Goal: Task Accomplishment & Management: Manage account settings

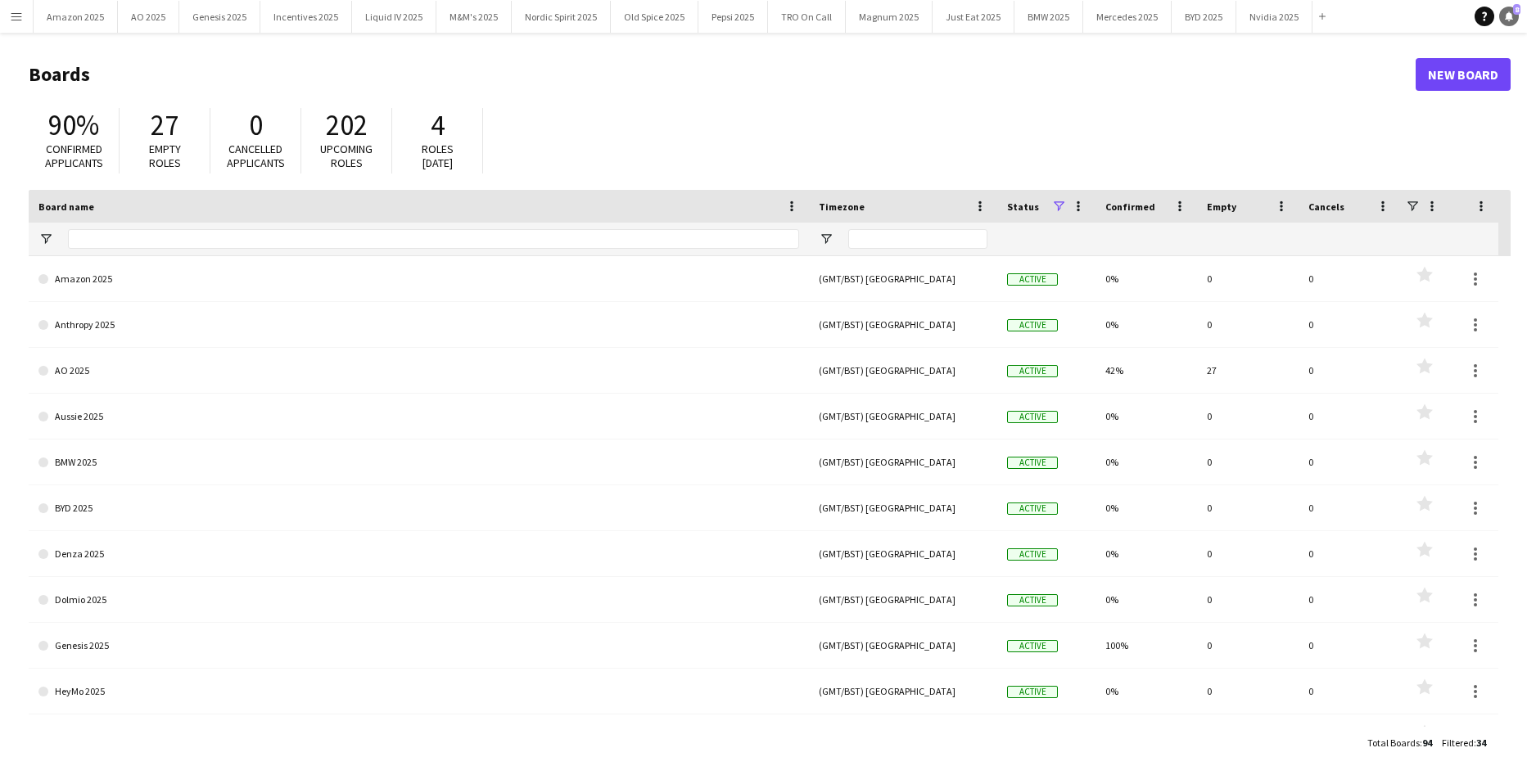
click at [1501, 15] on link "Notifications 8" at bounding box center [1508, 16] width 20 height 20
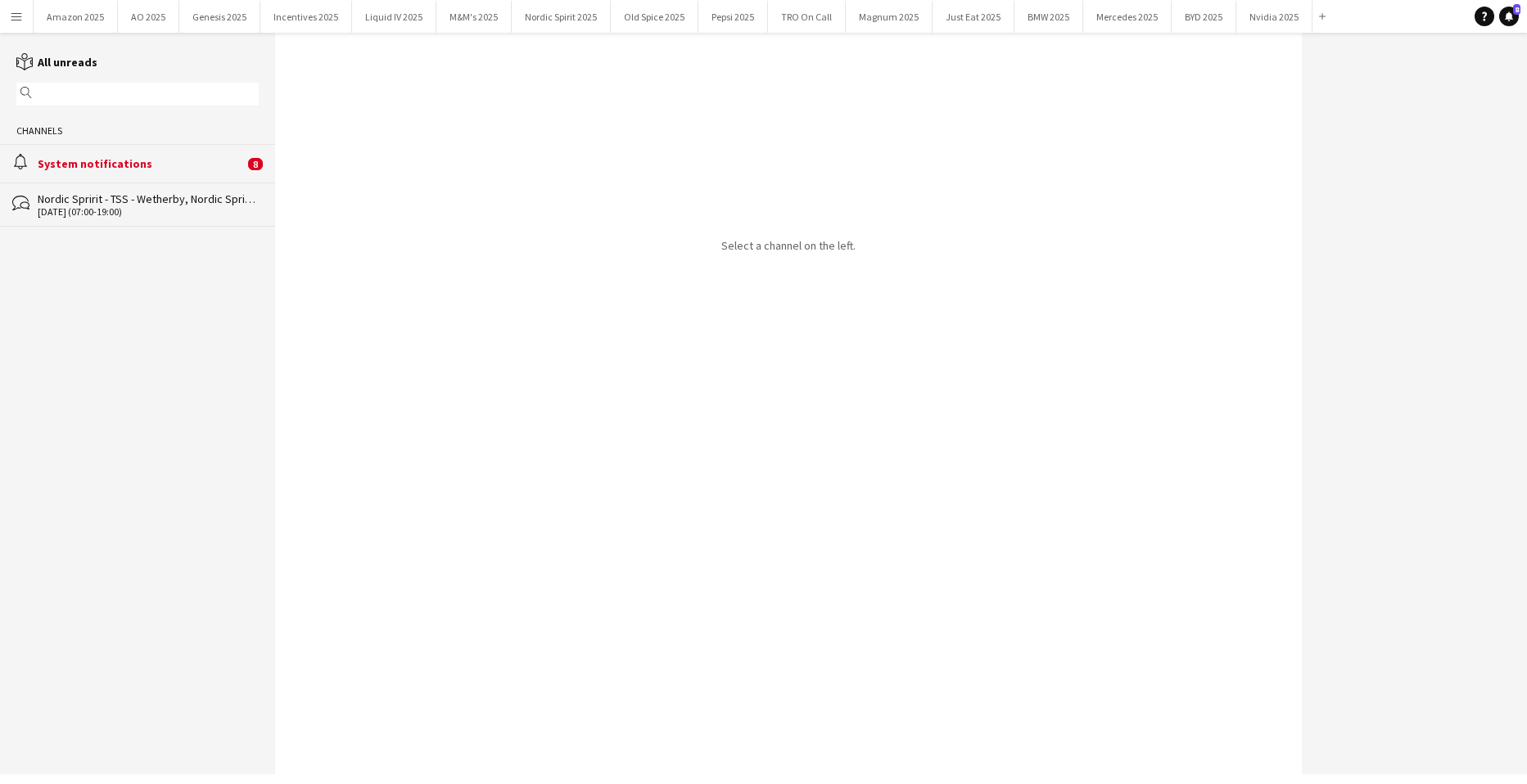
click at [112, 171] on div "System notifications" at bounding box center [141, 163] width 207 height 15
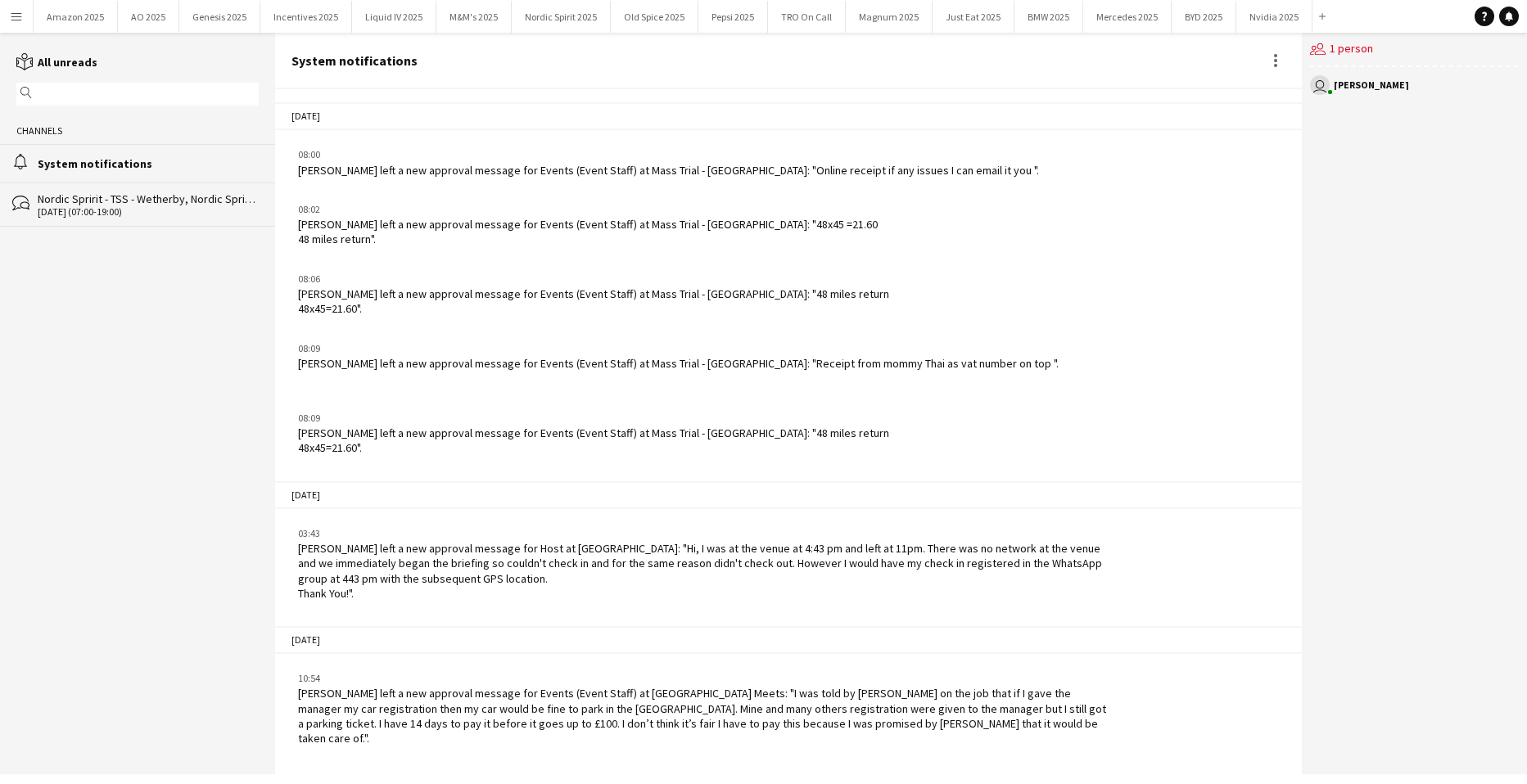
scroll to position [1729, 0]
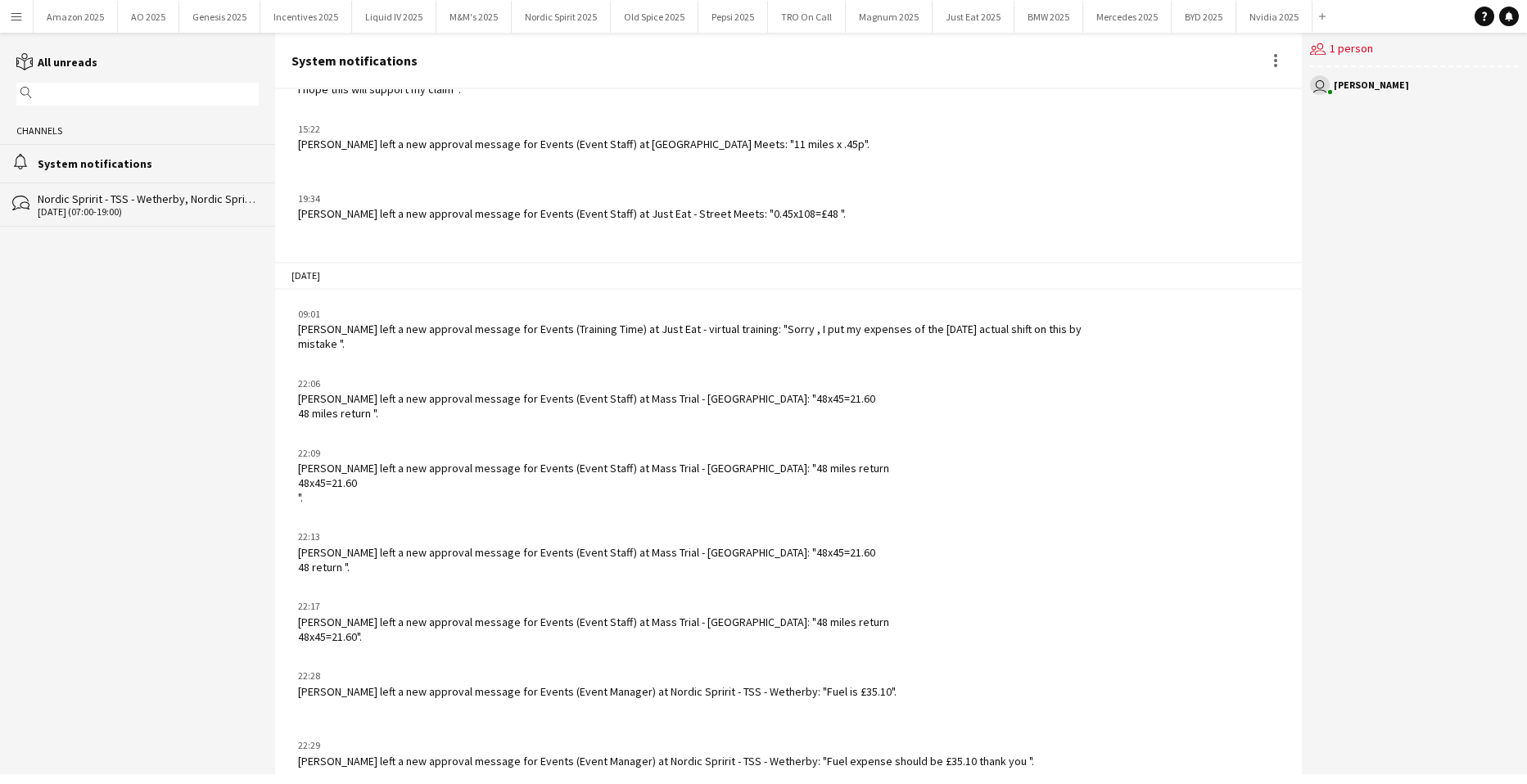
click at [13, 15] on app-icon "Menu" at bounding box center [15, 15] width 13 height 13
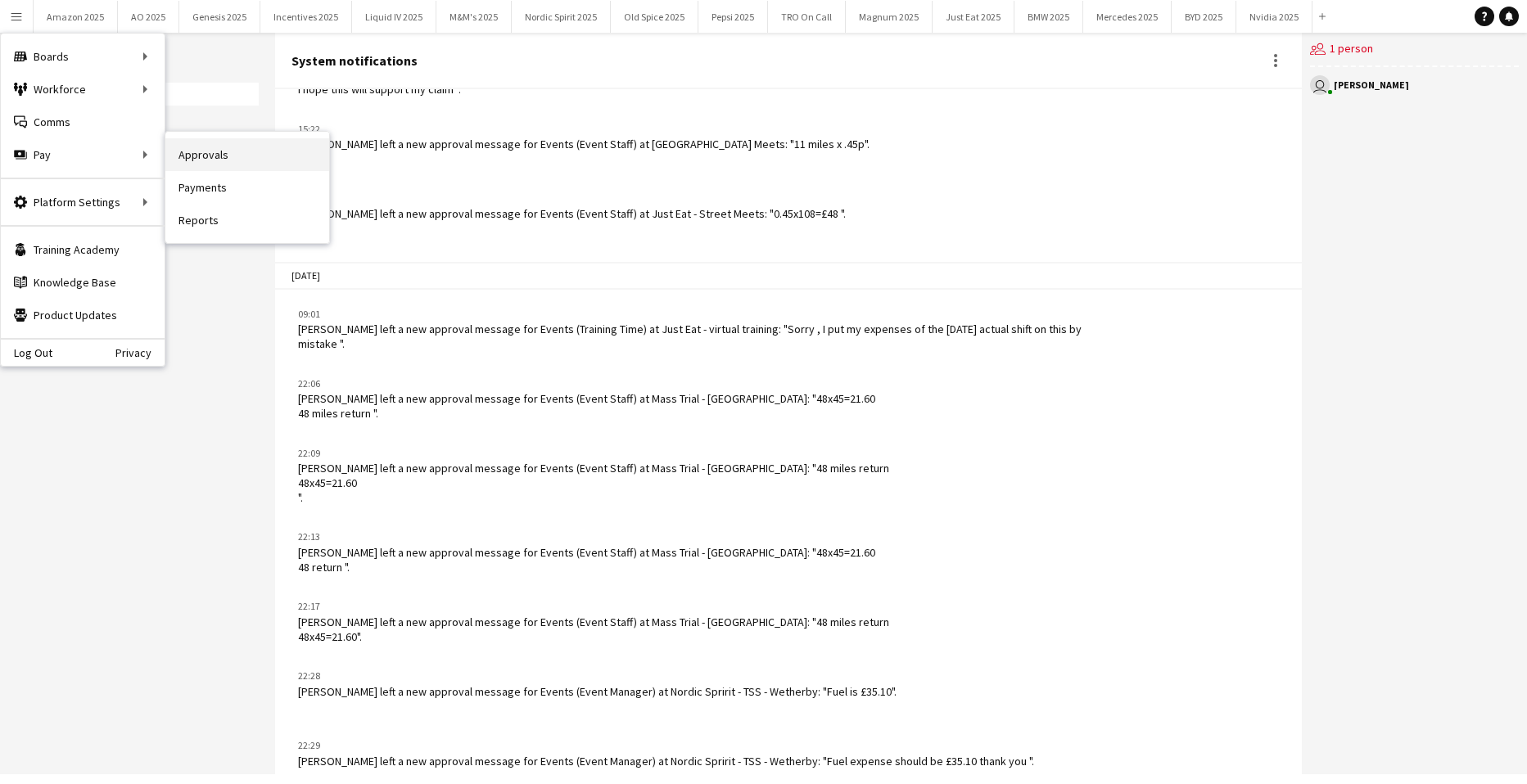
click at [225, 156] on link "Approvals" at bounding box center [247, 154] width 164 height 33
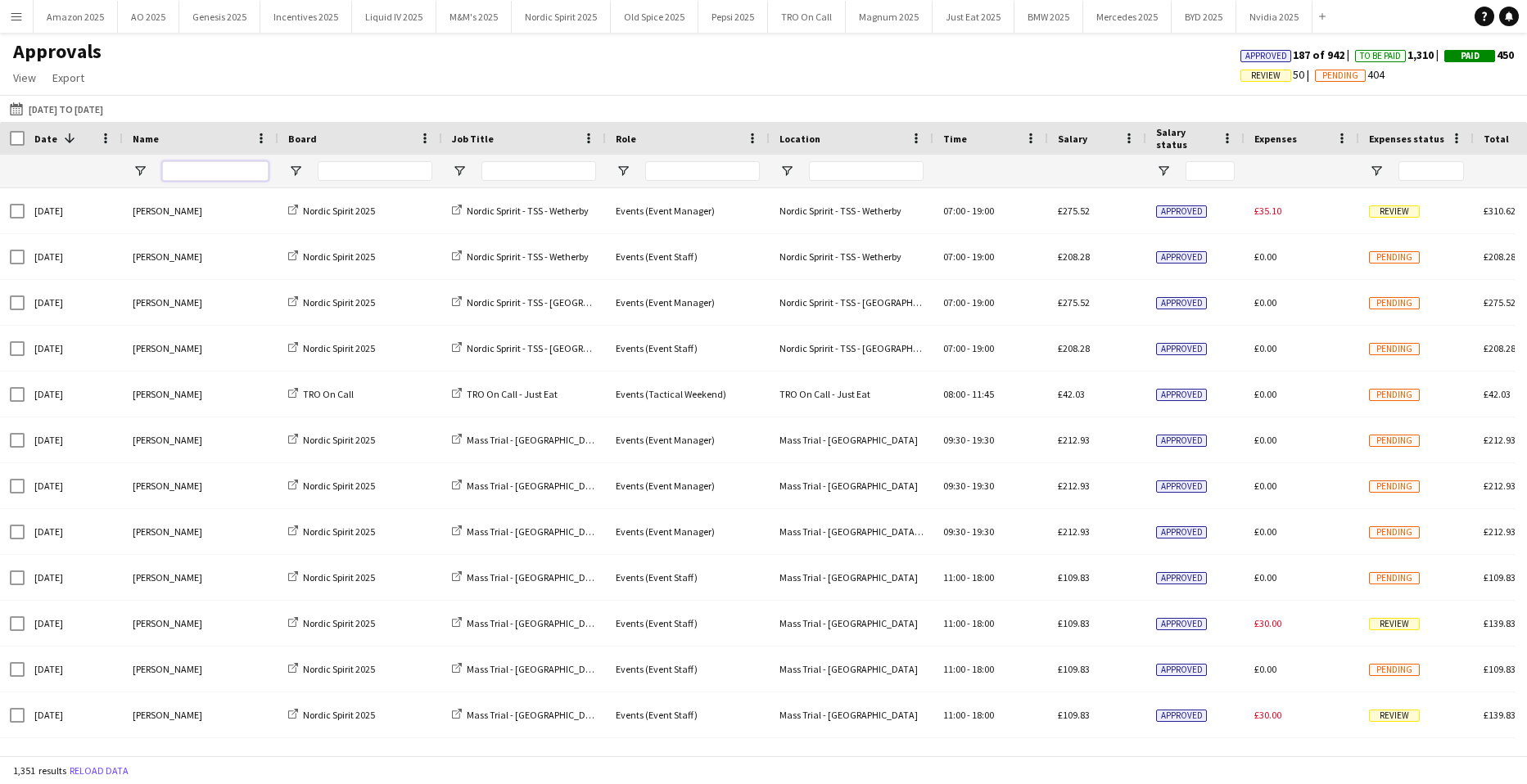
click at [225, 174] on input "Name Filter Input" at bounding box center [215, 171] width 106 height 20
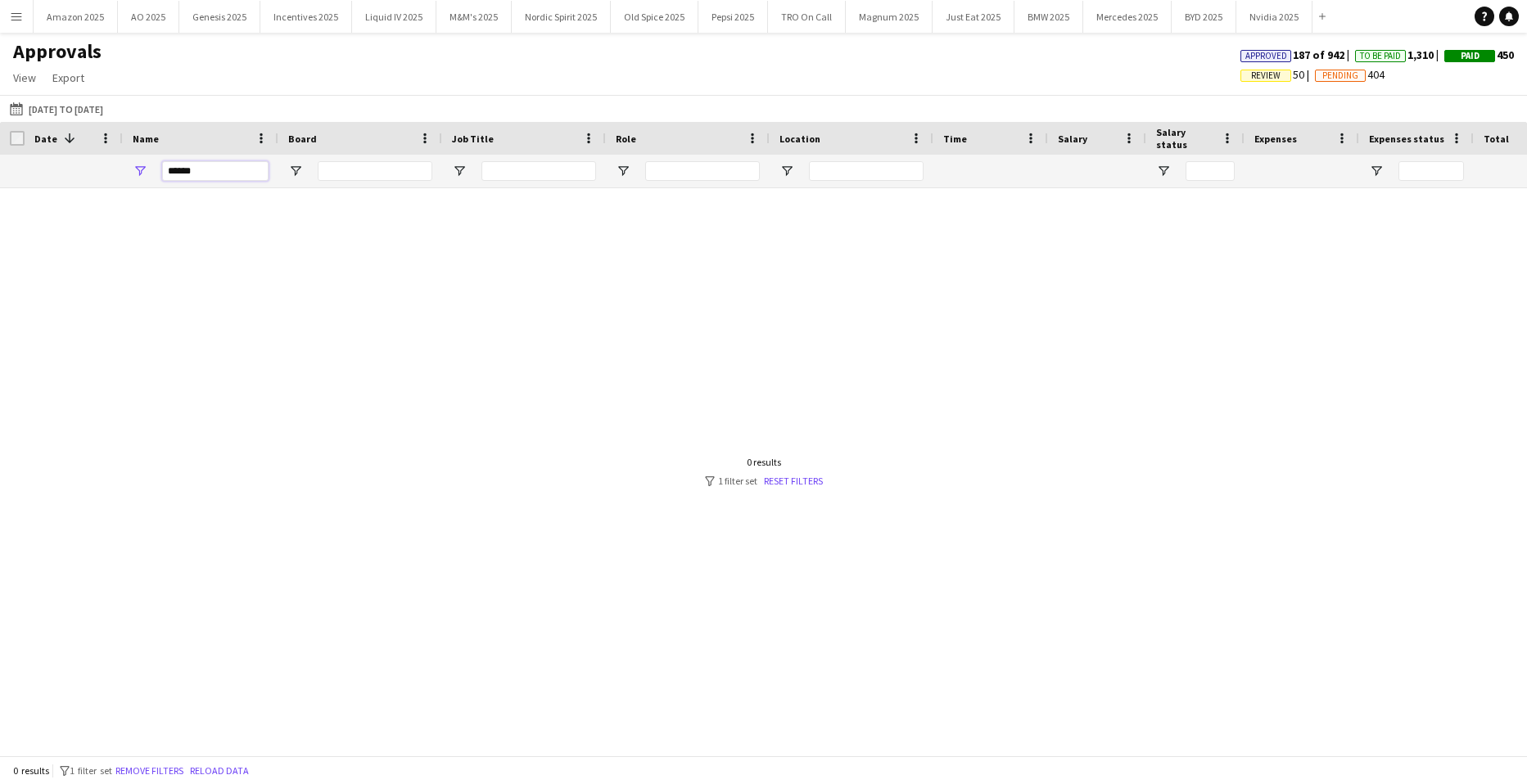
drag, startPoint x: 212, startPoint y: 175, endPoint x: -42, endPoint y: 244, distance: 263.2
click at [0, 244] on html "Menu Boards Boards Boards All jobs Status Workforce Workforce My Workforce Recr…" at bounding box center [764, 392] width 1527 height 784
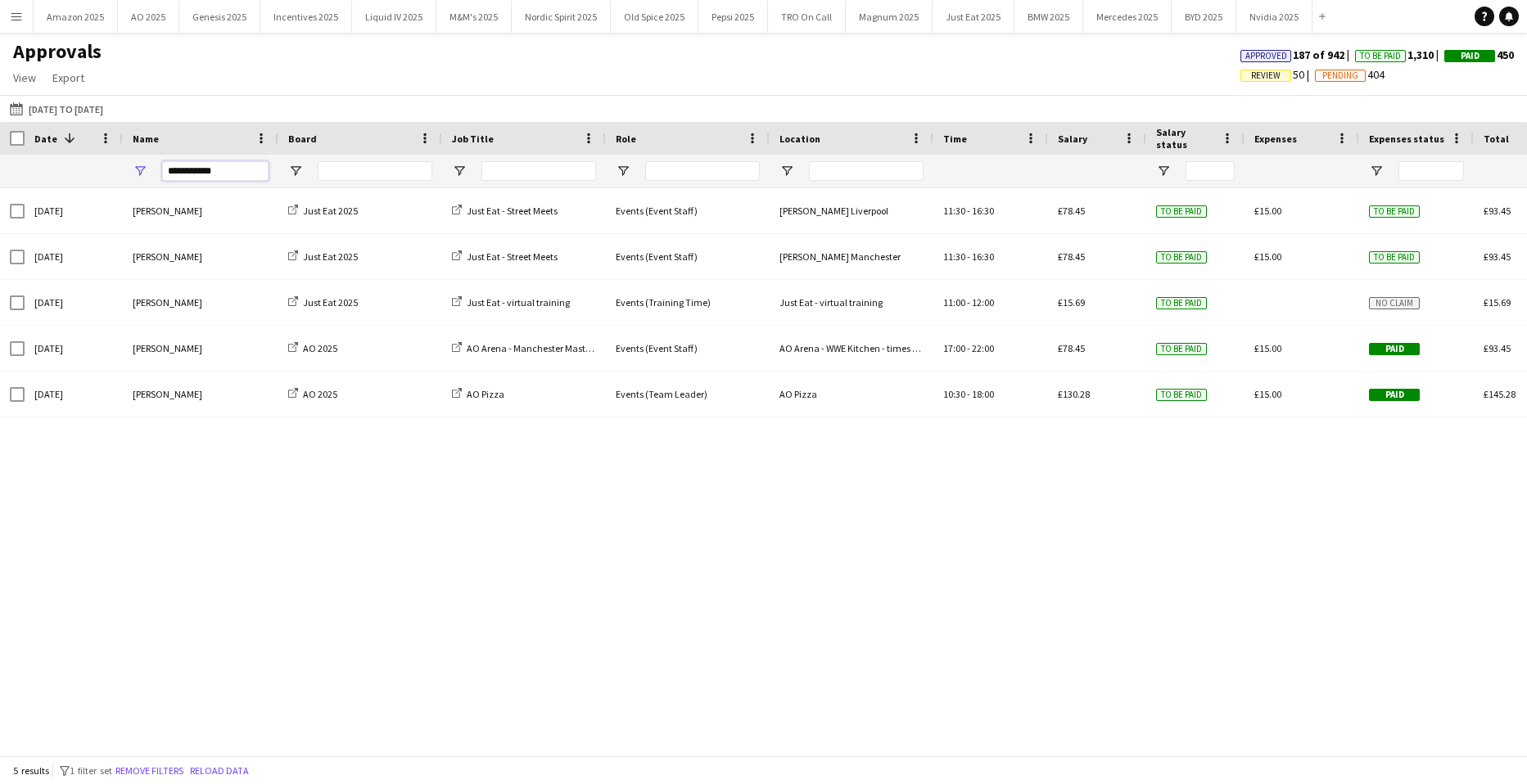
type input "**********"
drag, startPoint x: 222, startPoint y: 171, endPoint x: 307, endPoint y: 137, distance: 91.5
click at [0, 193] on html "Menu Boards Boards Boards All jobs Status Workforce Workforce My Workforce Recr…" at bounding box center [764, 392] width 1527 height 784
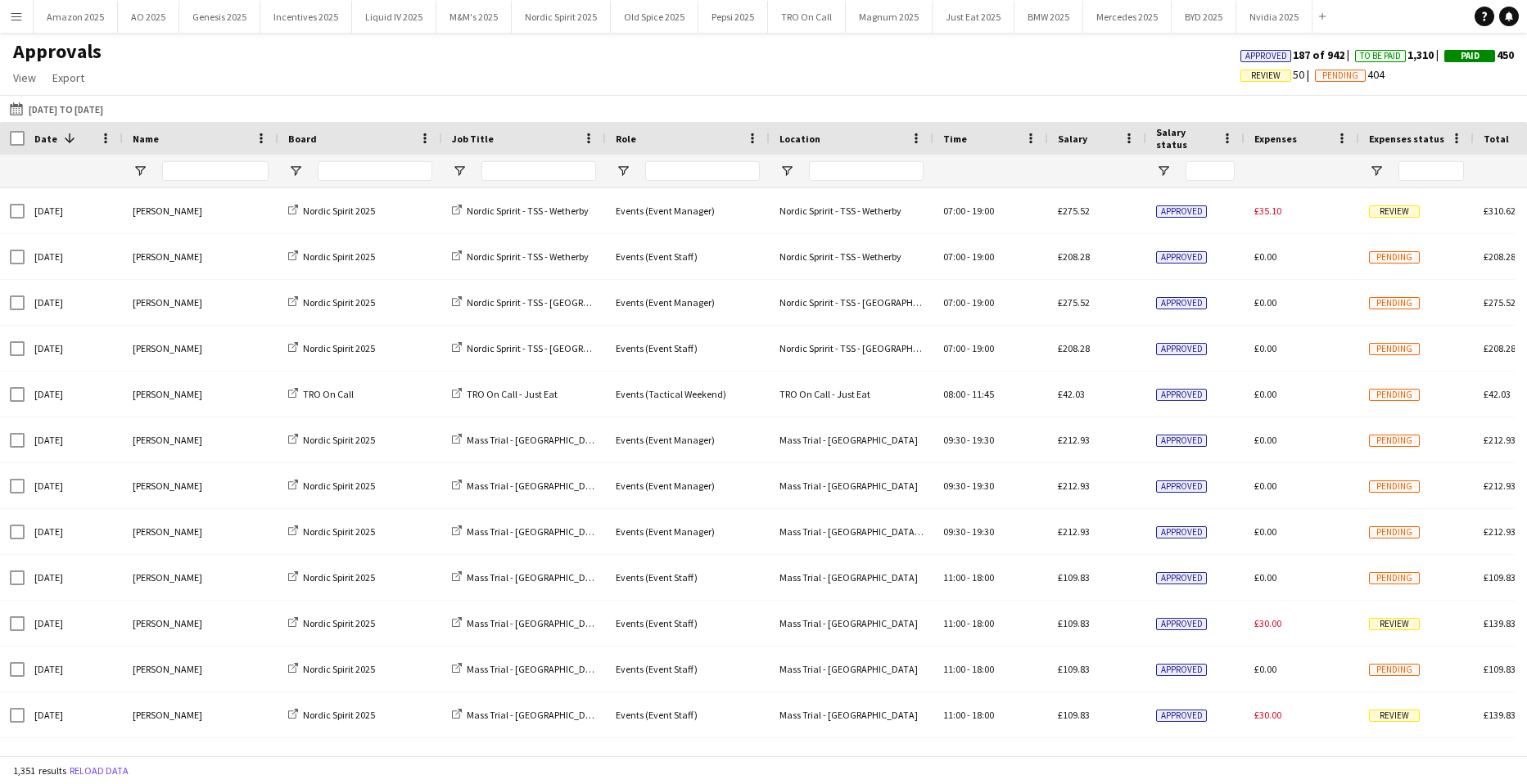
click at [20, 11] on app-icon "Menu" at bounding box center [15, 15] width 13 height 13
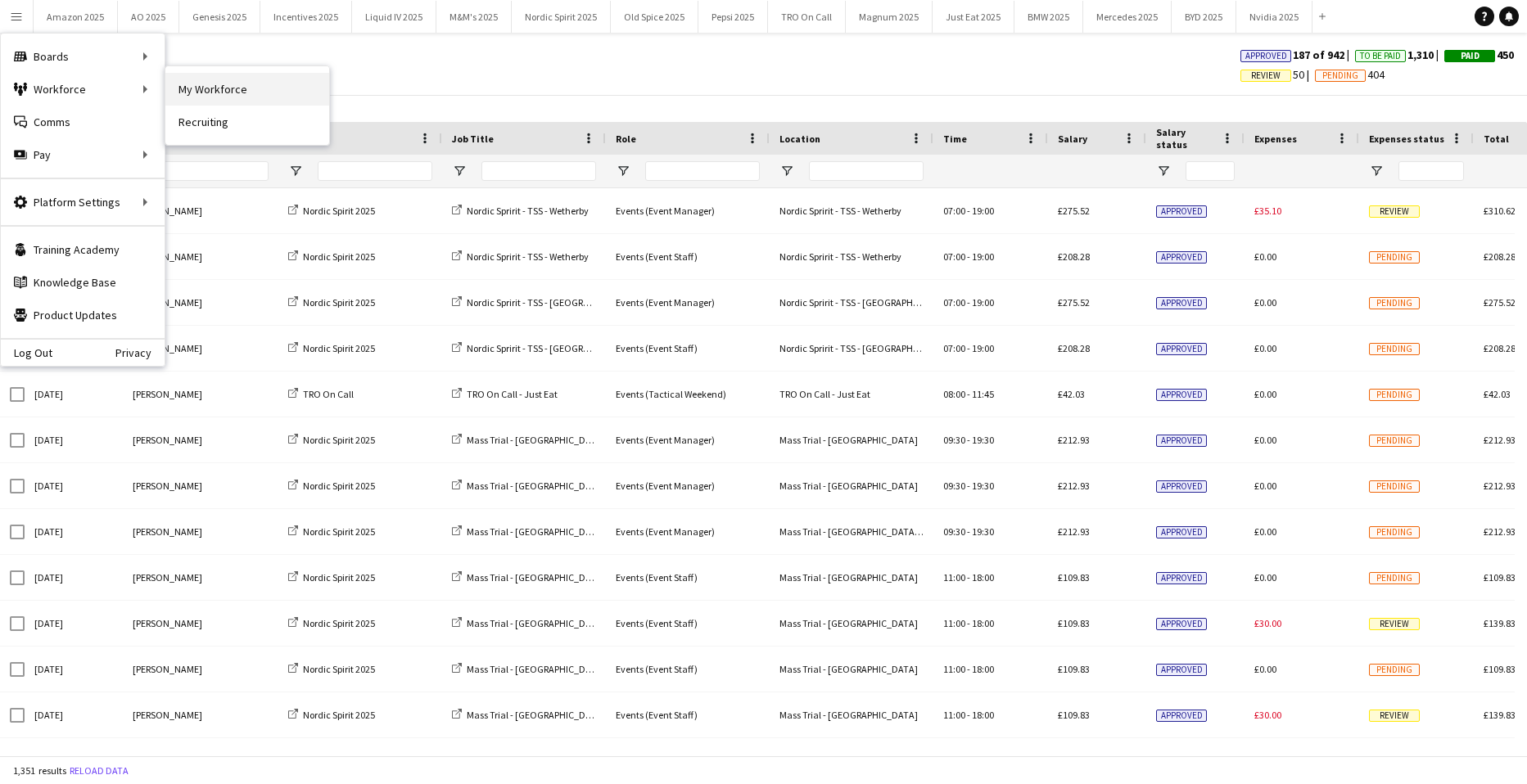
click at [236, 88] on link "My Workforce" at bounding box center [247, 89] width 164 height 33
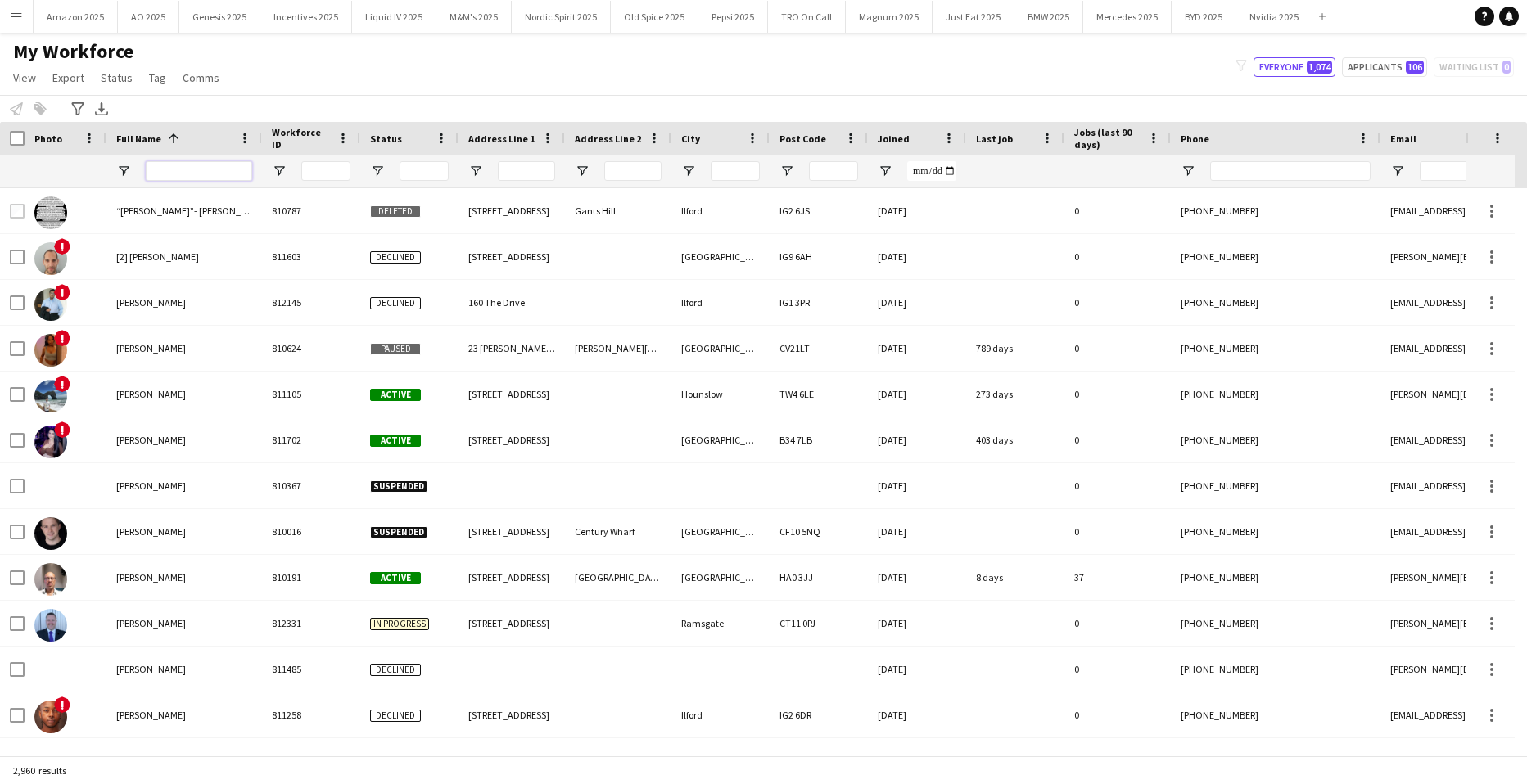
click at [201, 170] on input "Full Name Filter Input" at bounding box center [199, 171] width 106 height 20
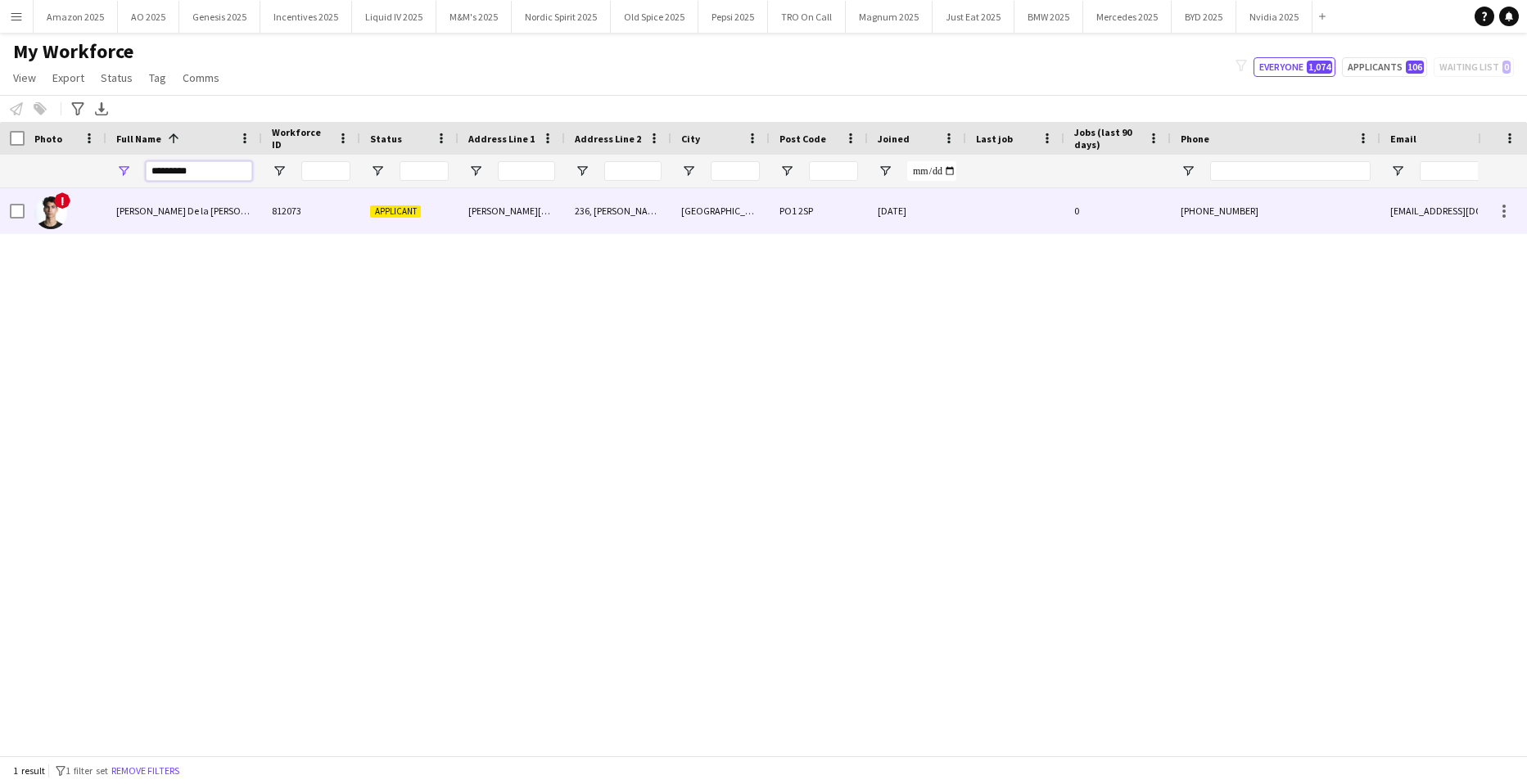
type input "*********"
click at [186, 210] on span "Adrian De la Rosa Sanchez" at bounding box center [198, 211] width 164 height 12
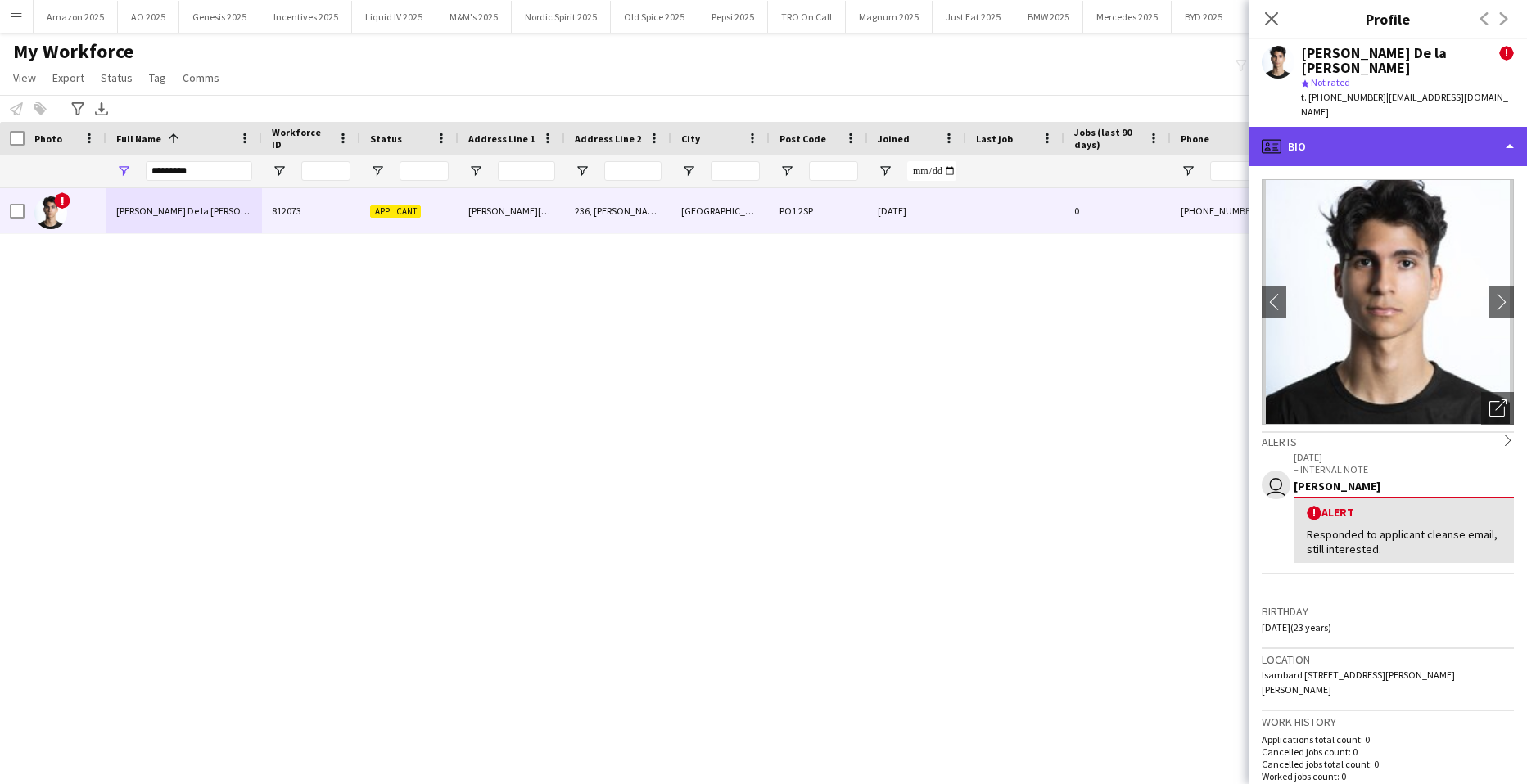
click at [1483, 127] on div "profile Bio" at bounding box center [1387, 147] width 278 height 39
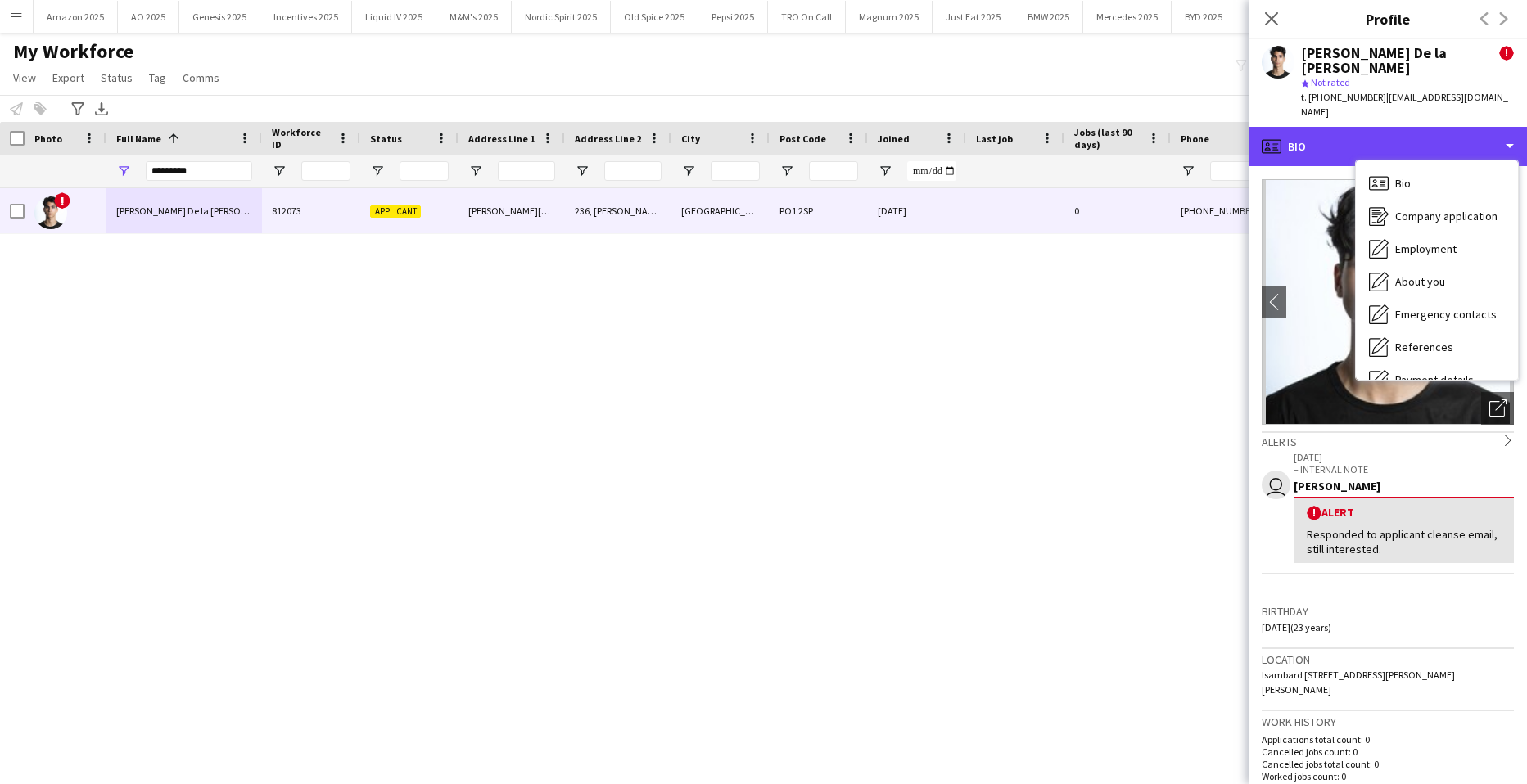
scroll to position [219, 0]
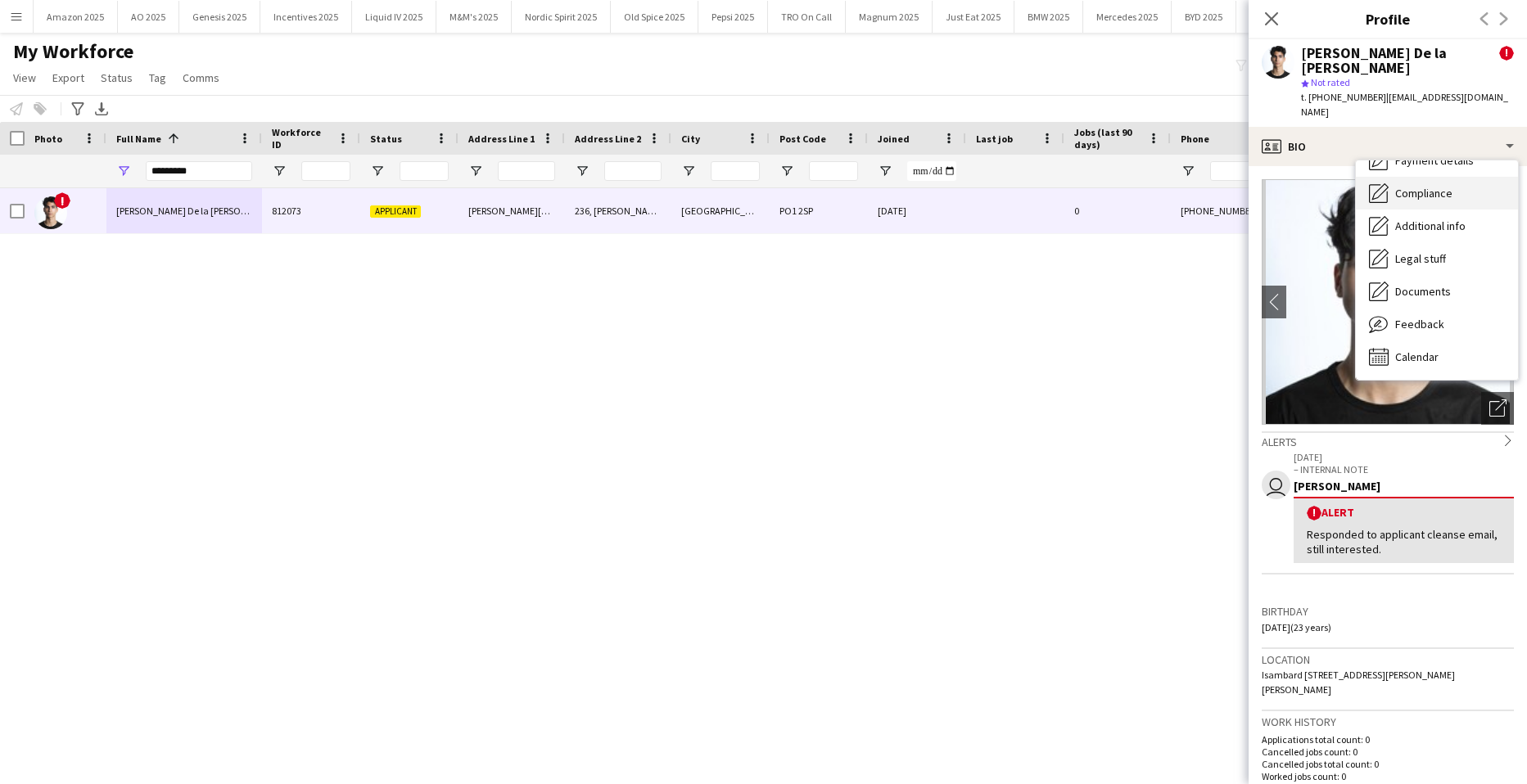
click at [1445, 186] on span "Compliance" at bounding box center [1423, 193] width 57 height 15
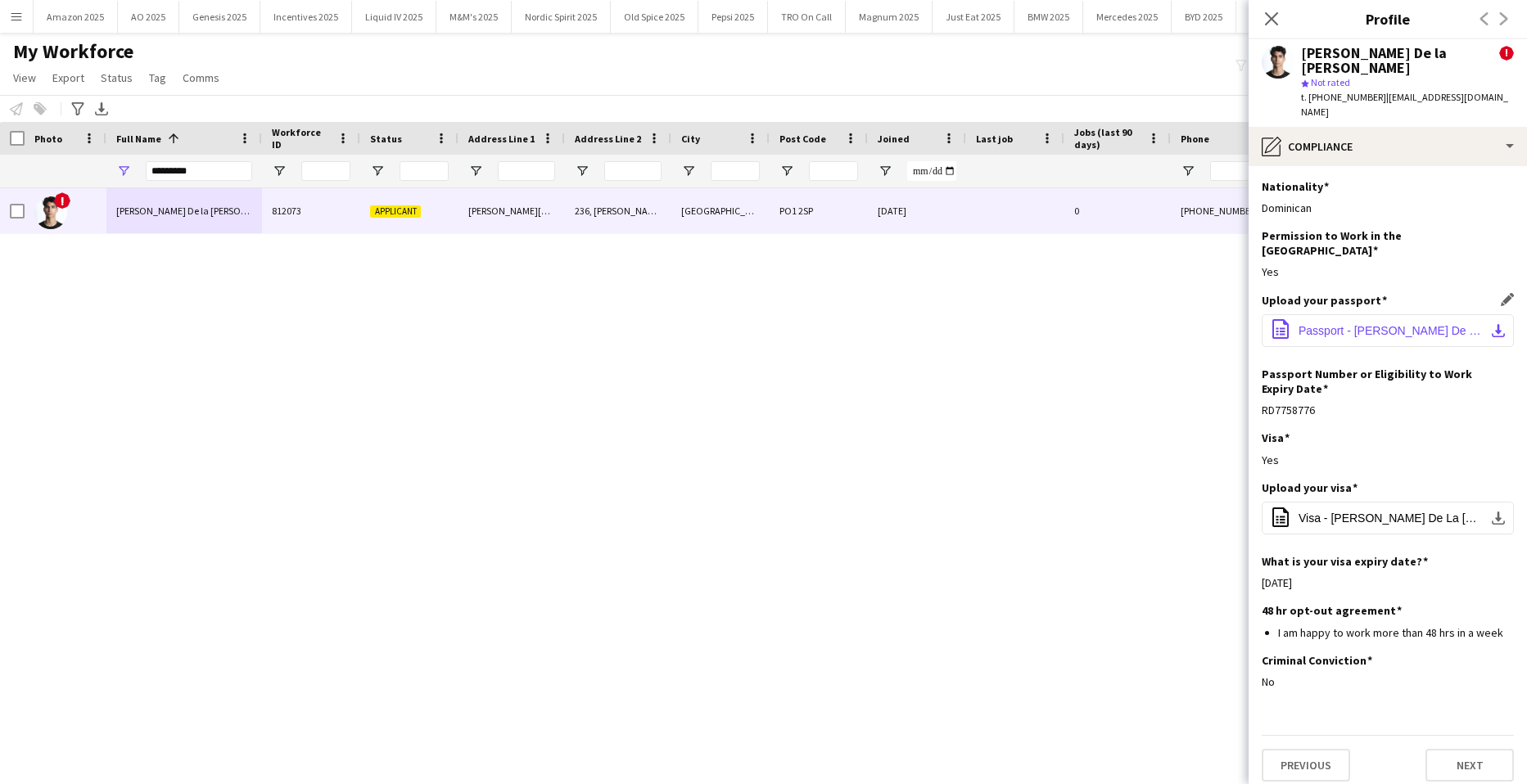
click at [1338, 324] on span "Passport - Adrian De La Rosa - DR.pdf" at bounding box center [1391, 330] width 185 height 13
drag, startPoint x: 205, startPoint y: 171, endPoint x: -42, endPoint y: 178, distance: 247.1
click at [0, 178] on html "Menu Boards Boards Boards All jobs Status Workforce Workforce My Workforce Recr…" at bounding box center [764, 392] width 1527 height 784
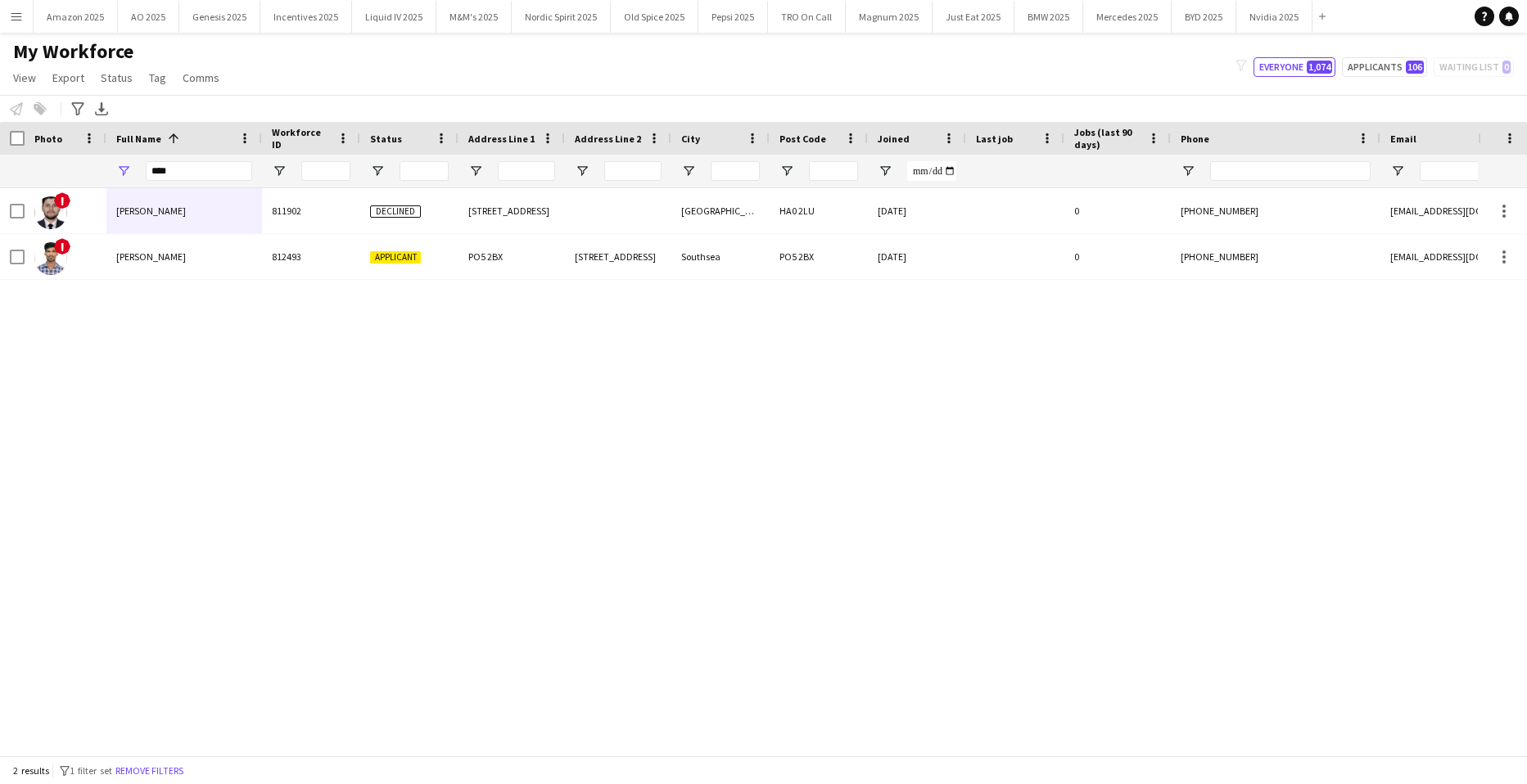
drag, startPoint x: 213, startPoint y: 164, endPoint x: -42, endPoint y: 212, distance: 259.5
click at [0, 212] on html "Menu Boards Boards Boards All jobs Status Workforce Workforce My Workforce Recr…" at bounding box center [764, 392] width 1527 height 784
click at [211, 180] on input "****" at bounding box center [199, 171] width 106 height 20
drag, startPoint x: 209, startPoint y: 175, endPoint x: 55, endPoint y: 175, distance: 154.0
click at [64, 175] on div "****" at bounding box center [1071, 171] width 2143 height 33
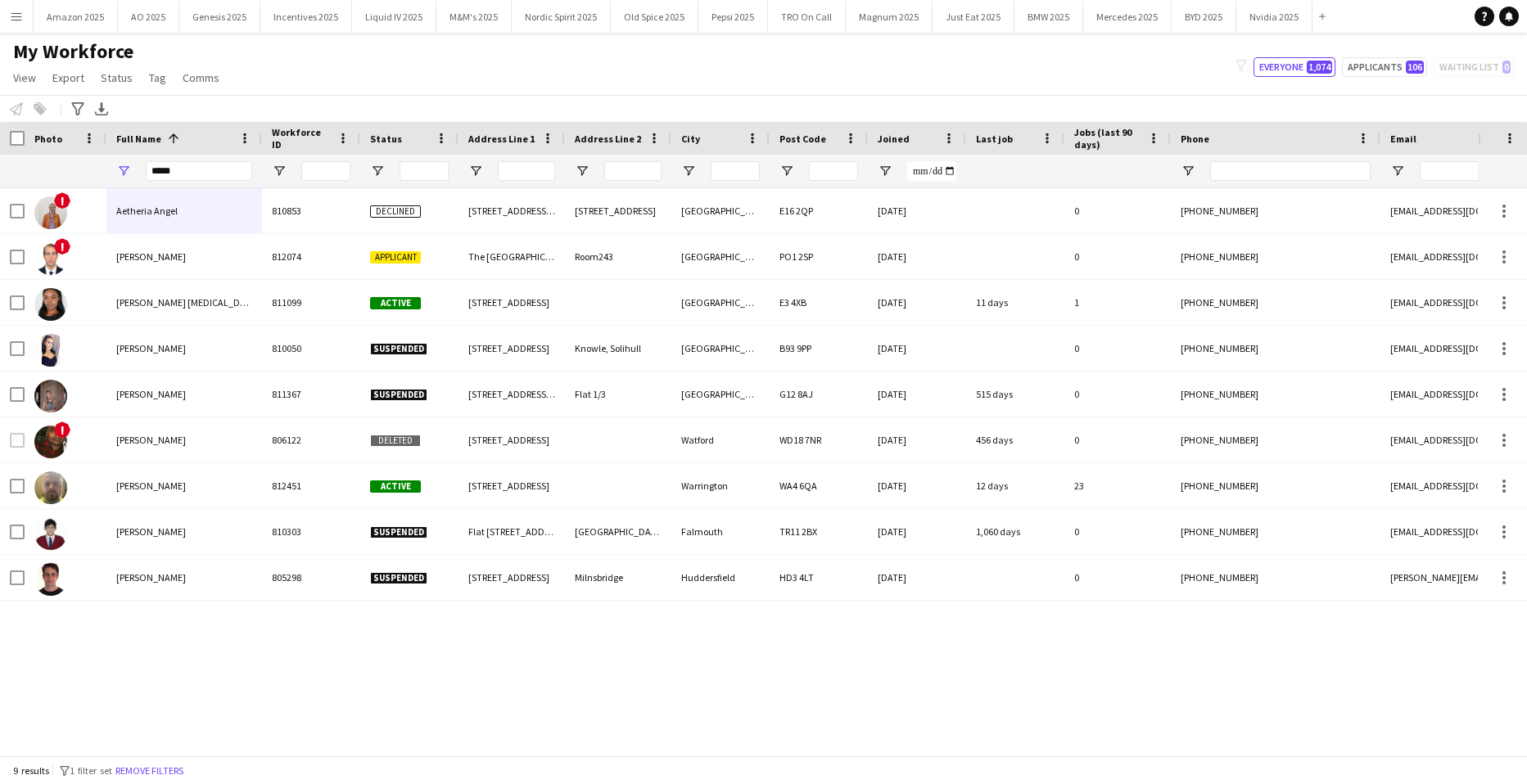
click at [303, 43] on div "My Workforce View Views Default view Compliance Log New view Update view Delete…" at bounding box center [764, 67] width 1527 height 56
click at [202, 171] on input "*****" at bounding box center [199, 171] width 106 height 20
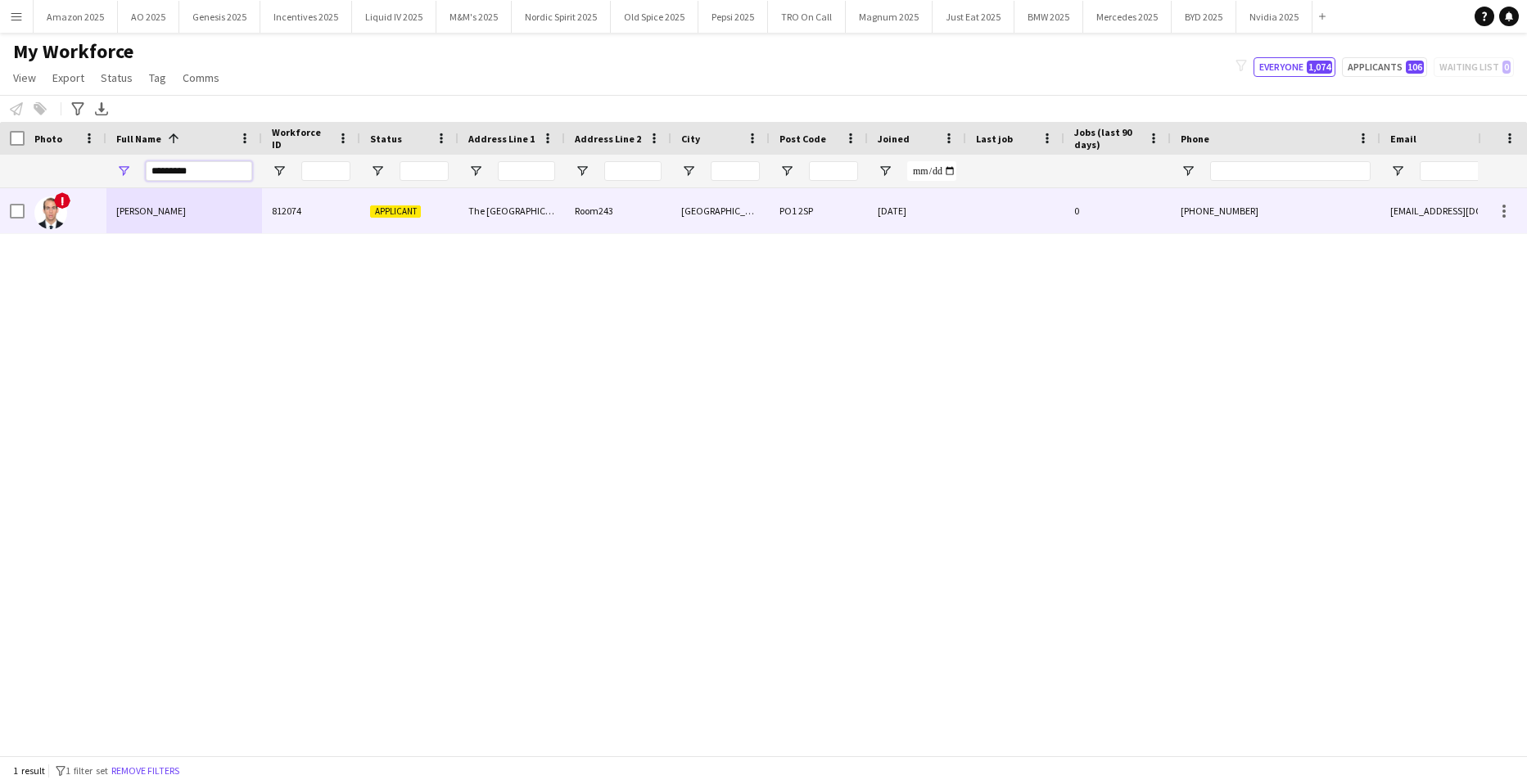
type input "*********"
drag, startPoint x: 147, startPoint y: 200, endPoint x: 175, endPoint y: 208, distance: 29.1
click at [150, 200] on div "Angel Gervacio Bido" at bounding box center [184, 211] width 156 height 45
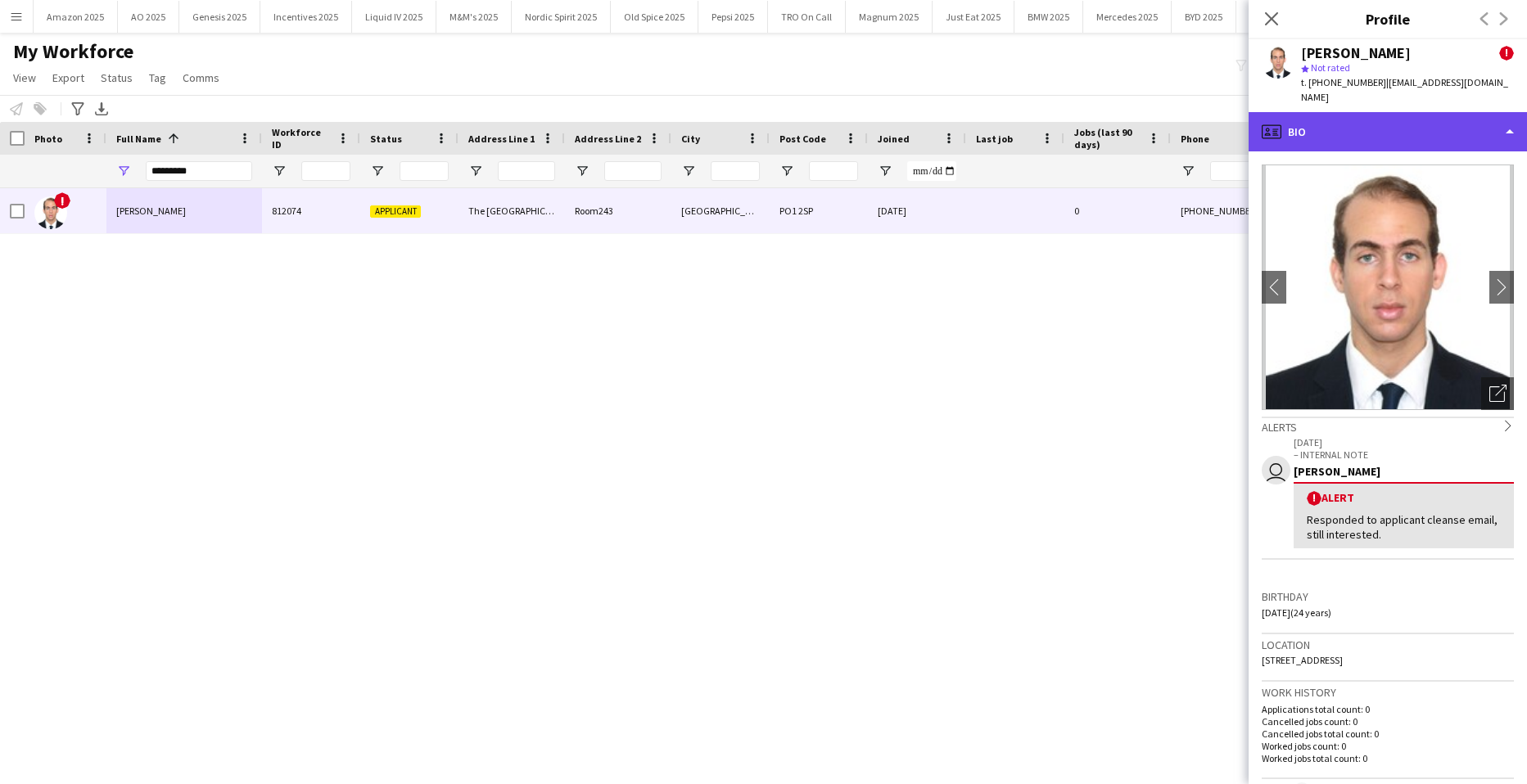
click at [1472, 125] on div "profile Bio" at bounding box center [1387, 132] width 278 height 39
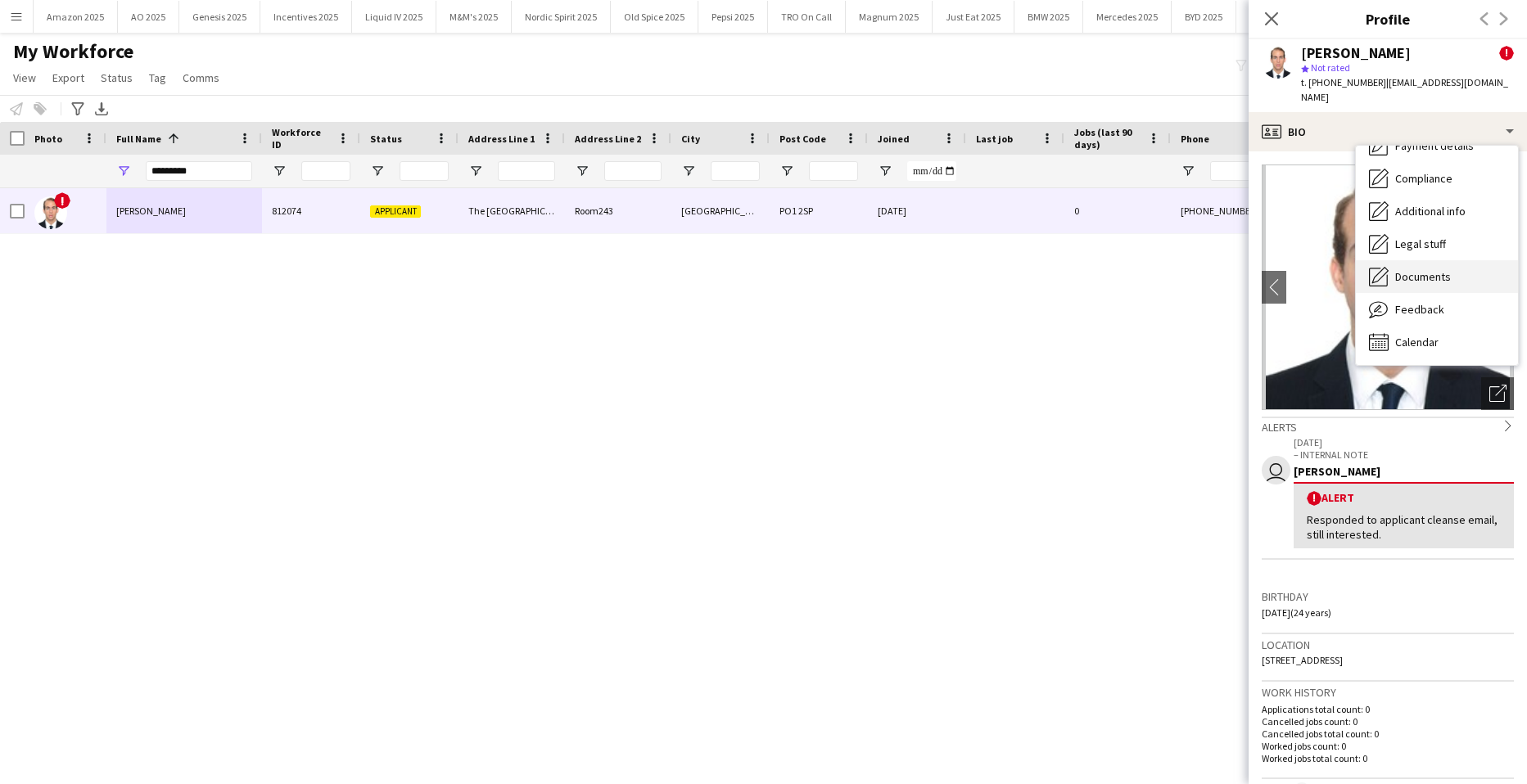
click at [1430, 269] on span "Documents" at bounding box center [1422, 276] width 56 height 15
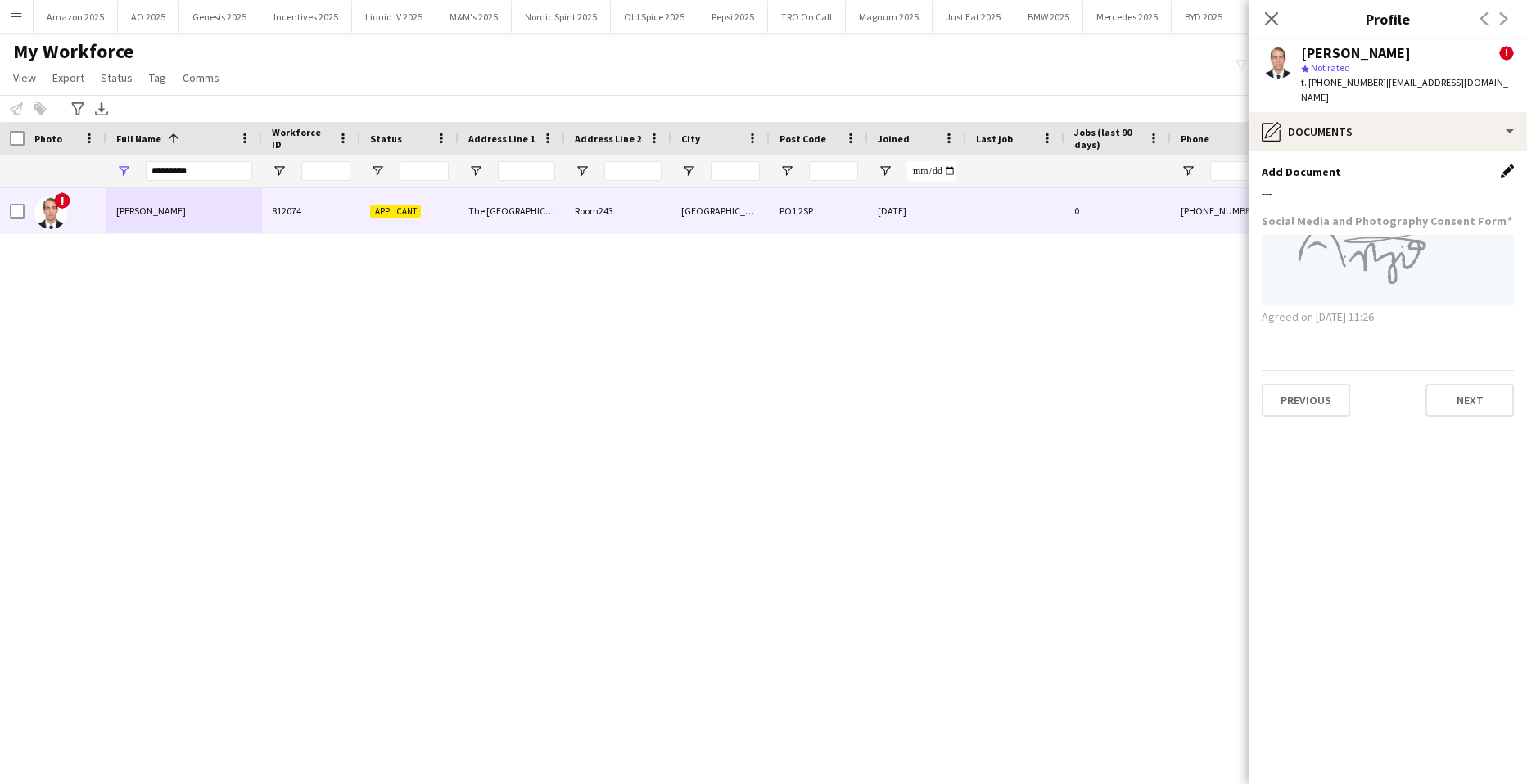
click at [1512, 165] on app-icon "Edit this field" at bounding box center [1506, 171] width 13 height 13
click at [1480, 186] on button "Upload new file" at bounding box center [1462, 199] width 102 height 27
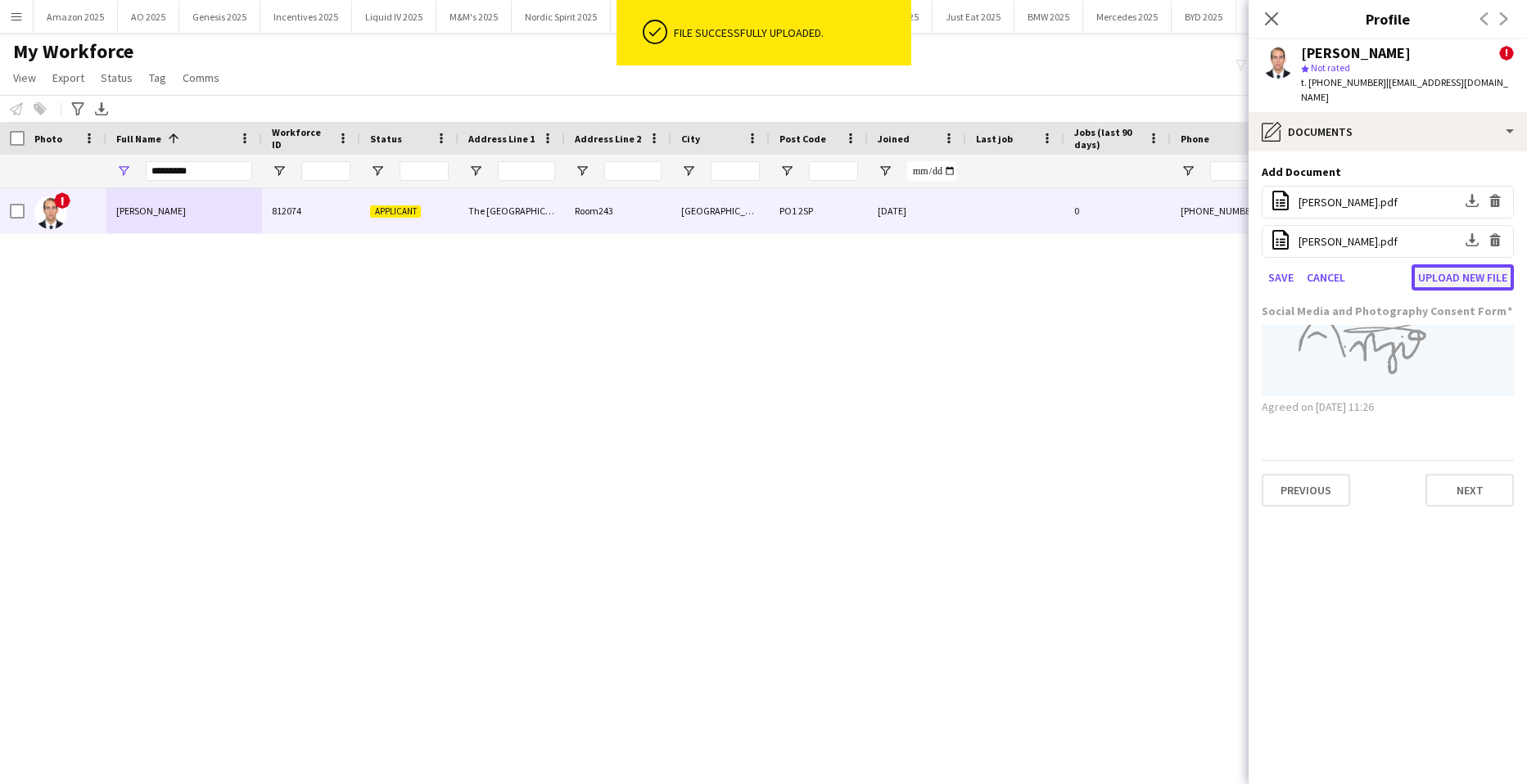
click at [1454, 265] on button "Upload new file" at bounding box center [1462, 278] width 102 height 27
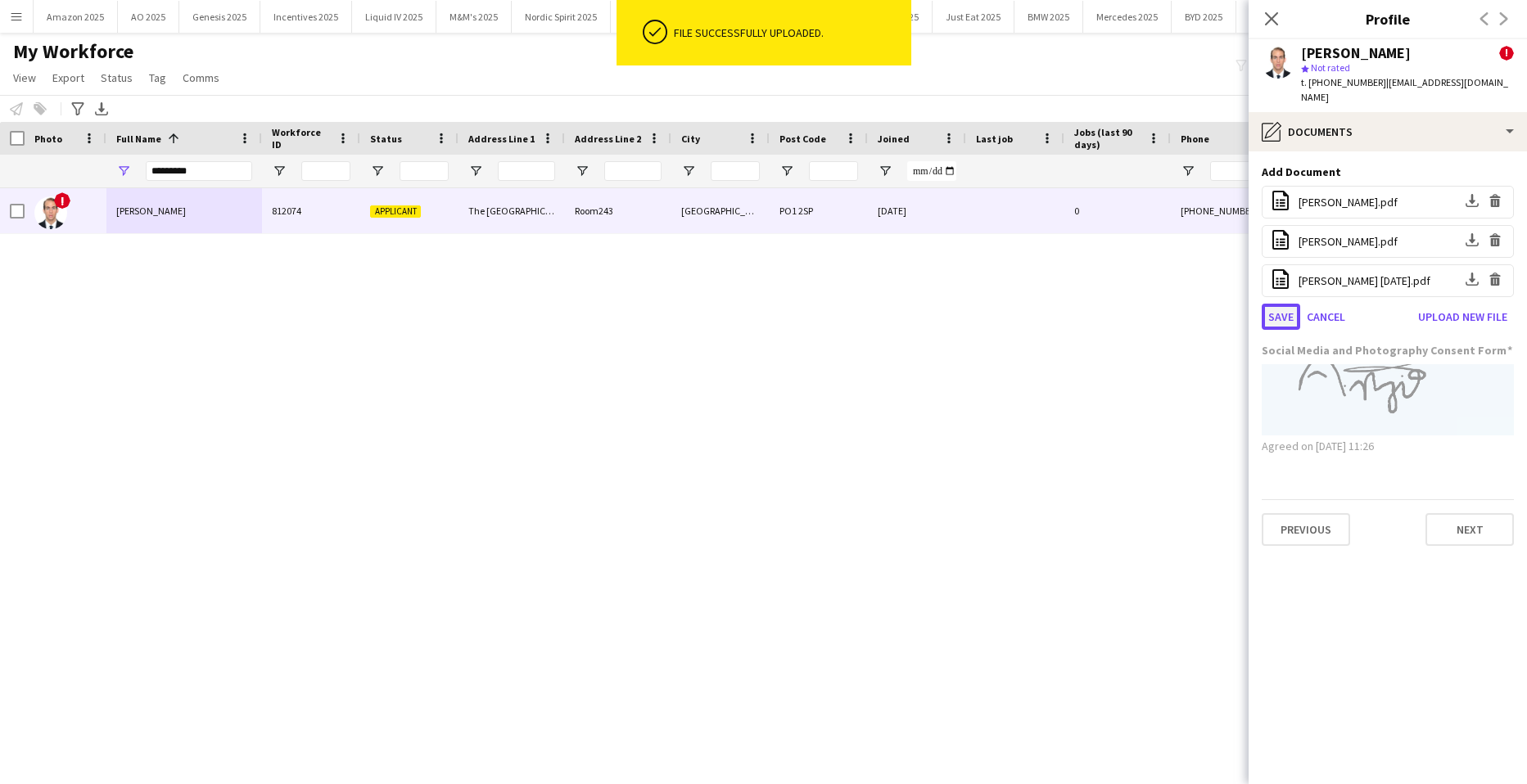
click at [1273, 303] on button "Save" at bounding box center [1280, 316] width 39 height 27
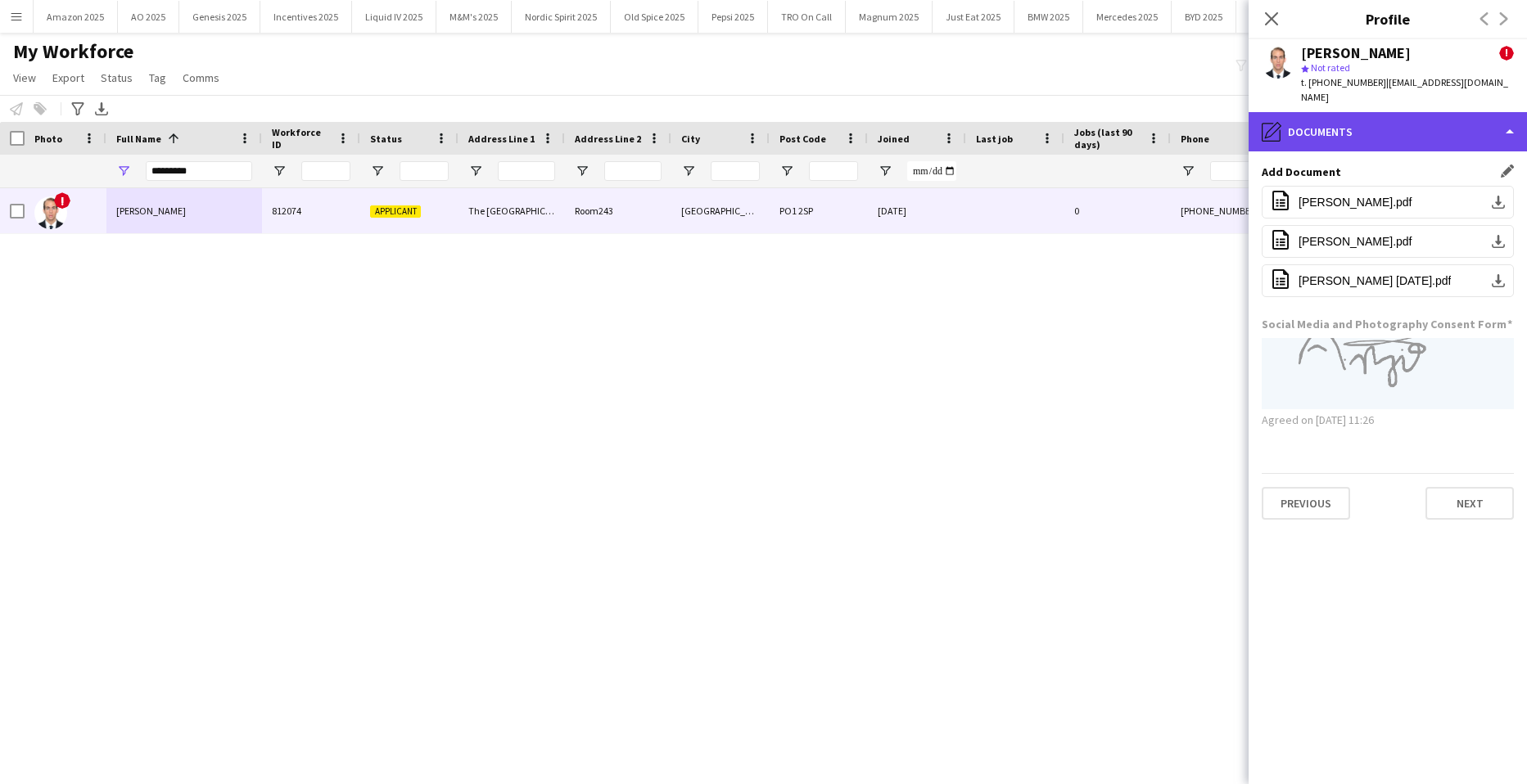
click at [1460, 112] on div "pencil4 Documents" at bounding box center [1387, 132] width 278 height 39
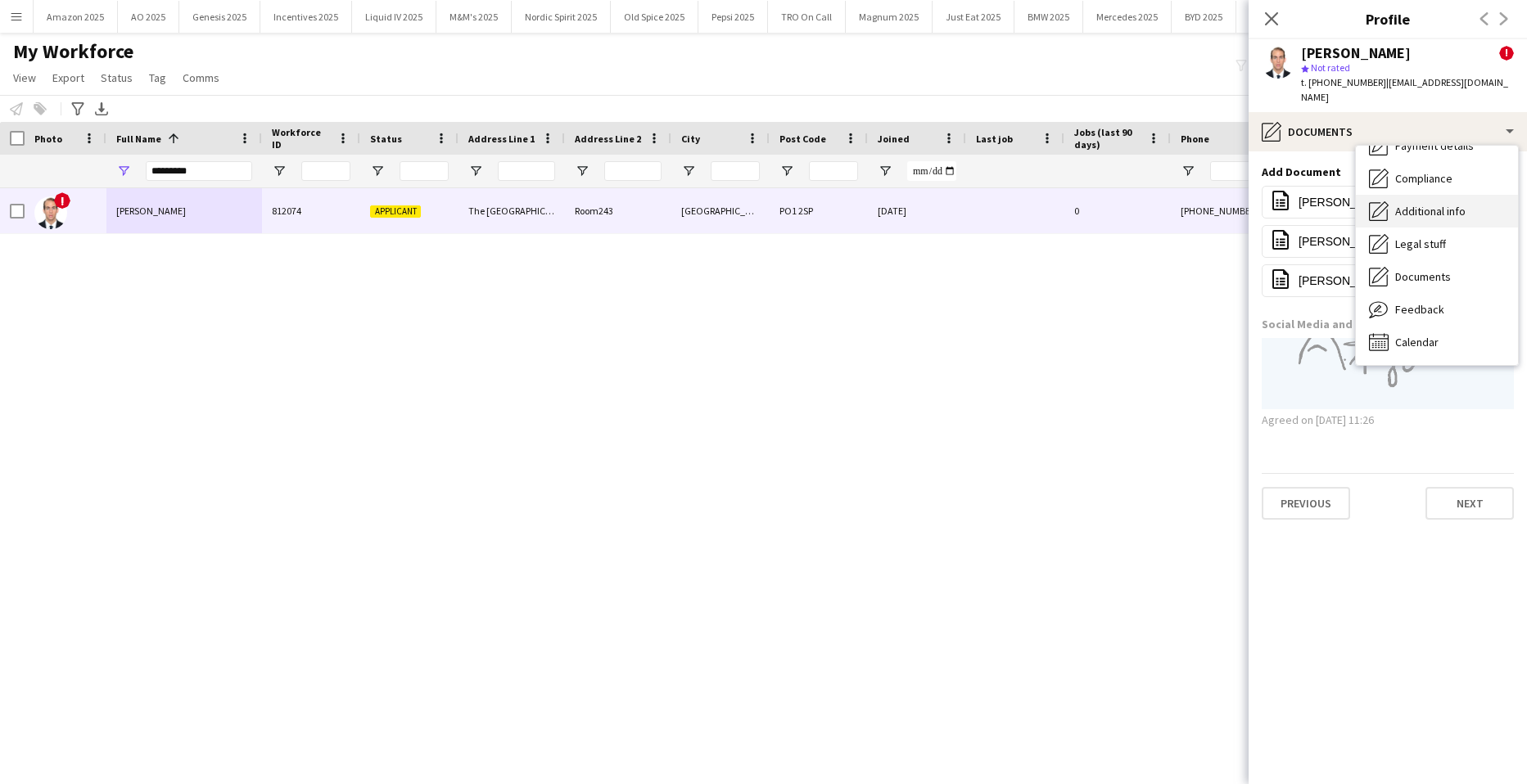
click at [1442, 204] on span "Additional info" at bounding box center [1430, 211] width 70 height 15
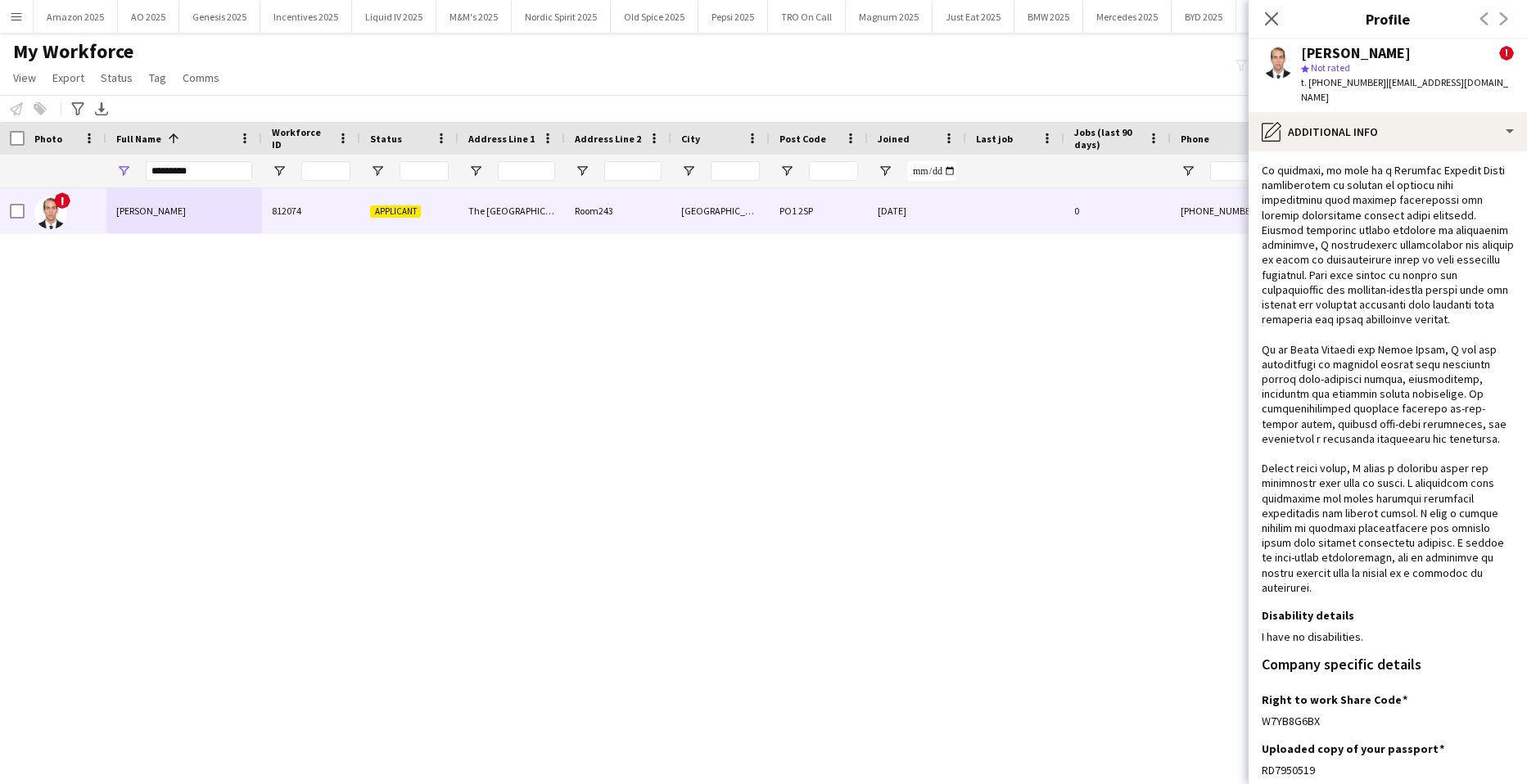
scroll to position [440, 0]
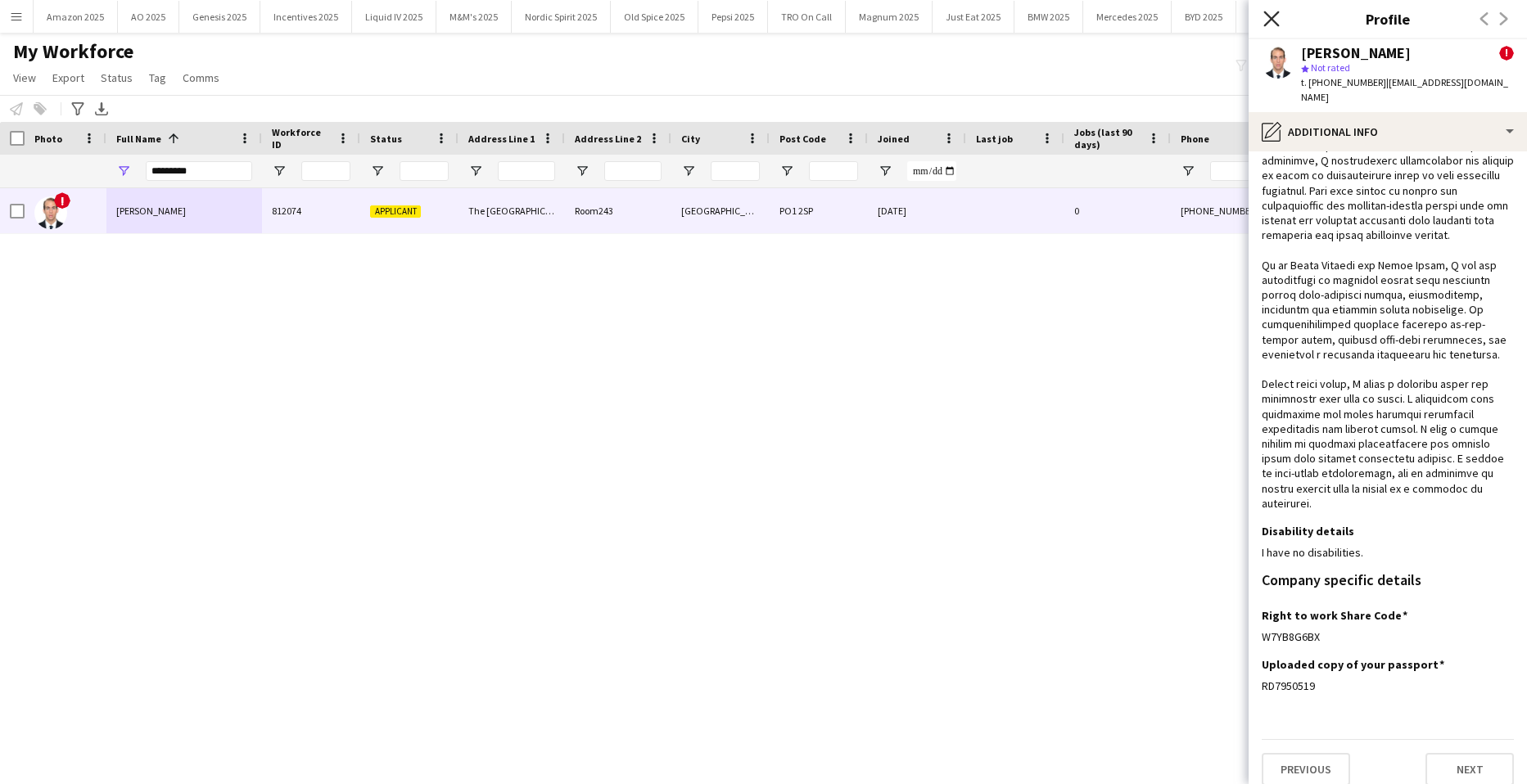
click at [1272, 16] on icon "Close pop-in" at bounding box center [1271, 18] width 15 height 15
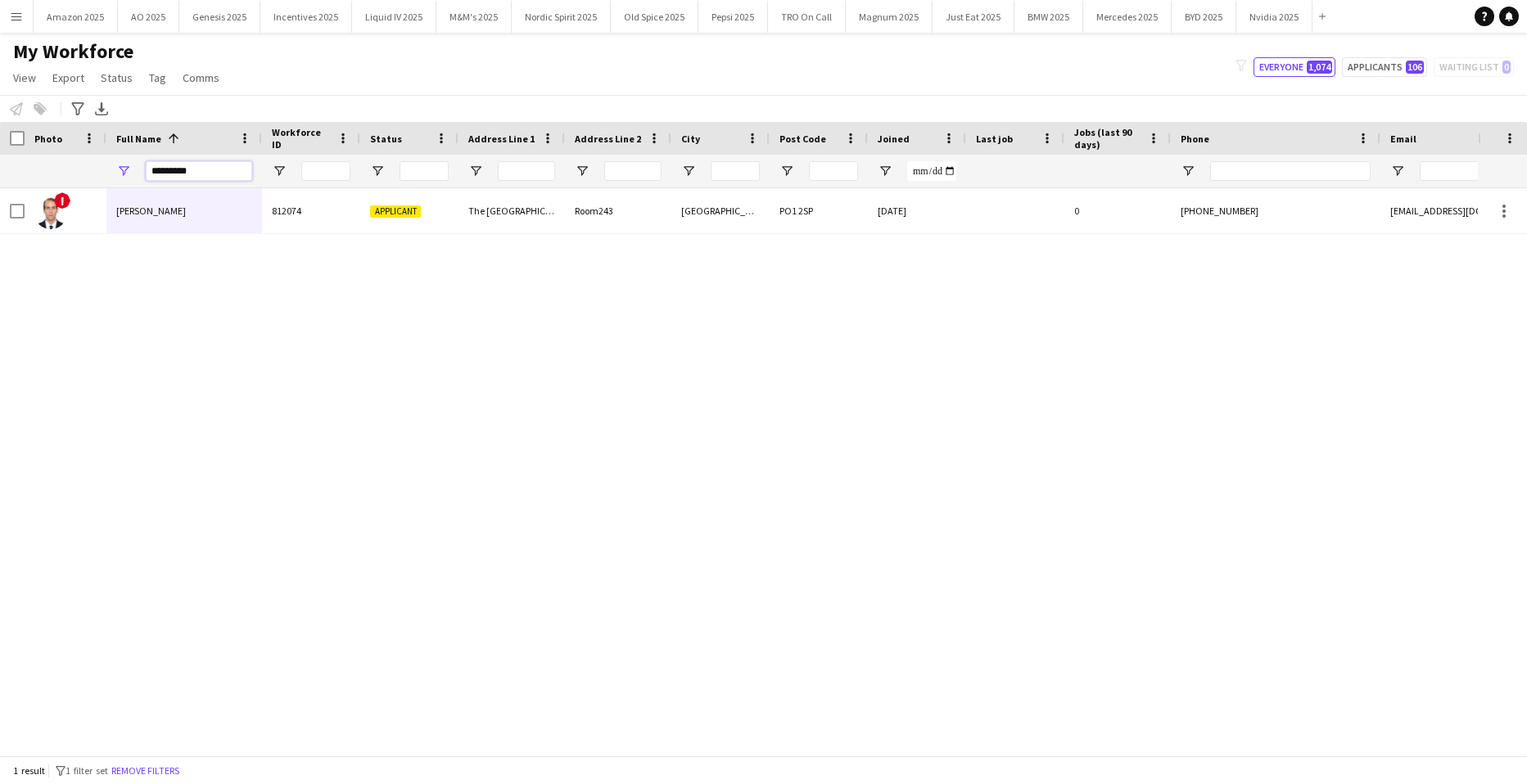
drag, startPoint x: 196, startPoint y: 172, endPoint x: 2, endPoint y: 86, distance: 212.2
click at [194, 170] on input "*********" at bounding box center [199, 171] width 106 height 20
drag, startPoint x: 803, startPoint y: 466, endPoint x: 1136, endPoint y: 422, distance: 335.9
click at [804, 466] on div "! Angel Gervacio Bido 812074 Applicant The Queens Mall Room243 Portsmouth PO1 2…" at bounding box center [739, 466] width 1478 height 555
click at [20, 27] on button "Menu" at bounding box center [16, 16] width 33 height 33
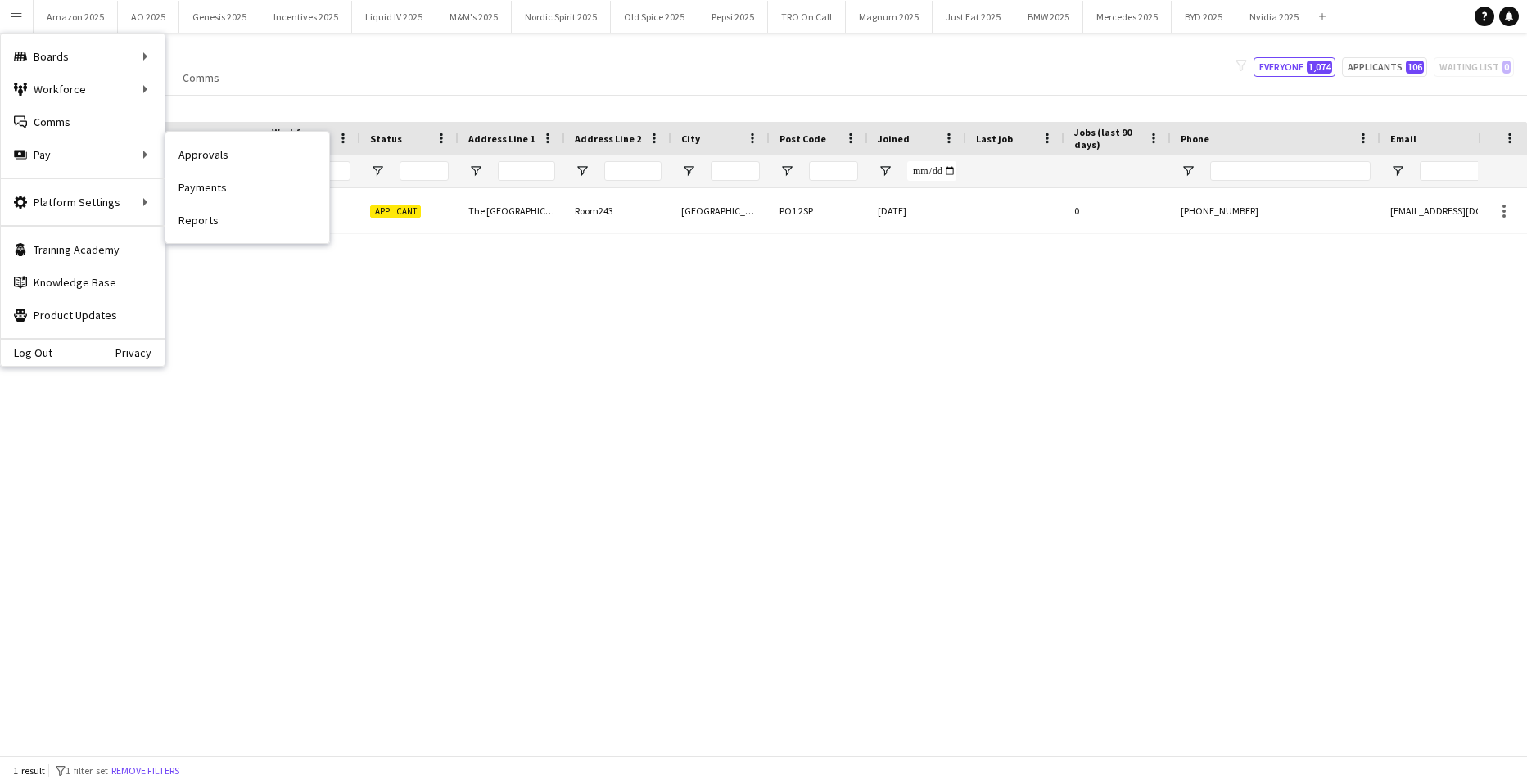
drag, startPoint x: 201, startPoint y: 164, endPoint x: 309, endPoint y: 223, distance: 123.1
click at [201, 164] on link "Approvals" at bounding box center [247, 154] width 164 height 33
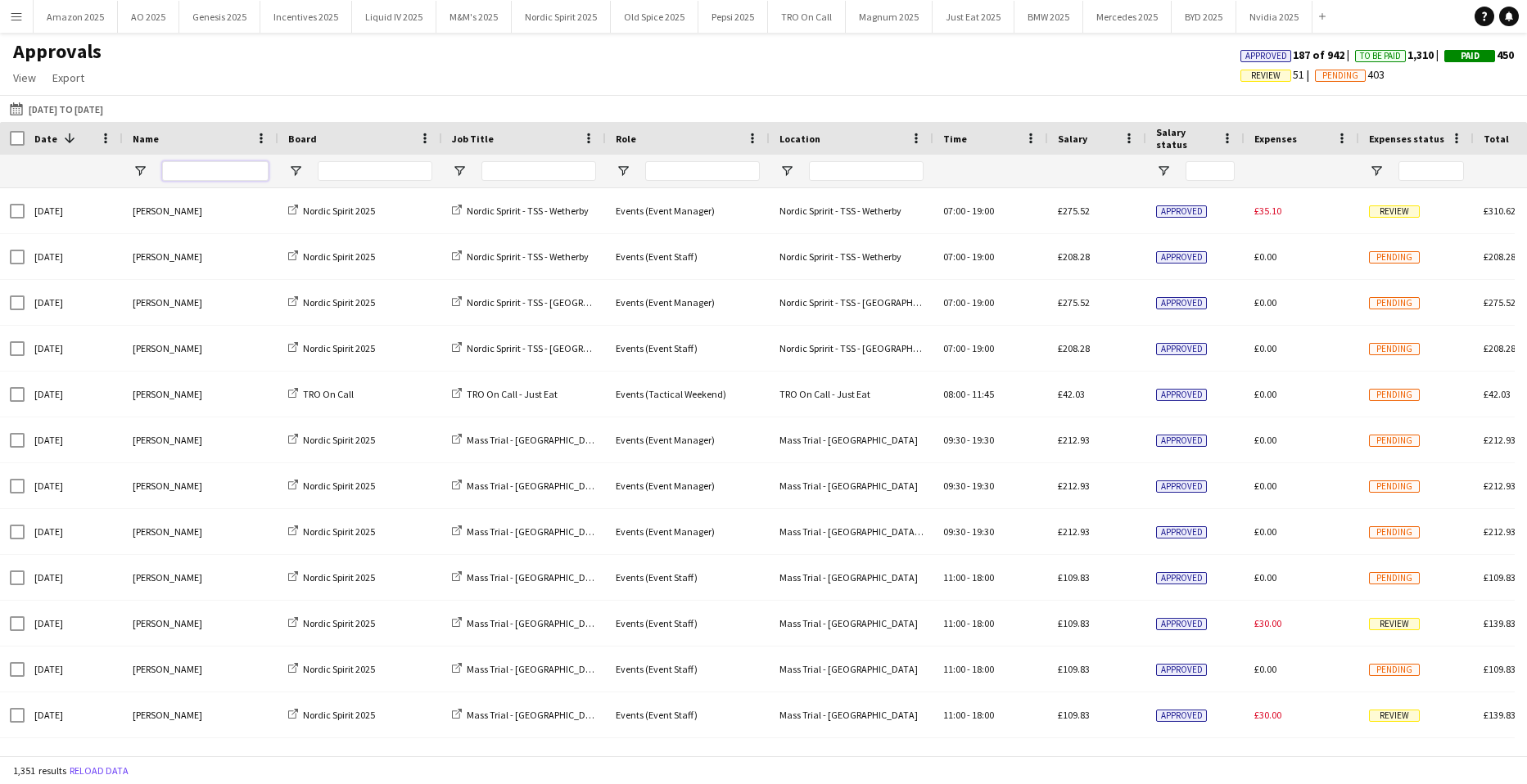
click at [213, 175] on input "Name Filter Input" at bounding box center [215, 171] width 106 height 20
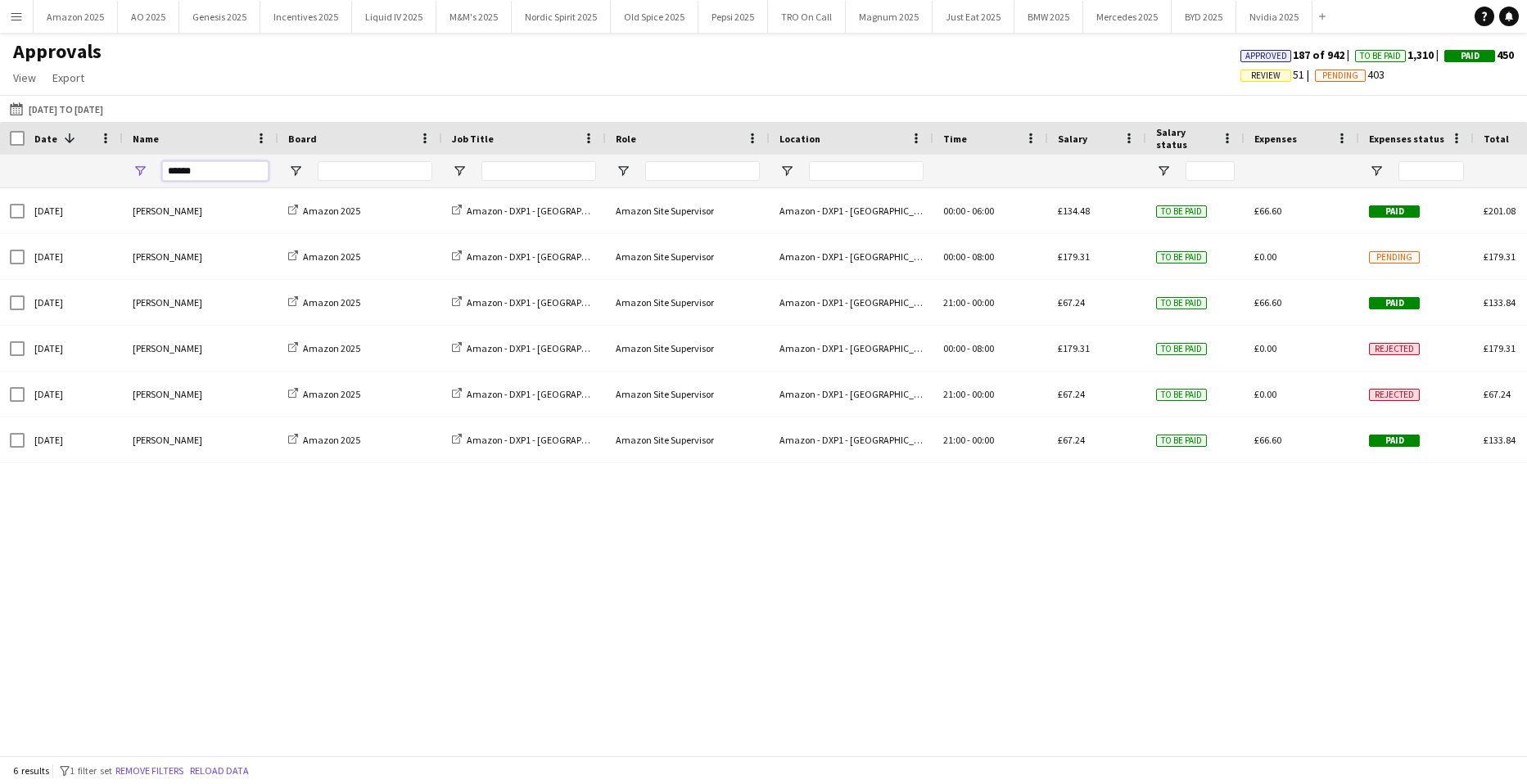
type input "******"
drag, startPoint x: 218, startPoint y: 171, endPoint x: -42, endPoint y: 167, distance: 260.0
click at [0, 167] on html "Menu Boards Boards Boards All jobs Status Workforce Workforce My Workforce Recr…" at bounding box center [764, 392] width 1527 height 784
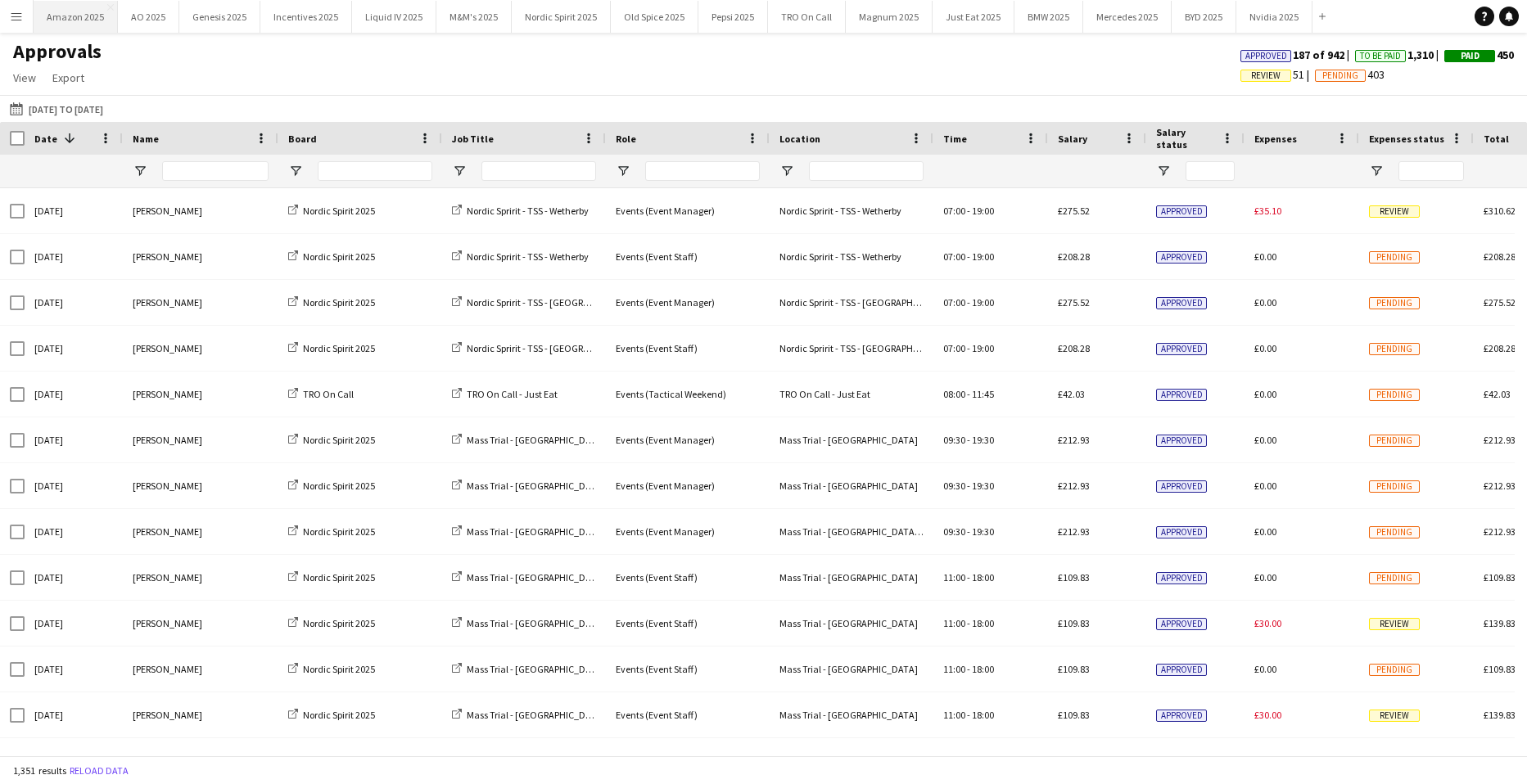
click at [69, 15] on button "Amazon 2025 Close" at bounding box center [75, 16] width 84 height 32
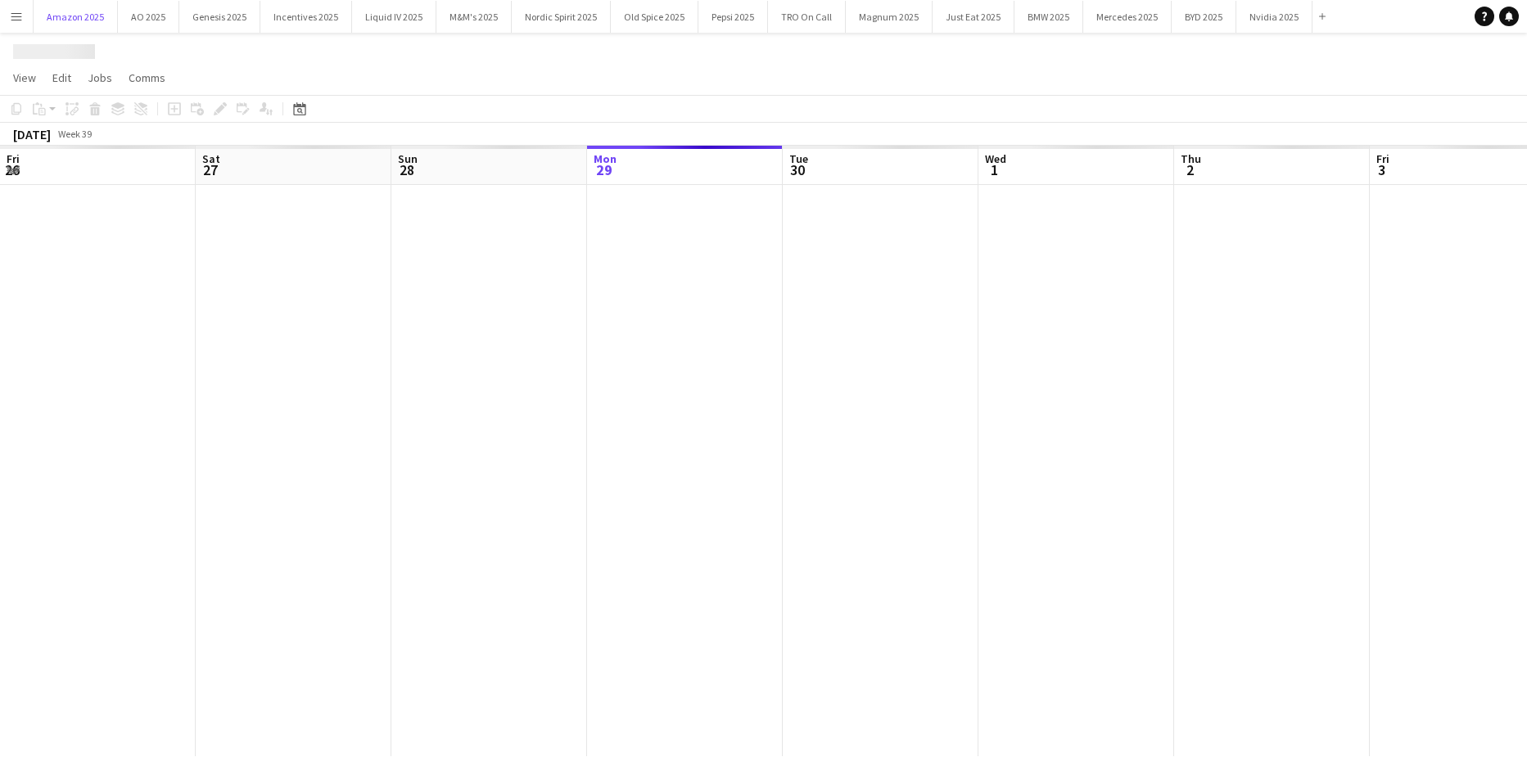
scroll to position [0, 392]
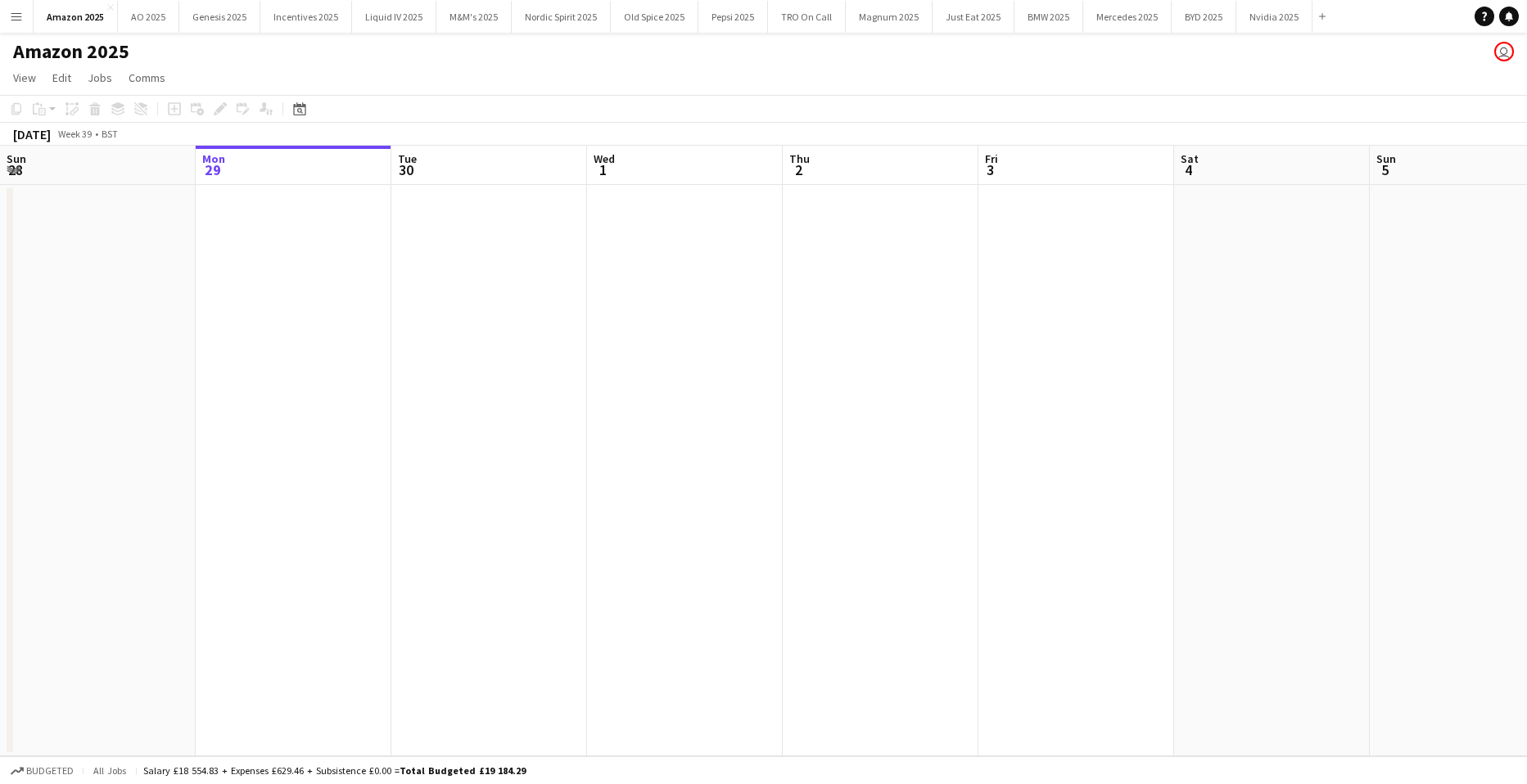
drag, startPoint x: 707, startPoint y: 378, endPoint x: 687, endPoint y: 361, distance: 26.2
click at [703, 370] on app-date-cell at bounding box center [685, 470] width 195 height 572
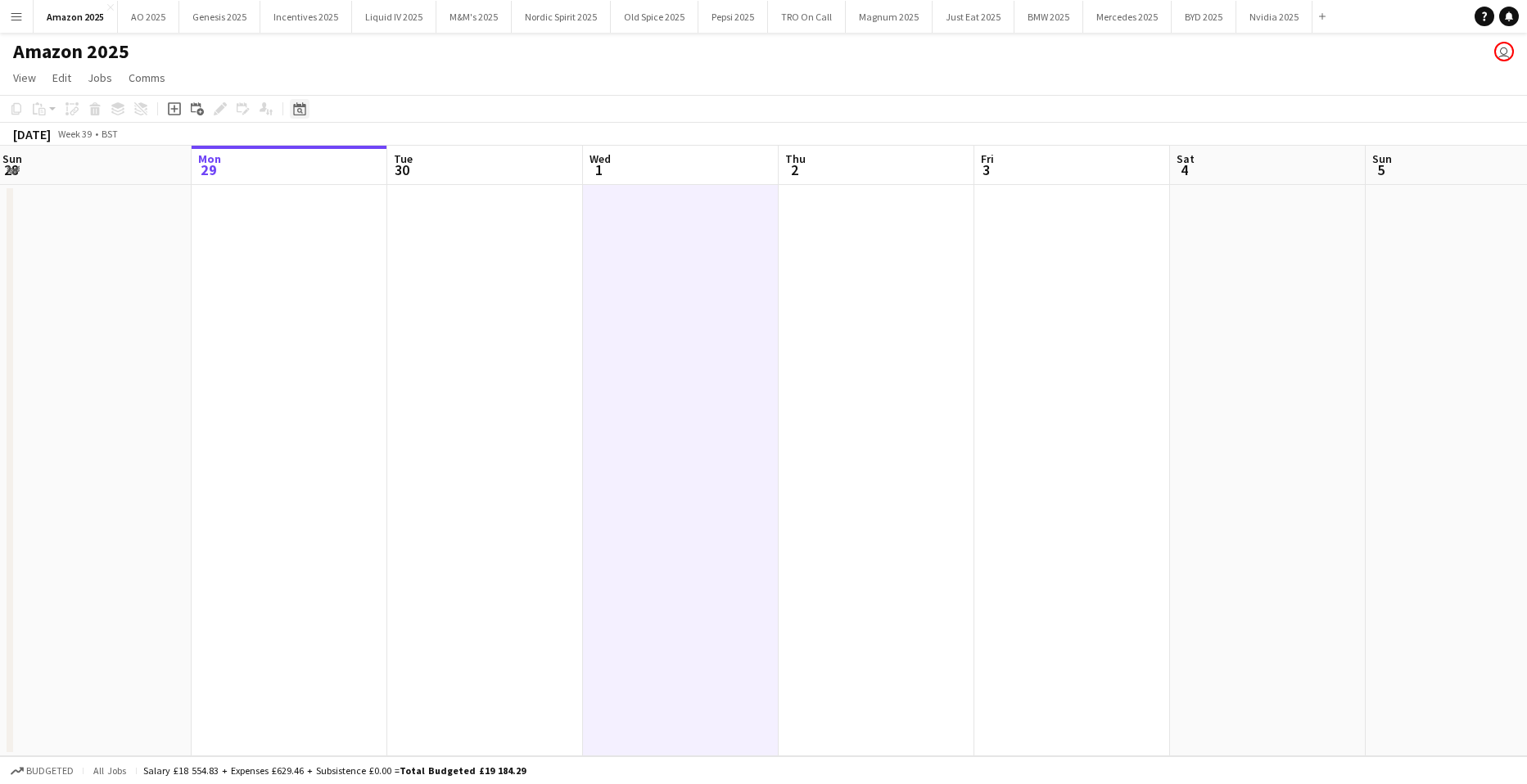
click at [308, 109] on div "Date picker" at bounding box center [299, 109] width 20 height 20
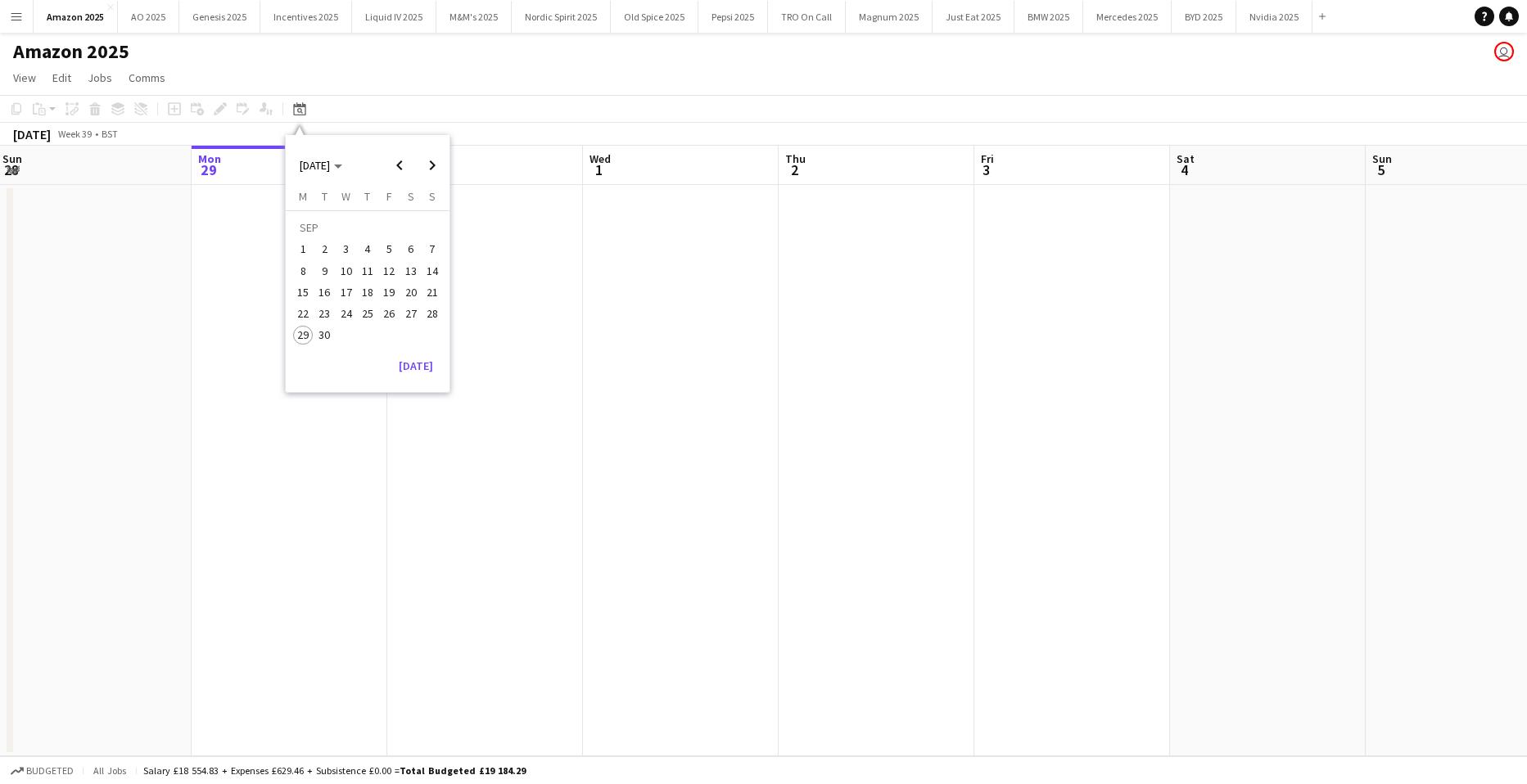
click at [344, 249] on span "3" at bounding box center [346, 249] width 20 height 20
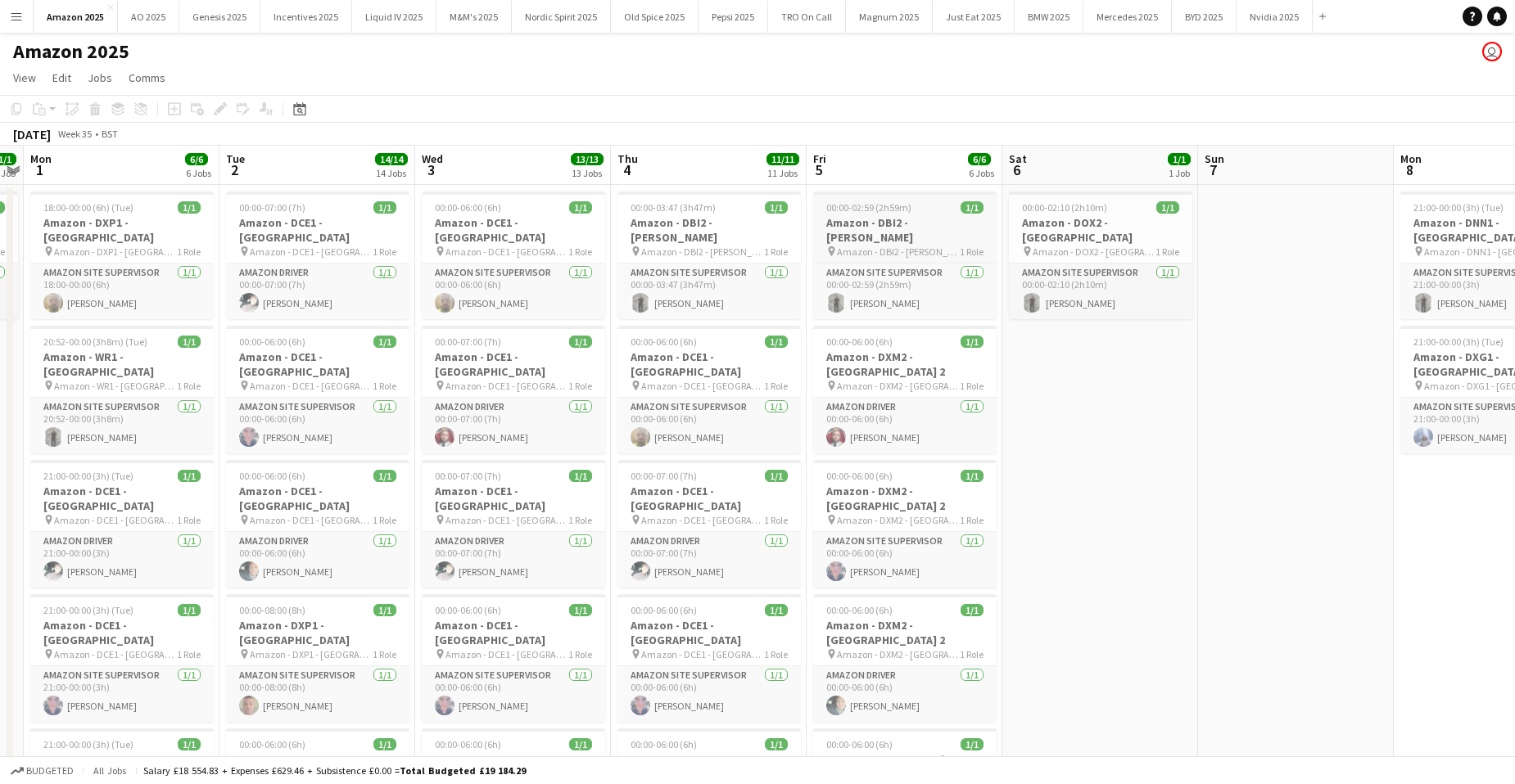
click at [934, 228] on h3 "Amazon - DBI2 - Tyesley" at bounding box center [905, 230] width 183 height 29
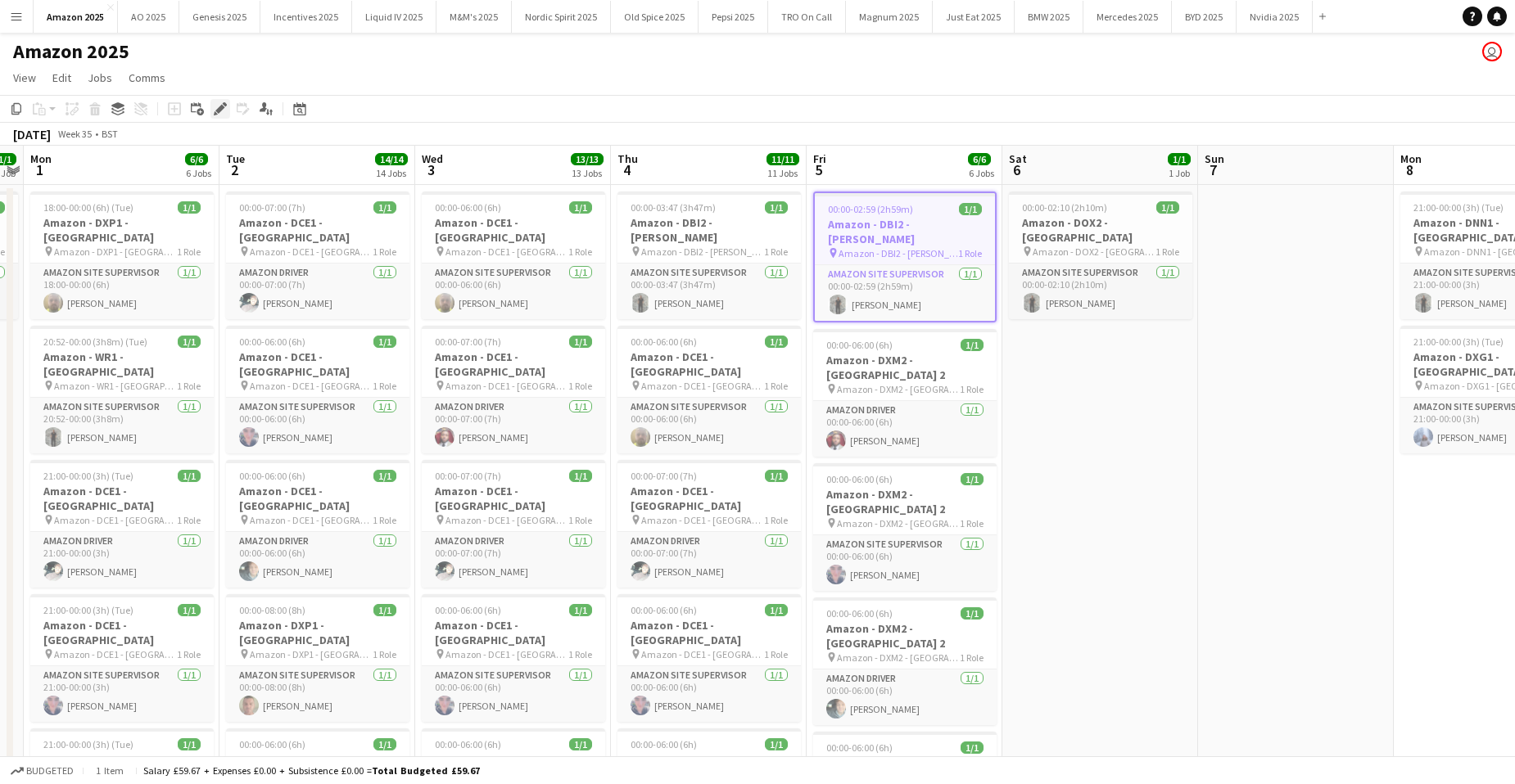
click at [224, 112] on icon "Edit" at bounding box center [219, 108] width 13 height 13
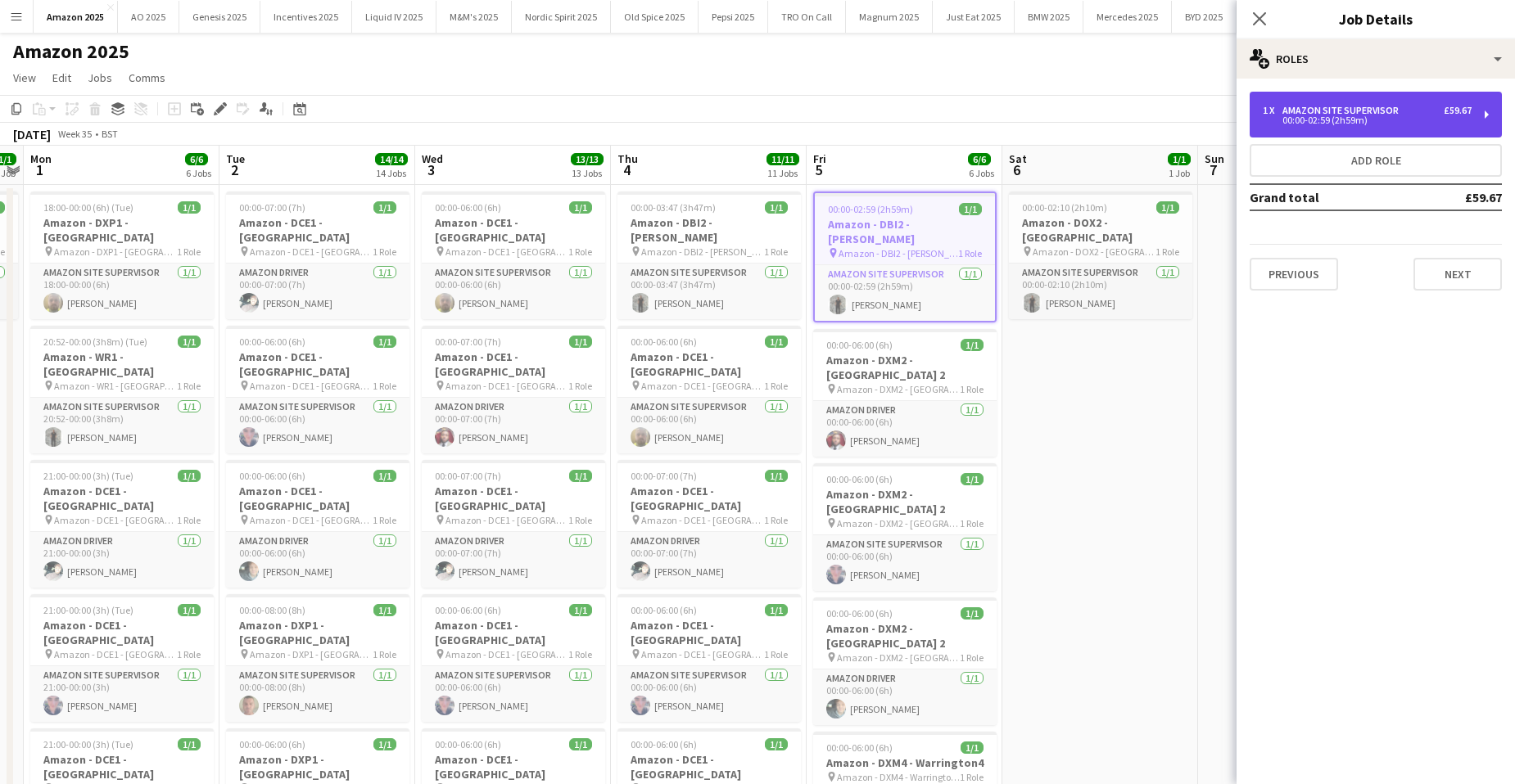
click at [1349, 117] on div "00:00-02:59 (2h59m)" at bounding box center [1367, 121] width 209 height 9
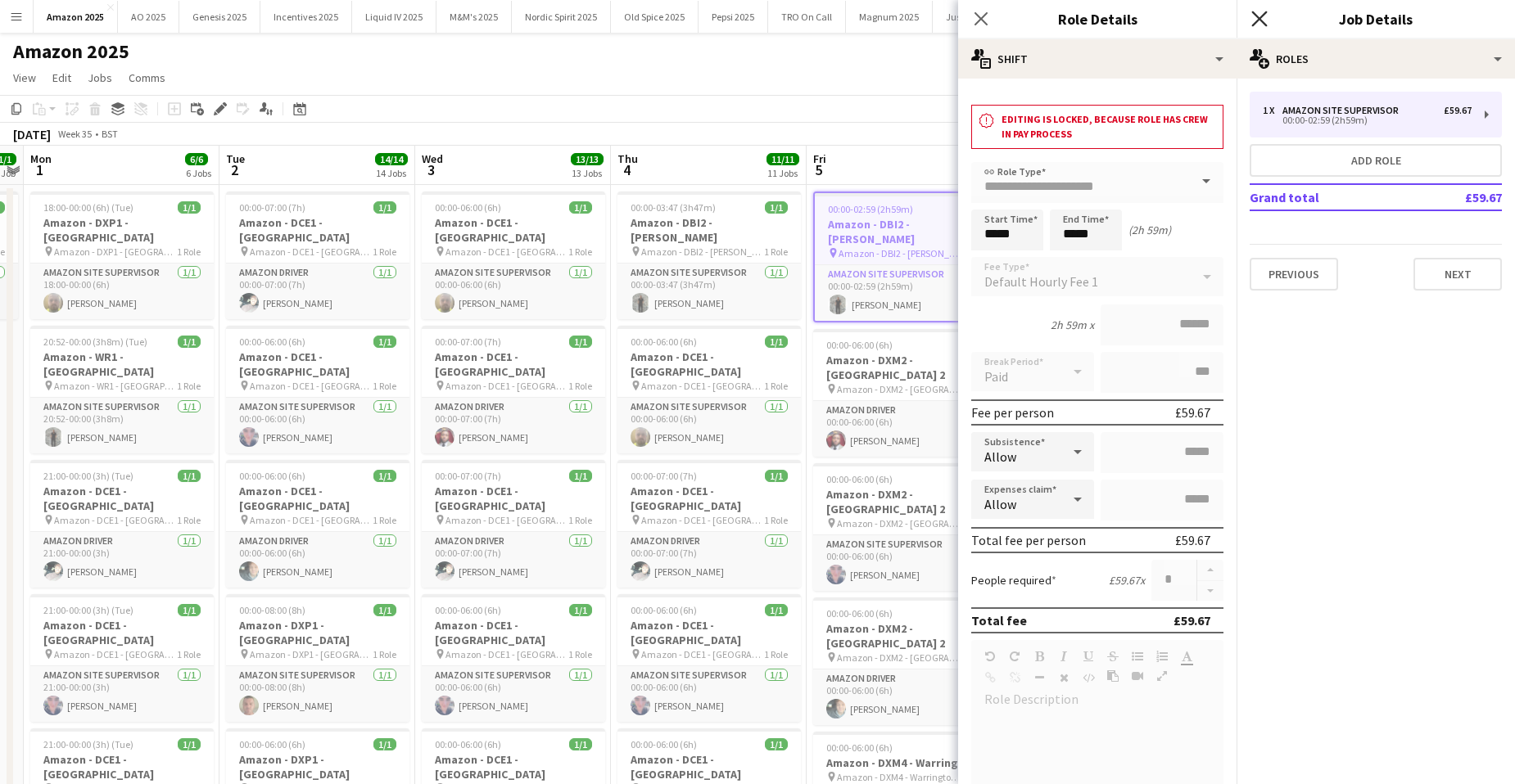
click at [1265, 20] on icon "Close pop-in" at bounding box center [1259, 18] width 15 height 15
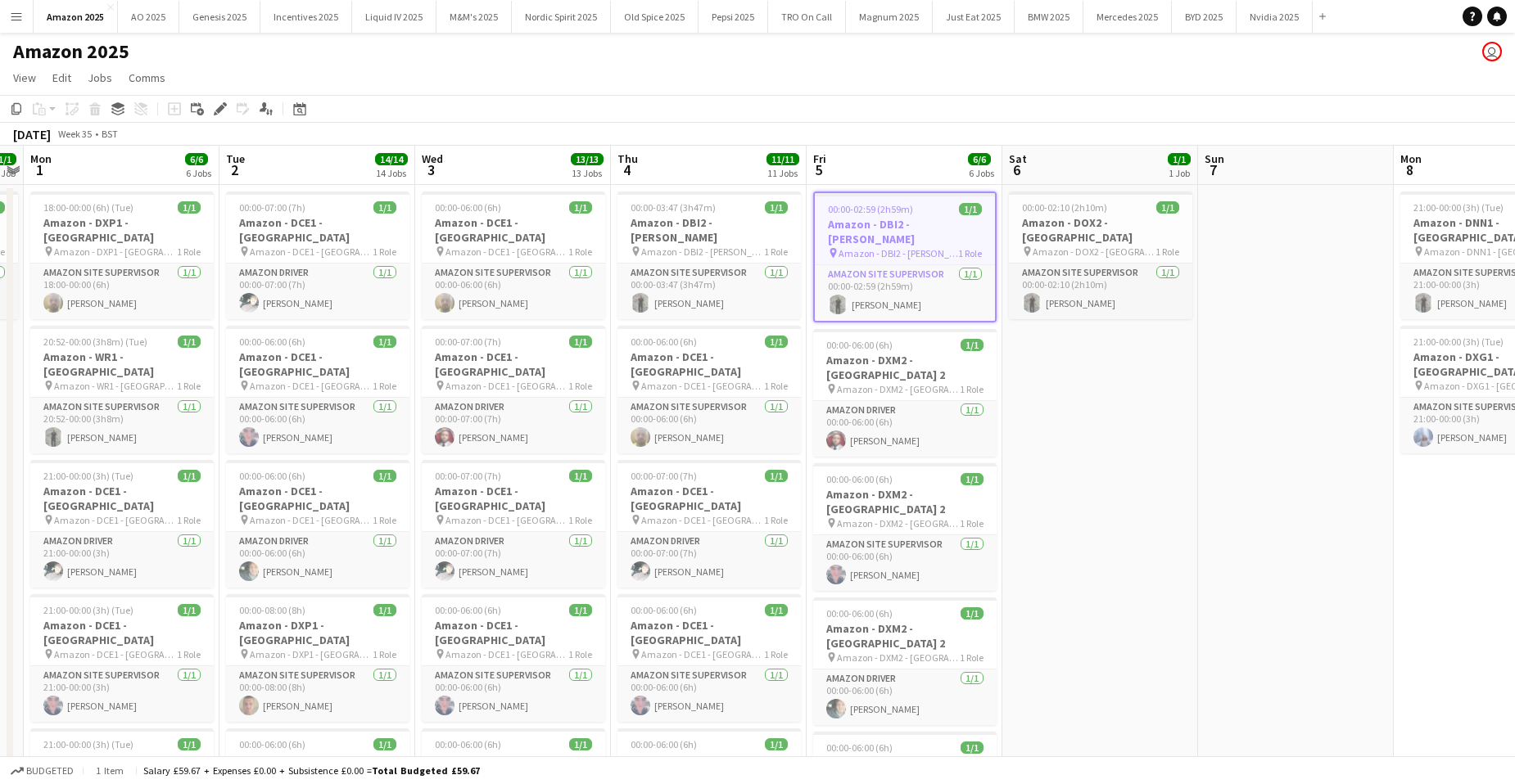
click at [23, 10] on button "Menu" at bounding box center [16, 16] width 33 height 33
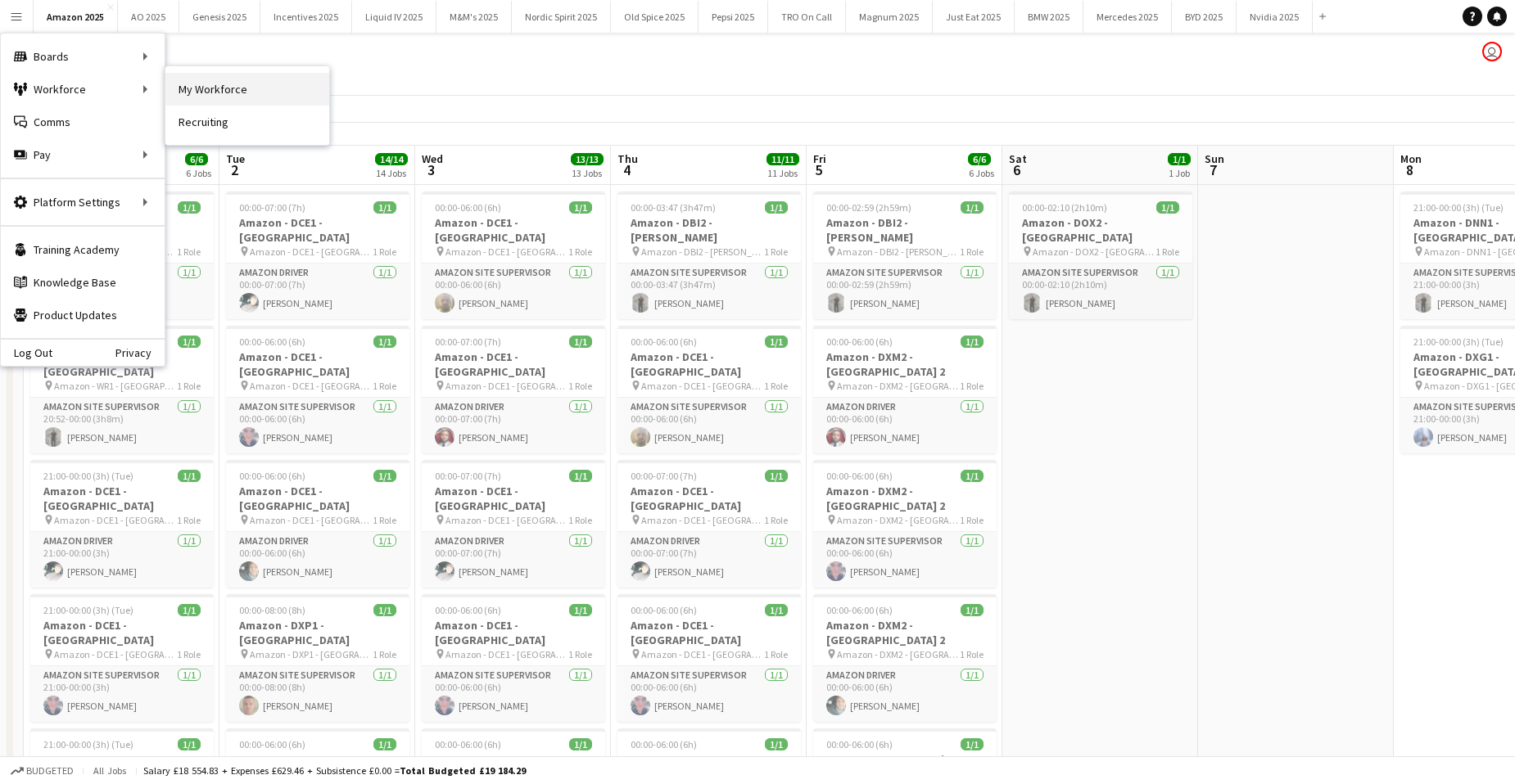
click at [201, 86] on link "My Workforce" at bounding box center [247, 89] width 164 height 33
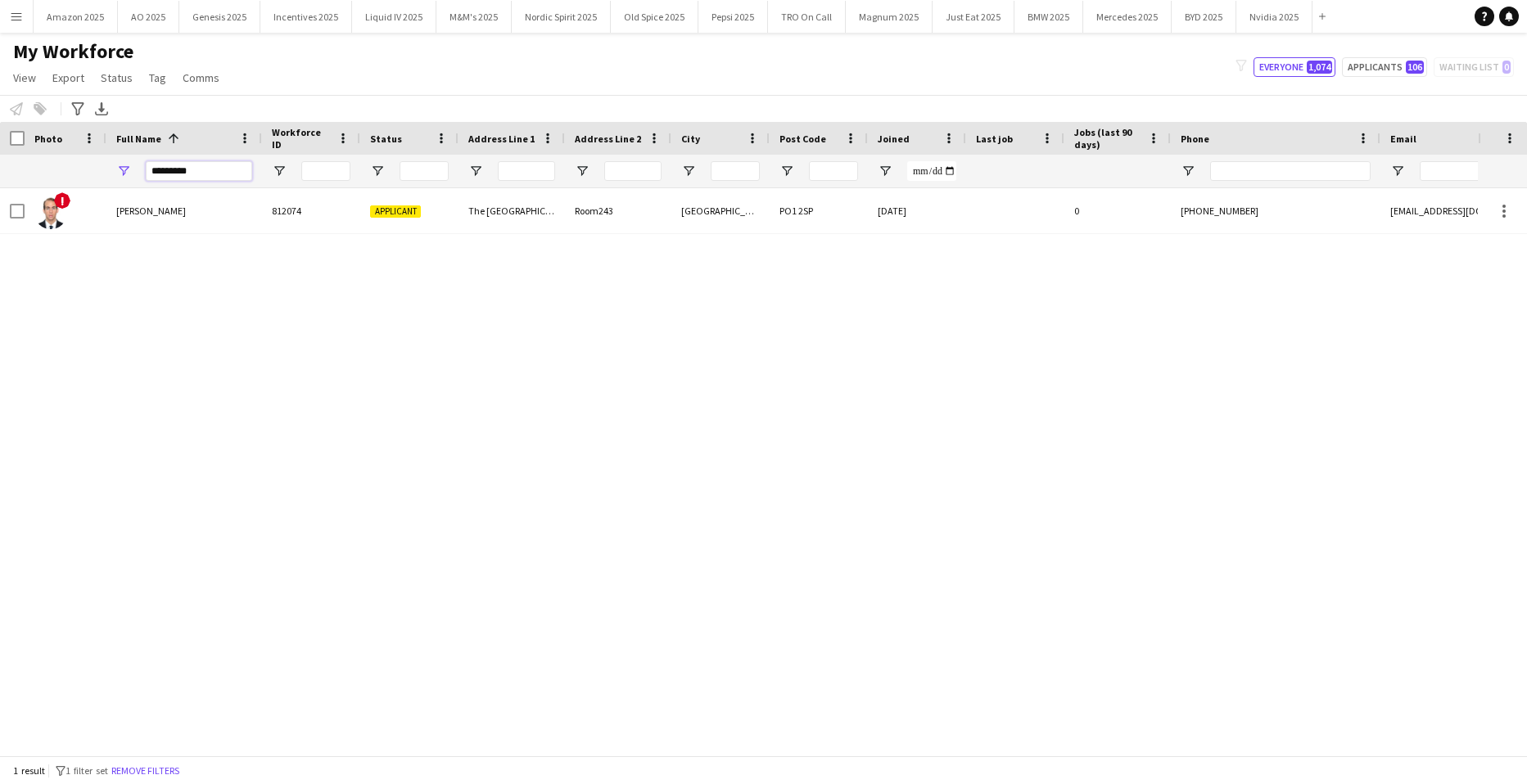
drag, startPoint x: 218, startPoint y: 180, endPoint x: -42, endPoint y: 190, distance: 260.2
click at [0, 190] on html "Menu Boards Boards Boards All jobs Status Workforce Workforce My Workforce Recr…" at bounding box center [764, 392] width 1527 height 784
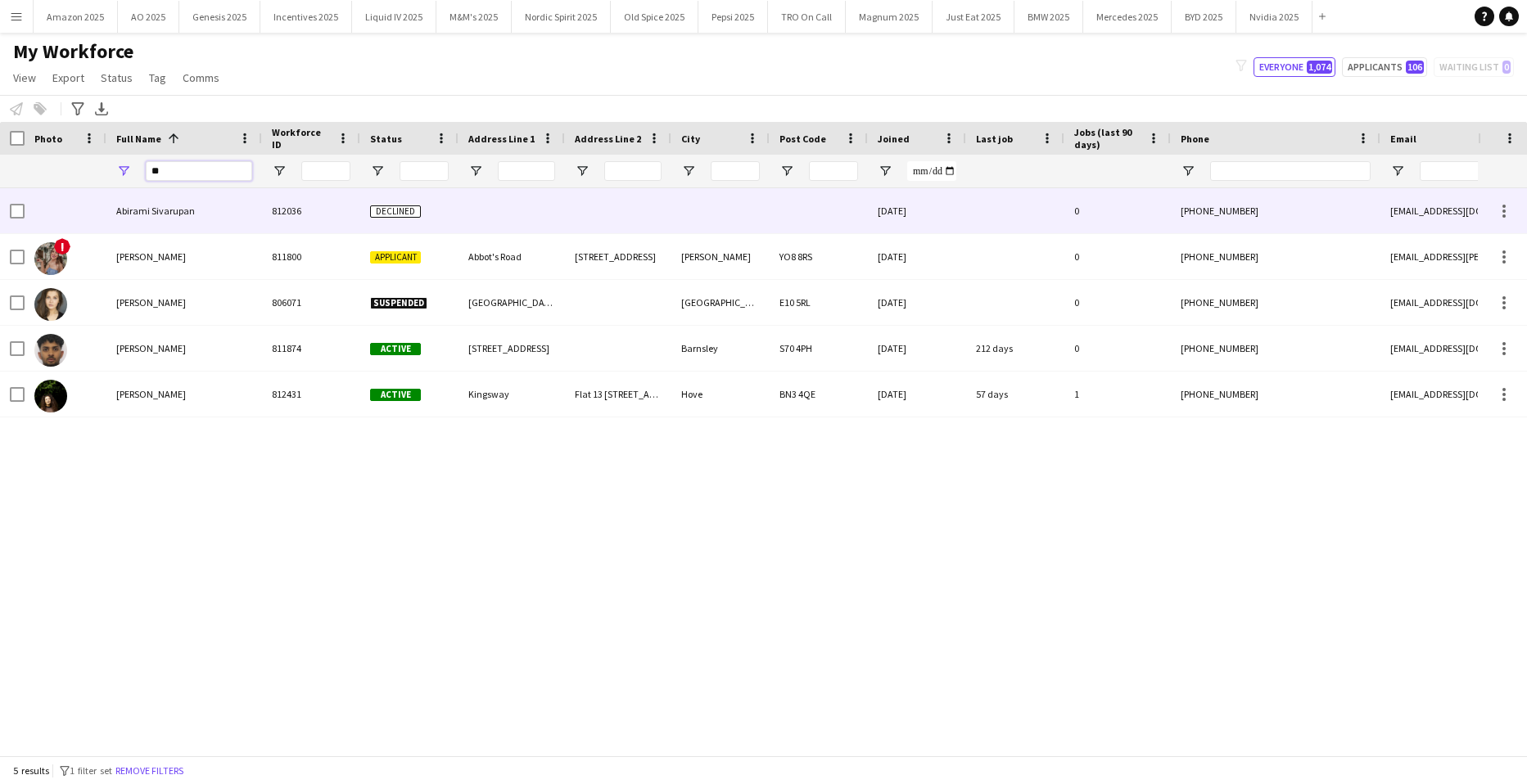
type input "*"
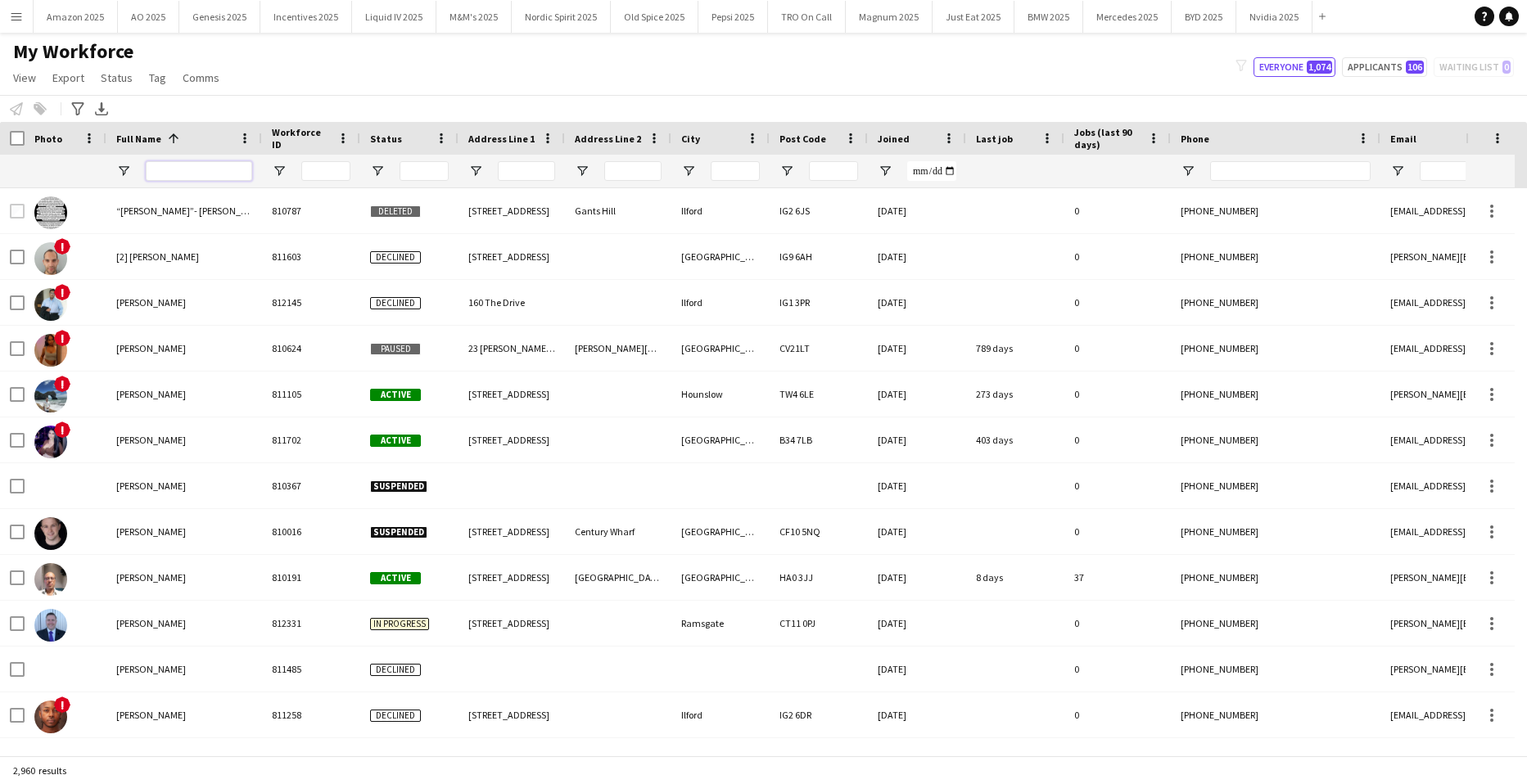
click at [197, 177] on input "Full Name Filter Input" at bounding box center [199, 171] width 106 height 20
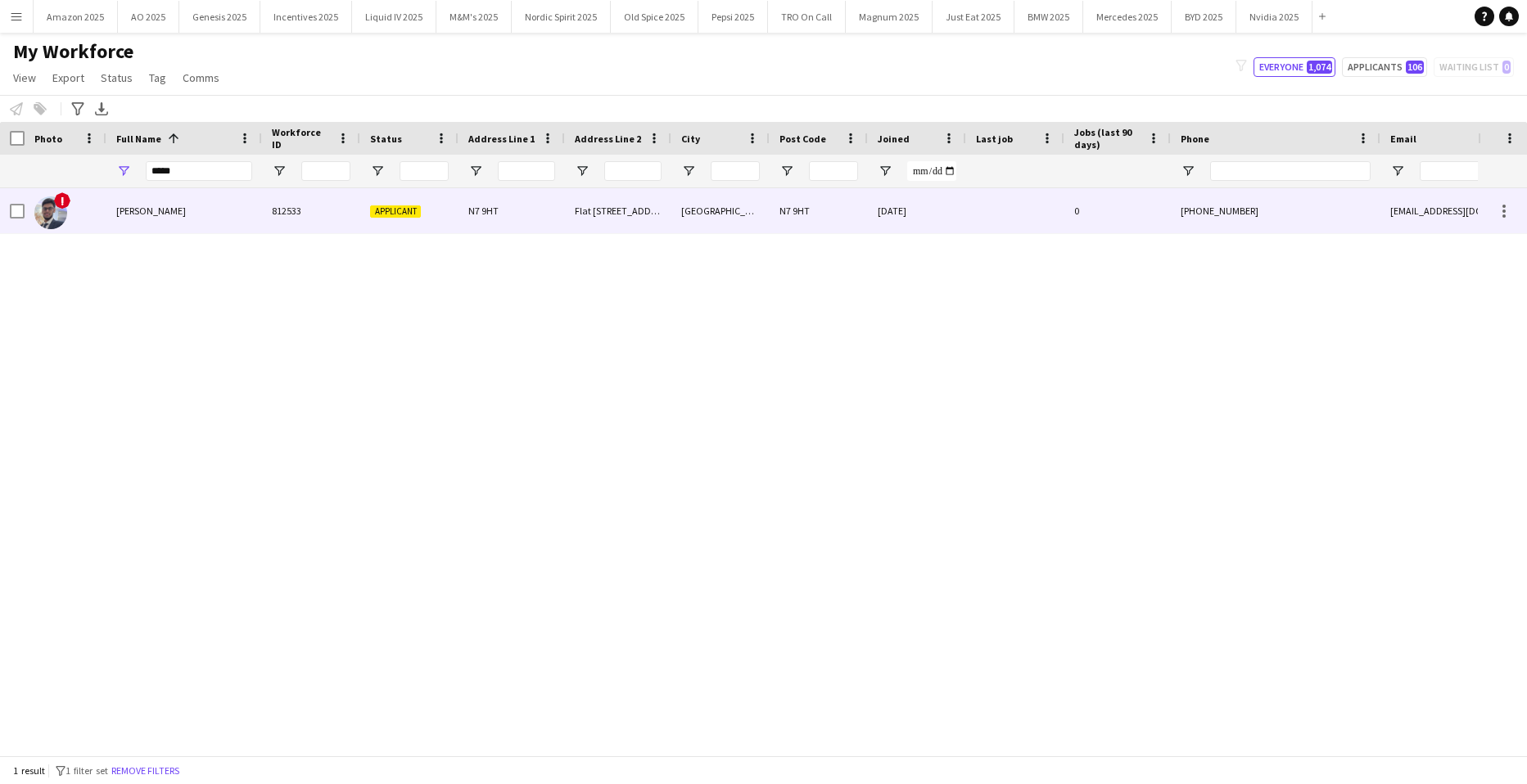
click at [169, 213] on span "Jinan Chowdhury" at bounding box center [151, 211] width 69 height 12
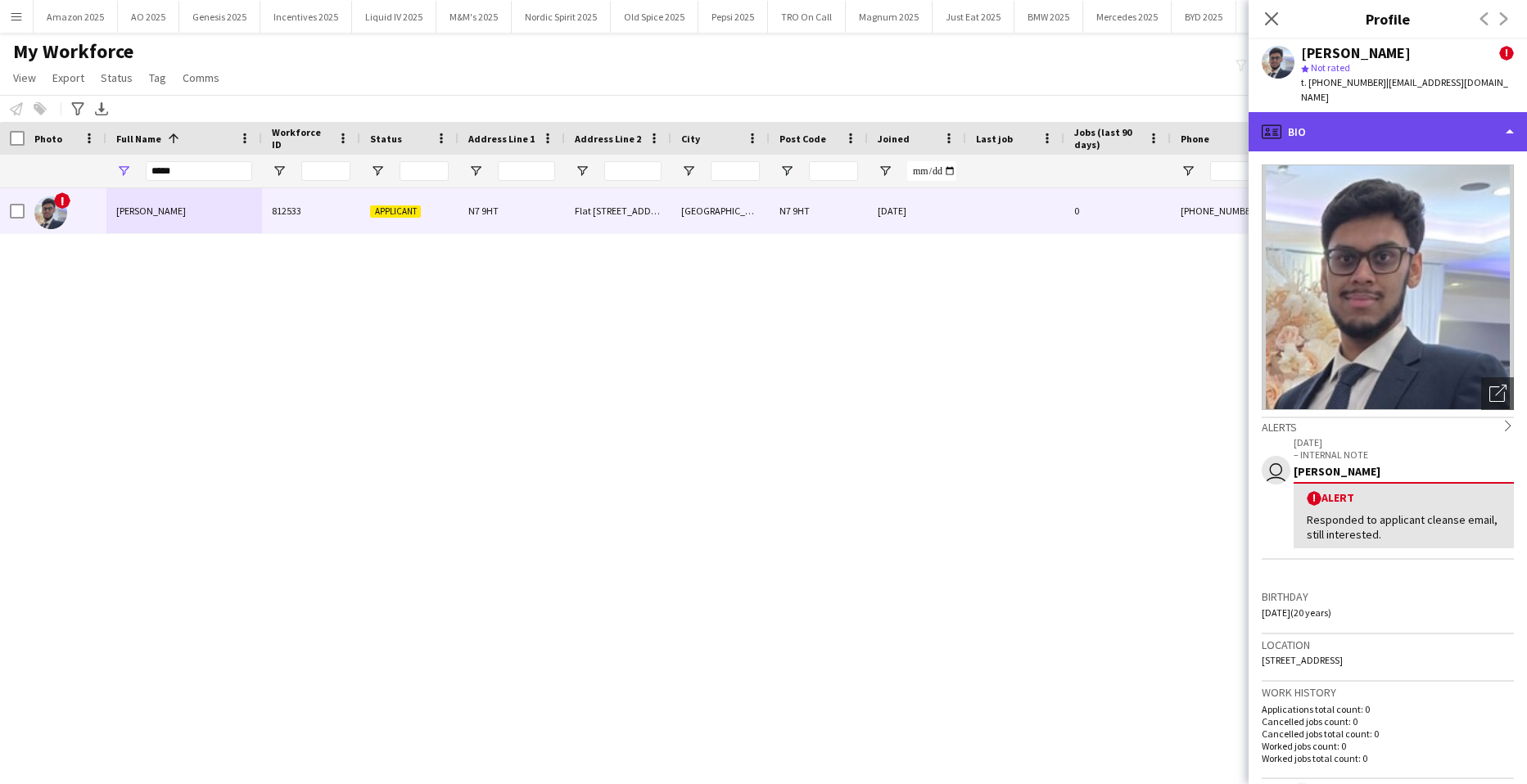
click at [1488, 113] on div "profile Bio" at bounding box center [1387, 132] width 278 height 39
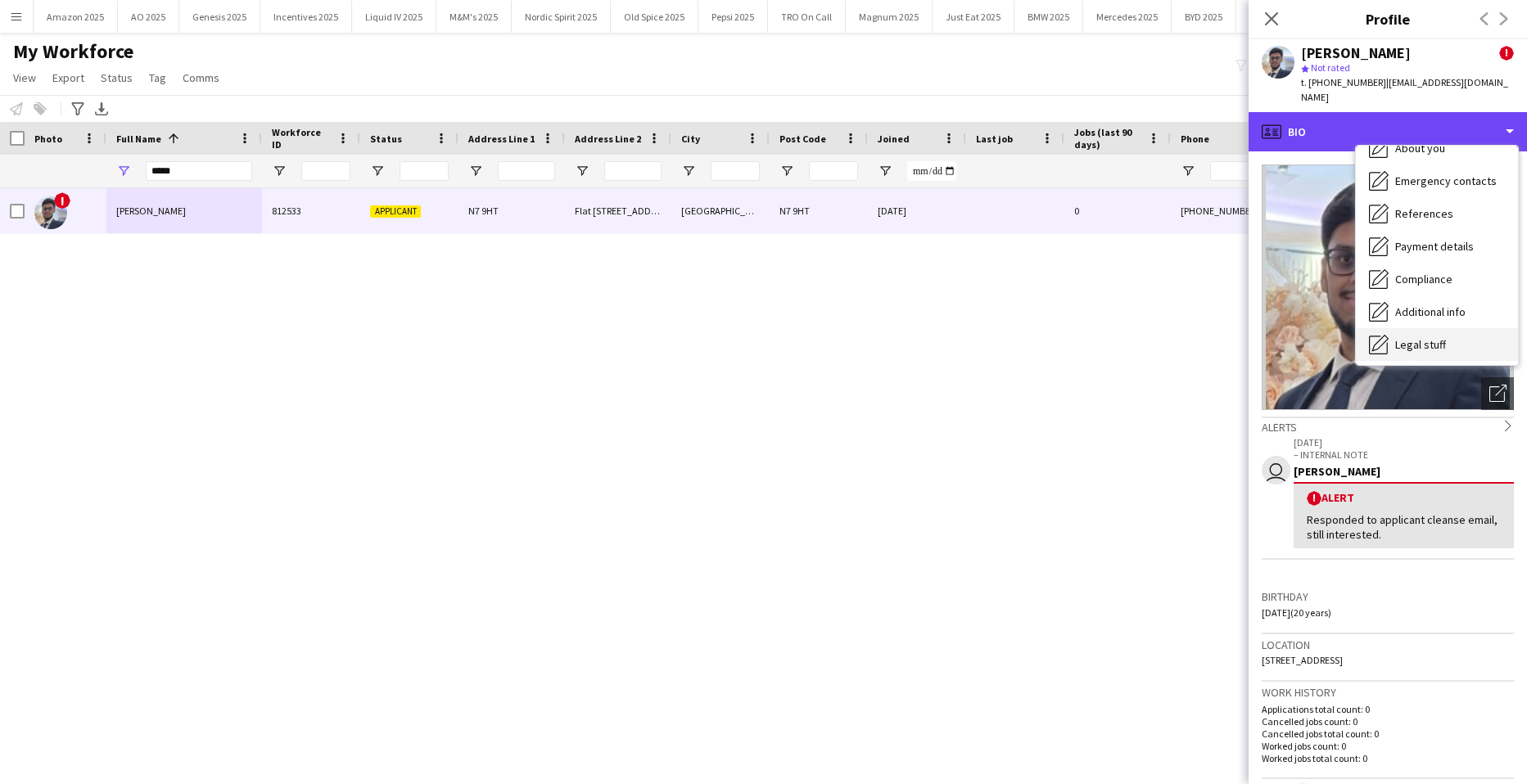
scroll to position [219, 0]
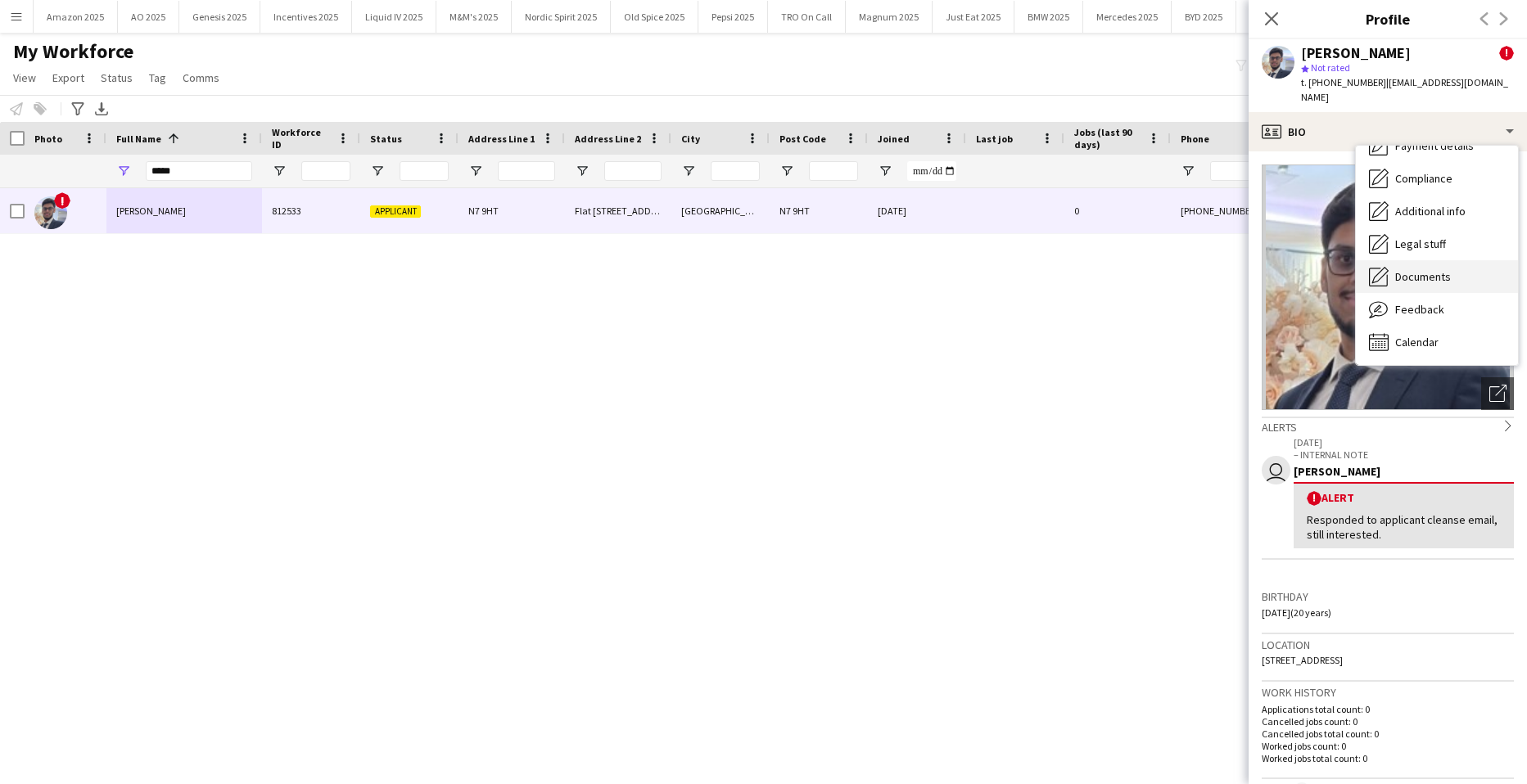
click at [1446, 269] on span "Documents" at bounding box center [1422, 276] width 56 height 15
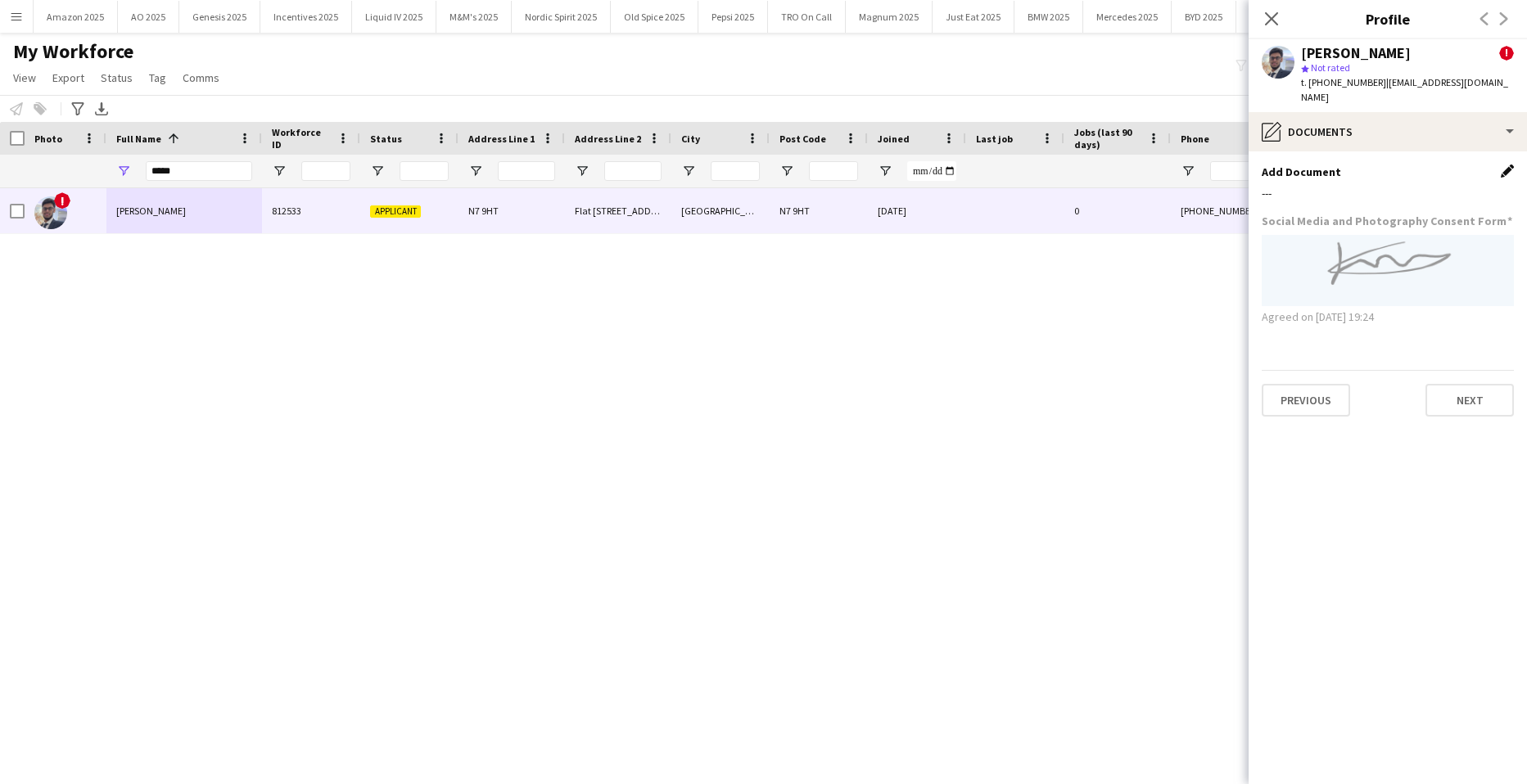
click at [1506, 165] on app-icon "Edit this field" at bounding box center [1506, 171] width 13 height 13
click at [1439, 187] on button "Upload new file" at bounding box center [1462, 199] width 102 height 27
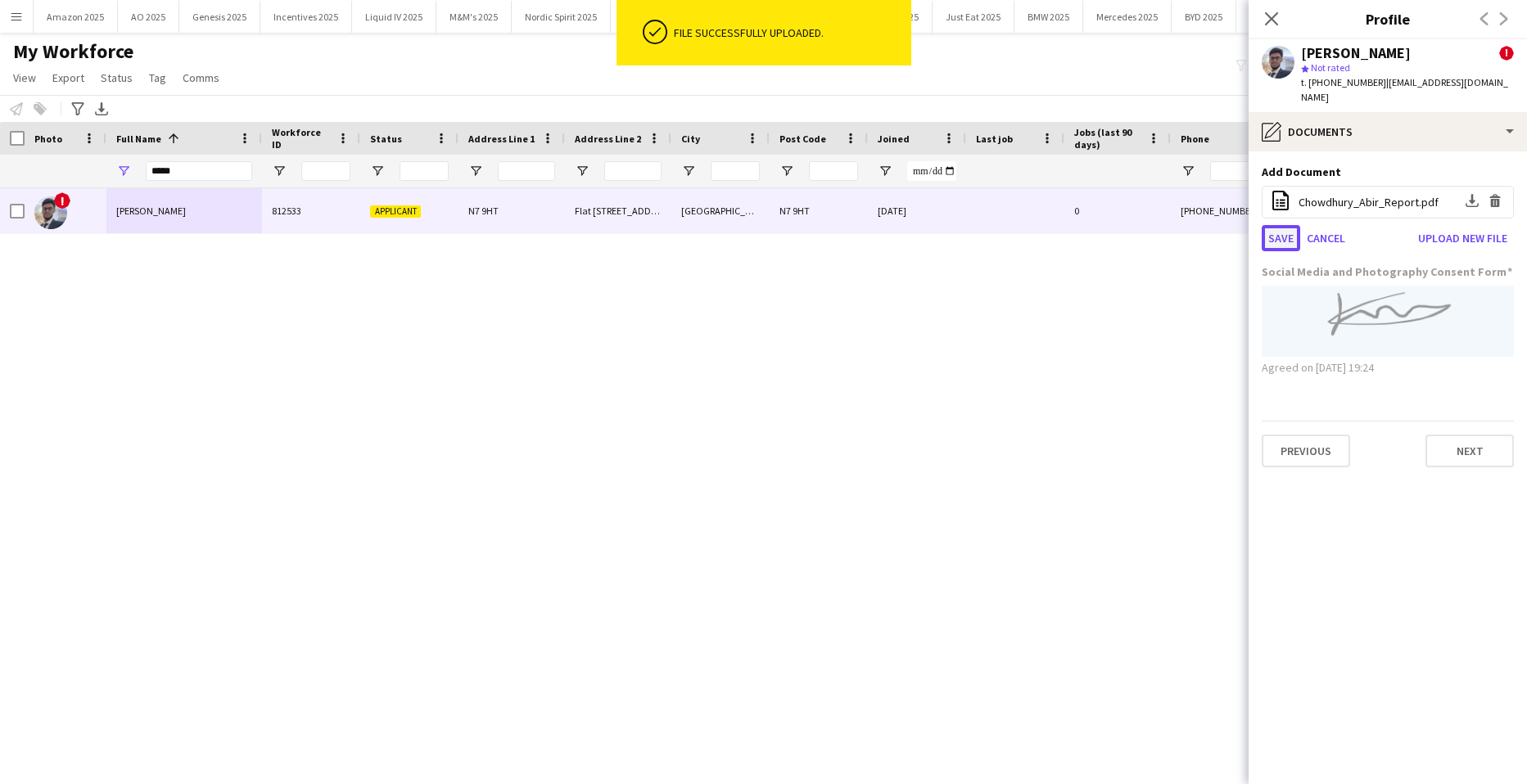
click at [1282, 227] on button "Save" at bounding box center [1280, 238] width 39 height 27
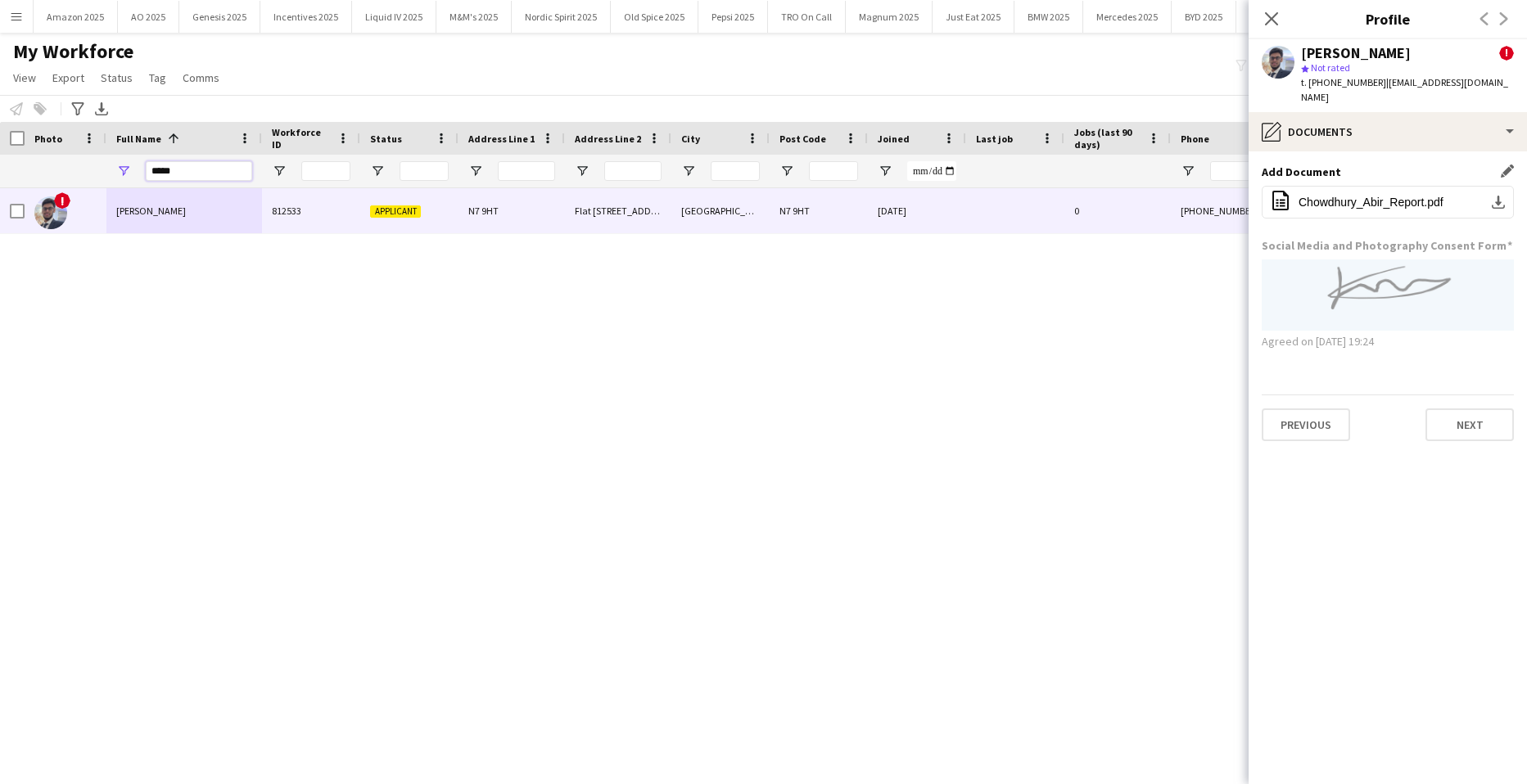
drag, startPoint x: 181, startPoint y: 179, endPoint x: -42, endPoint y: 186, distance: 223.1
click at [0, 186] on html "Menu Boards Boards Boards All jobs Status Workforce Workforce My Workforce Recr…" at bounding box center [764, 392] width 1527 height 784
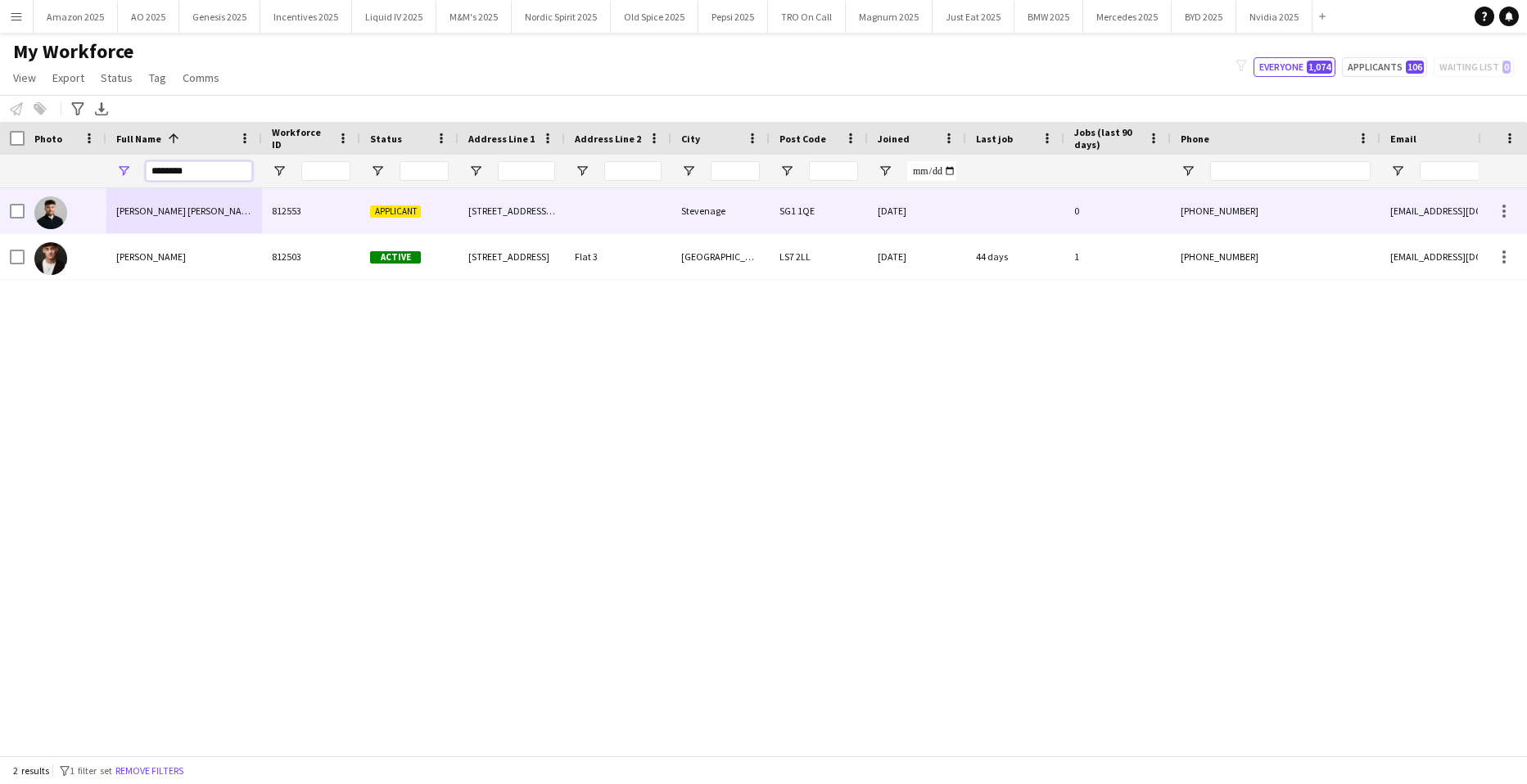
type input "********"
click at [150, 201] on div "Connor Donoghue" at bounding box center [184, 211] width 156 height 45
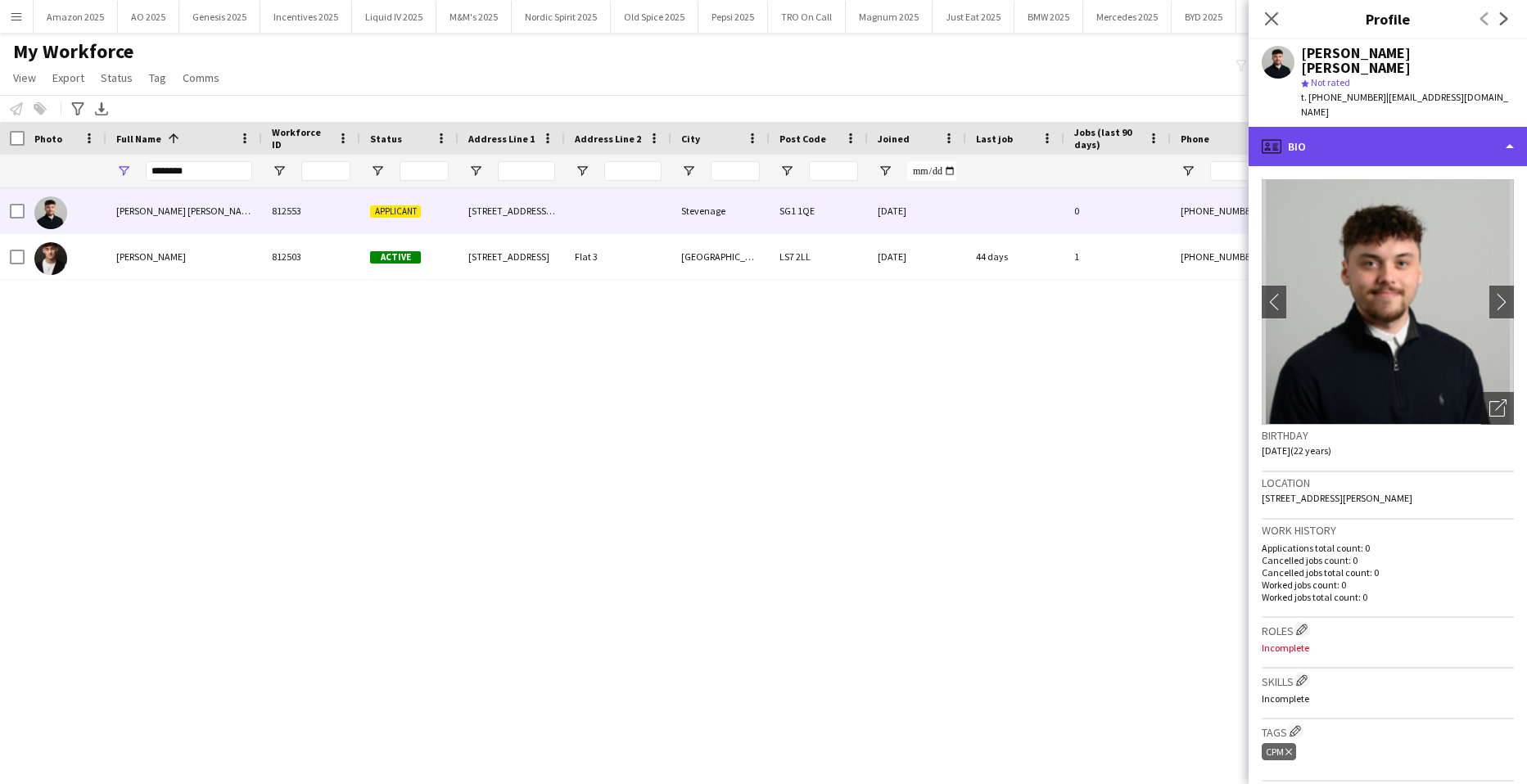
click at [1442, 127] on div "profile Bio" at bounding box center [1387, 147] width 278 height 39
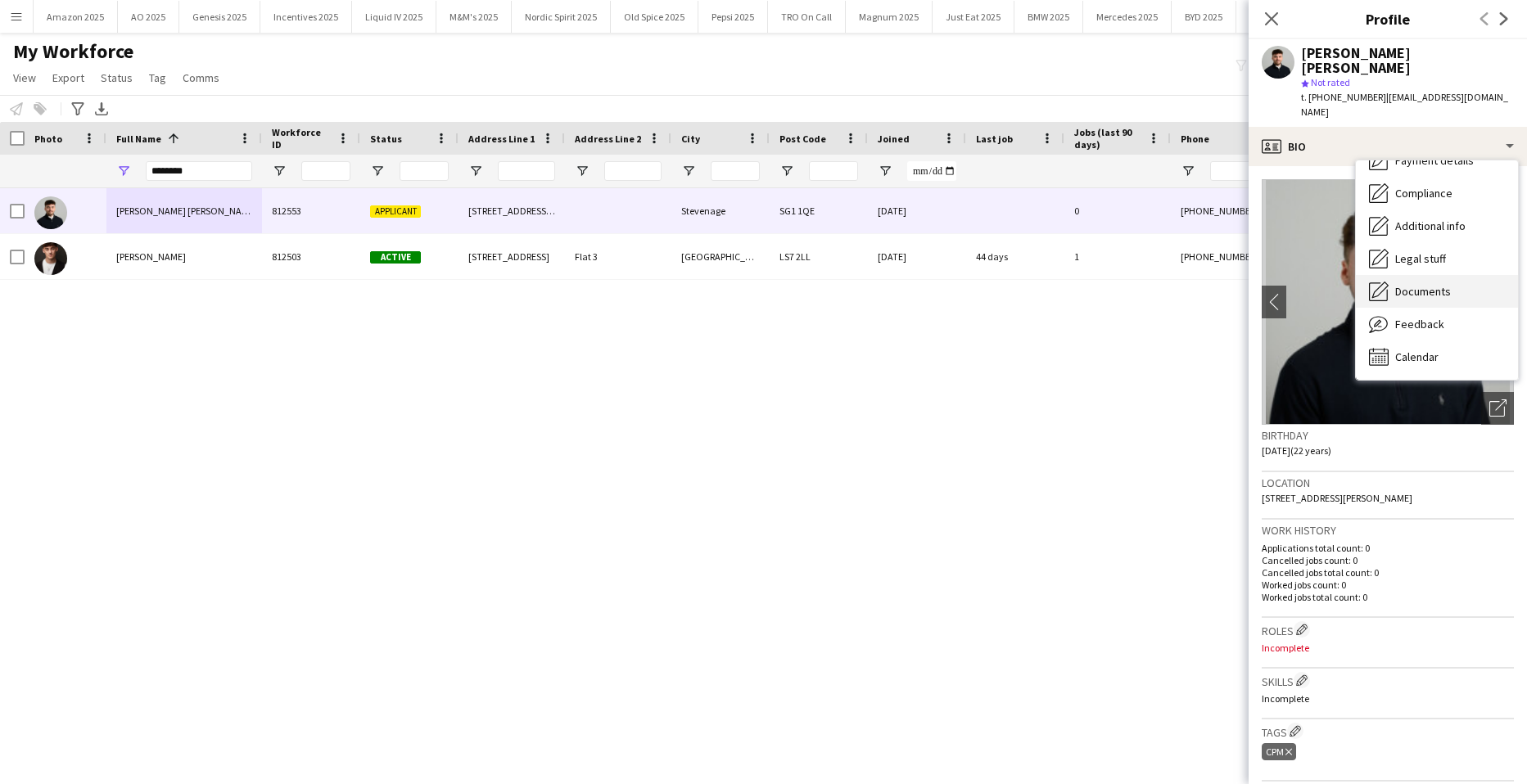
click at [1437, 284] on span "Documents" at bounding box center [1422, 291] width 56 height 15
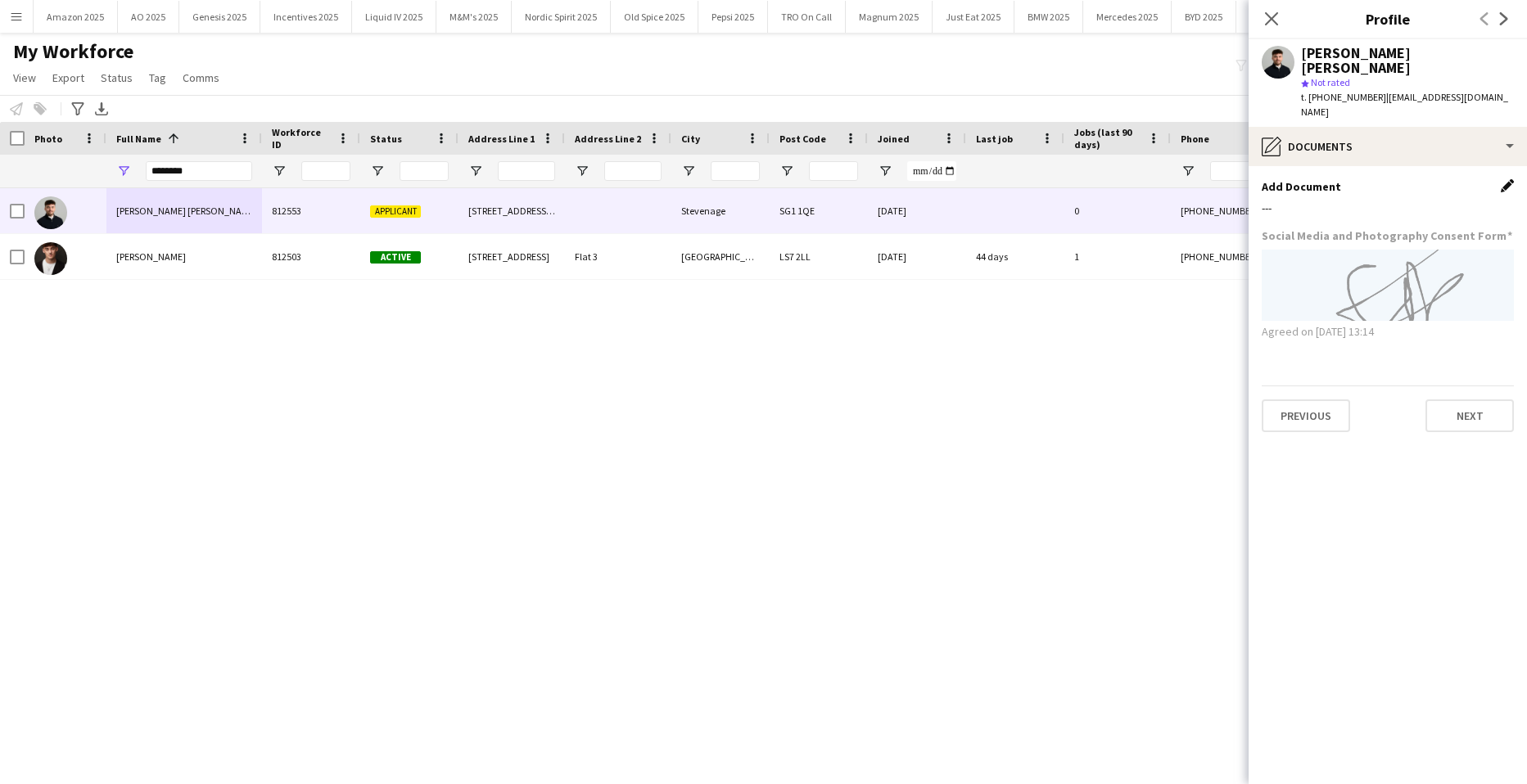
click at [1501, 179] on app-icon "Edit this field" at bounding box center [1506, 185] width 13 height 13
click at [1451, 200] on button "Upload new file" at bounding box center [1462, 213] width 102 height 27
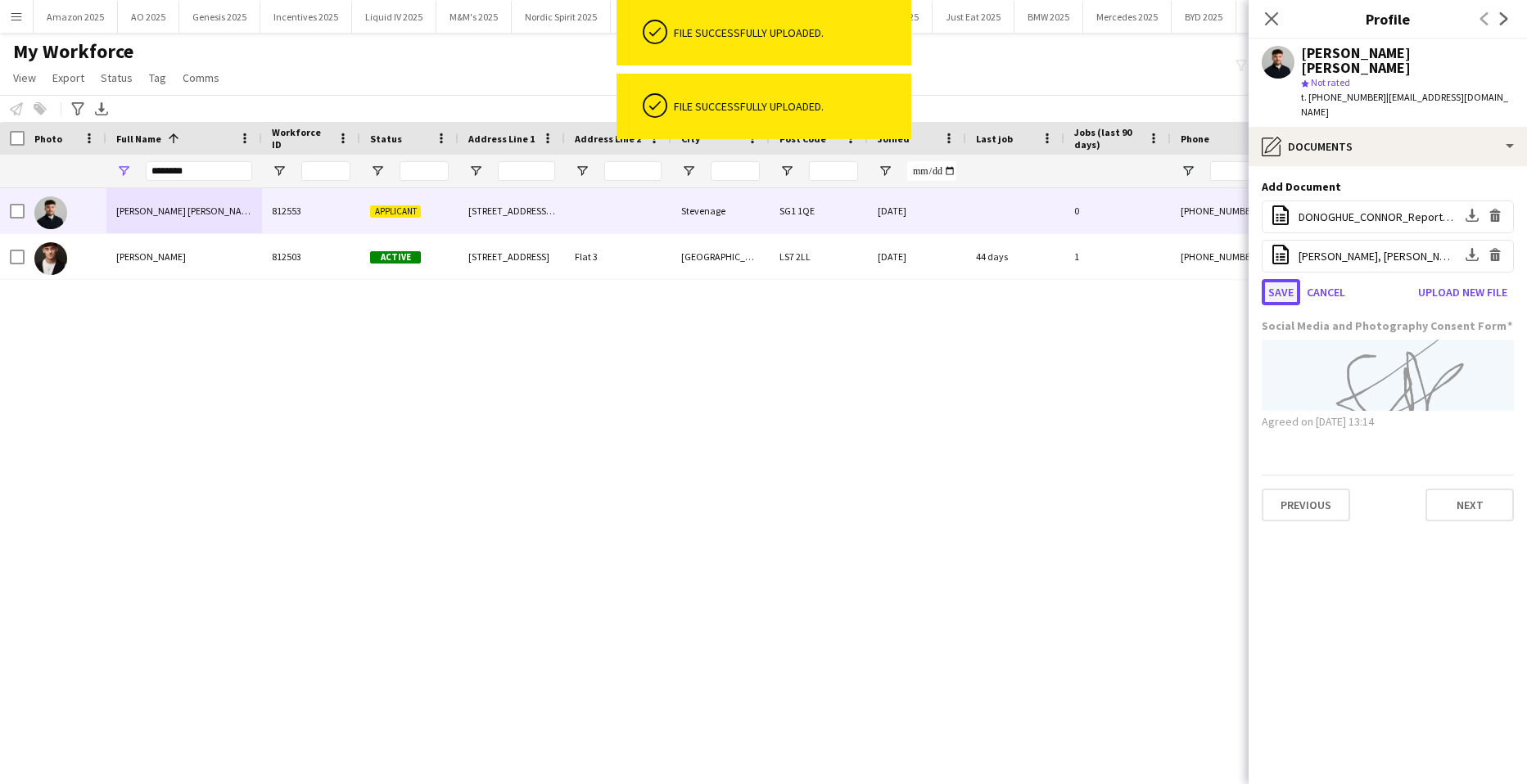
click at [1285, 279] on button "Save" at bounding box center [1280, 292] width 39 height 27
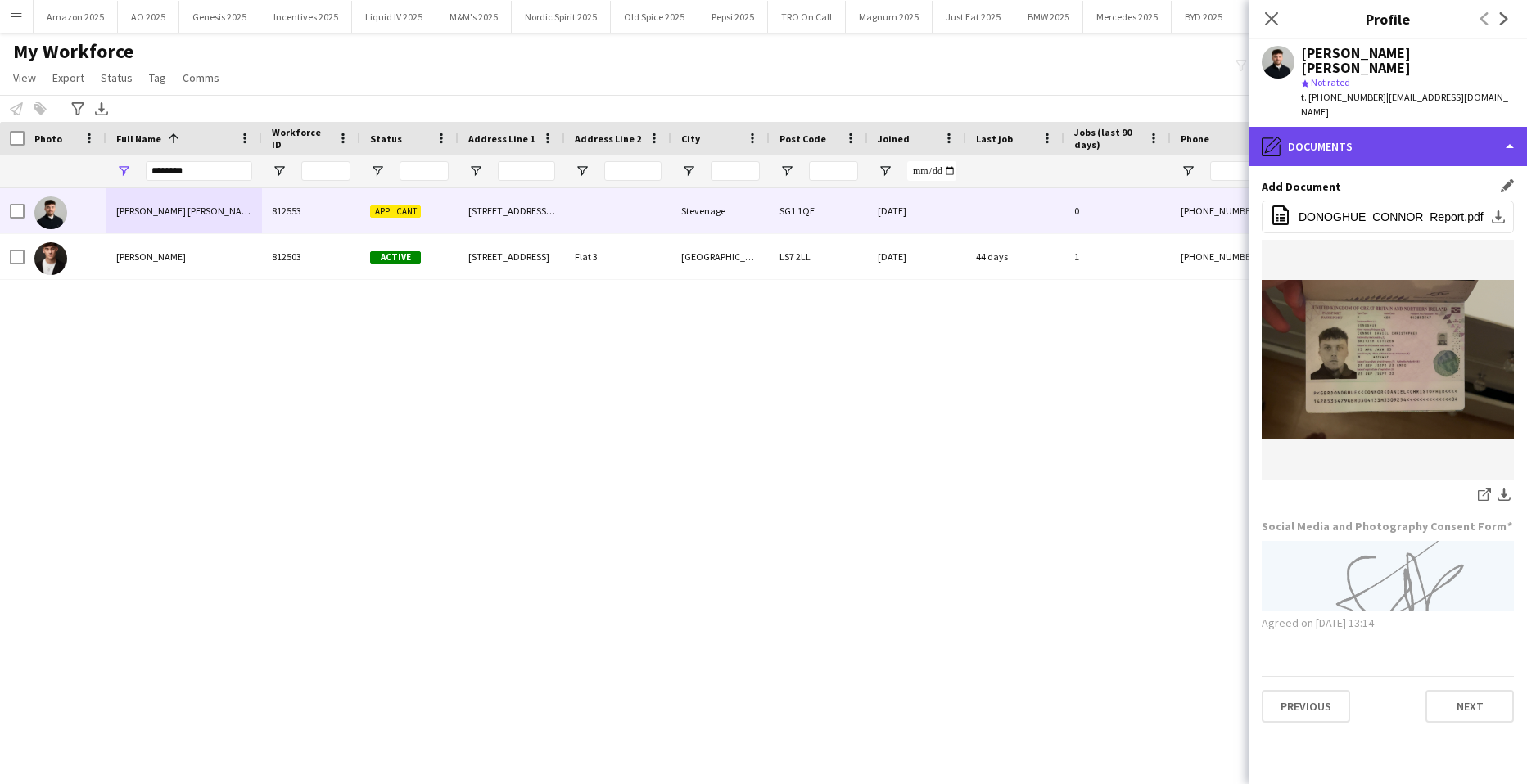
click at [1481, 127] on div "pencil4 Documents" at bounding box center [1387, 147] width 278 height 39
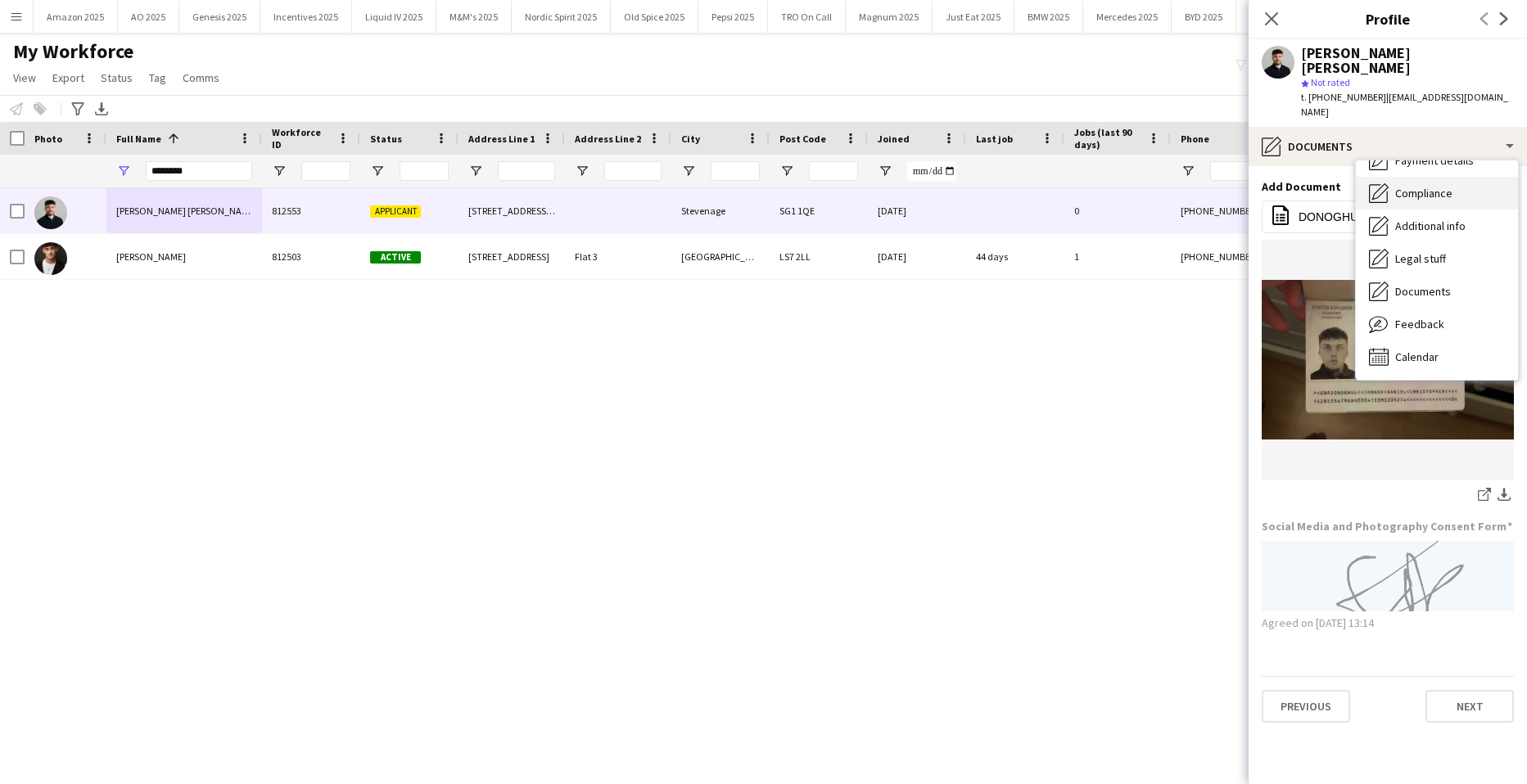
click at [1442, 186] on span "Compliance" at bounding box center [1423, 193] width 57 height 15
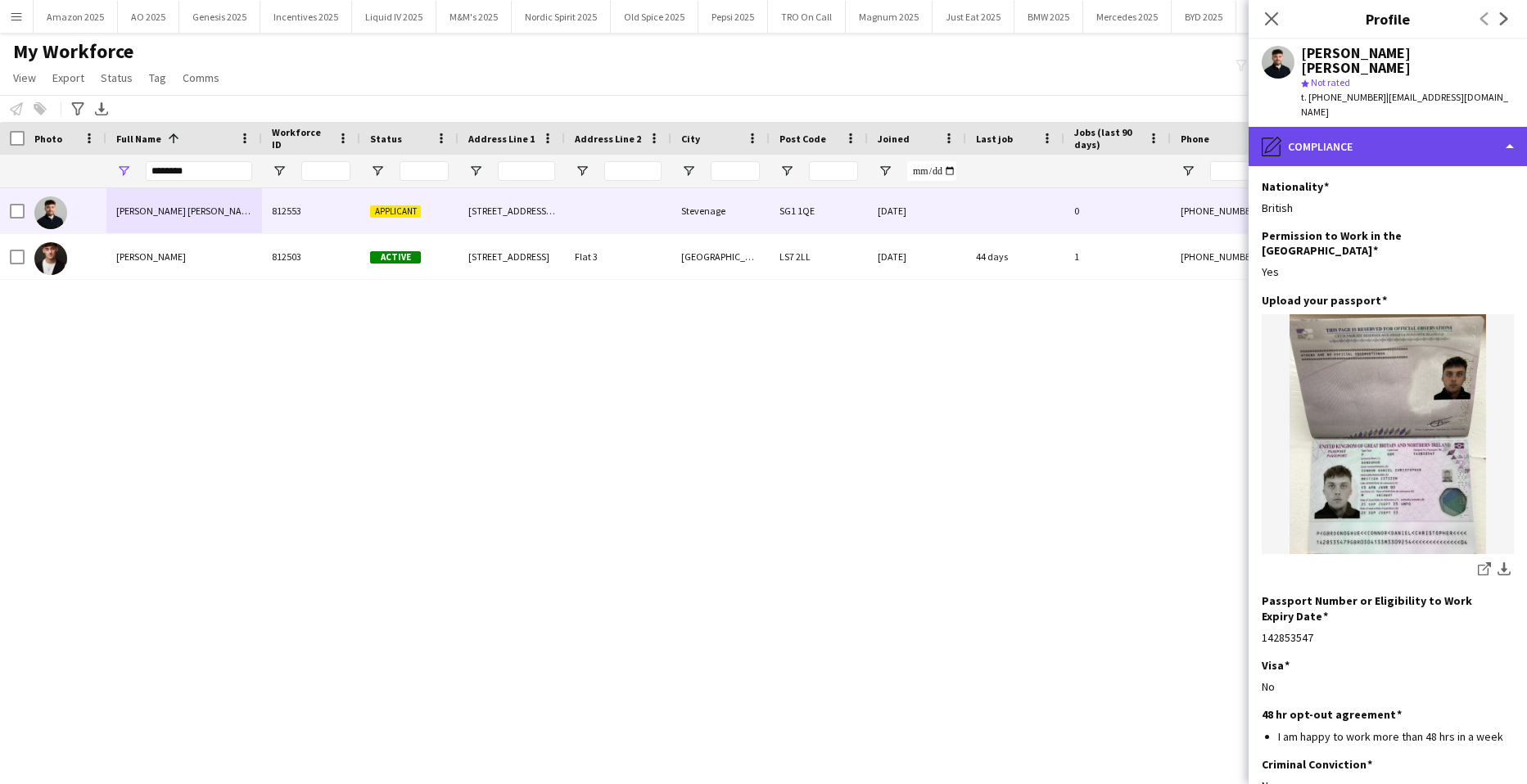
click at [1447, 127] on div "pencil4 Compliance" at bounding box center [1387, 147] width 278 height 39
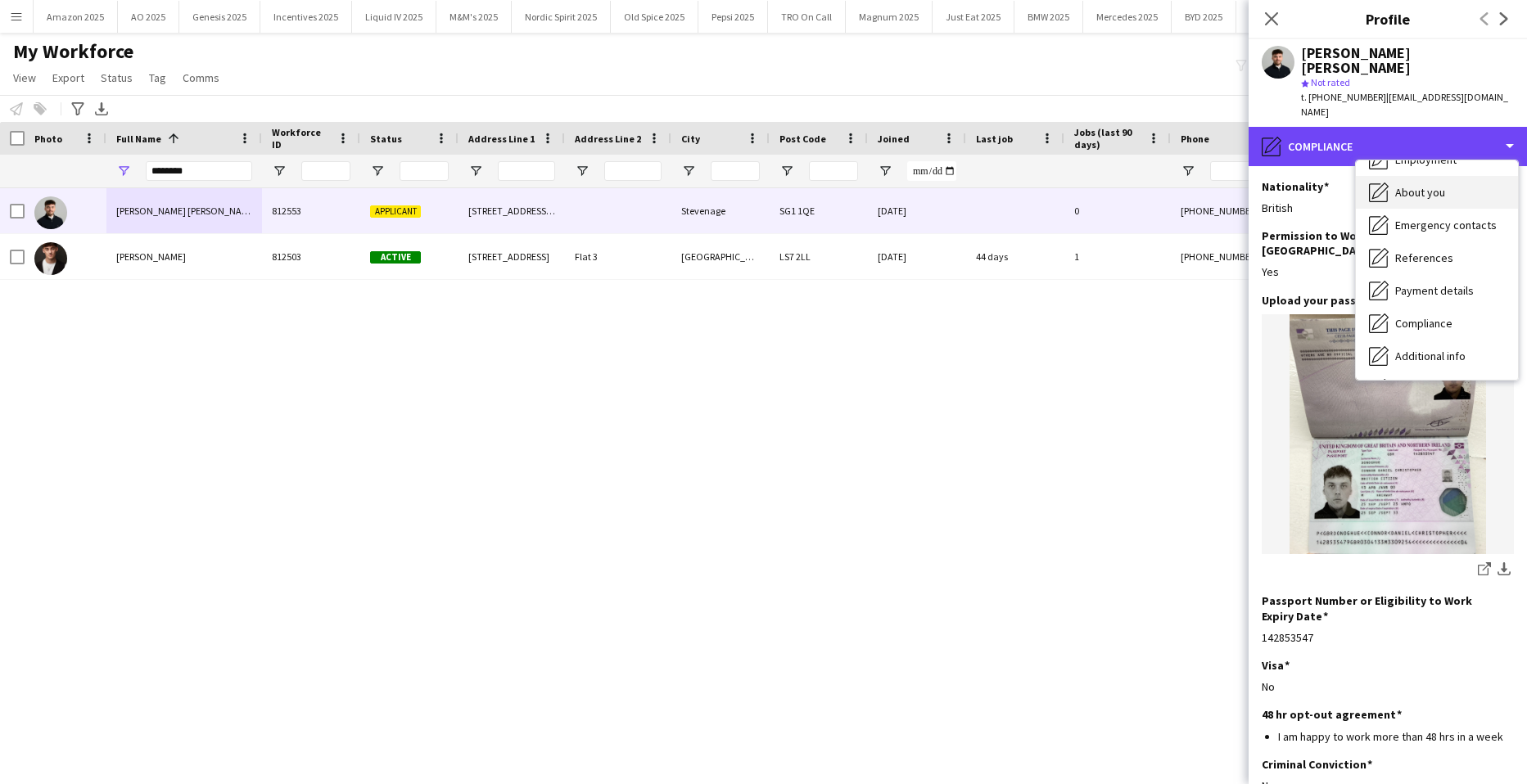
scroll to position [0, 0]
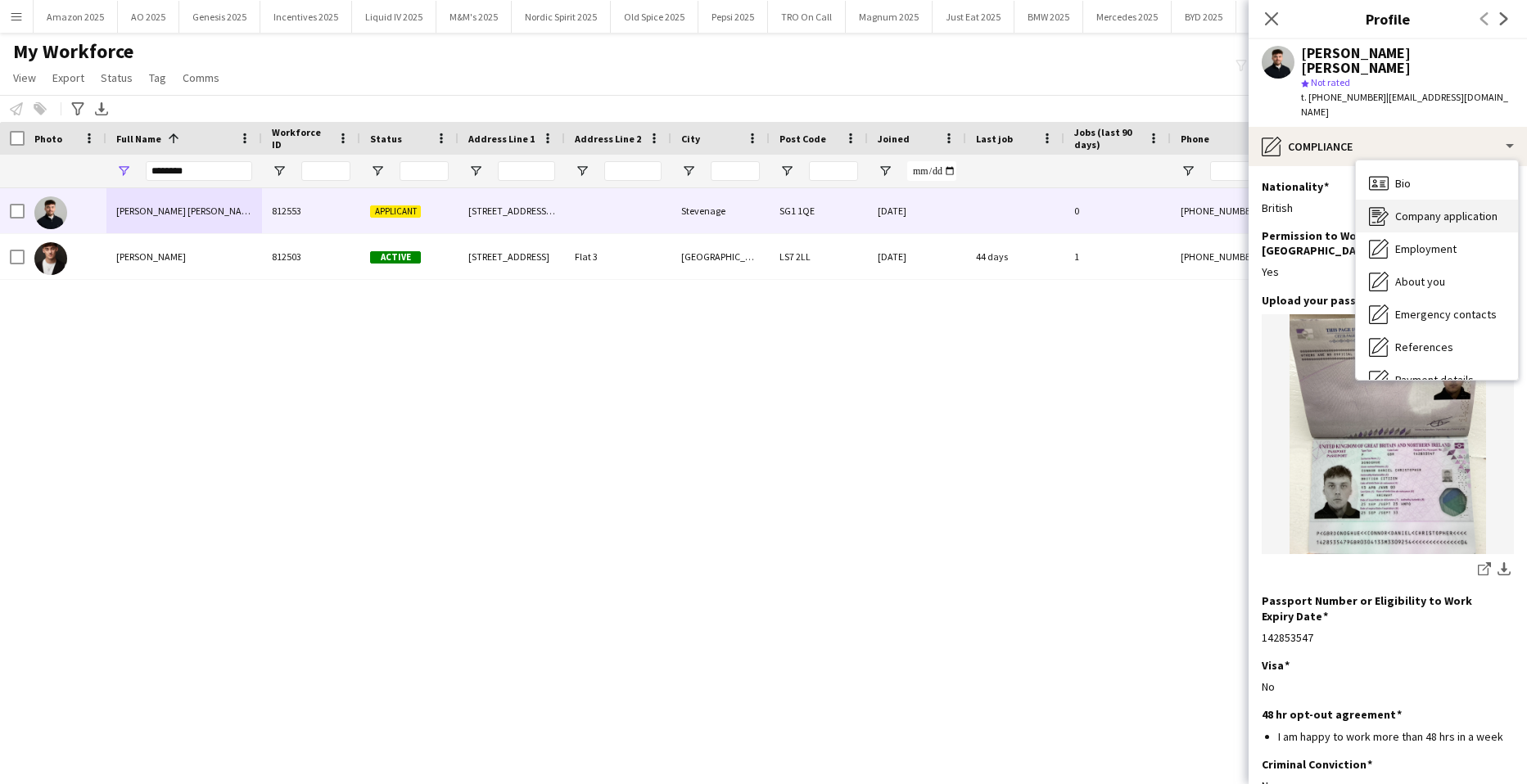
click at [1432, 200] on div "Company application Company application" at bounding box center [1436, 216] width 162 height 33
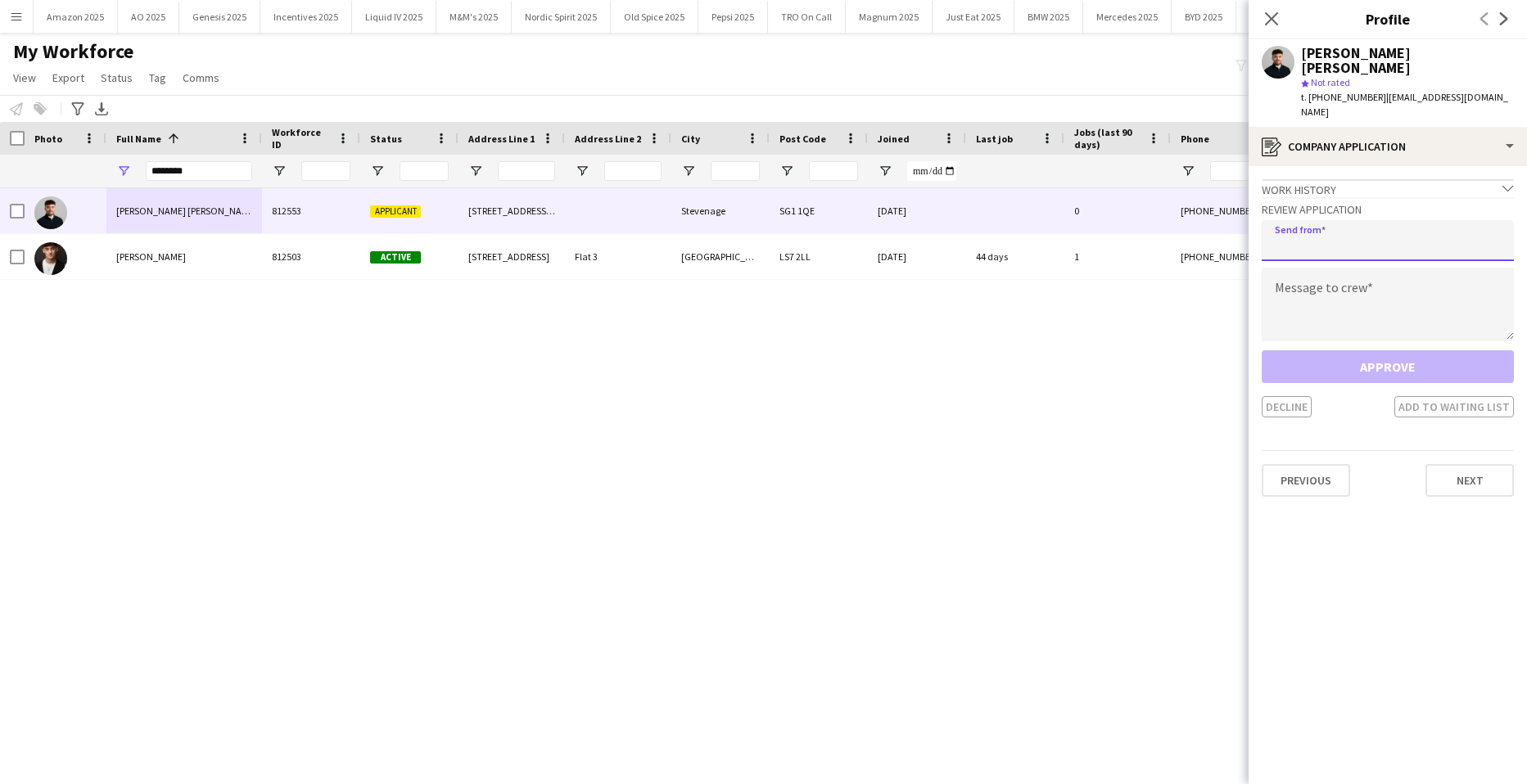
click at [1324, 230] on input "email" at bounding box center [1387, 241] width 252 height 41
type input "**********"
click at [1315, 267] on textarea at bounding box center [1387, 304] width 252 height 74
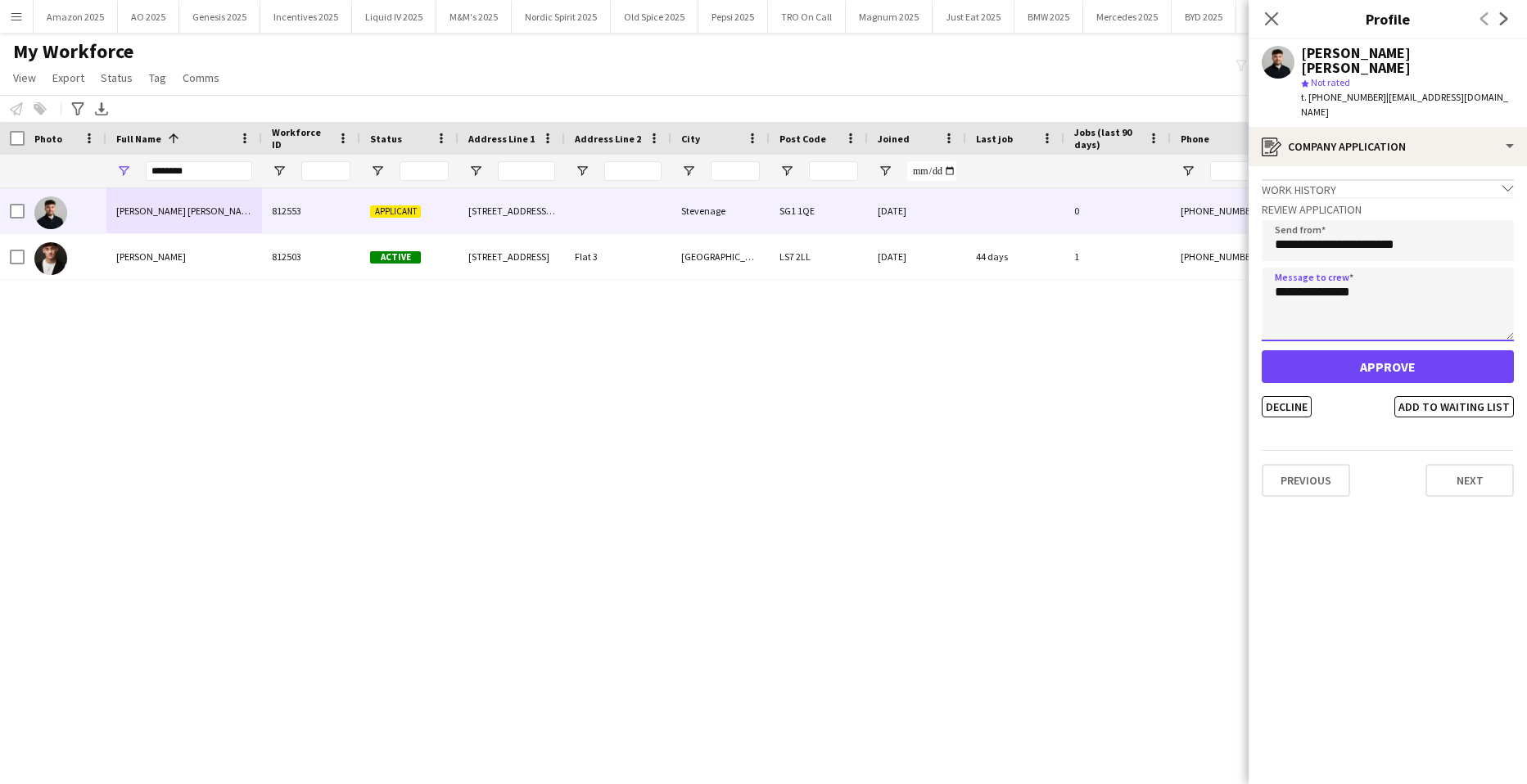
type textarea "**********"
click at [1331, 350] on button "Approve" at bounding box center [1387, 367] width 252 height 33
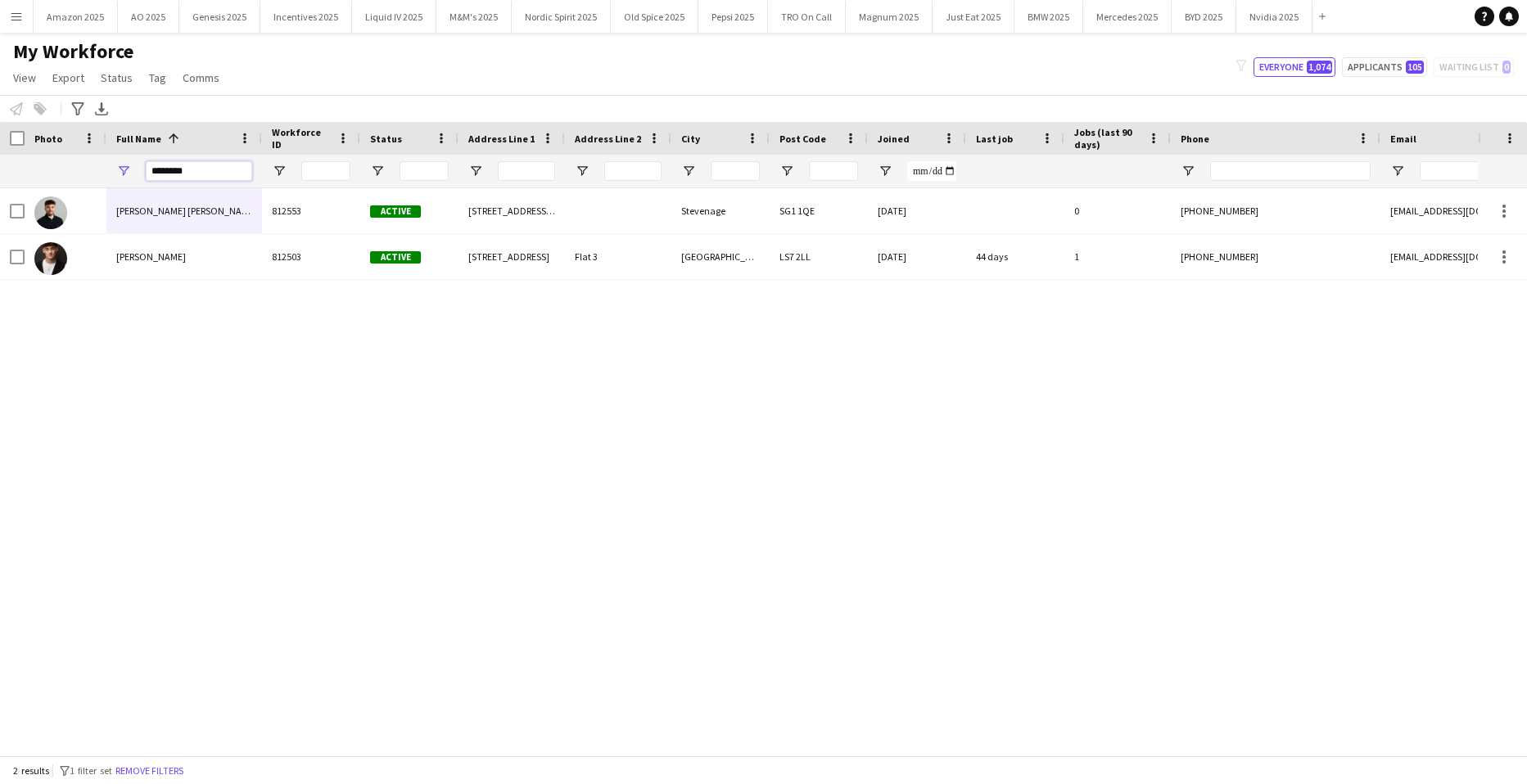
drag, startPoint x: 215, startPoint y: 171, endPoint x: -42, endPoint y: 200, distance: 258.6
click at [0, 200] on html "Menu Boards Boards Boards All jobs Status Workforce Workforce My Workforce Recr…" at bounding box center [764, 392] width 1527 height 784
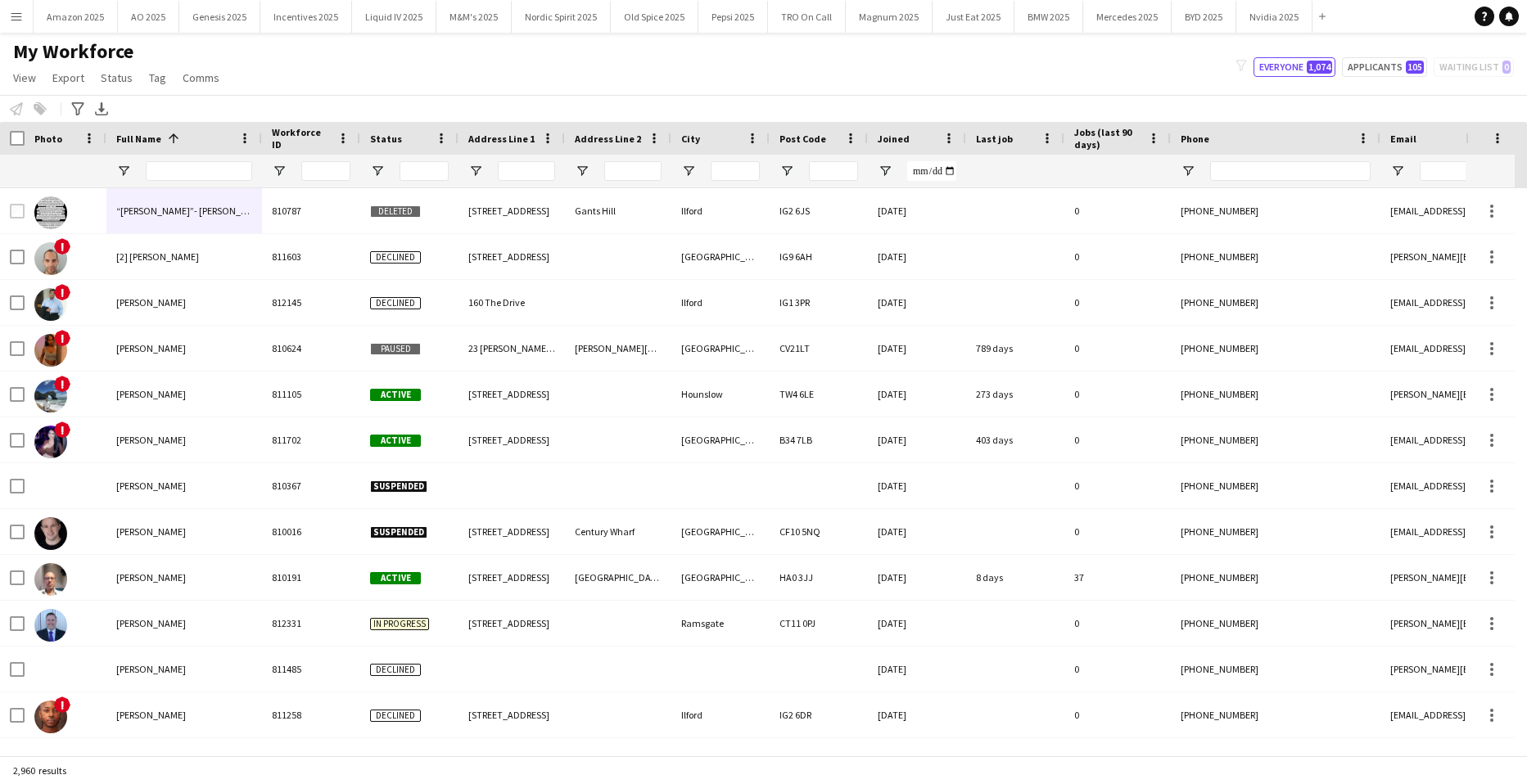
click at [21, 15] on app-icon "Menu" at bounding box center [15, 15] width 13 height 13
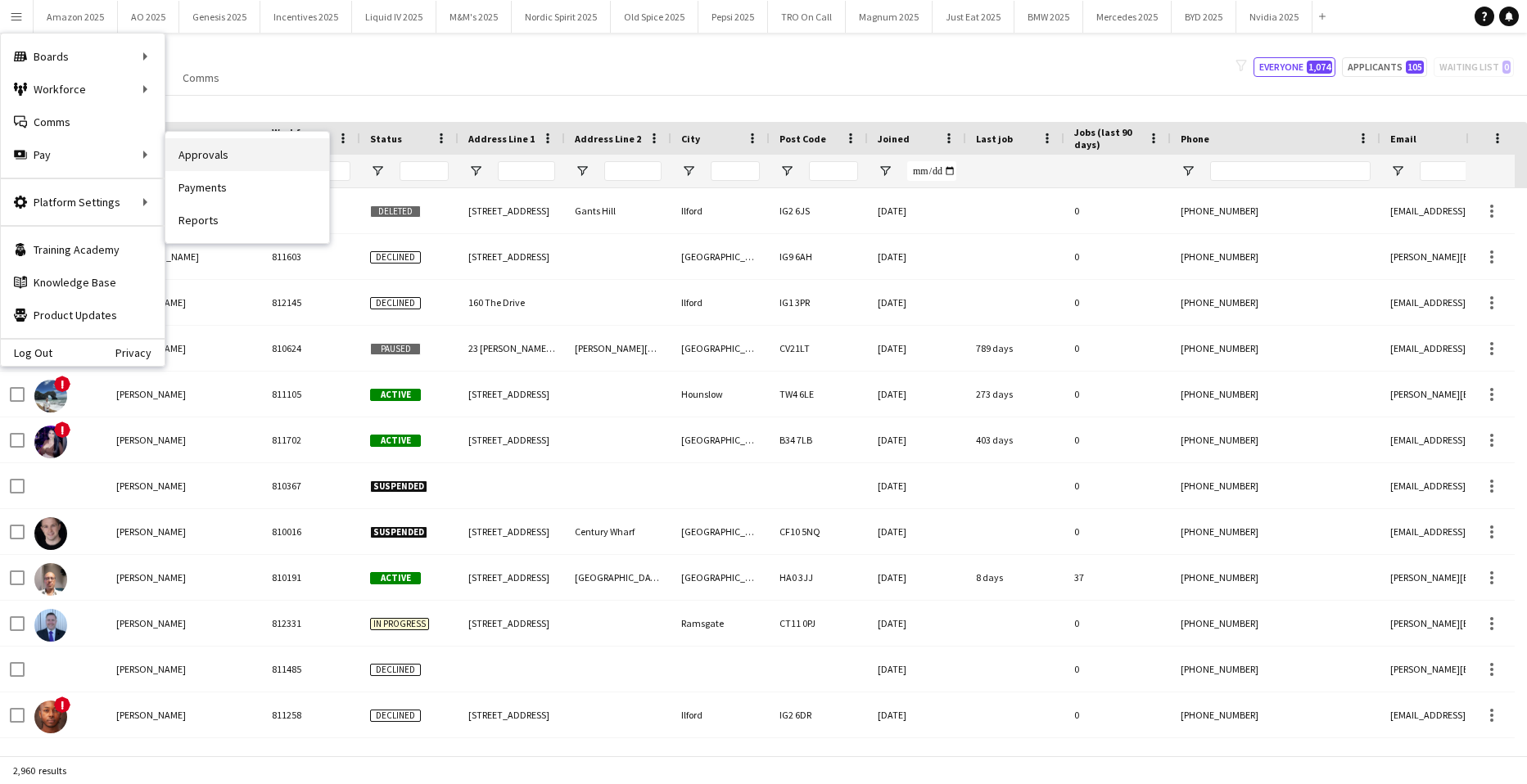
click at [197, 156] on link "Approvals" at bounding box center [247, 154] width 164 height 33
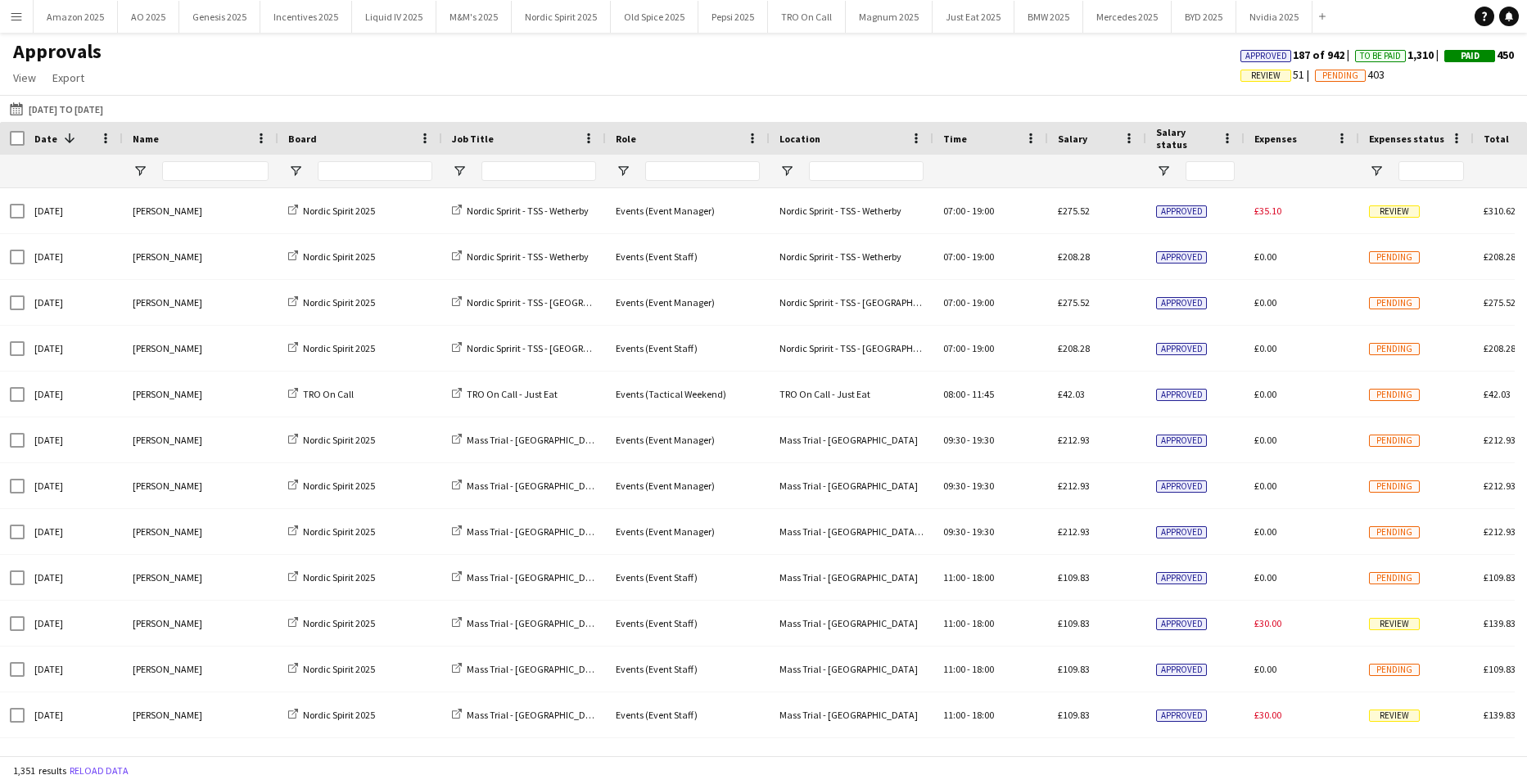
click at [1253, 80] on span "Review" at bounding box center [1266, 75] width 29 height 10
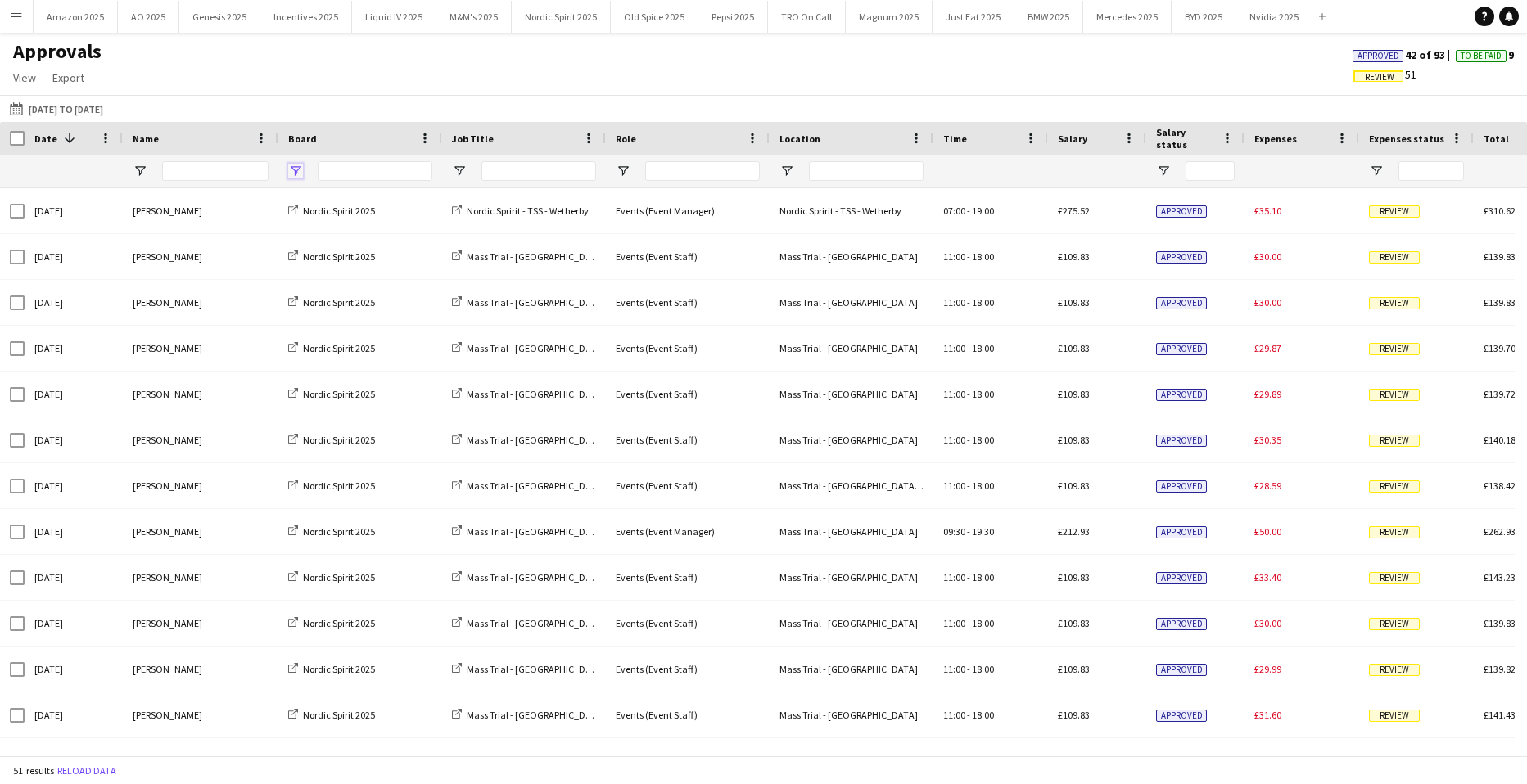
click at [298, 170] on span "Open Filter Menu" at bounding box center [295, 171] width 15 height 15
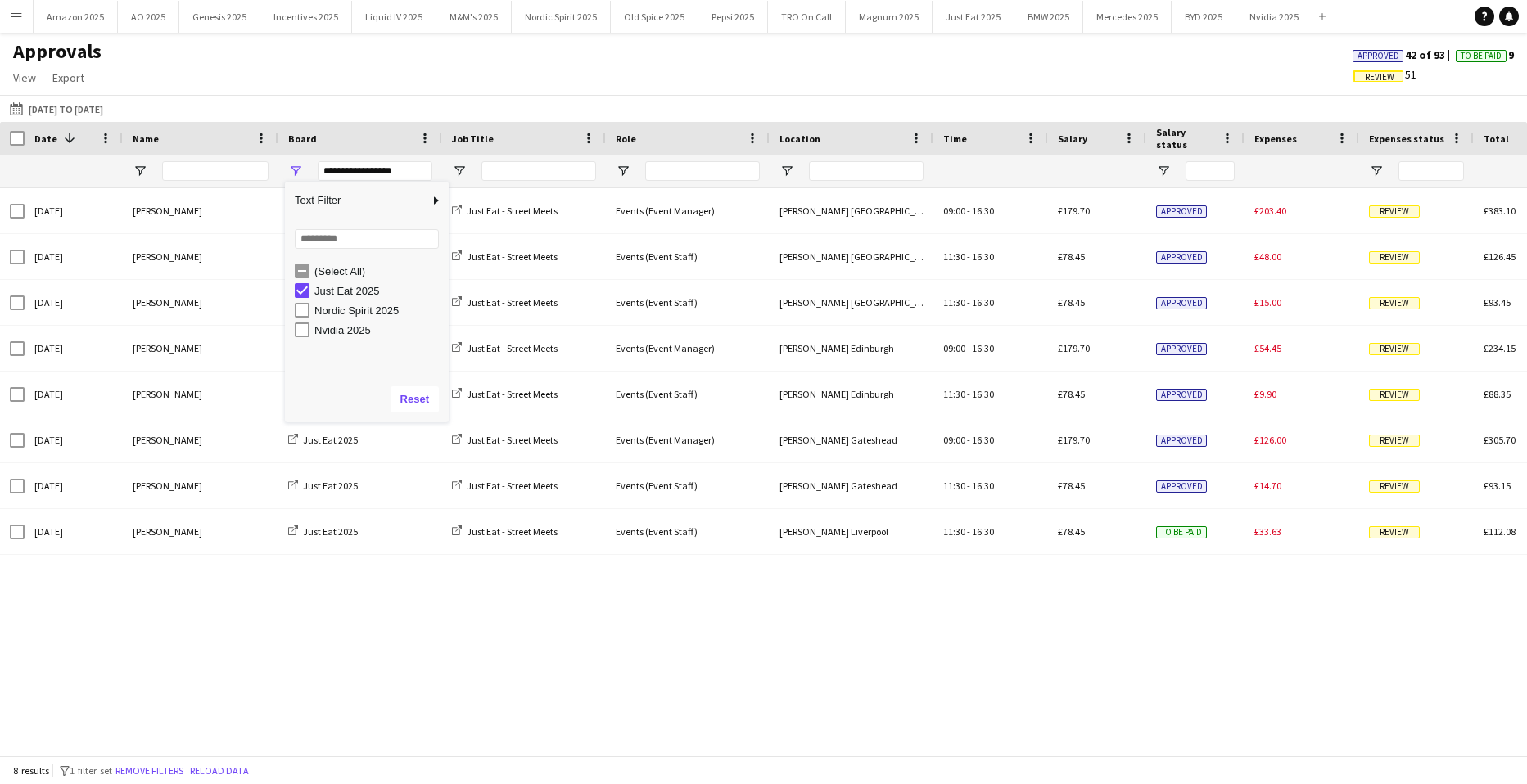
drag, startPoint x: 501, startPoint y: 81, endPoint x: 631, endPoint y: 83, distance: 130.0
click at [505, 82] on div "Approvals View Customise view Customise filters Reset Filters Reset View Reset …" at bounding box center [764, 67] width 1527 height 56
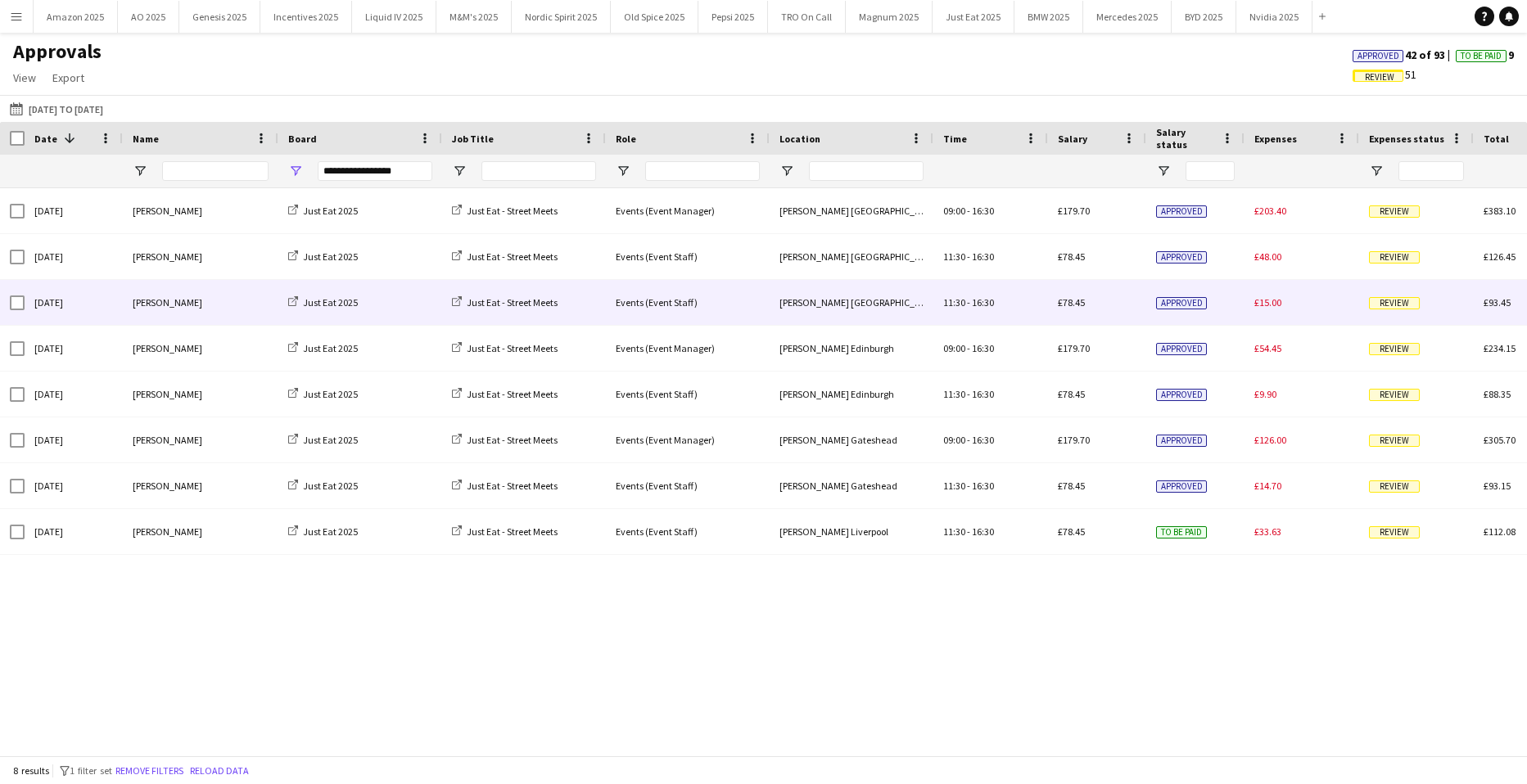
click at [154, 298] on div "Francois Menard-Noens" at bounding box center [201, 302] width 156 height 45
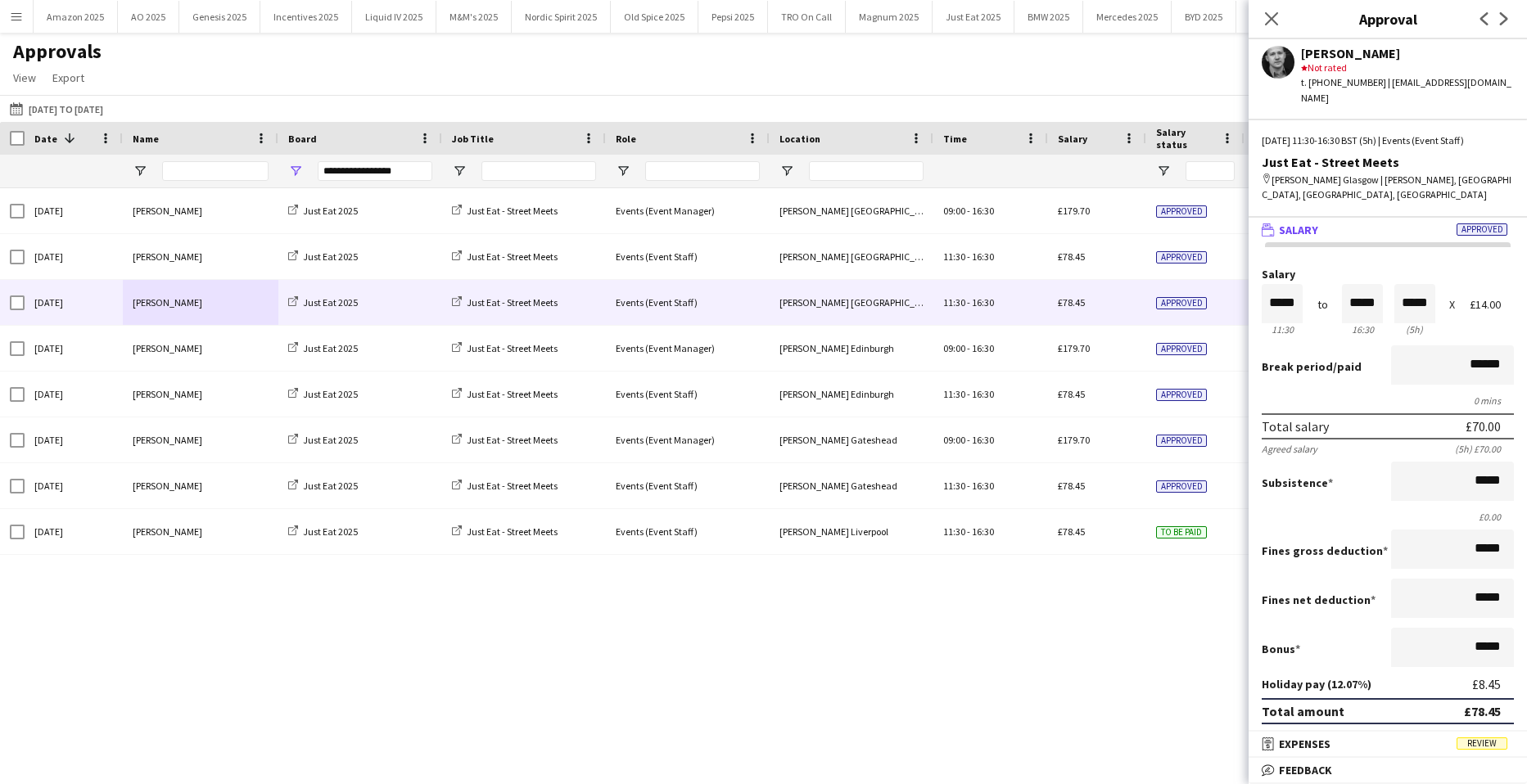
drag, startPoint x: 1379, startPoint y: 79, endPoint x: 1488, endPoint y: 82, distance: 109.0
click at [1488, 82] on div "Francois Menard-Noens star Not rated t. +447871812580 | menardf@hotmail.com" at bounding box center [1387, 72] width 278 height 66
copy div "menardf@hotmail.com"
drag, startPoint x: 1478, startPoint y: 744, endPoint x: 1467, endPoint y: 750, distance: 12.5
click at [1478, 744] on span "Review" at bounding box center [1482, 744] width 51 height 12
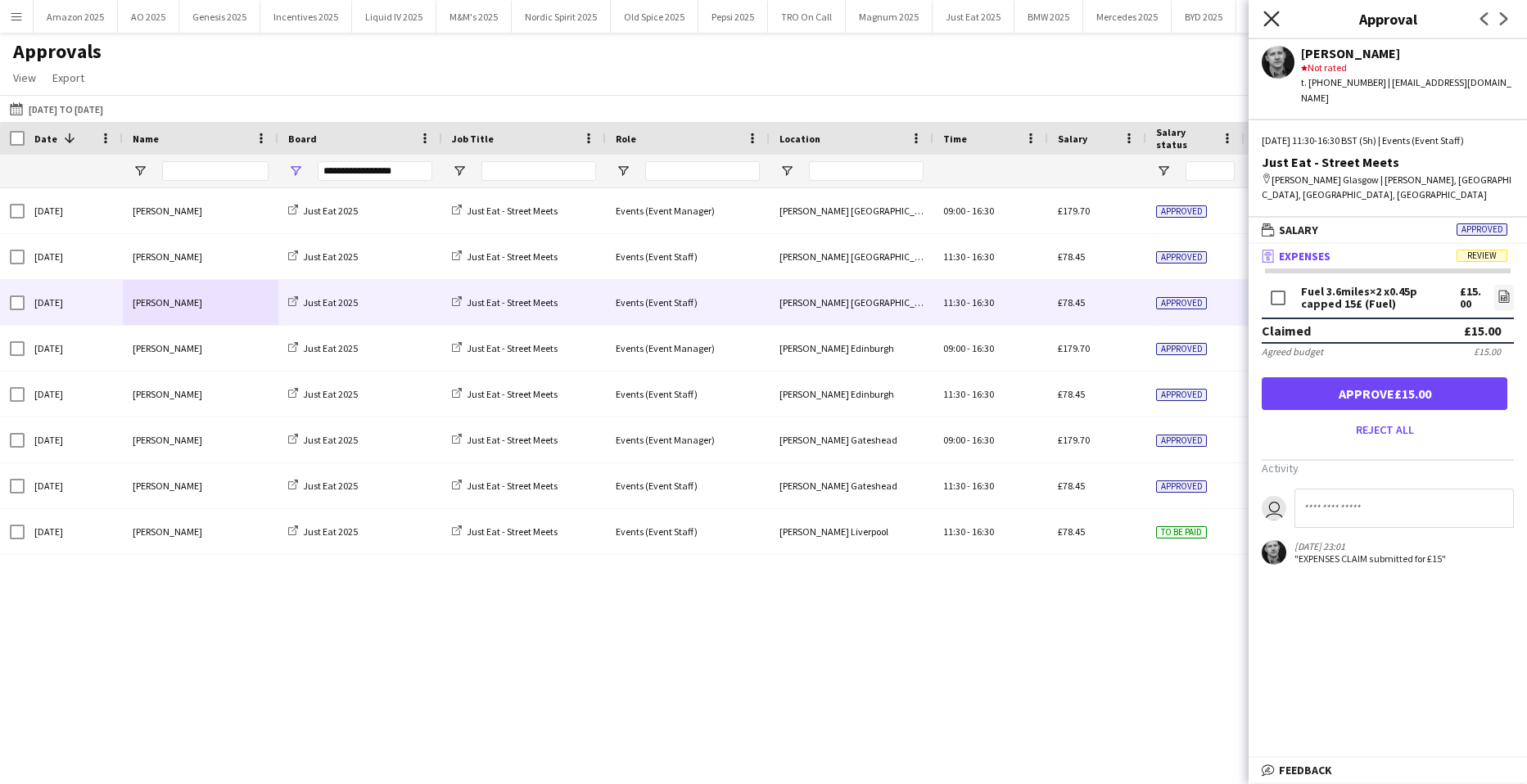
click at [1267, 15] on icon "Close pop-in" at bounding box center [1271, 18] width 15 height 15
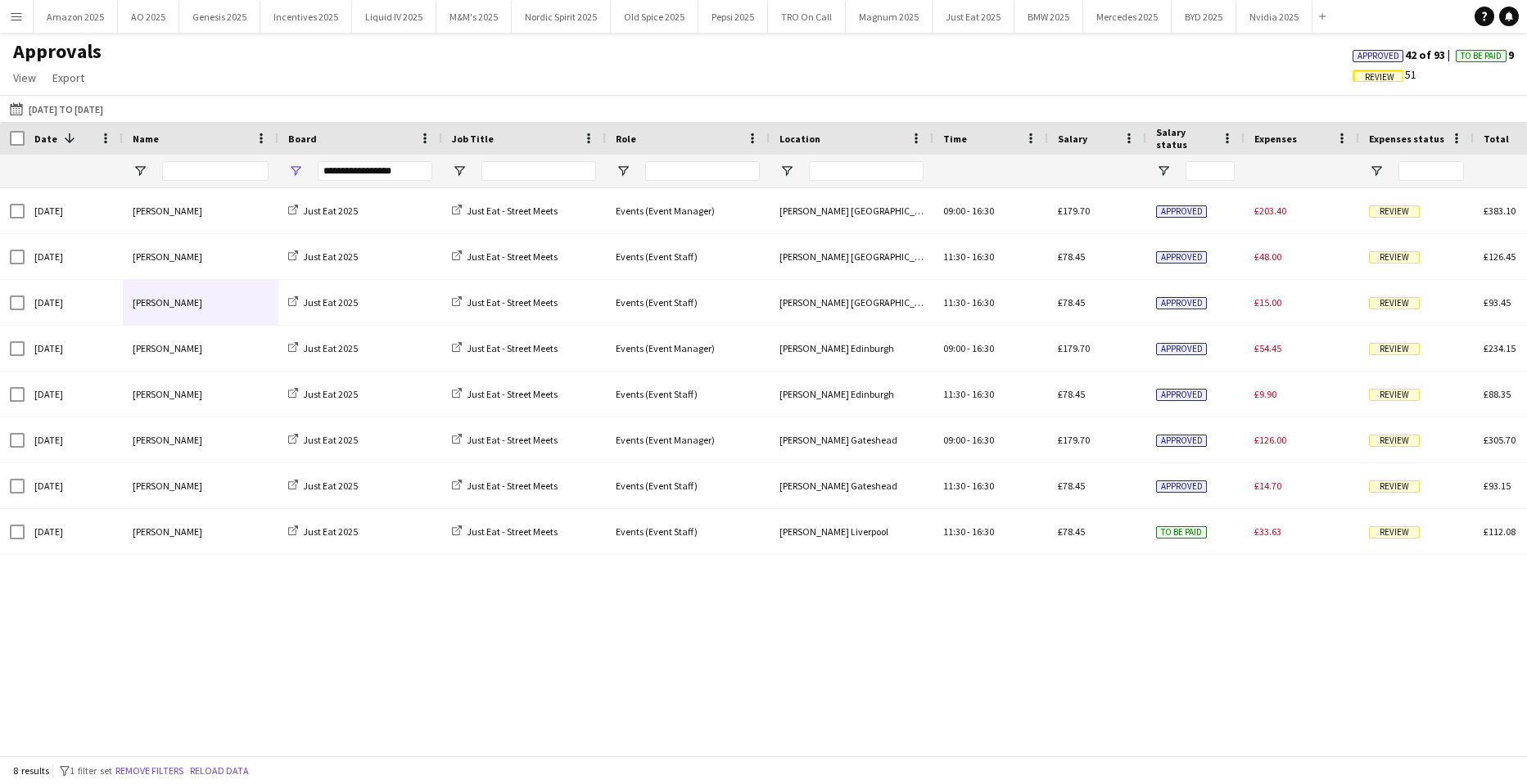
click at [633, 669] on div "Fri, 26 Sep 2025 Paul Lachman Just Eat 2025 Just Eat - Street Meets Events (Eve…" at bounding box center [764, 466] width 1527 height 555
click at [308, 172] on div "**********" at bounding box center [360, 171] width 164 height 33
click at [302, 176] on span "Open Filter Menu" at bounding box center [295, 171] width 15 height 15
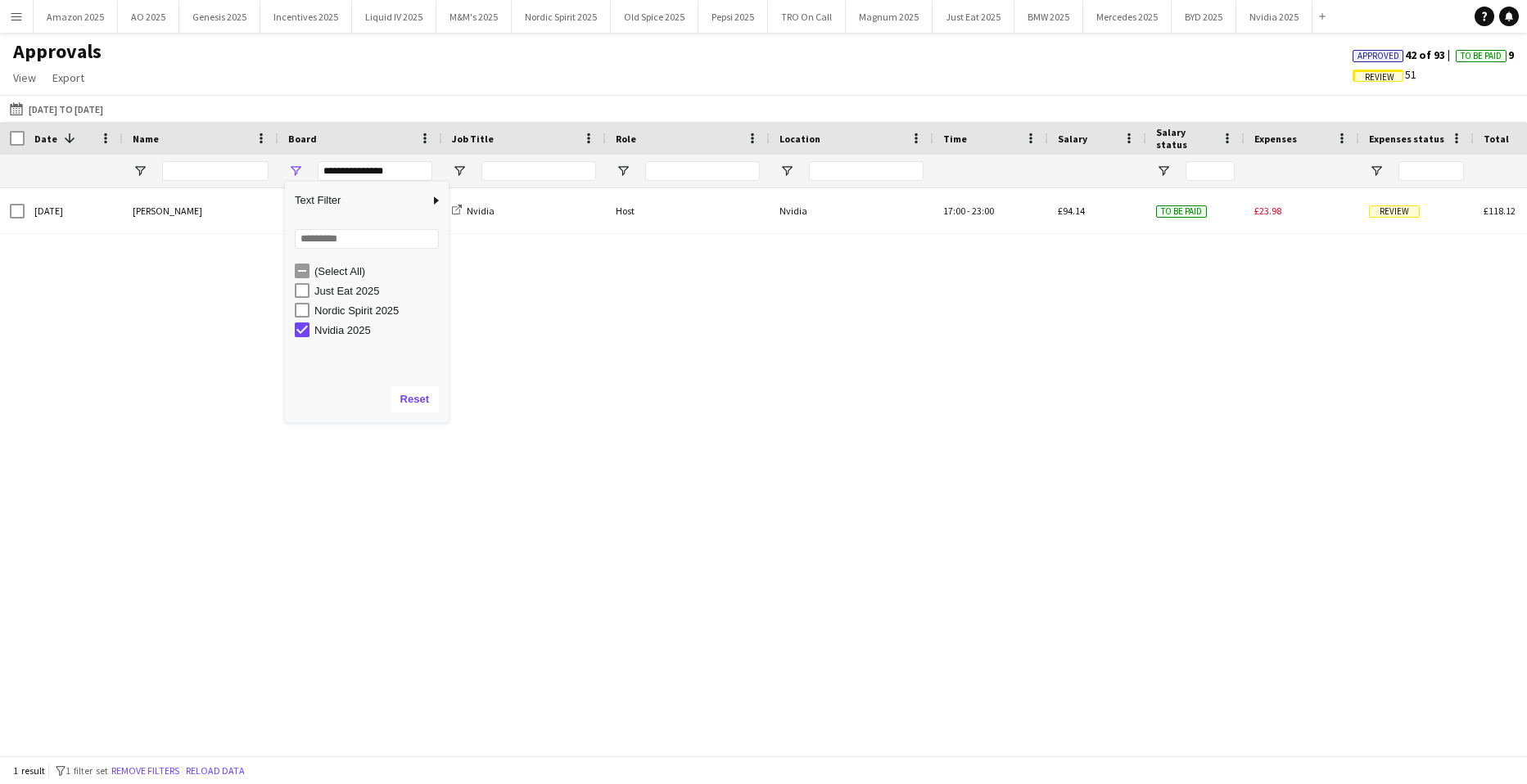
click at [450, 554] on div "Thu, 18 Sep 2025 Yumi Araki Nvidia 2025 Nvidia Host Nvidia 17:00 - 23:00 £94.14…" at bounding box center [764, 466] width 1527 height 555
click at [295, 167] on span "Open Filter Menu" at bounding box center [295, 171] width 15 height 15
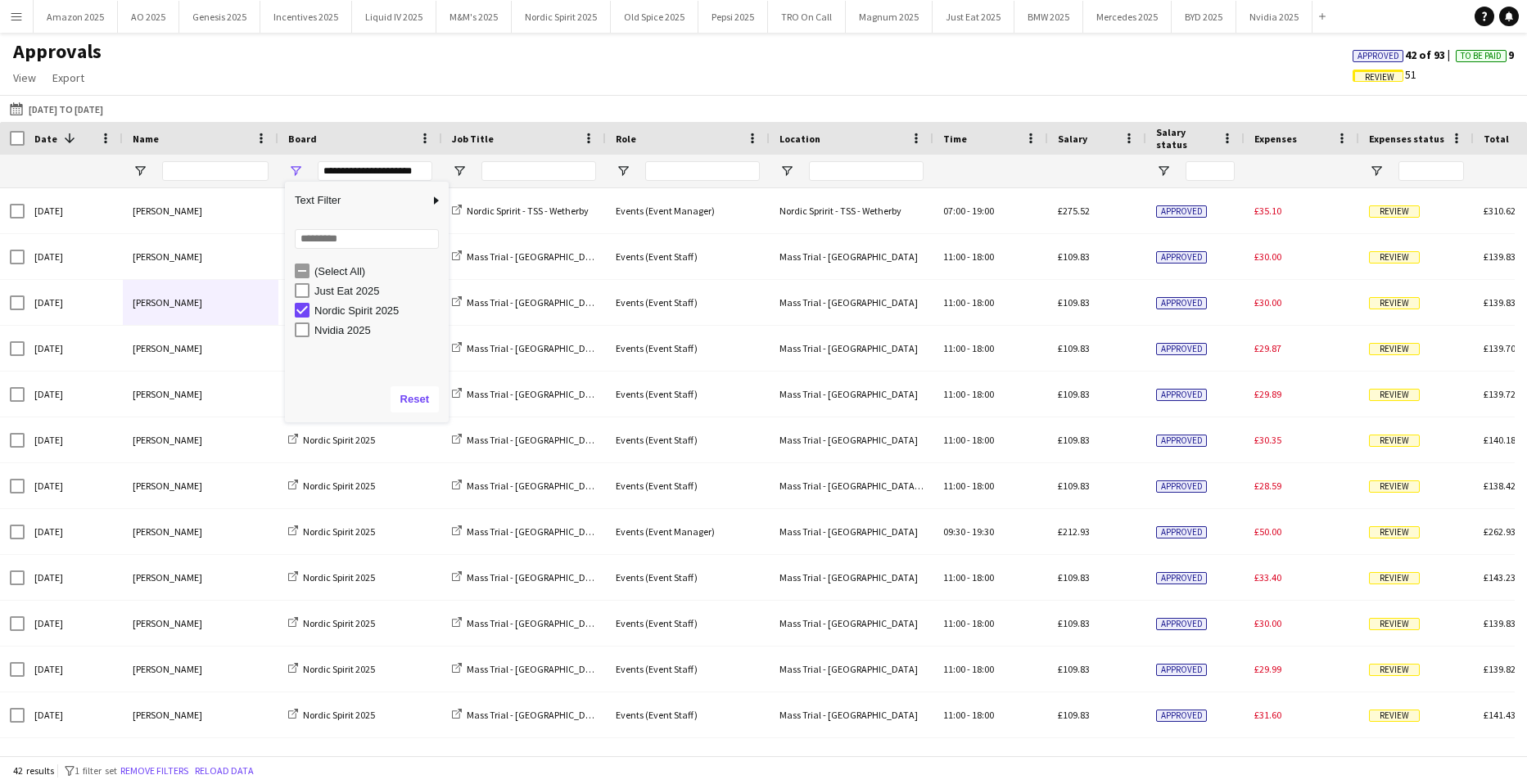
click at [695, 72] on div "Approvals View Customise view Customise filters Reset Filters Reset View Reset …" at bounding box center [764, 67] width 1527 height 56
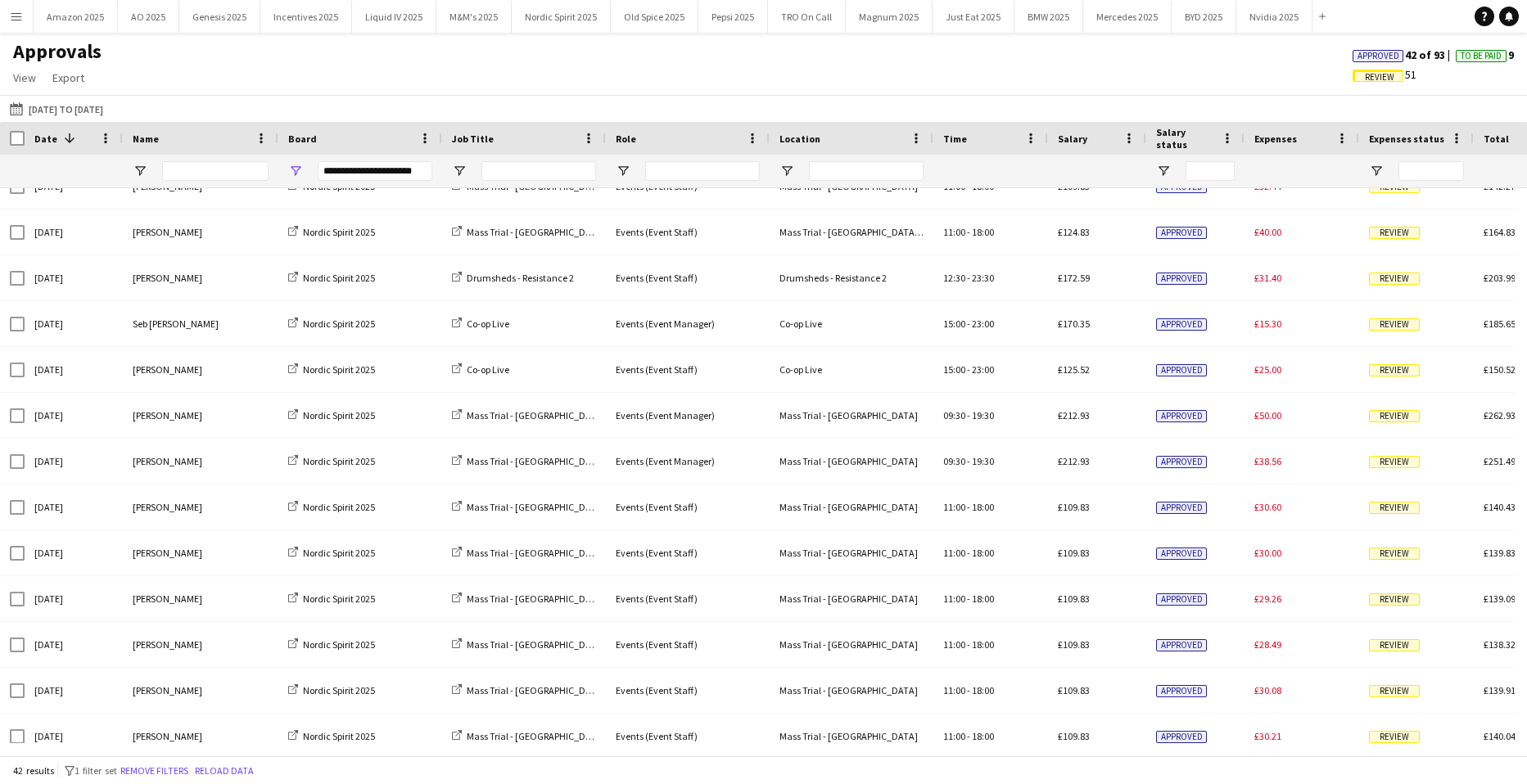
scroll to position [655, 0]
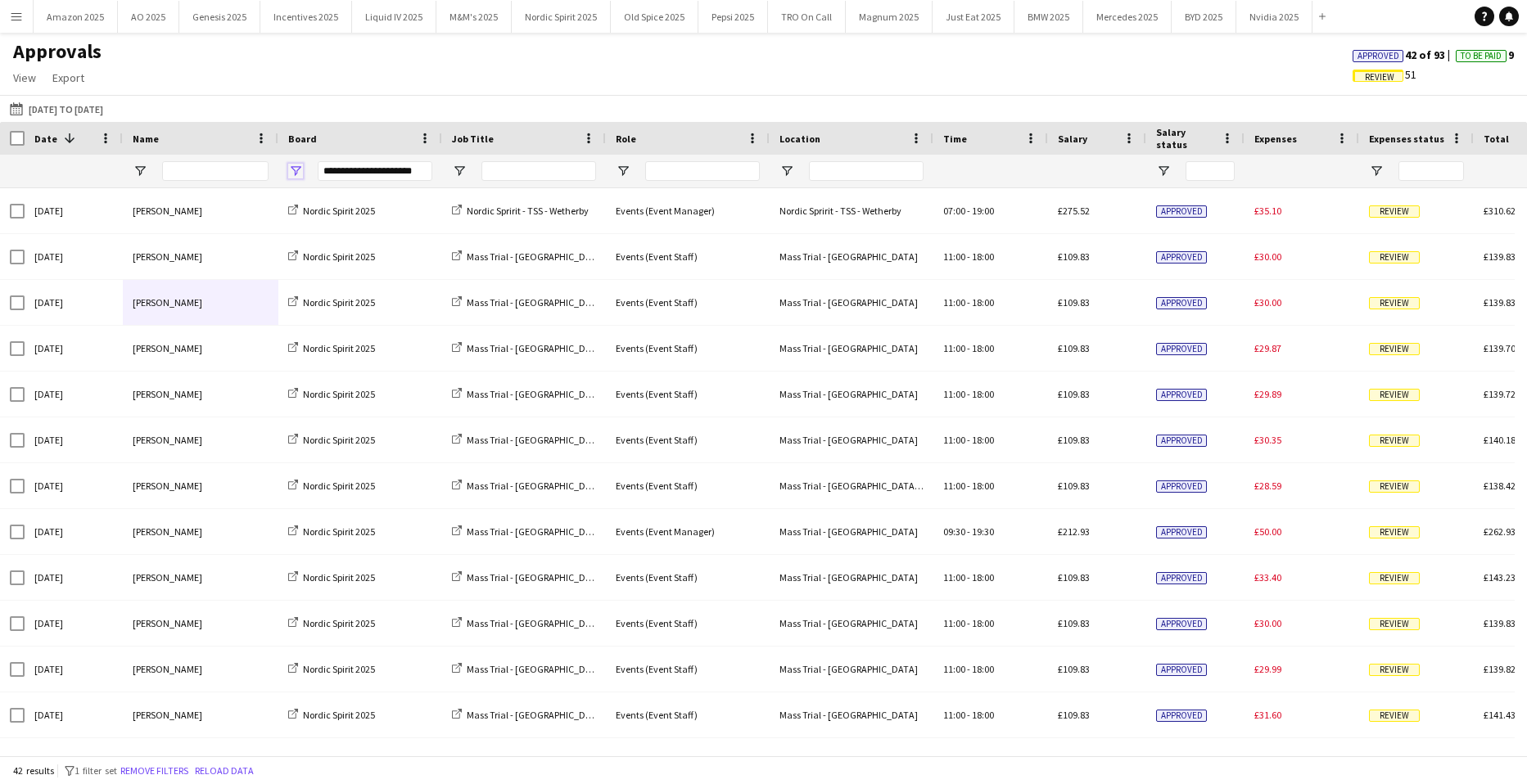
click at [299, 172] on span "Open Filter Menu" at bounding box center [295, 171] width 15 height 15
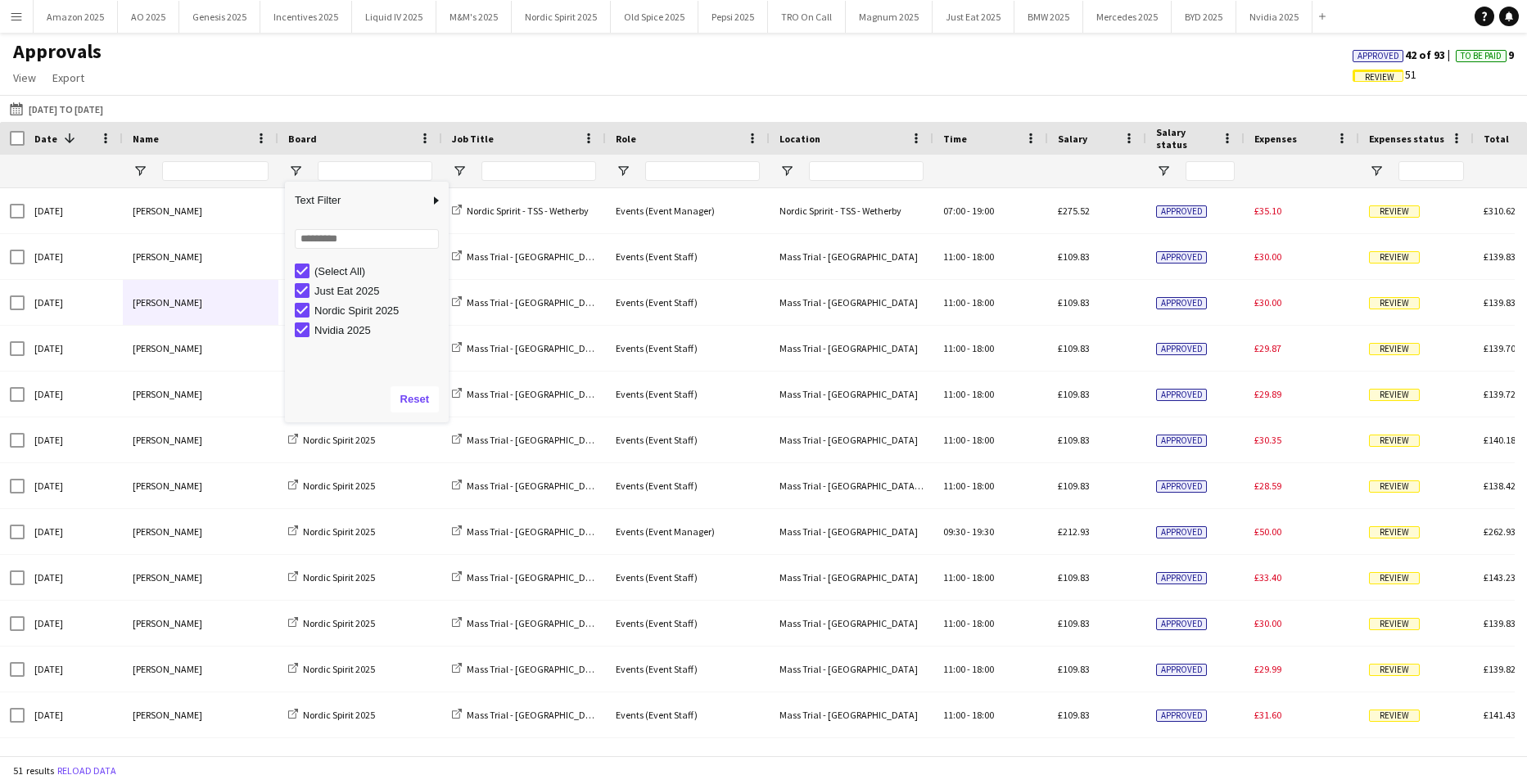
drag, startPoint x: 879, startPoint y: 55, endPoint x: 1019, endPoint y: 49, distance: 140.1
click at [880, 57] on div "Approvals View Customise view Customise filters Reset Filters Reset View Reset …" at bounding box center [764, 67] width 1527 height 56
click at [1368, 62] on span "Approved" at bounding box center [1377, 56] width 51 height 12
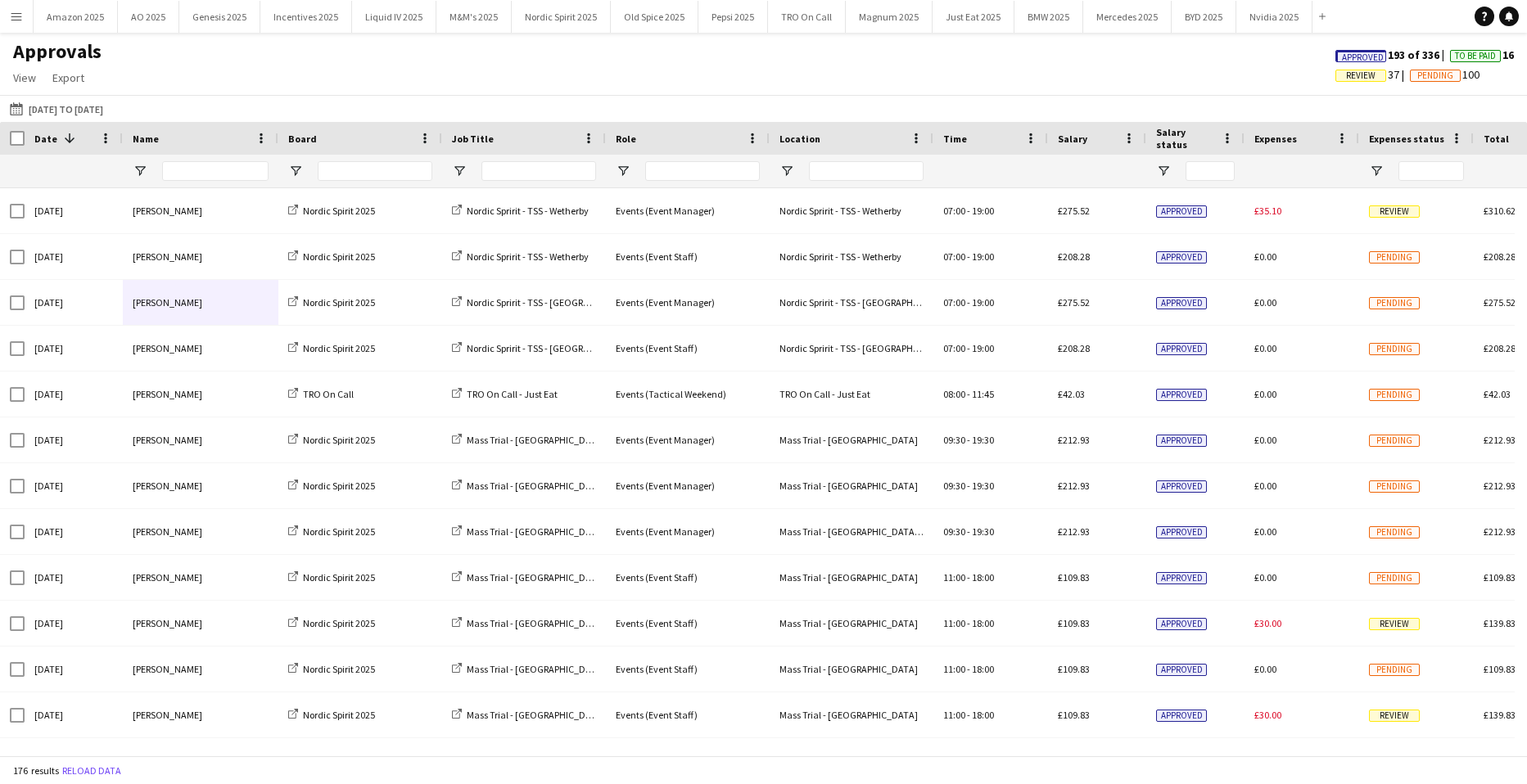
click at [1354, 55] on span "Approved" at bounding box center [1362, 57] width 42 height 10
click at [1251, 79] on span "Review" at bounding box center [1266, 75] width 29 height 10
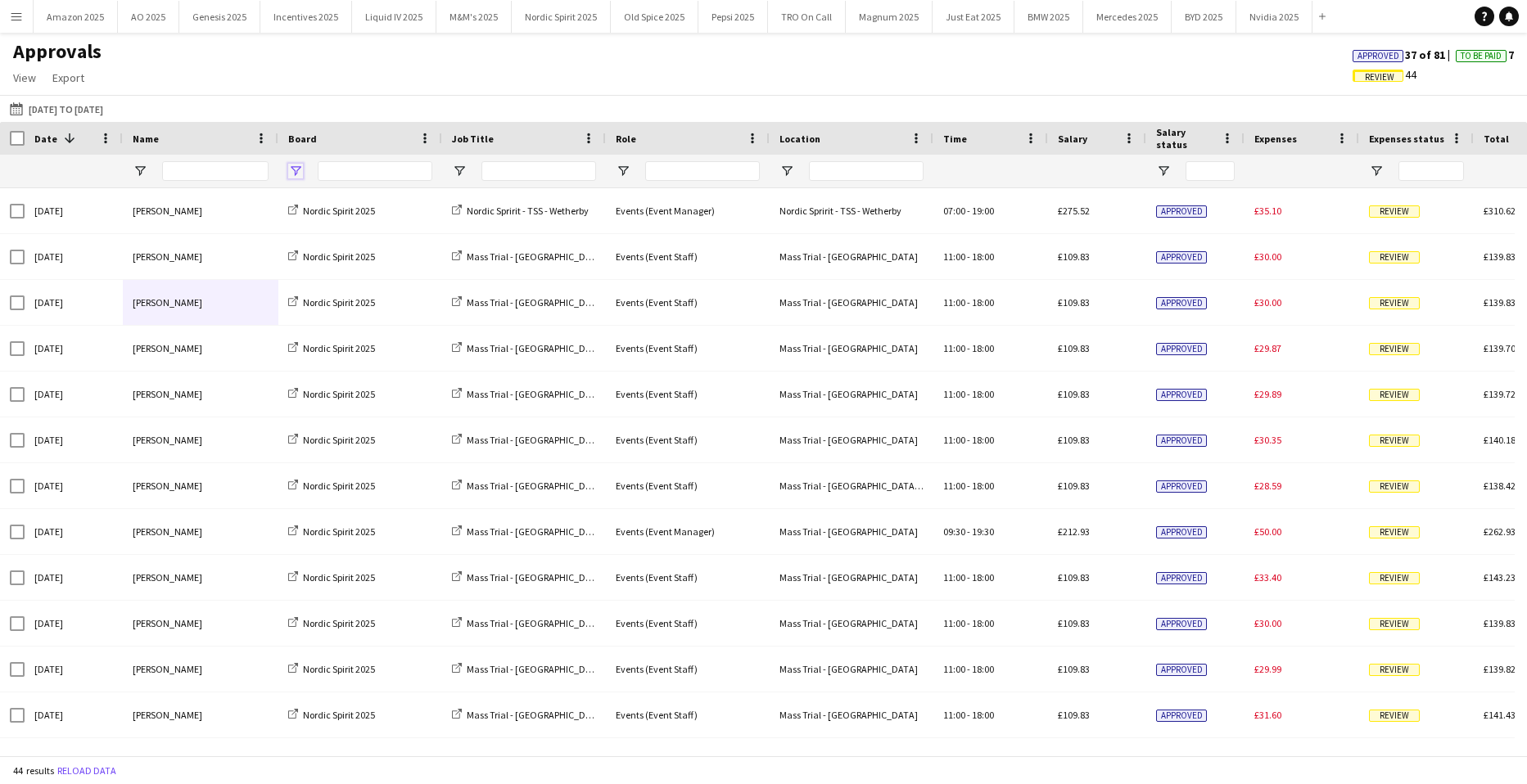
click at [290, 176] on span "Open Filter Menu" at bounding box center [295, 171] width 15 height 15
type input "**********"
click at [455, 73] on div "Approvals View Customise view Customise filters Reset Filters Reset View Reset …" at bounding box center [764, 67] width 1527 height 56
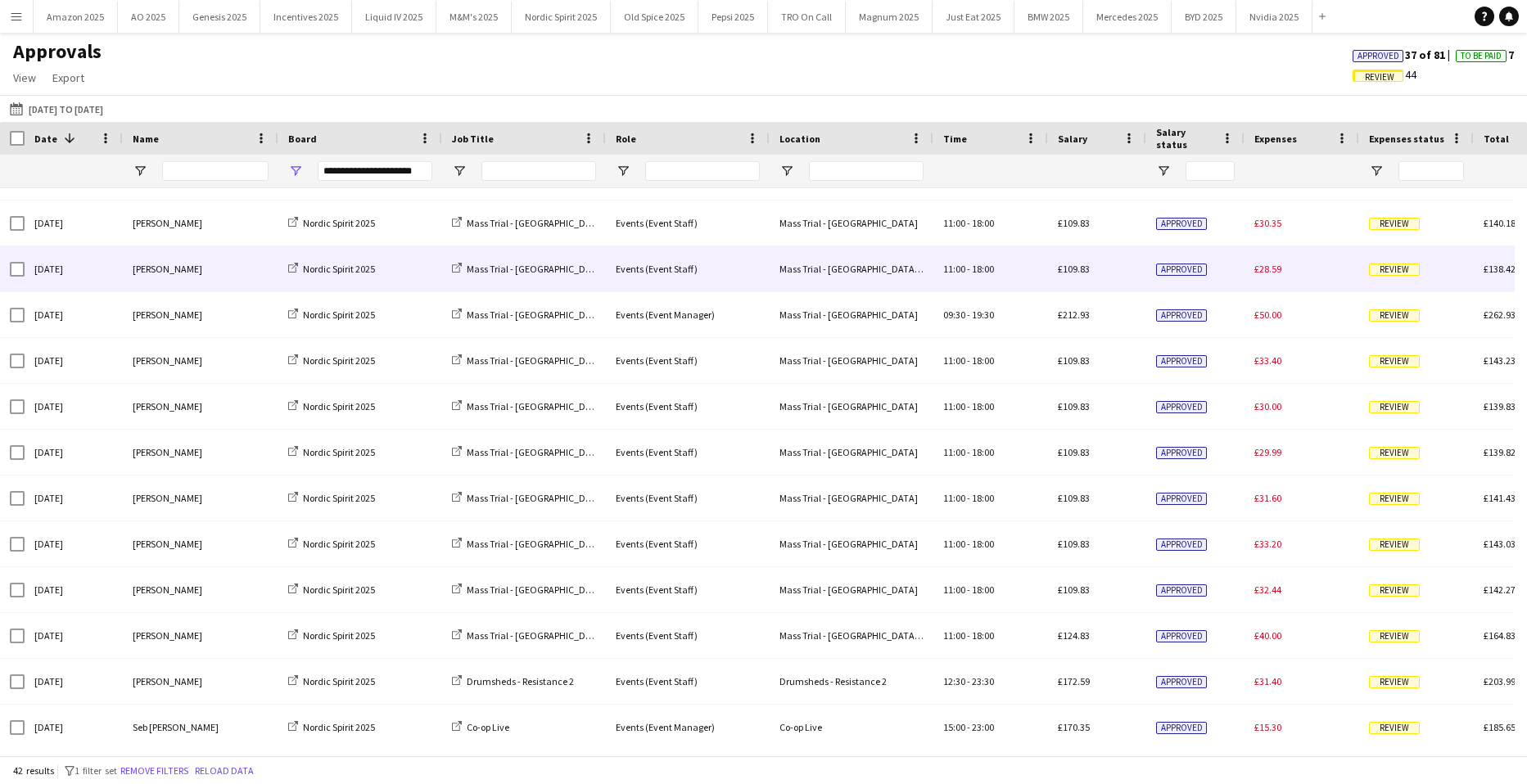
scroll to position [246, 0]
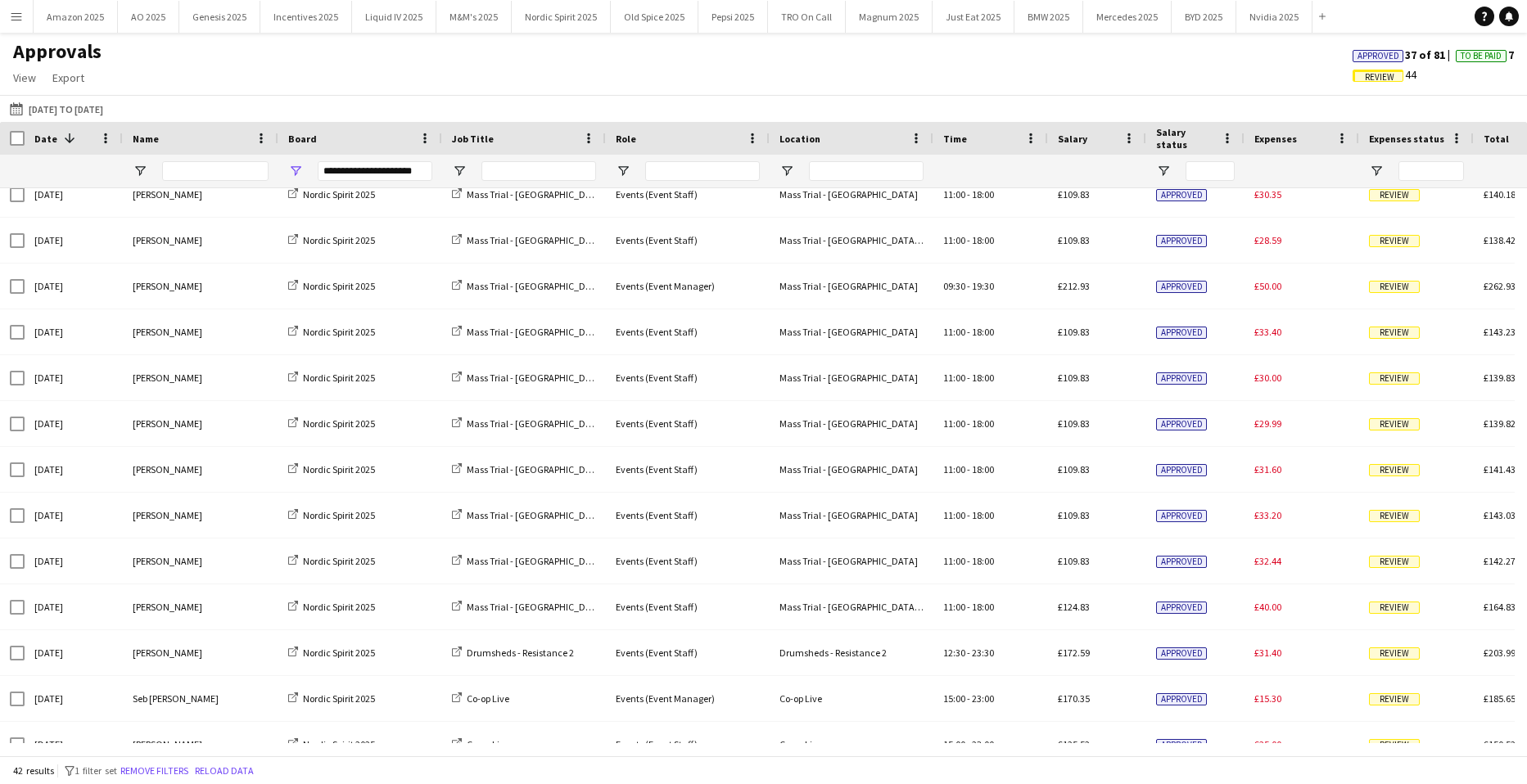
click at [1368, 58] on span "Approved" at bounding box center [1378, 56] width 42 height 10
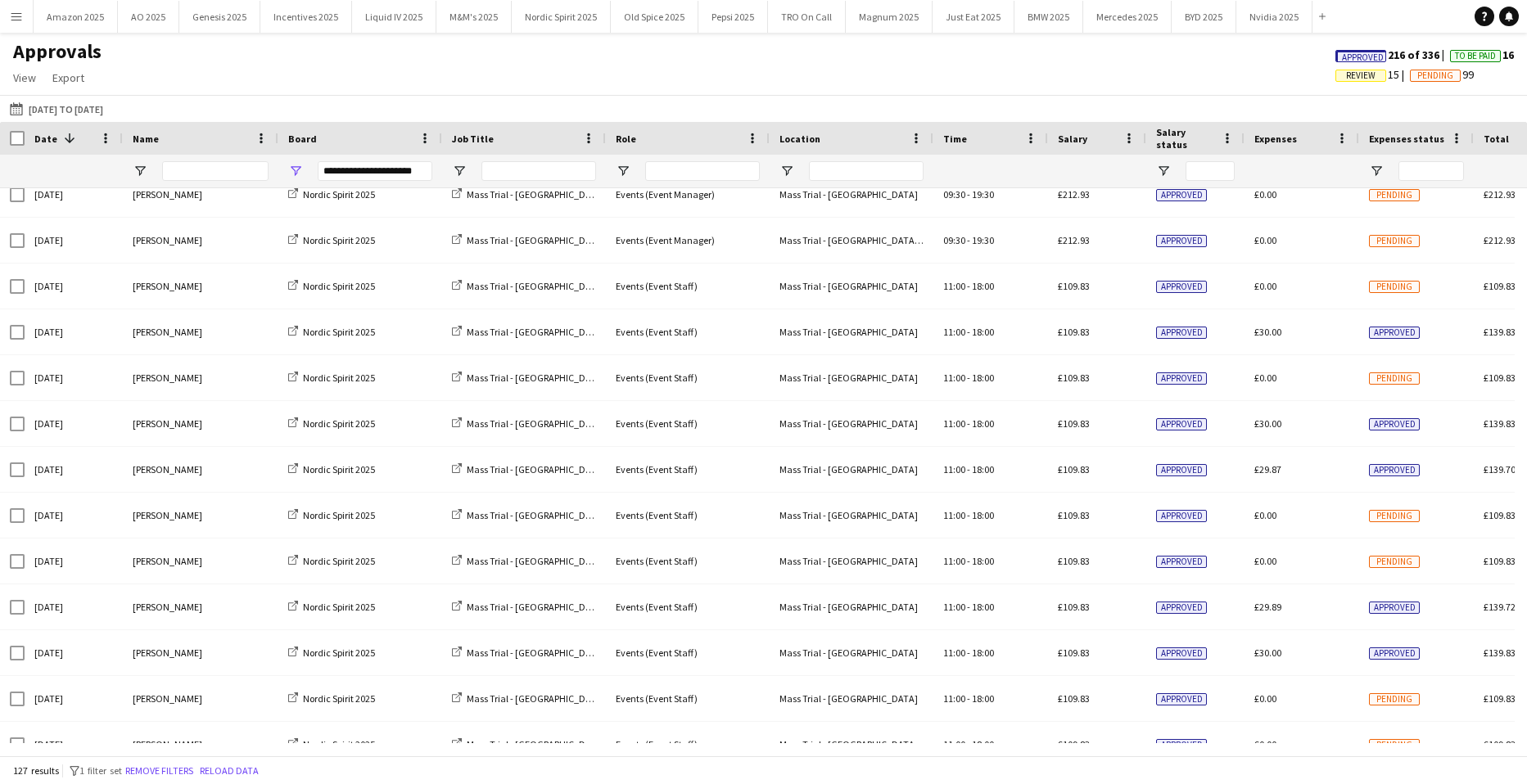
click at [1338, 46] on div "Approvals View Customise view Customise filters Reset Filters Reset View Reset …" at bounding box center [764, 67] width 1527 height 56
click at [1342, 53] on span "Approved" at bounding box center [1362, 57] width 42 height 10
click at [1251, 75] on span "Review" at bounding box center [1266, 75] width 29 height 10
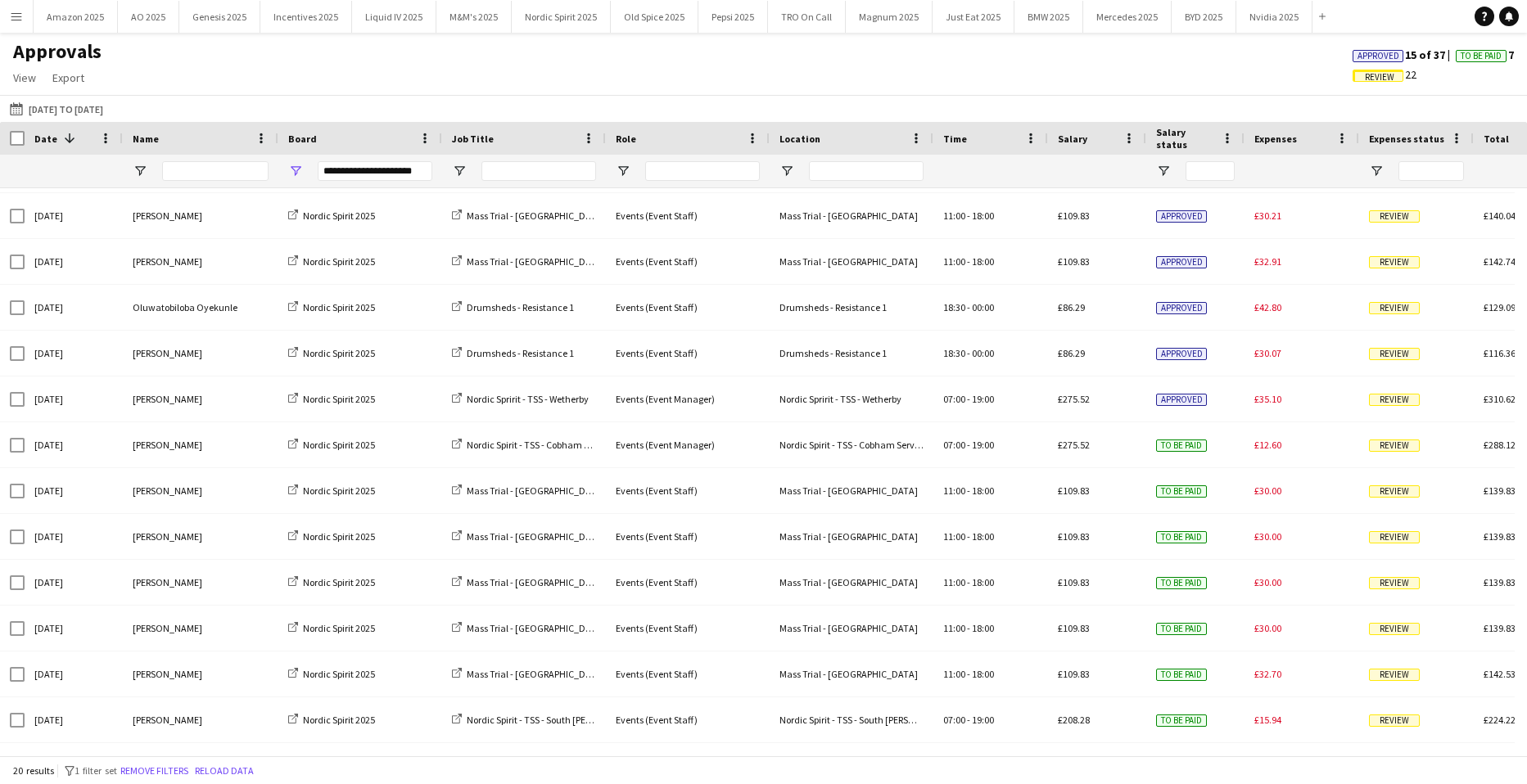
scroll to position [0, 0]
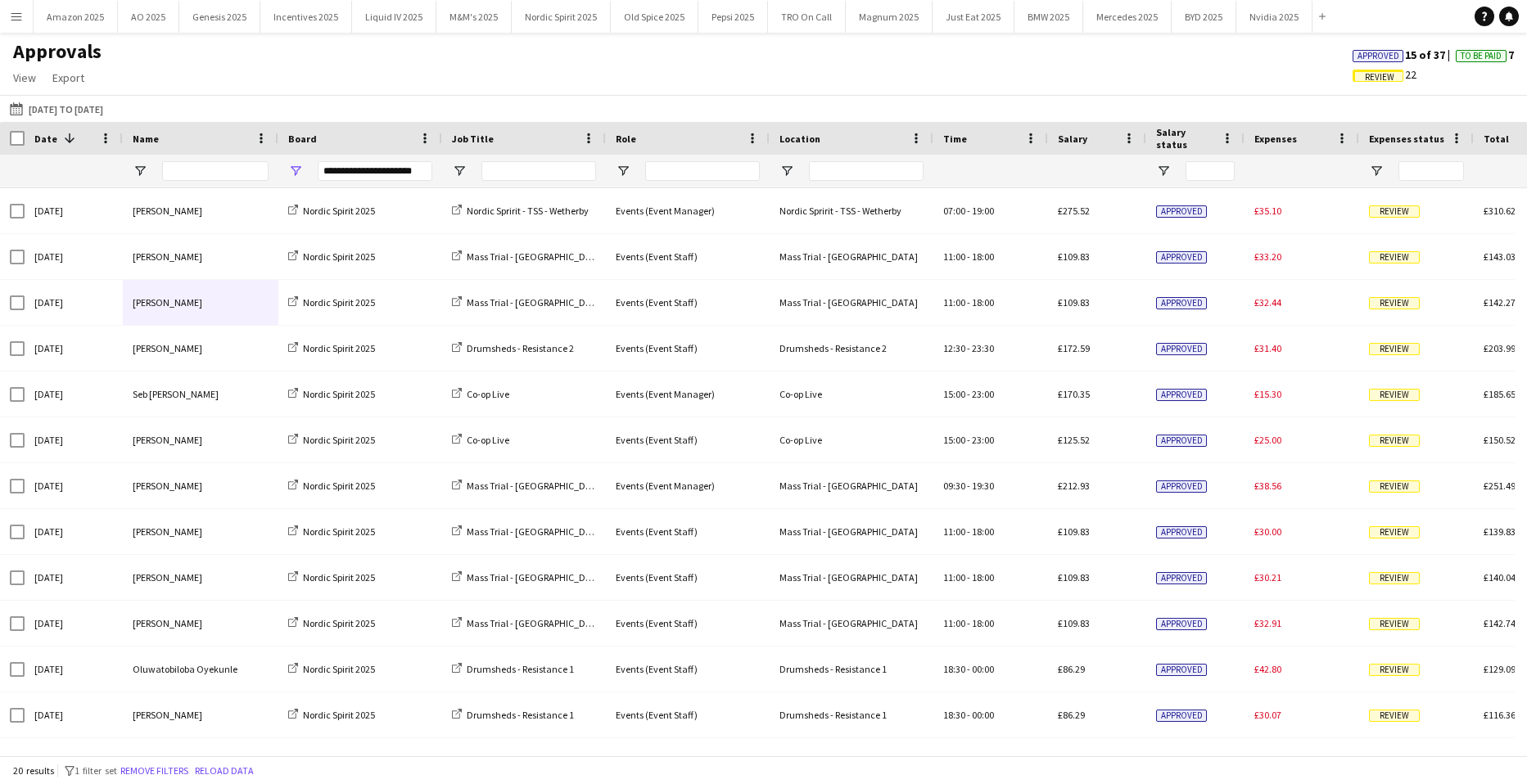
click at [1357, 55] on span "Approved" at bounding box center [1378, 56] width 42 height 10
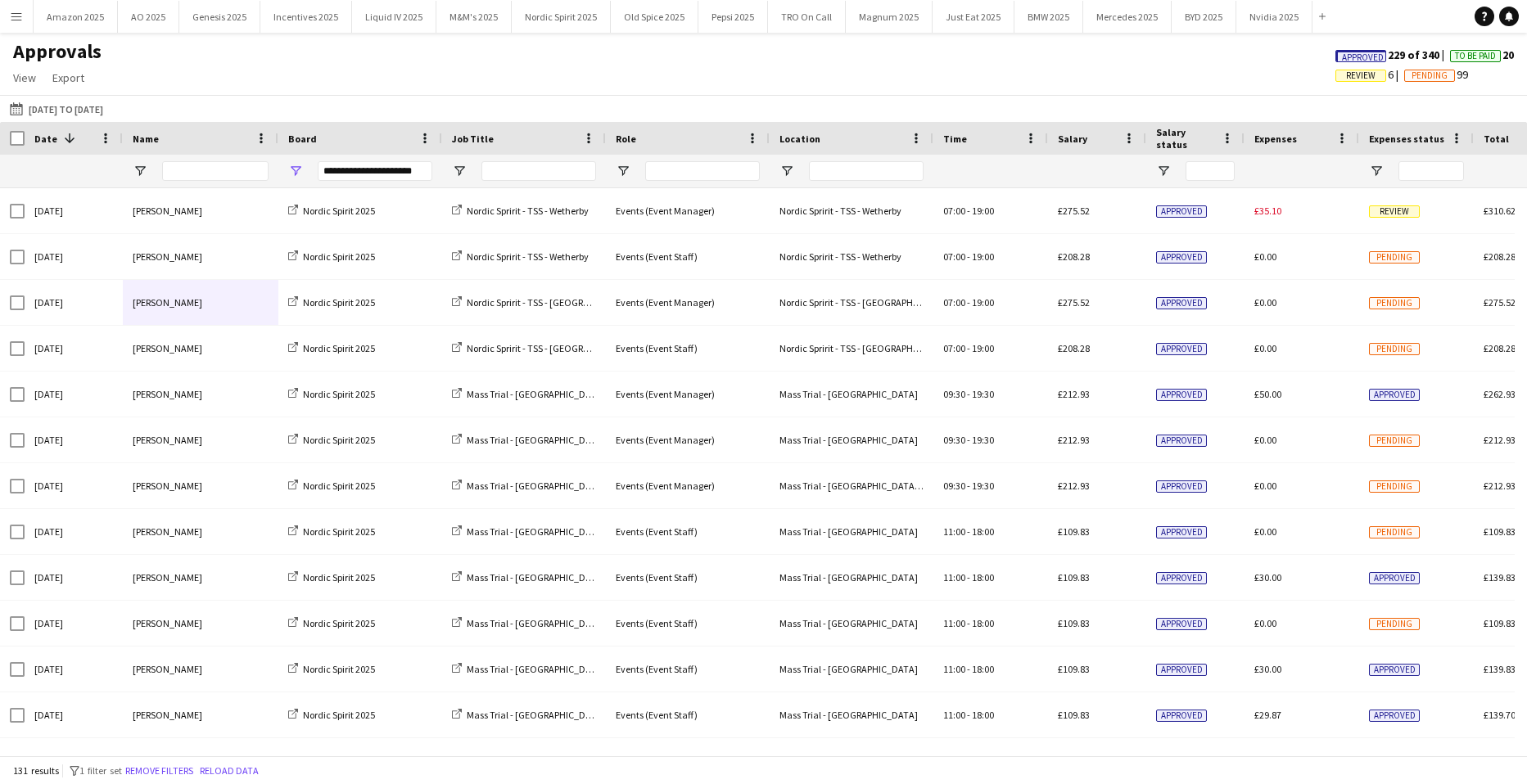
click at [1350, 57] on span "Approved" at bounding box center [1362, 57] width 42 height 10
click at [1252, 77] on span "Review" at bounding box center [1266, 75] width 29 height 10
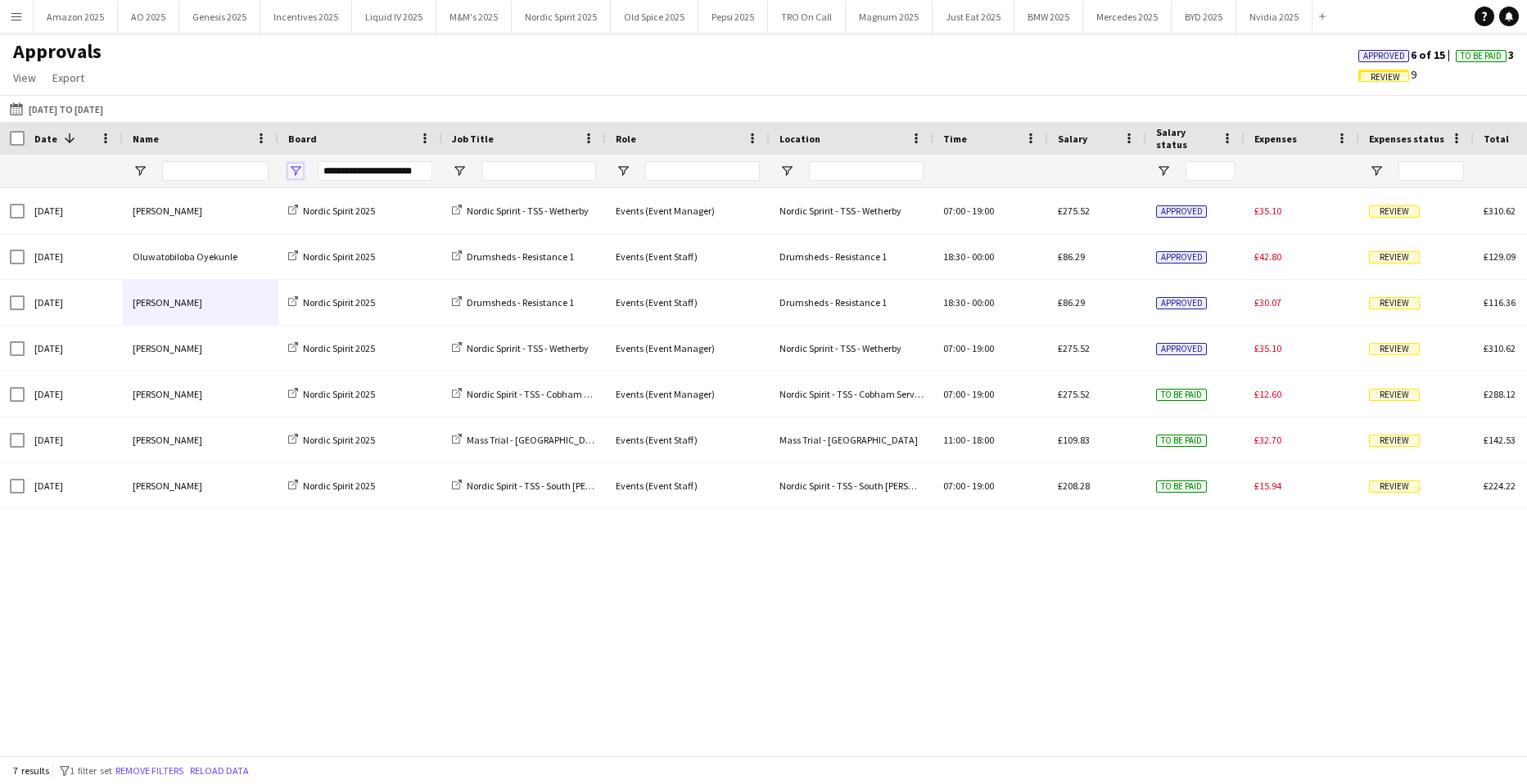
click at [296, 165] on span "Open Filter Menu" at bounding box center [295, 171] width 15 height 15
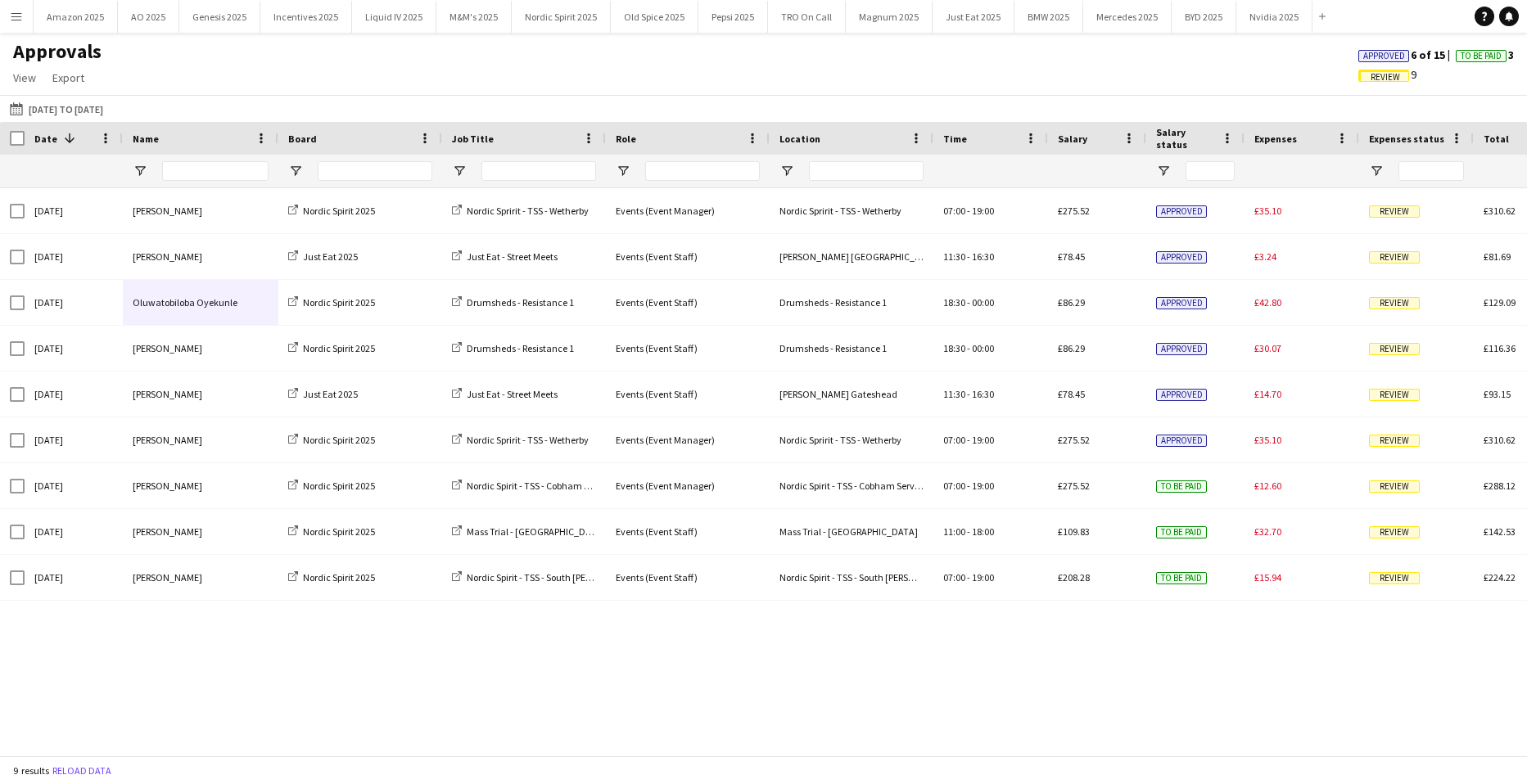
drag, startPoint x: 530, startPoint y: 46, endPoint x: 584, endPoint y: 45, distance: 54.0
click at [533, 46] on div "Approvals View Customise view Customise filters Reset Filters Reset View Reset …" at bounding box center [764, 67] width 1527 height 56
click at [1346, 60] on div "Approved 6 of 15 To Be Paid 3" at bounding box center [1436, 54] width 182 height 15
click at [1364, 54] on span "Approved" at bounding box center [1384, 56] width 42 height 10
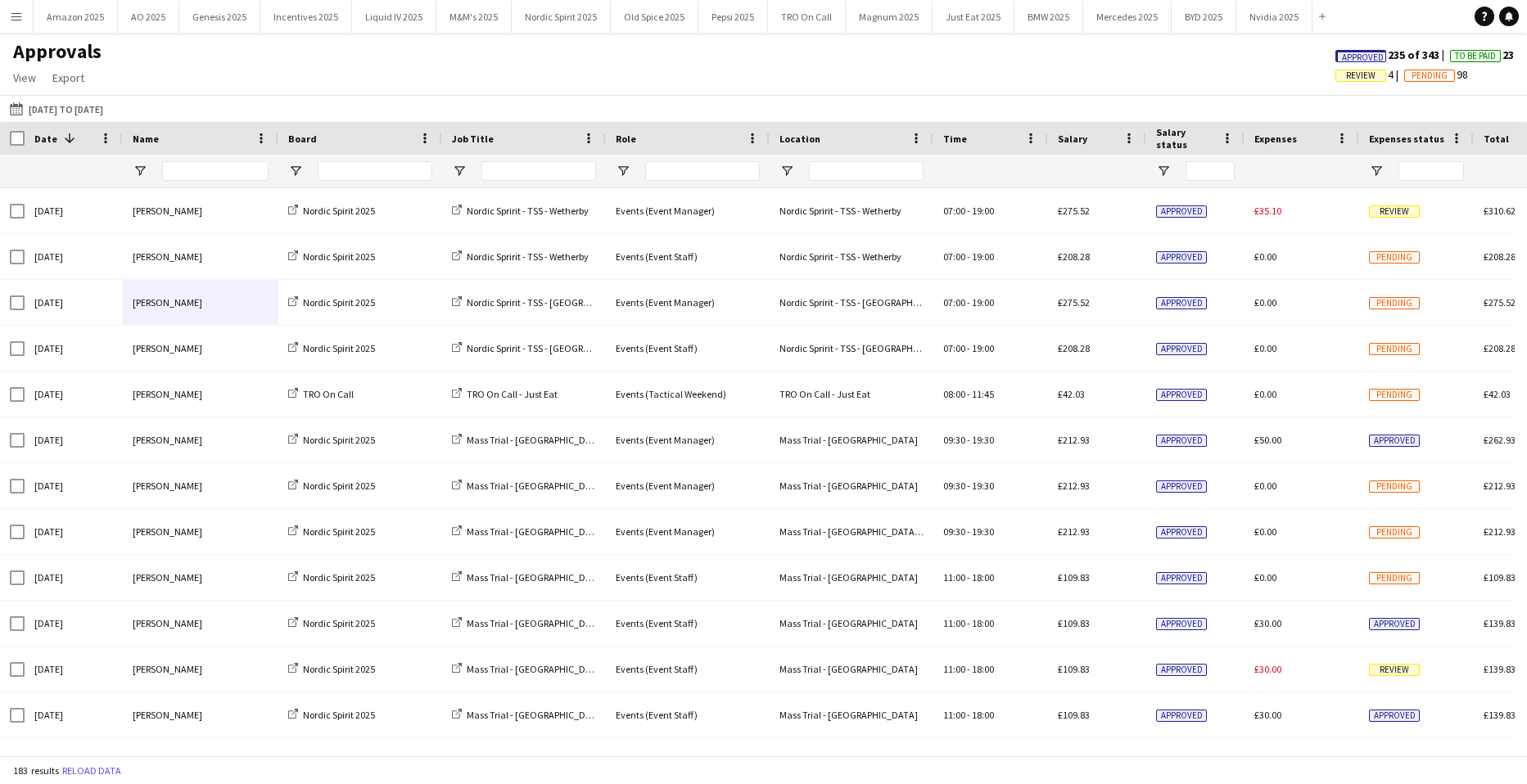
click at [1344, 47] on span "Approved 235 of 343" at bounding box center [1392, 54] width 115 height 15
click at [1342, 57] on span "Approved" at bounding box center [1362, 57] width 42 height 10
click at [1251, 71] on span "Review" at bounding box center [1266, 75] width 29 height 10
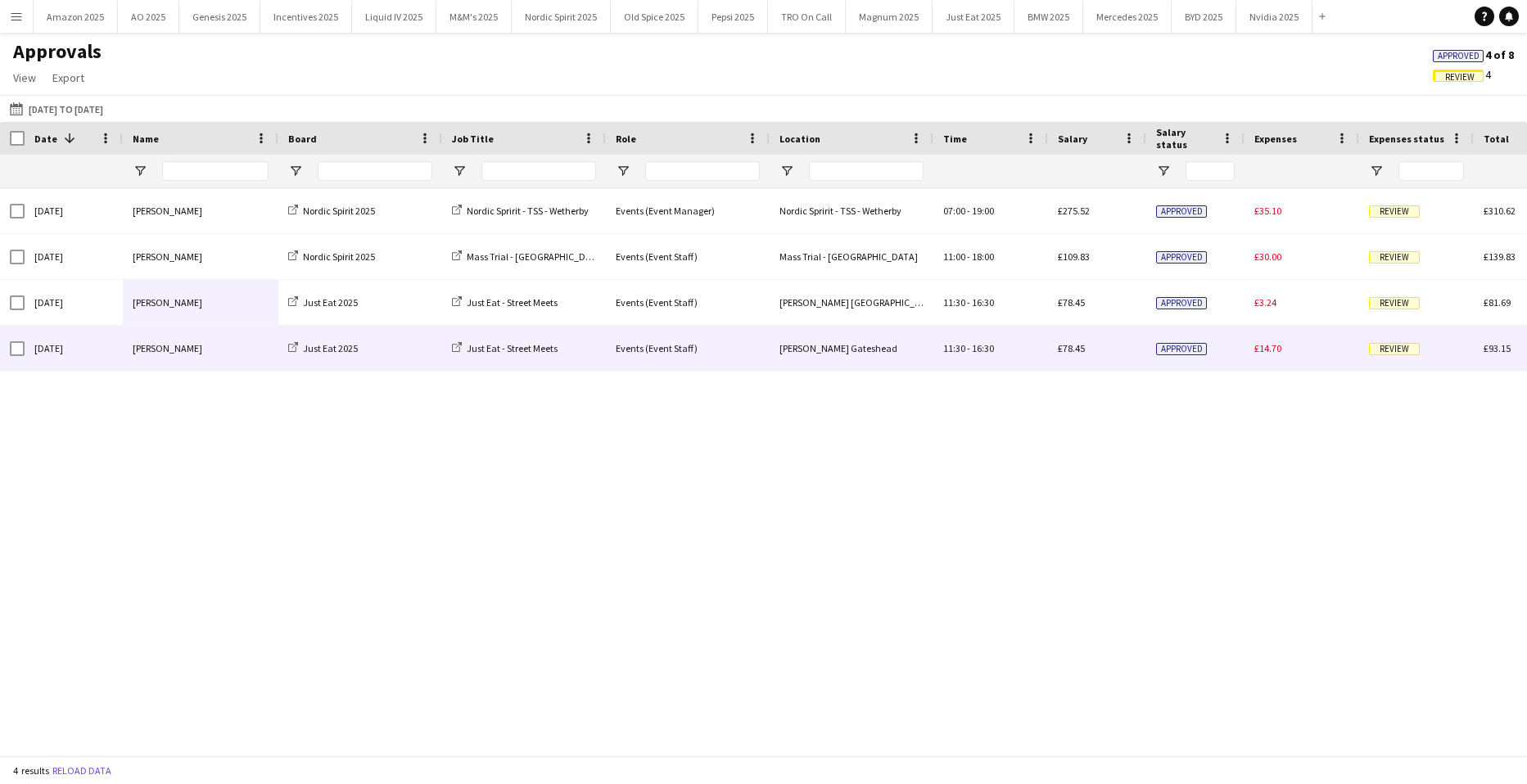
click at [1389, 344] on span "Review" at bounding box center [1393, 349] width 51 height 12
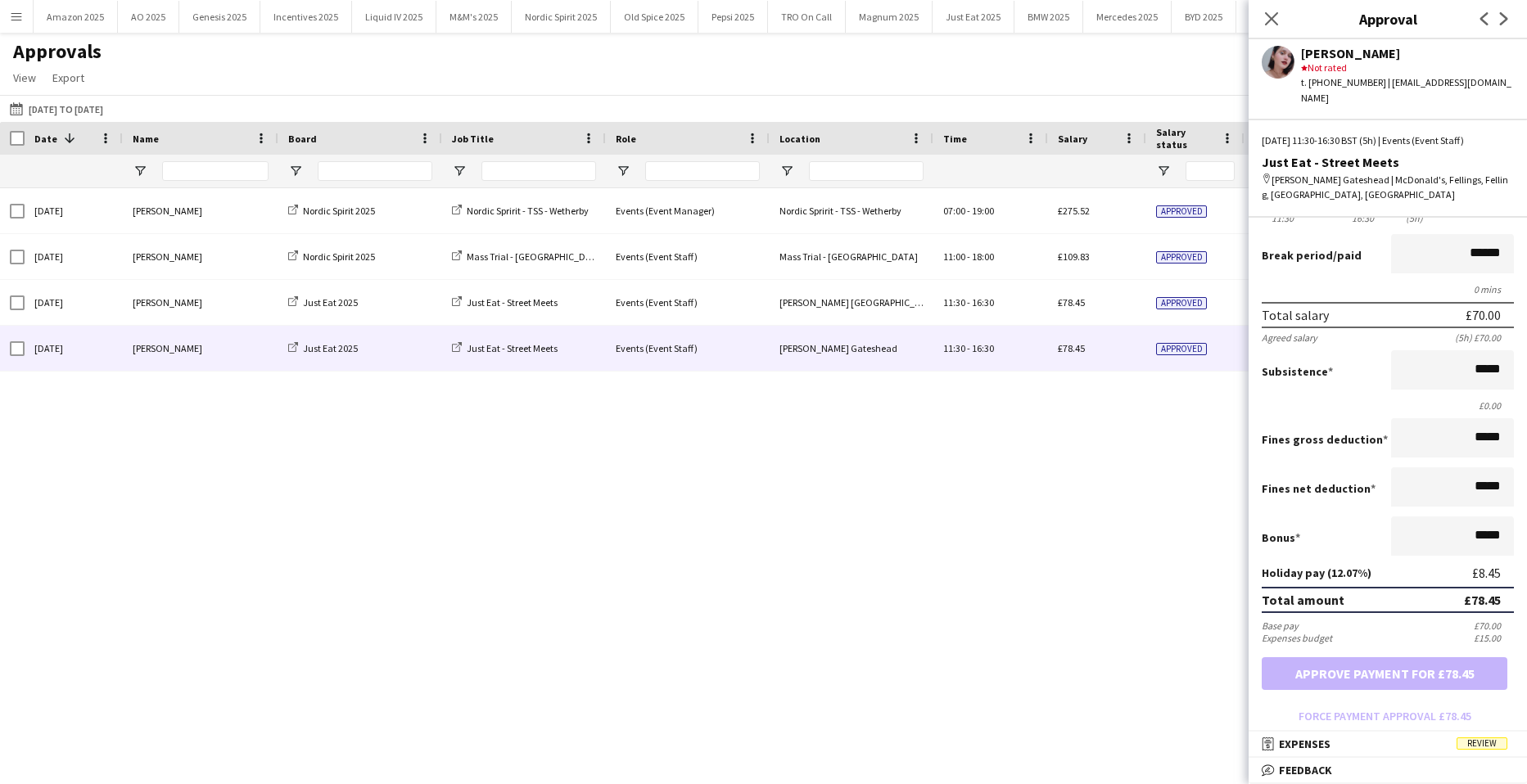
scroll to position [386, 0]
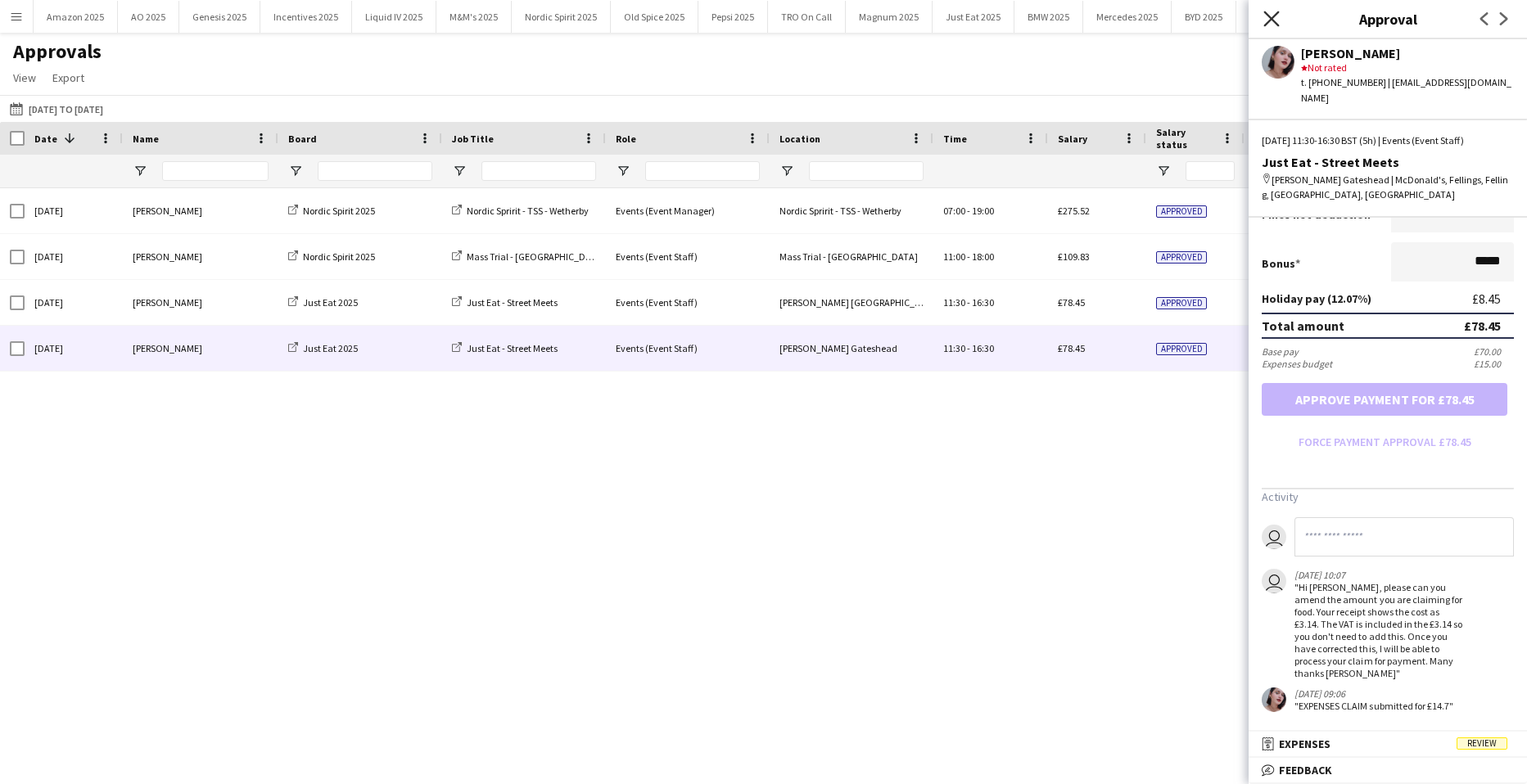
click at [1276, 10] on app-icon "Close pop-in" at bounding box center [1272, 20] width 24 height 24
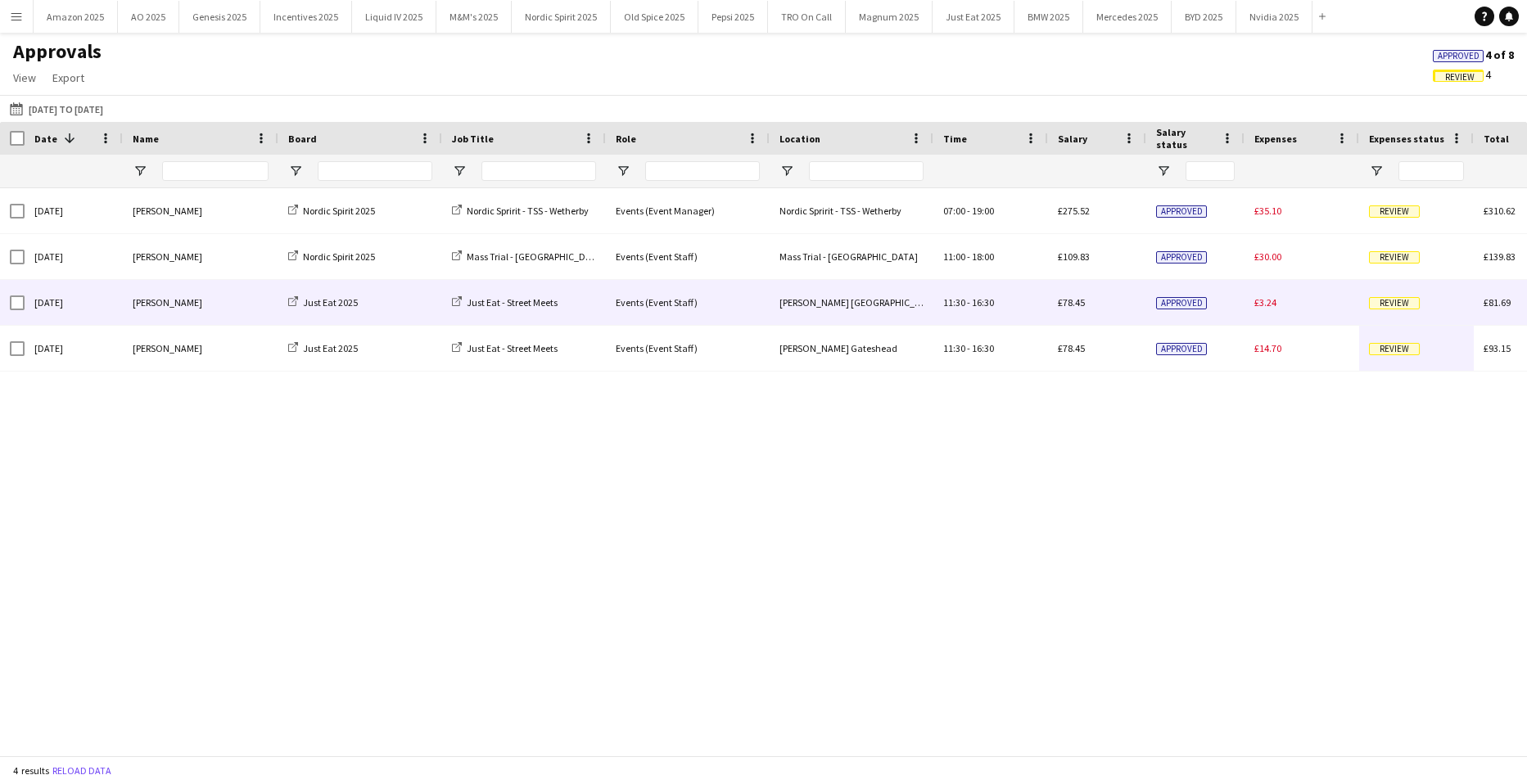
click at [1395, 302] on span "Review" at bounding box center [1393, 303] width 51 height 12
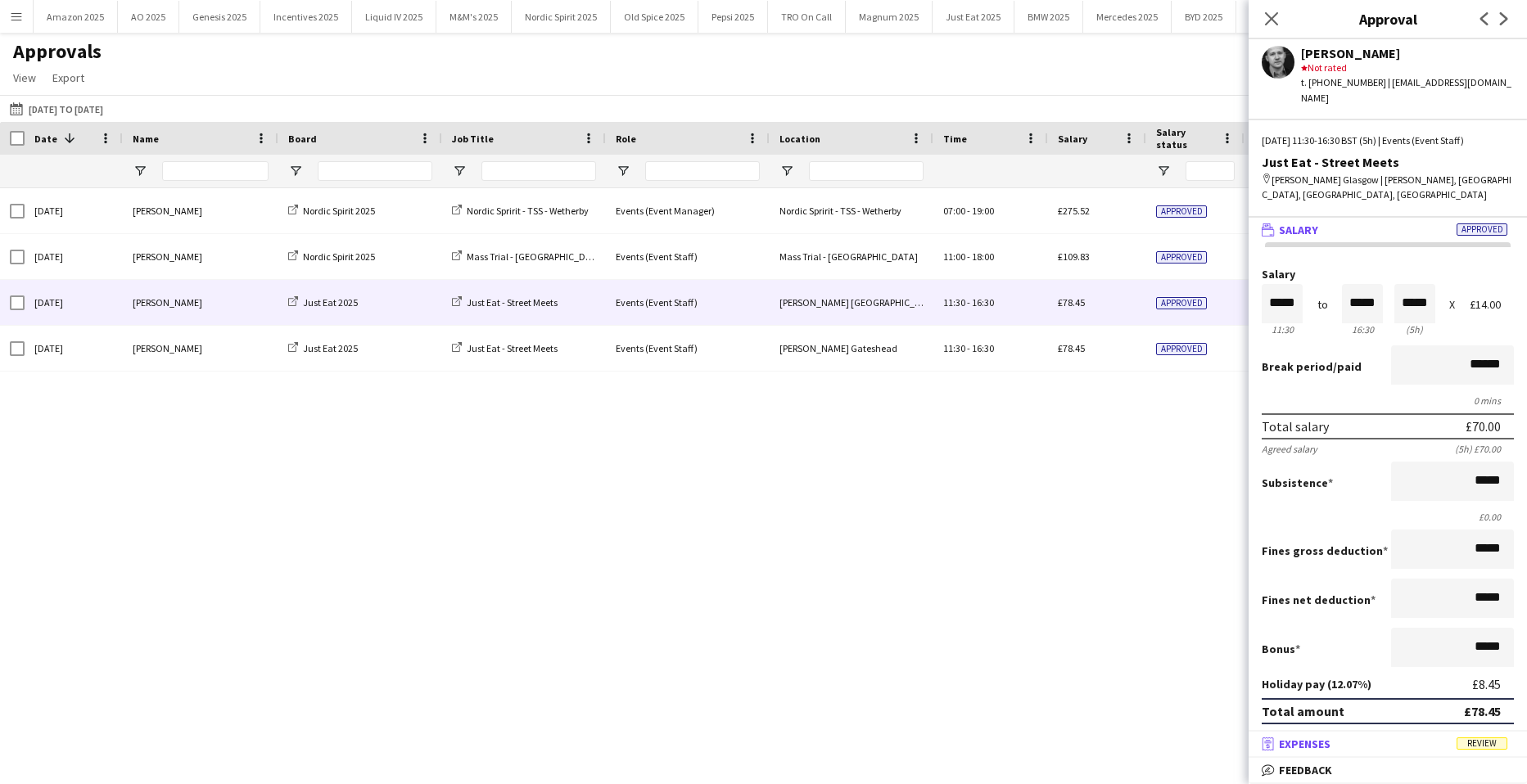
scroll to position [1, 0]
click at [1482, 745] on span "Review" at bounding box center [1482, 744] width 51 height 12
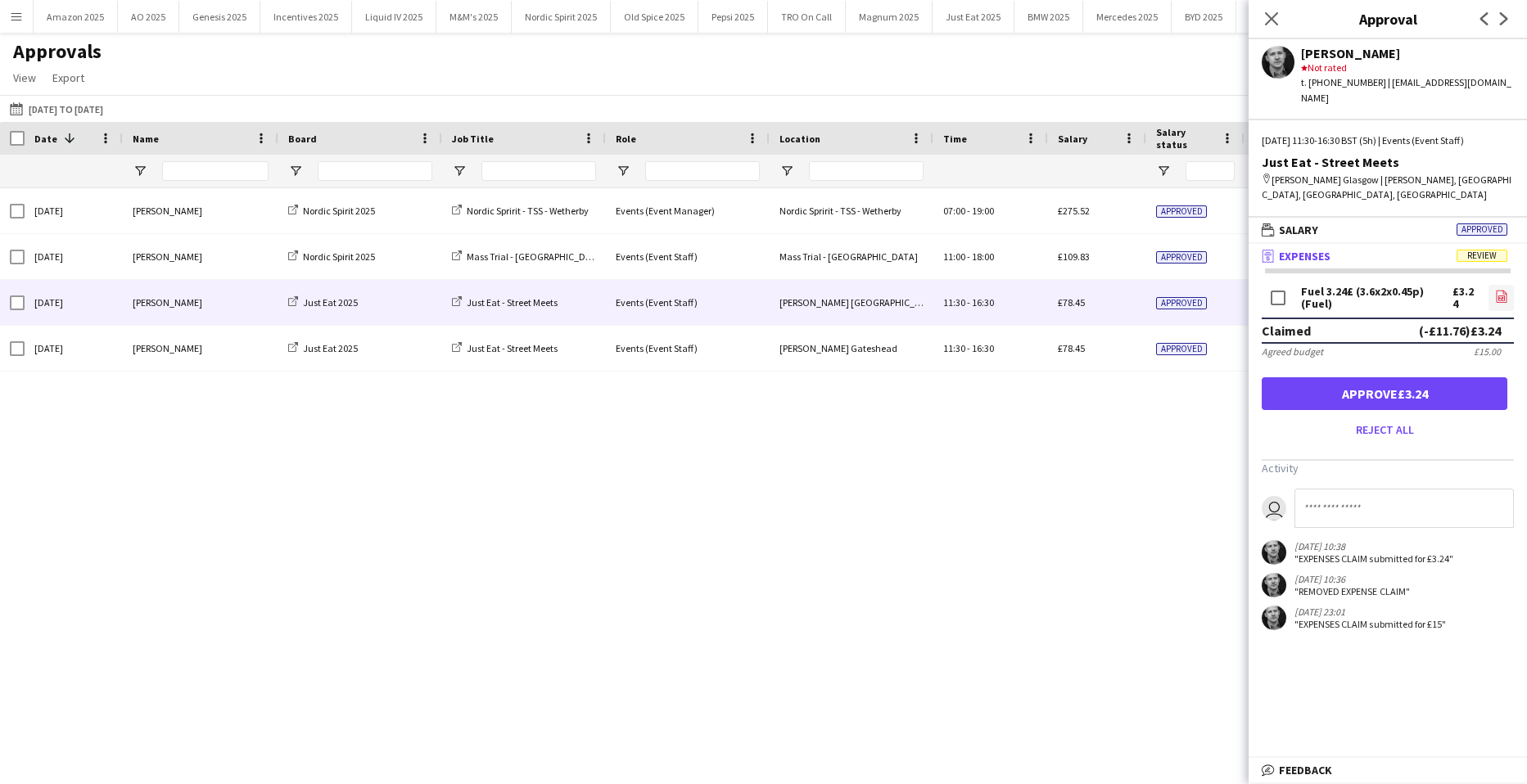
click at [1495, 290] on app-icon "file-image" at bounding box center [1501, 297] width 13 height 16
drag, startPoint x: 1428, startPoint y: 372, endPoint x: 1487, endPoint y: 424, distance: 78.6
click at [1428, 377] on button "Approve £3.24" at bounding box center [1384, 393] width 246 height 33
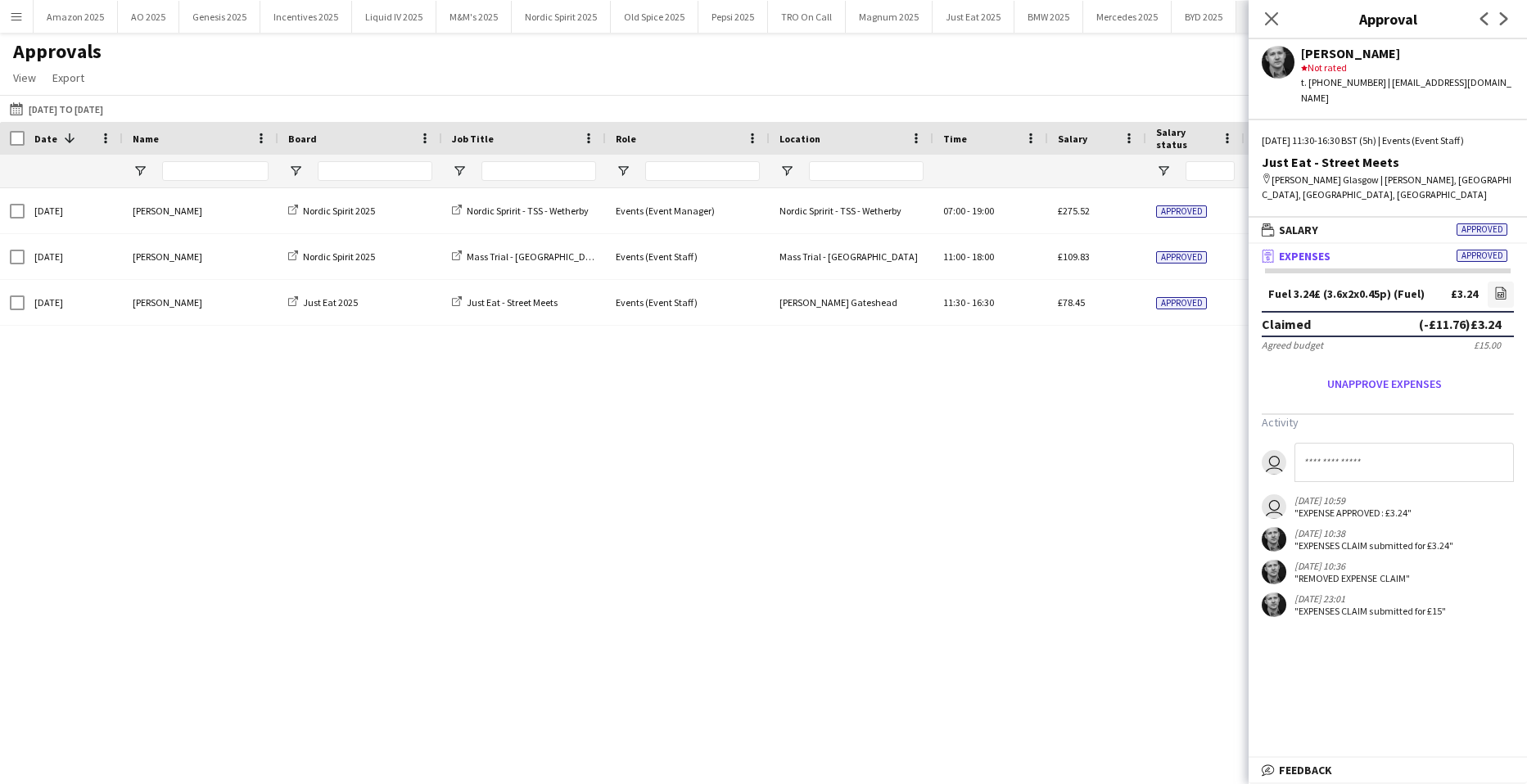
drag, startPoint x: 1275, startPoint y: 15, endPoint x: 1275, endPoint y: 27, distance: 12.0
click at [1275, 16] on icon at bounding box center [1271, 18] width 13 height 13
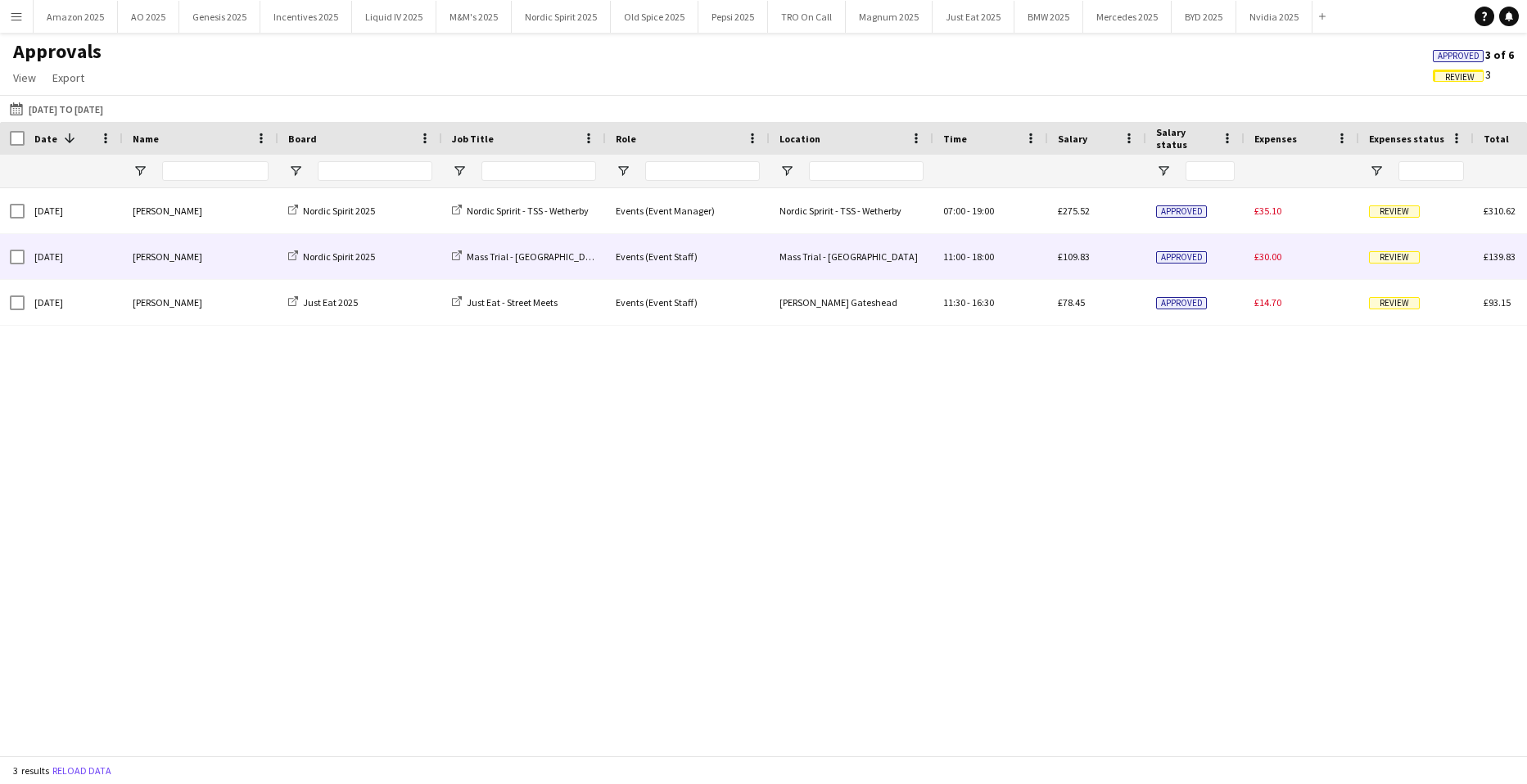
click at [1398, 254] on span "Review" at bounding box center [1393, 257] width 51 height 12
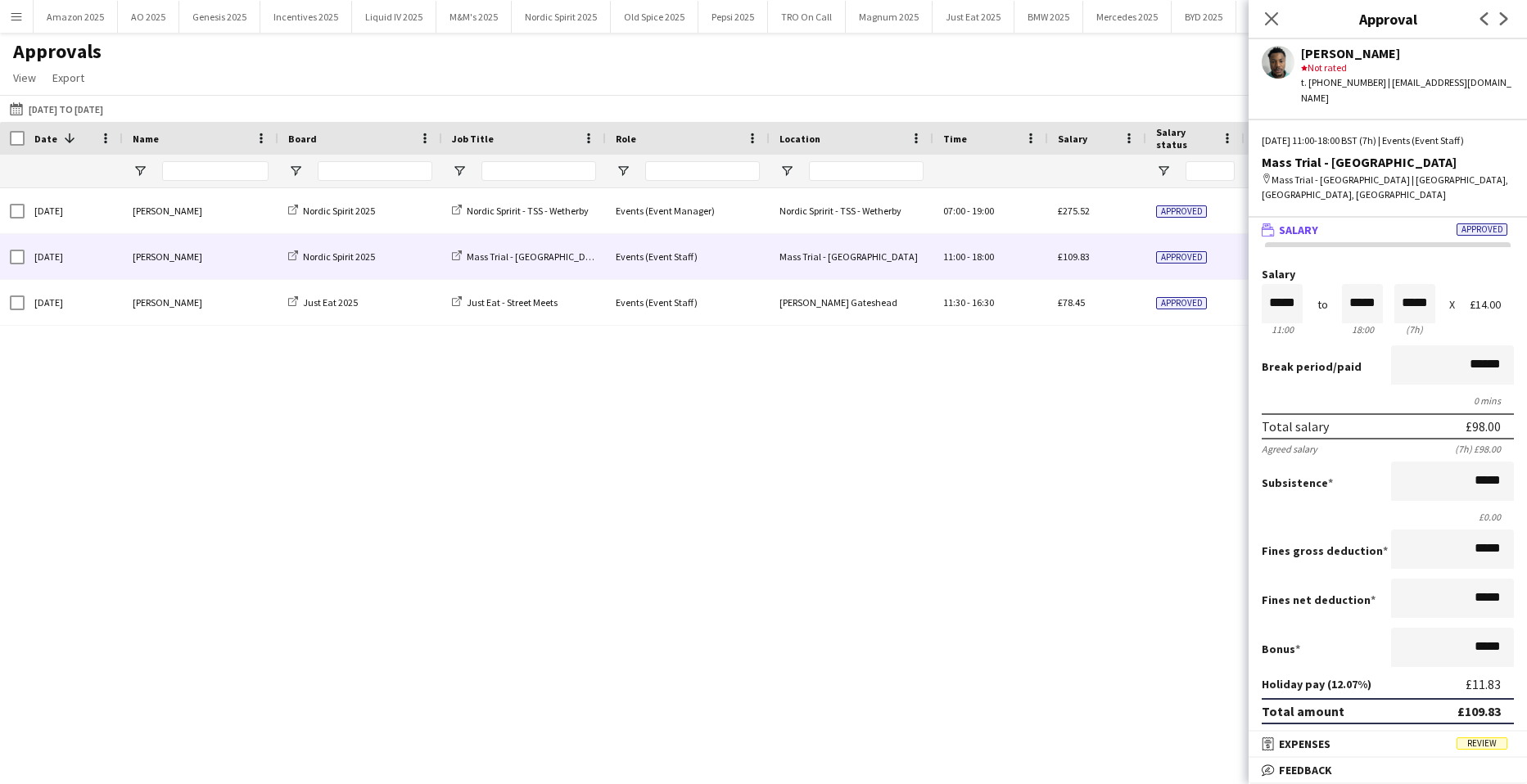
click at [1482, 751] on mat-panel-title "receipt Expenses Review" at bounding box center [1384, 744] width 272 height 15
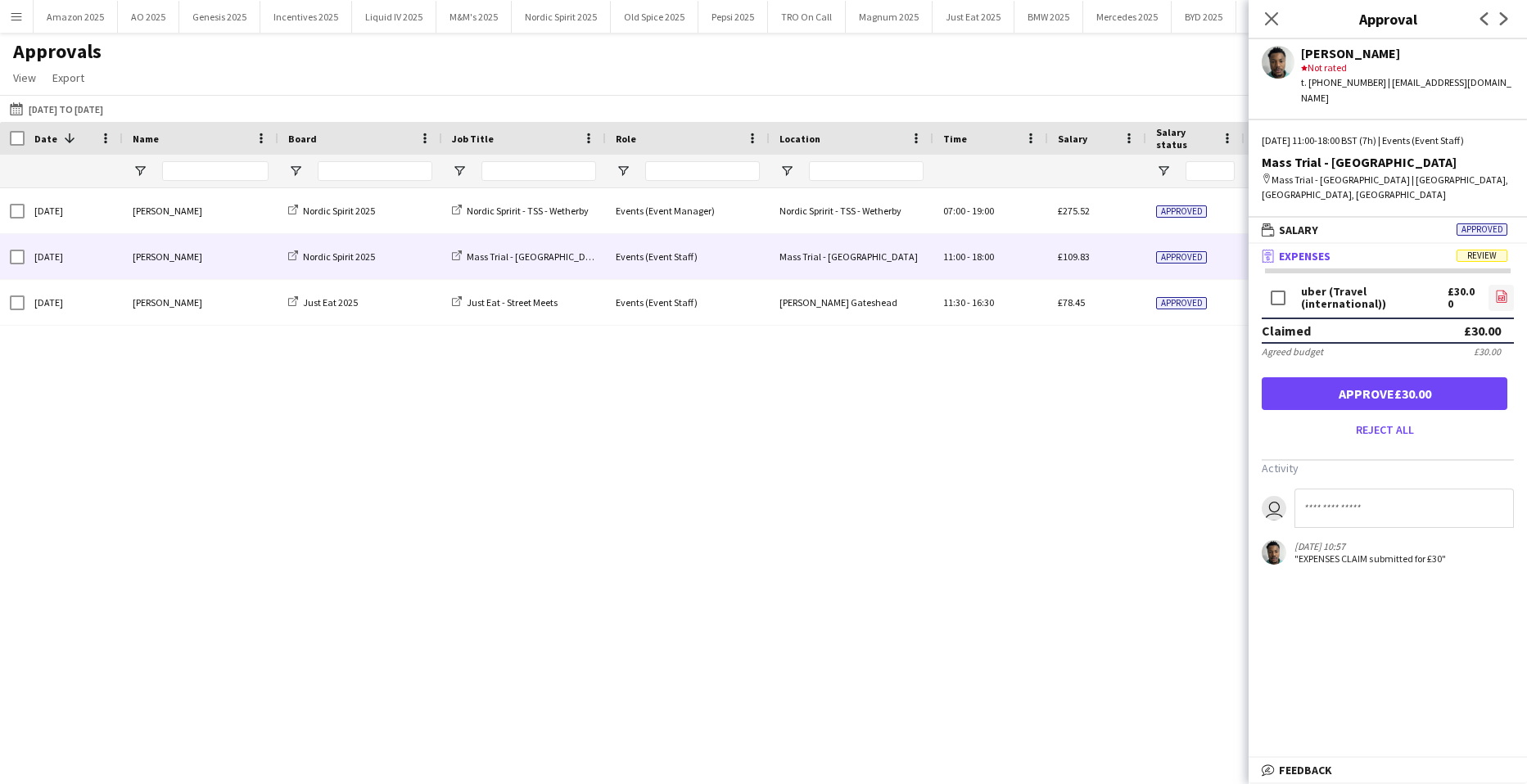
click at [1494, 284] on link "file-image" at bounding box center [1501, 297] width 26 height 27
click at [1374, 377] on button "Approve £30.00" at bounding box center [1384, 393] width 246 height 33
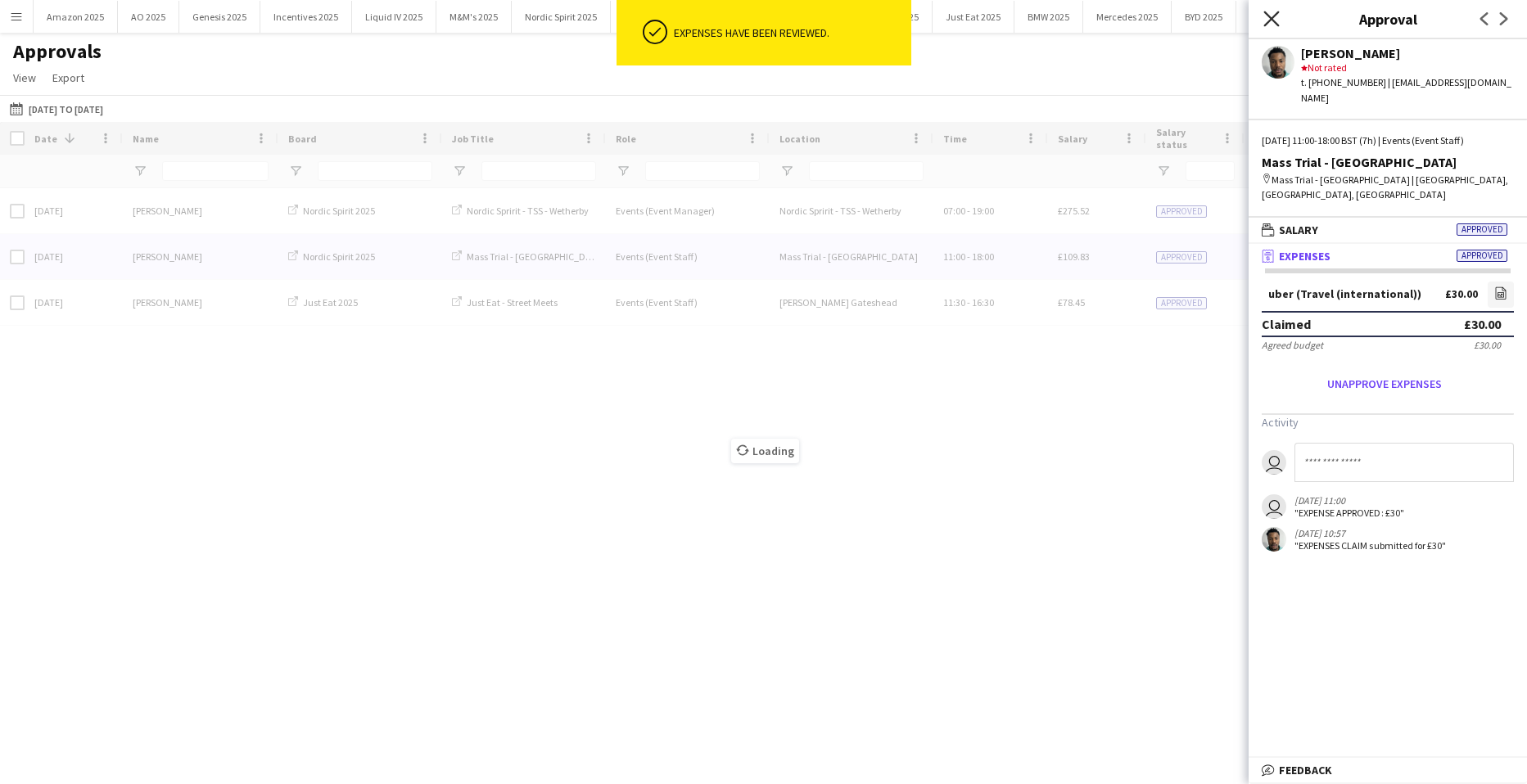
click at [1272, 27] on icon "Close pop-in" at bounding box center [1271, 18] width 15 height 15
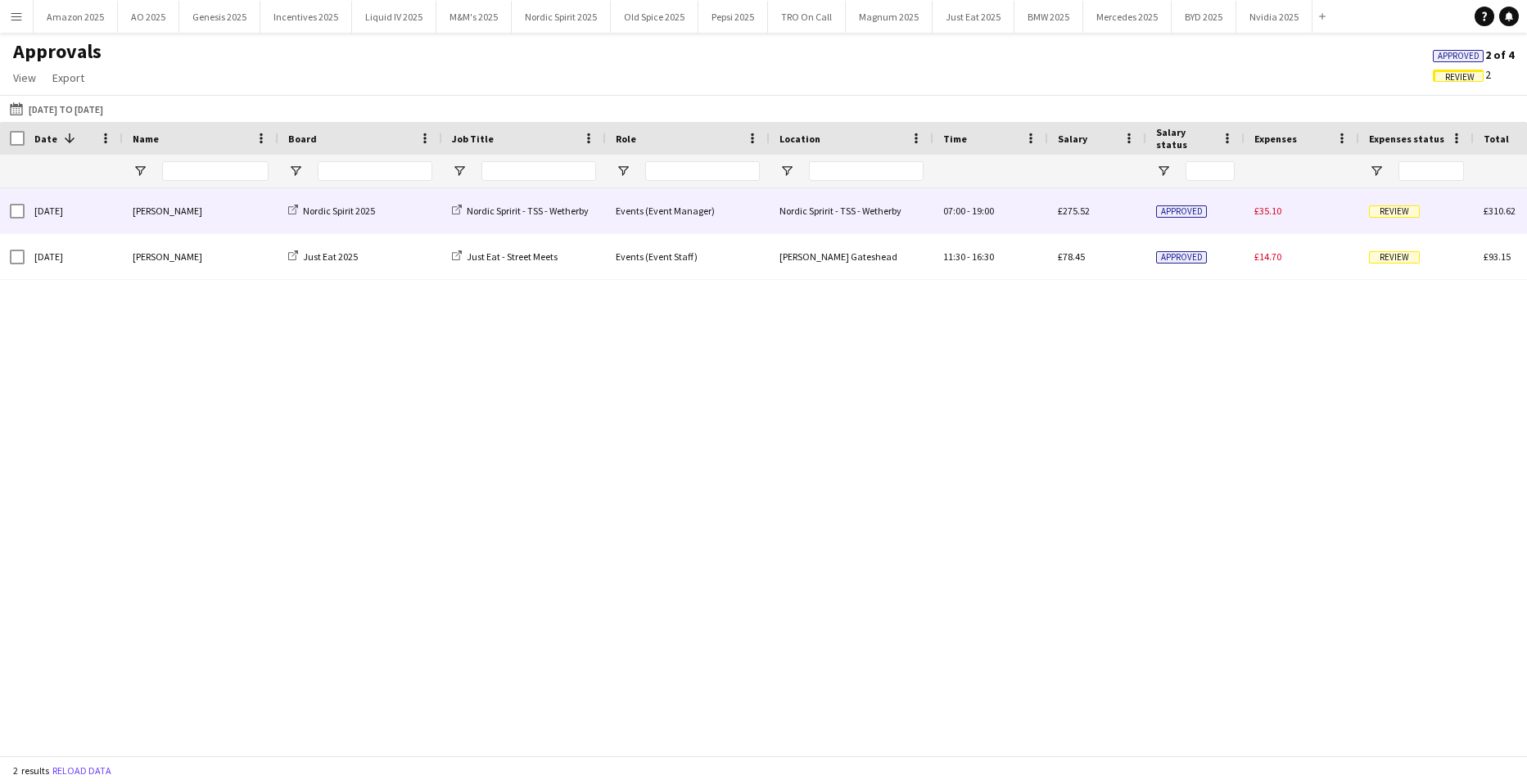
click at [1379, 207] on span "Review" at bounding box center [1393, 212] width 51 height 12
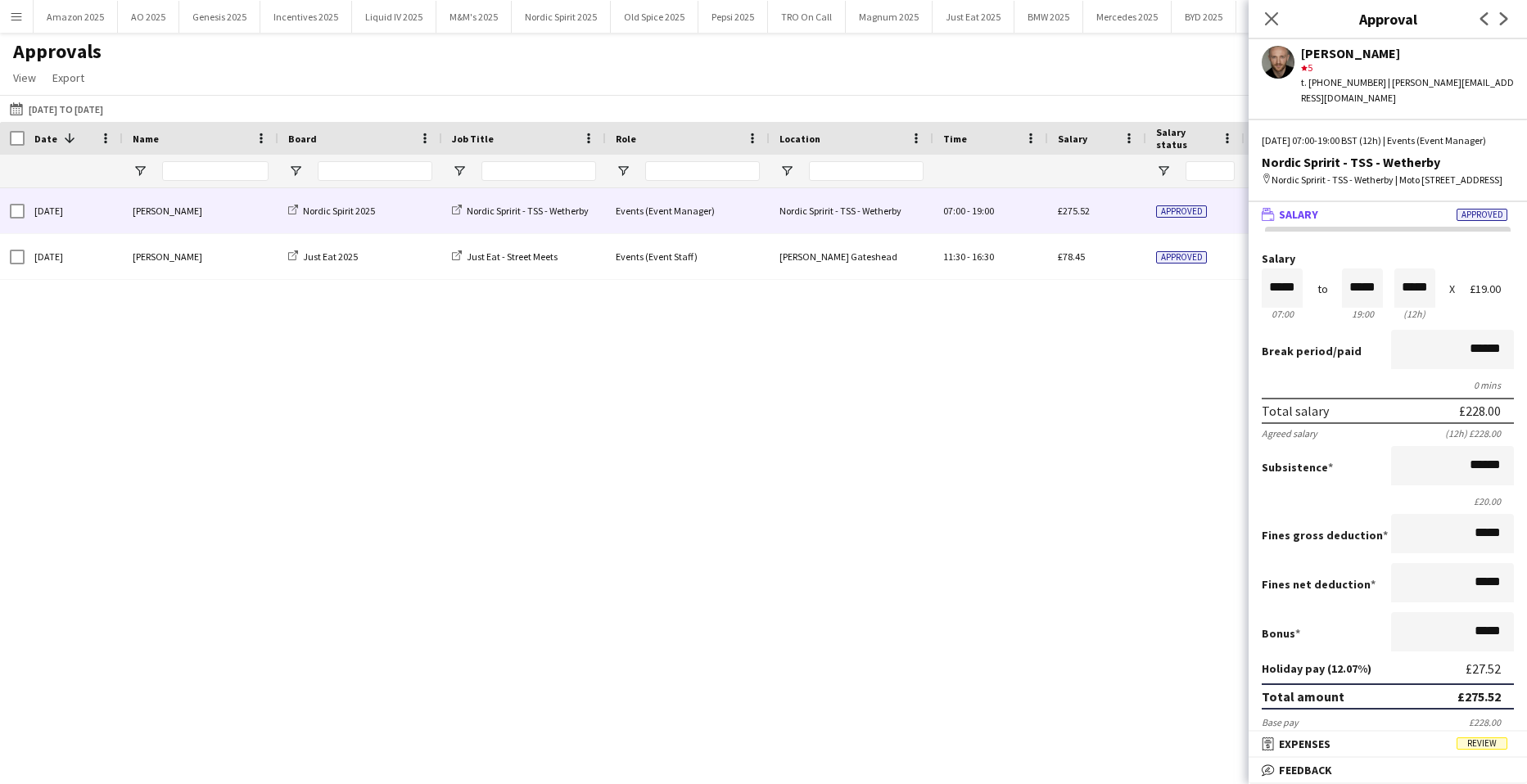
click at [1486, 745] on span "Review" at bounding box center [1482, 744] width 51 height 12
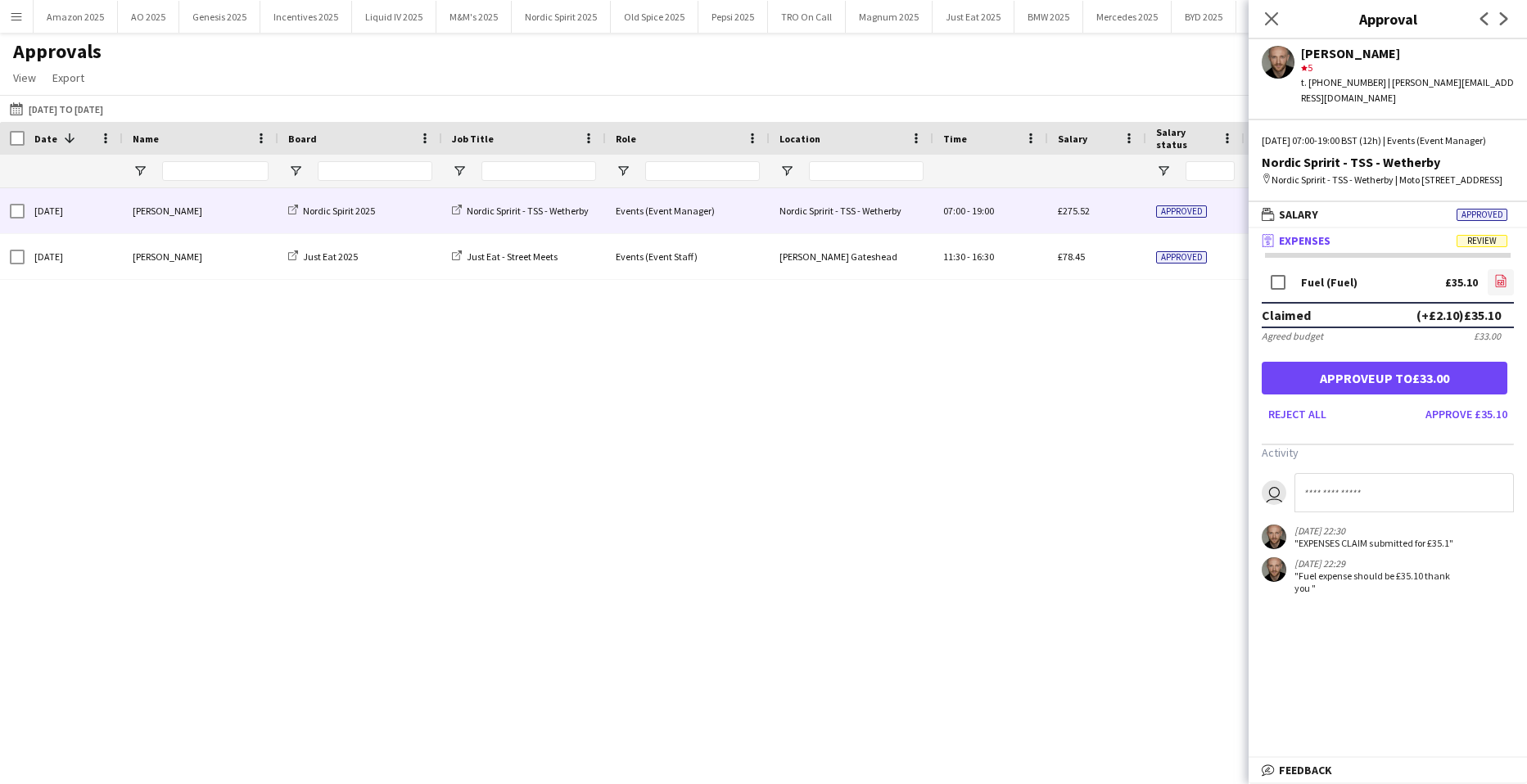
click at [1494, 287] on icon "file-image" at bounding box center [1500, 280] width 13 height 13
click at [1348, 392] on button "Approve up to £33.00" at bounding box center [1384, 378] width 246 height 33
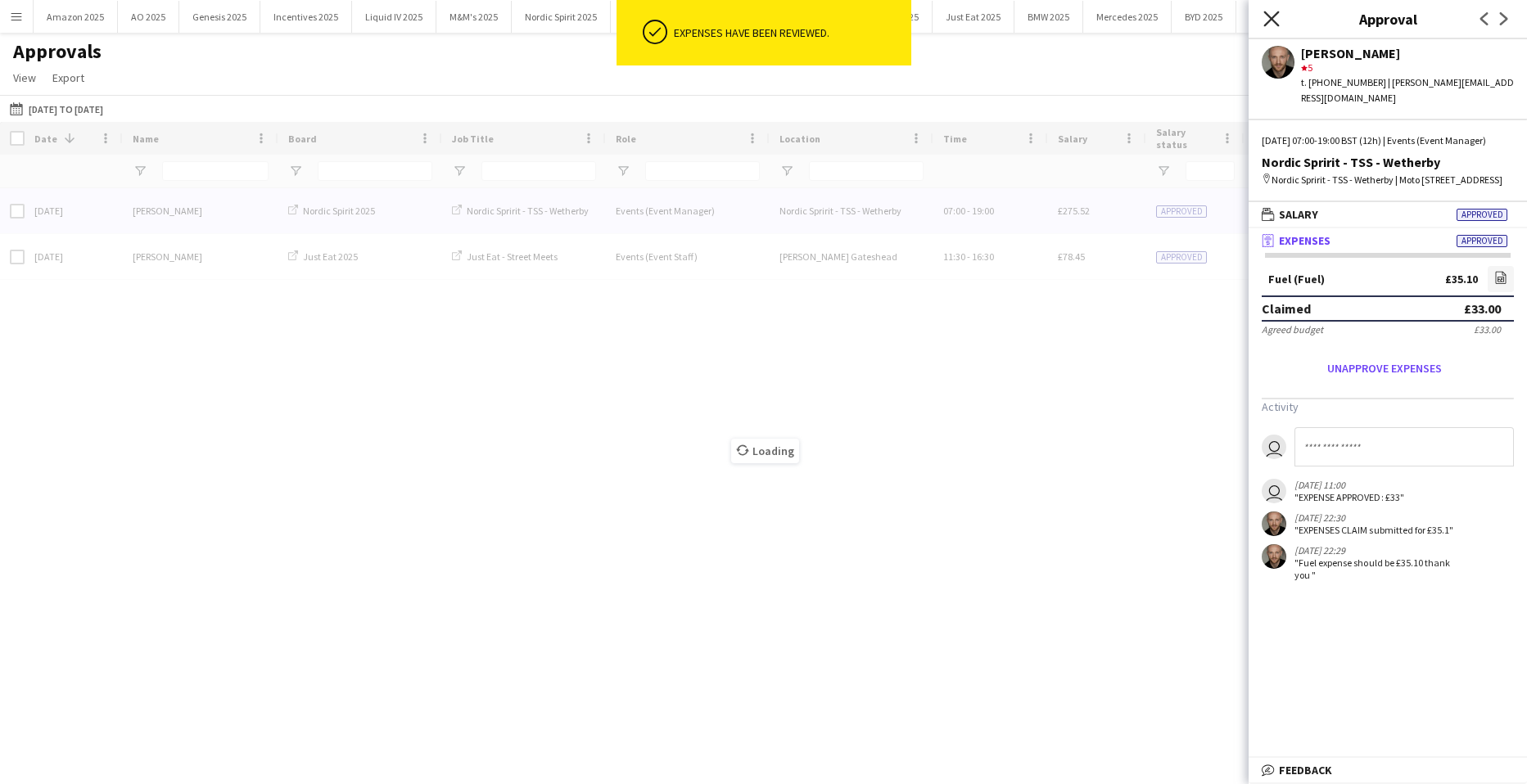
click at [1276, 19] on icon "Close pop-in" at bounding box center [1271, 18] width 15 height 15
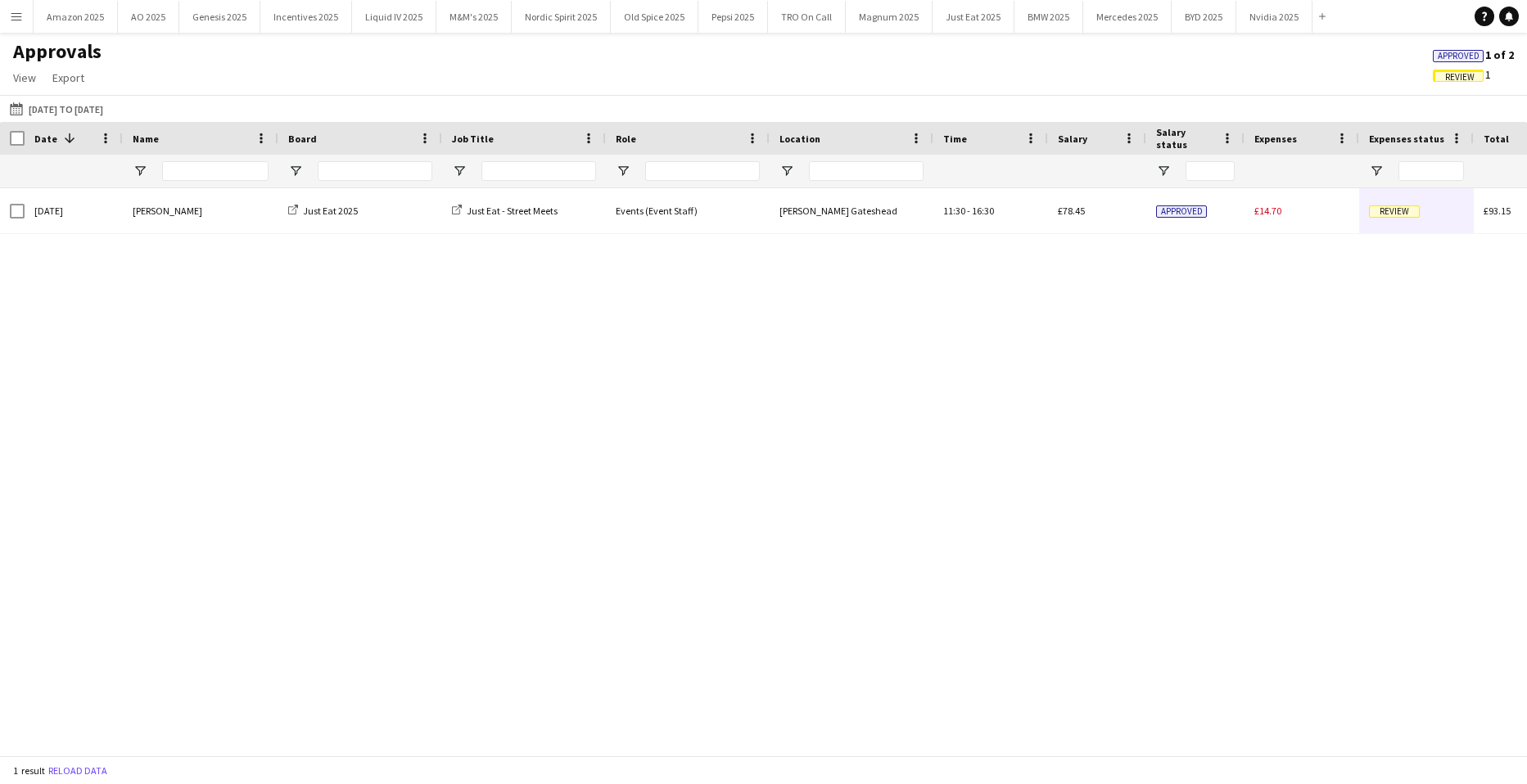
click at [1441, 55] on span "Approved" at bounding box center [1458, 56] width 42 height 10
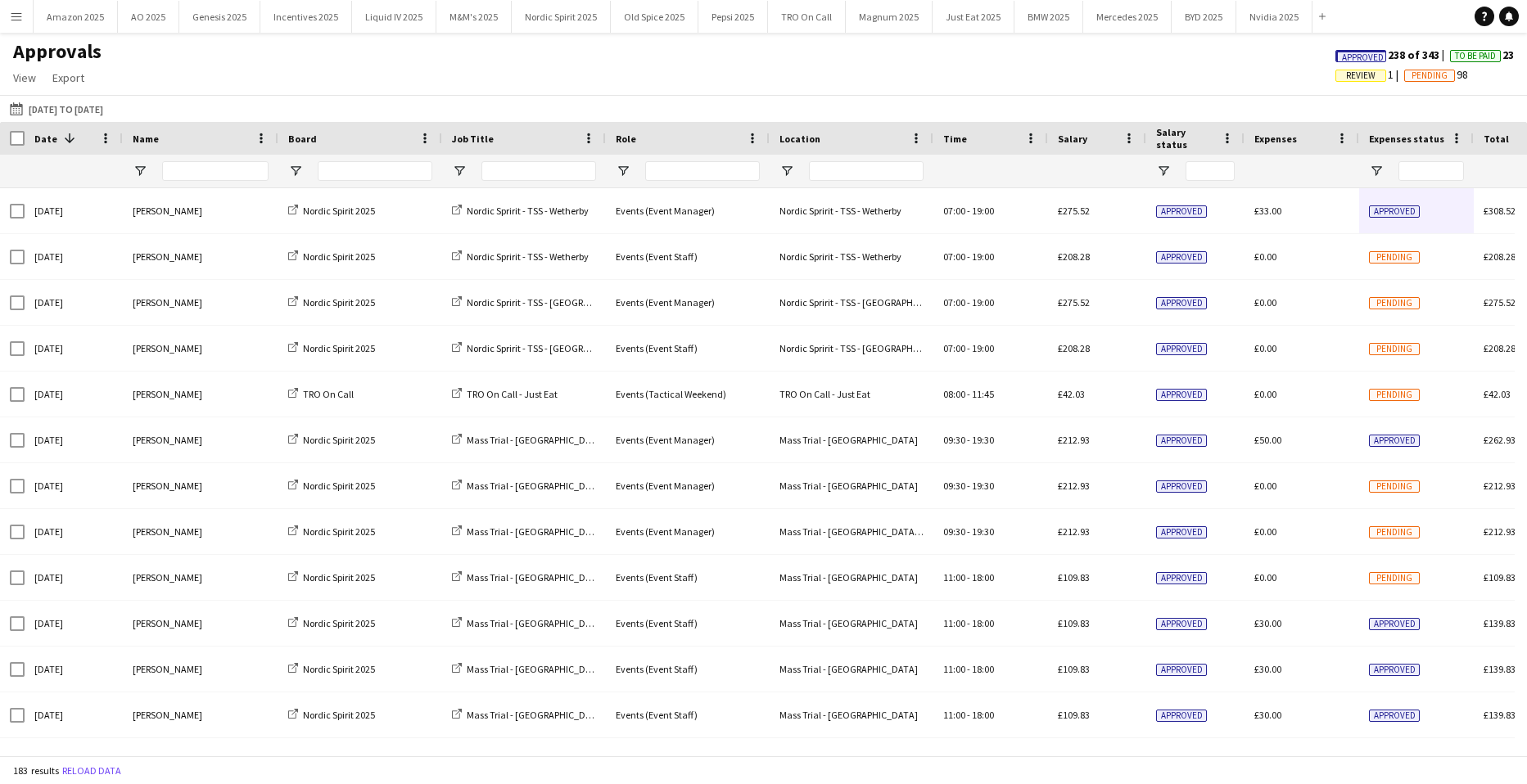
click at [1349, 58] on span "Approved" at bounding box center [1362, 57] width 42 height 10
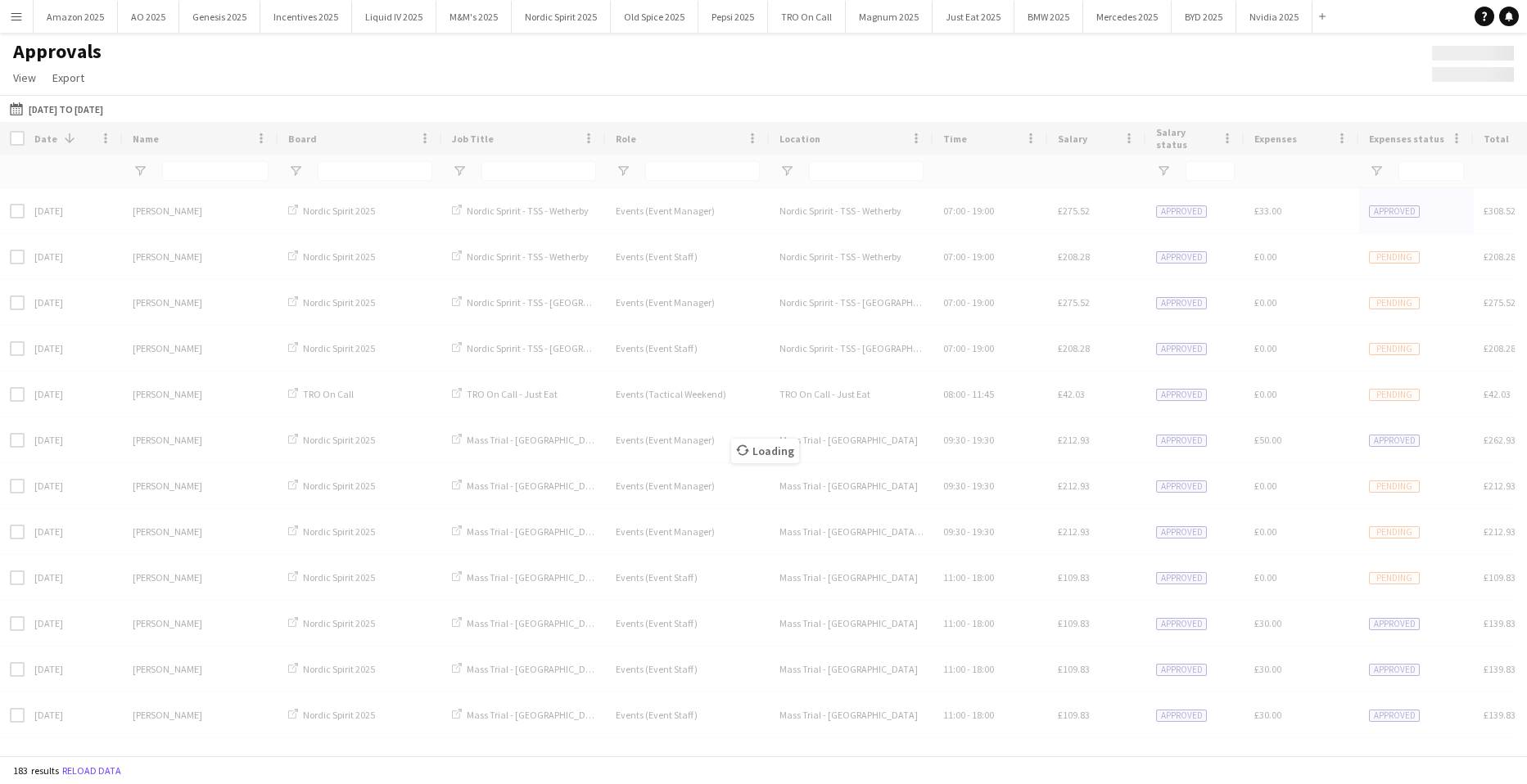
click at [18, 21] on app-icon "Menu" at bounding box center [15, 15] width 13 height 13
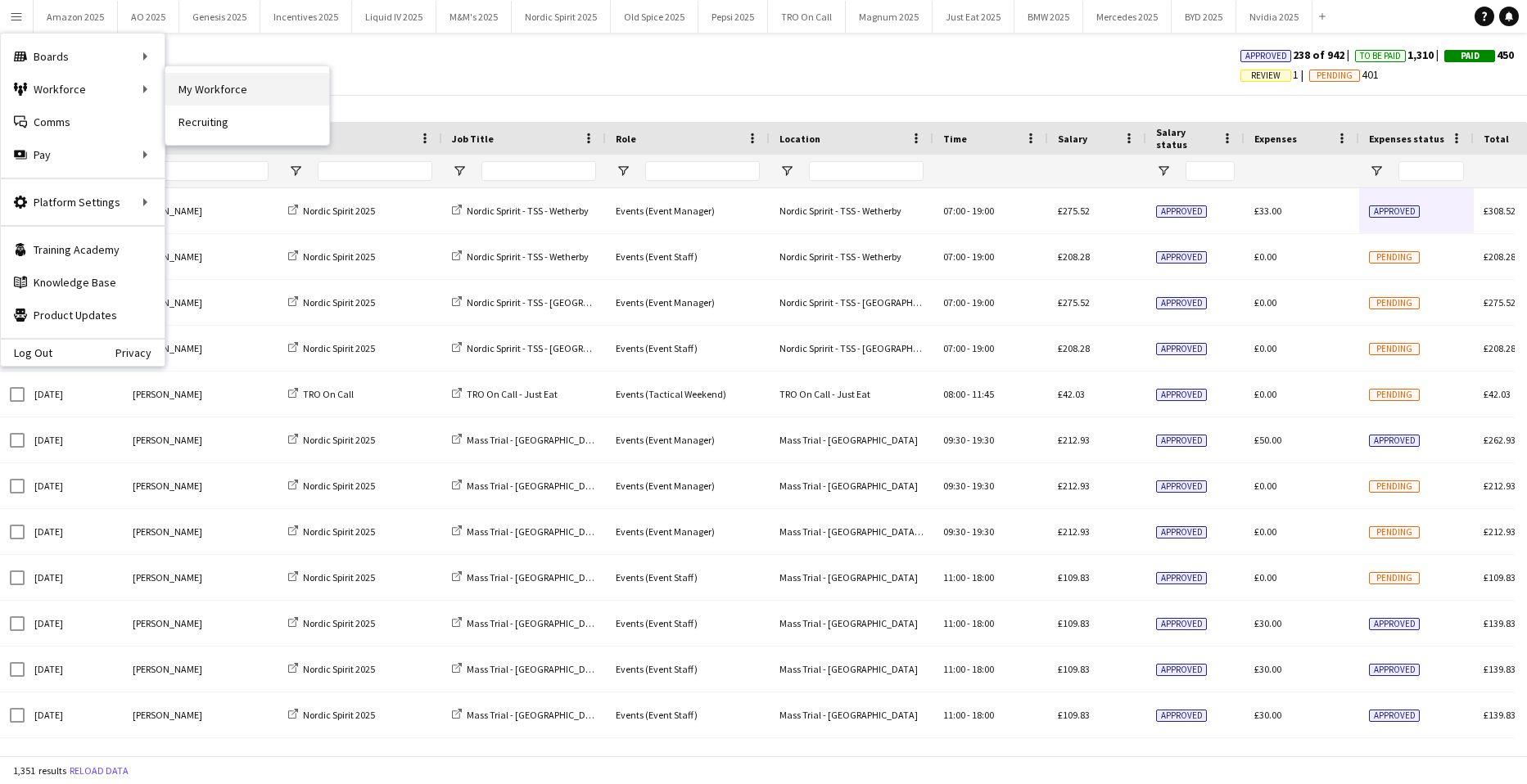
click at [228, 89] on link "My Workforce" at bounding box center [247, 89] width 164 height 33
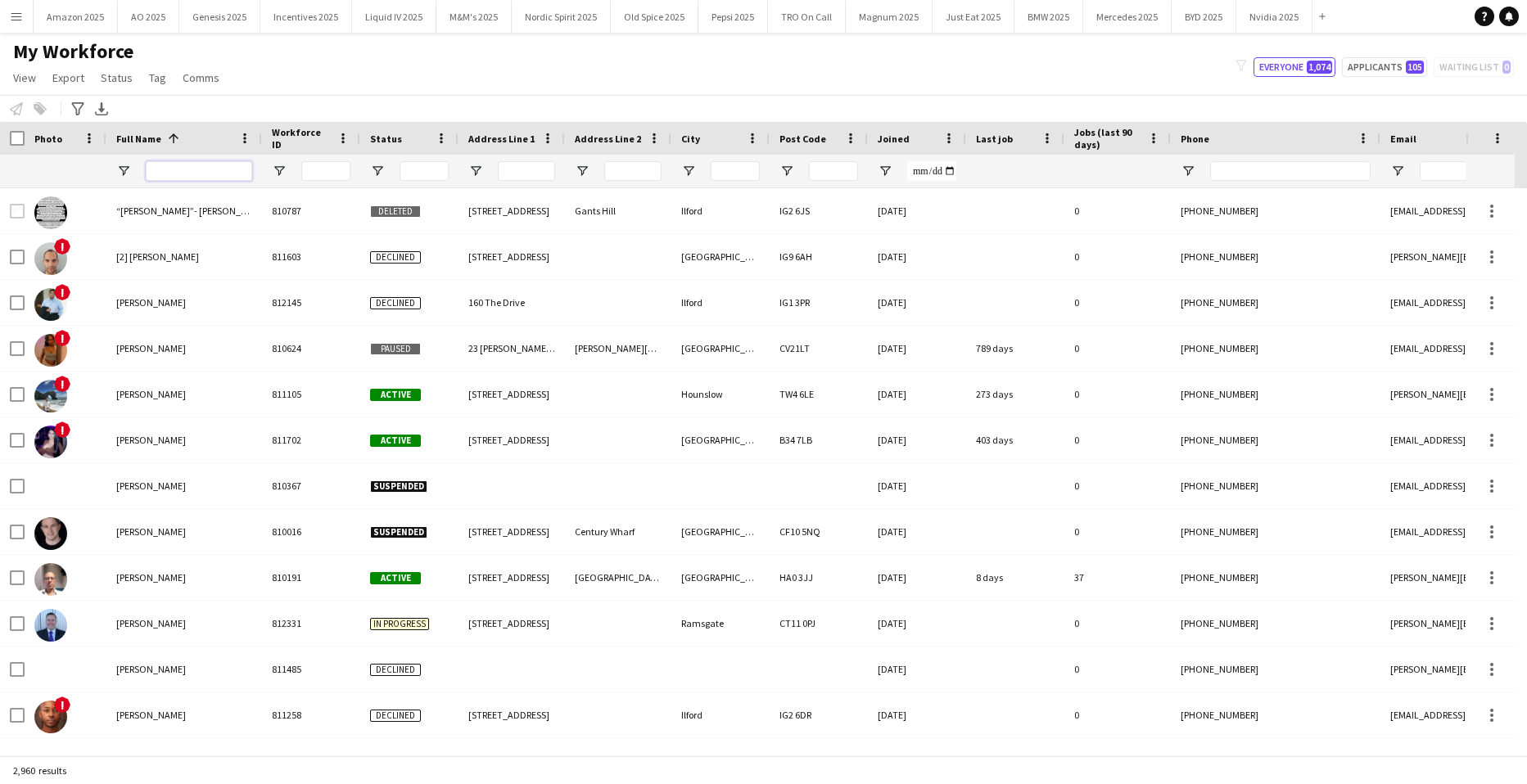
click at [172, 174] on input "Full Name Filter Input" at bounding box center [199, 171] width 106 height 20
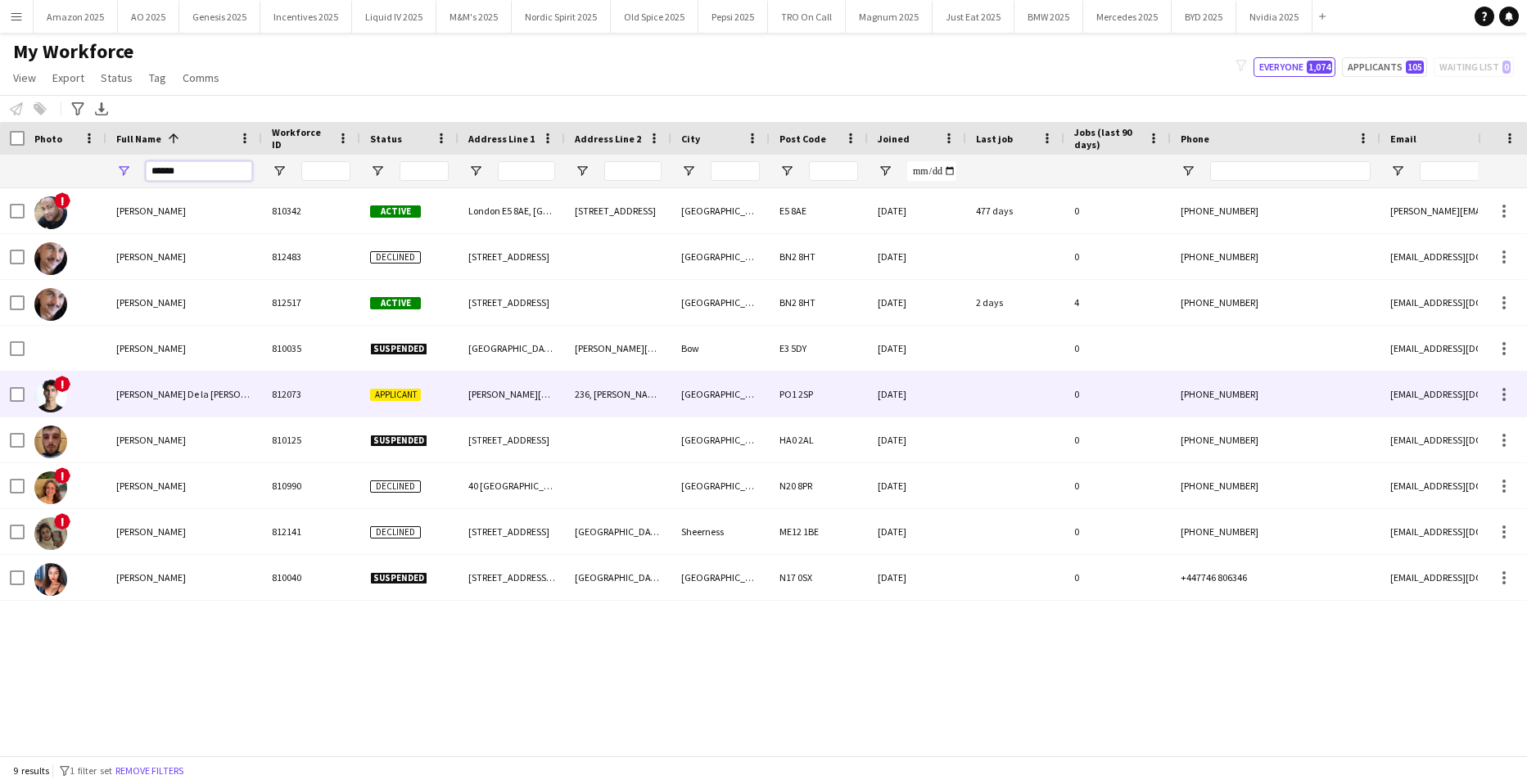
type input "******"
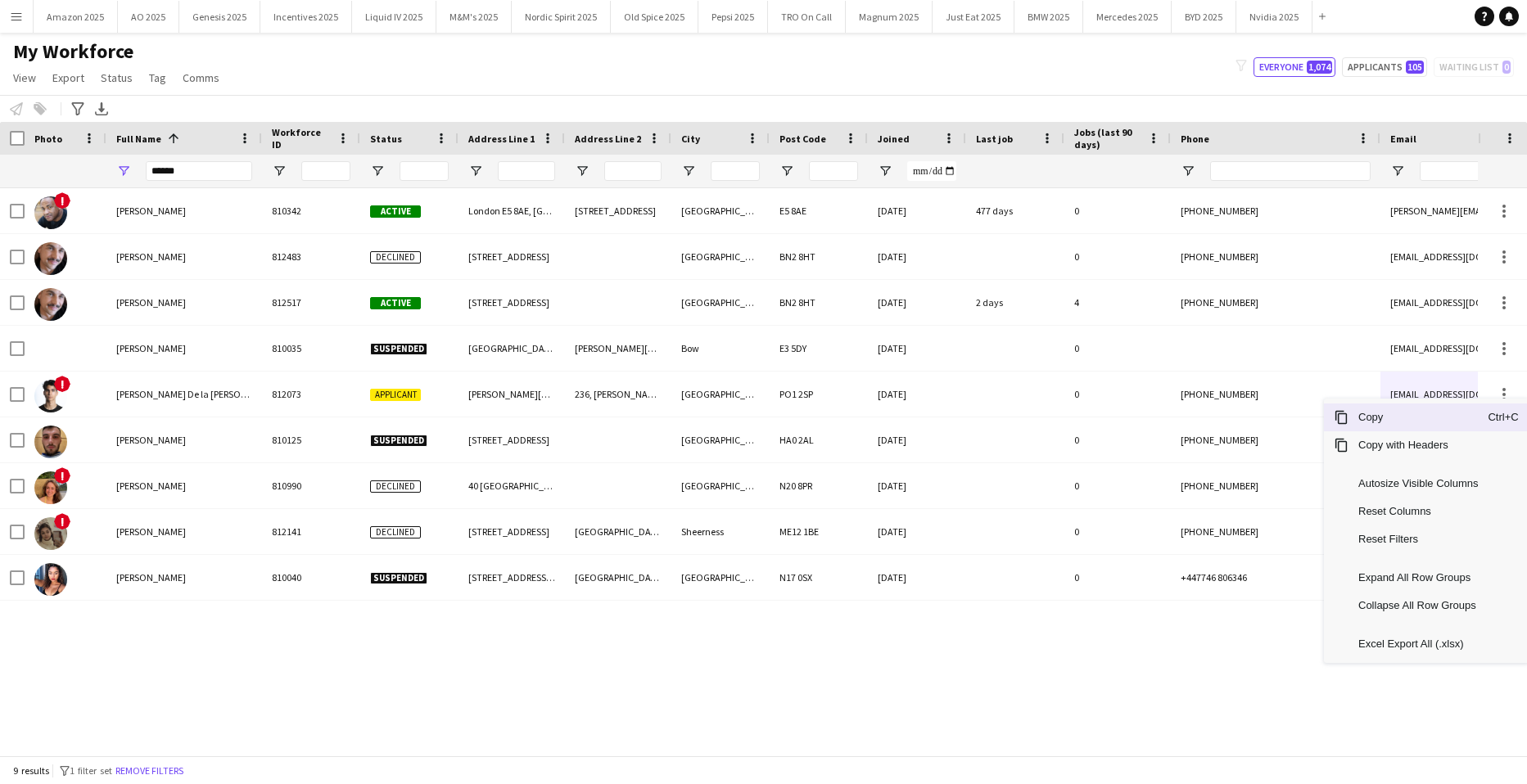
drag, startPoint x: 1431, startPoint y: 417, endPoint x: 592, endPoint y: 225, distance: 860.7
click at [1423, 416] on span "Copy" at bounding box center [1418, 417] width 139 height 27
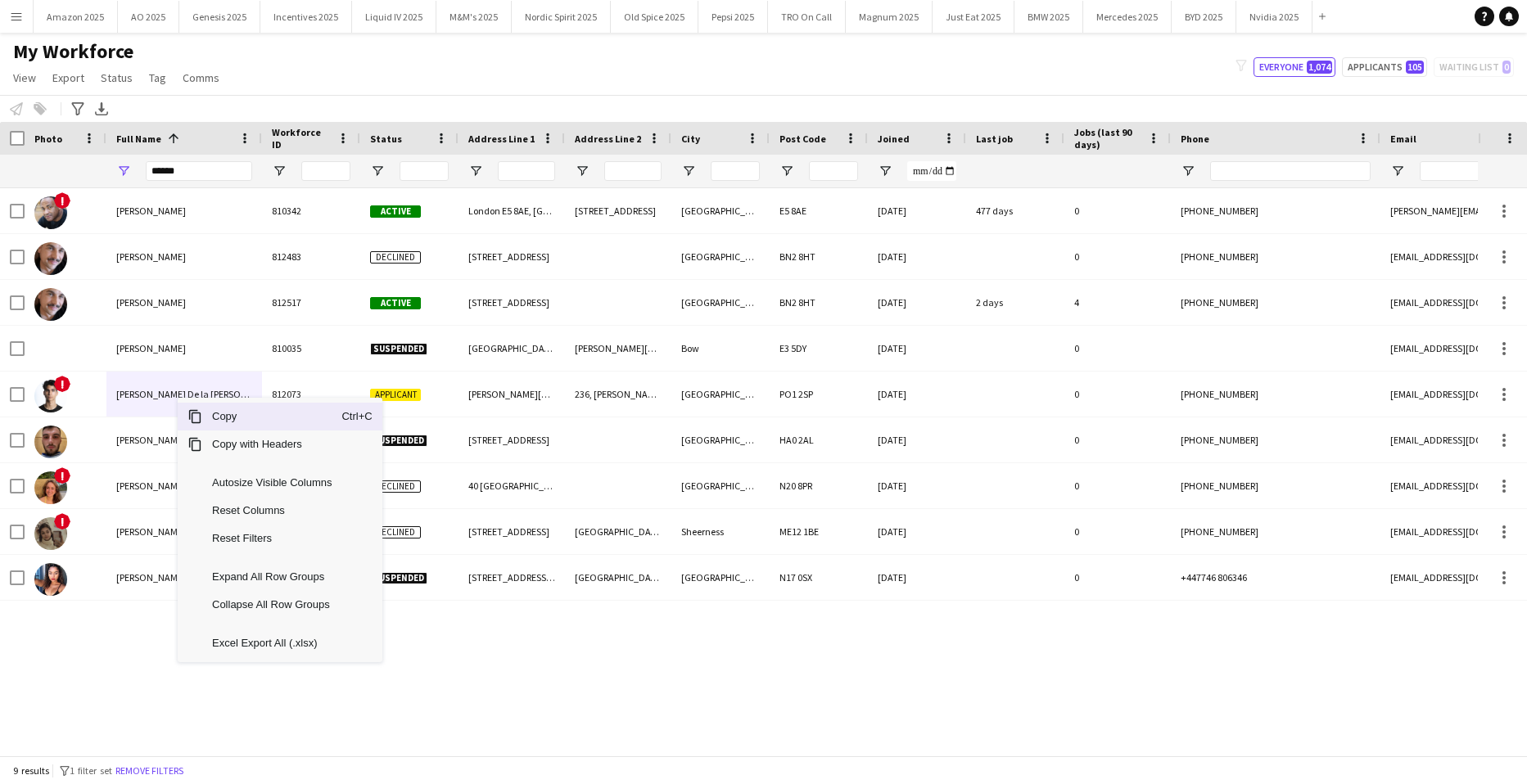
click at [231, 416] on span "Copy" at bounding box center [272, 416] width 139 height 27
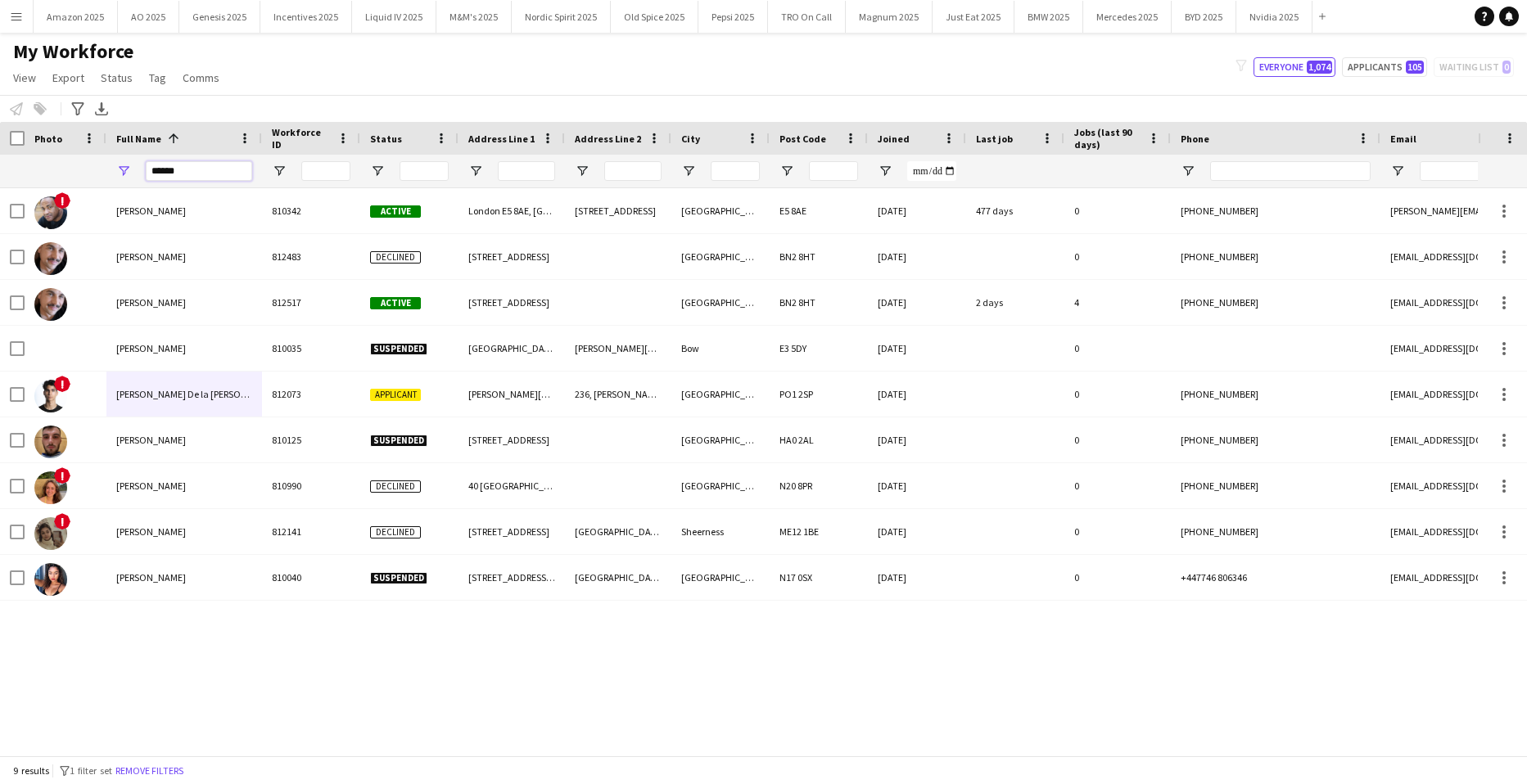
drag, startPoint x: 219, startPoint y: 176, endPoint x: -42, endPoint y: 175, distance: 261.0
click at [0, 175] on html "Menu Boards Boards Boards All jobs Status Workforce Workforce My Workforce Recr…" at bounding box center [764, 392] width 1527 height 784
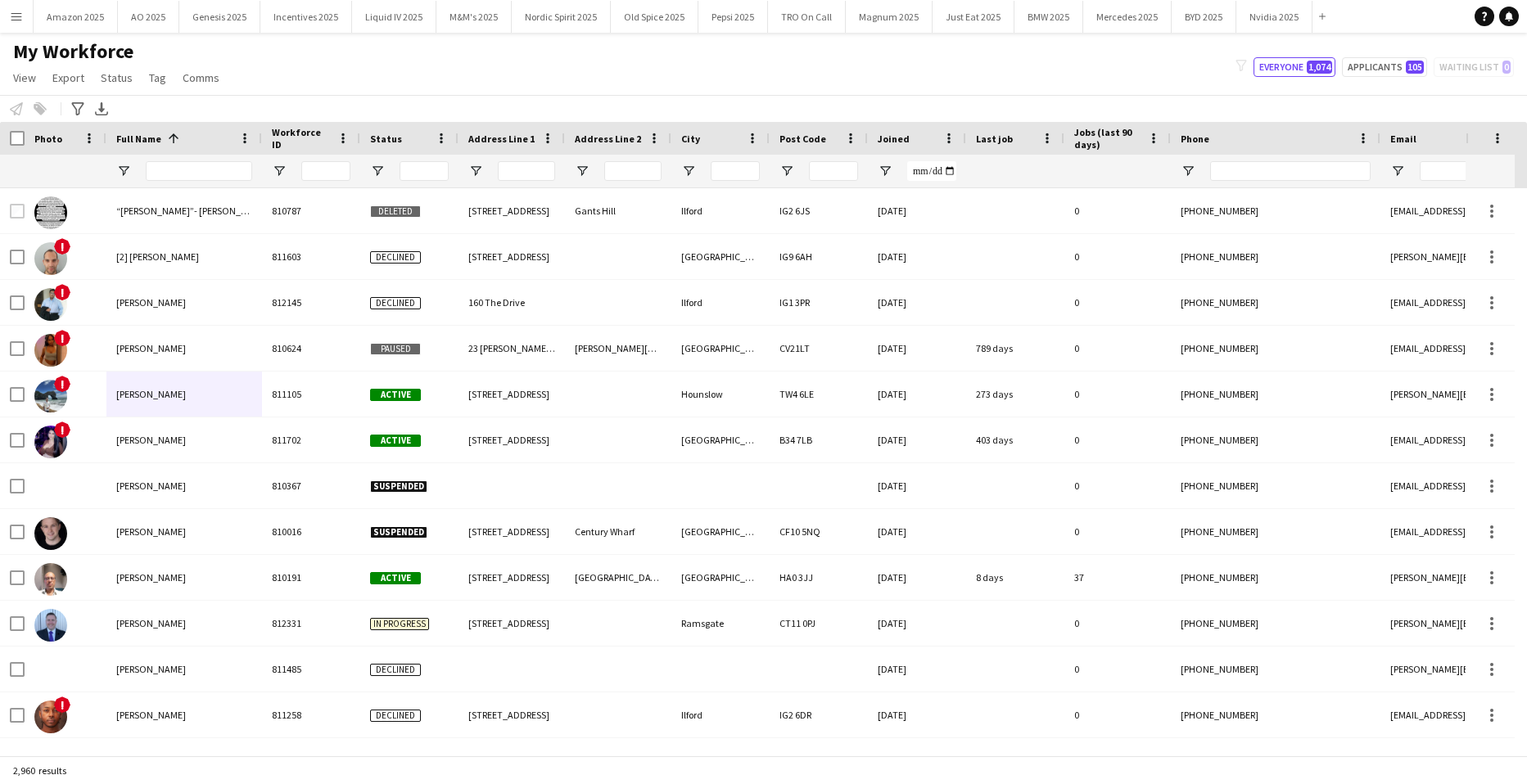
click at [9, 18] on button "Menu" at bounding box center [16, 16] width 33 height 33
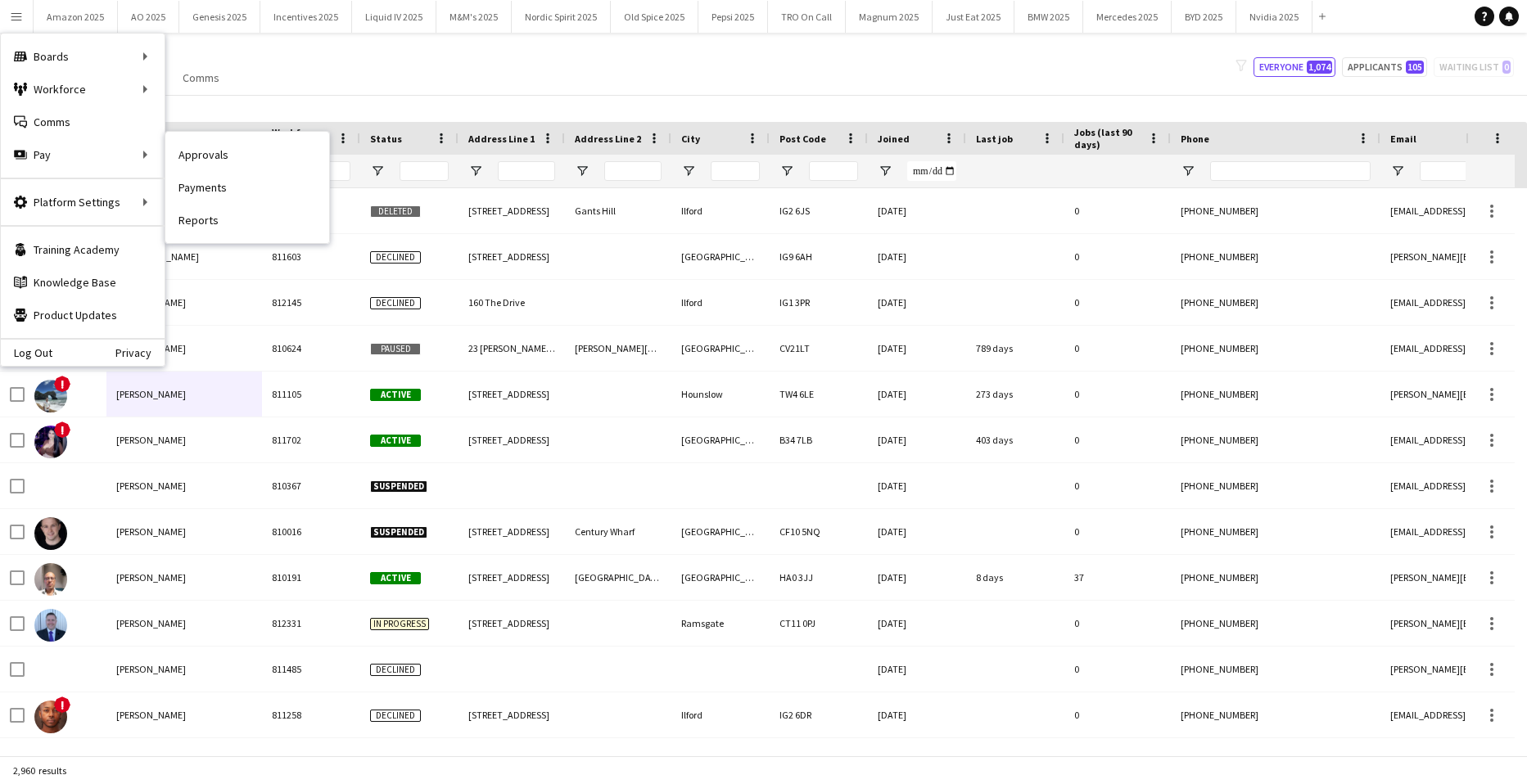
drag, startPoint x: 206, startPoint y: 151, endPoint x: 842, endPoint y: 149, distance: 636.0
click at [206, 151] on link "Approvals" at bounding box center [247, 154] width 164 height 33
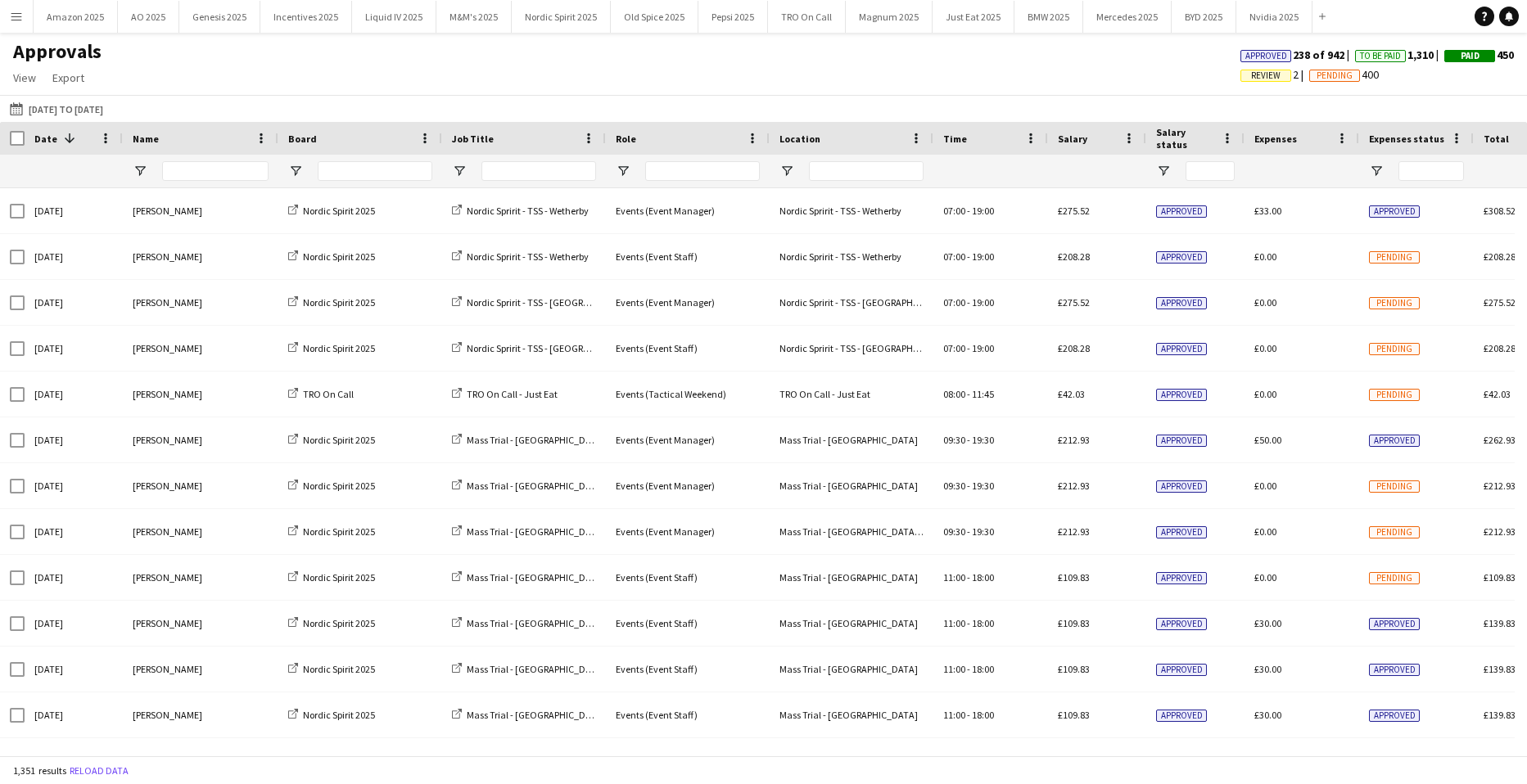
click at [1263, 72] on span "Review" at bounding box center [1266, 75] width 29 height 10
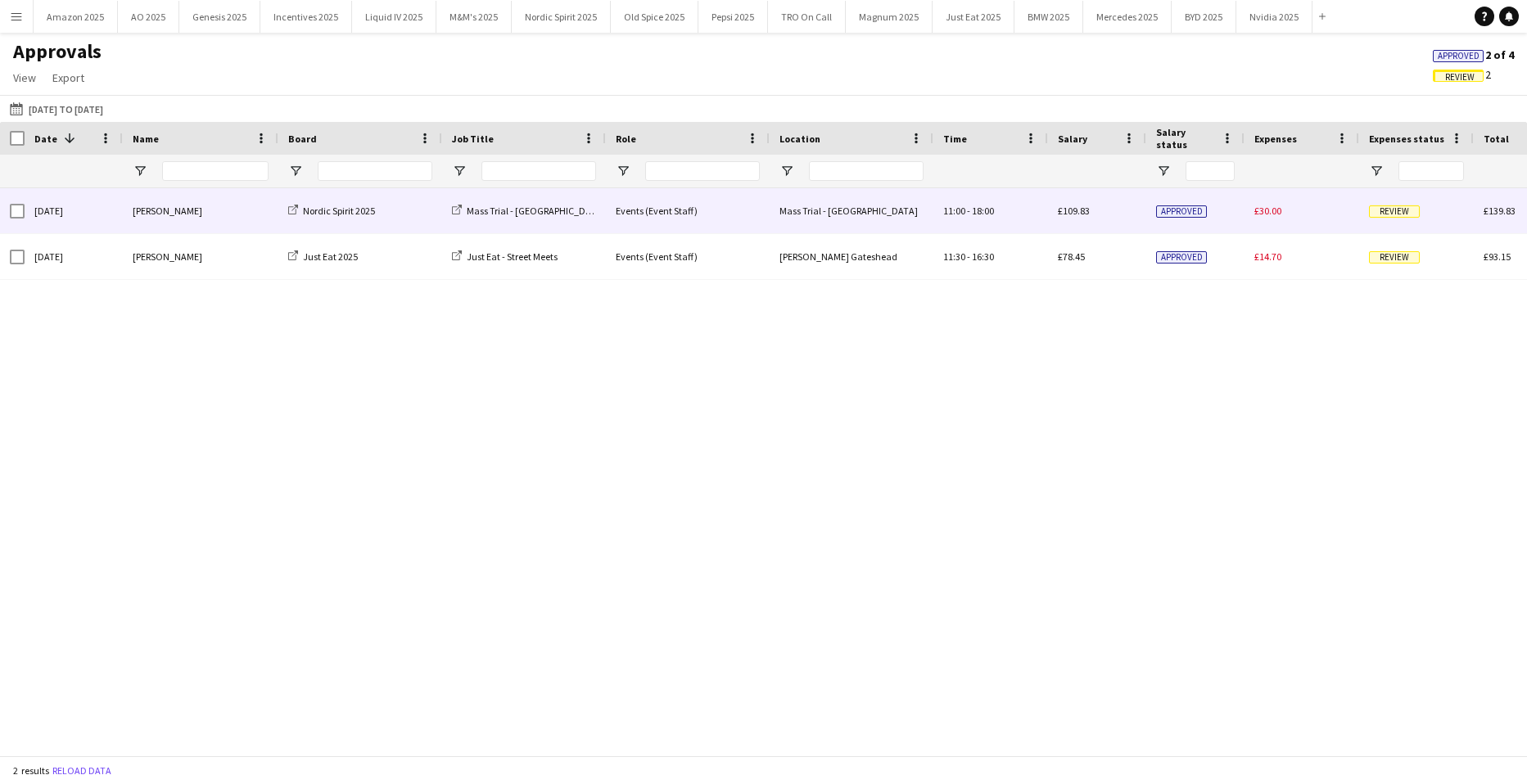
click at [1387, 211] on span "Review" at bounding box center [1393, 212] width 51 height 12
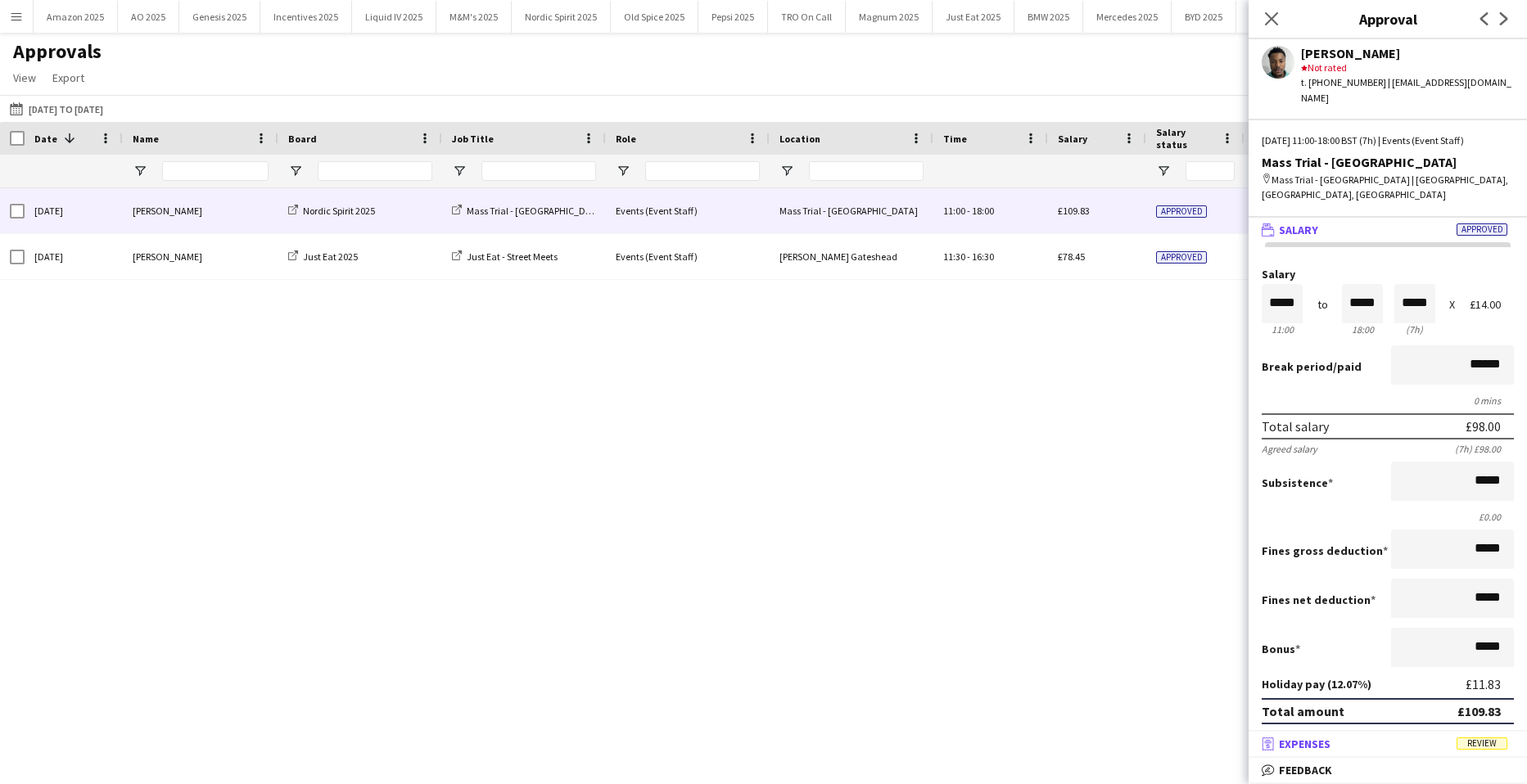
click at [1488, 741] on span "Review" at bounding box center [1482, 744] width 51 height 12
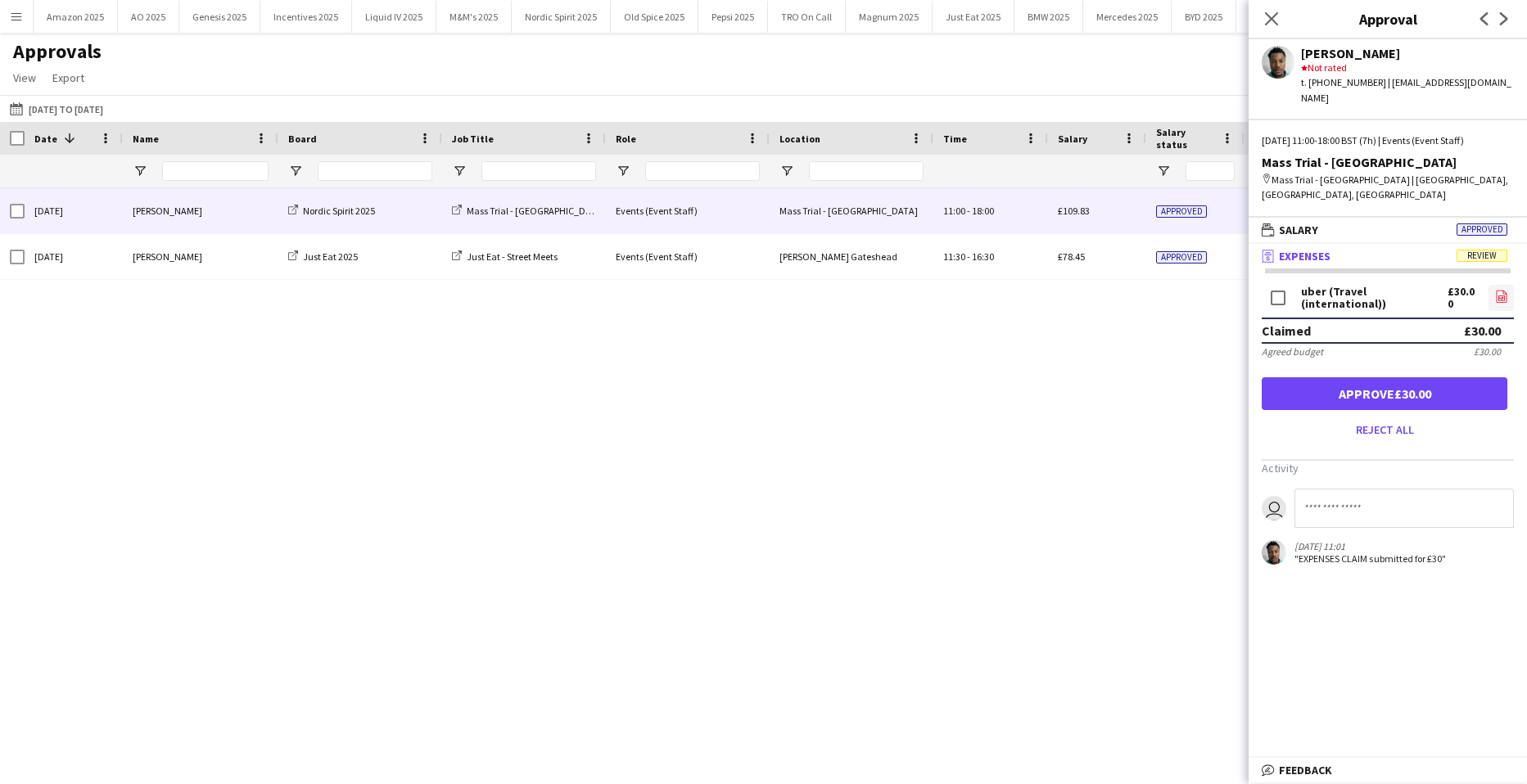
click at [1495, 290] on icon "file-image" at bounding box center [1501, 296] width 13 height 13
click at [1332, 377] on button "Approve £30.00" at bounding box center [1384, 393] width 246 height 33
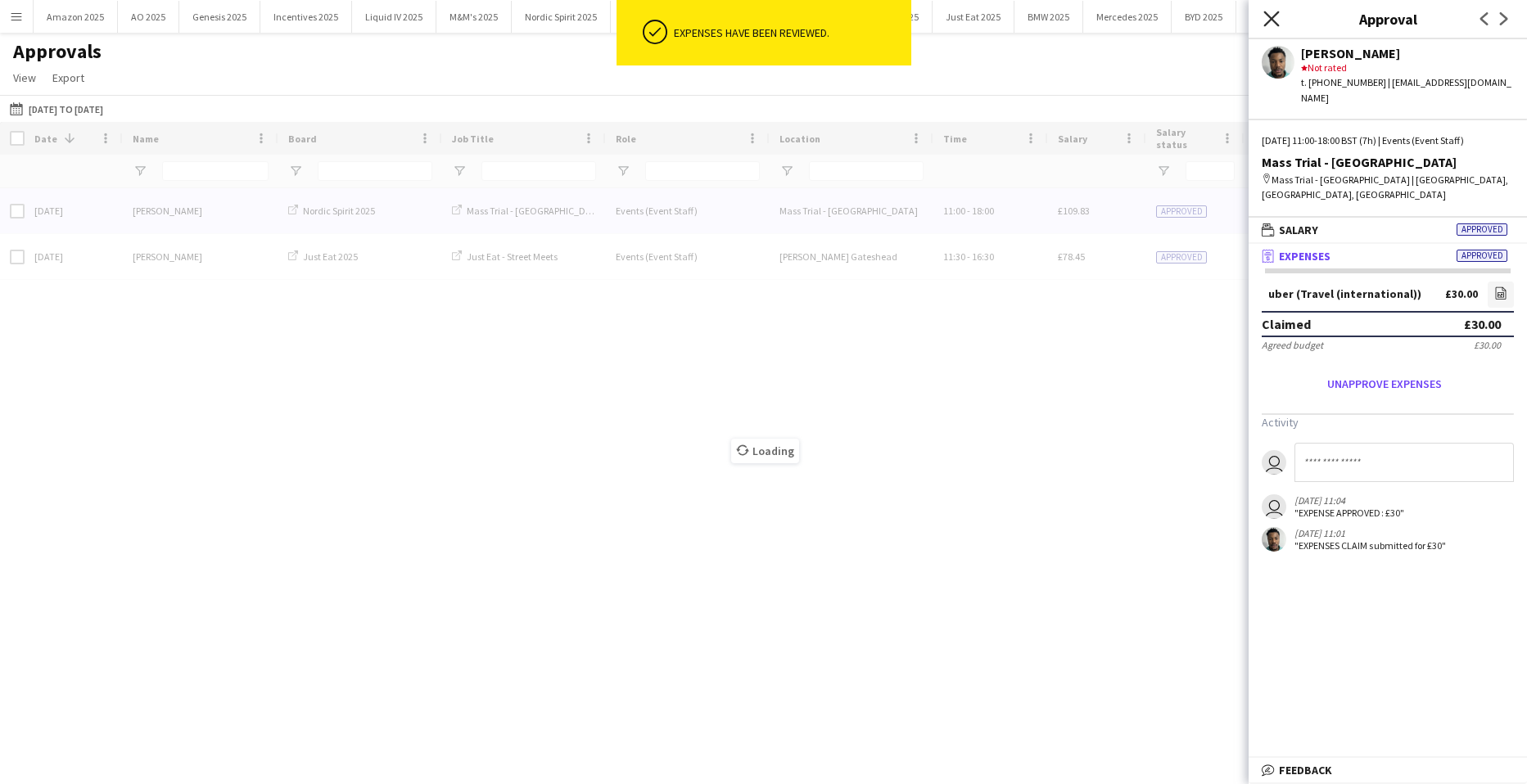
click at [1270, 25] on icon "Close pop-in" at bounding box center [1271, 18] width 15 height 15
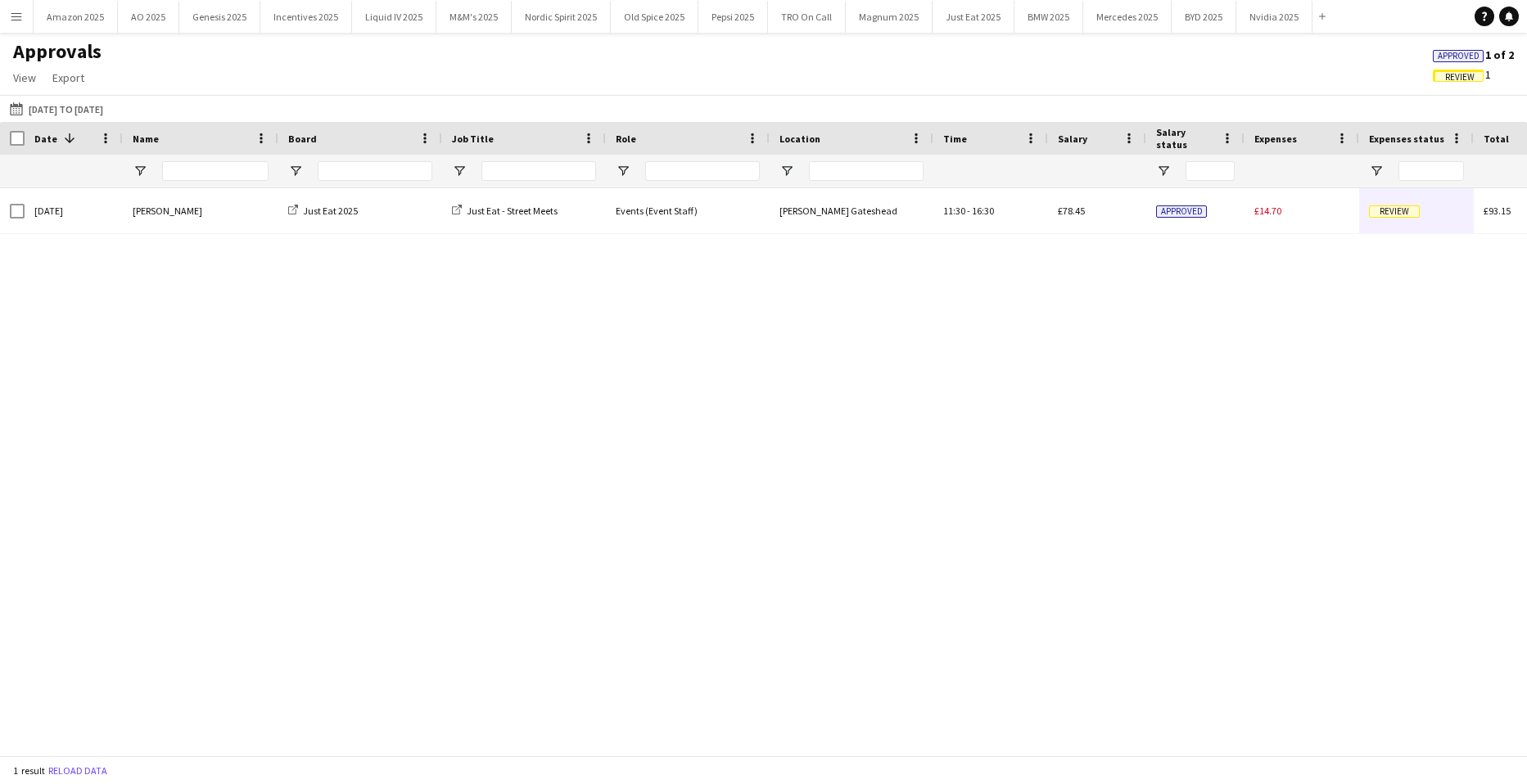
click at [1440, 58] on span "Approved" at bounding box center [1458, 56] width 42 height 10
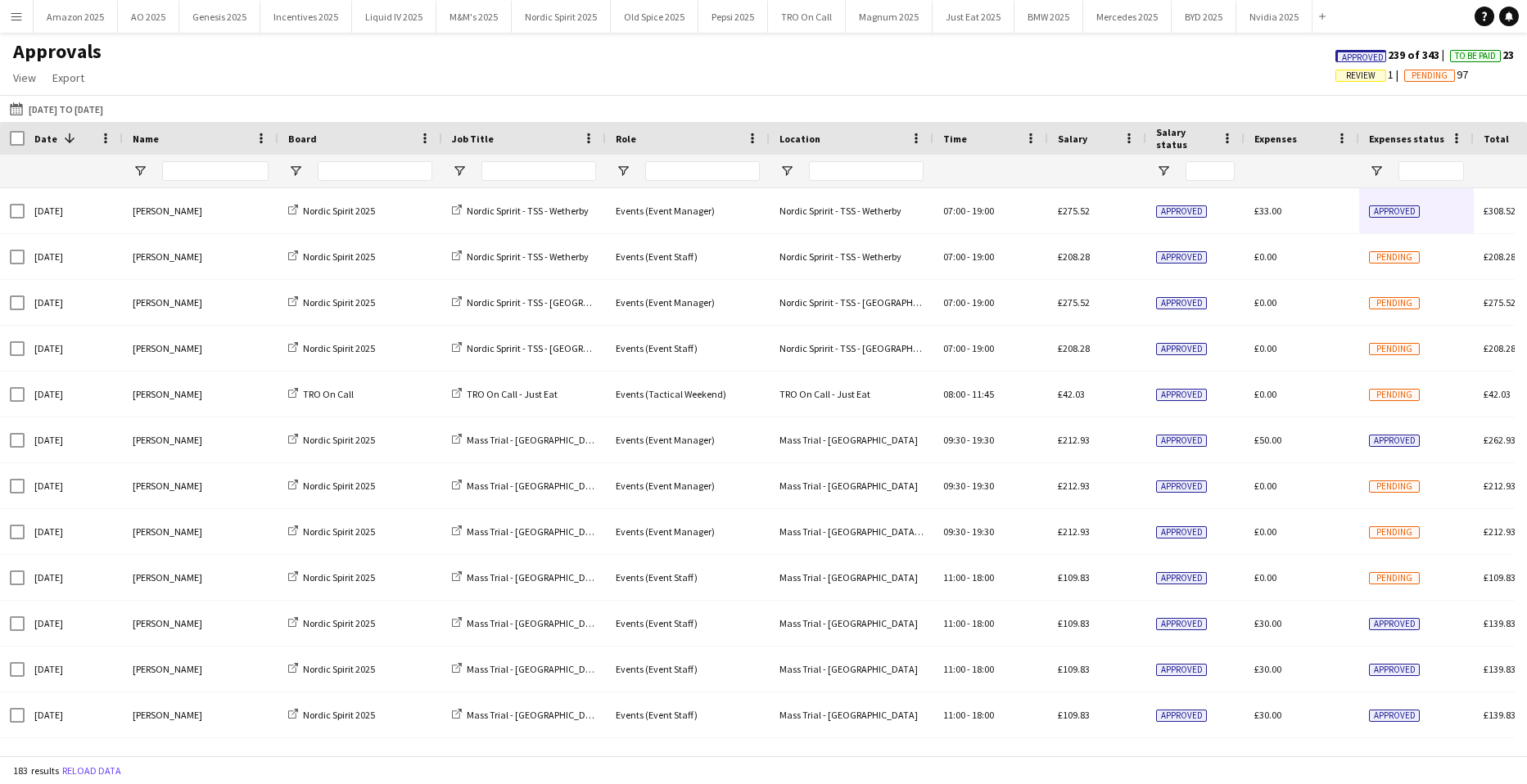
click at [23, 21] on button "Menu" at bounding box center [16, 16] width 33 height 33
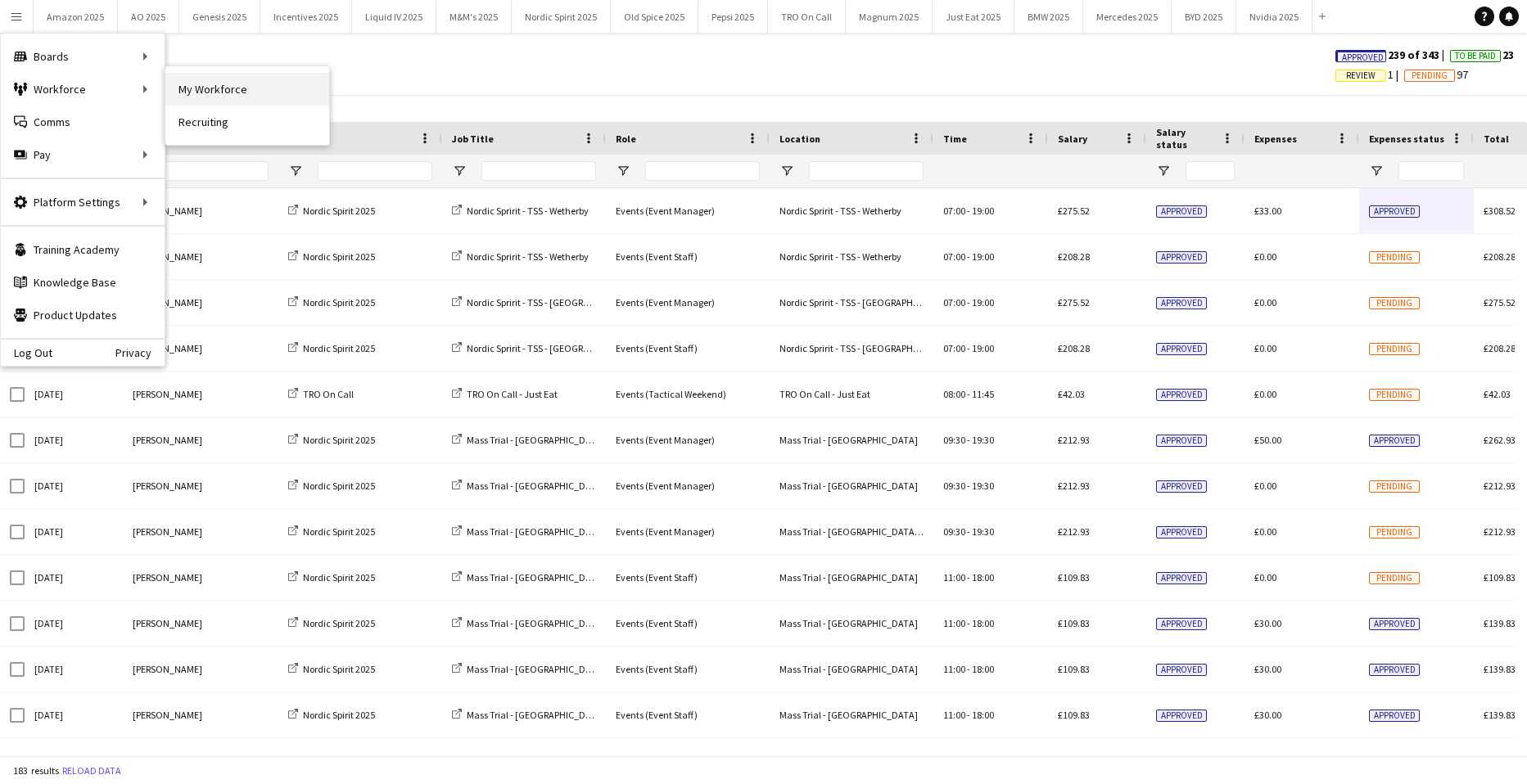
click at [203, 89] on link "My Workforce" at bounding box center [247, 89] width 164 height 33
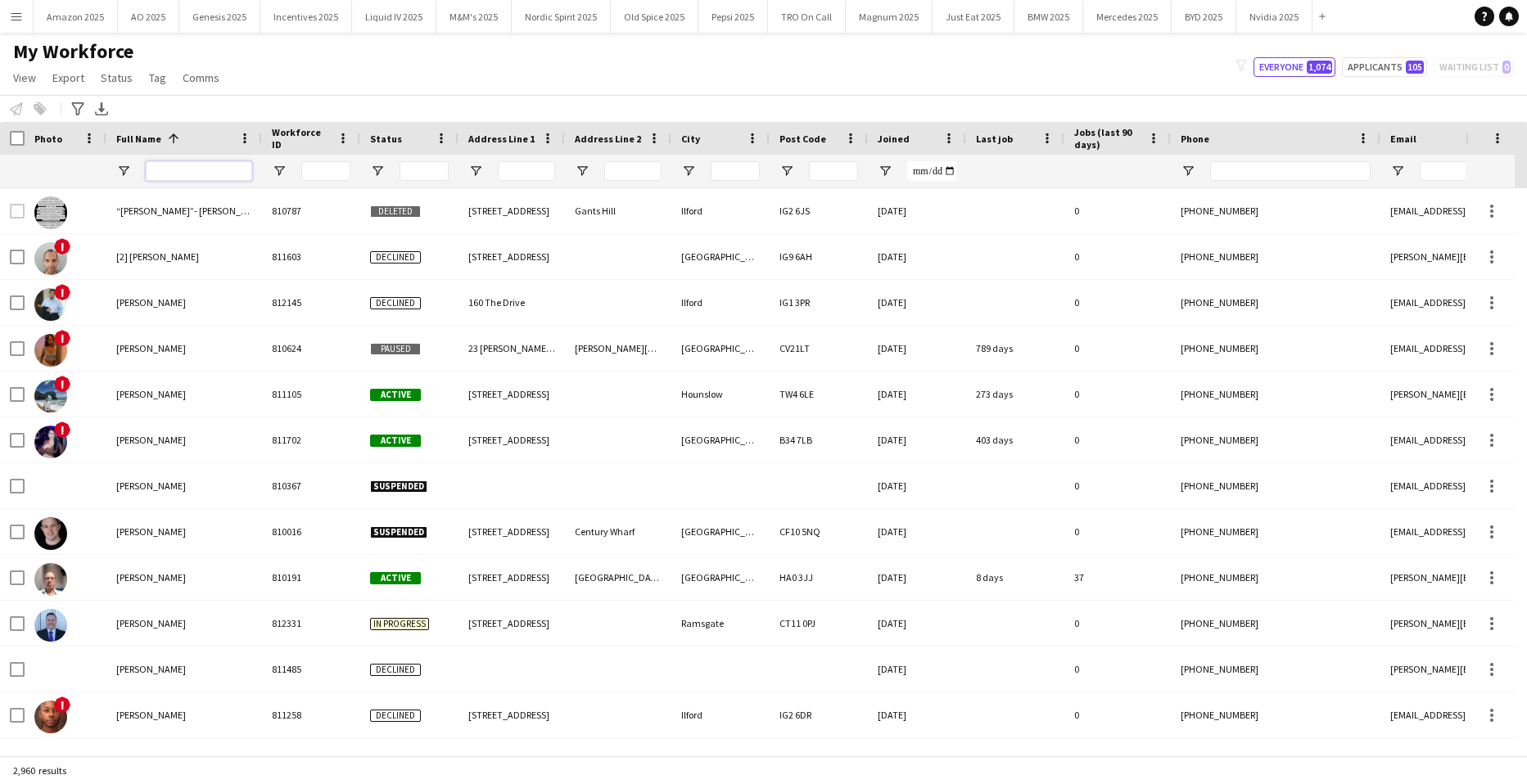
drag, startPoint x: 192, startPoint y: 177, endPoint x: 218, endPoint y: 158, distance: 32.2
click at [192, 177] on input "Full Name Filter Input" at bounding box center [199, 171] width 106 height 20
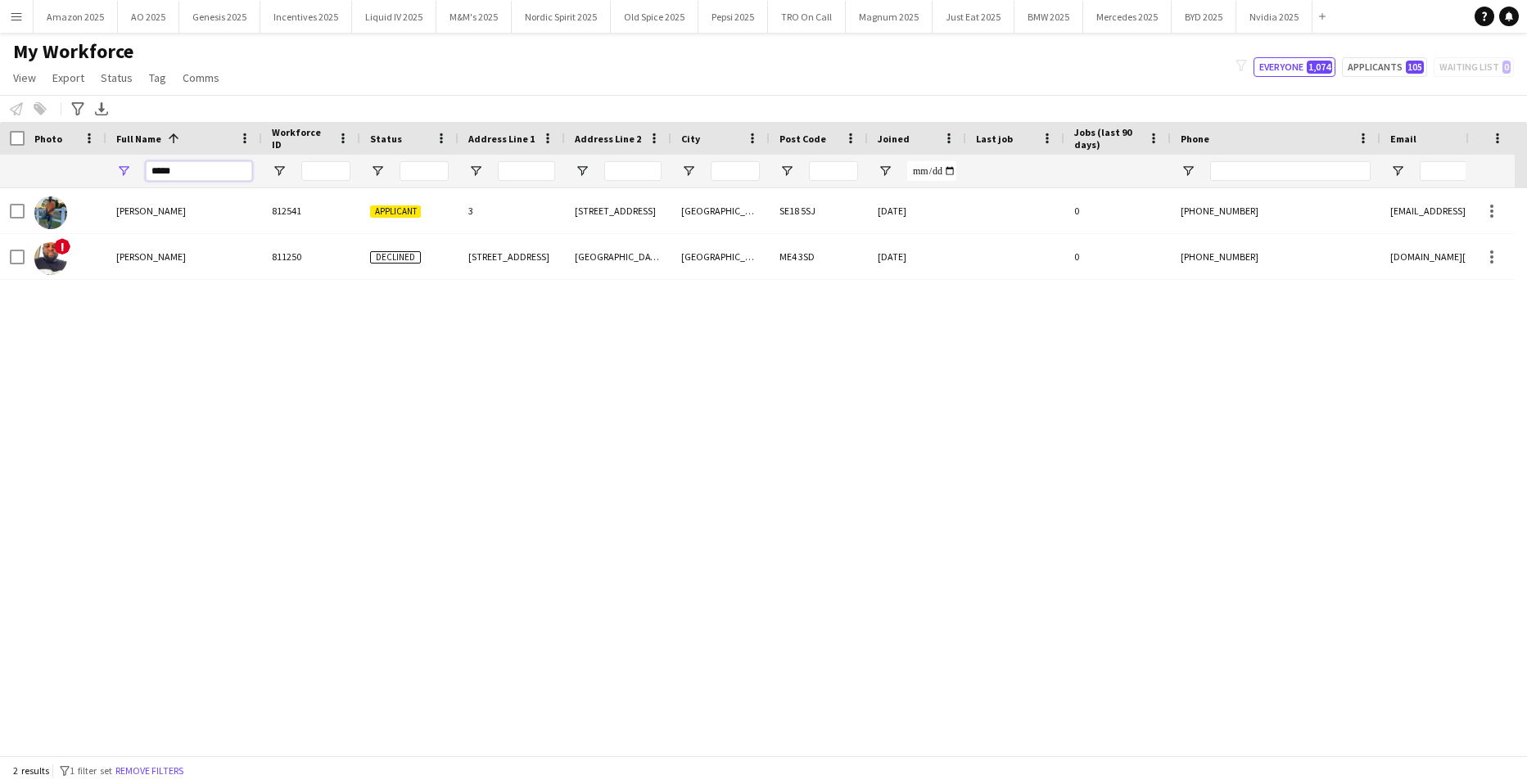
type input "*****"
click at [237, 456] on div "AKINKUNMI TAIWO 812541 Applicant 3 3 BREWHOUSE ROAD LONDON SE18 5SJ 03-09-2025 …" at bounding box center [739, 466] width 1478 height 555
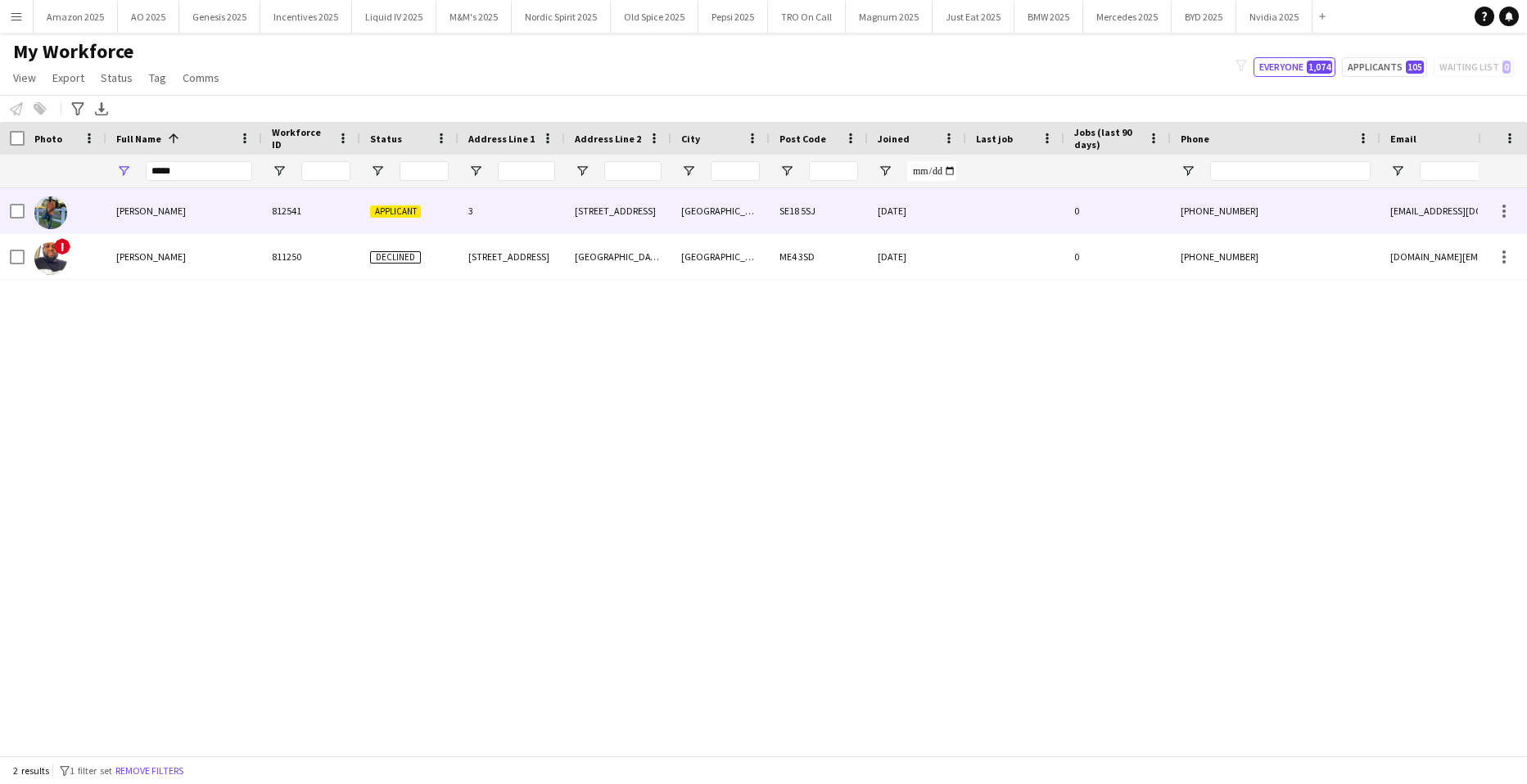
click at [155, 207] on span "AKINKUNMI TAIWO" at bounding box center [151, 211] width 69 height 12
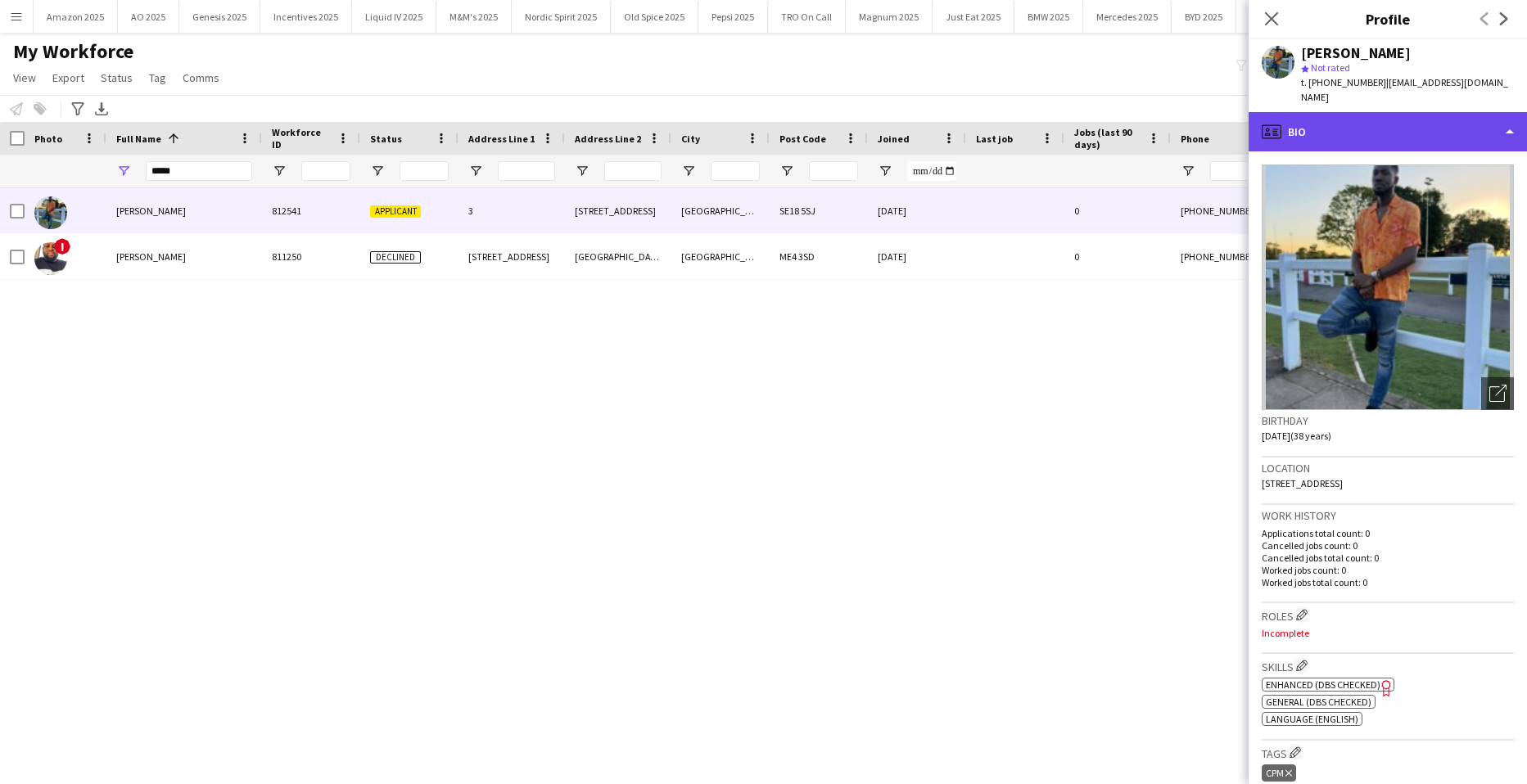
click at [1467, 121] on div "profile Bio" at bounding box center [1387, 132] width 278 height 39
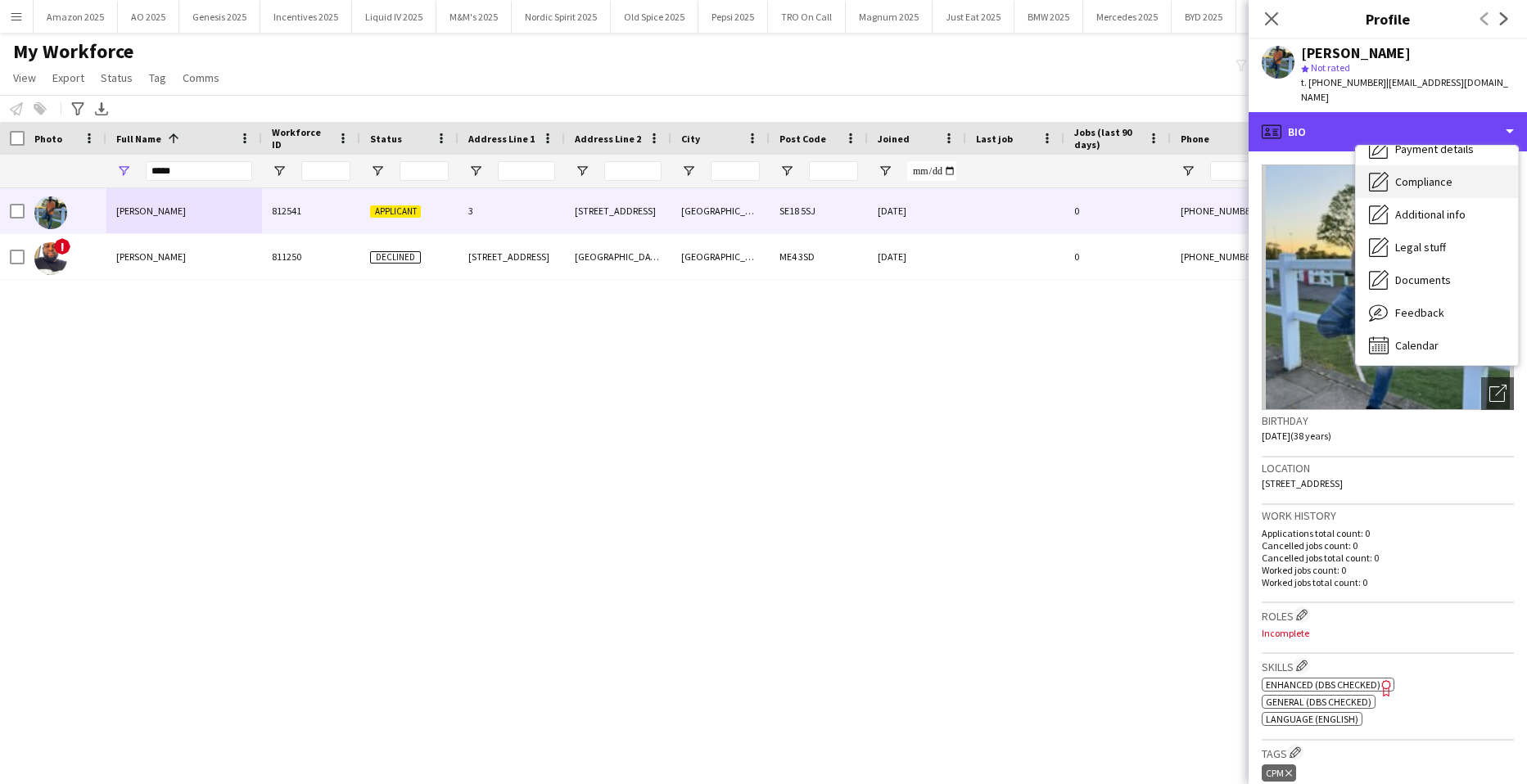
scroll to position [219, 0]
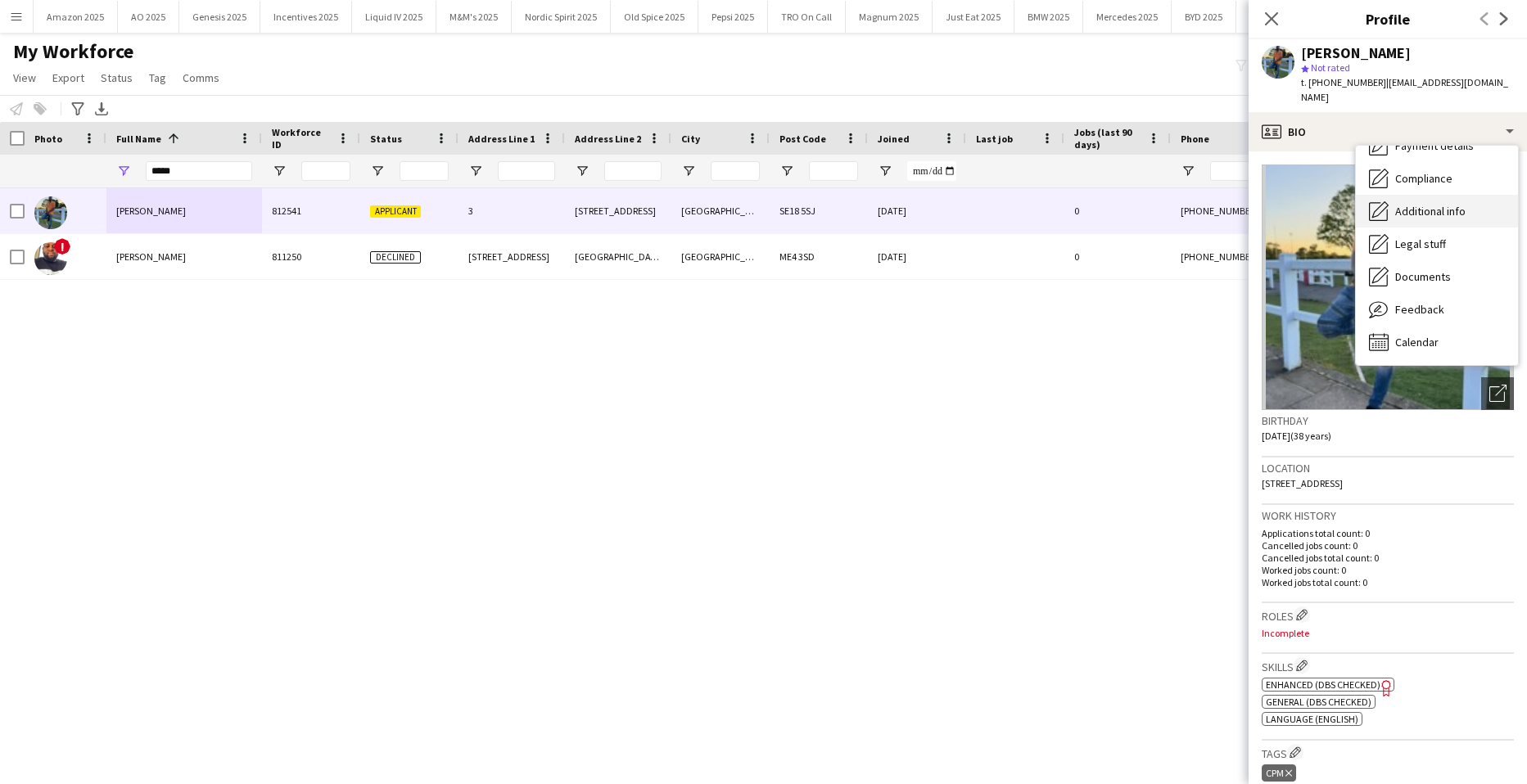
click at [1446, 205] on div "Additional info Additional info" at bounding box center [1436, 211] width 162 height 33
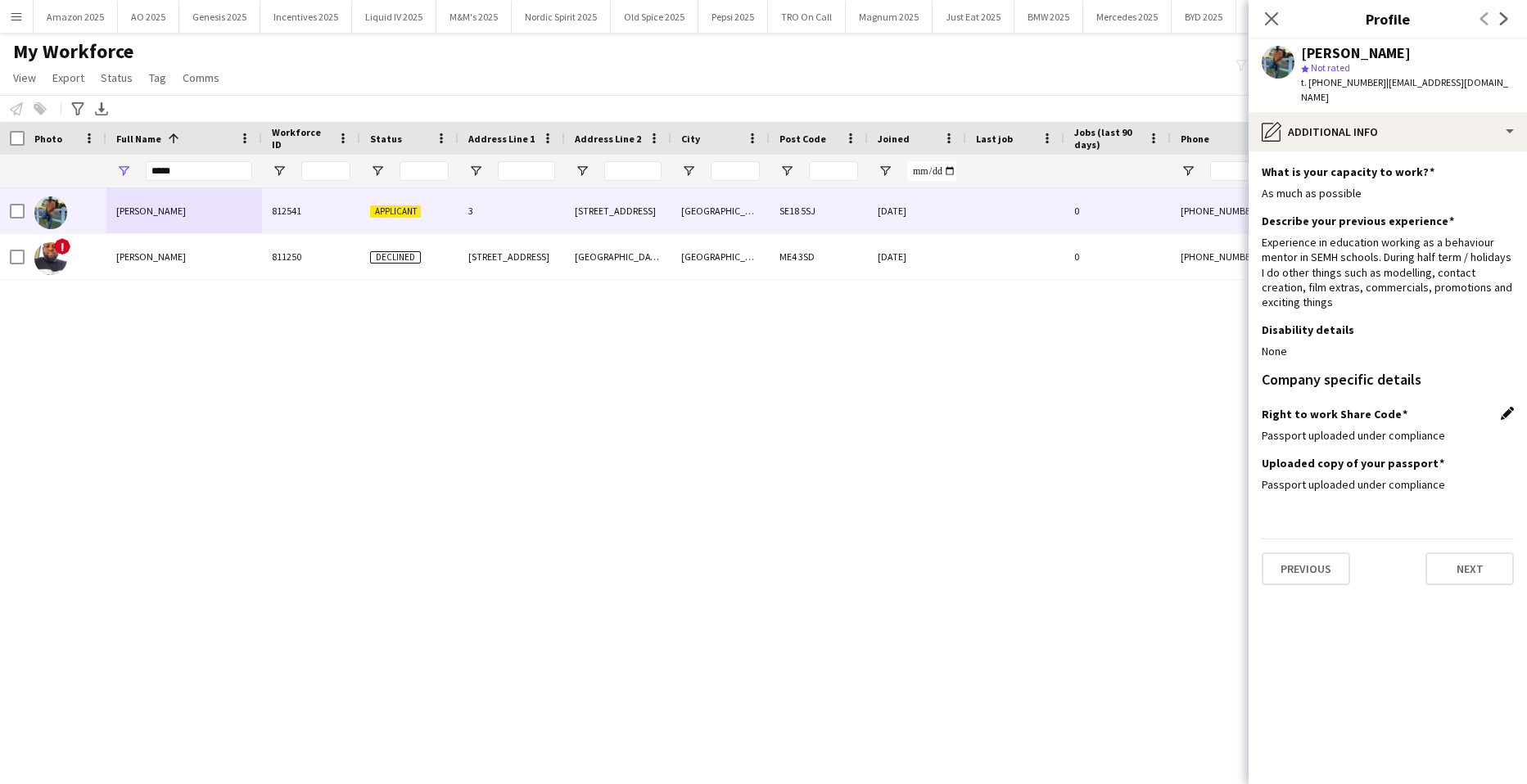
click at [1505, 407] on app-icon "Edit this field" at bounding box center [1506, 413] width 13 height 13
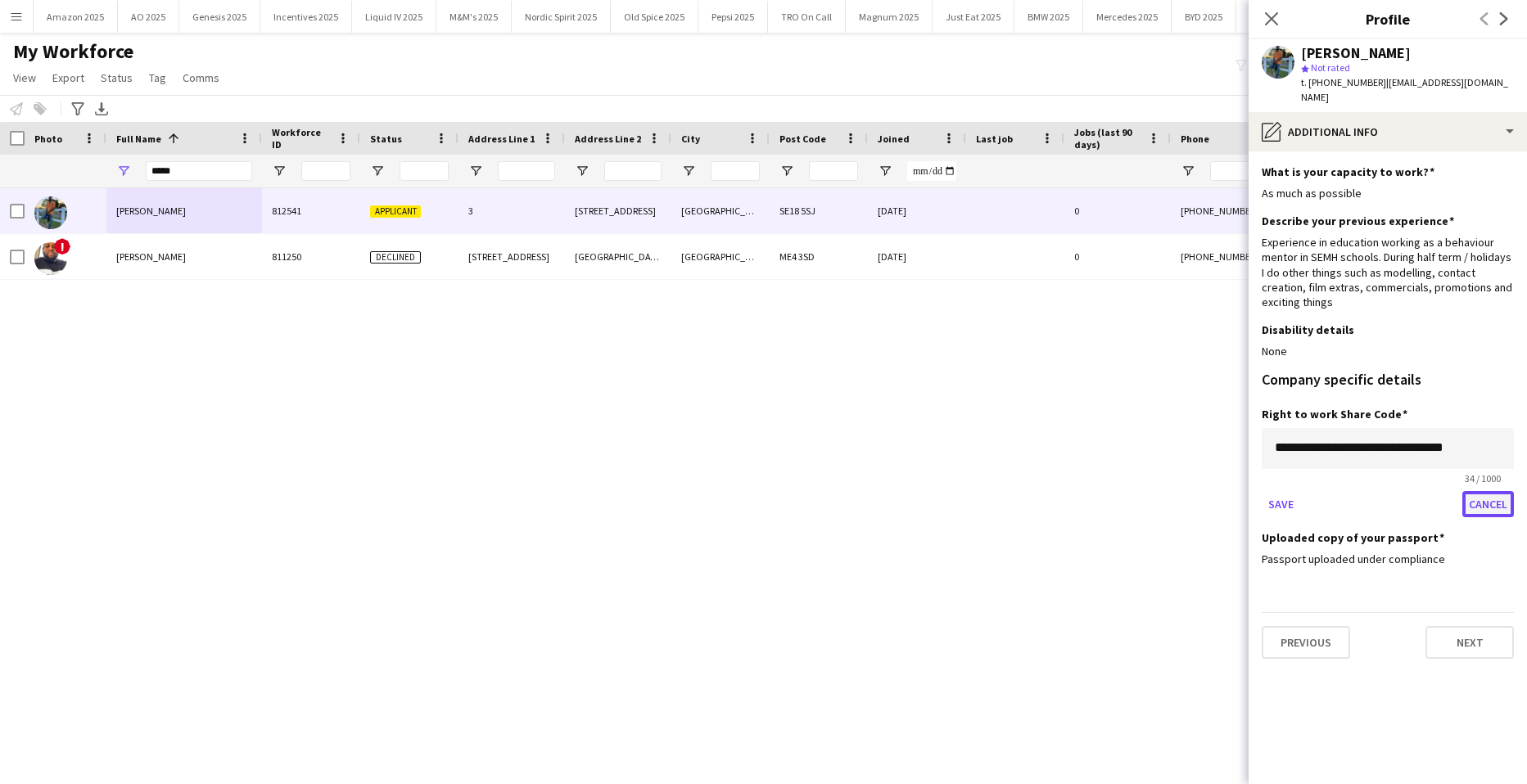
click at [1476, 491] on button "Cancel" at bounding box center [1488, 504] width 51 height 27
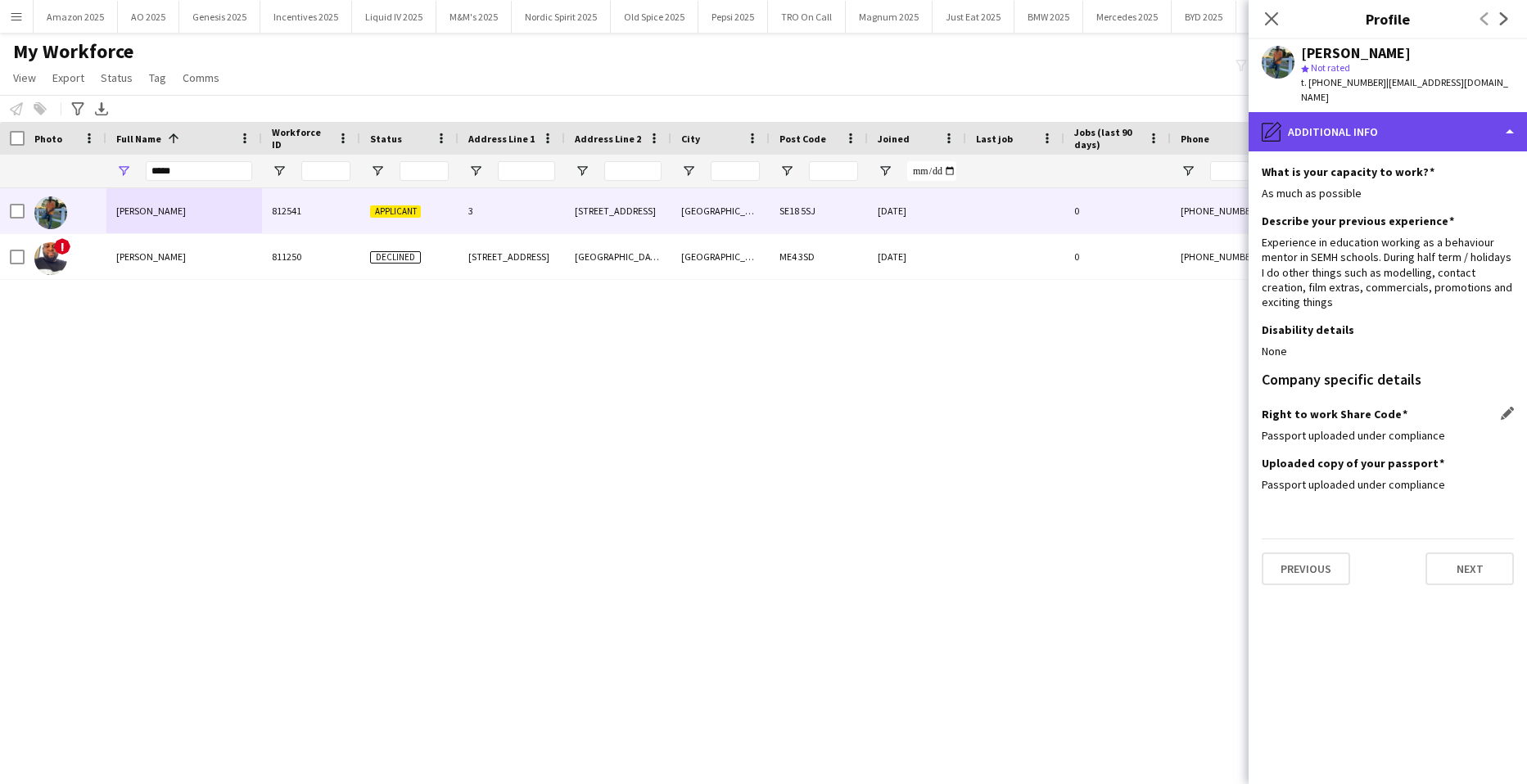
click at [1423, 112] on div "pencil4 Additional info" at bounding box center [1387, 132] width 278 height 39
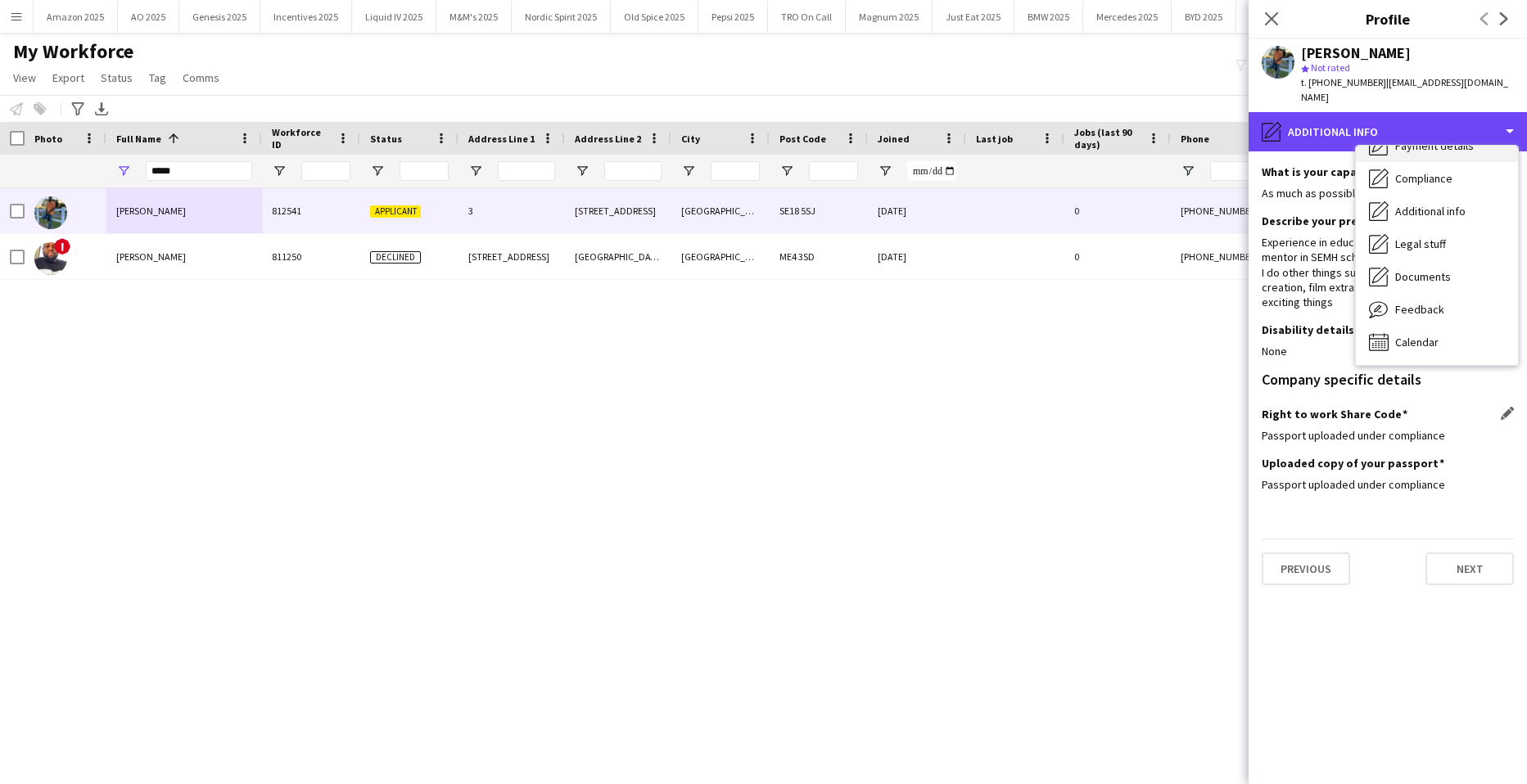
scroll to position [0, 0]
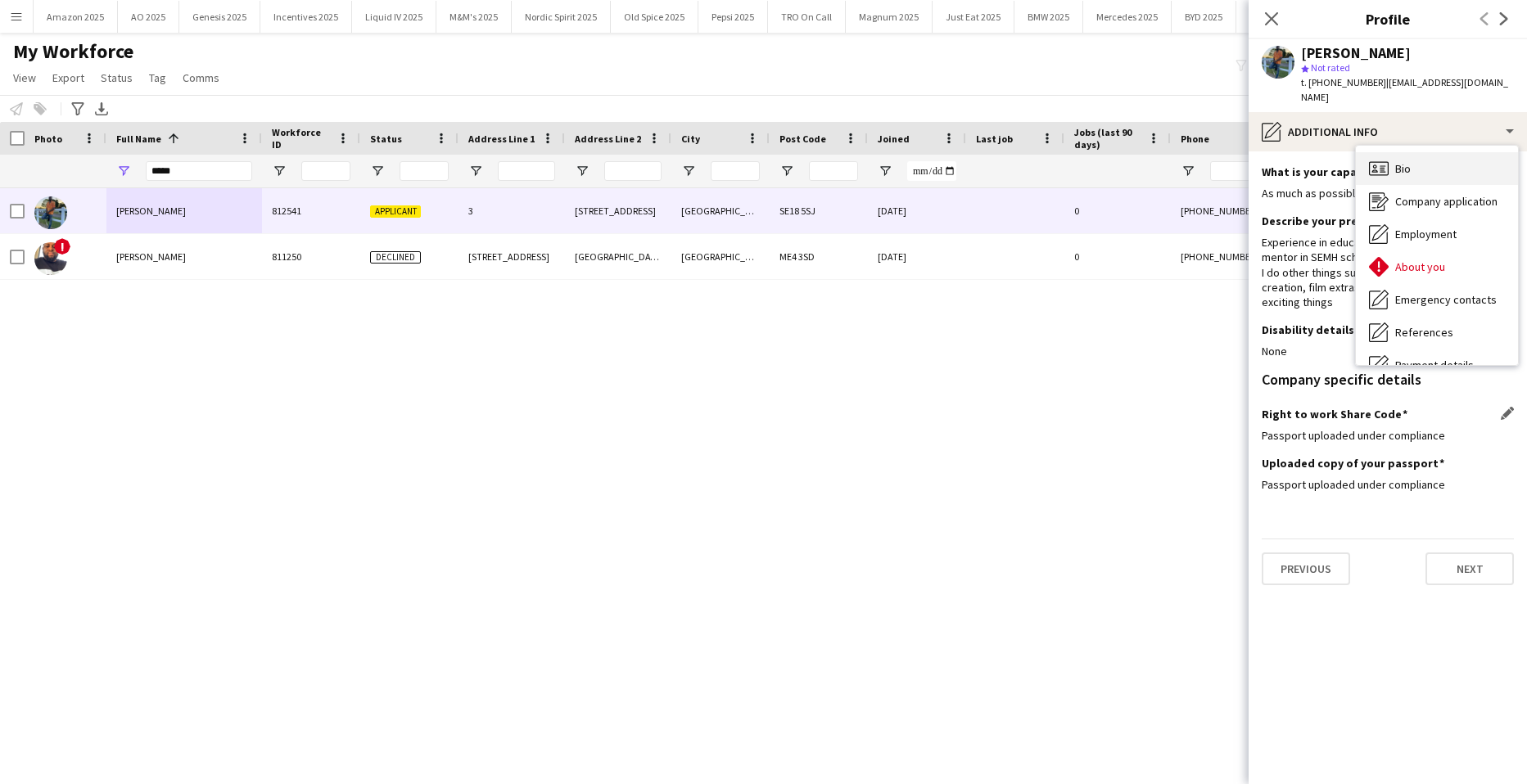
click at [1425, 158] on div "Bio Bio" at bounding box center [1436, 169] width 162 height 33
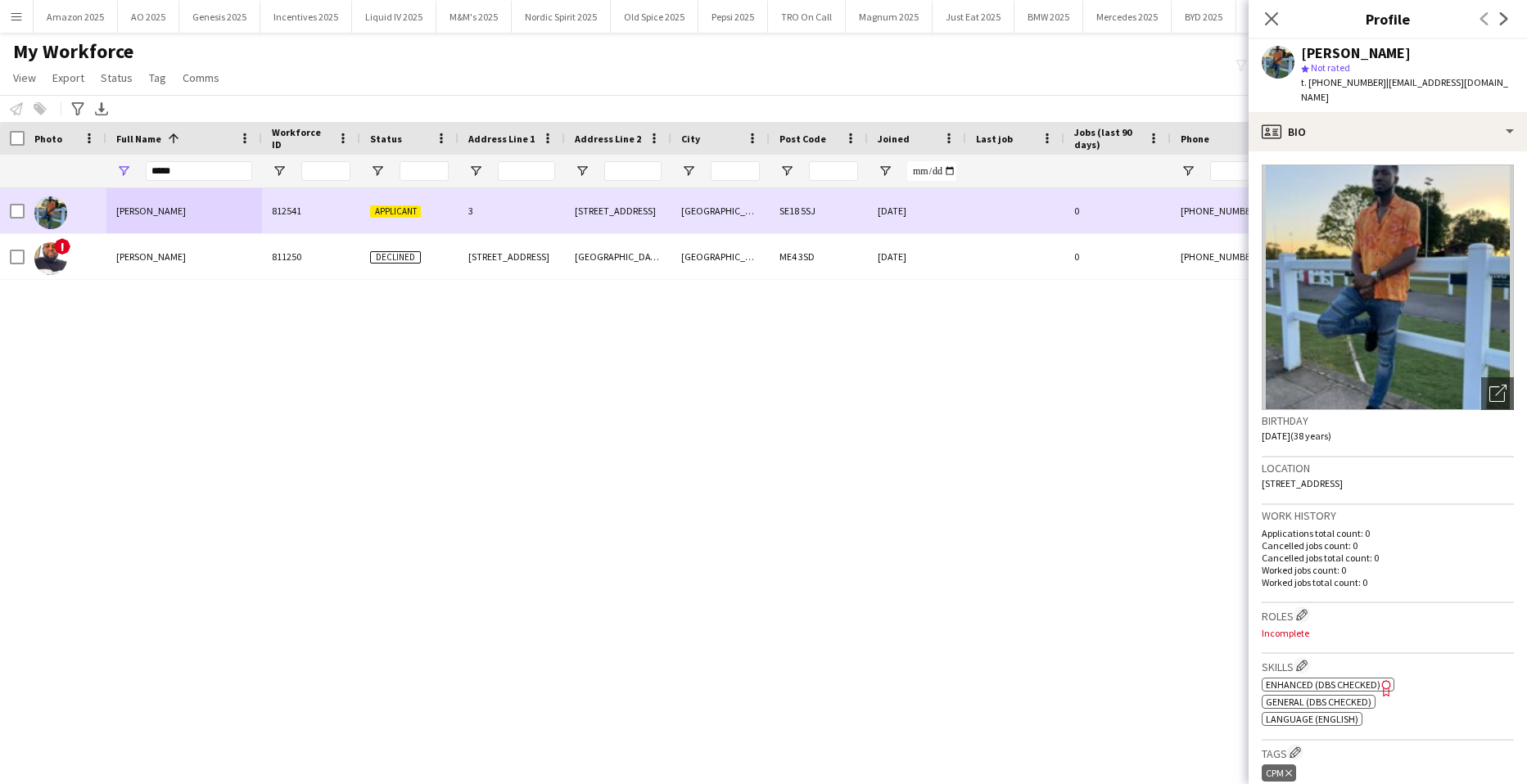
click at [207, 213] on div "AKINKUNMI TAIWO" at bounding box center [184, 211] width 156 height 45
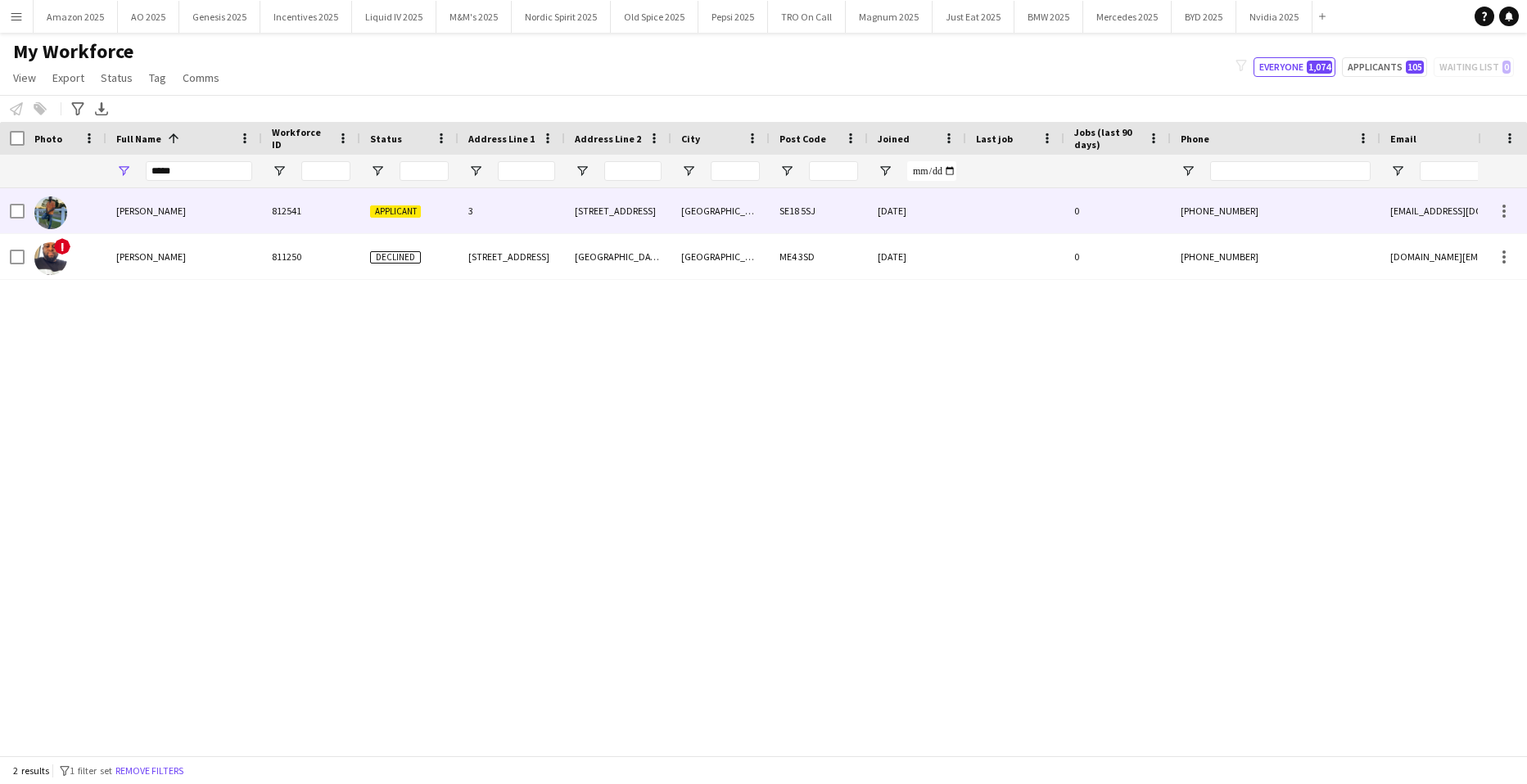
drag, startPoint x: 187, startPoint y: 202, endPoint x: 595, endPoint y: 159, distance: 410.3
click at [187, 203] on div "AKINKUNMI TAIWO" at bounding box center [184, 211] width 156 height 45
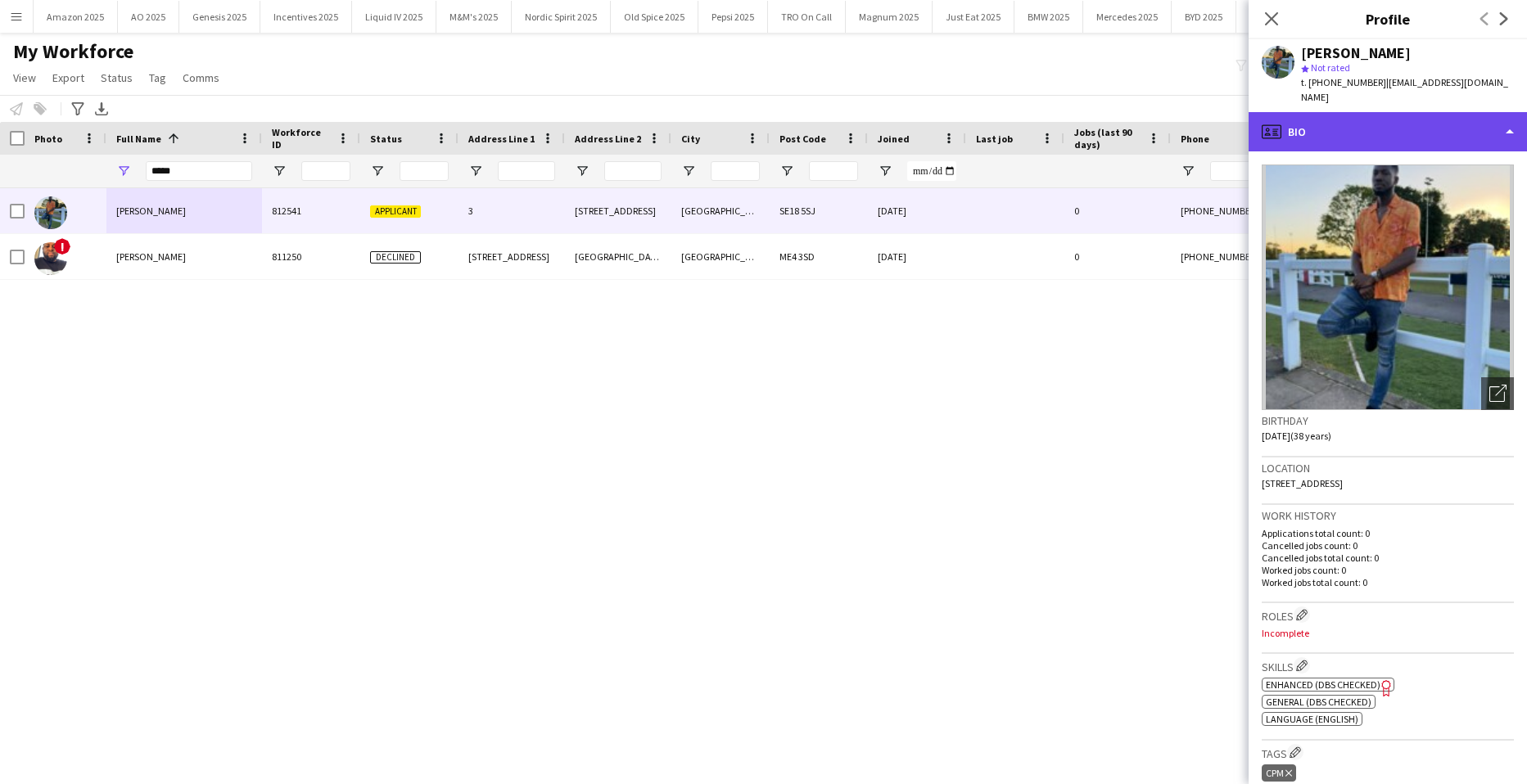
click at [1464, 112] on div "profile Bio" at bounding box center [1387, 132] width 278 height 39
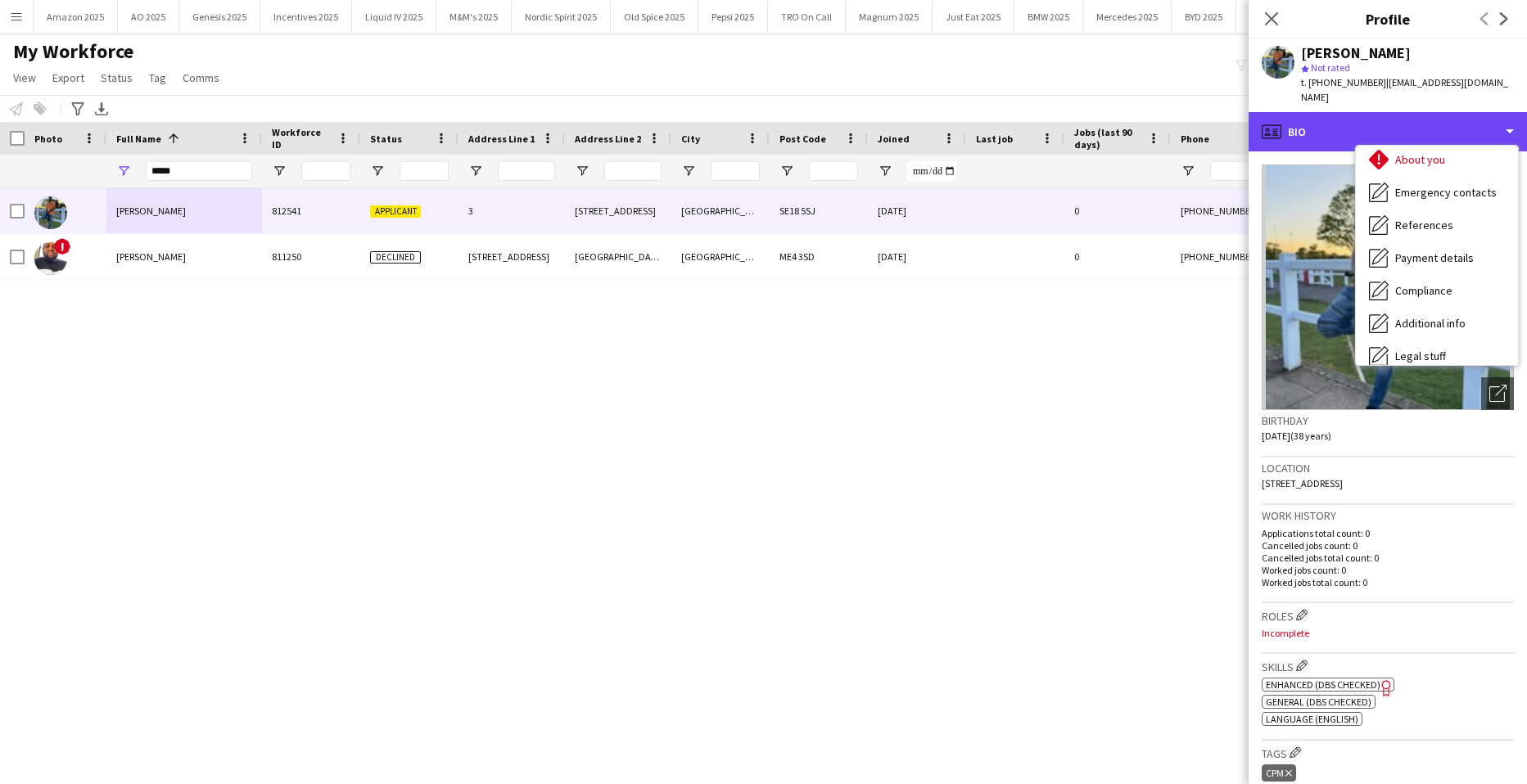
scroll to position [219, 0]
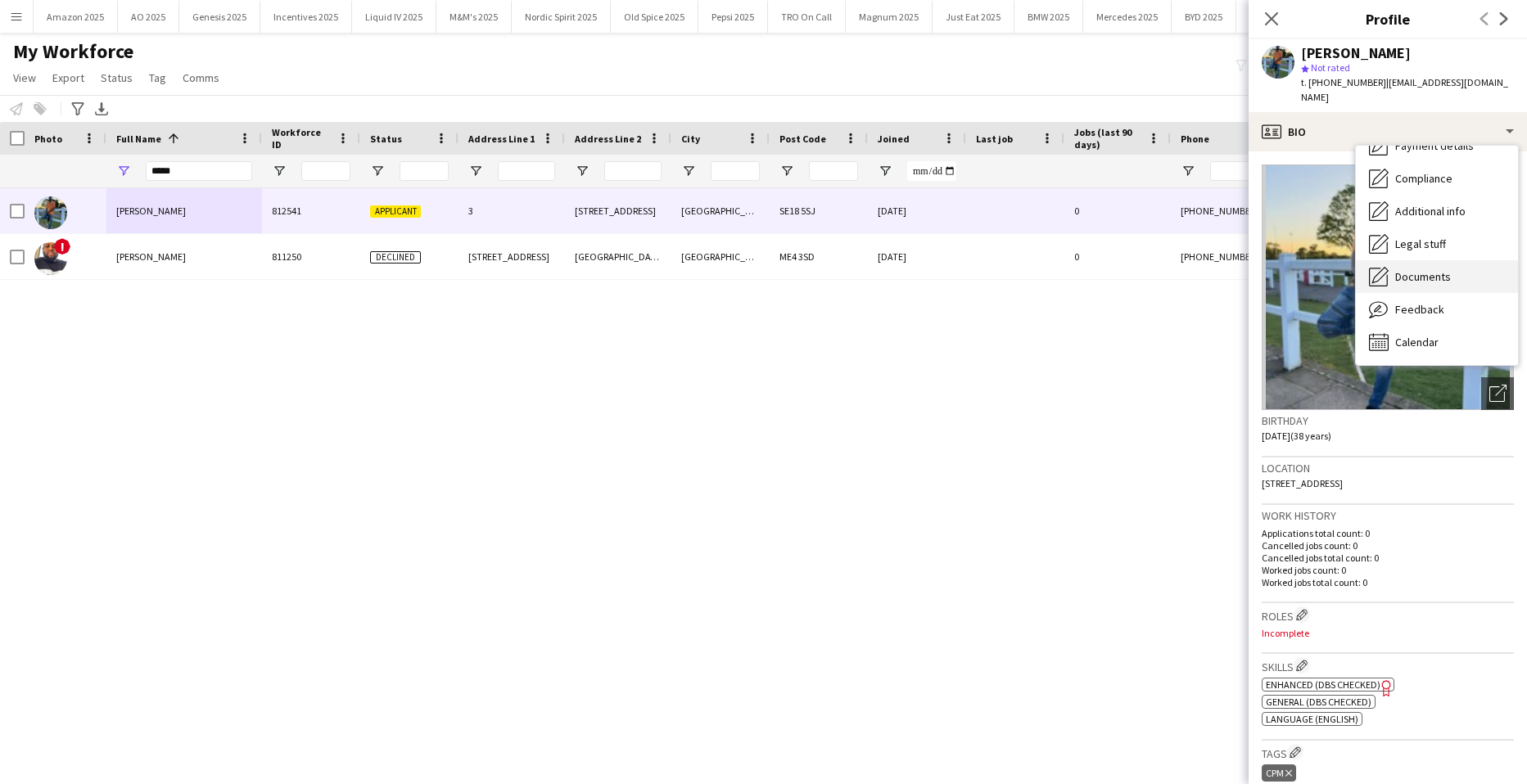
click at [1458, 266] on div "Documents Documents" at bounding box center [1436, 277] width 162 height 33
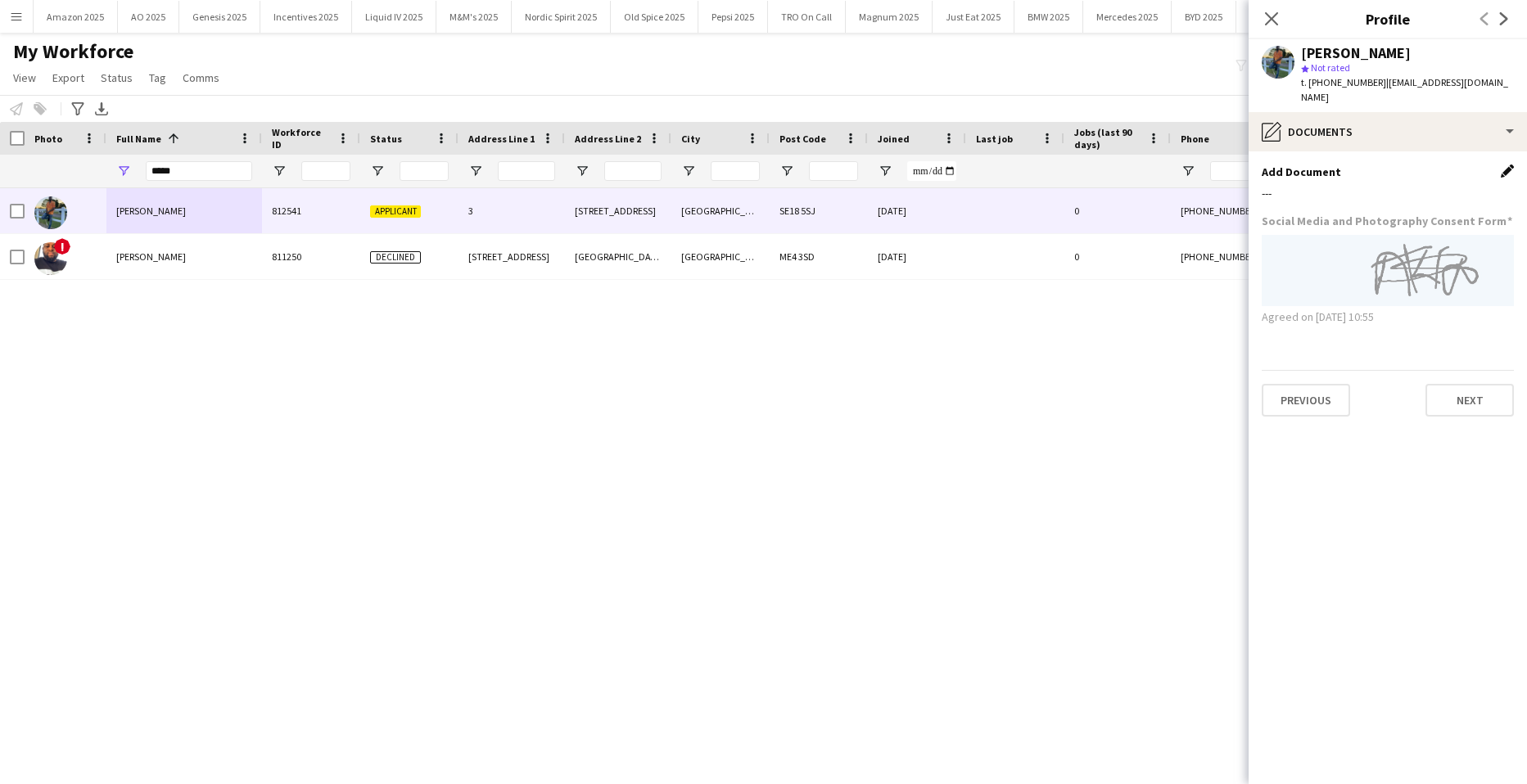
click at [1505, 165] on app-icon "Edit this field" at bounding box center [1506, 171] width 13 height 13
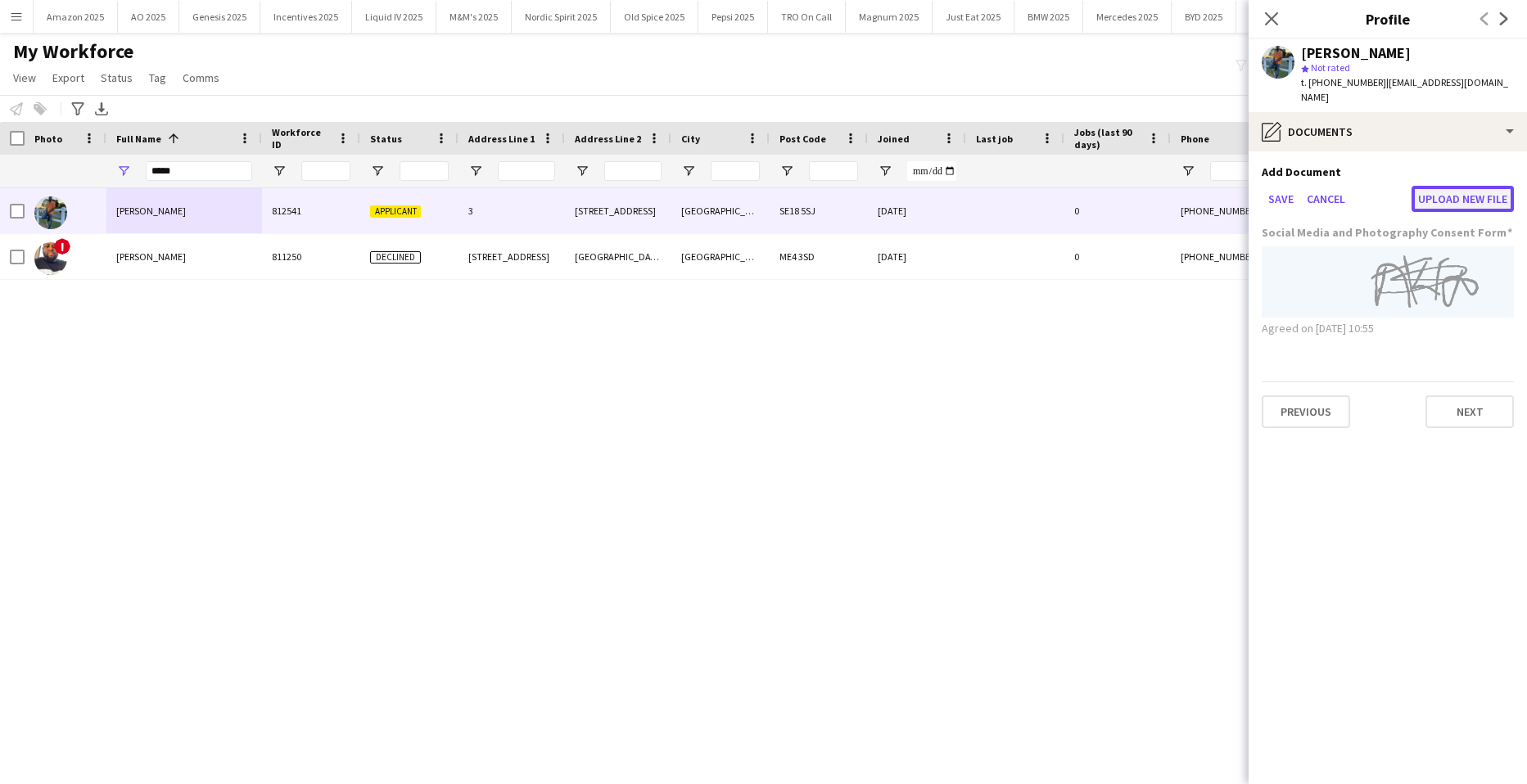
click at [1482, 186] on button "Upload new file" at bounding box center [1462, 199] width 102 height 27
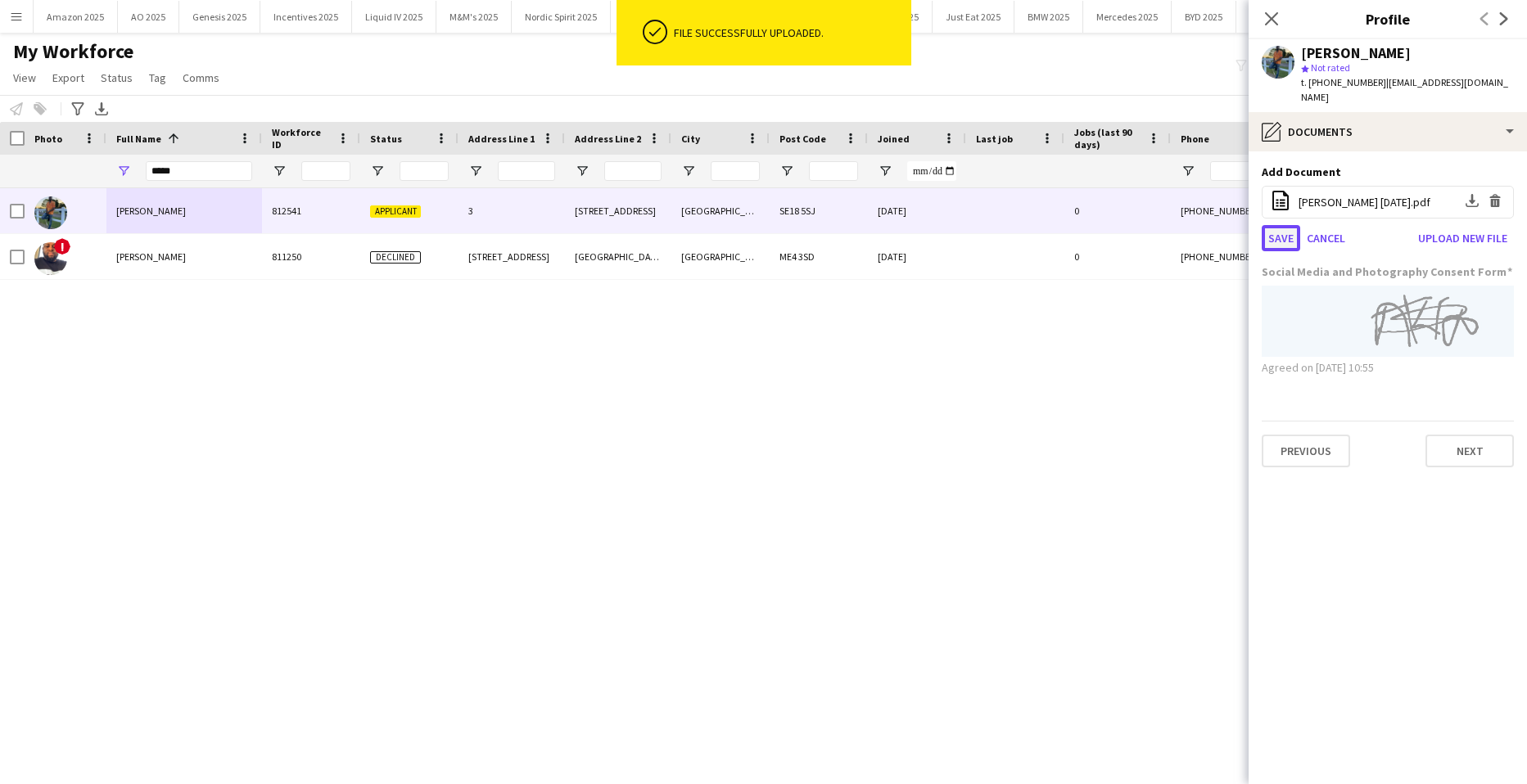
click at [1275, 225] on button "Save" at bounding box center [1280, 238] width 39 height 27
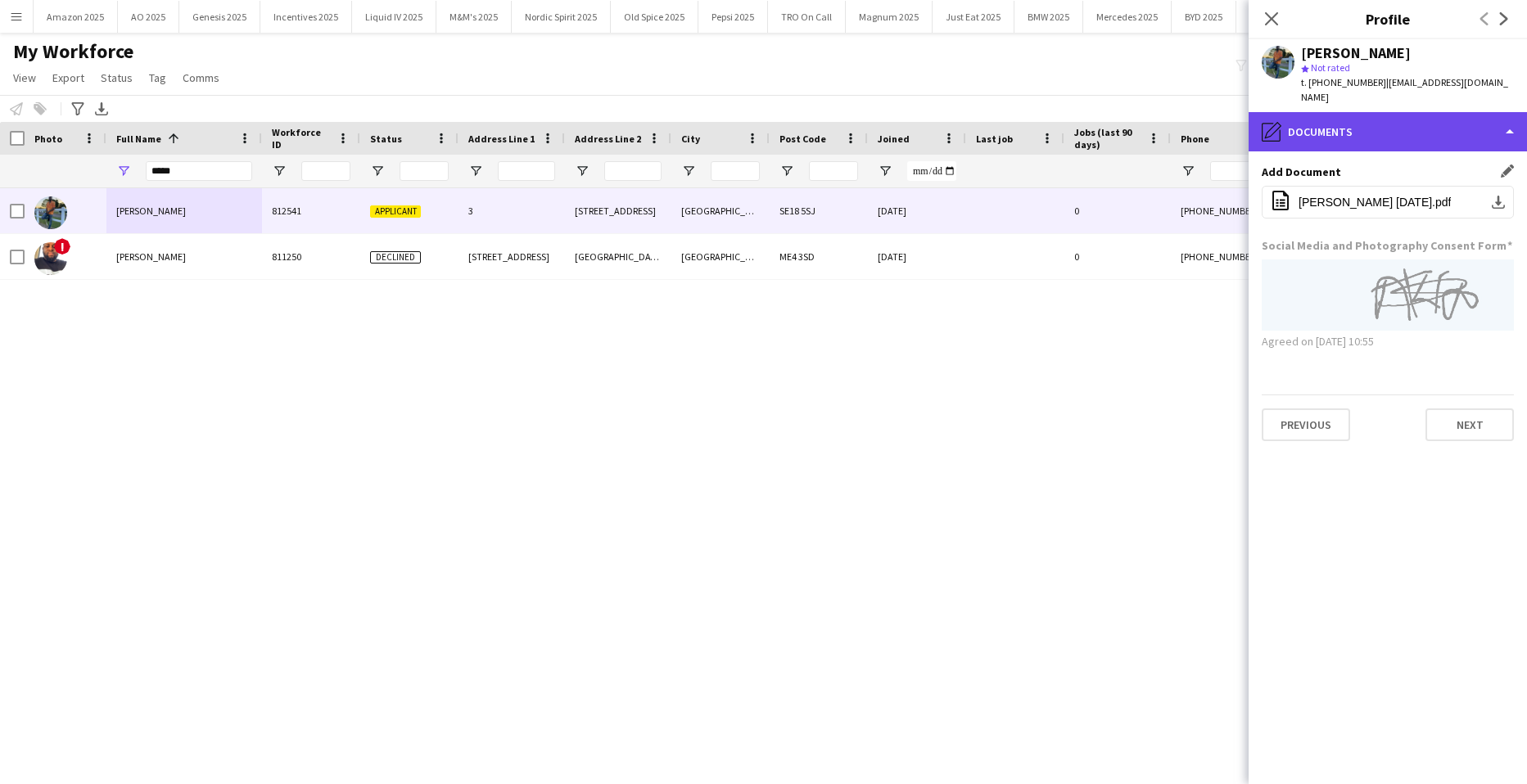
click at [1453, 112] on div "pencil4 Documents" at bounding box center [1387, 132] width 278 height 39
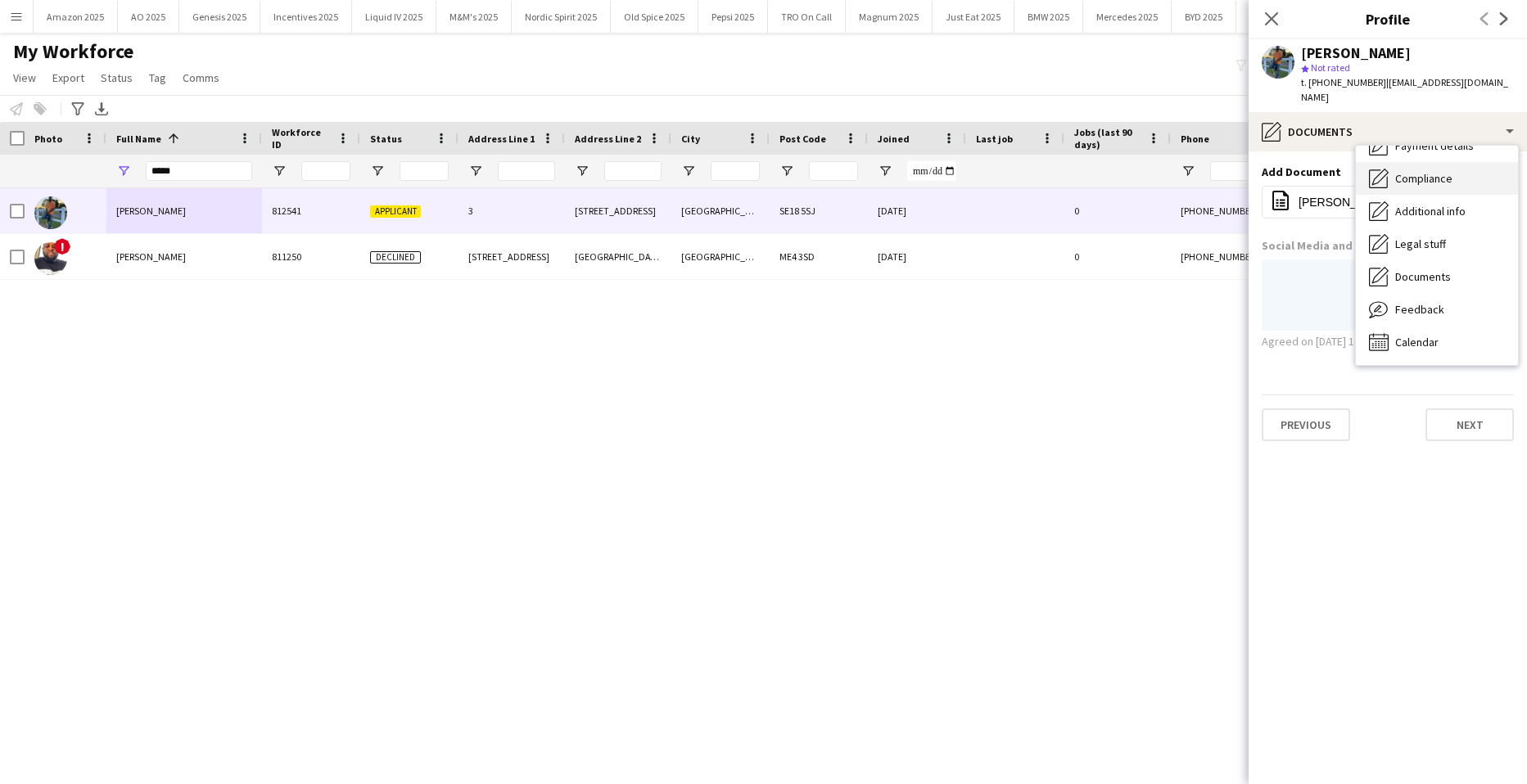
click at [1442, 171] on span "Compliance" at bounding box center [1423, 178] width 57 height 15
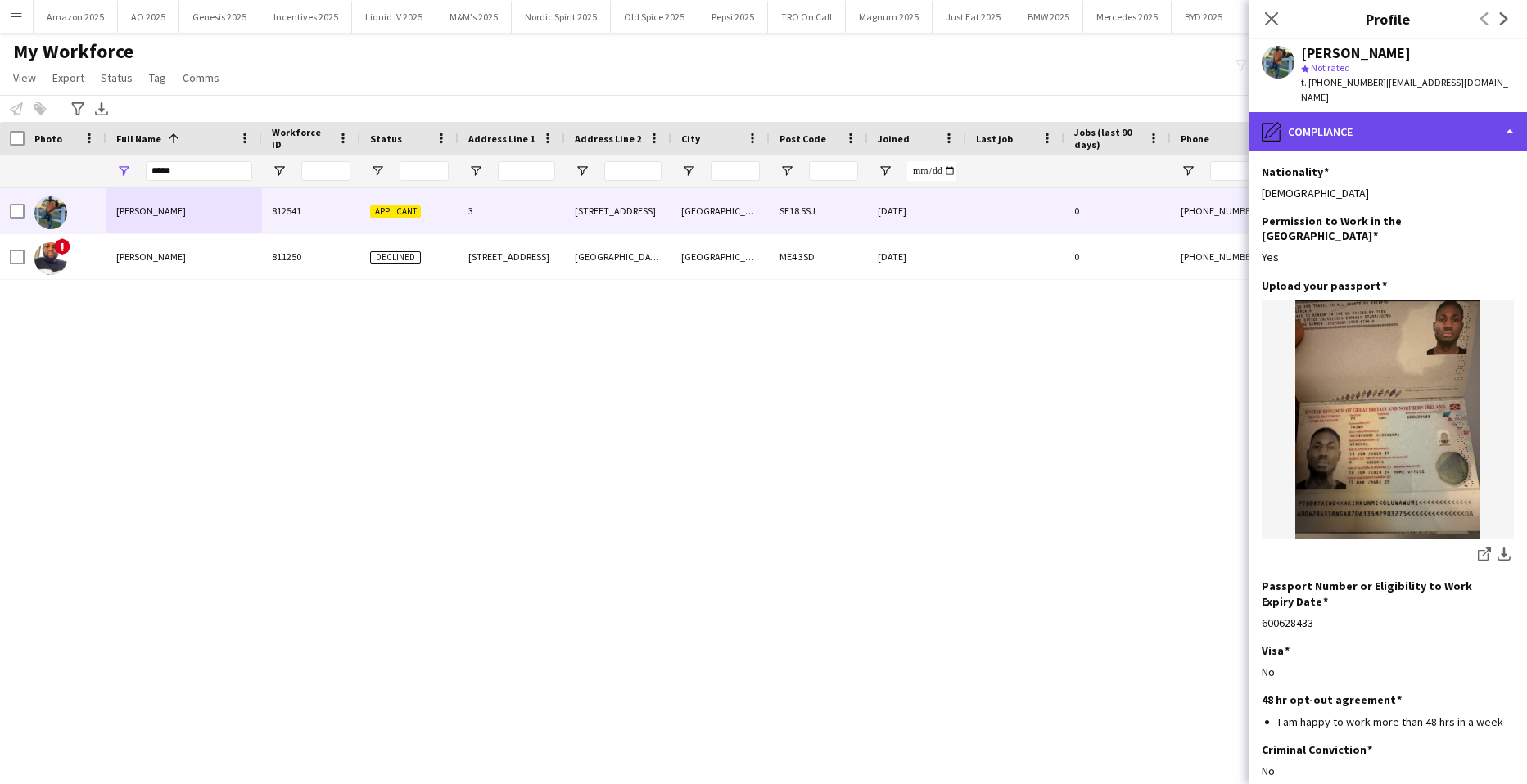
click at [1456, 120] on div "pencil4 Compliance" at bounding box center [1387, 132] width 278 height 39
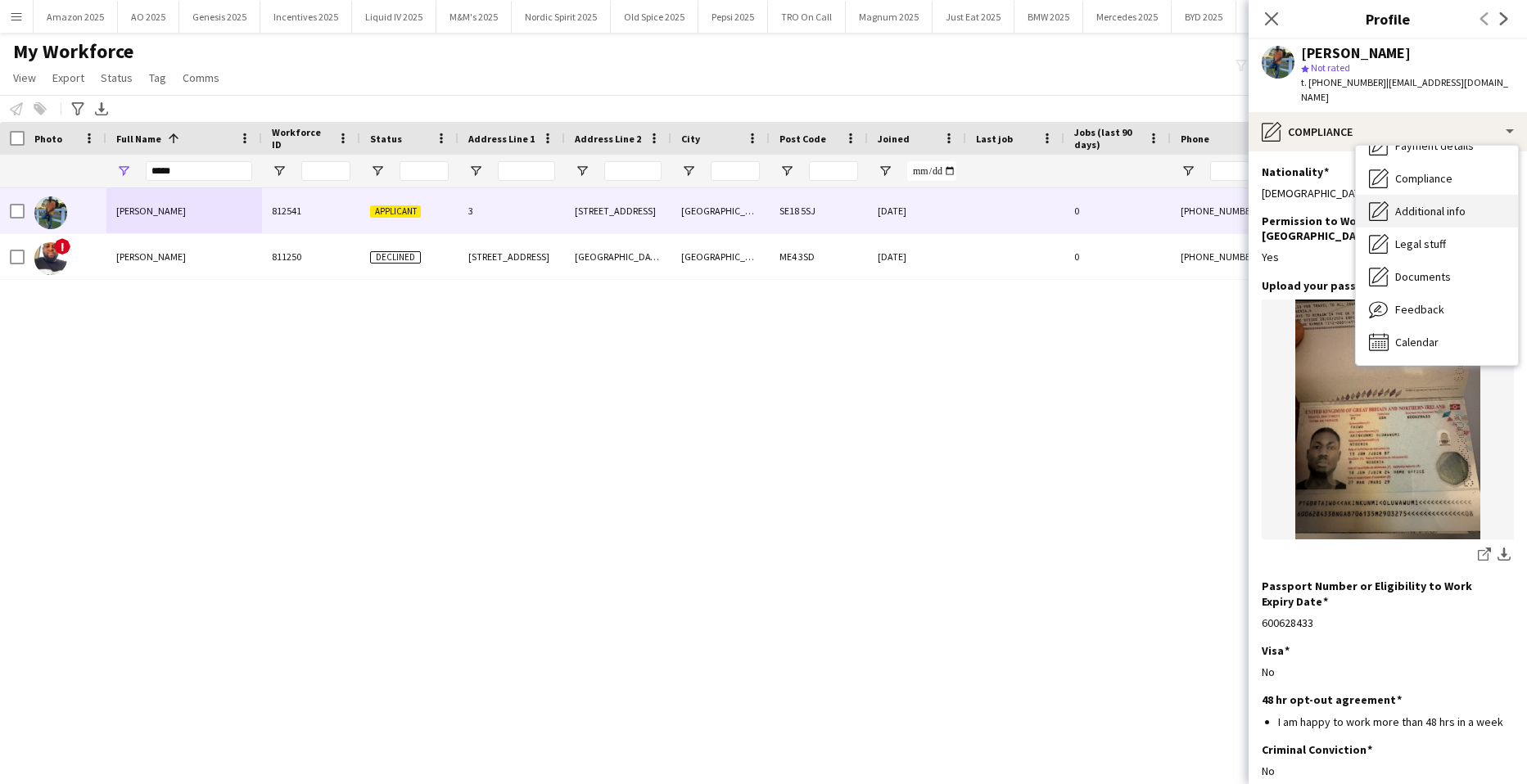
click at [1447, 204] on span "Additional info" at bounding box center [1430, 211] width 70 height 15
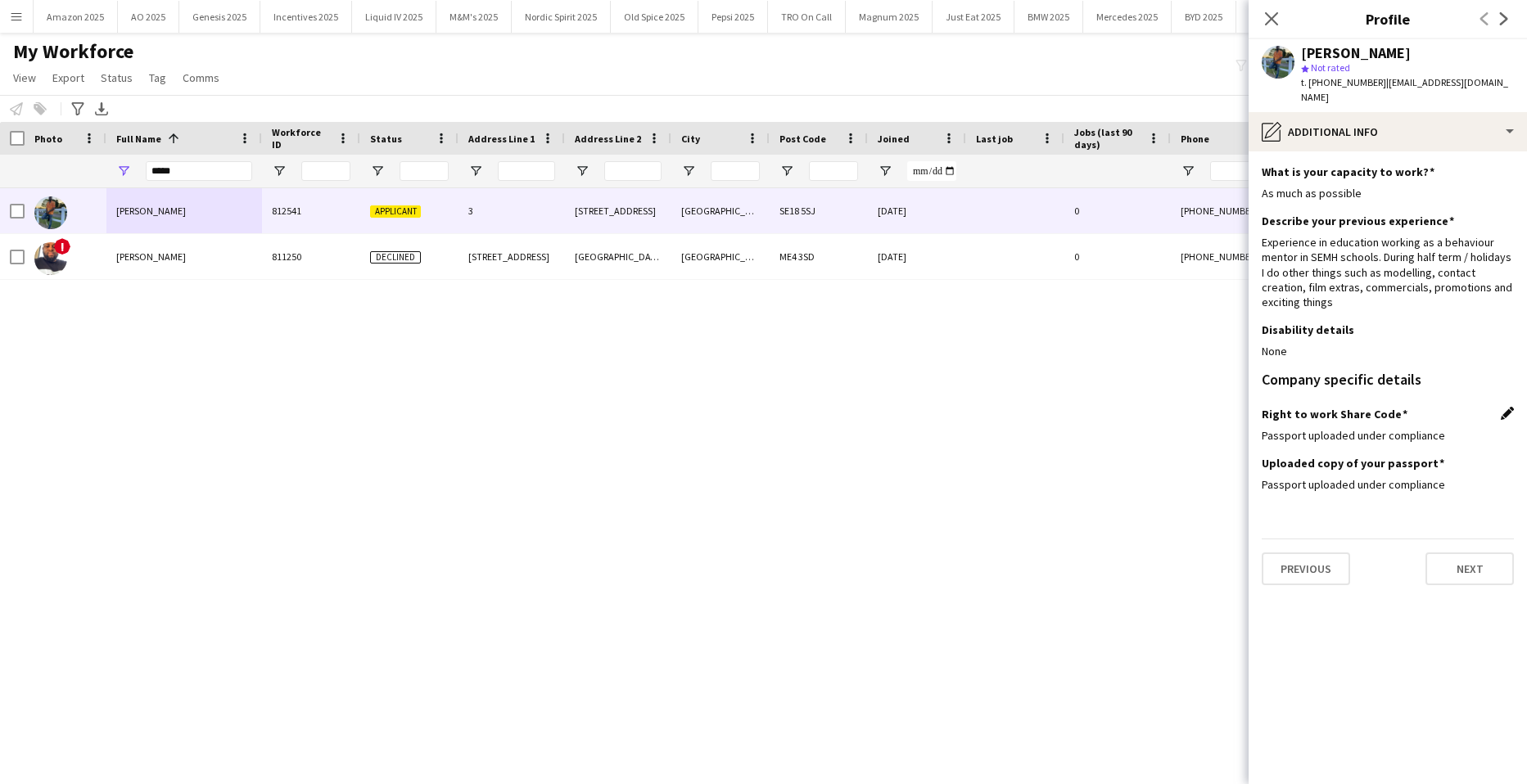
click at [1508, 407] on app-icon "Edit this field" at bounding box center [1506, 413] width 13 height 13
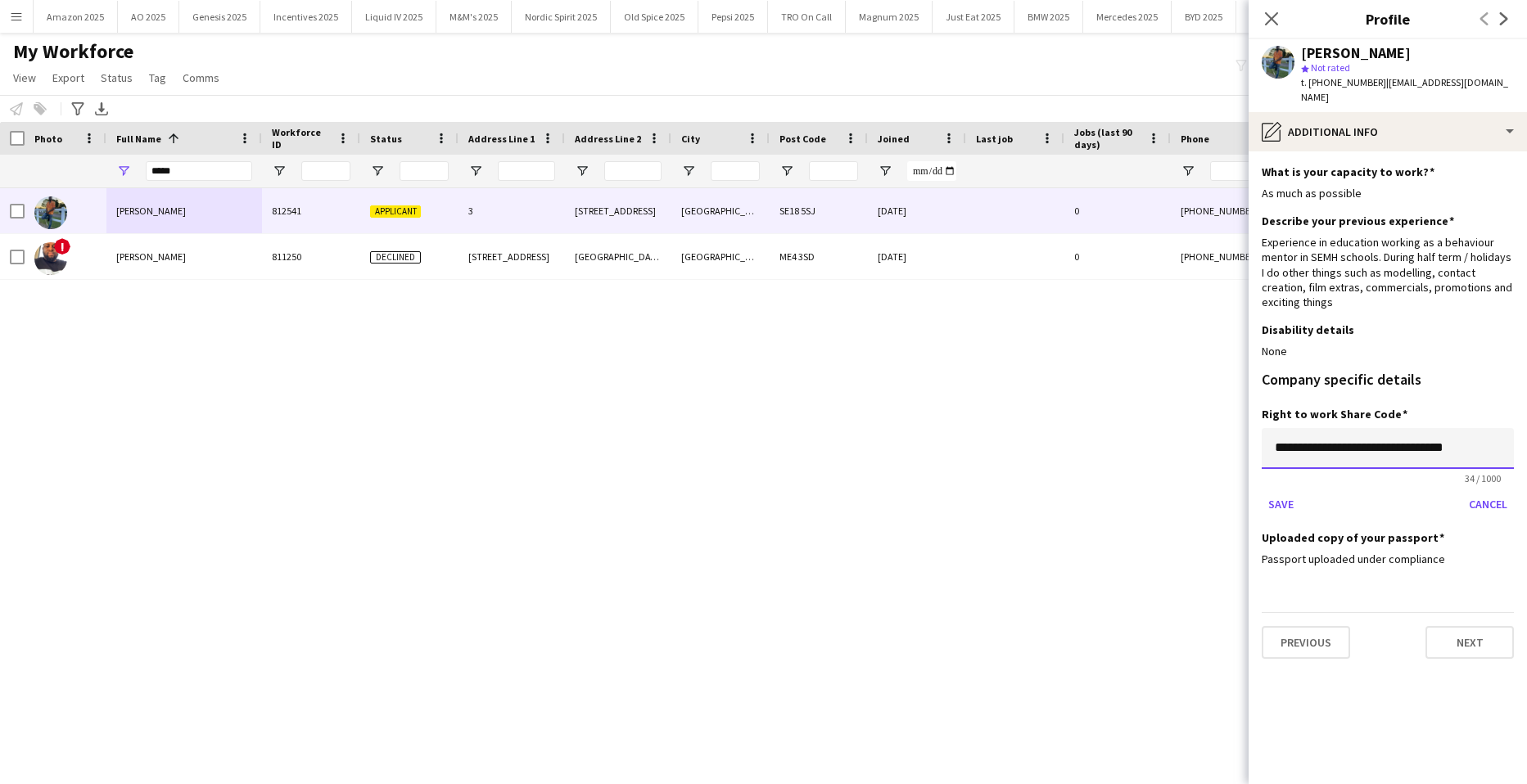
drag, startPoint x: 1488, startPoint y: 428, endPoint x: 1241, endPoint y: 431, distance: 247.0
click at [1243, 430] on body "Menu Boards Boards Boards All jobs Status Workforce Workforce My Workforce Recr…" at bounding box center [764, 392] width 1527 height 784
paste input
type input "**********"
click at [1275, 491] on button "Save" at bounding box center [1280, 504] width 39 height 27
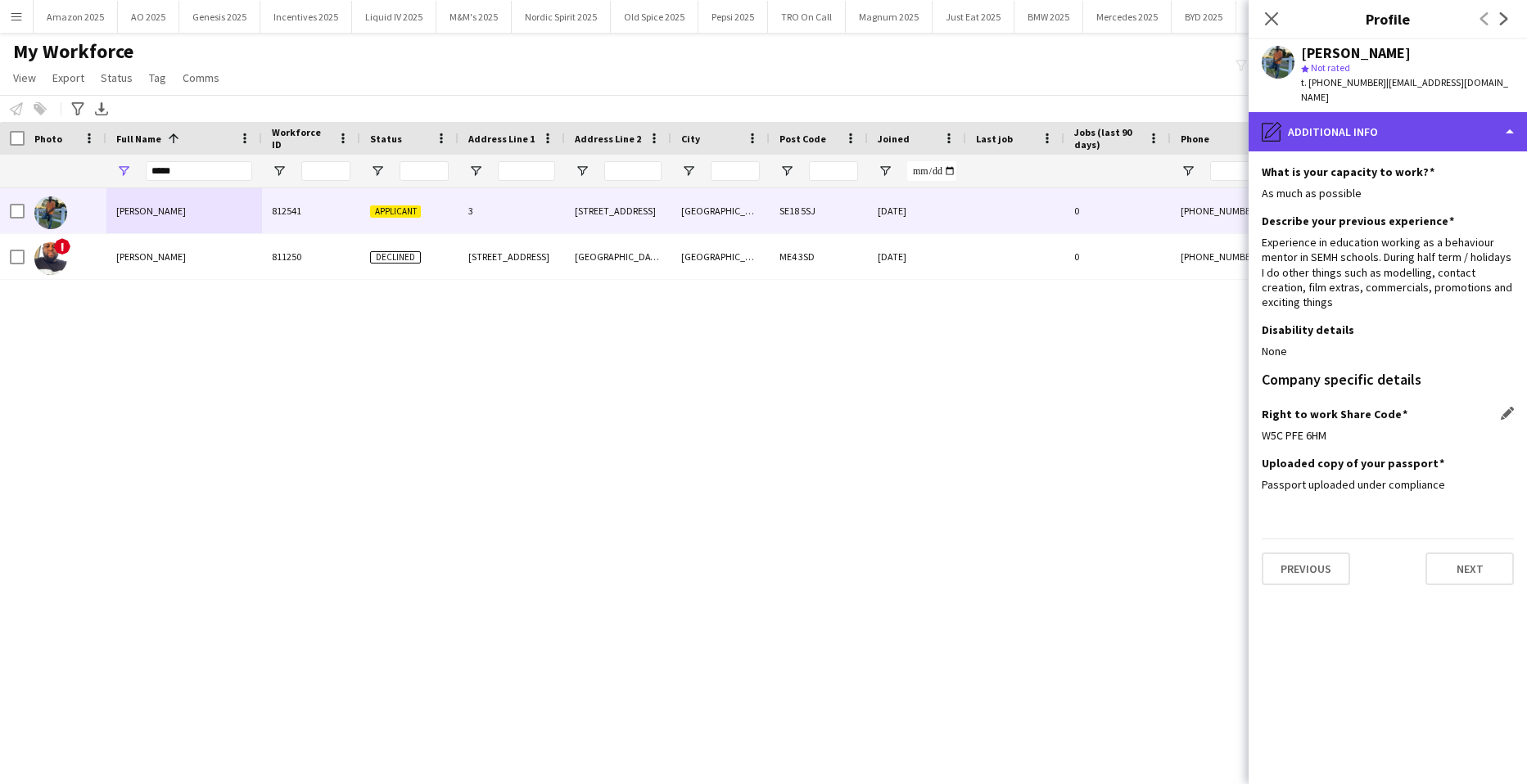
click at [1454, 120] on div "pencil4 Additional info" at bounding box center [1387, 132] width 278 height 39
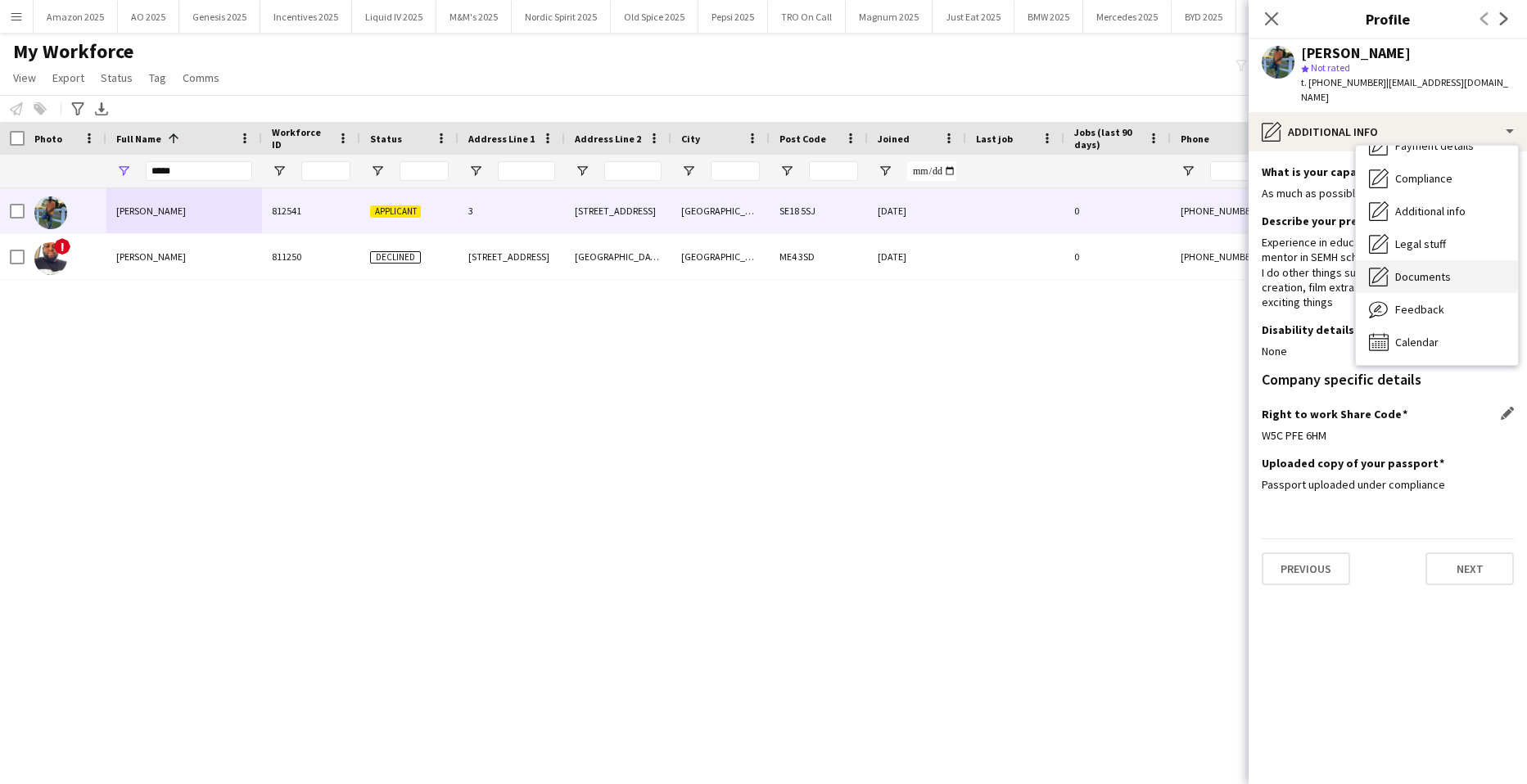
click at [1440, 271] on div "Documents Documents" at bounding box center [1436, 277] width 162 height 33
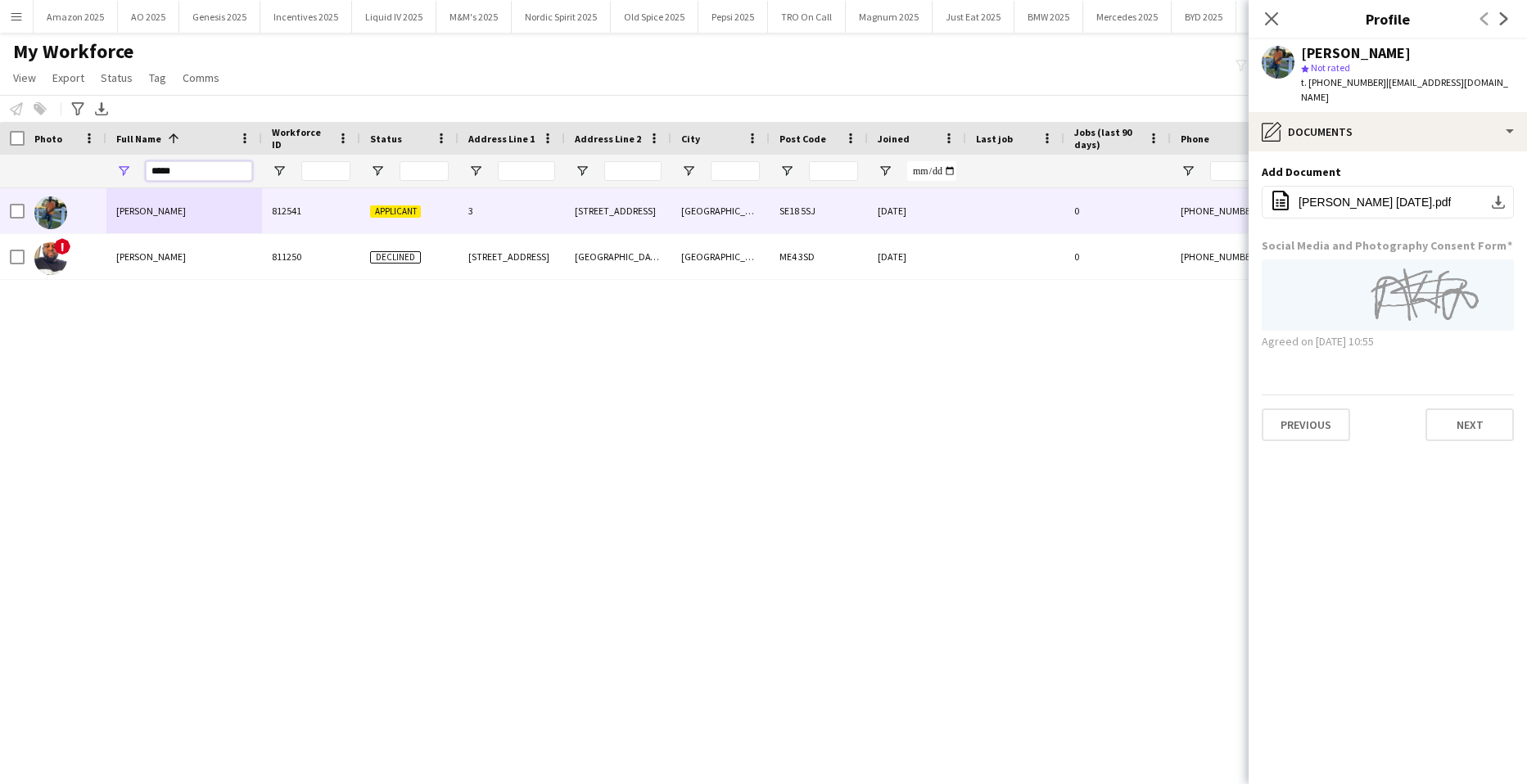
drag, startPoint x: 211, startPoint y: 177, endPoint x: -42, endPoint y: 196, distance: 253.7
click at [0, 196] on html "Menu Boards Boards Boards All jobs Status Workforce Workforce My Workforce Recr…" at bounding box center [764, 392] width 1527 height 784
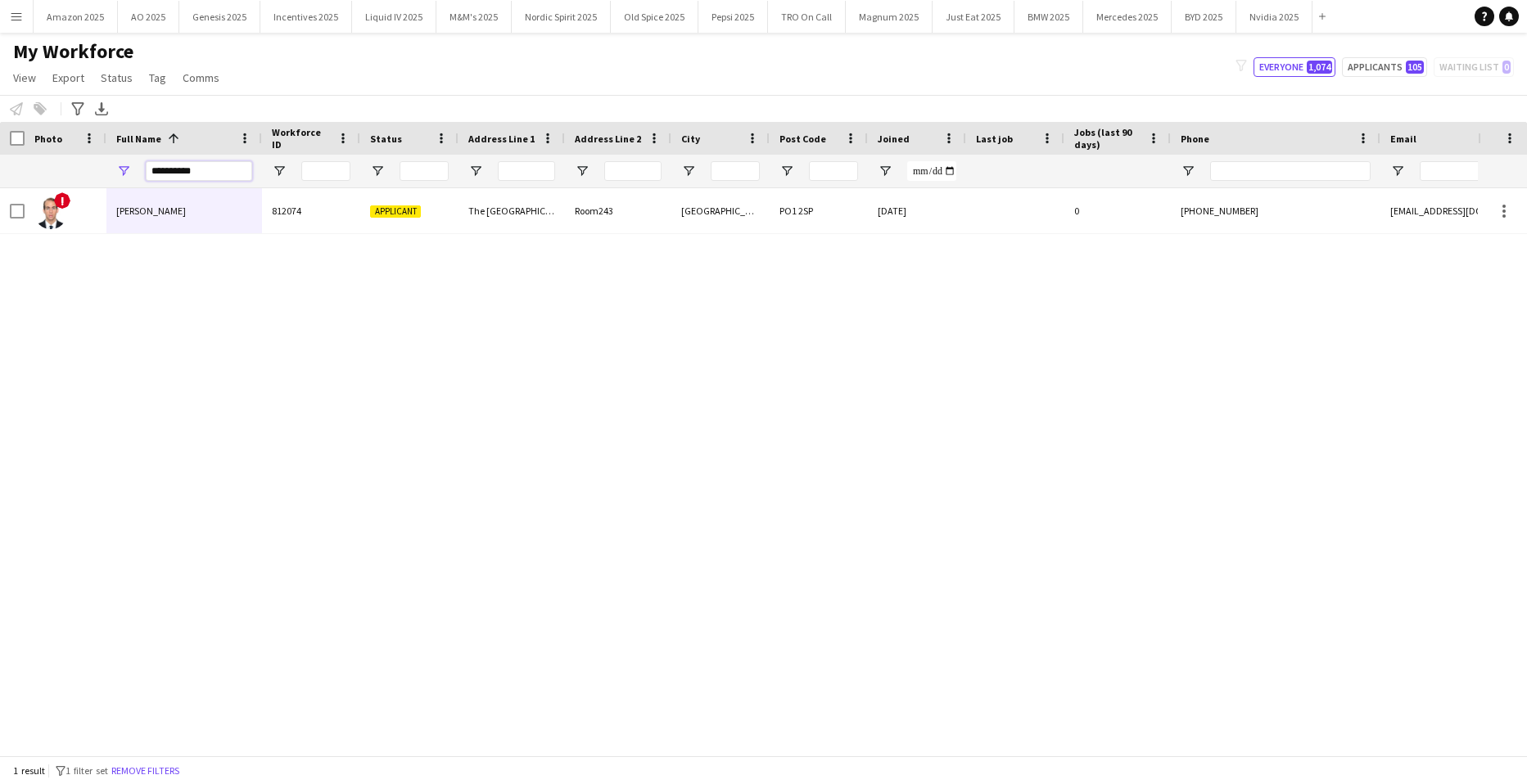
type input "**********"
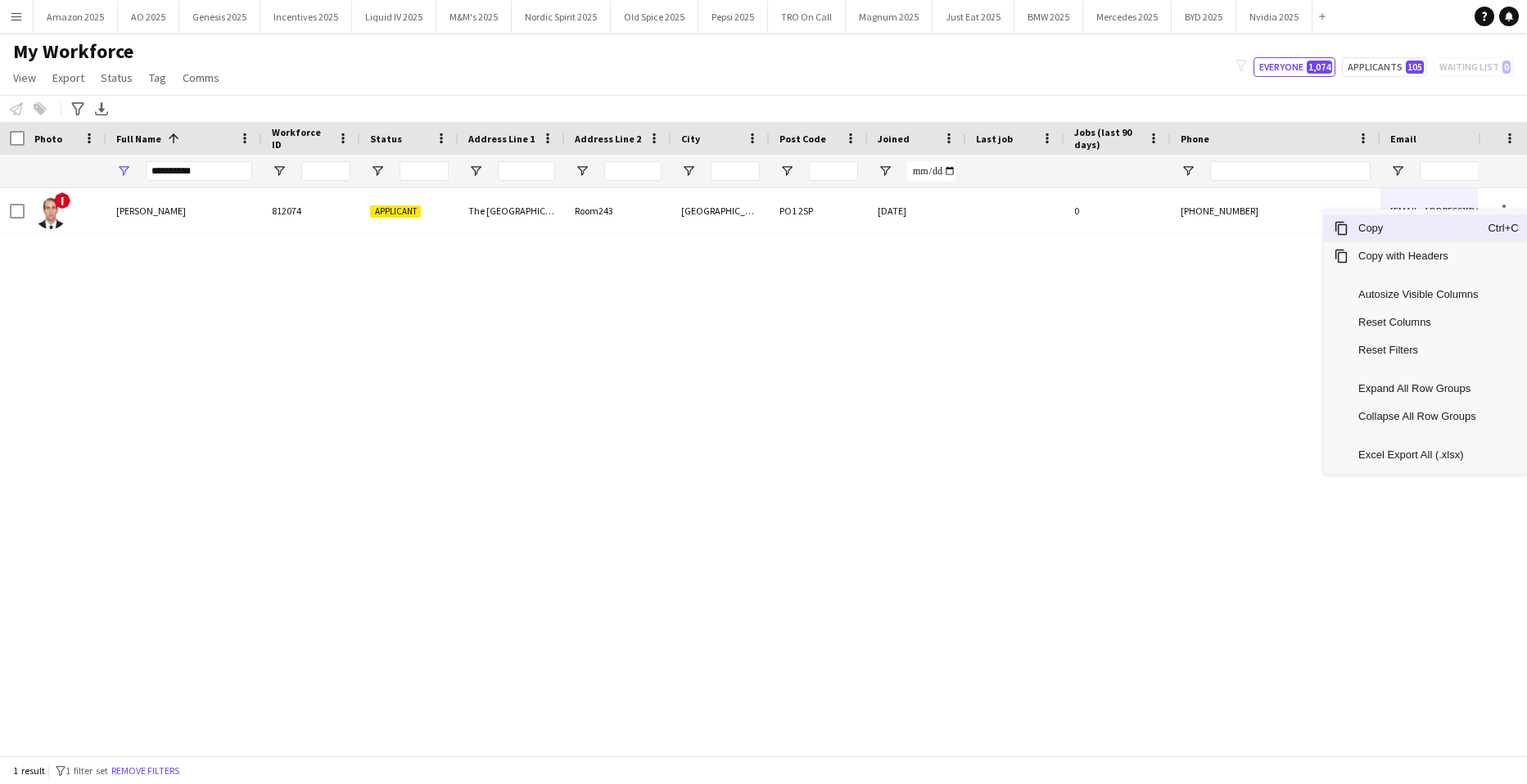
click at [1440, 230] on span "Copy" at bounding box center [1418, 228] width 139 height 27
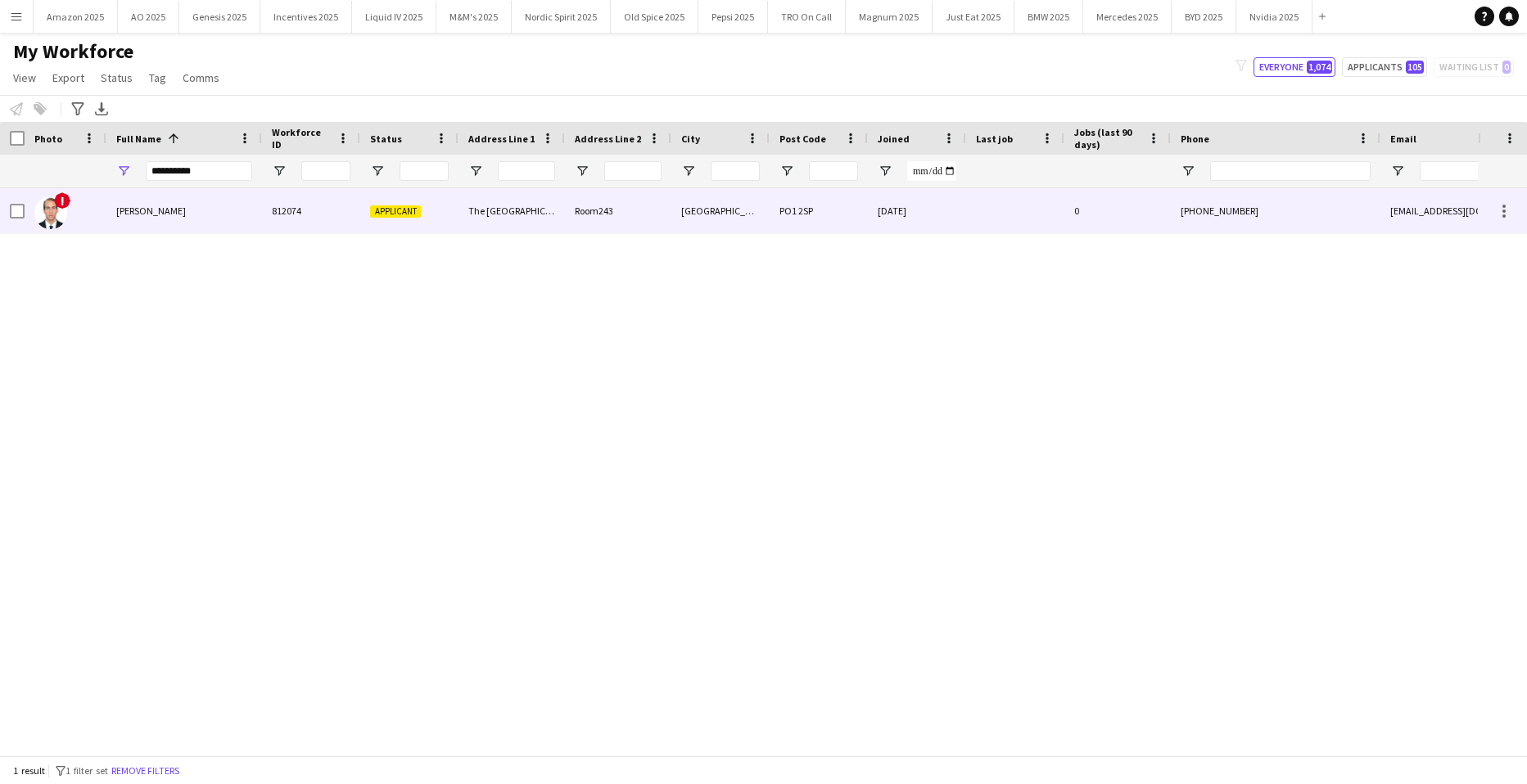
drag, startPoint x: 170, startPoint y: 218, endPoint x: 226, endPoint y: 216, distance: 56.0
click at [170, 218] on div "Angel Gervacio Bido" at bounding box center [184, 211] width 156 height 45
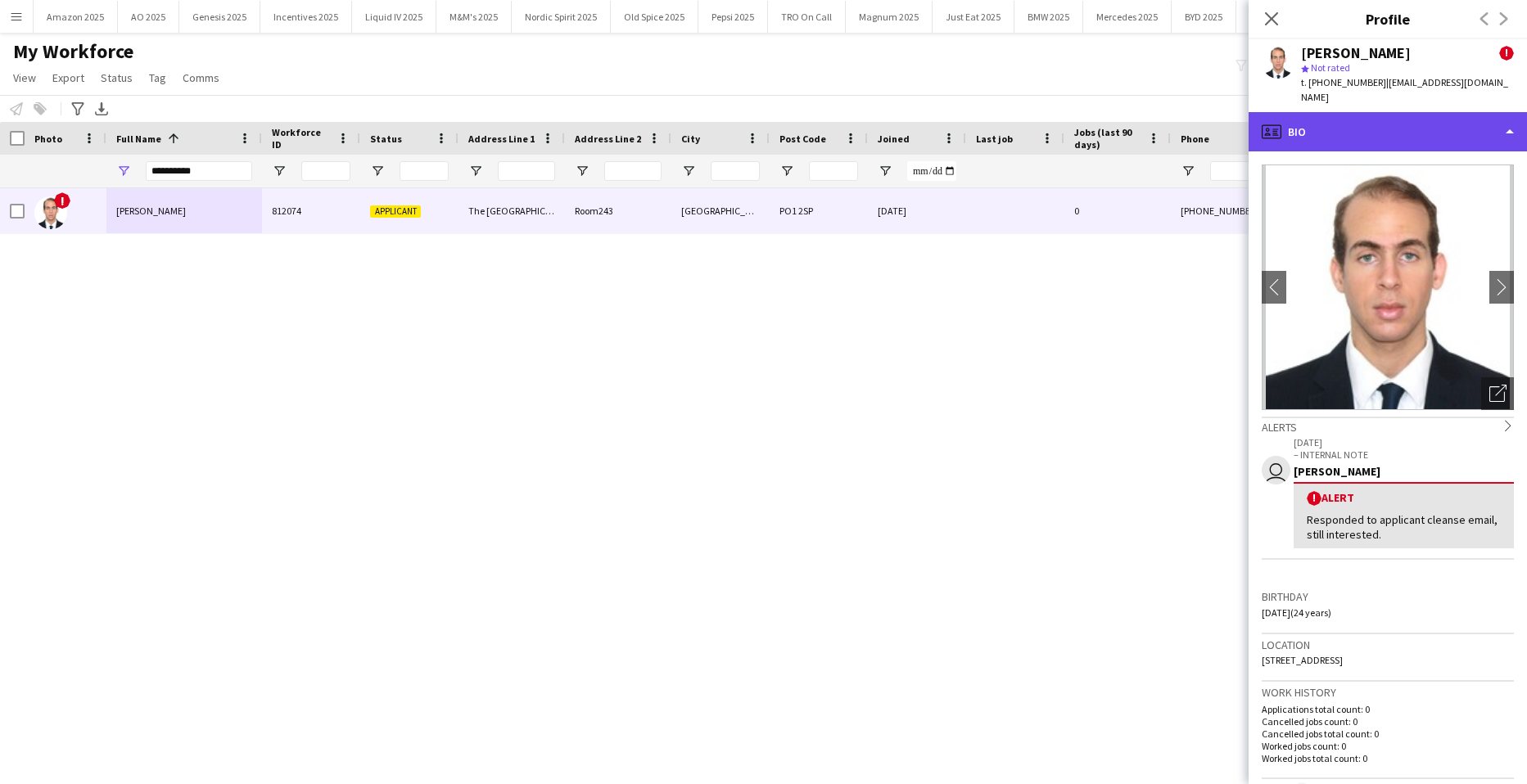
click at [1458, 116] on div "profile Bio" at bounding box center [1387, 132] width 278 height 39
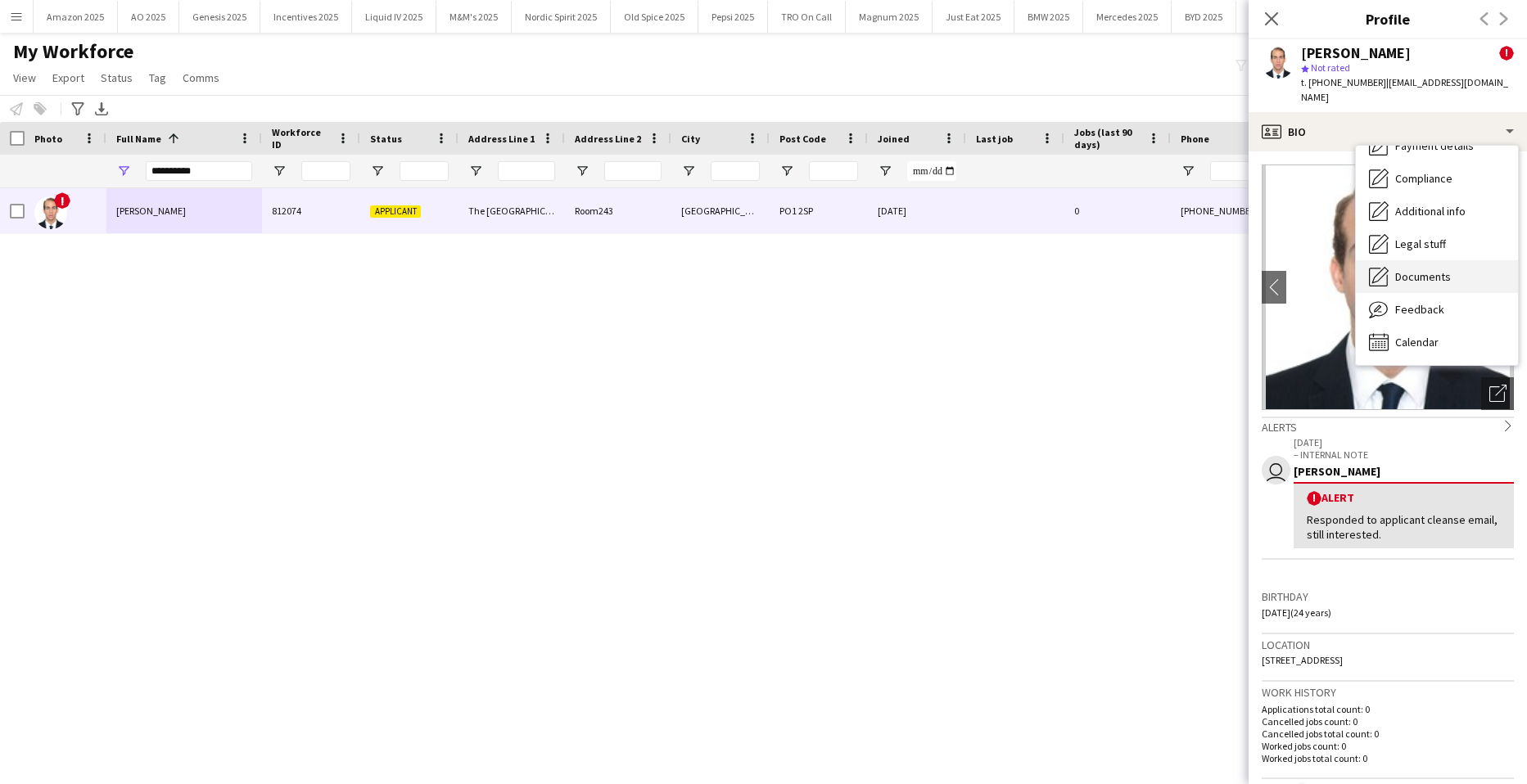
click at [1442, 269] on span "Documents" at bounding box center [1422, 276] width 56 height 15
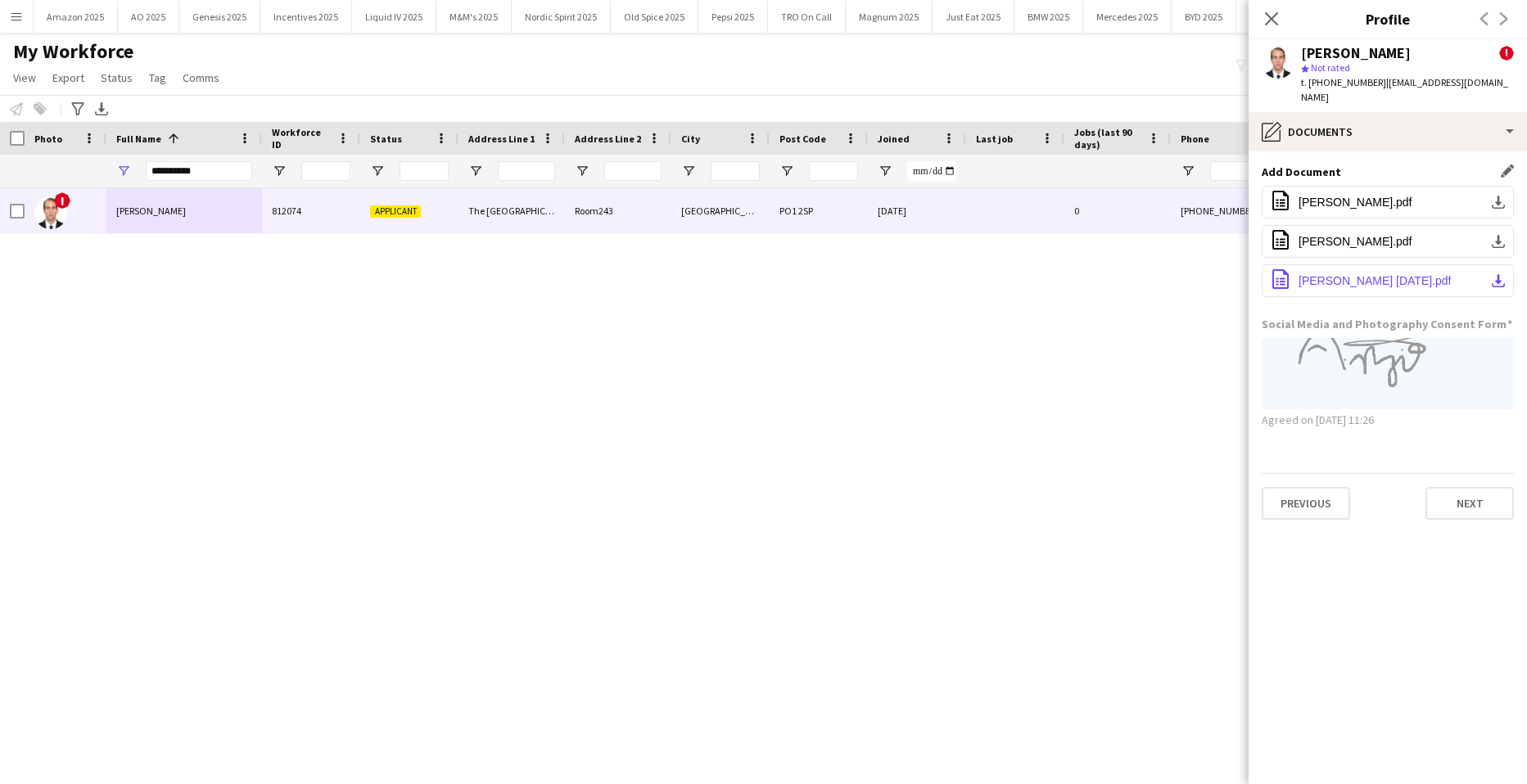
click at [1423, 274] on span "Angel Gervacio Bido 26.09.25.pdf" at bounding box center [1374, 280] width 153 height 13
click at [1273, 20] on icon at bounding box center [1271, 18] width 13 height 13
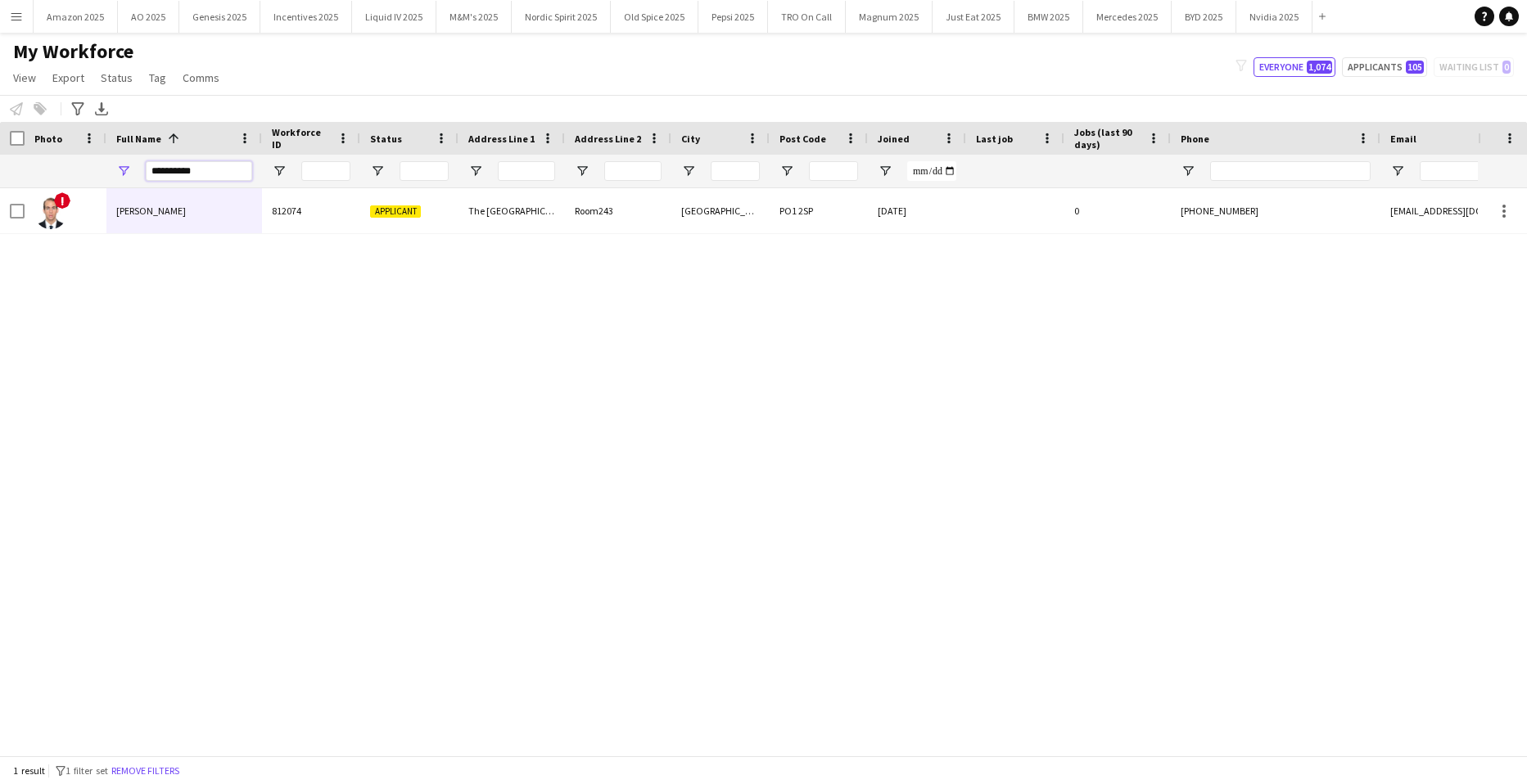
drag, startPoint x: 214, startPoint y: 168, endPoint x: -42, endPoint y: 192, distance: 257.1
click at [0, 192] on html "Menu Boards Boards Boards All jobs Status Workforce Workforce My Workforce Recr…" at bounding box center [764, 392] width 1527 height 784
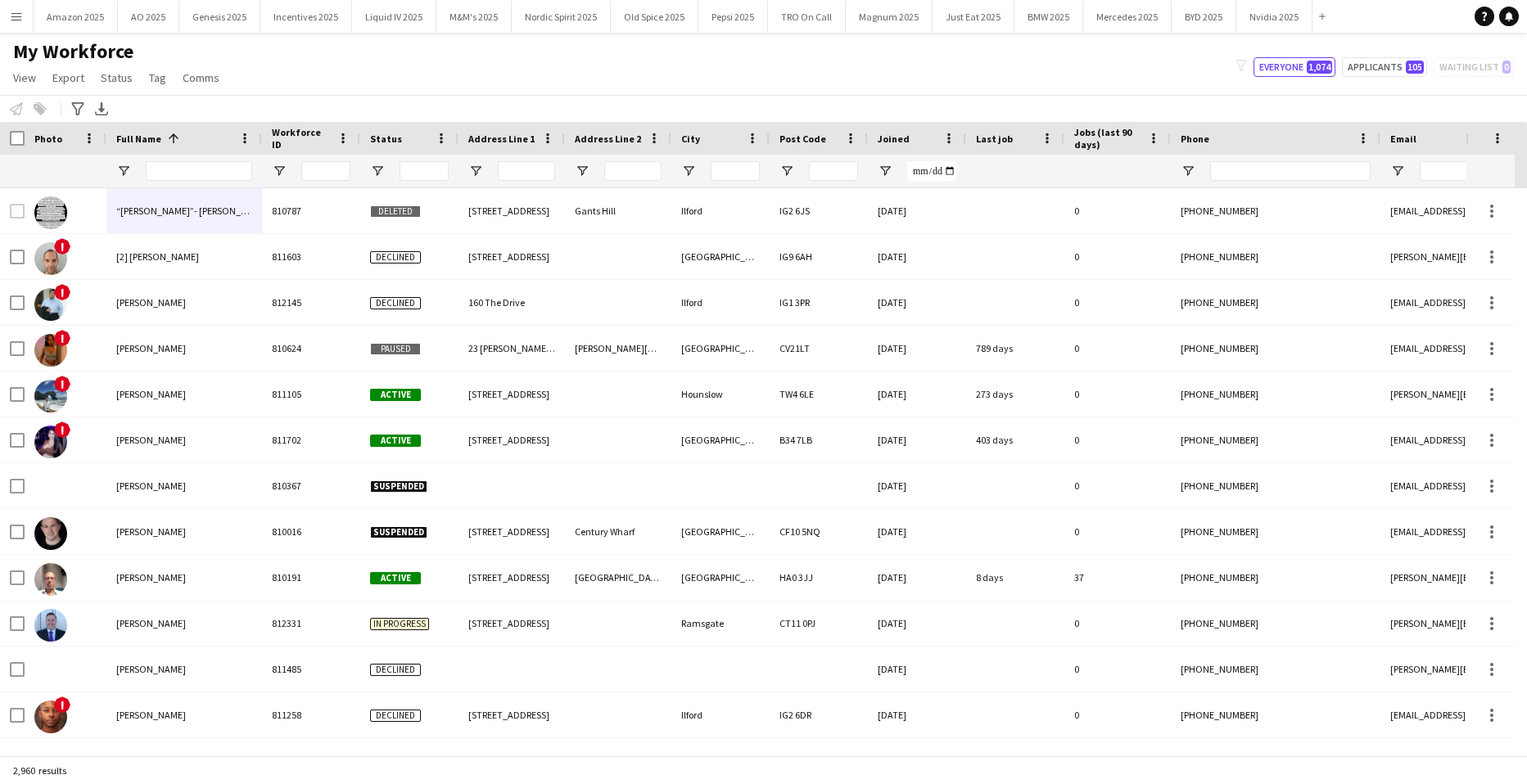
click at [17, 15] on app-icon "Menu" at bounding box center [15, 15] width 13 height 13
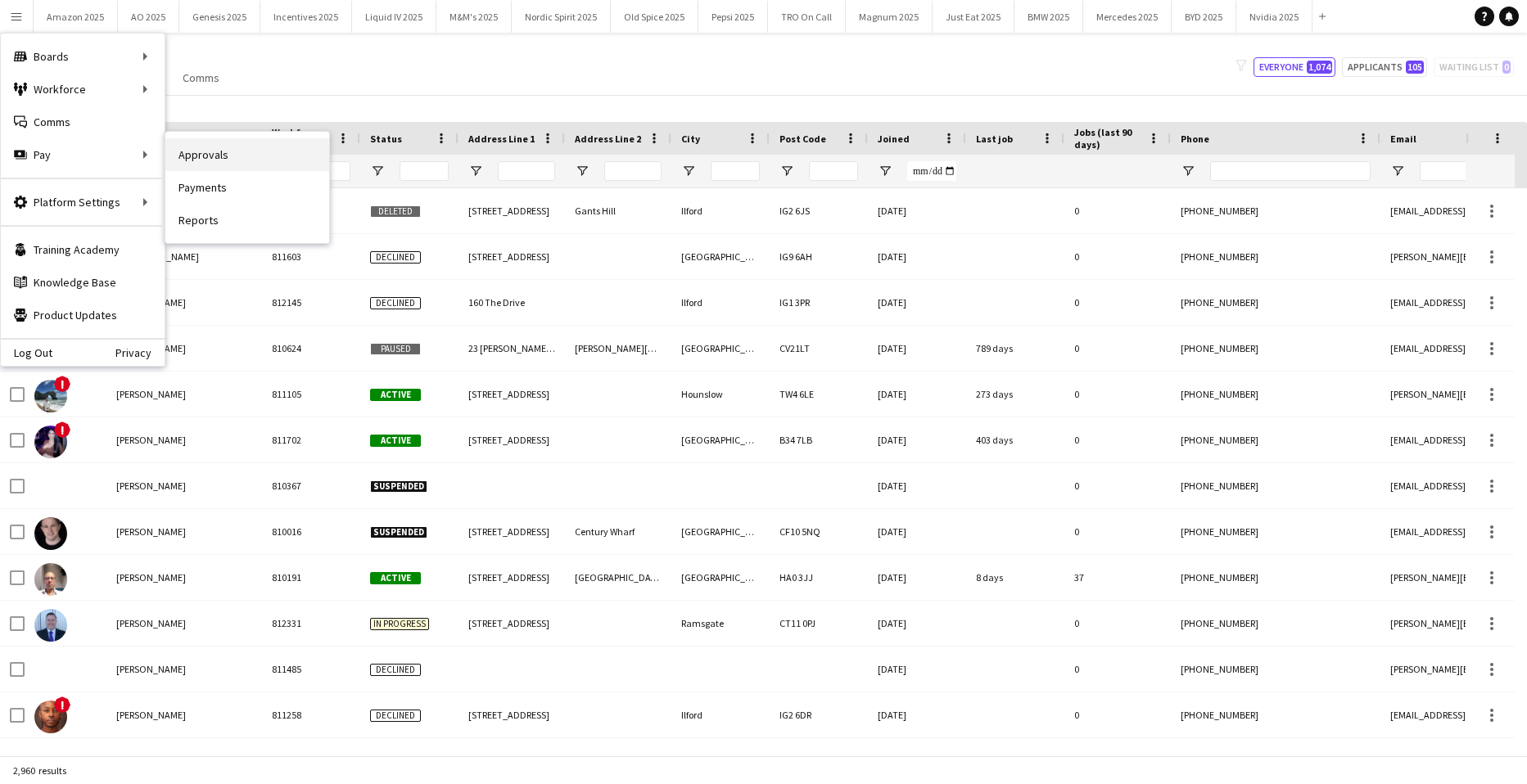
click at [192, 154] on link "Approvals" at bounding box center [247, 154] width 164 height 33
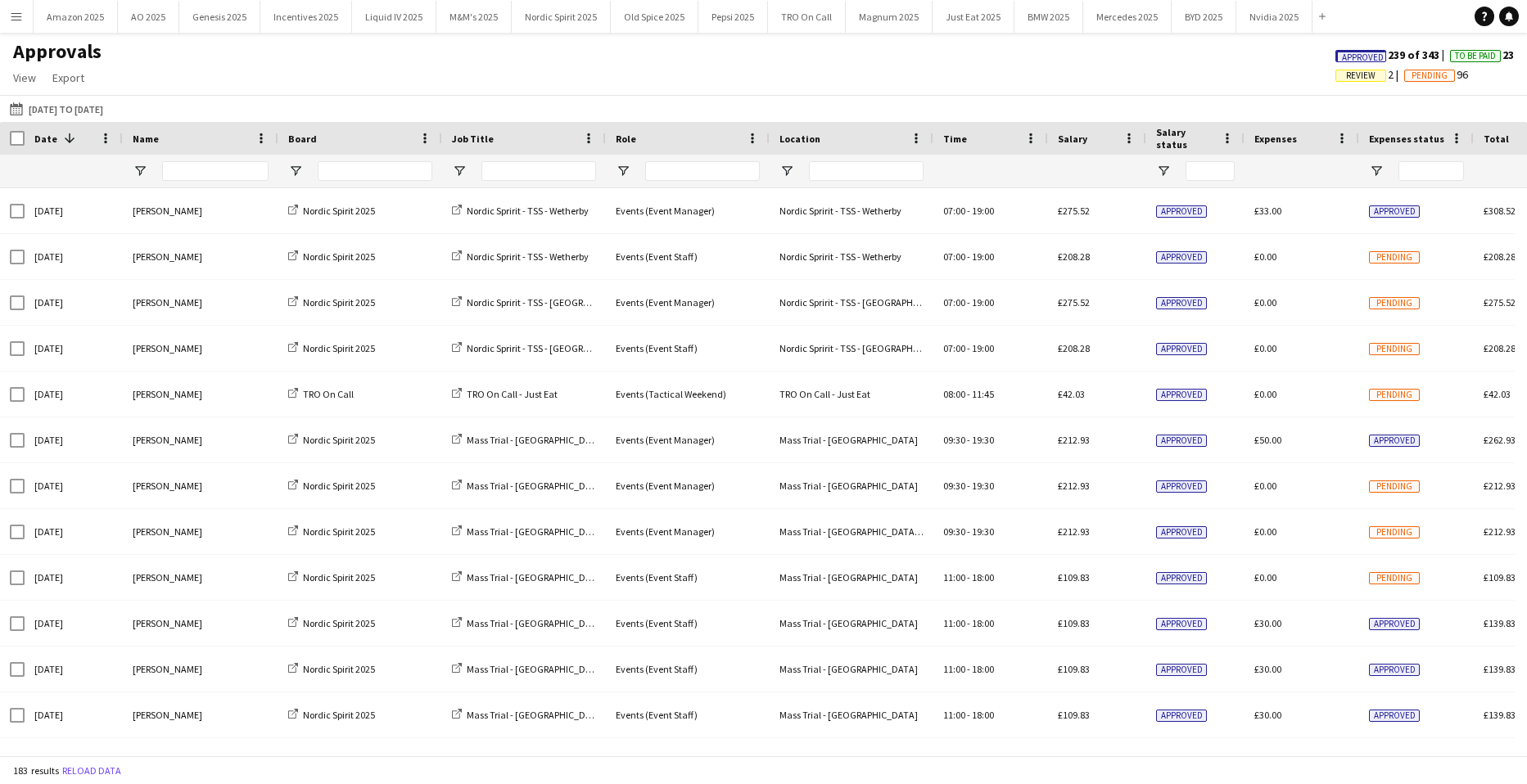
click at [1349, 76] on span "Review" at bounding box center [1361, 75] width 29 height 10
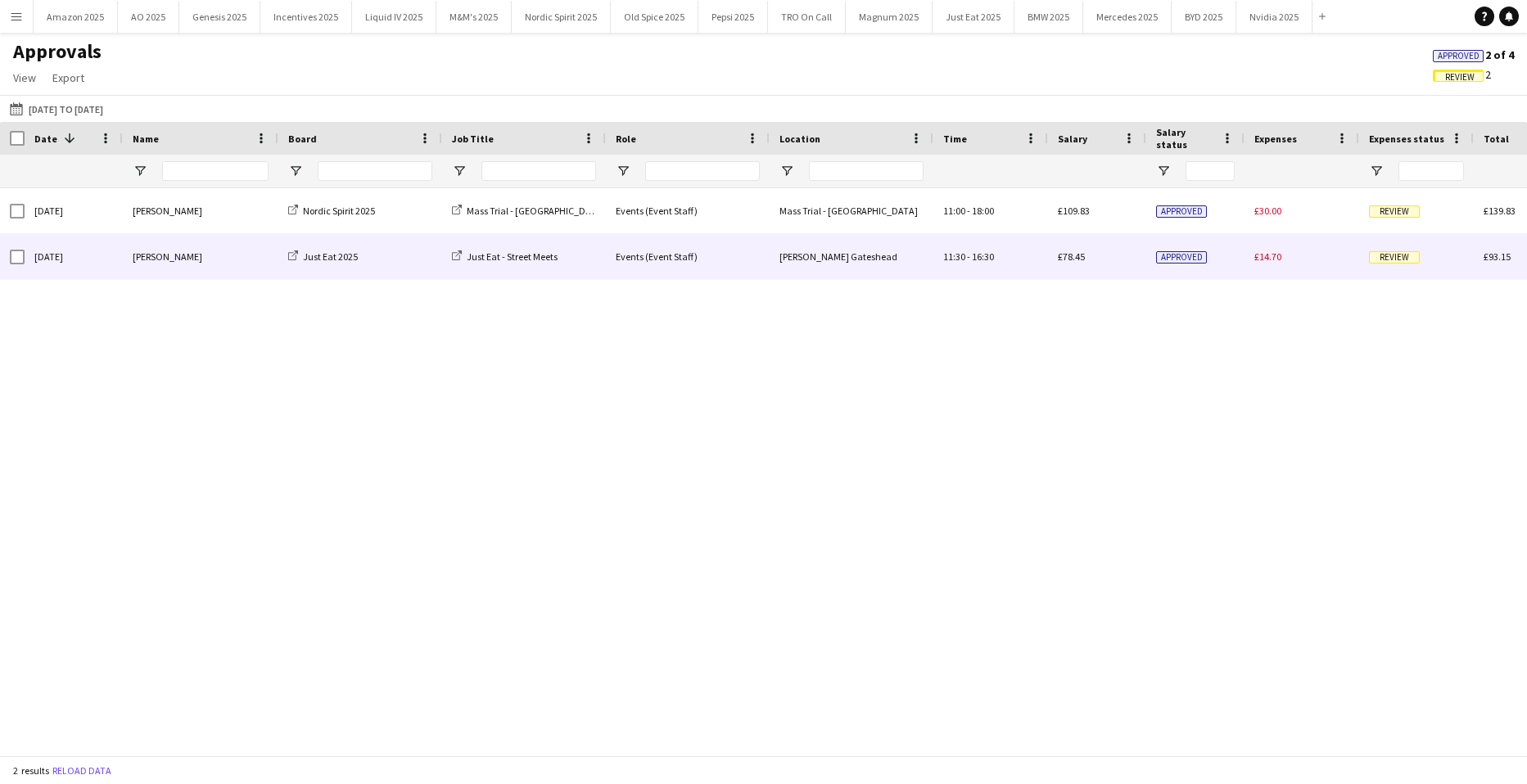
click at [1388, 258] on span "Review" at bounding box center [1393, 257] width 51 height 12
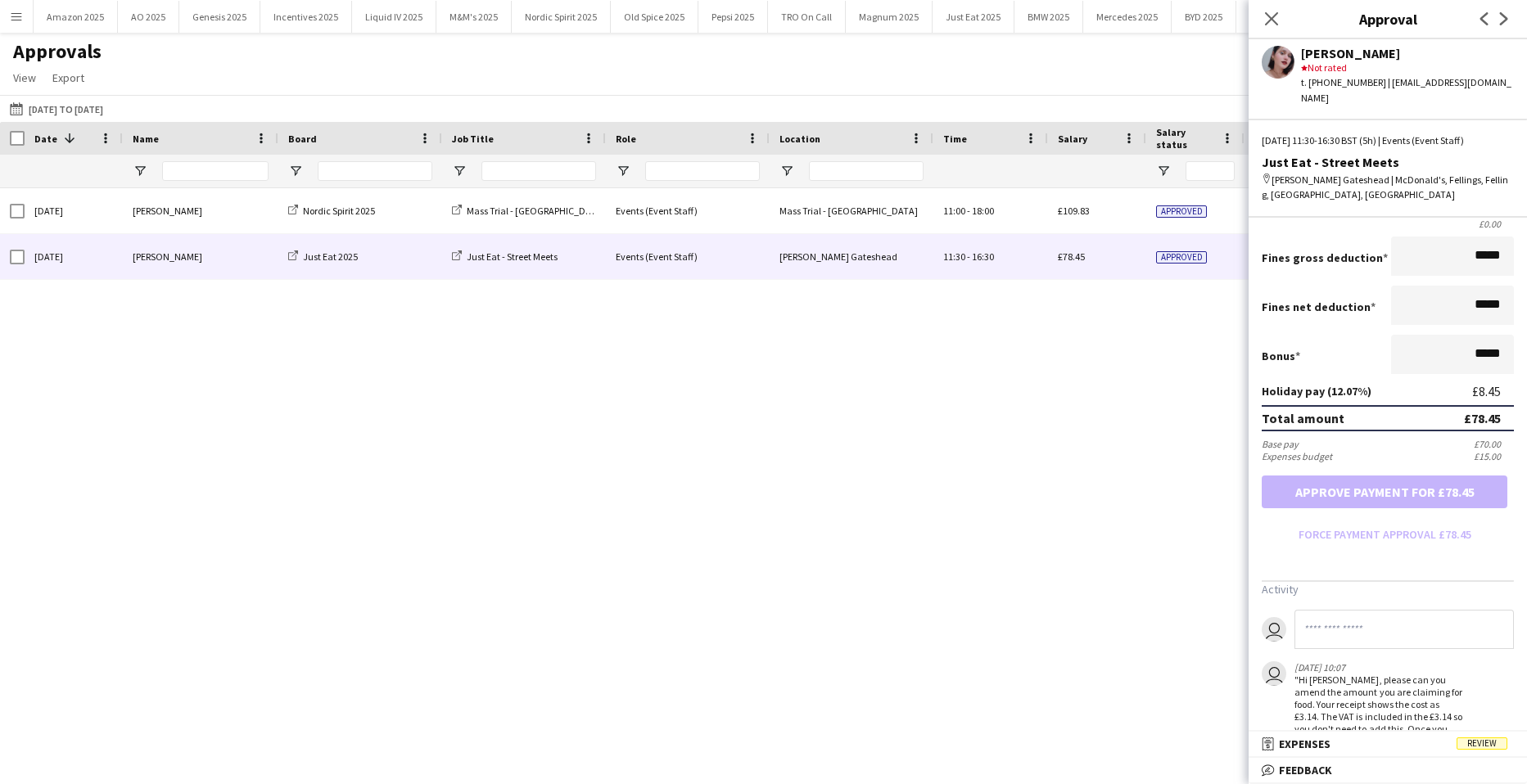
scroll to position [386, 0]
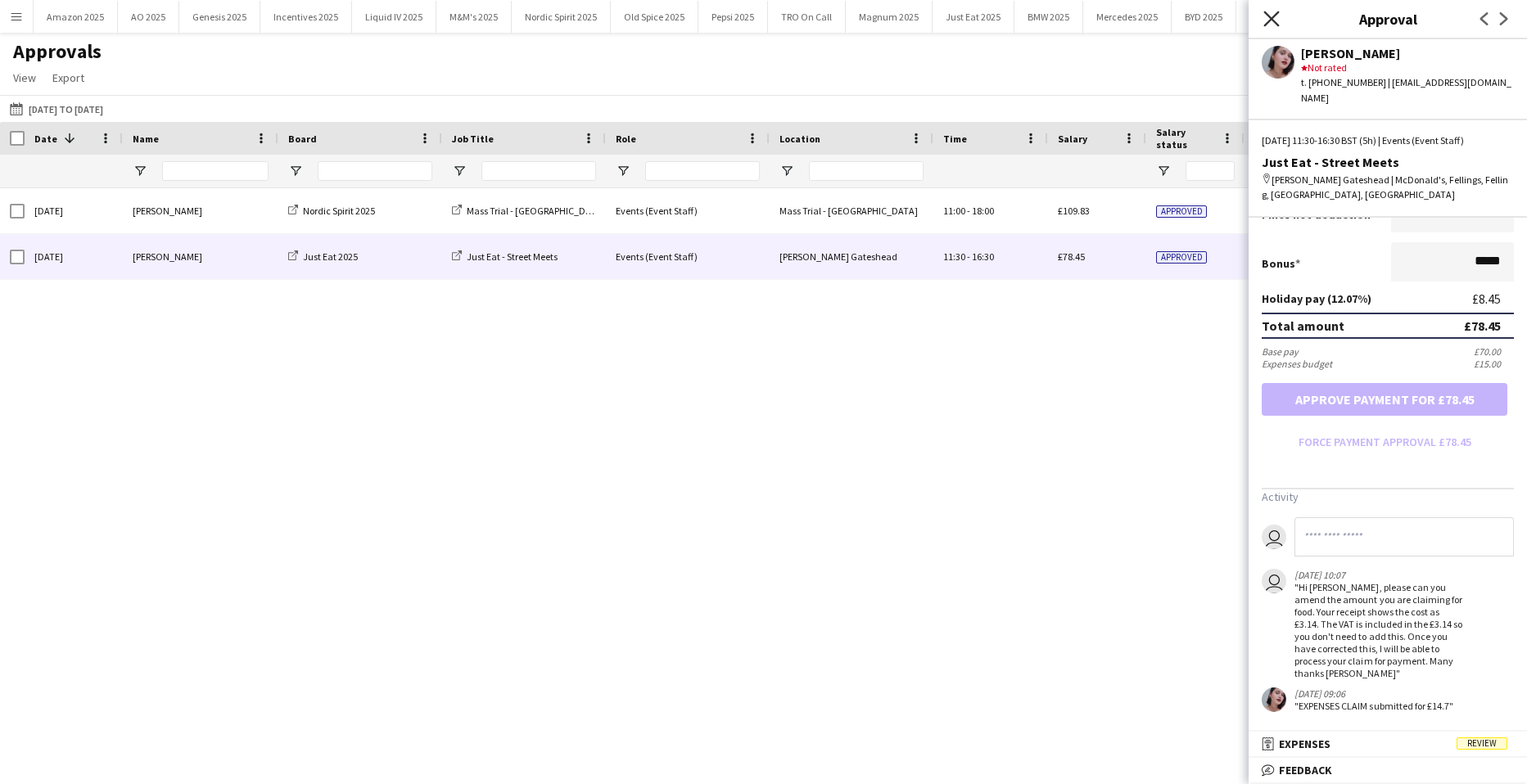
click at [1264, 24] on icon "Close pop-in" at bounding box center [1271, 18] width 15 height 15
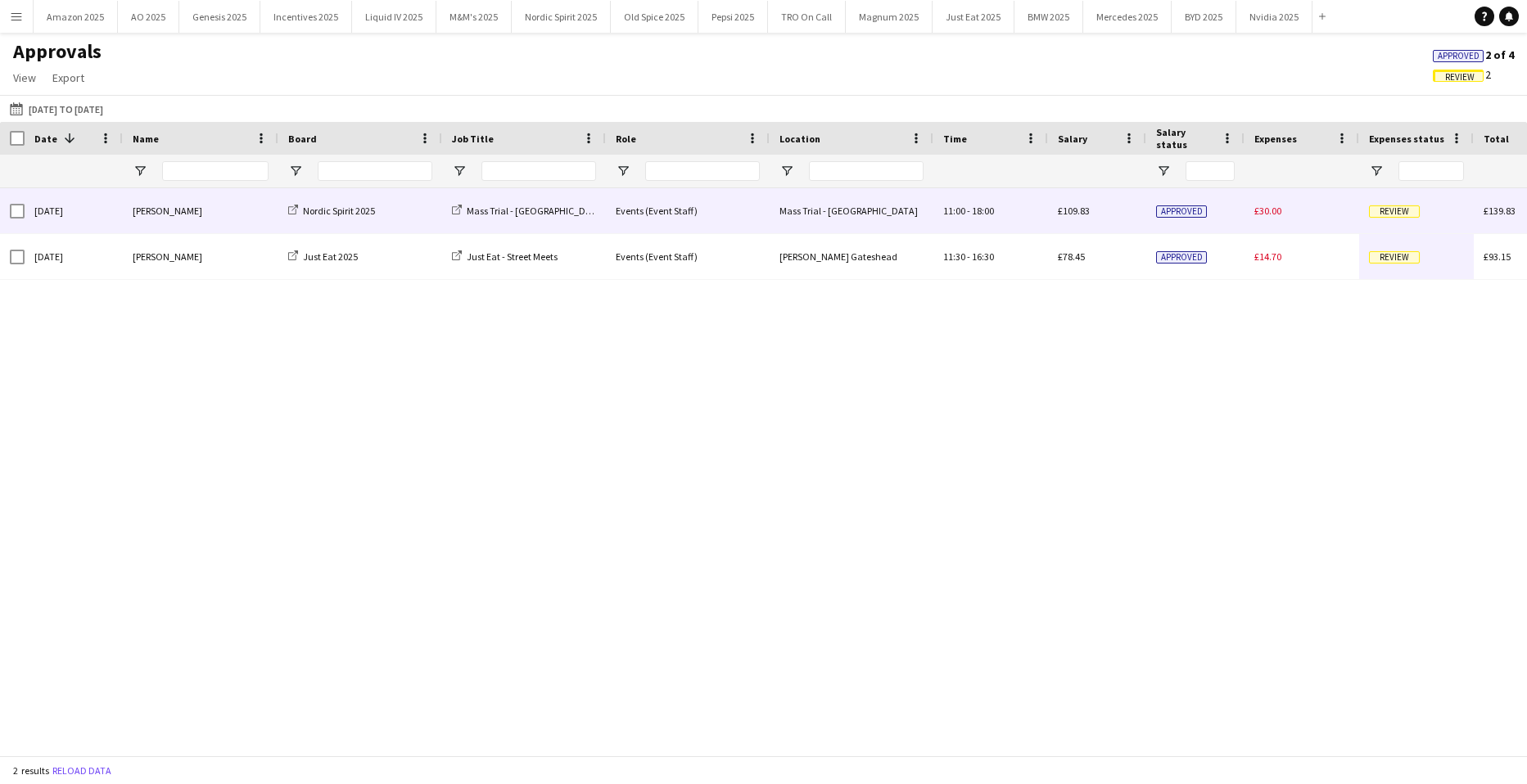
click at [1403, 211] on span "Review" at bounding box center [1393, 212] width 51 height 12
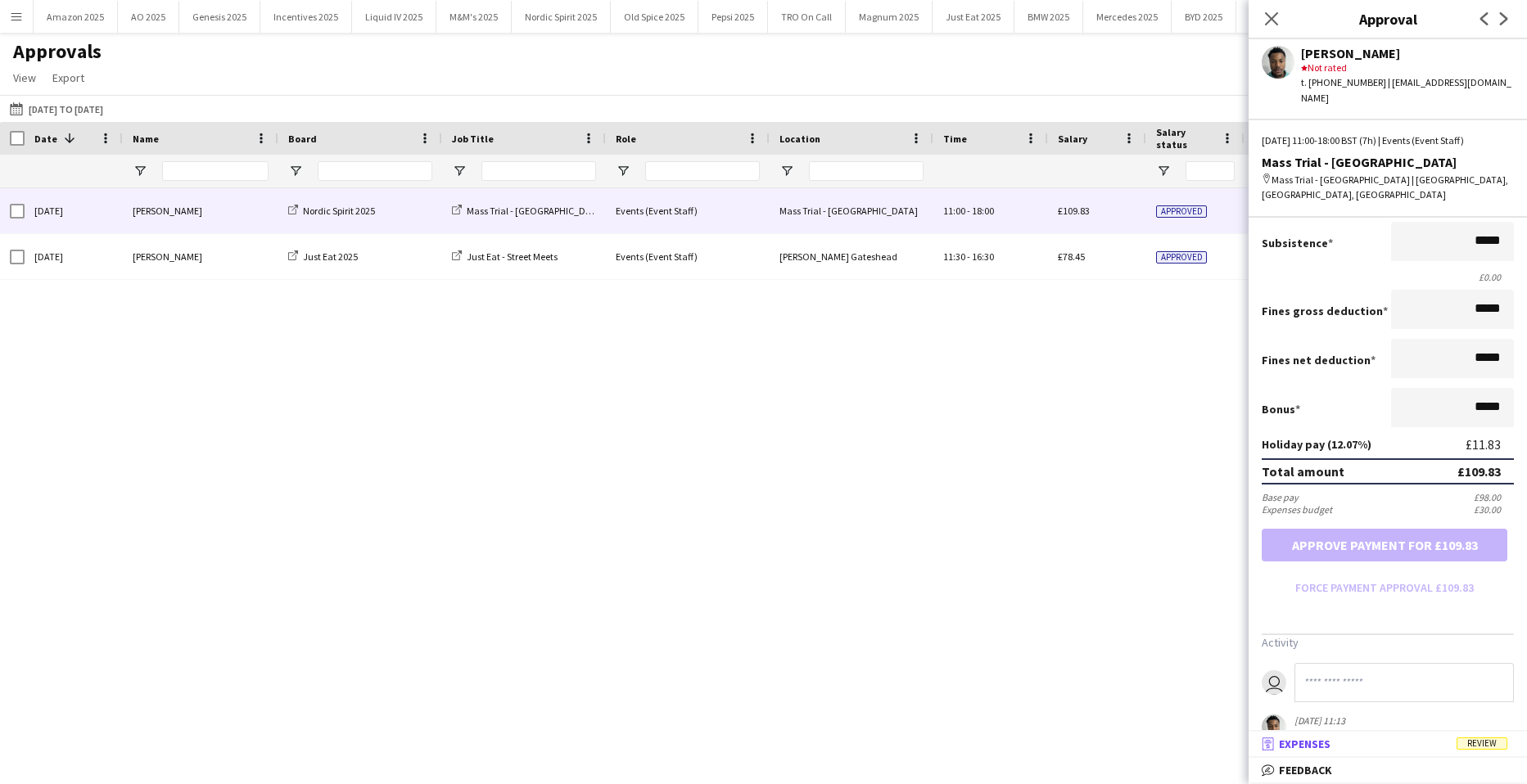
click at [1487, 740] on span "Review" at bounding box center [1482, 744] width 51 height 12
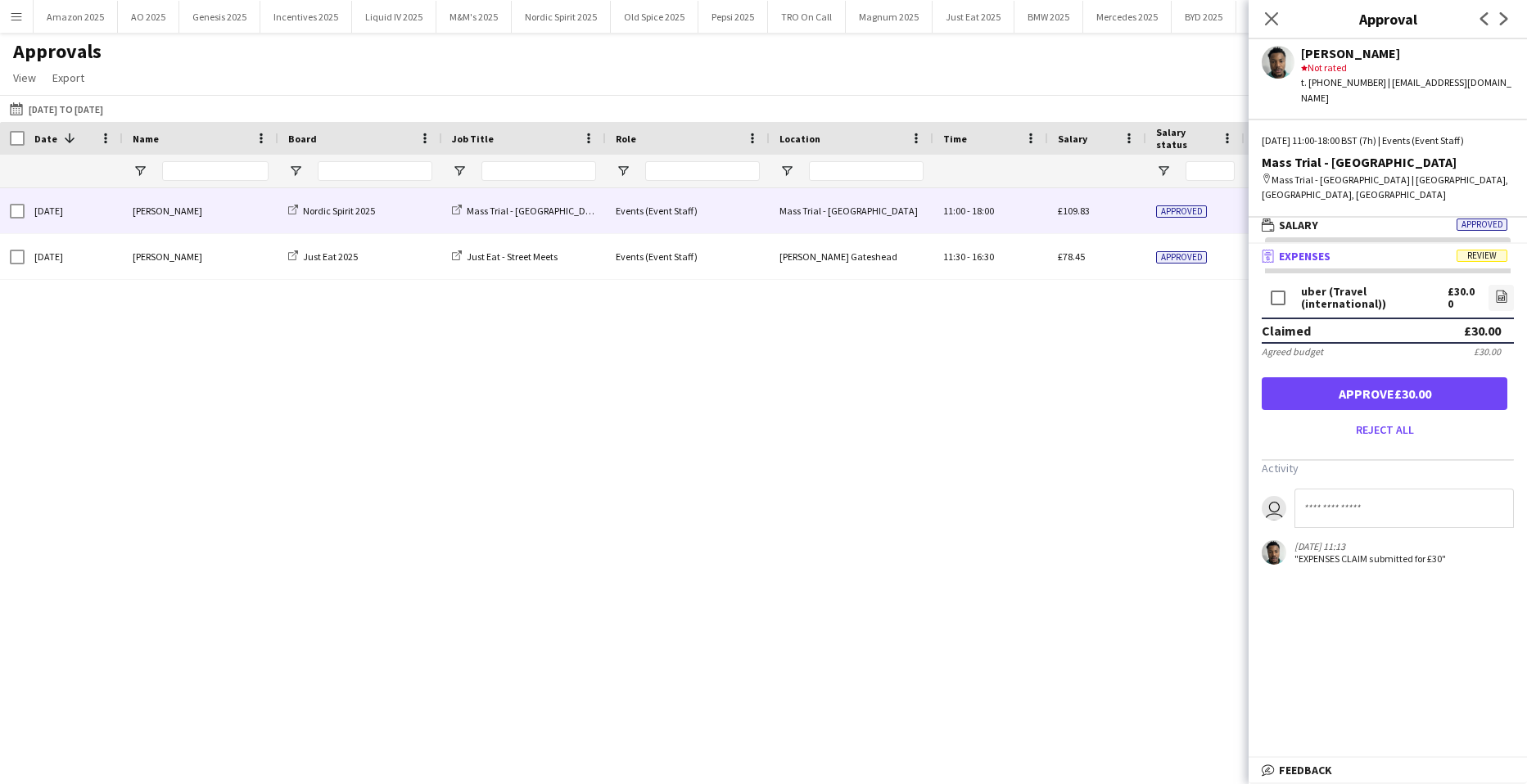
scroll to position [5, 0]
click at [1505, 290] on icon "file-image" at bounding box center [1501, 296] width 13 height 13
click at [1458, 377] on button "Approve £30.00" at bounding box center [1384, 393] width 246 height 33
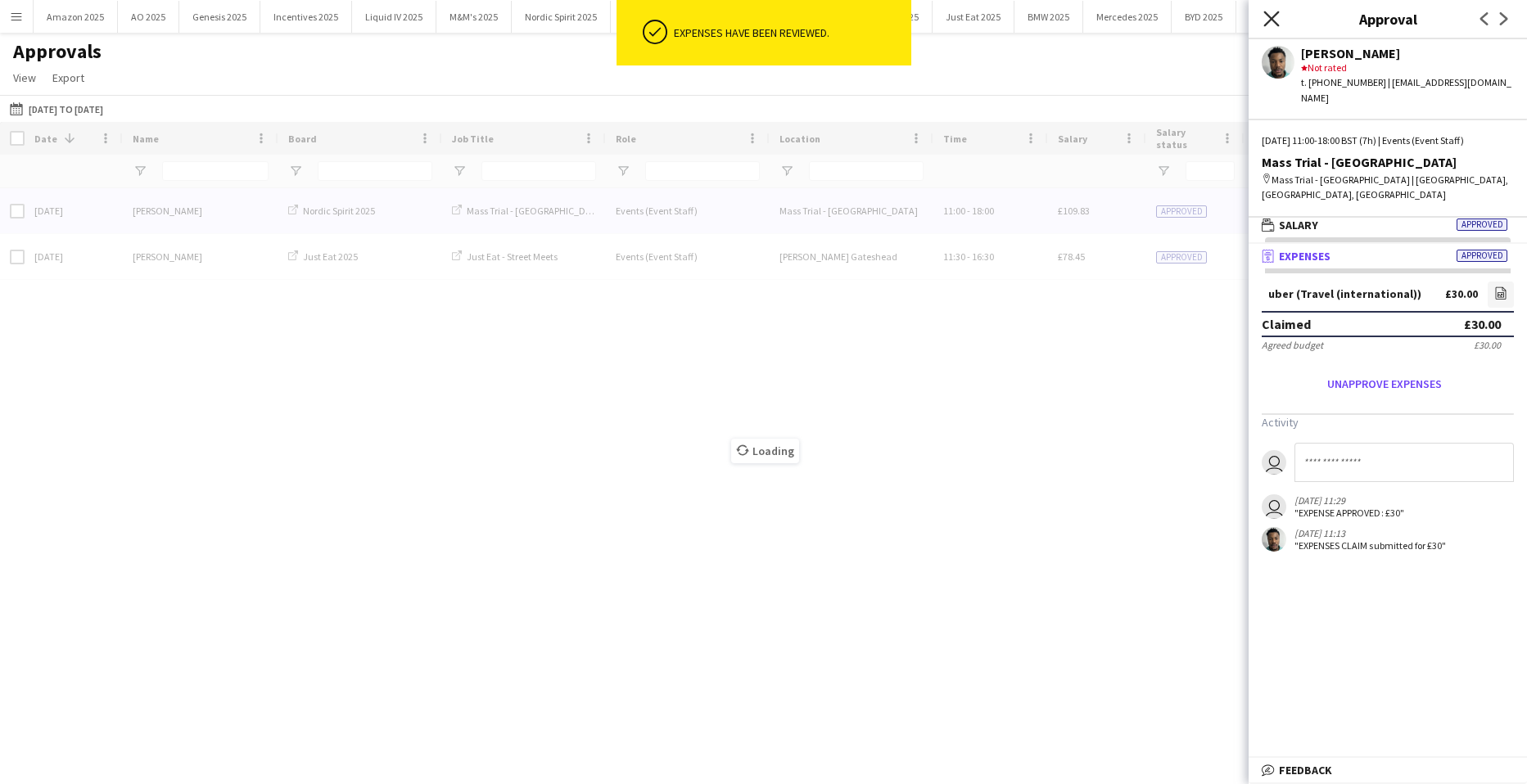
click at [1269, 17] on icon at bounding box center [1271, 18] width 15 height 15
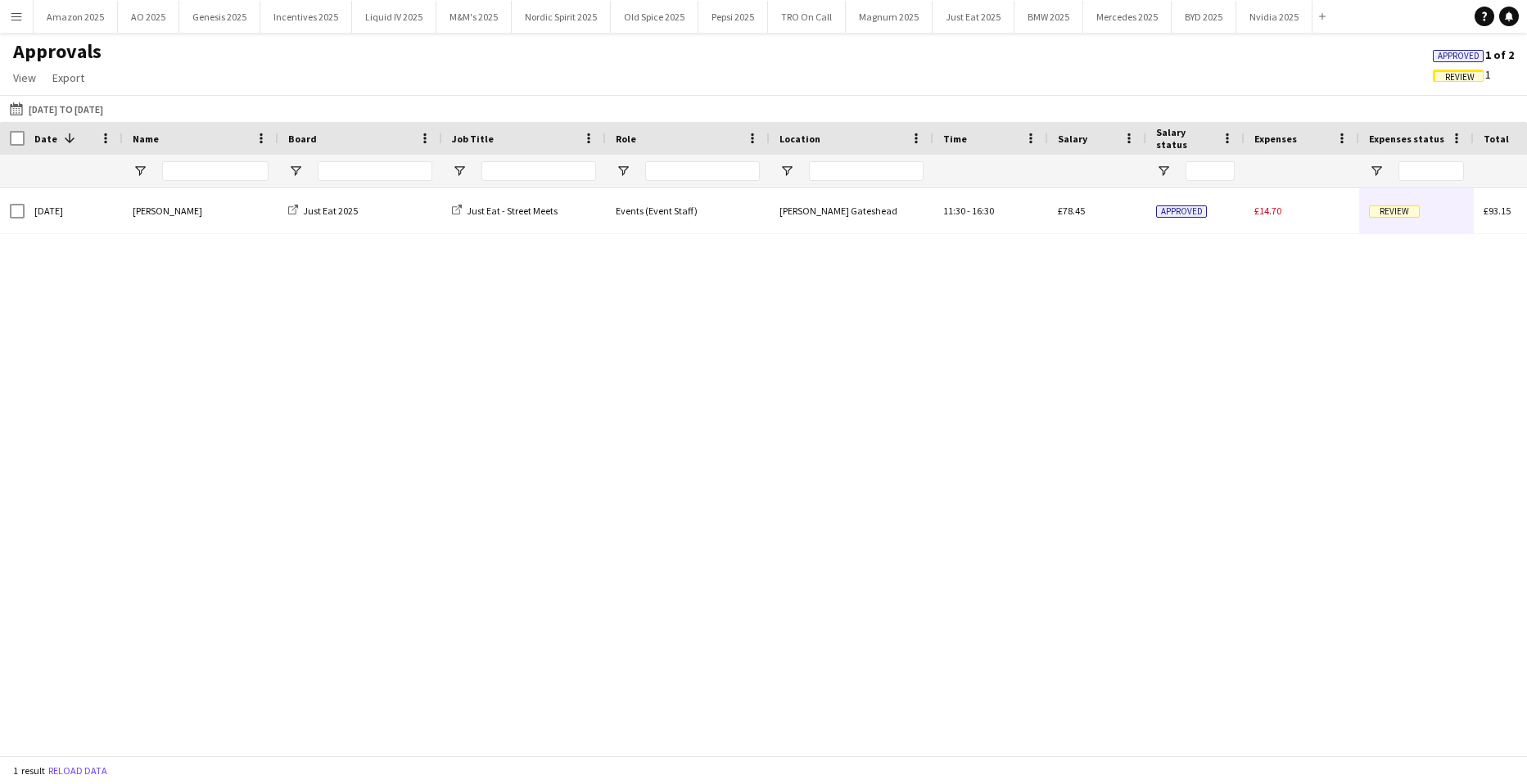
click at [1442, 57] on span "Approved" at bounding box center [1458, 56] width 42 height 10
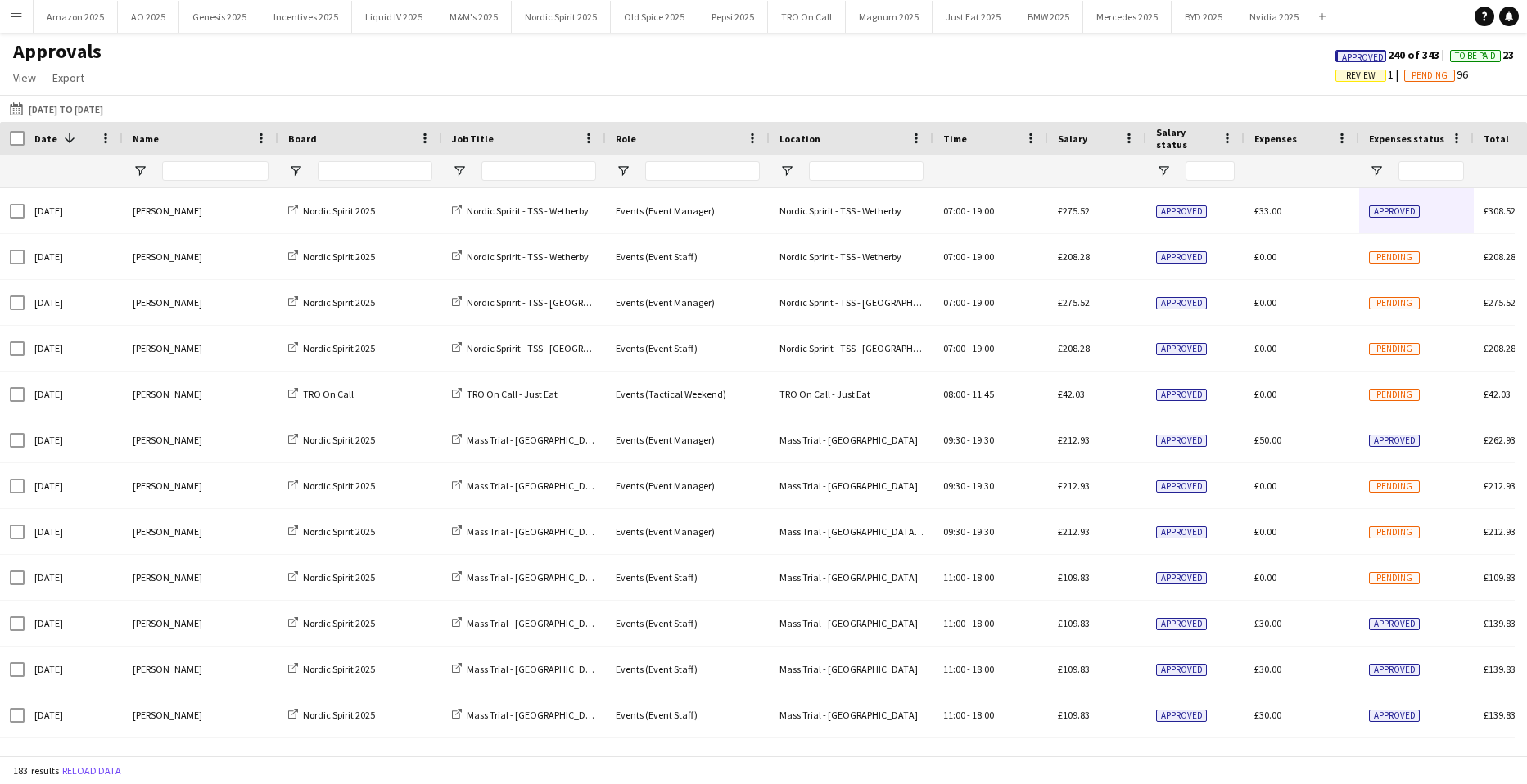
click at [1342, 56] on span "Approved" at bounding box center [1362, 57] width 42 height 10
click at [208, 172] on input "Name Filter Input" at bounding box center [215, 171] width 106 height 20
click at [24, 15] on button "Menu" at bounding box center [16, 16] width 33 height 33
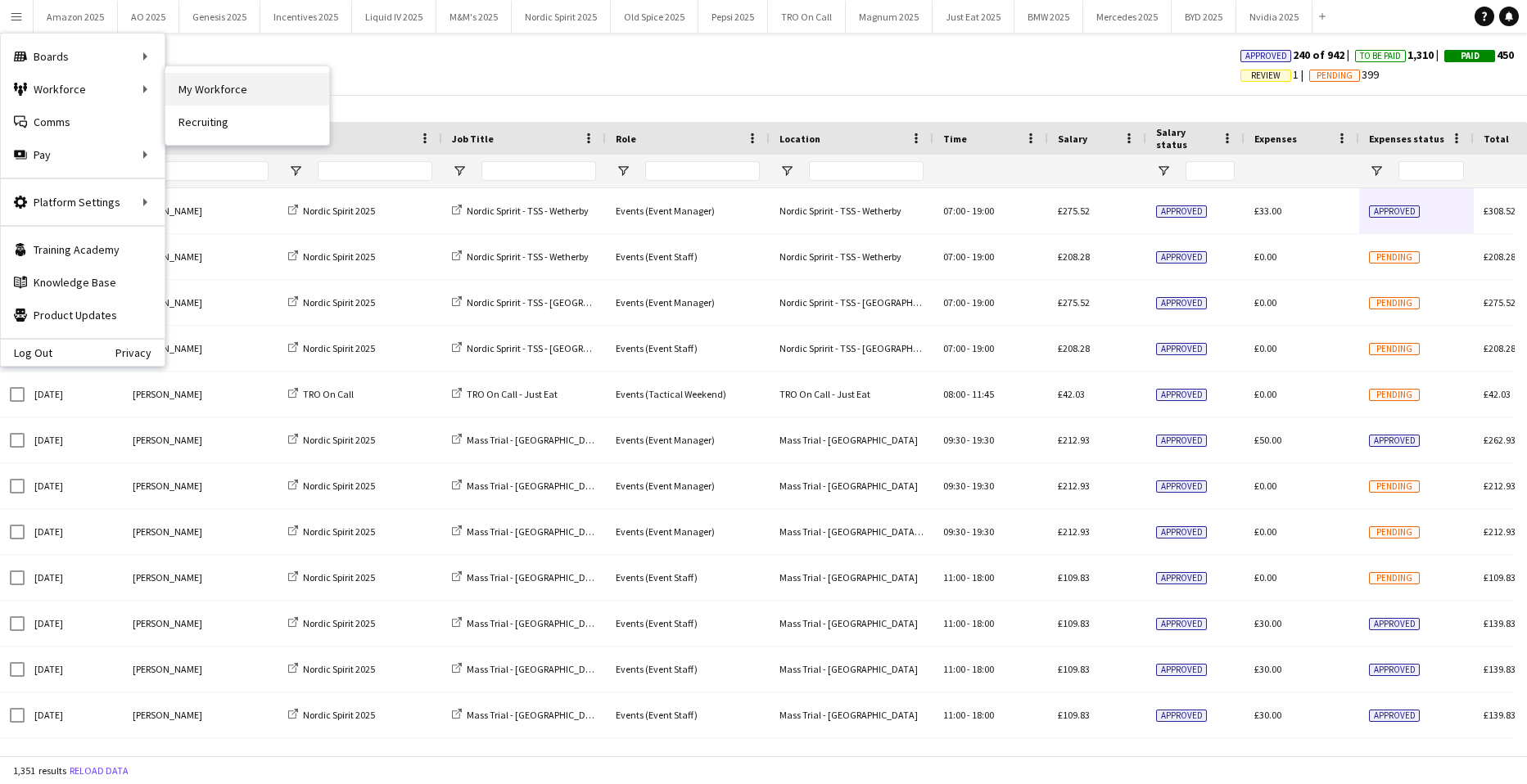
click at [196, 89] on link "My Workforce" at bounding box center [247, 89] width 164 height 33
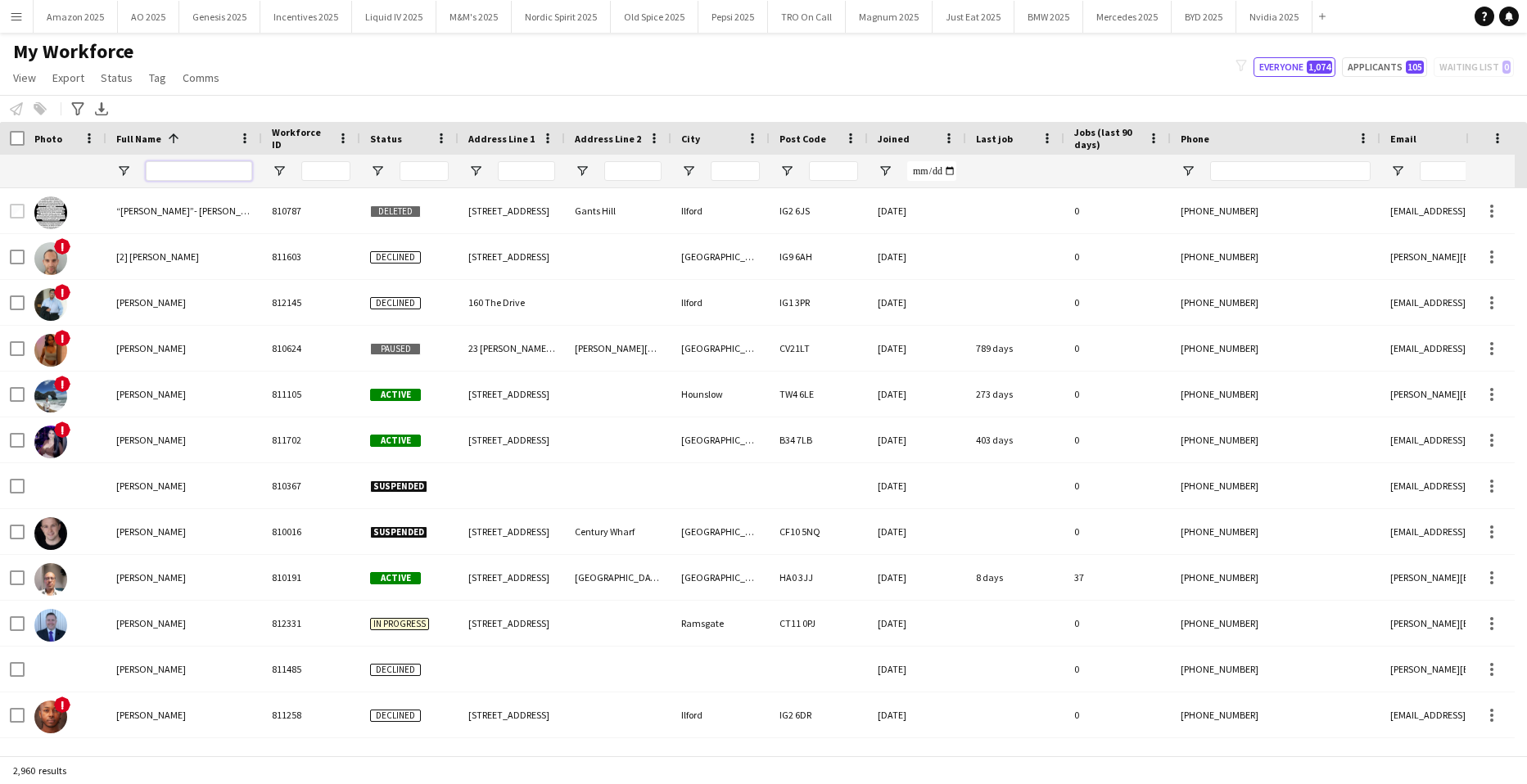
click at [207, 171] on input "Full Name Filter Input" at bounding box center [199, 171] width 106 height 20
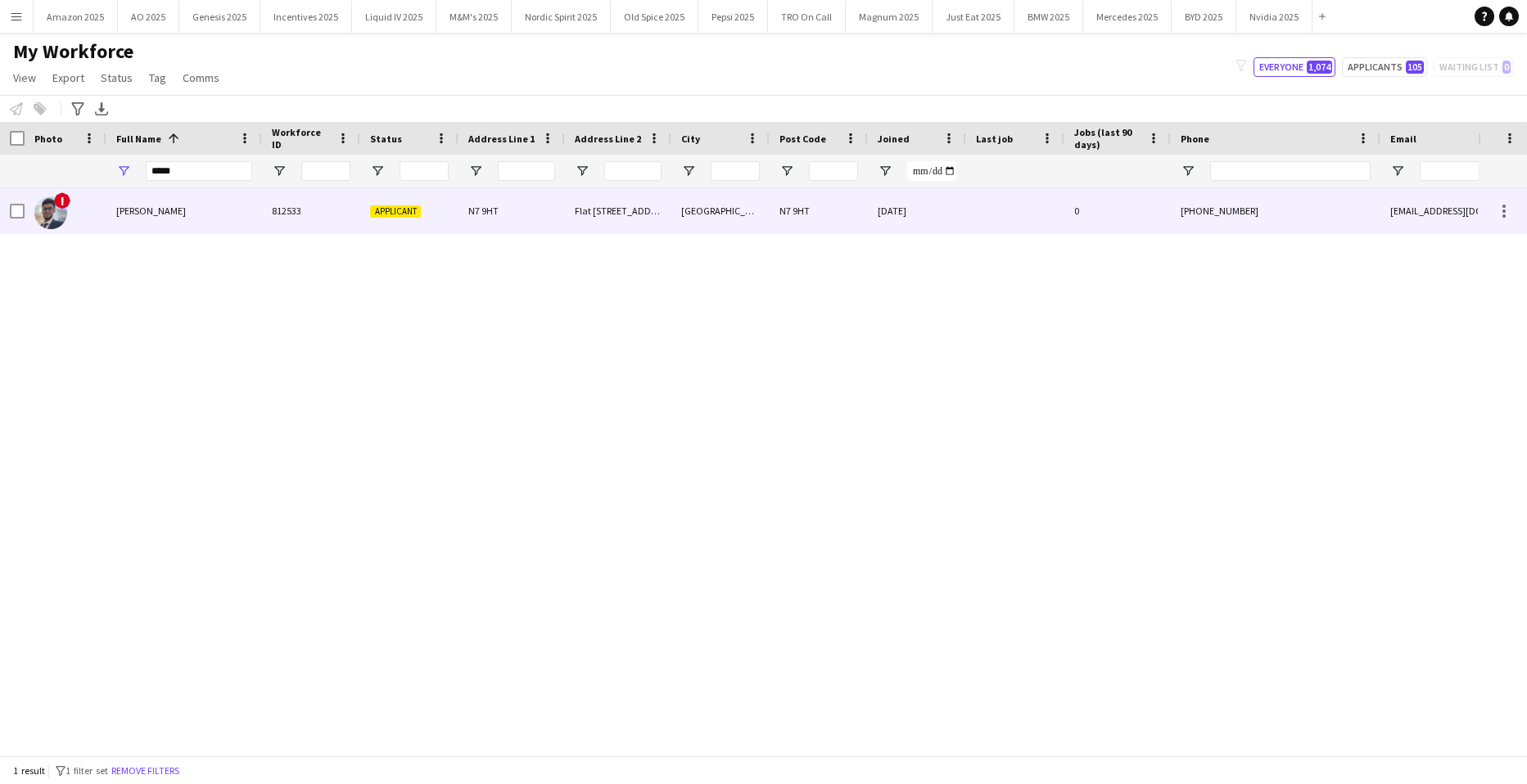
click at [167, 220] on div "Jinan Chowdhury" at bounding box center [184, 211] width 156 height 45
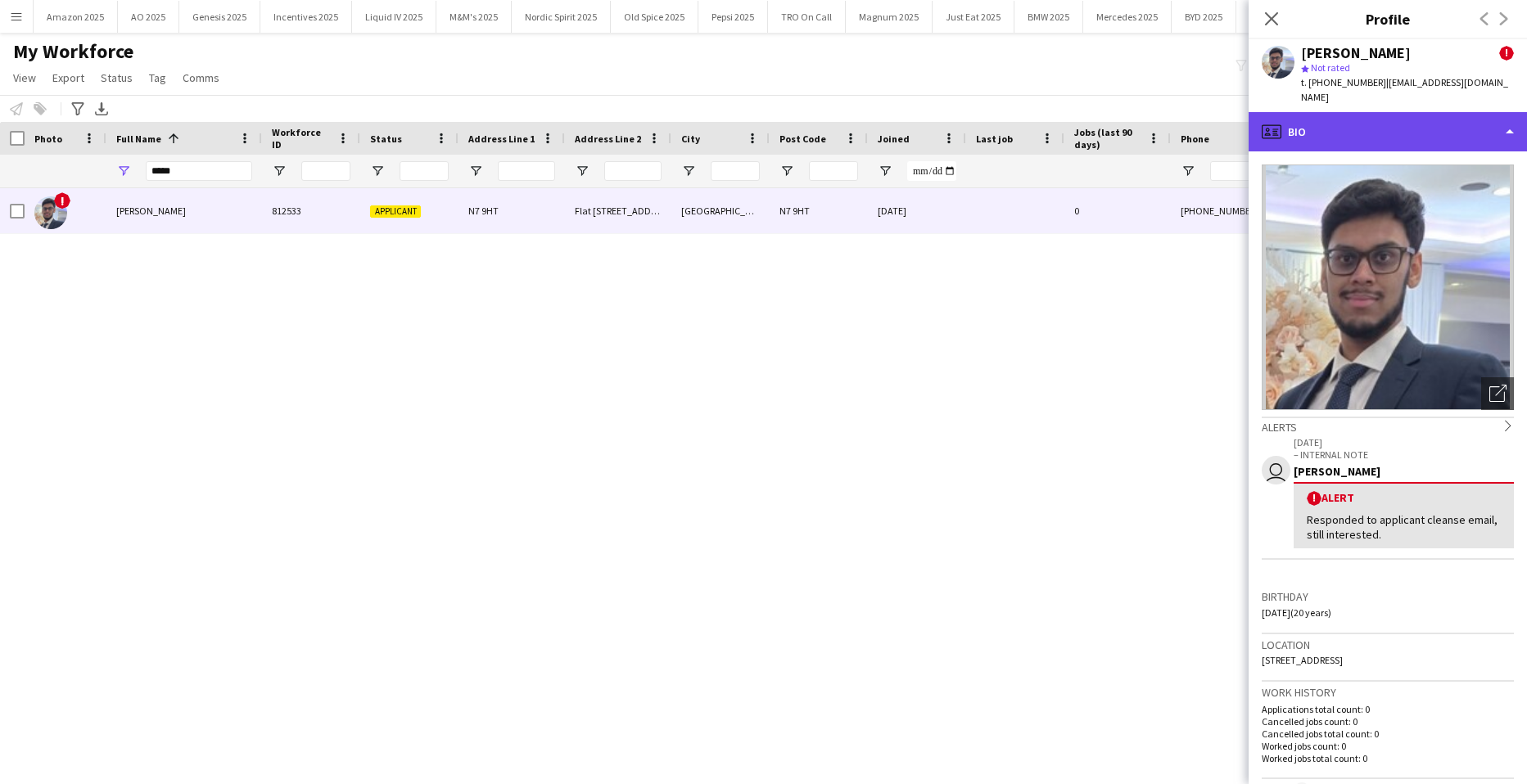
click at [1416, 119] on div "profile Bio" at bounding box center [1387, 132] width 278 height 39
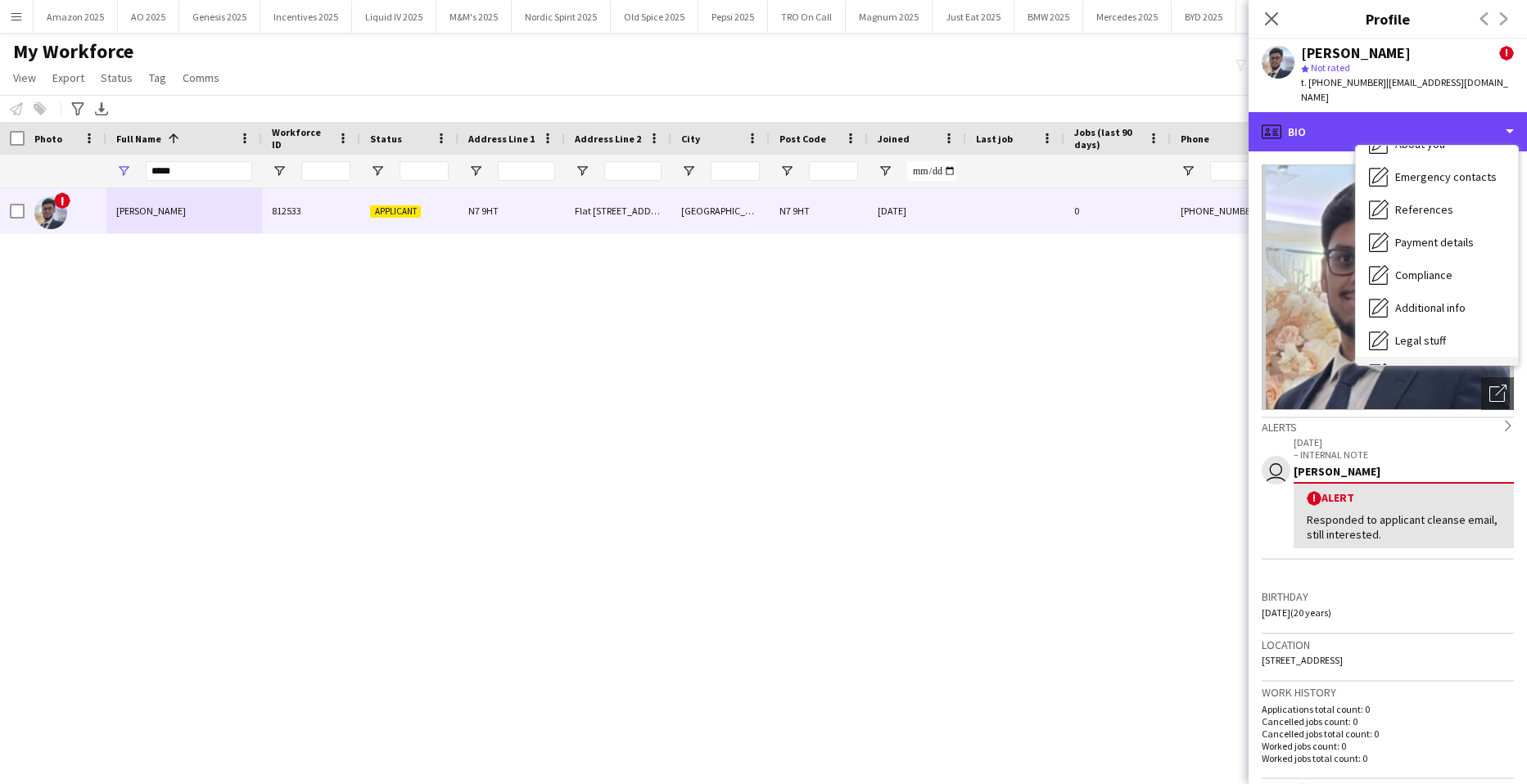
scroll to position [219, 0]
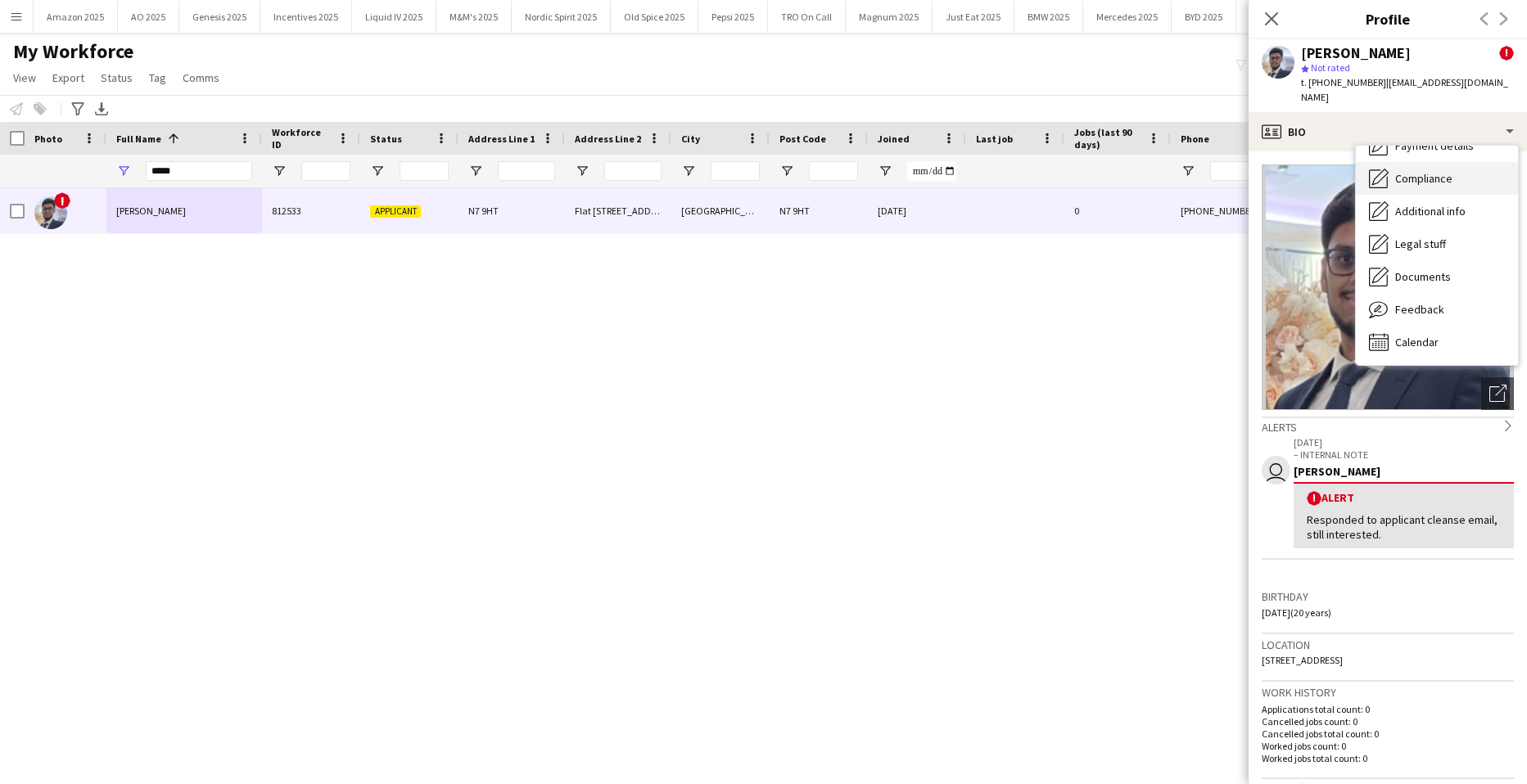
click at [1424, 171] on span "Compliance" at bounding box center [1423, 178] width 57 height 15
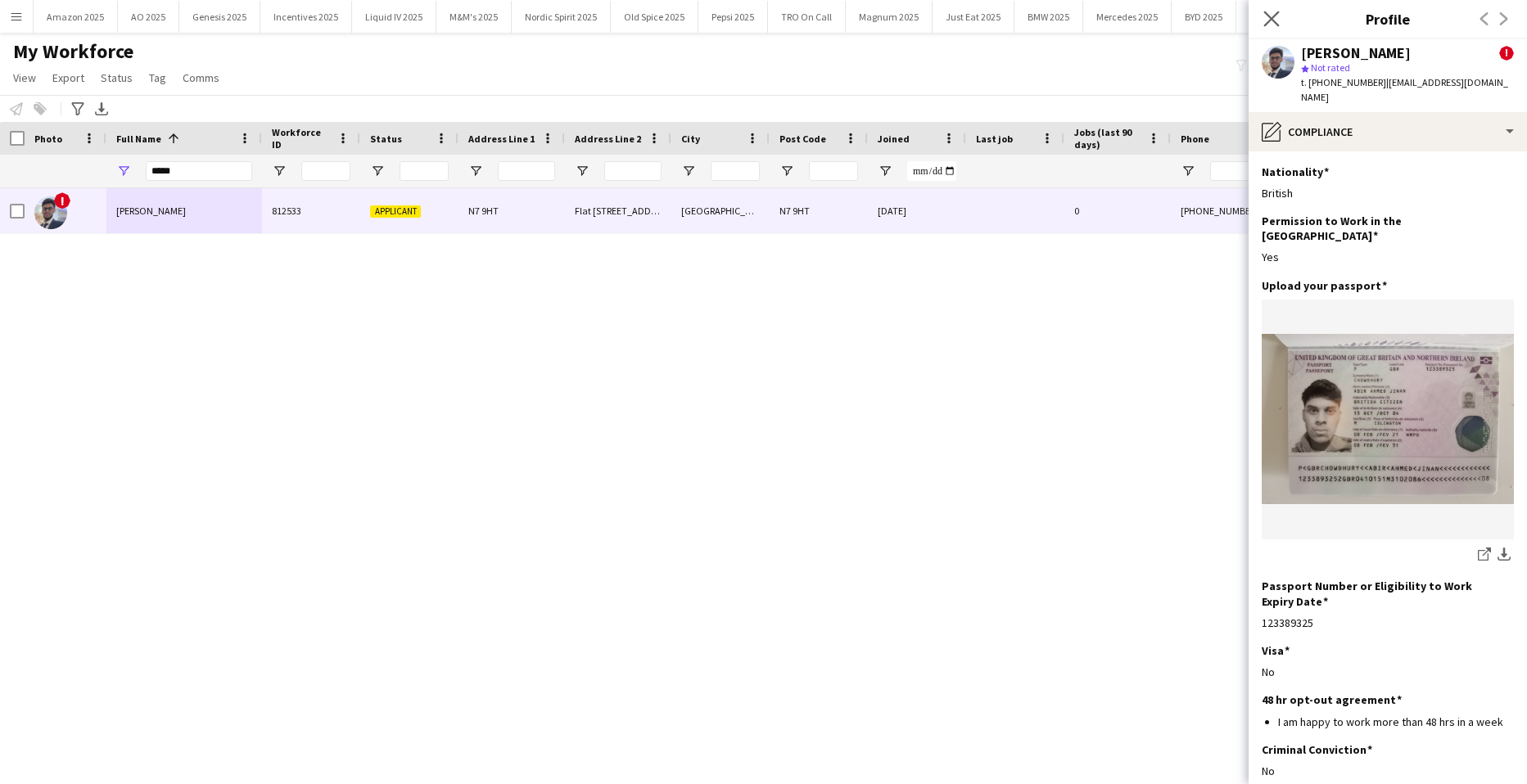
click at [1279, 27] on app-icon "Close pop-in" at bounding box center [1272, 20] width 24 height 24
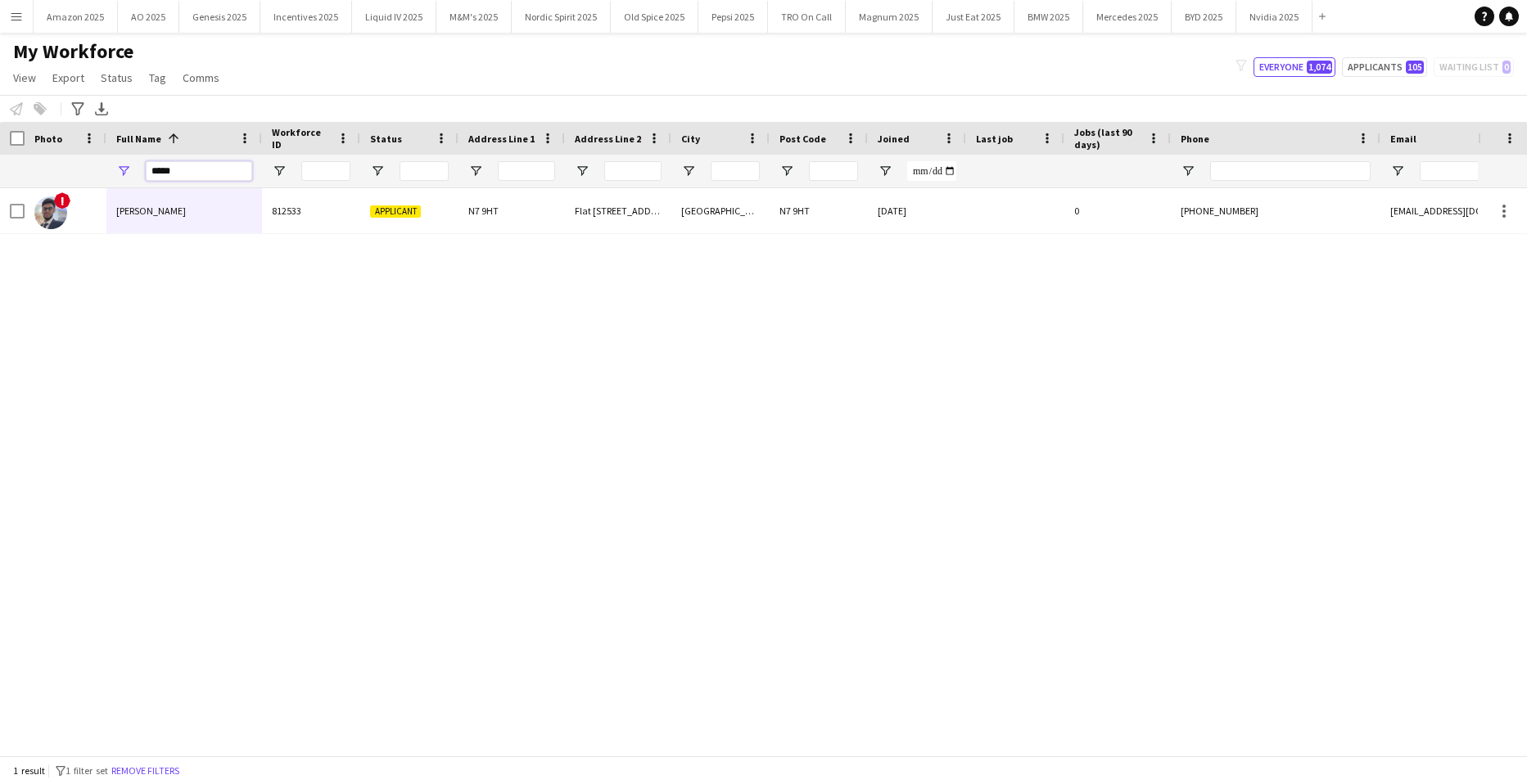
click at [229, 172] on input "*****" at bounding box center [199, 171] width 106 height 20
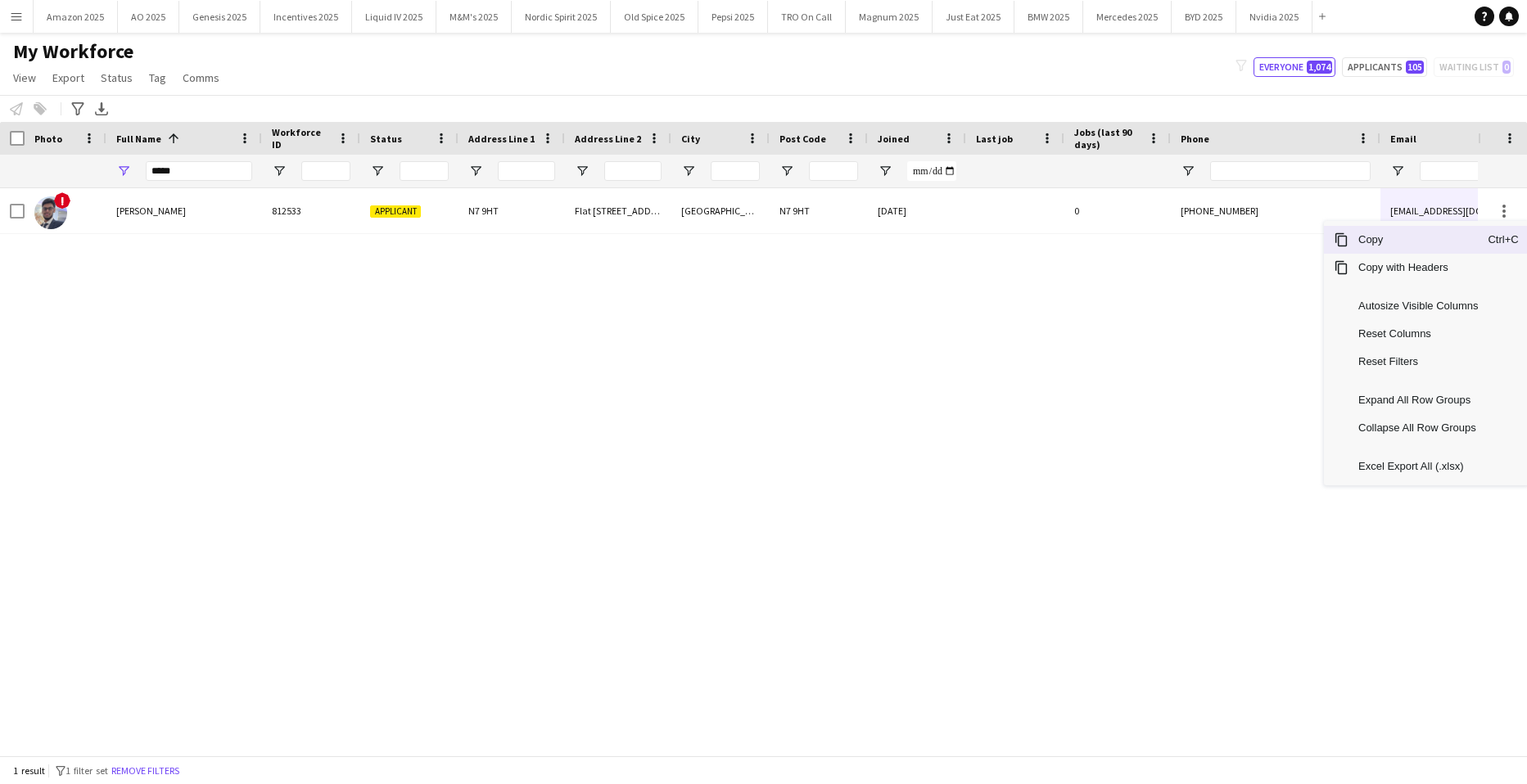
click at [1440, 242] on span "Copy" at bounding box center [1418, 240] width 139 height 27
click at [1415, 233] on span "Copy" at bounding box center [1418, 228] width 139 height 27
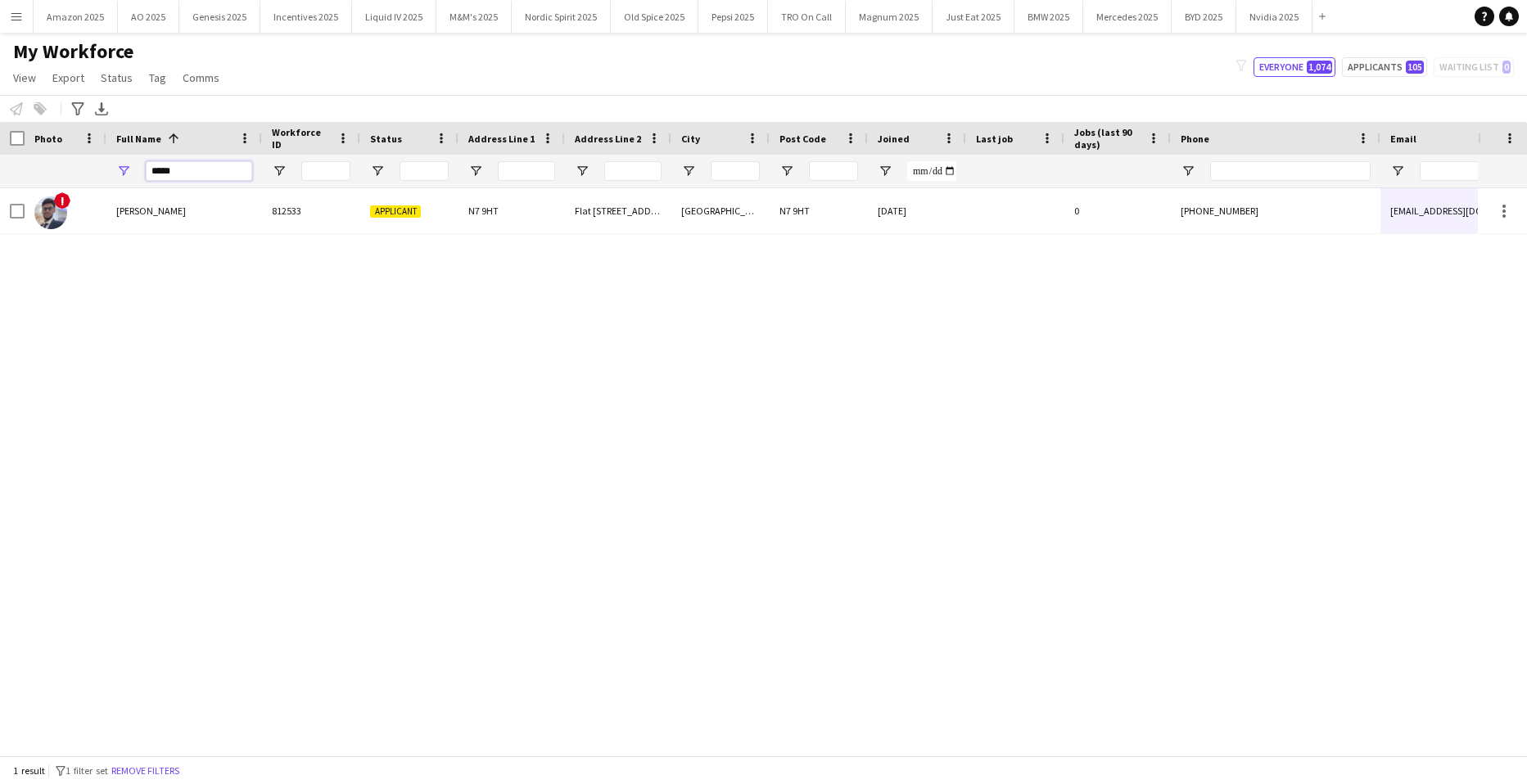
drag, startPoint x: 173, startPoint y: 171, endPoint x: -42, endPoint y: 162, distance: 215.2
click at [0, 162] on html "Menu Boards Boards Boards All jobs Status Workforce Workforce My Workforce Recr…" at bounding box center [764, 392] width 1527 height 784
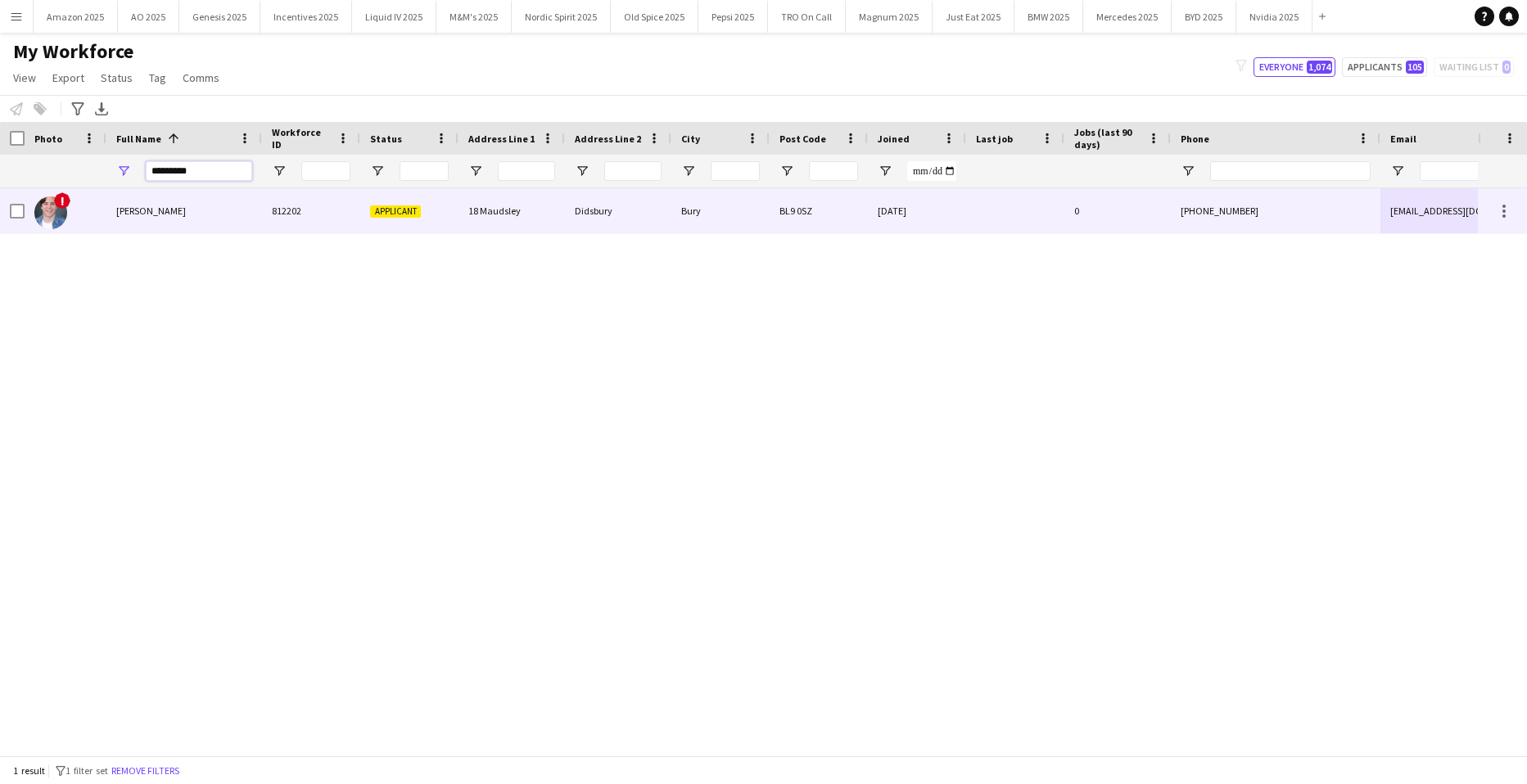
type input "*********"
click at [171, 212] on span "Nathan Hobley-Smith" at bounding box center [151, 211] width 69 height 12
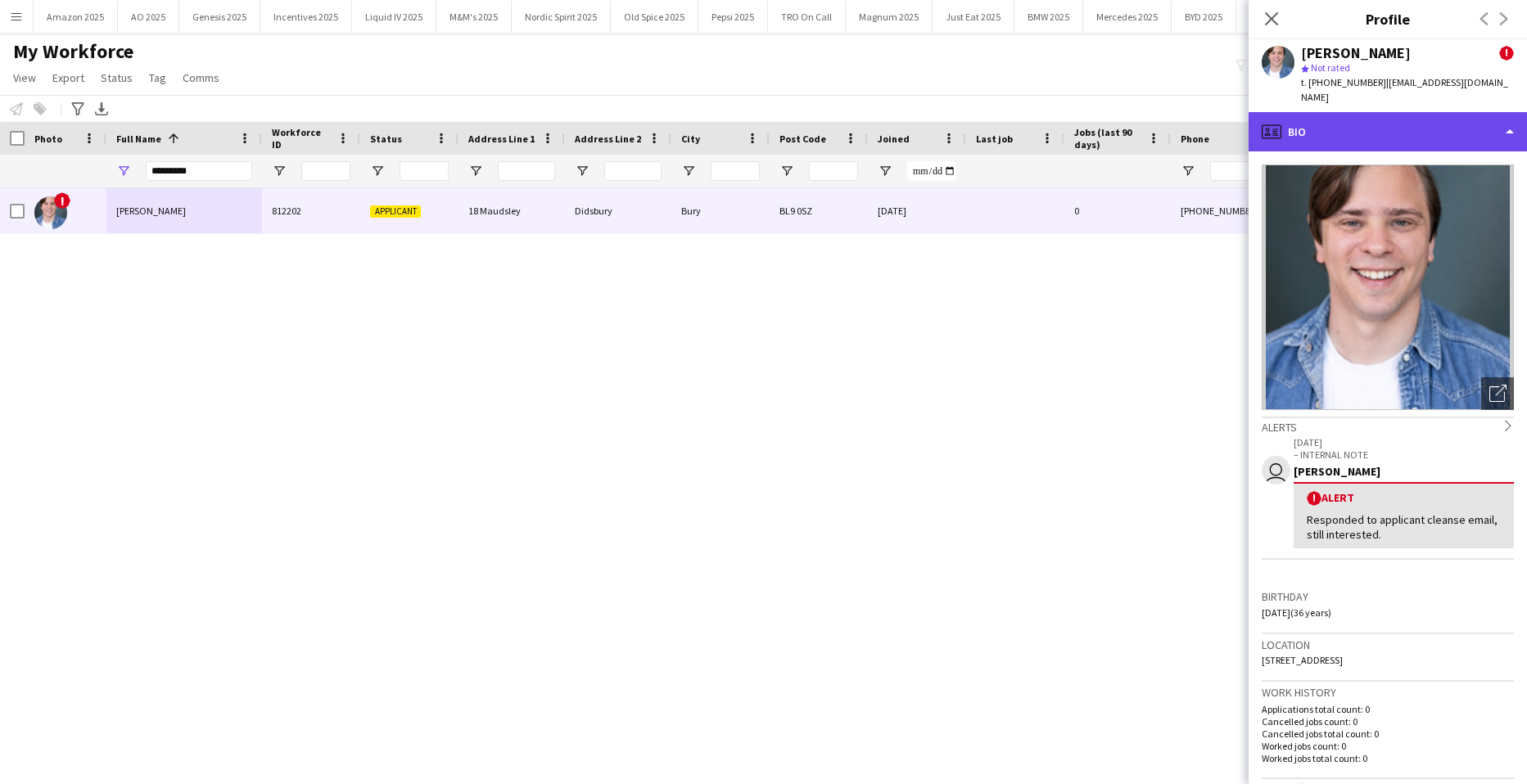
click at [1439, 127] on div "profile Bio" at bounding box center [1387, 132] width 278 height 39
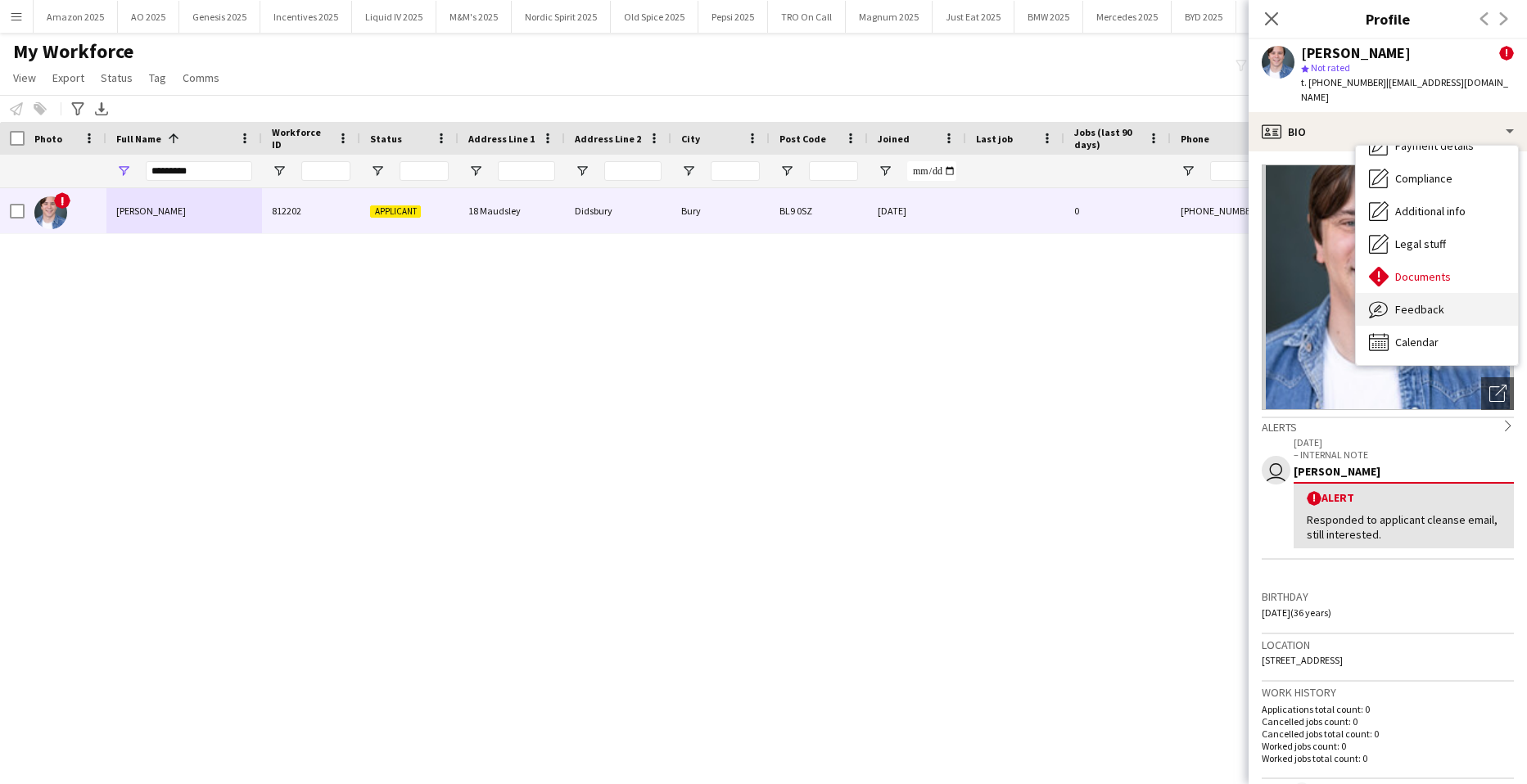
click at [1440, 302] on span "Feedback" at bounding box center [1419, 309] width 49 height 15
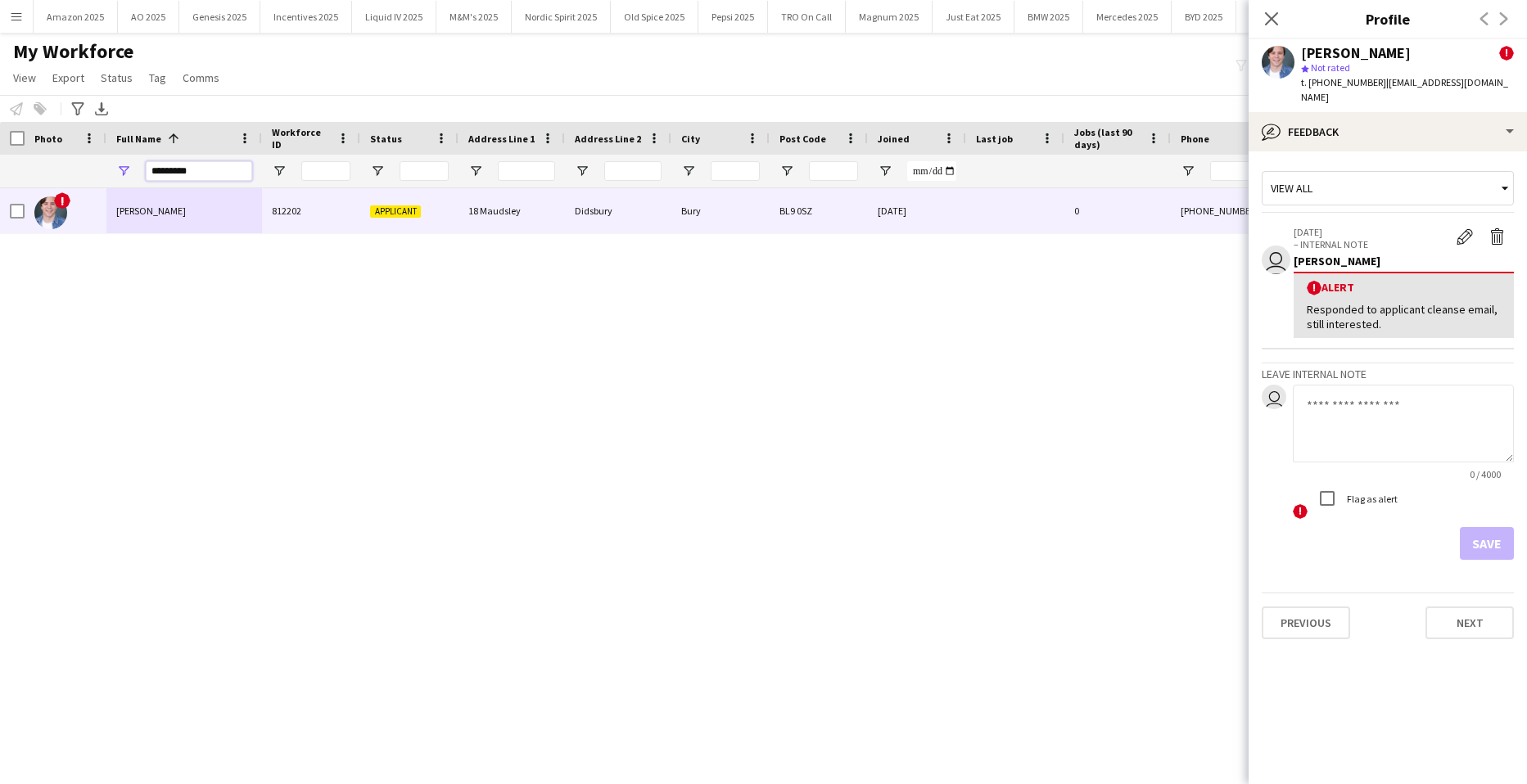
drag, startPoint x: 201, startPoint y: 177, endPoint x: -42, endPoint y: 187, distance: 243.2
click at [0, 187] on html "Menu Boards Boards Boards All jobs Status Workforce Workforce My Workforce Recr…" at bounding box center [764, 392] width 1527 height 784
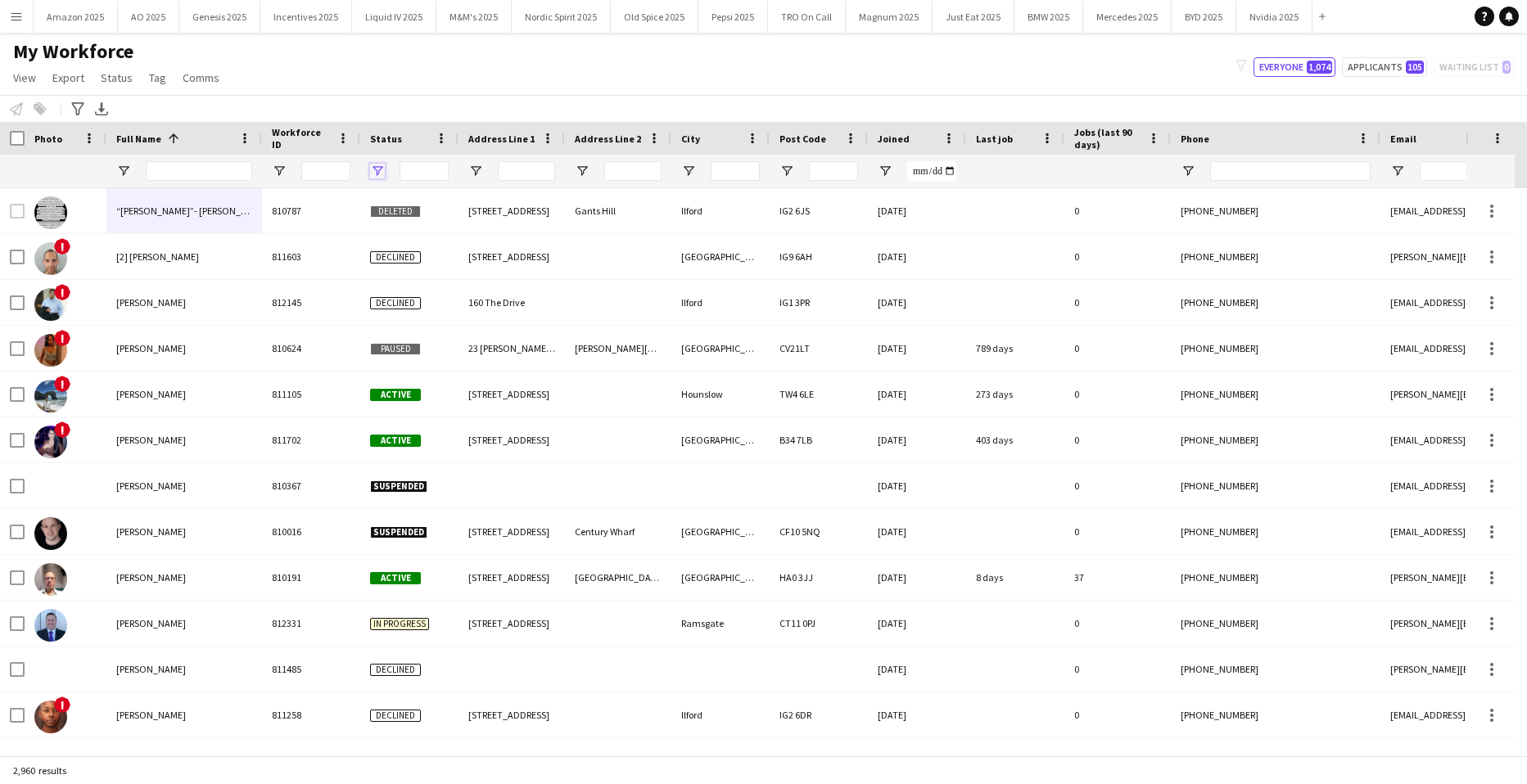
click at [374, 169] on span "Open Filter Menu" at bounding box center [377, 171] width 15 height 15
click at [387, 280] on div "(Select All)" at bounding box center [453, 271] width 154 height 20
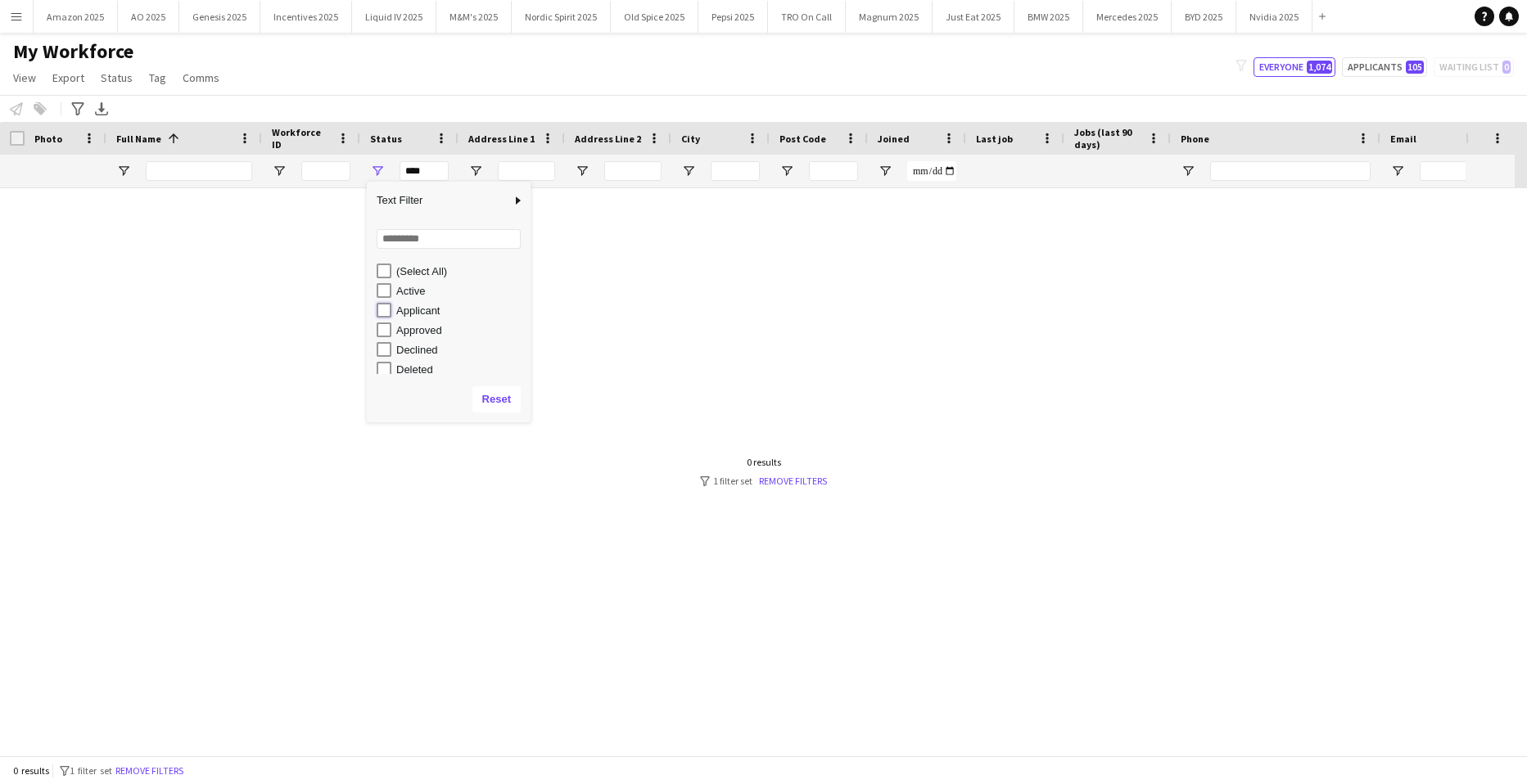
type input "**********"
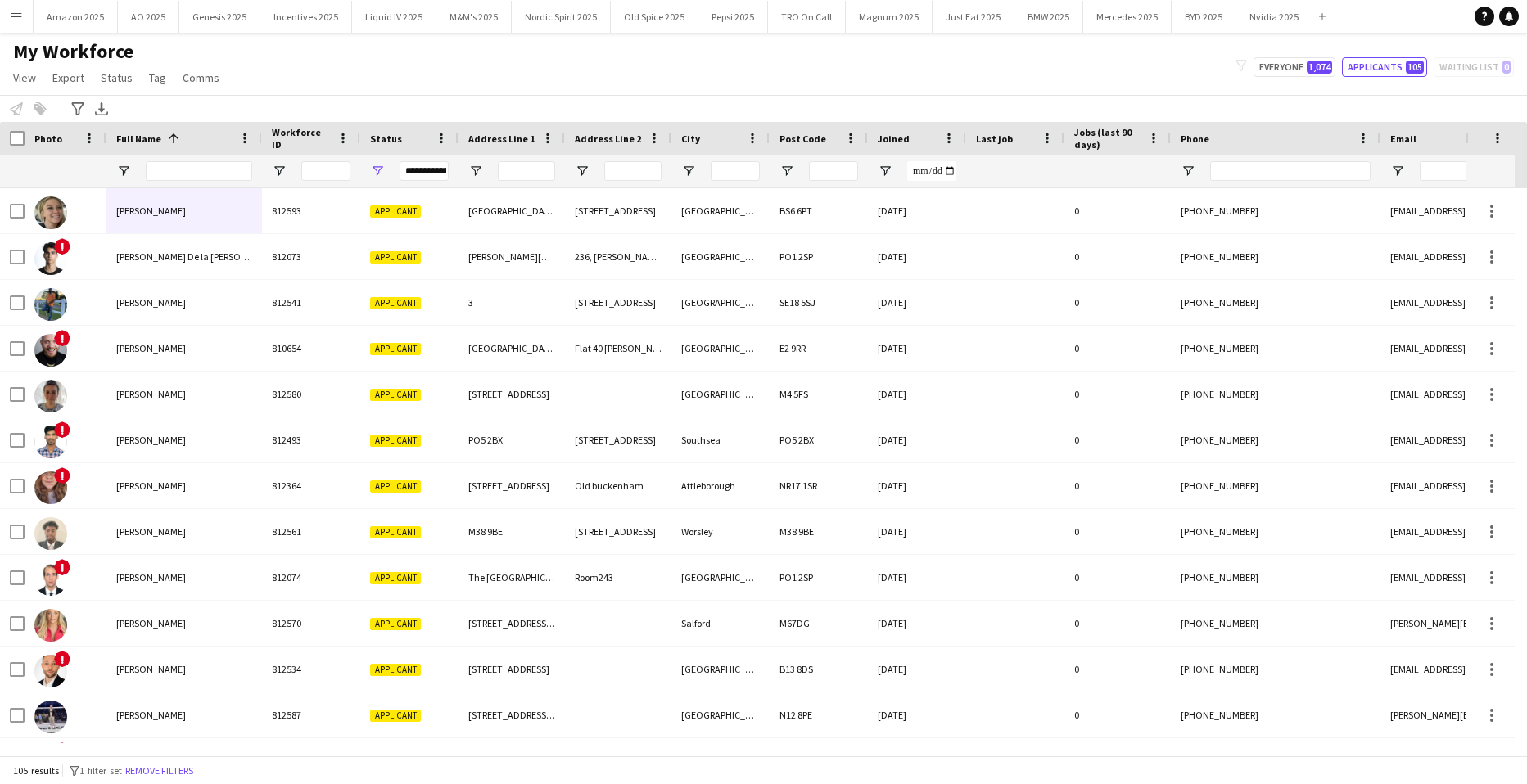
click at [670, 82] on div "My Workforce View Views Default view Compliance Log New view Update view Delete…" at bounding box center [764, 67] width 1527 height 56
click at [901, 138] on span "Joined" at bounding box center [893, 139] width 32 height 12
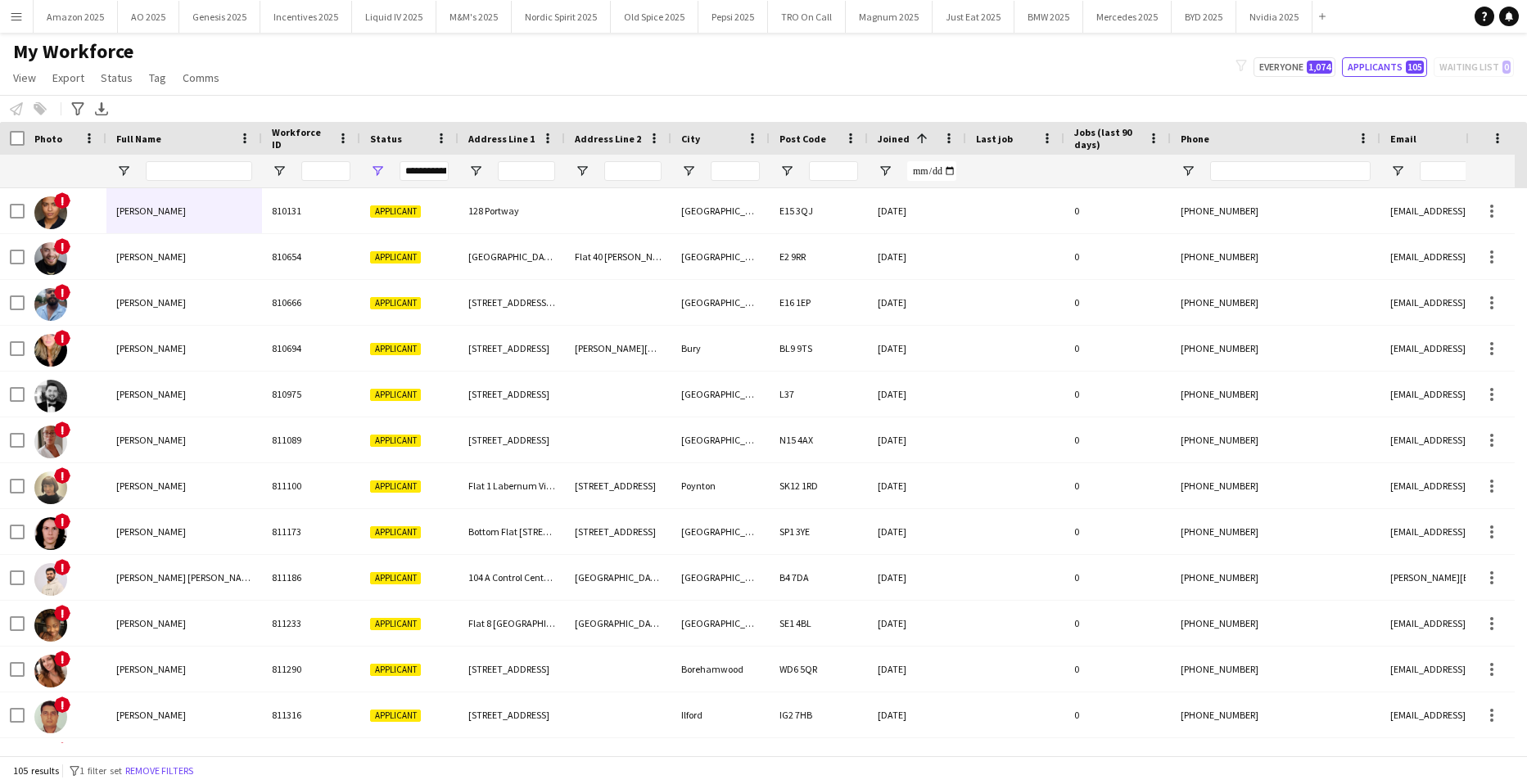
click at [901, 138] on span "Joined" at bounding box center [893, 139] width 32 height 12
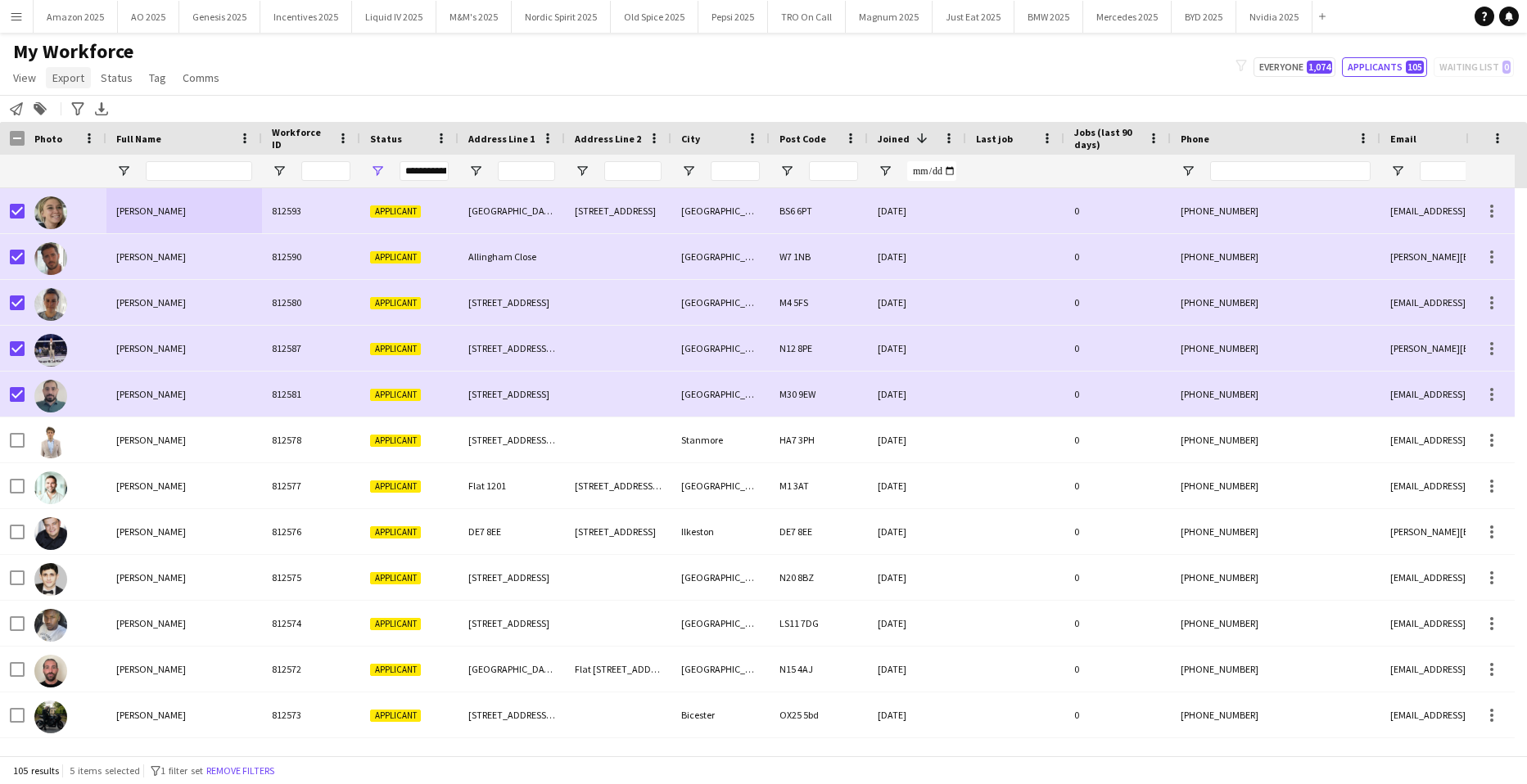
click at [82, 73] on span "Export" at bounding box center [68, 77] width 32 height 15
click at [122, 150] on link "Export as XLSX" at bounding box center [108, 161] width 124 height 34
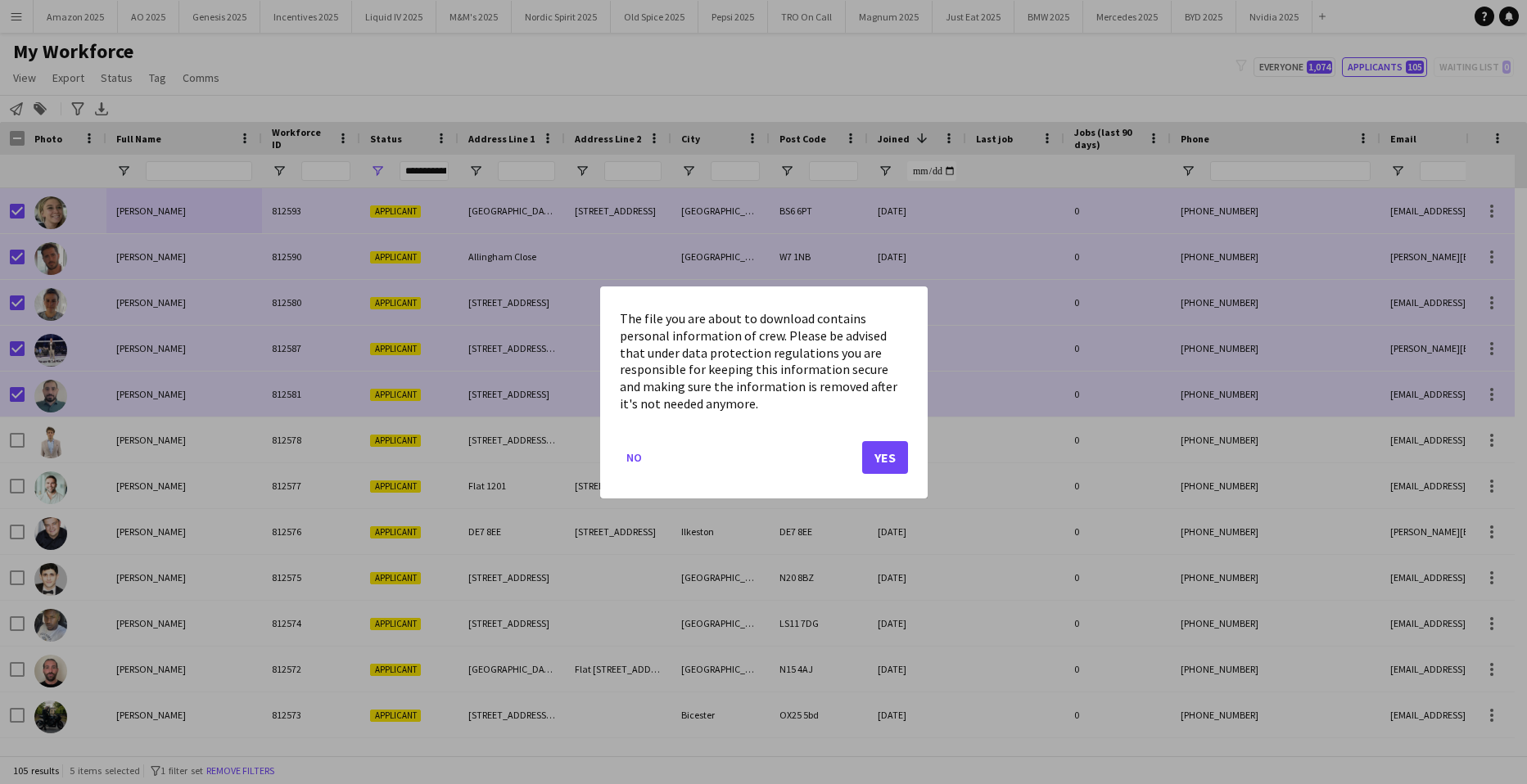
click at [880, 474] on mat-dialog-actions "No Yes" at bounding box center [764, 463] width 288 height 69
click at [878, 457] on button "Yes" at bounding box center [885, 457] width 46 height 33
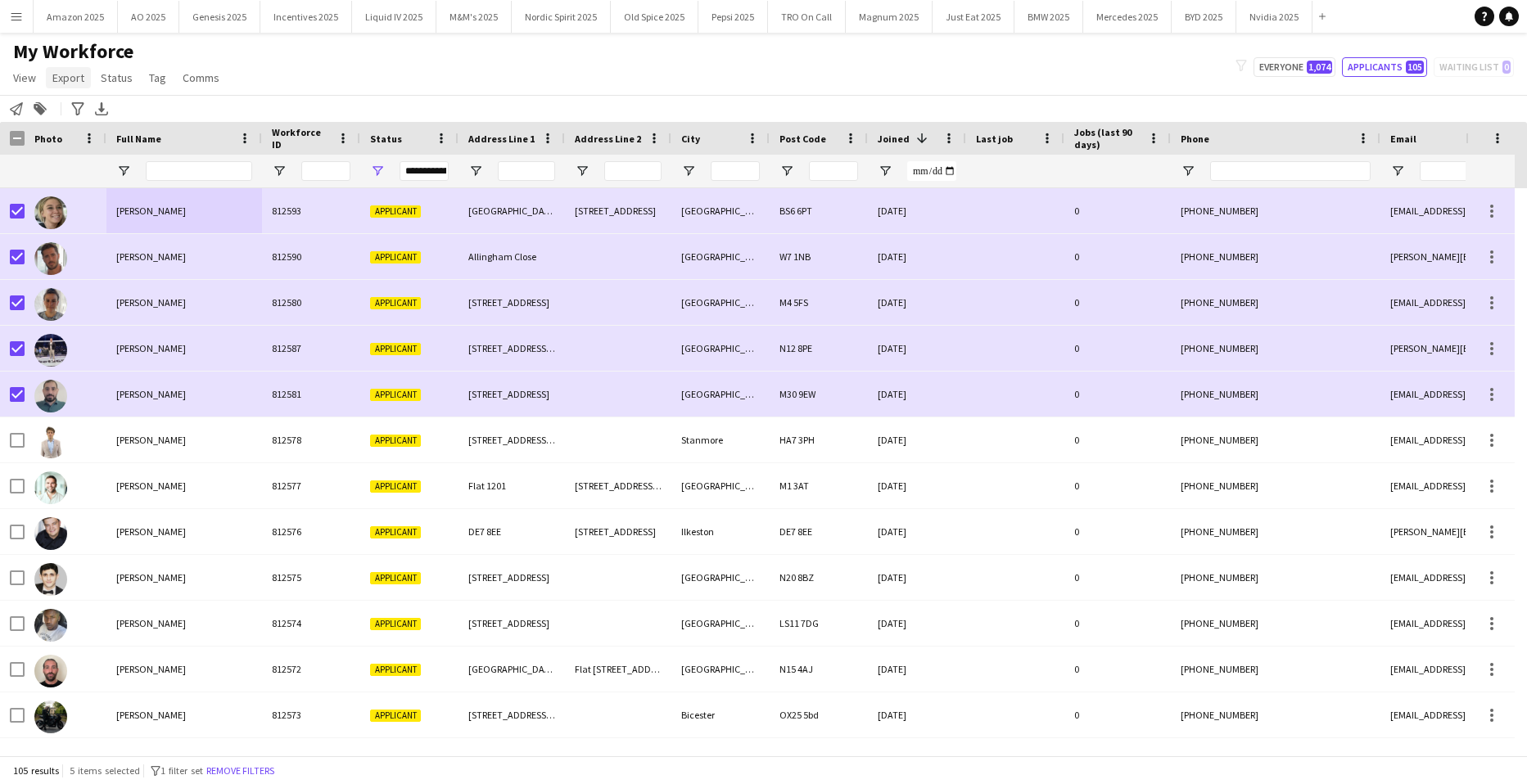
click at [69, 82] on span "Export" at bounding box center [68, 77] width 32 height 15
click at [92, 107] on span "New starters report" at bounding box center [109, 112] width 99 height 15
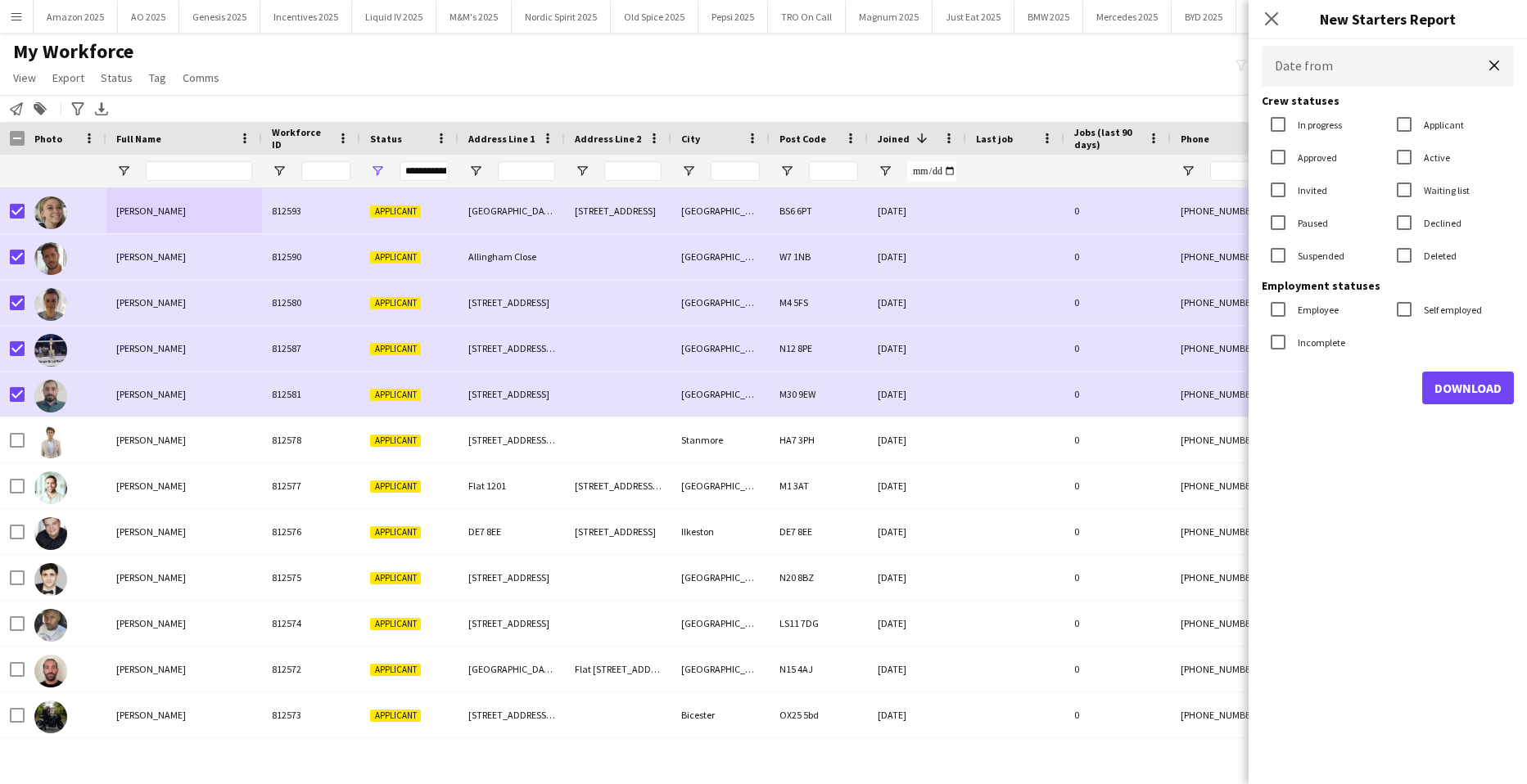
click at [1355, 66] on body "Menu Boards Boards Boards All jobs Status Workforce Workforce My Workforce Recr…" at bounding box center [764, 392] width 1527 height 784
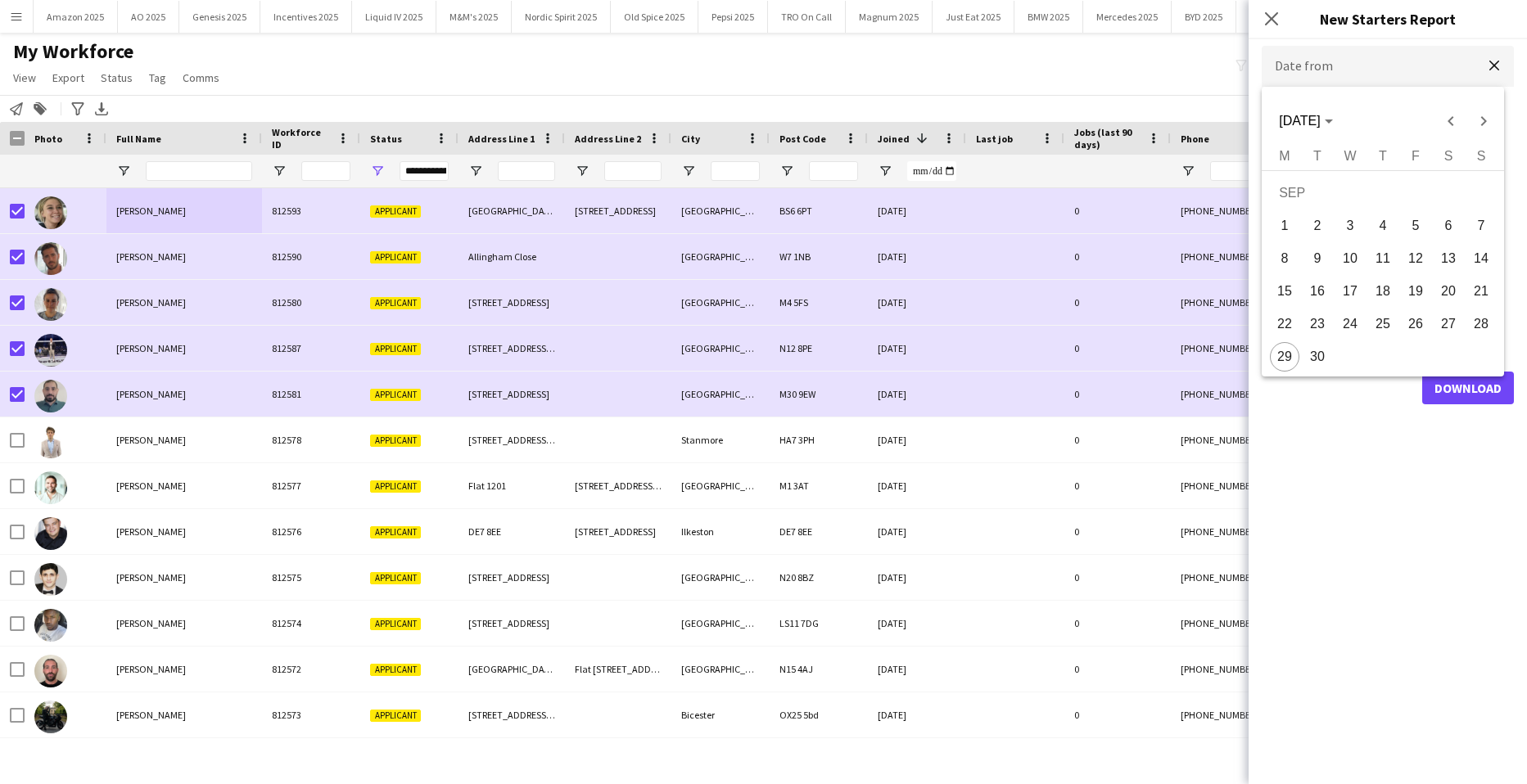
click at [1414, 319] on span "26" at bounding box center [1416, 324] width 29 height 29
type input "**********"
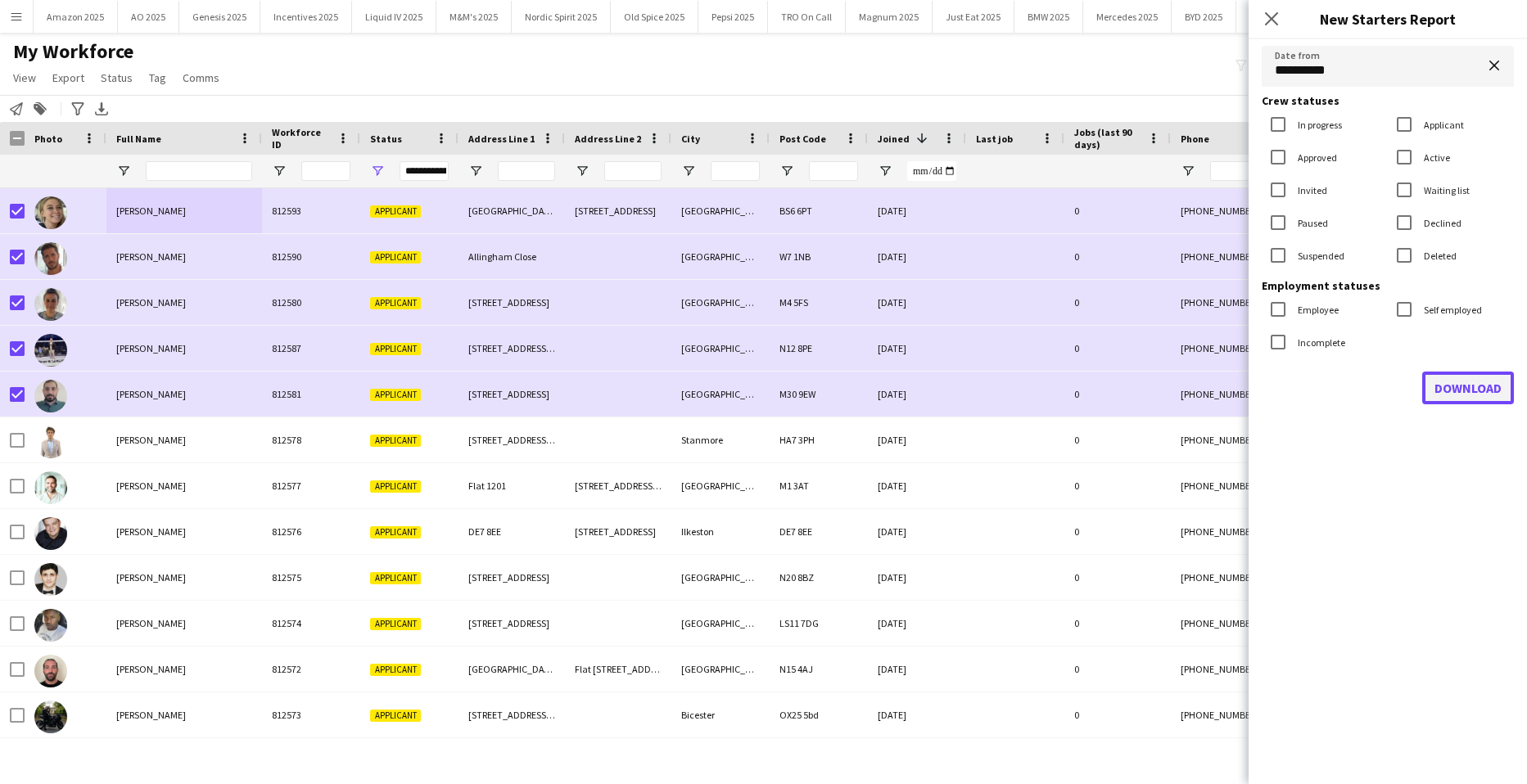
click at [1484, 377] on button "Download" at bounding box center [1468, 388] width 92 height 33
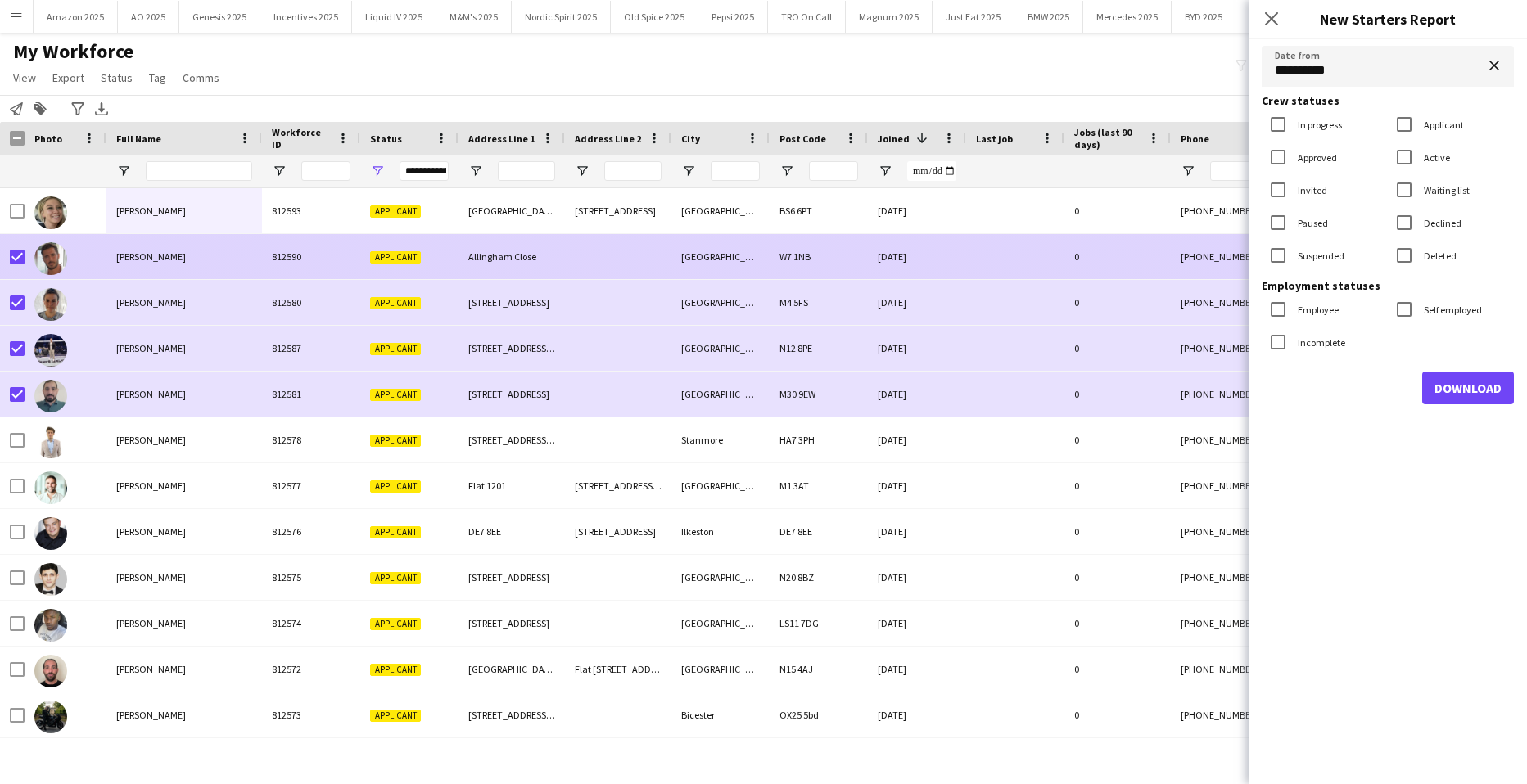
click at [23, 251] on div at bounding box center [16, 257] width 15 height 46
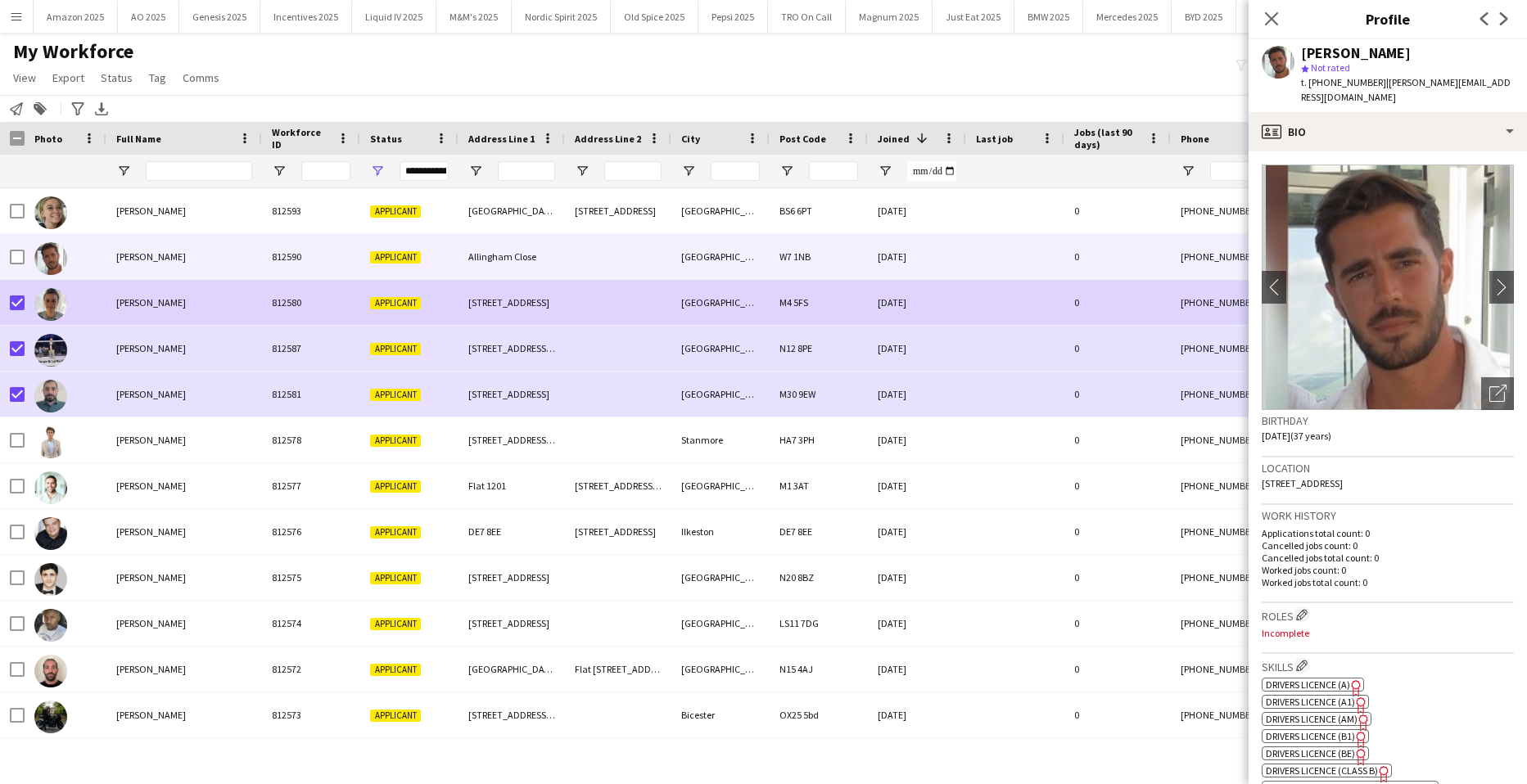
click at [15, 312] on div at bounding box center [16, 303] width 15 height 46
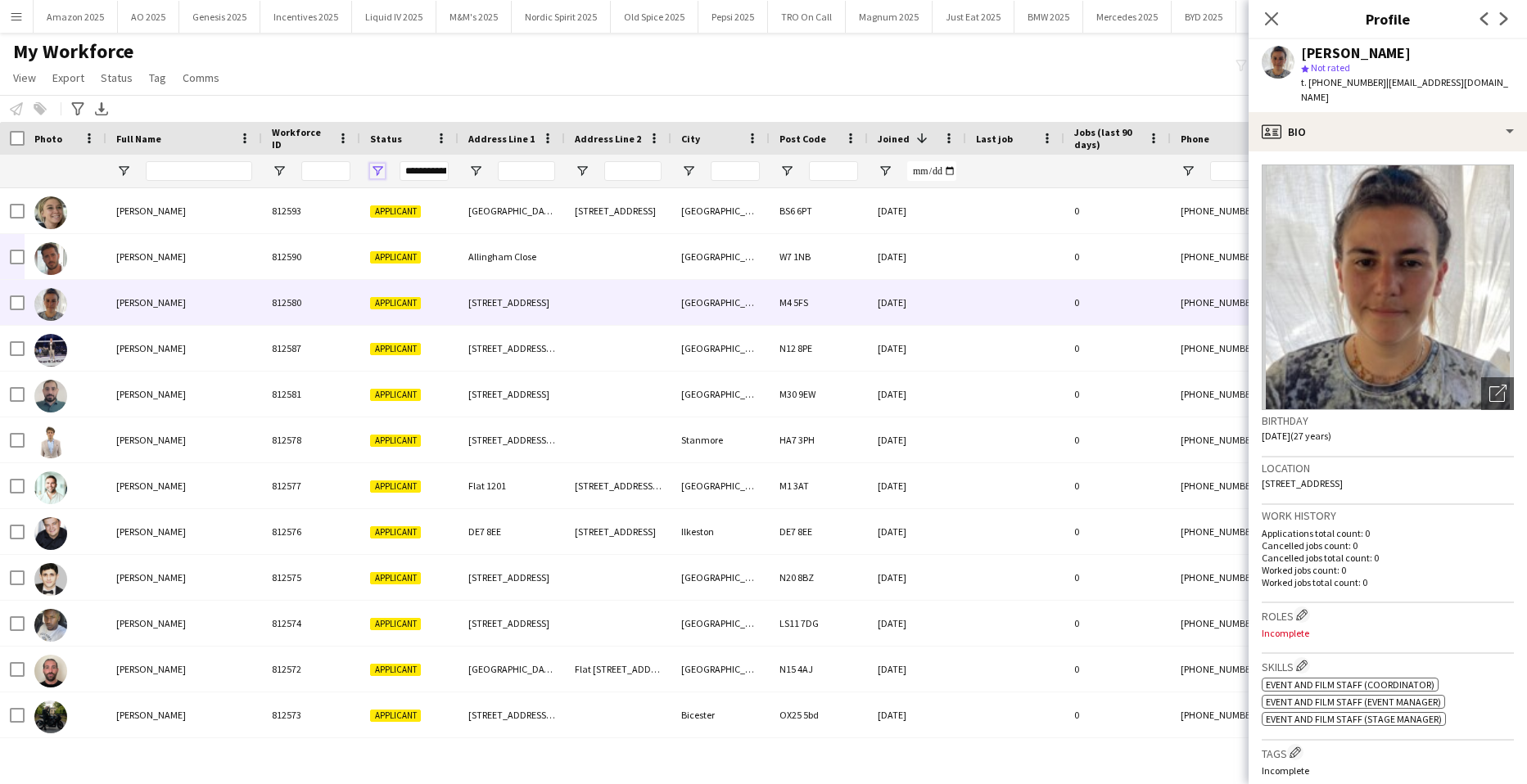
click at [381, 171] on span "Open Filter Menu" at bounding box center [377, 171] width 15 height 15
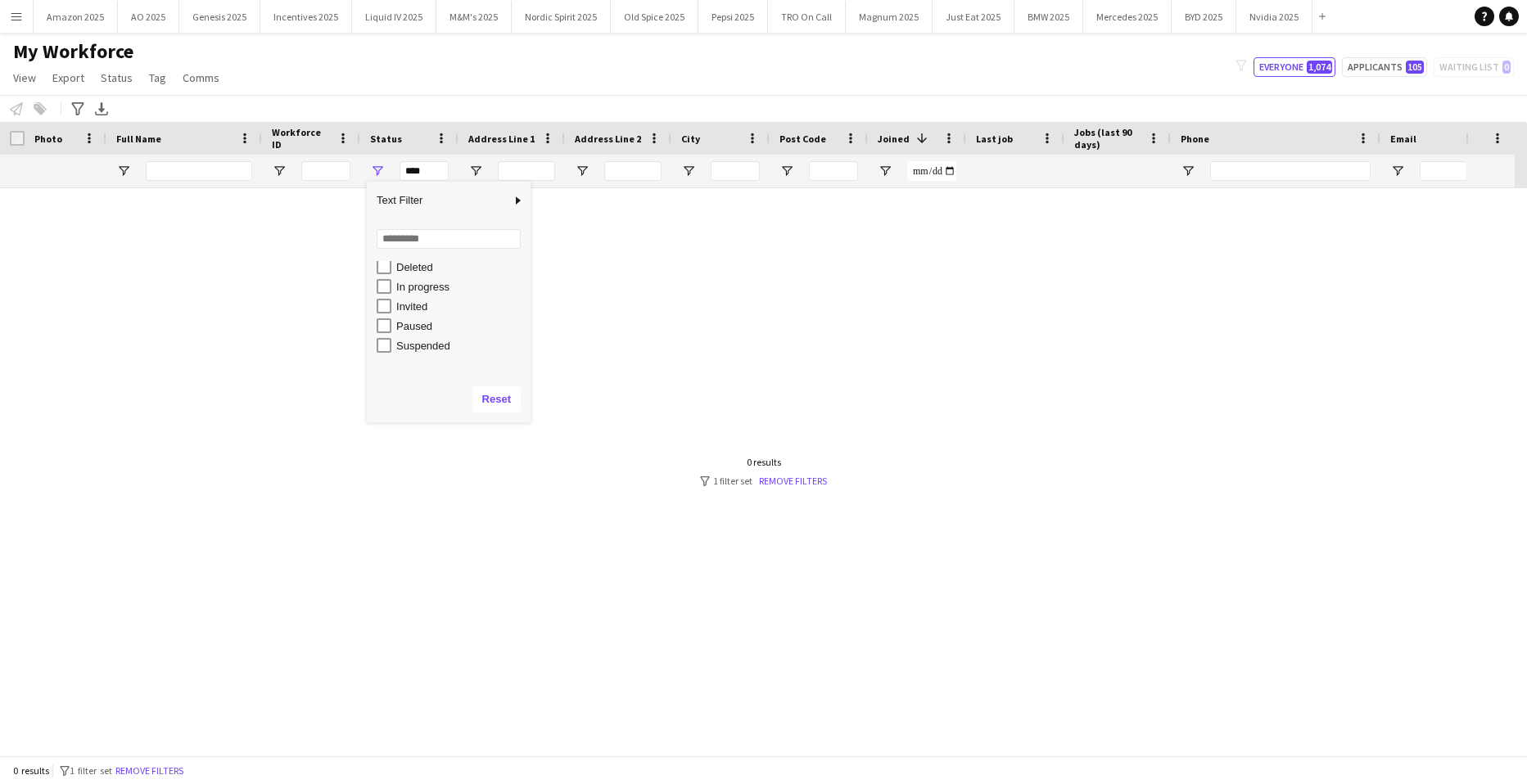
scroll to position [103, 0]
click at [420, 286] on div "In progress" at bounding box center [460, 286] width 129 height 12
type input "**********"
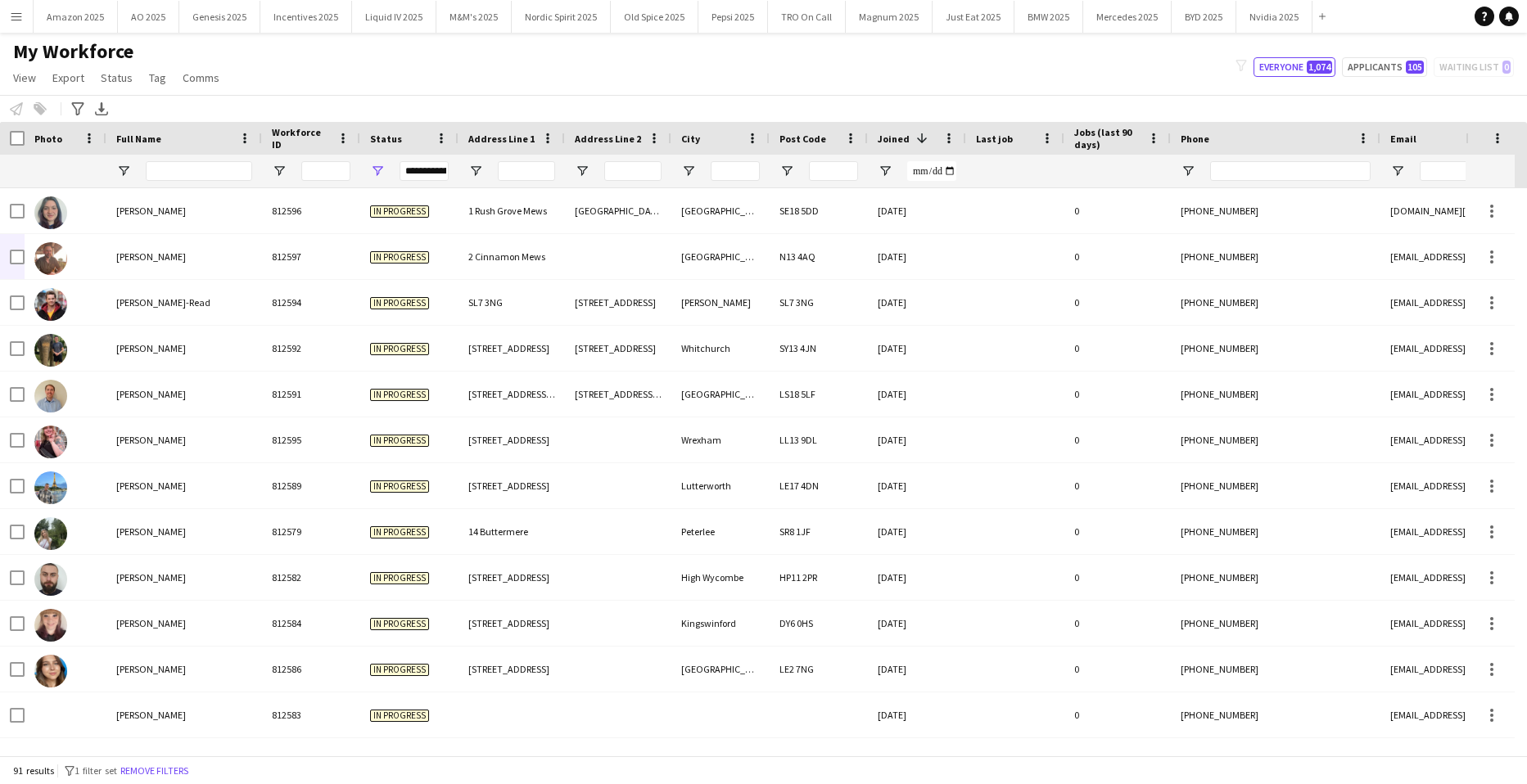
click at [475, 76] on div "My Workforce View Views Default view Compliance Log New view Update view Delete…" at bounding box center [764, 67] width 1527 height 56
click at [376, 171] on span "Open Filter Menu" at bounding box center [377, 171] width 15 height 15
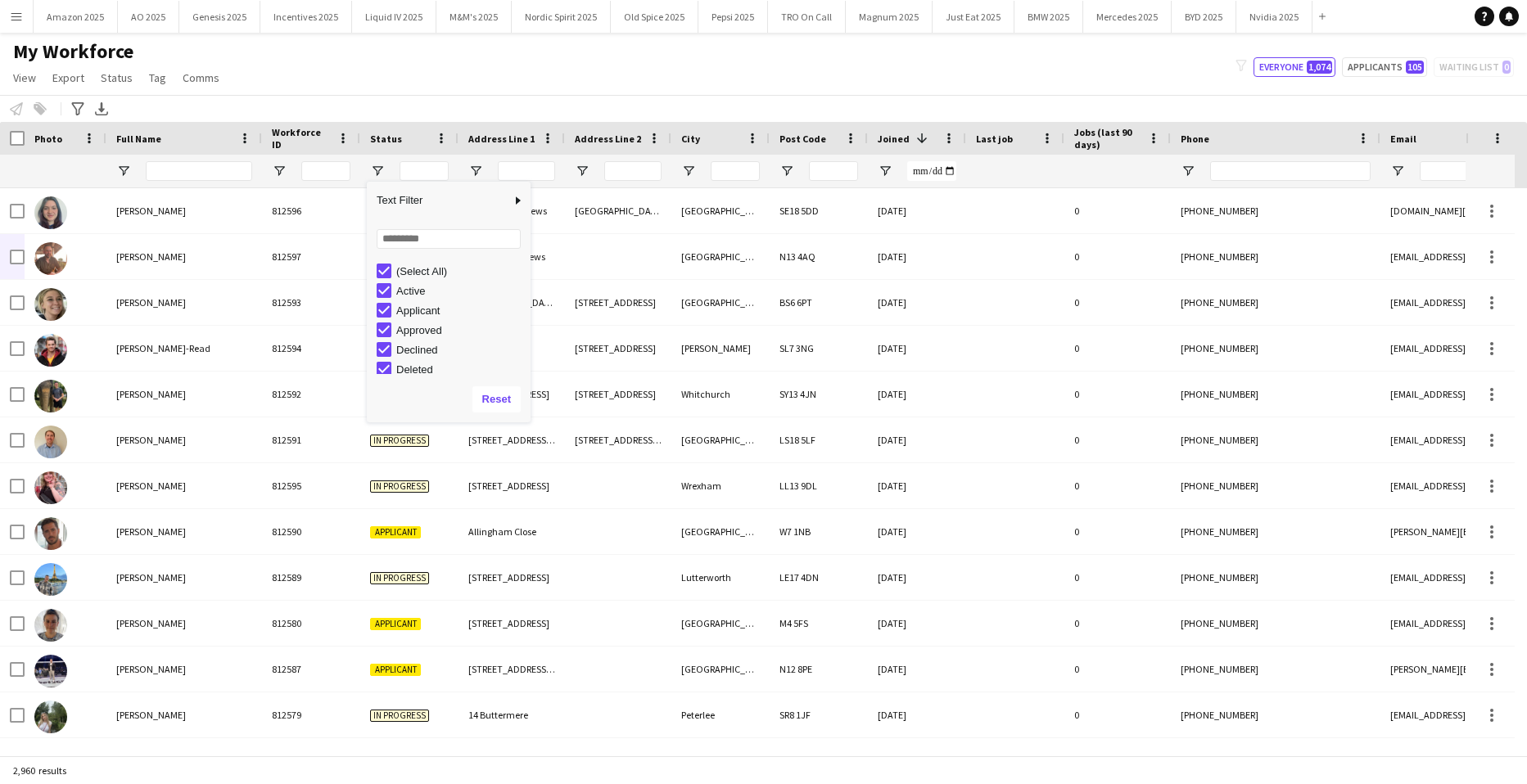
click at [442, 96] on div "Notify workforce Add to tag Select at least one crew to tag him or her. Advance…" at bounding box center [764, 109] width 1527 height 27
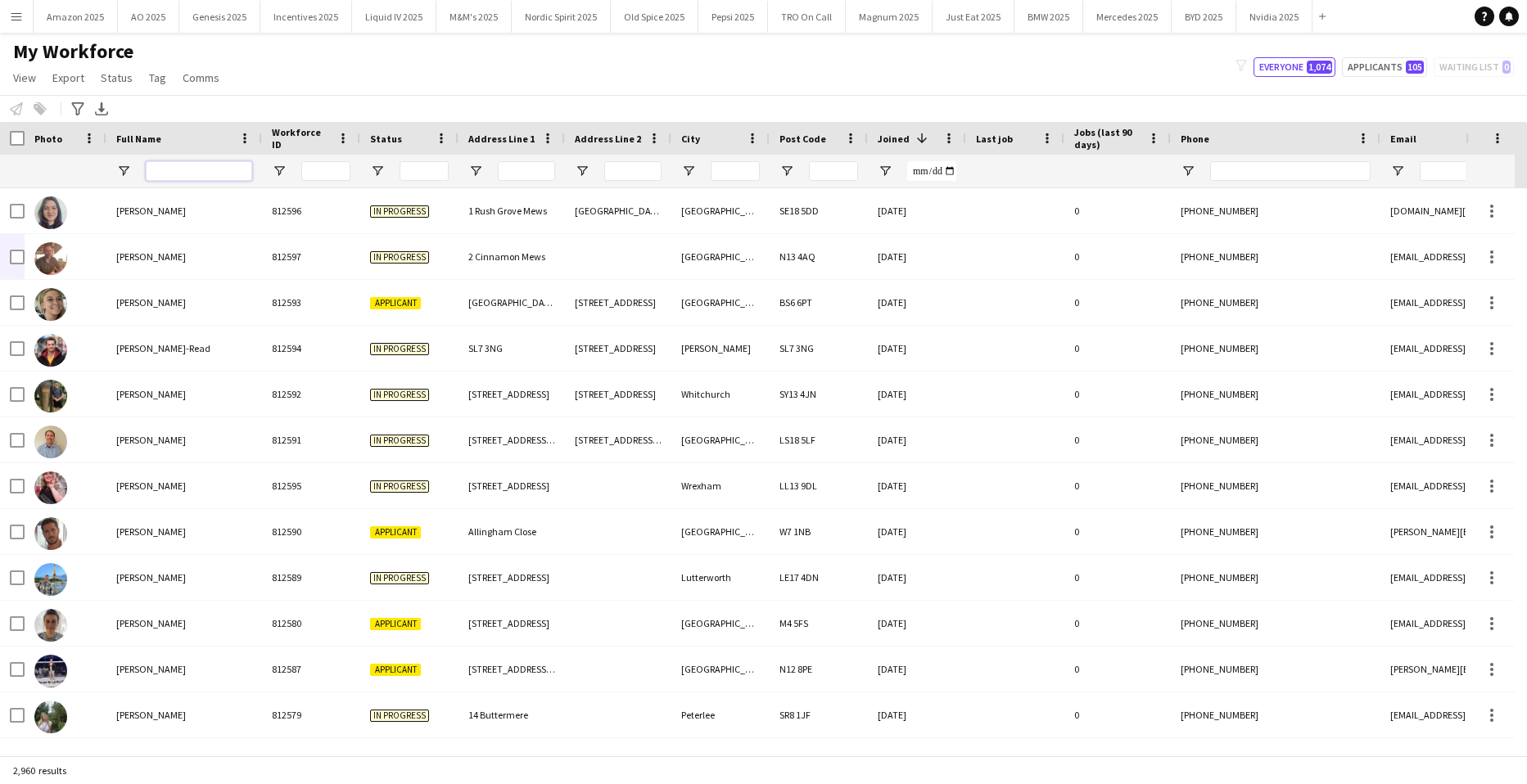
click at [221, 172] on input "Full Name Filter Input" at bounding box center [199, 171] width 106 height 20
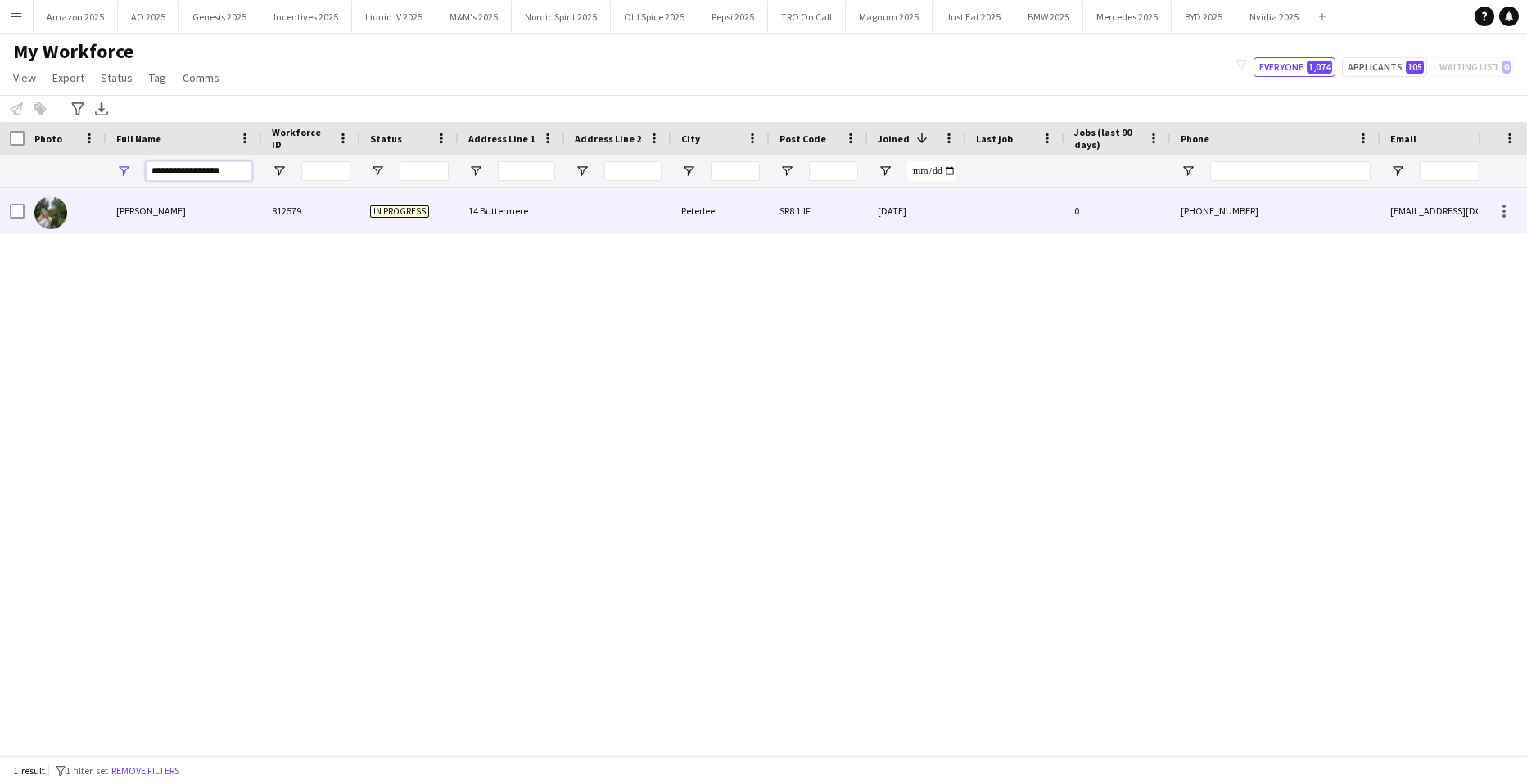
type input "**********"
click at [152, 217] on span "Charlotte Ramshaw" at bounding box center [151, 211] width 69 height 12
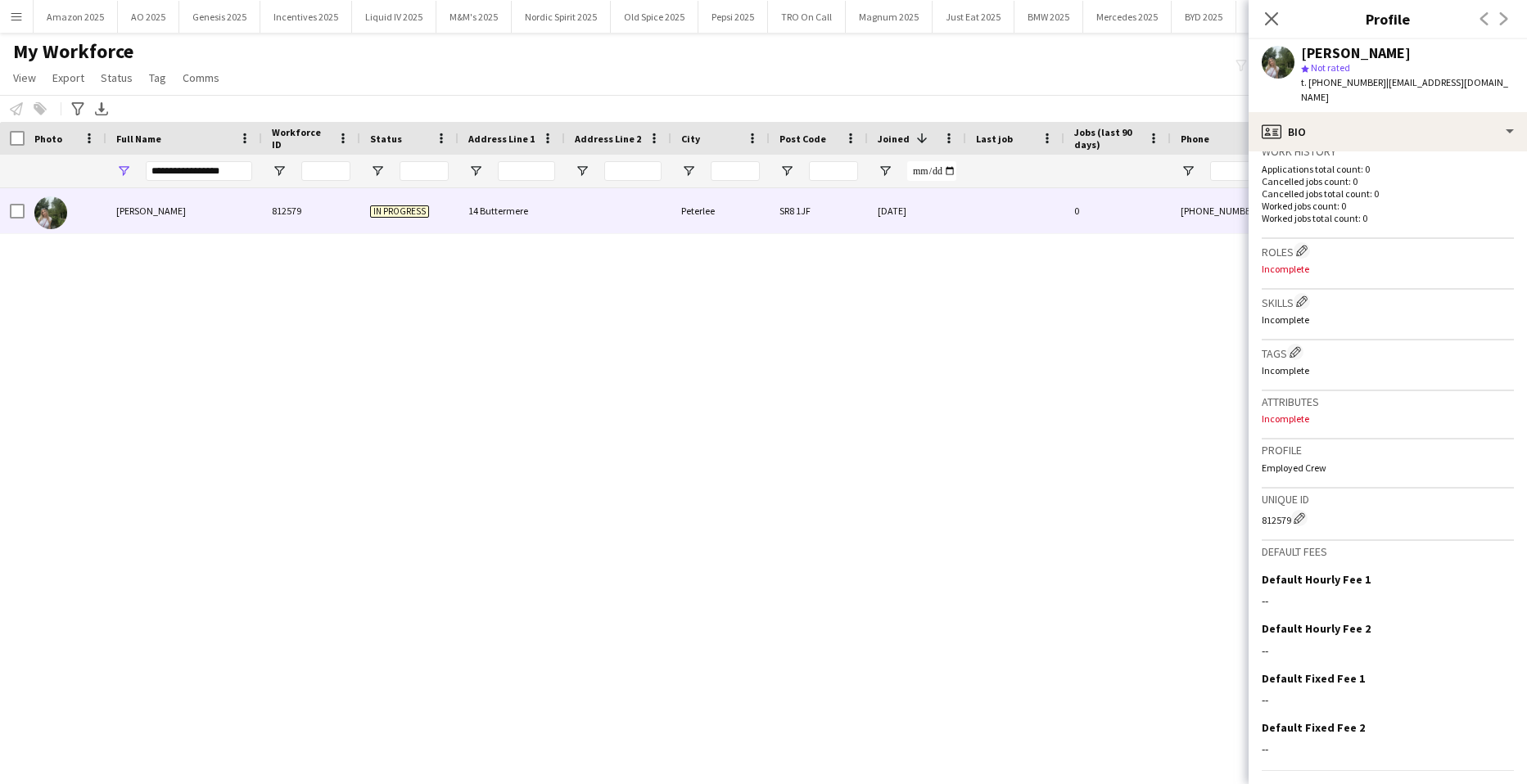
scroll to position [410, 0]
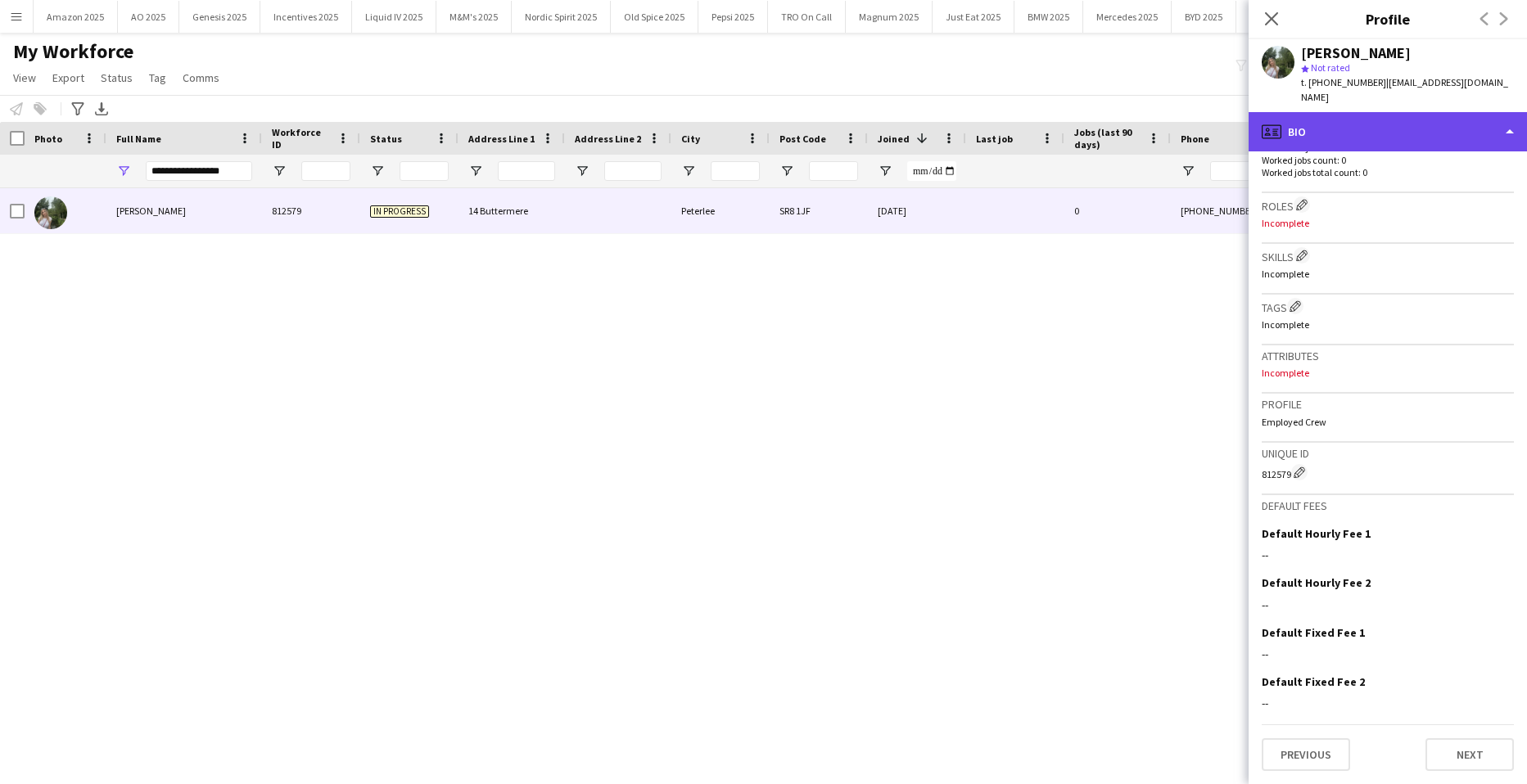
drag, startPoint x: 1486, startPoint y: 131, endPoint x: 1487, endPoint y: 142, distance: 11.0
click at [1486, 132] on div "profile Bio" at bounding box center [1387, 132] width 278 height 39
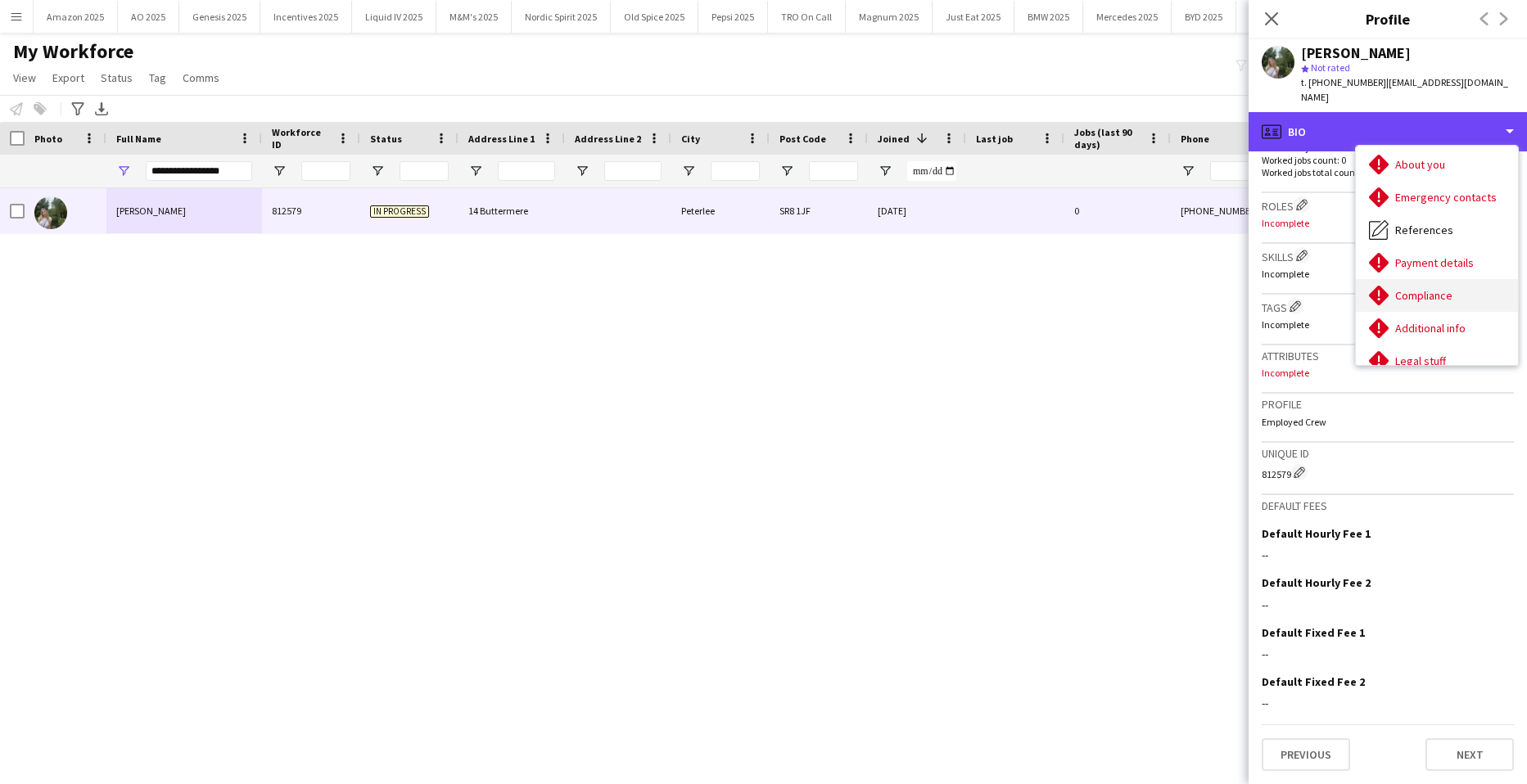
scroll to position [219, 0]
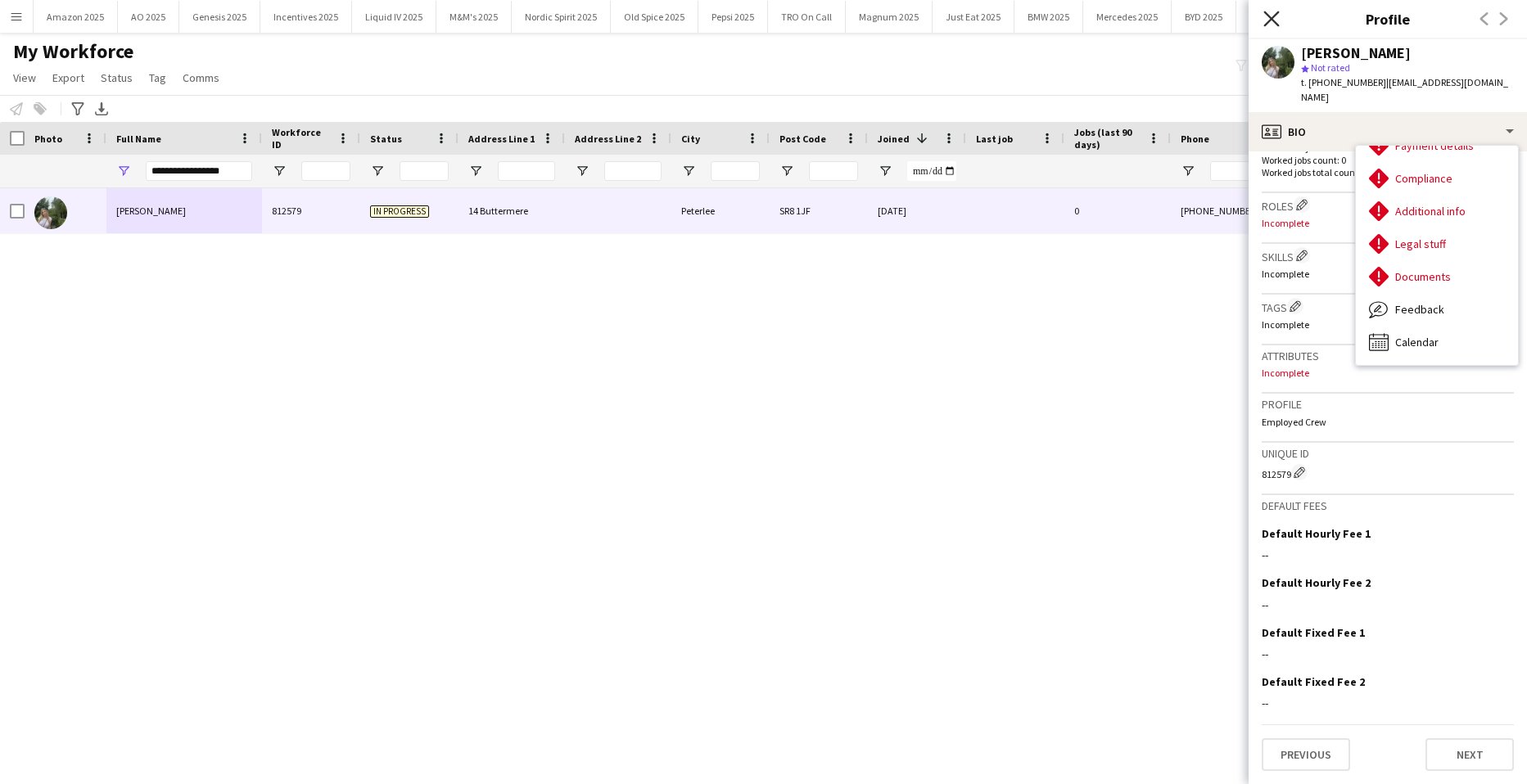
click at [1269, 21] on icon at bounding box center [1271, 18] width 15 height 15
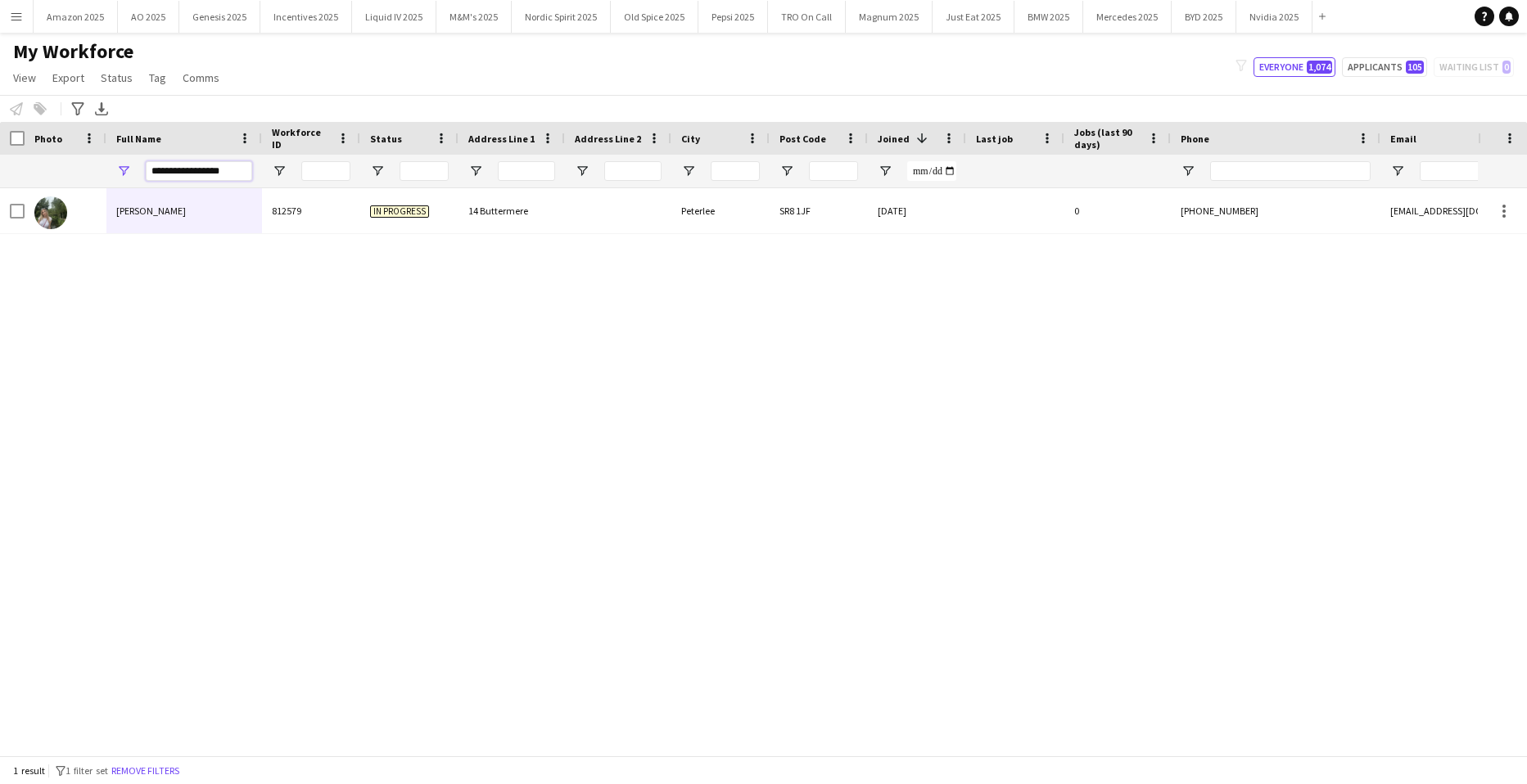
drag, startPoint x: 238, startPoint y: 175, endPoint x: -42, endPoint y: 165, distance: 280.2
click at [0, 165] on html "Menu Boards Boards Boards All jobs Status Workforce Workforce My Workforce Recr…" at bounding box center [764, 392] width 1527 height 784
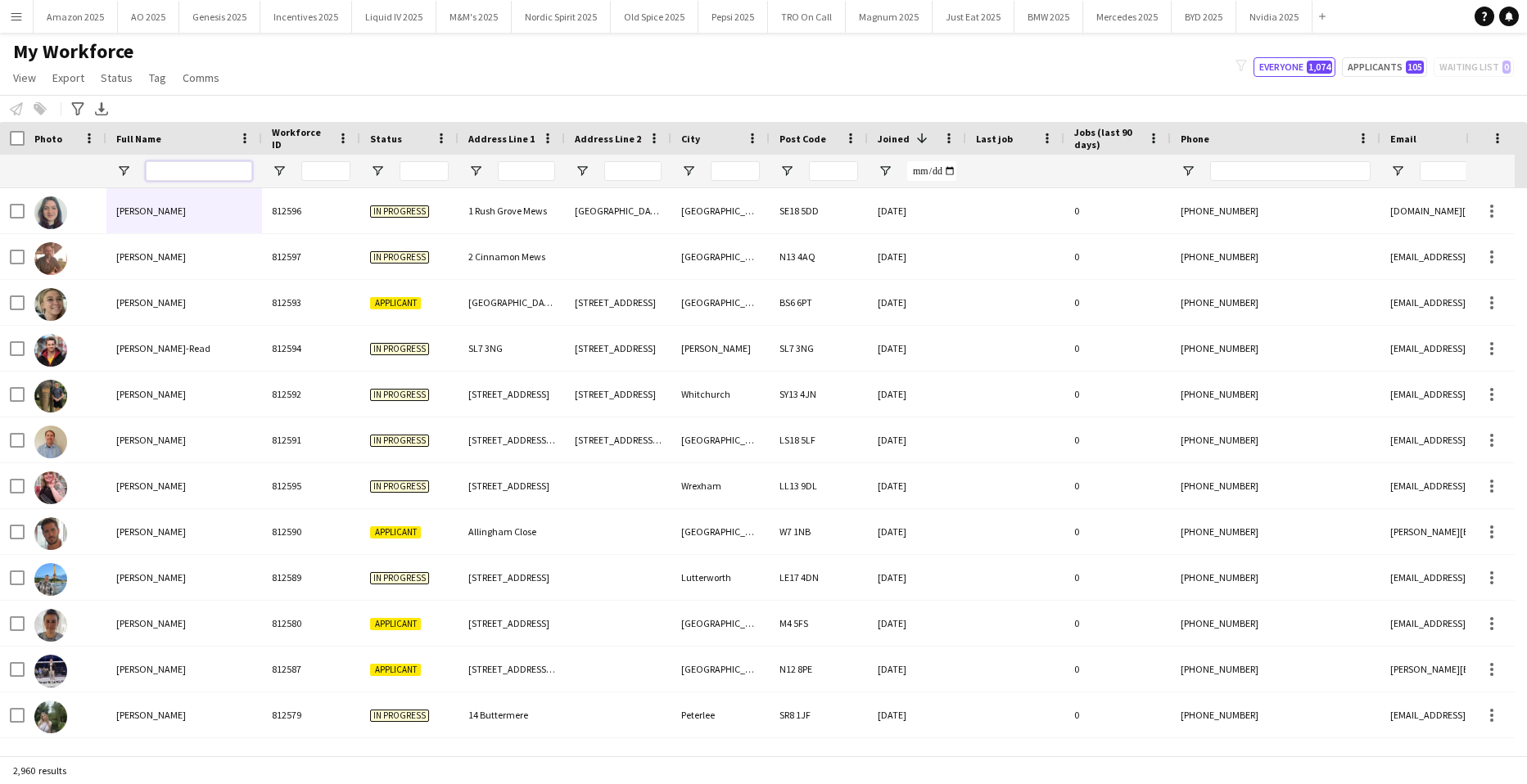
click at [228, 177] on input "Full Name Filter Input" at bounding box center [199, 171] width 106 height 20
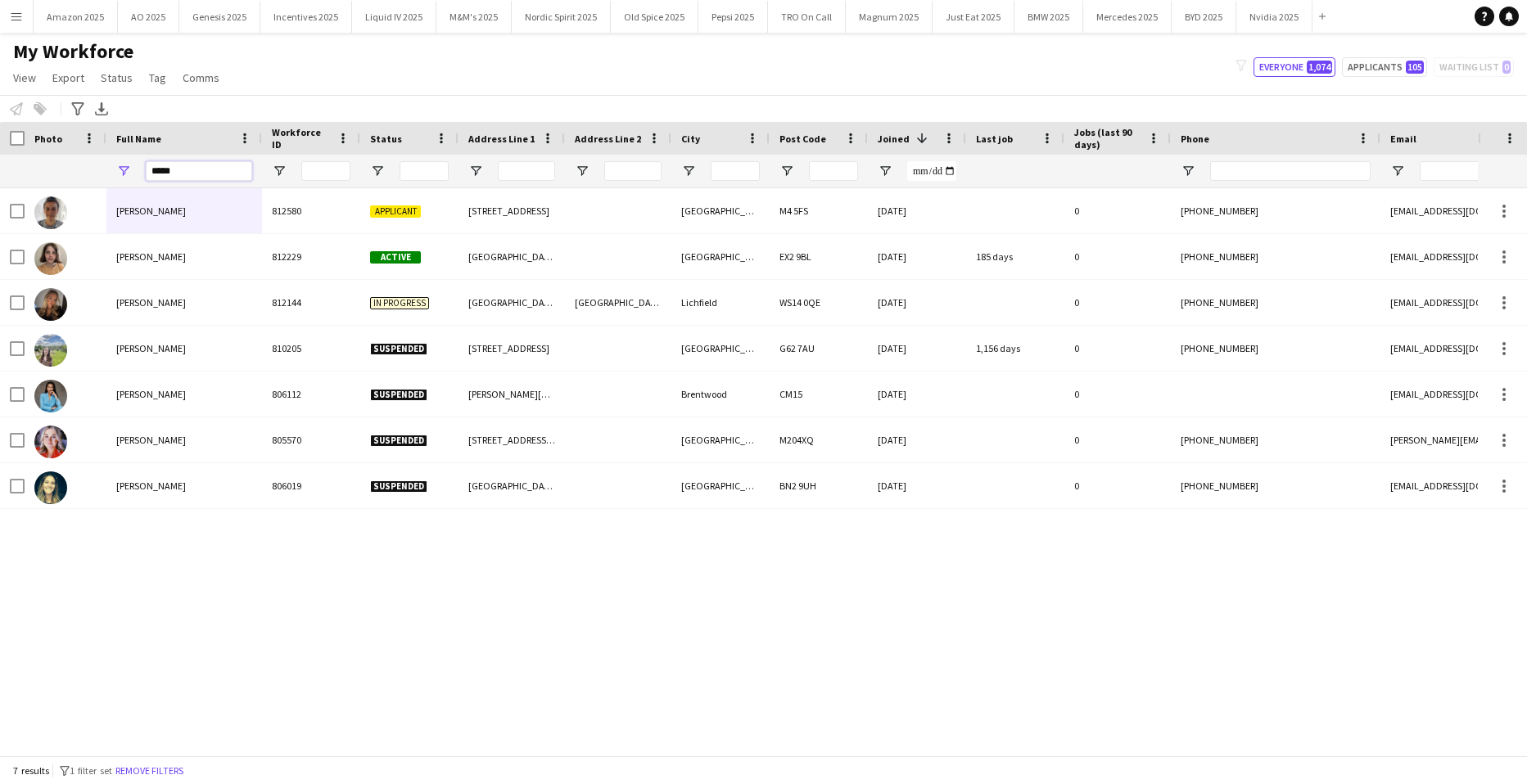
drag, startPoint x: 229, startPoint y: 170, endPoint x: -27, endPoint y: 184, distance: 256.4
click at [0, 184] on html "Menu Boards Boards Boards All jobs Status Workforce Workforce My Workforce Recr…" at bounding box center [764, 392] width 1527 height 784
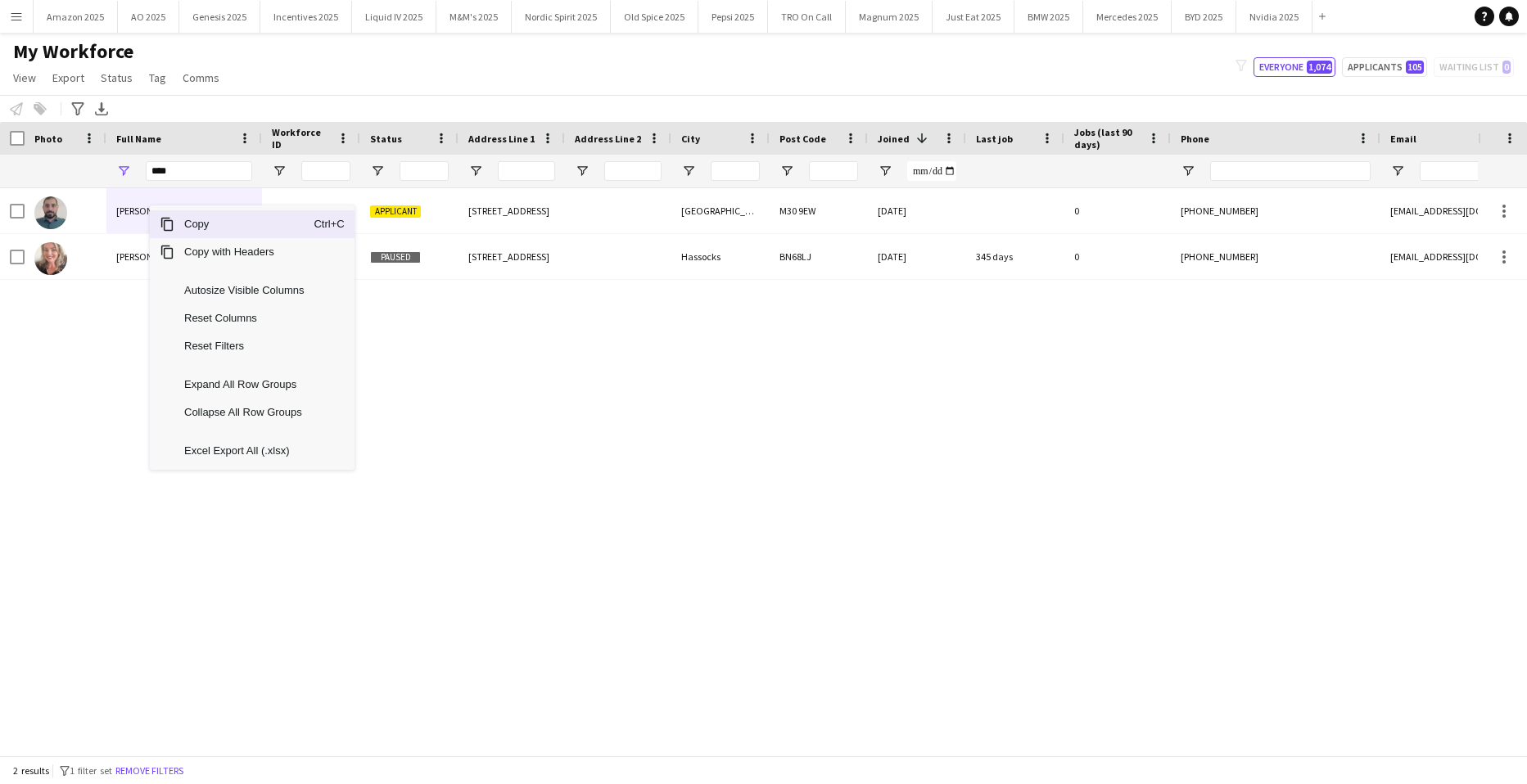
click at [181, 226] on span "Copy" at bounding box center [244, 224] width 139 height 27
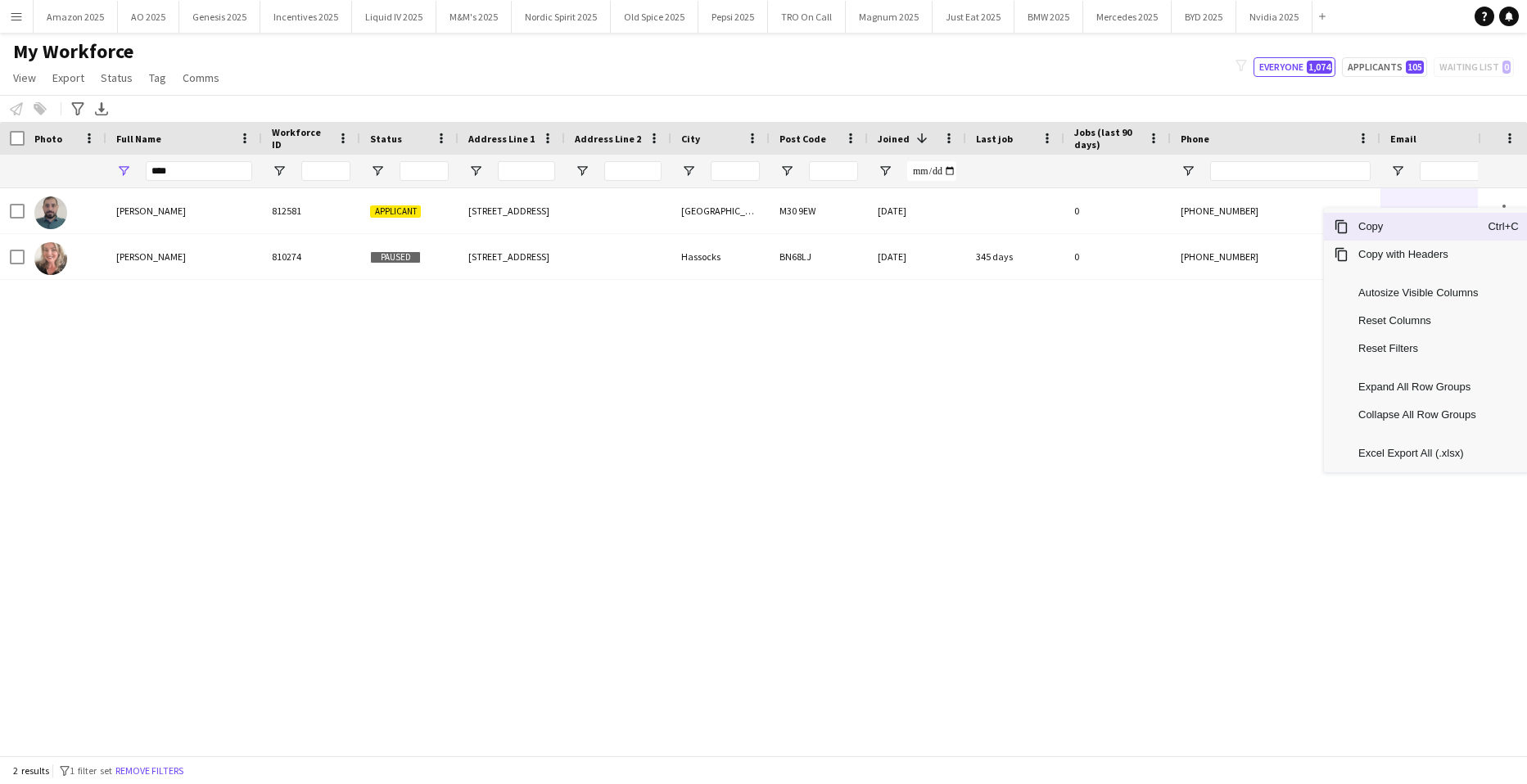
click at [1423, 227] on span "Copy" at bounding box center [1418, 226] width 139 height 27
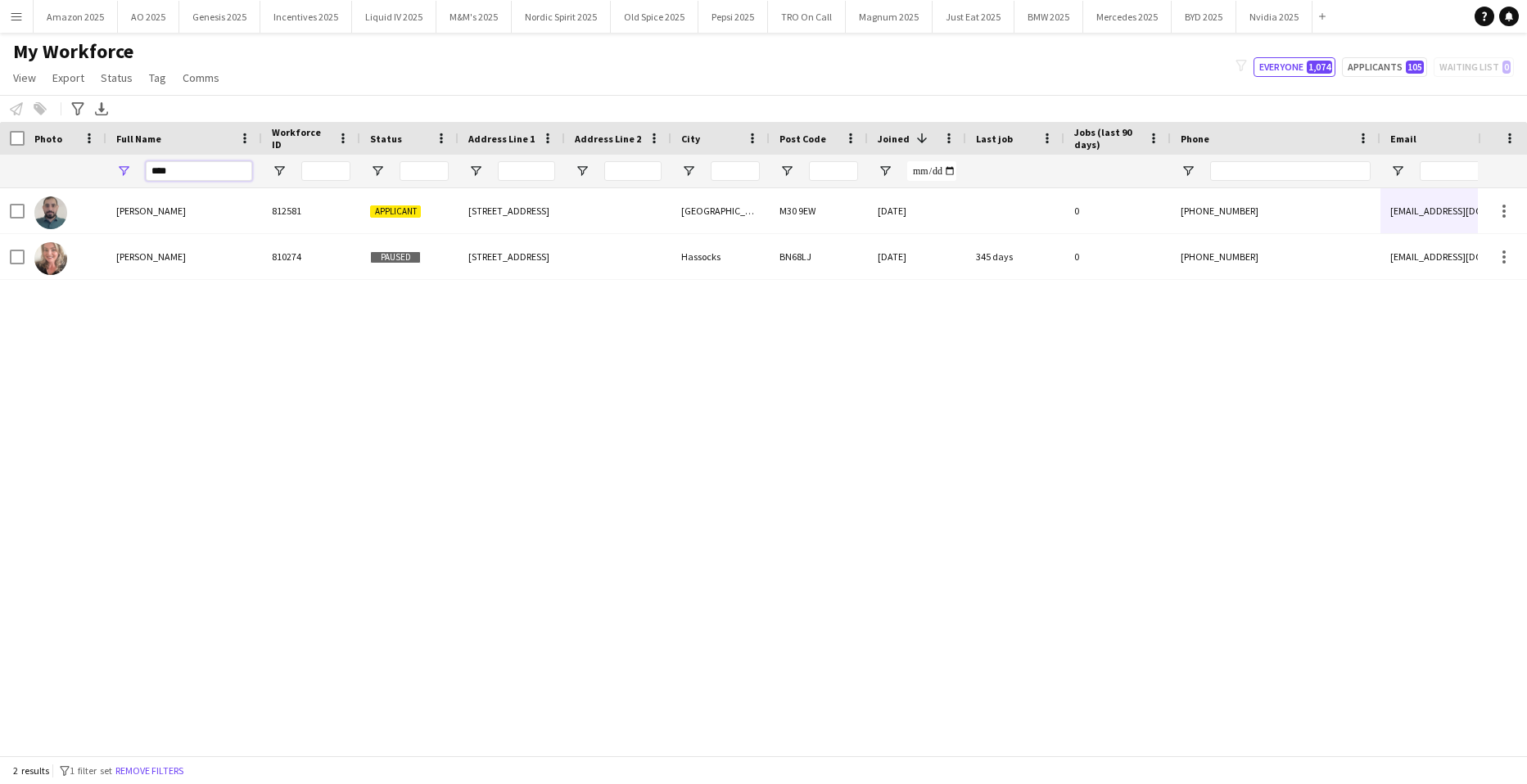
drag, startPoint x: 183, startPoint y: 178, endPoint x: -42, endPoint y: 154, distance: 226.3
click at [0, 154] on html "Menu Boards Boards Boards All jobs Status Workforce Workforce My Workforce Recr…" at bounding box center [764, 392] width 1527 height 784
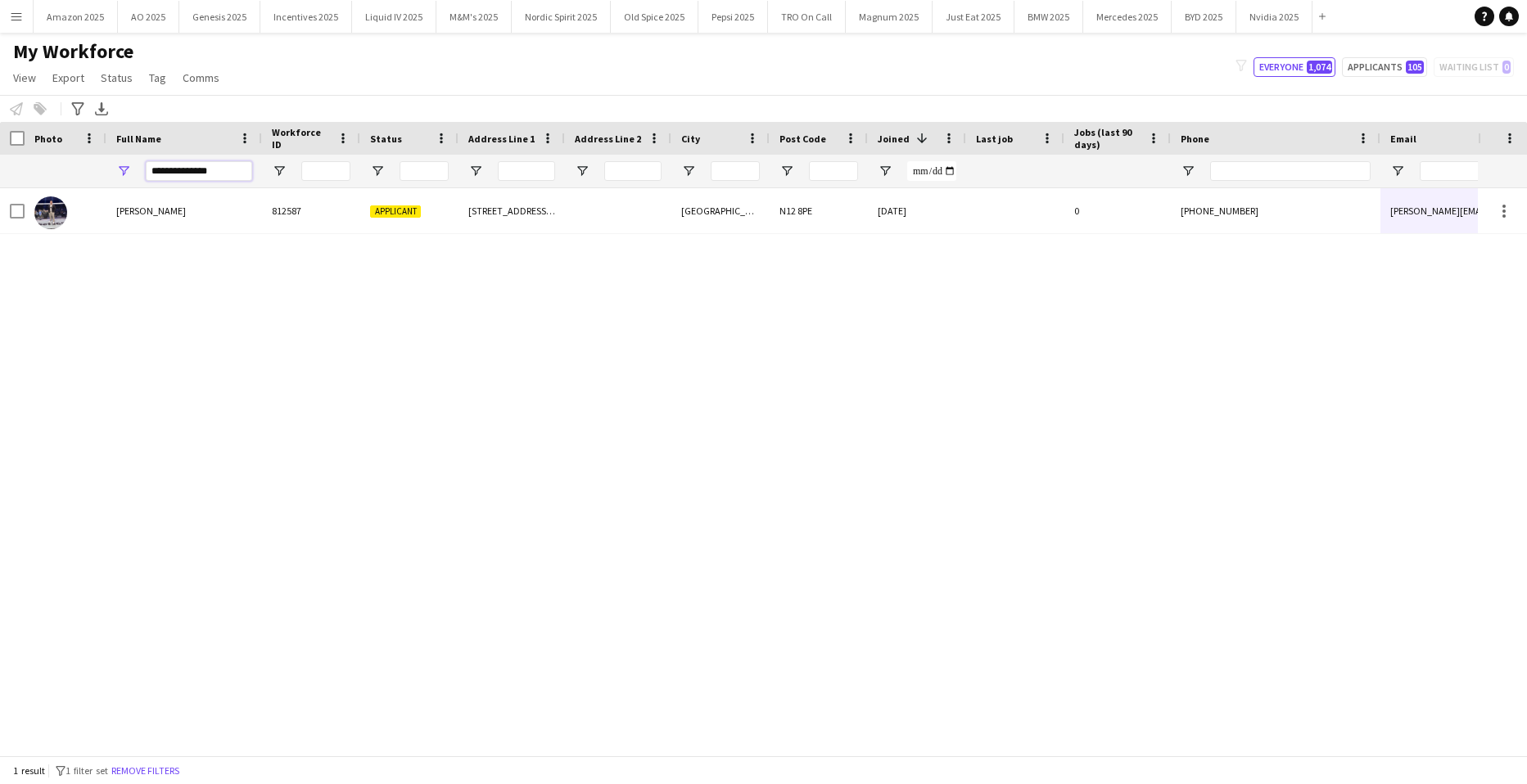
drag, startPoint x: 242, startPoint y: 167, endPoint x: -42, endPoint y: 125, distance: 287.1
click at [0, 125] on html "Menu Boards Boards Boards All jobs Status Workforce Workforce My Workforce Recr…" at bounding box center [764, 392] width 1527 height 784
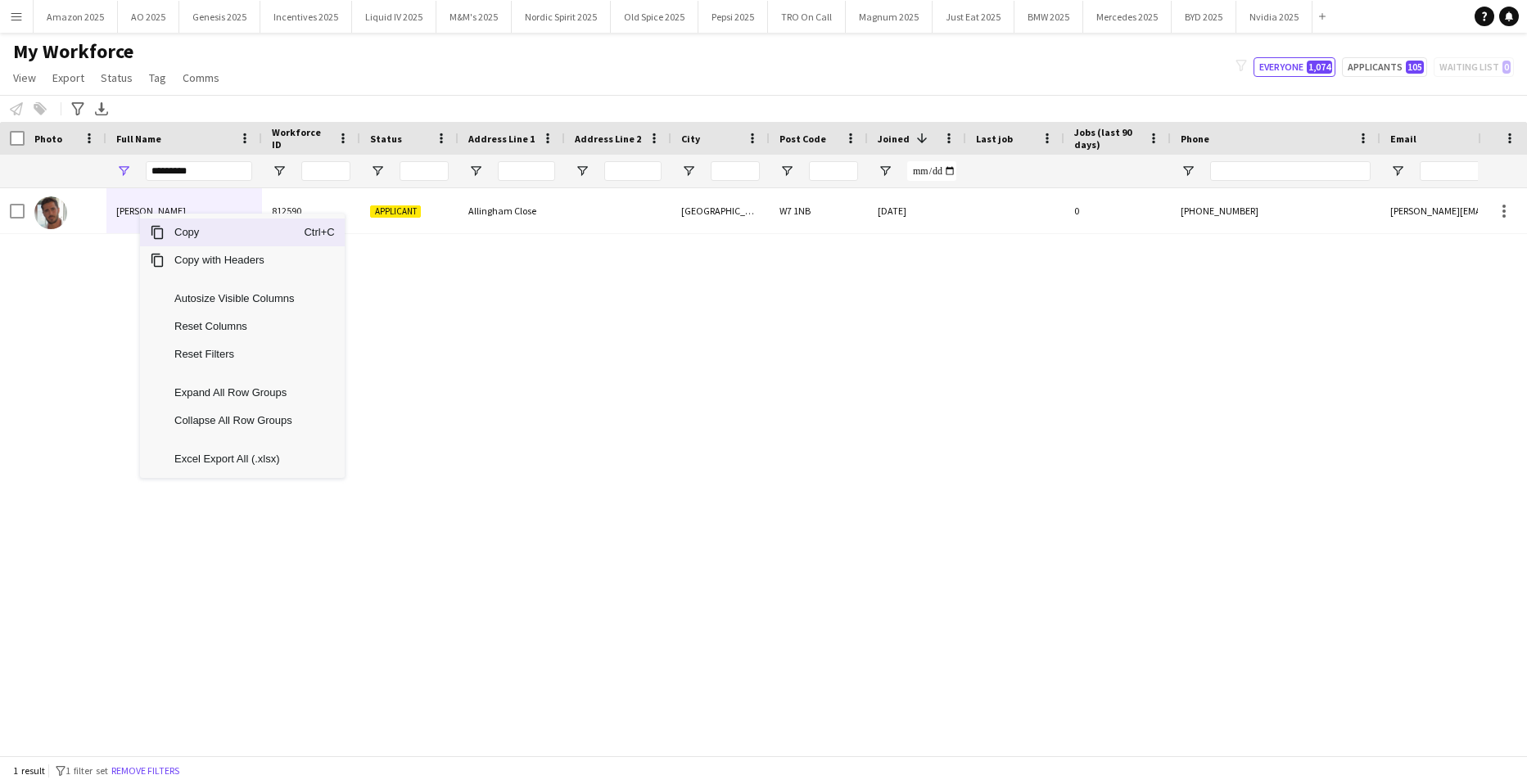
click at [188, 239] on span "Copy" at bounding box center [234, 232] width 139 height 27
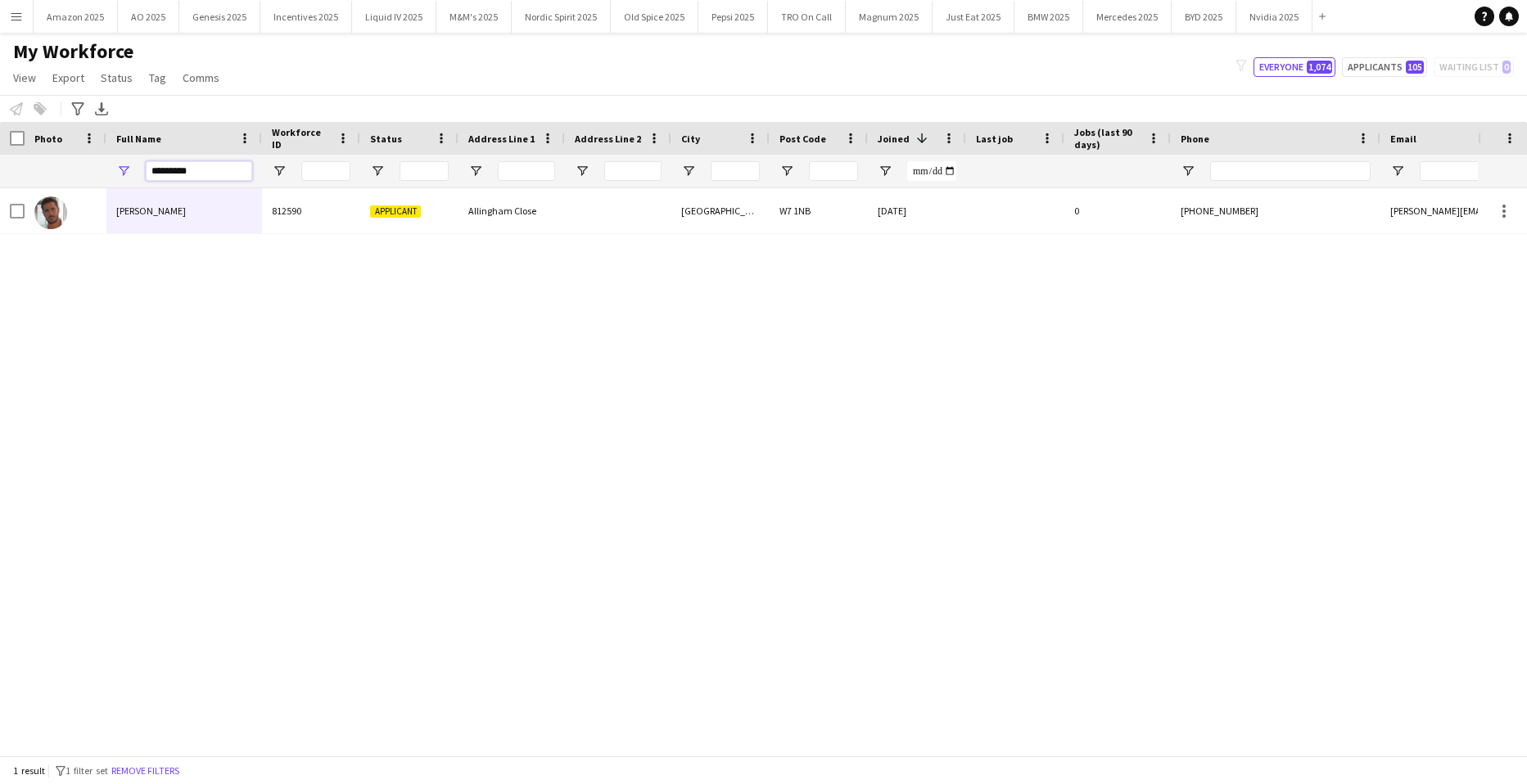
drag, startPoint x: 247, startPoint y: 170, endPoint x: -42, endPoint y: 200, distance: 290.6
click at [0, 200] on html "Menu Boards Boards Boards All jobs Status Workforce Workforce My Workforce Recr…" at bounding box center [764, 392] width 1527 height 784
type input "********"
drag, startPoint x: 77, startPoint y: 182, endPoint x: -42, endPoint y: 178, distance: 119.1
click at [0, 178] on html "Menu Boards Boards Boards All jobs Status Workforce Workforce My Workforce Recr…" at bounding box center [764, 392] width 1527 height 784
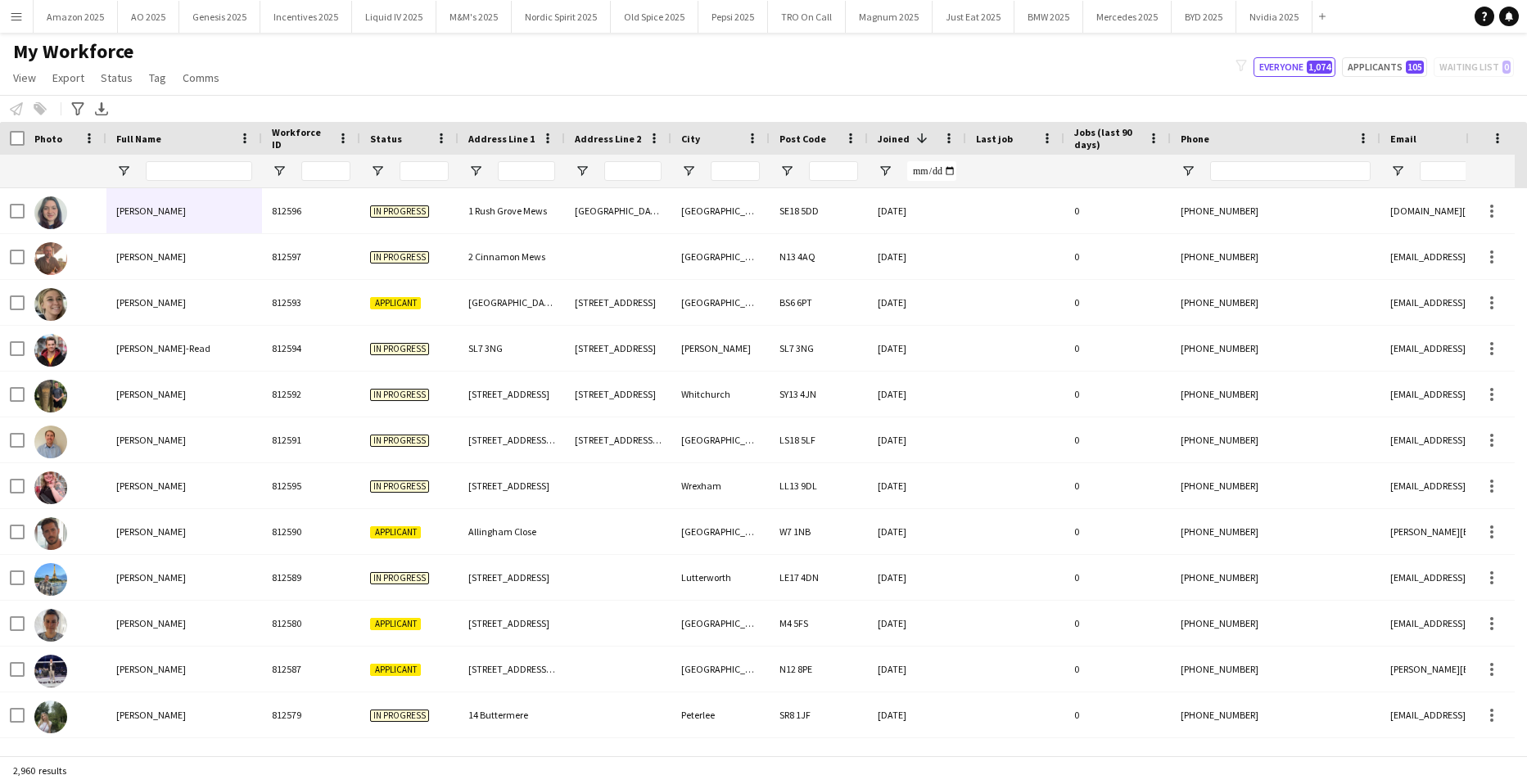
click at [15, 13] on button "Menu" at bounding box center [16, 16] width 33 height 33
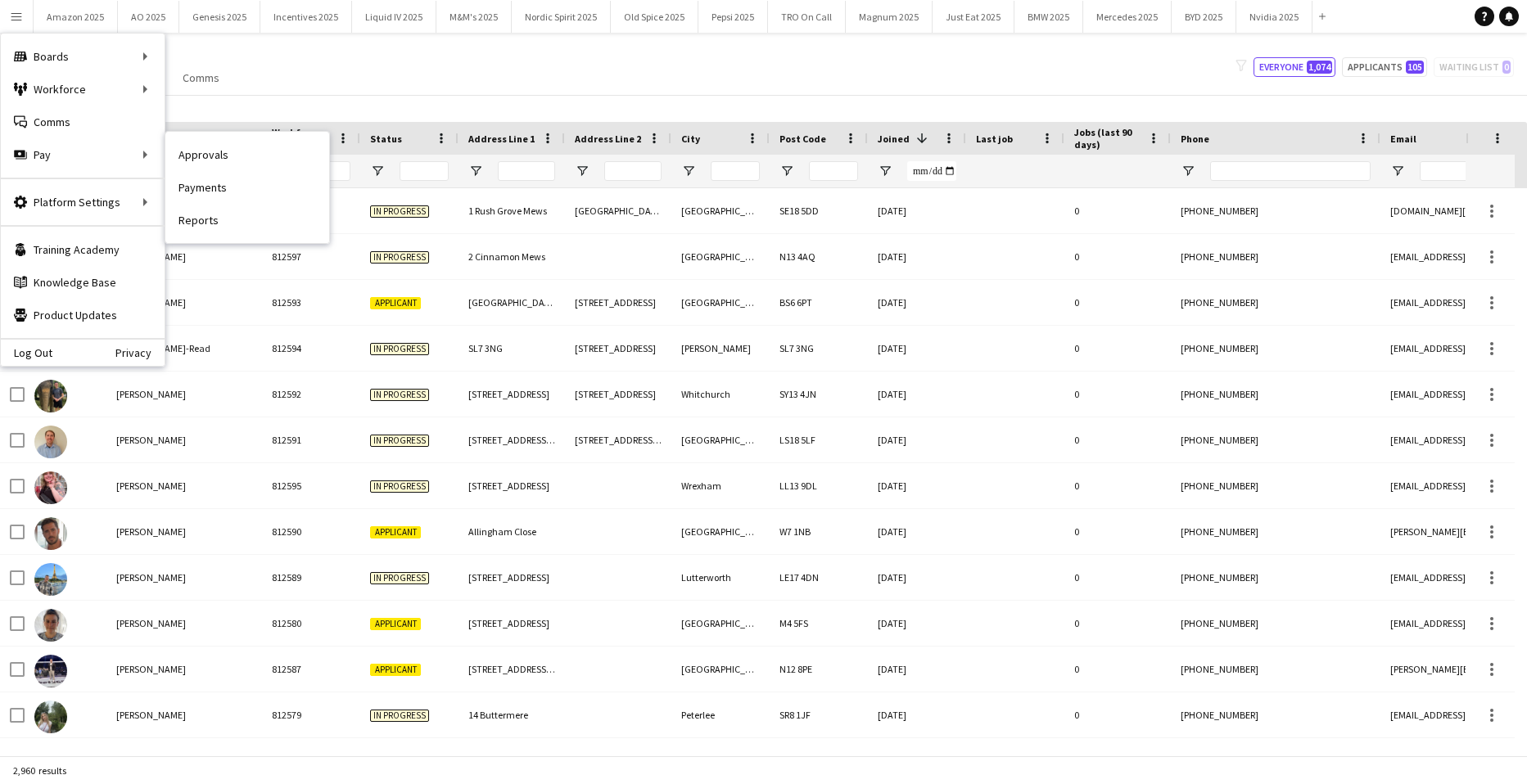
click at [177, 153] on link "Approvals" at bounding box center [247, 154] width 164 height 33
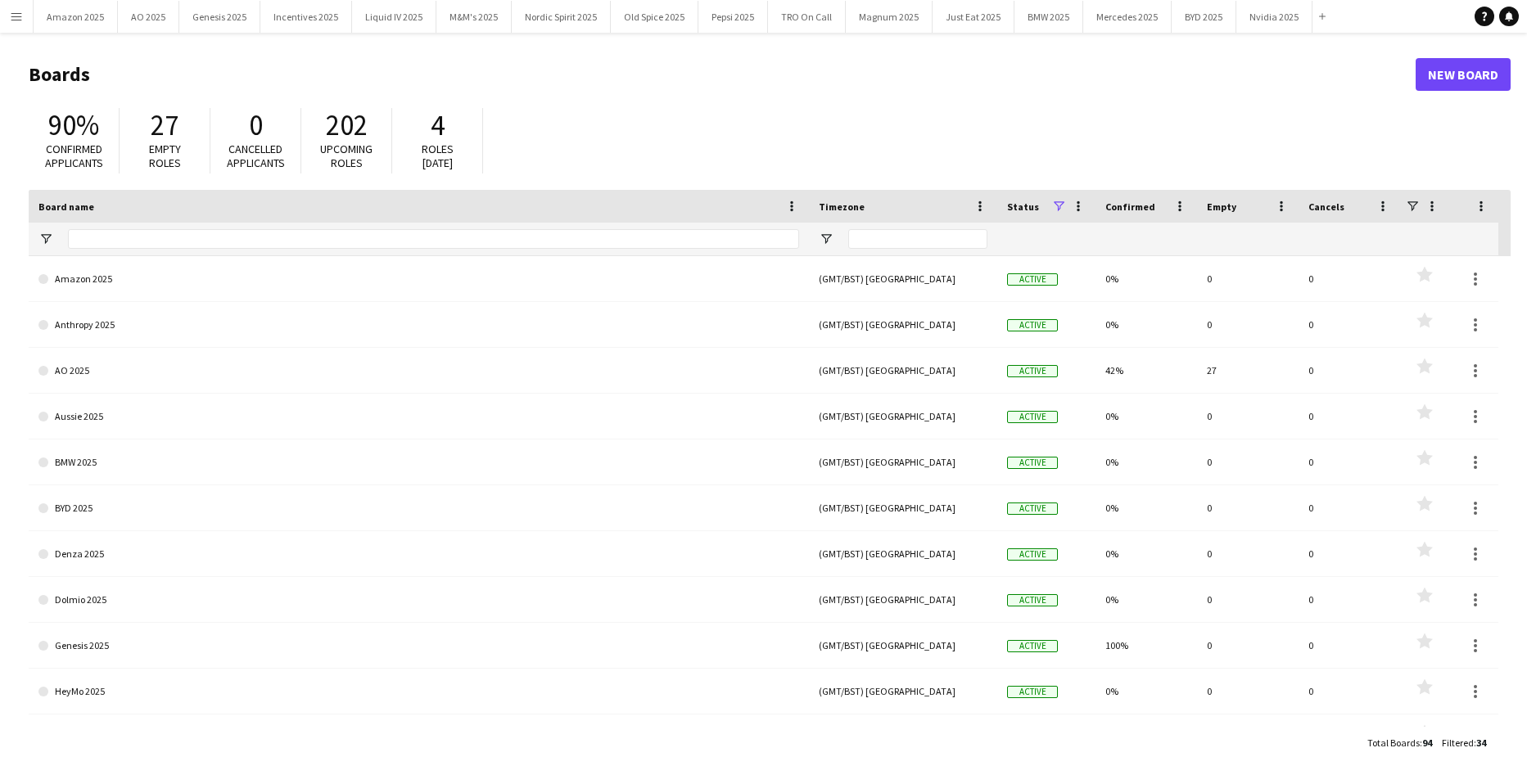
click at [15, 14] on app-icon "Menu" at bounding box center [15, 15] width 13 height 13
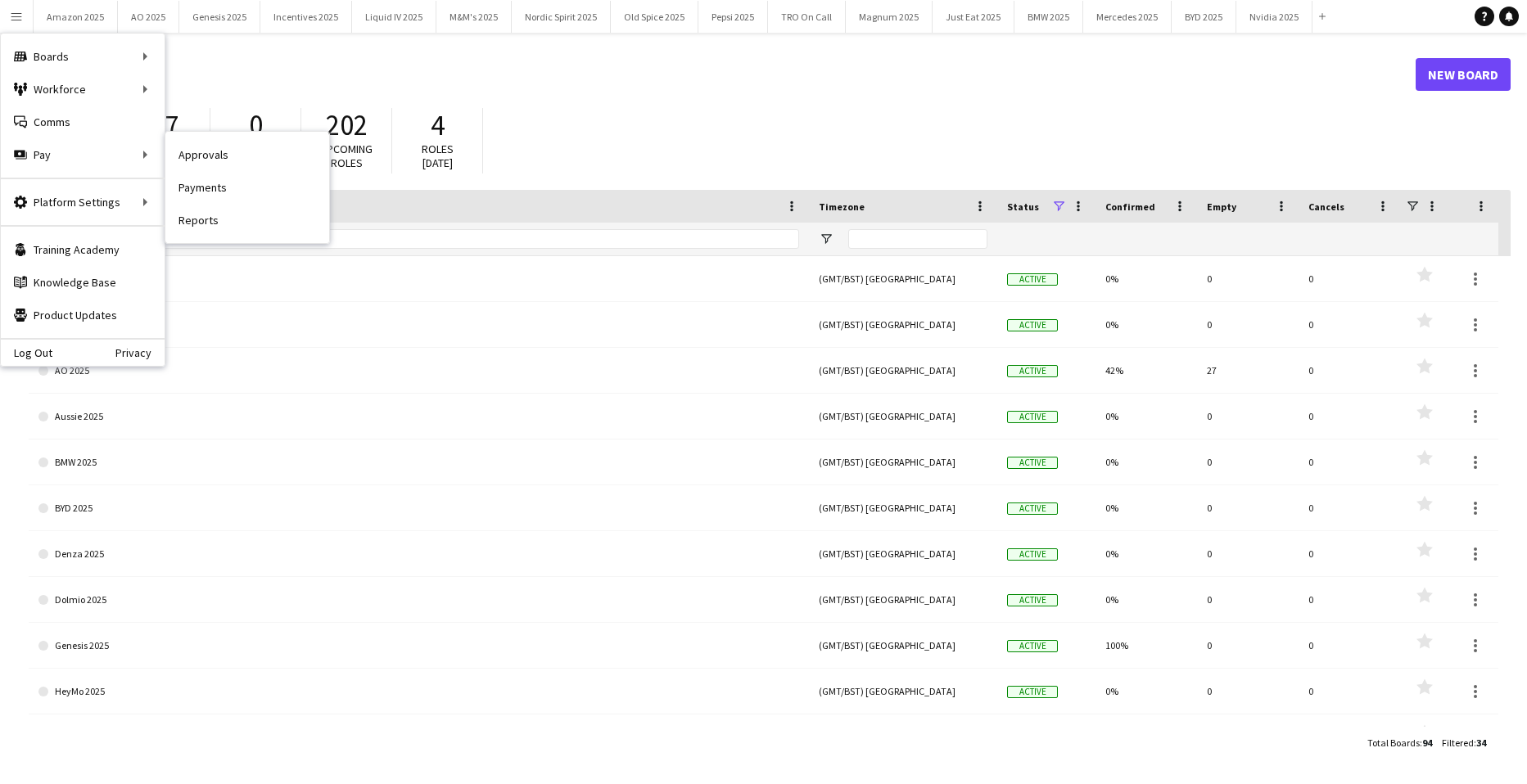
drag, startPoint x: 197, startPoint y: 154, endPoint x: 335, endPoint y: 148, distance: 138.1
click at [198, 154] on link "Approvals" at bounding box center [247, 154] width 164 height 33
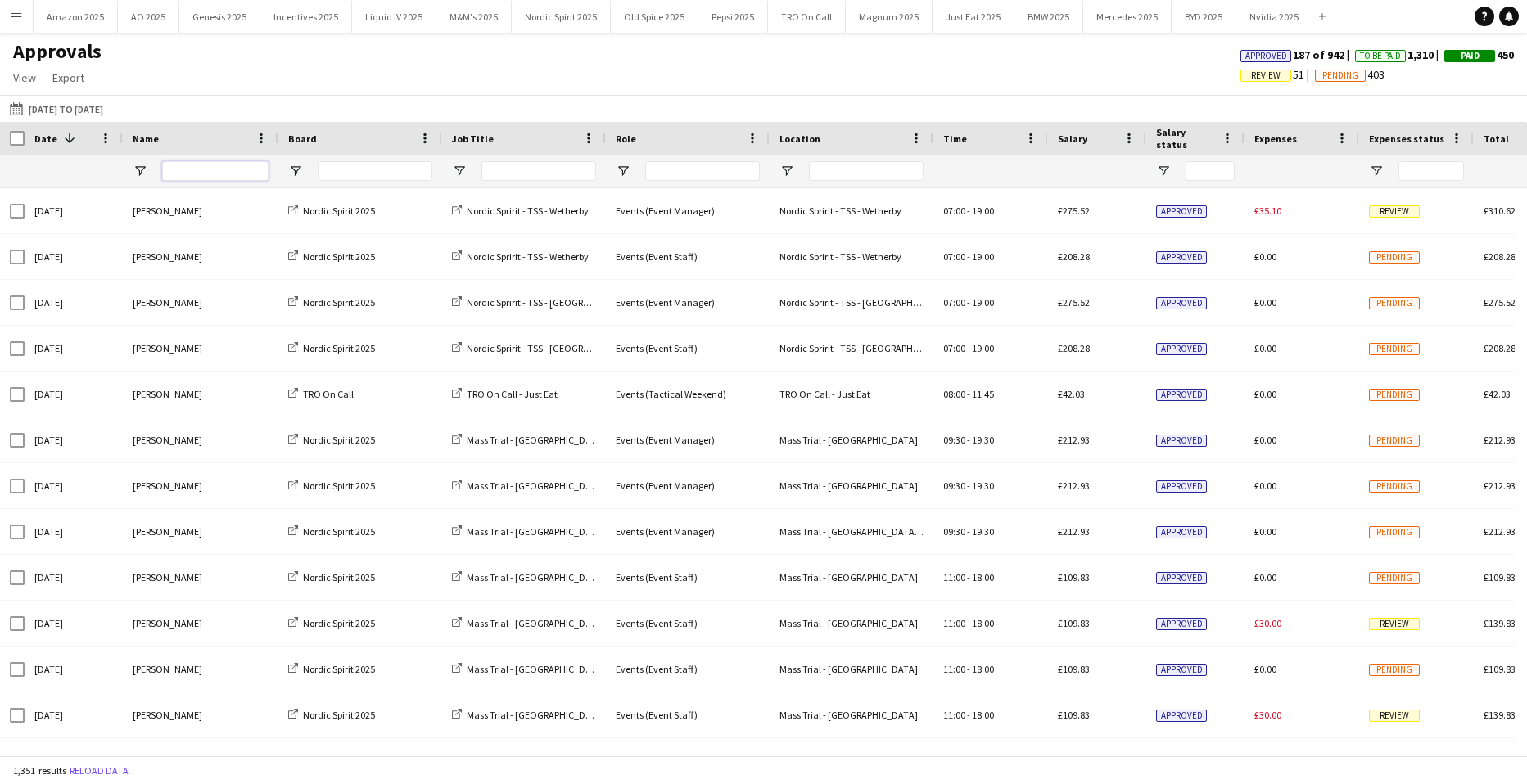
drag, startPoint x: 236, startPoint y: 171, endPoint x: 234, endPoint y: 190, distance: 19.1
click at [198, 176] on input "Name Filter Input" at bounding box center [215, 171] width 106 height 20
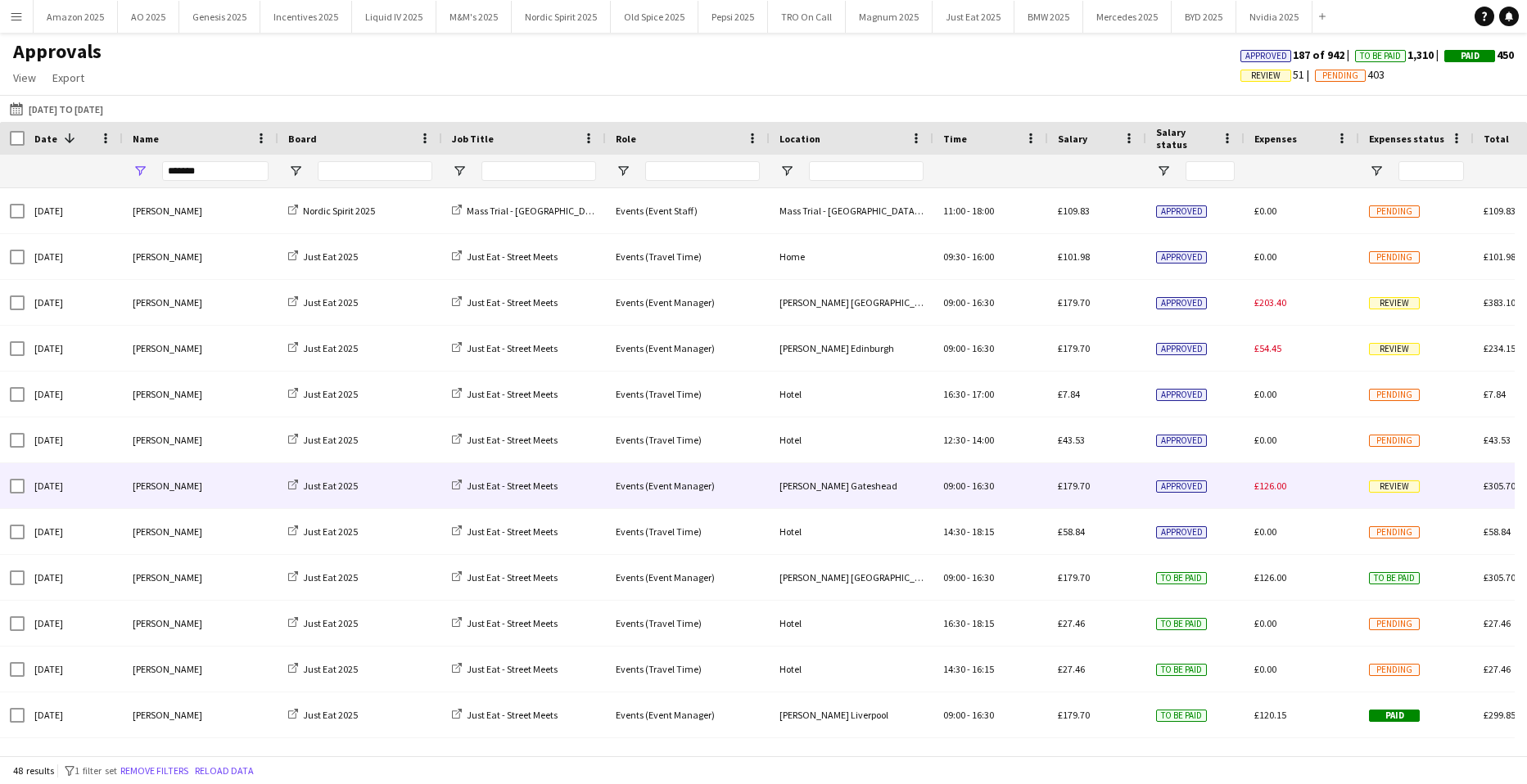
drag, startPoint x: 1386, startPoint y: 482, endPoint x: 1406, endPoint y: 501, distance: 27.6
click at [1386, 482] on span "Review" at bounding box center [1393, 487] width 51 height 12
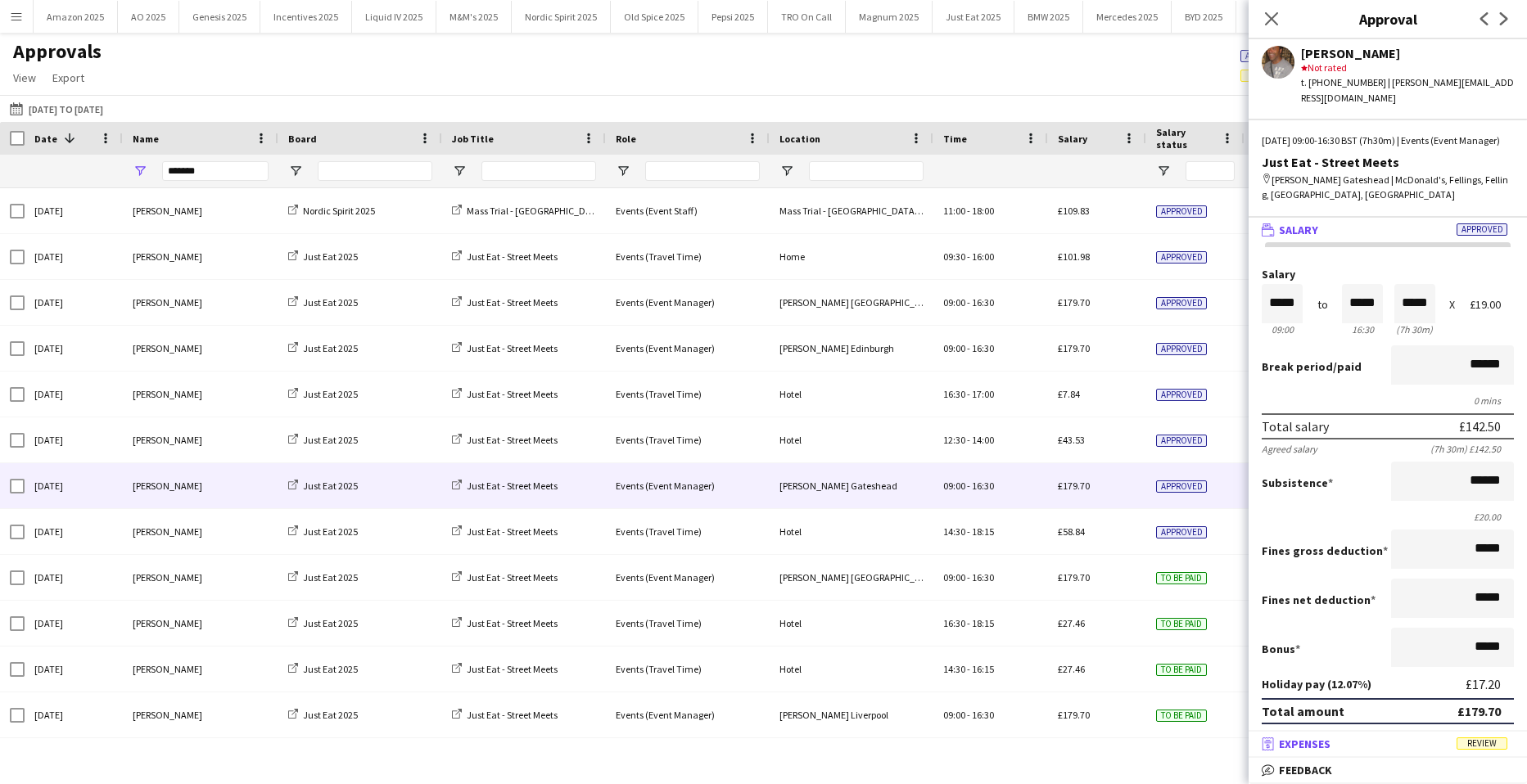
click at [1477, 745] on span "Review" at bounding box center [1482, 744] width 51 height 12
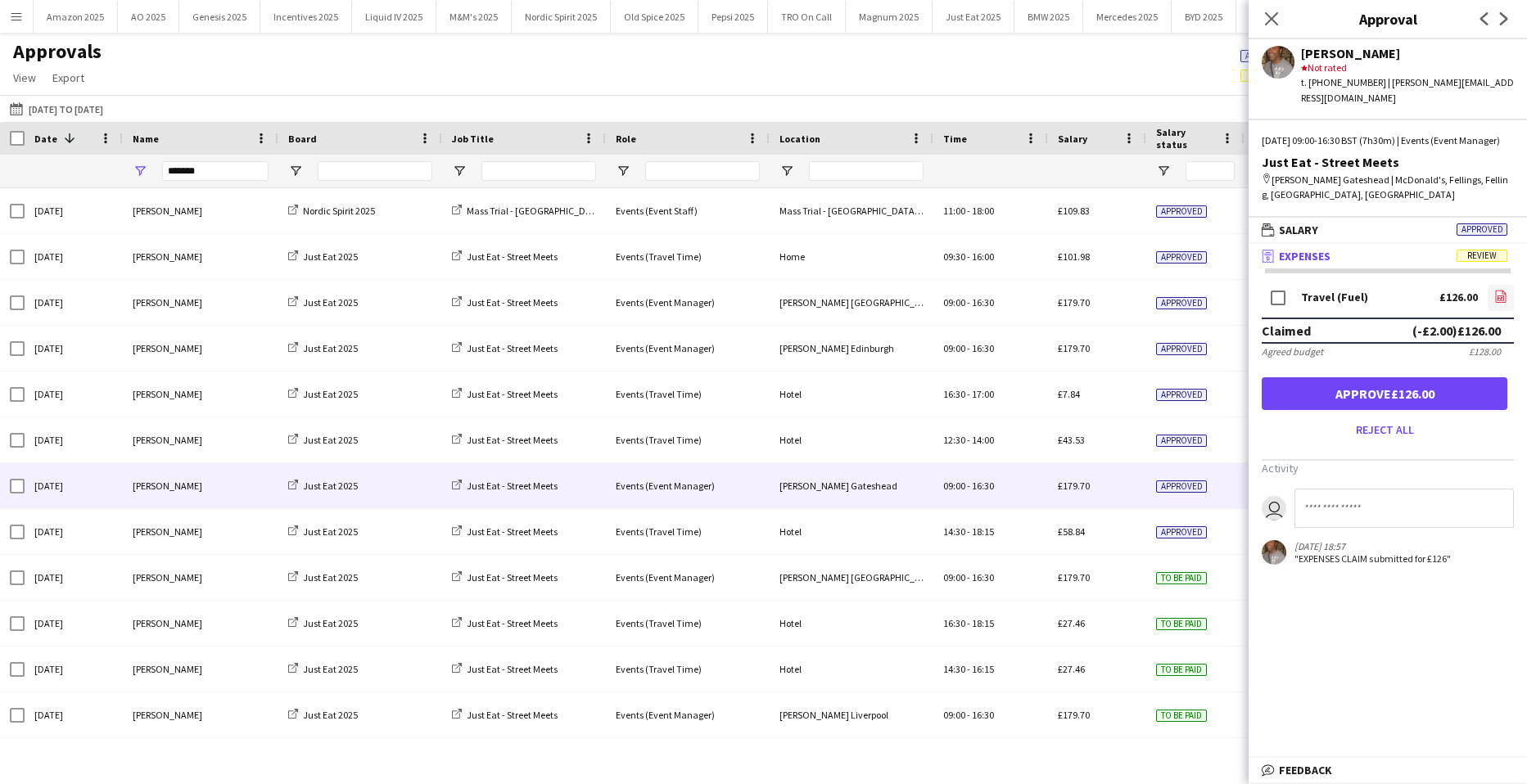
click at [1496, 297] on icon "file-image" at bounding box center [1500, 296] width 13 height 13
click at [1416, 401] on button "Approve £126.00" at bounding box center [1384, 393] width 246 height 33
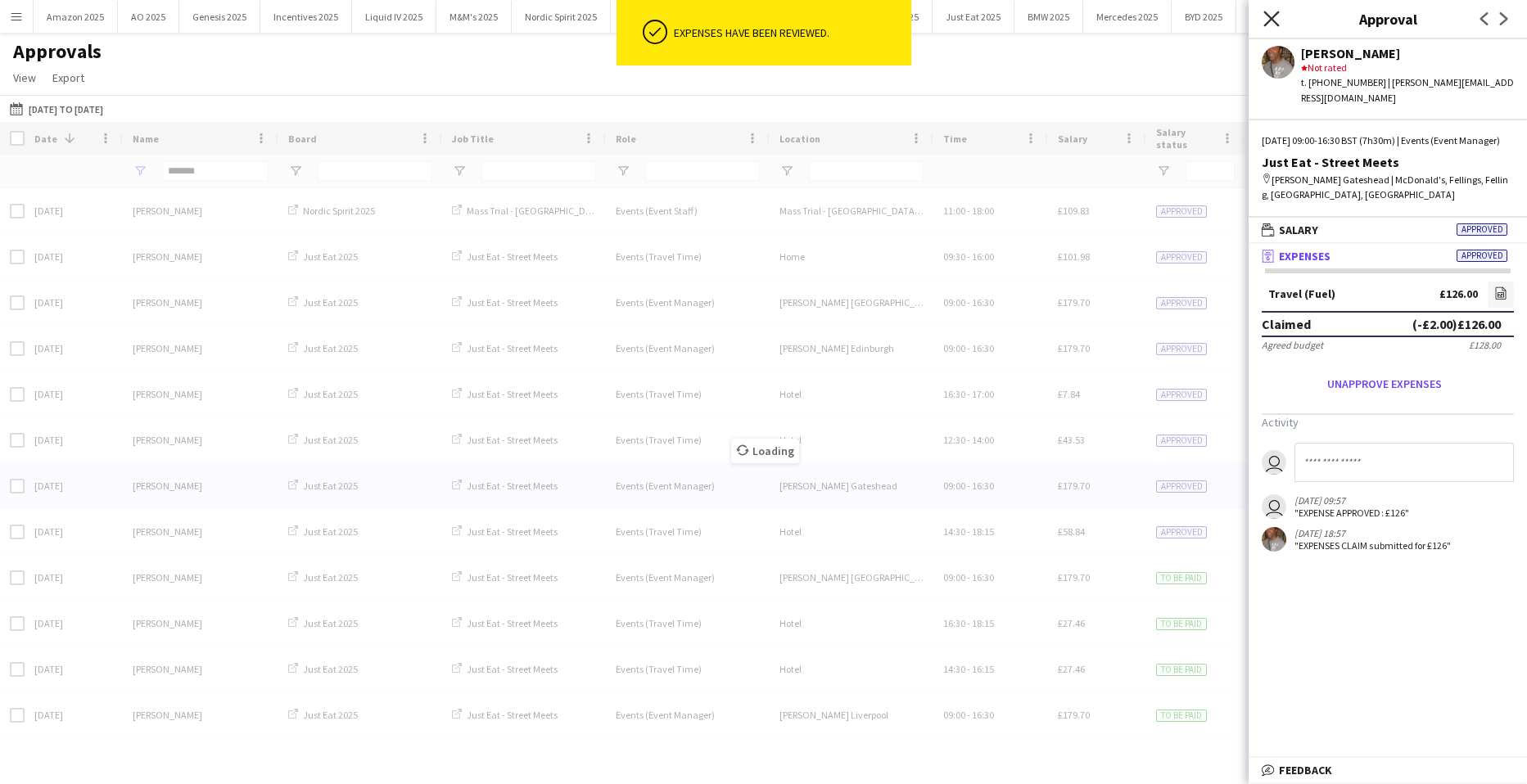
click at [1270, 15] on icon "Close pop-in" at bounding box center [1271, 18] width 15 height 15
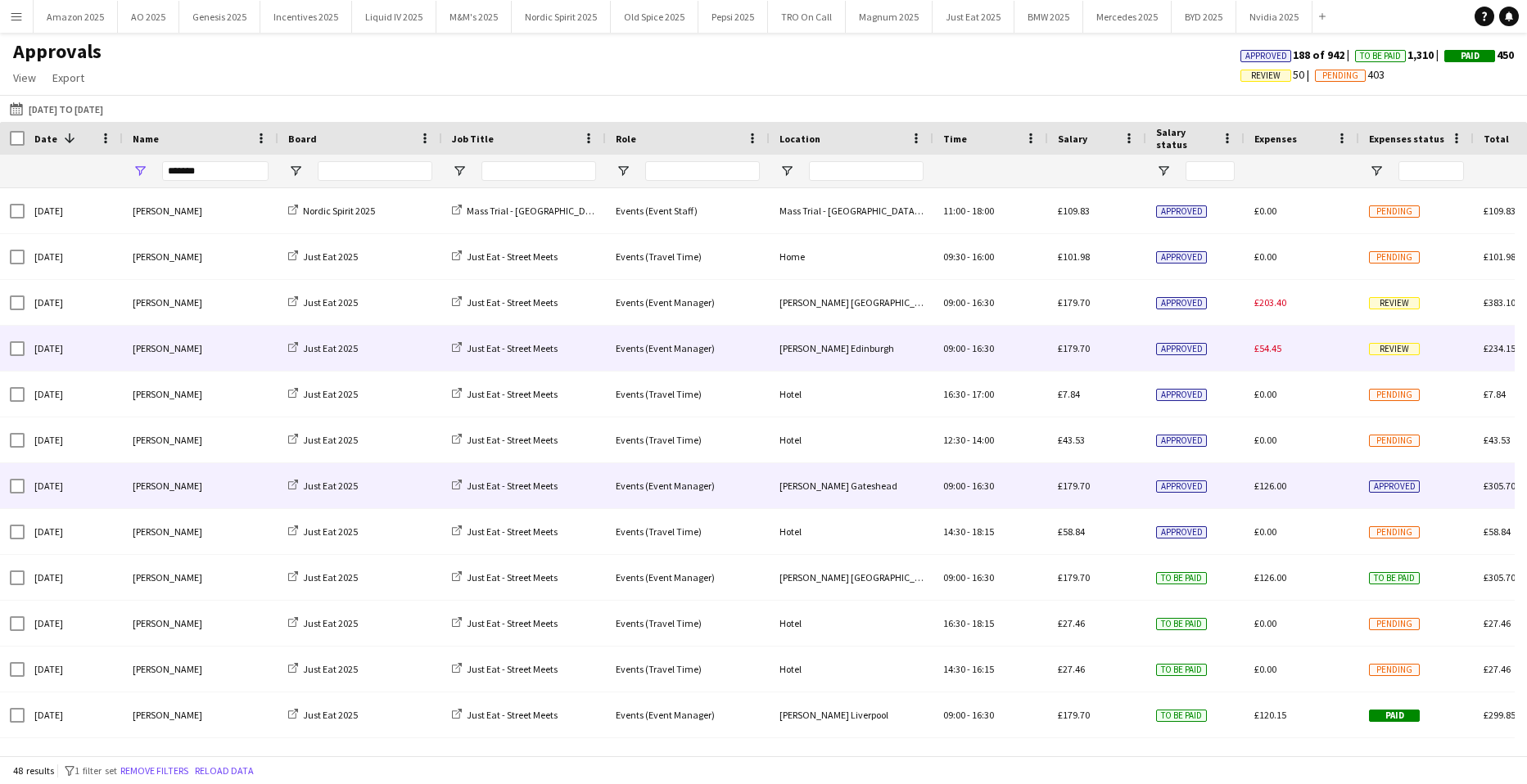
click at [1390, 355] on span "Review" at bounding box center [1393, 349] width 51 height 12
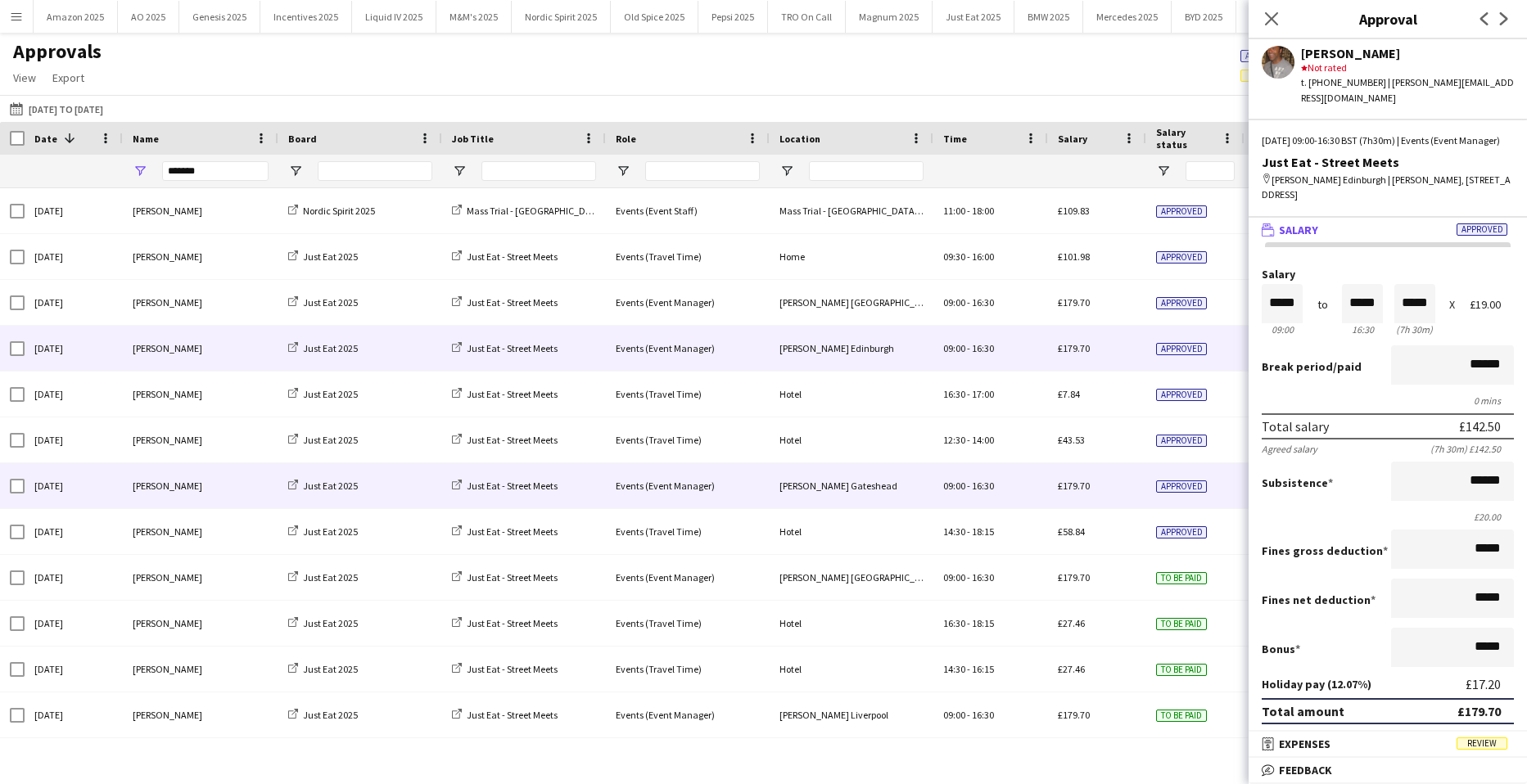
click at [1489, 729] on form "Salary ***** 09:00 to ***** 16:30 ***** (7h 30m) X £19.00 Break period /paid **…" at bounding box center [1387, 554] width 278 height 572
click at [1490, 733] on mat-expansion-panel-header "receipt Expenses Review" at bounding box center [1387, 744] width 278 height 25
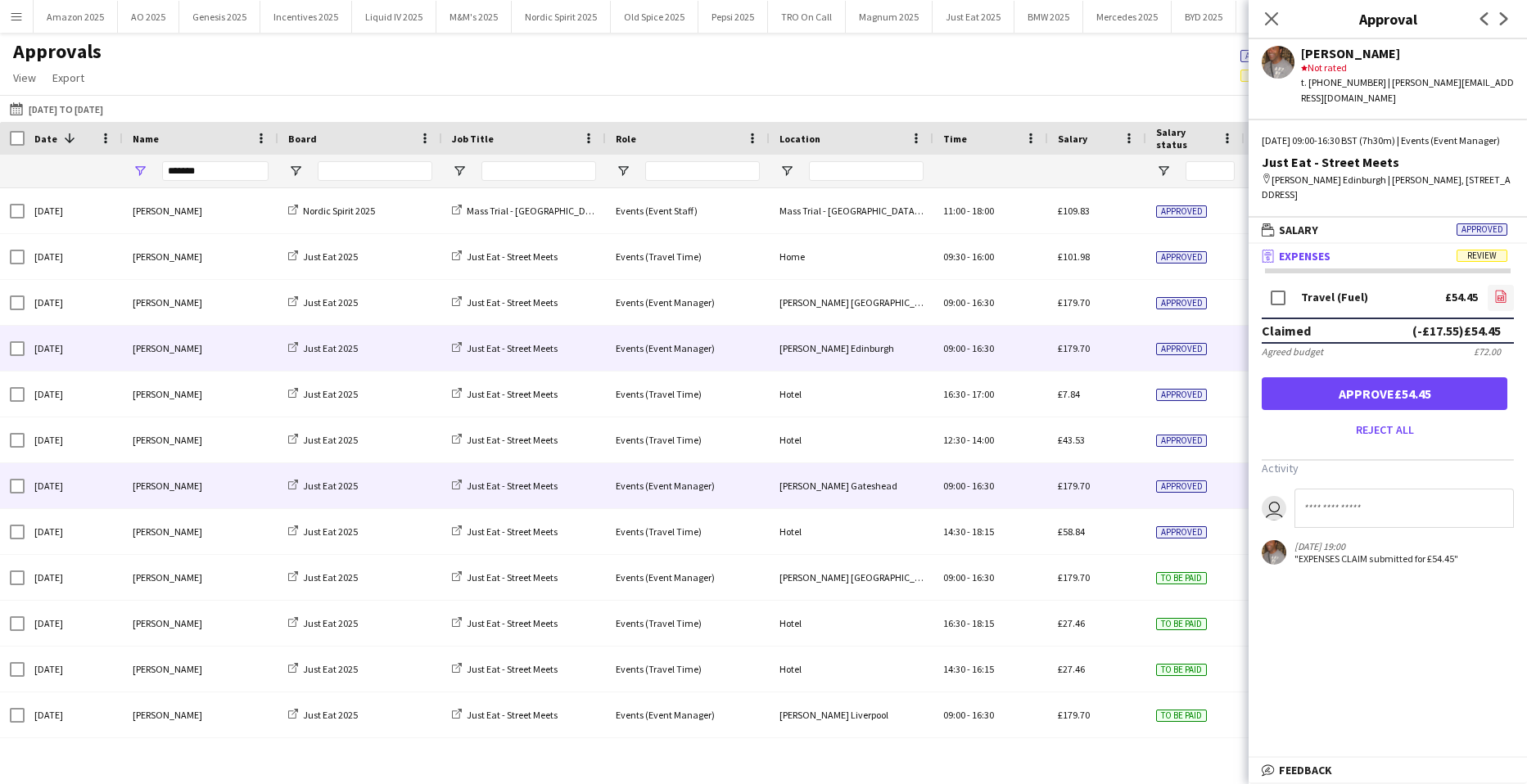
click at [1494, 290] on icon "file-image" at bounding box center [1500, 296] width 13 height 13
click at [1441, 400] on button "Approve £54.45" at bounding box center [1384, 393] width 246 height 33
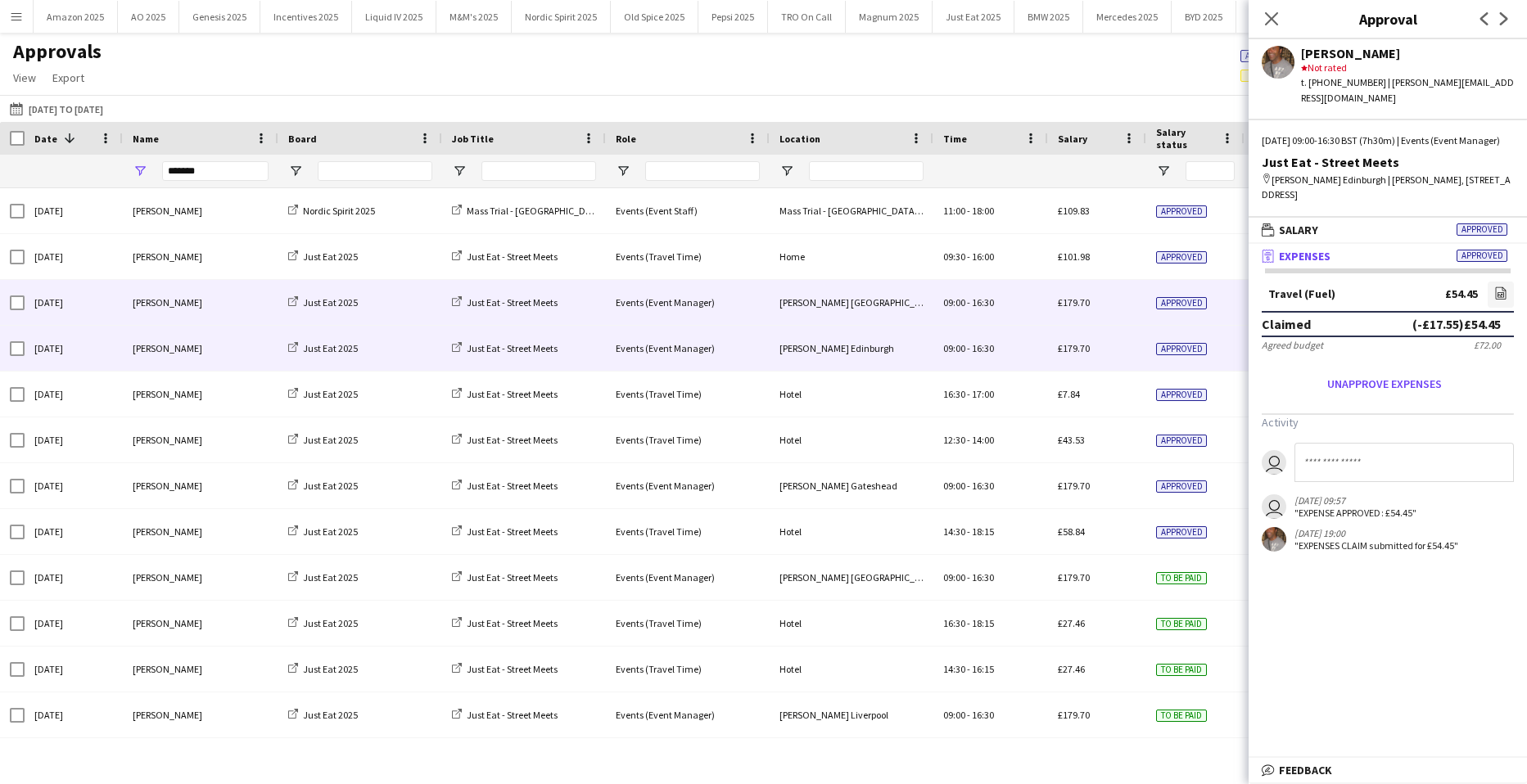
click at [1195, 303] on span "Approved" at bounding box center [1181, 303] width 51 height 12
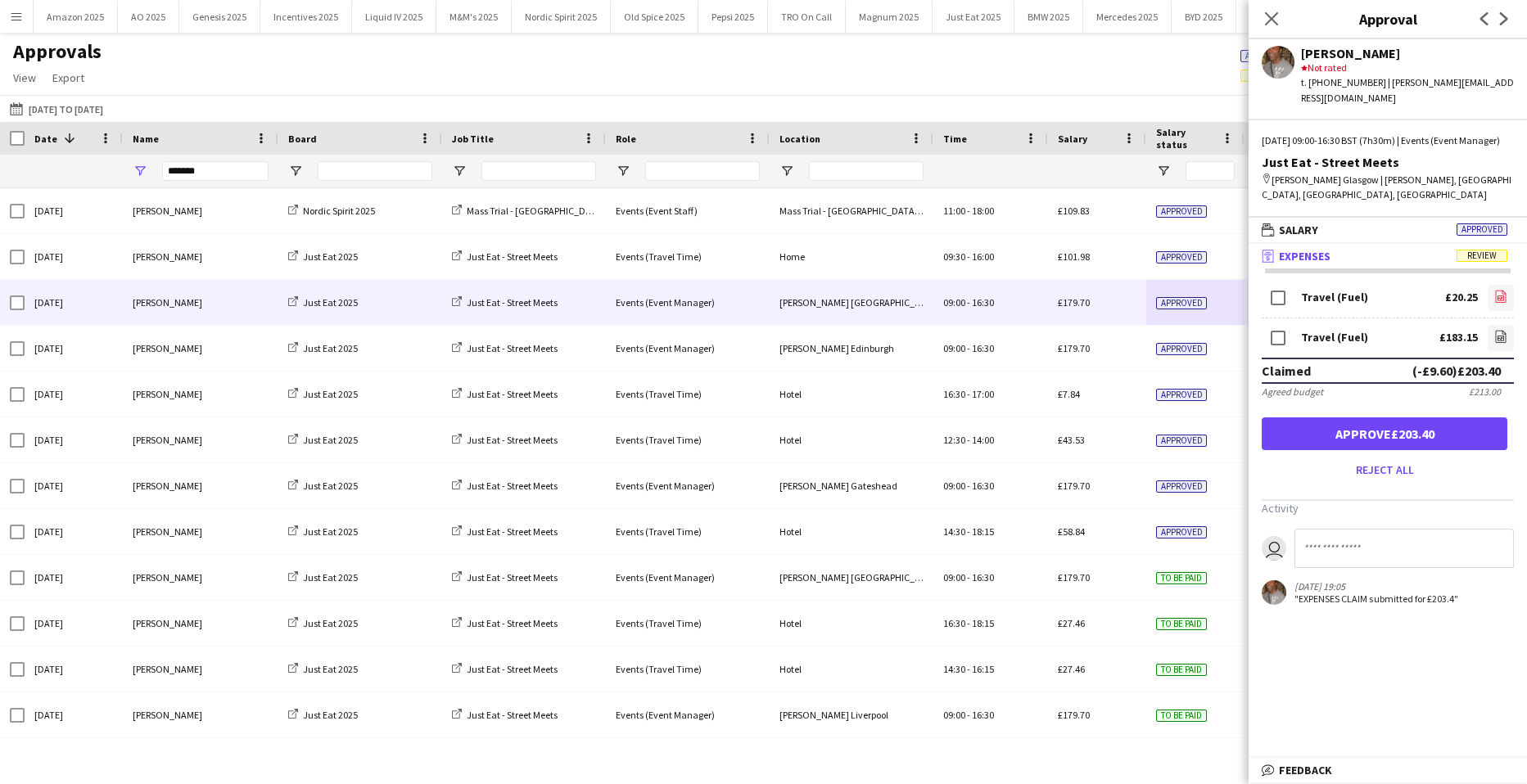
click at [1496, 299] on icon "file-image" at bounding box center [1500, 296] width 13 height 13
click at [1498, 340] on icon at bounding box center [1500, 338] width 7 height 5
click at [1435, 443] on button "Approve £203.40" at bounding box center [1384, 434] width 246 height 33
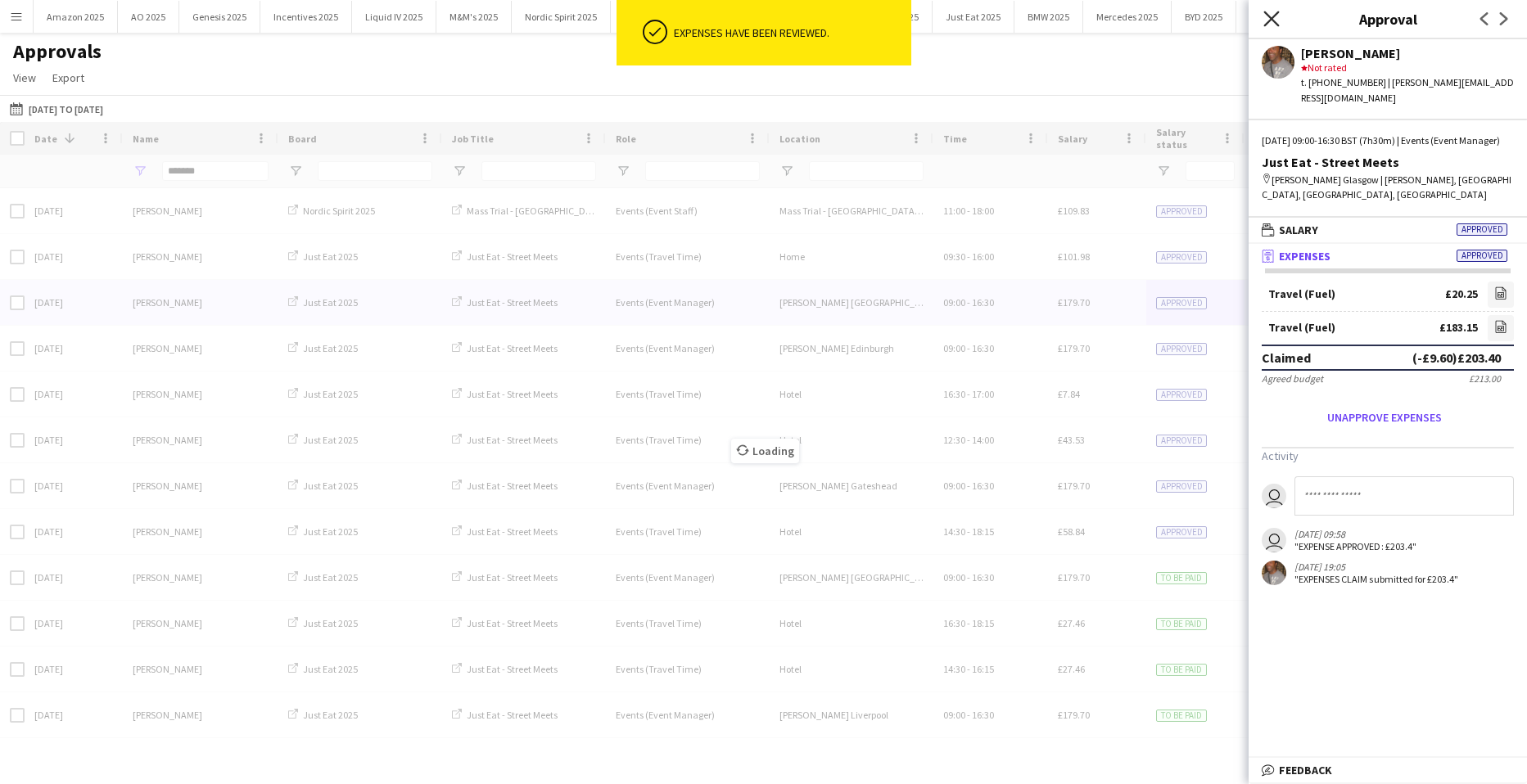
click at [1267, 17] on icon "Close pop-in" at bounding box center [1271, 18] width 15 height 15
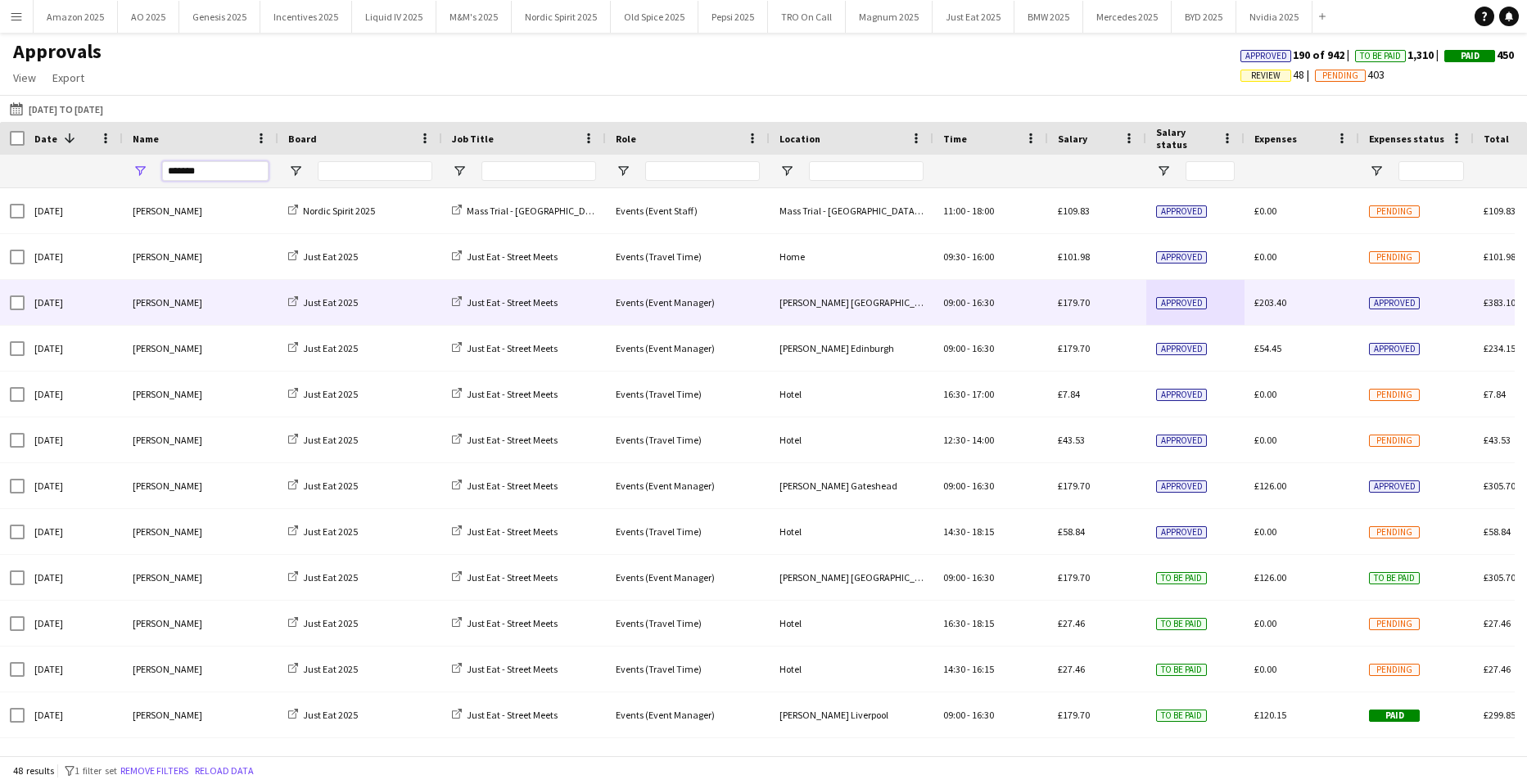
click at [215, 173] on input "*******" at bounding box center [215, 171] width 106 height 20
drag, startPoint x: 215, startPoint y: 173, endPoint x: -470, endPoint y: 228, distance: 687.2
click at [0, 228] on html "Menu Boards Boards Boards All jobs Status Workforce Workforce My Workforce Recr…" at bounding box center [764, 392] width 1527 height 784
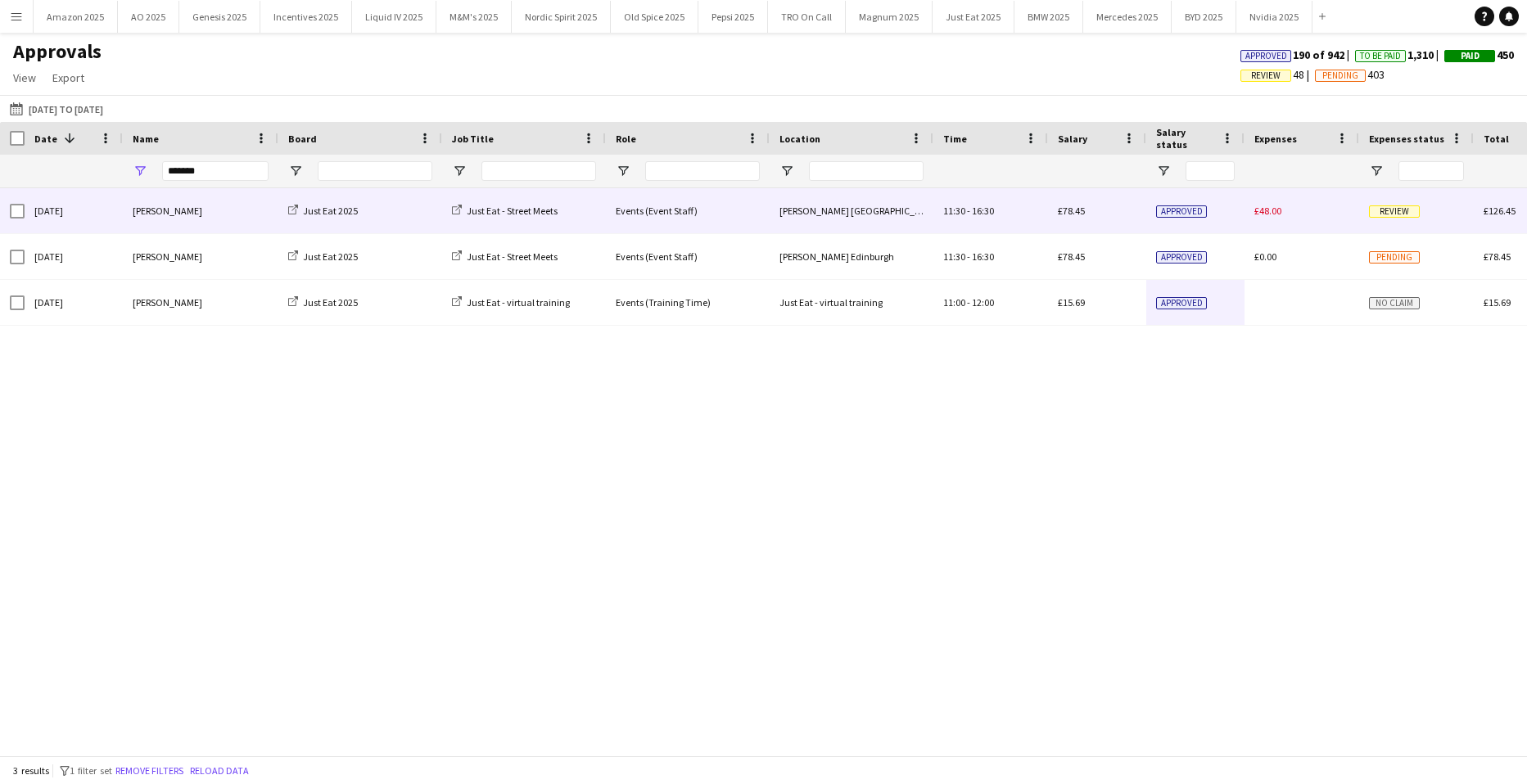
click at [1401, 218] on div "Review" at bounding box center [1416, 211] width 115 height 45
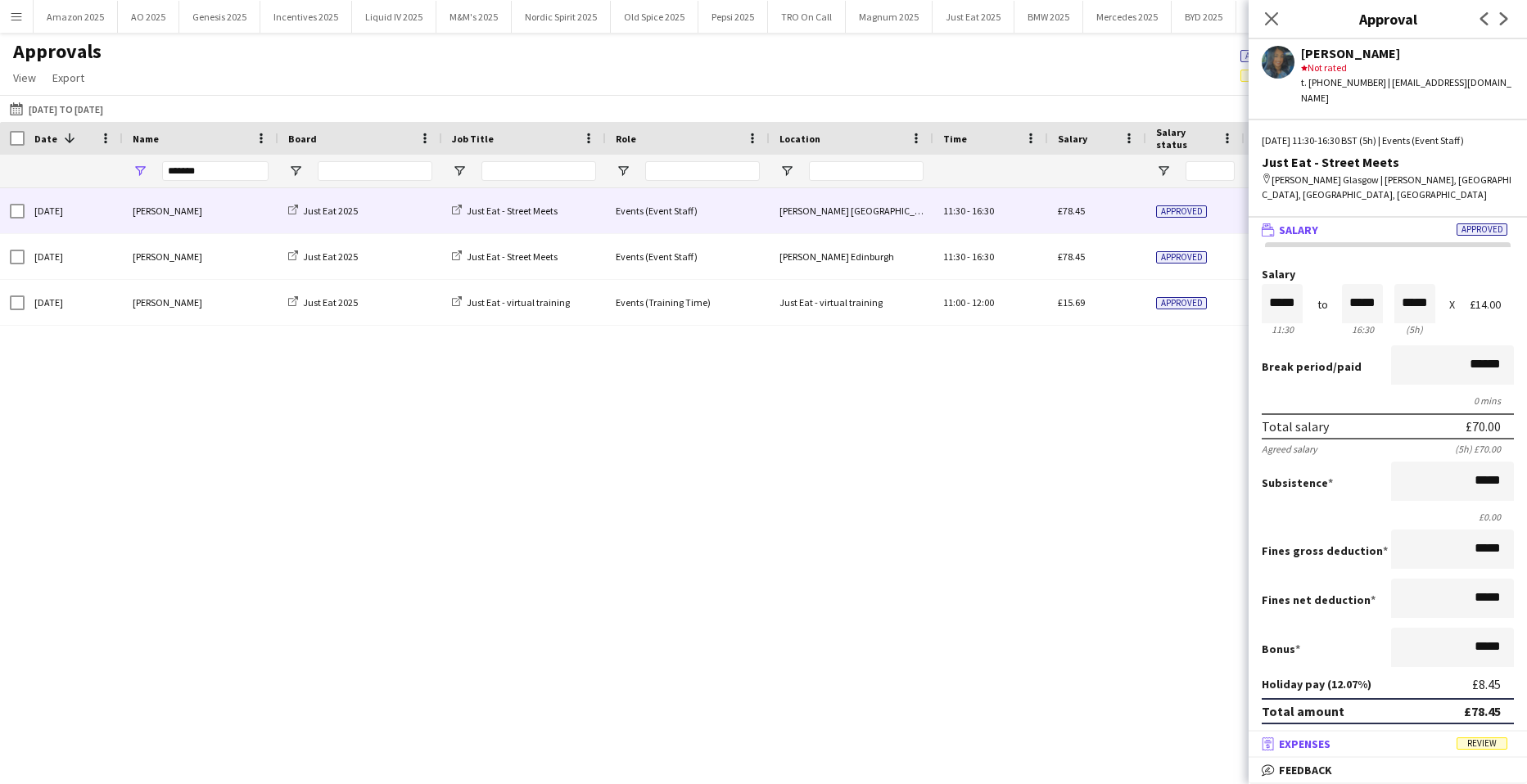
click at [1487, 750] on span "Review" at bounding box center [1482, 744] width 51 height 12
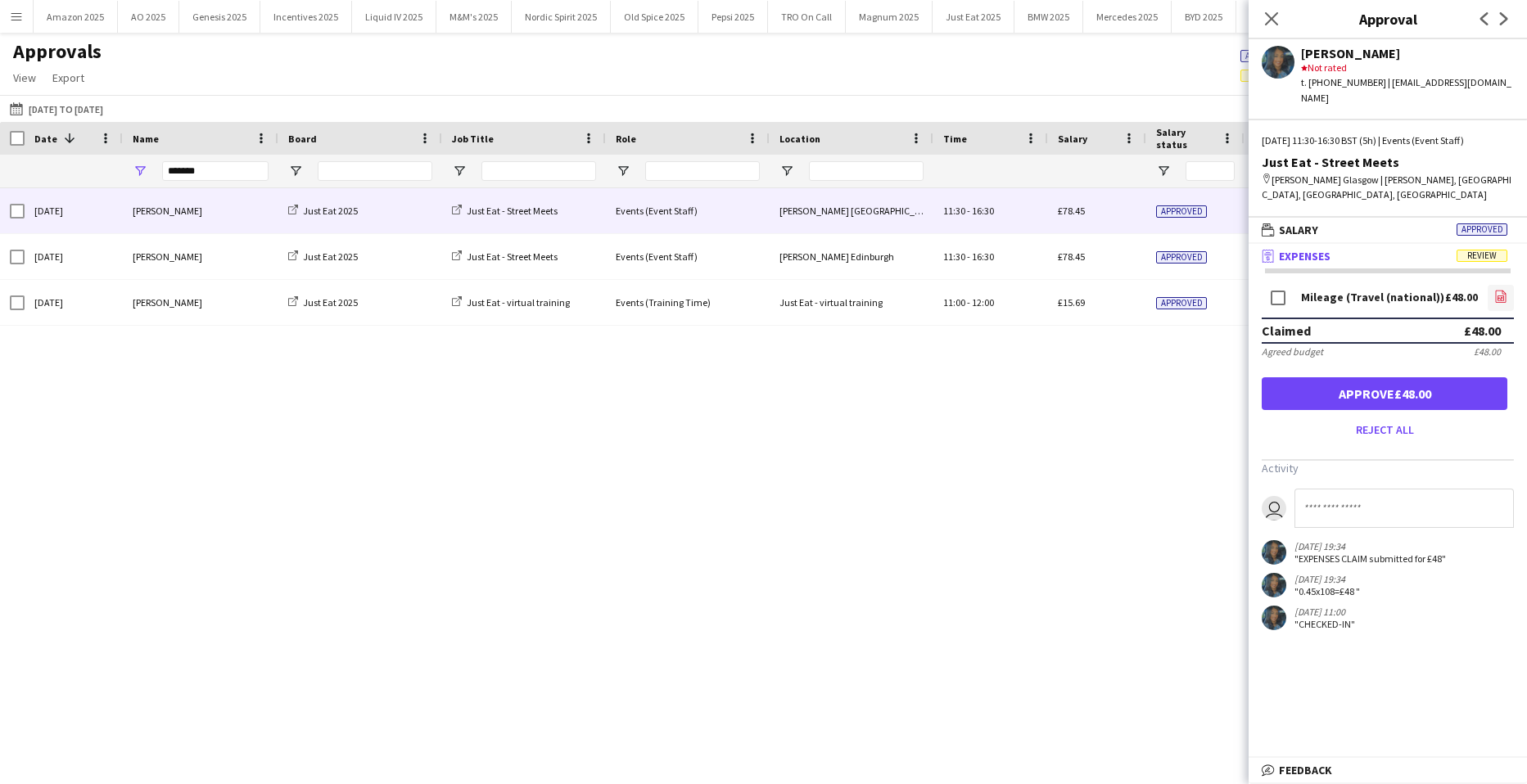
click at [1500, 296] on icon at bounding box center [1500, 298] width 7 height 5
click at [1412, 384] on button "Approve £48.00" at bounding box center [1384, 393] width 246 height 33
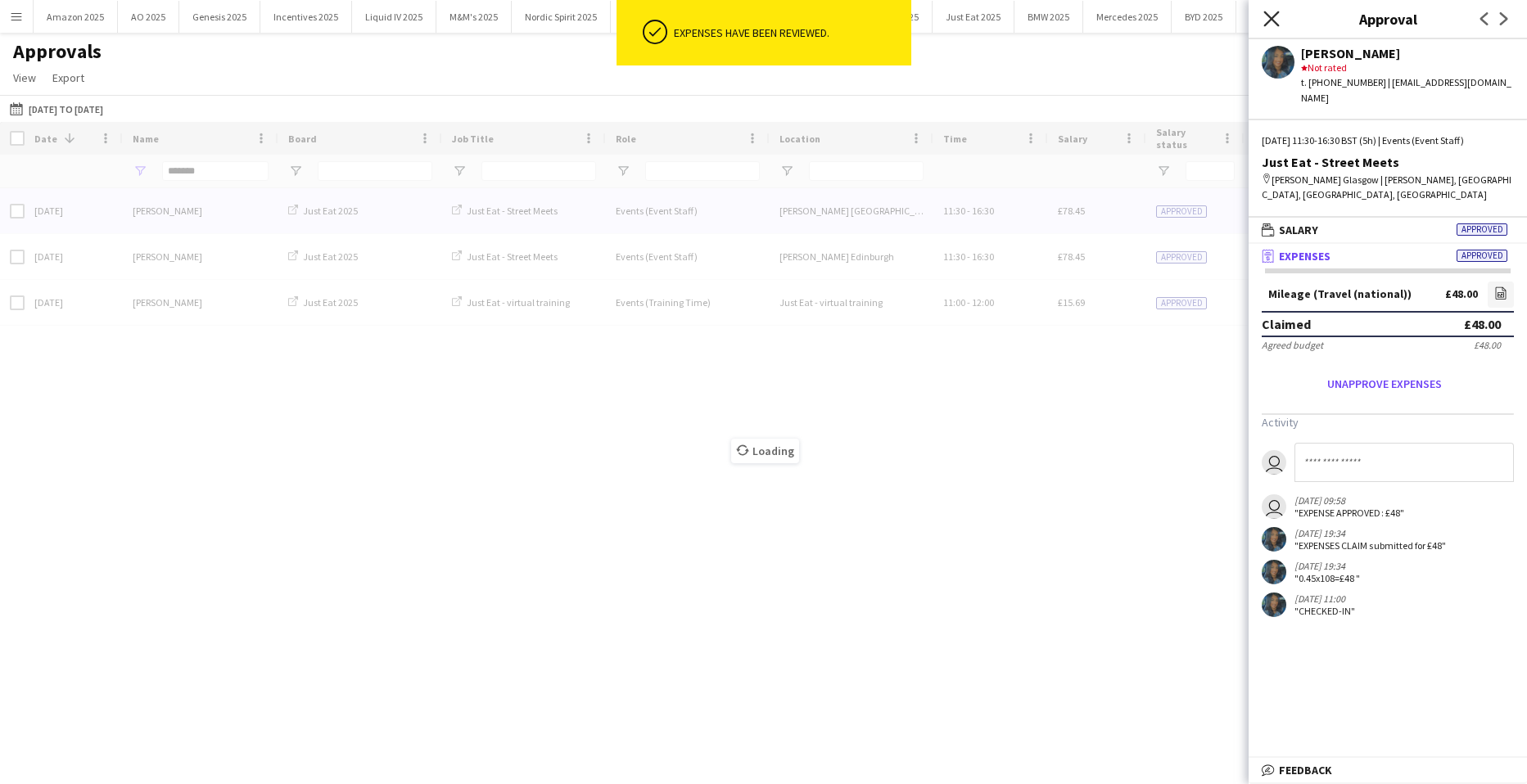
click at [1275, 21] on icon "Close pop-in" at bounding box center [1271, 18] width 15 height 15
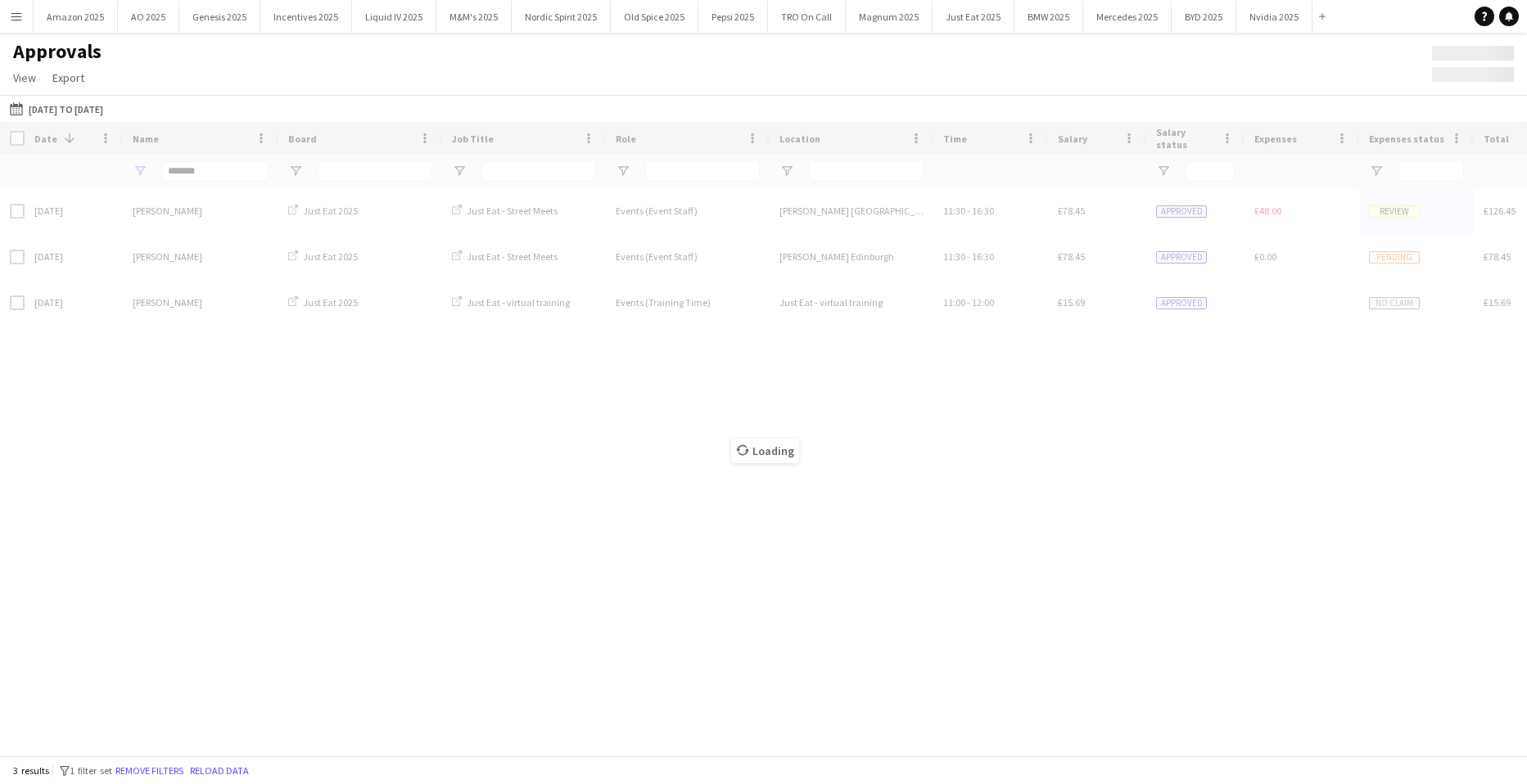
click at [235, 176] on div "Loading" at bounding box center [764, 438] width 1527 height 633
click at [230, 171] on div "Loading" at bounding box center [764, 438] width 1527 height 633
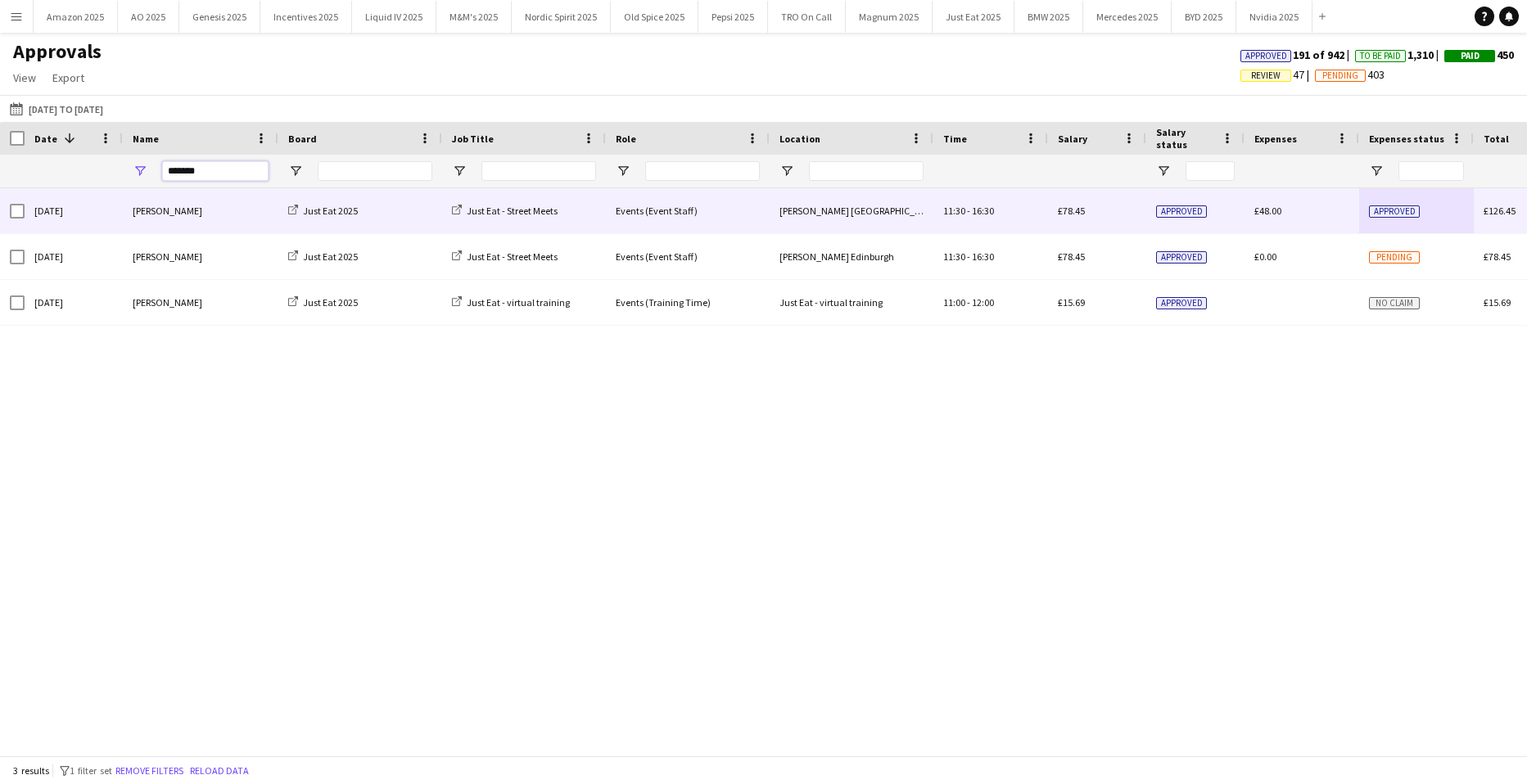
drag, startPoint x: 219, startPoint y: 175, endPoint x: -419, endPoint y: 218, distance: 639.4
click at [0, 218] on html "Menu Boards Boards Boards All jobs Status Workforce Workforce My Workforce Recr…" at bounding box center [764, 392] width 1527 height 784
type input "*"
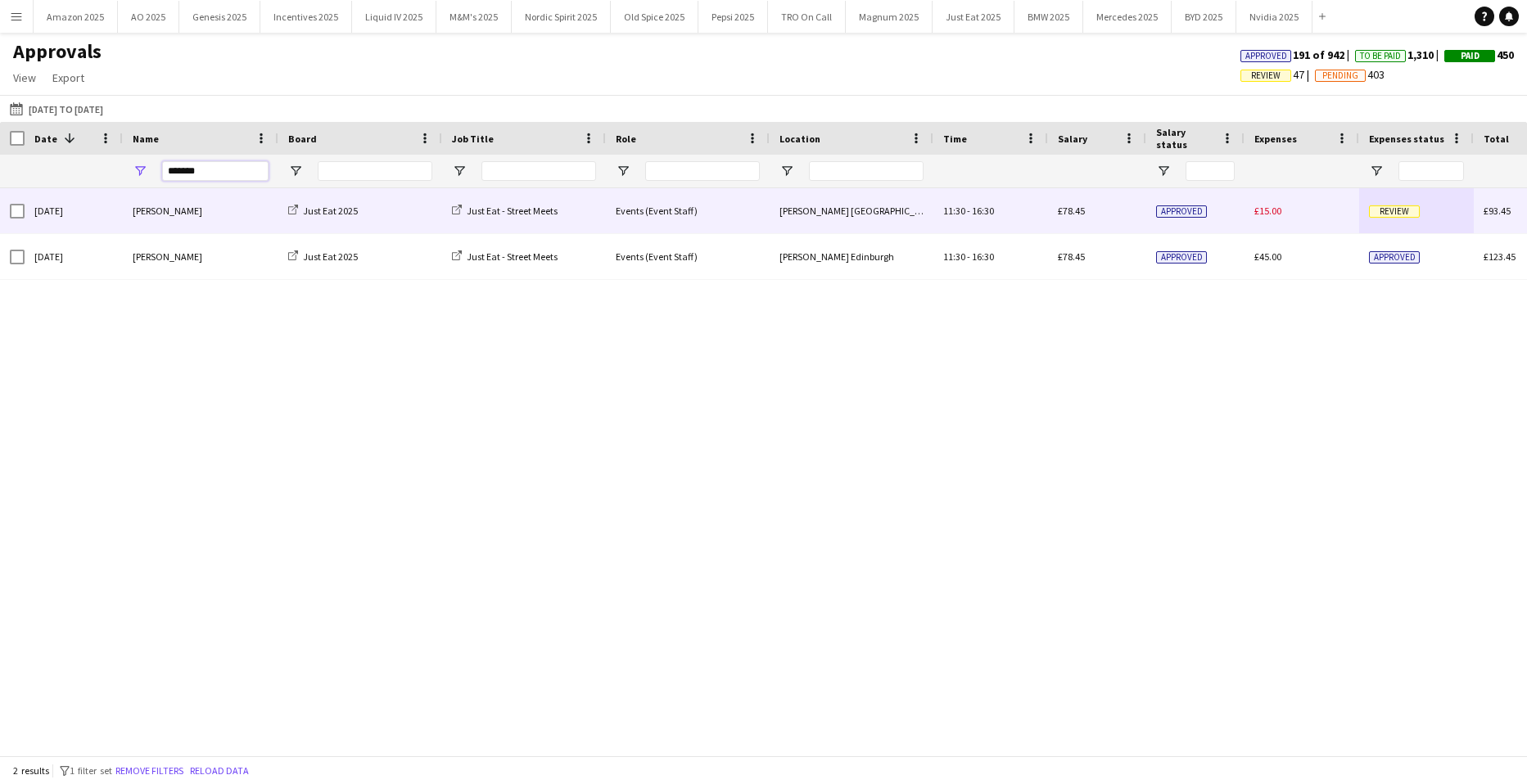
type input "*******"
click at [1395, 208] on span "Review" at bounding box center [1393, 212] width 51 height 12
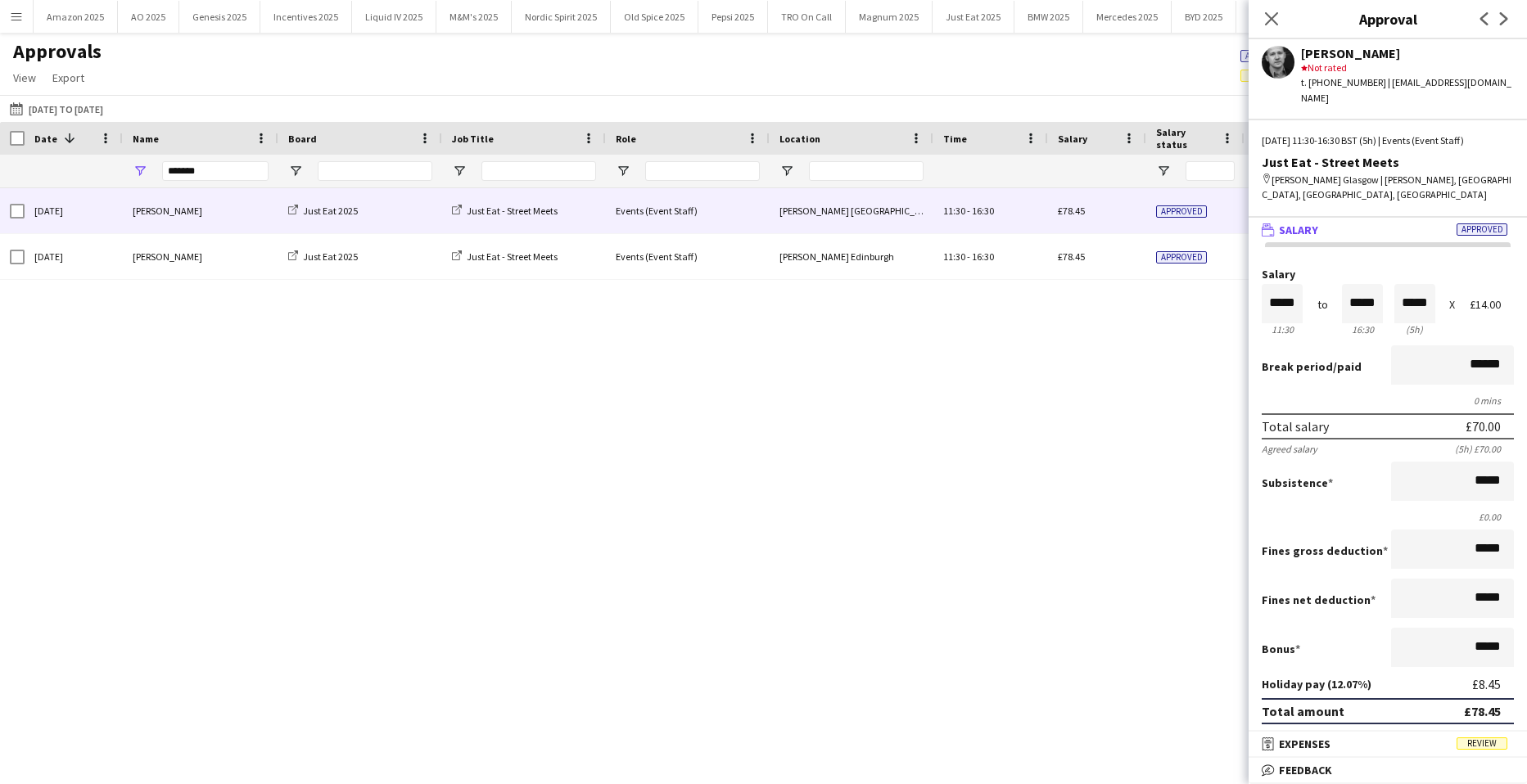
click at [1477, 745] on span "Review" at bounding box center [1482, 744] width 51 height 12
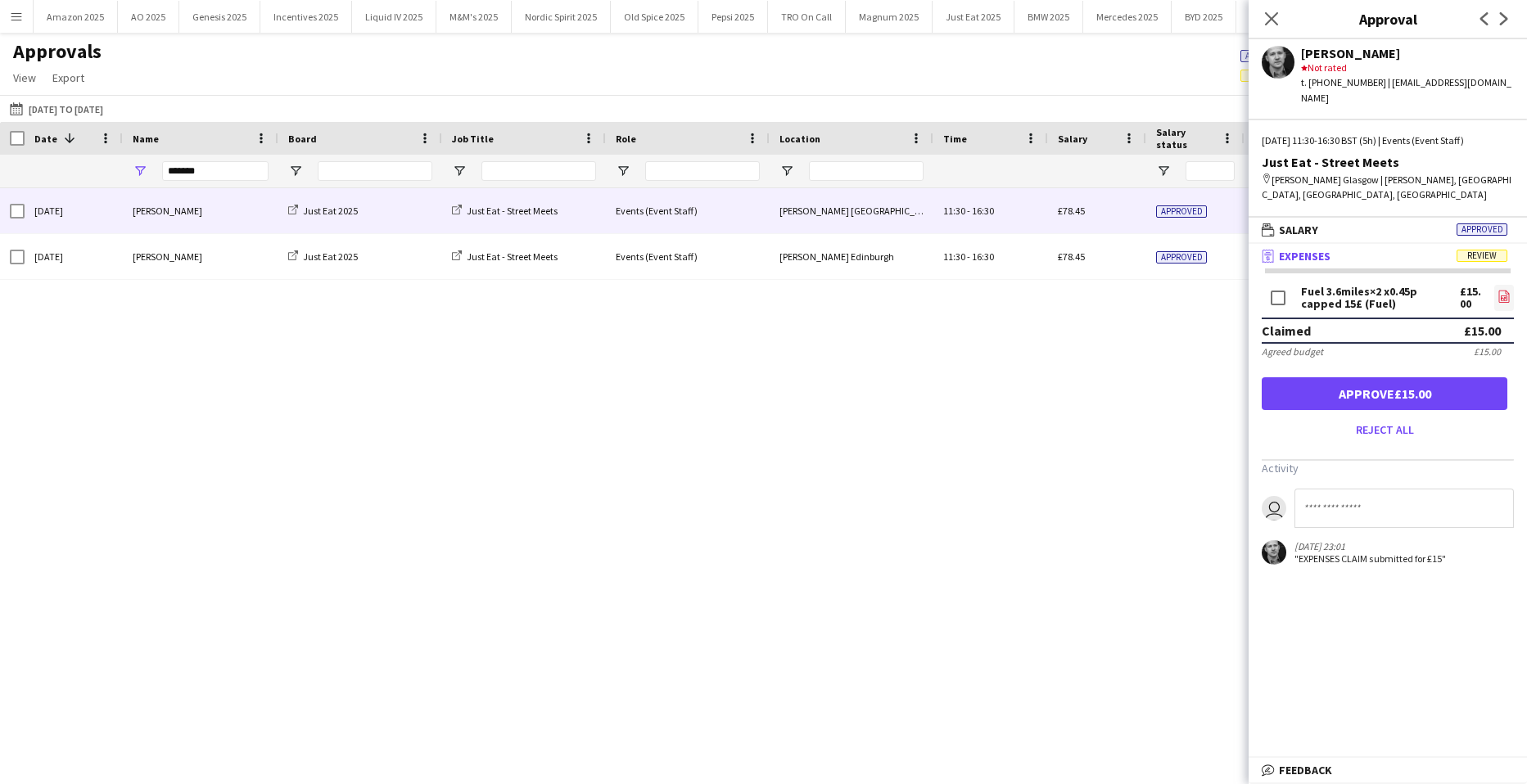
click at [1501, 290] on icon "file-image" at bounding box center [1503, 296] width 13 height 13
drag, startPoint x: 1350, startPoint y: 473, endPoint x: 1355, endPoint y: 486, distance: 13.9
click at [1350, 488] on input at bounding box center [1404, 508] width 219 height 39
drag, startPoint x: 1355, startPoint y: 500, endPoint x: 1369, endPoint y: 569, distance: 70.4
click at [1355, 499] on input at bounding box center [1404, 508] width 219 height 39
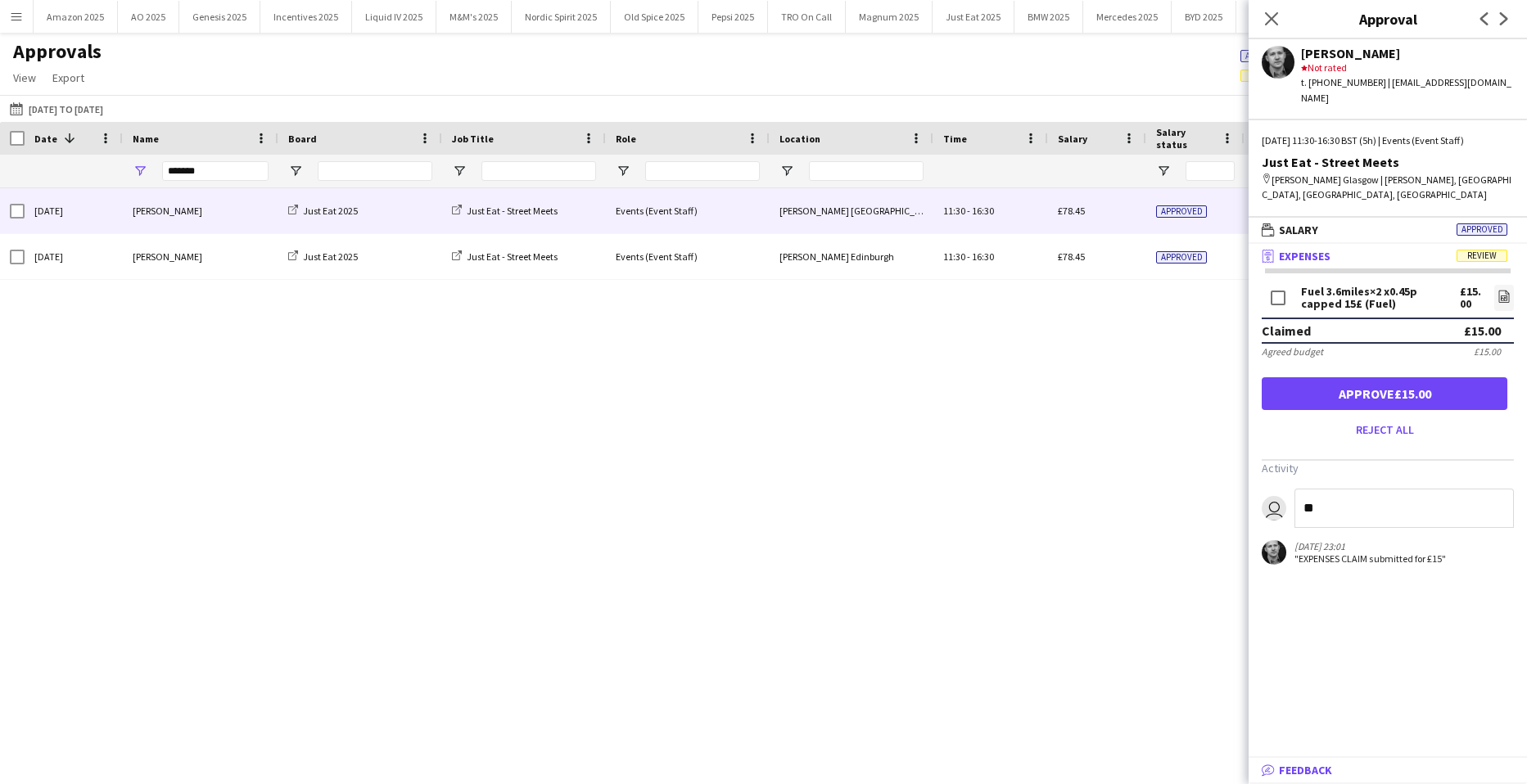
type input "*"
drag, startPoint x: 197, startPoint y: 171, endPoint x: -72, endPoint y: 206, distance: 271.3
click at [0, 206] on html "Menu Boards Boards Boards All jobs Status Workforce Workforce My Workforce Recr…" at bounding box center [764, 392] width 1527 height 784
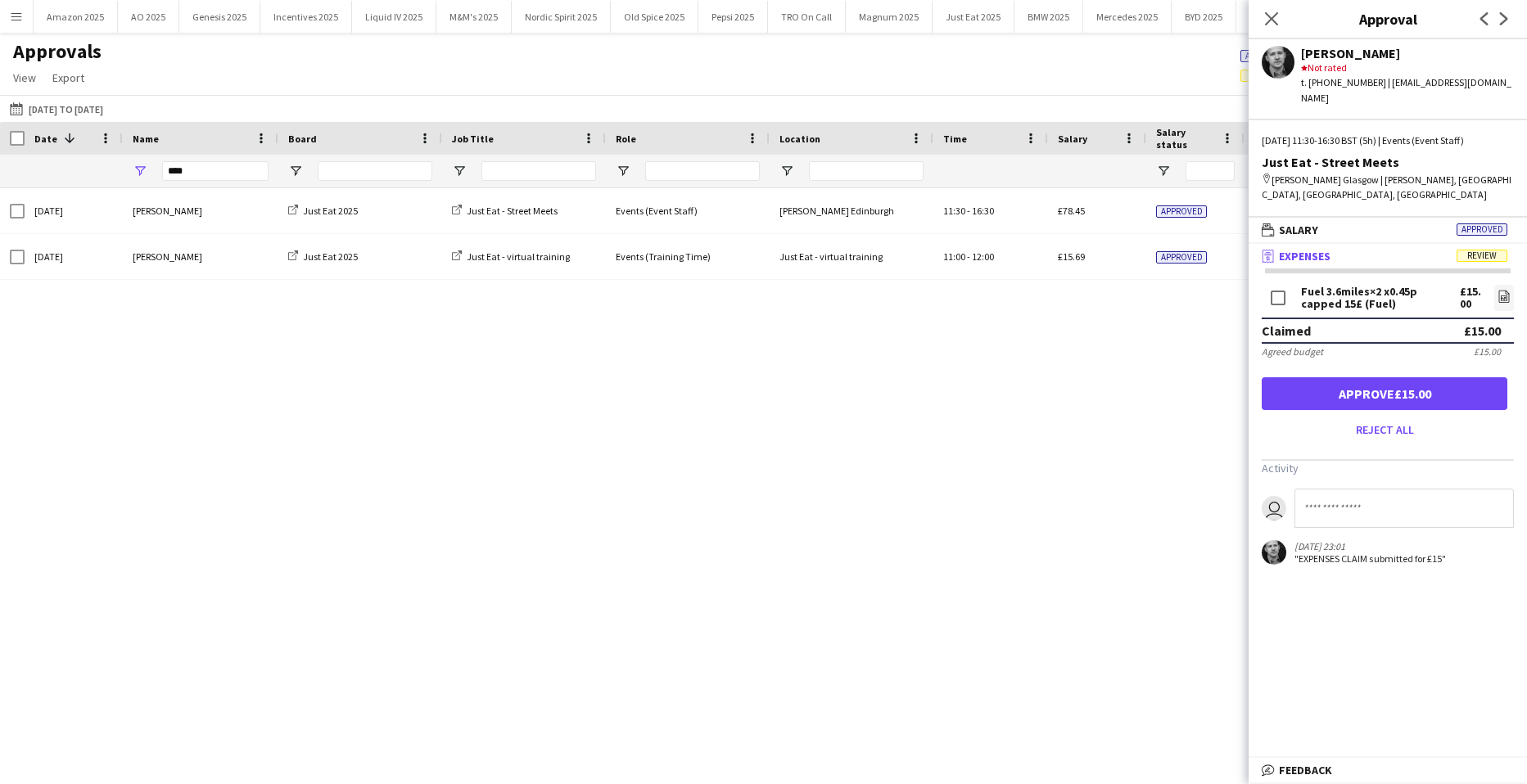
click at [1285, 17] on div "Close pop-in" at bounding box center [1272, 19] width 46 height 38
click at [1280, 23] on app-icon "Close pop-in" at bounding box center [1272, 20] width 24 height 24
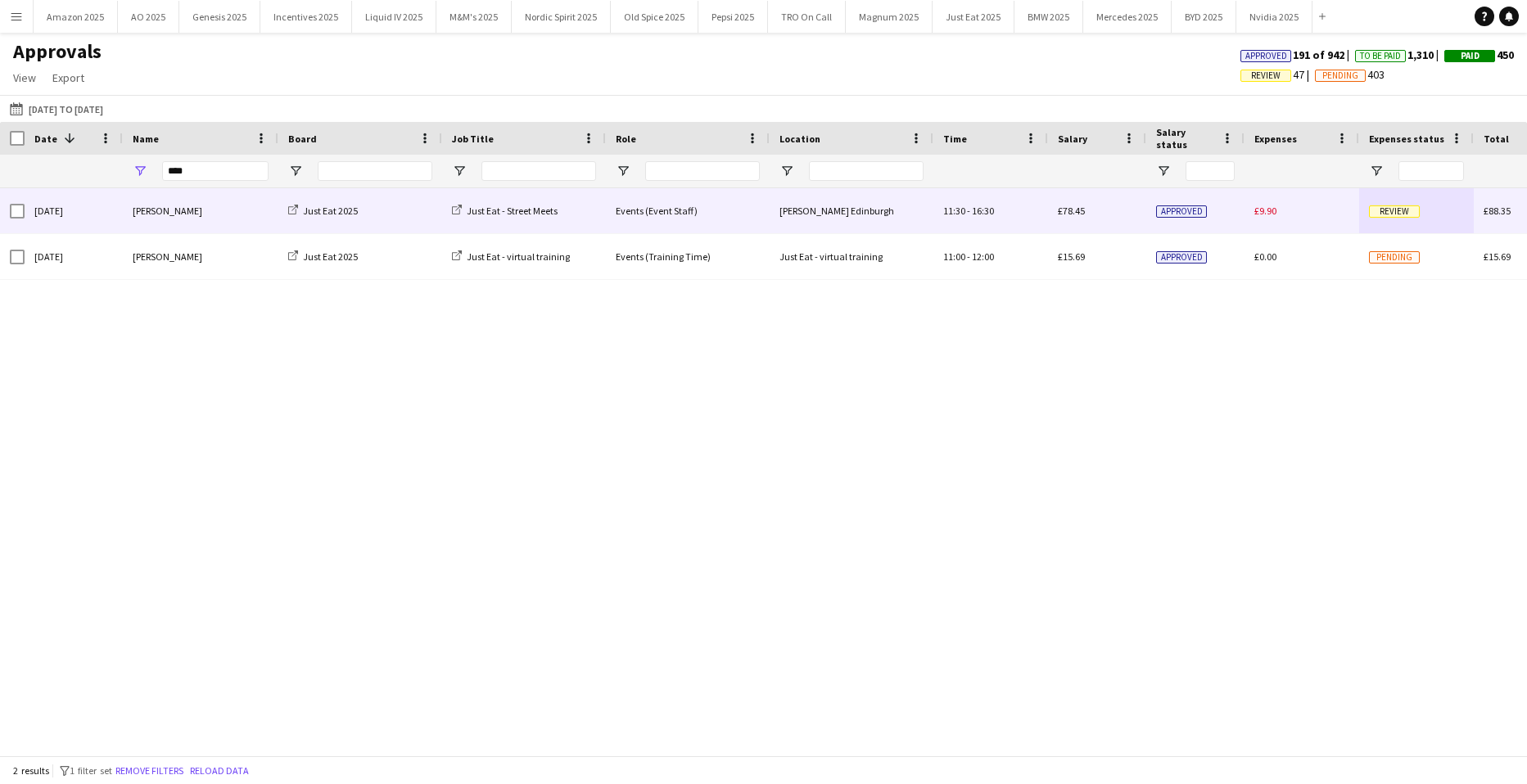
click at [1384, 206] on span "Review" at bounding box center [1393, 212] width 51 height 12
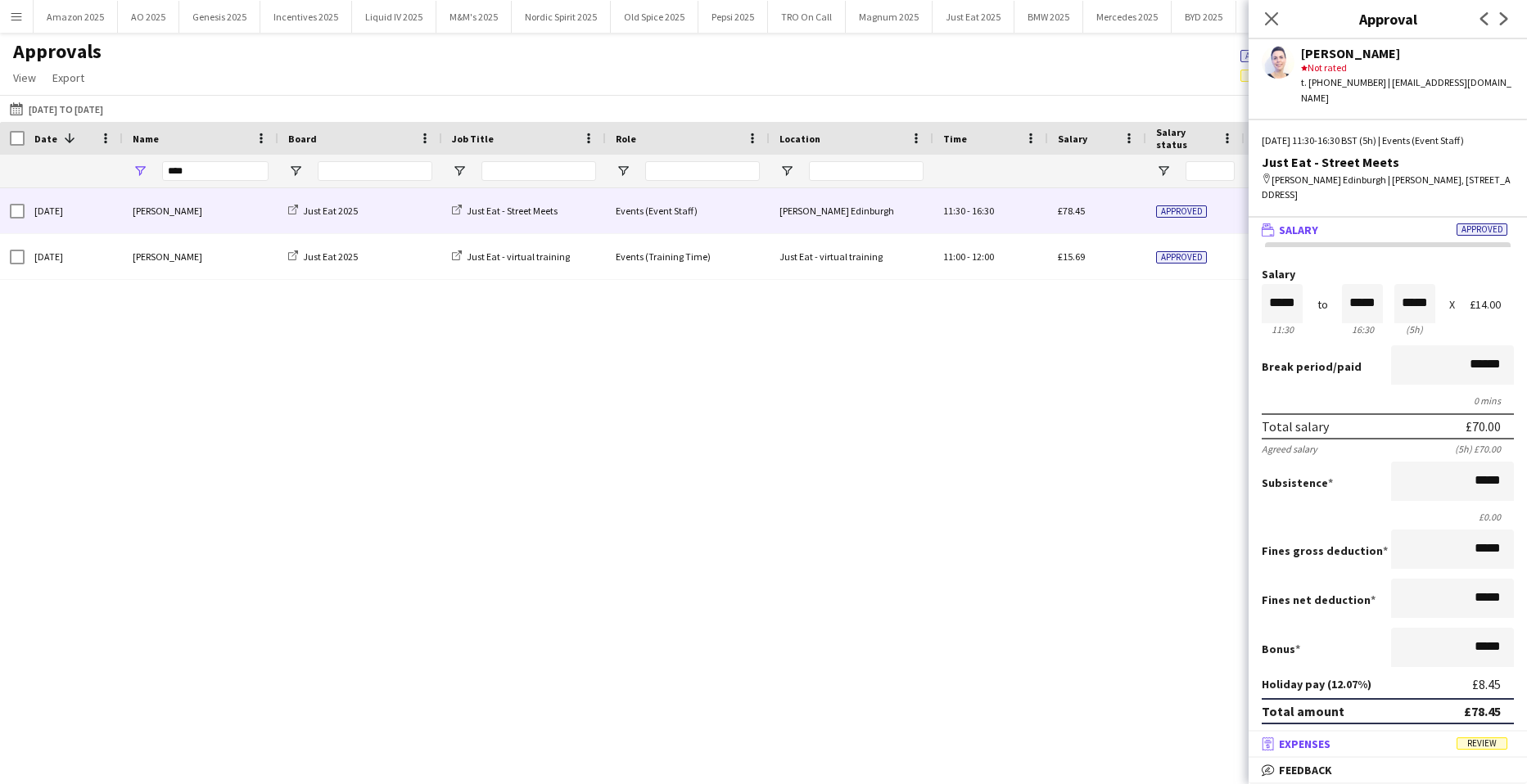
click at [1469, 744] on span "Review" at bounding box center [1482, 744] width 51 height 12
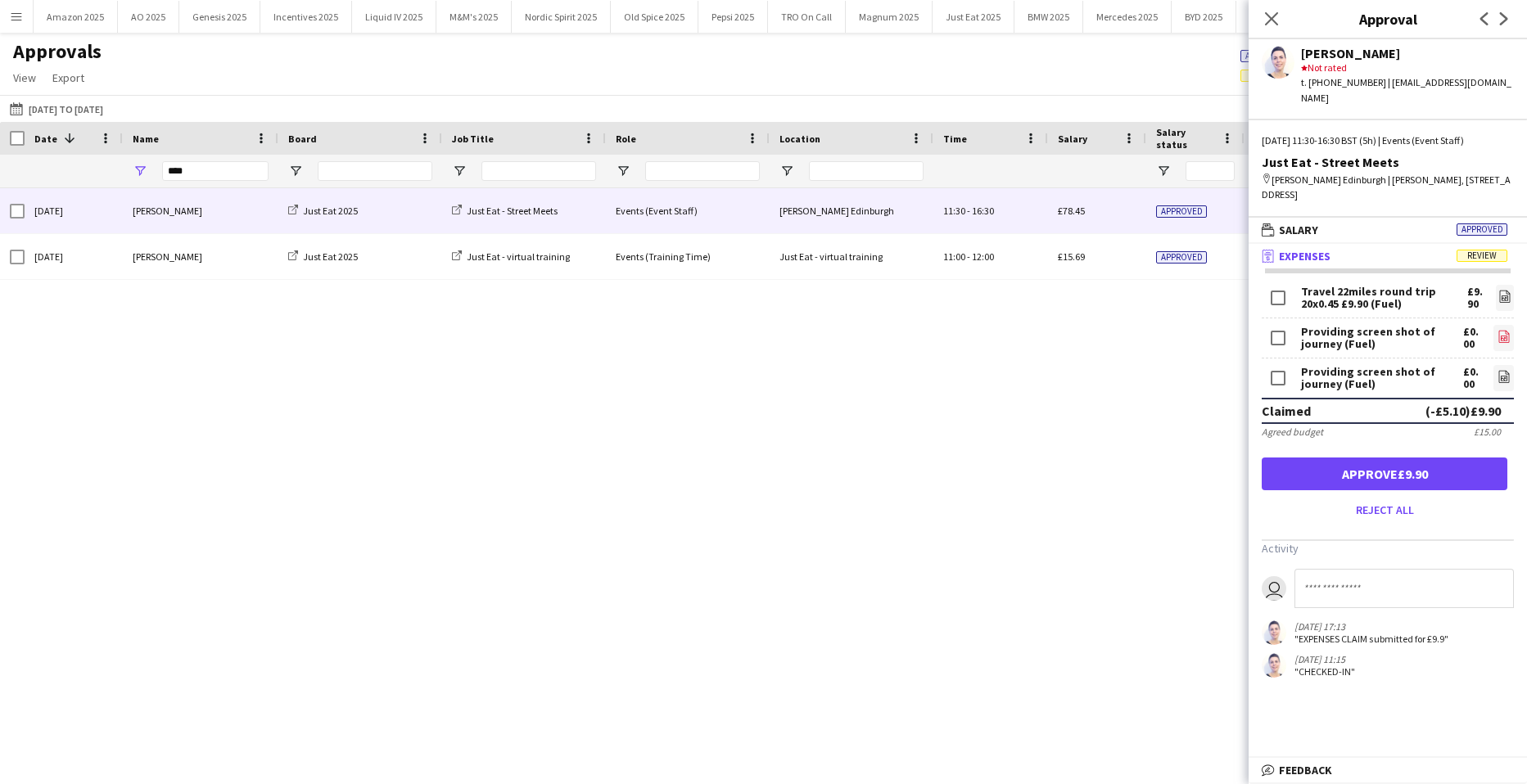
click at [1499, 330] on icon "file-image" at bounding box center [1503, 336] width 13 height 13
click at [1503, 376] on icon at bounding box center [1504, 379] width 7 height 5
click at [1429, 466] on button "Approve £9.90" at bounding box center [1384, 474] width 246 height 33
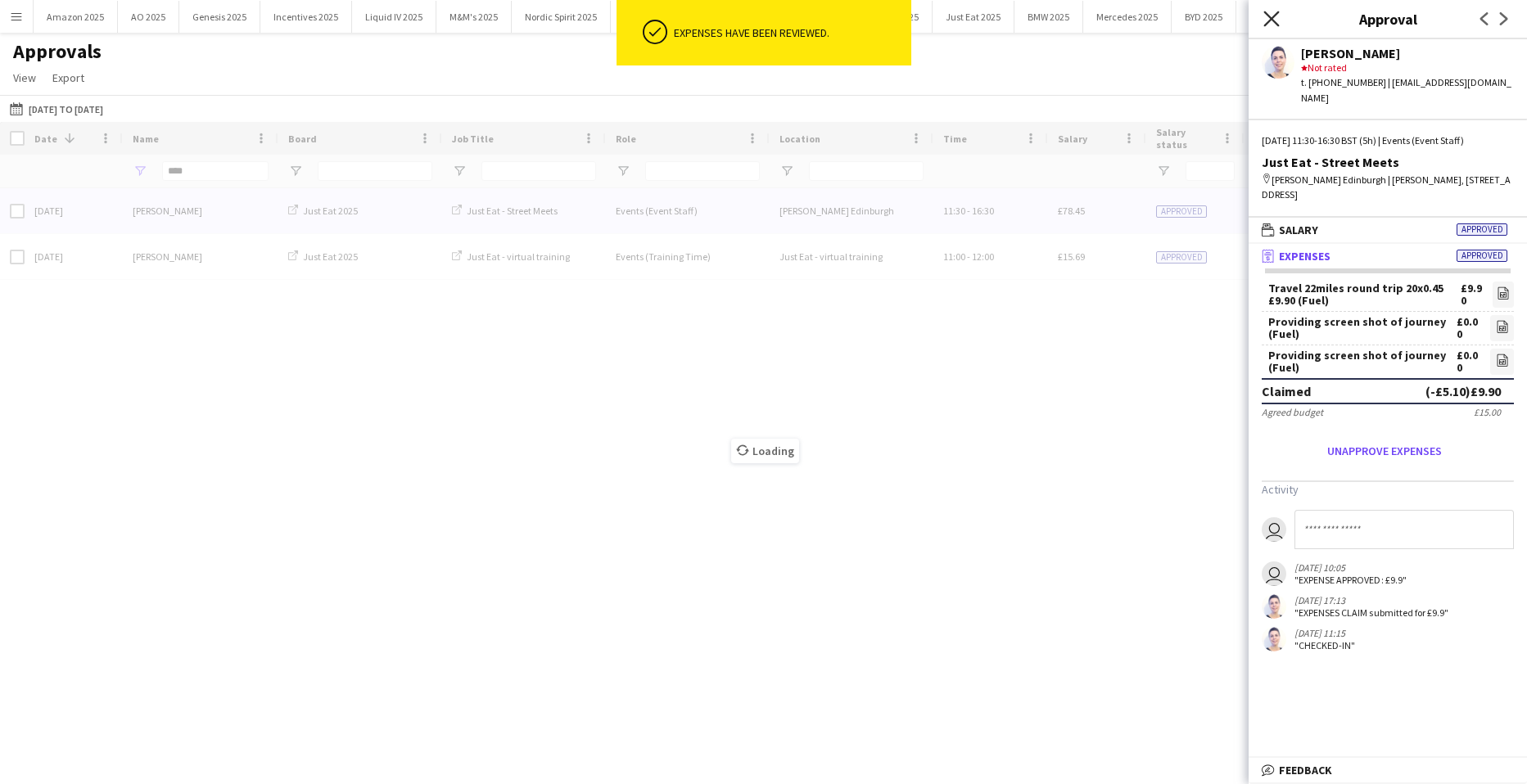
click at [1272, 16] on icon "Close pop-in" at bounding box center [1271, 18] width 15 height 15
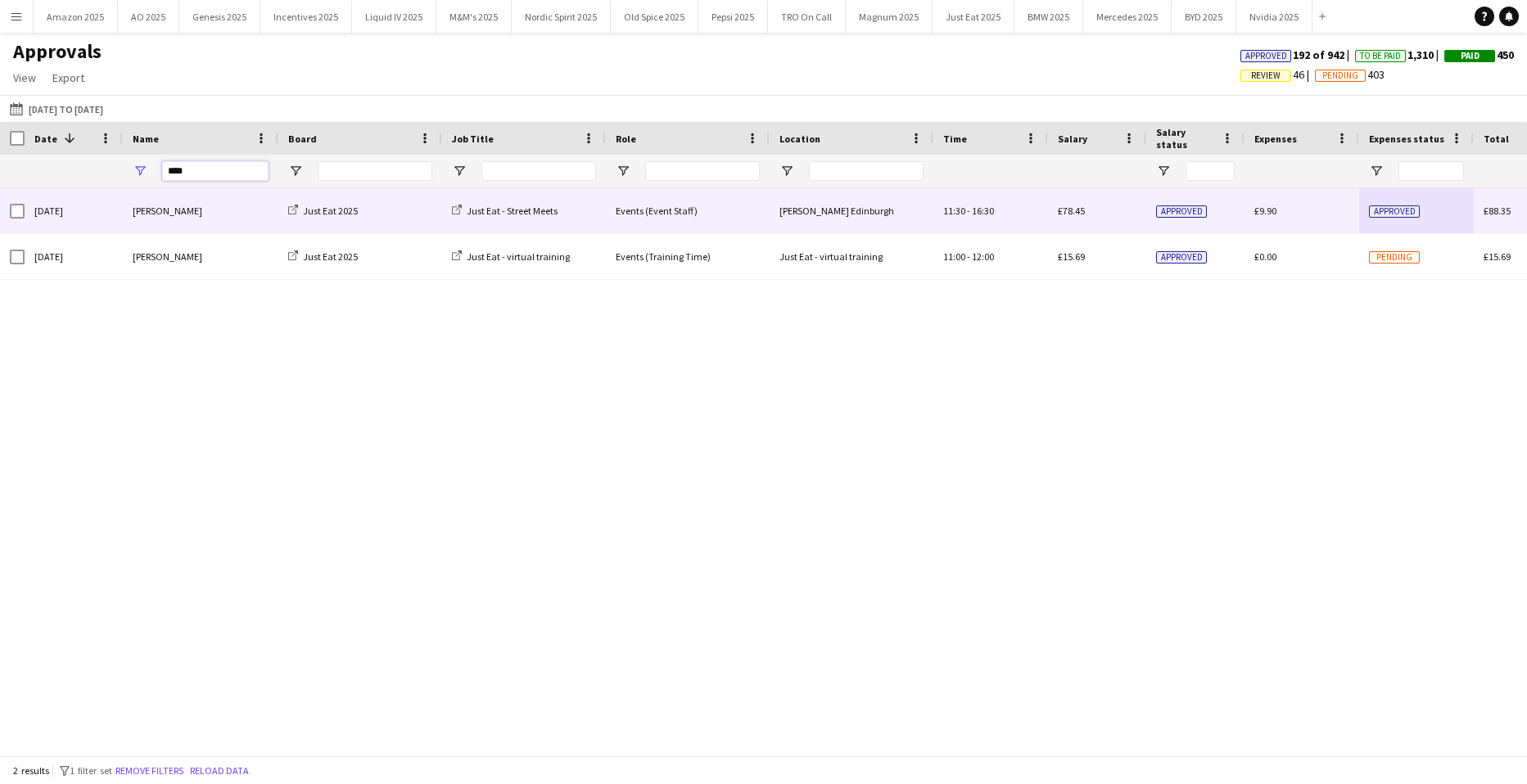
drag, startPoint x: 214, startPoint y: 175, endPoint x: -108, endPoint y: 209, distance: 323.8
click at [0, 209] on html "Menu Boards Boards Boards All jobs Status Workforce Workforce My Workforce Recr…" at bounding box center [764, 392] width 1527 height 784
type input "*****"
click at [1385, 211] on span "Review" at bounding box center [1393, 212] width 51 height 12
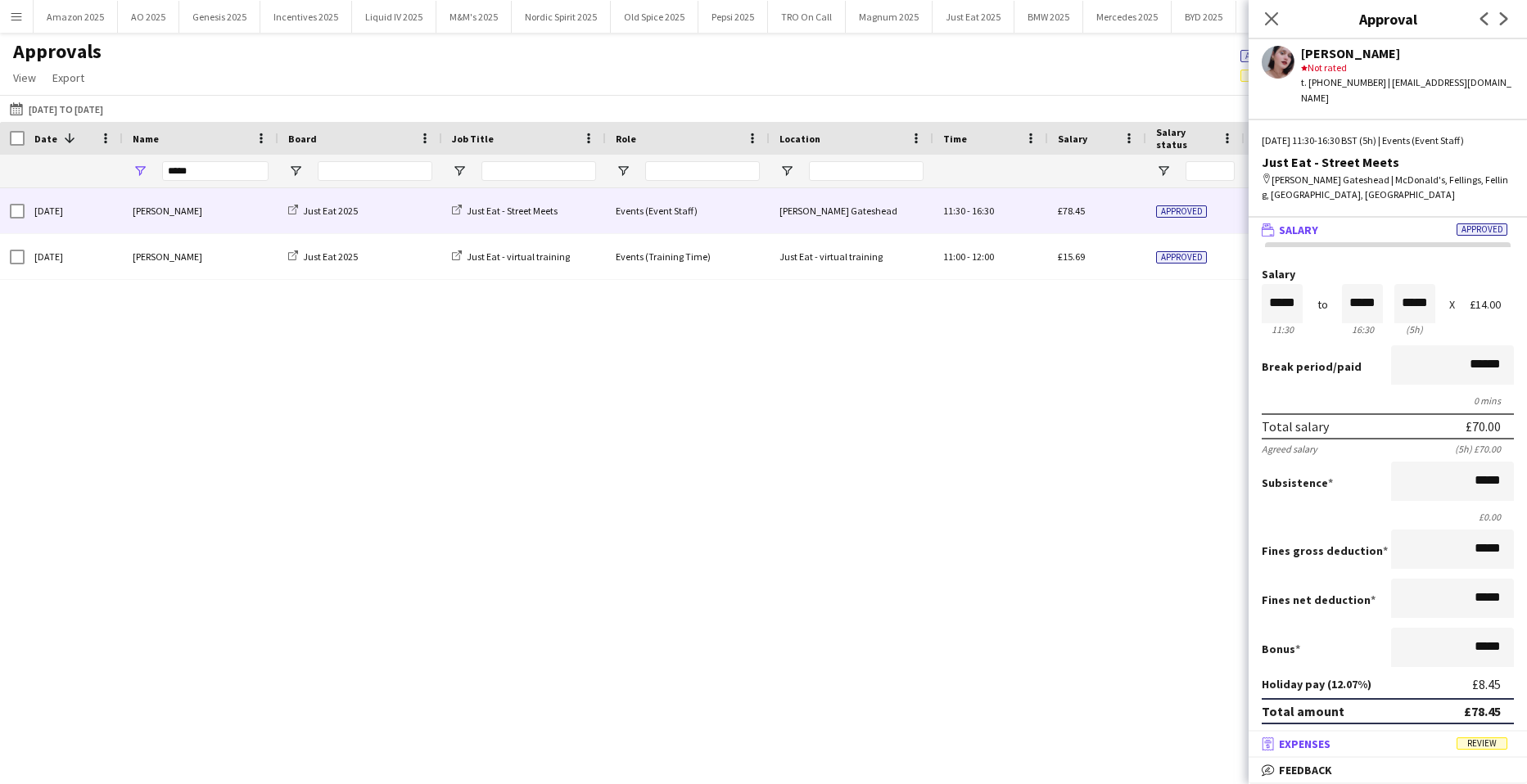
click at [1458, 743] on span "Review" at bounding box center [1482, 744] width 51 height 12
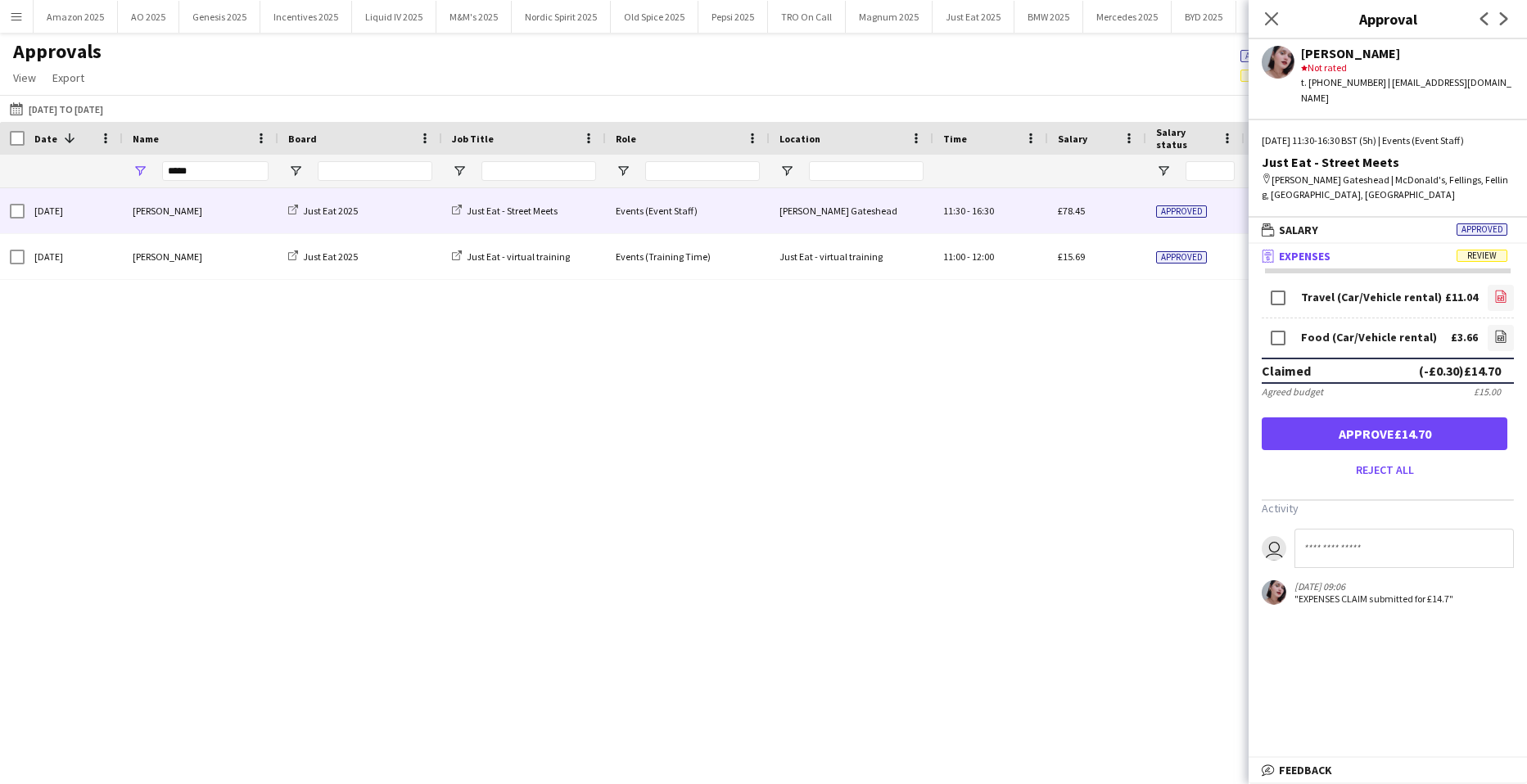
click at [1496, 290] on icon at bounding box center [1501, 296] width 10 height 12
click at [1488, 325] on link "file-image" at bounding box center [1500, 338] width 27 height 27
click at [1494, 330] on icon "file-image" at bounding box center [1500, 336] width 13 height 13
click at [1317, 529] on input at bounding box center [1404, 548] width 219 height 39
click at [1451, 533] on input "**********" at bounding box center [1404, 548] width 219 height 39
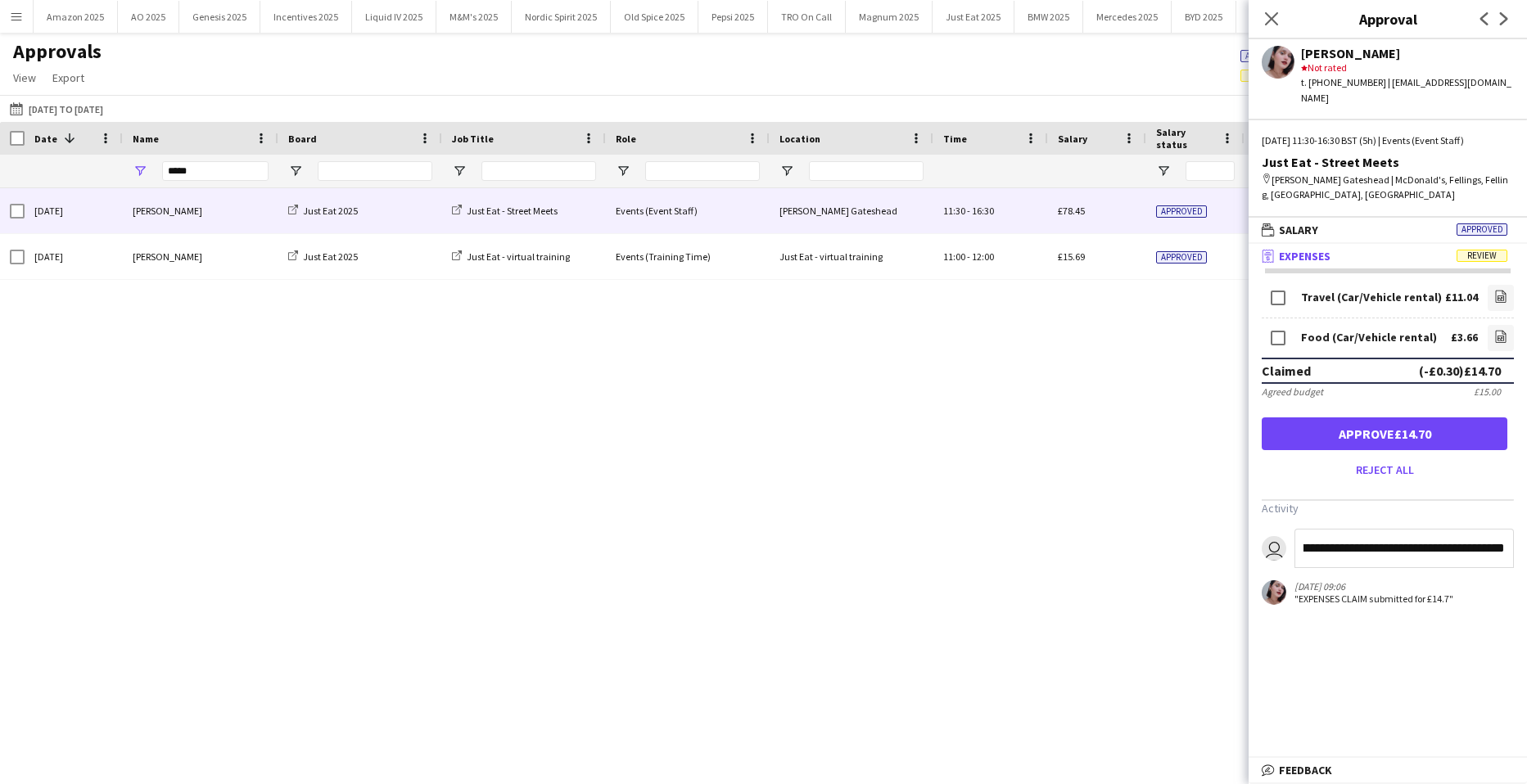
scroll to position [0, 1256]
type input "**********"
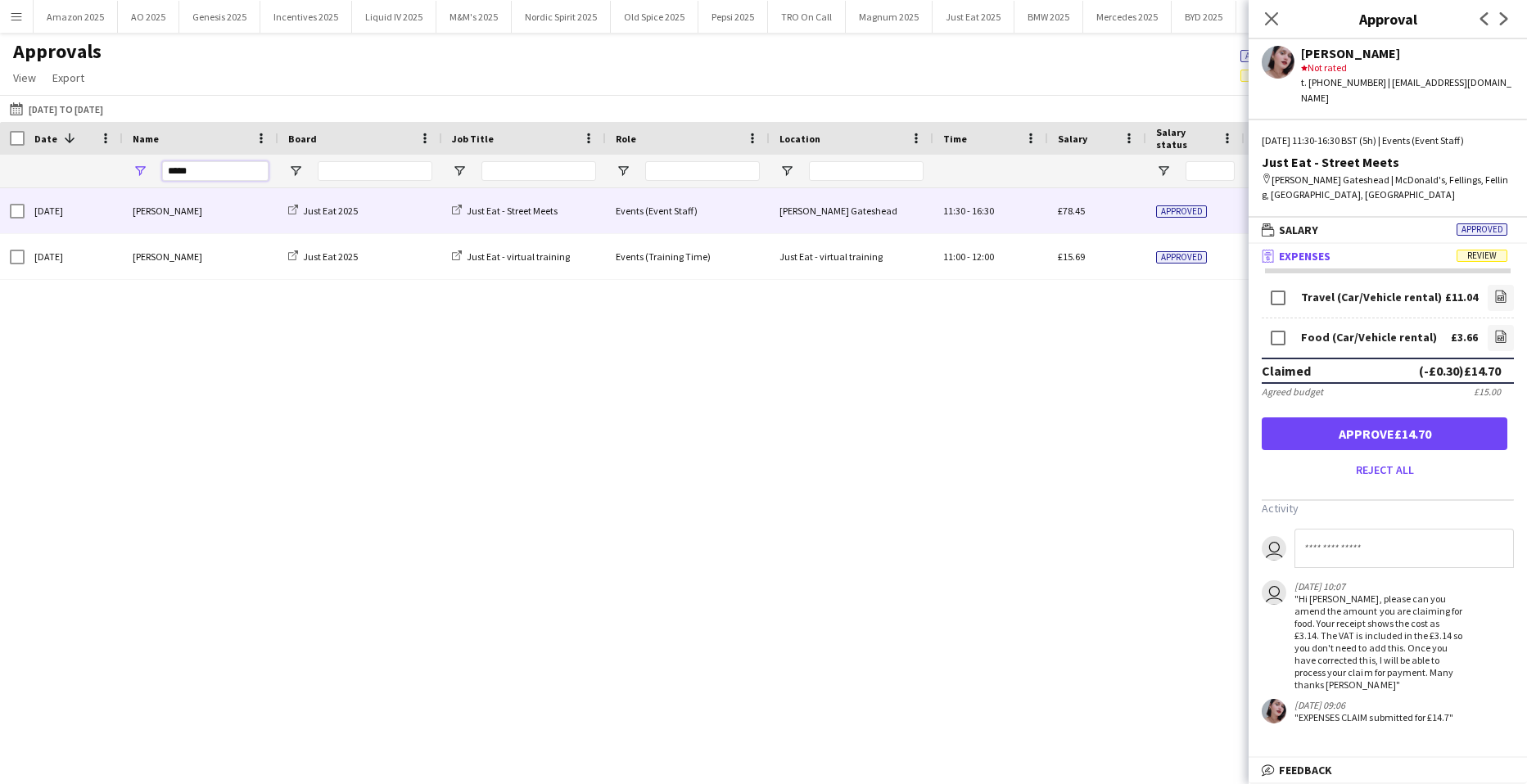
drag, startPoint x: 213, startPoint y: 175, endPoint x: 58, endPoint y: 186, distance: 155.4
click at [76, 172] on div "*****" at bounding box center [998, 171] width 1997 height 33
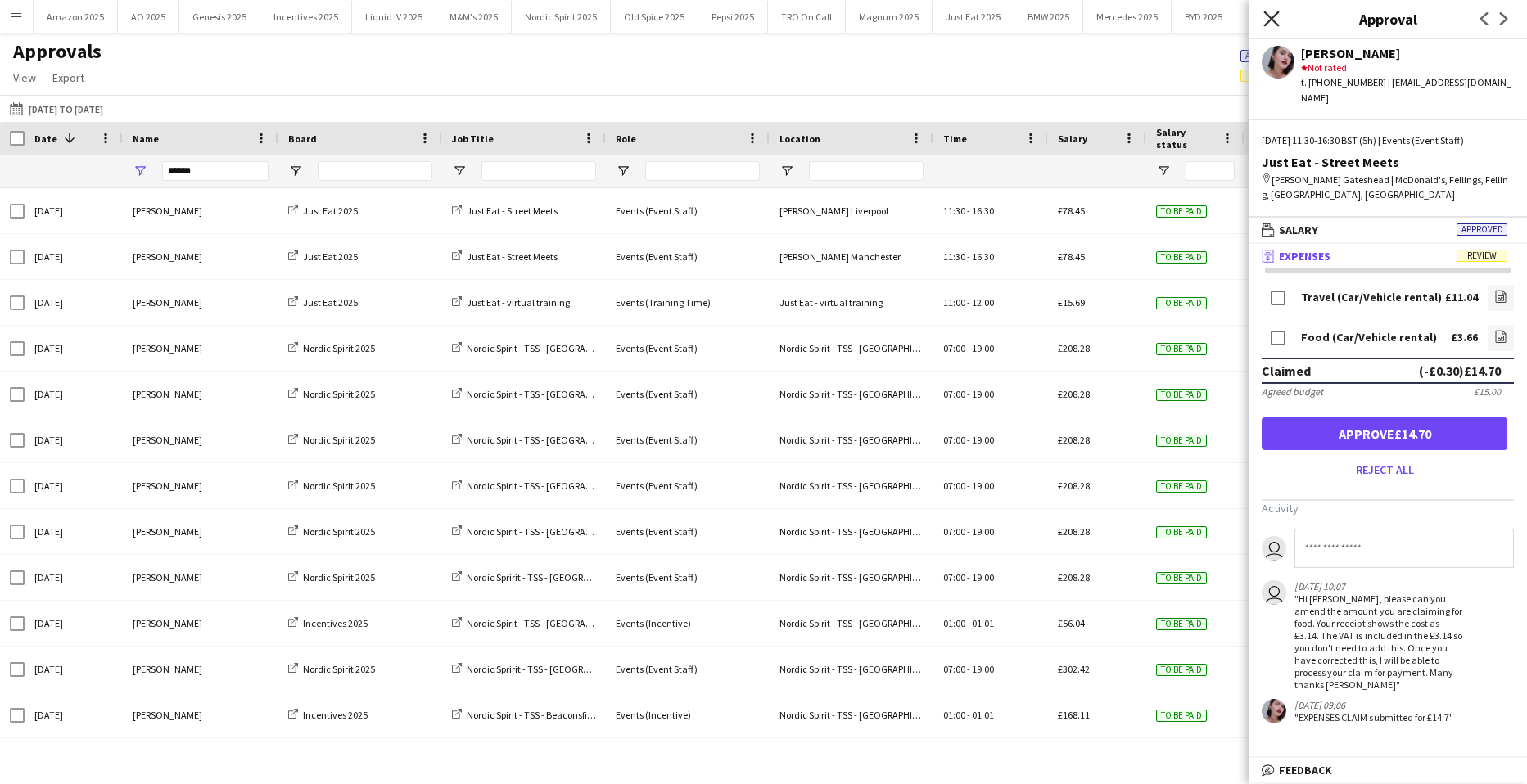
click at [1269, 18] on icon "Close pop-in" at bounding box center [1271, 18] width 15 height 15
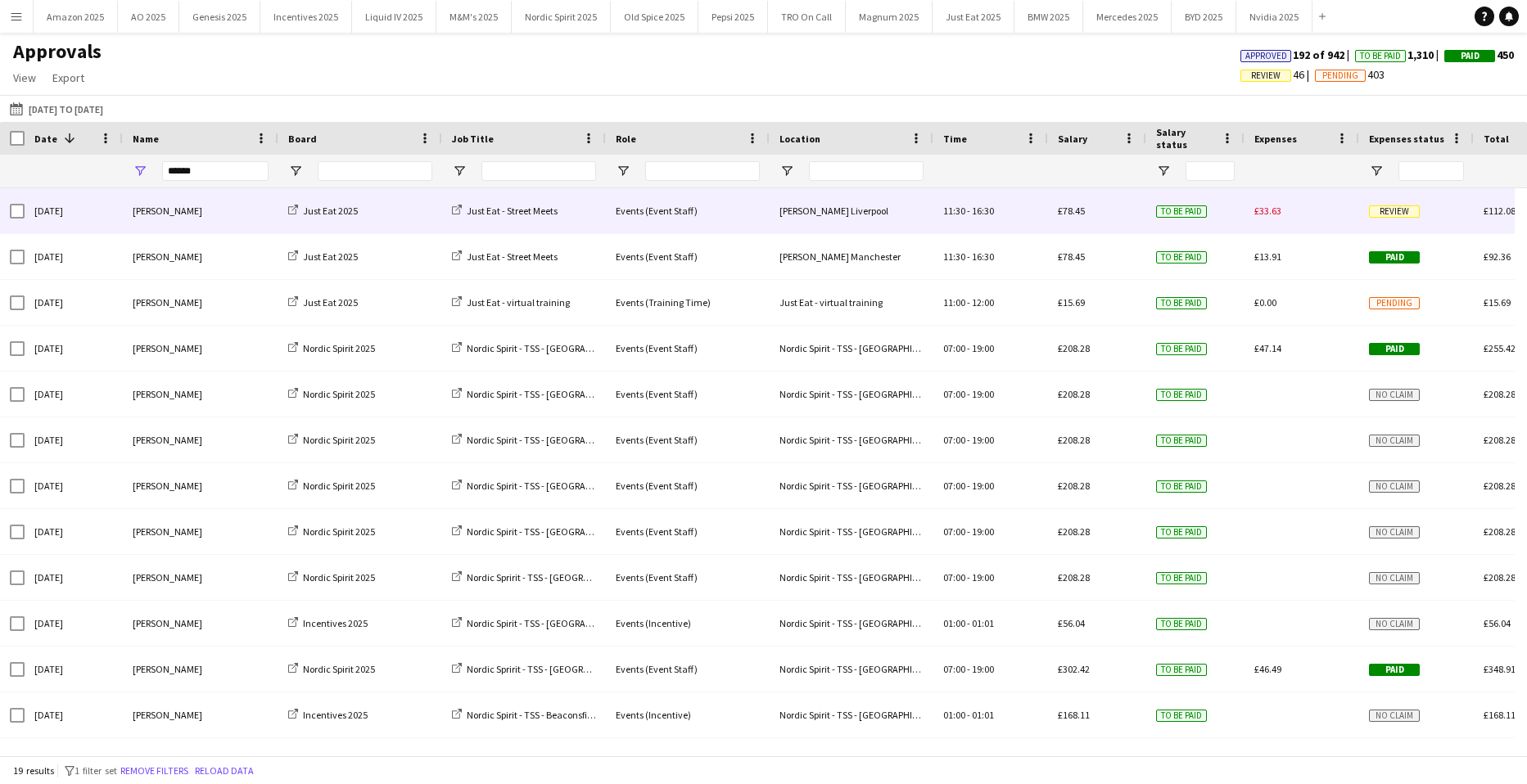
click at [1391, 209] on span "Review" at bounding box center [1393, 212] width 51 height 12
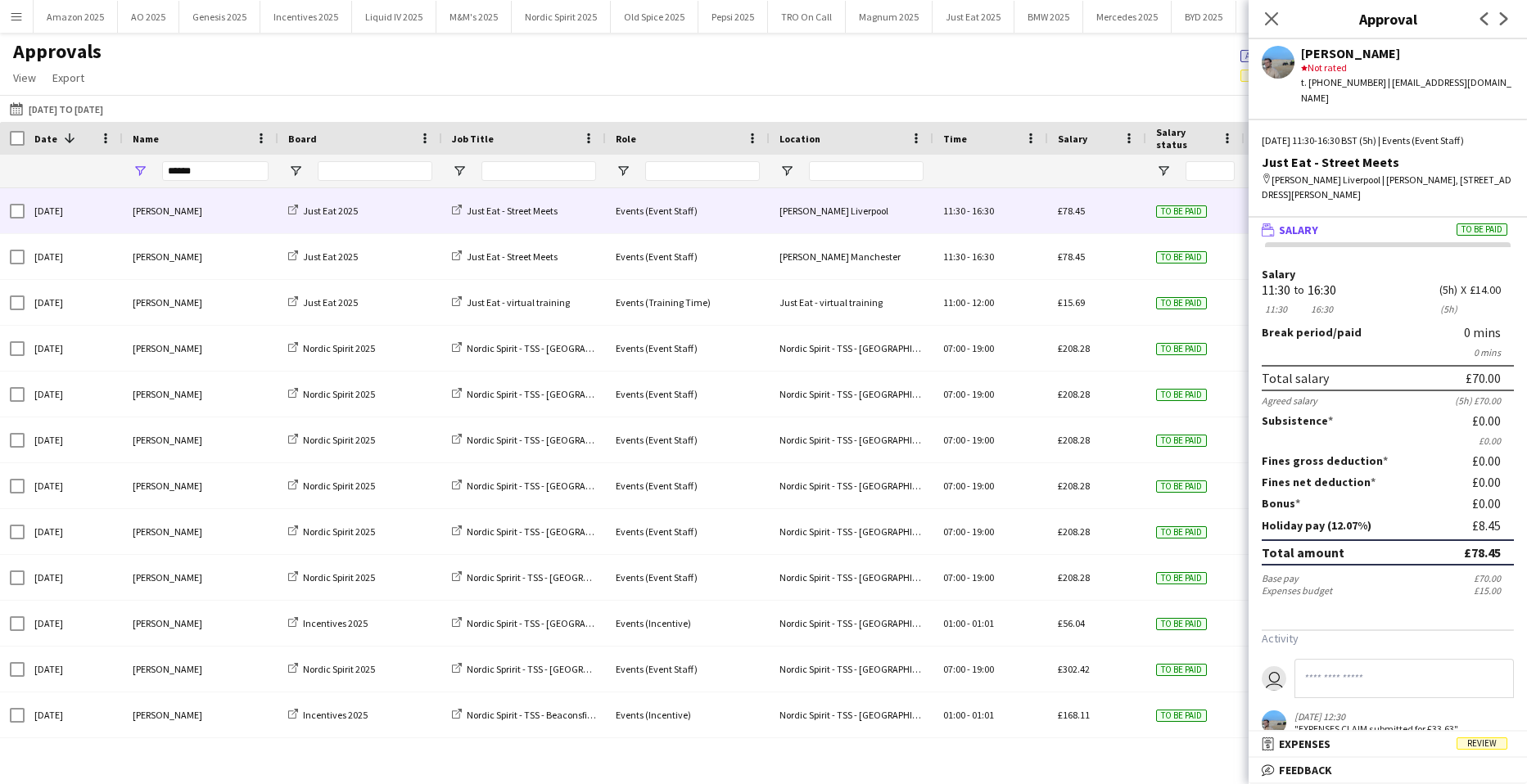
click at [1479, 743] on span "Review" at bounding box center [1482, 744] width 51 height 12
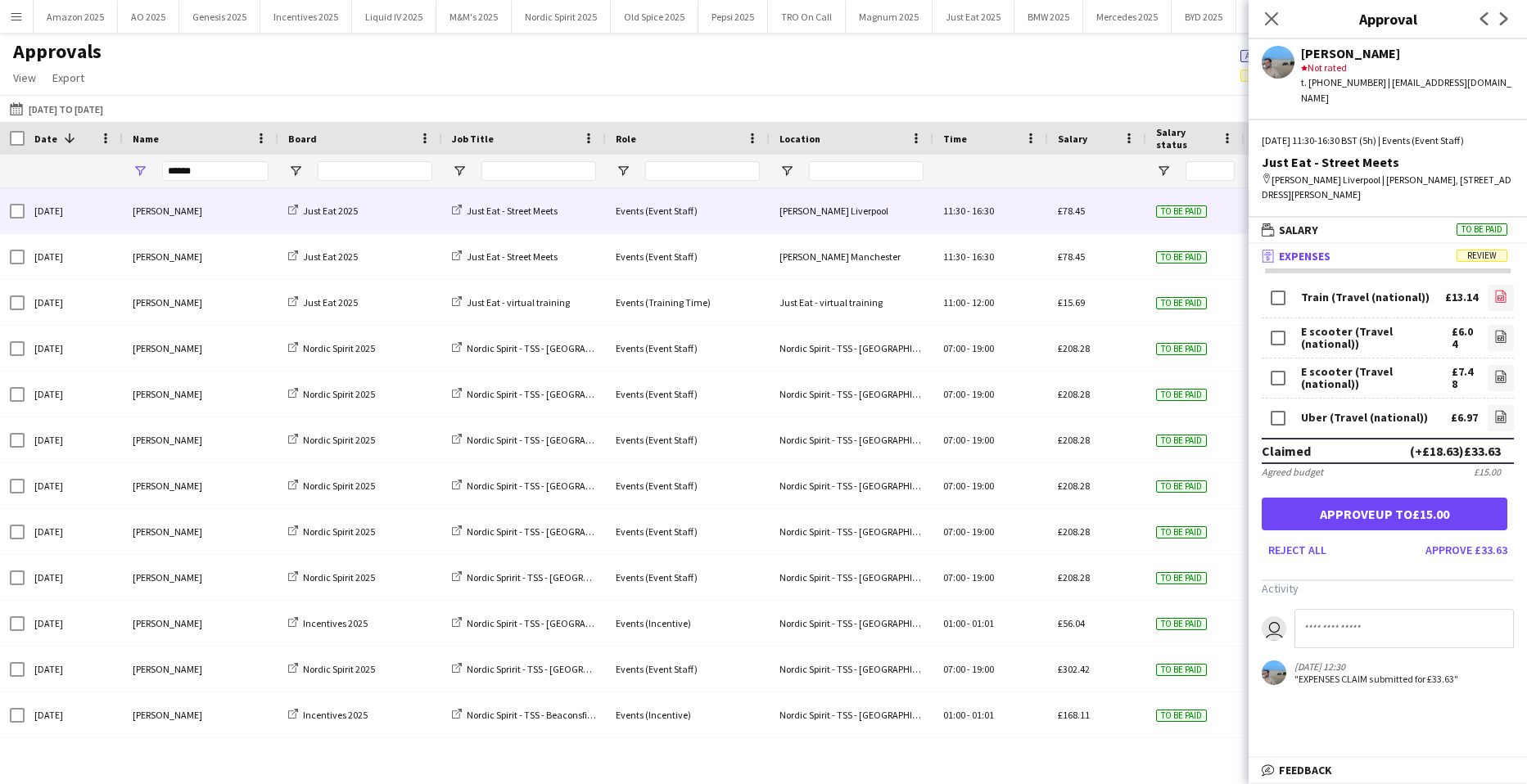
click at [1498, 284] on link "file-image" at bounding box center [1500, 297] width 27 height 27
click at [1488, 325] on link "file-image" at bounding box center [1500, 338] width 27 height 27
click at [1488, 365] on link "file-image" at bounding box center [1500, 378] width 27 height 27
click at [1494, 410] on icon "file-image" at bounding box center [1500, 416] width 13 height 13
click at [1330, 511] on button "Approve up to £15.00" at bounding box center [1384, 514] width 246 height 33
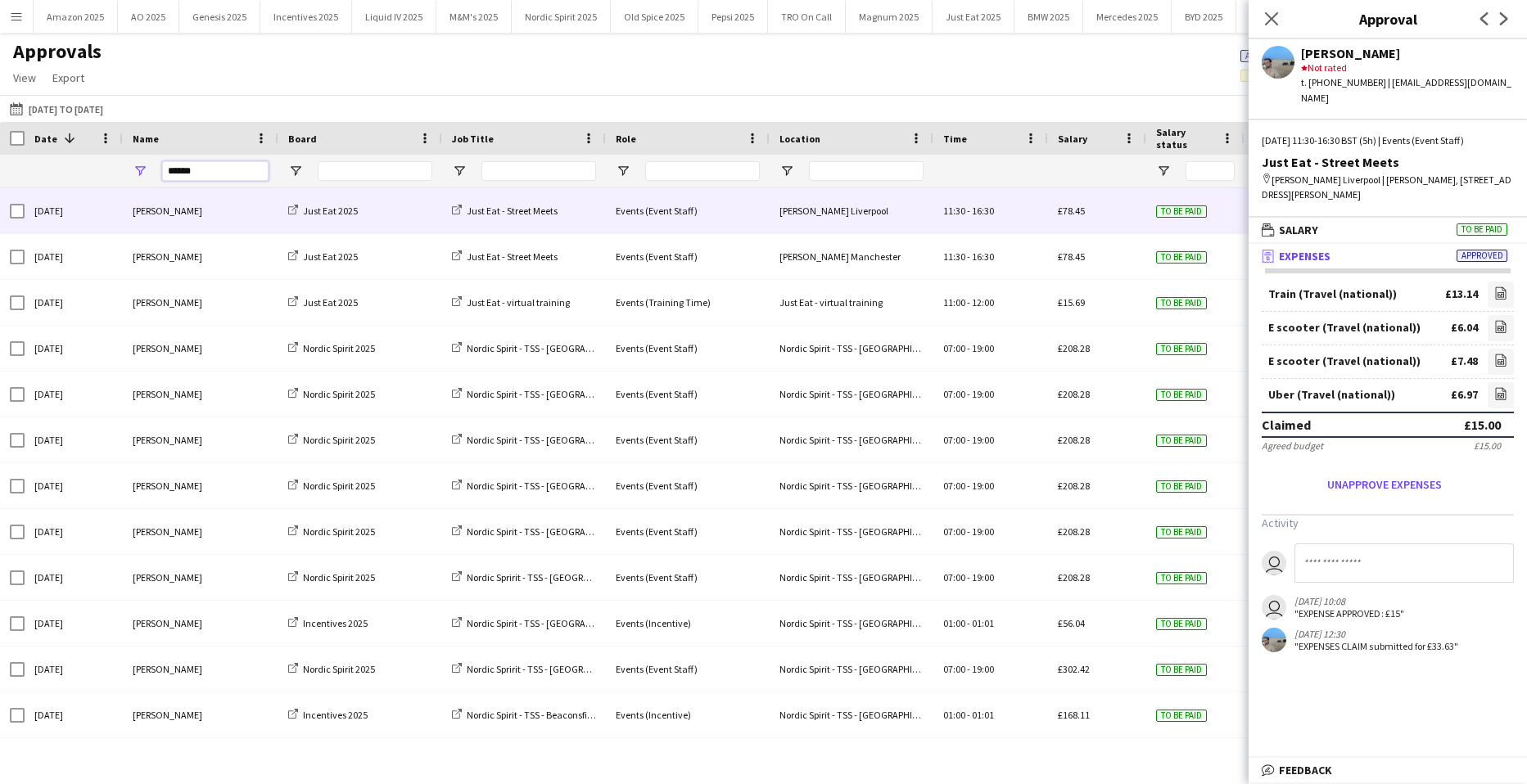
drag, startPoint x: 203, startPoint y: 172, endPoint x: -560, endPoint y: 214, distance: 764.2
click at [0, 214] on html "Menu Boards Boards Boards All jobs Status Workforce Workforce My Workforce Recr…" at bounding box center [764, 392] width 1527 height 784
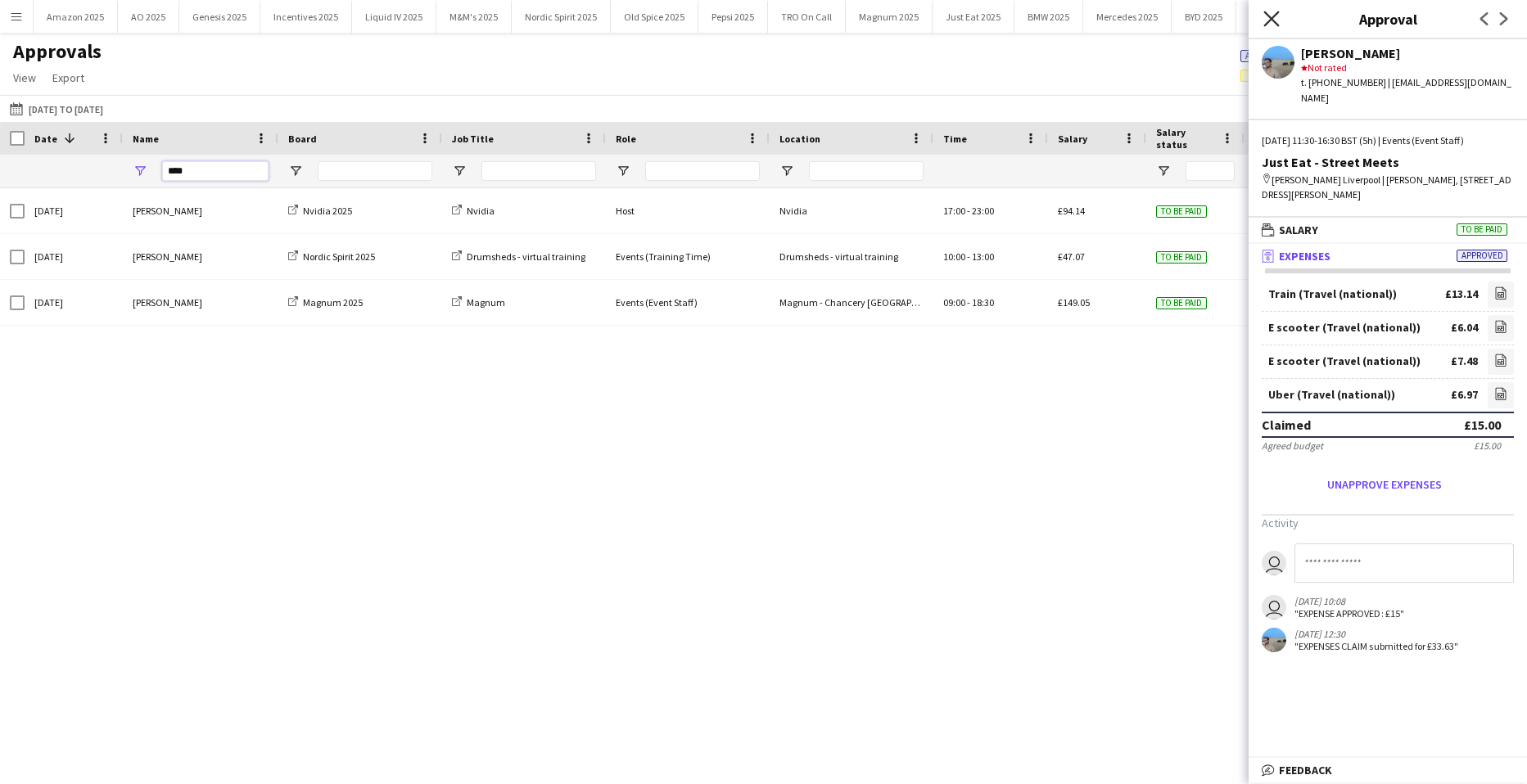
type input "****"
click at [1267, 17] on icon "Close pop-in" at bounding box center [1271, 18] width 15 height 15
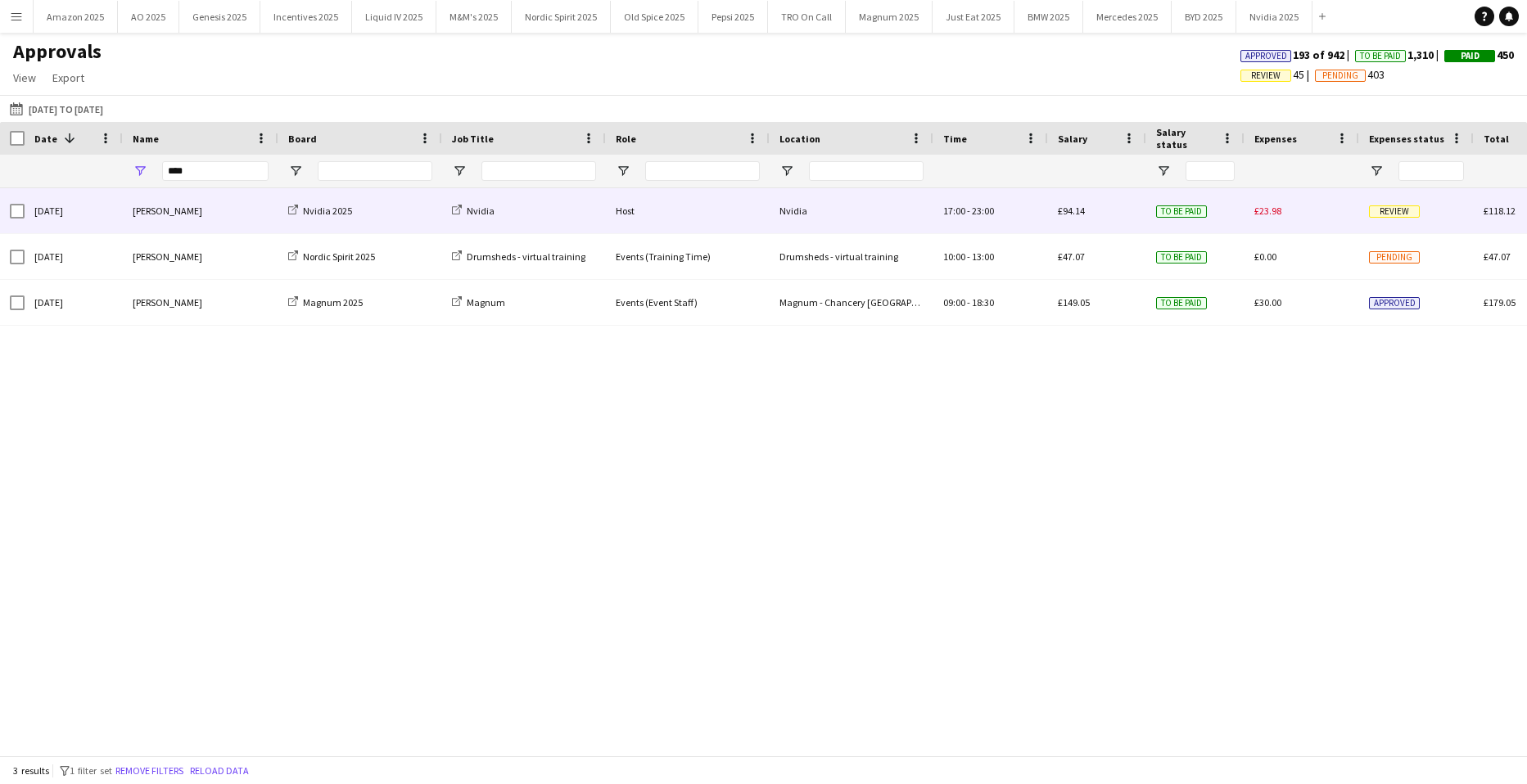
click at [1392, 214] on span "Review" at bounding box center [1393, 212] width 51 height 12
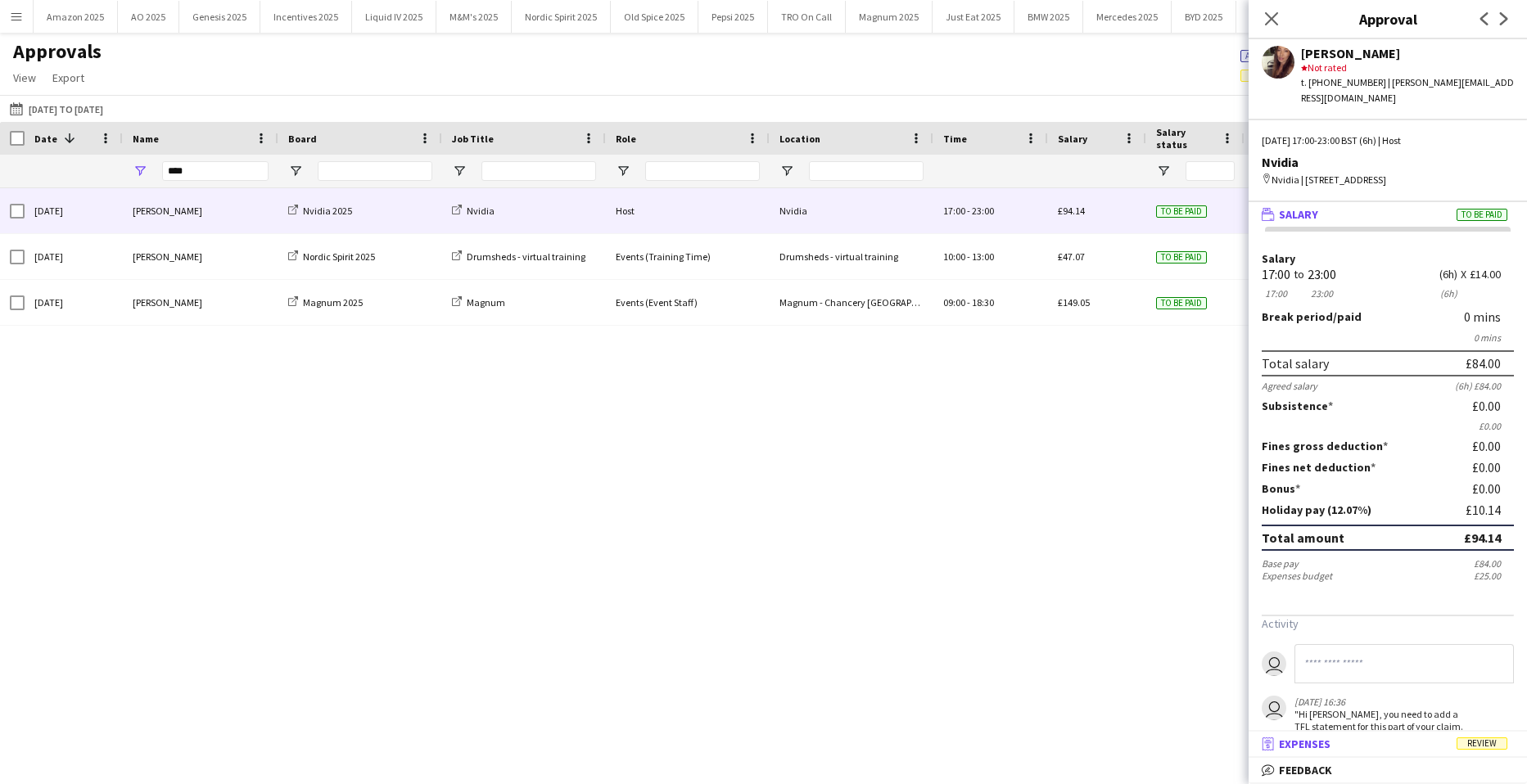
click at [1481, 742] on span "Review" at bounding box center [1482, 744] width 51 height 12
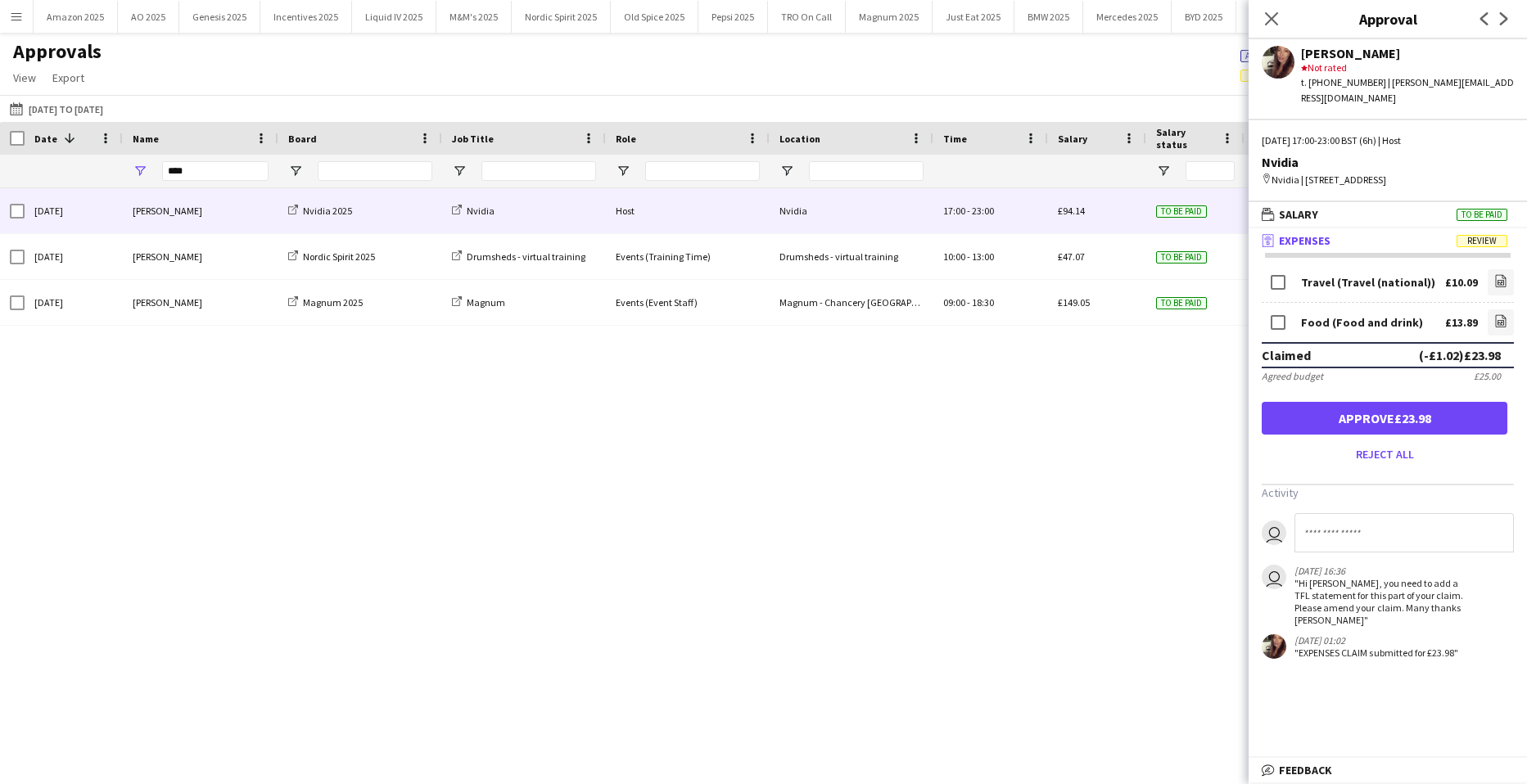
click at [1076, 616] on div "Thu, 18 Sep 2025 Yumi Araki Nvidia 2025 Nvidia Host Nvidia 17:00 - 23:00 £94.14…" at bounding box center [764, 466] width 1527 height 555
click at [1396, 456] on button "Reject all" at bounding box center [1384, 454] width 246 height 27
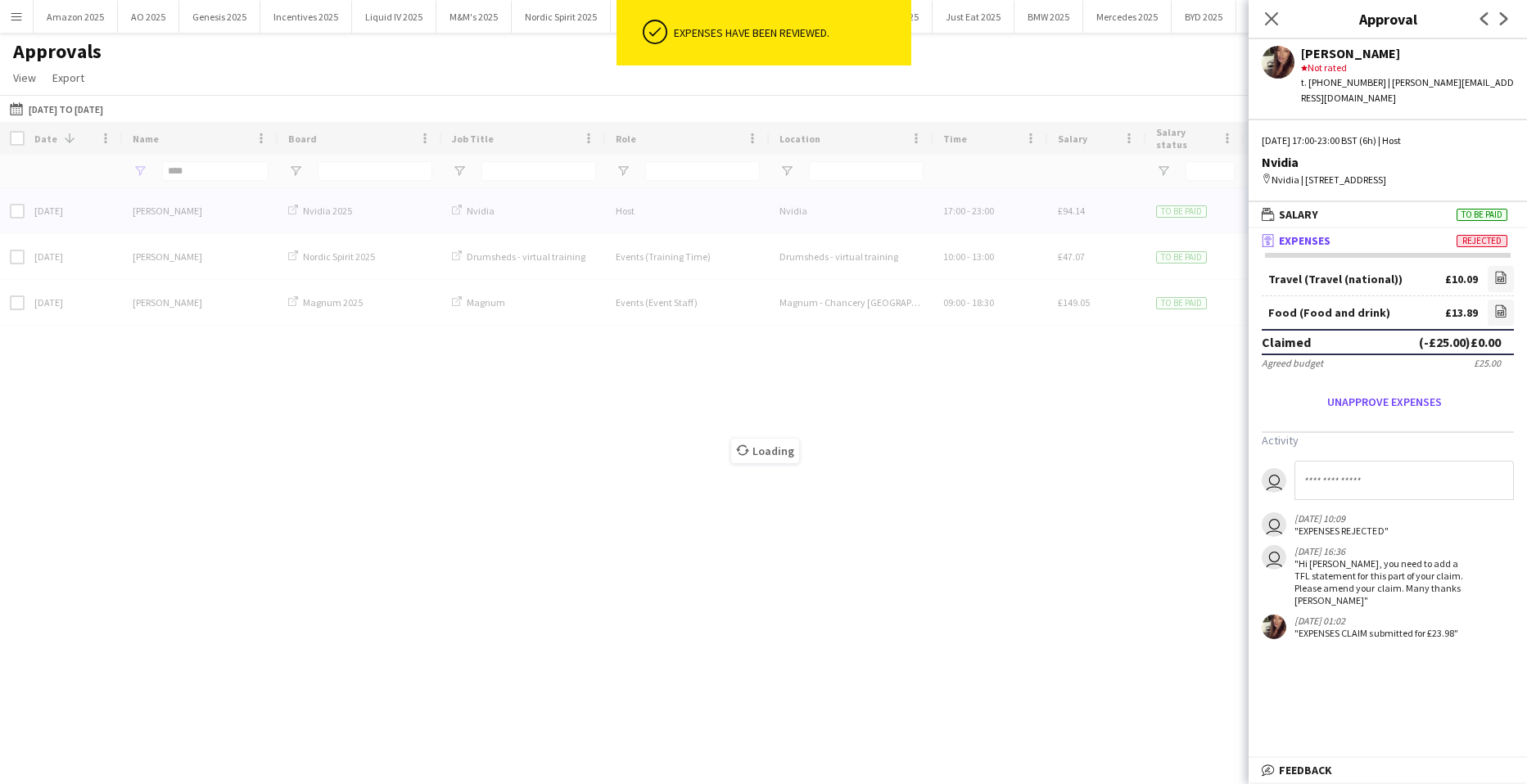
click at [326, 534] on div "Loading" at bounding box center [764, 438] width 1527 height 633
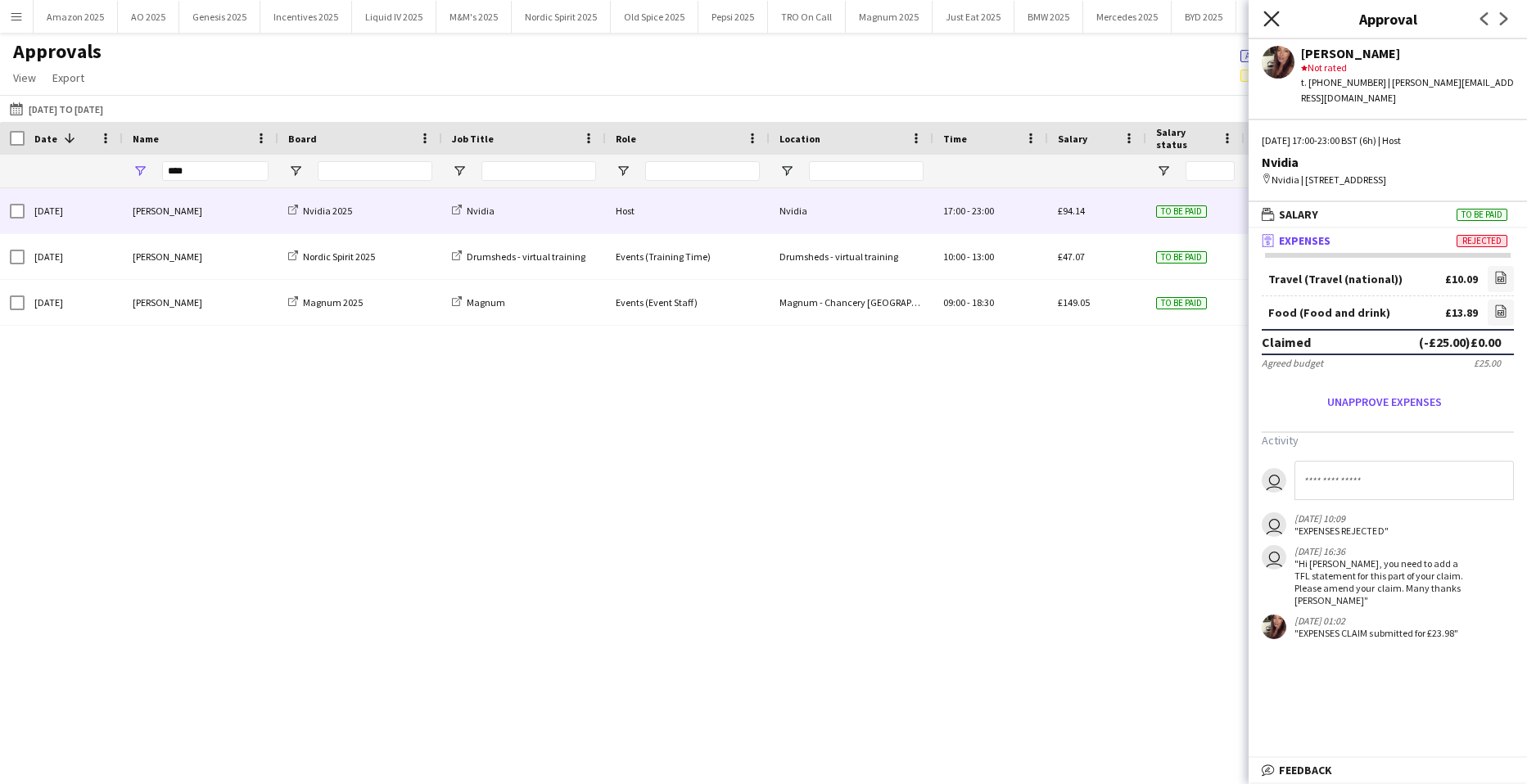
click at [1263, 22] on icon "Close pop-in" at bounding box center [1271, 18] width 15 height 15
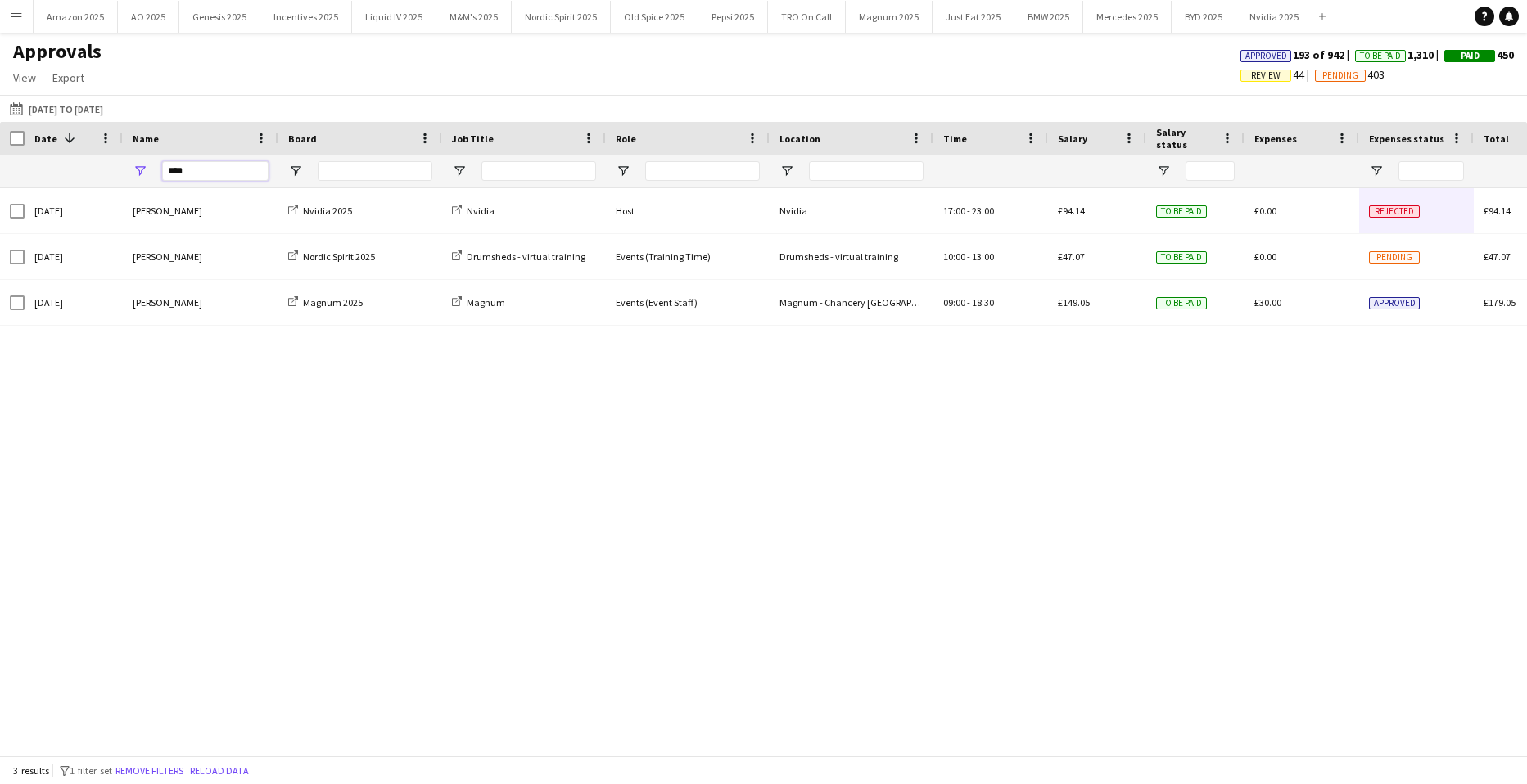
drag, startPoint x: 222, startPoint y: 171, endPoint x: -632, endPoint y: 198, distance: 854.4
click at [0, 198] on html "Menu Boards Boards Boards All jobs Status Workforce Workforce My Workforce Recr…" at bounding box center [764, 392] width 1527 height 784
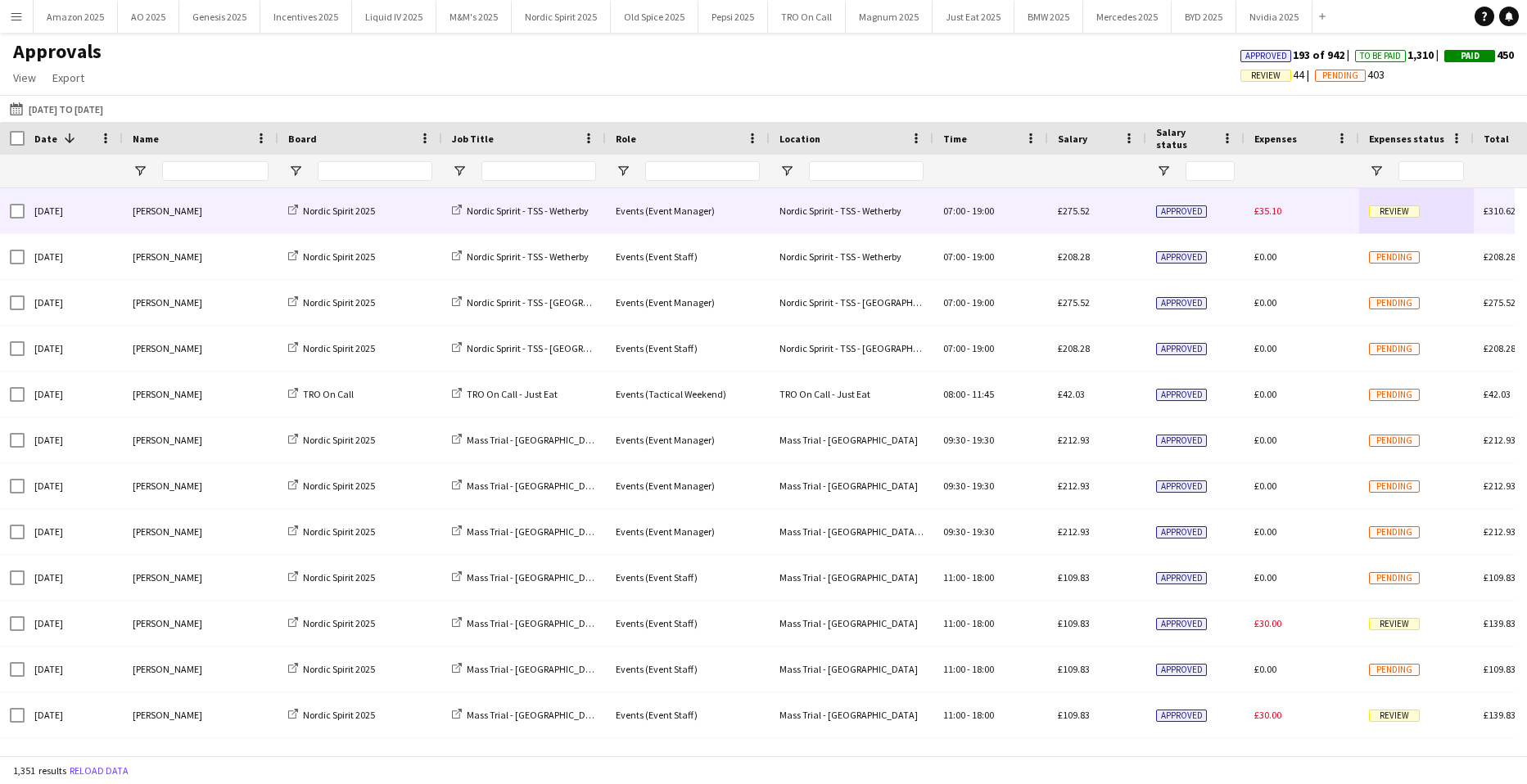
click at [1401, 212] on span "Review" at bounding box center [1393, 212] width 51 height 12
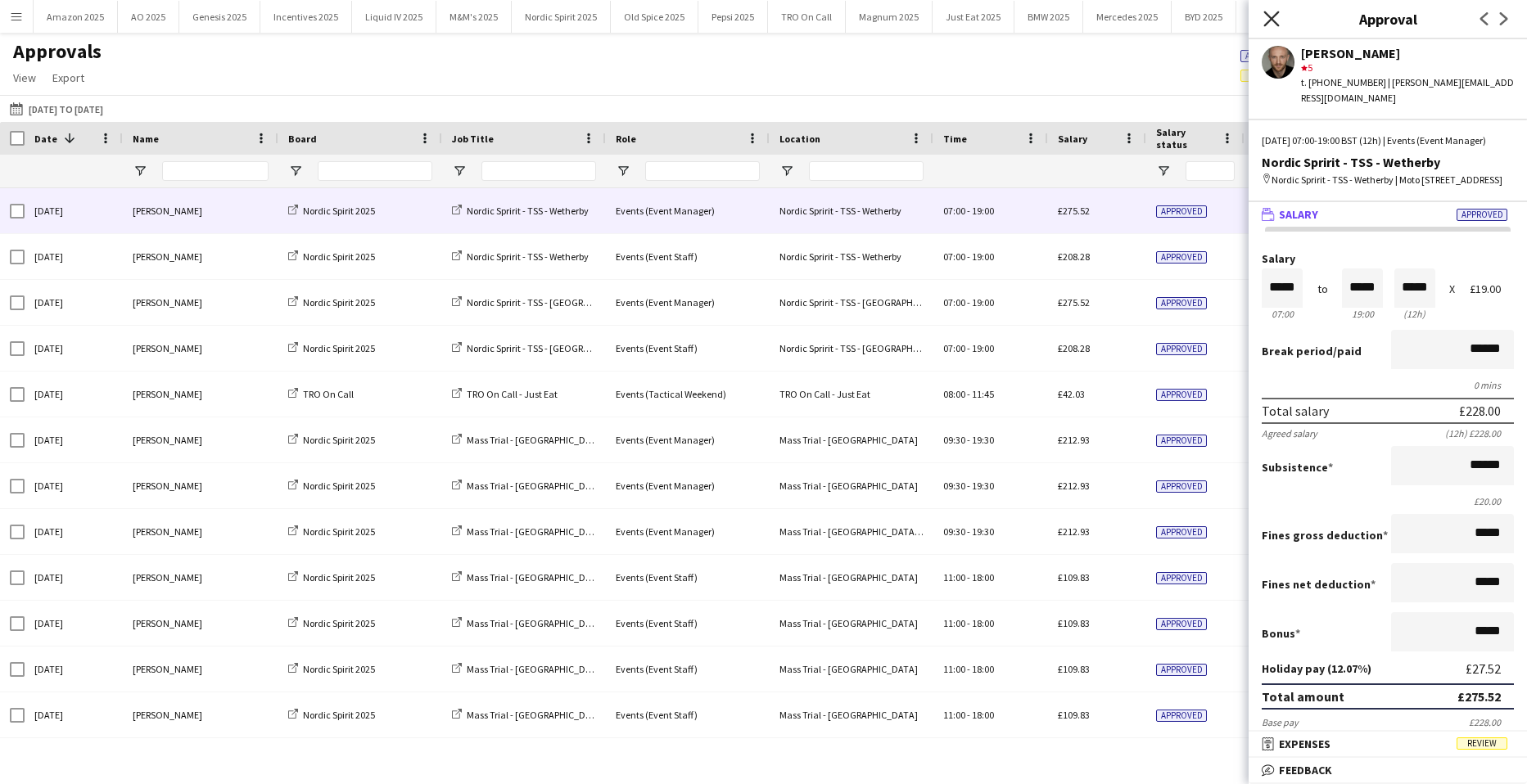
click at [1270, 18] on icon at bounding box center [1271, 18] width 15 height 15
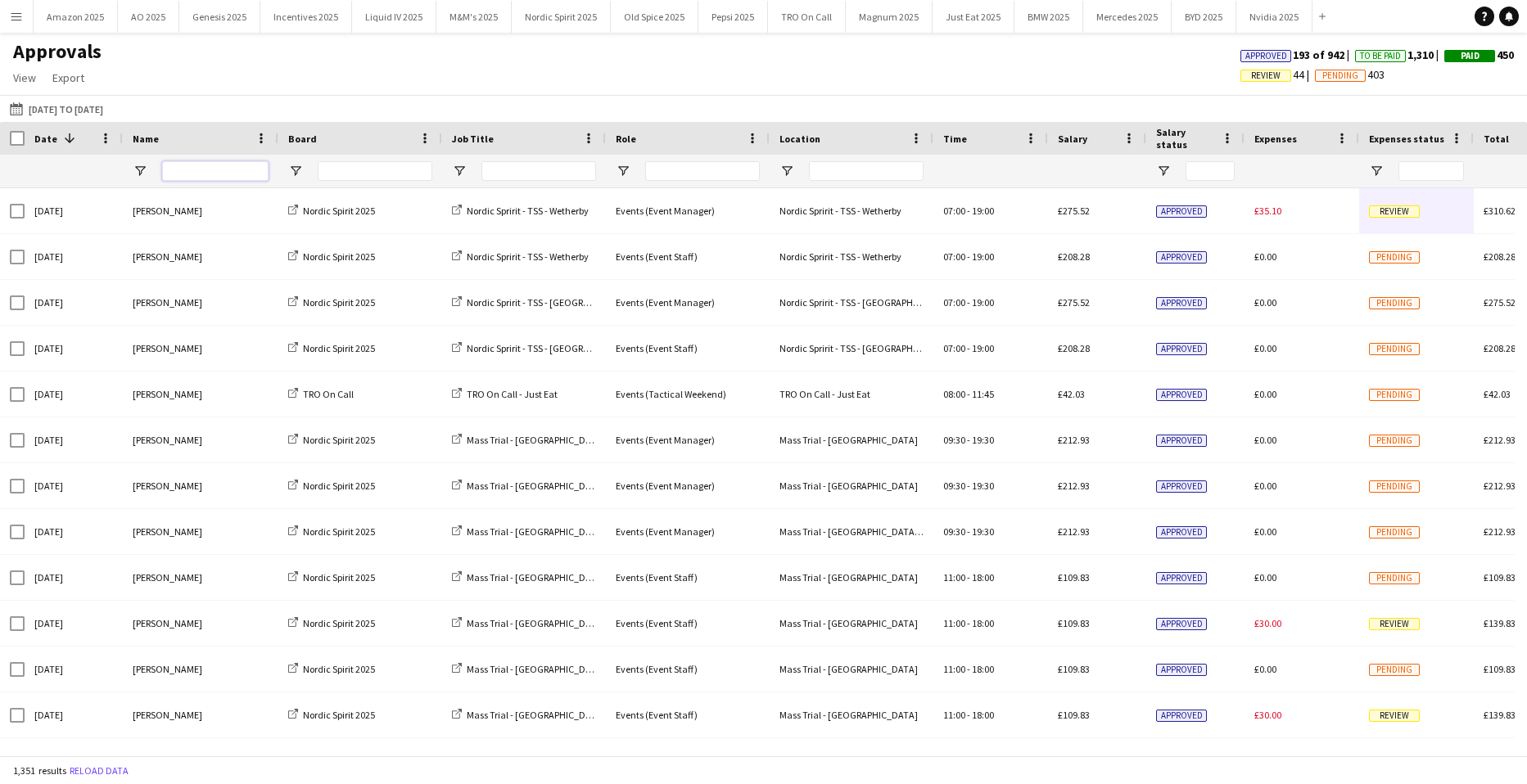
click at [243, 171] on input "Name Filter Input" at bounding box center [215, 171] width 106 height 20
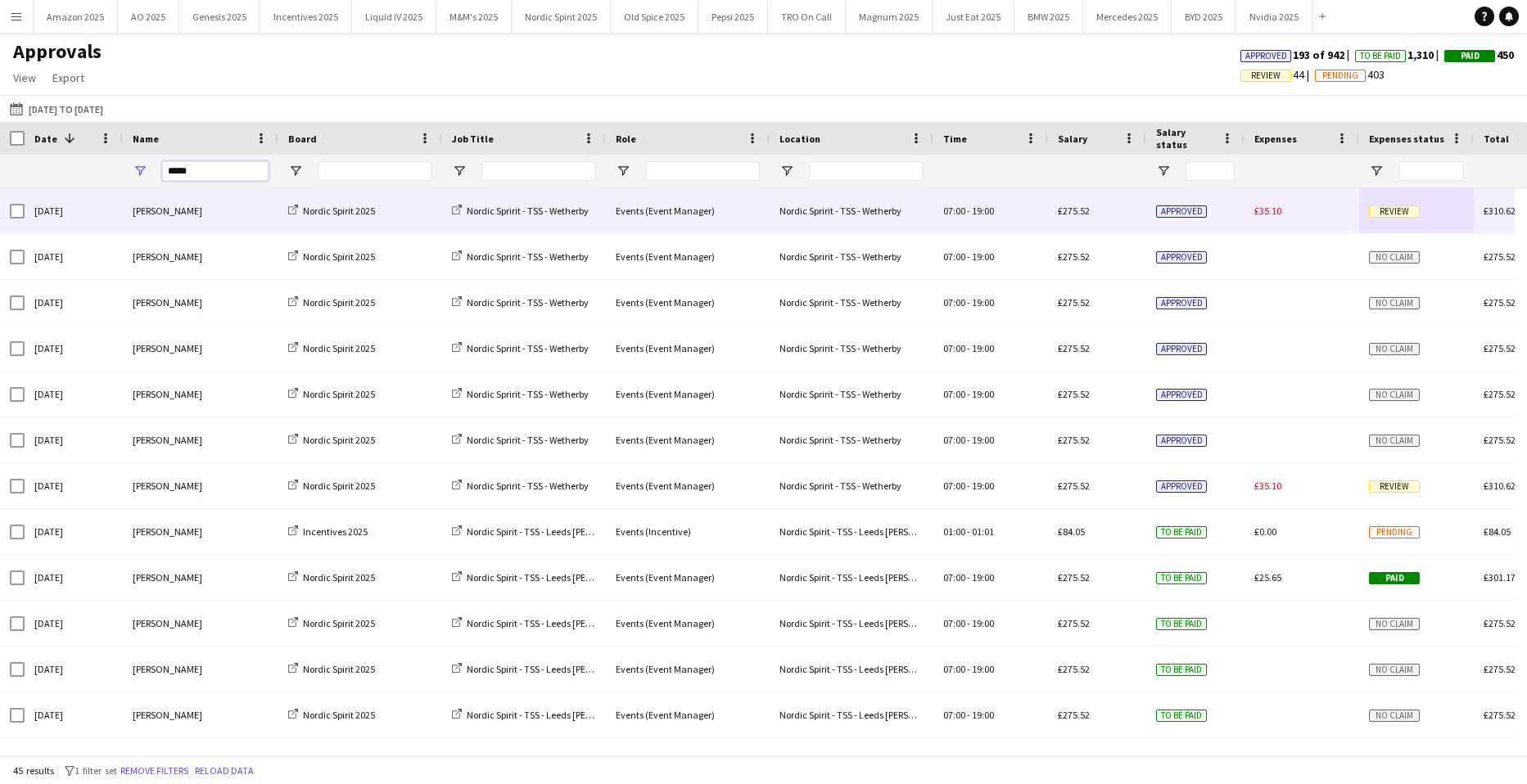
type input "*****"
click at [1404, 212] on span "Review" at bounding box center [1393, 212] width 51 height 12
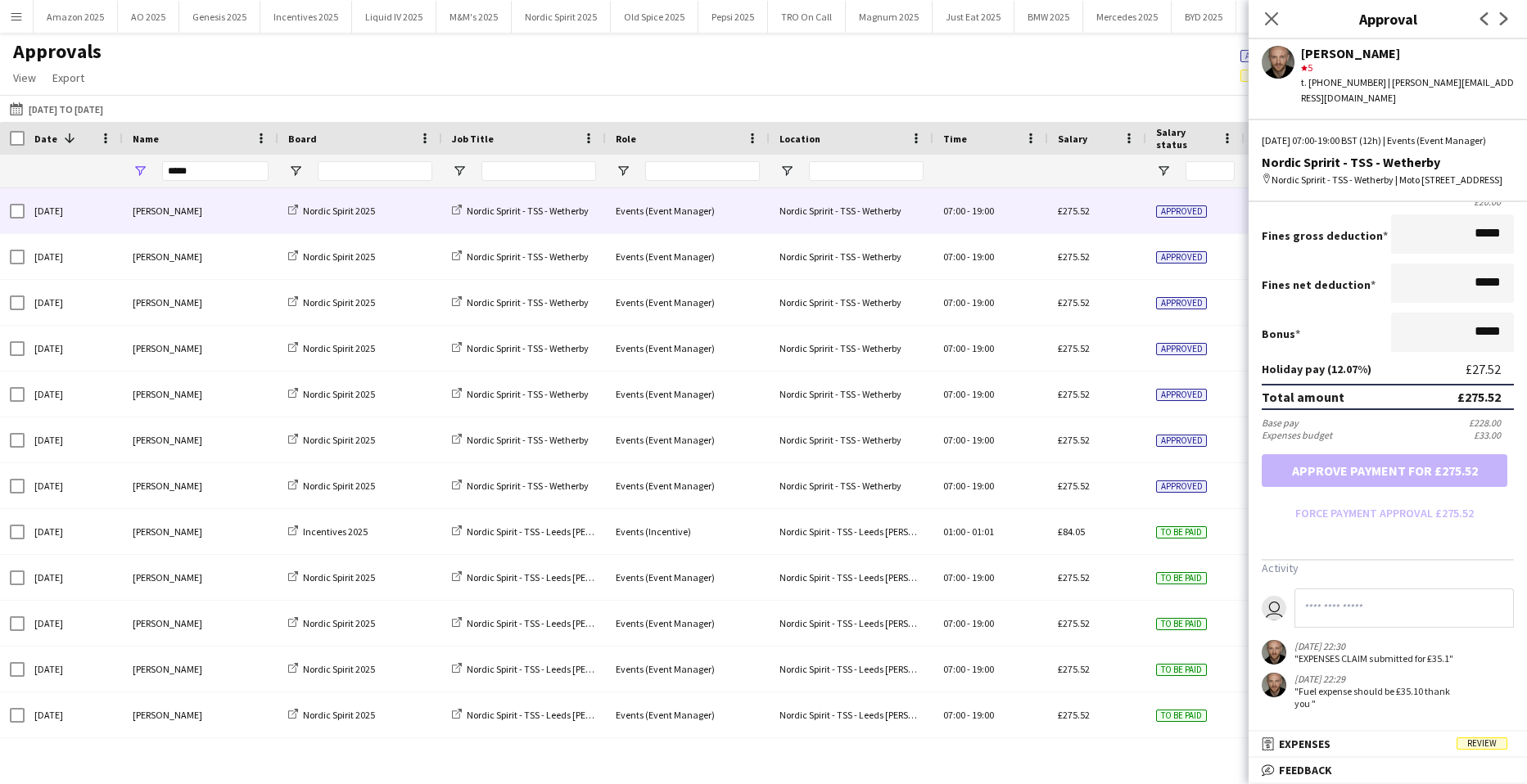
scroll to position [327, 0]
click at [1272, 18] on icon at bounding box center [1271, 18] width 15 height 15
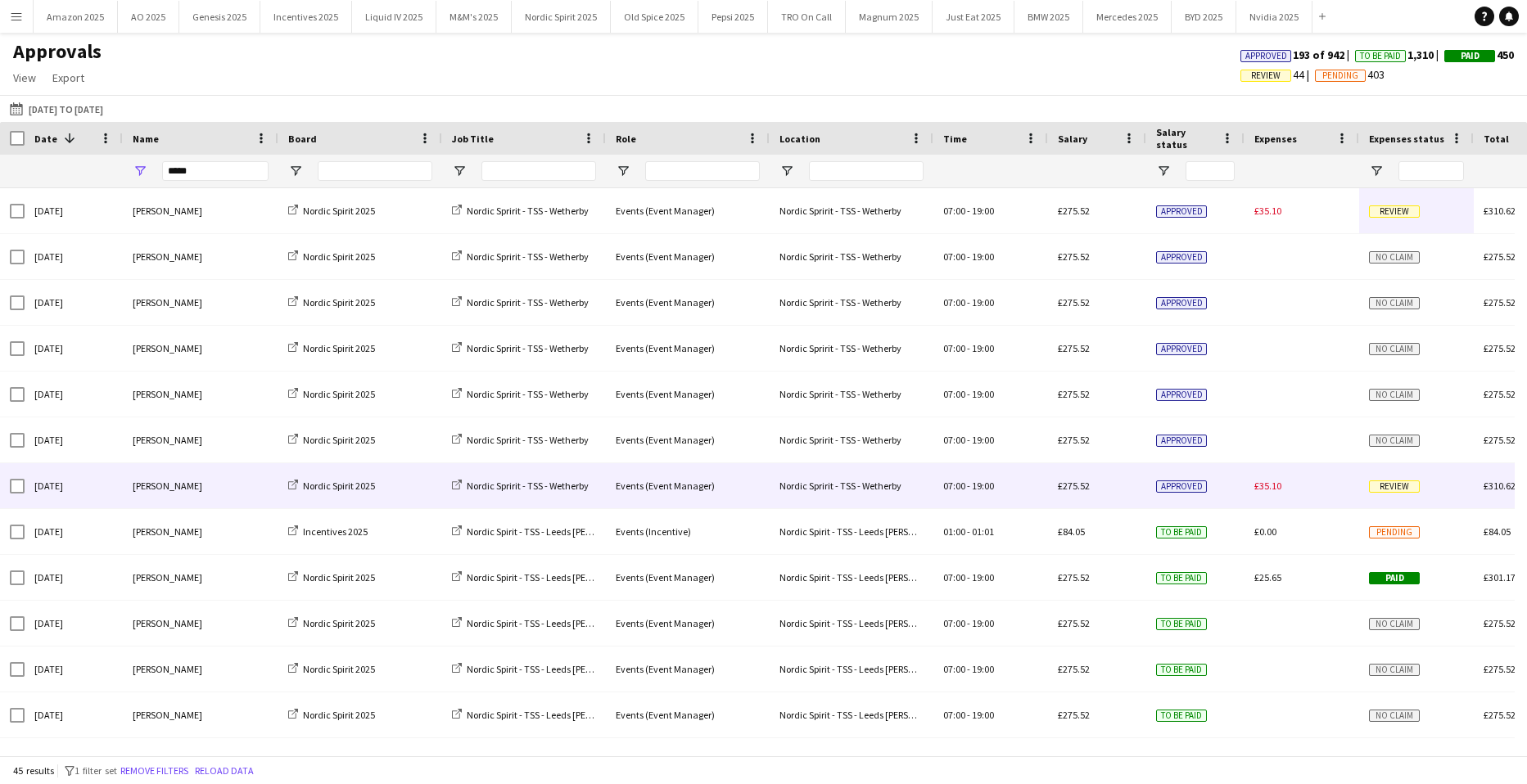
click at [1404, 483] on span "Review" at bounding box center [1393, 487] width 51 height 12
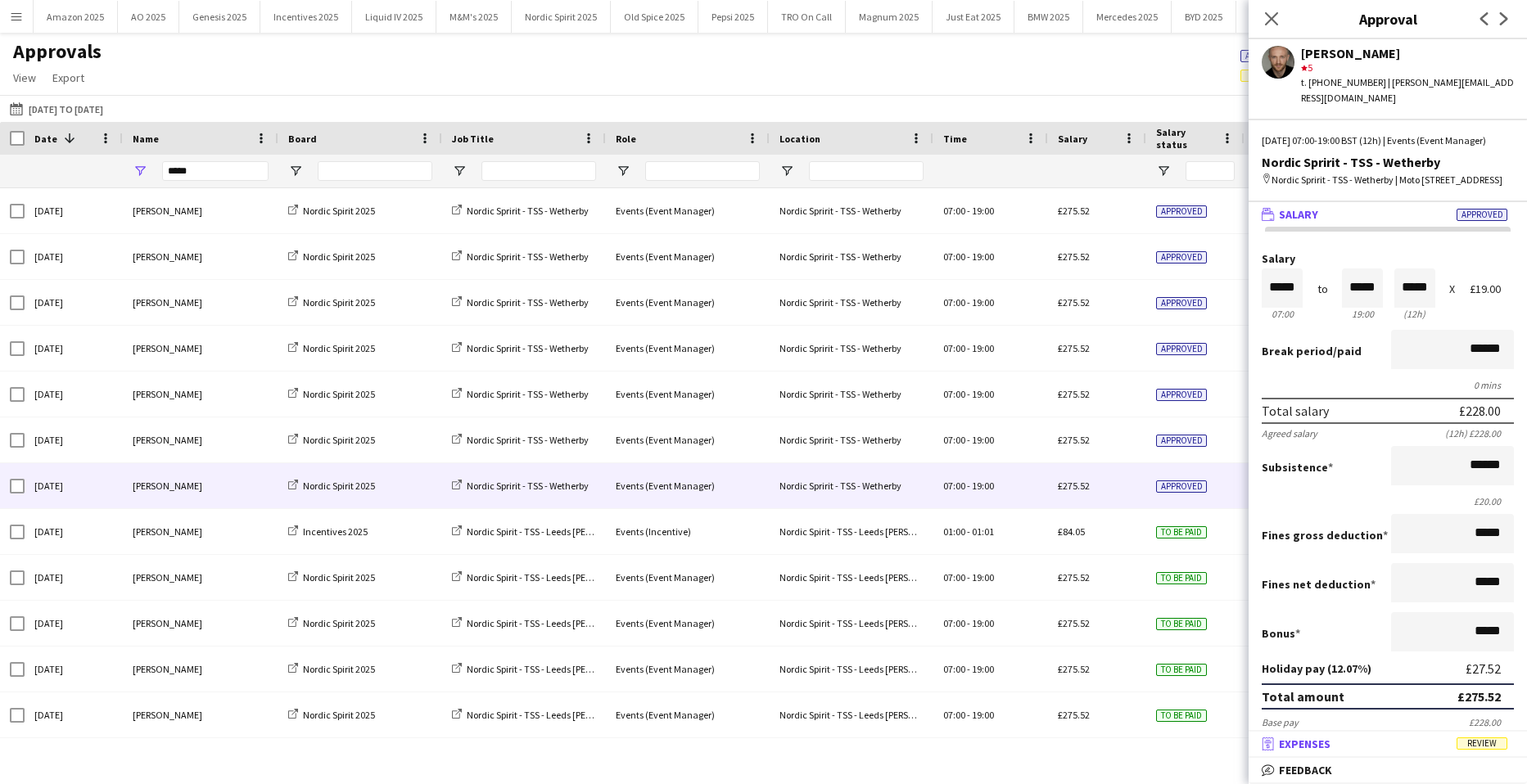
click at [1482, 735] on mat-expansion-panel-header "receipt Expenses Review" at bounding box center [1387, 744] width 278 height 25
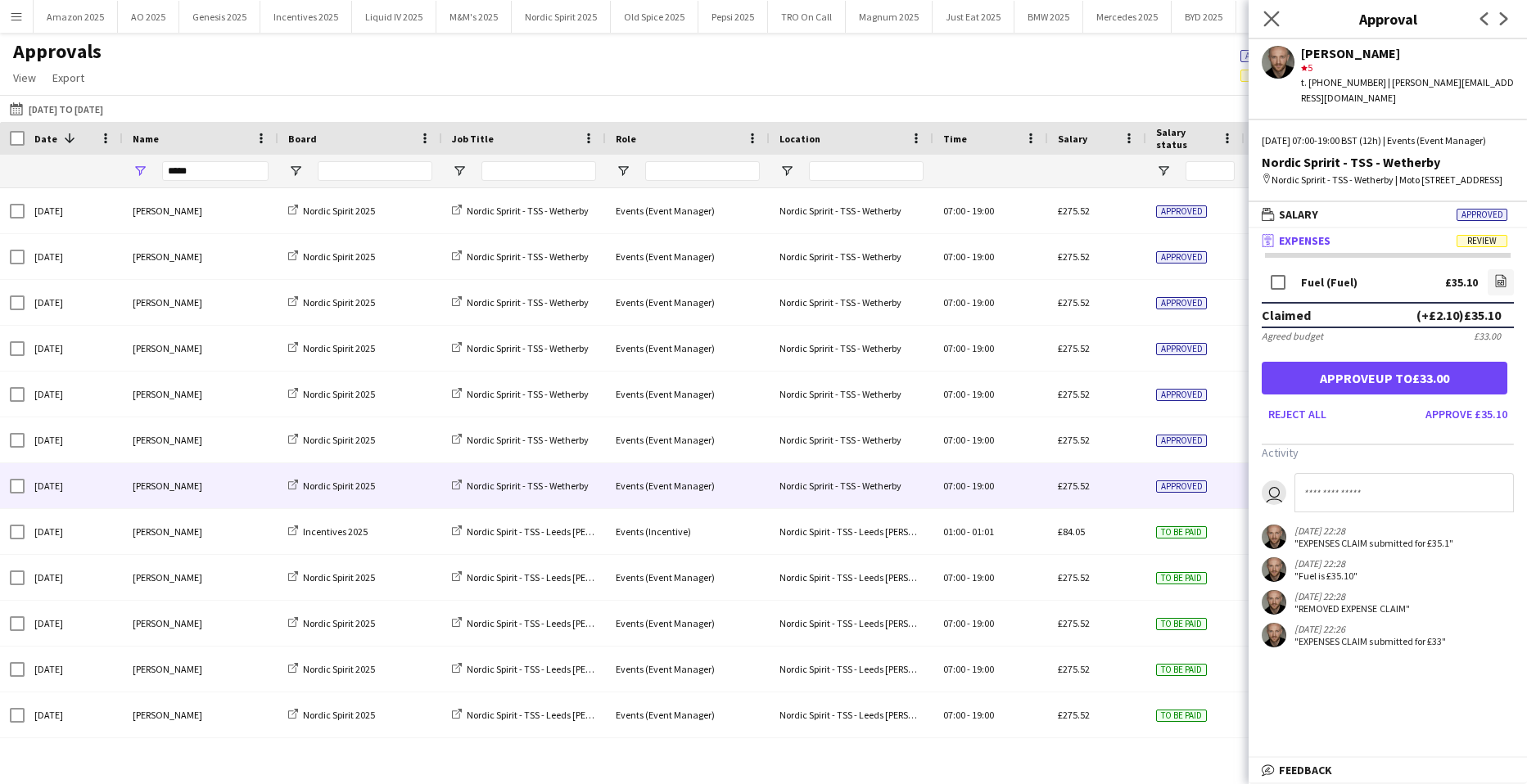
click at [1279, 16] on app-icon "Close pop-in" at bounding box center [1272, 20] width 24 height 24
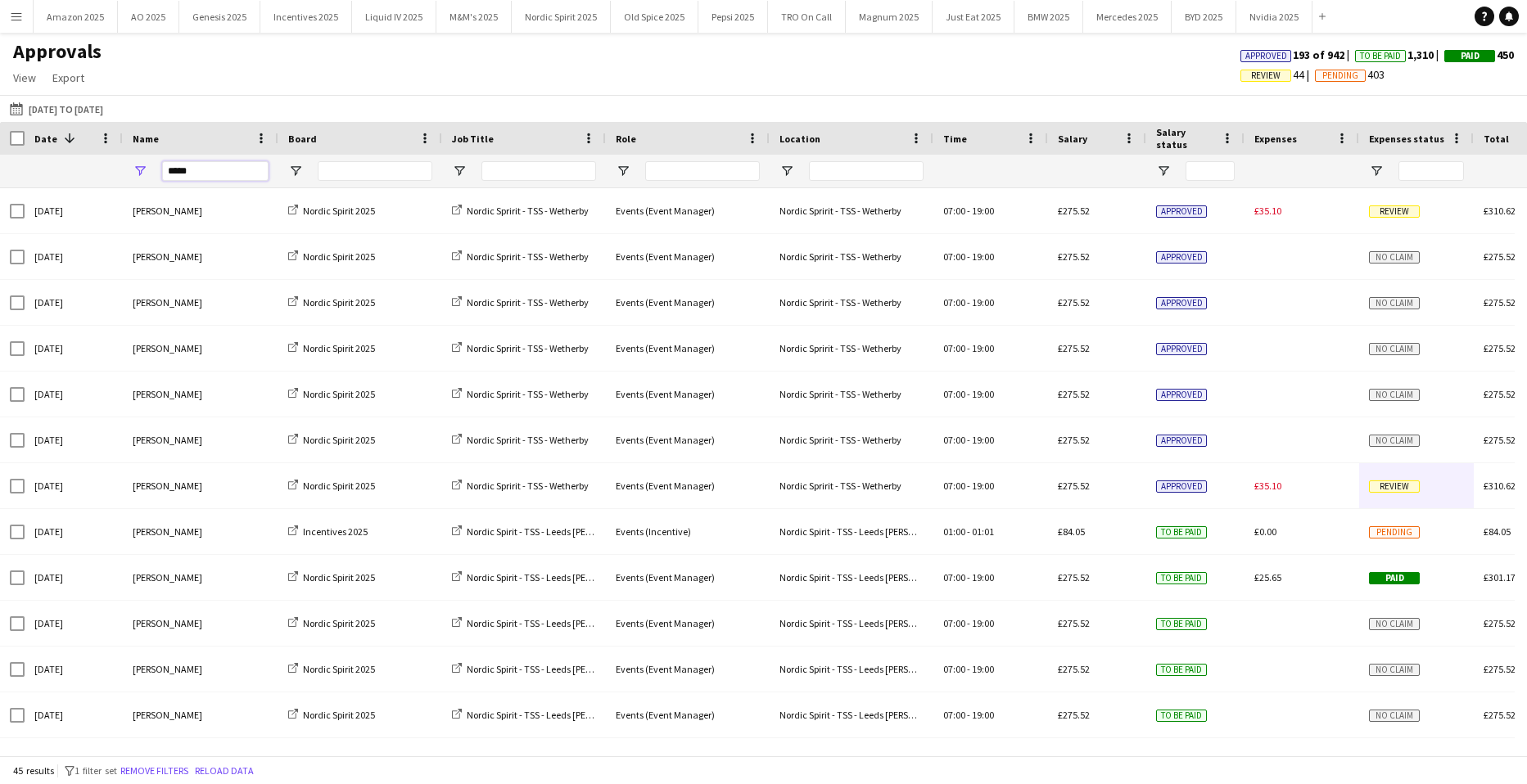
drag, startPoint x: 255, startPoint y: 166, endPoint x: -255, endPoint y: 159, distance: 510.0
click at [0, 159] on html "Menu Boards Boards Boards All jobs Status Workforce Workforce My Workforce Recr…" at bounding box center [764, 392] width 1527 height 784
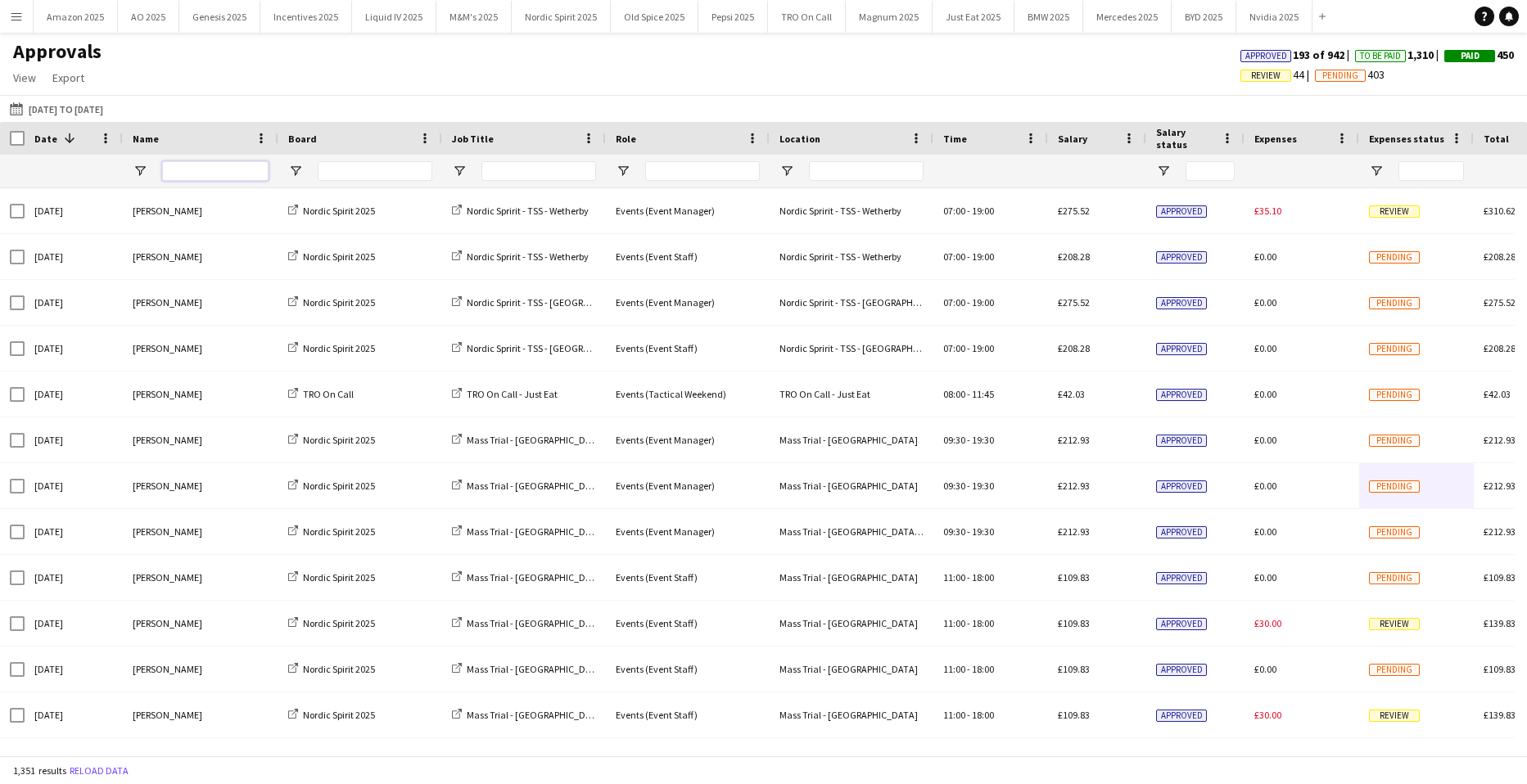
click at [216, 175] on input "Name Filter Input" at bounding box center [215, 171] width 106 height 20
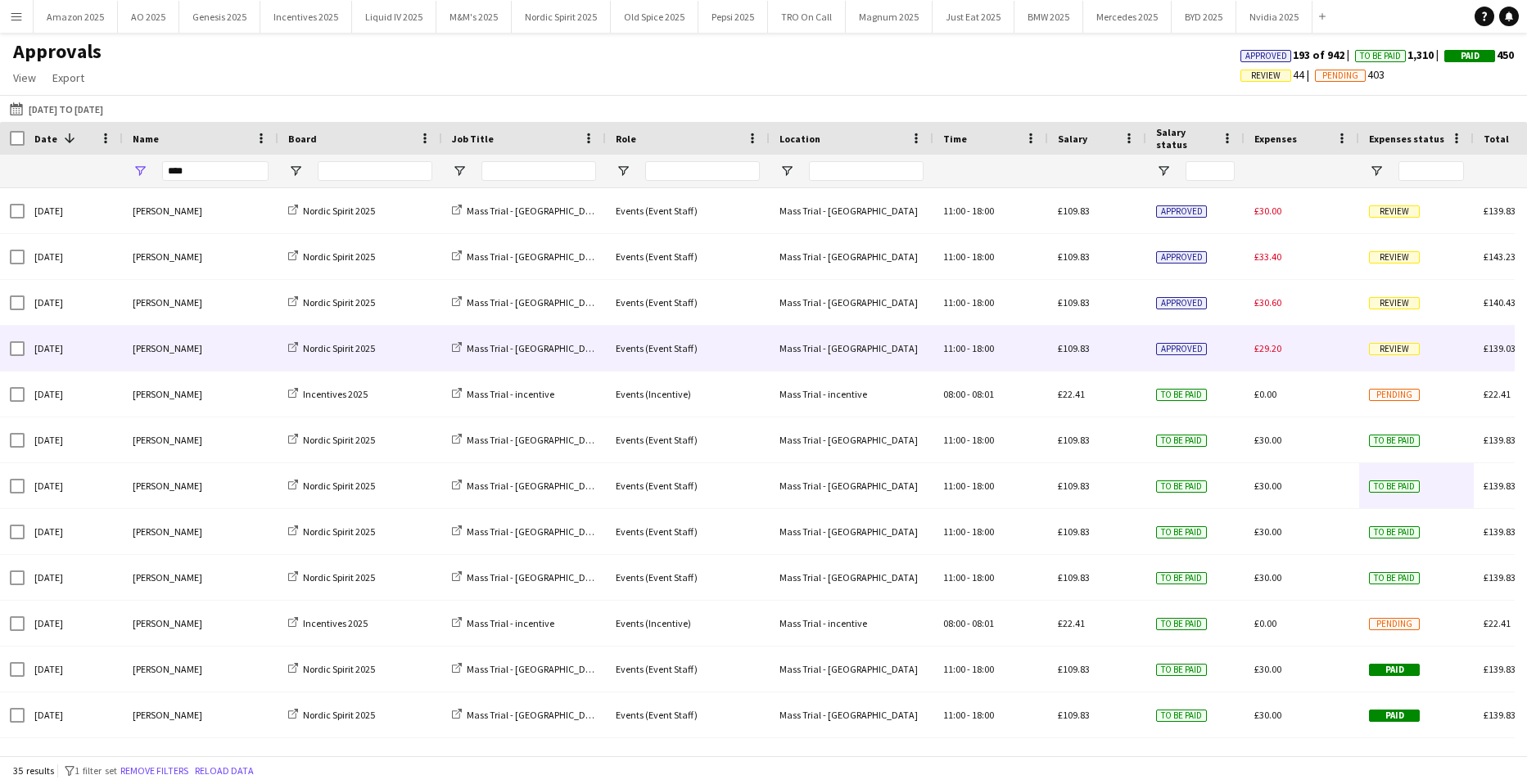
click at [1392, 350] on span "Review" at bounding box center [1393, 349] width 51 height 12
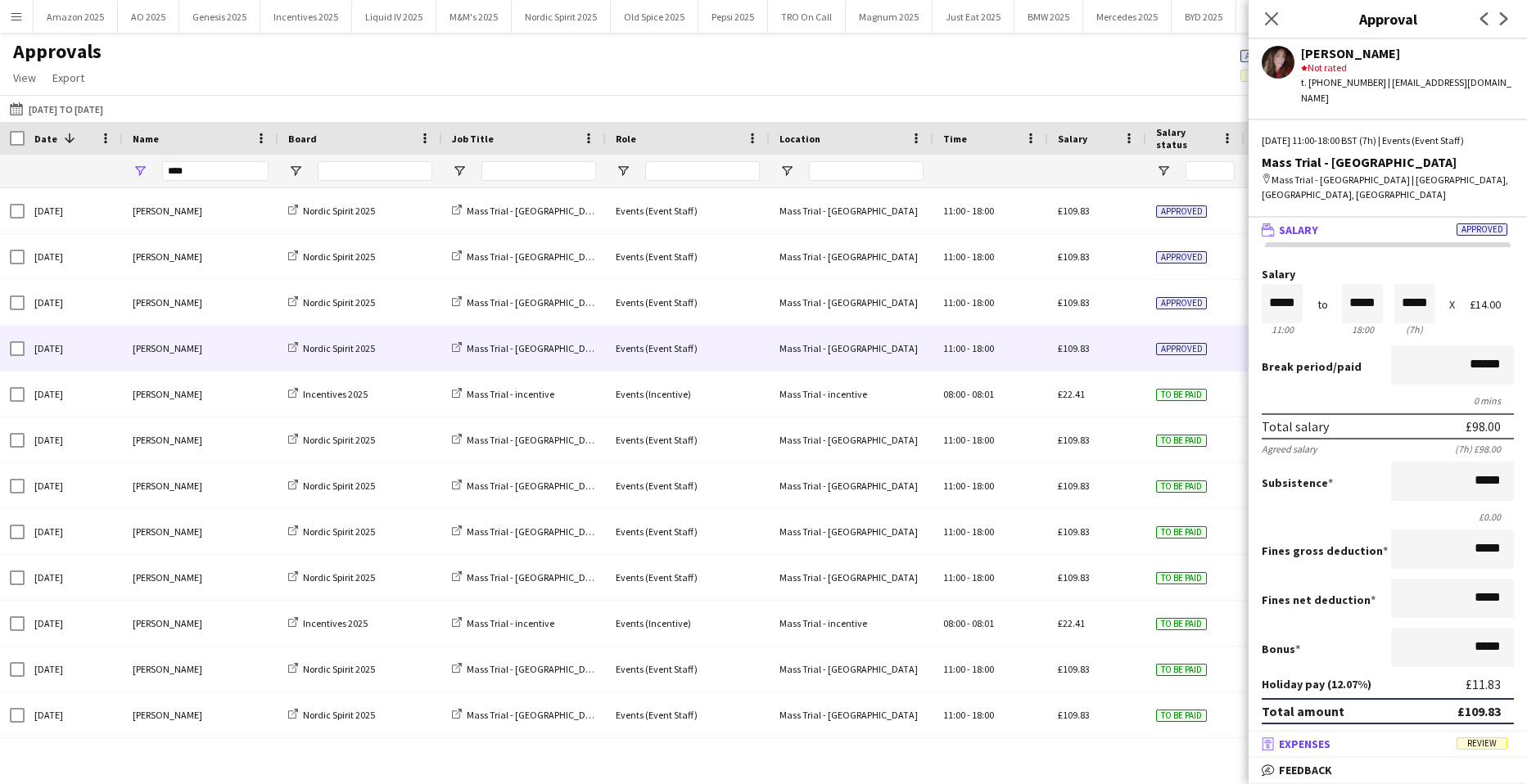
click at [1492, 744] on span "Review" at bounding box center [1482, 744] width 51 height 12
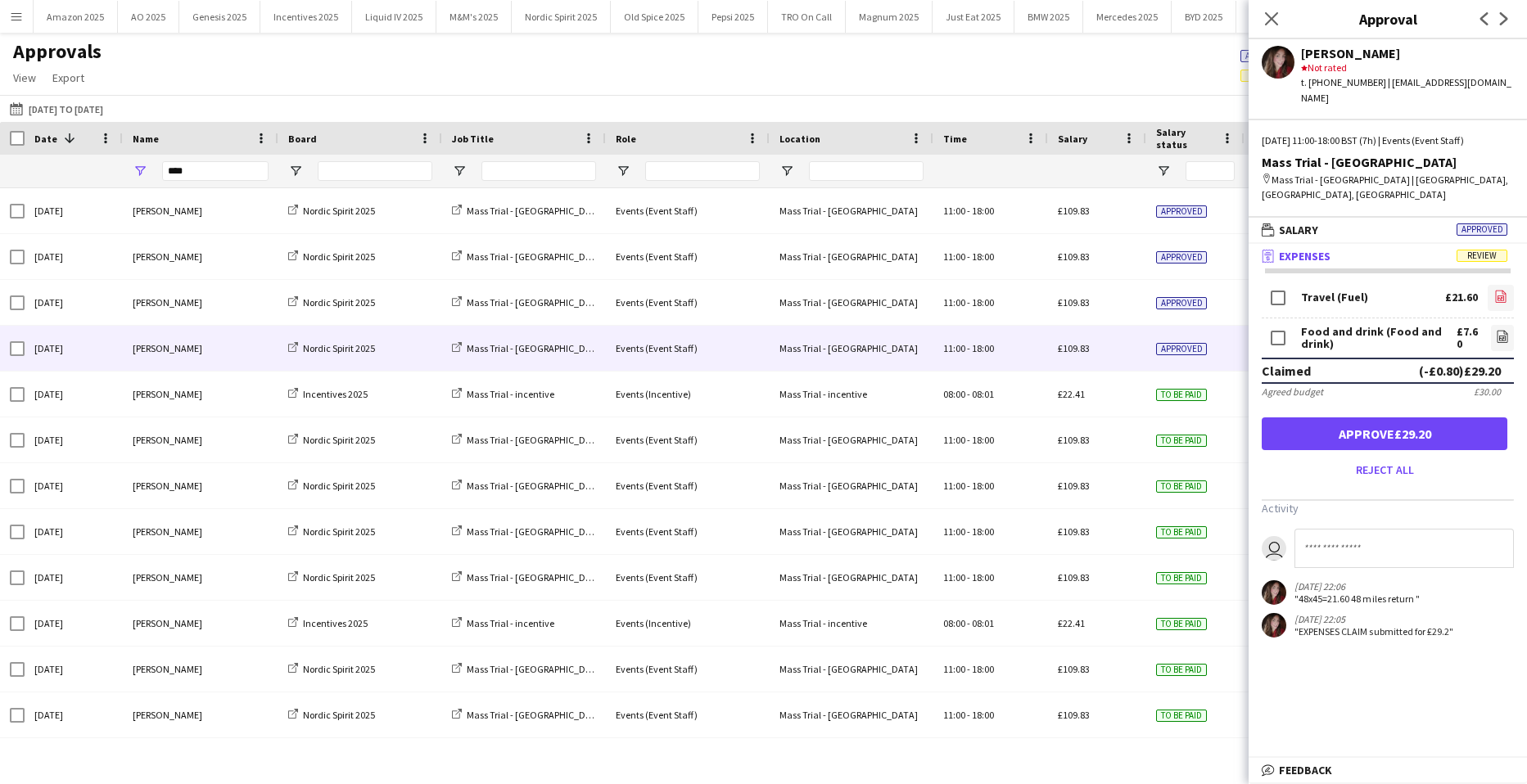
click at [1495, 284] on link "file-image" at bounding box center [1500, 297] width 27 height 27
click at [1496, 330] on icon "file-image" at bounding box center [1502, 336] width 13 height 13
click at [1431, 417] on button "Approve £29.20" at bounding box center [1384, 434] width 246 height 33
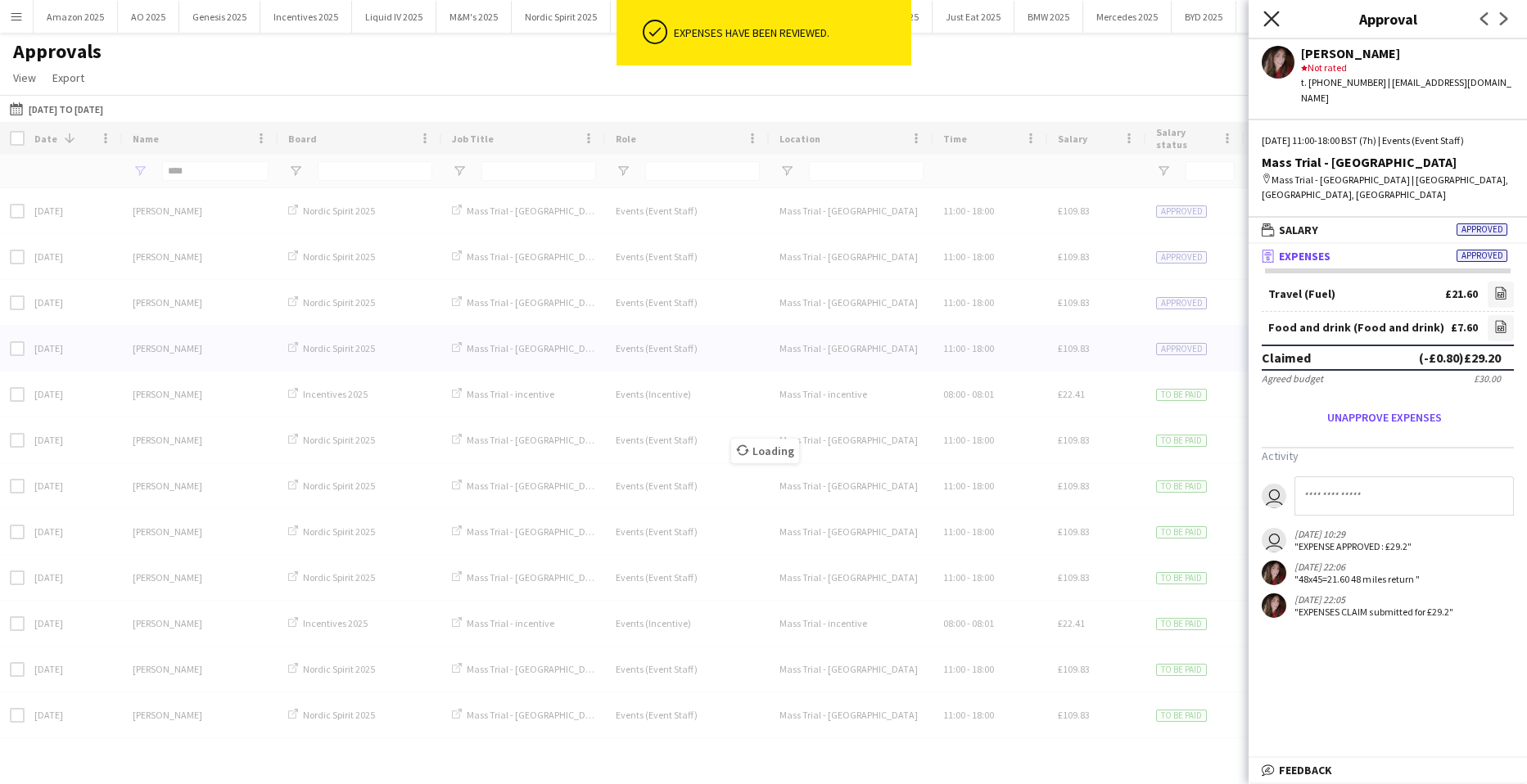
click at [1278, 16] on icon "Close pop-in" at bounding box center [1271, 18] width 15 height 15
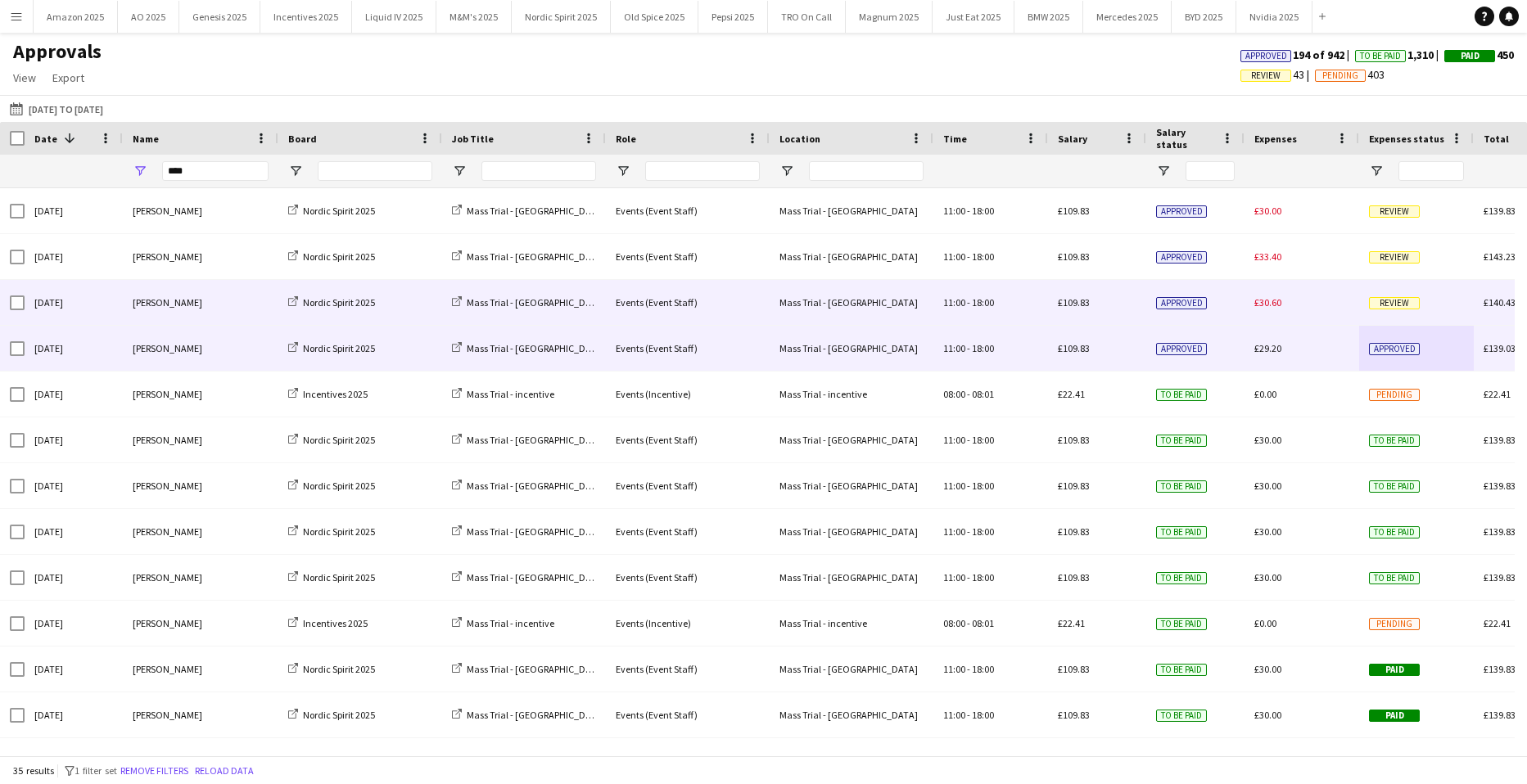
click at [1401, 300] on span "Review" at bounding box center [1393, 303] width 51 height 12
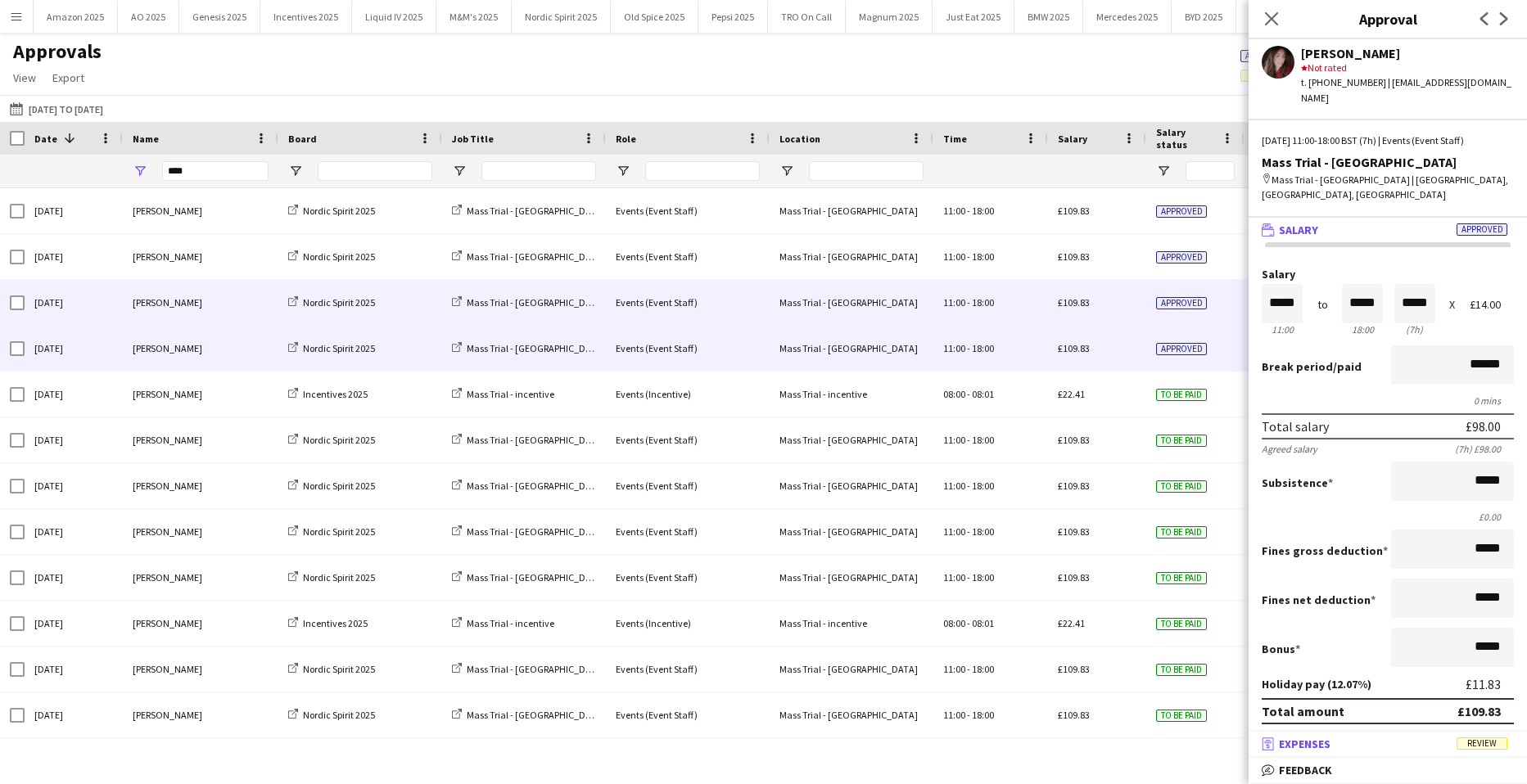
click at [1491, 744] on span "Review" at bounding box center [1482, 744] width 51 height 12
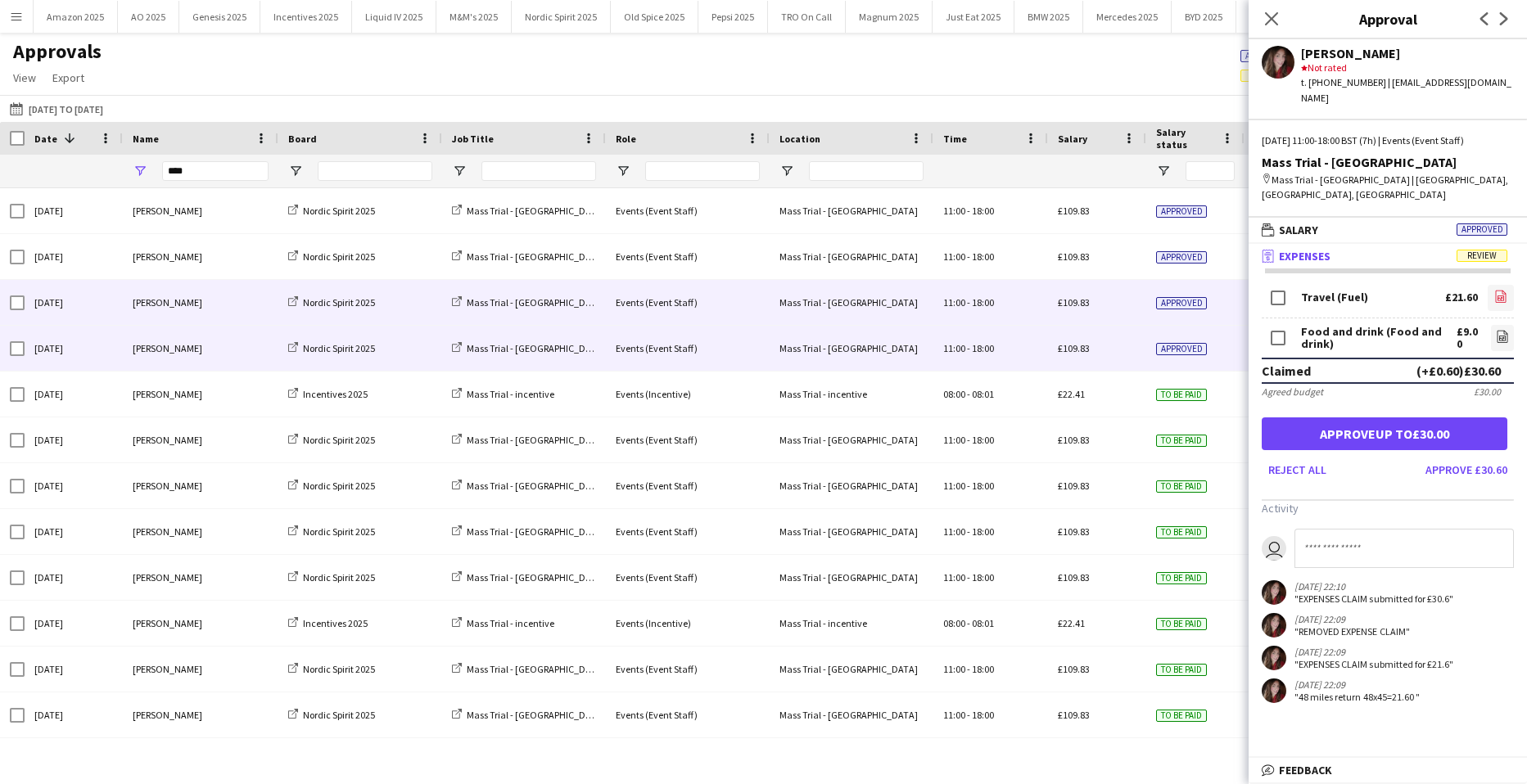
click at [1494, 290] on icon "file-image" at bounding box center [1500, 296] width 13 height 13
click at [1496, 330] on icon "file-image" at bounding box center [1502, 336] width 13 height 13
click at [1430, 417] on button "Approve up to £30.00" at bounding box center [1384, 434] width 246 height 33
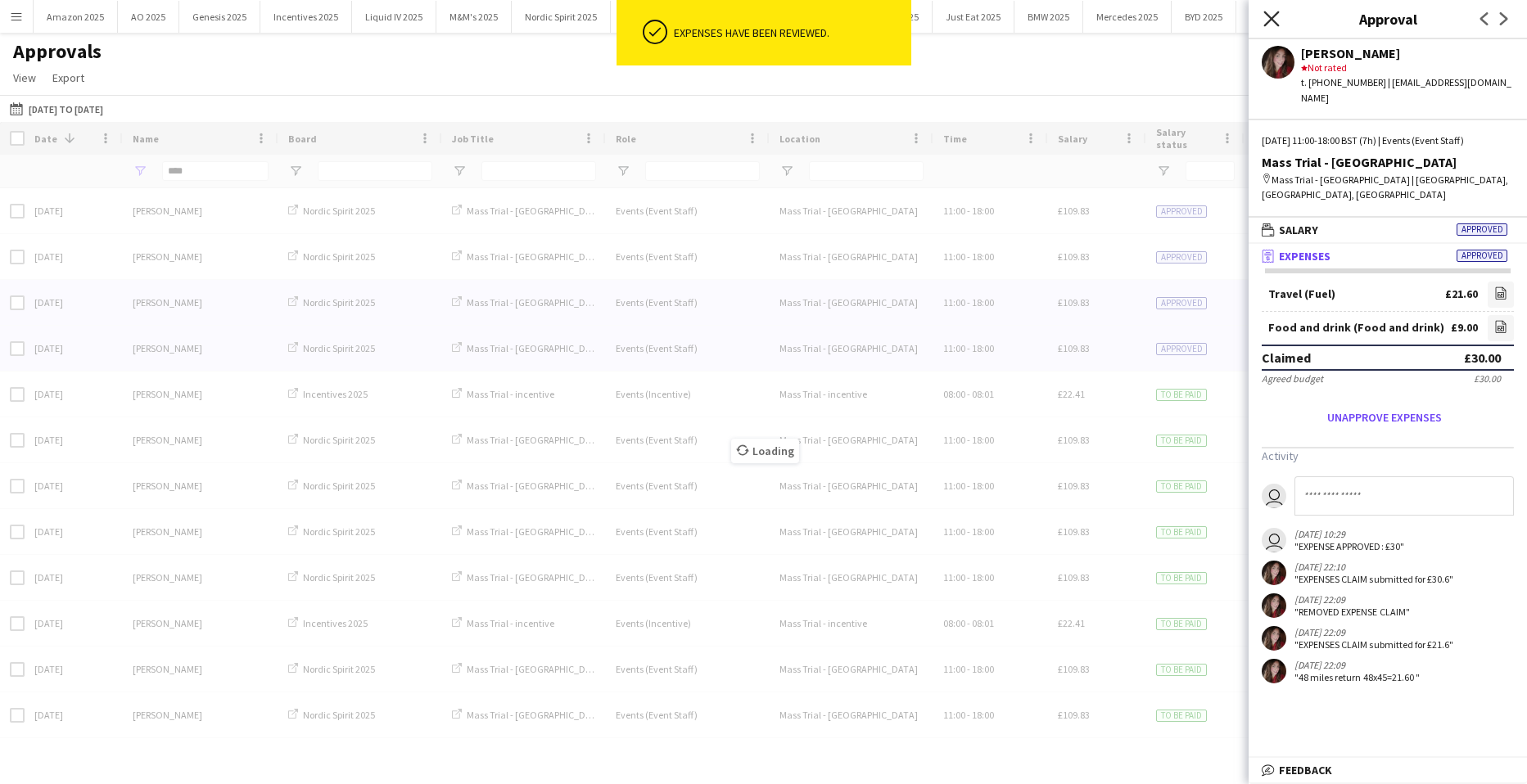
click at [1276, 24] on icon at bounding box center [1271, 18] width 15 height 15
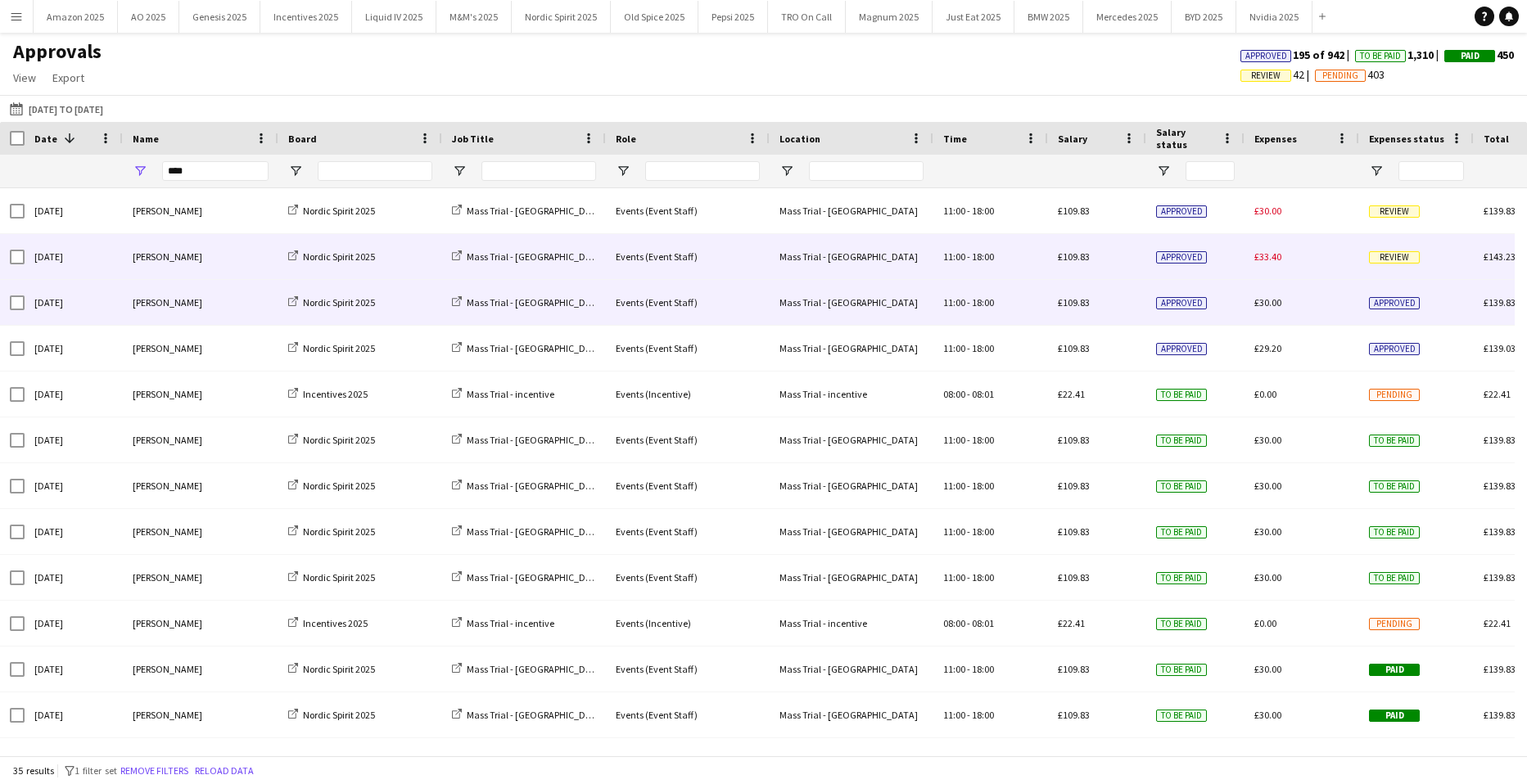
click at [1376, 260] on span "Review" at bounding box center [1393, 257] width 51 height 12
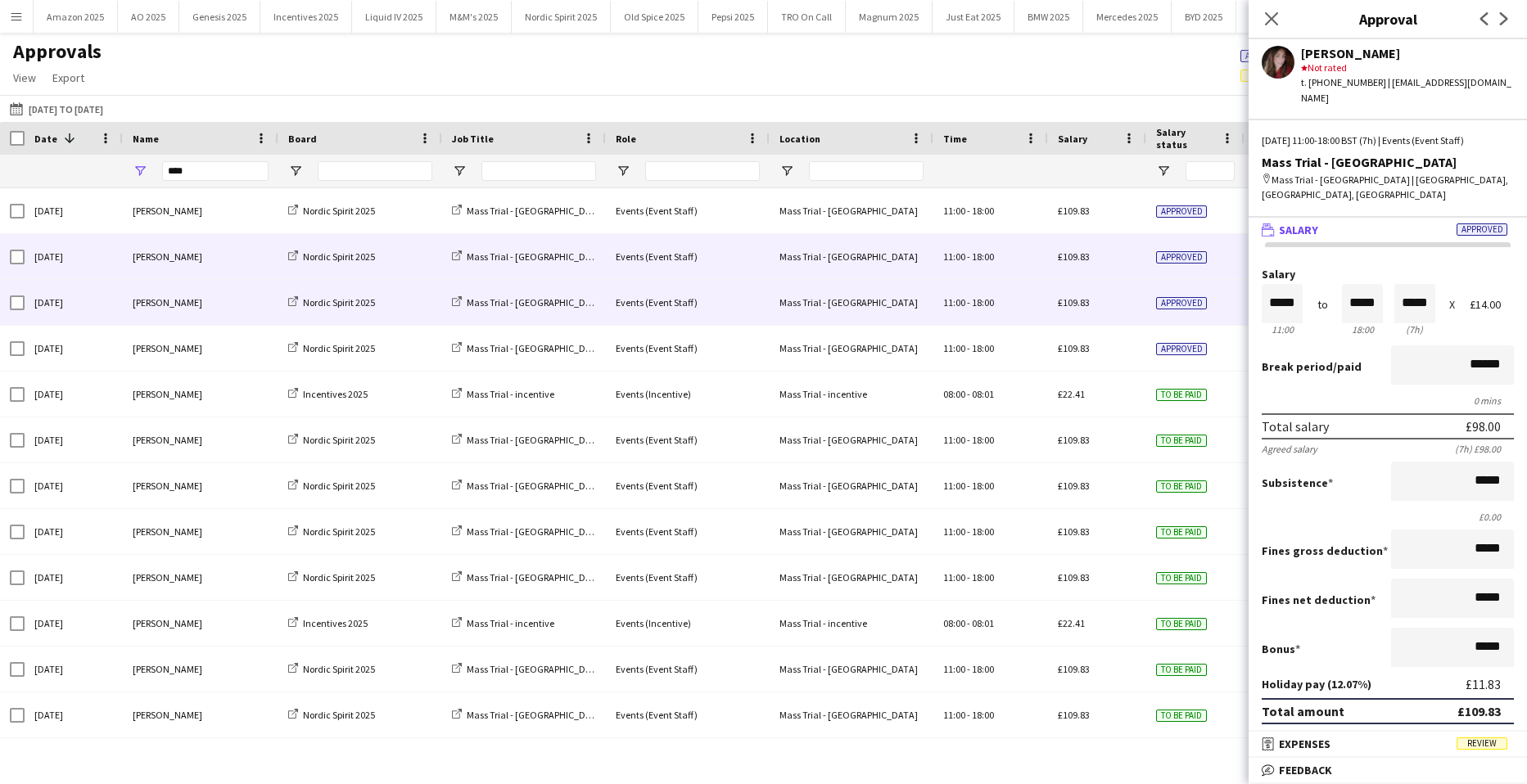
click at [1482, 744] on div "£30.00" at bounding box center [1494, 750] width 40 height 12
click at [1482, 745] on span "Review" at bounding box center [1482, 744] width 51 height 12
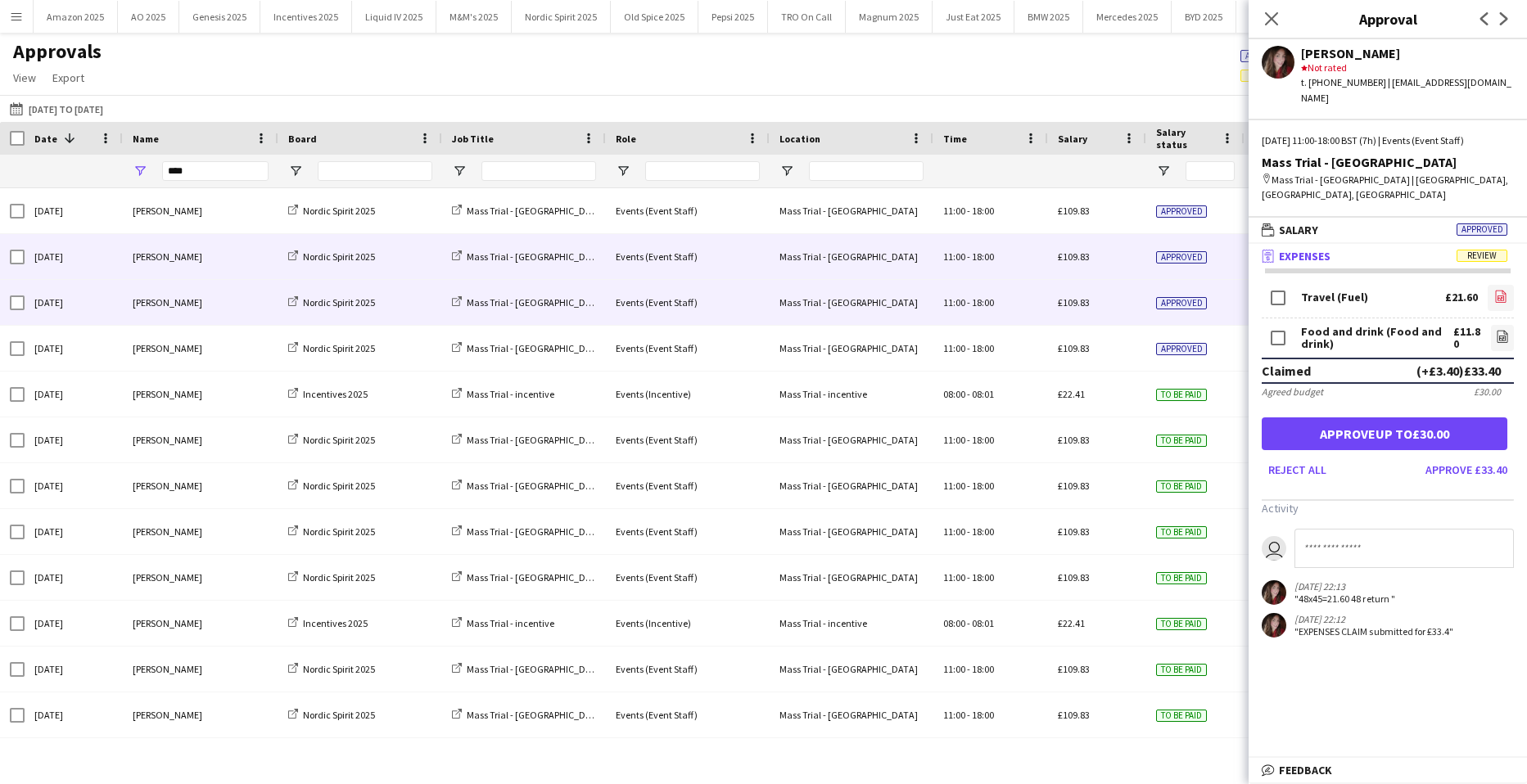
click at [1494, 290] on app-icon "file-image" at bounding box center [1500, 297] width 13 height 16
click at [1491, 325] on link "file-image" at bounding box center [1502, 338] width 23 height 27
click at [1332, 417] on button "Approve up to £30.00" at bounding box center [1384, 434] width 246 height 33
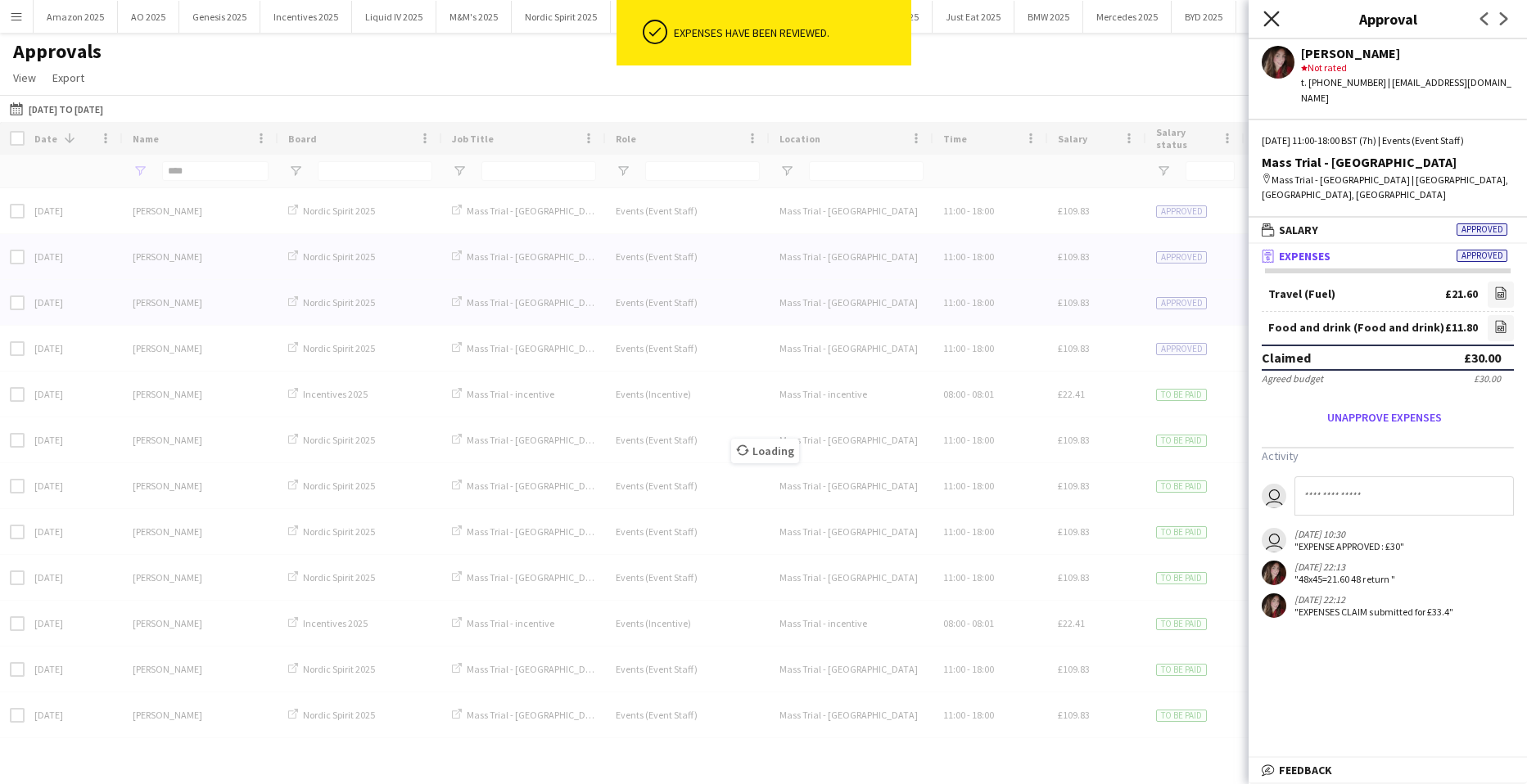
click at [1266, 22] on icon "Close pop-in" at bounding box center [1271, 18] width 15 height 15
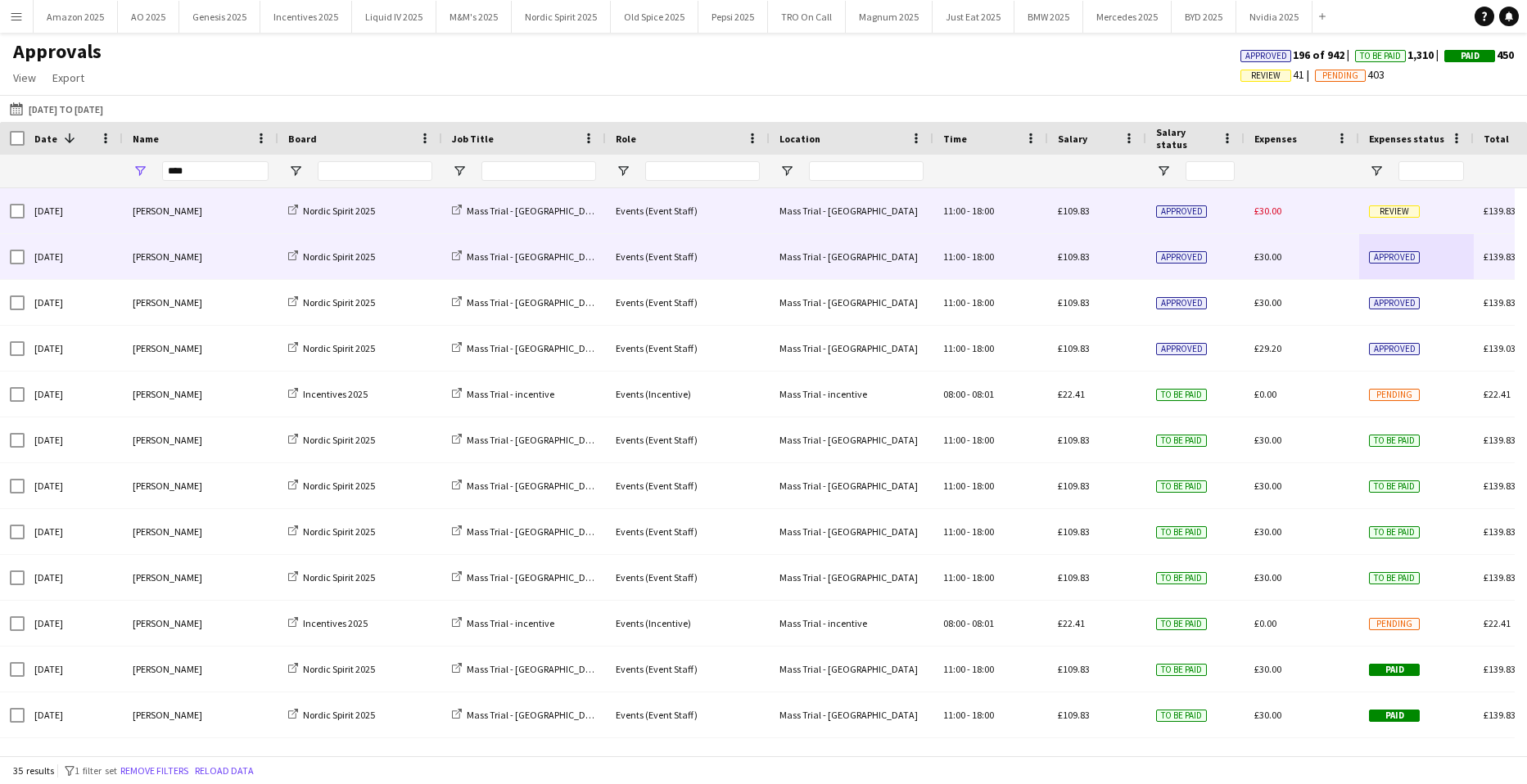
click at [1398, 210] on span "Review" at bounding box center [1393, 212] width 51 height 12
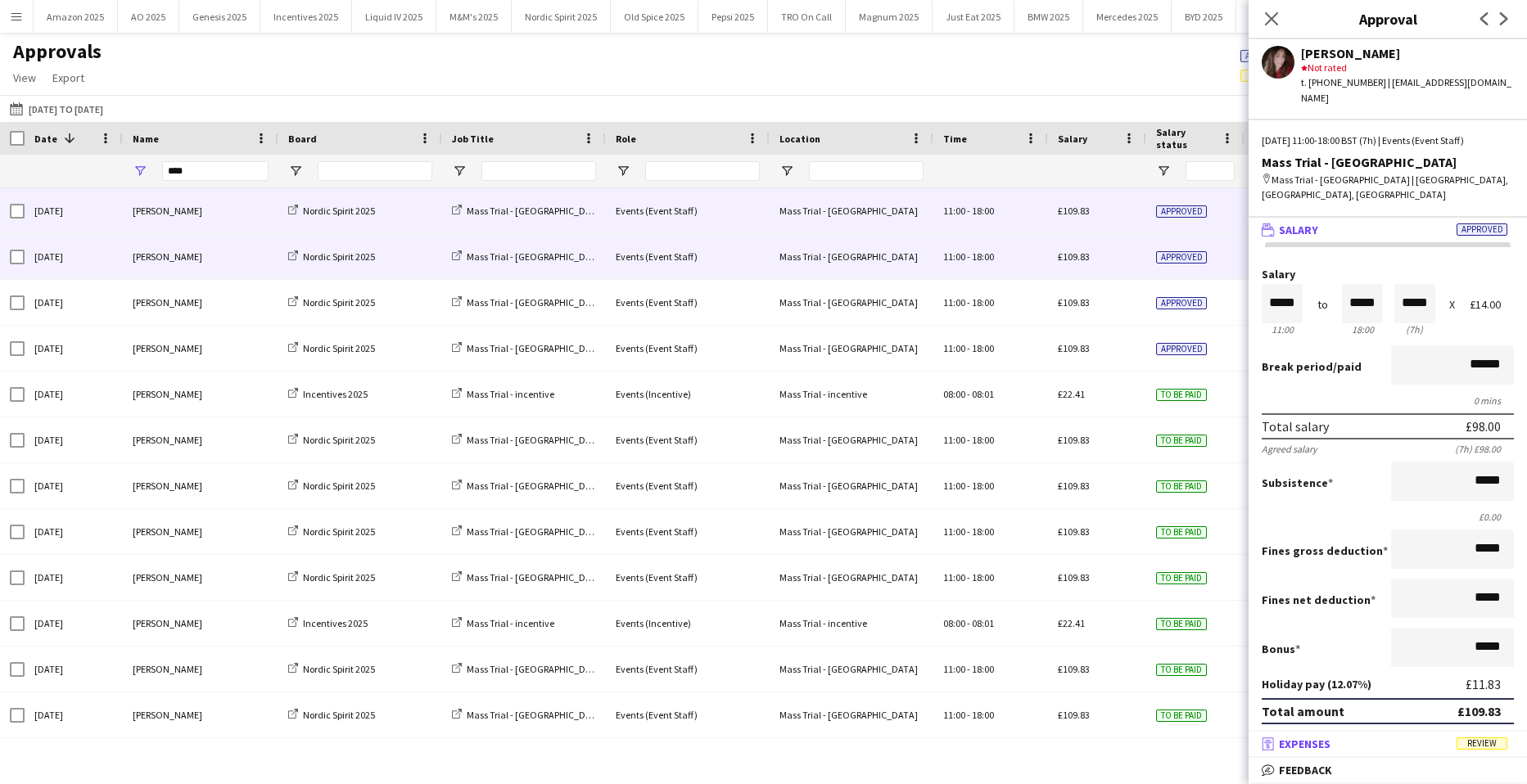
click at [1478, 745] on span "Review" at bounding box center [1482, 744] width 51 height 12
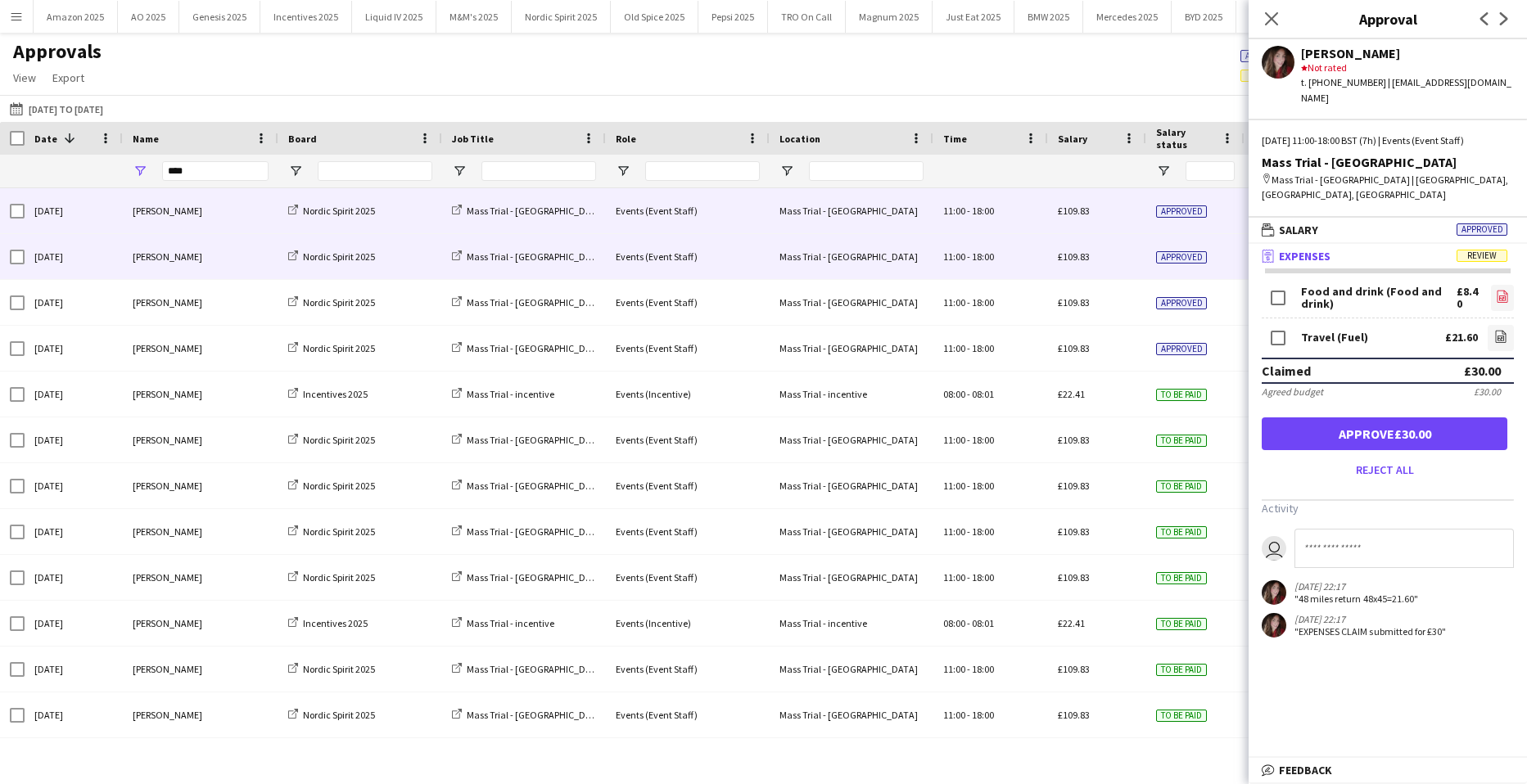
click at [1497, 290] on icon "file-image" at bounding box center [1502, 296] width 13 height 13
click at [1495, 330] on app-icon "file-image" at bounding box center [1500, 338] width 13 height 16
click at [1386, 417] on button "Approve £30.00" at bounding box center [1384, 434] width 246 height 33
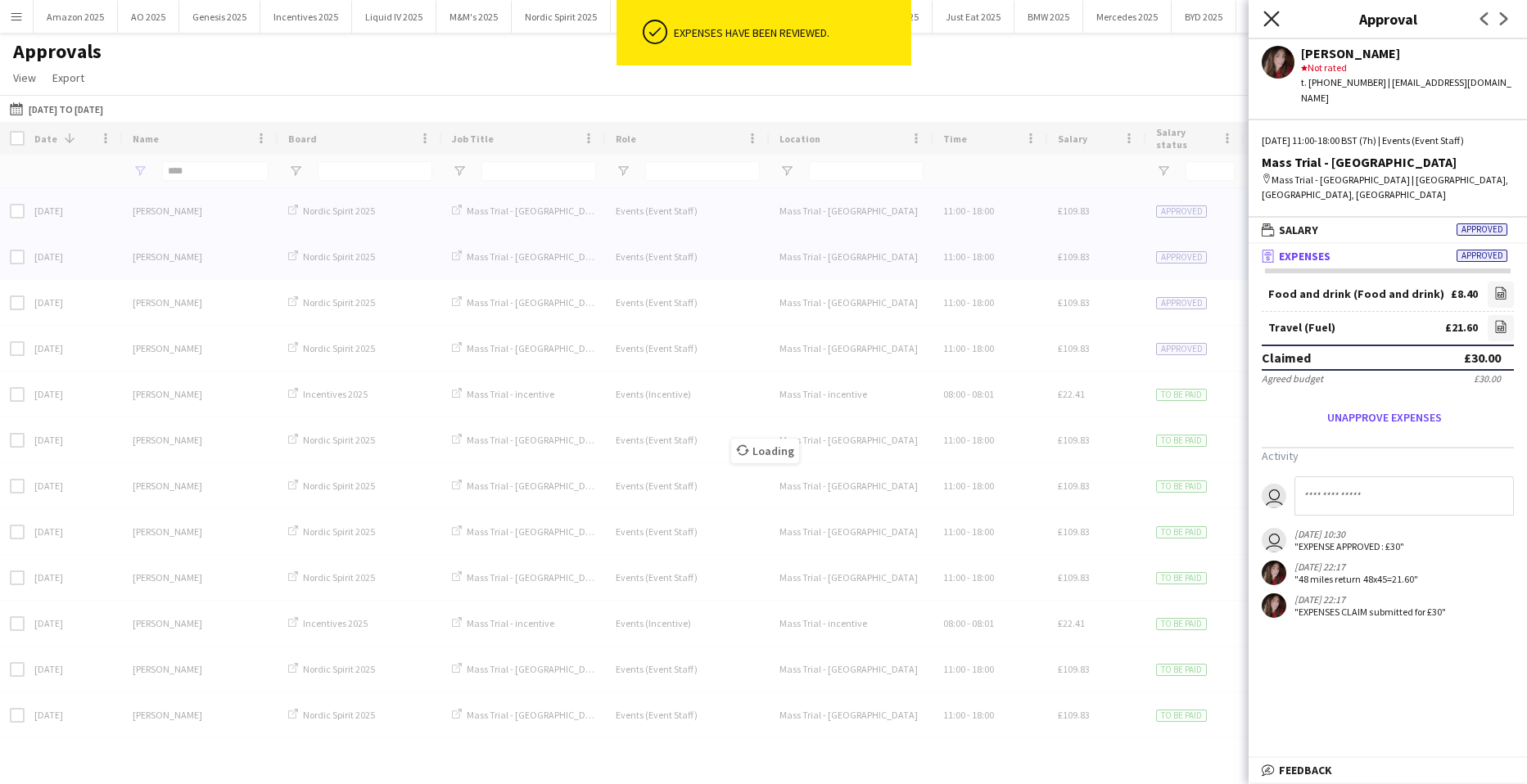
click at [1272, 12] on icon "Close pop-in" at bounding box center [1271, 18] width 15 height 15
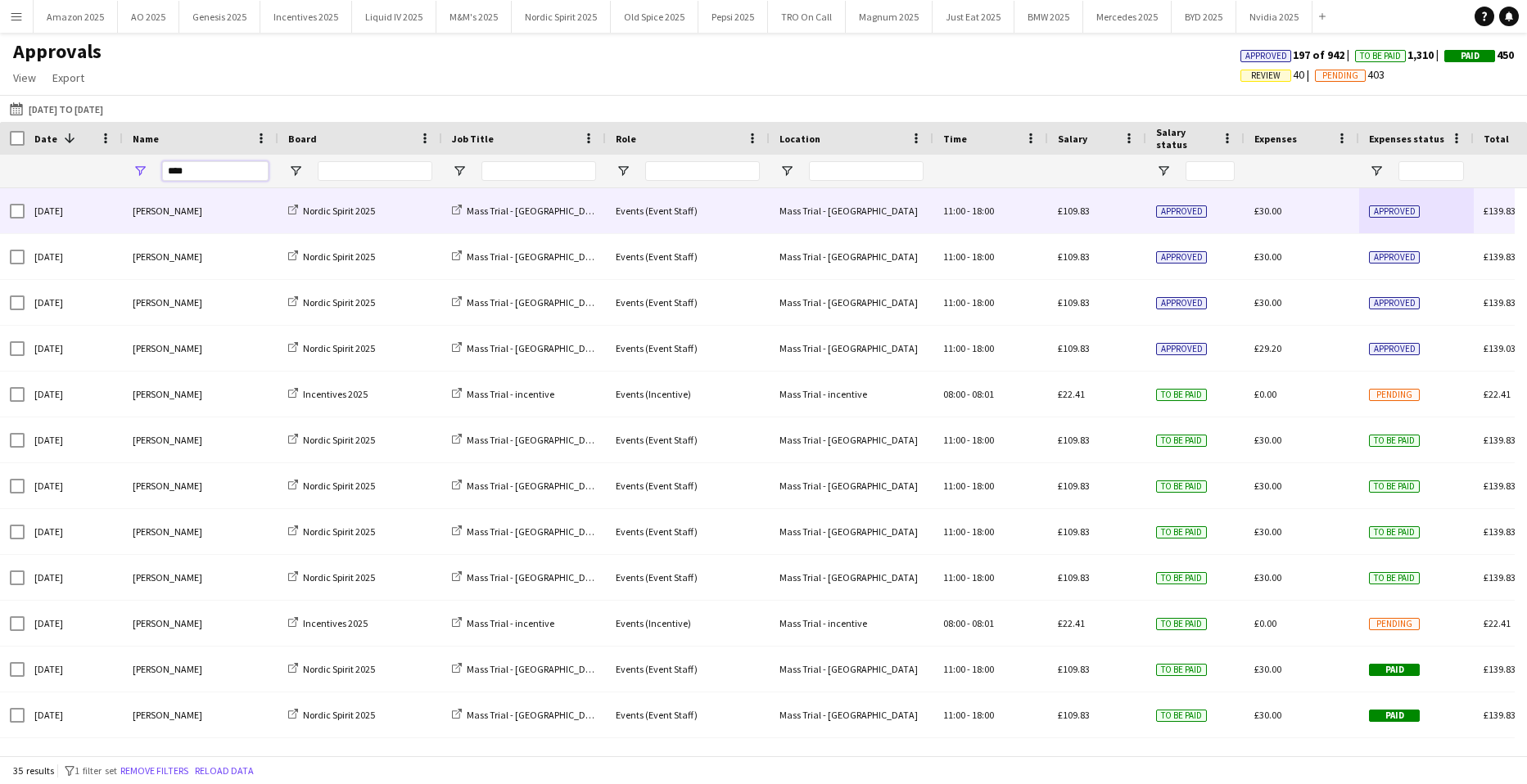
drag, startPoint x: 195, startPoint y: 171, endPoint x: -304, endPoint y: 184, distance: 499.2
click at [0, 184] on html "Menu Boards Boards Boards All jobs Status Workforce Workforce My Workforce Recr…" at bounding box center [764, 392] width 1527 height 784
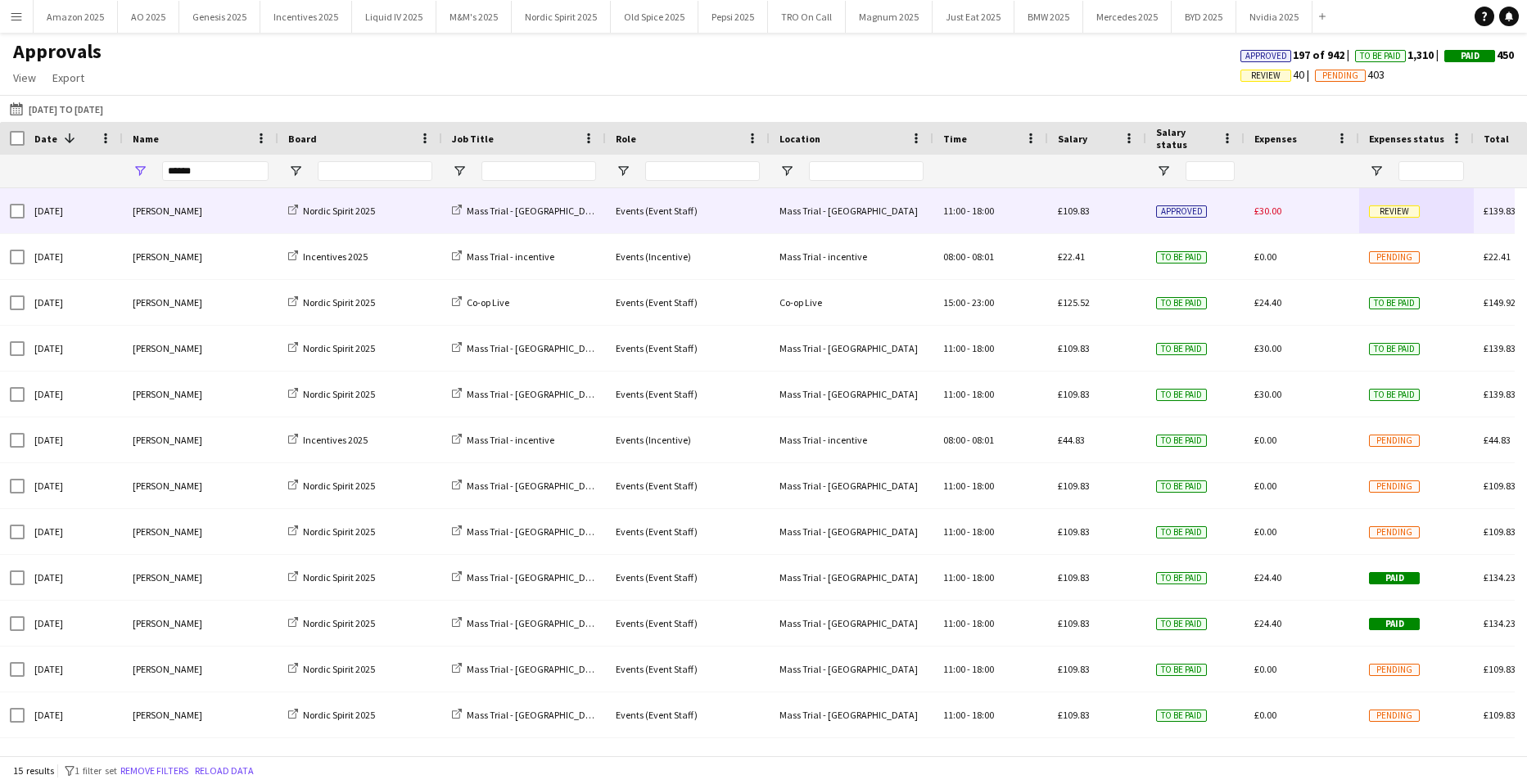
click at [1398, 213] on span "Review" at bounding box center [1393, 212] width 51 height 12
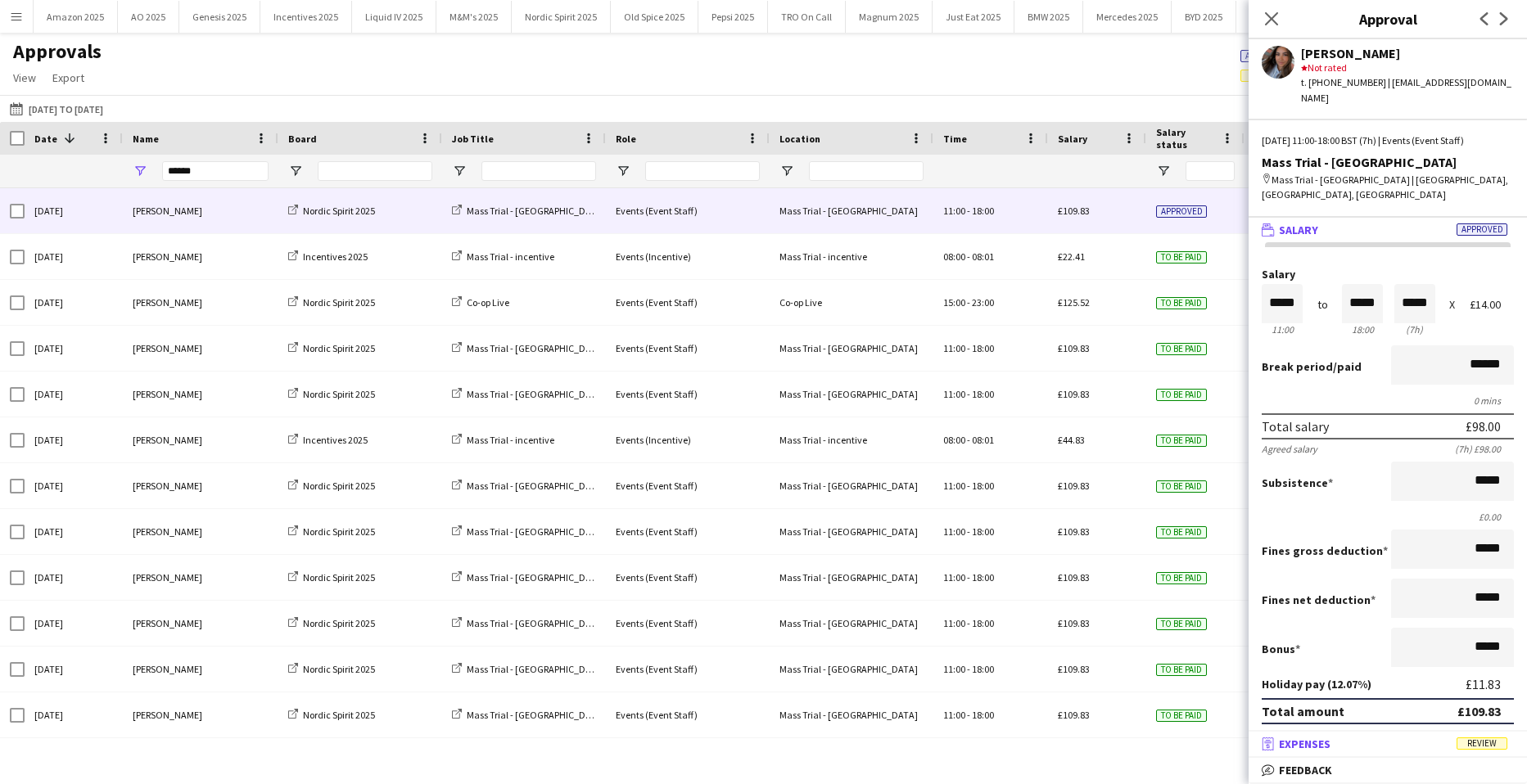
click at [1494, 744] on span "Review" at bounding box center [1482, 744] width 51 height 12
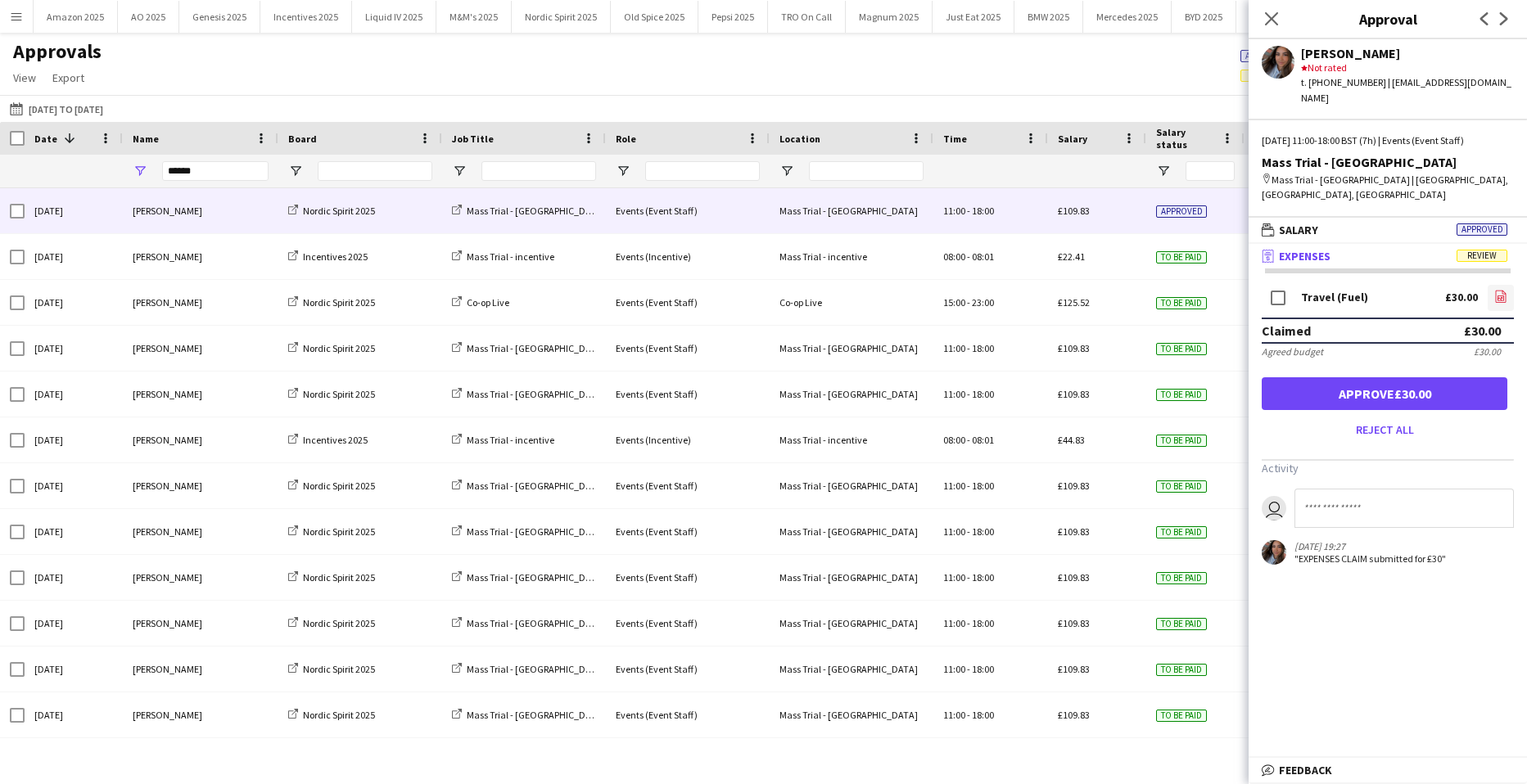
click at [1500, 290] on icon "file-image" at bounding box center [1500, 296] width 13 height 13
click at [1345, 377] on button "Approve £30.00" at bounding box center [1384, 393] width 246 height 33
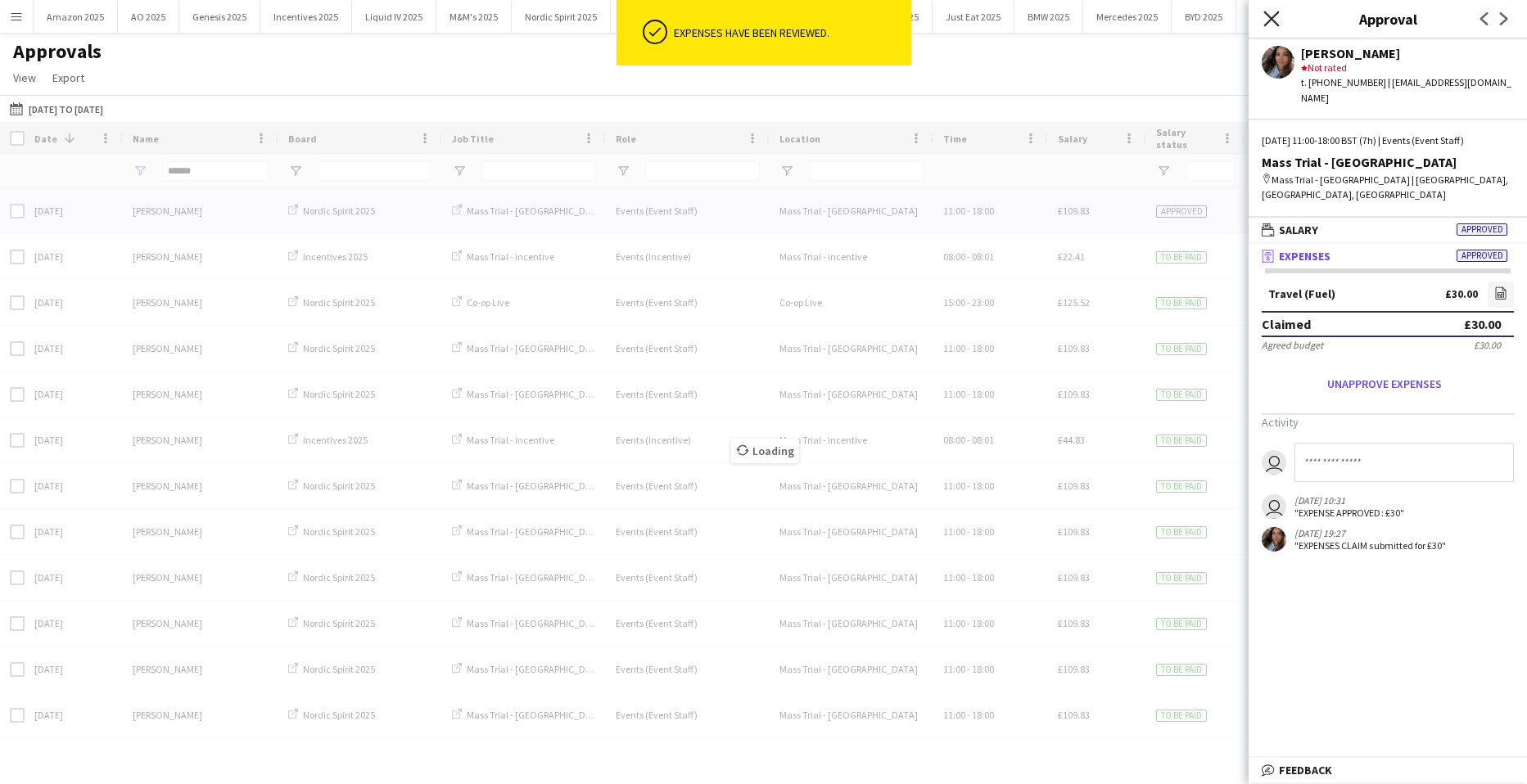
click at [1272, 20] on icon at bounding box center [1271, 18] width 15 height 15
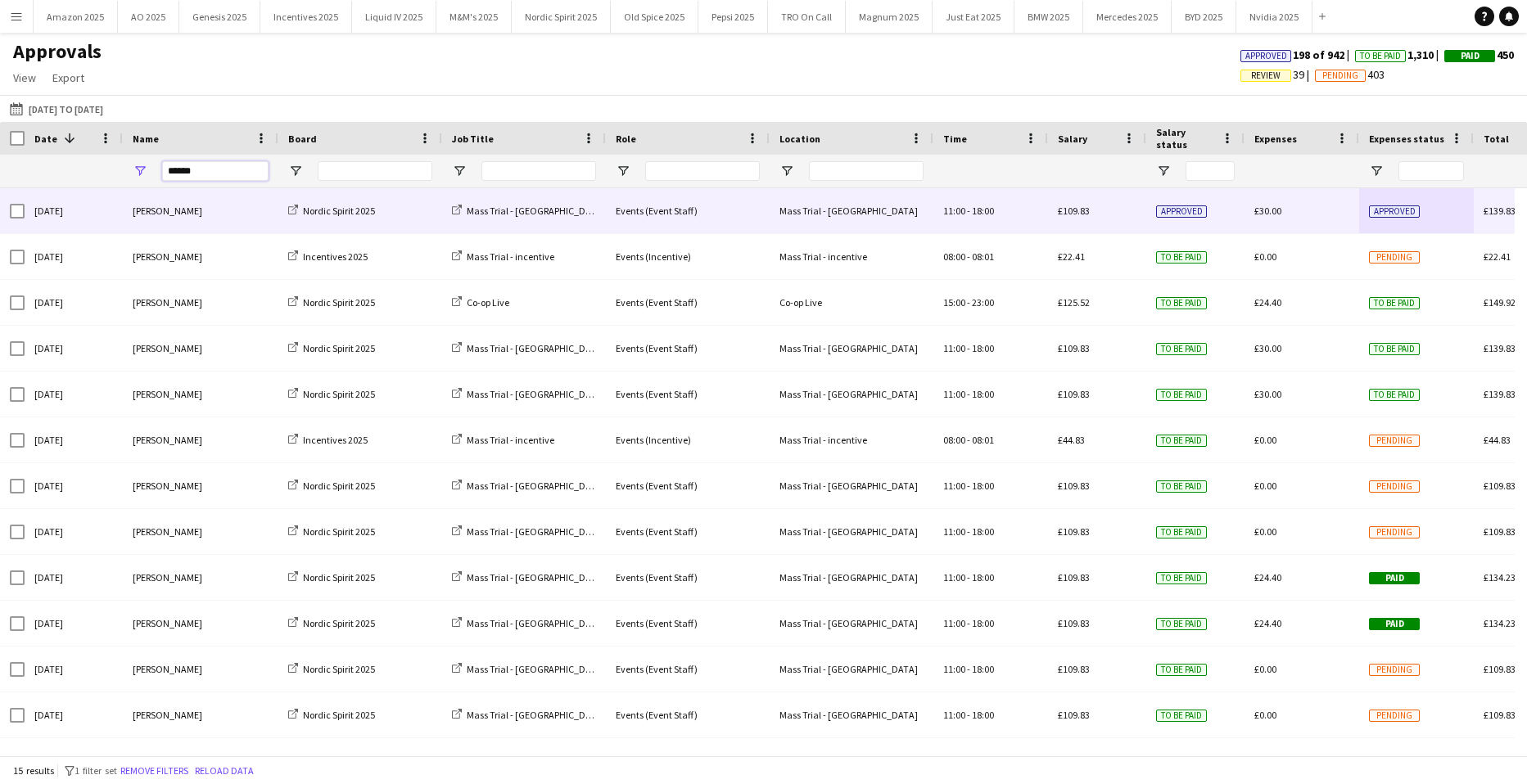
drag, startPoint x: 124, startPoint y: 169, endPoint x: -547, endPoint y: 147, distance: 671.4
click at [0, 147] on html "Menu Boards Boards Boards All jobs Status Workforce Workforce My Workforce Recr…" at bounding box center [764, 392] width 1527 height 784
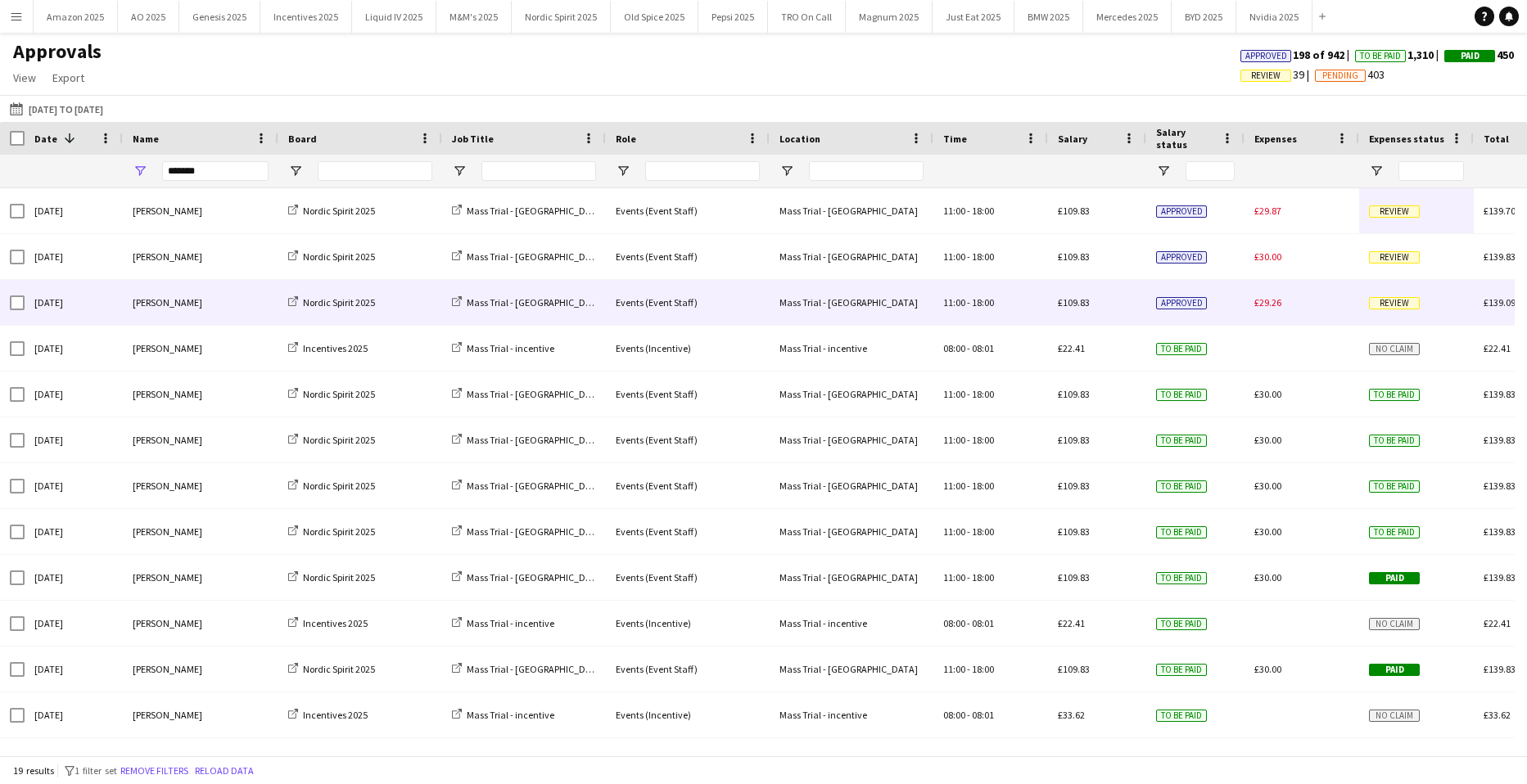
drag, startPoint x: 1404, startPoint y: 303, endPoint x: 1442, endPoint y: 453, distance: 154.7
click at [1404, 303] on span "Review" at bounding box center [1393, 303] width 51 height 12
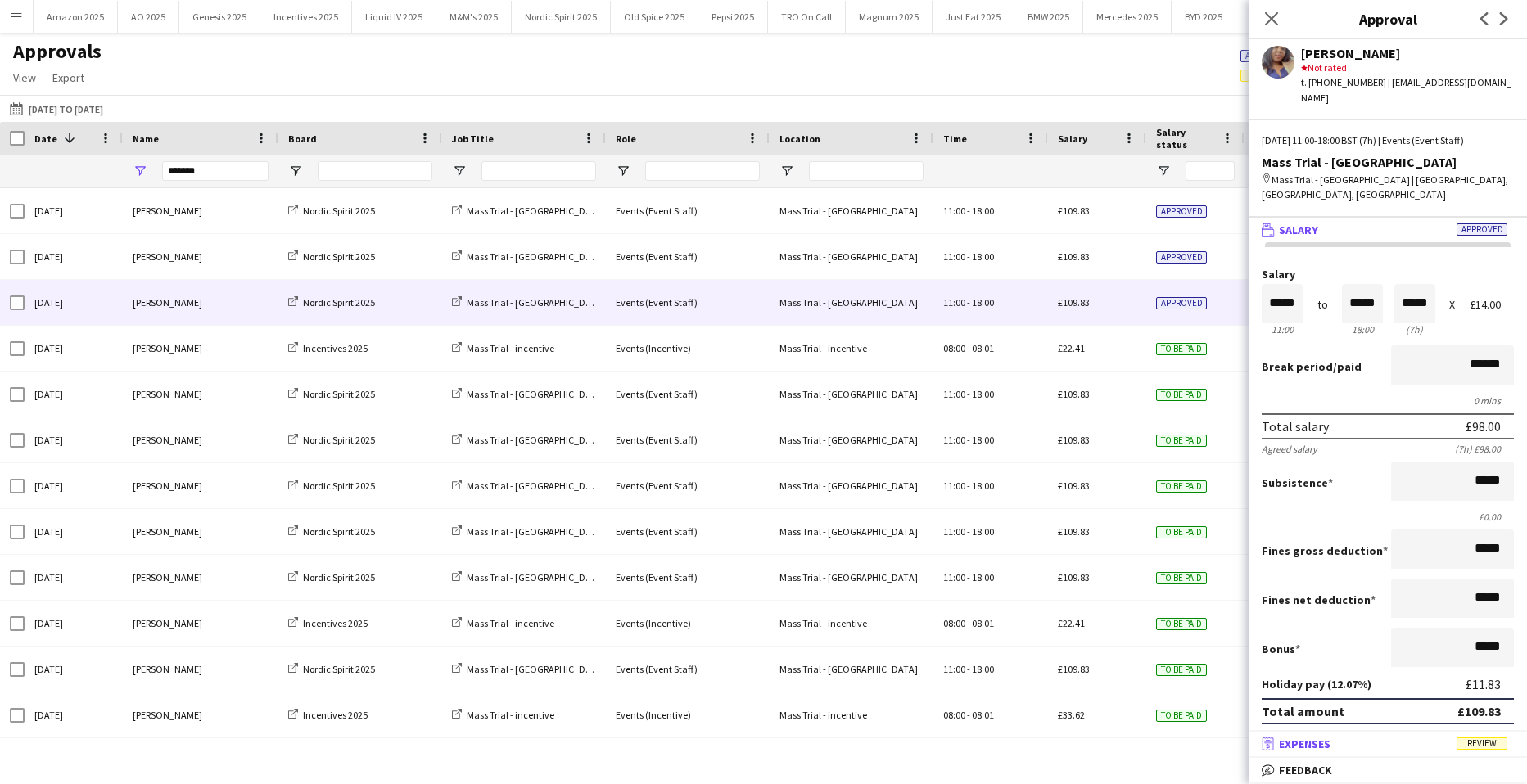
click at [1485, 748] on span "Review" at bounding box center [1482, 744] width 51 height 12
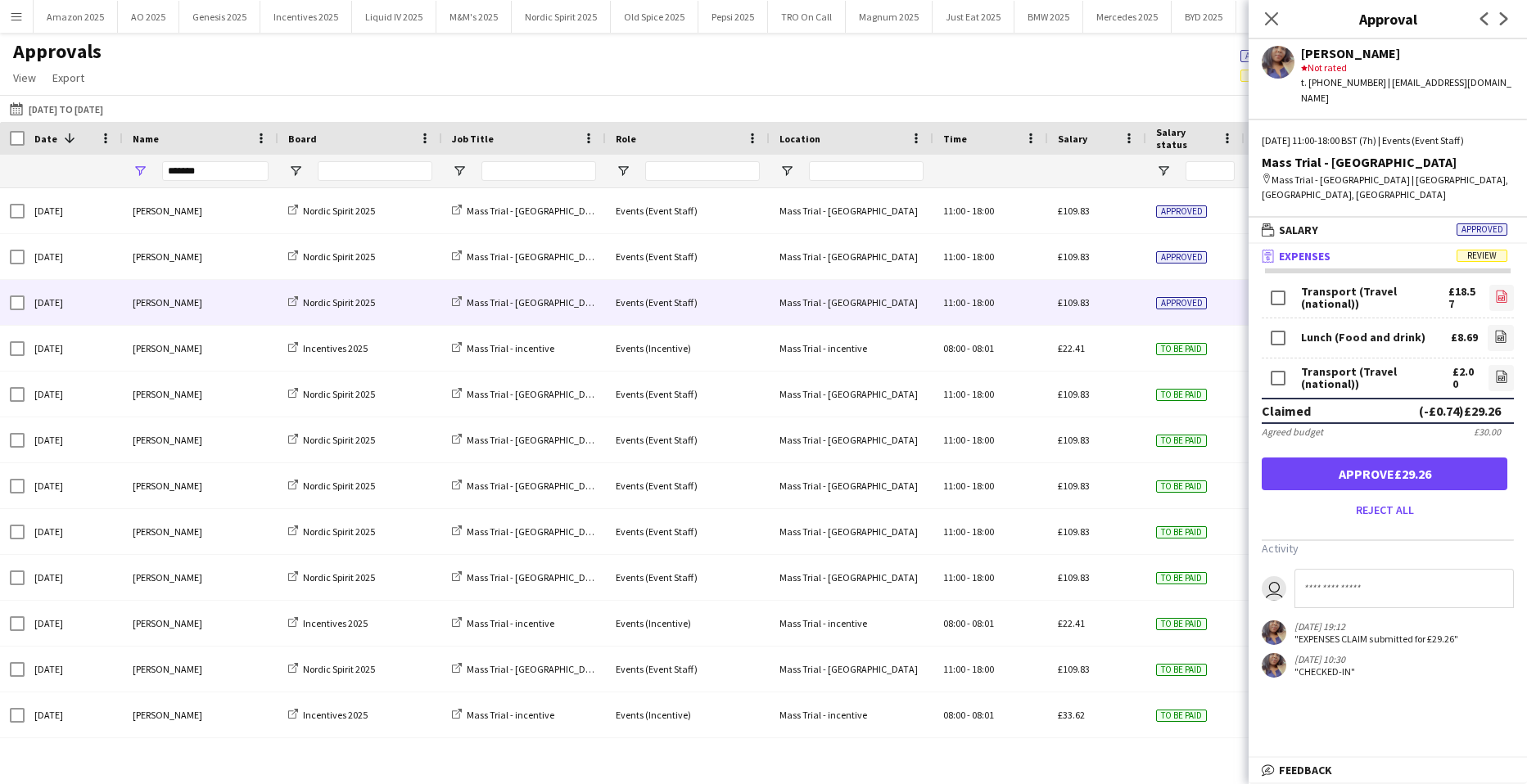
click at [1495, 290] on icon "file-image" at bounding box center [1501, 296] width 13 height 13
click at [1494, 330] on icon "file-image" at bounding box center [1500, 336] width 13 height 13
click at [1495, 370] on icon "file-image" at bounding box center [1501, 376] width 13 height 13
click at [1456, 458] on button "Approve £29.26" at bounding box center [1384, 474] width 246 height 33
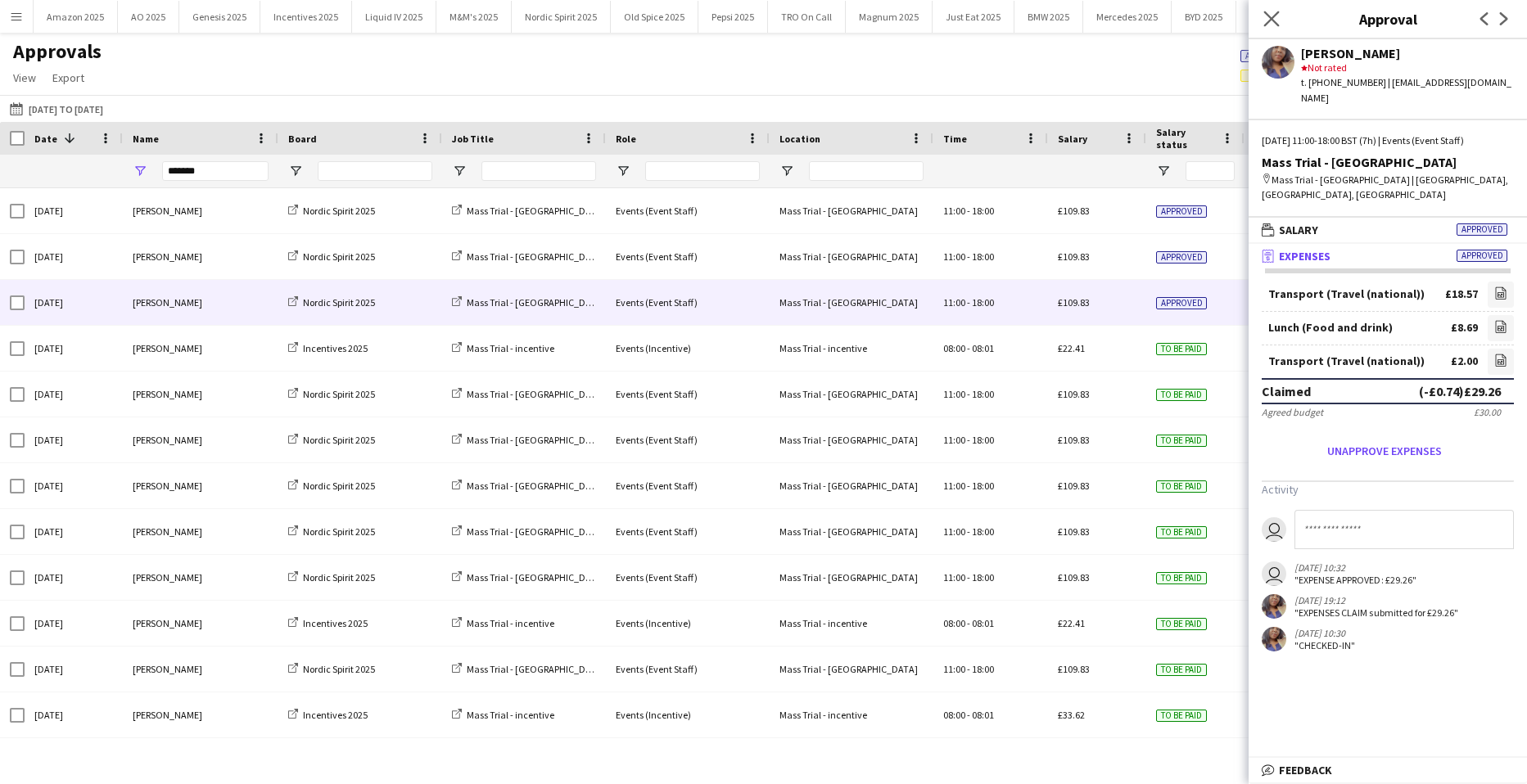
click at [1282, 21] on app-icon "Close pop-in" at bounding box center [1272, 20] width 24 height 24
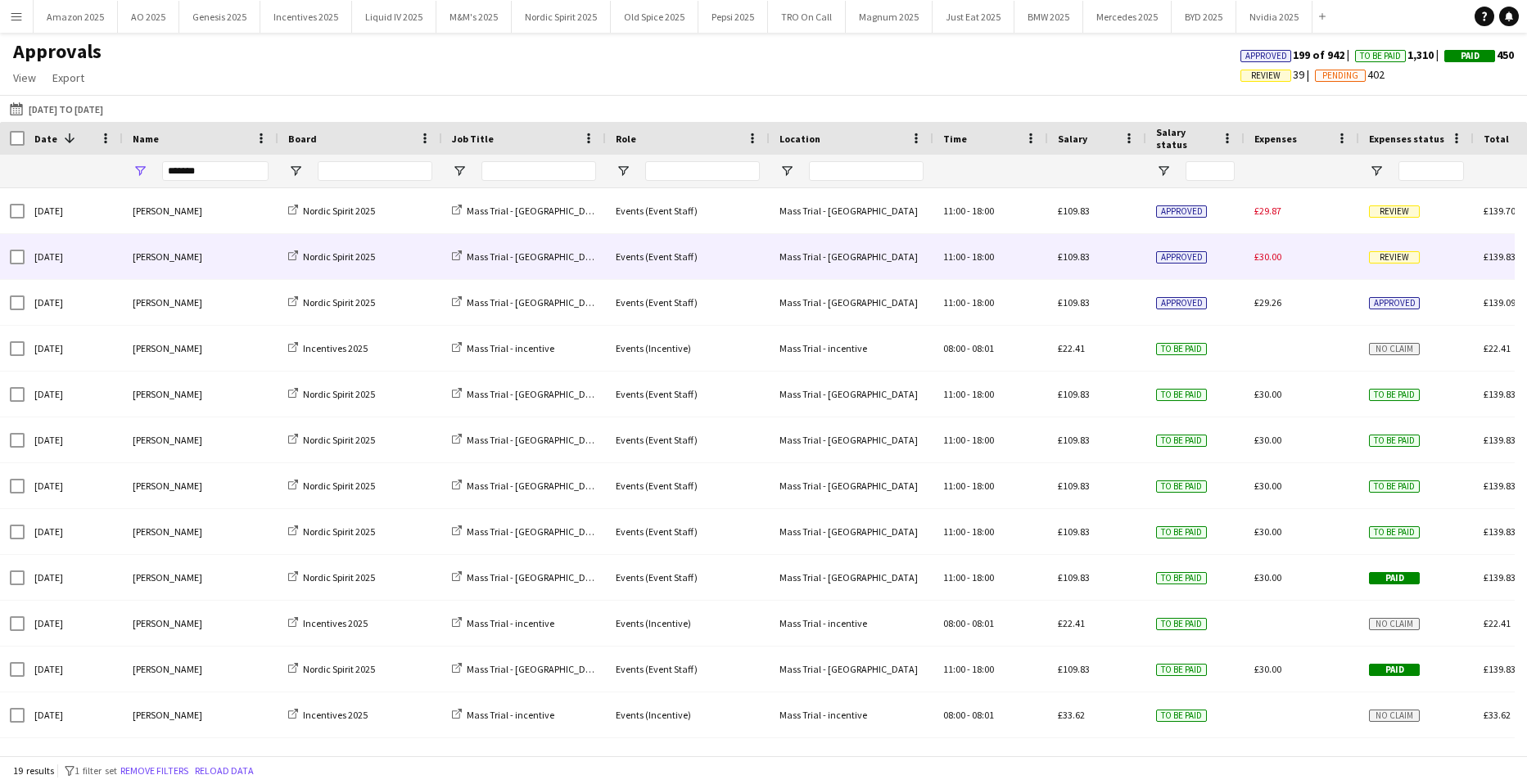
click at [1372, 255] on span "Review" at bounding box center [1393, 257] width 51 height 12
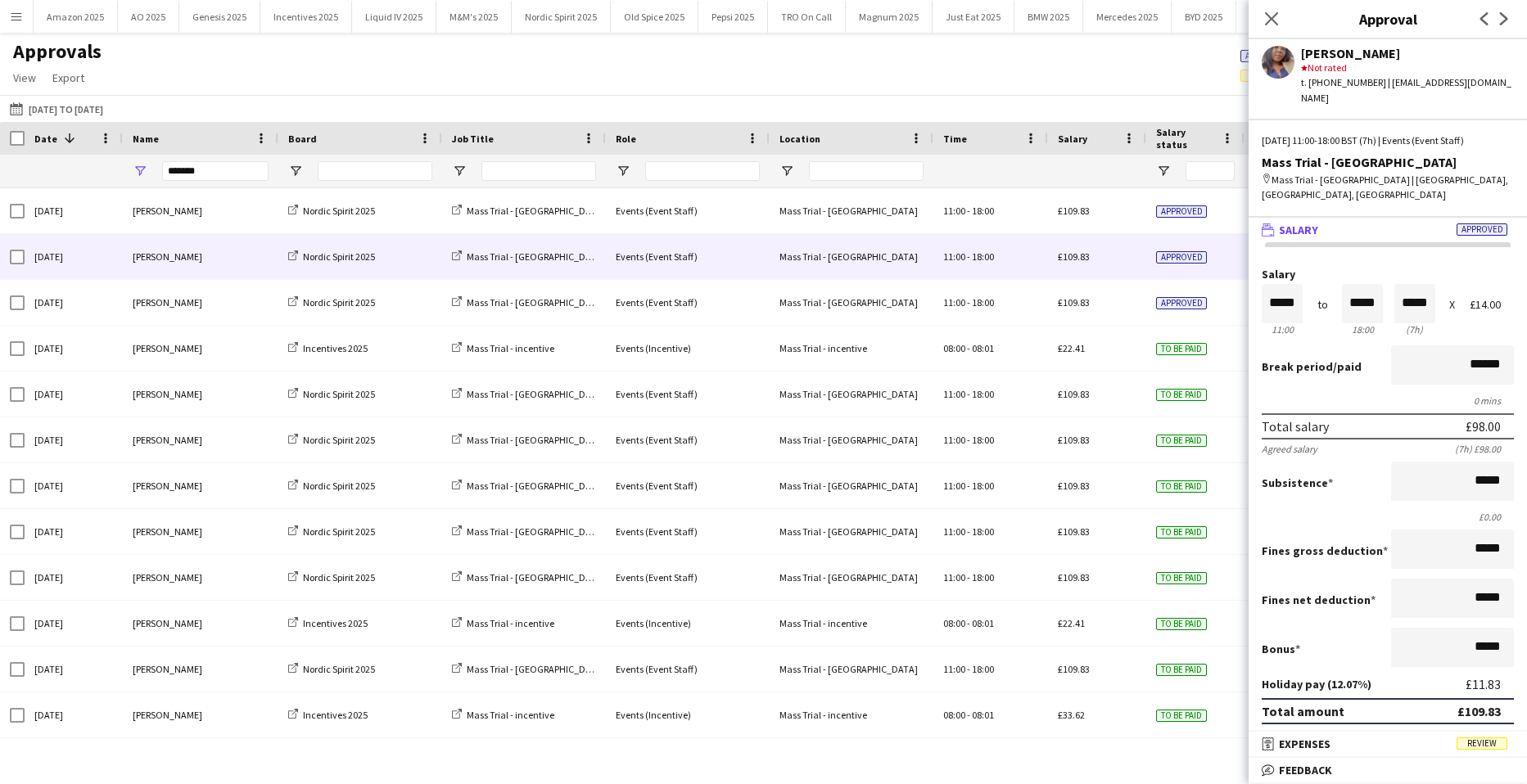
click at [1500, 751] on mat-panel-title "receipt Expenses Review" at bounding box center [1384, 744] width 272 height 15
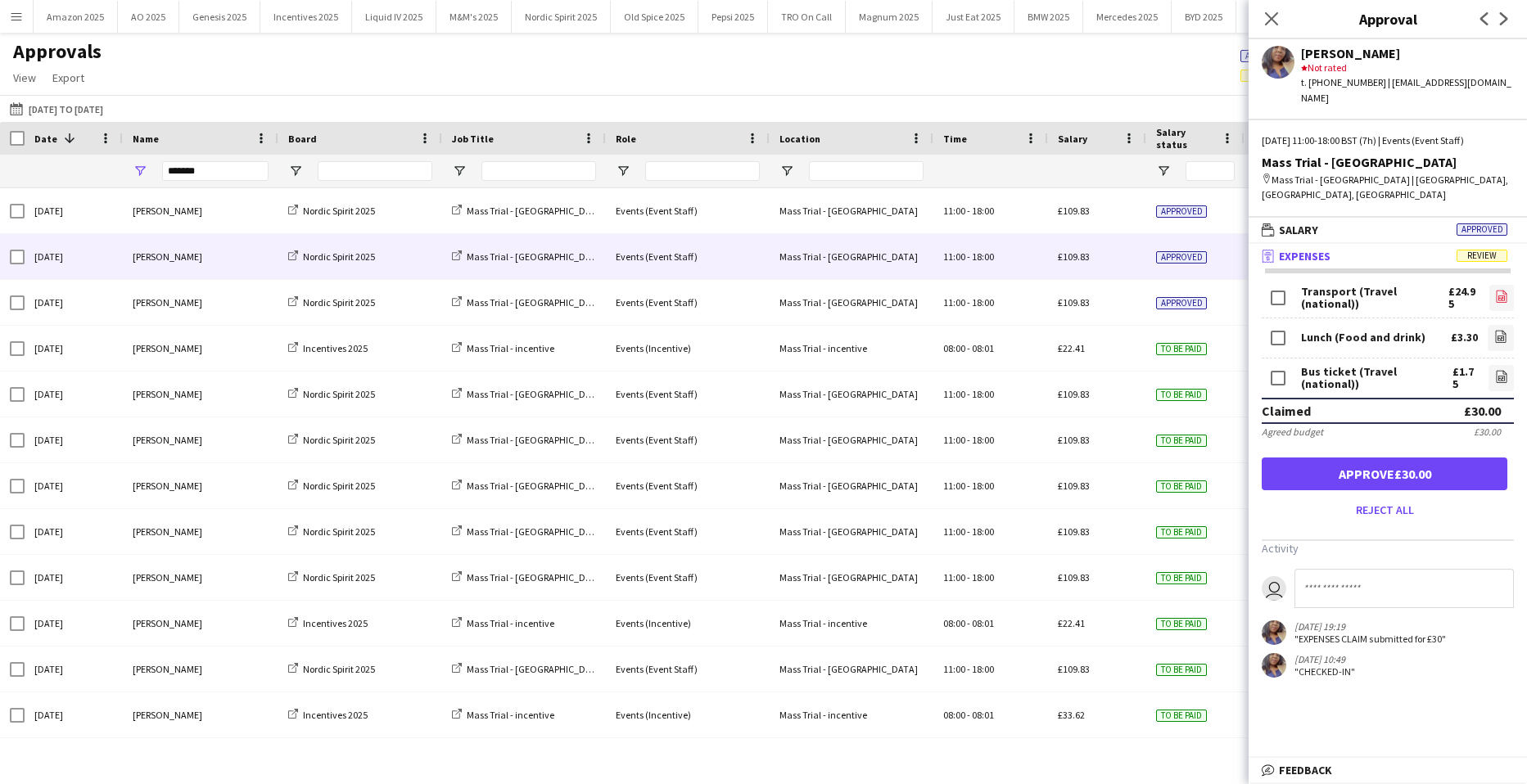
click at [1500, 290] on icon "file-image" at bounding box center [1501, 296] width 13 height 13
click at [1508, 325] on link "file-image" at bounding box center [1500, 338] width 27 height 27
click at [1499, 370] on icon at bounding box center [1501, 376] width 10 height 12
click at [1459, 458] on button "Approve £30.00" at bounding box center [1384, 474] width 246 height 33
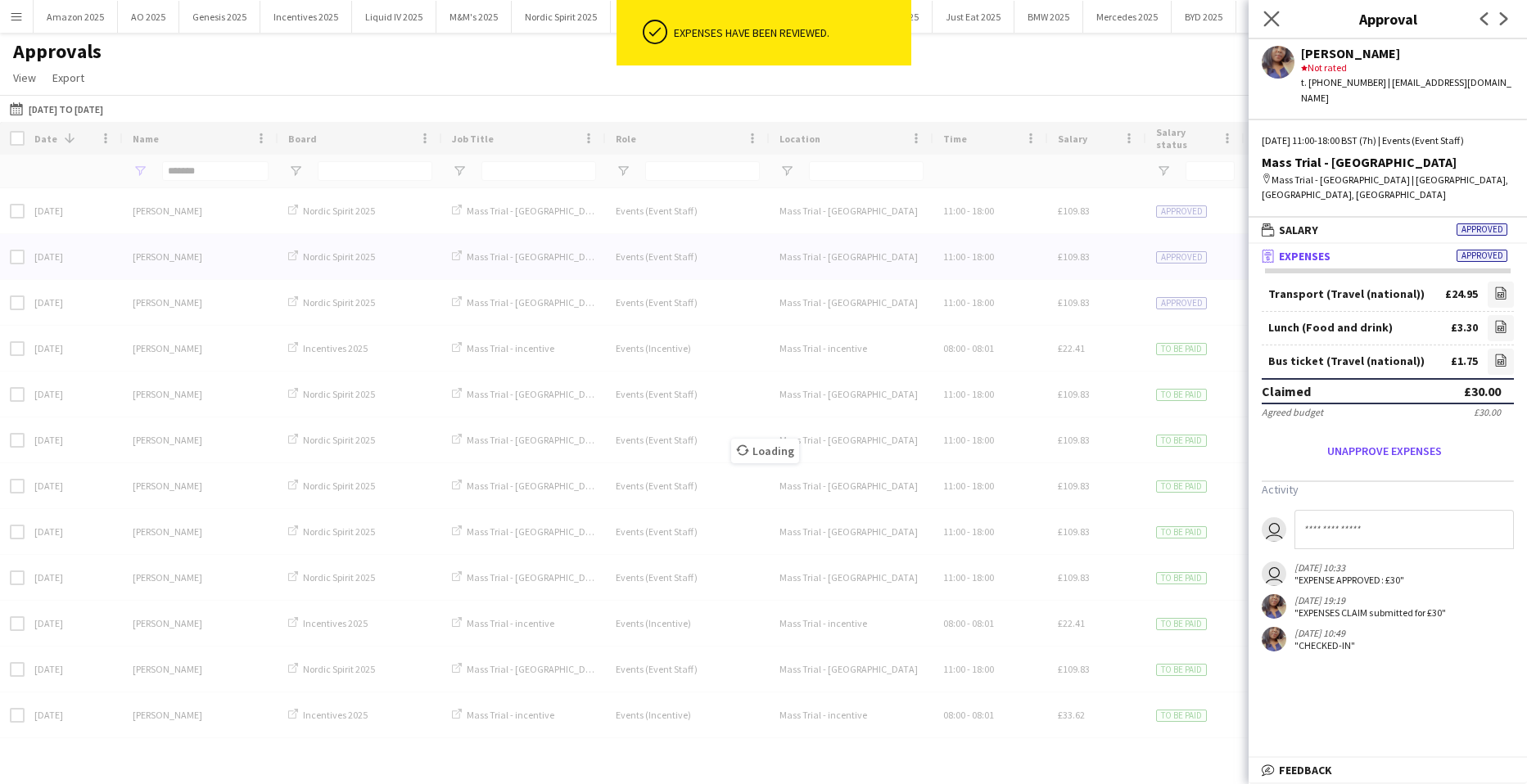
click at [1269, 9] on app-icon "Close pop-in" at bounding box center [1272, 20] width 24 height 24
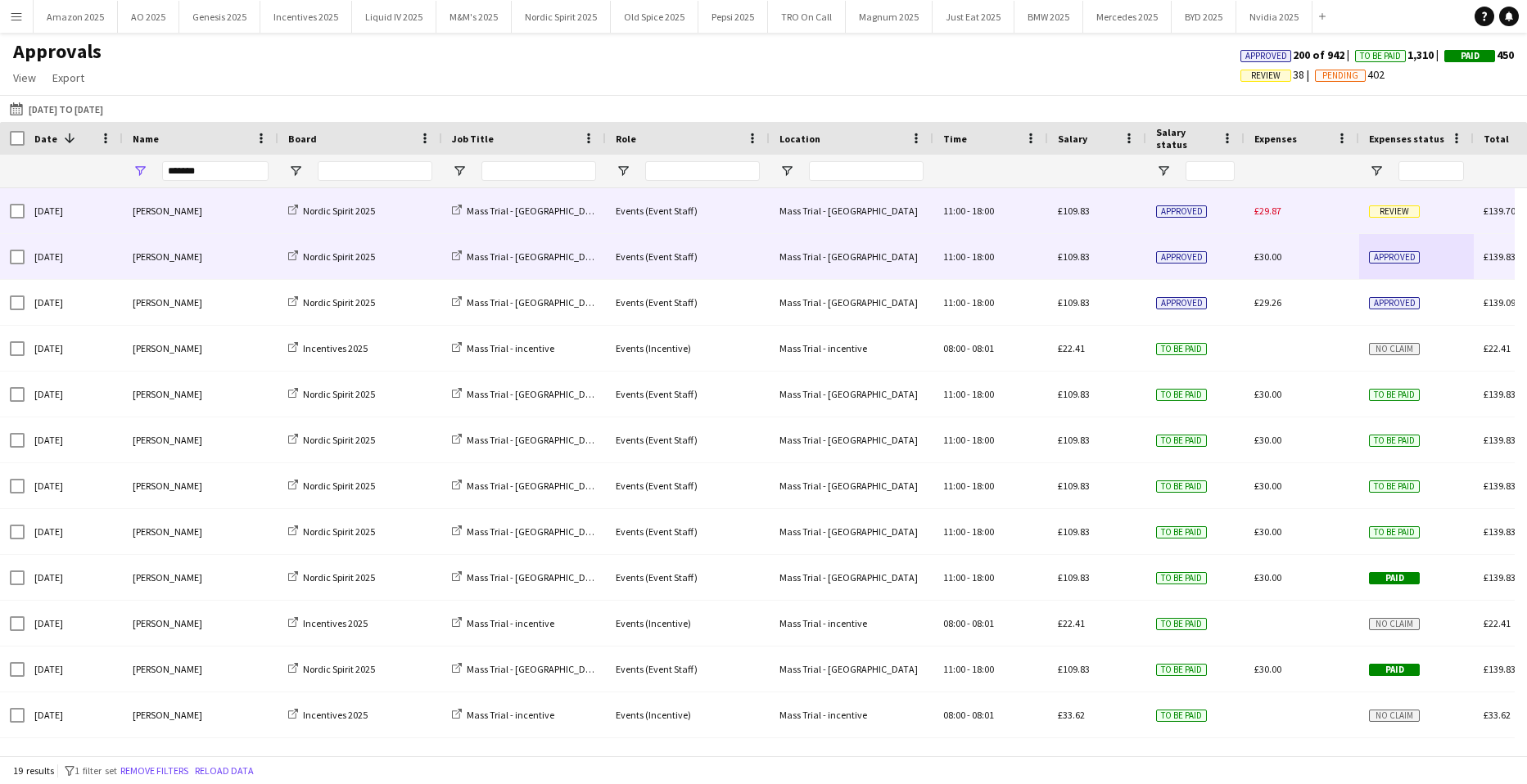
click at [1388, 211] on span "Review" at bounding box center [1393, 212] width 51 height 12
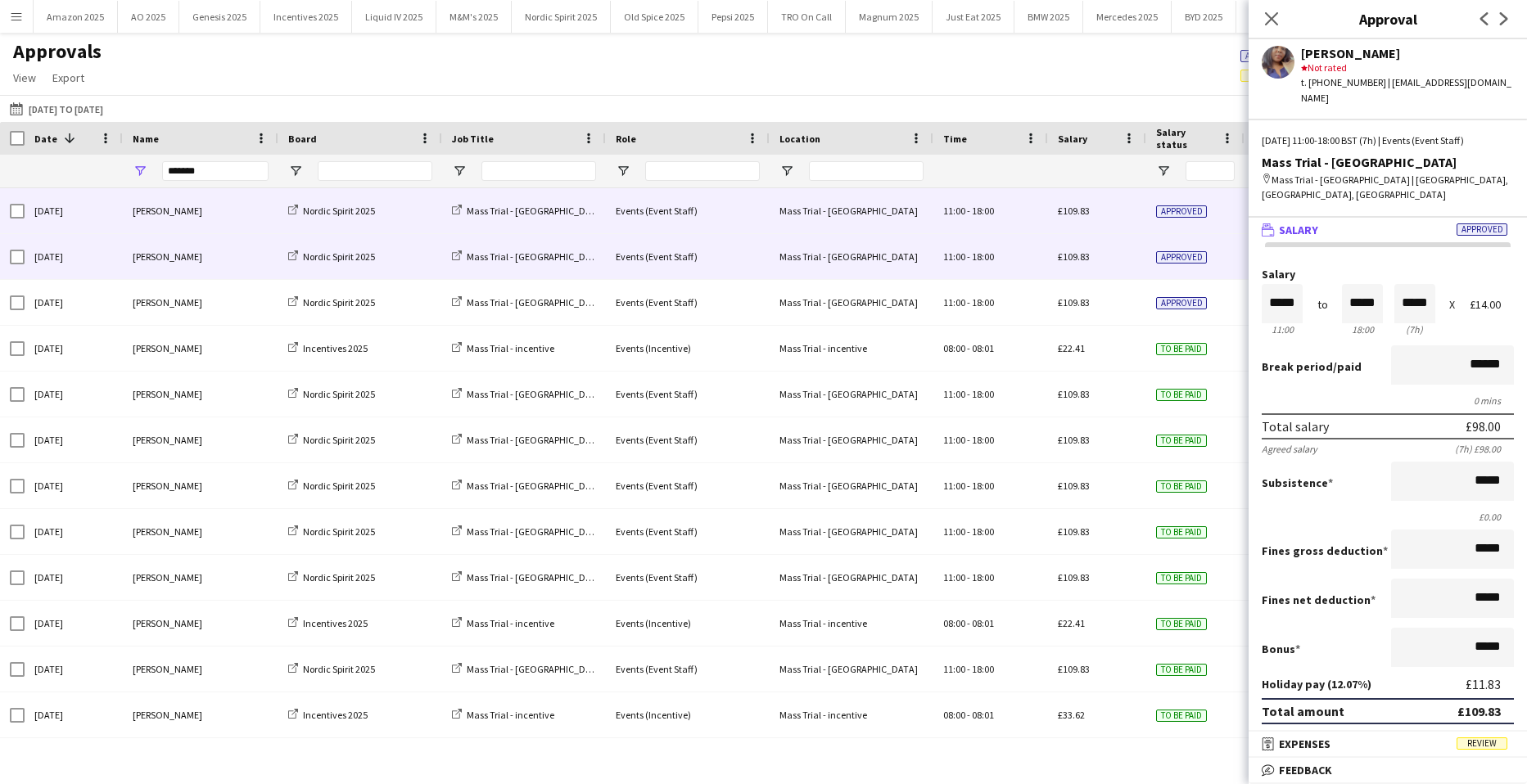
click at [1493, 750] on span "Review" at bounding box center [1482, 744] width 51 height 12
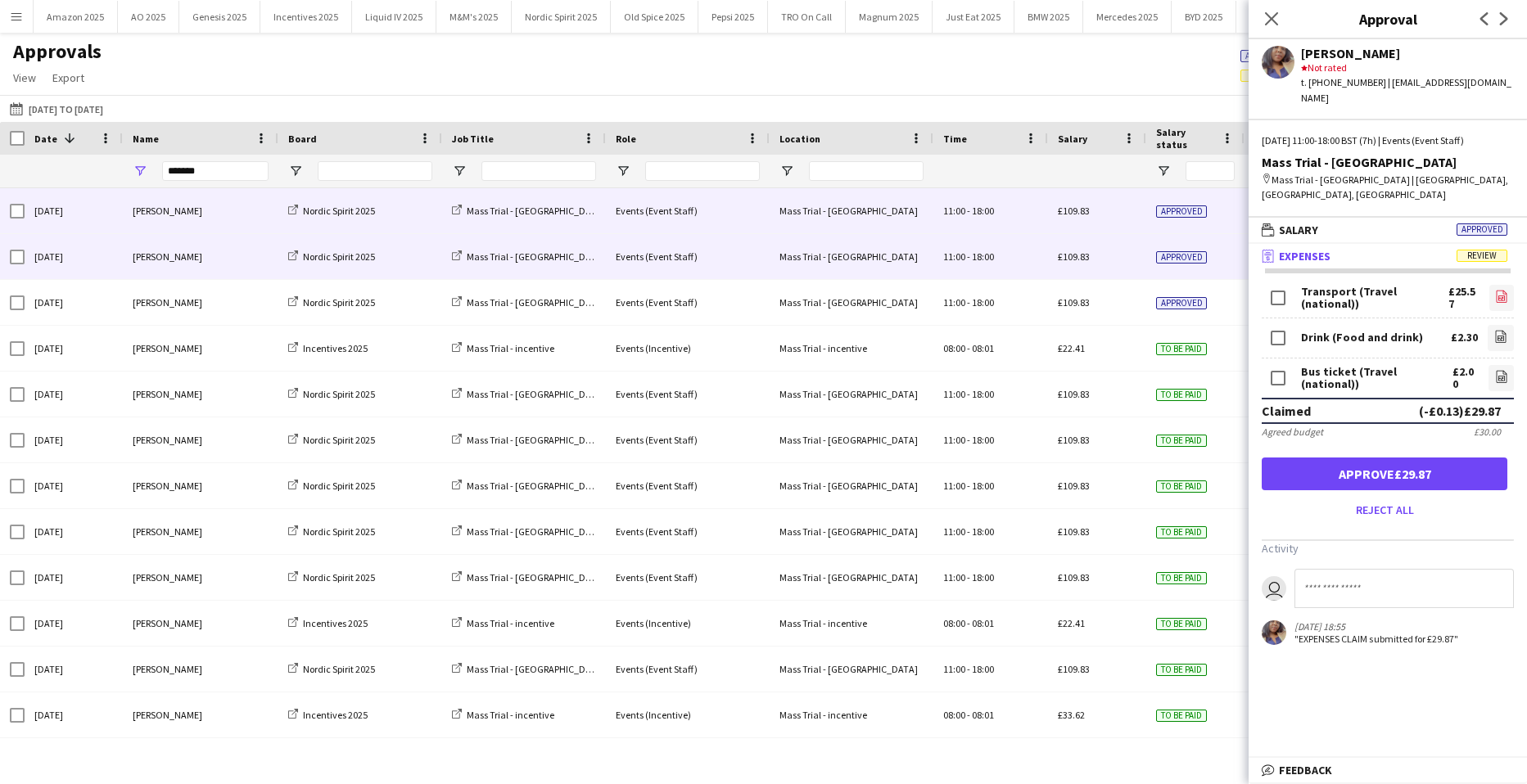
click at [1495, 290] on icon "file-image" at bounding box center [1501, 296] width 13 height 13
click at [1487, 319] on div "Drink (Food and drink) £2.30 file-image" at bounding box center [1387, 338] width 252 height 40
click at [1500, 336] on icon at bounding box center [1500, 338] width 7 height 5
click at [1495, 370] on icon "file-image" at bounding box center [1501, 376] width 13 height 13
drag, startPoint x: 1423, startPoint y: 446, endPoint x: 1392, endPoint y: 299, distance: 150.2
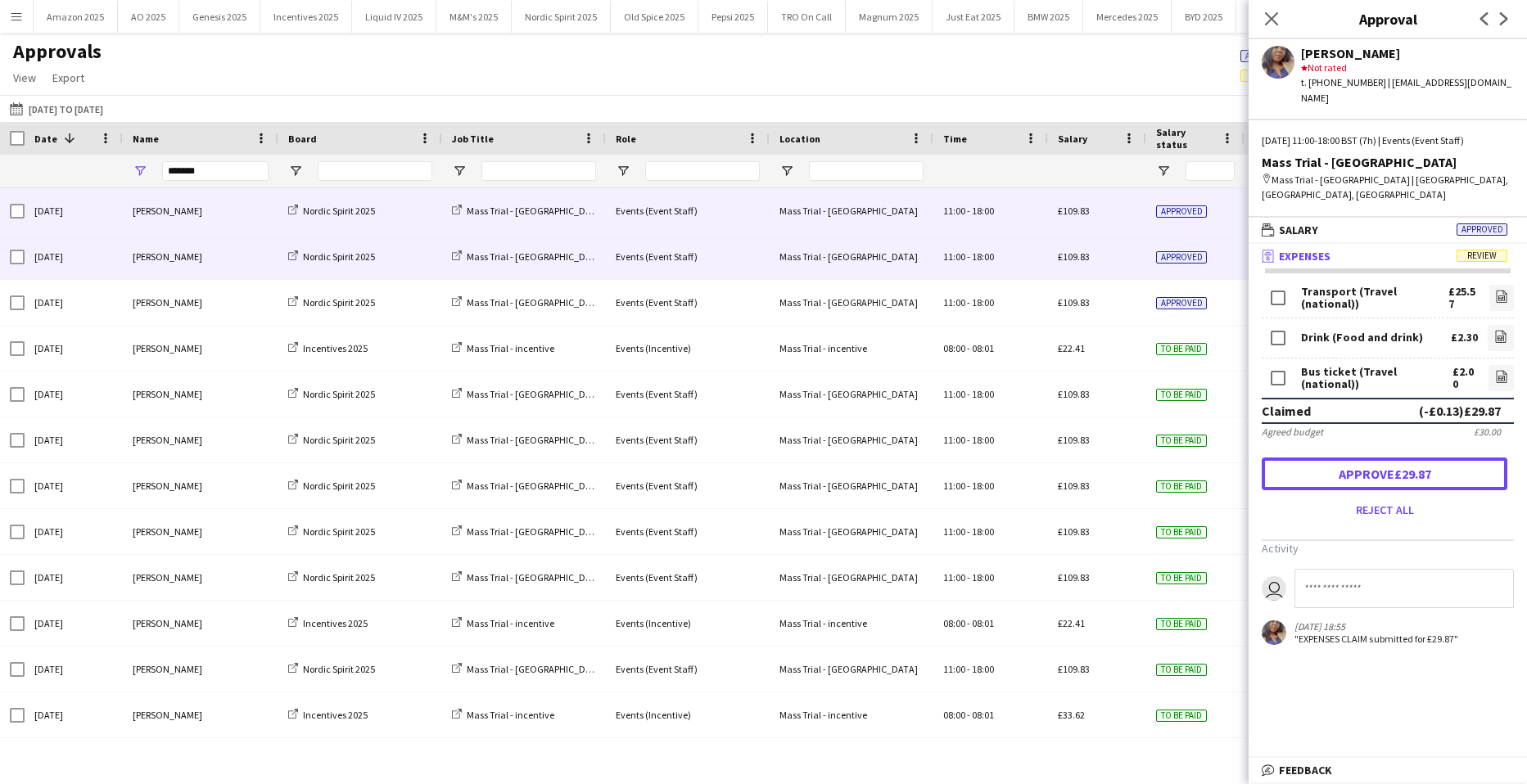
click at [1424, 458] on button "Approve £29.87" at bounding box center [1384, 474] width 246 height 33
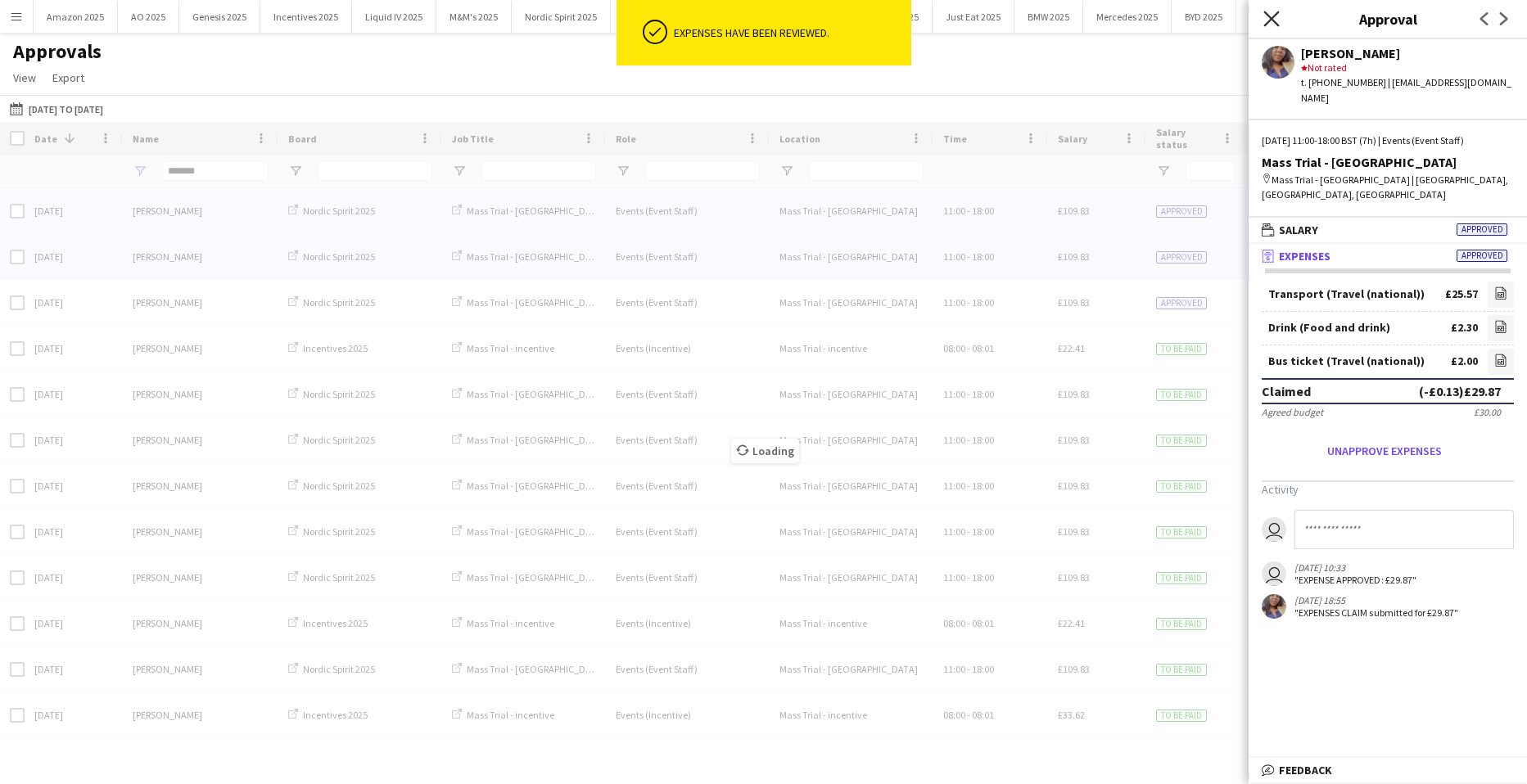
click at [1272, 21] on icon "Close pop-in" at bounding box center [1271, 18] width 15 height 15
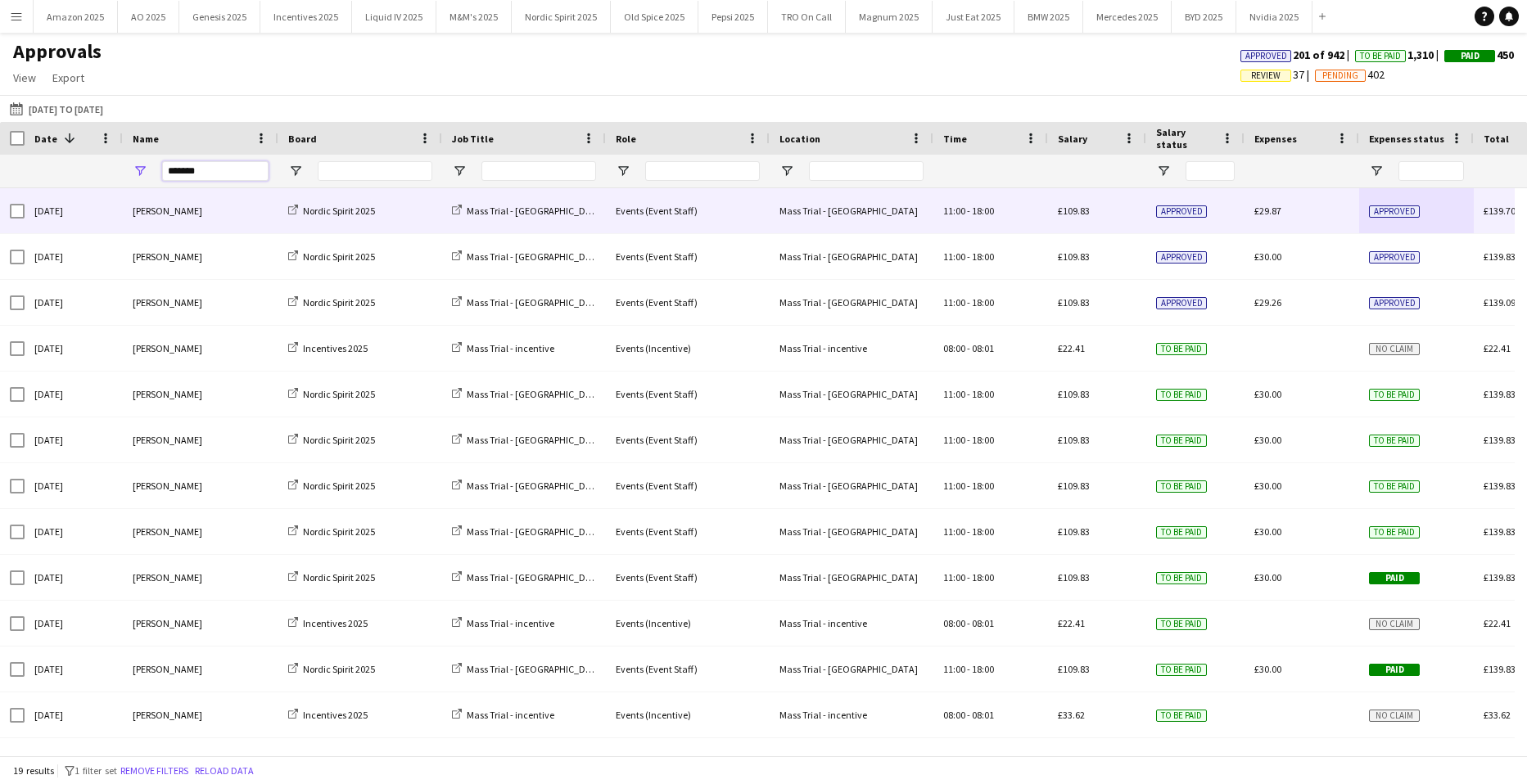
drag, startPoint x: 226, startPoint y: 177, endPoint x: 103, endPoint y: 192, distance: 123.9
click at [103, 192] on div "Date 1 Name Board -" at bounding box center [764, 438] width 1527 height 633
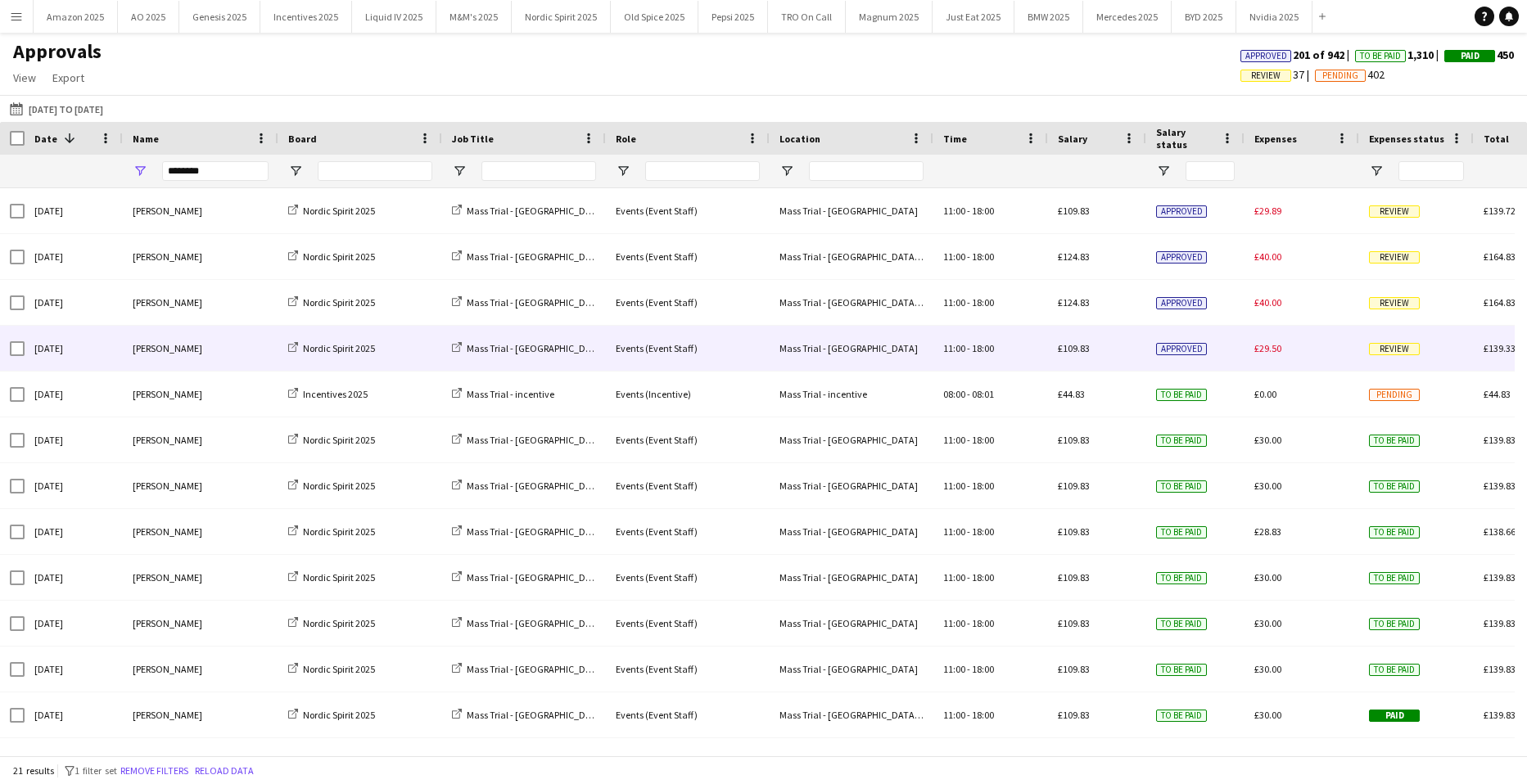
click at [1389, 347] on span "Review" at bounding box center [1393, 349] width 51 height 12
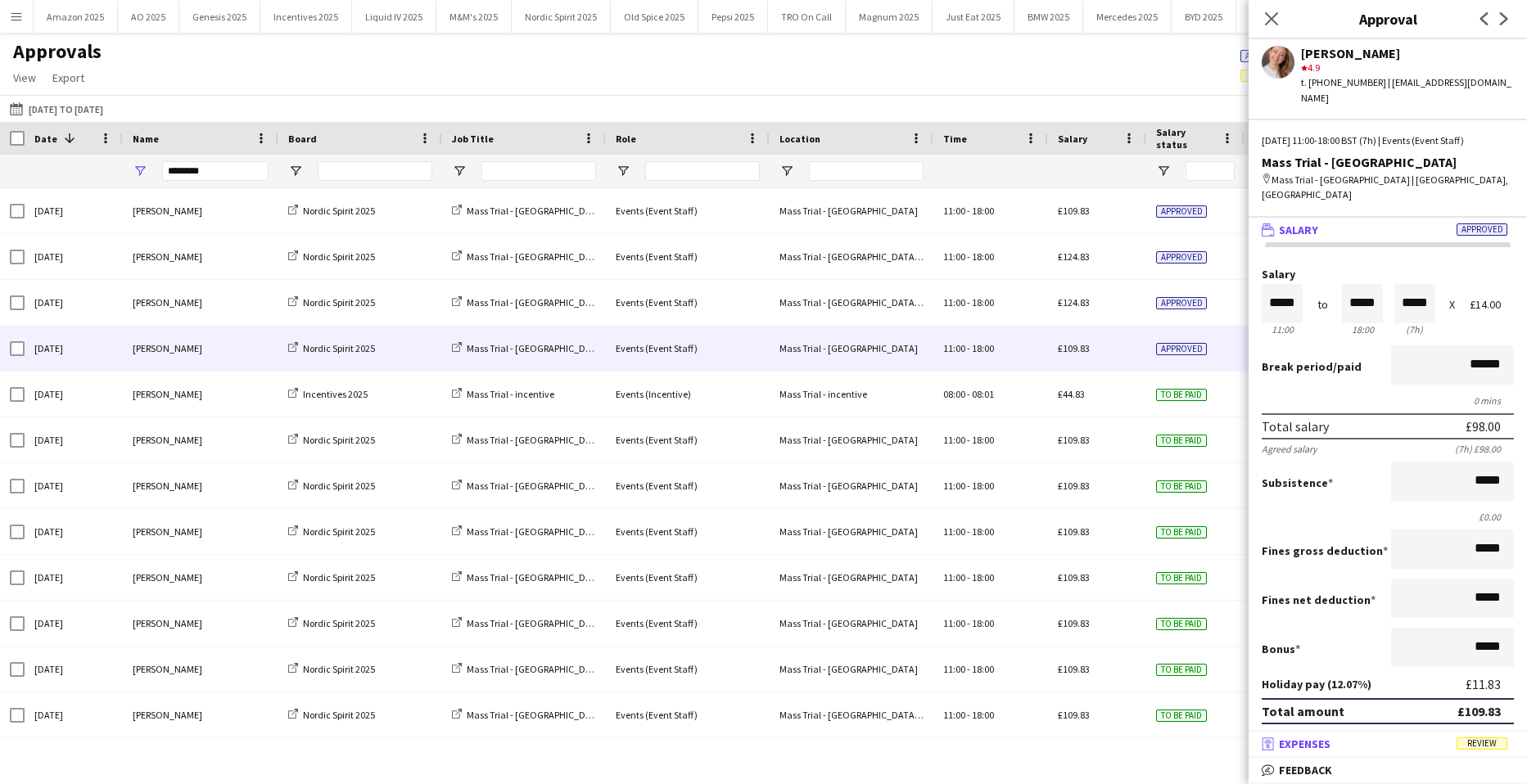
click at [1480, 736] on mat-expansion-panel-header "receipt Expenses Review" at bounding box center [1387, 744] width 278 height 25
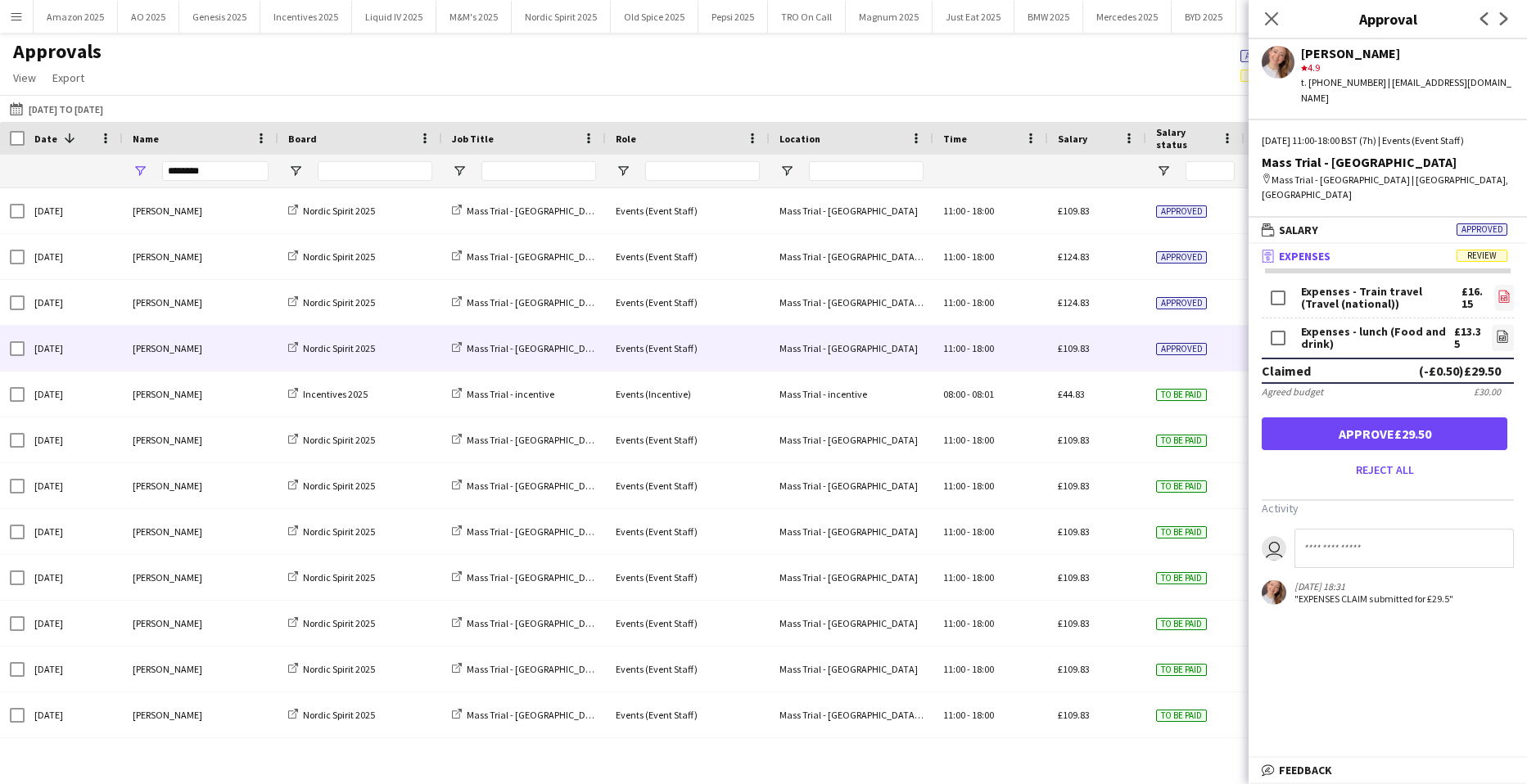
click at [1500, 296] on icon at bounding box center [1504, 298] width 7 height 5
click at [1496, 330] on icon "file-image" at bounding box center [1502, 336] width 13 height 13
click at [1357, 417] on button "Approve £29.50" at bounding box center [1384, 434] width 246 height 33
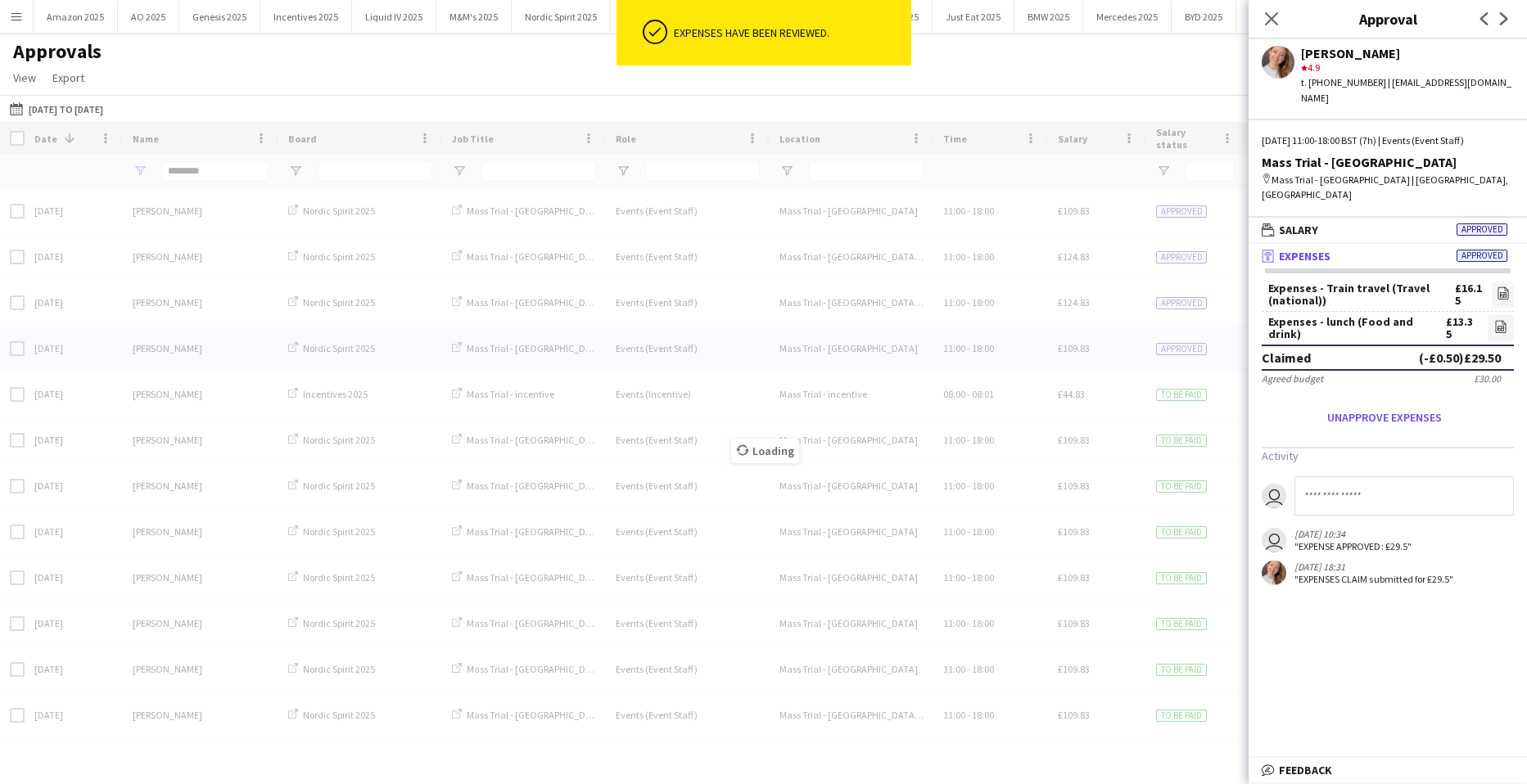
click at [1126, 305] on div "Loading" at bounding box center [764, 438] width 1527 height 633
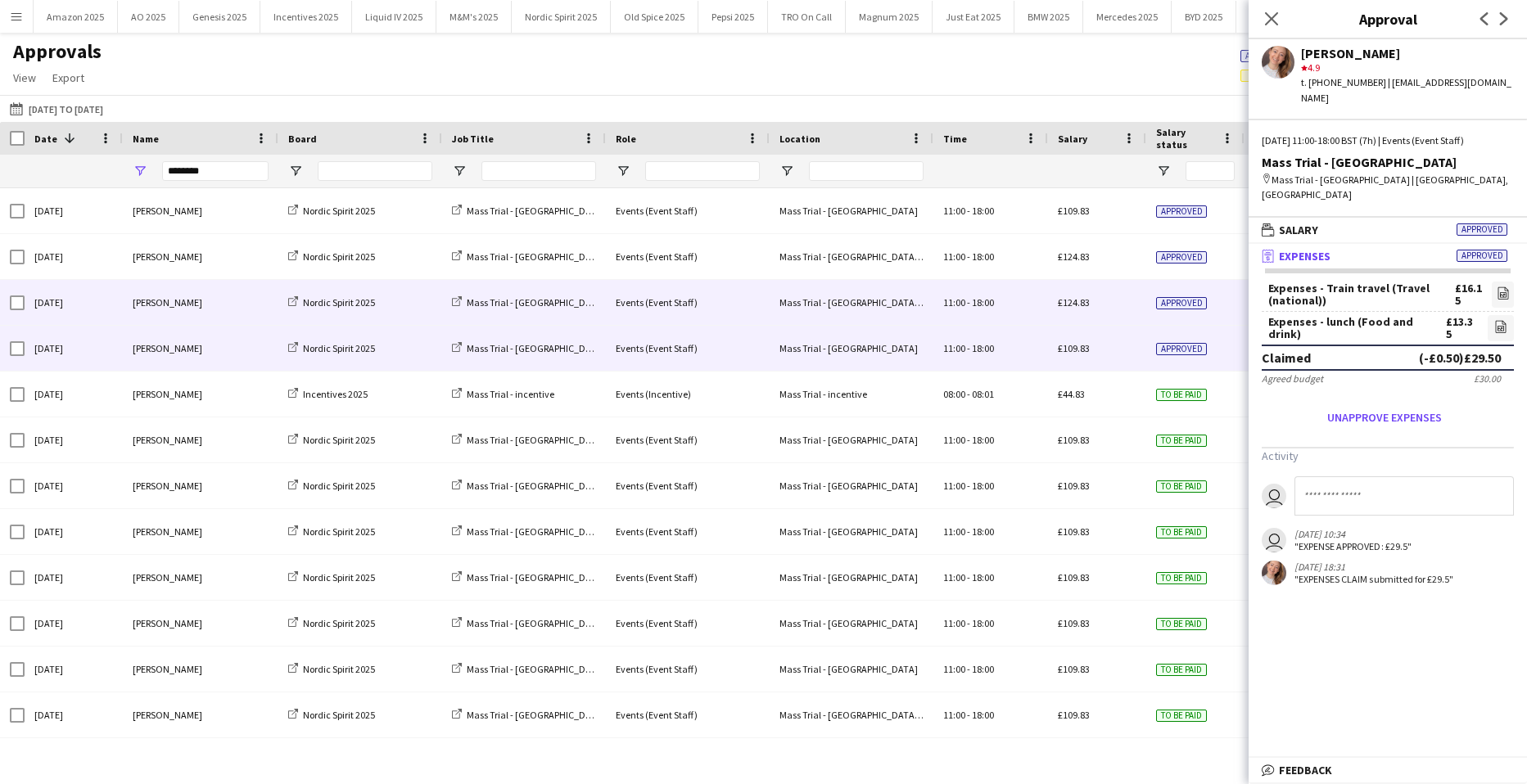
click at [1116, 303] on div "£124.83" at bounding box center [1097, 302] width 99 height 45
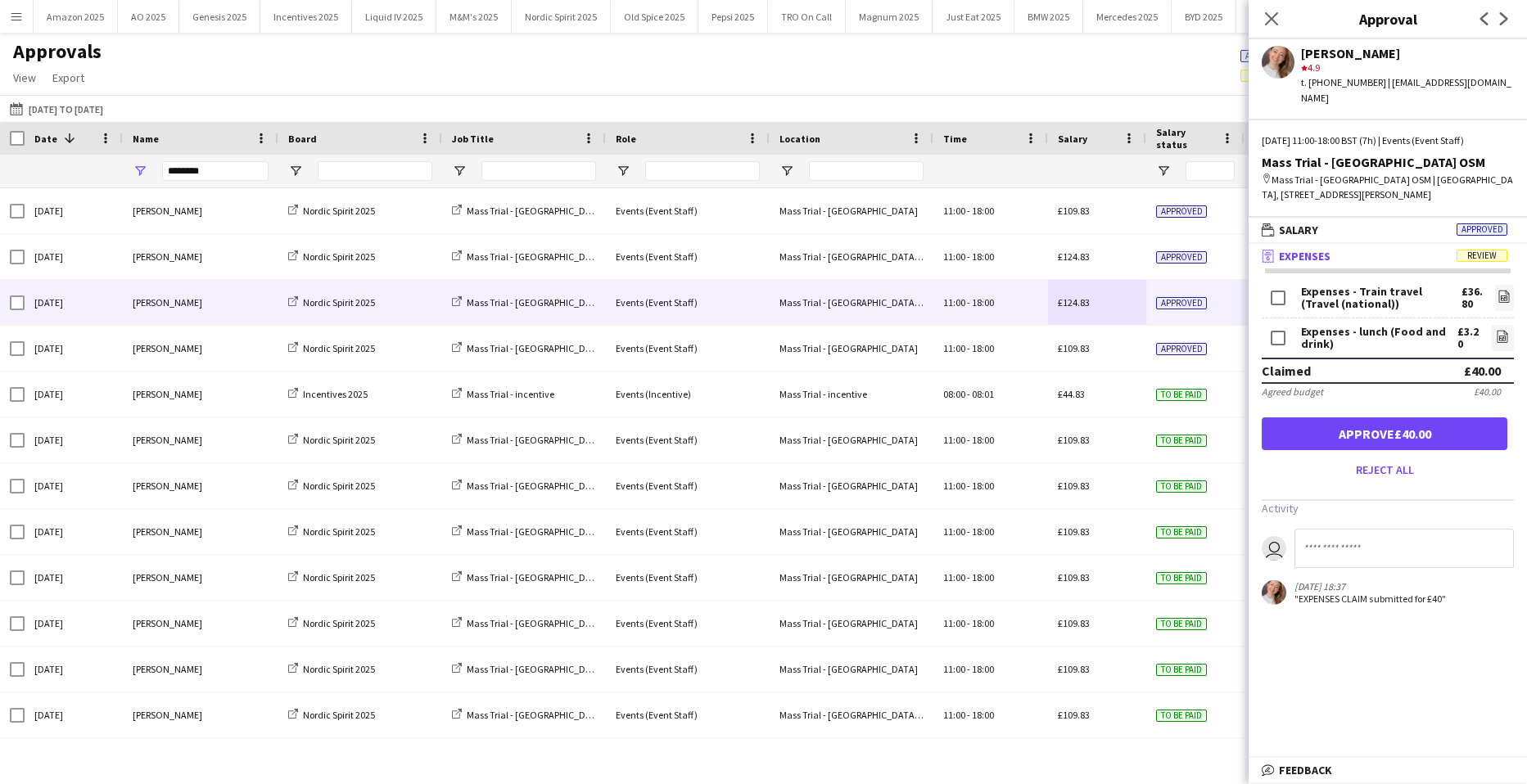
click at [1488, 282] on div "Expenses - Train travel (Travel (national)) £36.80 file-image" at bounding box center [1387, 300] width 252 height 37
click at [1501, 290] on icon "file-image" at bounding box center [1503, 296] width 13 height 13
click at [1502, 330] on icon "file-image" at bounding box center [1502, 336] width 13 height 13
click at [1451, 422] on button "Approve £40.00" at bounding box center [1384, 434] width 246 height 33
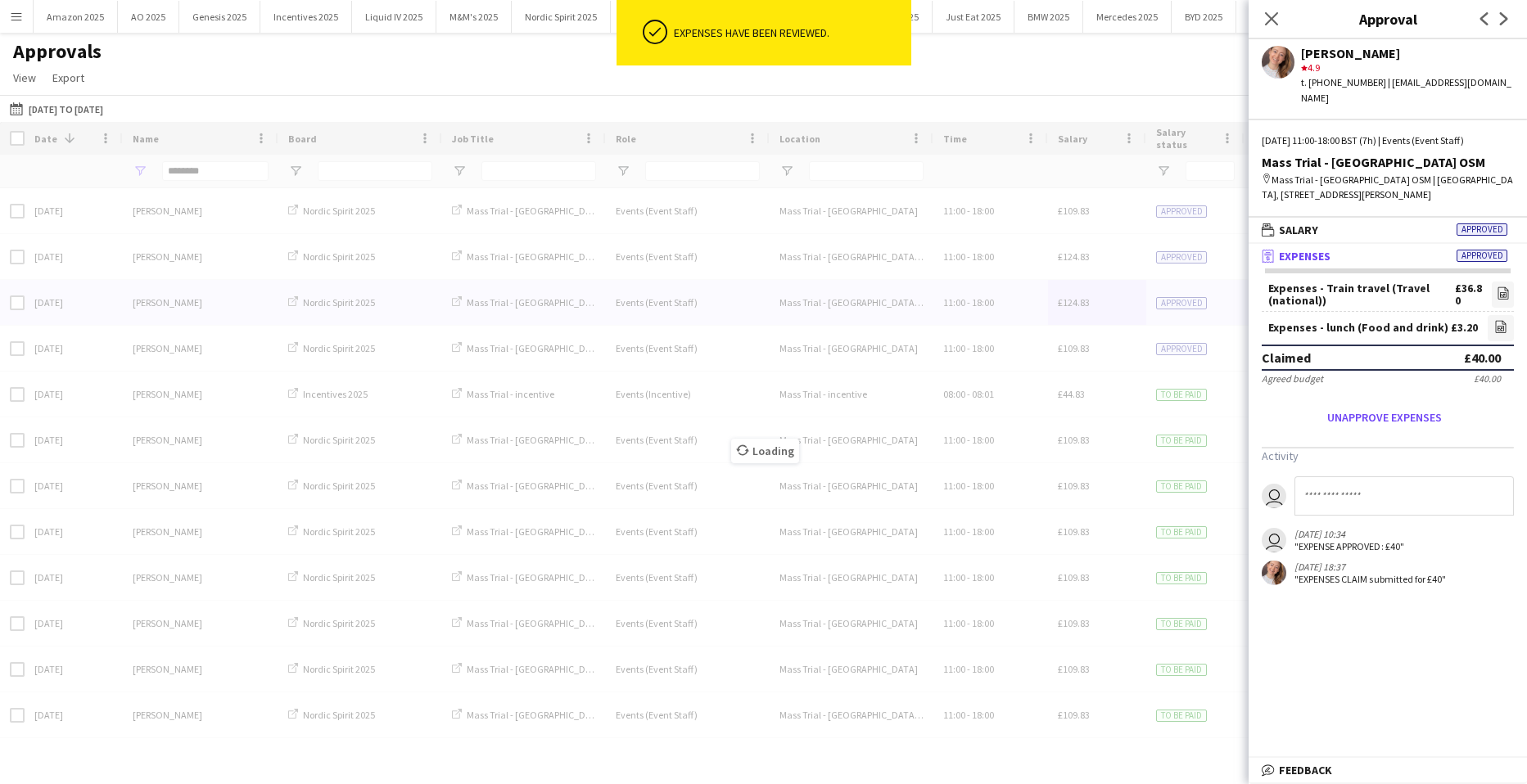
click at [1138, 265] on div "Loading" at bounding box center [764, 438] width 1527 height 633
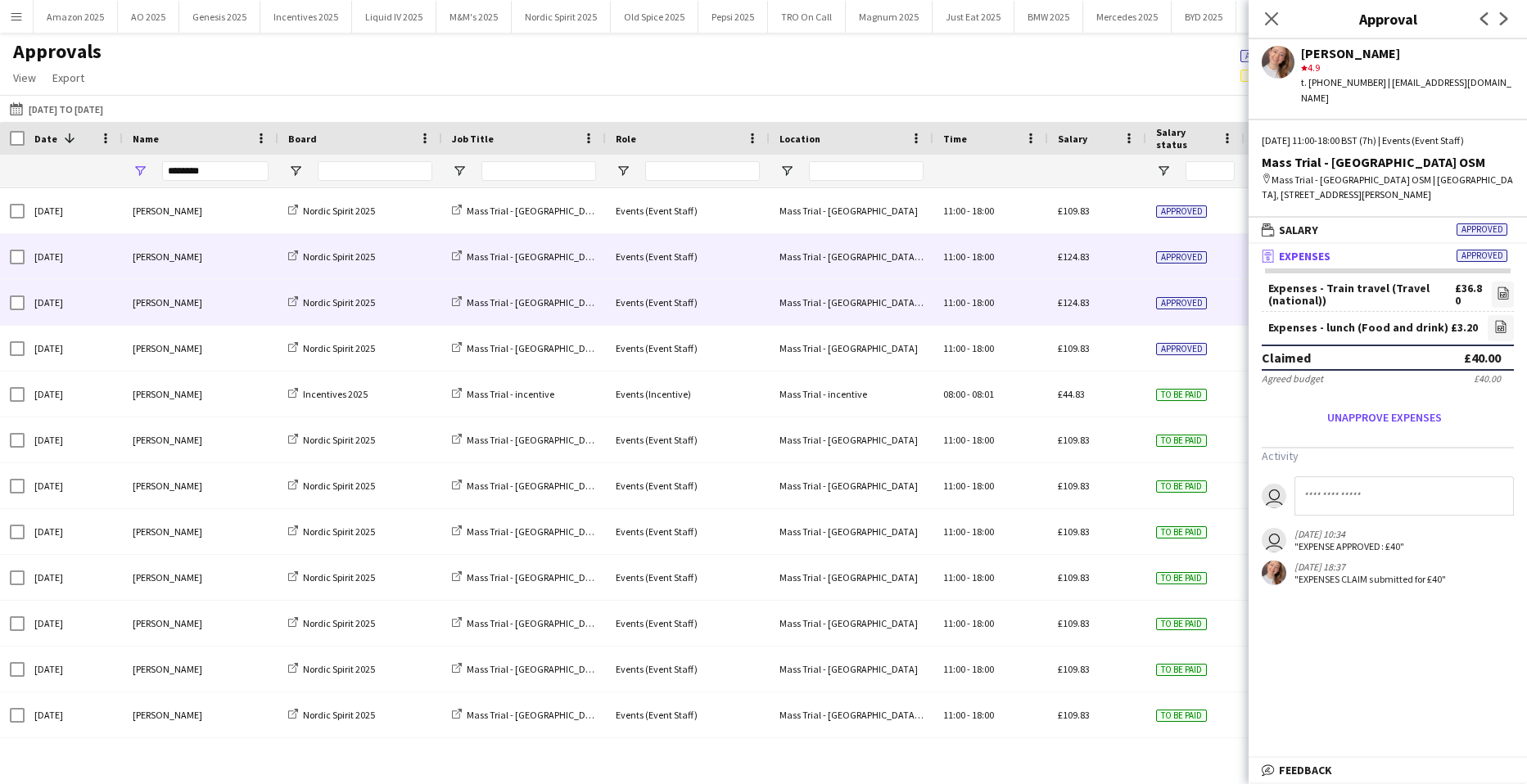
click at [1135, 260] on div "£124.83" at bounding box center [1097, 256] width 99 height 45
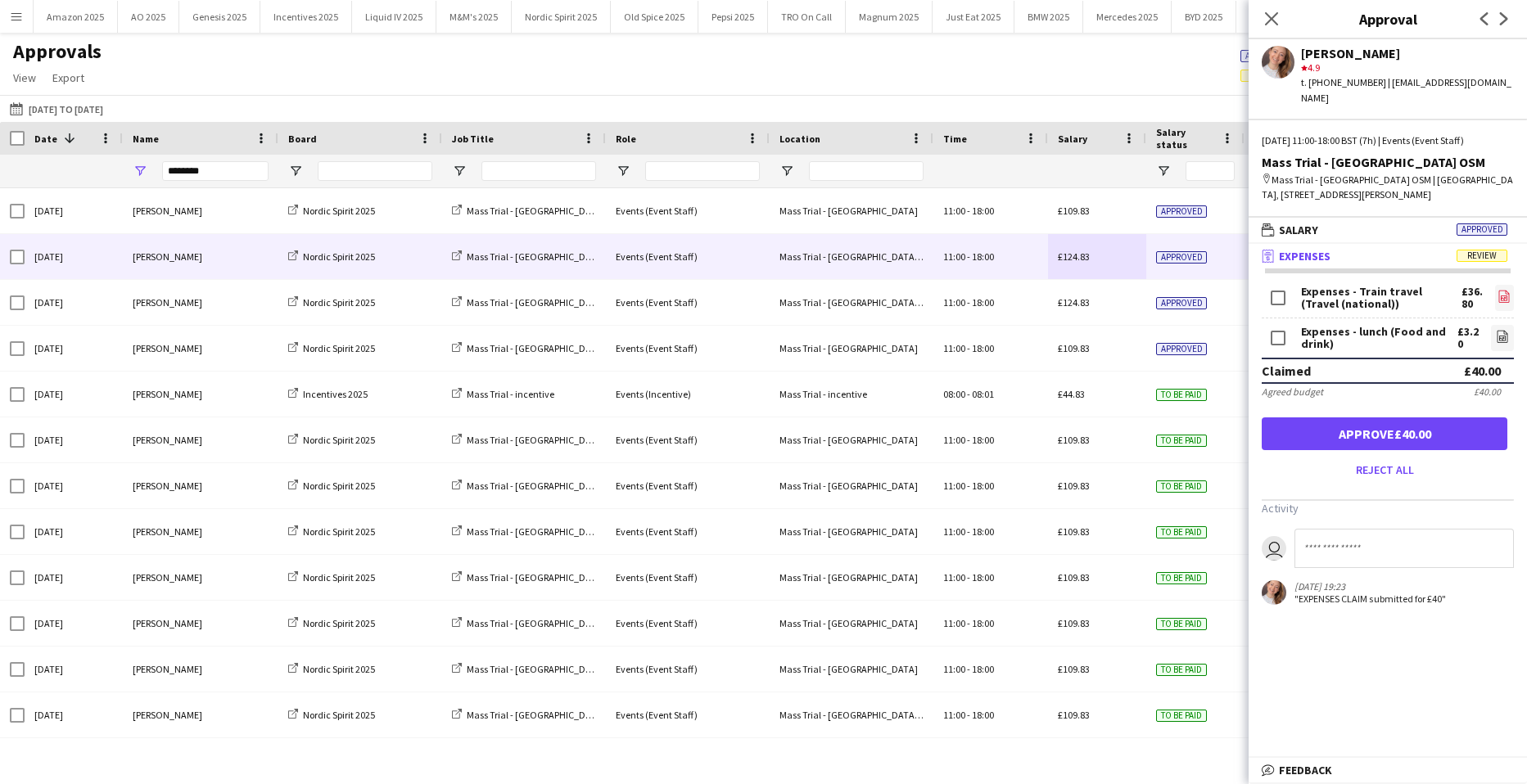
click at [1500, 290] on icon "file-image" at bounding box center [1503, 296] width 13 height 13
click at [1496, 330] on icon "file-image" at bounding box center [1502, 336] width 13 height 13
click at [1458, 417] on button "Approve £40.00" at bounding box center [1384, 434] width 246 height 33
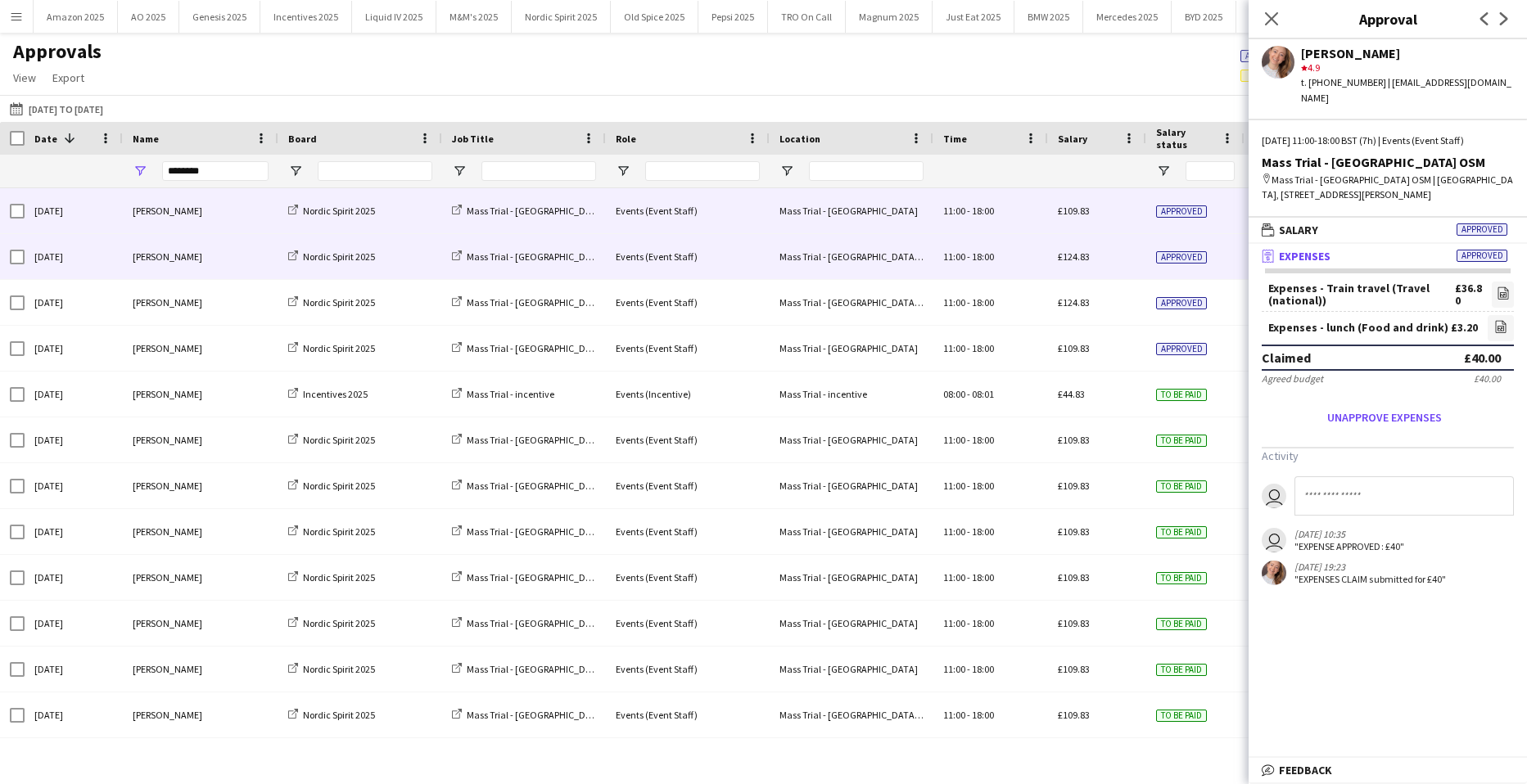
click at [1145, 216] on div "£109.83" at bounding box center [1097, 211] width 99 height 45
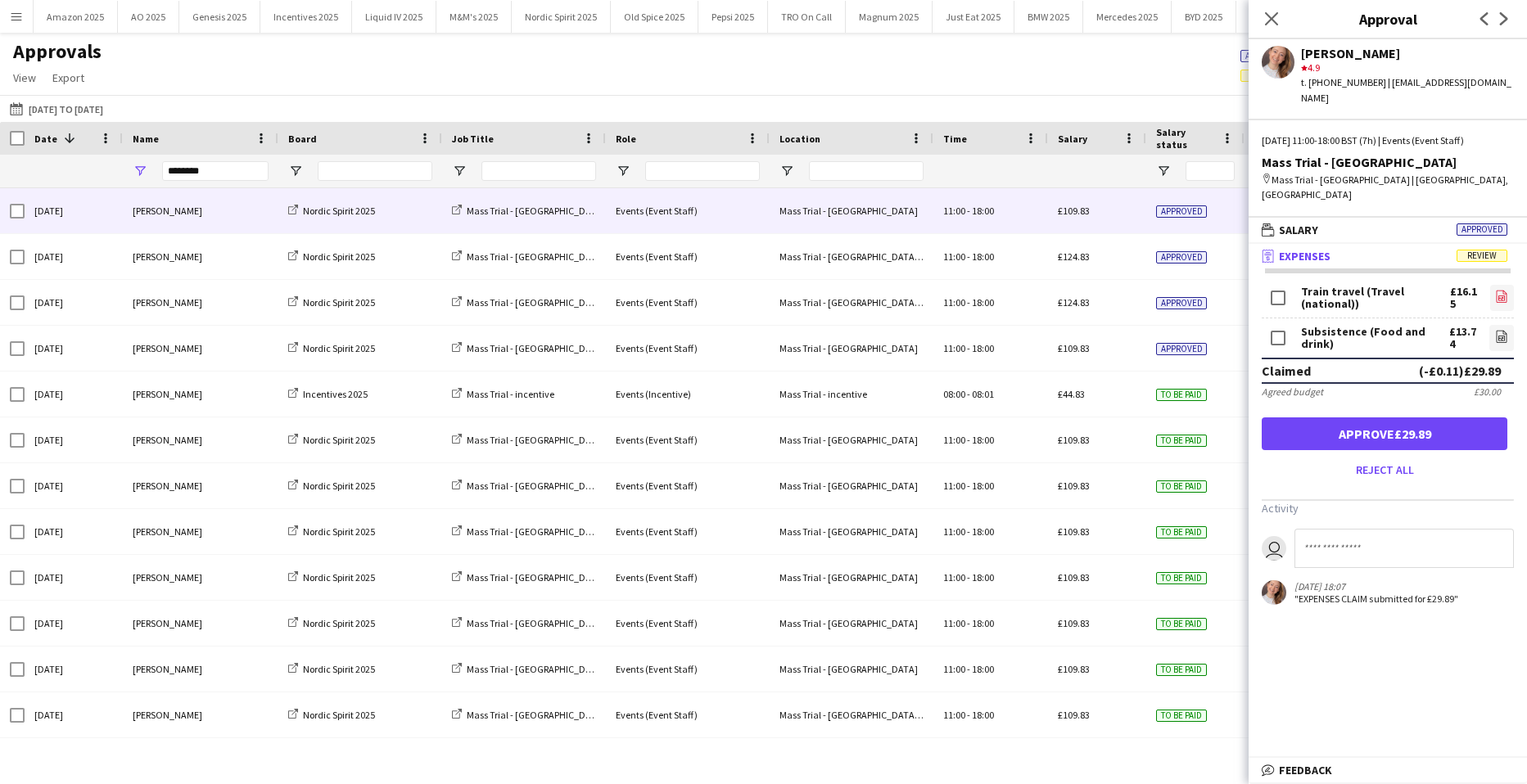
click at [1496, 290] on icon at bounding box center [1501, 296] width 10 height 12
click at [1496, 330] on icon "file-image" at bounding box center [1501, 336] width 13 height 13
click at [1361, 417] on button "Approve £29.89" at bounding box center [1384, 434] width 246 height 33
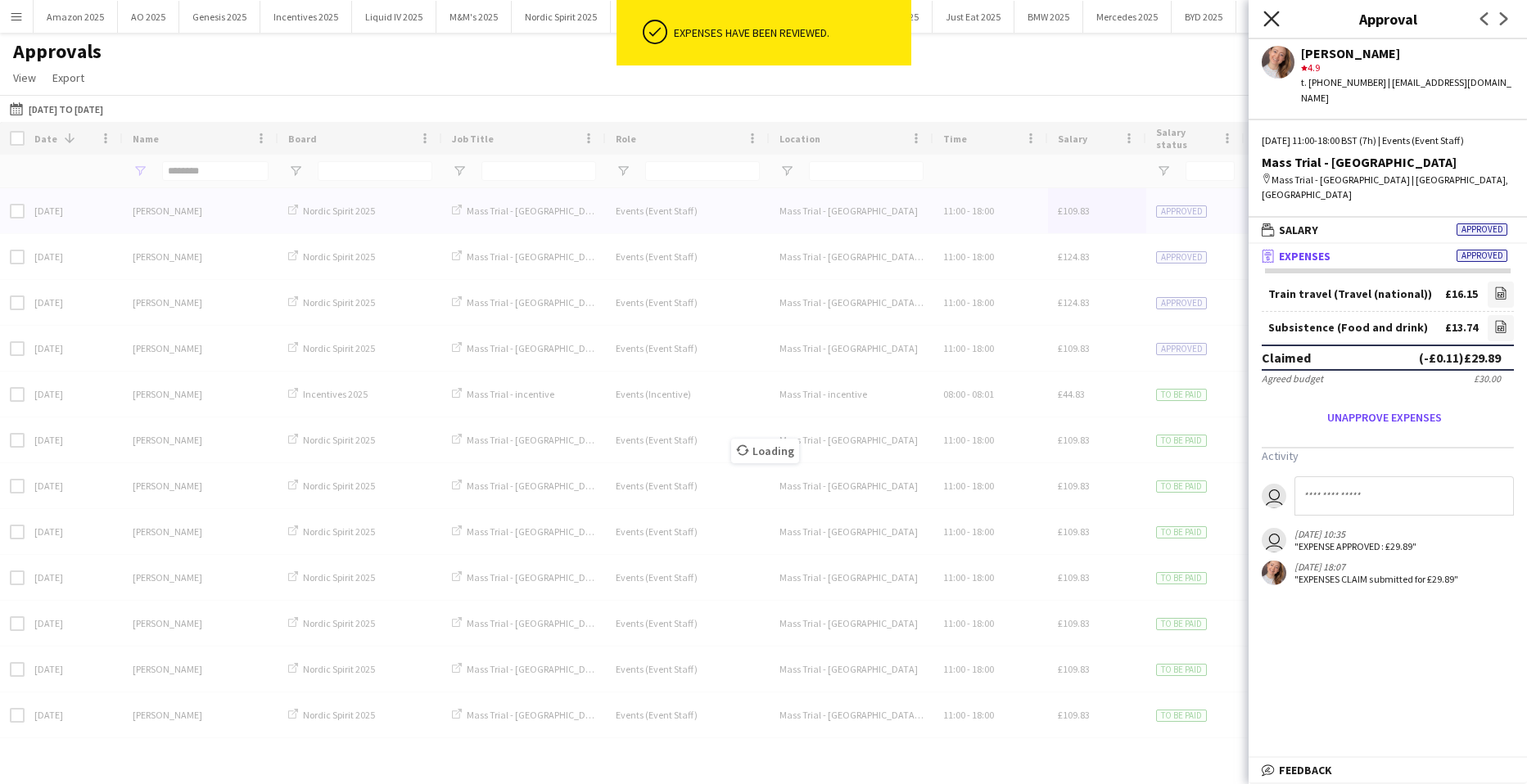
click at [1263, 23] on icon "Close pop-in" at bounding box center [1271, 18] width 15 height 15
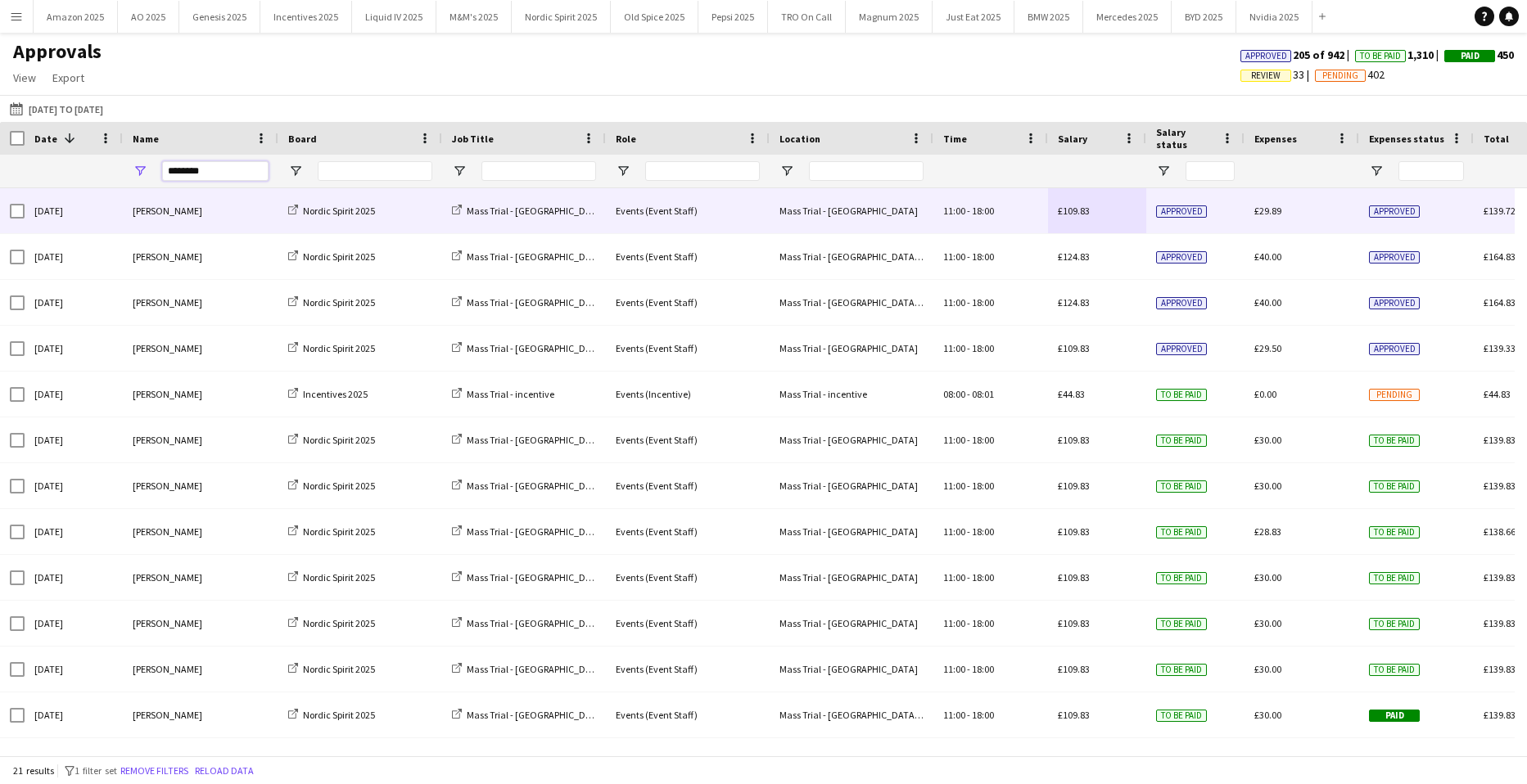
click at [228, 177] on input "********" at bounding box center [215, 171] width 106 height 20
drag, startPoint x: 228, startPoint y: 177, endPoint x: -725, endPoint y: 181, distance: 953.0
click at [0, 181] on html "Menu Boards Boards Boards All jobs Status Workforce Workforce My Workforce Recr…" at bounding box center [764, 392] width 1527 height 784
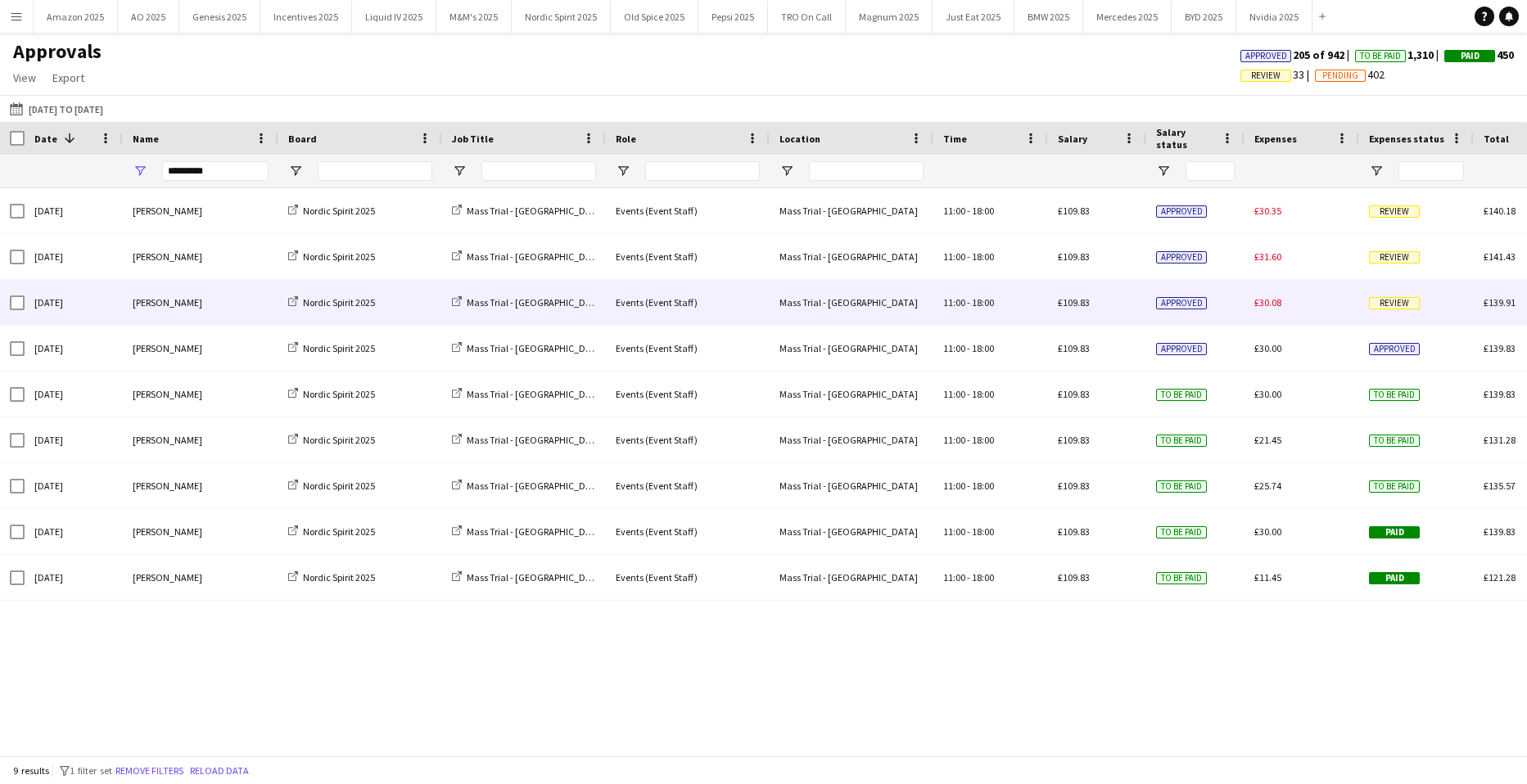
click at [1391, 302] on span "Review" at bounding box center [1393, 303] width 51 height 12
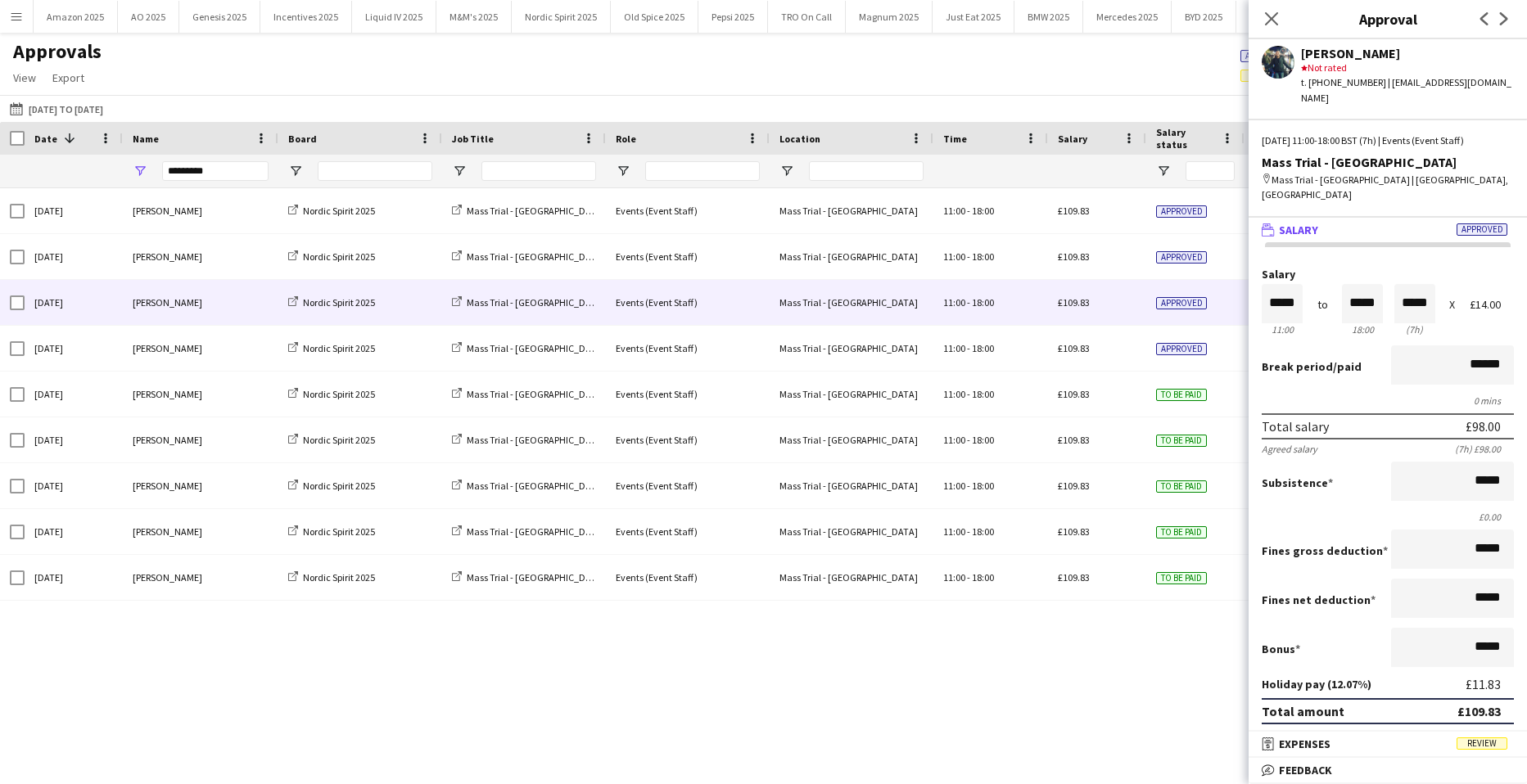
click at [1493, 742] on span "Review" at bounding box center [1482, 744] width 51 height 12
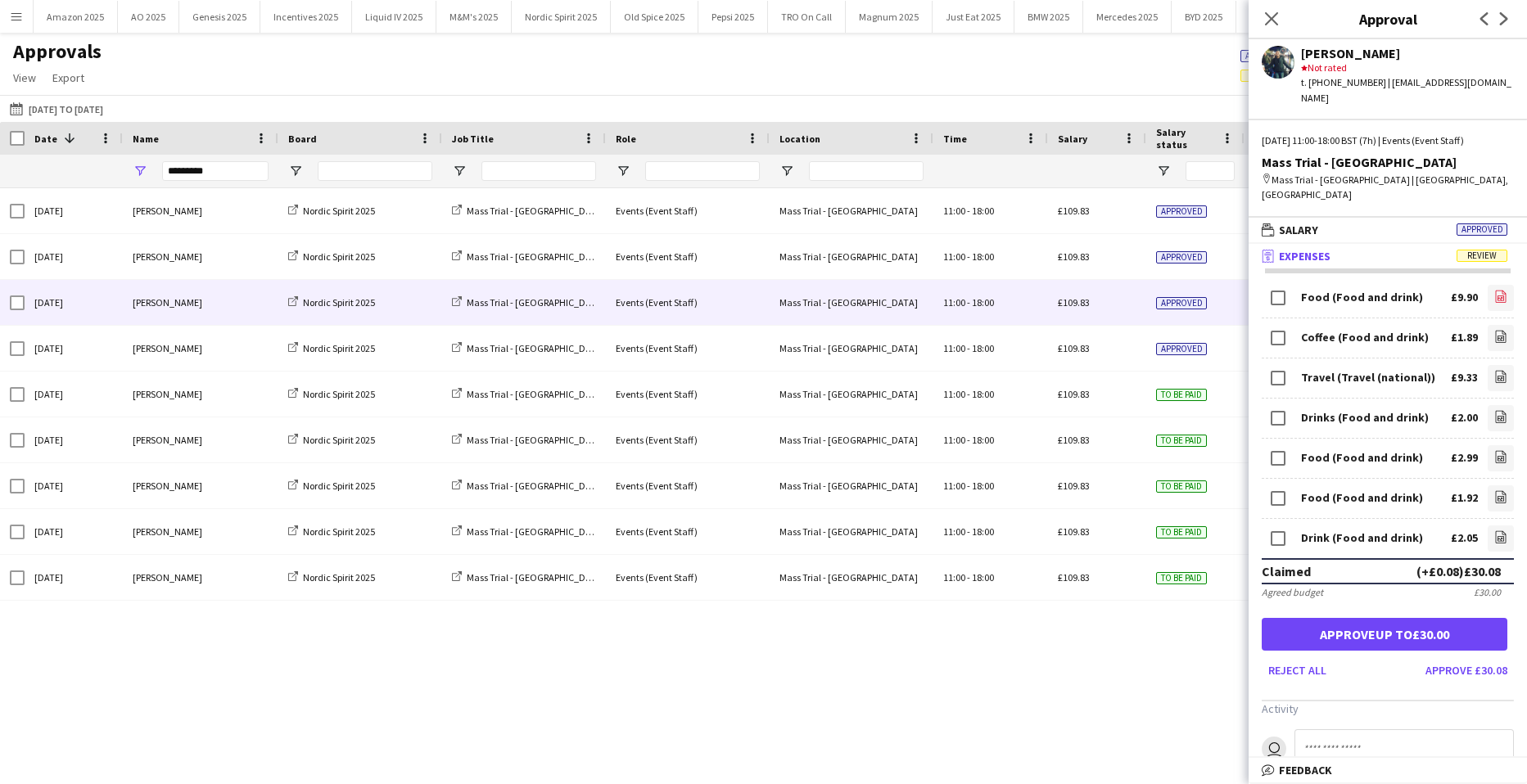
click at [1497, 296] on icon at bounding box center [1500, 298] width 7 height 5
click at [1500, 337] on icon at bounding box center [1501, 338] width 2 height 2
click at [1496, 370] on icon at bounding box center [1501, 376] width 10 height 12
click at [1488, 405] on link "file-image" at bounding box center [1500, 418] width 27 height 27
click at [1494, 450] on icon "file-image" at bounding box center [1500, 456] width 13 height 13
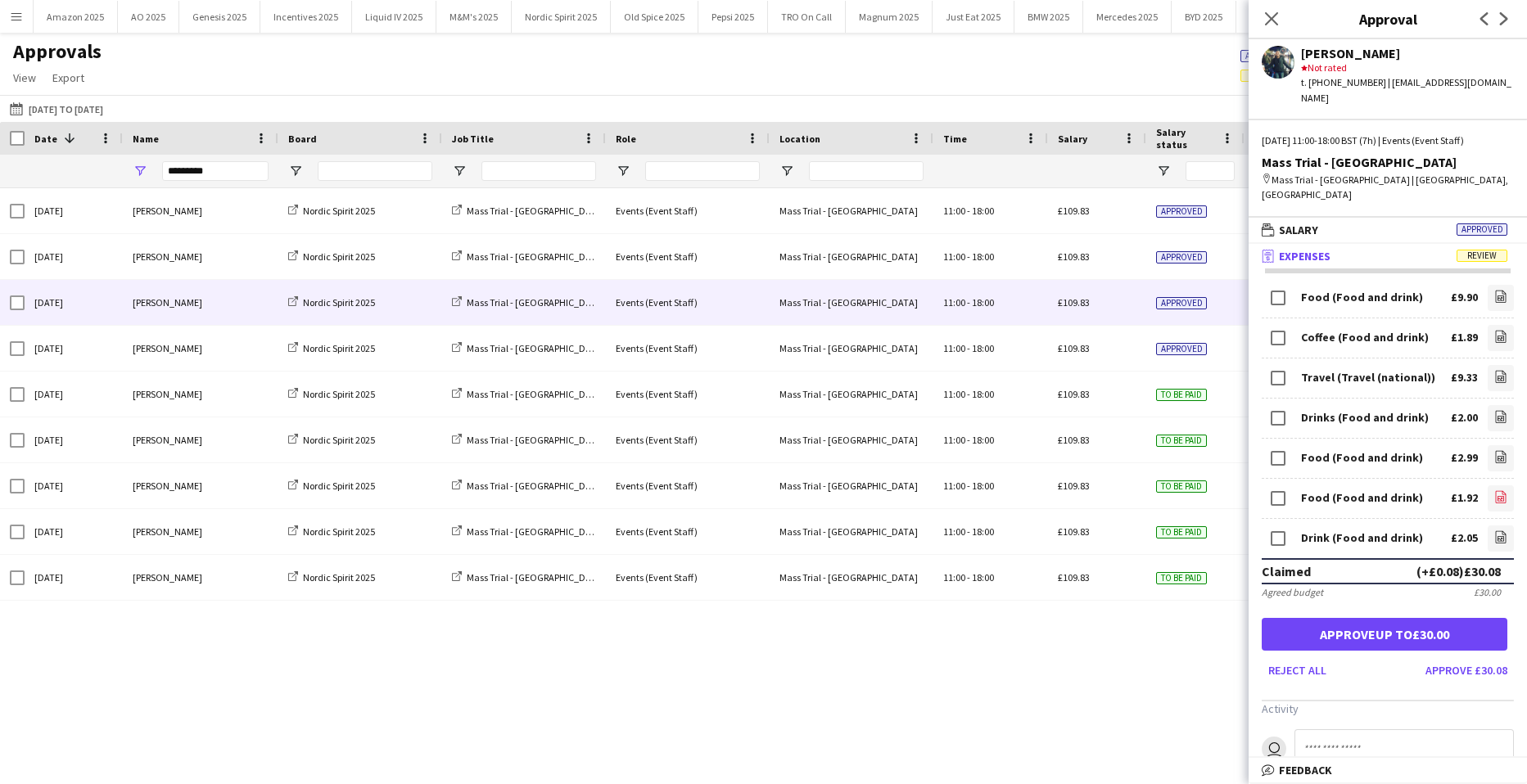
click at [1496, 490] on icon at bounding box center [1501, 496] width 10 height 12
click at [1497, 536] on icon at bounding box center [1500, 539] width 7 height 5
click at [1368, 618] on button "Approve up to £30.00" at bounding box center [1384, 634] width 246 height 33
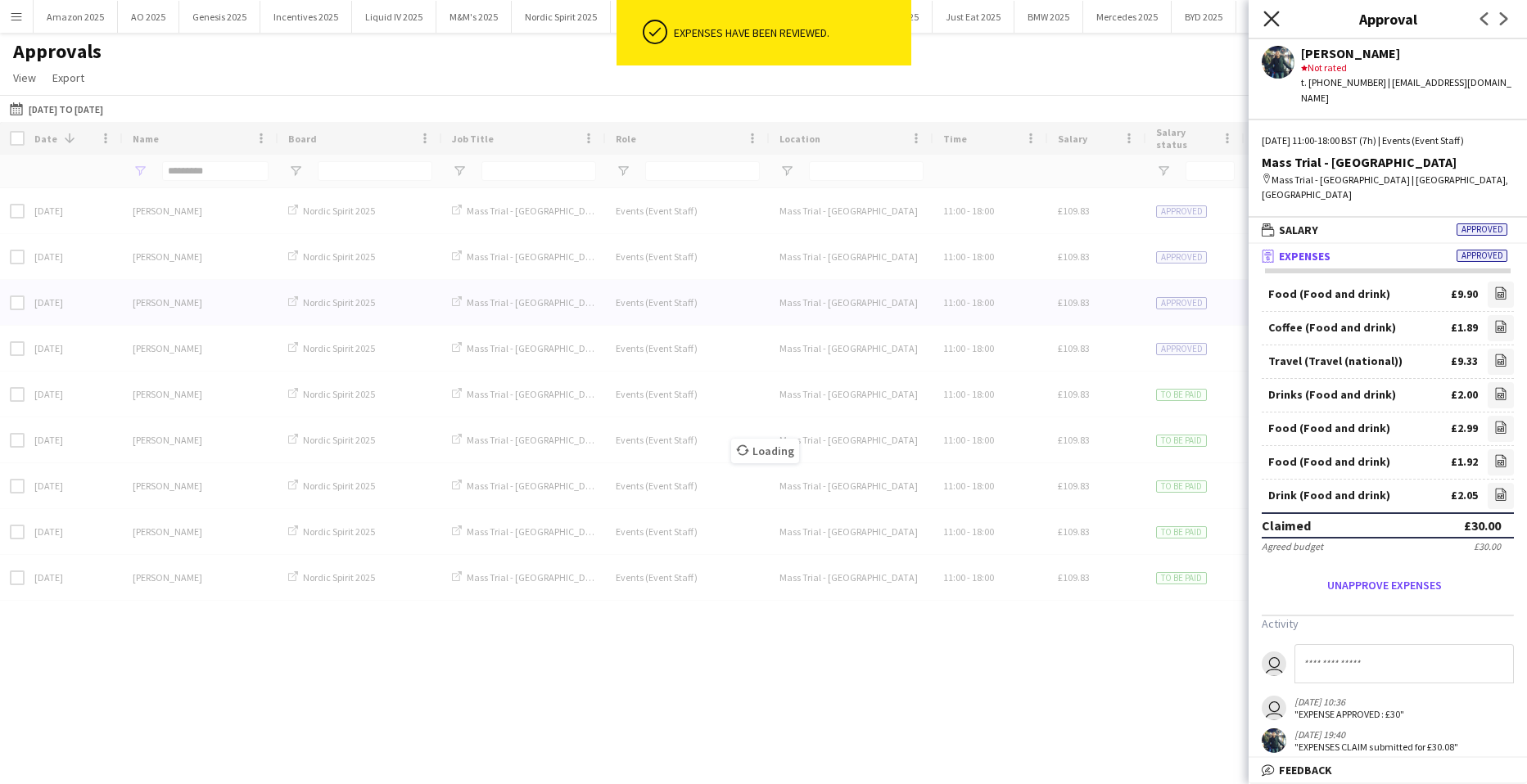
click at [1267, 13] on icon at bounding box center [1271, 18] width 15 height 15
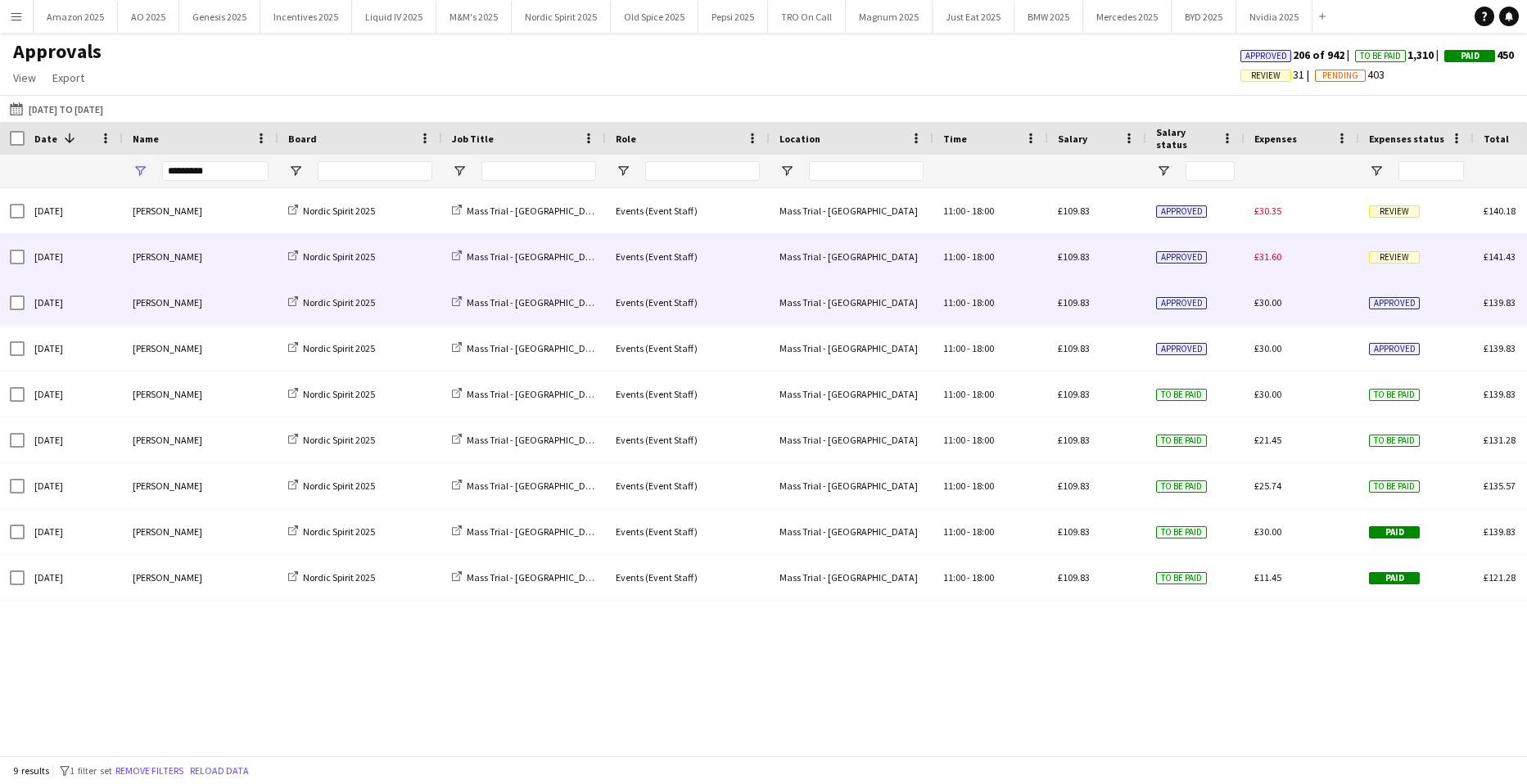
click at [1394, 266] on div "Review" at bounding box center [1416, 256] width 115 height 45
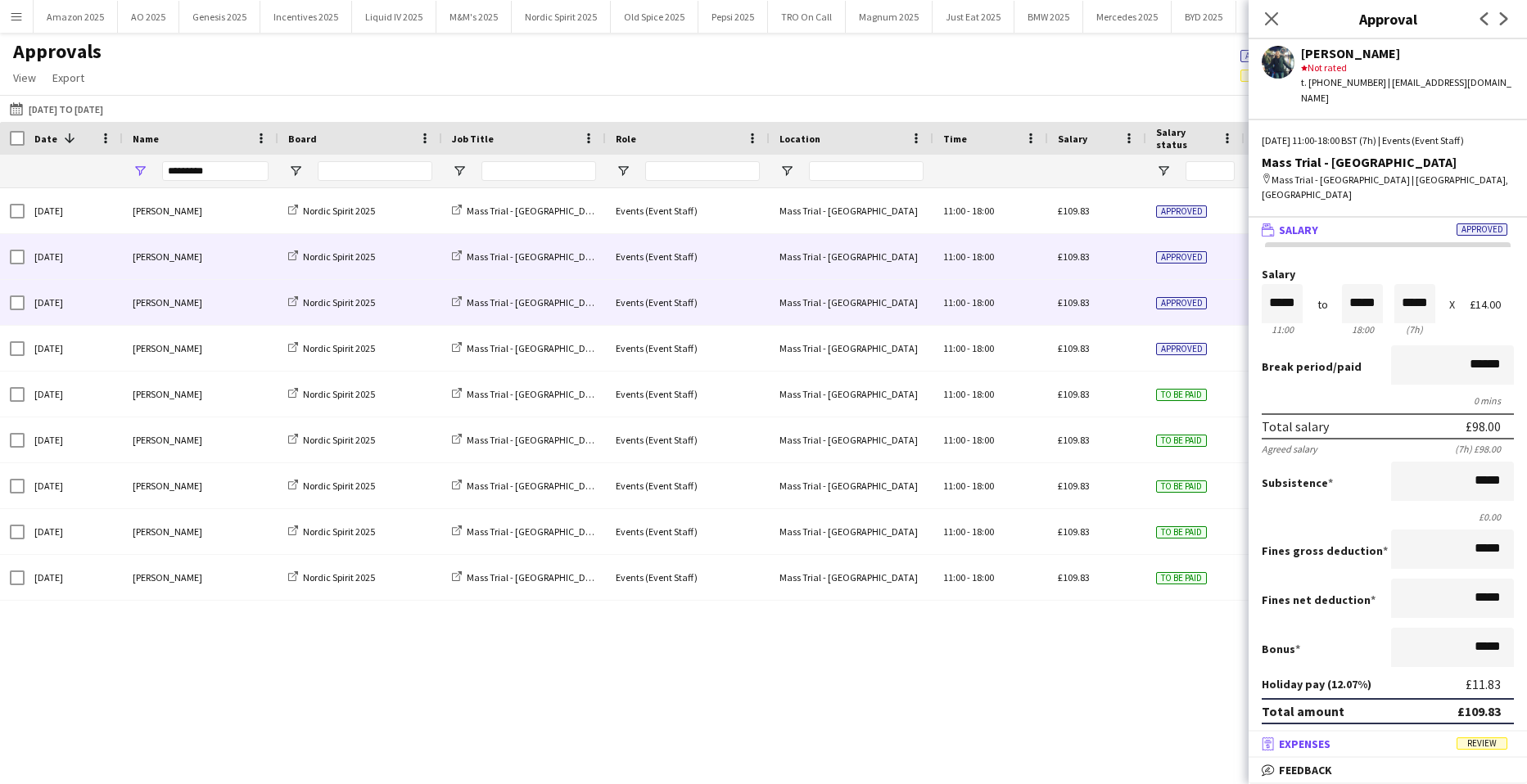
click at [1489, 744] on span "Review" at bounding box center [1482, 744] width 51 height 12
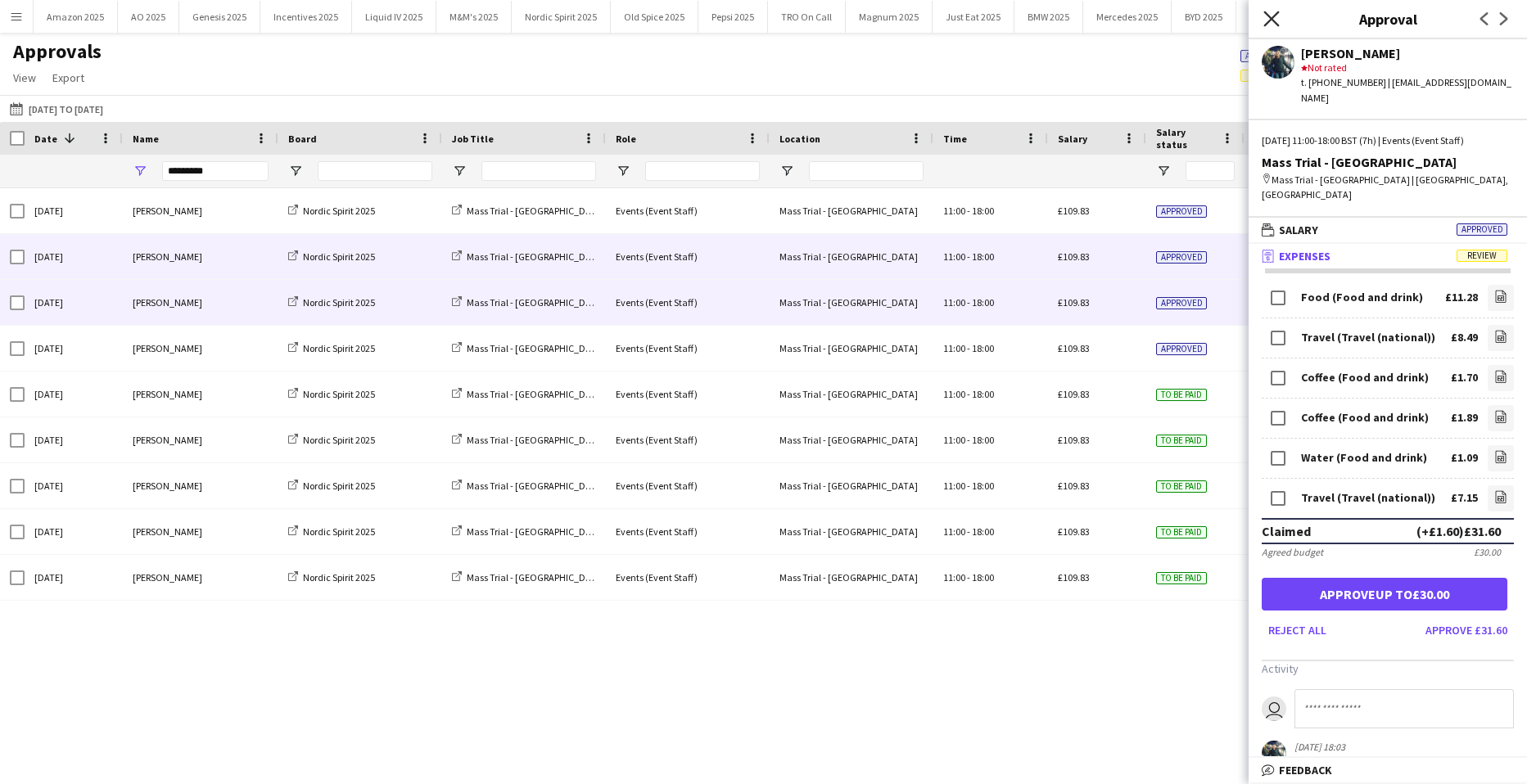
click at [1274, 10] on app-icon "Close pop-in" at bounding box center [1272, 20] width 24 height 24
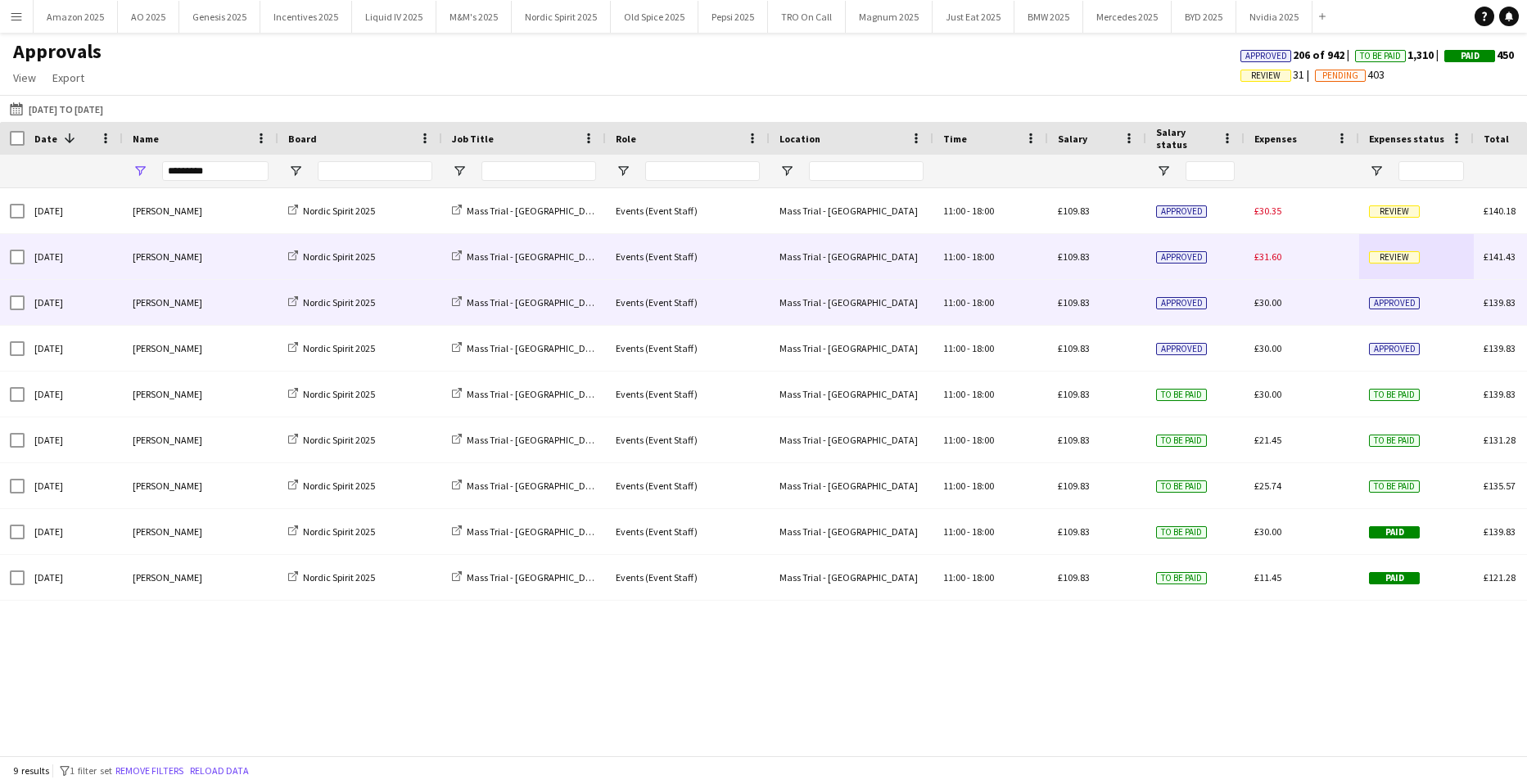
click at [1378, 262] on span "Review" at bounding box center [1393, 257] width 51 height 12
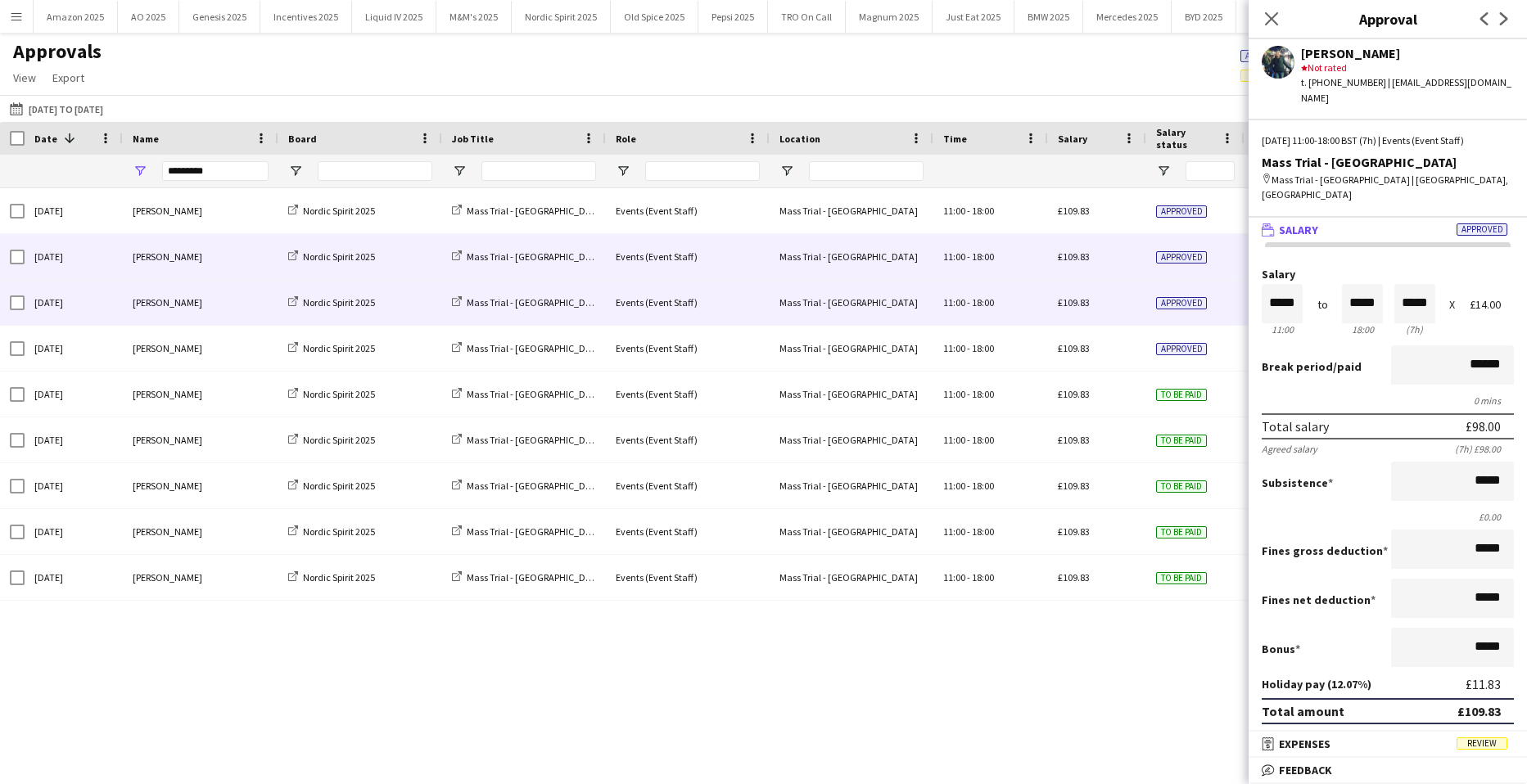
click at [1475, 745] on span "Review" at bounding box center [1482, 744] width 51 height 12
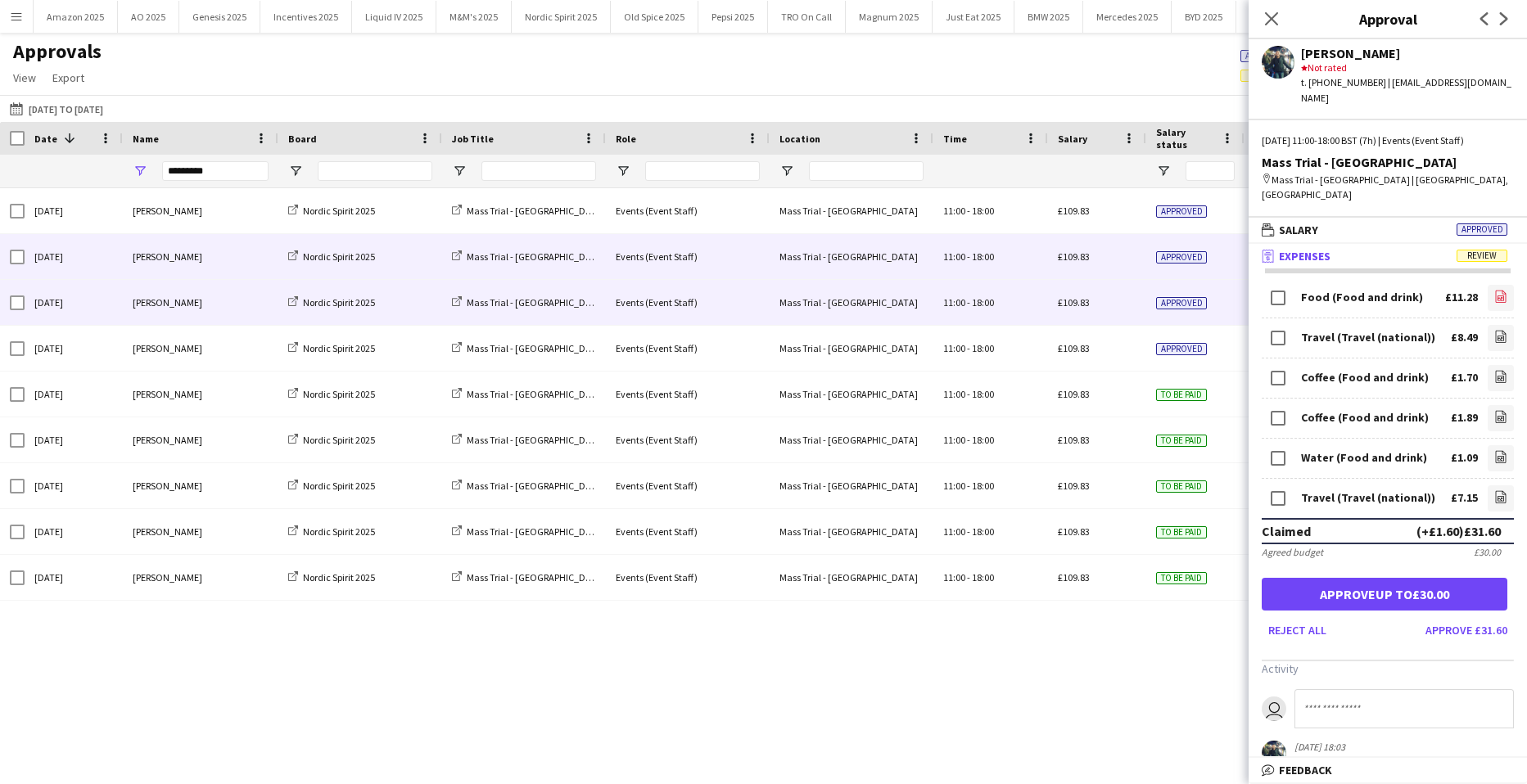
click at [1496, 284] on link "file-image" at bounding box center [1500, 297] width 27 height 27
click at [1496, 330] on icon at bounding box center [1501, 336] width 10 height 12
click at [1508, 358] on form "Food (Food and drink) £11.28 file-image Travel (Travel (national)) £8.49 file-i…" at bounding box center [1387, 463] width 278 height 362
click at [1497, 365] on link "file-image" at bounding box center [1500, 378] width 27 height 27
click at [1494, 410] on icon "file-image" at bounding box center [1500, 416] width 13 height 13
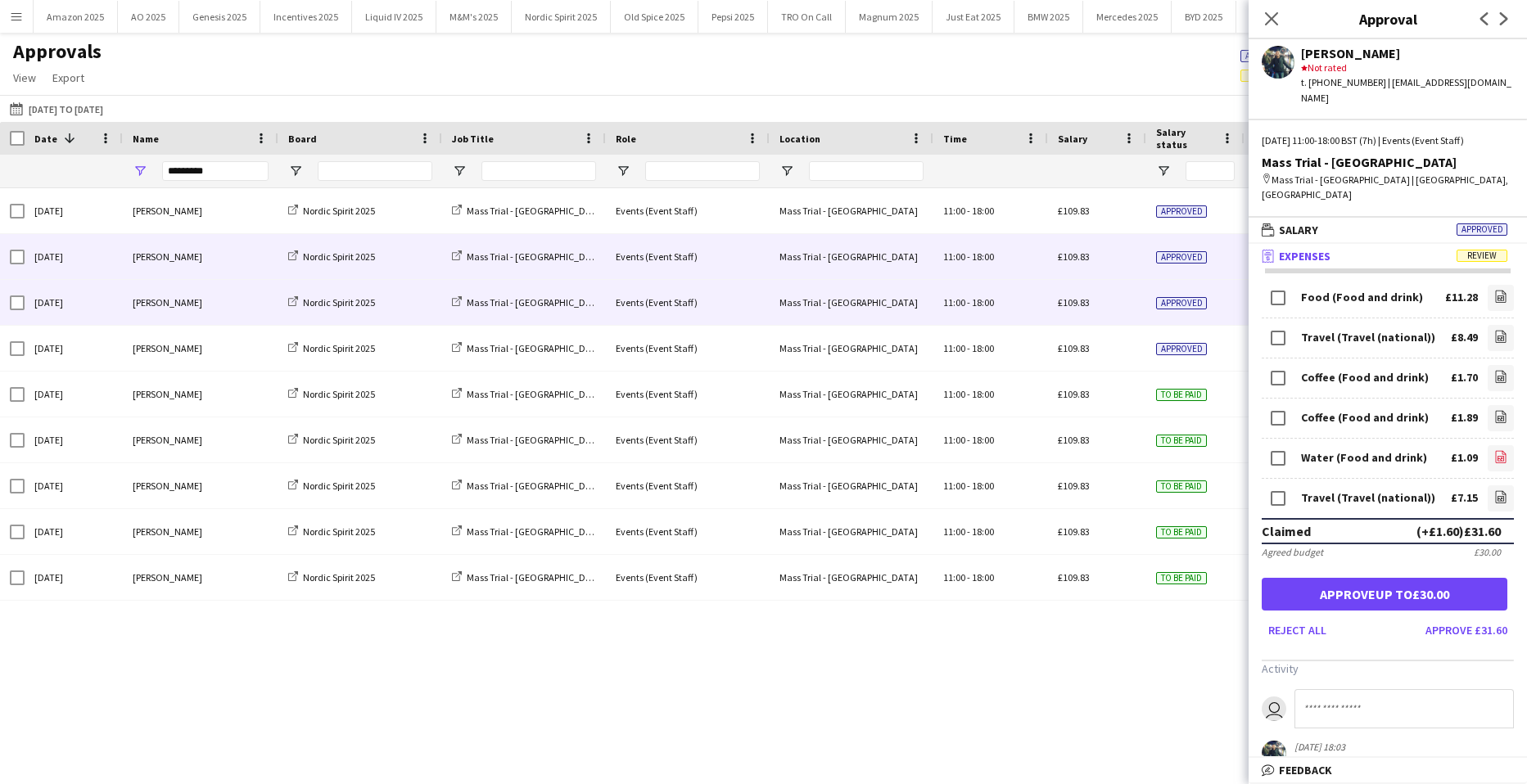
click at [1488, 446] on link "file-image" at bounding box center [1500, 458] width 27 height 27
click at [1497, 456] on icon at bounding box center [1500, 458] width 7 height 5
click at [1494, 490] on icon "file-image" at bounding box center [1500, 496] width 13 height 13
click at [1408, 578] on button "Approve up to £30.00" at bounding box center [1384, 595] width 246 height 33
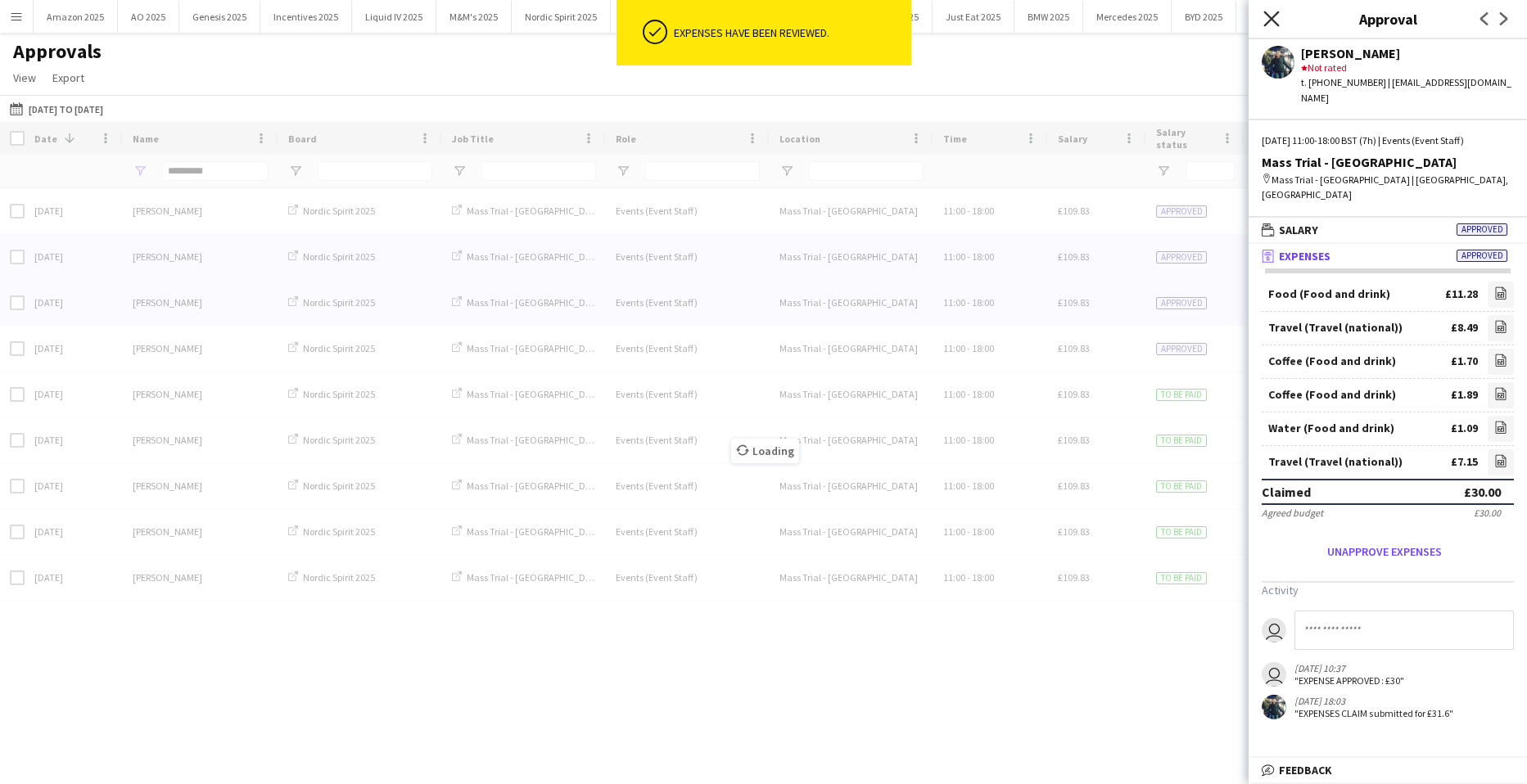
click at [1272, 19] on icon at bounding box center [1271, 18] width 15 height 15
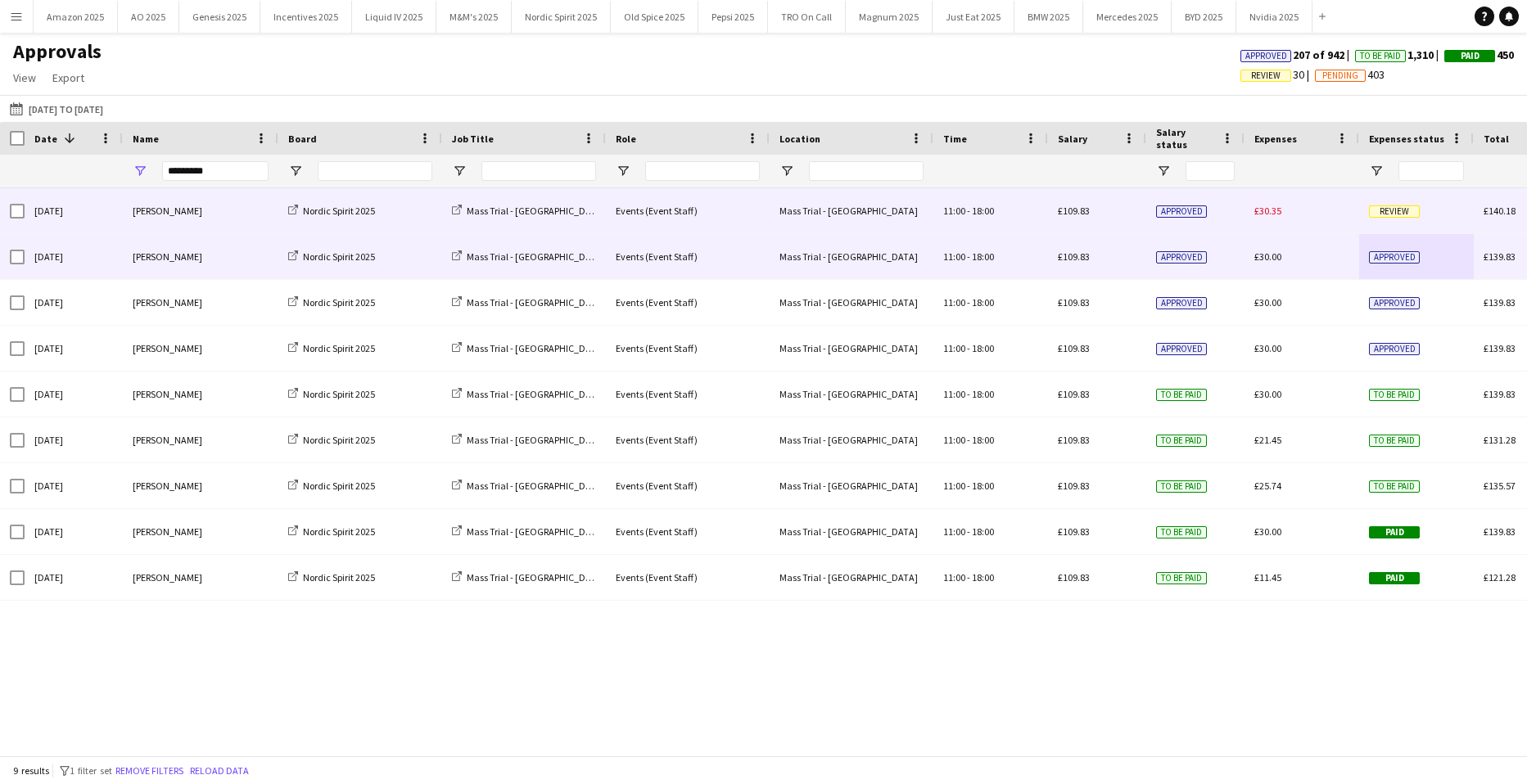
click at [1392, 208] on span "Review" at bounding box center [1393, 212] width 51 height 12
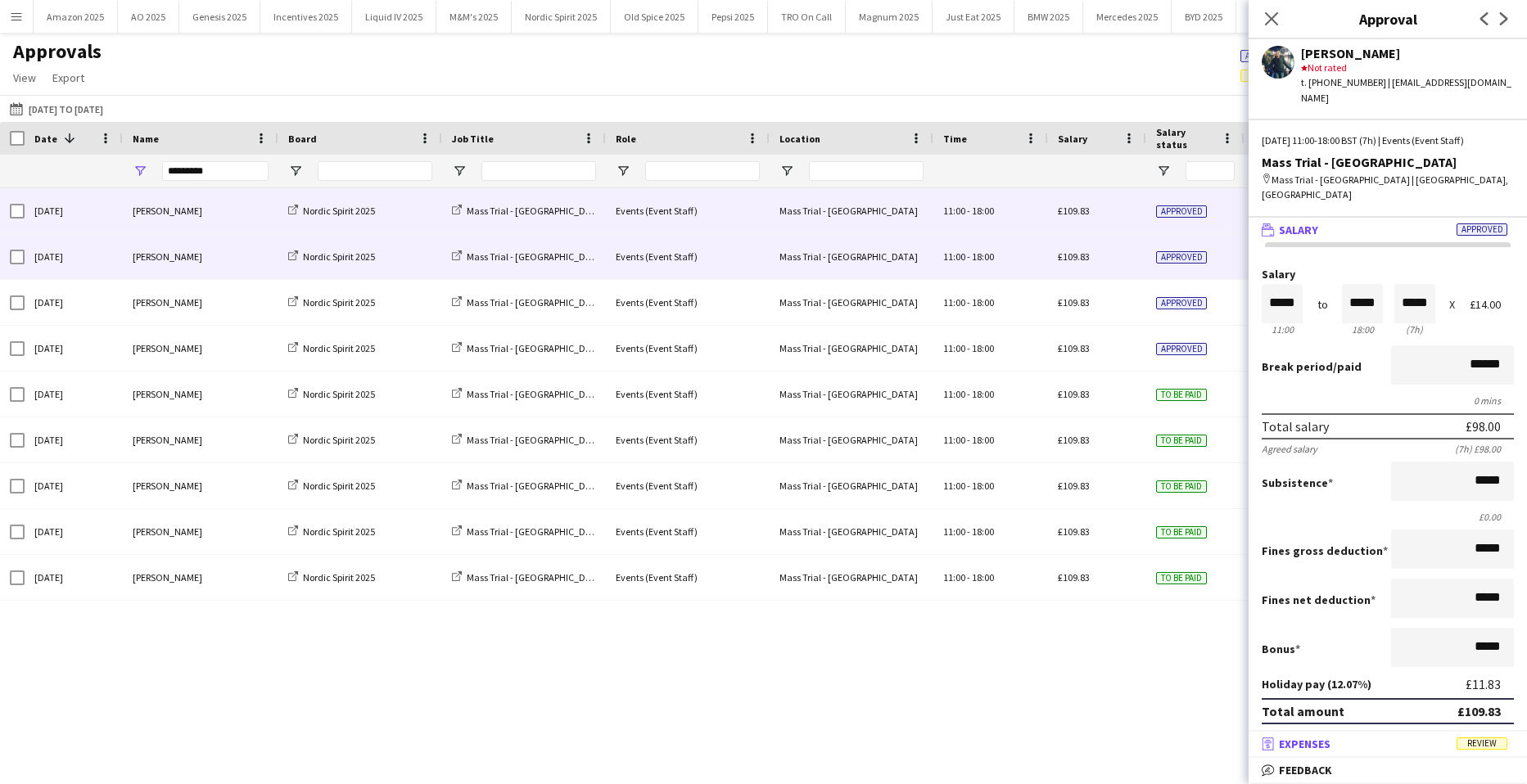
click at [1492, 744] on span "Review" at bounding box center [1482, 744] width 51 height 12
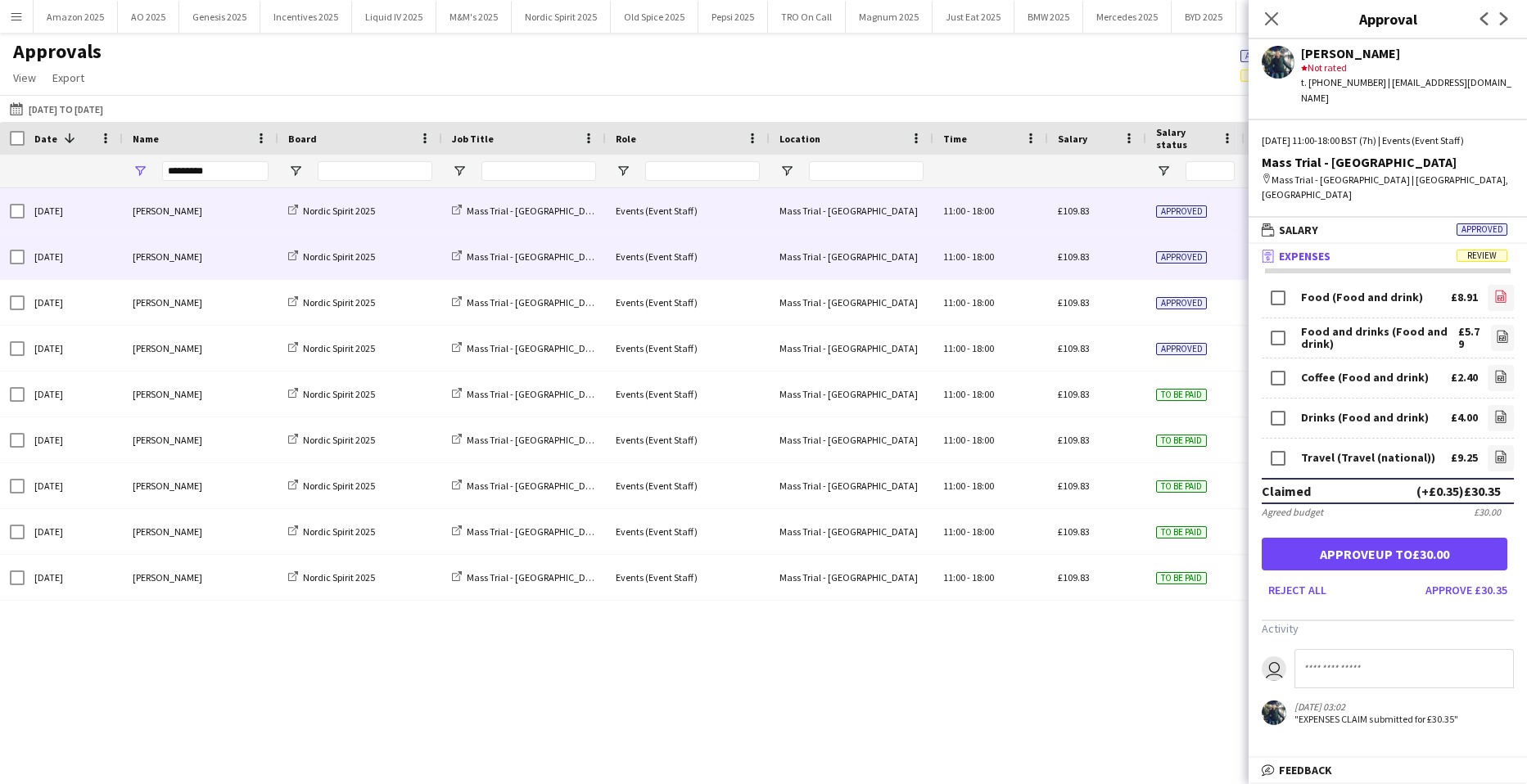
click at [1488, 284] on link "file-image" at bounding box center [1500, 297] width 27 height 27
click at [1496, 330] on icon "file-image" at bounding box center [1502, 336] width 13 height 13
click at [1494, 370] on icon "file-image" at bounding box center [1500, 376] width 13 height 13
click at [1497, 405] on link "file-image" at bounding box center [1500, 418] width 27 height 27
click at [1494, 450] on icon "file-image" at bounding box center [1500, 456] width 13 height 13
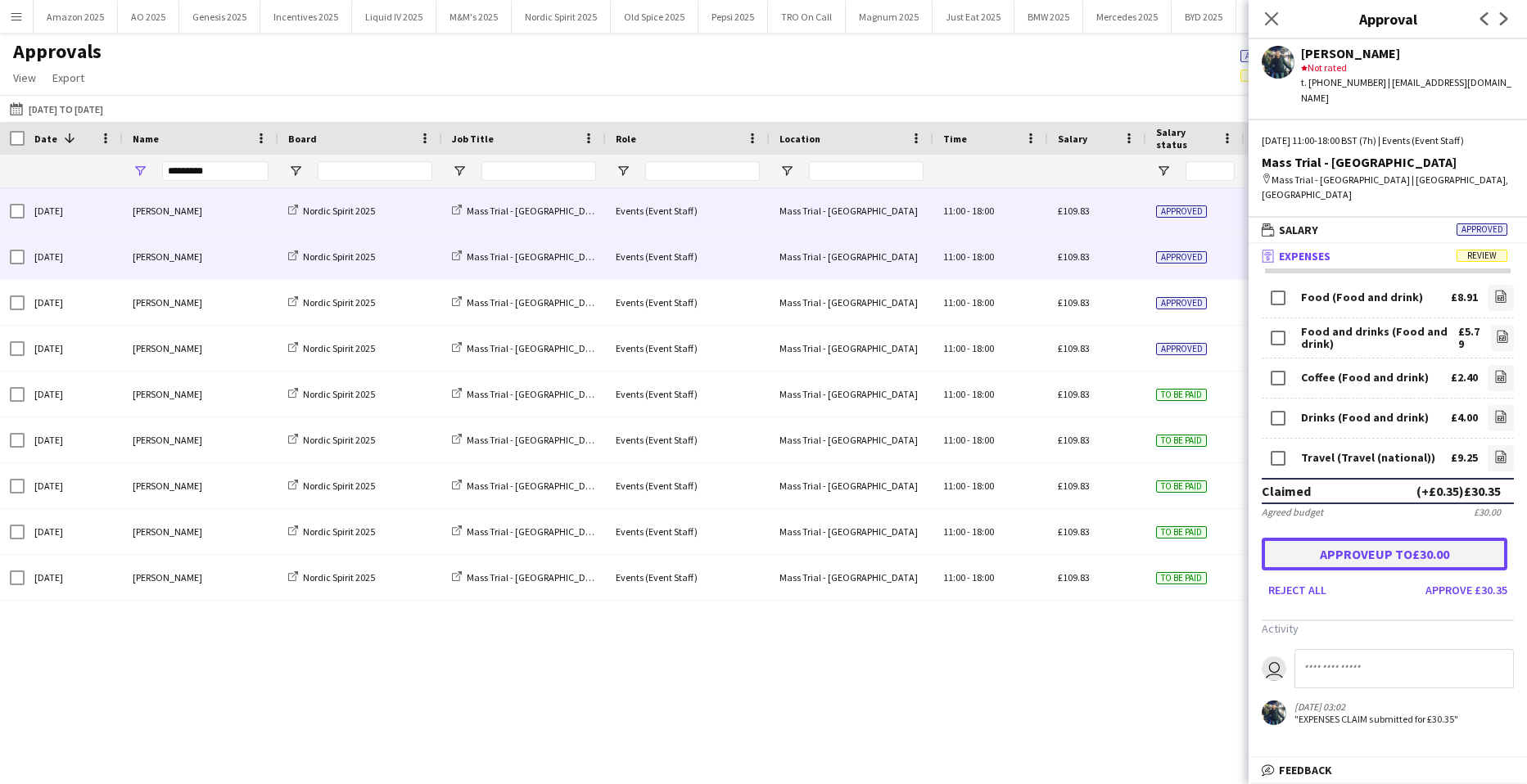
click at [1344, 538] on button "Approve up to £30.00" at bounding box center [1384, 554] width 246 height 33
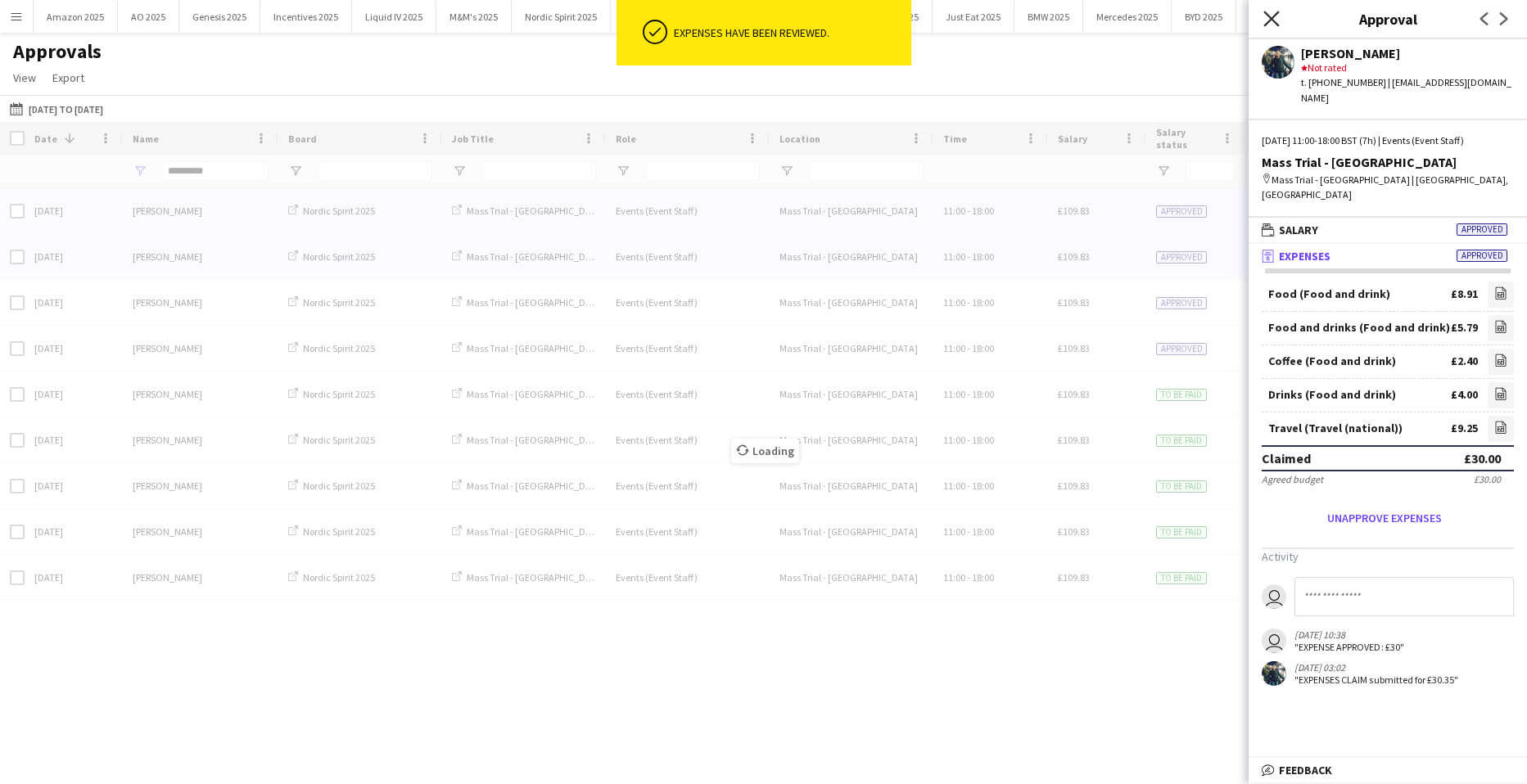
click at [1267, 21] on icon "Close pop-in" at bounding box center [1271, 18] width 15 height 15
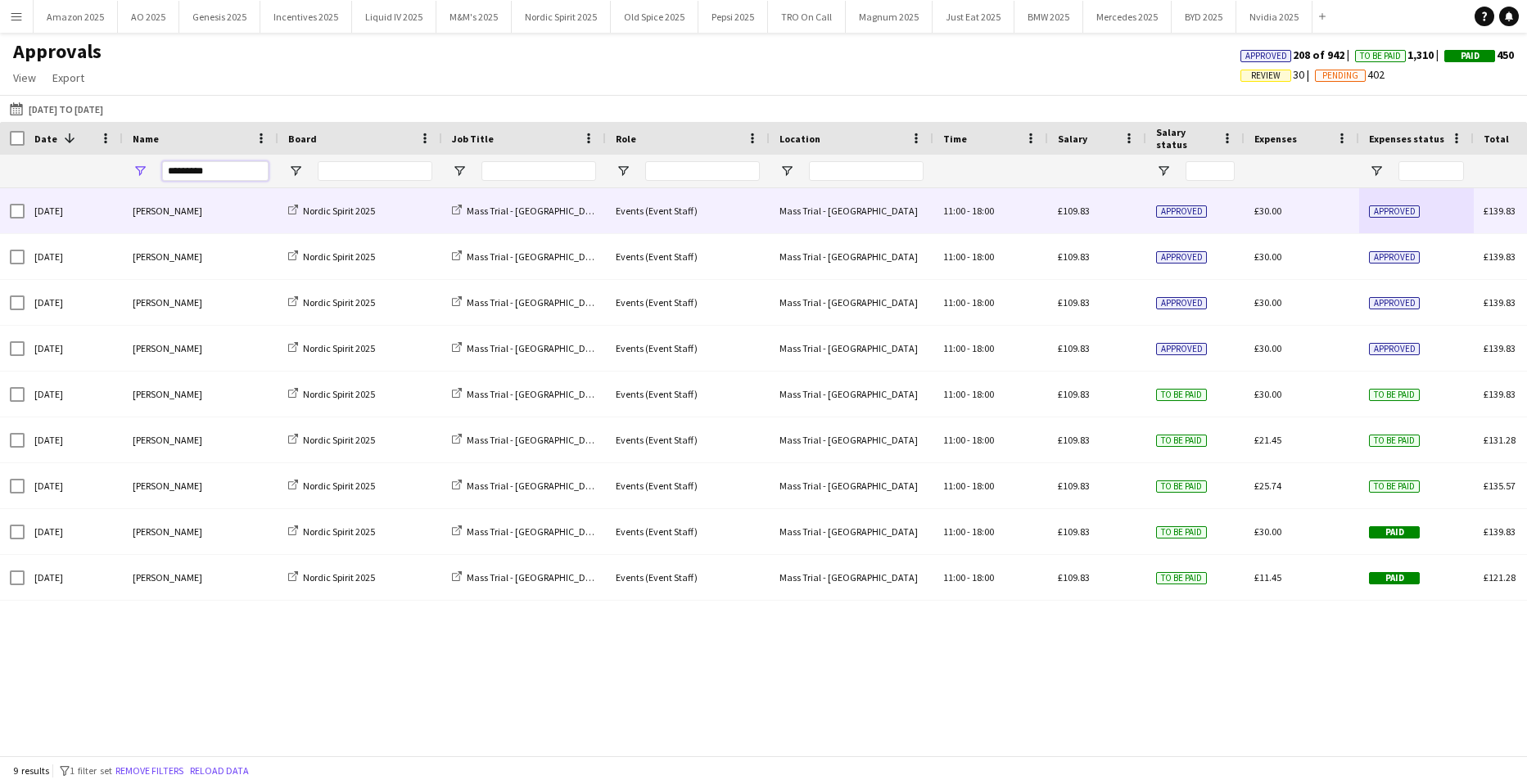
drag, startPoint x: 240, startPoint y: 166, endPoint x: 4, endPoint y: 166, distance: 236.0
click at [9, 166] on div "*********" at bounding box center [998, 171] width 1997 height 33
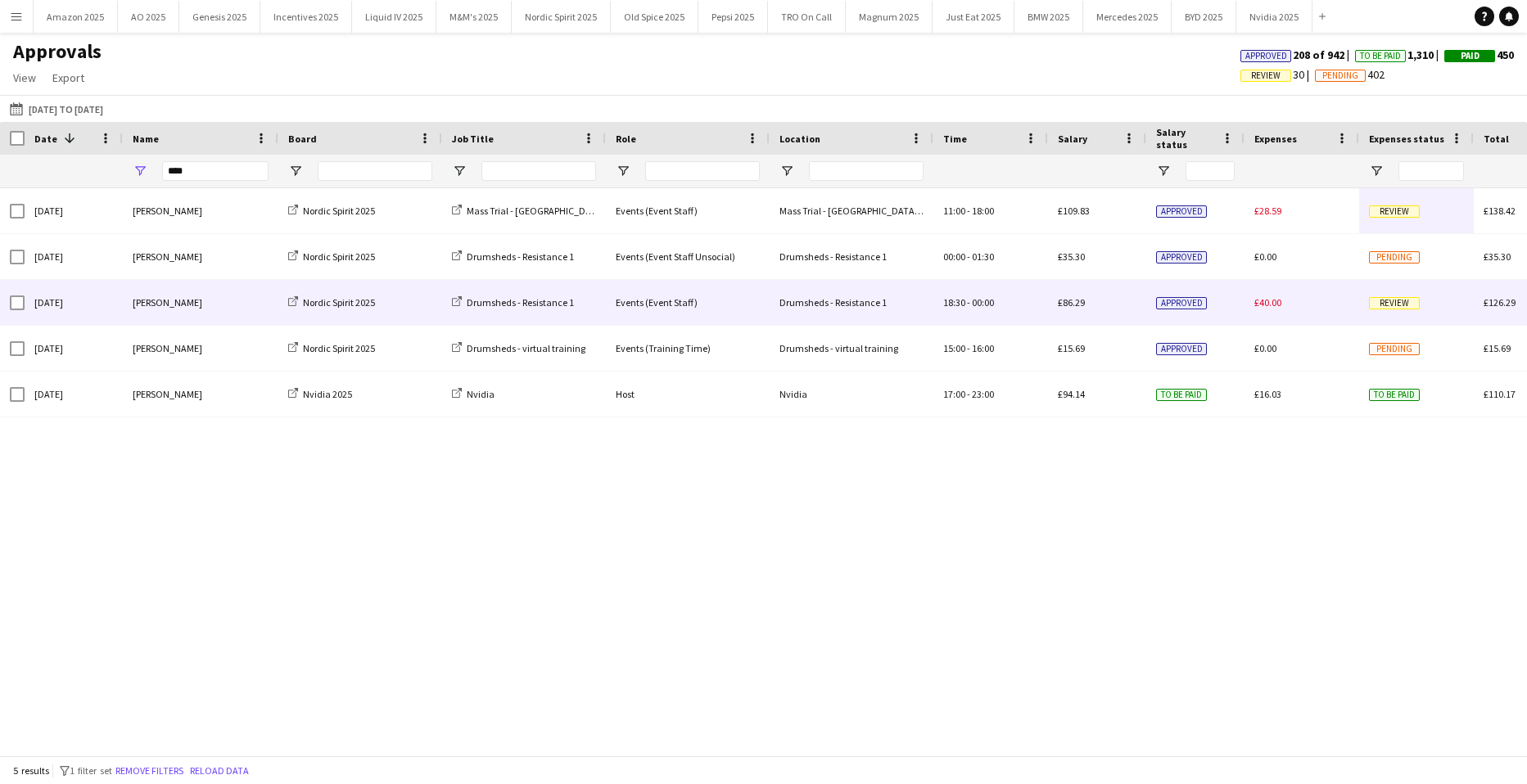
click at [1372, 304] on span "Review" at bounding box center [1393, 303] width 51 height 12
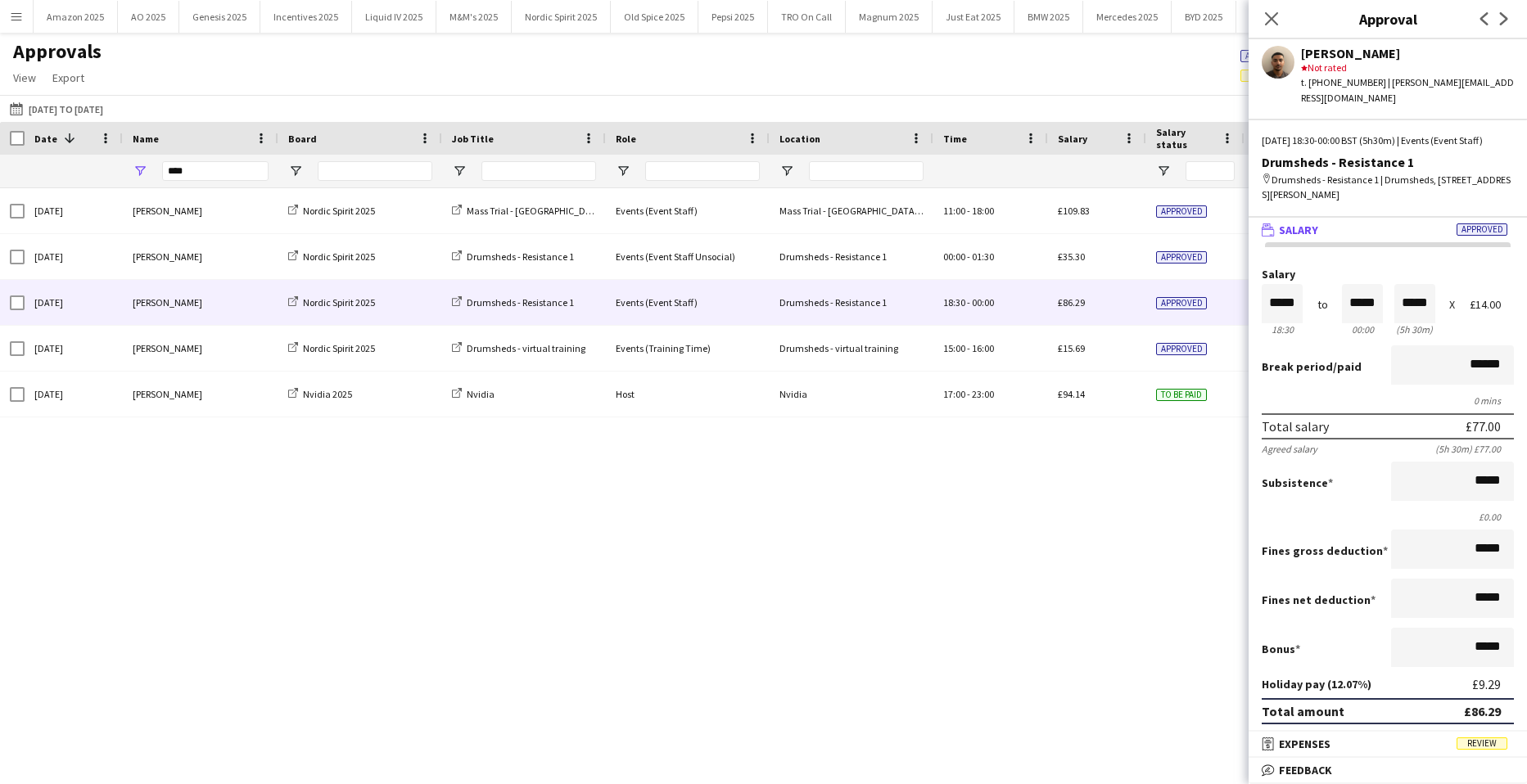
drag, startPoint x: 1470, startPoint y: 744, endPoint x: 1470, endPoint y: 716, distance: 28.0
click at [1470, 744] on span "Review" at bounding box center [1482, 744] width 51 height 12
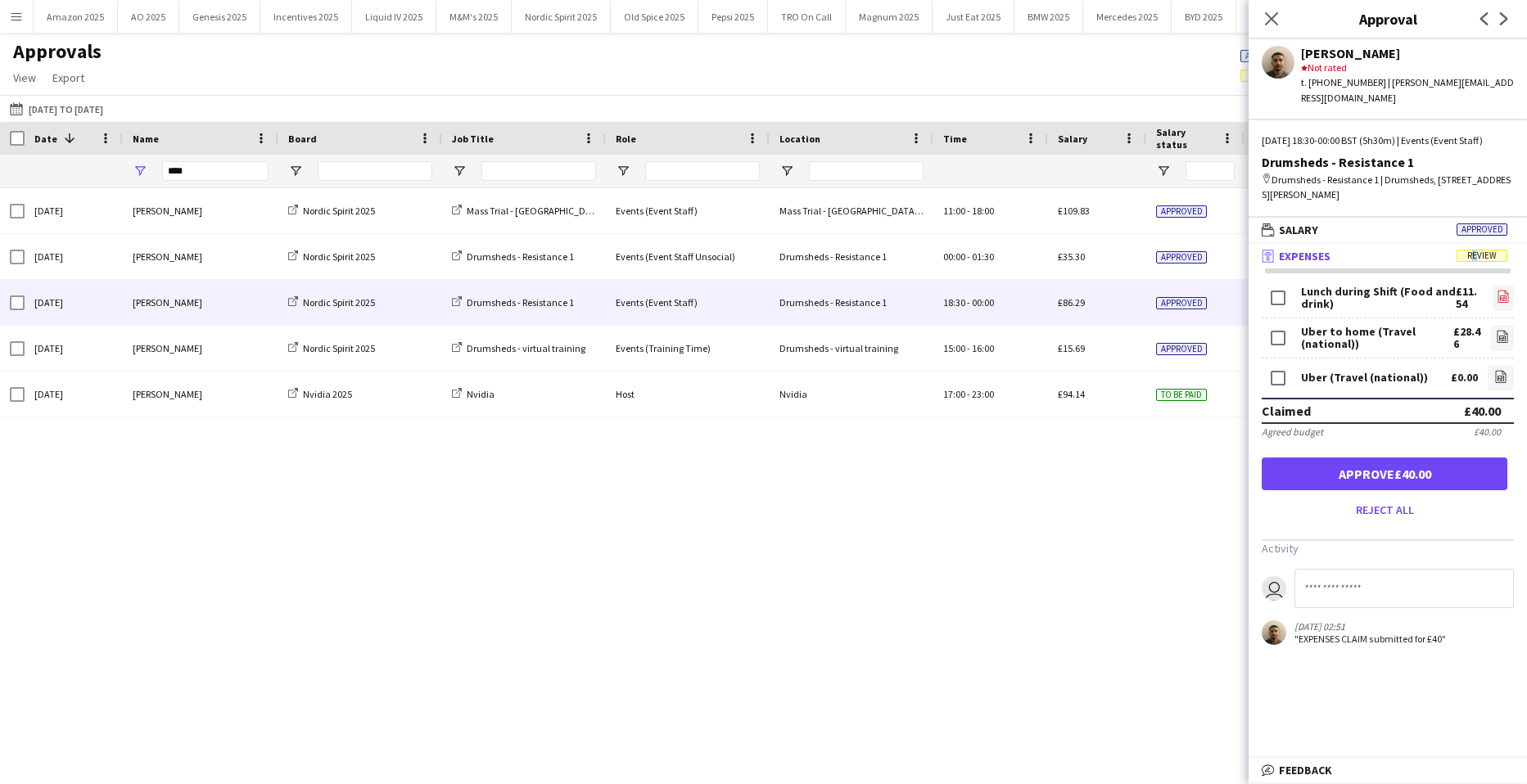
click at [1501, 288] on link "file-image" at bounding box center [1503, 297] width 21 height 27
click at [1496, 332] on icon "file-image" at bounding box center [1502, 336] width 13 height 13
click at [1495, 376] on icon "file-image" at bounding box center [1500, 376] width 13 height 13
click at [1505, 305] on app-icon "file-image" at bounding box center [1502, 297] width 13 height 16
click at [1422, 472] on button "Approve £40.00" at bounding box center [1384, 474] width 246 height 33
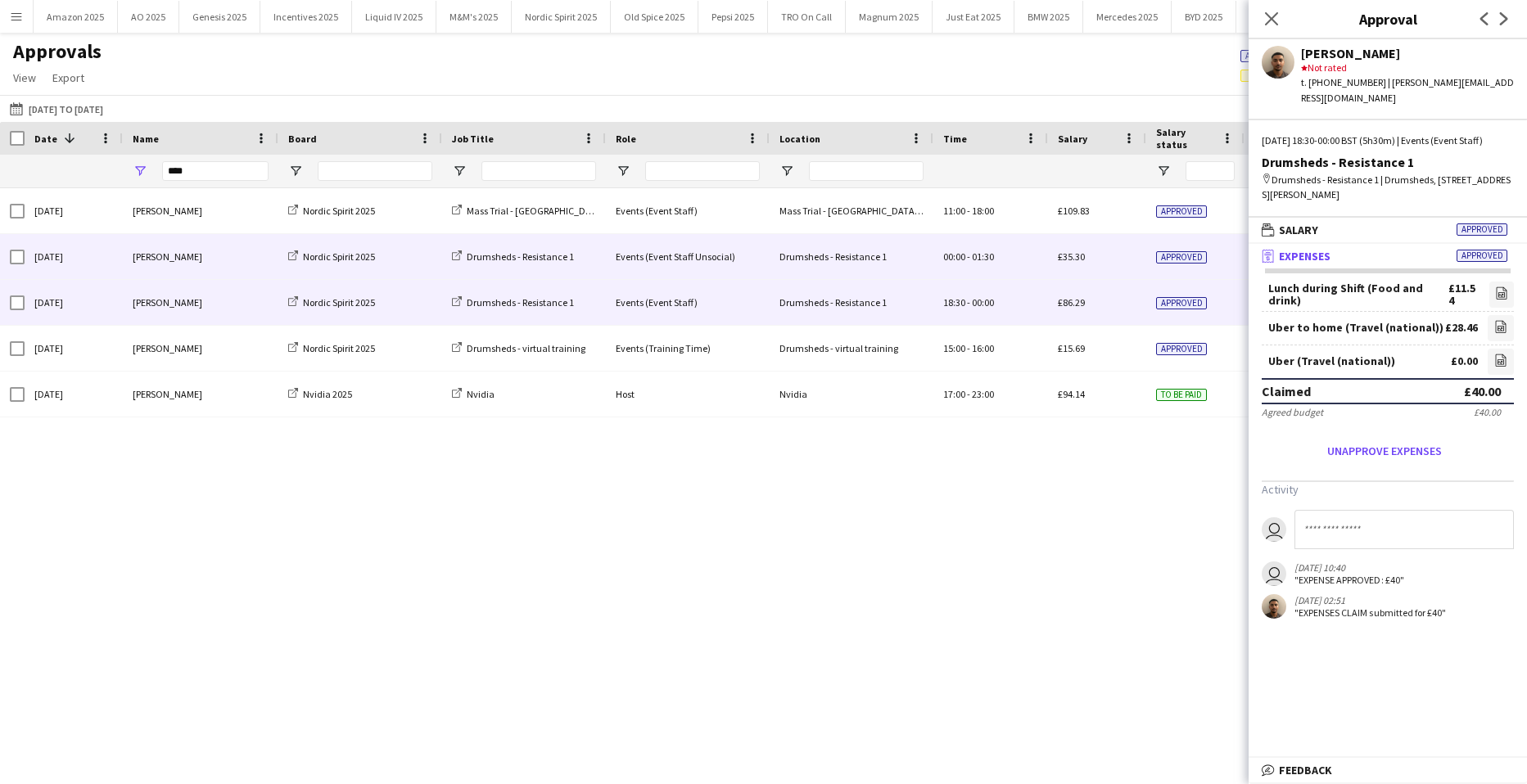
click at [1189, 256] on span "Approved" at bounding box center [1181, 257] width 51 height 12
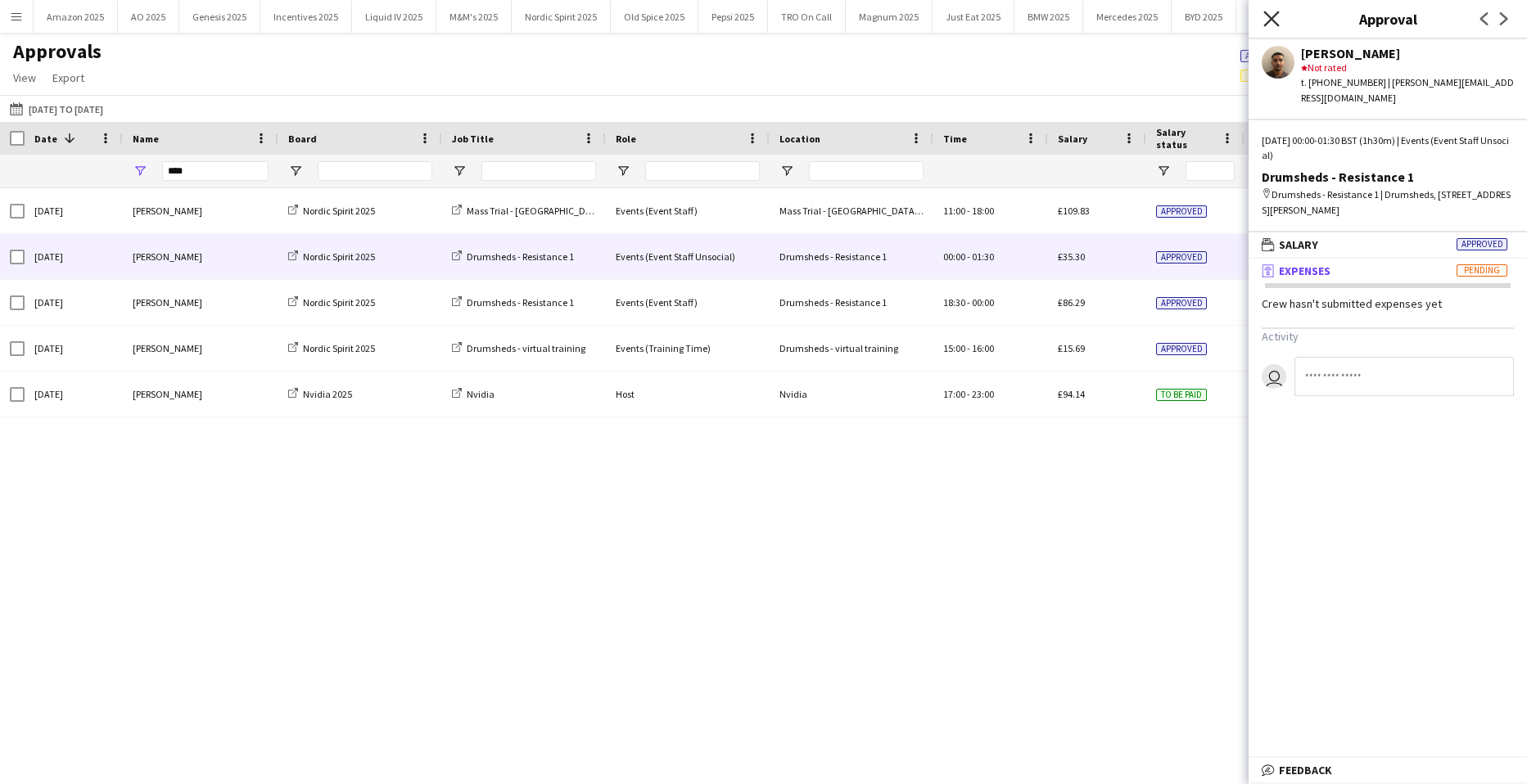
click at [1272, 23] on icon "Close pop-in" at bounding box center [1271, 18] width 15 height 15
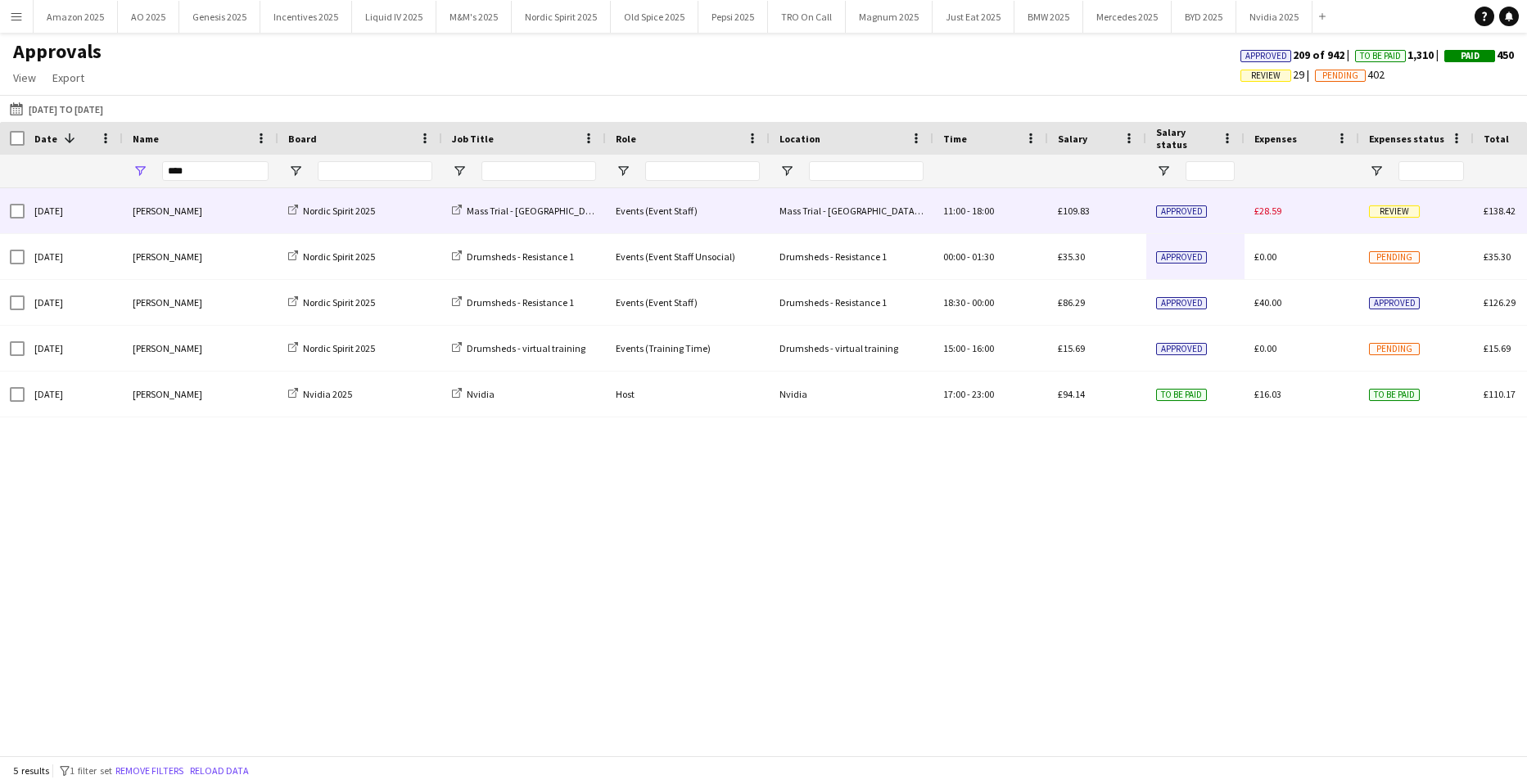
click at [1377, 206] on span "Review" at bounding box center [1393, 212] width 51 height 12
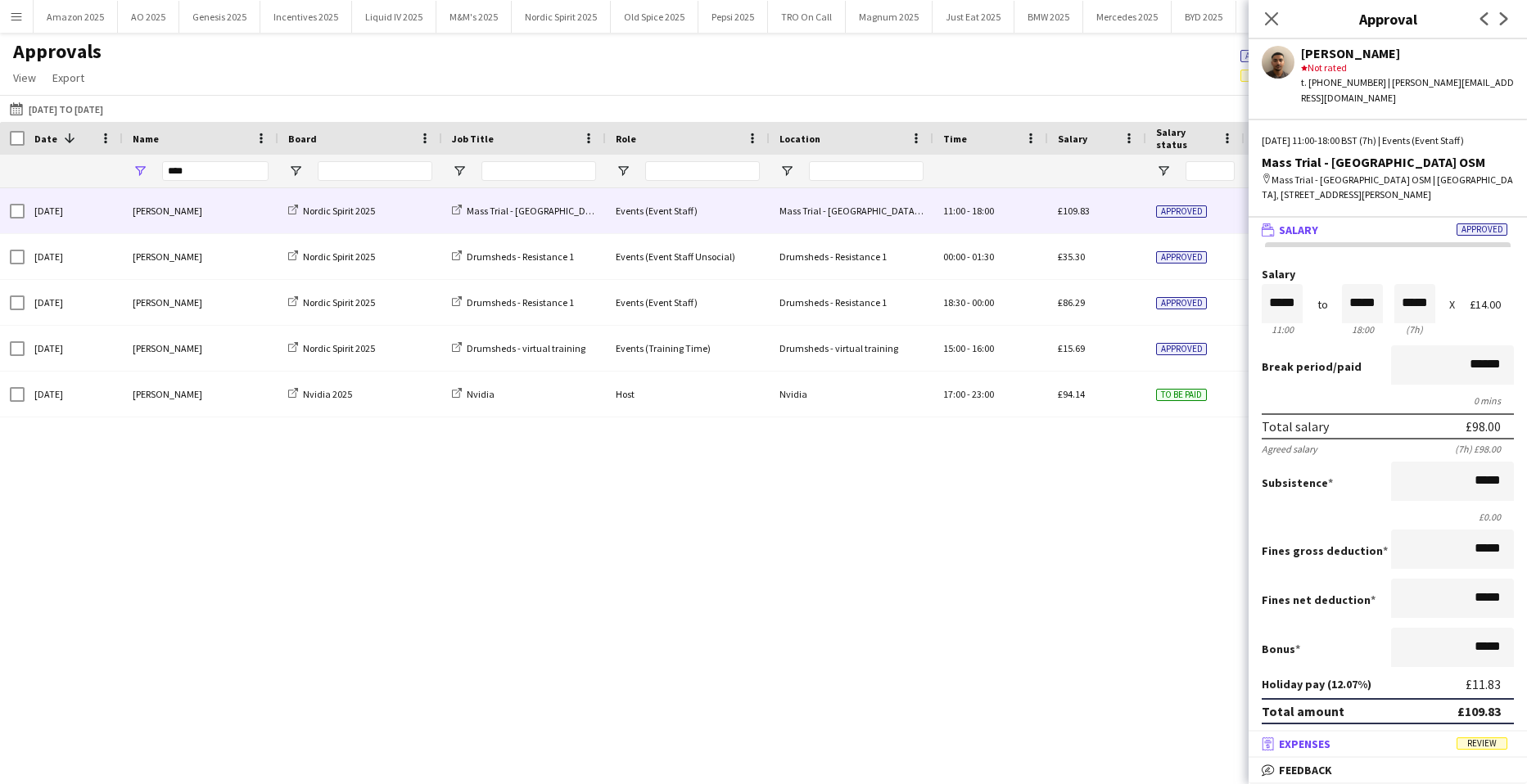
click at [1481, 748] on span "Review" at bounding box center [1482, 744] width 51 height 12
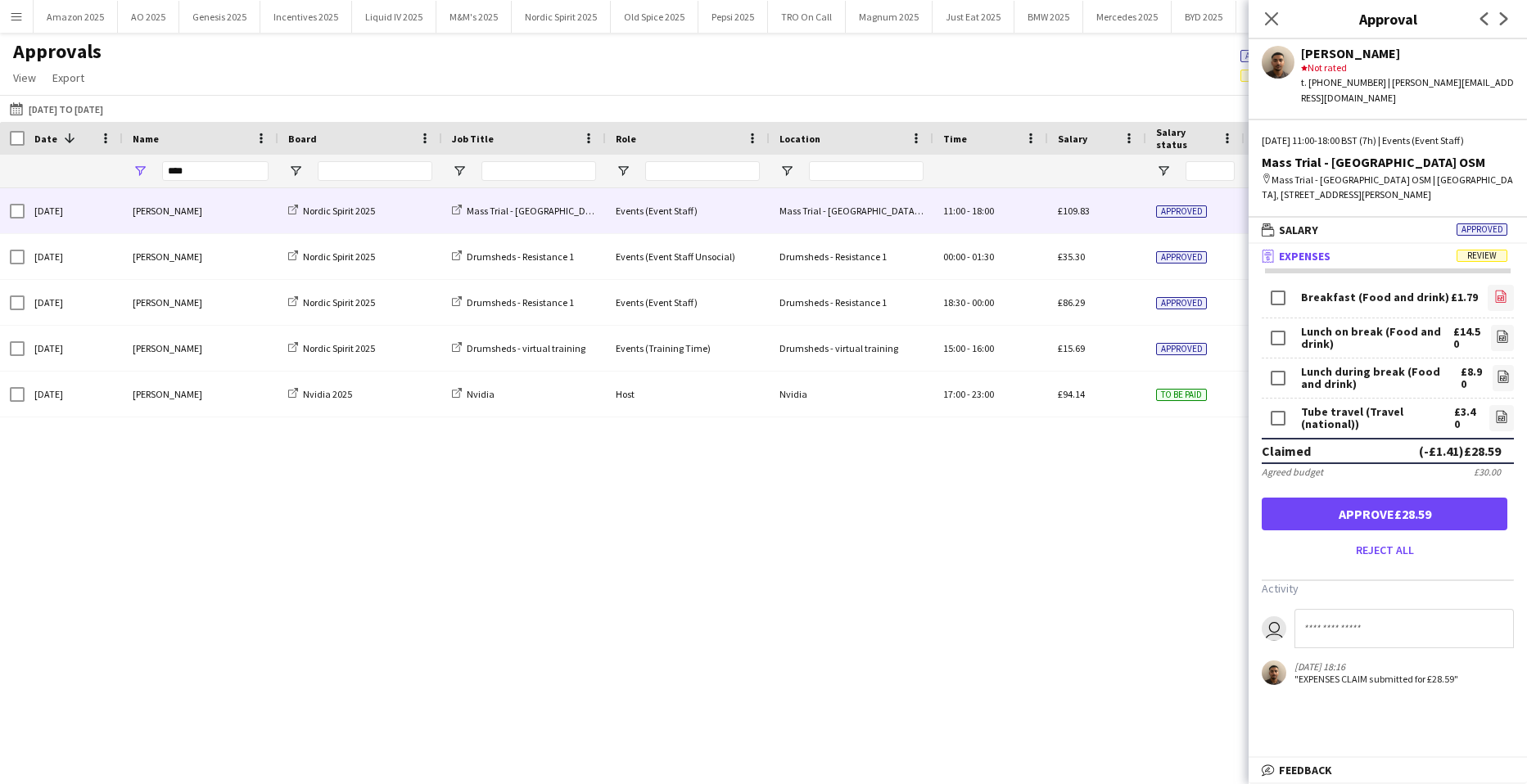
click at [1494, 290] on icon "file-image" at bounding box center [1500, 296] width 13 height 13
click at [1496, 330] on icon "file-image" at bounding box center [1502, 336] width 13 height 13
click at [1500, 376] on icon at bounding box center [1503, 379] width 7 height 5
click at [1495, 410] on icon "file-image" at bounding box center [1501, 416] width 13 height 13
click at [1422, 498] on button "Approve £28.59" at bounding box center [1384, 514] width 246 height 33
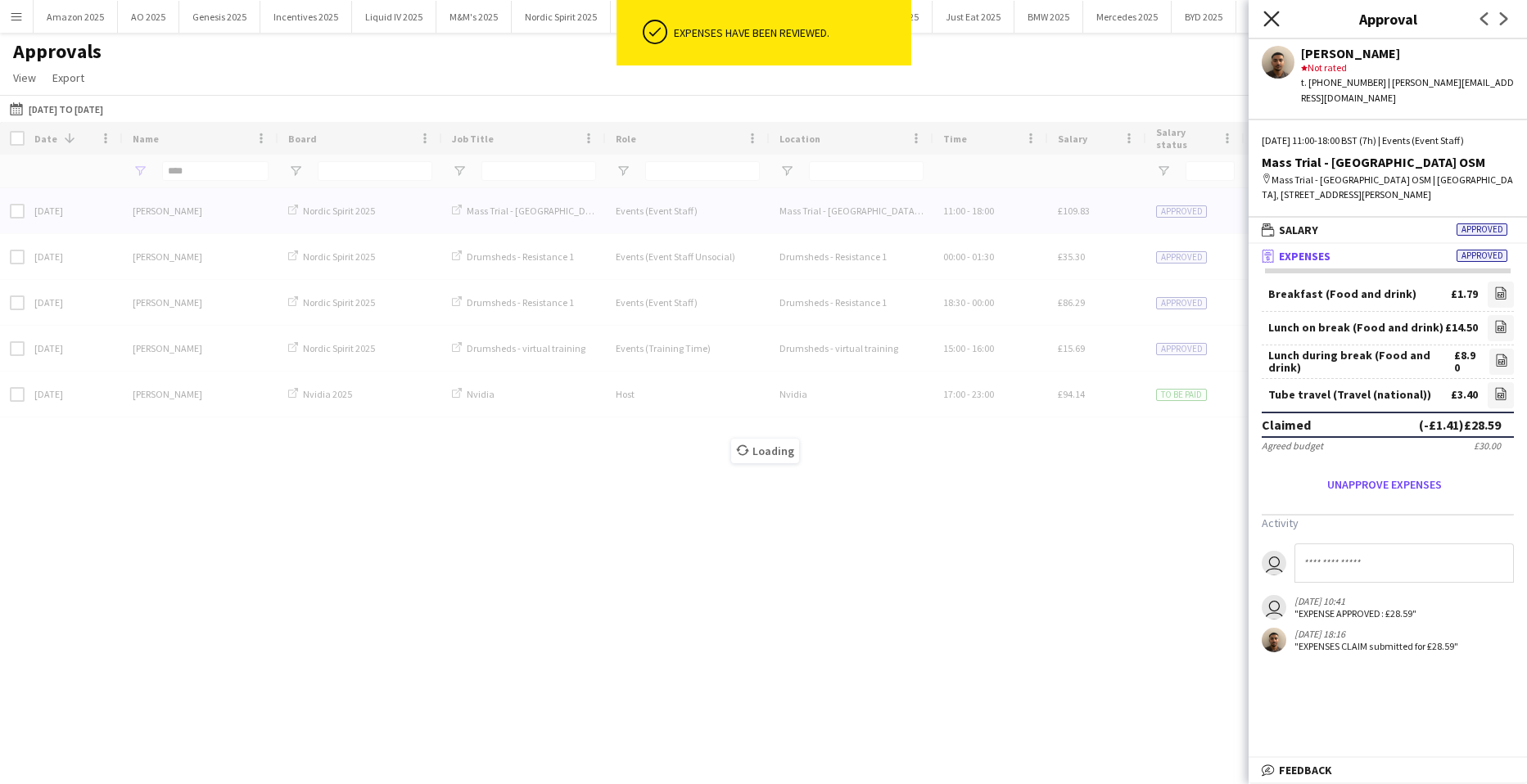
click at [1272, 16] on icon "Close pop-in" at bounding box center [1271, 18] width 15 height 15
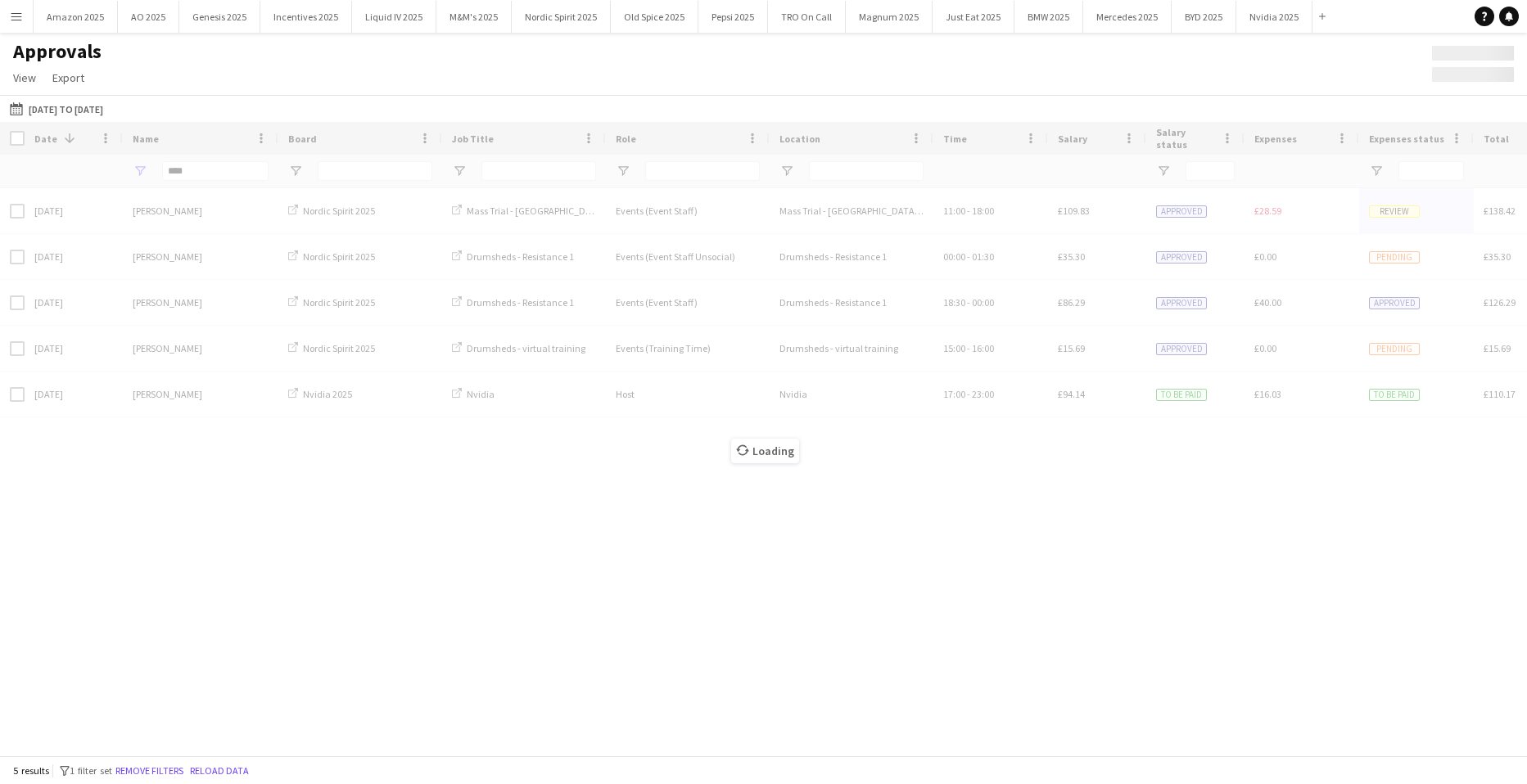
click at [210, 166] on div "Loading" at bounding box center [764, 438] width 1527 height 633
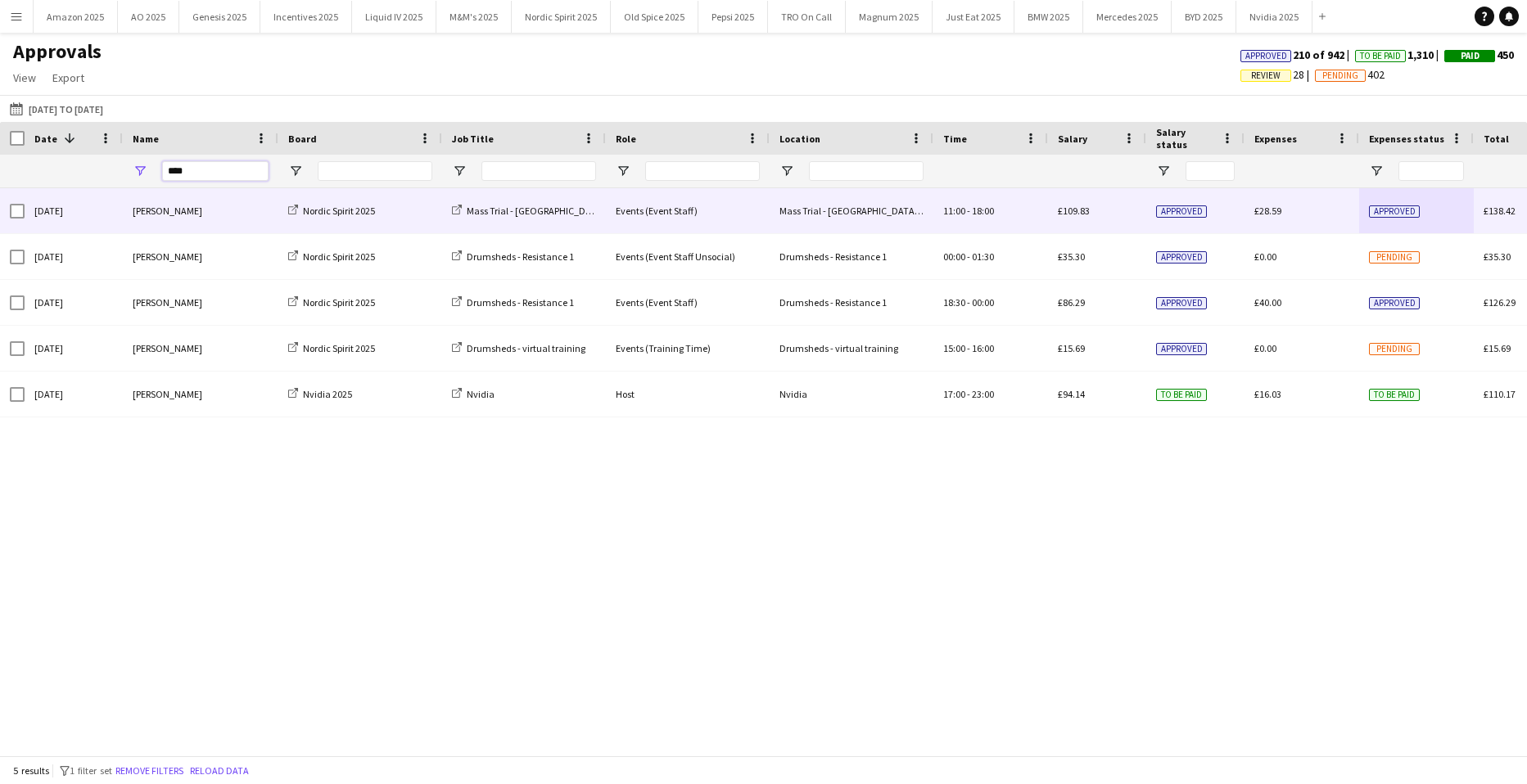
drag, startPoint x: 209, startPoint y: 178, endPoint x: -81, endPoint y: 174, distance: 290.0
click at [0, 174] on html "Menu Boards Boards Boards All jobs Status Workforce Workforce My Workforce Recr…" at bounding box center [764, 392] width 1527 height 784
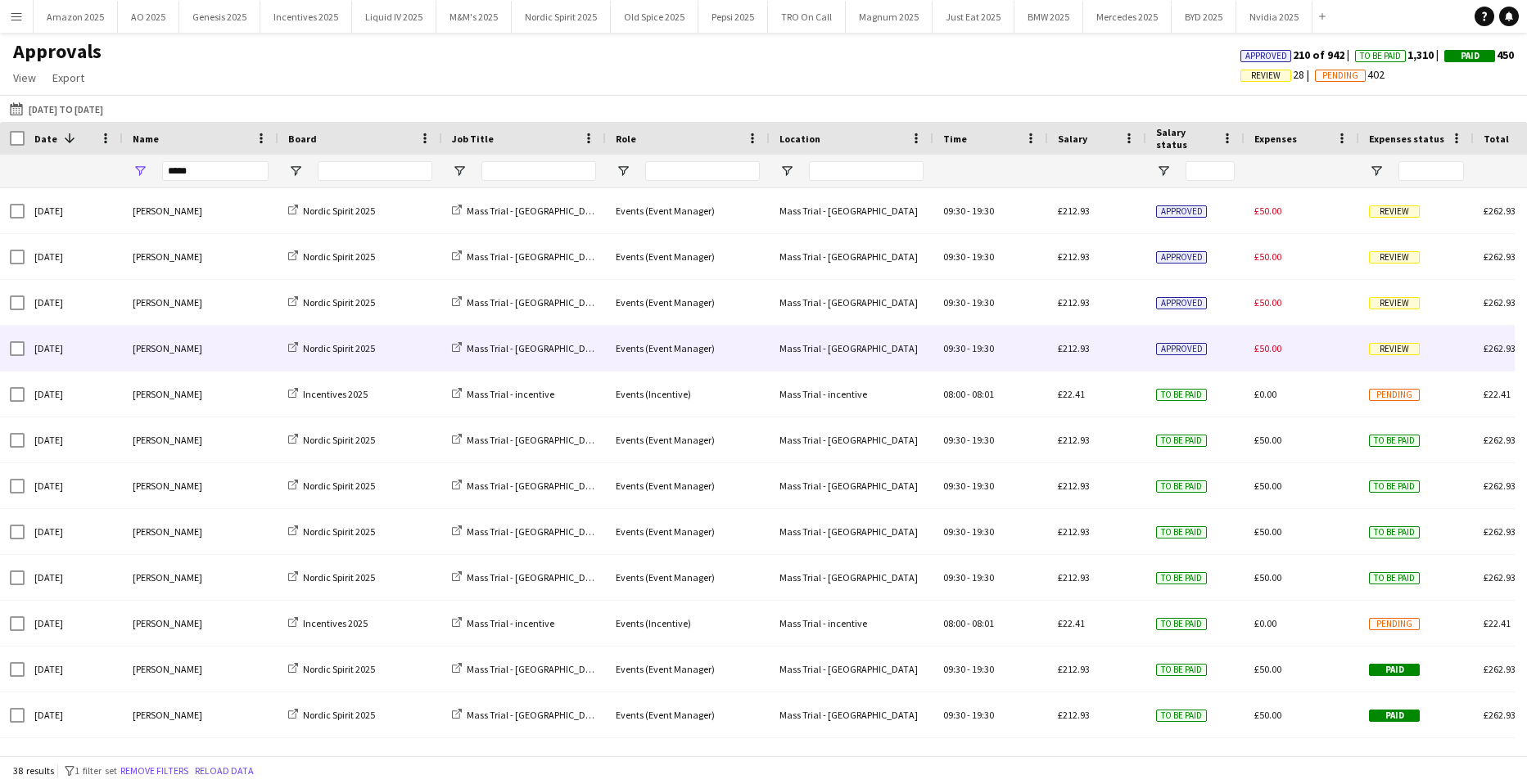
click at [1396, 353] on span "Review" at bounding box center [1393, 349] width 51 height 12
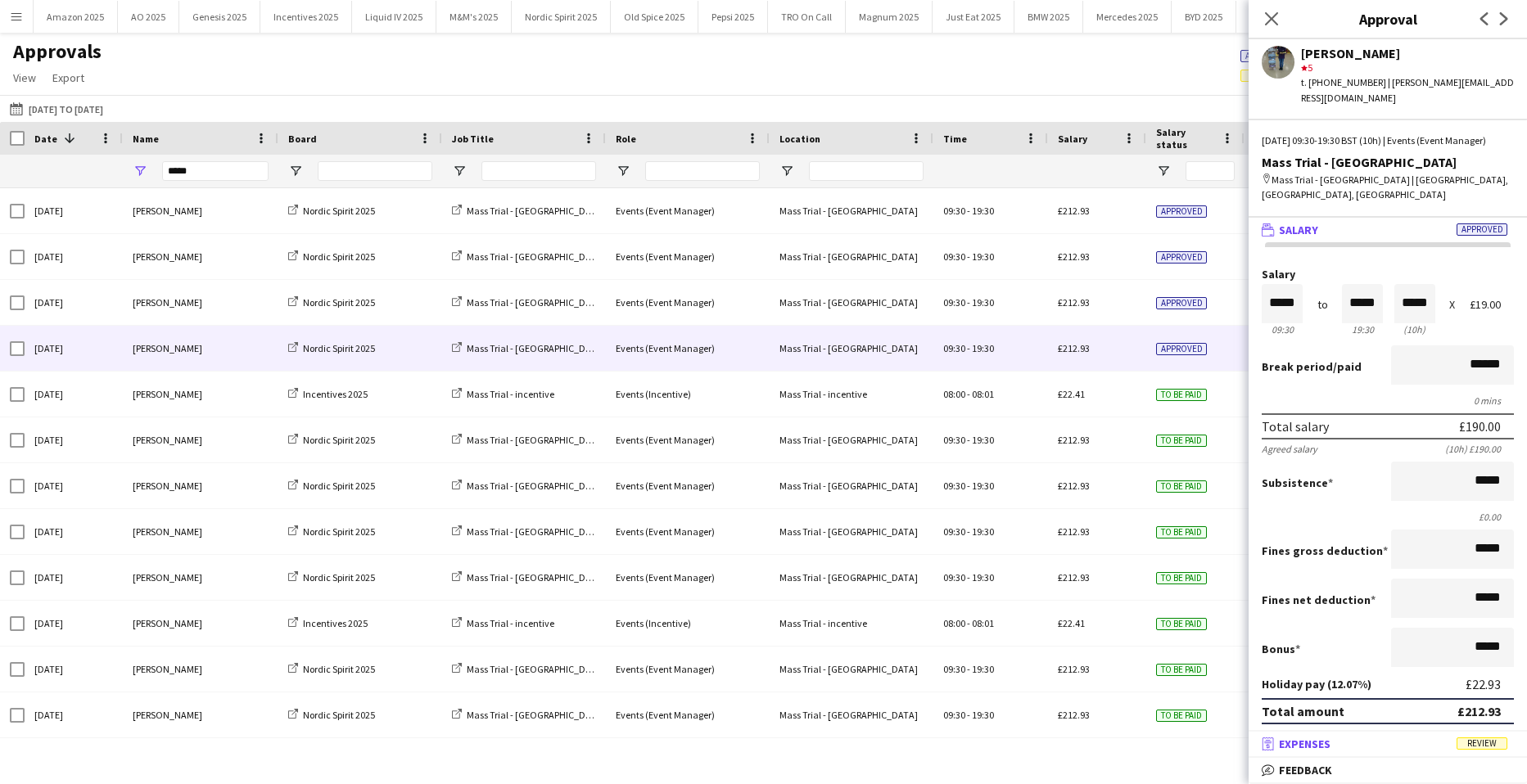
click at [1496, 739] on span "Review" at bounding box center [1482, 744] width 51 height 12
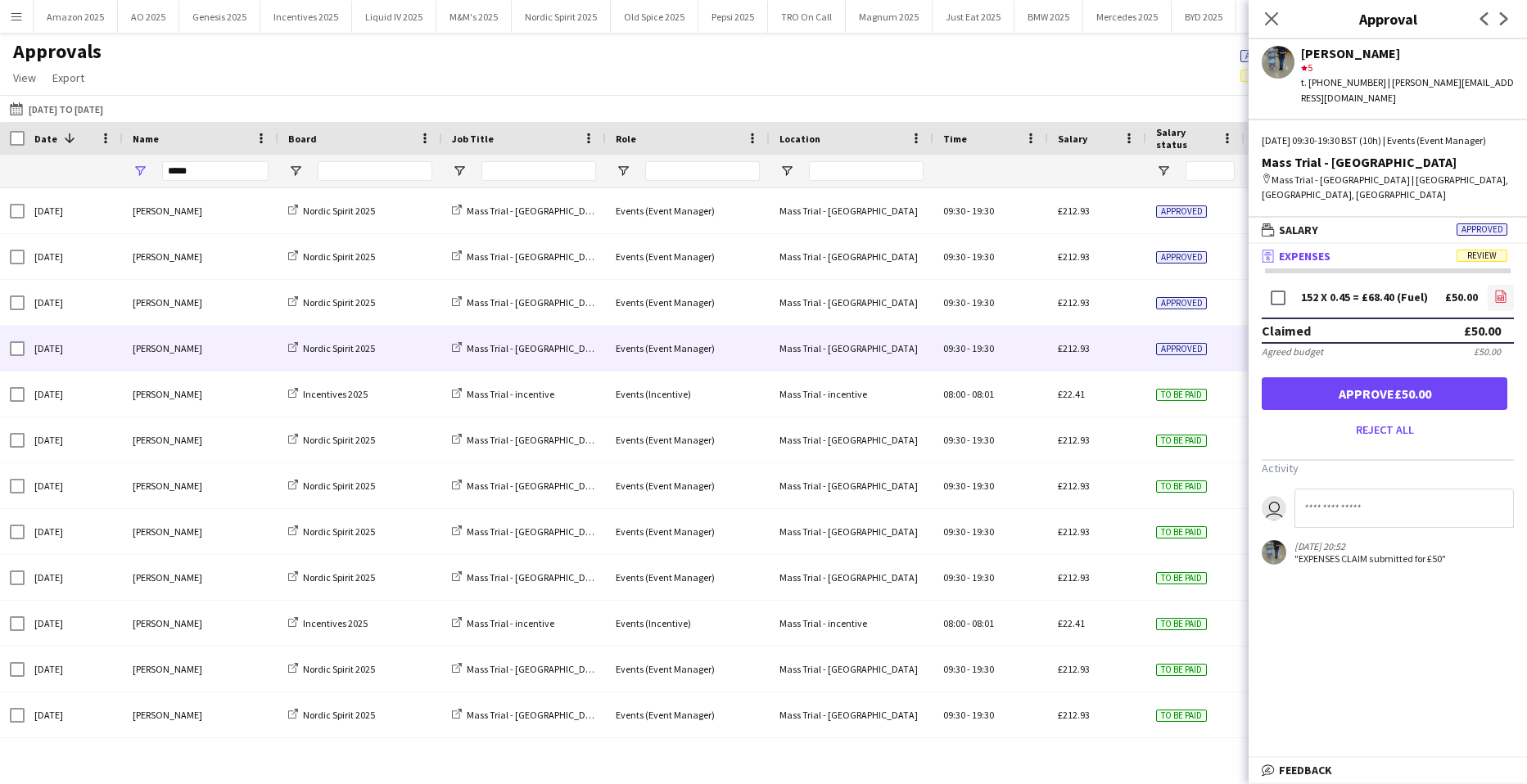
click at [1505, 290] on icon "file-image" at bounding box center [1500, 296] width 13 height 13
click at [1446, 377] on button "Approve £50.00" at bounding box center [1384, 393] width 246 height 33
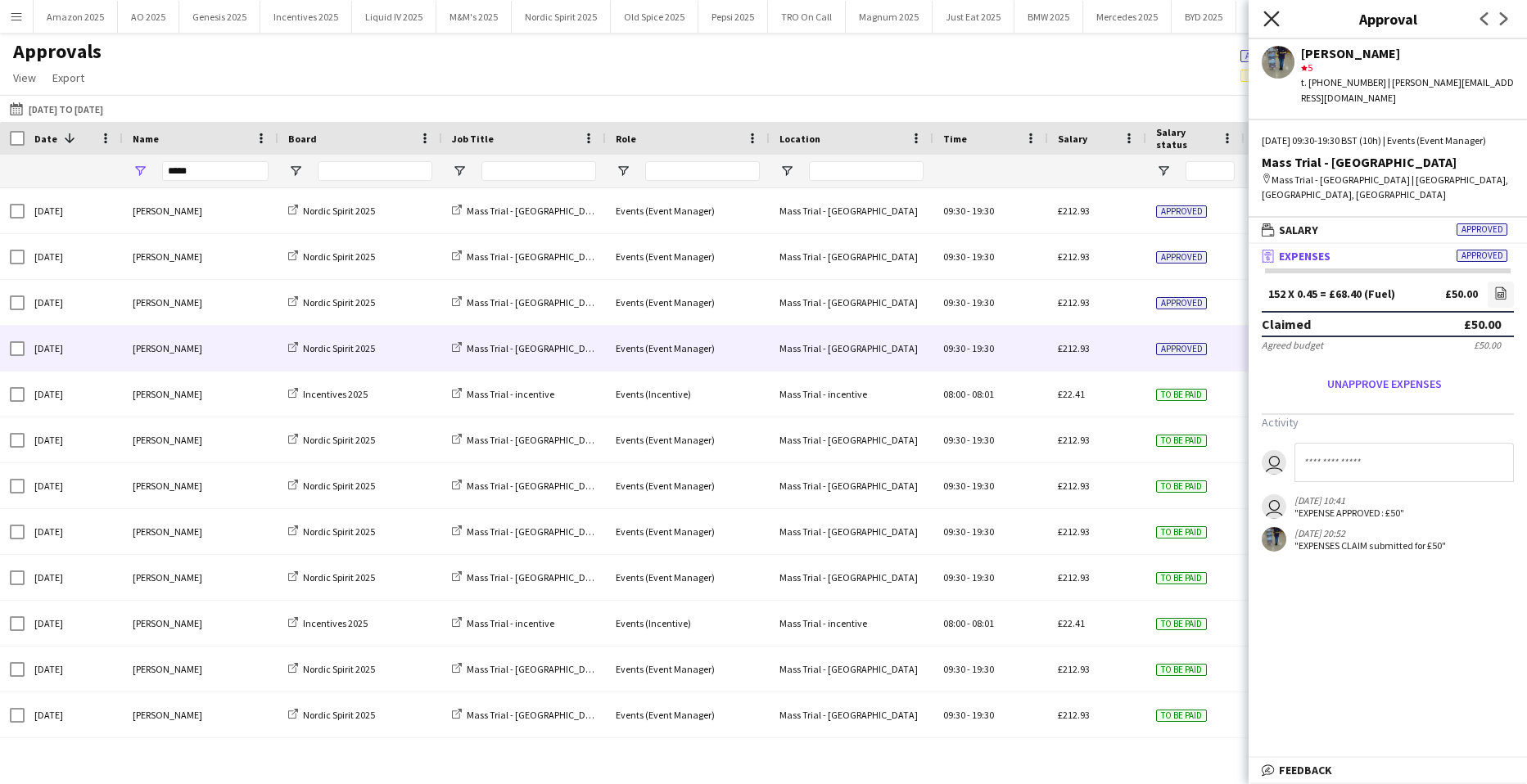
drag, startPoint x: 1271, startPoint y: 19, endPoint x: 1246, endPoint y: 82, distance: 67.8
click at [1271, 20] on icon at bounding box center [1271, 18] width 13 height 13
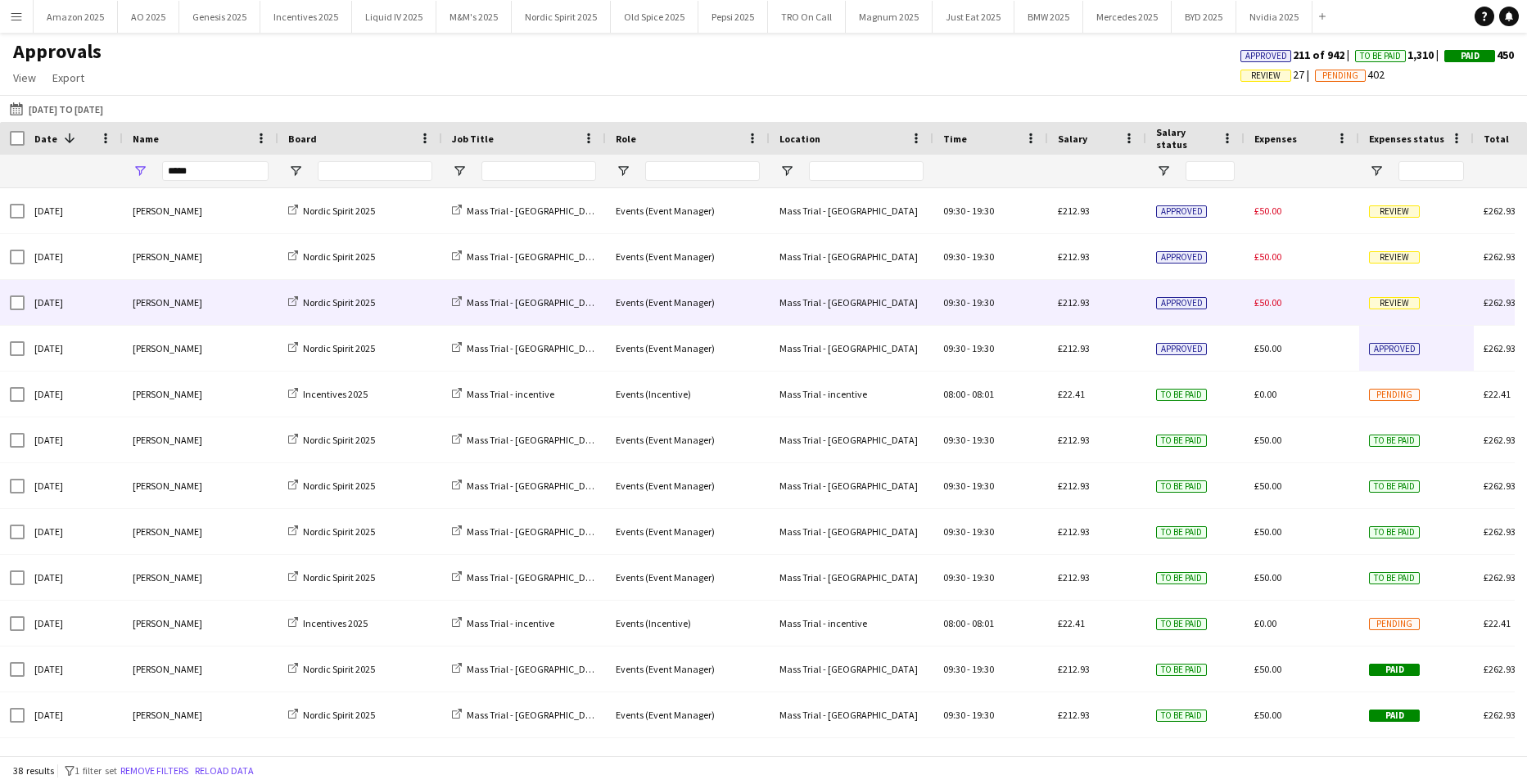
click at [1396, 305] on span "Review" at bounding box center [1393, 303] width 51 height 12
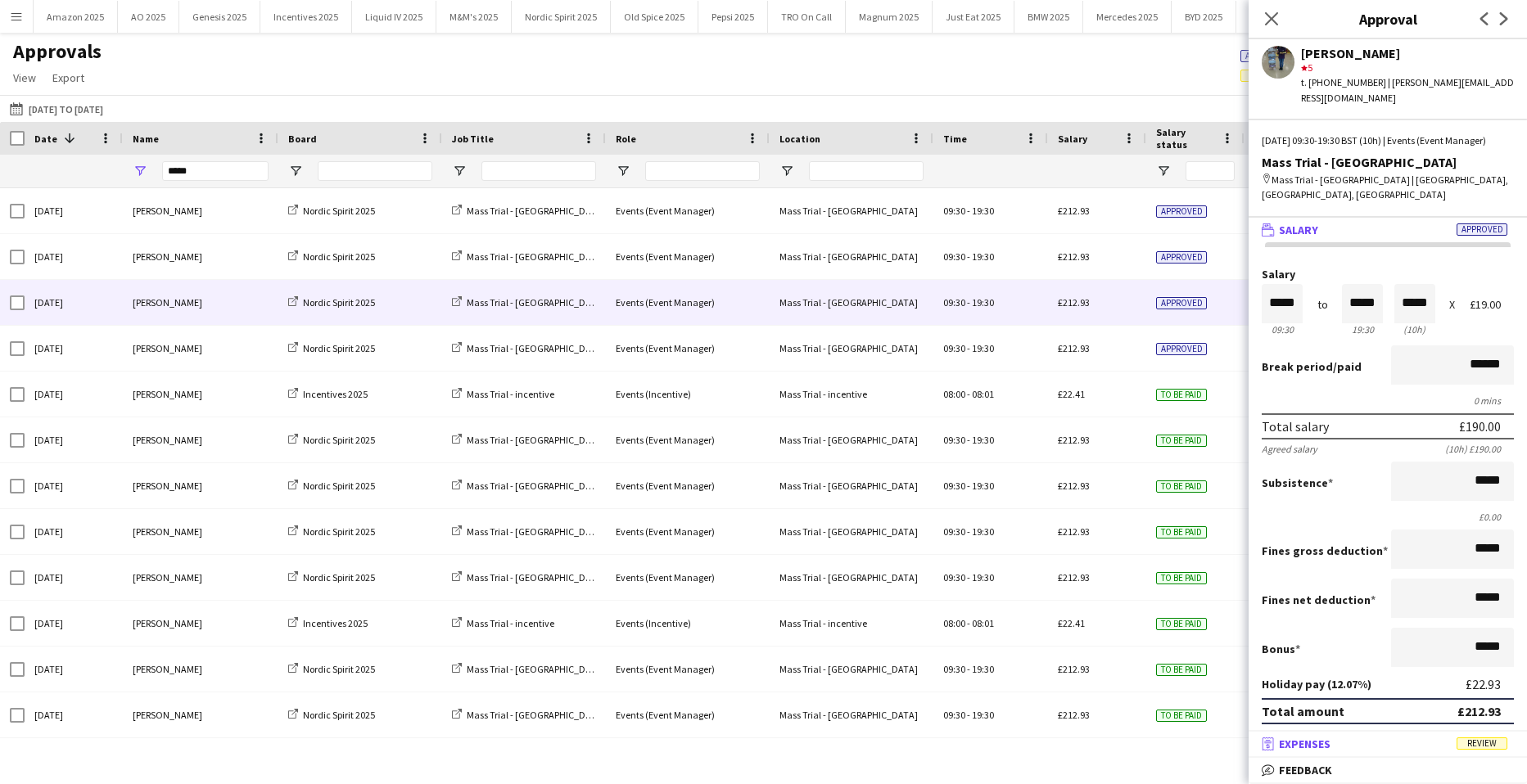
click at [1485, 740] on span "Review" at bounding box center [1482, 744] width 51 height 12
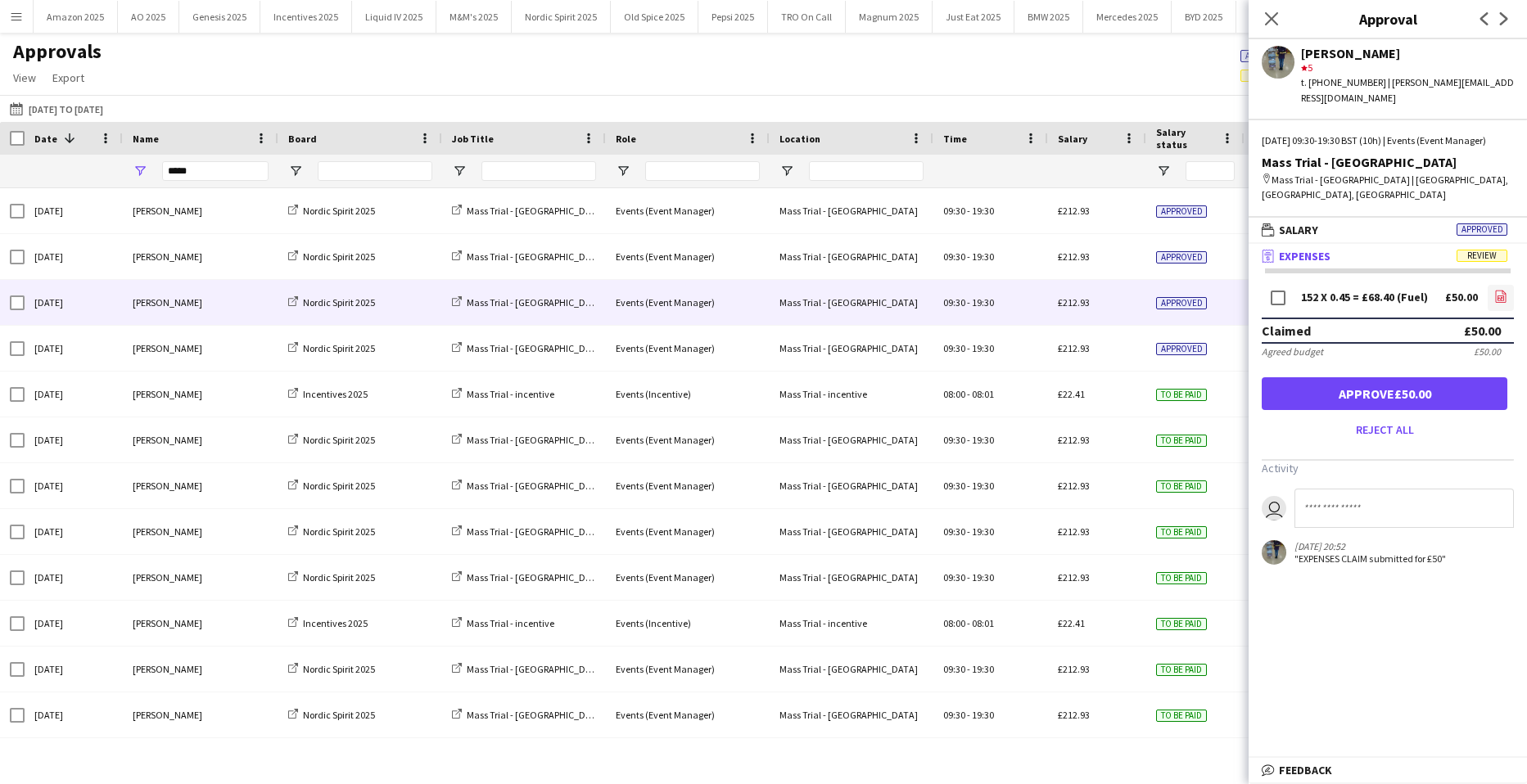
click at [1502, 290] on icon "file-image" at bounding box center [1500, 296] width 13 height 13
click at [1433, 377] on button "Approve £50.00" at bounding box center [1384, 393] width 246 height 33
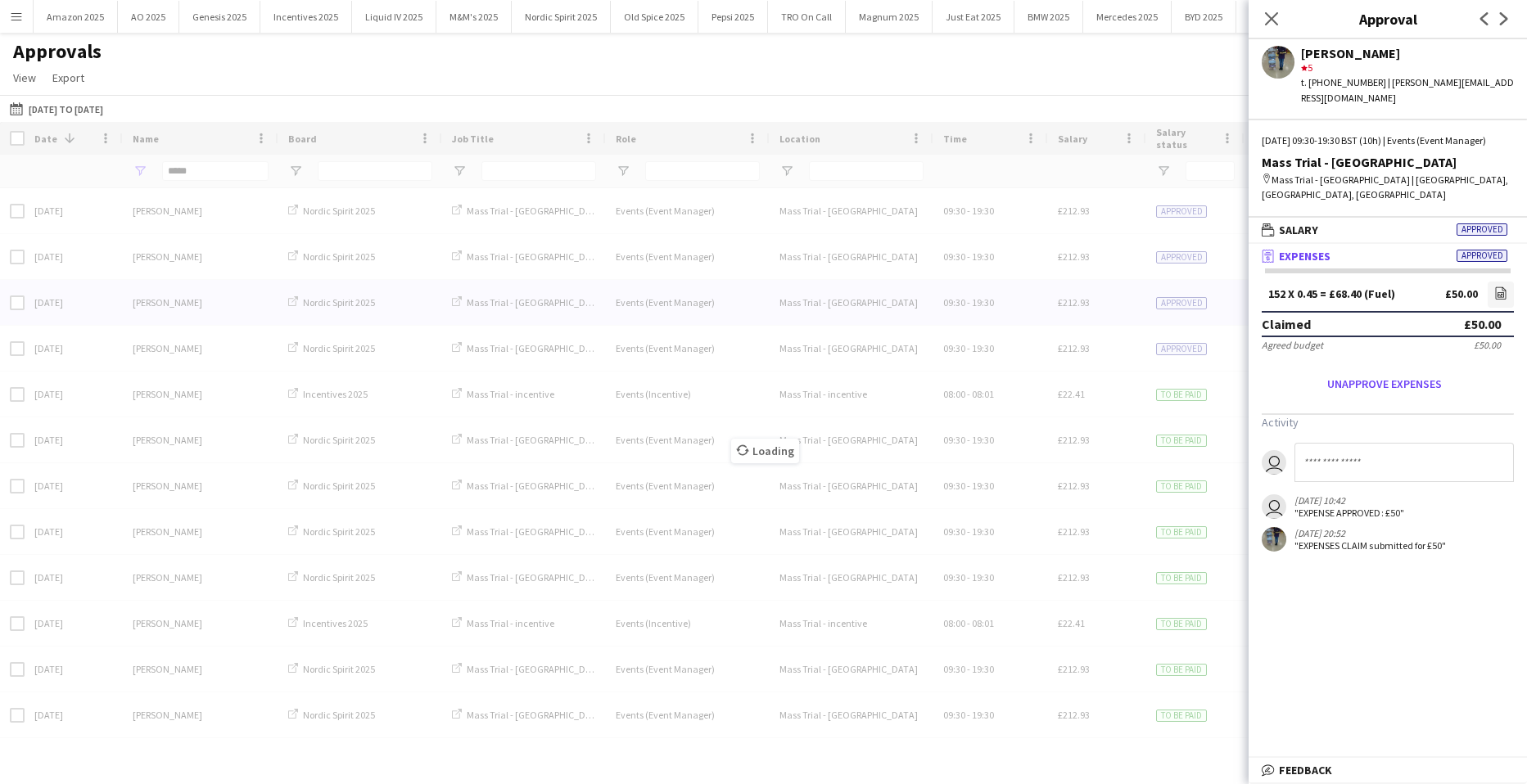
click at [1180, 261] on div "Loading" at bounding box center [764, 438] width 1527 height 633
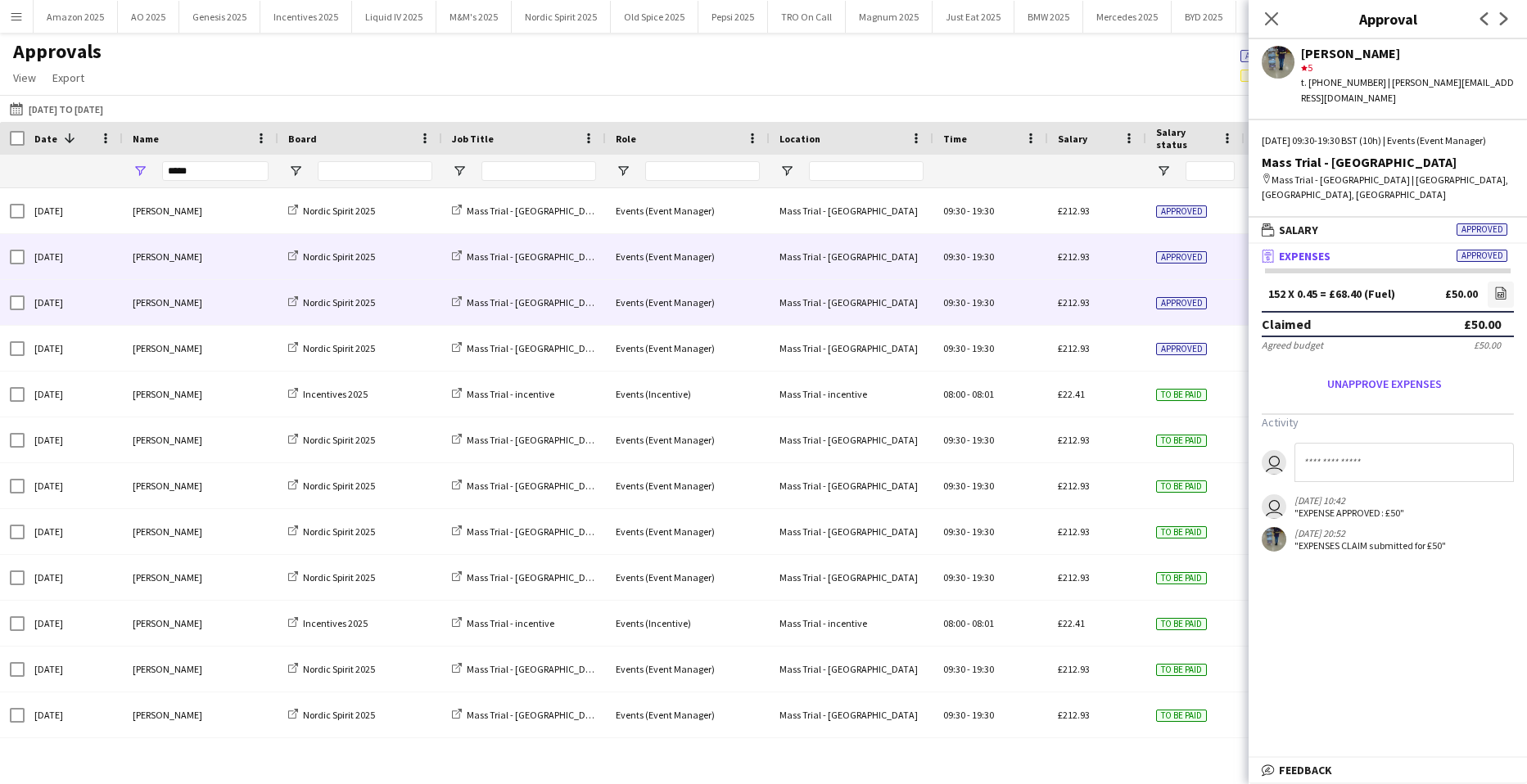
click at [1170, 264] on span "Approved" at bounding box center [1181, 257] width 51 height 12
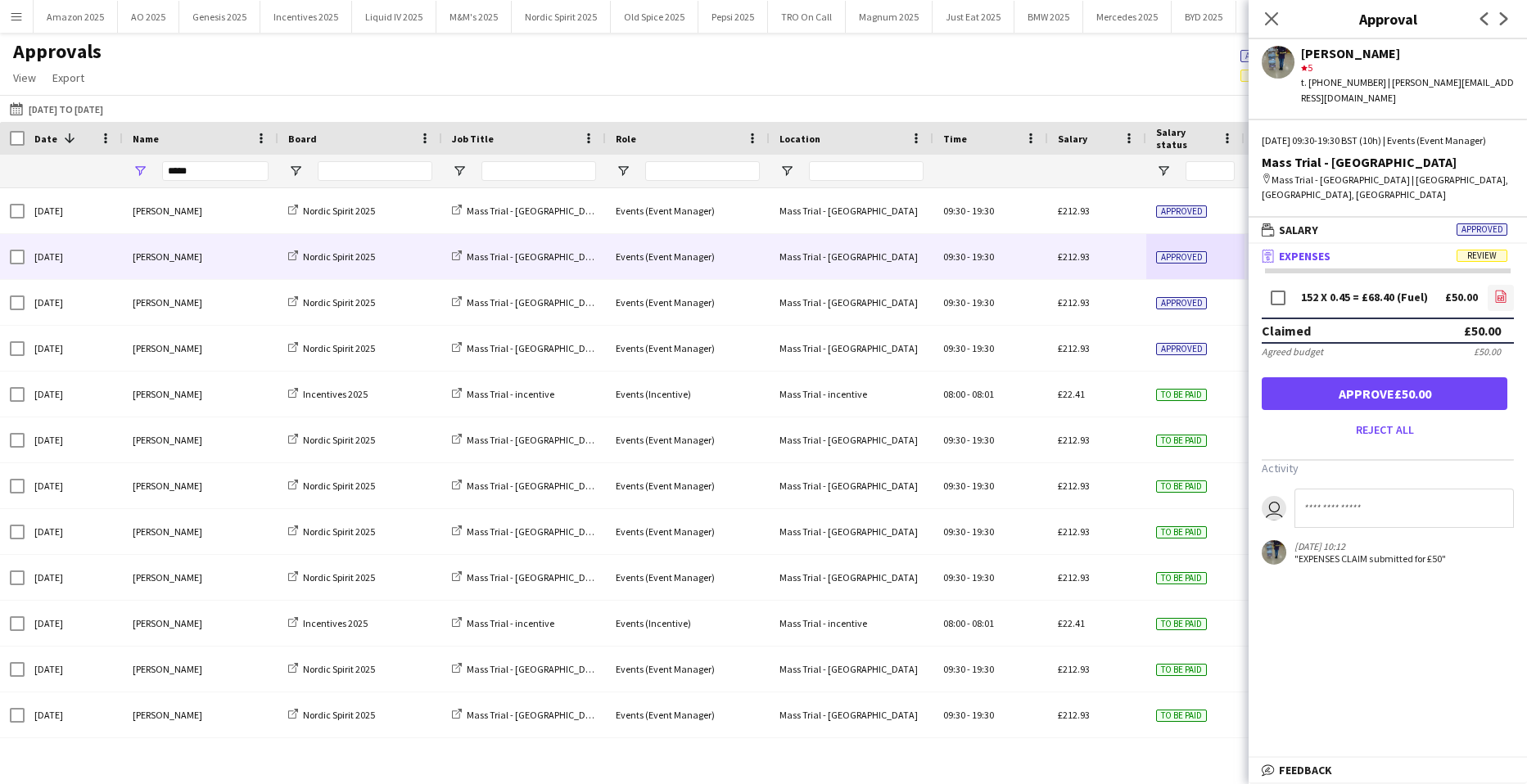
click at [1507, 284] on link "file-image" at bounding box center [1500, 297] width 27 height 27
click at [1417, 383] on button "Approve £50.00" at bounding box center [1384, 393] width 246 height 33
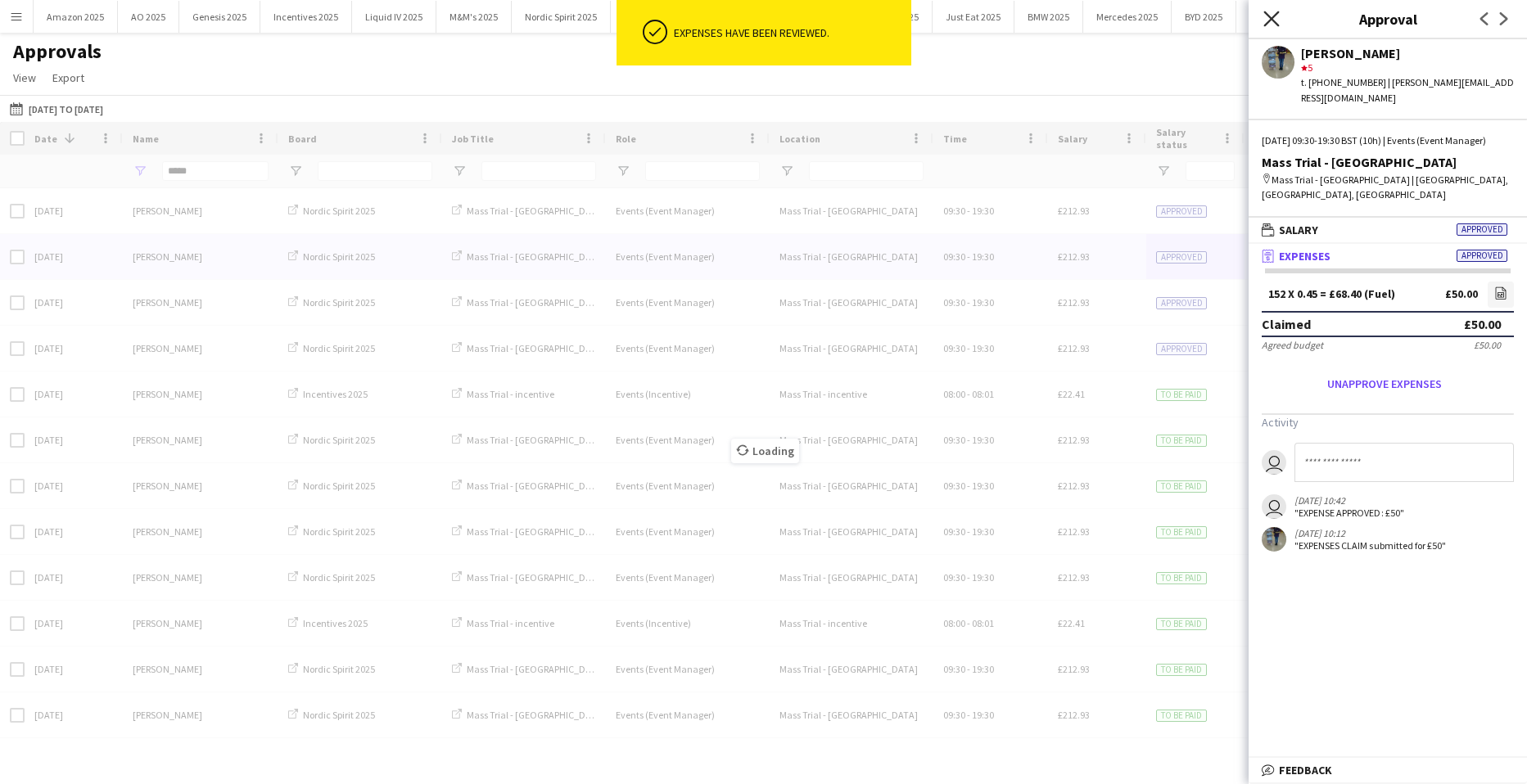
click at [1271, 16] on icon "Close pop-in" at bounding box center [1271, 18] width 15 height 15
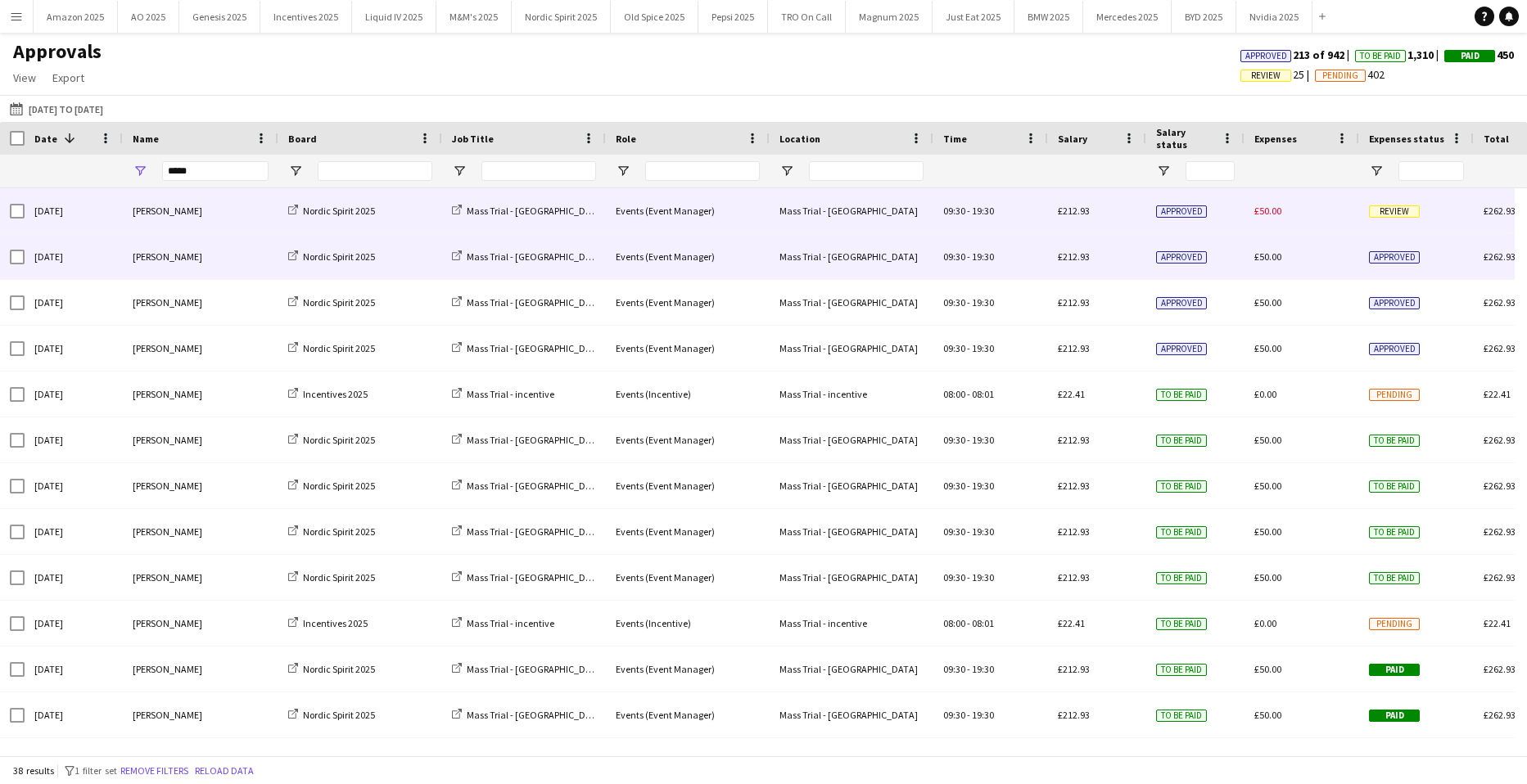
click at [1355, 211] on div "£50.00" at bounding box center [1302, 211] width 115 height 45
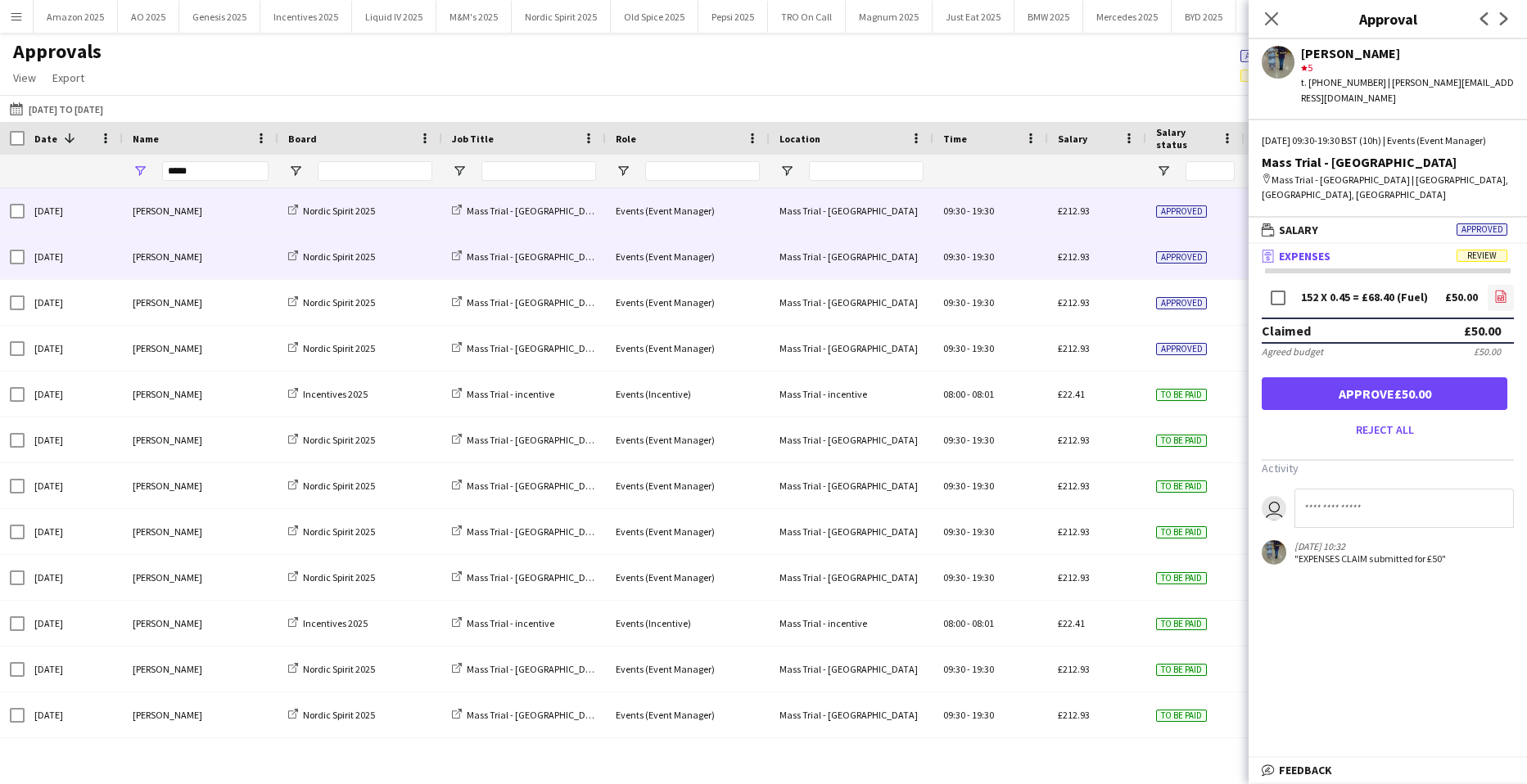
click at [1500, 290] on icon "file-image" at bounding box center [1500, 296] width 13 height 13
click at [1416, 384] on button "Approve £50.00" at bounding box center [1384, 393] width 246 height 33
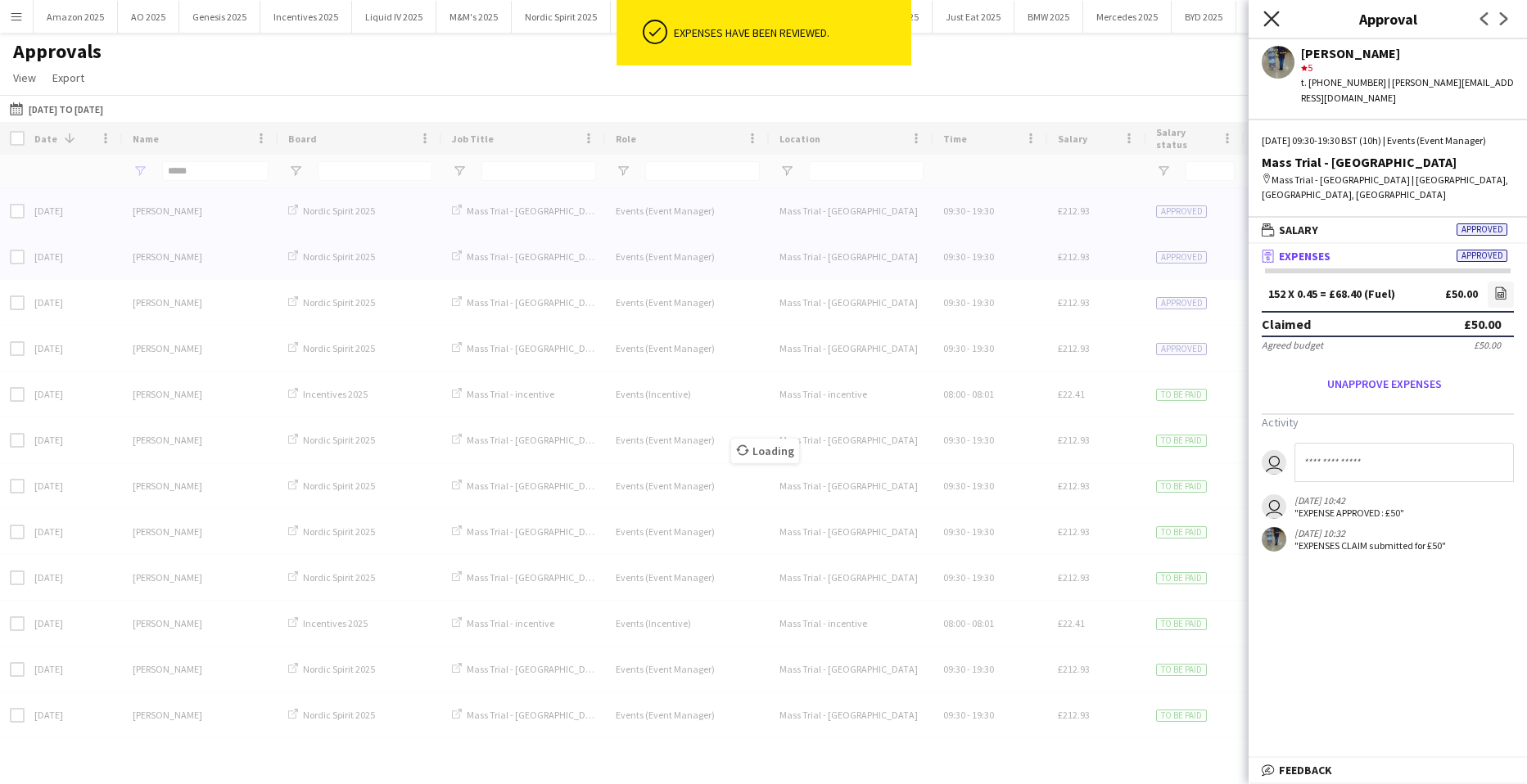
click at [1272, 17] on icon "Close pop-in" at bounding box center [1271, 18] width 15 height 15
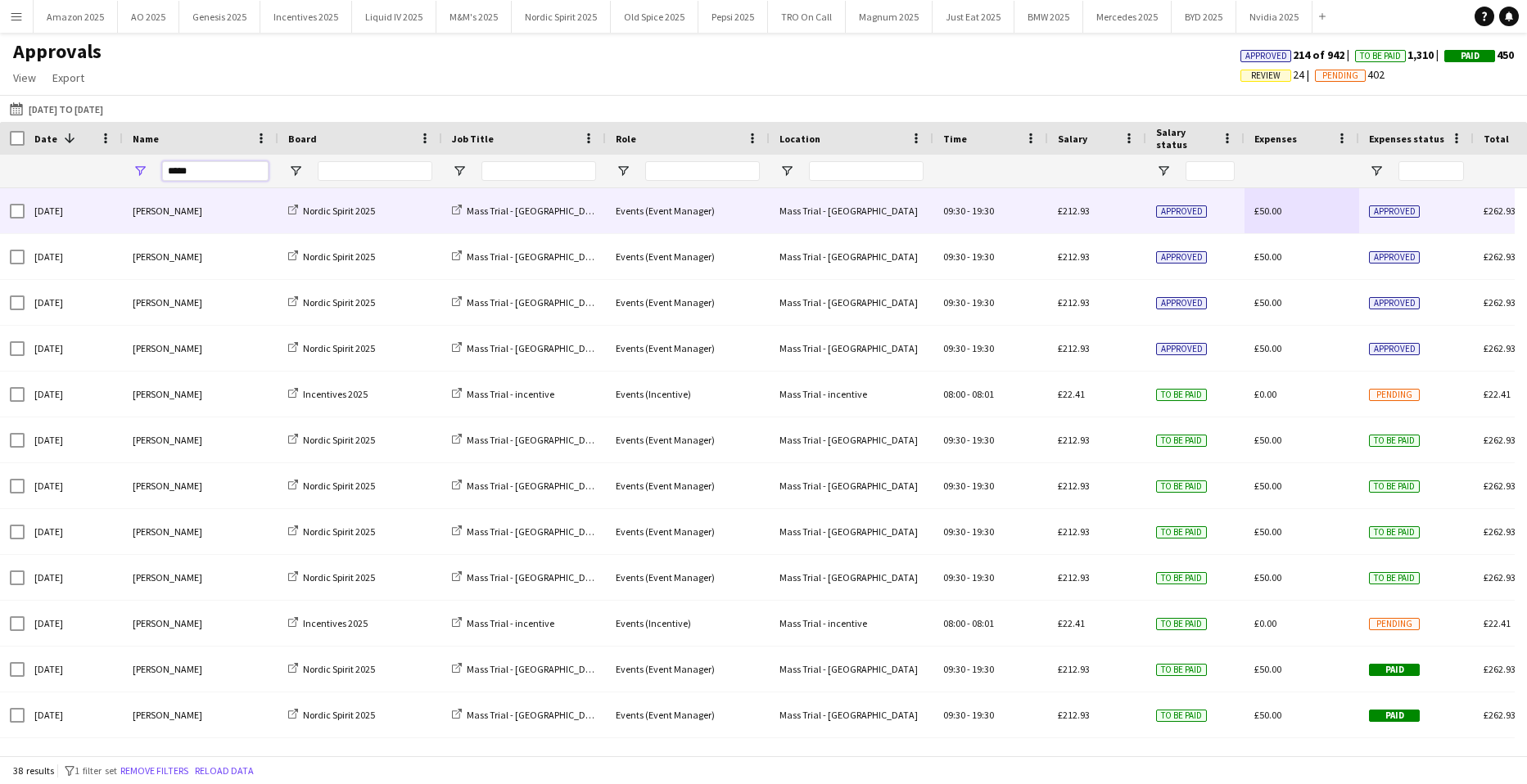
drag, startPoint x: 213, startPoint y: 174, endPoint x: -286, endPoint y: 176, distance: 499.0
click at [0, 176] on html "Menu Boards Boards Boards All jobs Status Workforce Workforce My Workforce Recr…" at bounding box center [764, 392] width 1527 height 784
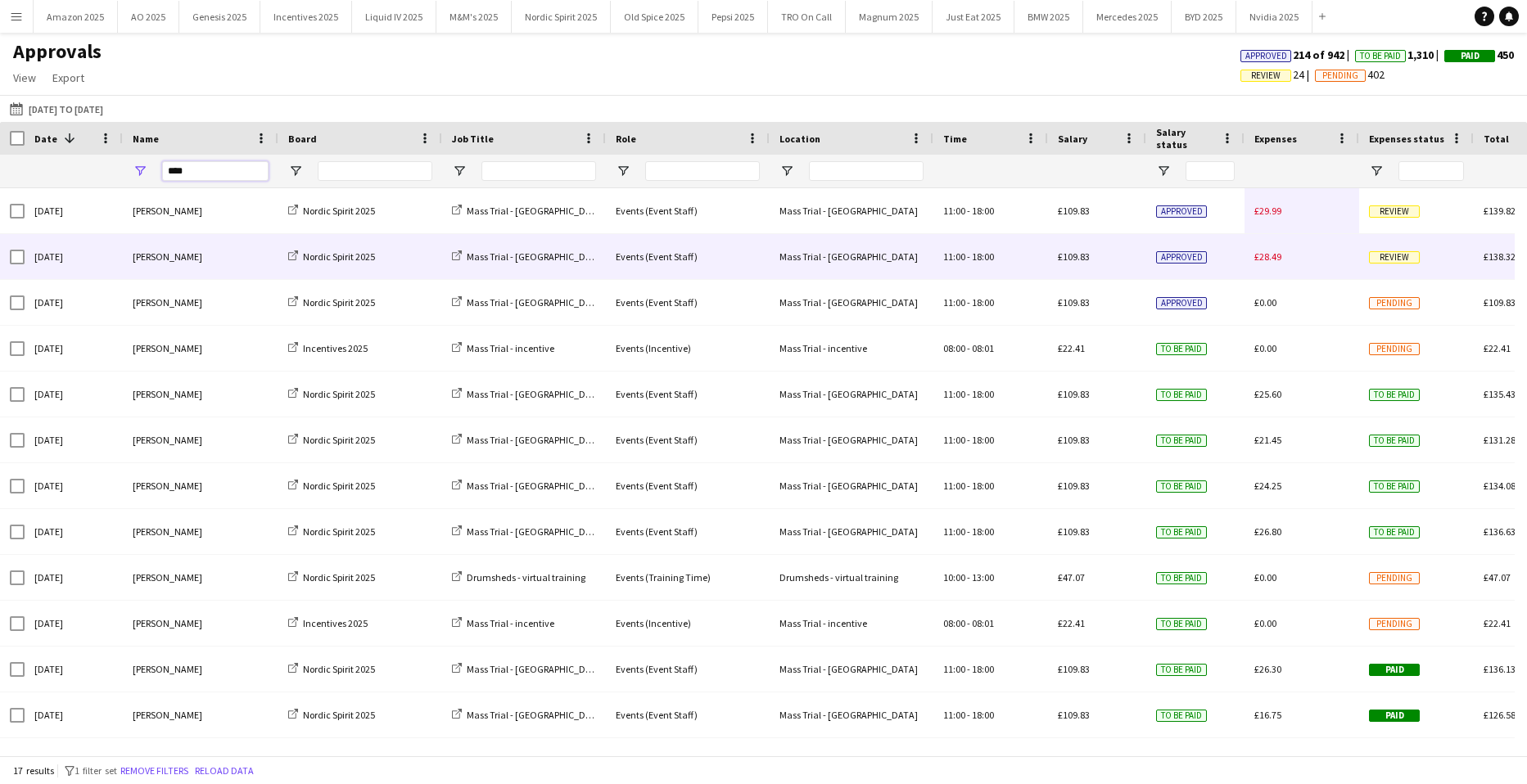
type input "****"
click at [1406, 259] on span "Review" at bounding box center [1393, 257] width 51 height 12
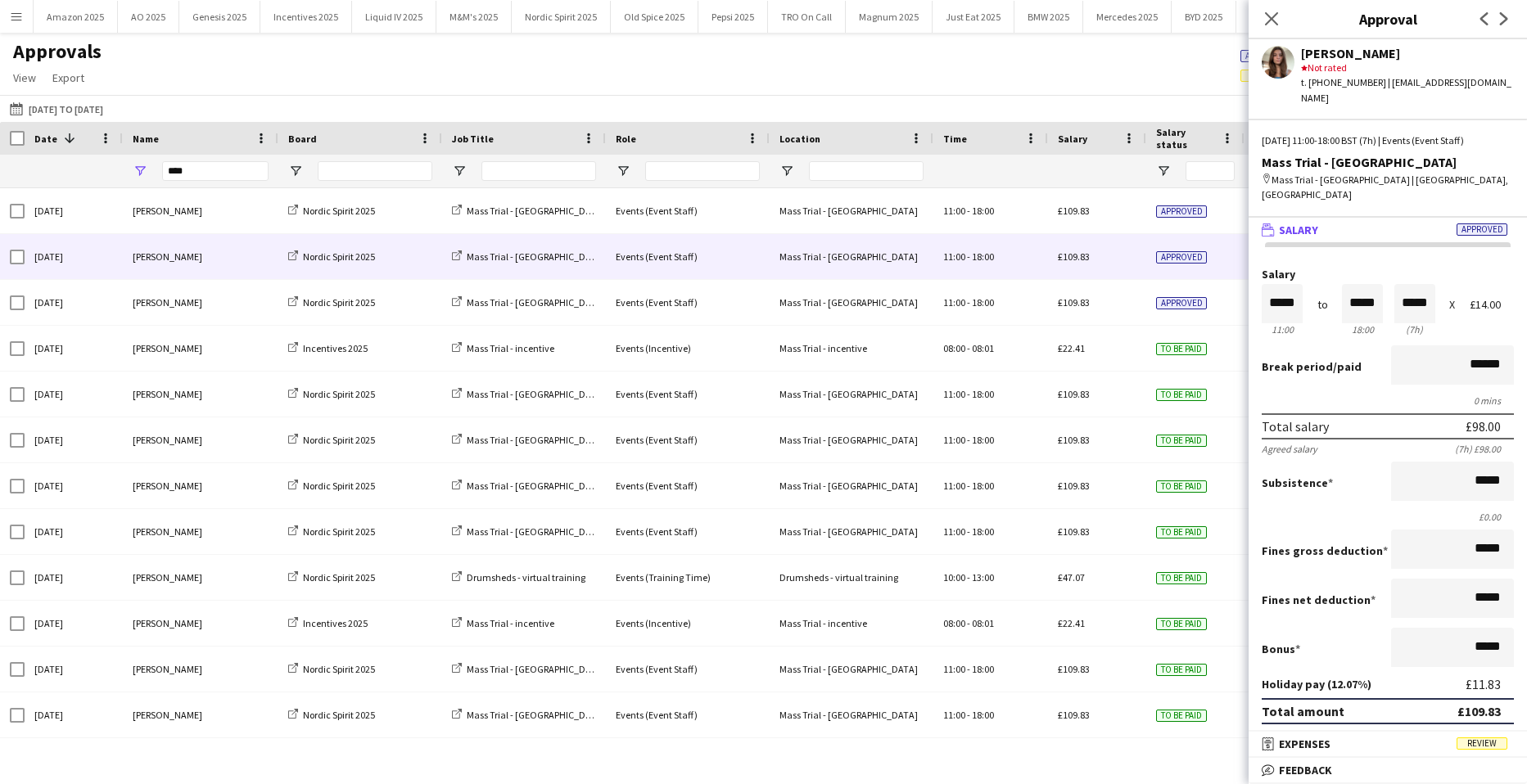
click at [1469, 744] on span "Review" at bounding box center [1482, 744] width 51 height 12
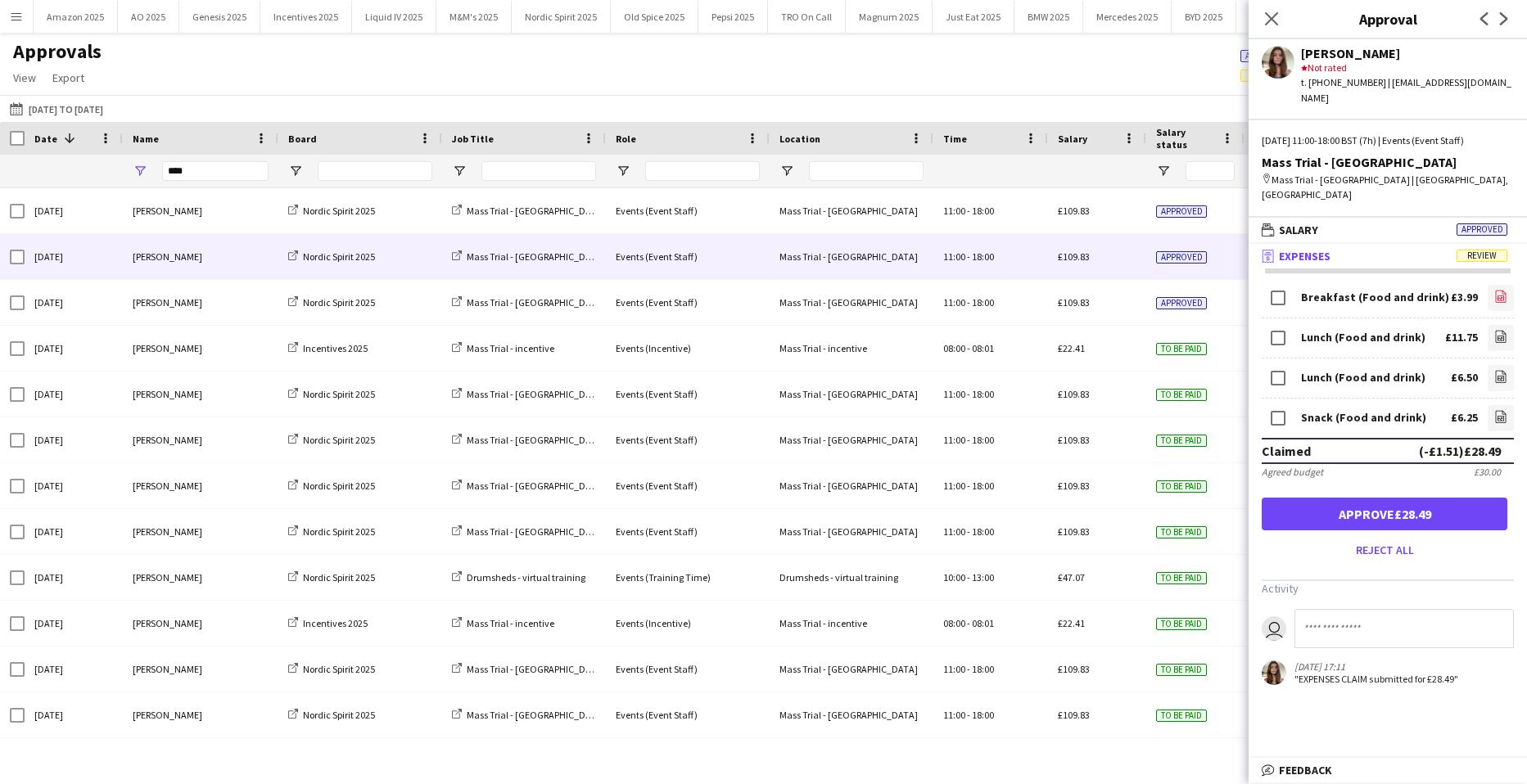
click at [1494, 290] on icon "file-image" at bounding box center [1500, 296] width 13 height 13
click at [1494, 330] on app-icon "file-image" at bounding box center [1500, 338] width 13 height 16
click at [1494, 370] on icon "file-image" at bounding box center [1500, 376] width 13 height 13
click at [1494, 330] on icon "file-image" at bounding box center [1500, 336] width 13 height 13
click at [1497, 416] on icon at bounding box center [1500, 418] width 7 height 5
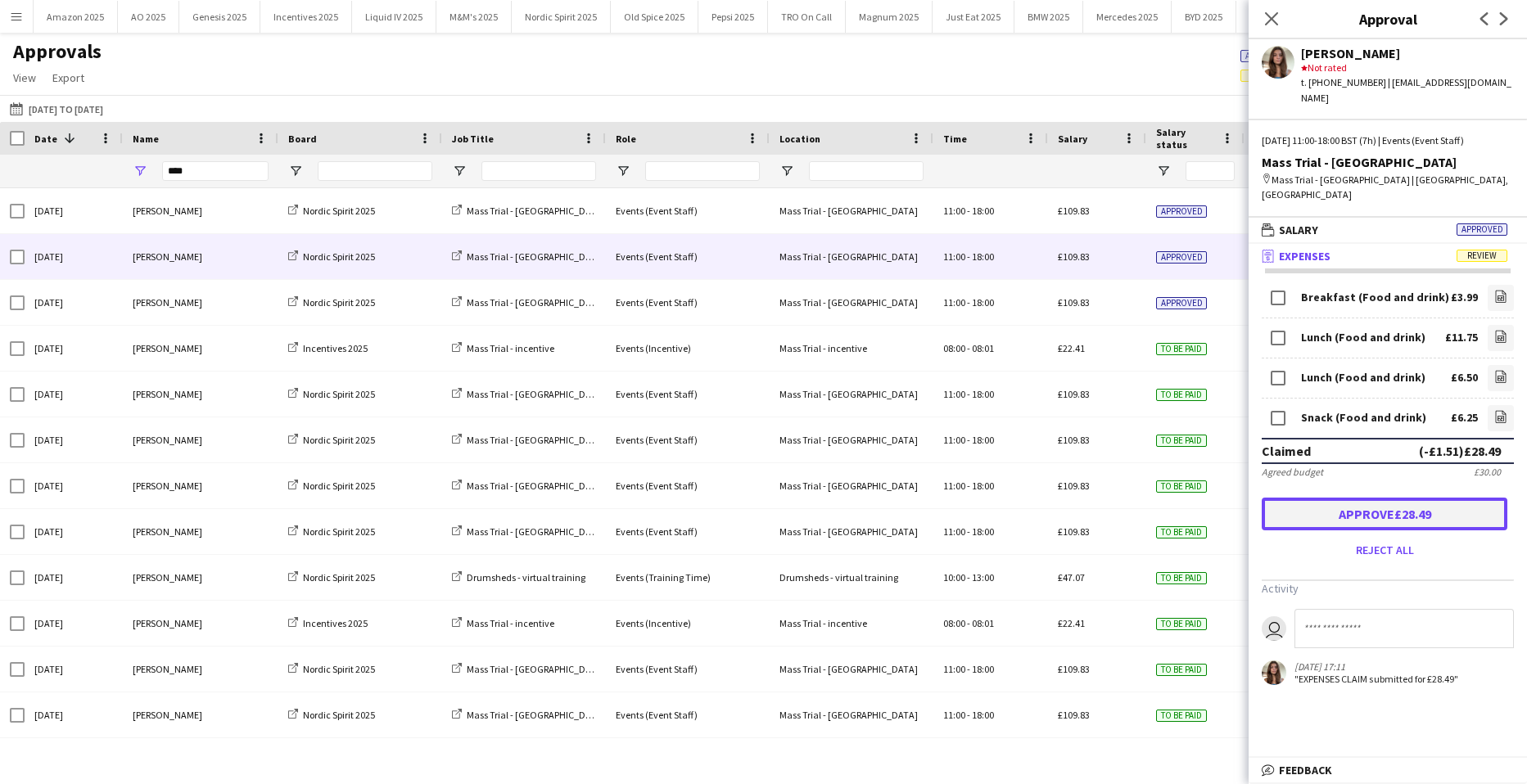
click at [1438, 498] on button "Approve £28.49" at bounding box center [1384, 514] width 246 height 33
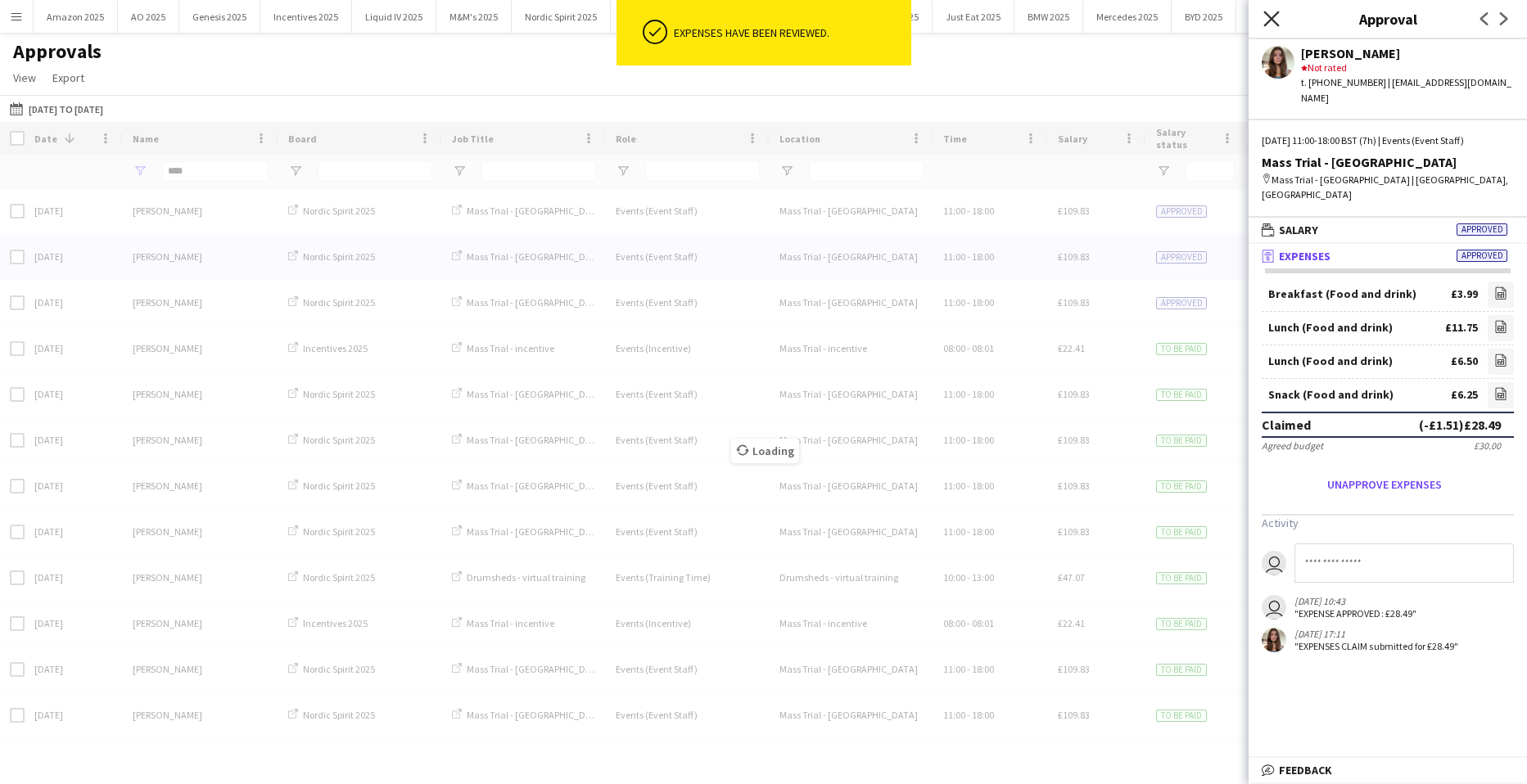
click at [1272, 21] on icon "Close pop-in" at bounding box center [1271, 18] width 15 height 15
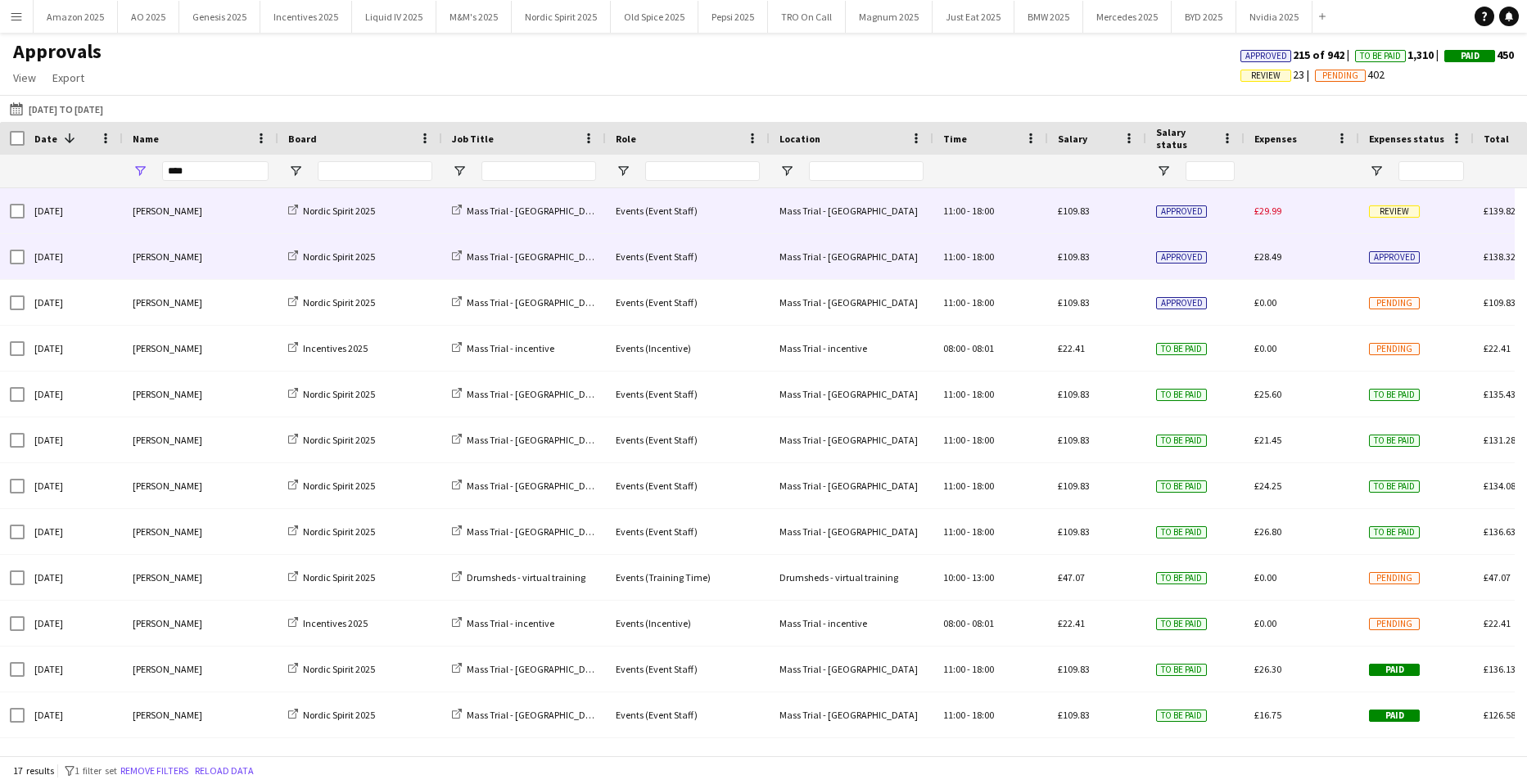
click at [1394, 212] on span "Review" at bounding box center [1393, 212] width 51 height 12
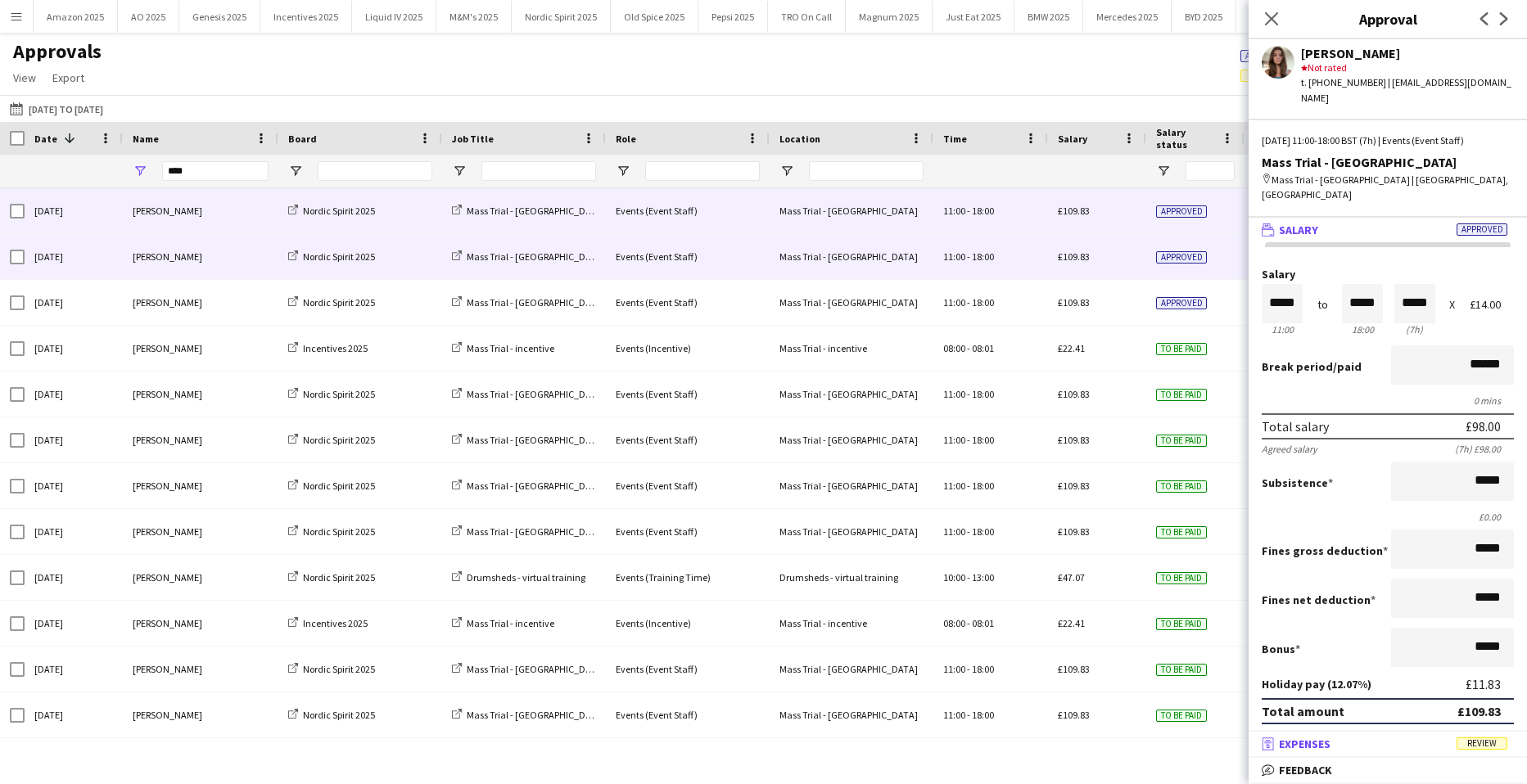
click at [1482, 752] on mat-expansion-panel-header "receipt Expenses Review" at bounding box center [1387, 744] width 278 height 25
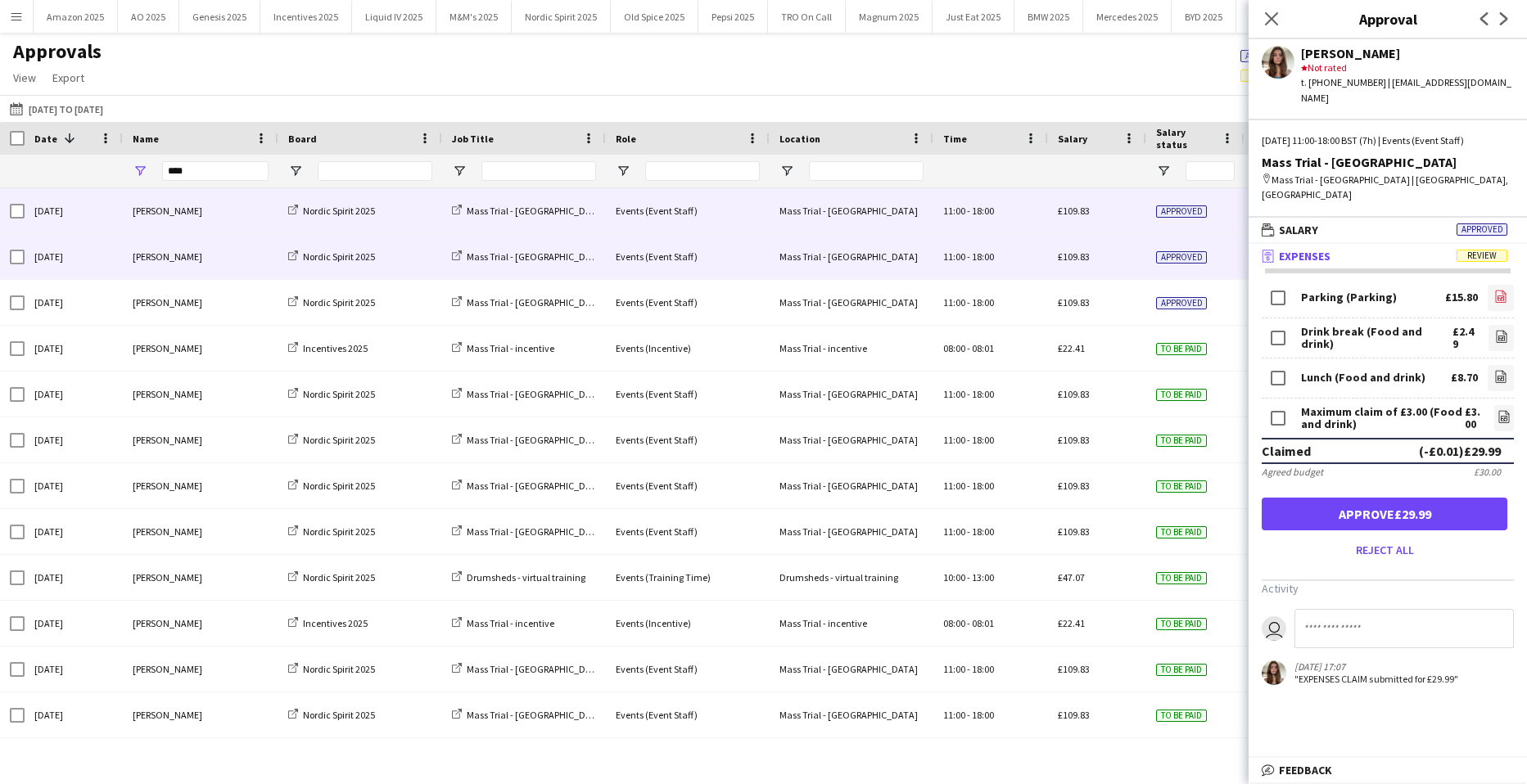
click at [1494, 290] on icon "file-image" at bounding box center [1500, 296] width 13 height 13
click at [1498, 336] on icon at bounding box center [1501, 338] width 7 height 5
click at [1497, 376] on icon at bounding box center [1500, 379] width 7 height 5
click at [1497, 410] on icon "file-image" at bounding box center [1503, 416] width 13 height 13
click at [1409, 498] on button "Approve £29.99" at bounding box center [1384, 514] width 246 height 33
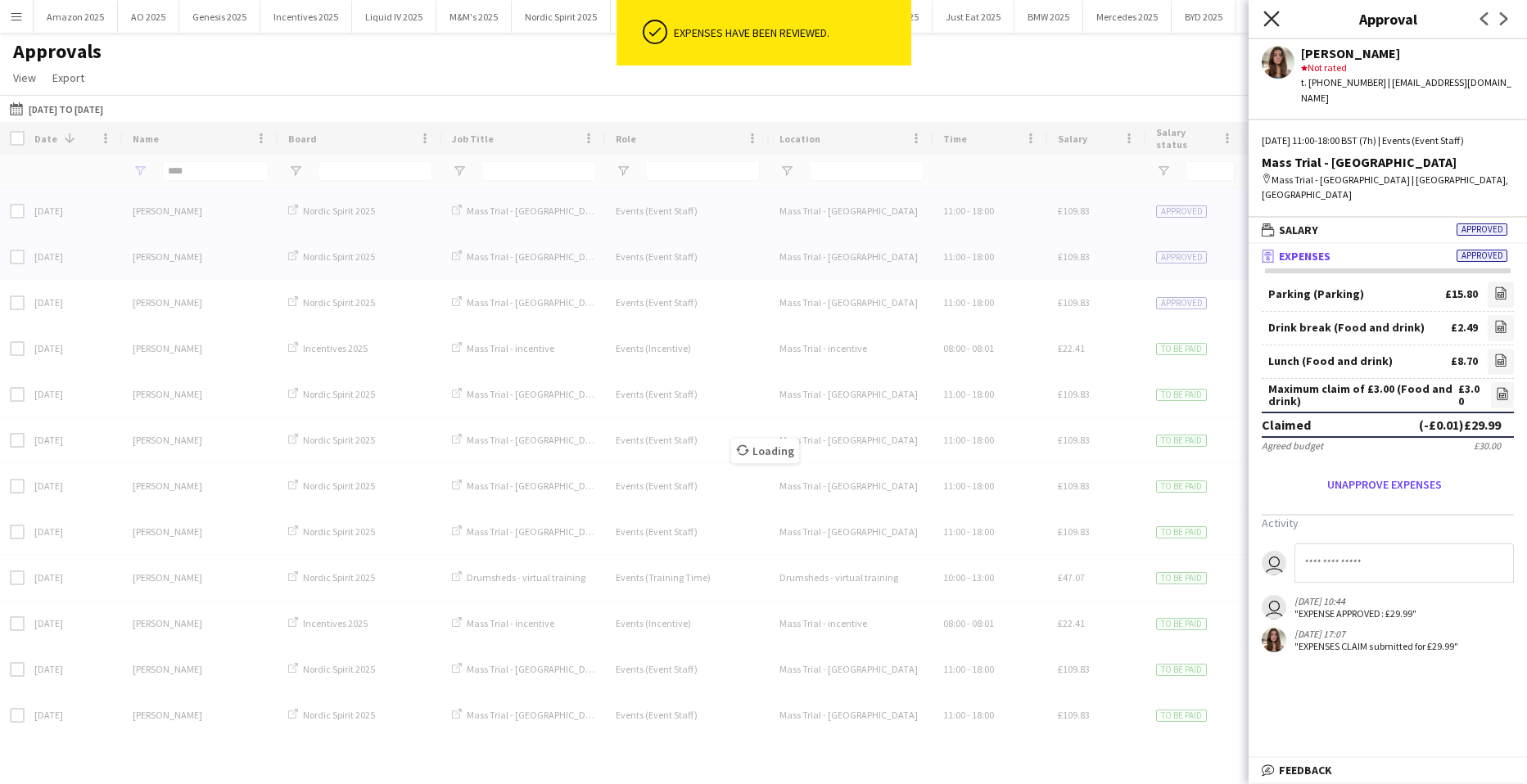
click at [1268, 15] on icon at bounding box center [1271, 18] width 15 height 15
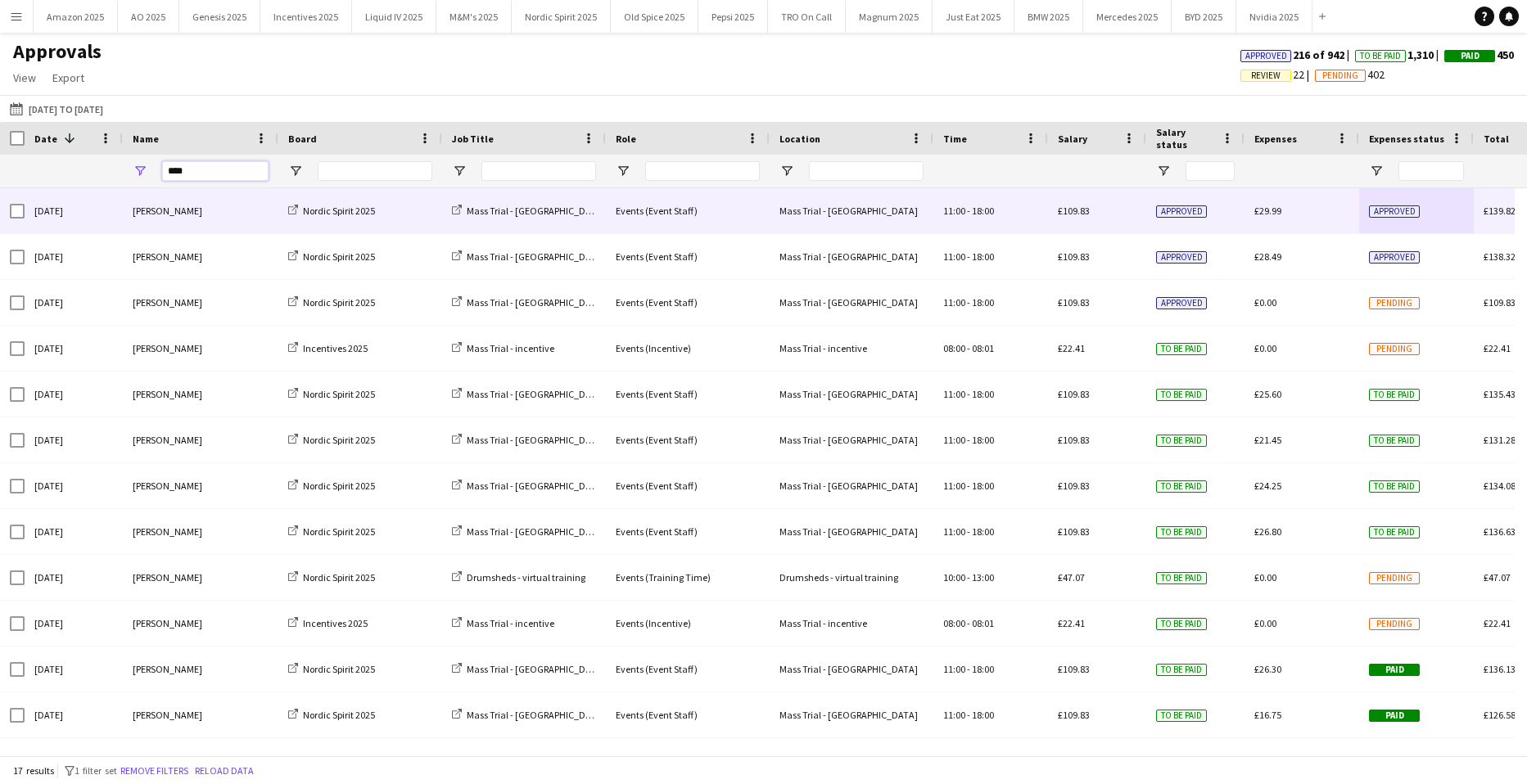
drag, startPoint x: 201, startPoint y: 170, endPoint x: -470, endPoint y: 172, distance: 671.0
click at [0, 172] on html "Menu Boards Boards Boards All jobs Status Workforce Workforce My Workforce Recr…" at bounding box center [764, 392] width 1527 height 784
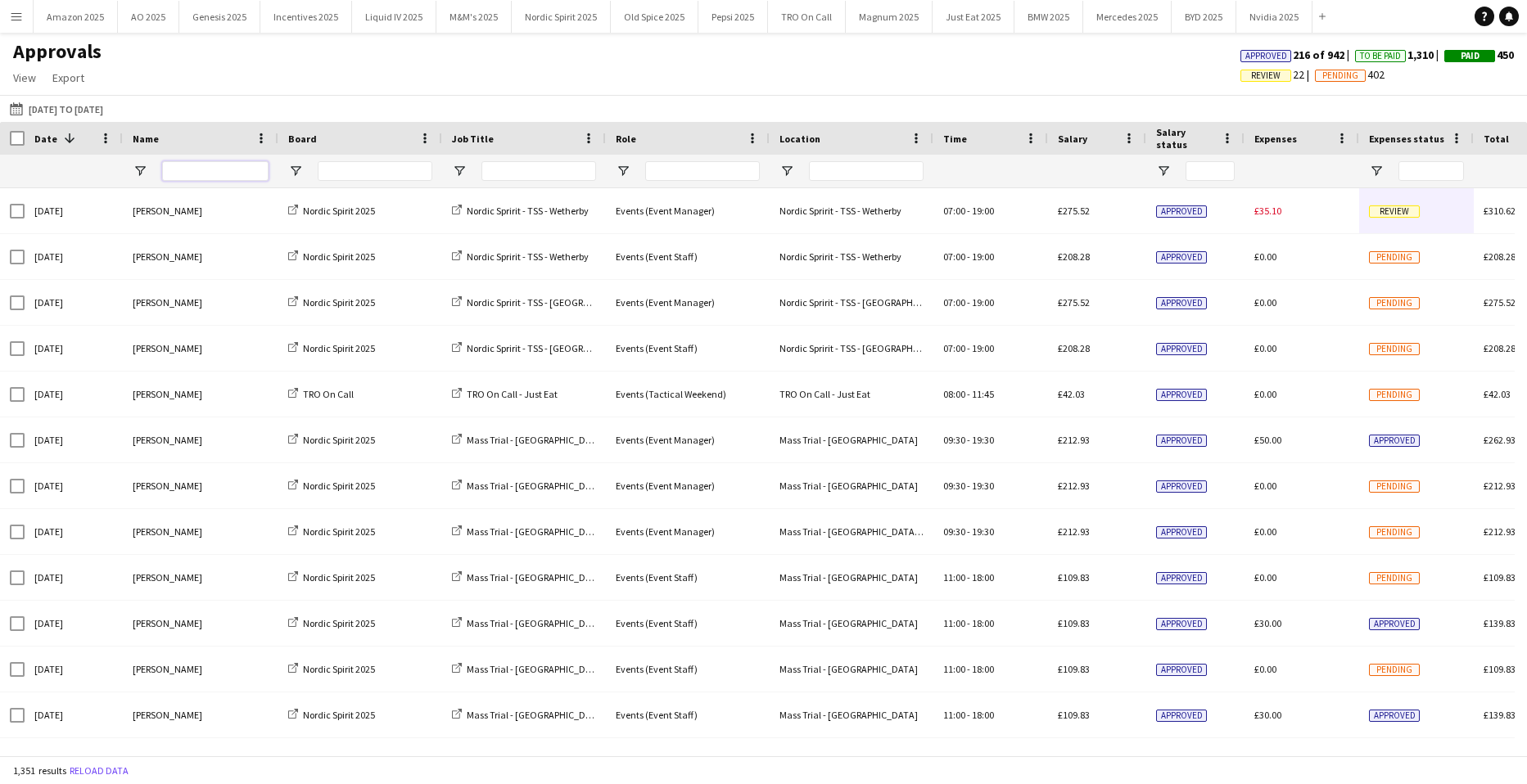
click at [202, 170] on input "Name Filter Input" at bounding box center [215, 171] width 106 height 20
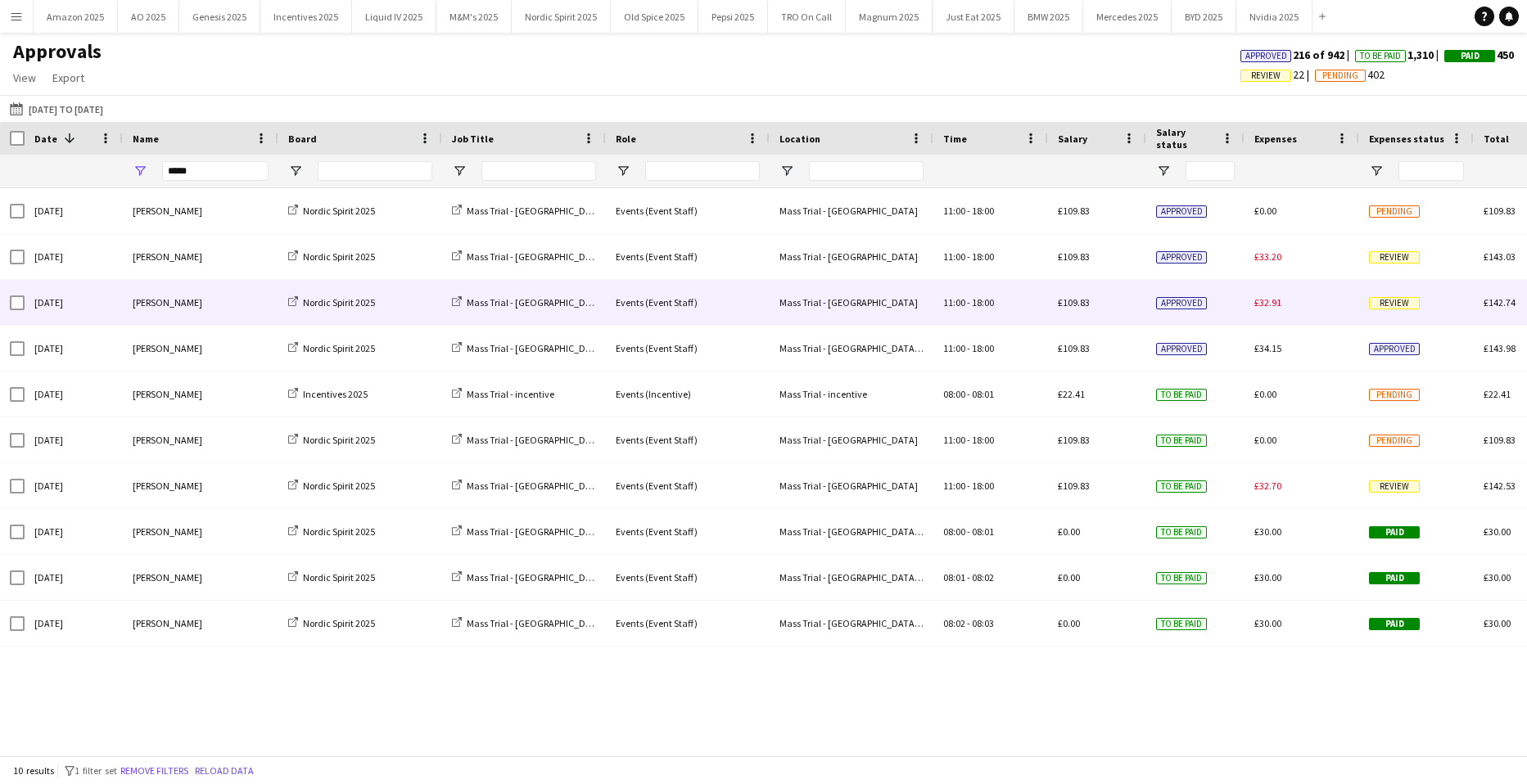
click at [1399, 301] on span "Review" at bounding box center [1393, 303] width 51 height 12
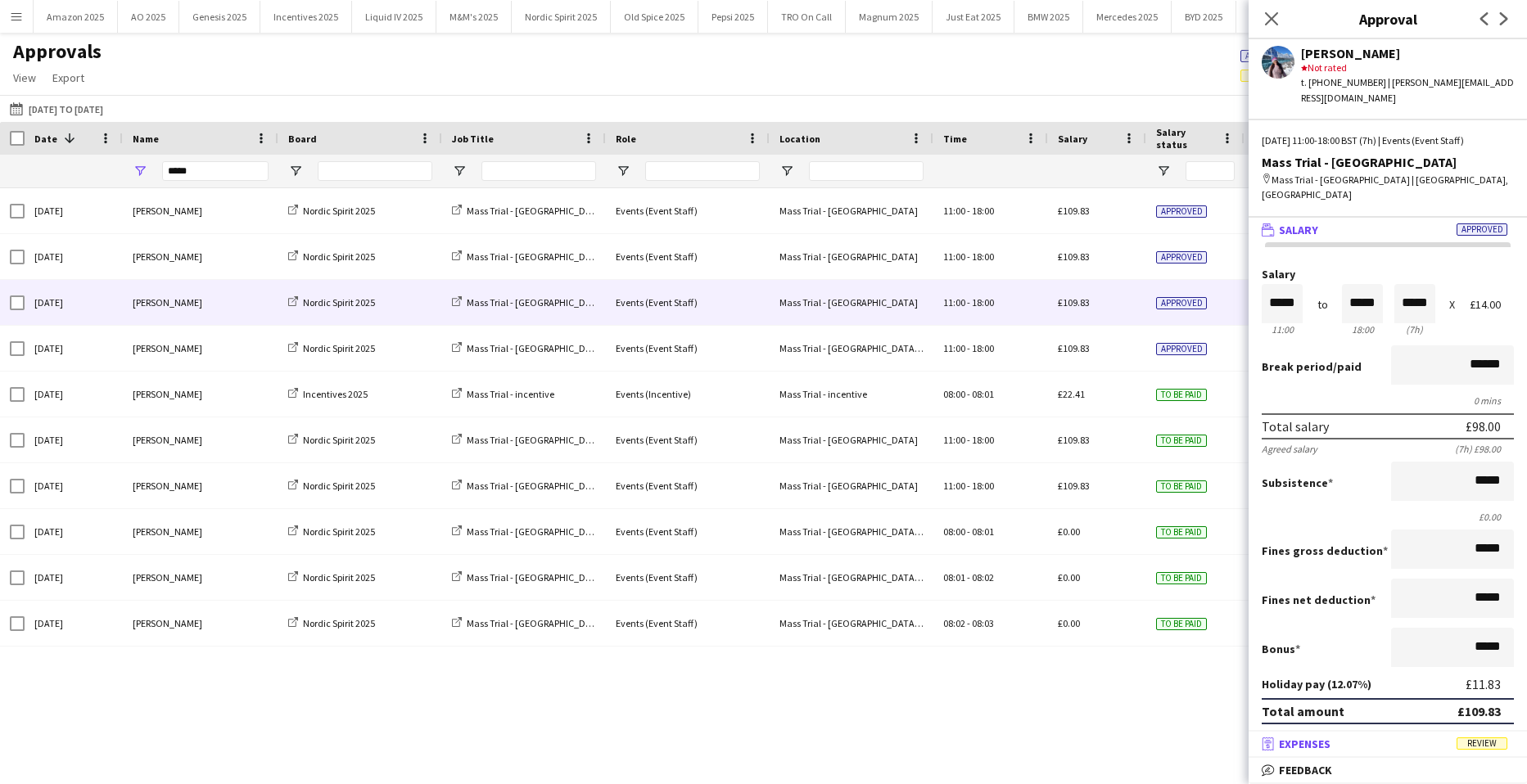
click at [1479, 744] on span "Review" at bounding box center [1482, 744] width 51 height 12
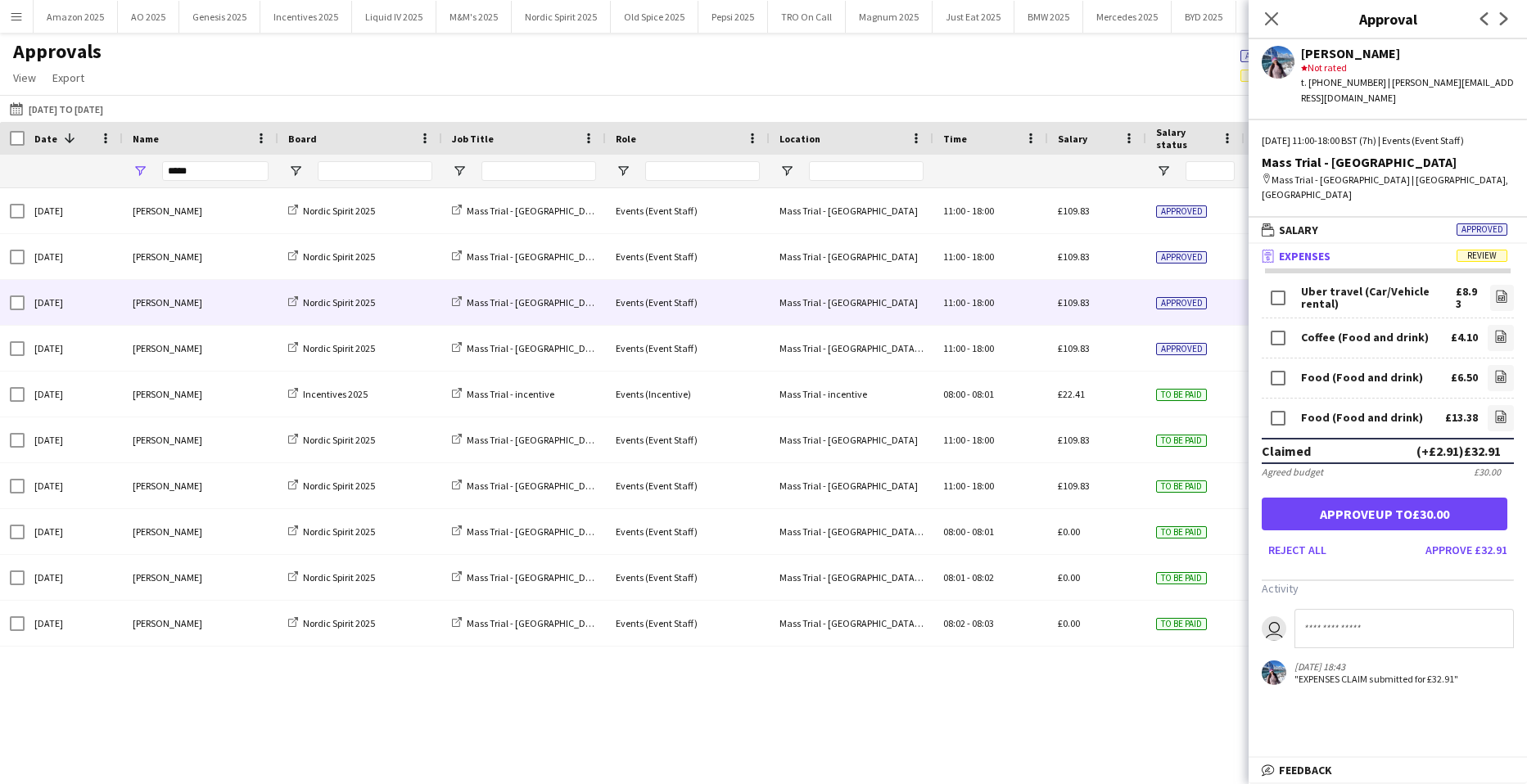
click at [1506, 282] on form "Uber travel (Car/Vehicle rental) £8.93 file-image Coffee (Food and drink) £4.10…" at bounding box center [1387, 422] width 278 height 282
click at [1495, 290] on icon "file-image" at bounding box center [1501, 296] width 13 height 13
click at [1496, 330] on icon at bounding box center [1501, 336] width 10 height 12
click at [1494, 330] on icon "file-image" at bounding box center [1500, 336] width 13 height 13
click at [1494, 370] on icon "file-image" at bounding box center [1500, 376] width 13 height 13
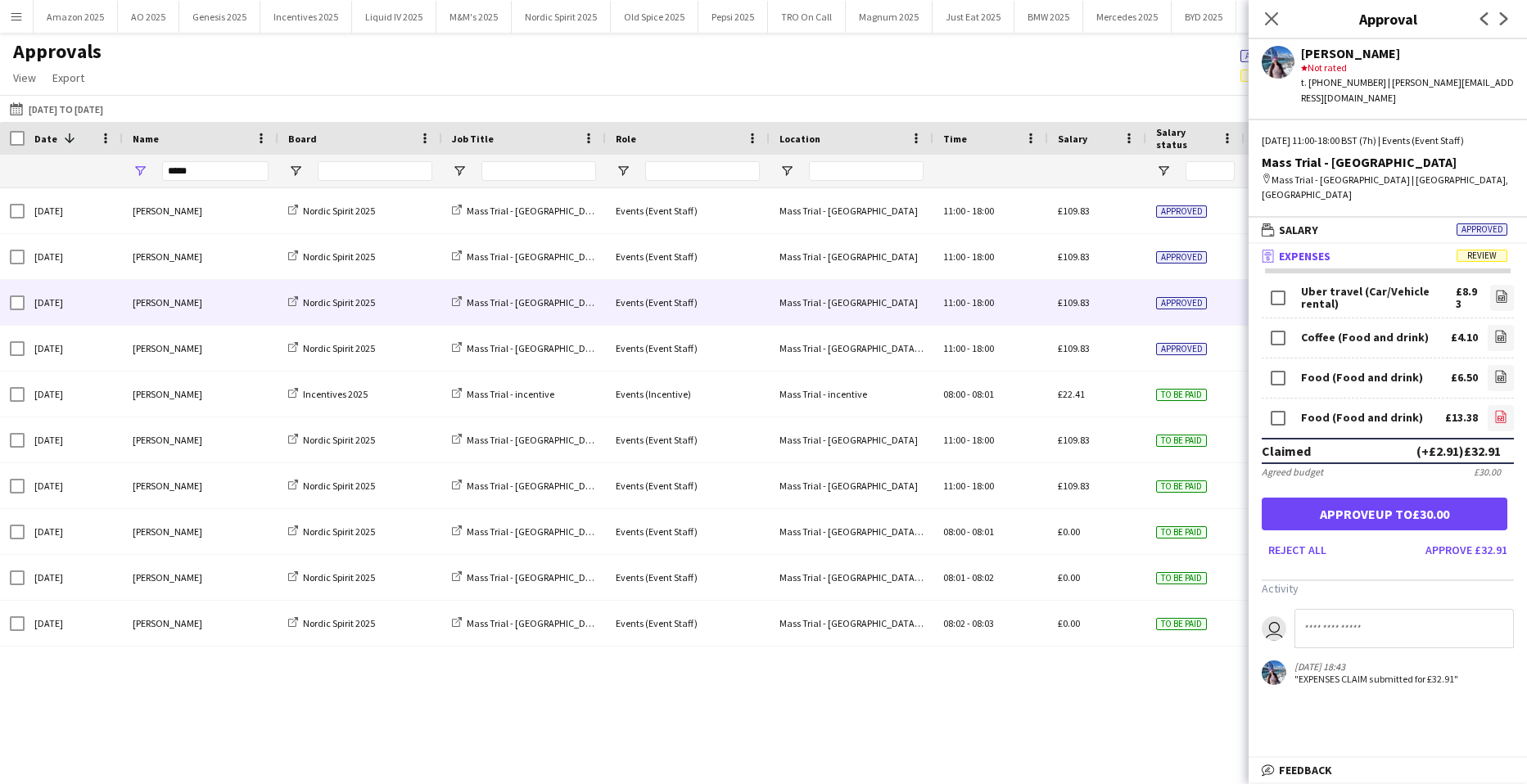
click at [1494, 410] on icon "file-image" at bounding box center [1500, 416] width 13 height 13
click at [1392, 498] on button "Approve up to £30.00" at bounding box center [1384, 514] width 246 height 33
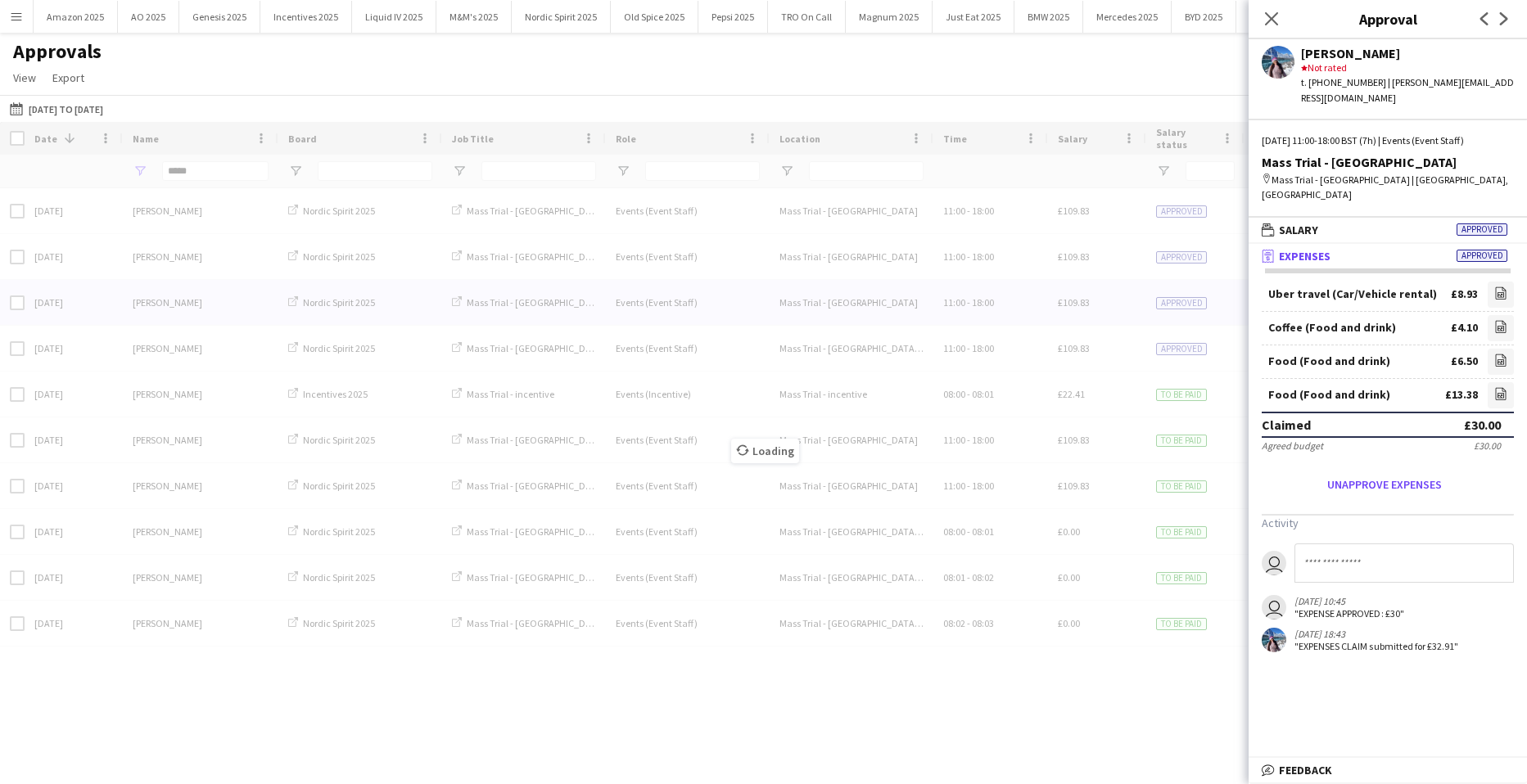
click at [1278, 14] on icon "Close pop-in" at bounding box center [1271, 18] width 13 height 13
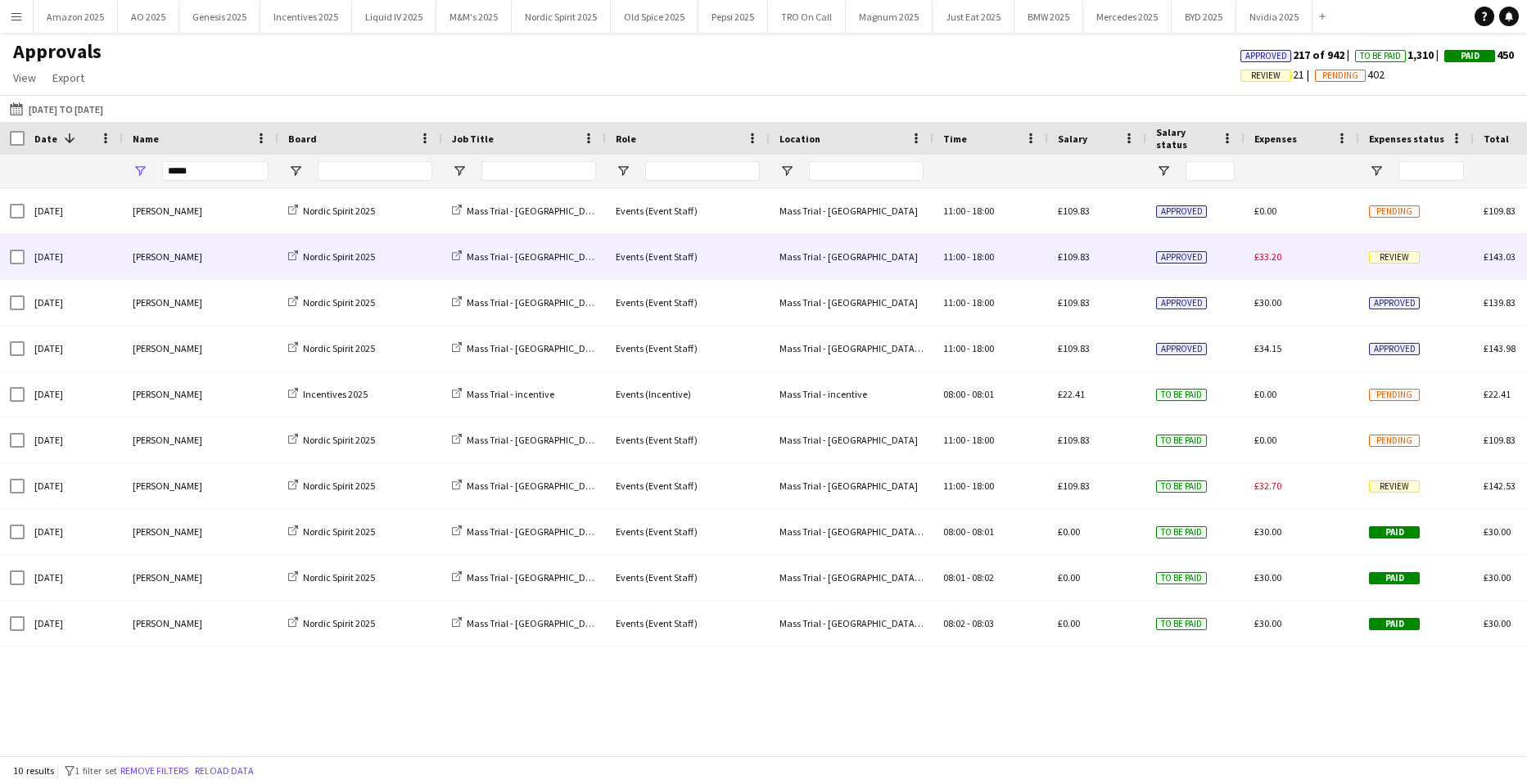
click at [1393, 251] on span "Review" at bounding box center [1393, 257] width 51 height 12
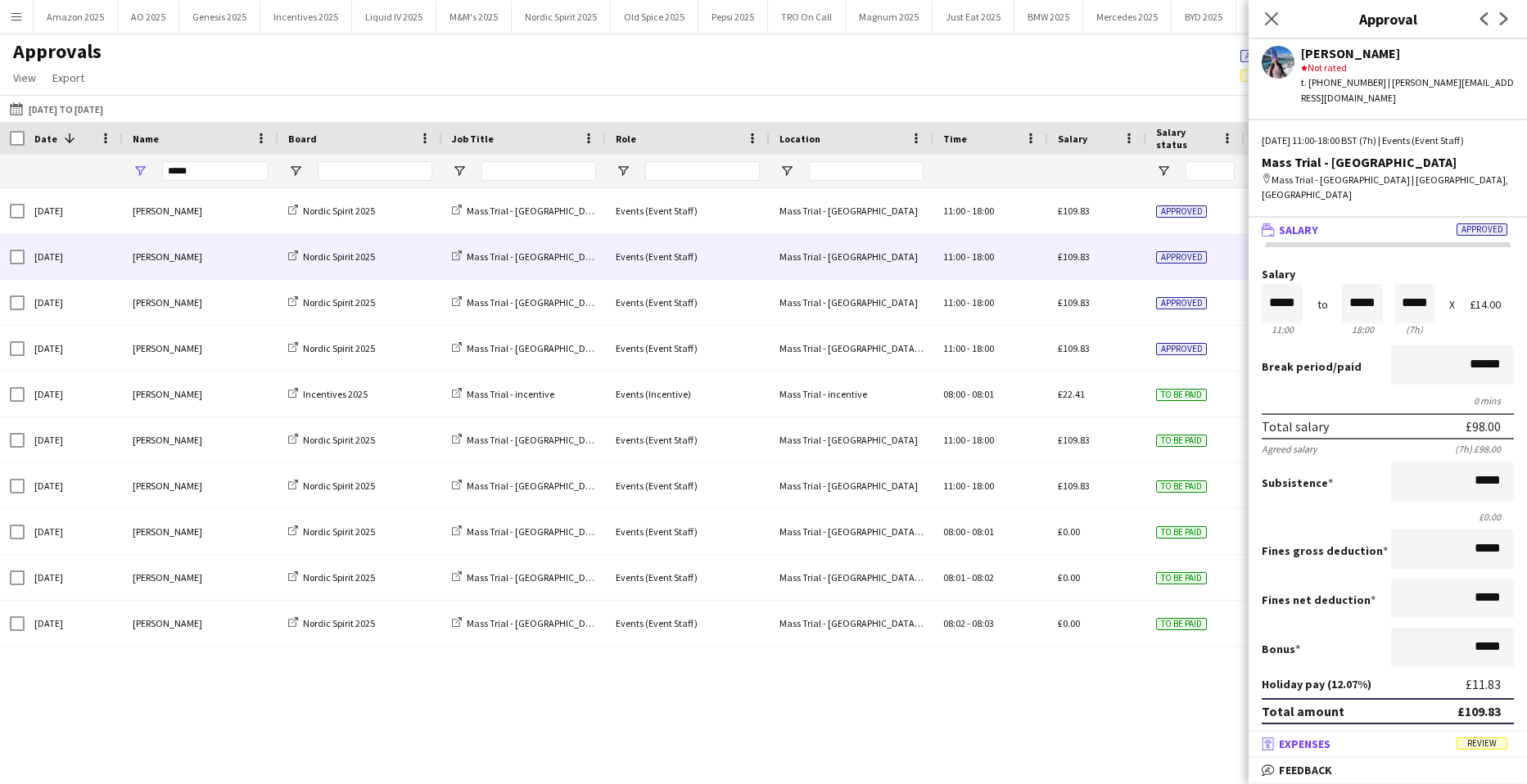
click at [1490, 734] on mat-expansion-panel-header "receipt Expenses Review" at bounding box center [1387, 744] width 278 height 25
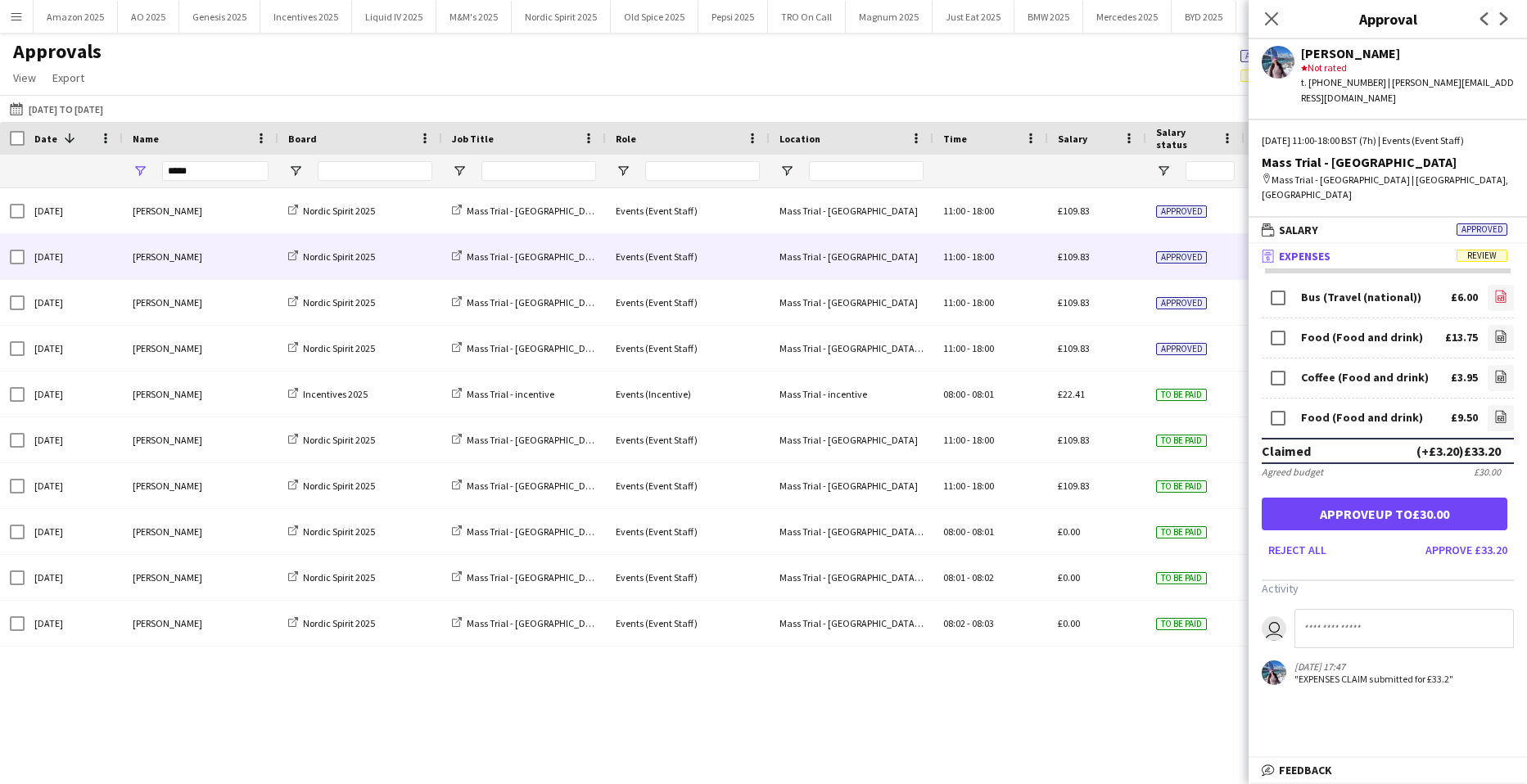
click at [1494, 290] on icon "file-image" at bounding box center [1500, 296] width 13 height 13
click at [1497, 336] on icon at bounding box center [1500, 338] width 7 height 5
click at [1494, 370] on icon "file-image" at bounding box center [1500, 376] width 13 height 13
click at [1494, 410] on icon "file-image" at bounding box center [1500, 416] width 13 height 13
click at [1370, 498] on button "Approve up to £30.00" at bounding box center [1384, 514] width 246 height 33
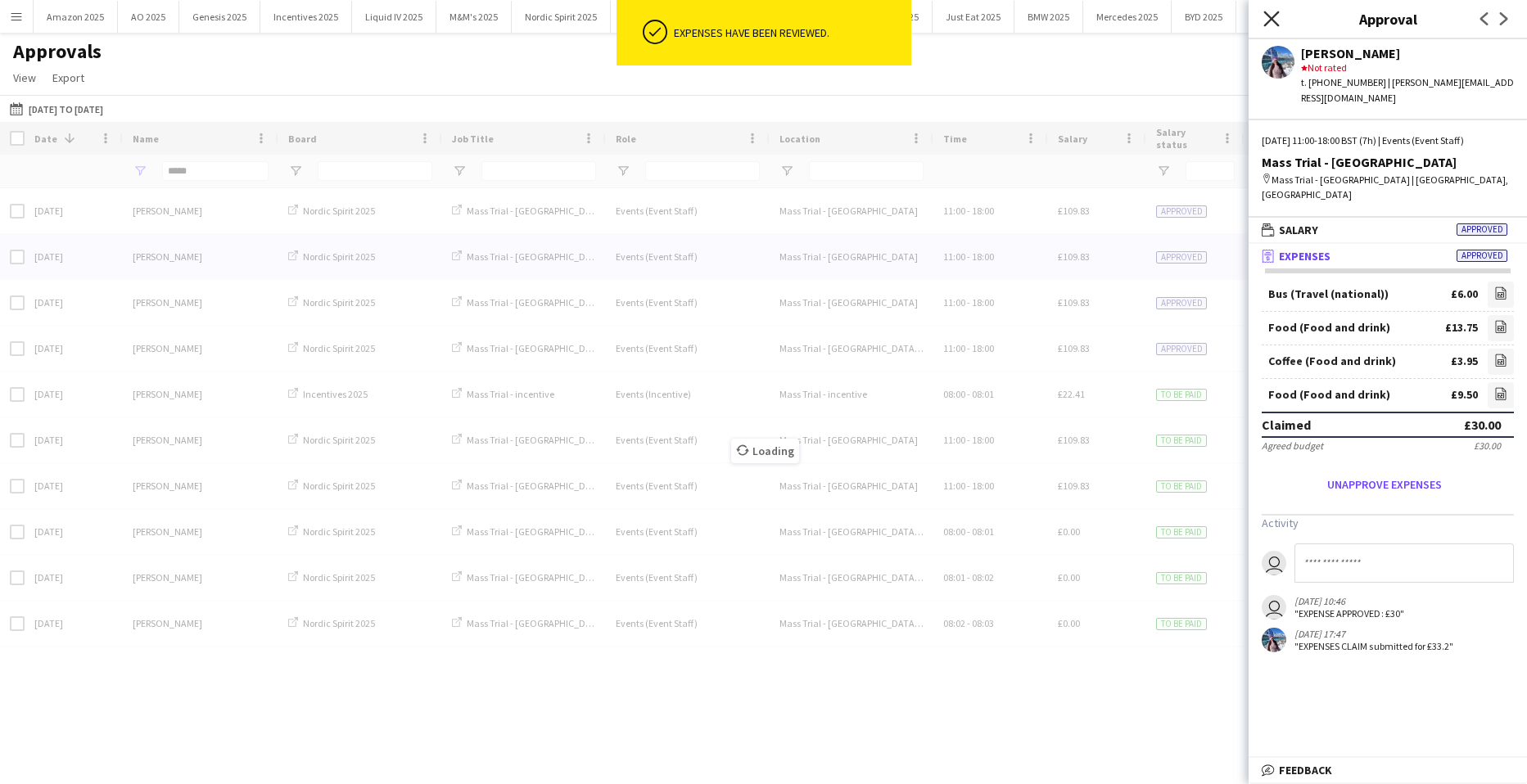
click at [1270, 11] on icon "Close pop-in" at bounding box center [1271, 18] width 15 height 15
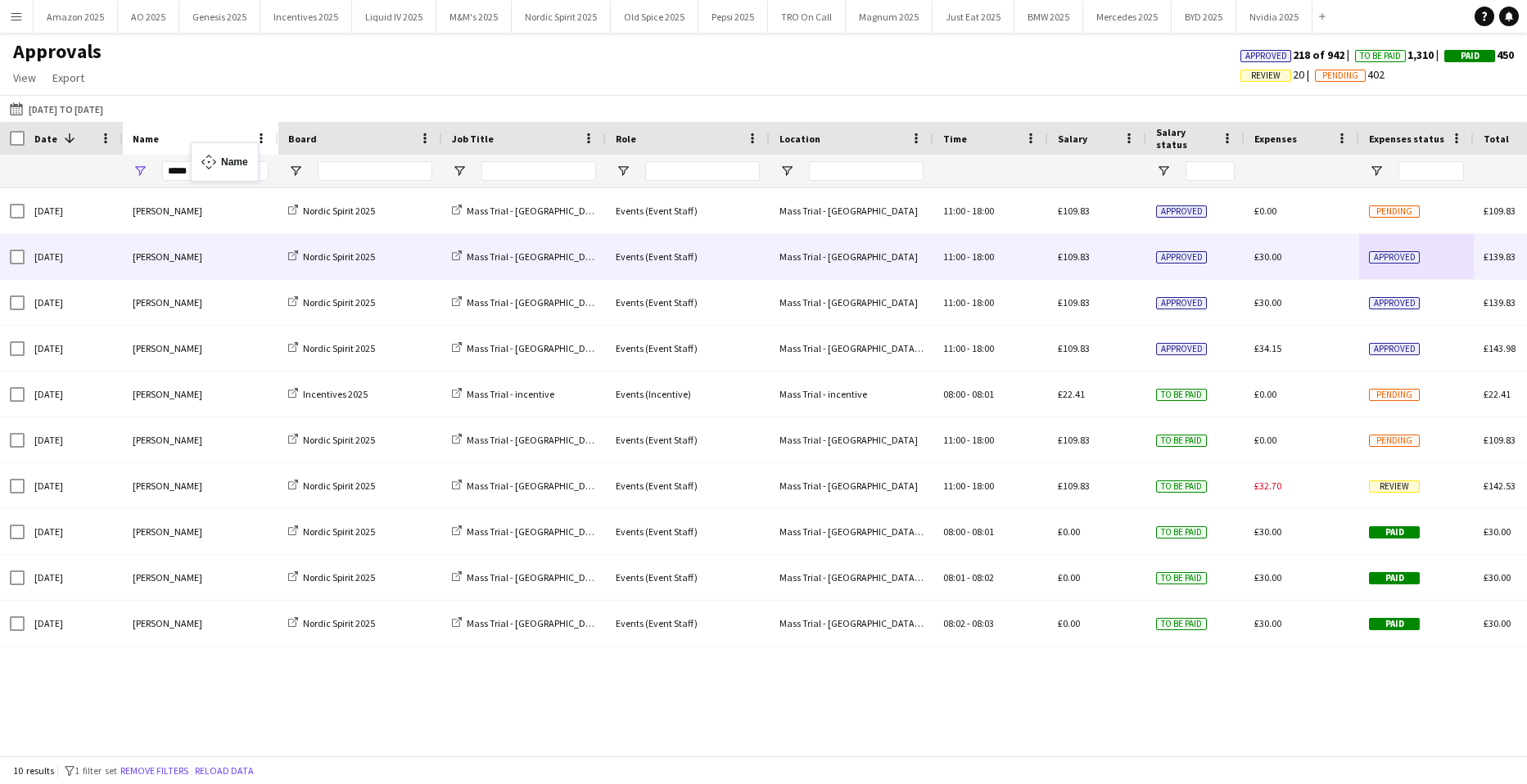
drag, startPoint x: 207, startPoint y: 147, endPoint x: 199, endPoint y: 171, distance: 25.3
drag, startPoint x: 213, startPoint y: 175, endPoint x: -123, endPoint y: 168, distance: 336.1
click at [0, 168] on html "Menu Boards Boards Boards All jobs Status Workforce Workforce My Workforce Recr…" at bounding box center [764, 392] width 1527 height 784
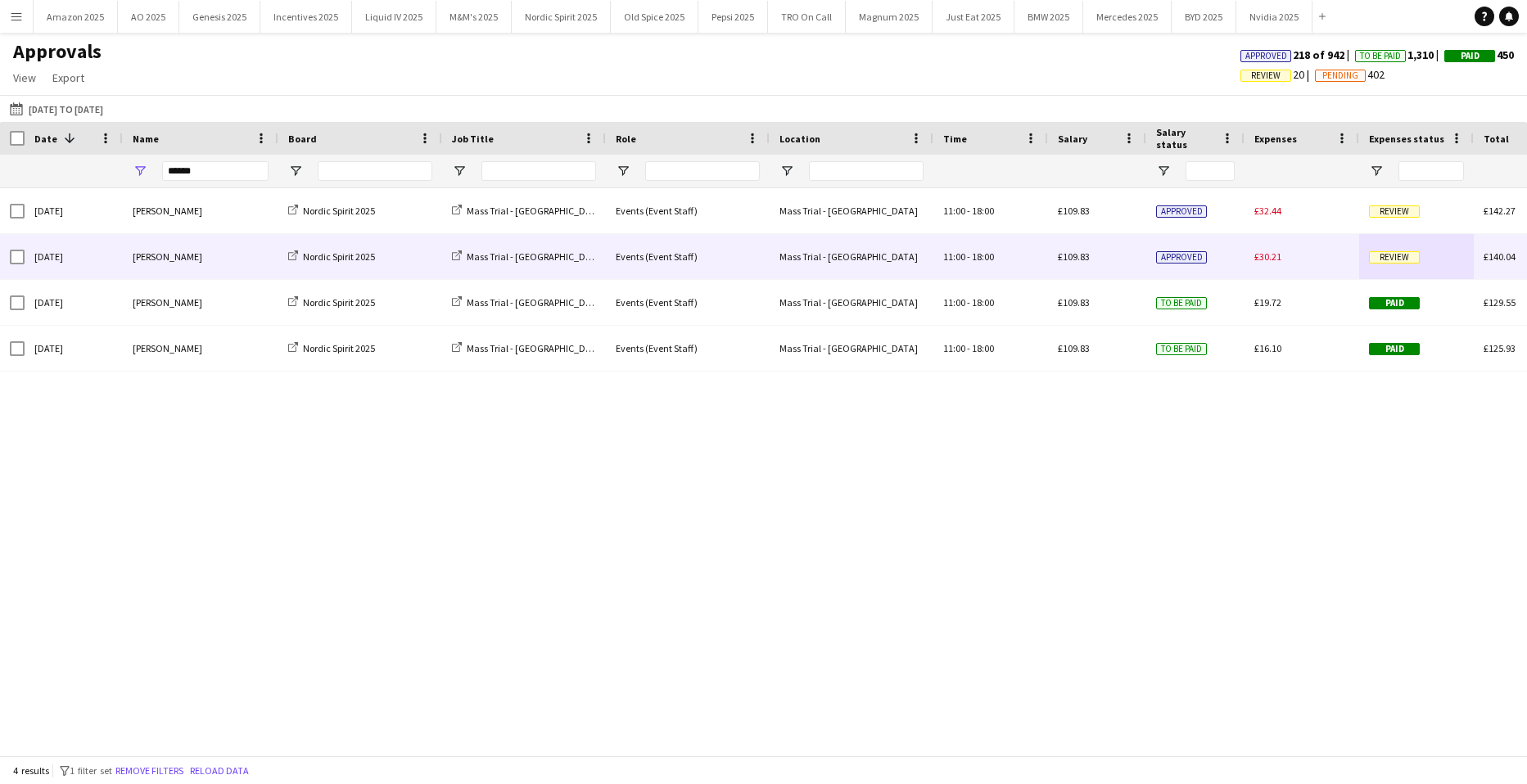
click at [1368, 257] on div "Review" at bounding box center [1416, 256] width 115 height 45
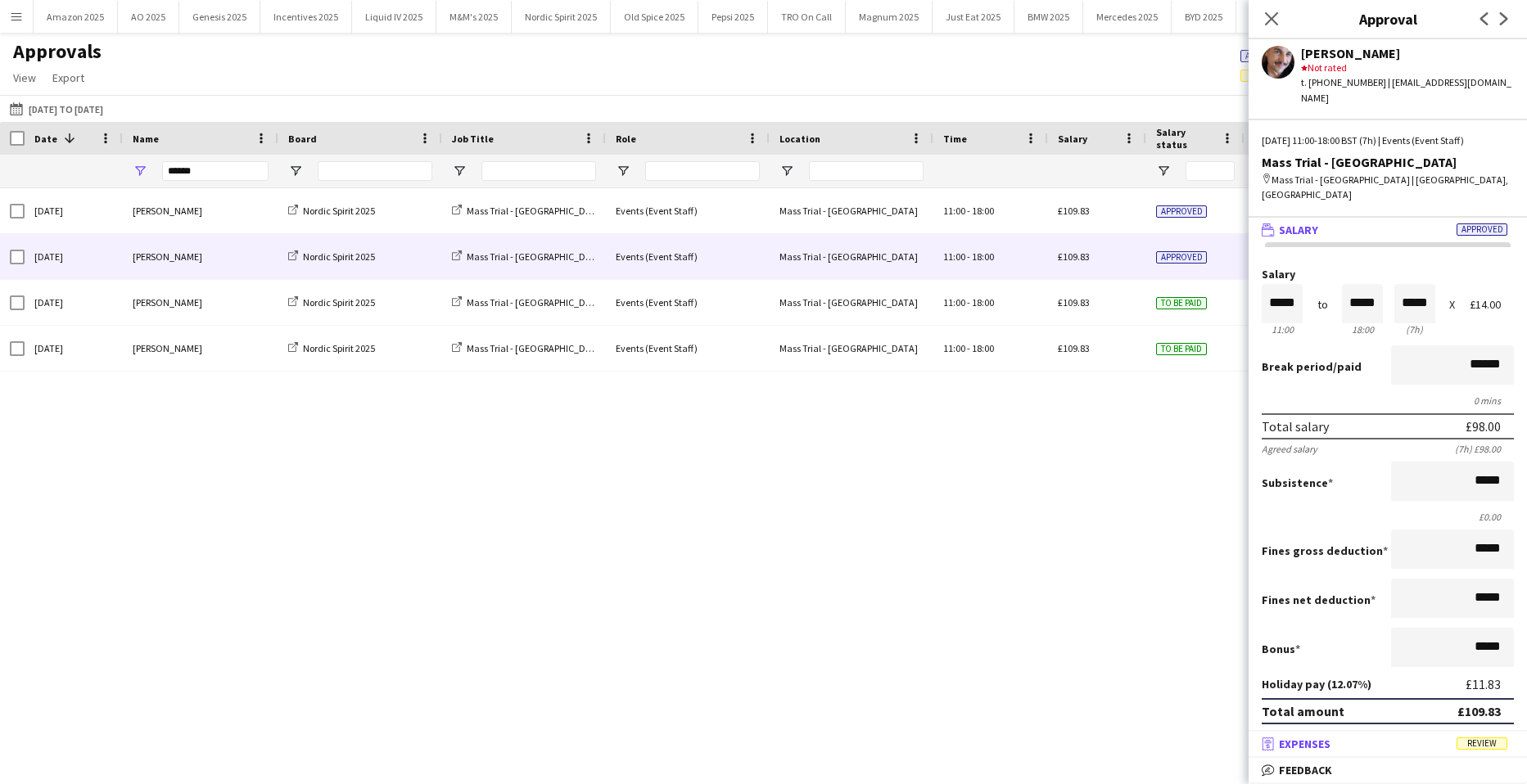
click at [1481, 741] on span "Review" at bounding box center [1482, 744] width 51 height 12
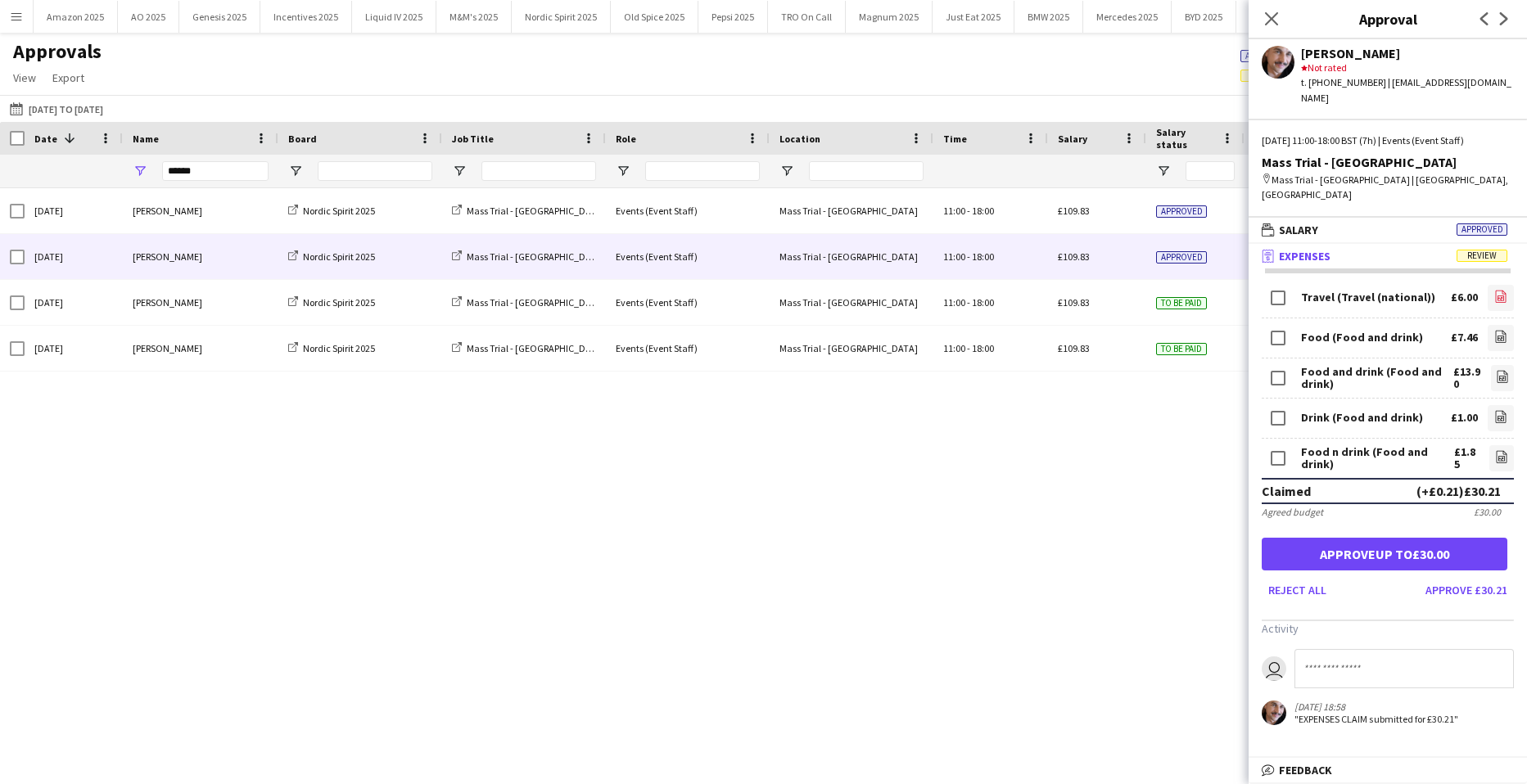
click at [1496, 284] on link "file-image" at bounding box center [1500, 297] width 27 height 27
click at [1488, 325] on link "file-image" at bounding box center [1500, 338] width 27 height 27
click at [1496, 370] on icon "file-image" at bounding box center [1502, 376] width 13 height 13
click at [1494, 410] on icon "file-image" at bounding box center [1500, 416] width 13 height 13
click at [1499, 446] on link "file-image" at bounding box center [1501, 458] width 25 height 27
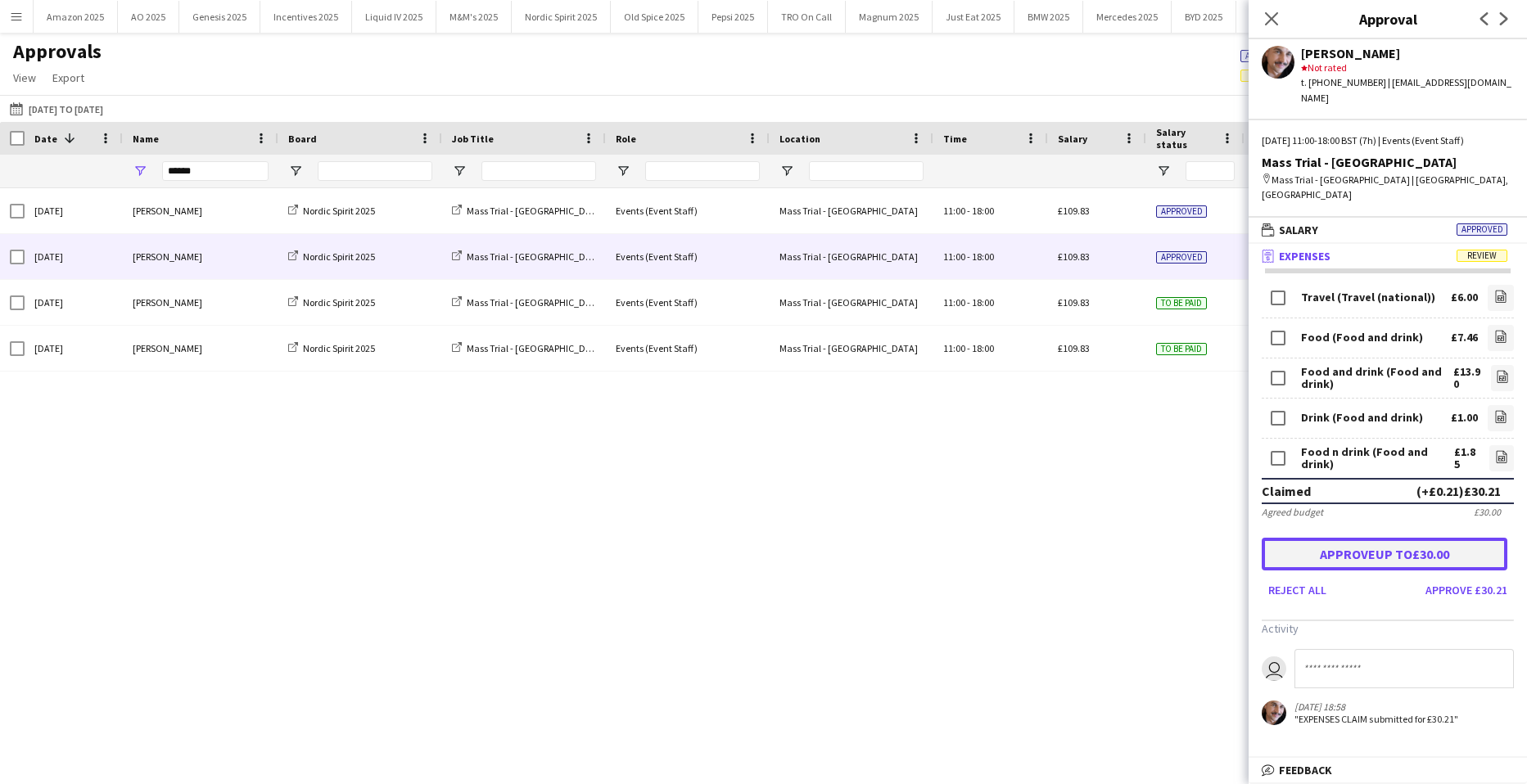
click at [1349, 538] on button "Approve up to £30.00" at bounding box center [1384, 554] width 246 height 33
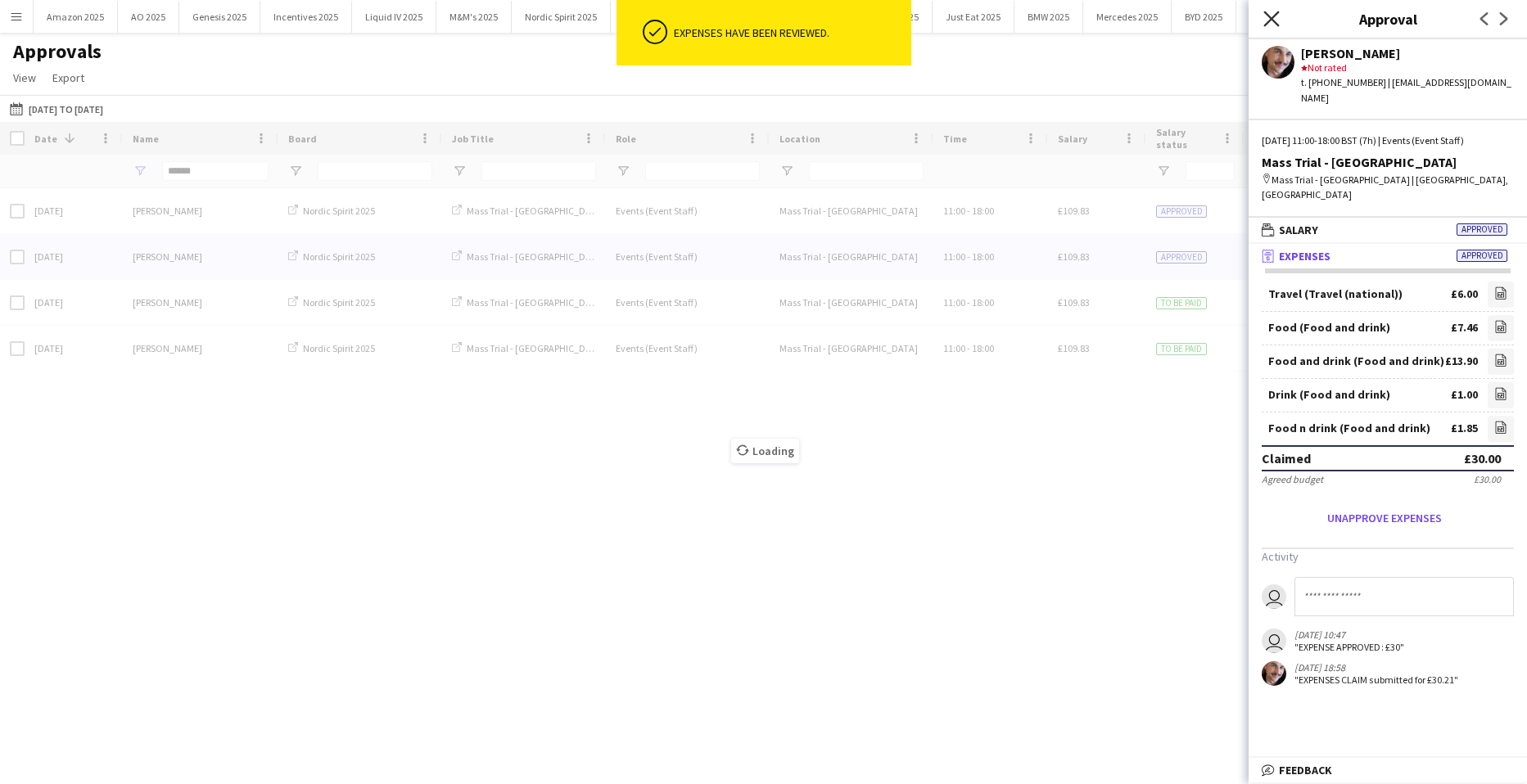
click at [1274, 21] on icon at bounding box center [1271, 18] width 15 height 15
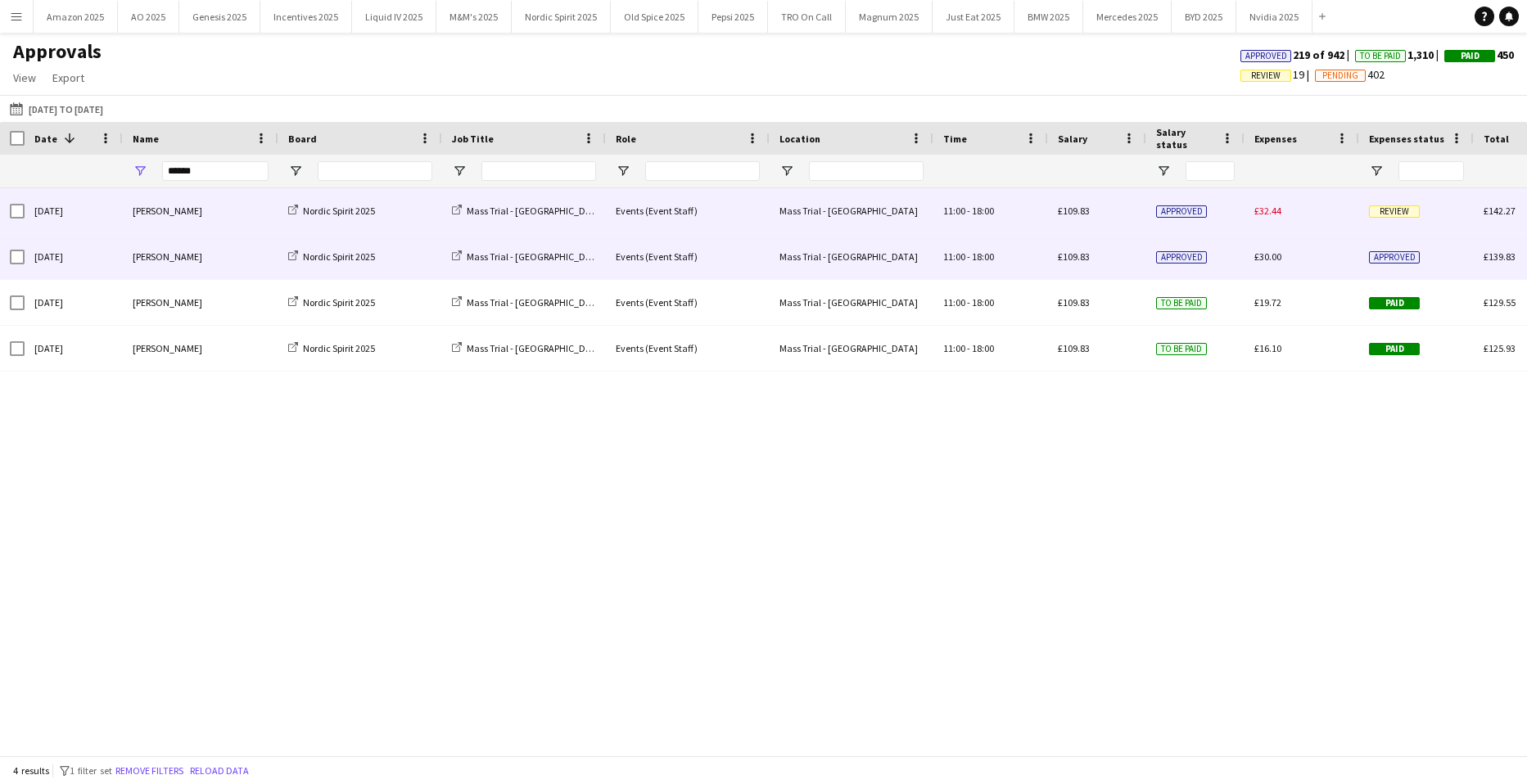
click at [1406, 208] on span "Review" at bounding box center [1393, 212] width 51 height 12
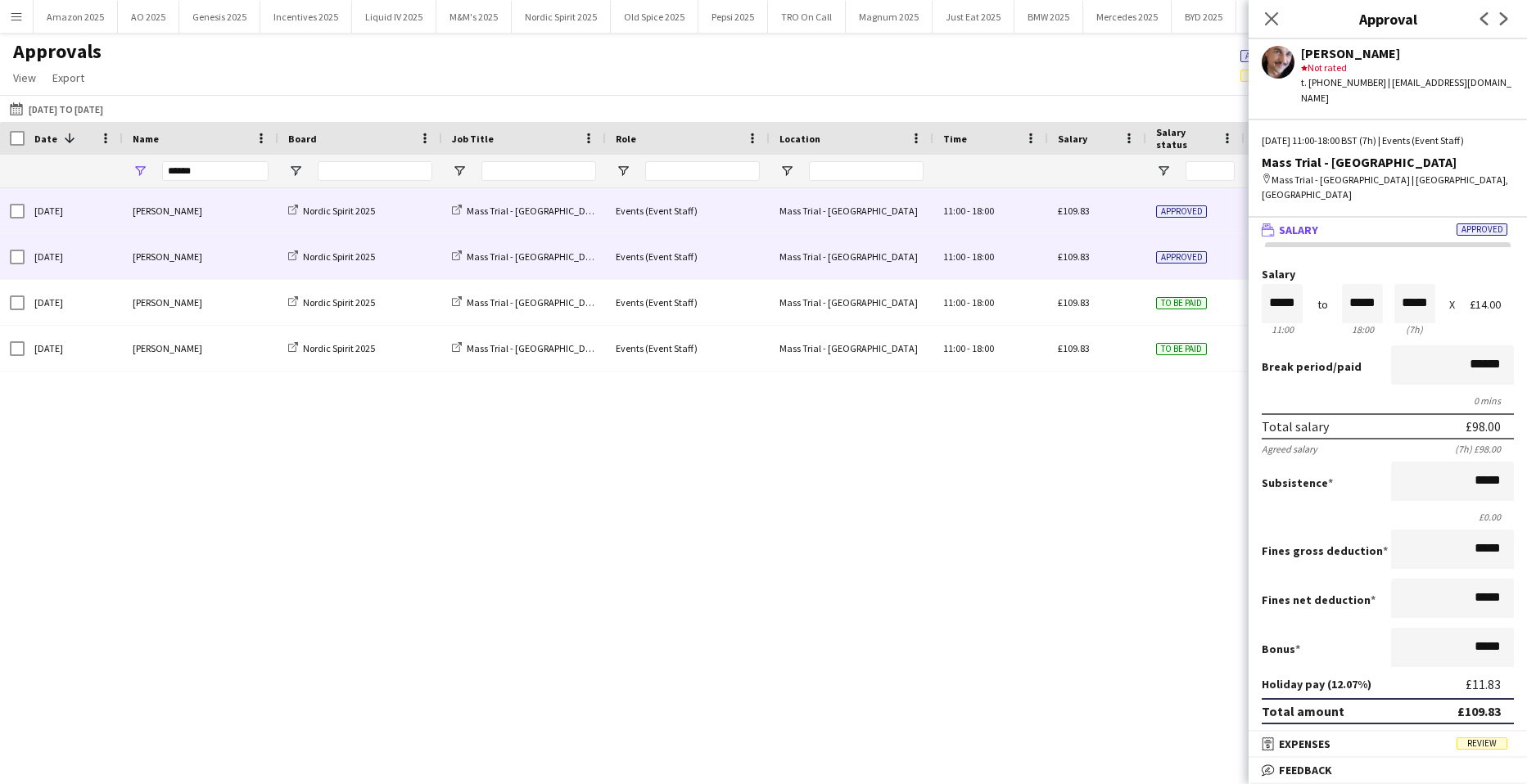
click at [1493, 745] on span "Review" at bounding box center [1482, 744] width 51 height 12
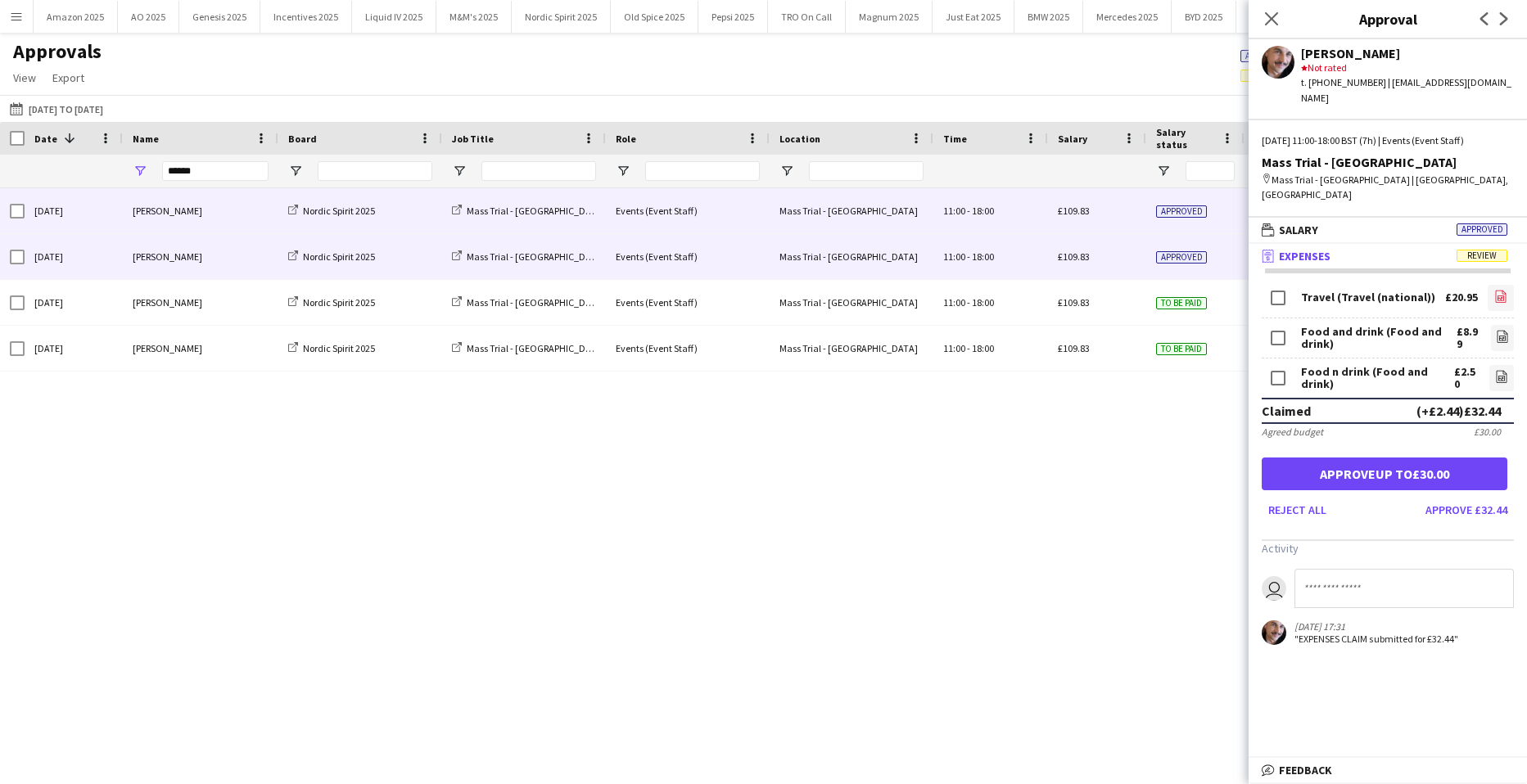
click at [1494, 290] on icon "file-image" at bounding box center [1500, 296] width 13 height 13
click at [1496, 330] on icon "file-image" at bounding box center [1502, 336] width 13 height 13
click at [1495, 370] on icon "file-image" at bounding box center [1501, 376] width 13 height 13
click at [1398, 458] on button "Approve up to £30.00" at bounding box center [1384, 474] width 246 height 33
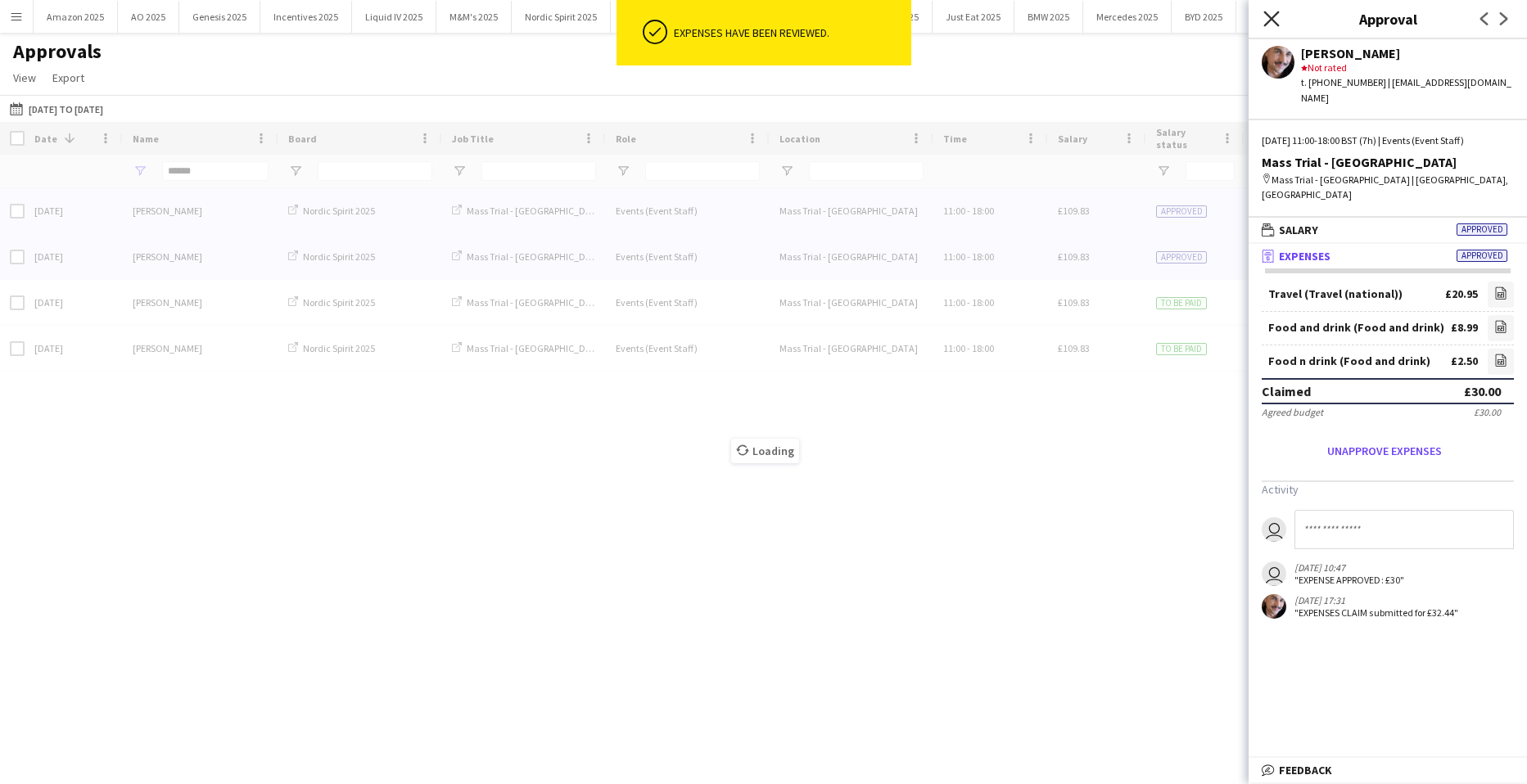
click at [1263, 16] on icon "Close pop-in" at bounding box center [1271, 18] width 15 height 15
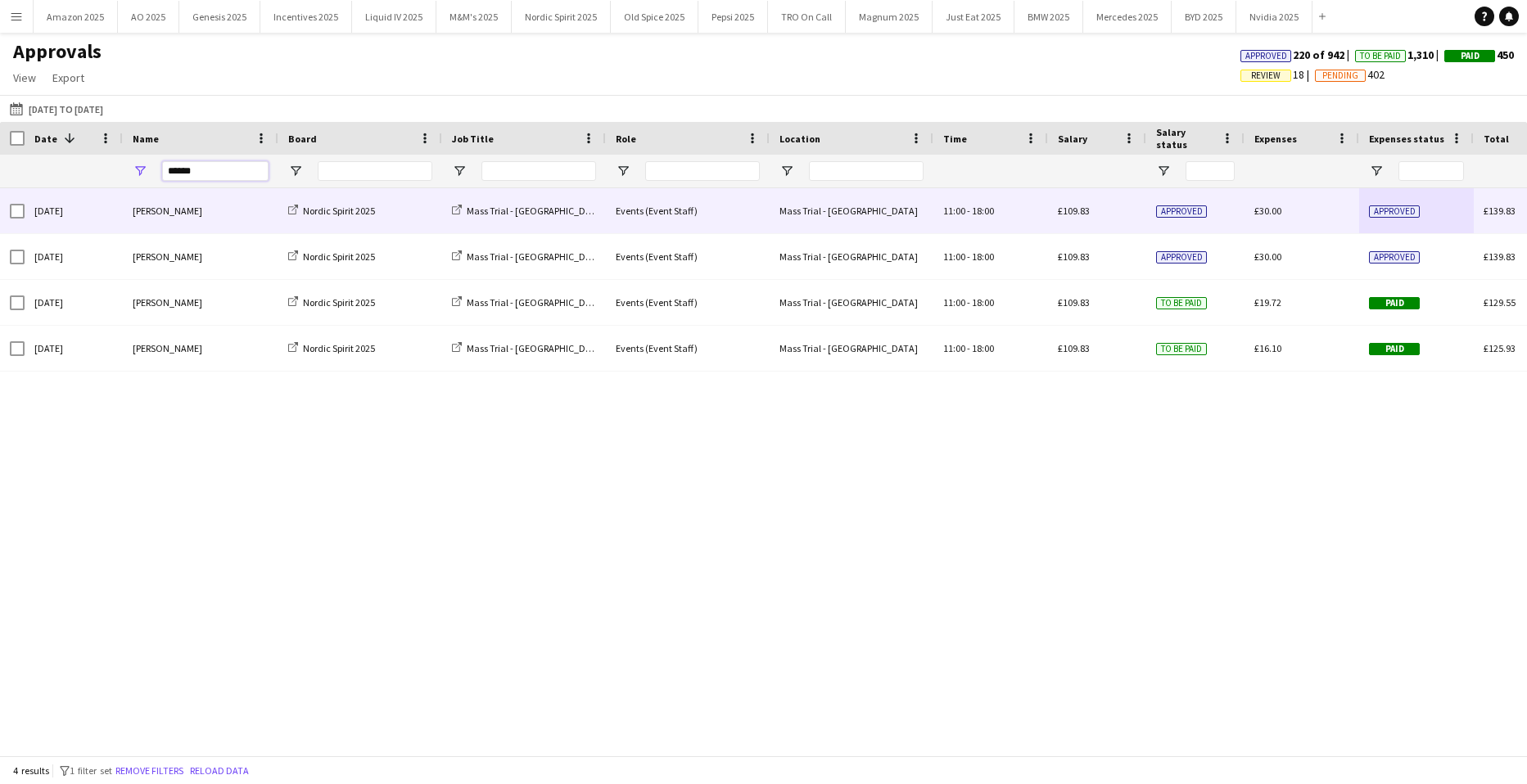
drag, startPoint x: 237, startPoint y: 167, endPoint x: -230, endPoint y: 165, distance: 467.0
click at [0, 165] on html "Menu Boards Boards Boards All jobs Status Workforce Workforce My Workforce Recr…" at bounding box center [764, 392] width 1527 height 784
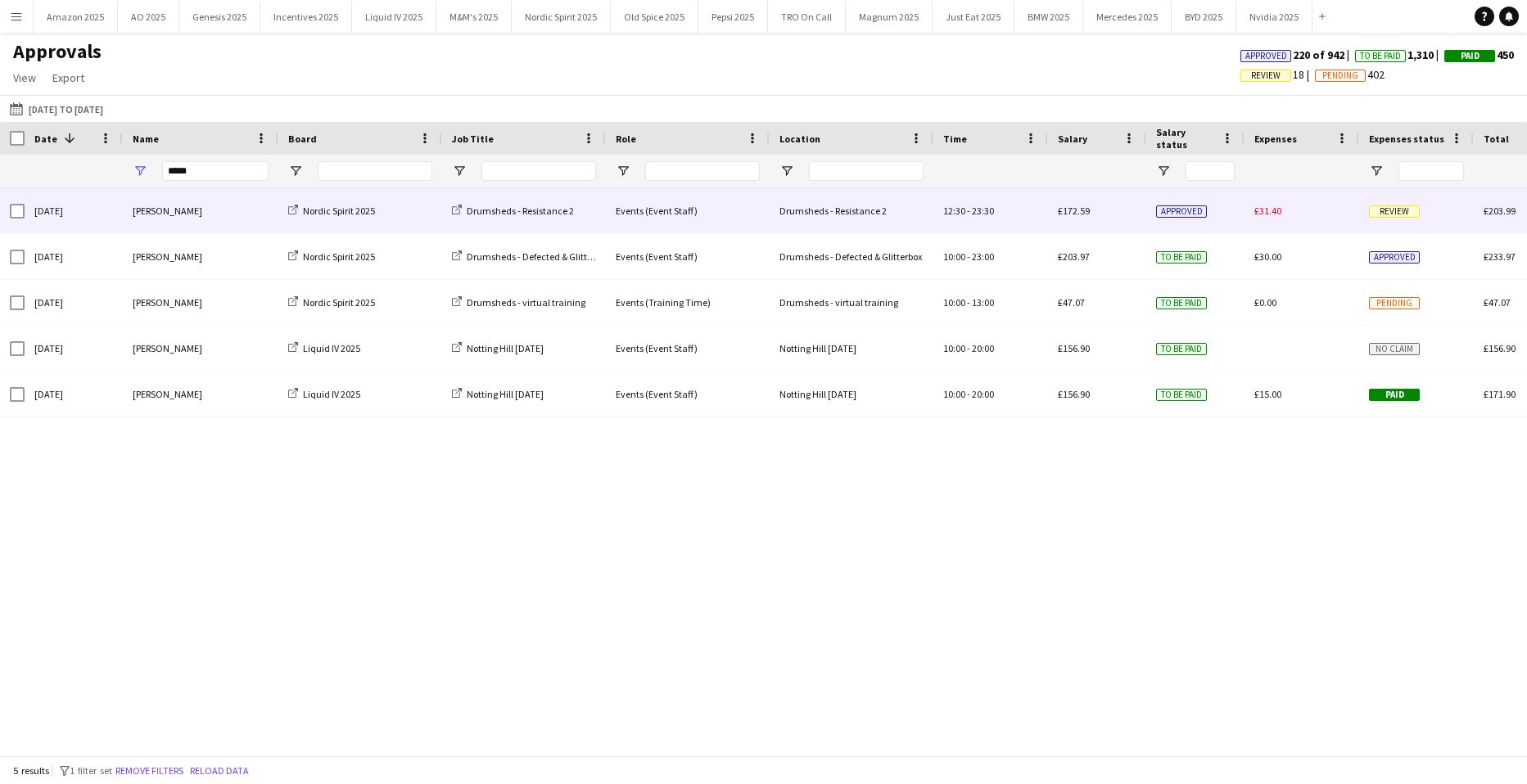
click at [1401, 208] on span "Review" at bounding box center [1393, 212] width 51 height 12
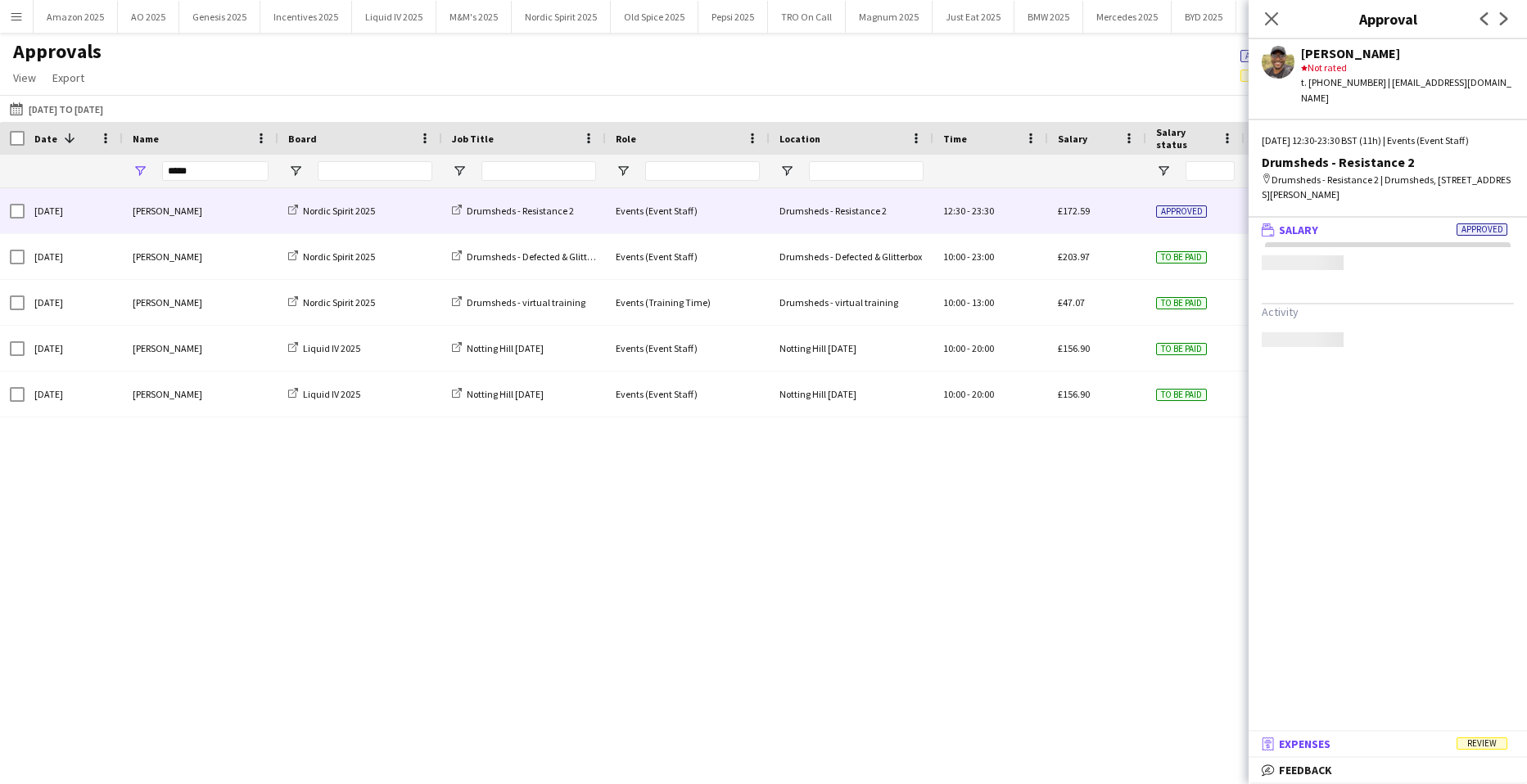
click at [1476, 735] on mat-expansion-panel-header "receipt Expenses Review" at bounding box center [1387, 744] width 278 height 25
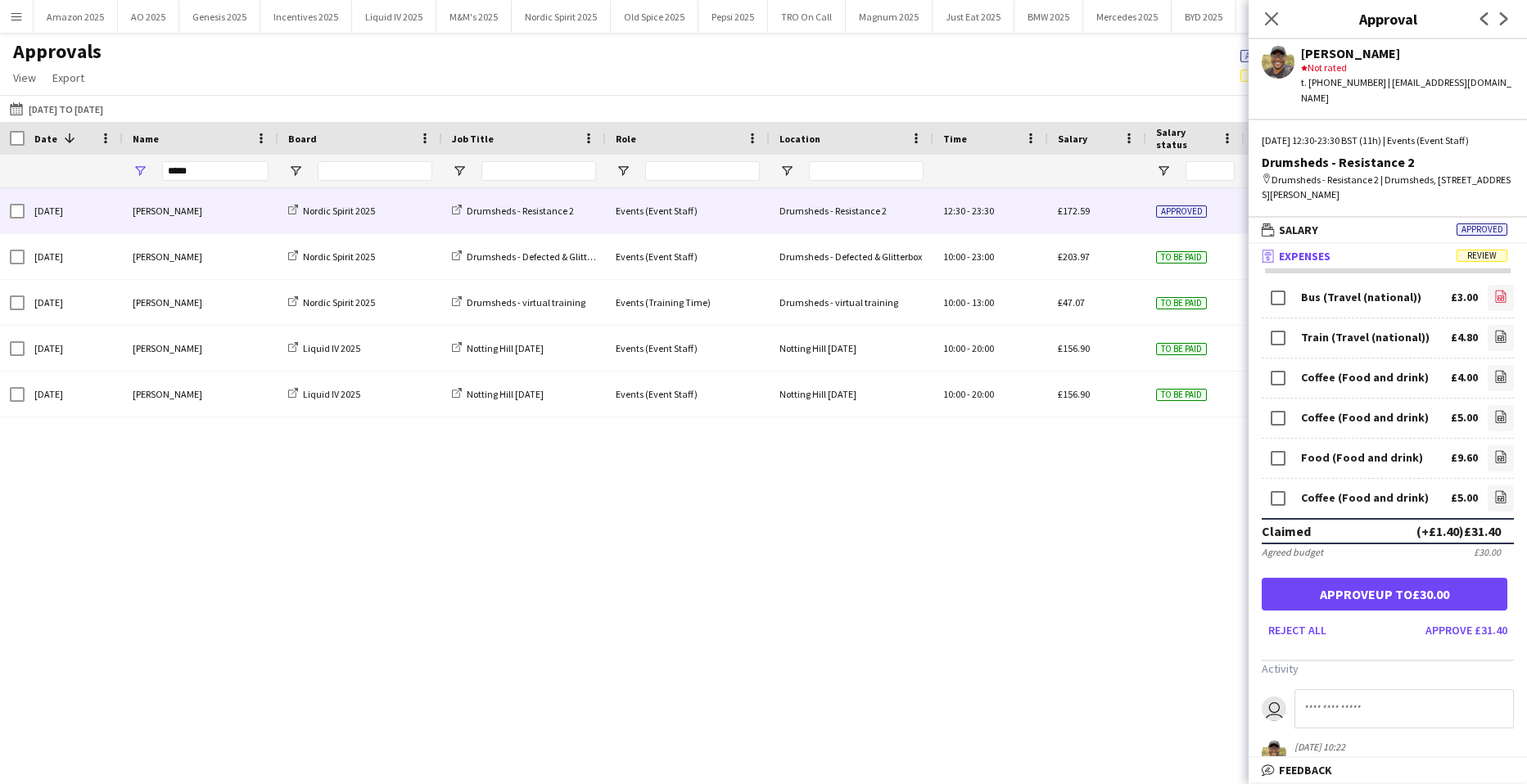
click at [1494, 290] on app-icon "file-image" at bounding box center [1500, 297] width 13 height 16
click at [1488, 325] on link "file-image" at bounding box center [1500, 338] width 27 height 27
click at [1496, 370] on link "file-image" at bounding box center [1500, 378] width 27 height 27
click at [1496, 405] on link "file-image" at bounding box center [1500, 418] width 27 height 27
click at [1497, 456] on icon at bounding box center [1500, 458] width 7 height 5
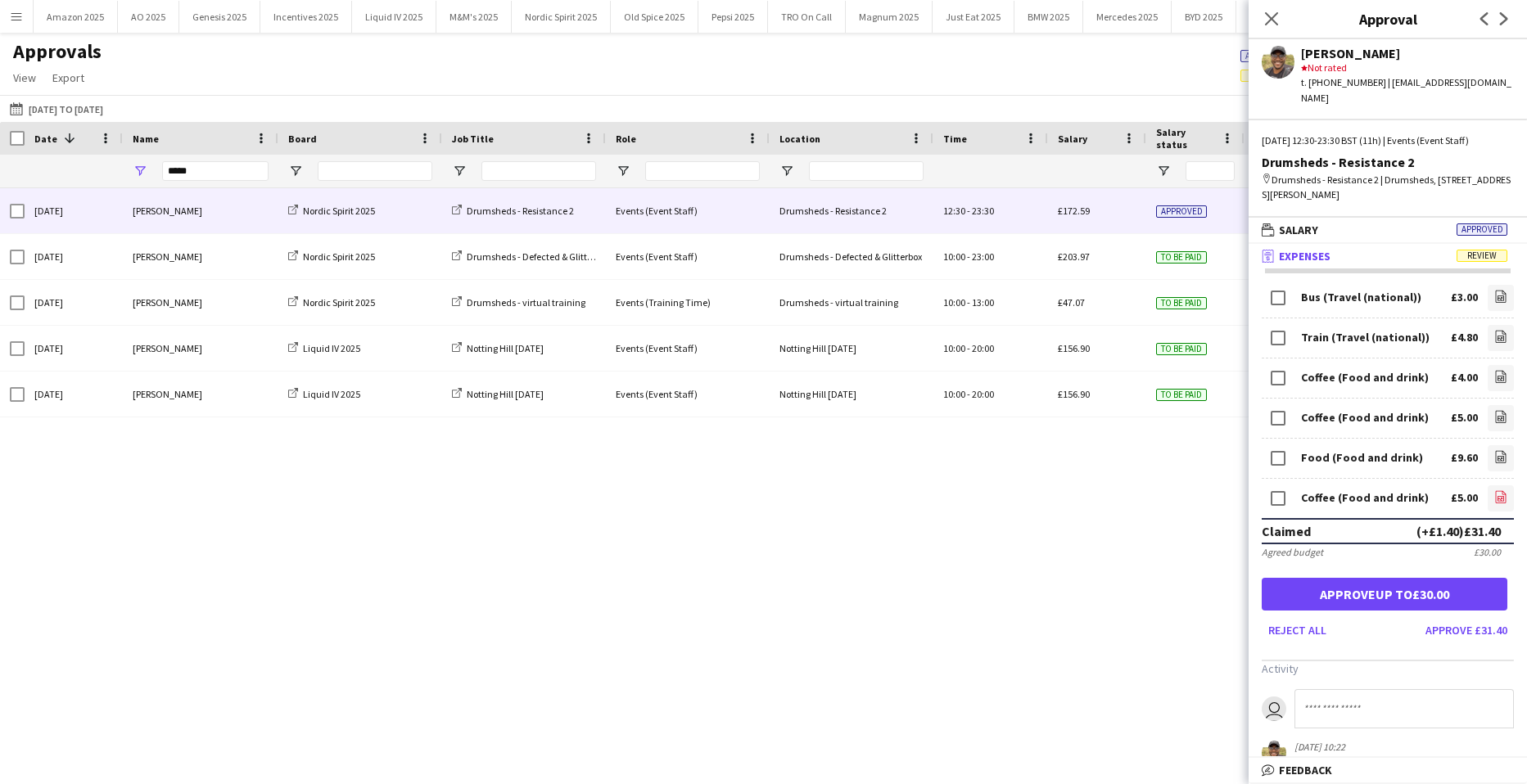
click at [1494, 490] on icon "file-image" at bounding box center [1500, 496] width 13 height 13
click at [1416, 581] on button "Approve up to £30.00" at bounding box center [1384, 595] width 246 height 33
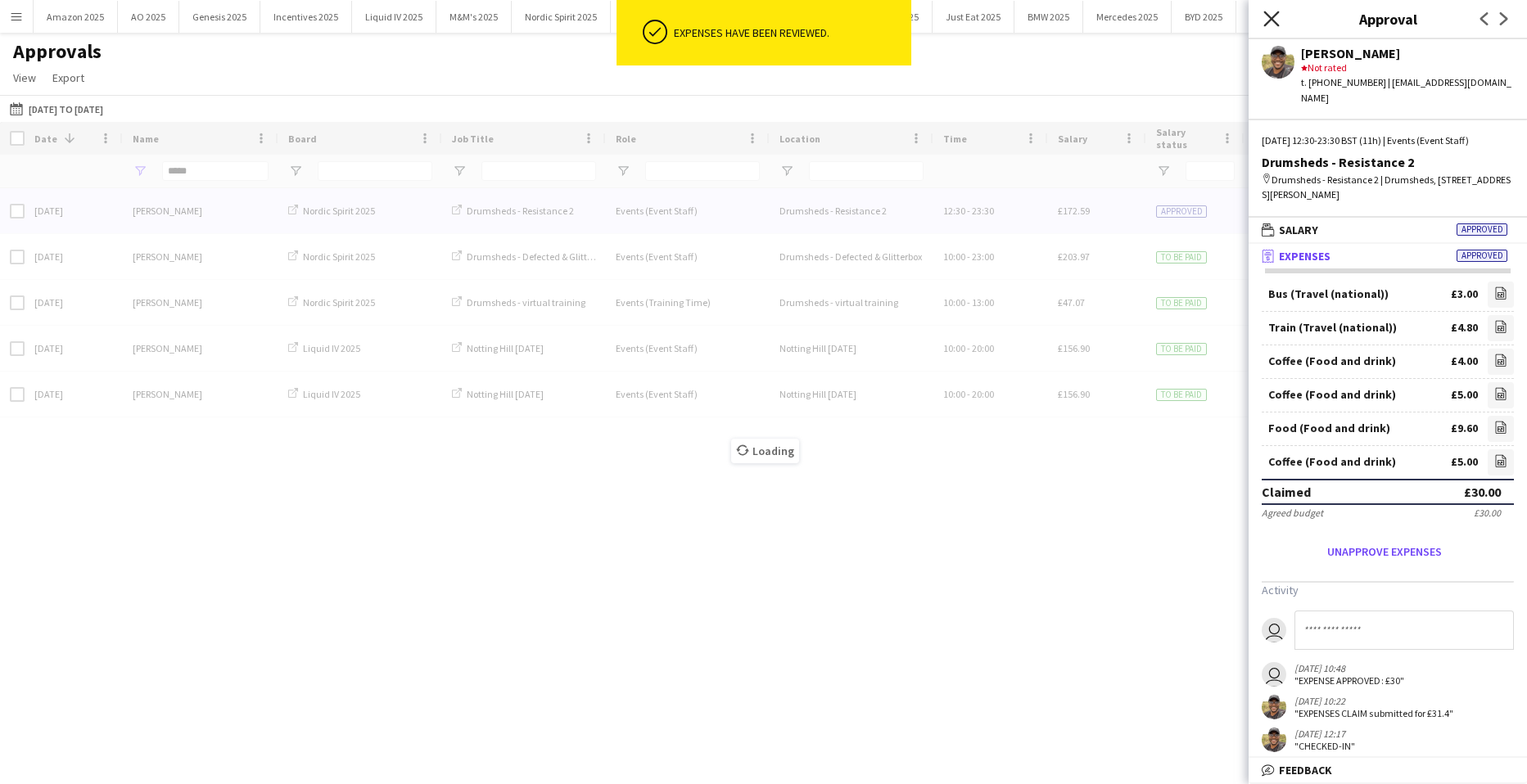
click at [1276, 23] on icon at bounding box center [1271, 18] width 15 height 15
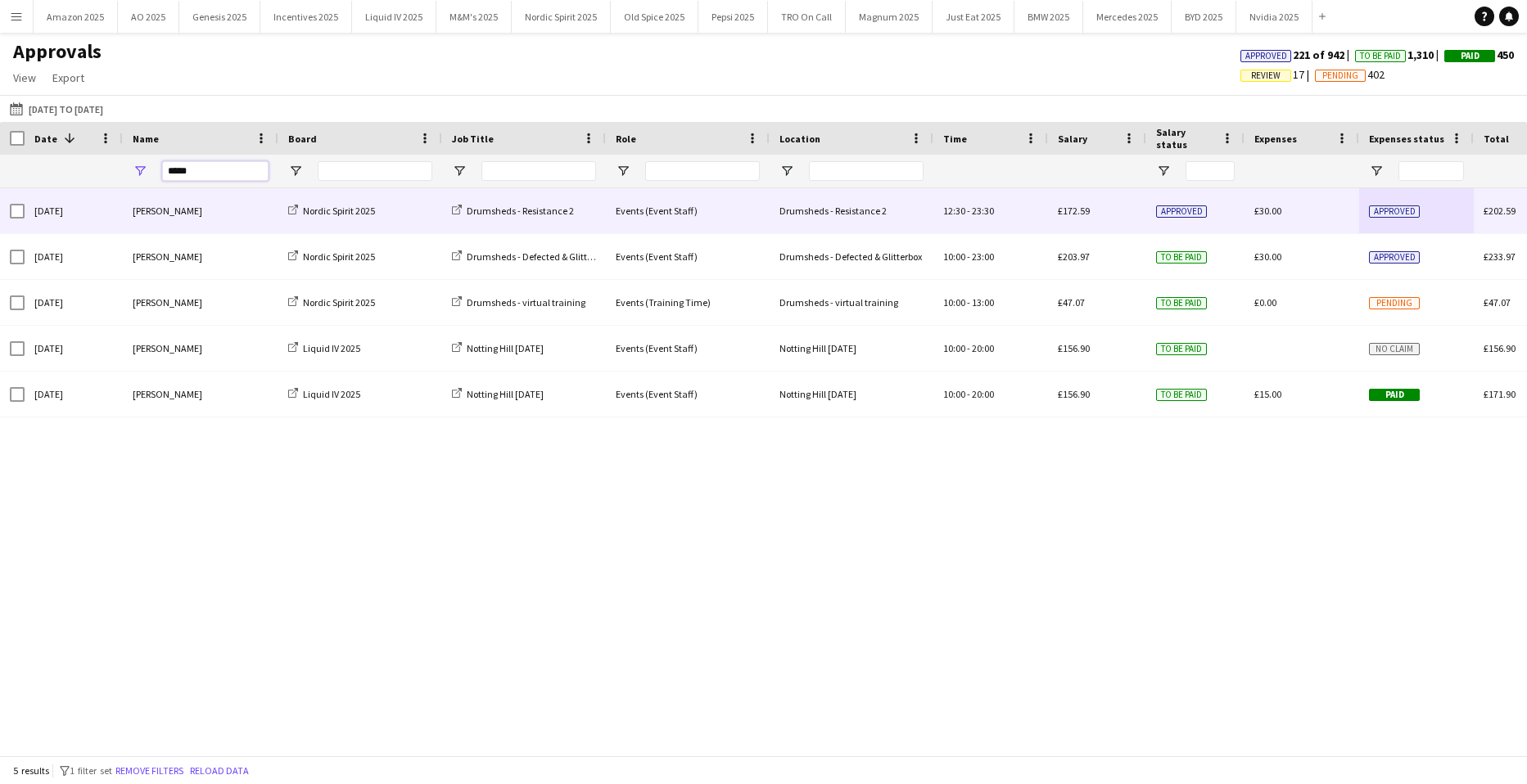
drag, startPoint x: 231, startPoint y: 175, endPoint x: -254, endPoint y: 125, distance: 487.6
click at [0, 125] on html "Menu Boards Boards Boards All jobs Status Workforce Workforce My Workforce Recr…" at bounding box center [764, 392] width 1527 height 784
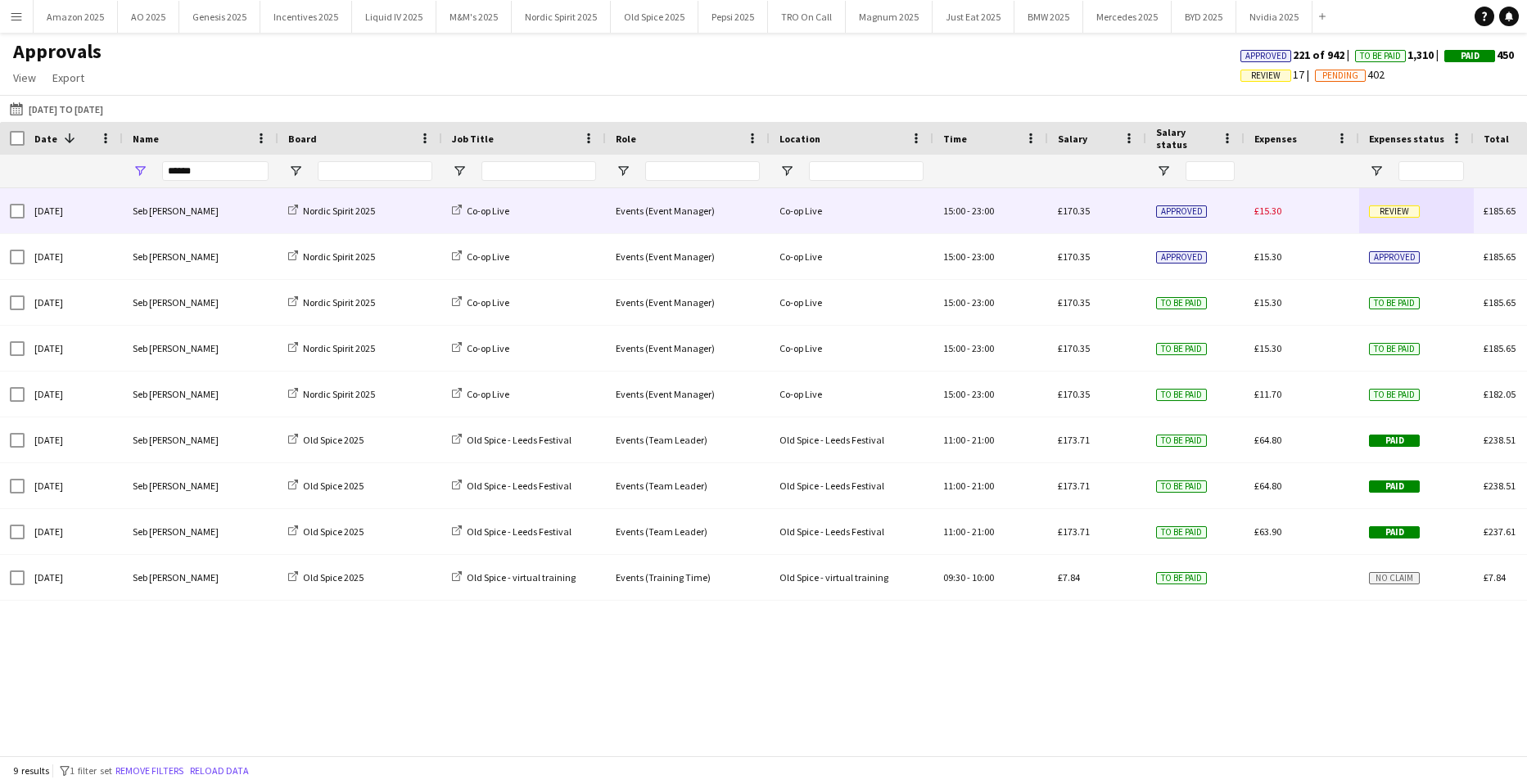
click at [1387, 210] on span "Review" at bounding box center [1393, 212] width 51 height 12
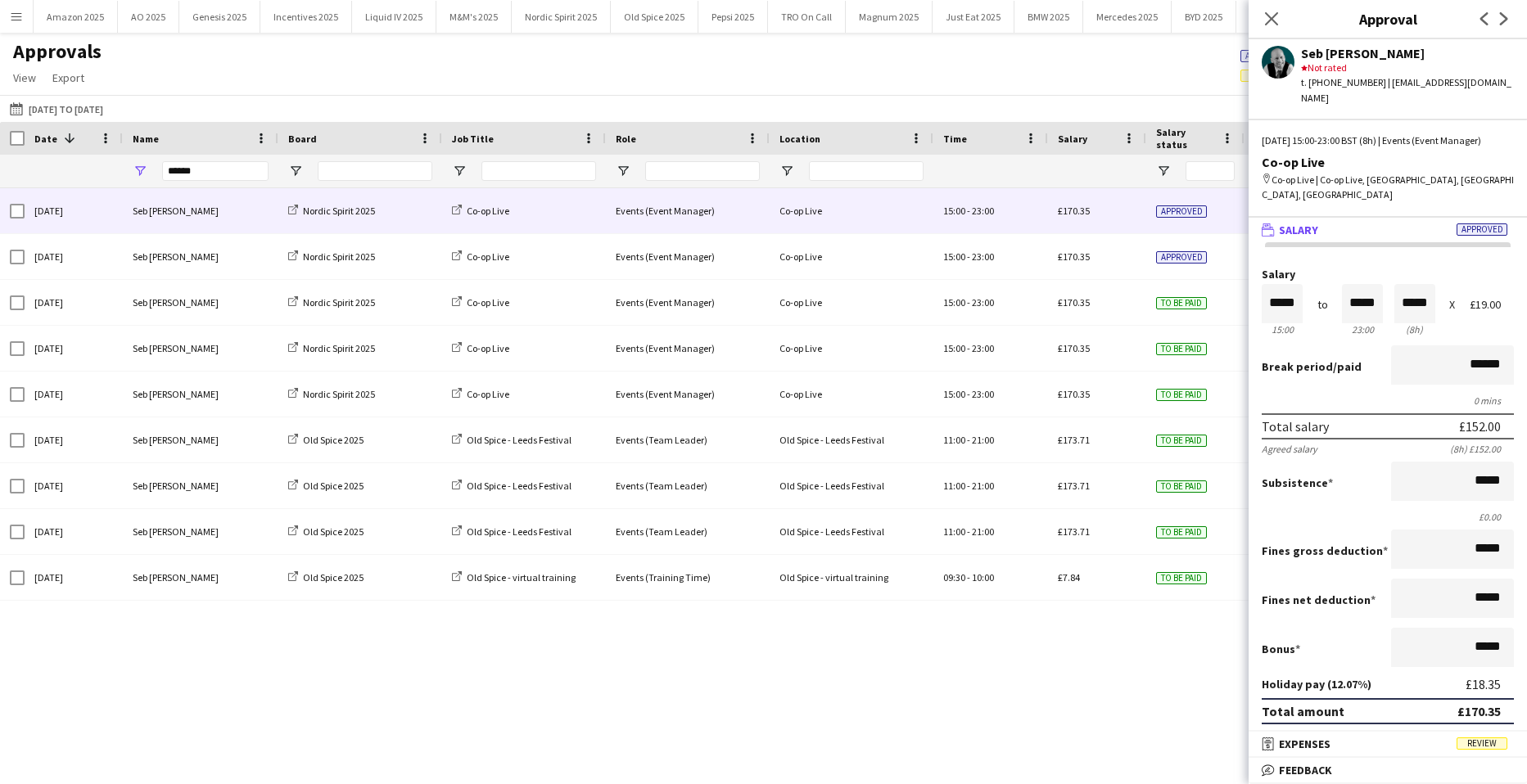
click at [1494, 743] on mat-panel-title "receipt Expenses Review" at bounding box center [1384, 744] width 272 height 15
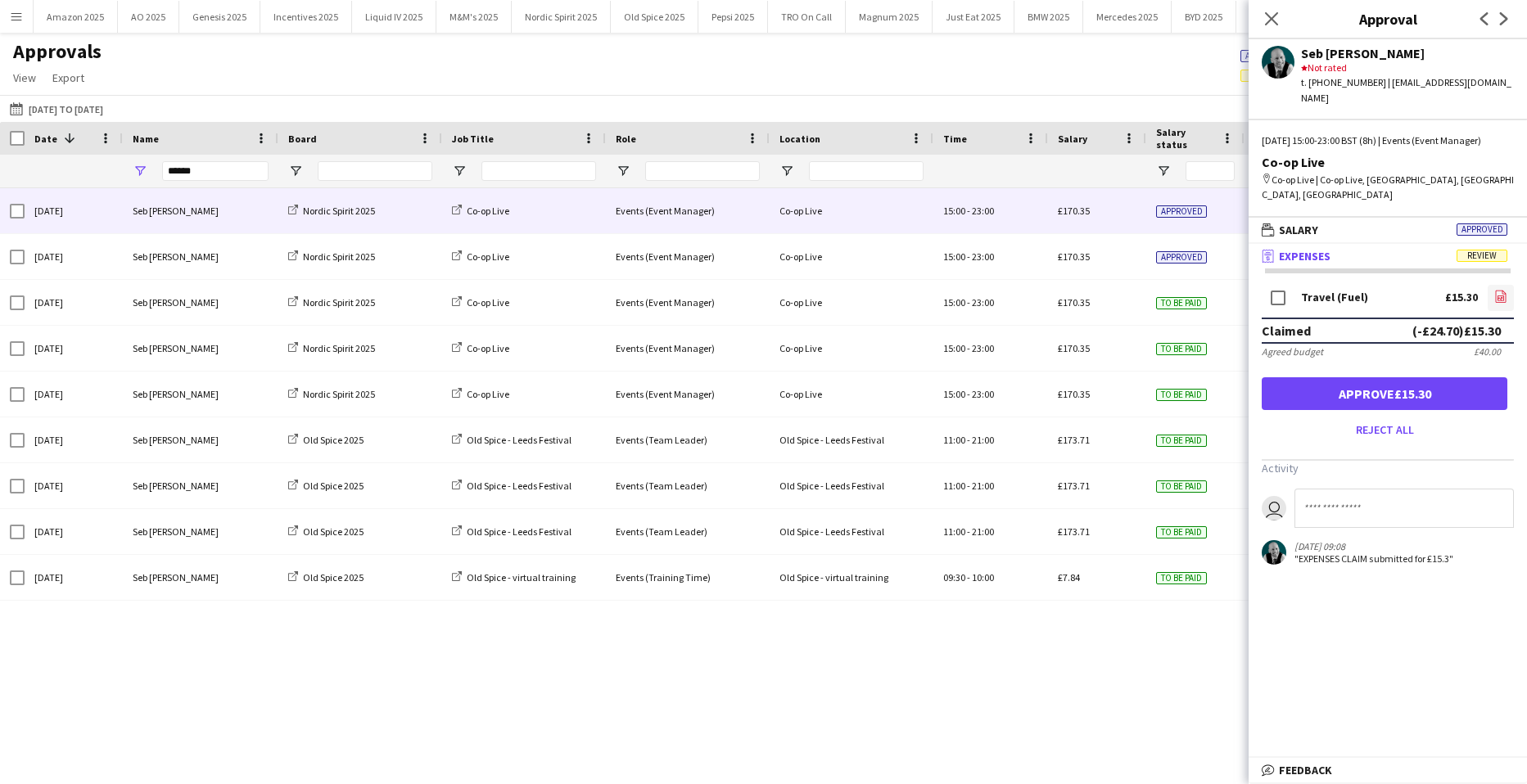
click at [1494, 290] on icon "file-image" at bounding box center [1500, 296] width 13 height 13
click at [1361, 381] on button "Approve £15.30" at bounding box center [1384, 393] width 246 height 33
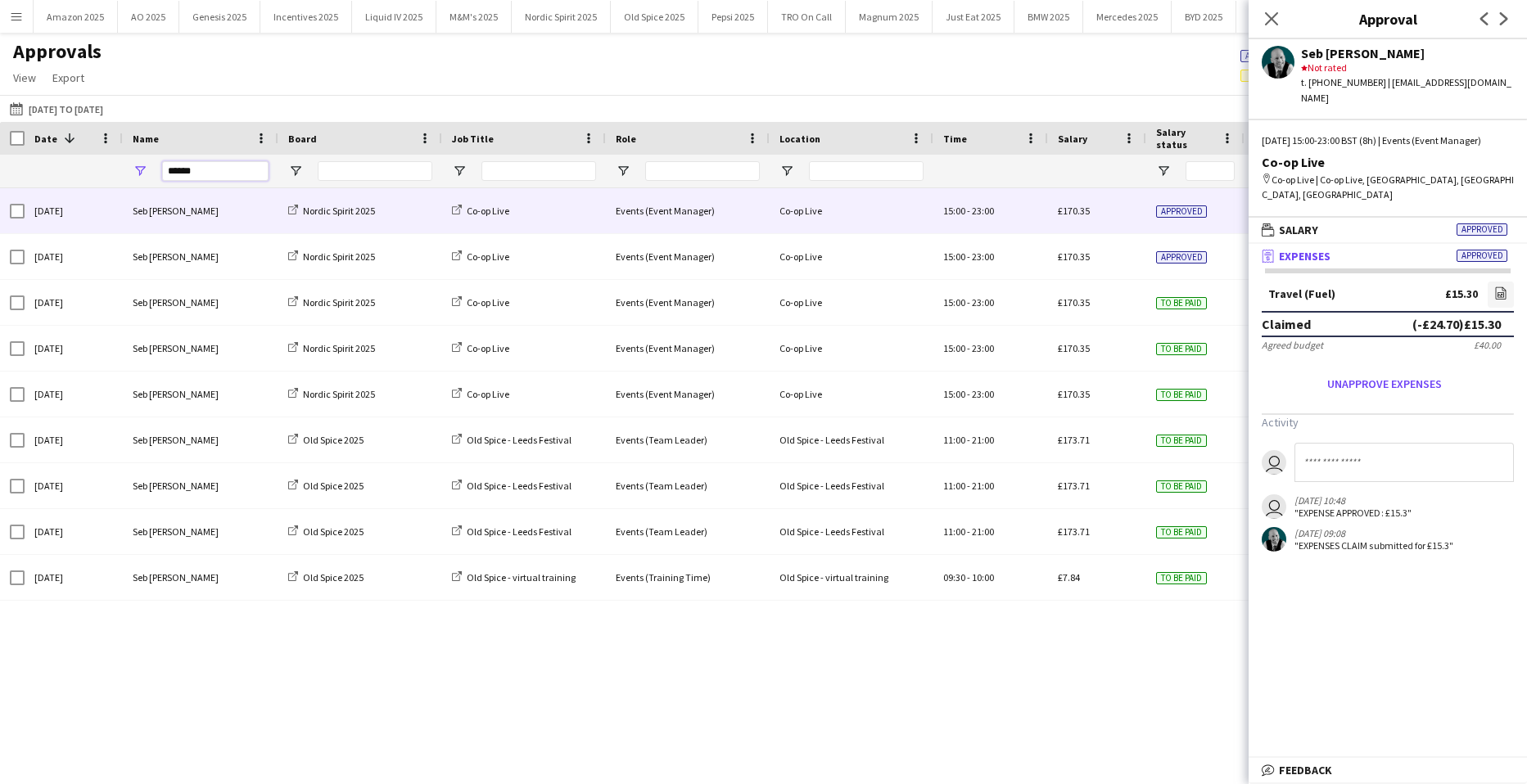
drag, startPoint x: 205, startPoint y: 178, endPoint x: 33, endPoint y: 172, distance: 172.1
click at [42, 171] on div "******" at bounding box center [998, 171] width 1997 height 33
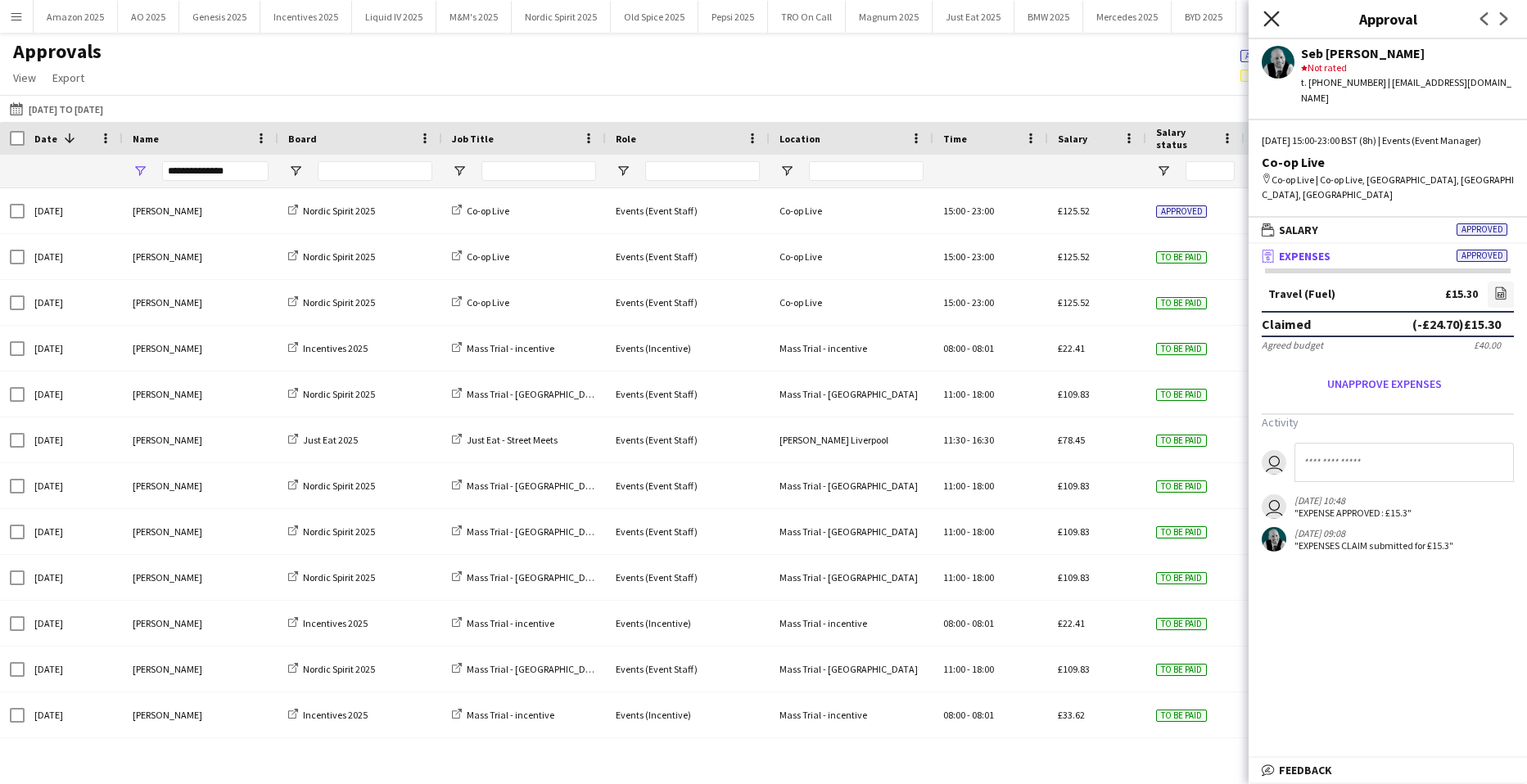
click at [1273, 15] on icon "Close pop-in" at bounding box center [1271, 18] width 15 height 15
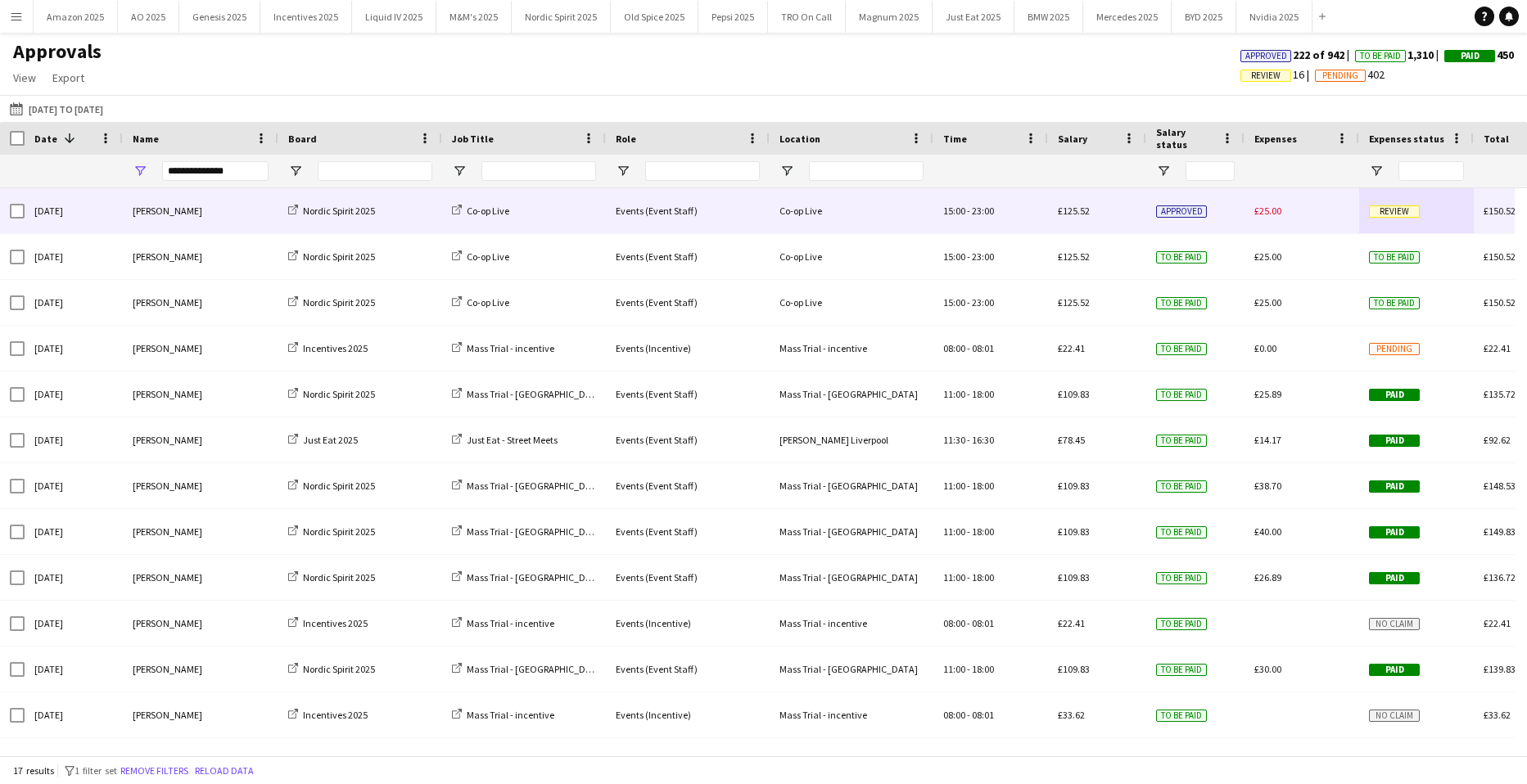
click at [1387, 212] on span "Review" at bounding box center [1393, 212] width 51 height 12
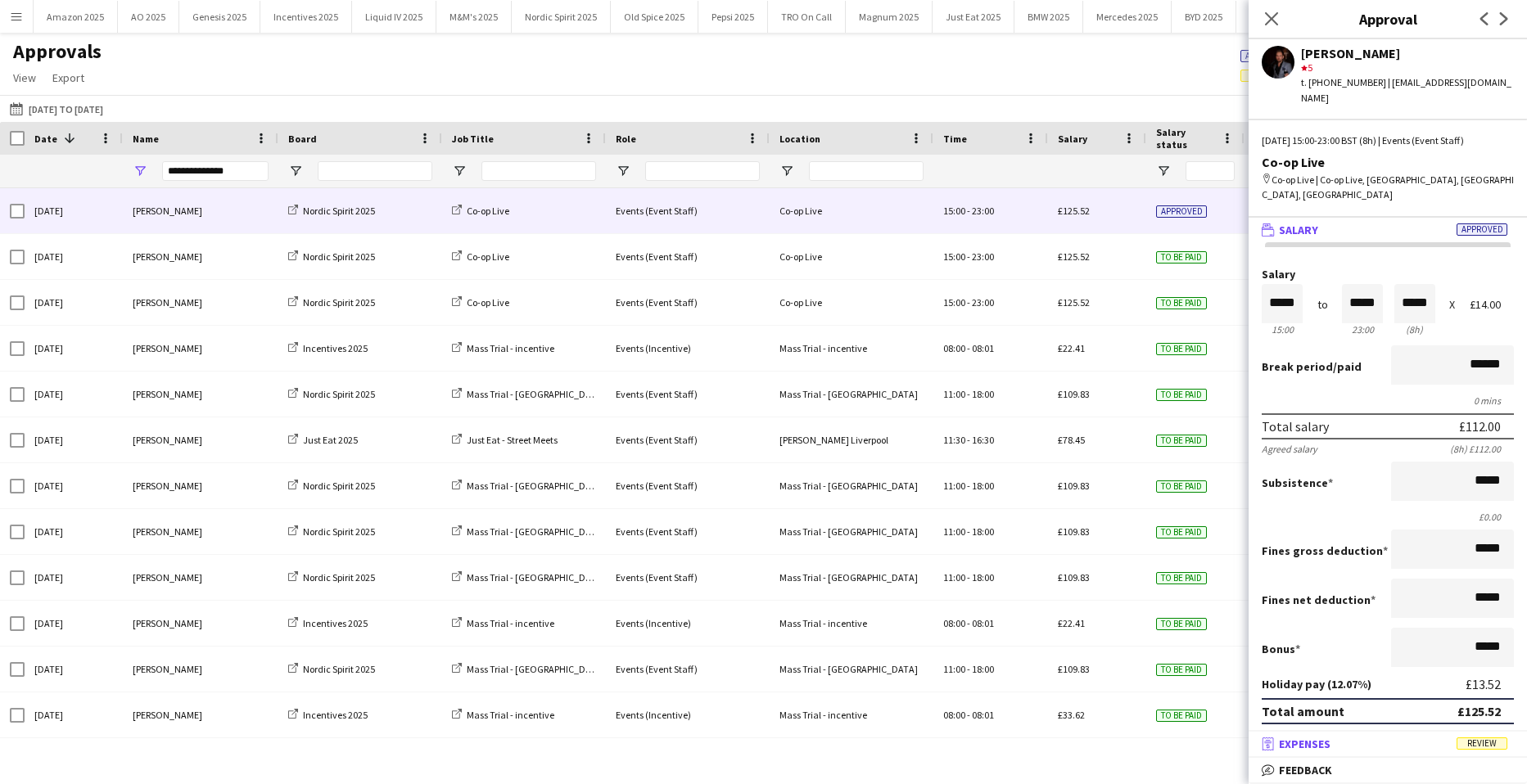
click at [1496, 739] on span "Review" at bounding box center [1482, 744] width 51 height 12
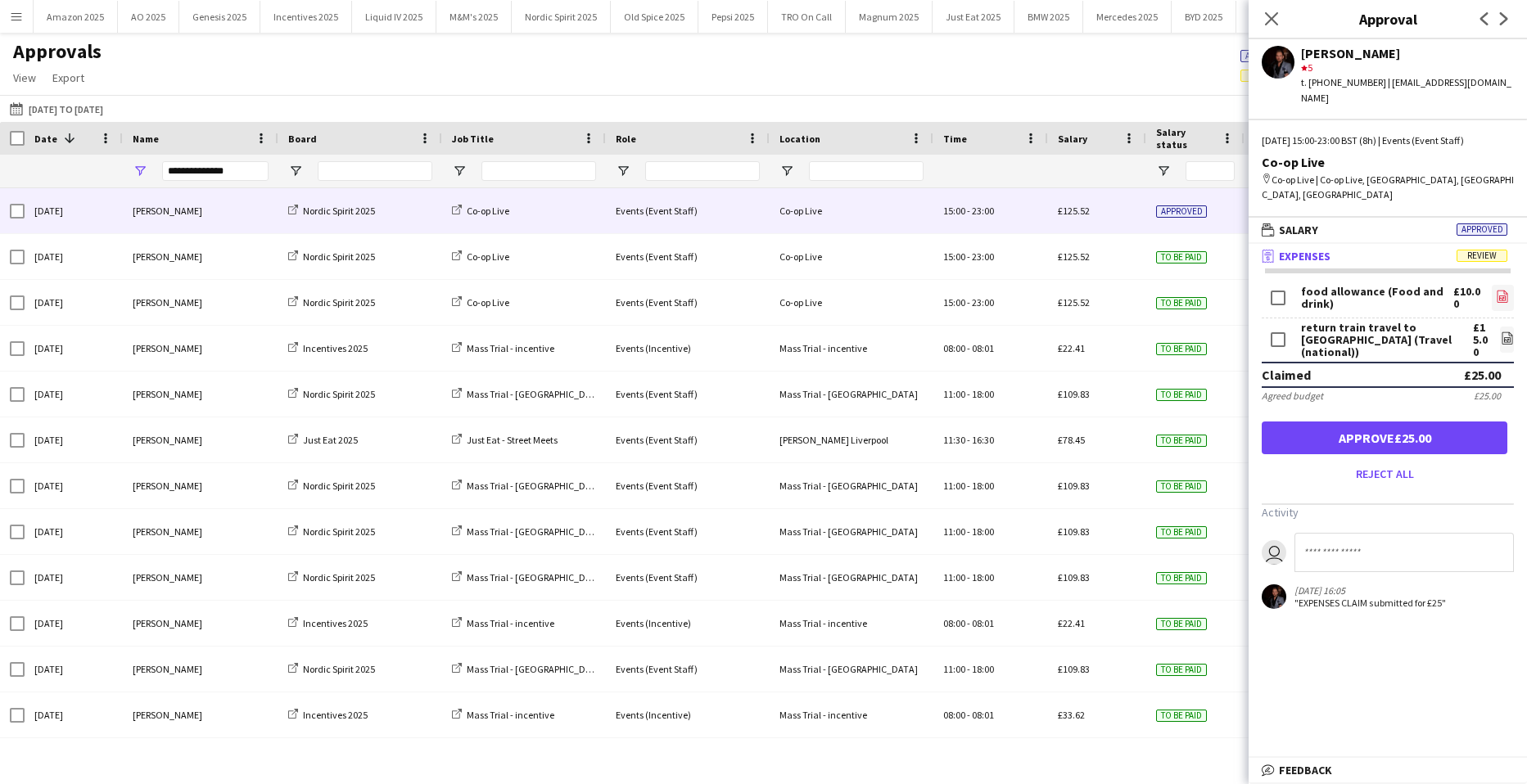
click at [1492, 284] on link "file-image" at bounding box center [1503, 297] width 22 height 27
click at [1504, 332] on icon "file-image" at bounding box center [1506, 338] width 13 height 13
click at [1372, 422] on button "Approve £25.00" at bounding box center [1384, 438] width 246 height 33
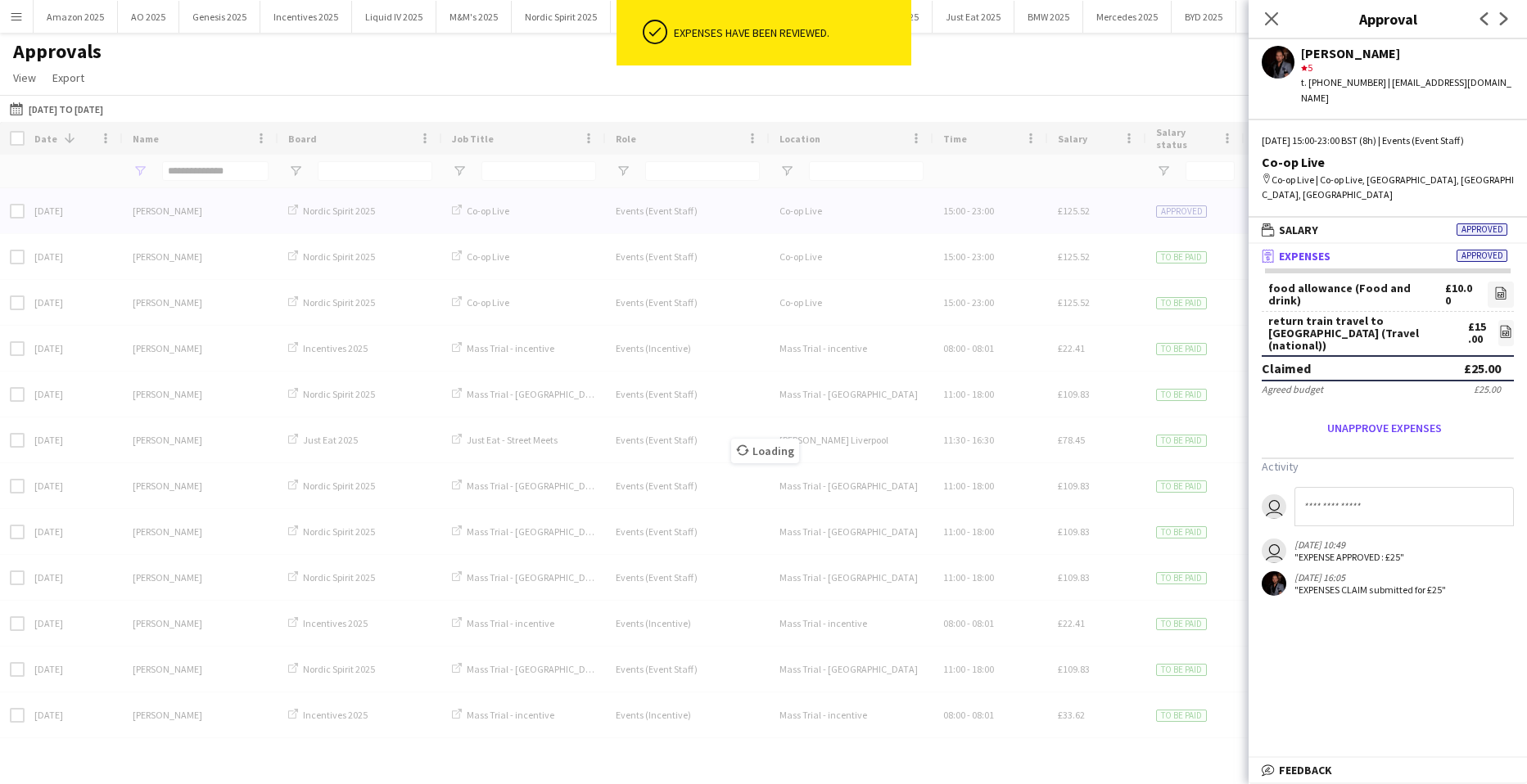
click at [1278, 28] on div "Close pop-in" at bounding box center [1272, 19] width 46 height 38
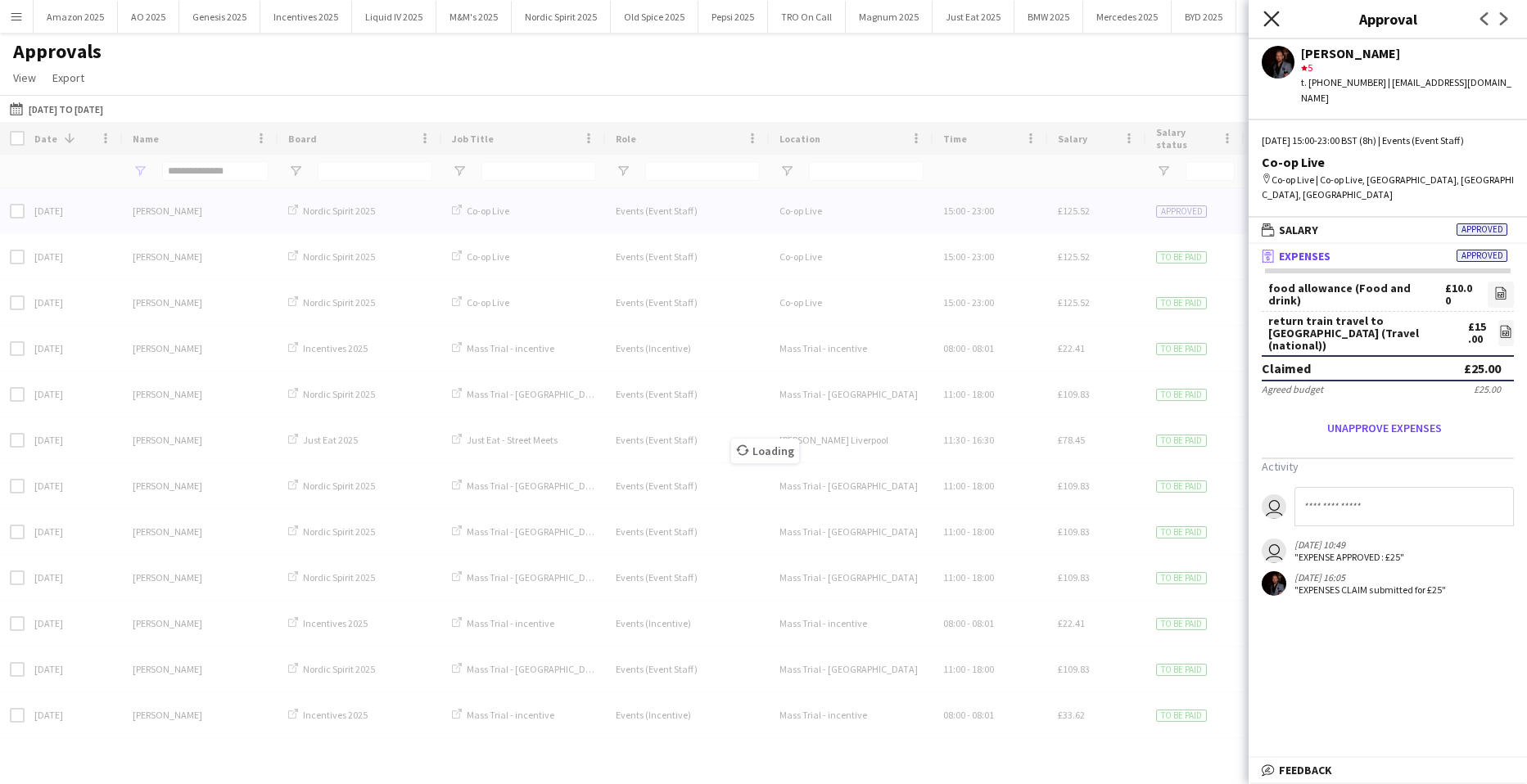
click at [1274, 18] on icon "Close pop-in" at bounding box center [1271, 18] width 15 height 15
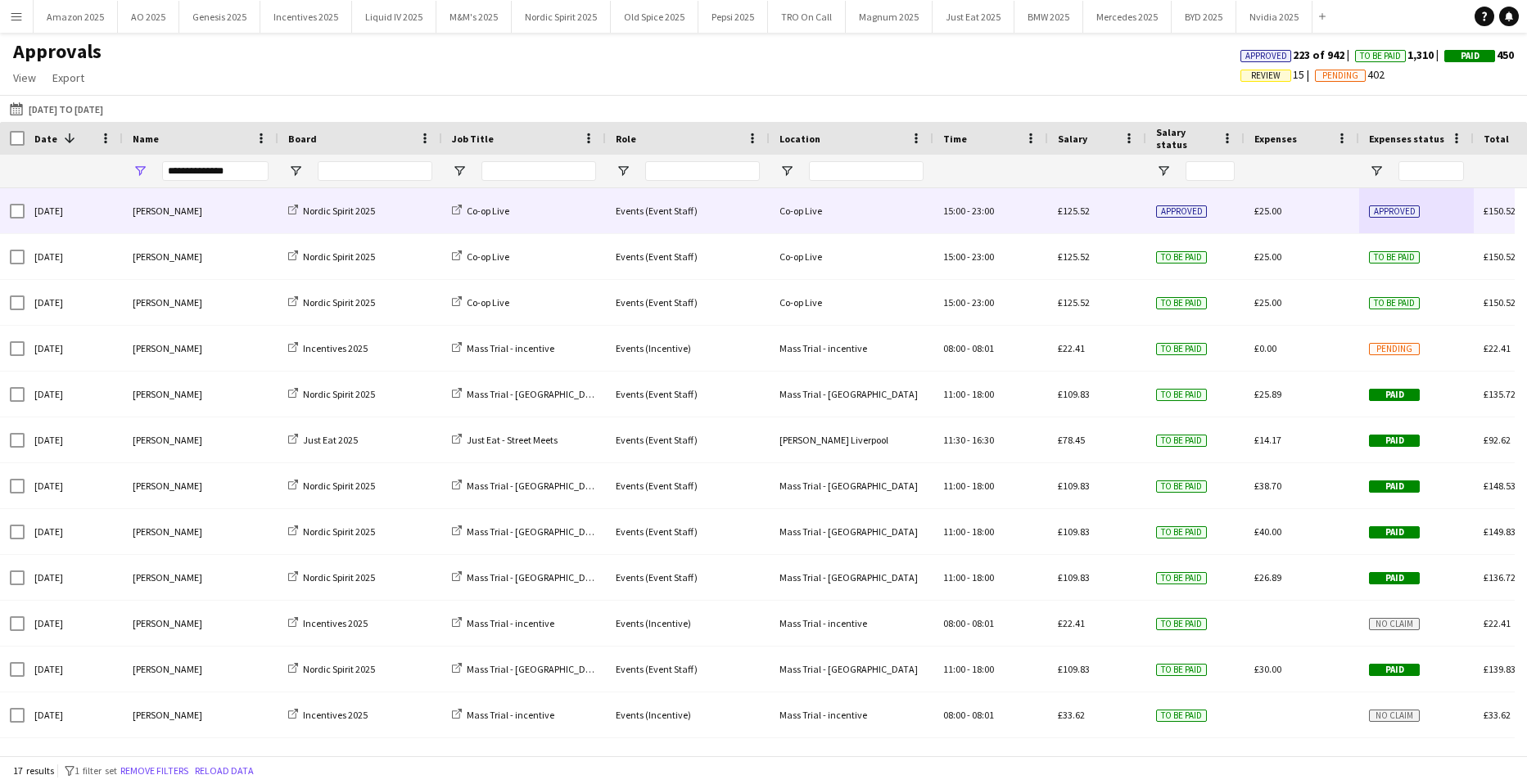
click at [254, 180] on div "**********" at bounding box center [215, 171] width 106 height 33
drag, startPoint x: 253, startPoint y: 177, endPoint x: -571, endPoint y: 171, distance: 824.0
click at [0, 171] on html "Menu Boards Boards Boards All jobs Status Workforce Workforce My Workforce Recr…" at bounding box center [764, 392] width 1527 height 784
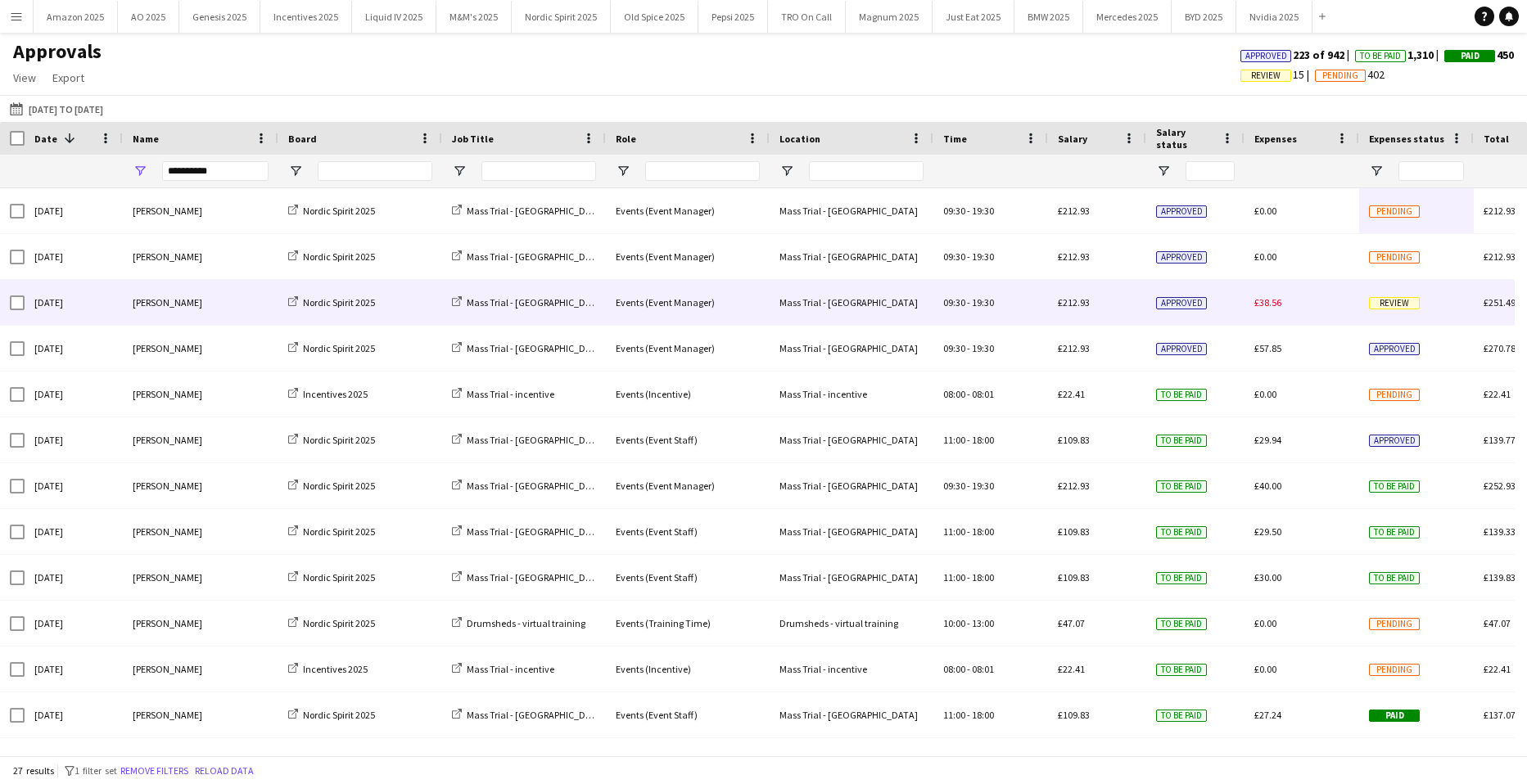
click at [1404, 302] on span "Review" at bounding box center [1393, 303] width 51 height 12
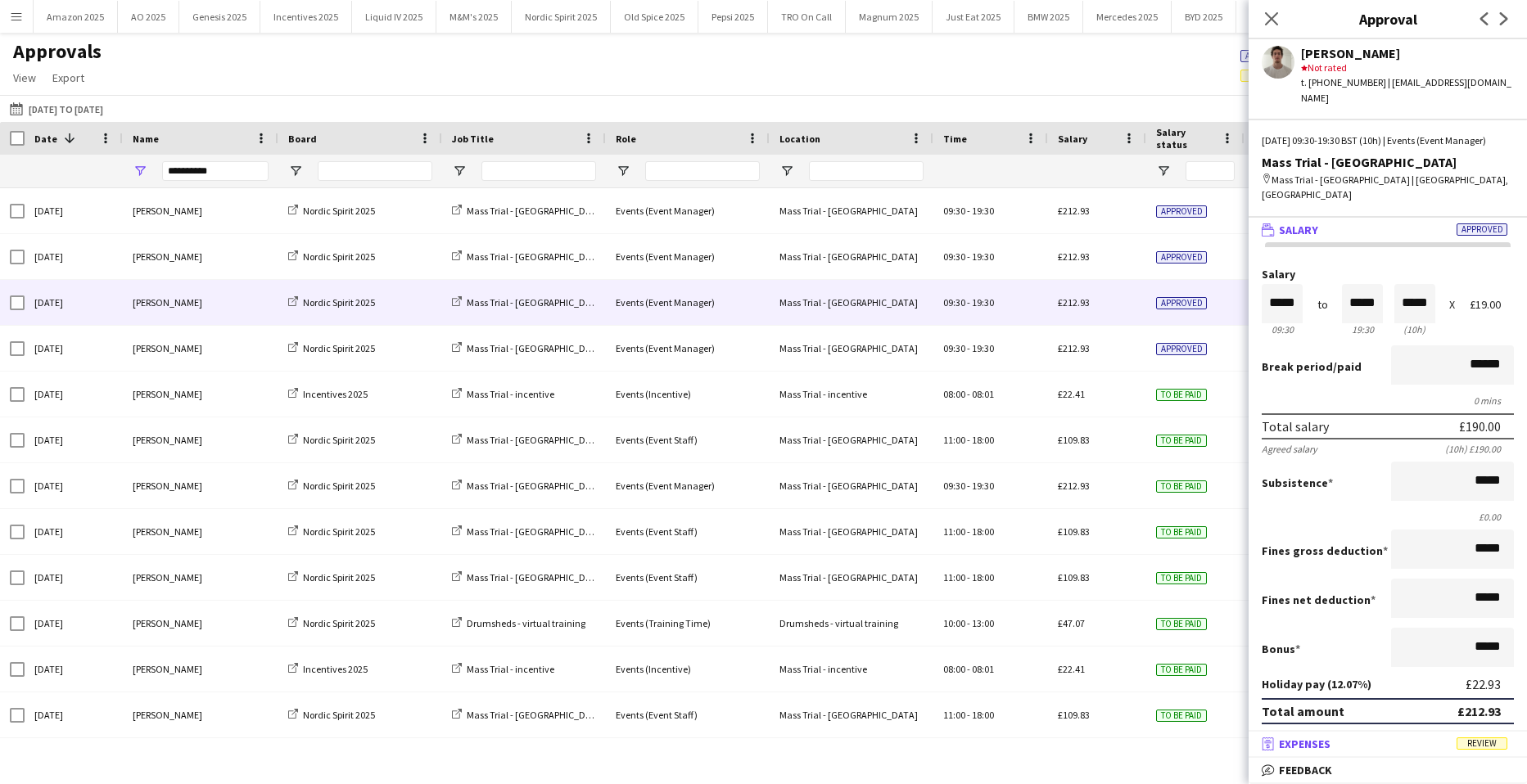
click at [1512, 755] on mat-expansion-panel-header "receipt Expenses Review" at bounding box center [1387, 744] width 278 height 25
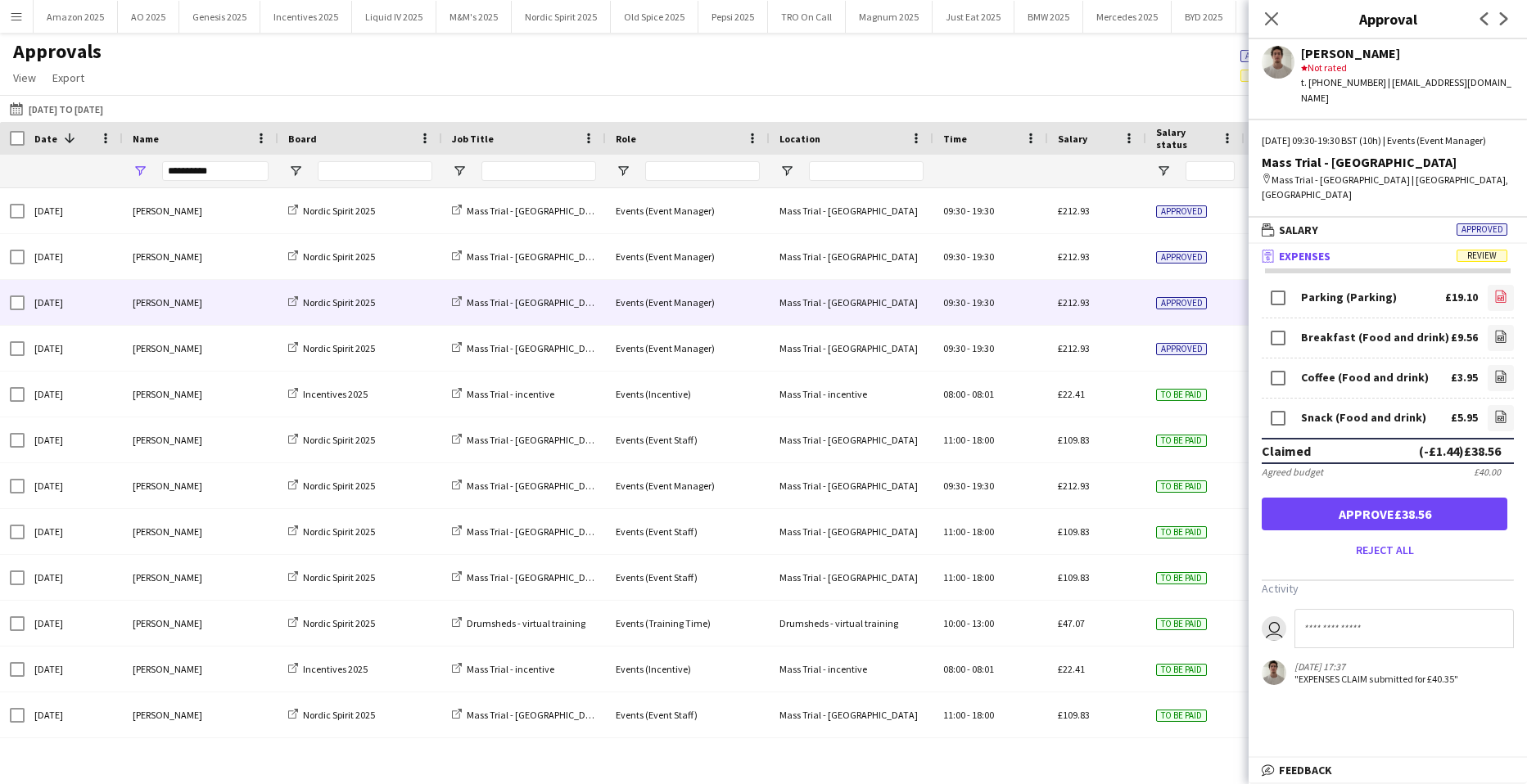
click at [1488, 292] on link "file-image" at bounding box center [1500, 297] width 27 height 27
click at [1496, 326] on link "file-image" at bounding box center [1500, 338] width 27 height 27
click at [1472, 358] on div "Coffee (Food and drink) £3.95 file-image" at bounding box center [1387, 378] width 252 height 40
click at [1488, 365] on link "file-image" at bounding box center [1500, 378] width 27 height 27
click at [1494, 410] on icon "file-image" at bounding box center [1500, 416] width 13 height 13
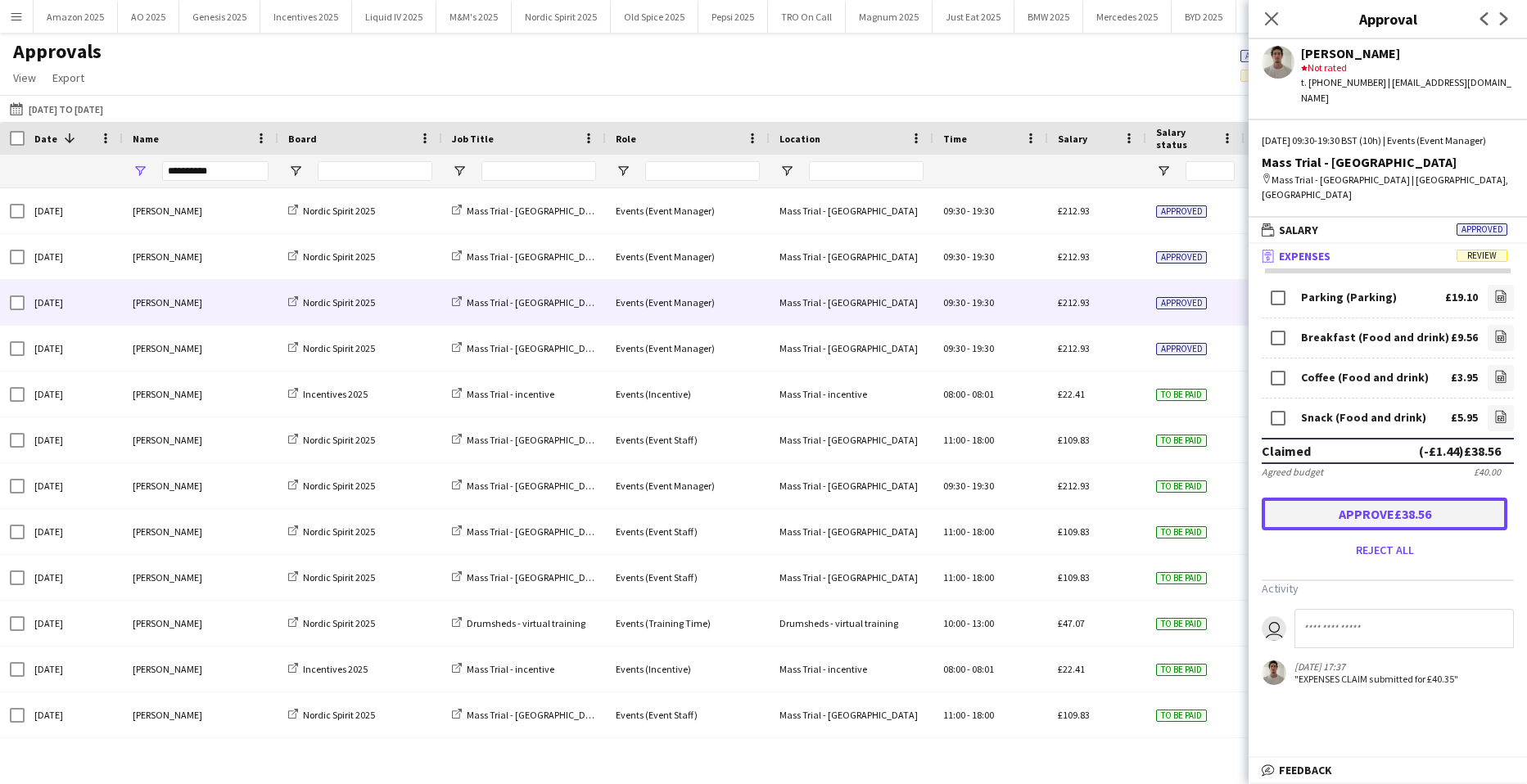
click at [1434, 498] on button "Approve £38.56" at bounding box center [1384, 514] width 246 height 33
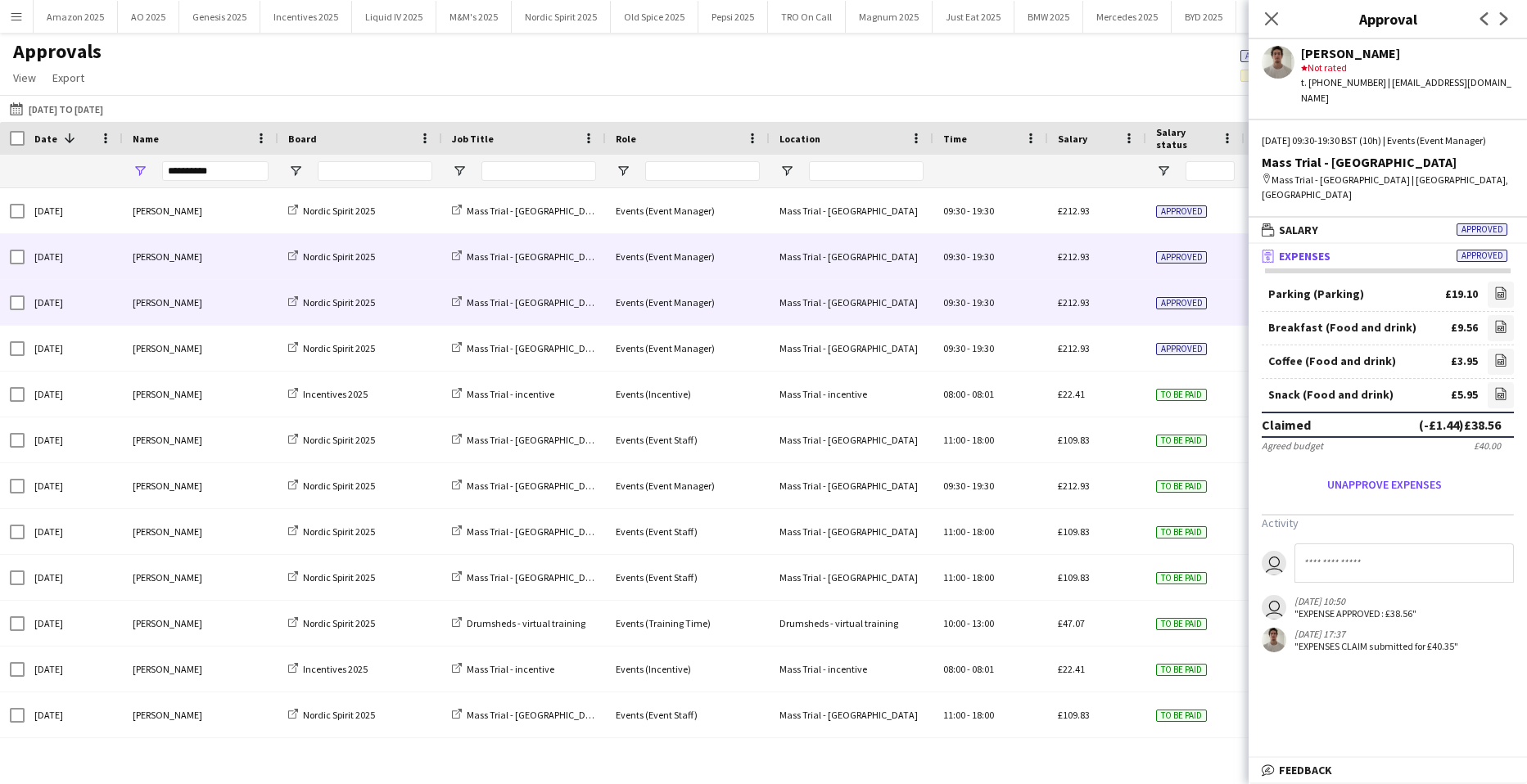
click at [1179, 259] on span "Approved" at bounding box center [1181, 257] width 51 height 12
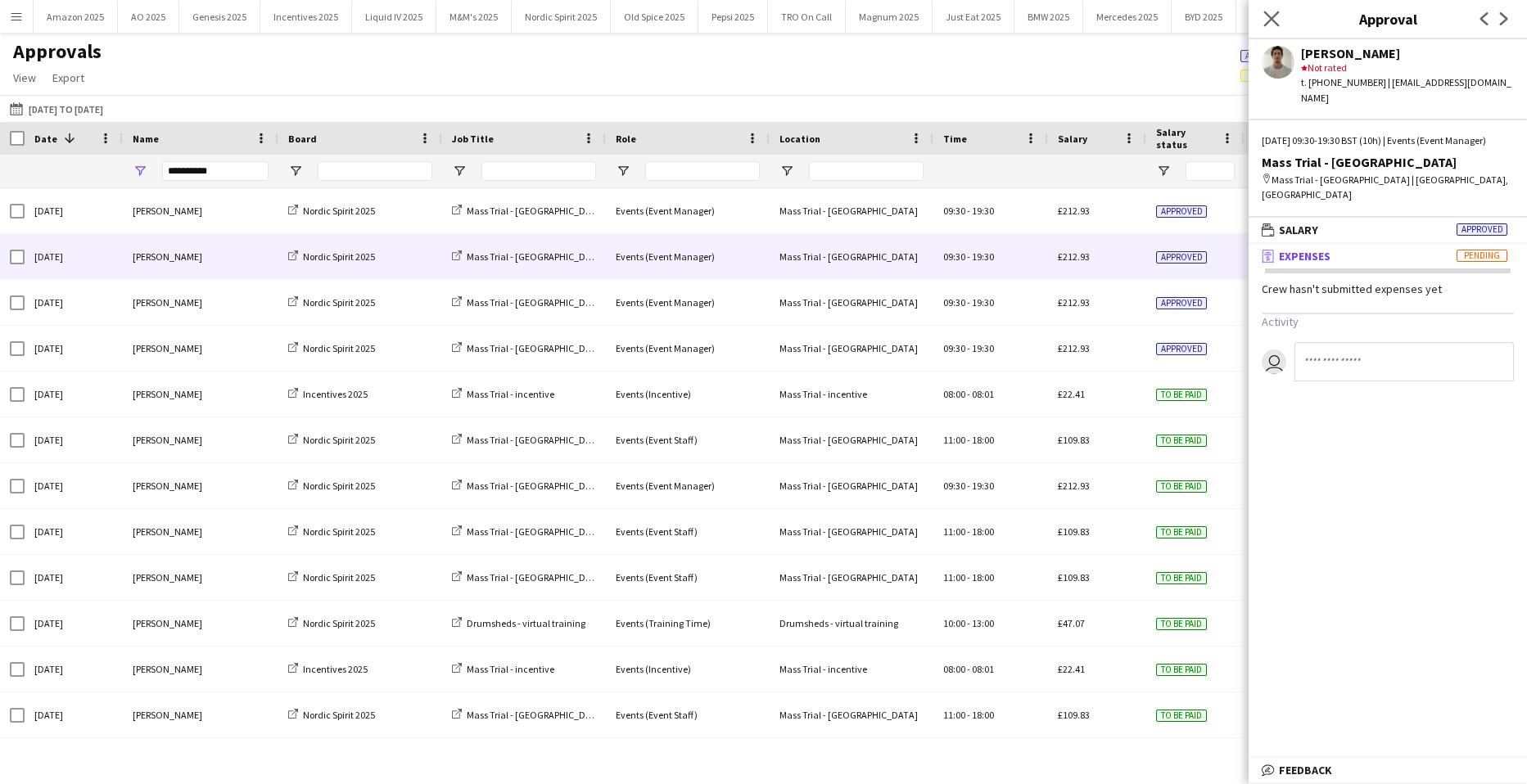
click at [1273, 28] on app-icon "Close pop-in" at bounding box center [1272, 20] width 24 height 24
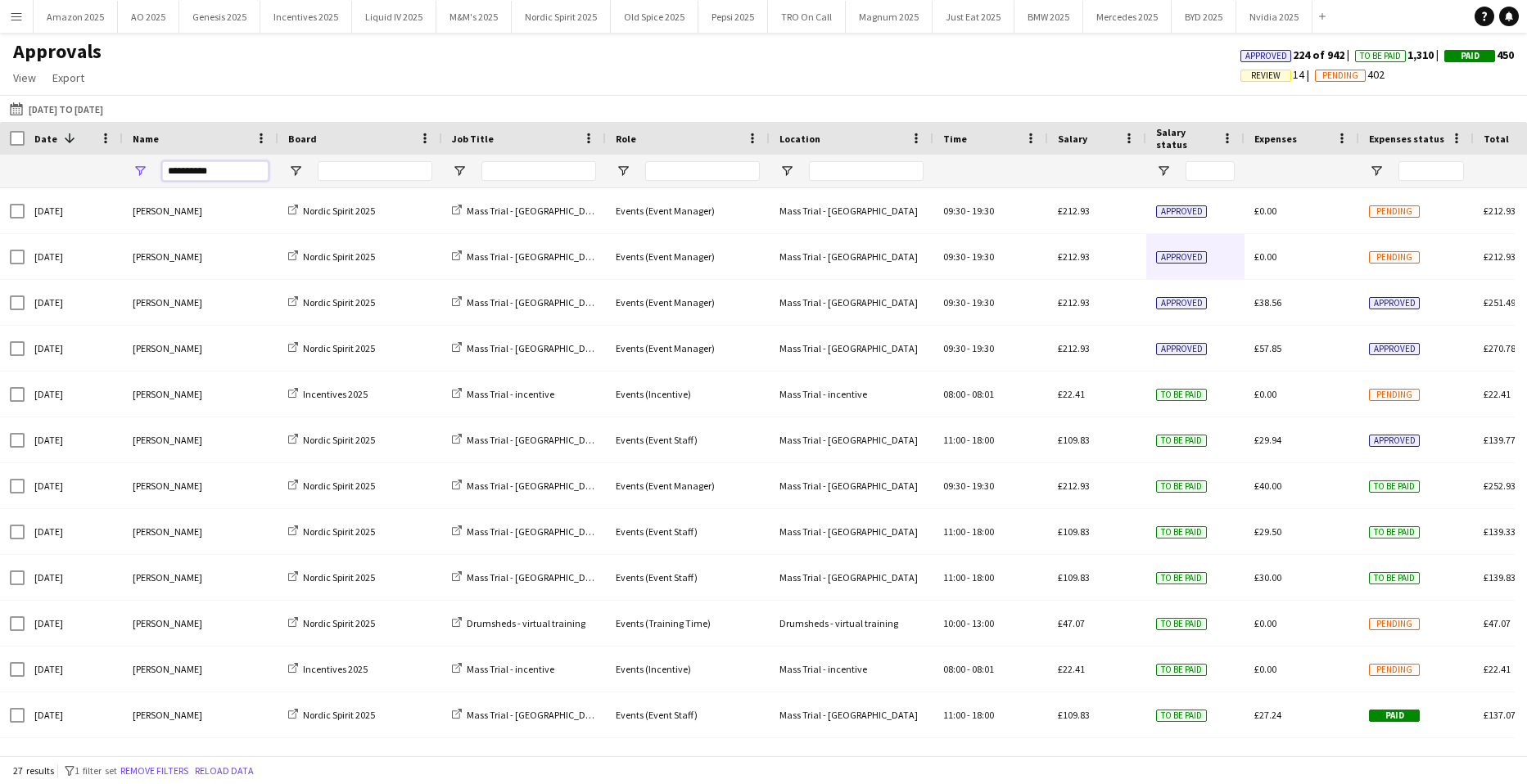
drag, startPoint x: 230, startPoint y: 176, endPoint x: -119, endPoint y: 189, distance: 349.2
click at [0, 189] on html "Menu Boards Boards Boards All jobs Status Workforce Workforce My Workforce Recr…" at bounding box center [764, 392] width 1527 height 784
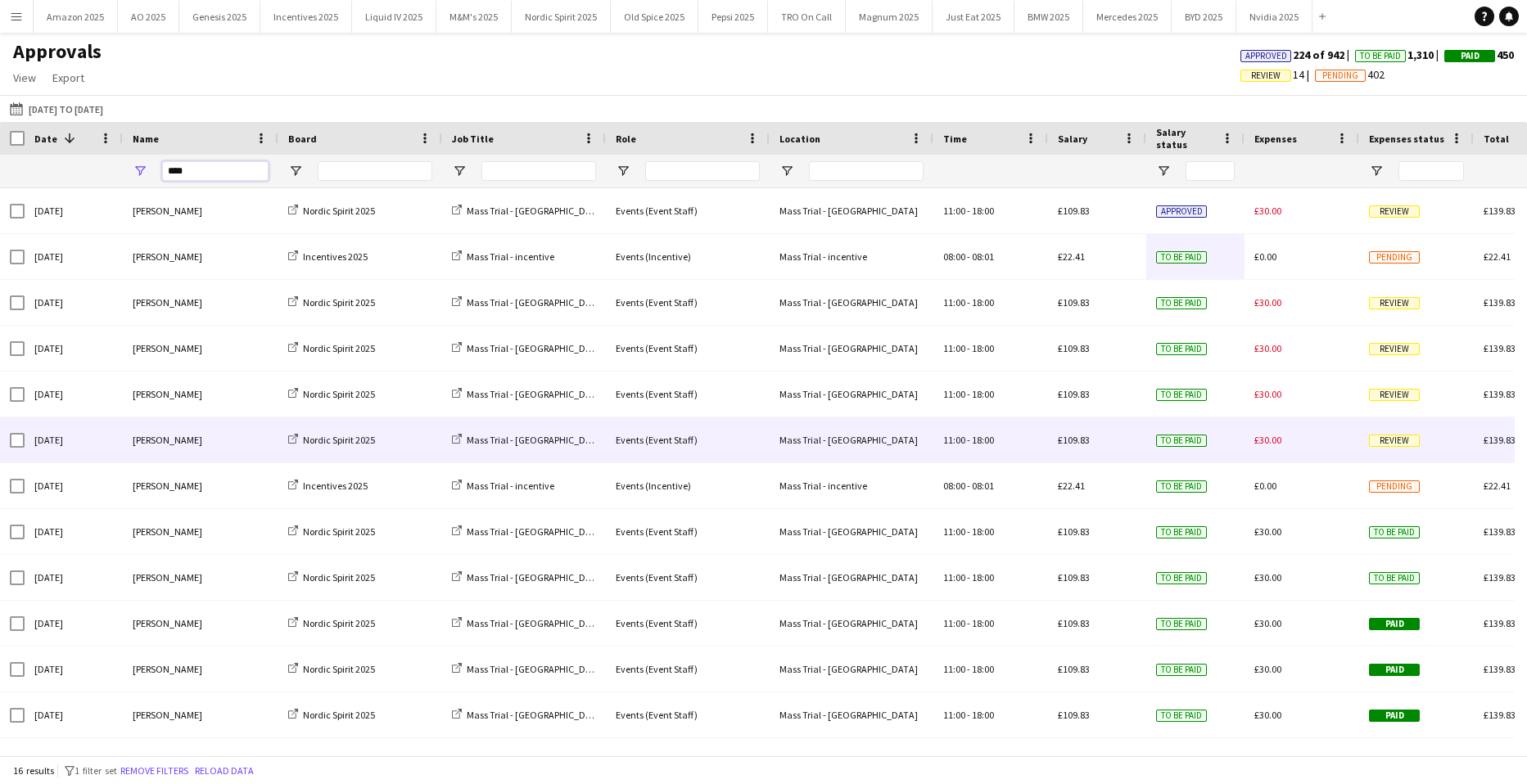
type input "****"
click at [1393, 436] on span "Review" at bounding box center [1393, 440] width 51 height 12
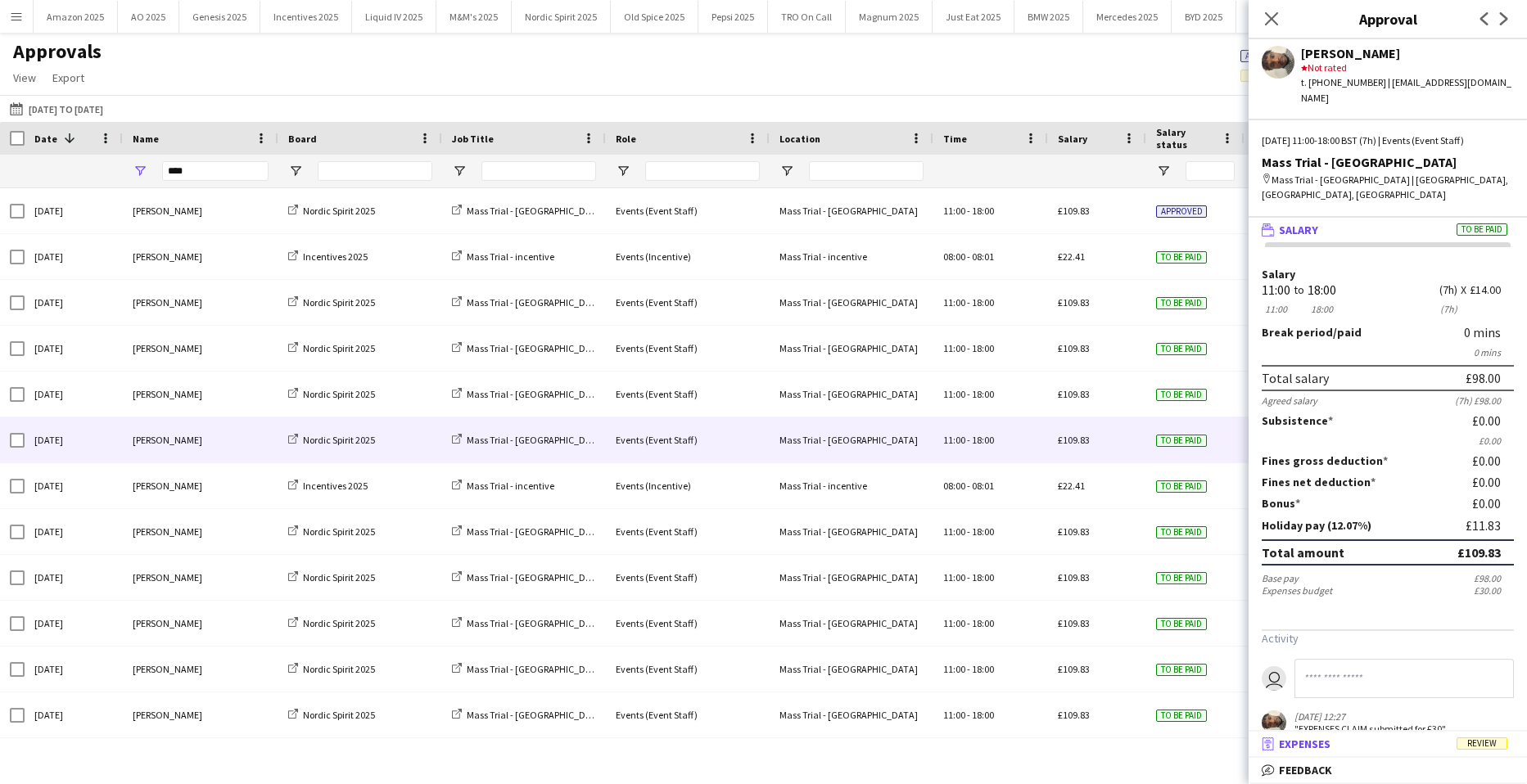
drag, startPoint x: 1473, startPoint y: 745, endPoint x: 1458, endPoint y: 554, distance: 191.6
click at [1473, 744] on span "Review" at bounding box center [1482, 744] width 51 height 12
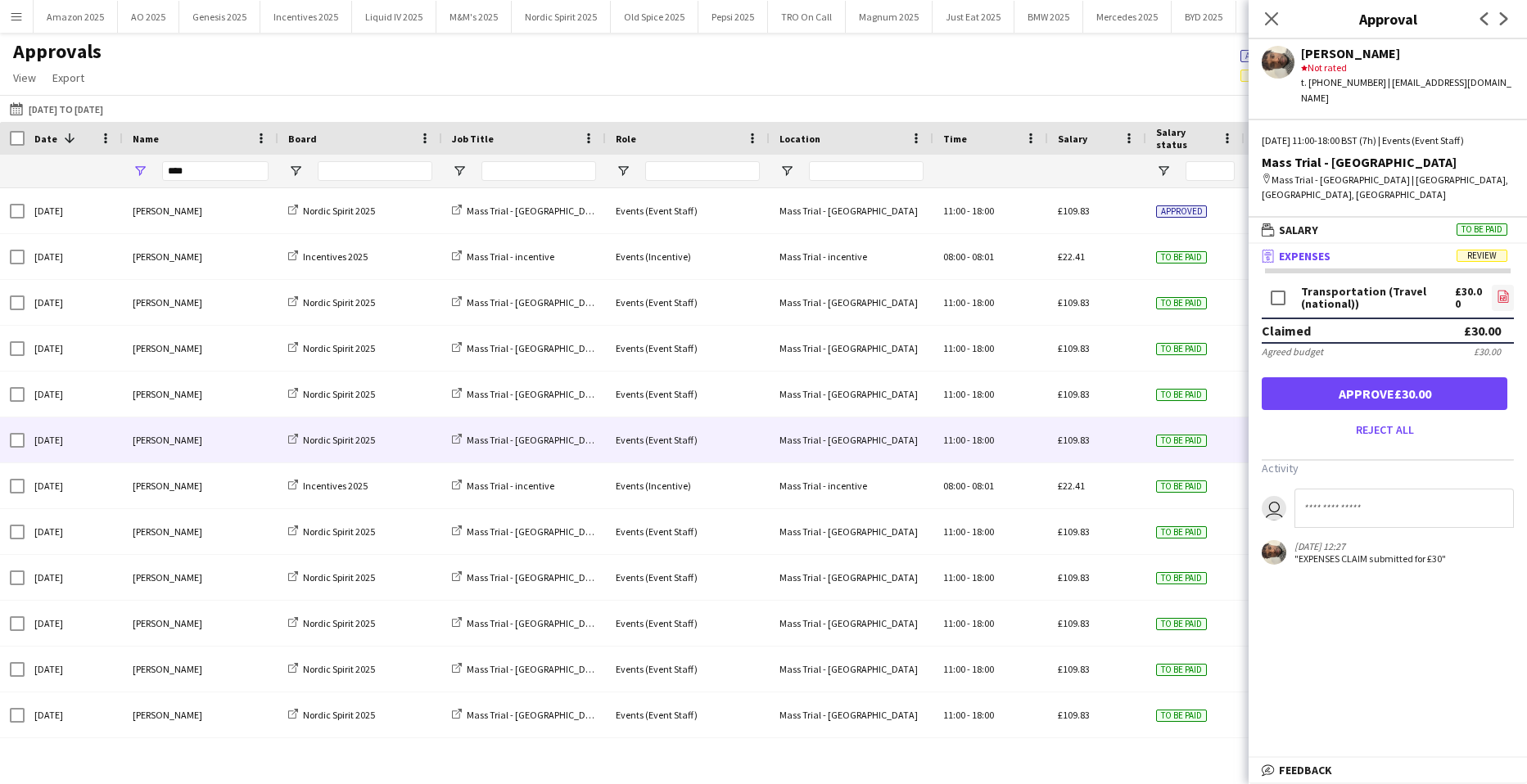
click at [1492, 284] on link "file-image" at bounding box center [1503, 297] width 22 height 27
click at [1452, 377] on button "Approve £30.00" at bounding box center [1384, 393] width 246 height 33
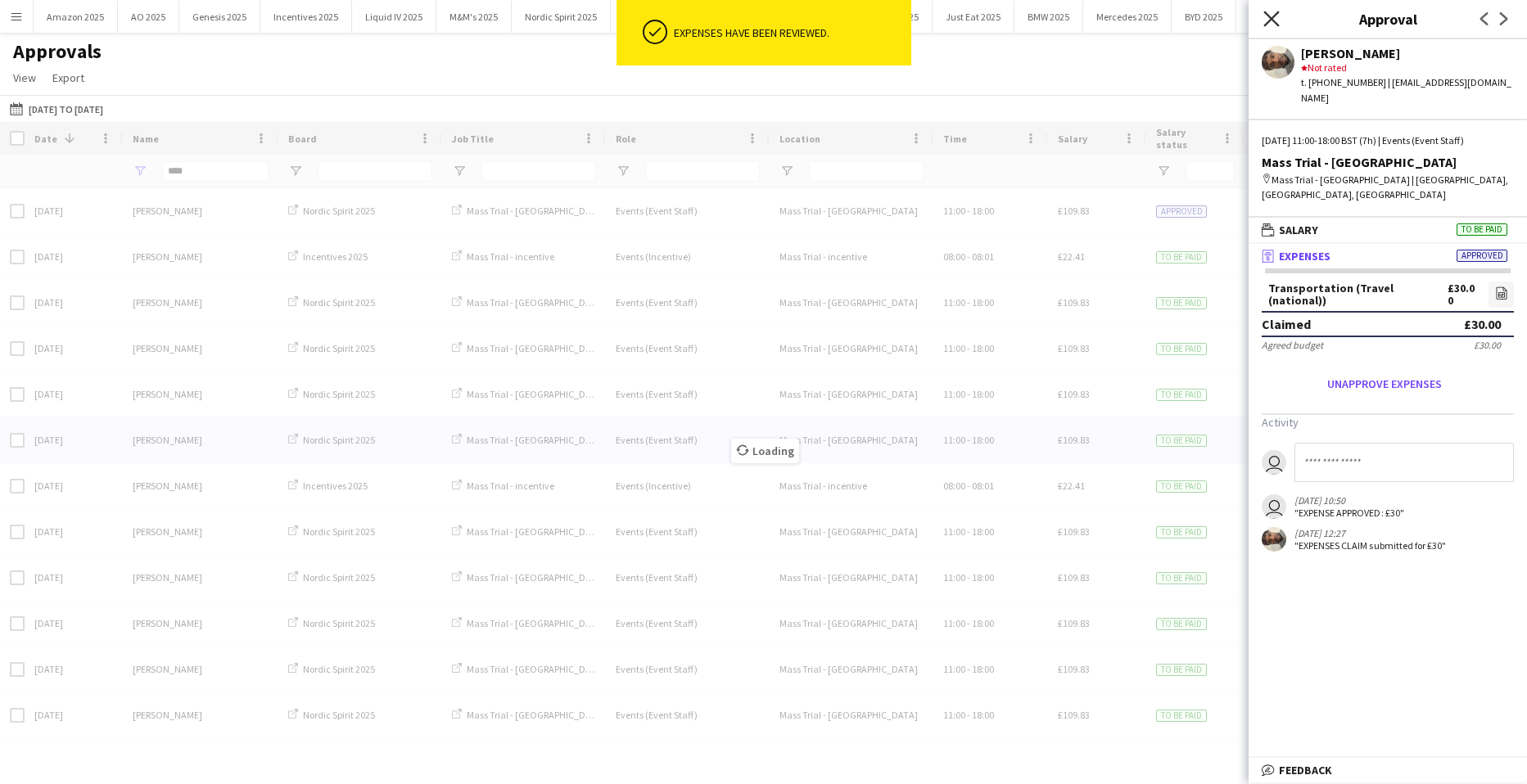
click at [1273, 21] on icon at bounding box center [1271, 18] width 15 height 15
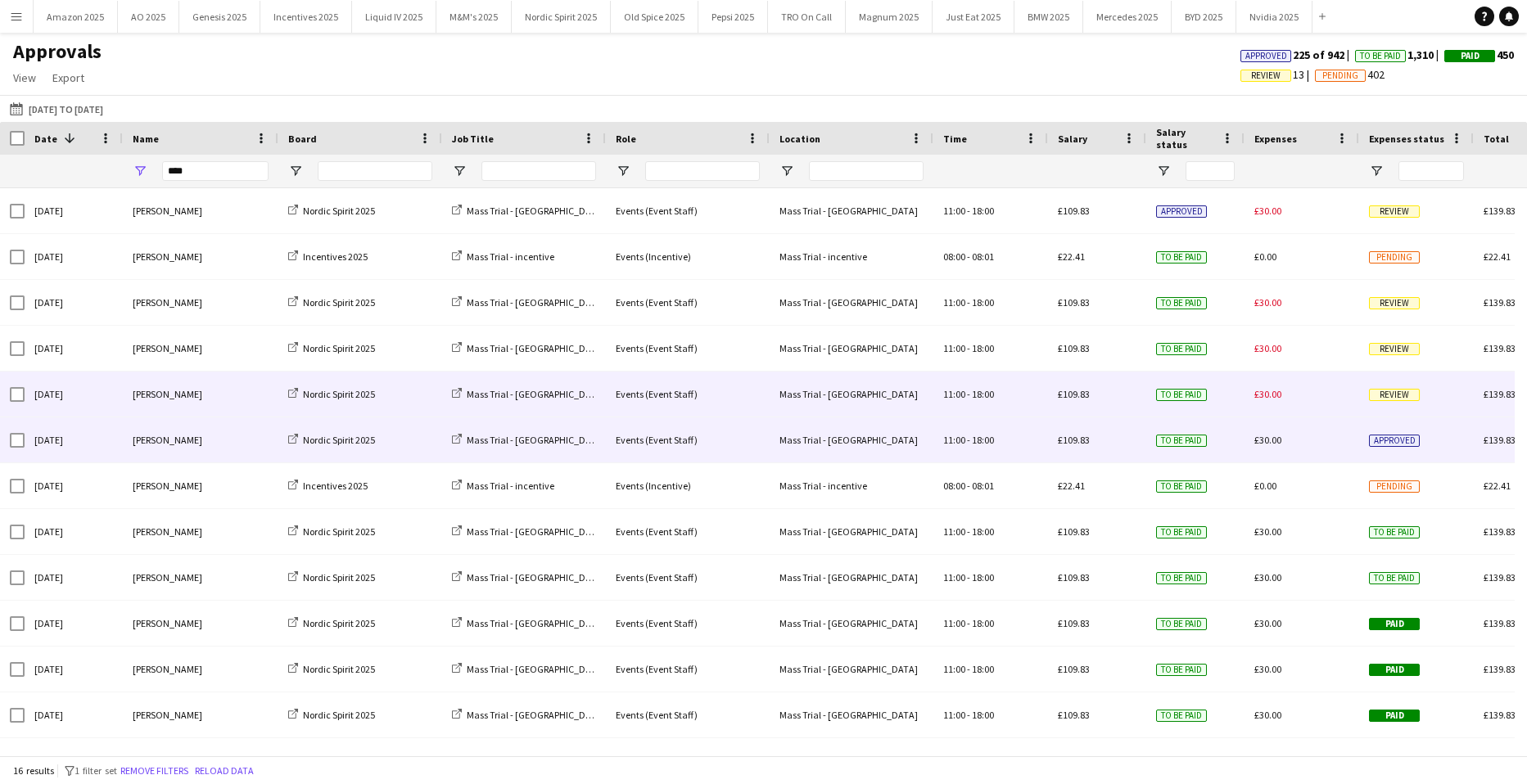
click at [1396, 395] on span "Review" at bounding box center [1393, 395] width 51 height 12
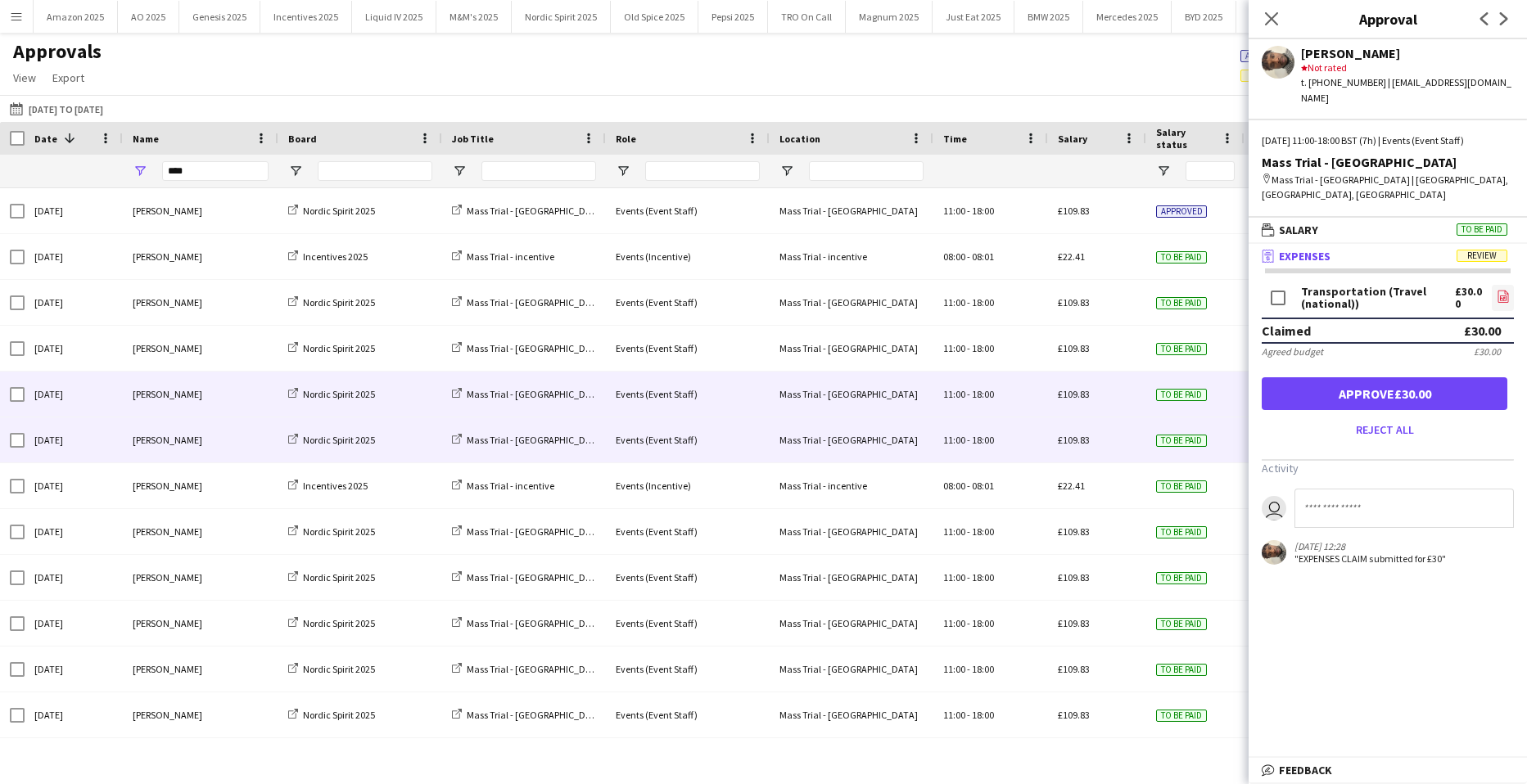
click at [1500, 290] on icon "file-image" at bounding box center [1502, 296] width 13 height 13
click at [1385, 377] on button "Approve £30.00" at bounding box center [1384, 393] width 246 height 33
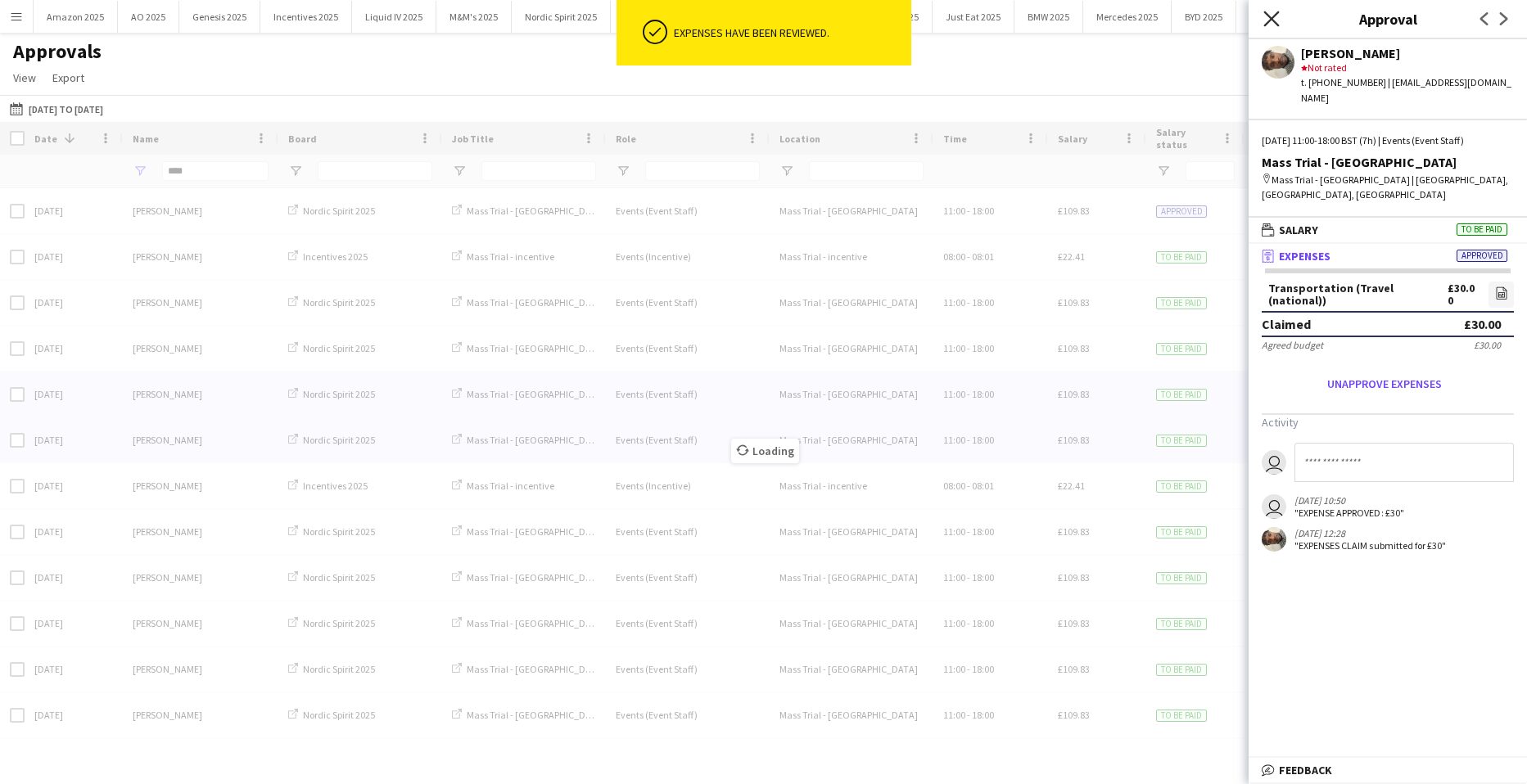
click at [1273, 17] on icon at bounding box center [1271, 18] width 15 height 15
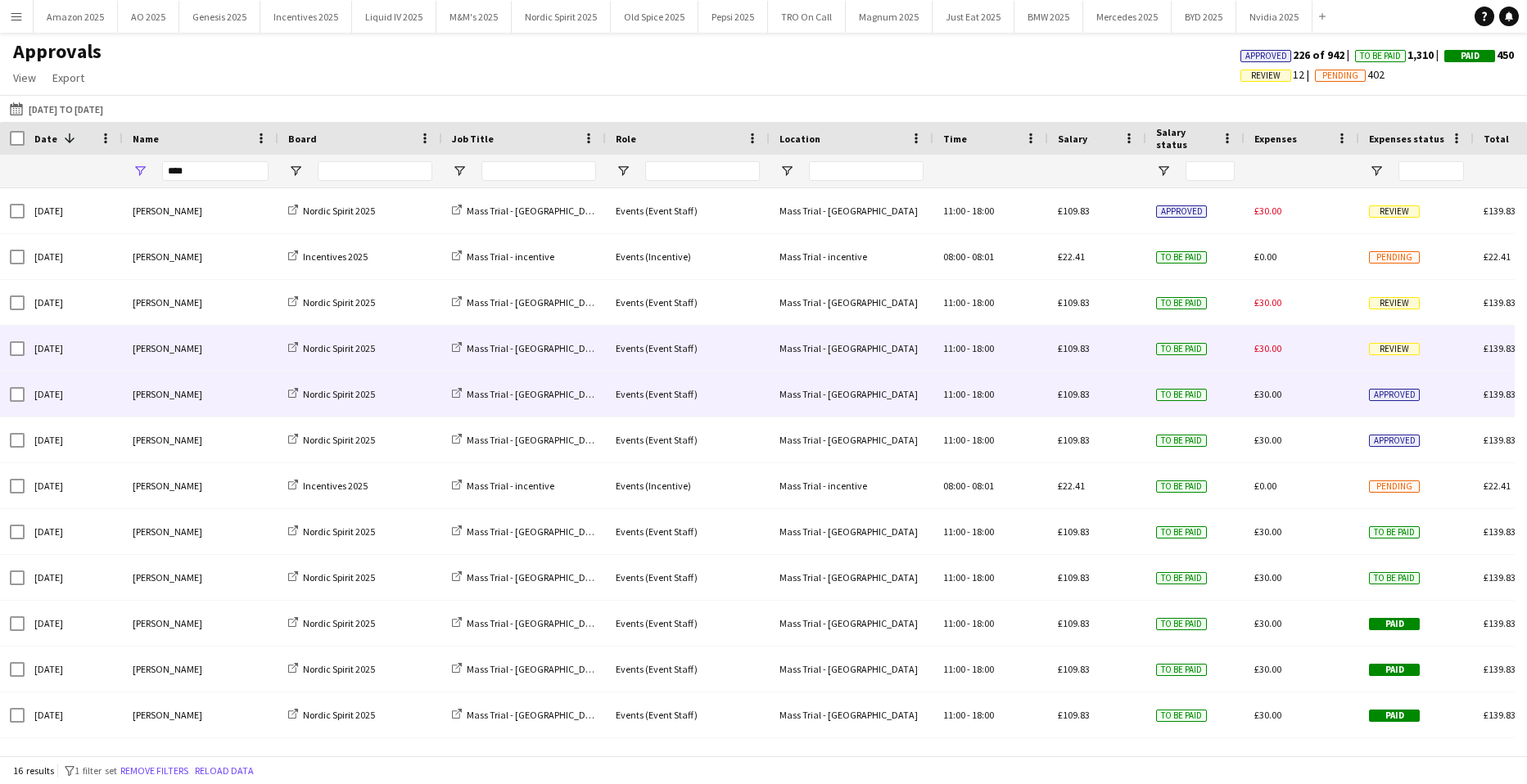
click at [1394, 338] on div "Review" at bounding box center [1416, 348] width 115 height 45
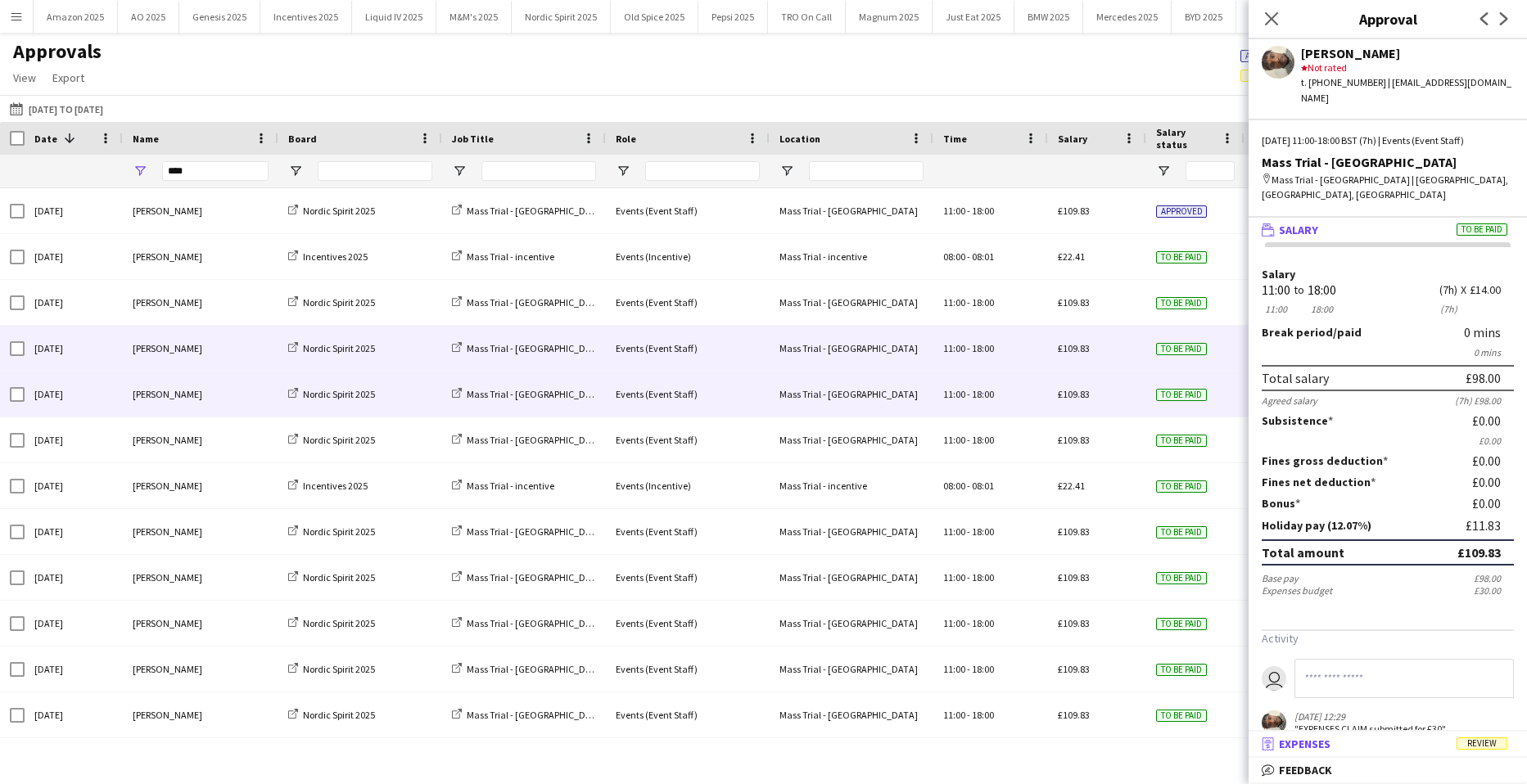
click at [1477, 743] on span "Review" at bounding box center [1482, 744] width 51 height 12
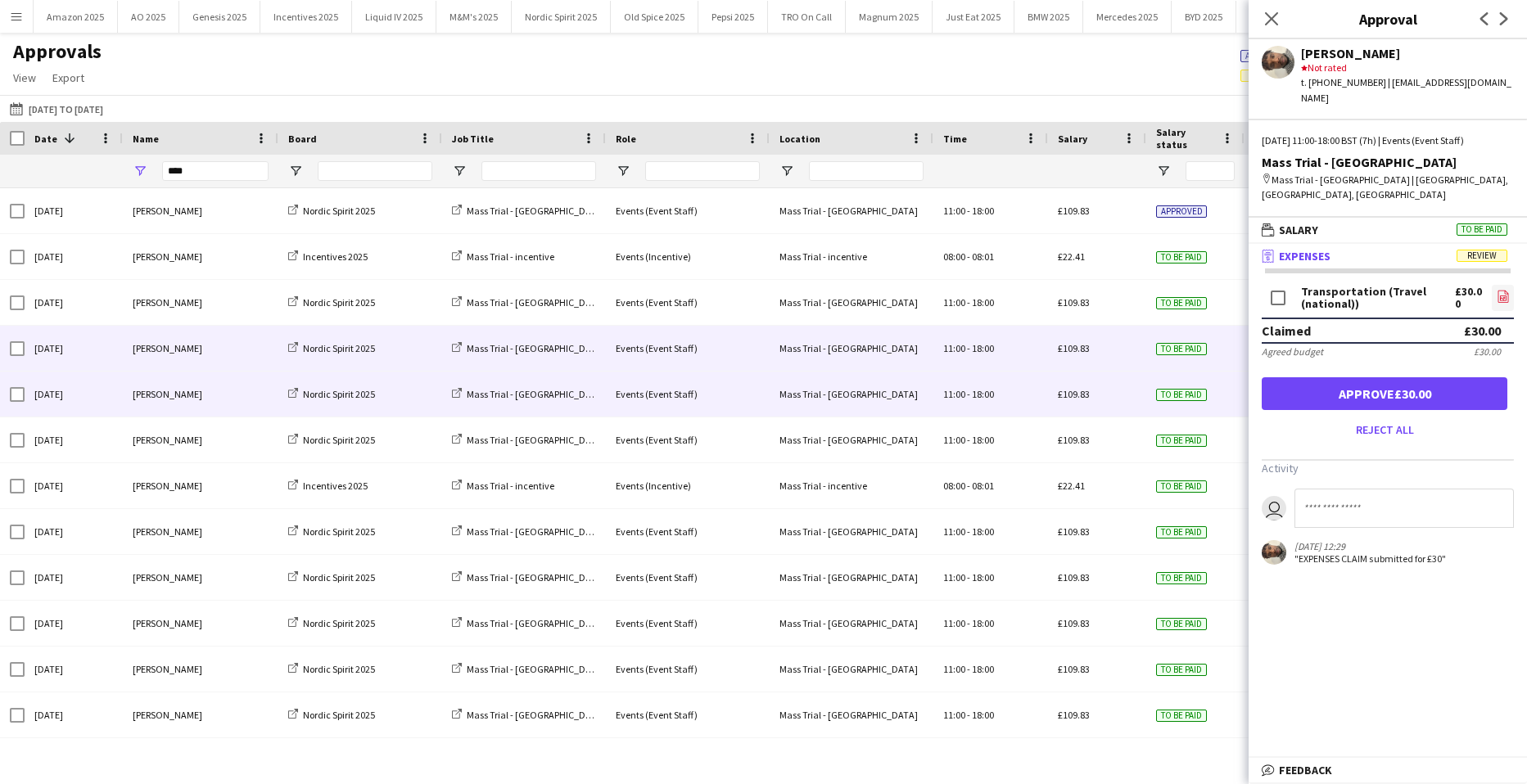
click at [1512, 284] on link "file-image" at bounding box center [1503, 297] width 22 height 27
click at [1325, 377] on button "Approve £30.00" at bounding box center [1384, 393] width 246 height 33
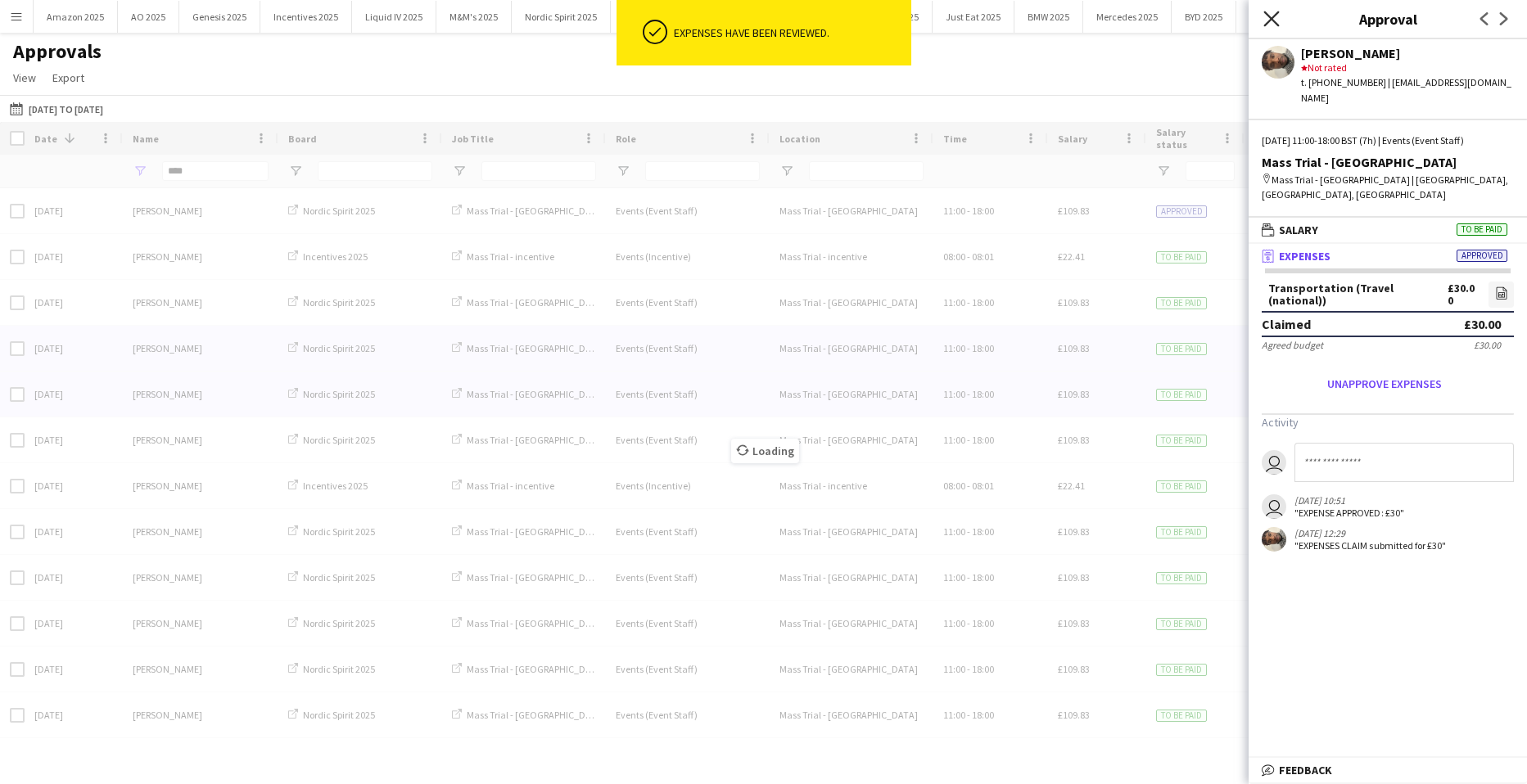
click at [1274, 15] on icon "Close pop-in" at bounding box center [1271, 18] width 15 height 15
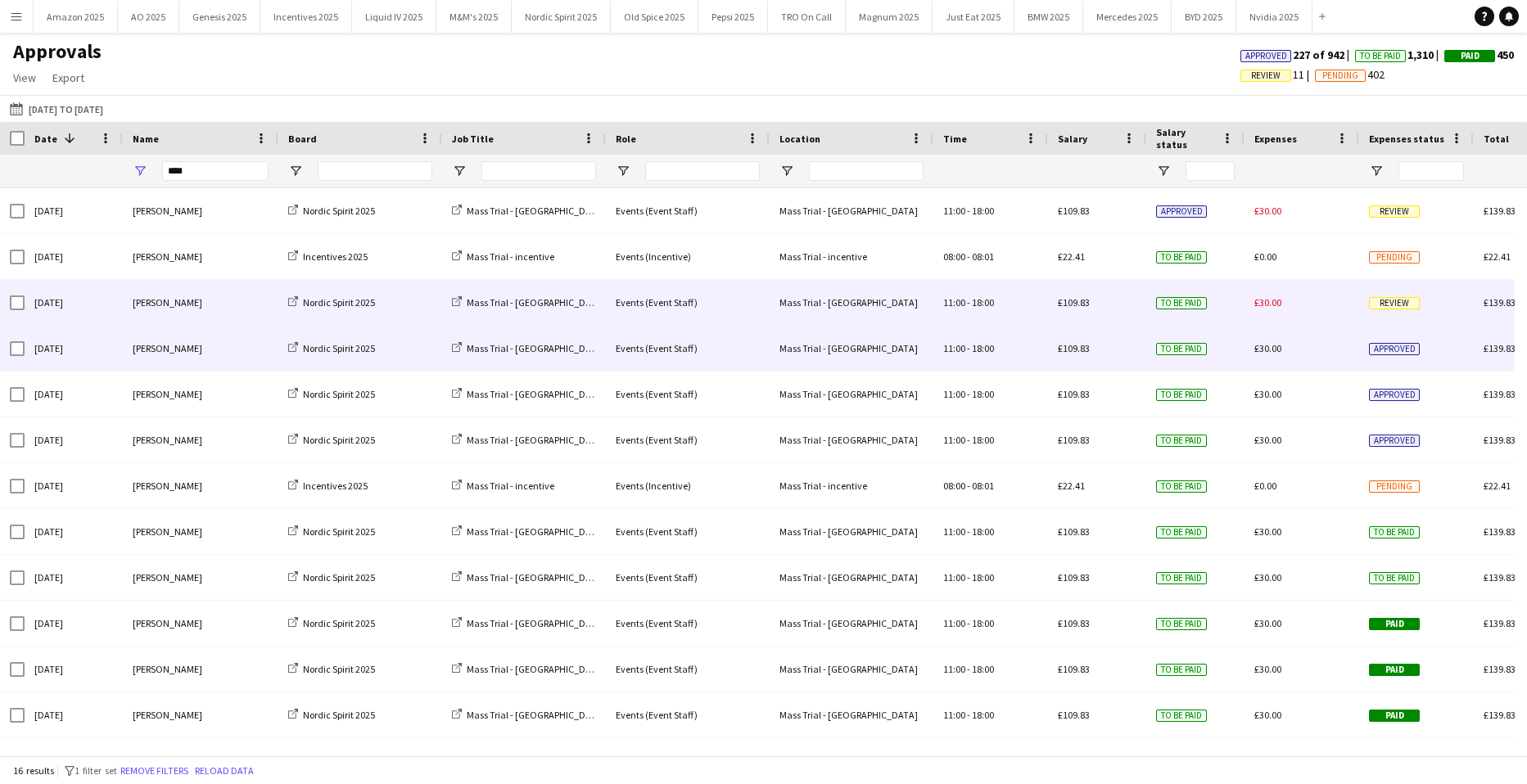
click at [1418, 303] on span "Review" at bounding box center [1393, 303] width 51 height 12
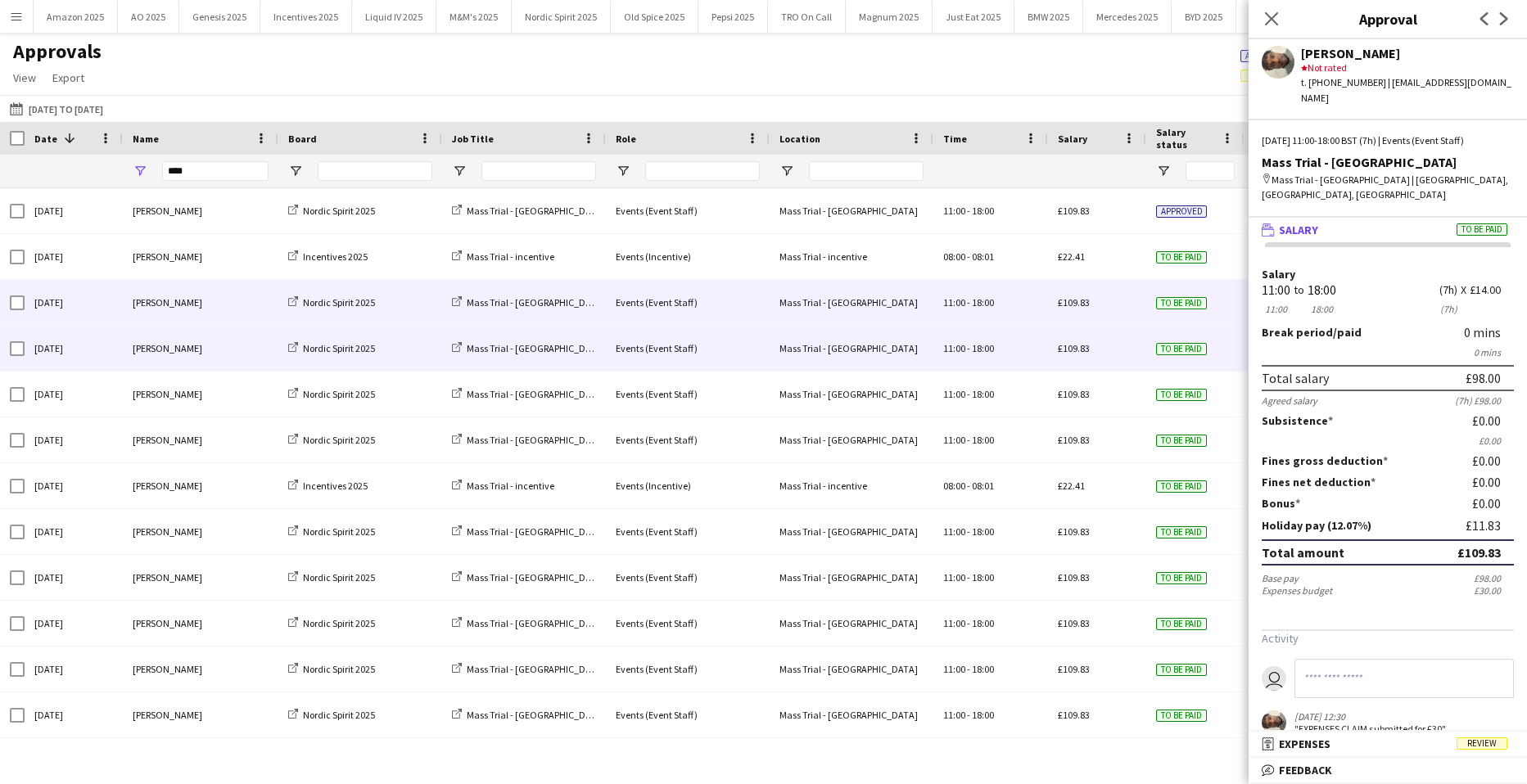
drag, startPoint x: 1472, startPoint y: 744, endPoint x: 1493, endPoint y: 475, distance: 269.8
click at [1473, 743] on span "Review" at bounding box center [1482, 744] width 51 height 12
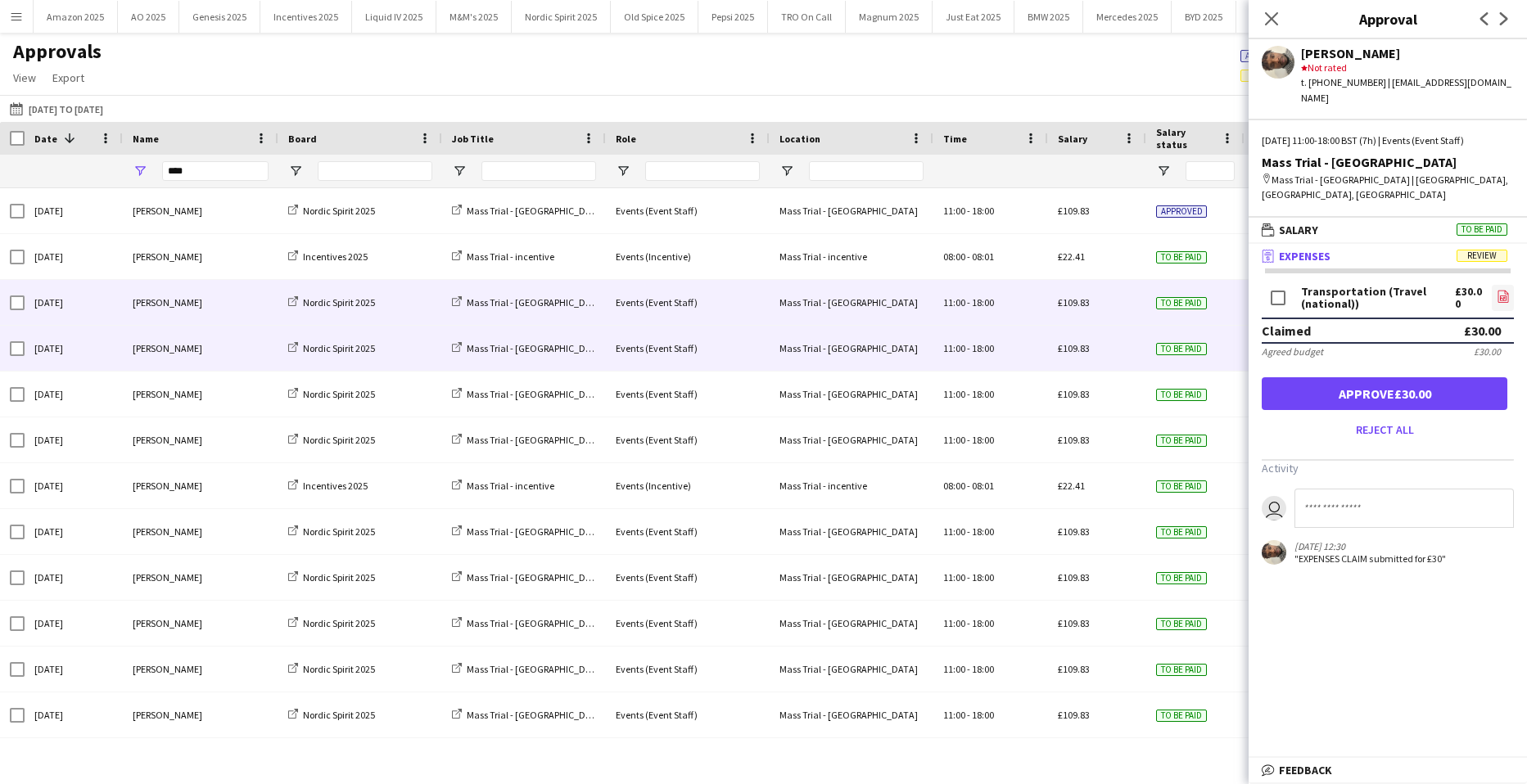
click at [1498, 290] on icon "file-image" at bounding box center [1502, 296] width 13 height 13
click at [1454, 377] on button "Approve £30.00" at bounding box center [1384, 393] width 246 height 33
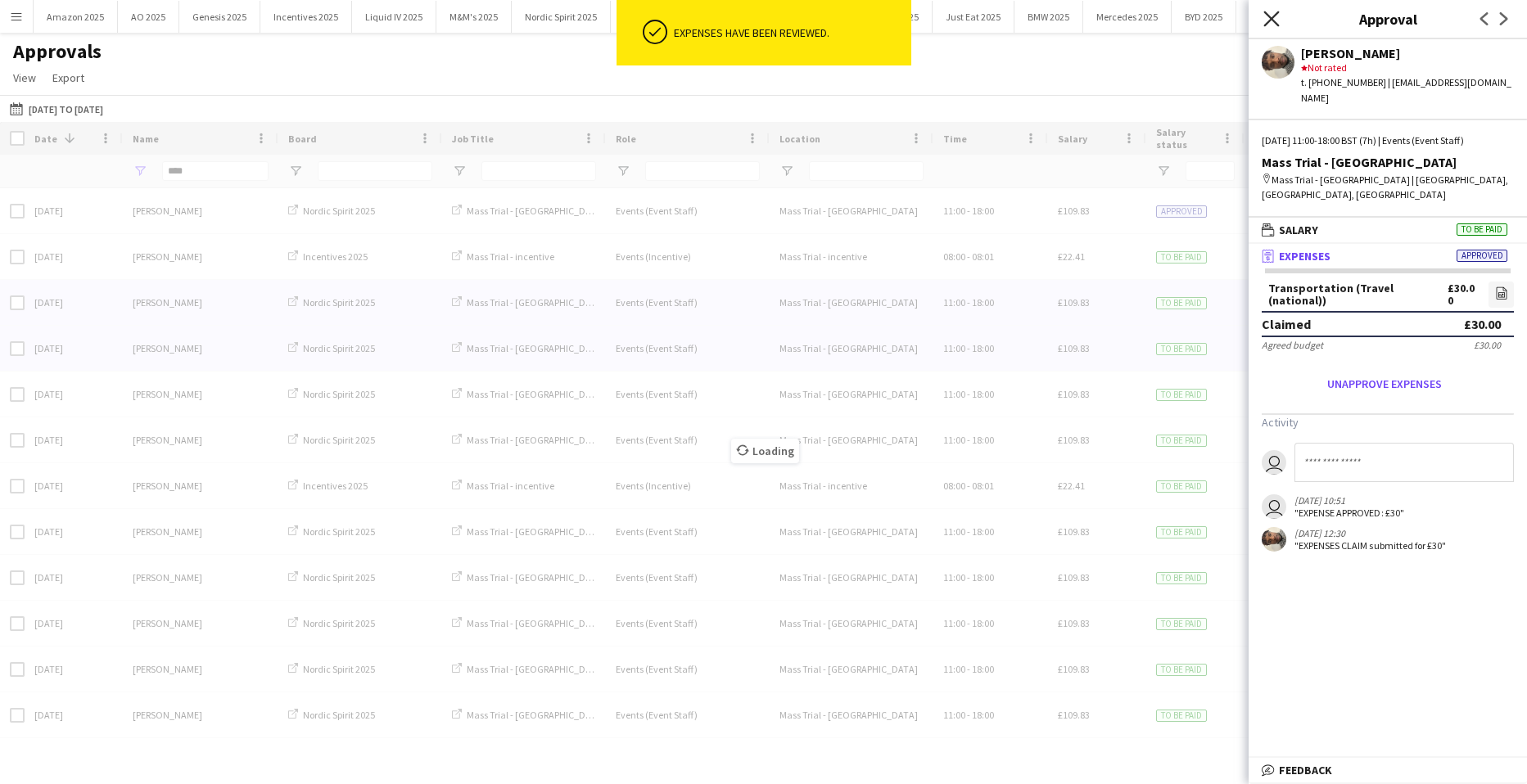
click at [1273, 15] on icon "Close pop-in" at bounding box center [1271, 18] width 15 height 15
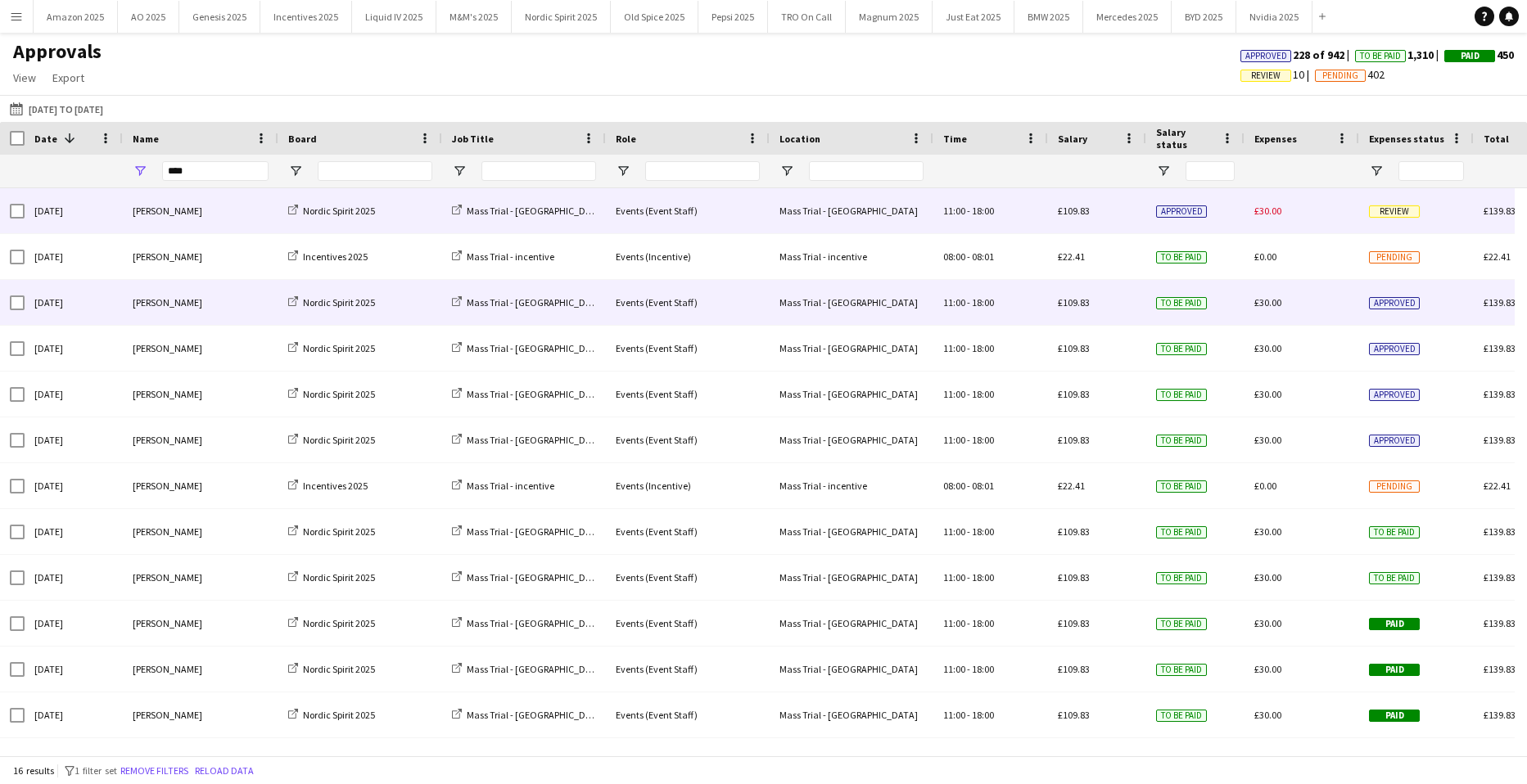
click at [1399, 212] on span "Review" at bounding box center [1393, 212] width 51 height 12
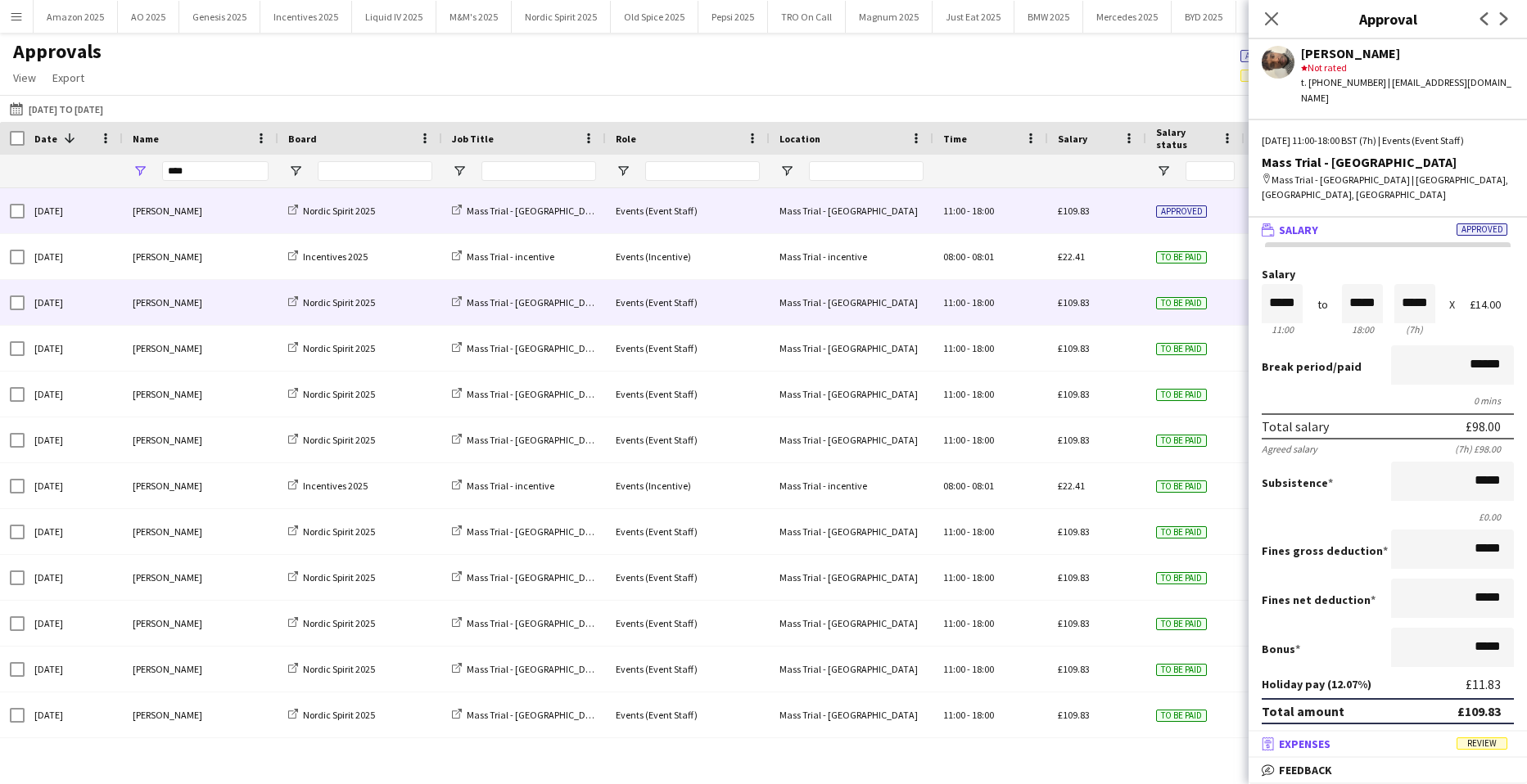
click at [1481, 750] on span "Review" at bounding box center [1482, 744] width 51 height 12
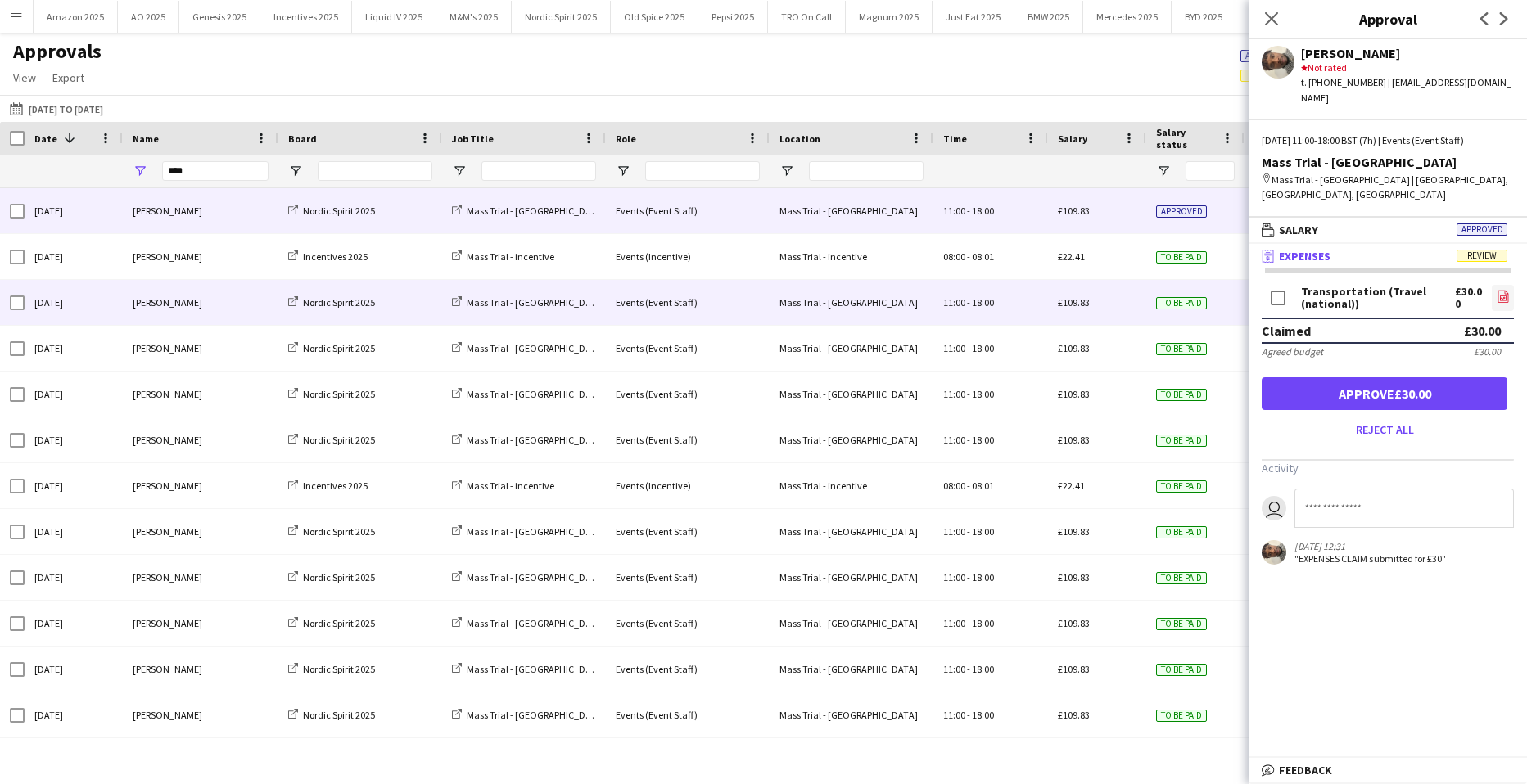
click at [1502, 290] on icon "file-image" at bounding box center [1502, 296] width 13 height 13
click at [1439, 377] on button "Approve £30.00" at bounding box center [1384, 393] width 246 height 33
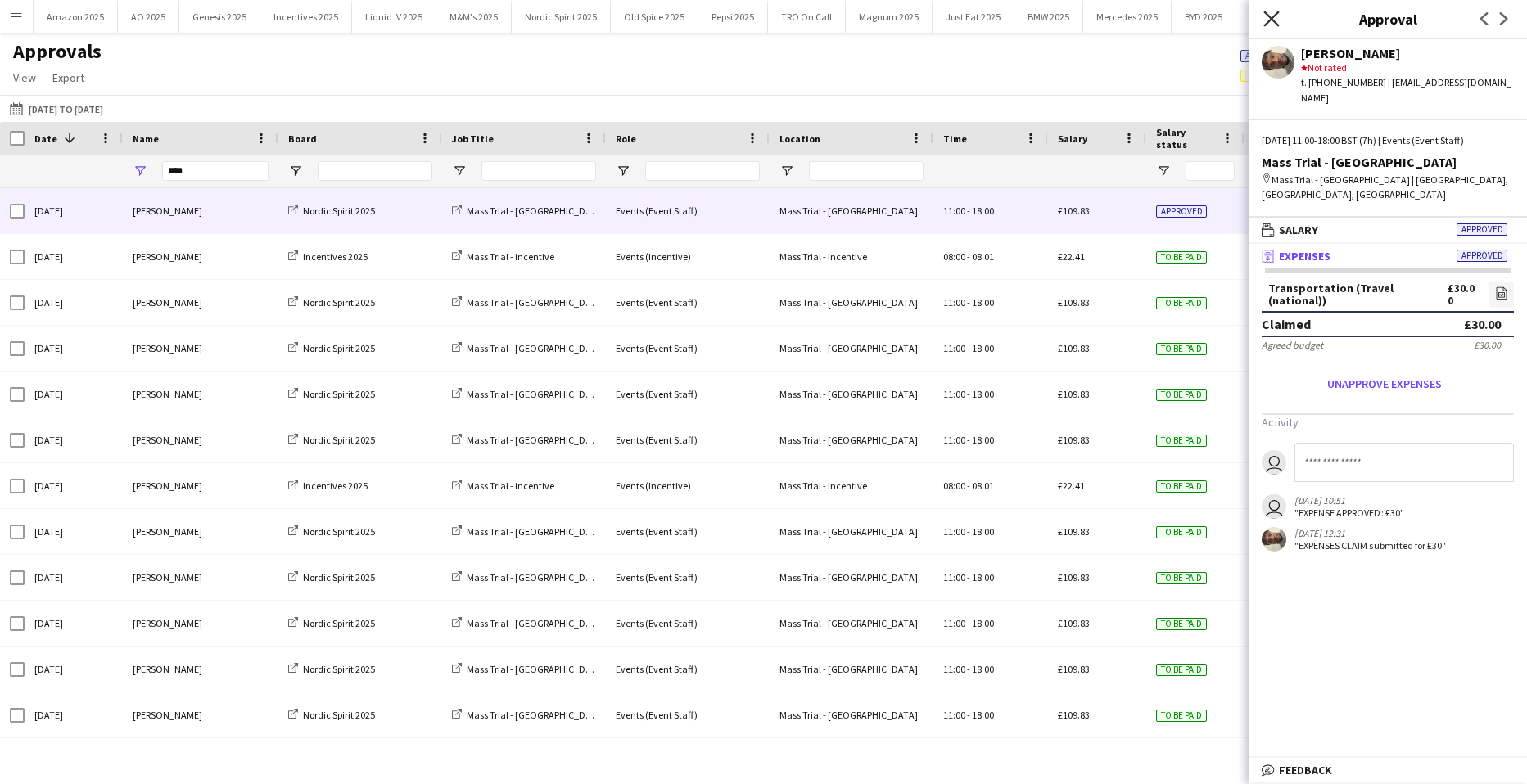
drag, startPoint x: 1282, startPoint y: 11, endPoint x: 1272, endPoint y: 11, distance: 10.0
click at [1282, 11] on app-icon "Close pop-in" at bounding box center [1272, 20] width 24 height 24
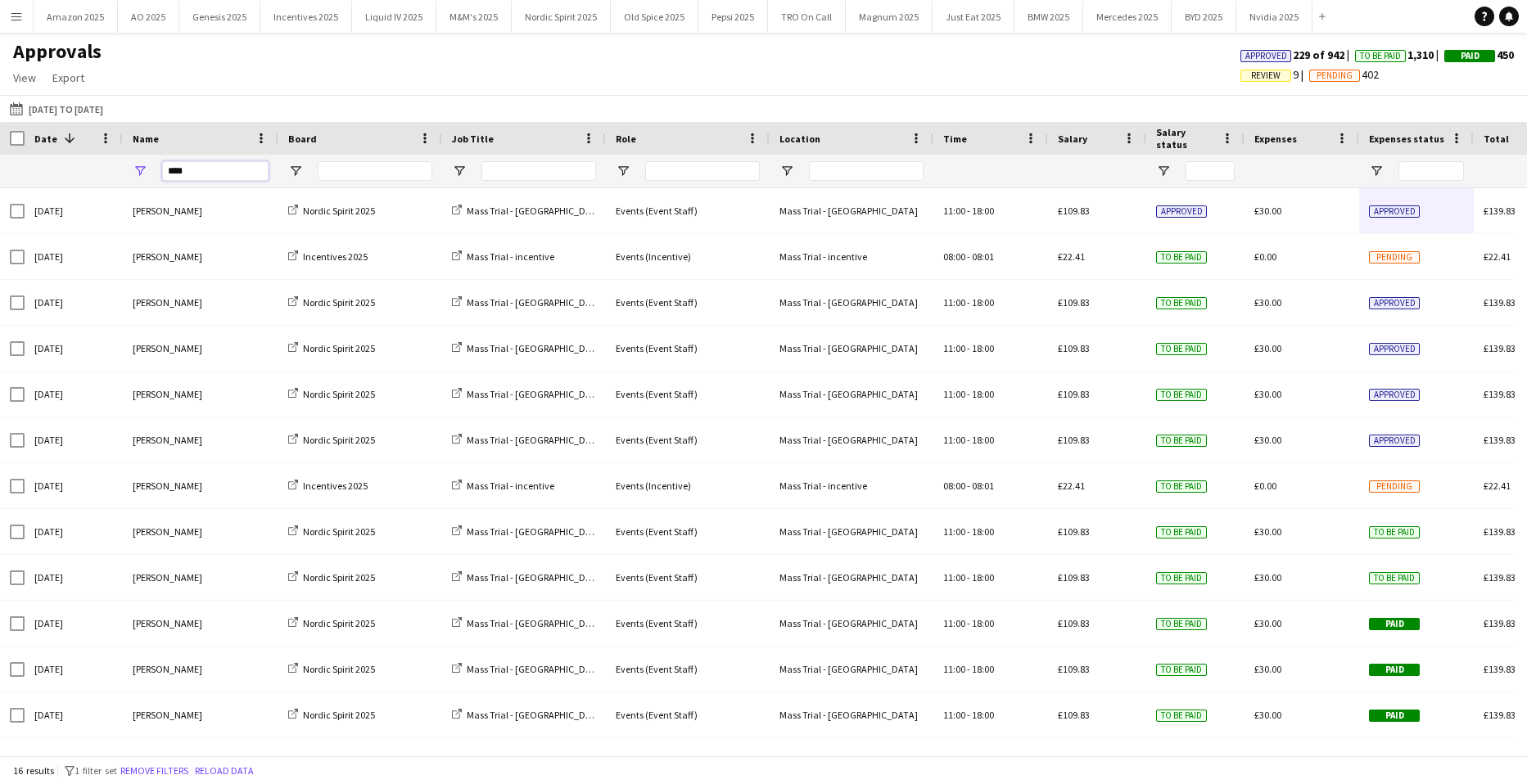
drag, startPoint x: 211, startPoint y: 171, endPoint x: -78, endPoint y: 172, distance: 289.0
click at [0, 172] on html "Menu Boards Boards Boards All jobs Status Workforce Workforce My Workforce Recr…" at bounding box center [764, 392] width 1527 height 784
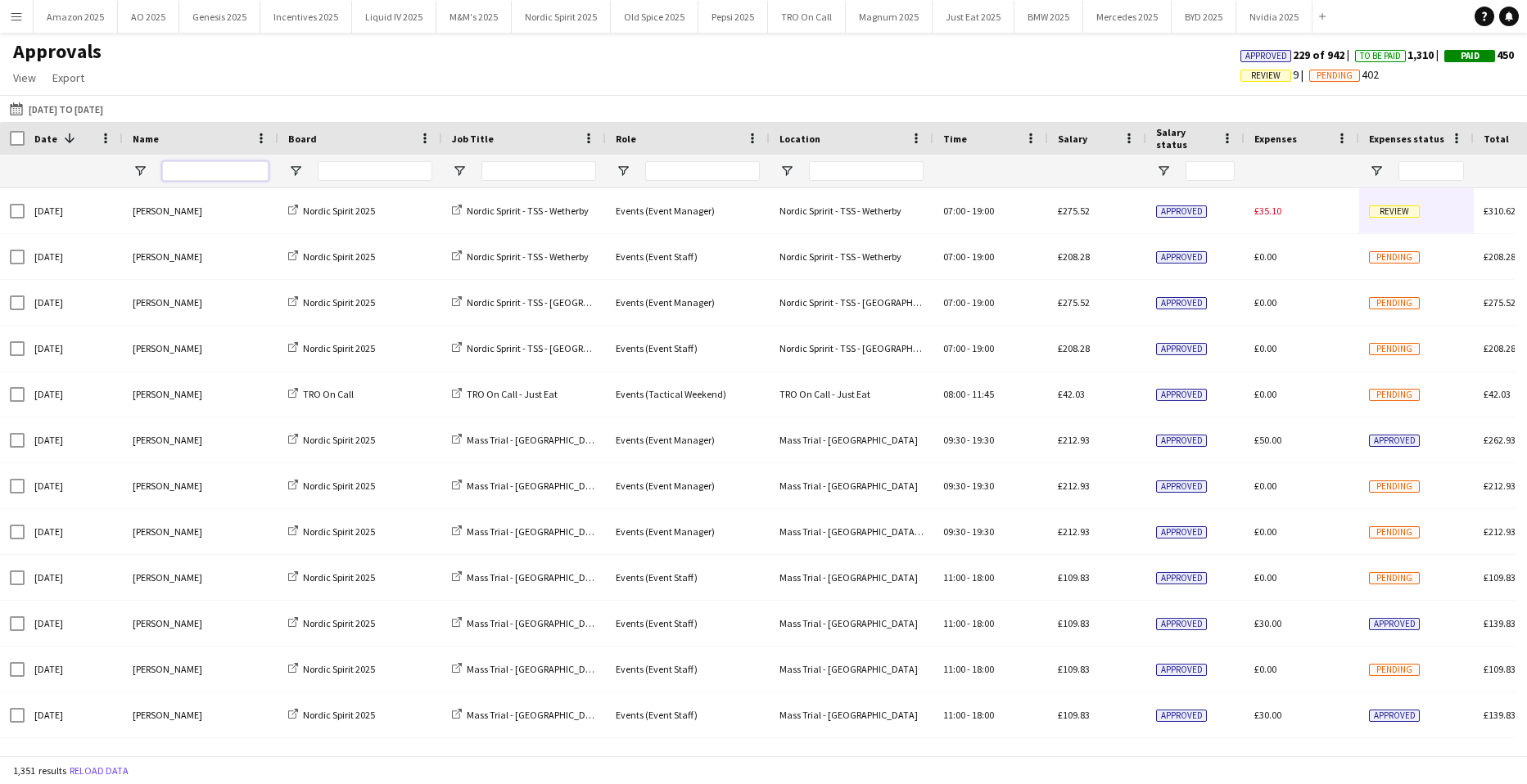
click at [228, 165] on input "Name Filter Input" at bounding box center [215, 171] width 106 height 20
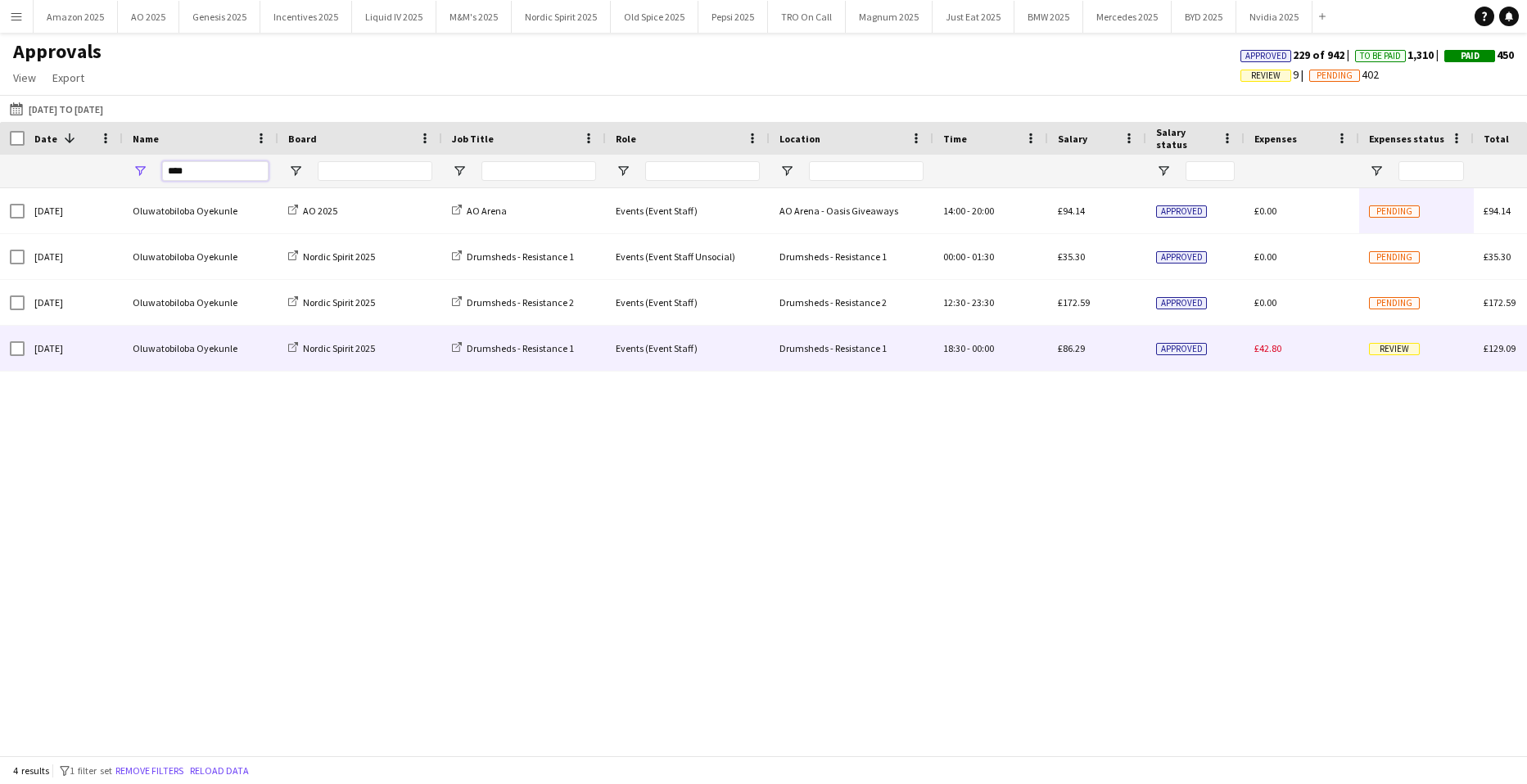
type input "****"
click at [1399, 351] on span "Review" at bounding box center [1393, 349] width 51 height 12
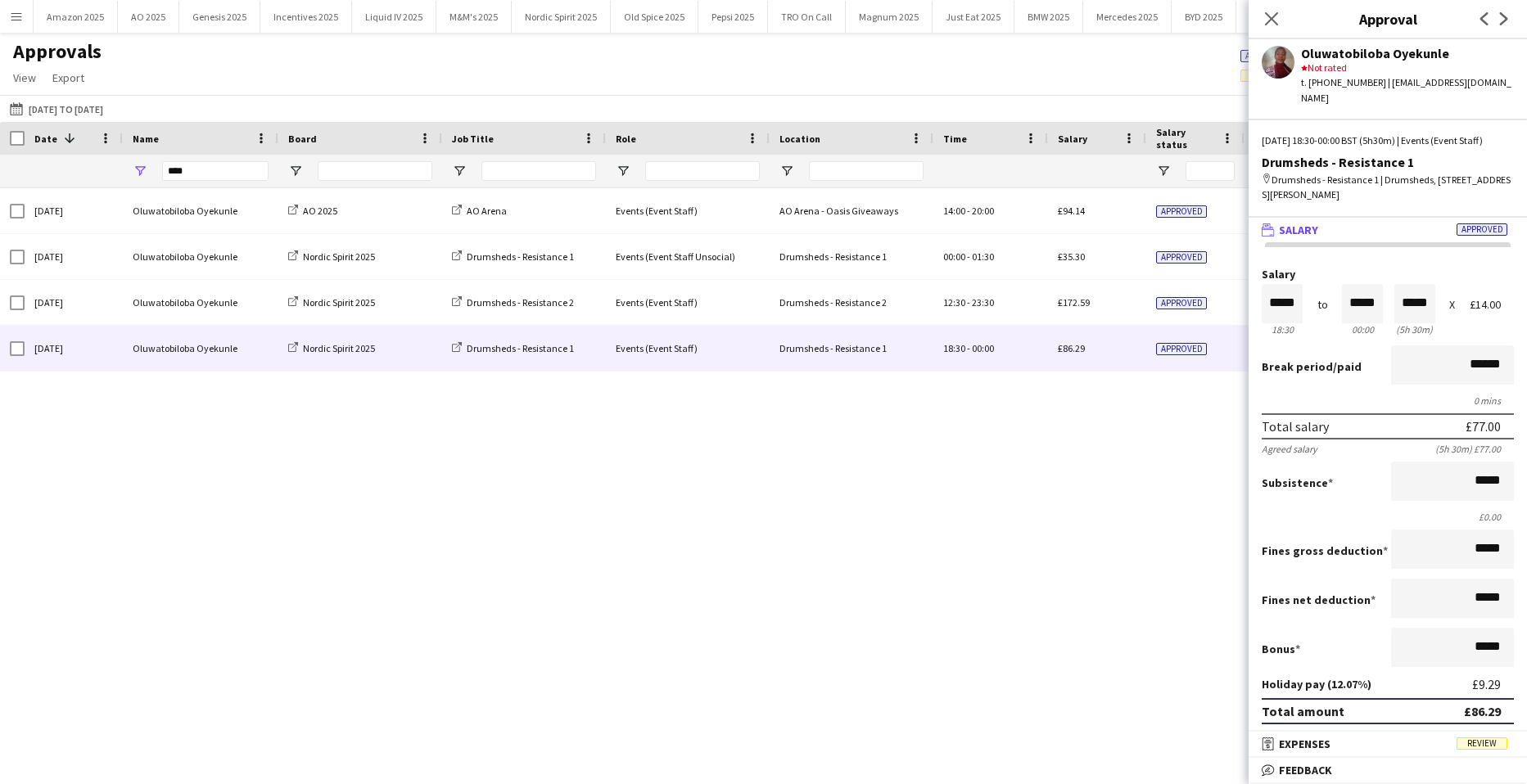
click at [1478, 743] on span "Review" at bounding box center [1482, 744] width 51 height 12
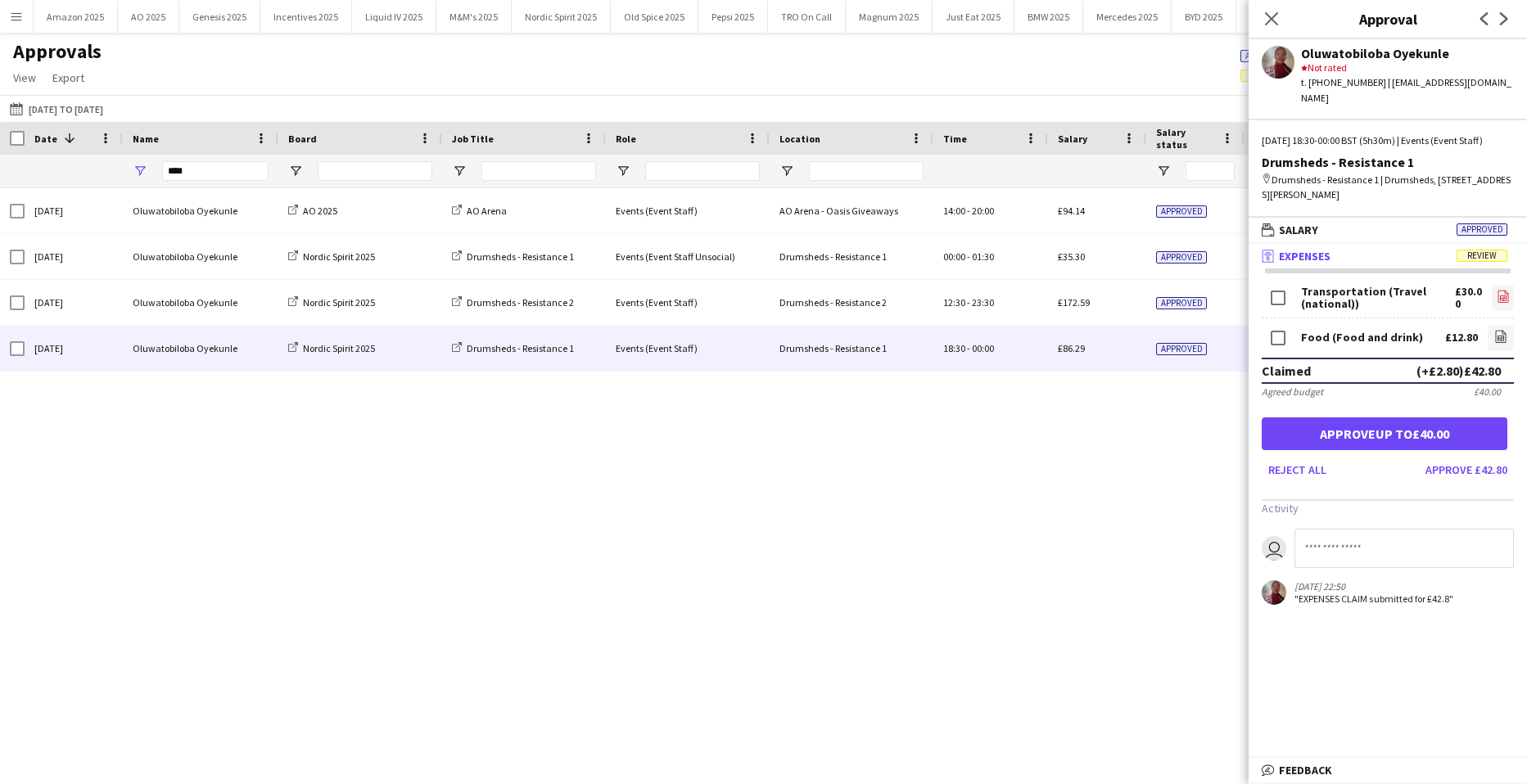
click at [1500, 301] on icon at bounding box center [1503, 298] width 7 height 5
click at [1496, 303] on icon "file-image" at bounding box center [1502, 296] width 13 height 13
click at [1494, 343] on icon "file-image" at bounding box center [1500, 336] width 13 height 13
click at [1336, 560] on input at bounding box center [1404, 548] width 219 height 39
type input "***"
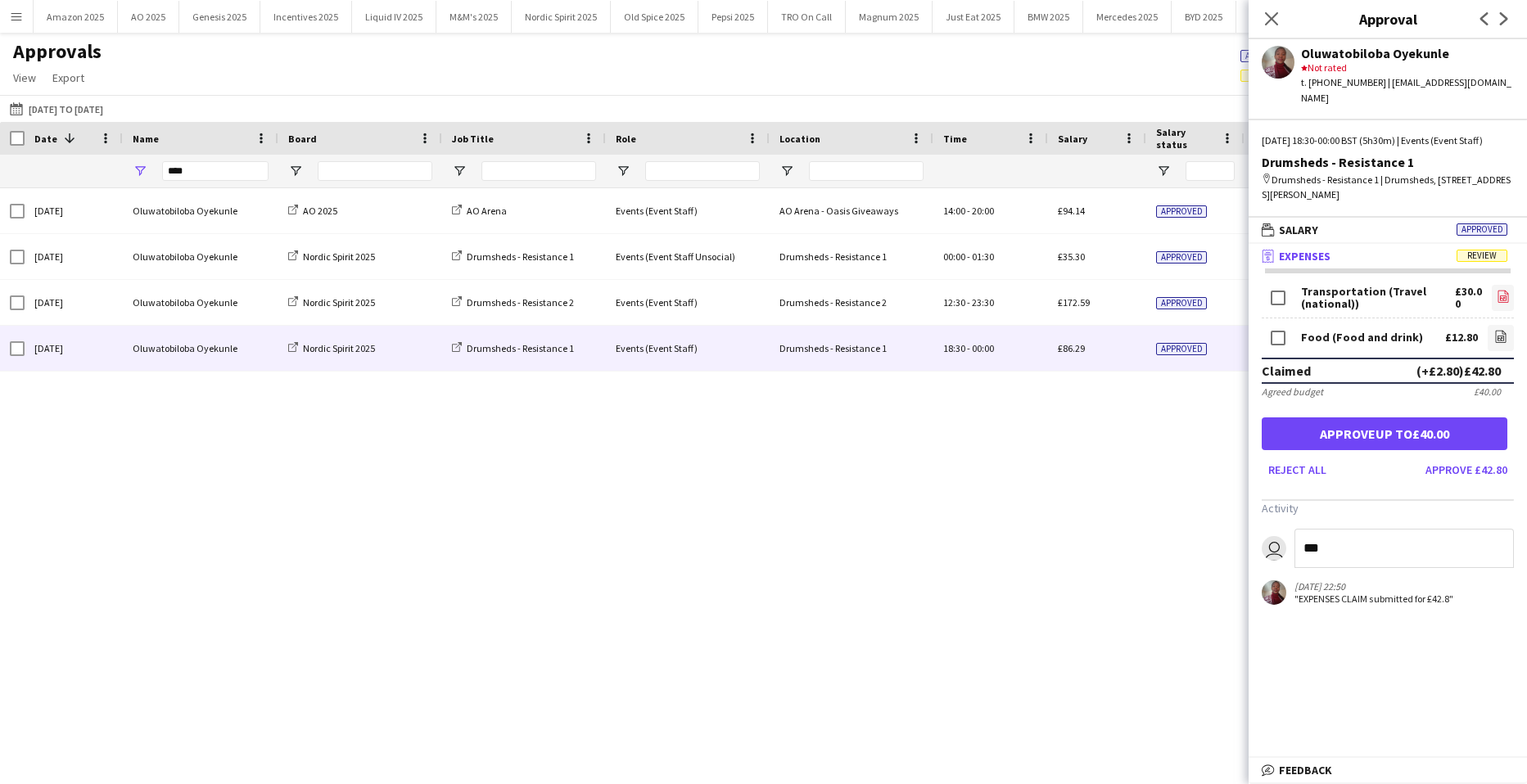
click at [1499, 303] on icon "file-image" at bounding box center [1502, 296] width 13 height 13
drag, startPoint x: 1449, startPoint y: 452, endPoint x: 1412, endPoint y: 398, distance: 65.5
click at [1448, 450] on button "Approve up to £40.00" at bounding box center [1384, 434] width 246 height 33
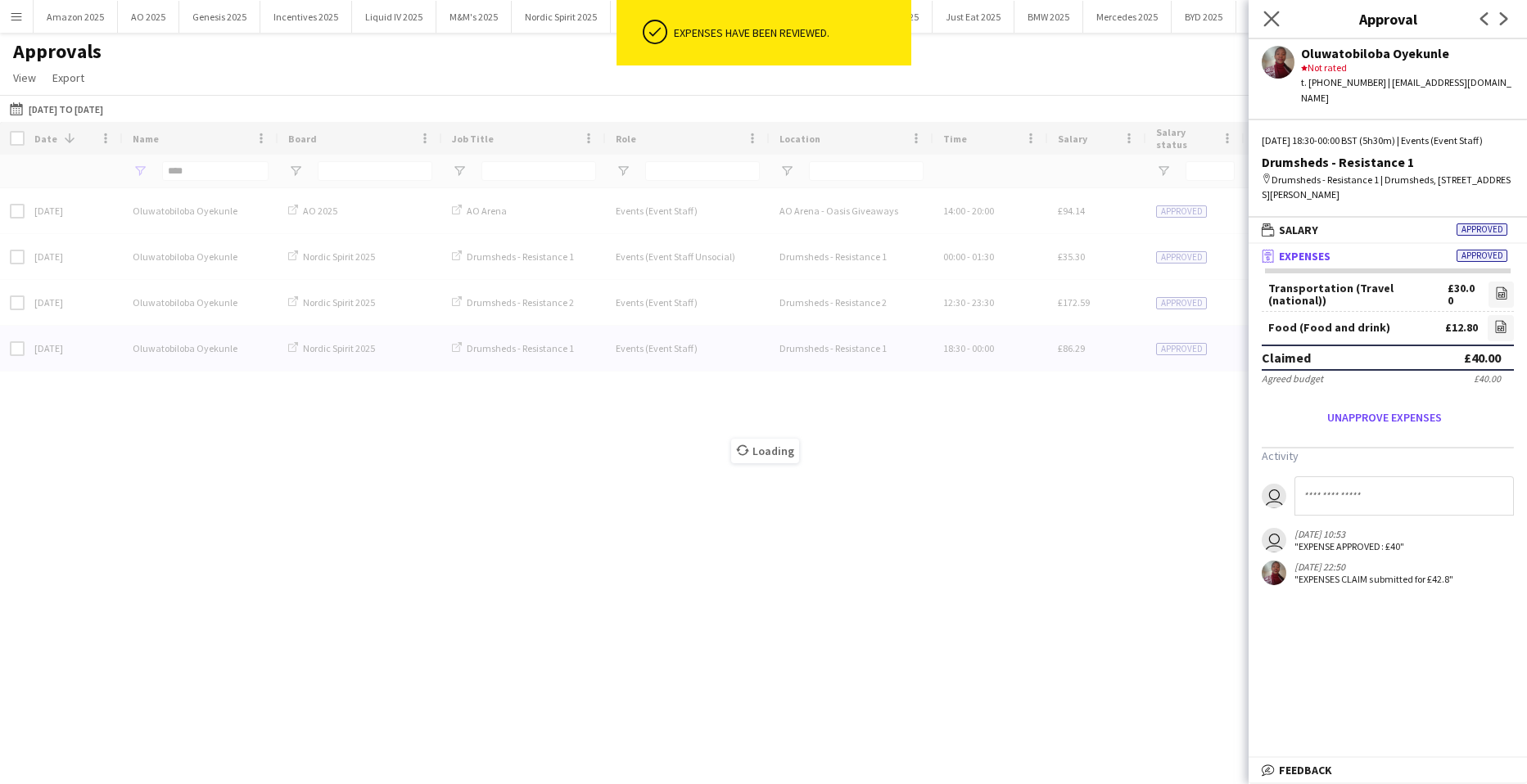
click at [1274, 9] on app-icon "Close pop-in" at bounding box center [1272, 20] width 24 height 24
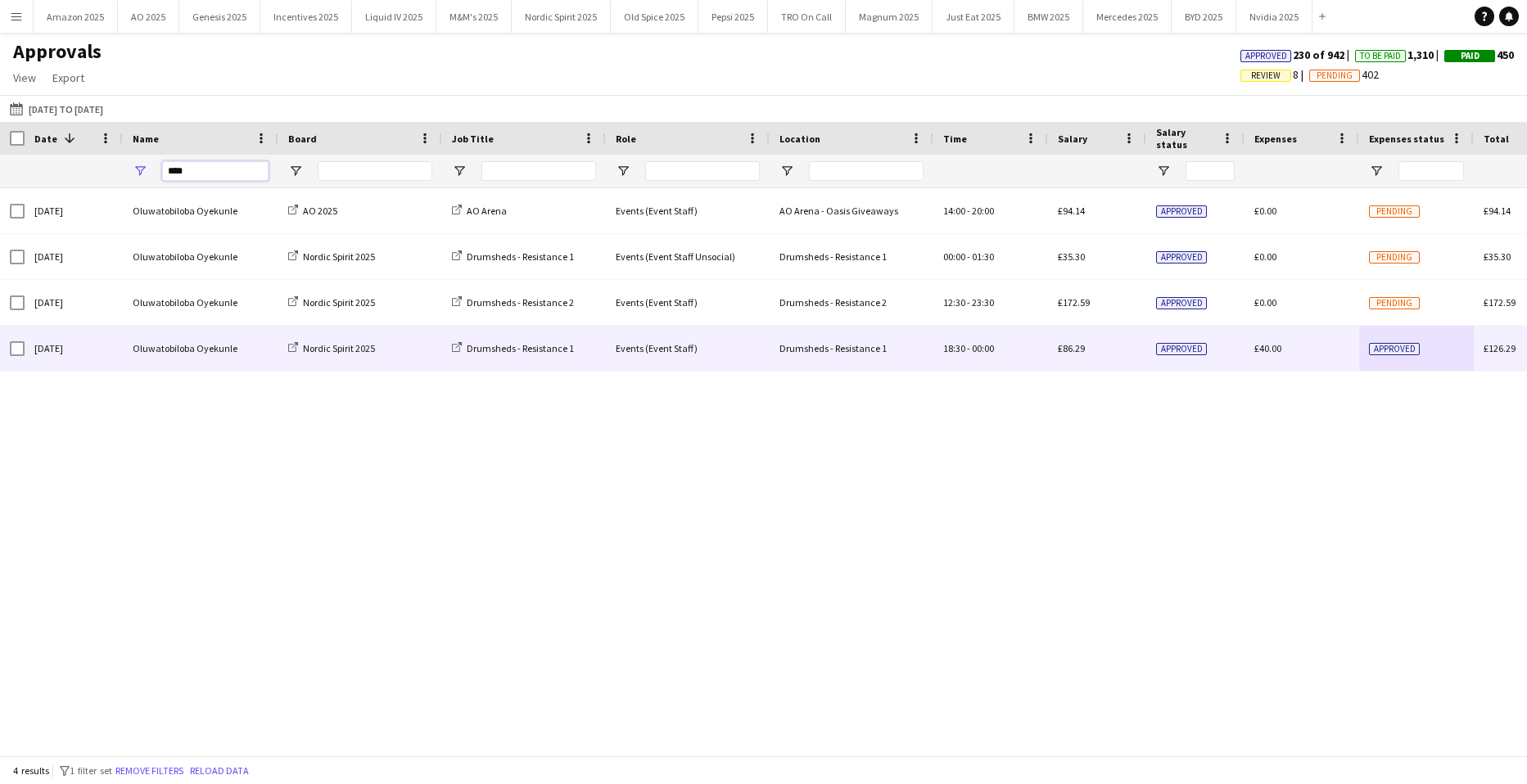
drag, startPoint x: 50, startPoint y: 168, endPoint x: -169, endPoint y: 193, distance: 220.4
click at [0, 193] on html "Menu Boards Boards Boards All jobs Status Workforce Workforce My Workforce Recr…" at bounding box center [764, 392] width 1527 height 784
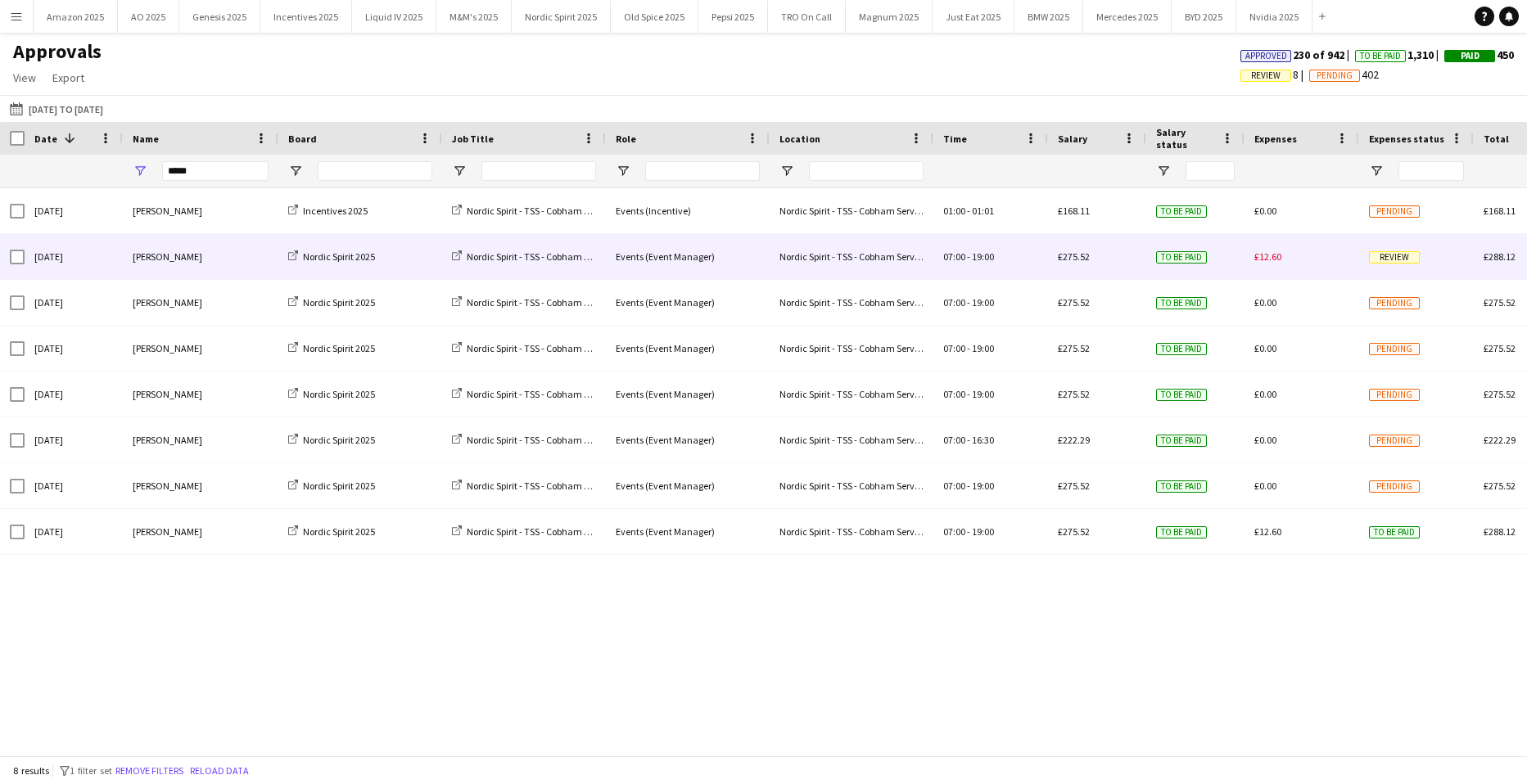
click at [1397, 258] on span "Review" at bounding box center [1393, 257] width 51 height 12
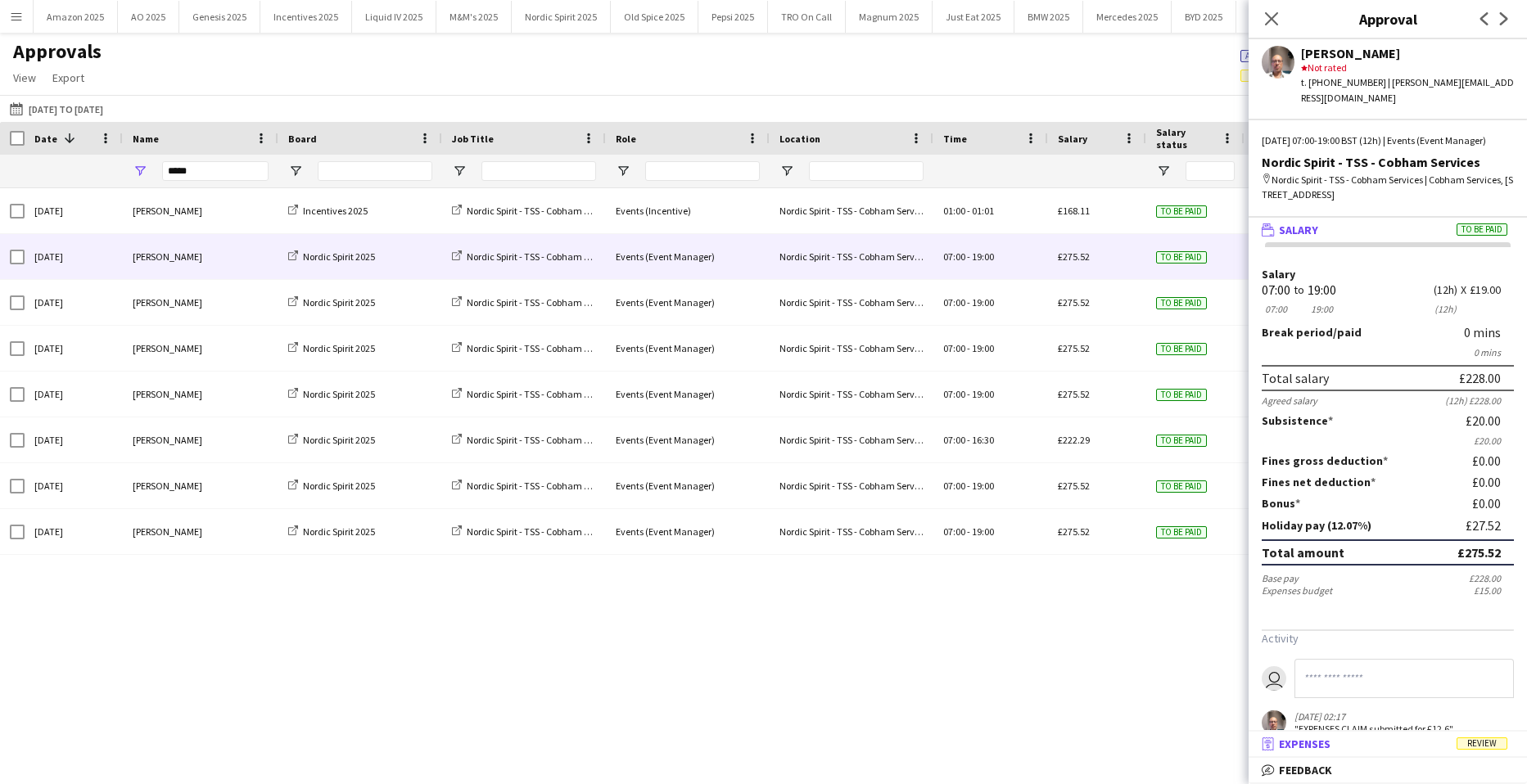
drag, startPoint x: 1486, startPoint y: 741, endPoint x: 1486, endPoint y: 715, distance: 26.0
click at [1486, 739] on span "Review" at bounding box center [1482, 744] width 51 height 12
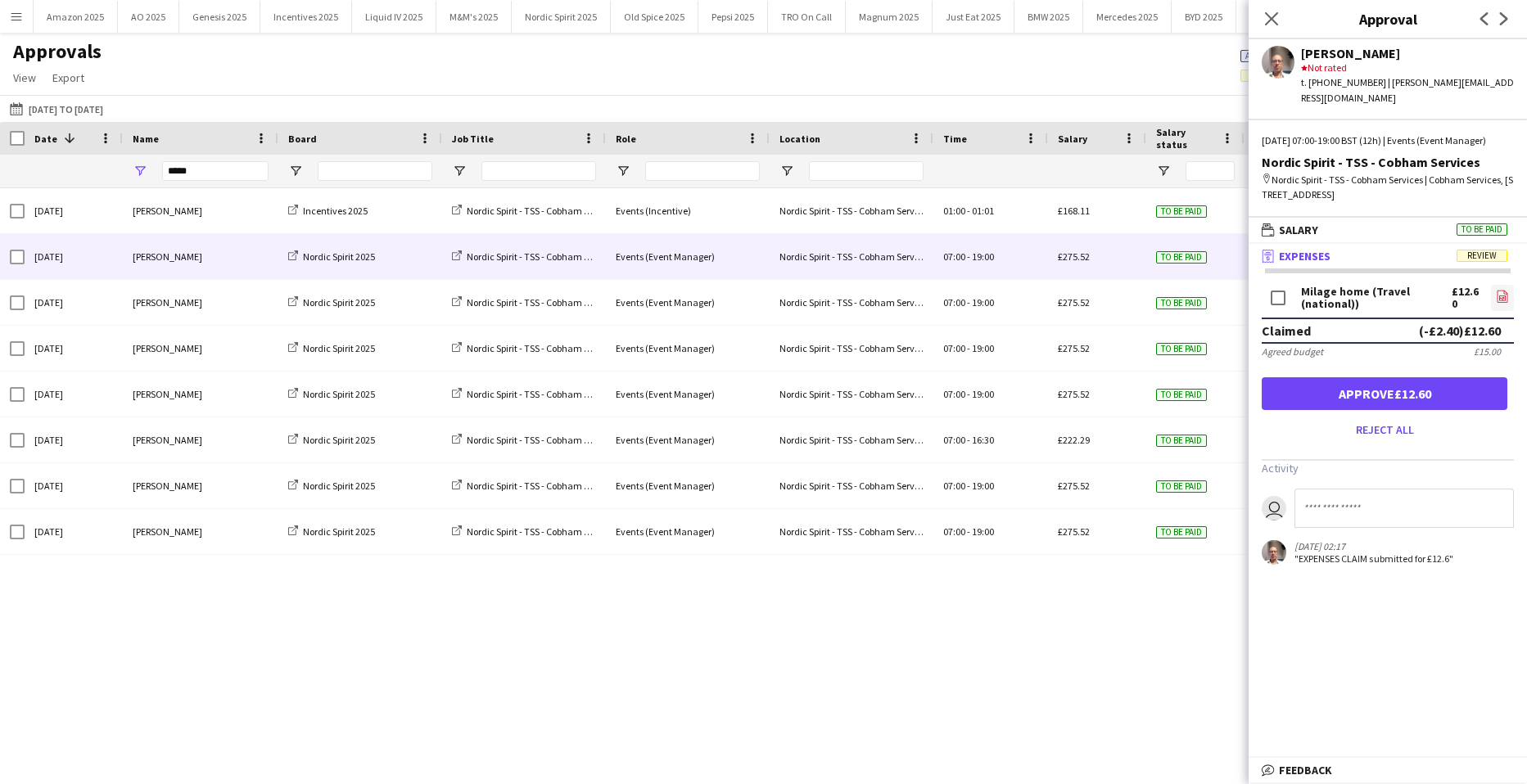
click at [1496, 303] on icon "file-image" at bounding box center [1502, 296] width 13 height 13
click at [1413, 410] on button "Approve £12.60" at bounding box center [1384, 393] width 246 height 33
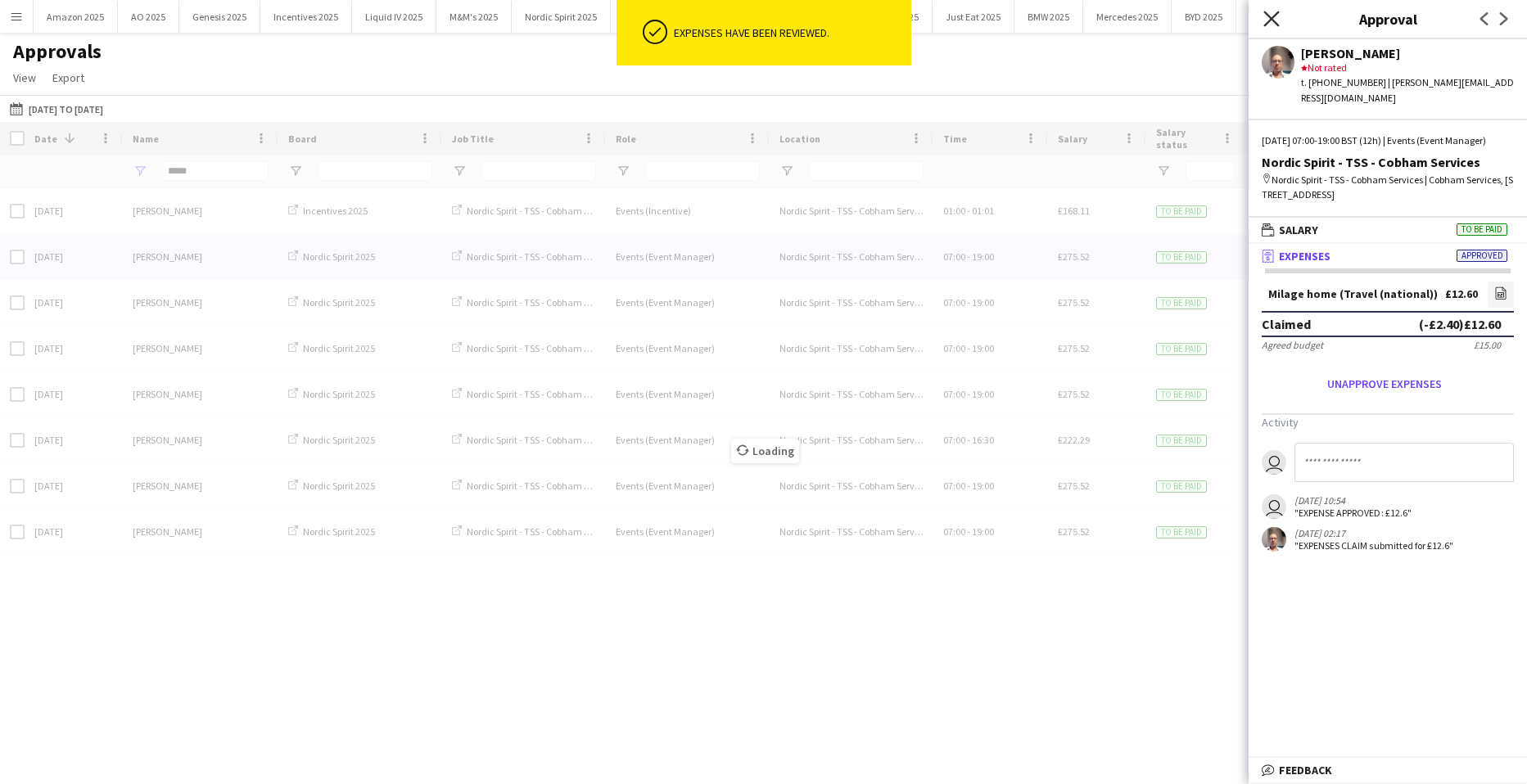
click at [1266, 21] on icon "Close pop-in" at bounding box center [1271, 18] width 15 height 15
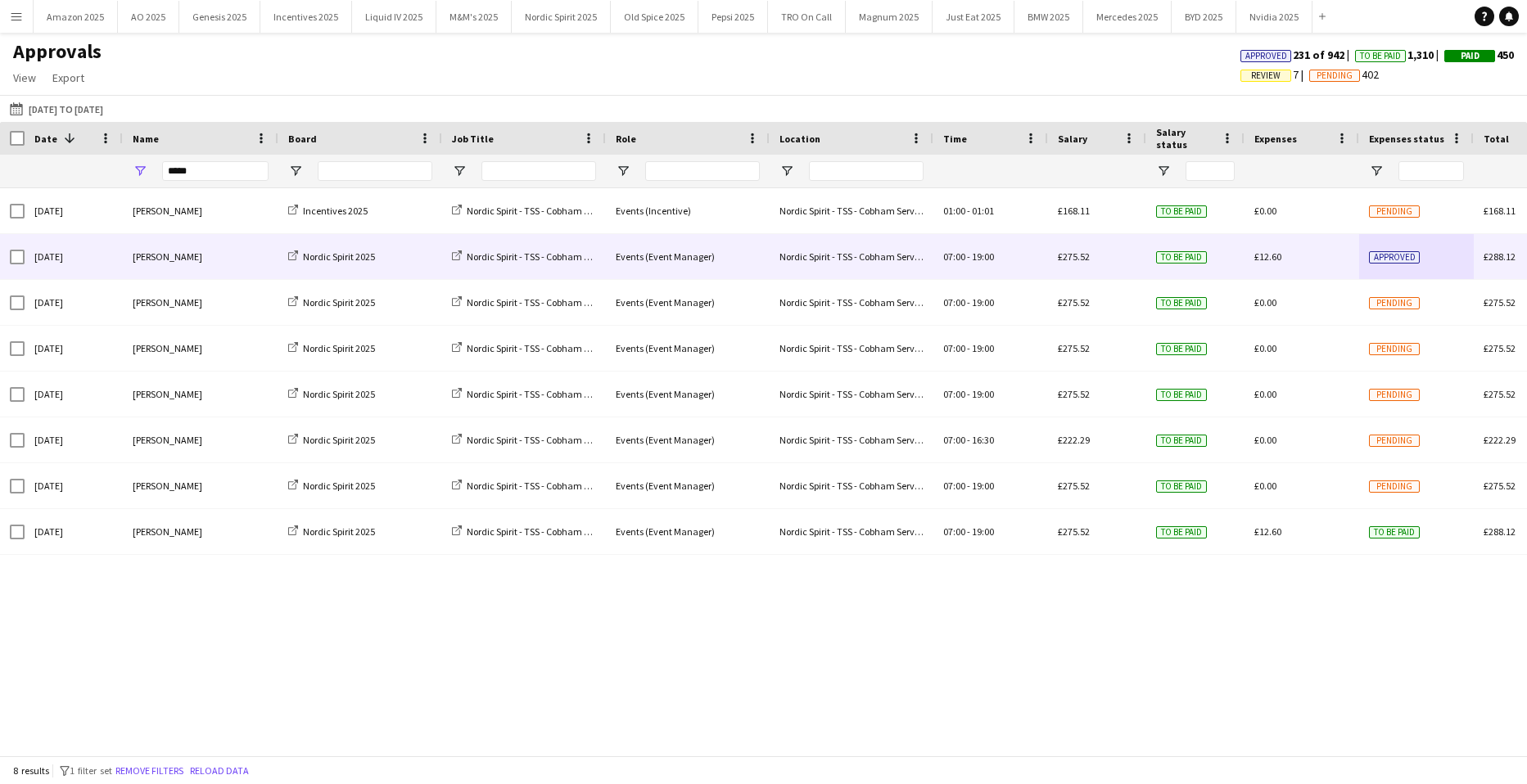
drag, startPoint x: 211, startPoint y: 184, endPoint x: 210, endPoint y: 171, distance: 13.0
click at [211, 183] on div "*****" at bounding box center [215, 171] width 106 height 33
drag, startPoint x: 210, startPoint y: 170, endPoint x: 54, endPoint y: 173, distance: 156.0
click at [91, 170] on div "*****" at bounding box center [998, 171] width 1997 height 33
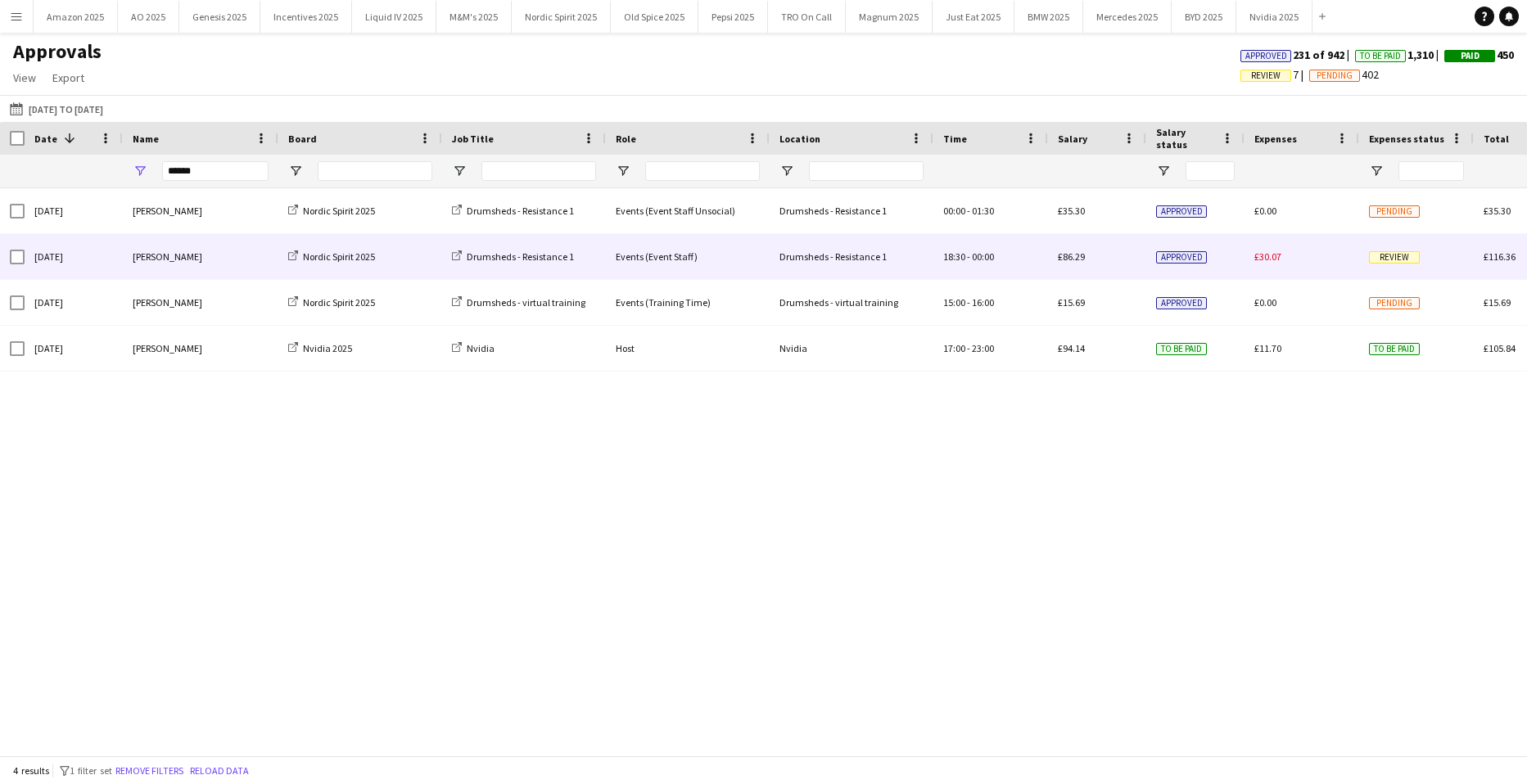
click at [1387, 249] on div "Review" at bounding box center [1416, 256] width 115 height 45
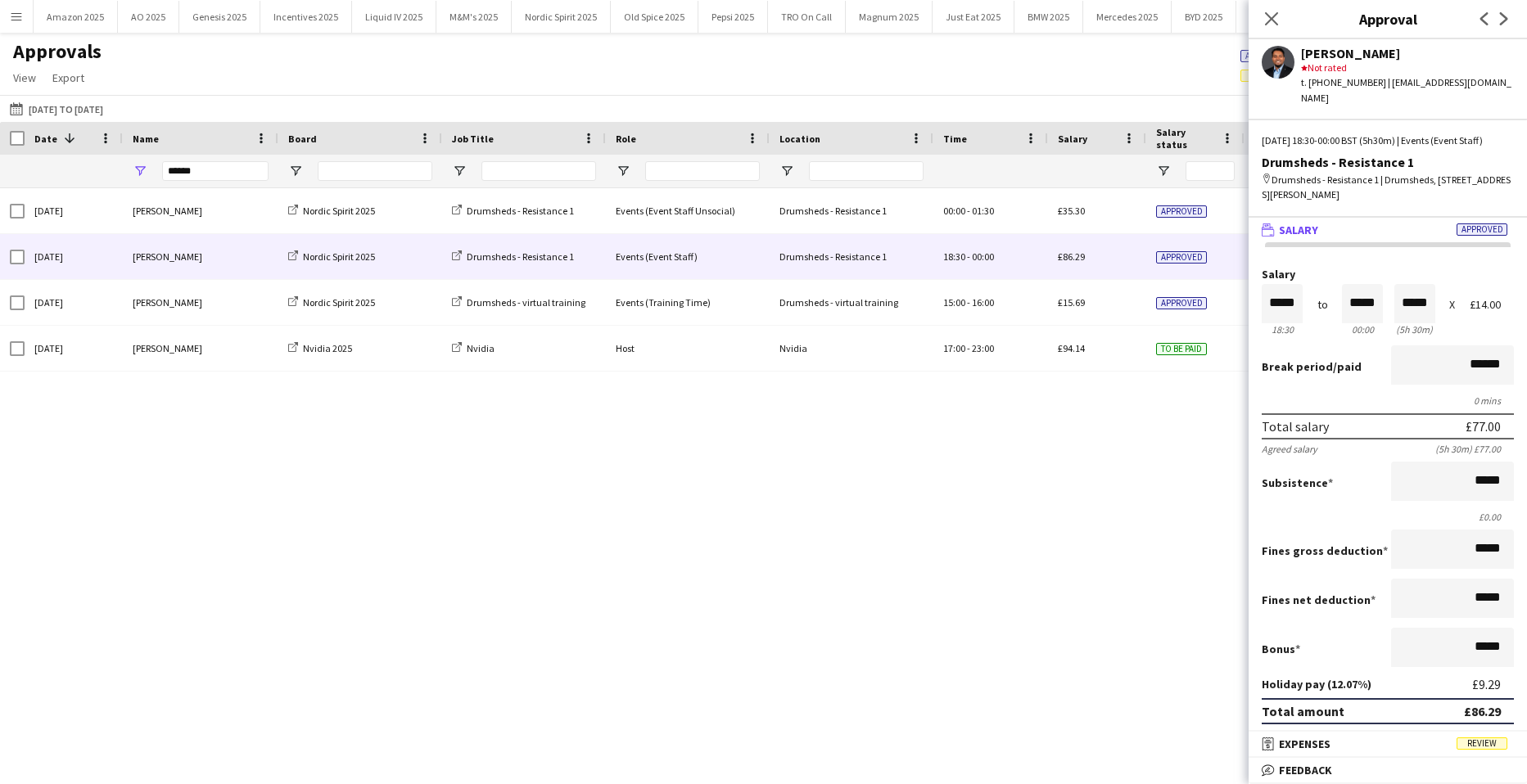
click at [1480, 739] on span "Review" at bounding box center [1482, 744] width 51 height 12
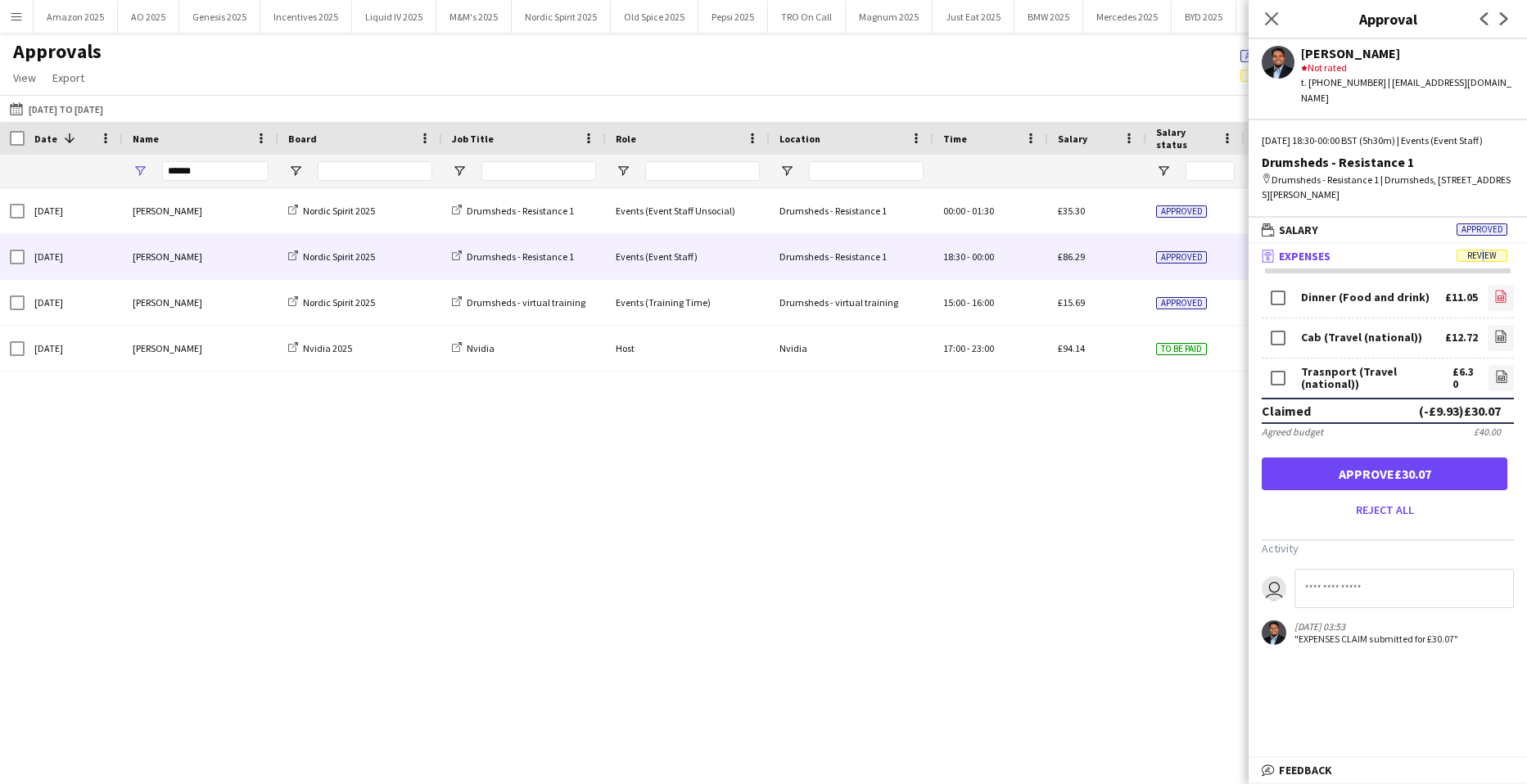
click at [1493, 294] on link "file-image" at bounding box center [1500, 297] width 27 height 27
click at [1506, 336] on icon "file-image" at bounding box center [1500, 336] width 13 height 13
click at [1500, 376] on icon "file-image" at bounding box center [1501, 376] width 13 height 13
drag, startPoint x: 1447, startPoint y: 485, endPoint x: 1442, endPoint y: 476, distance: 10.3
click at [1447, 485] on button "Approve £30.07" at bounding box center [1384, 474] width 246 height 33
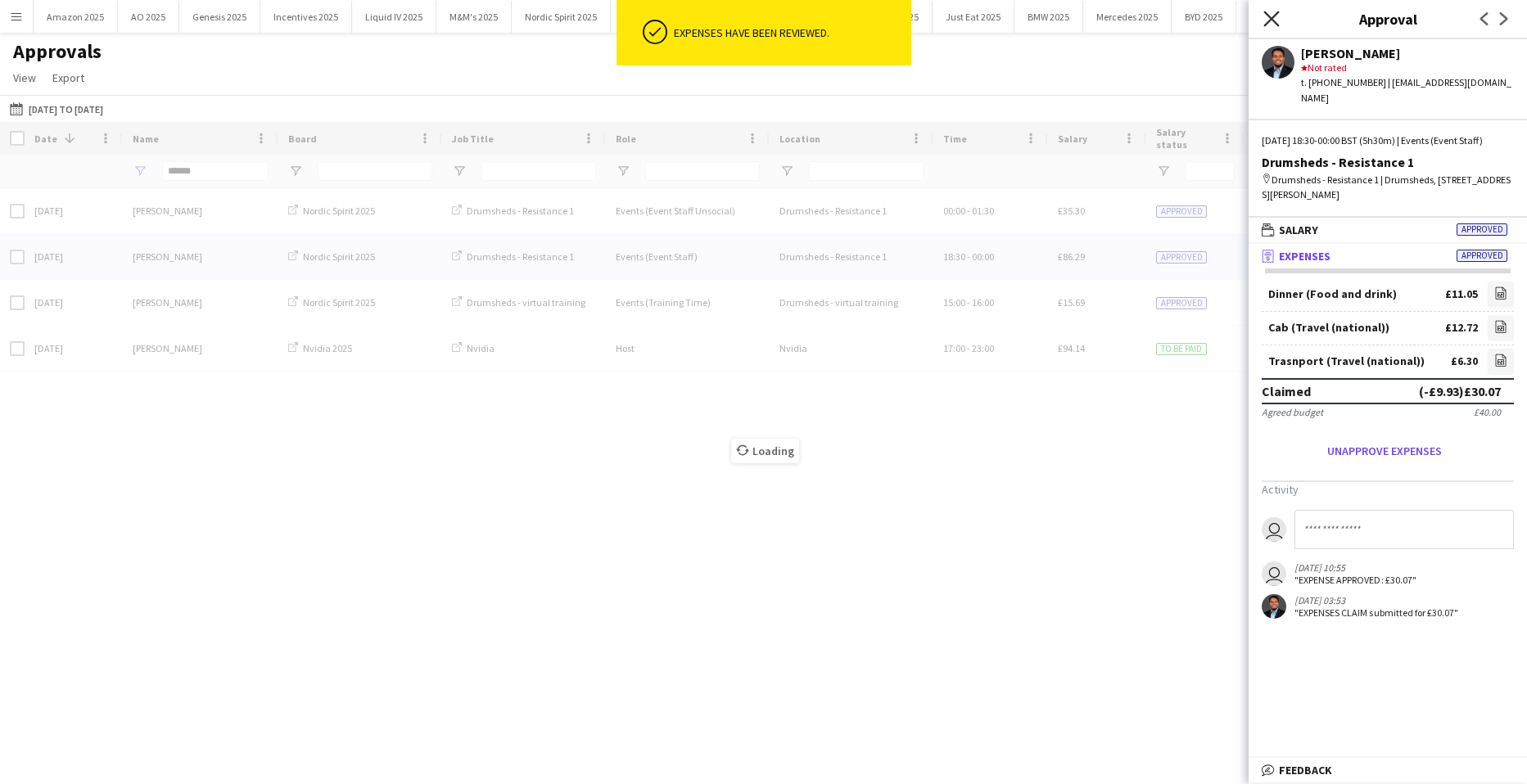
click at [1273, 16] on icon at bounding box center [1271, 18] width 15 height 15
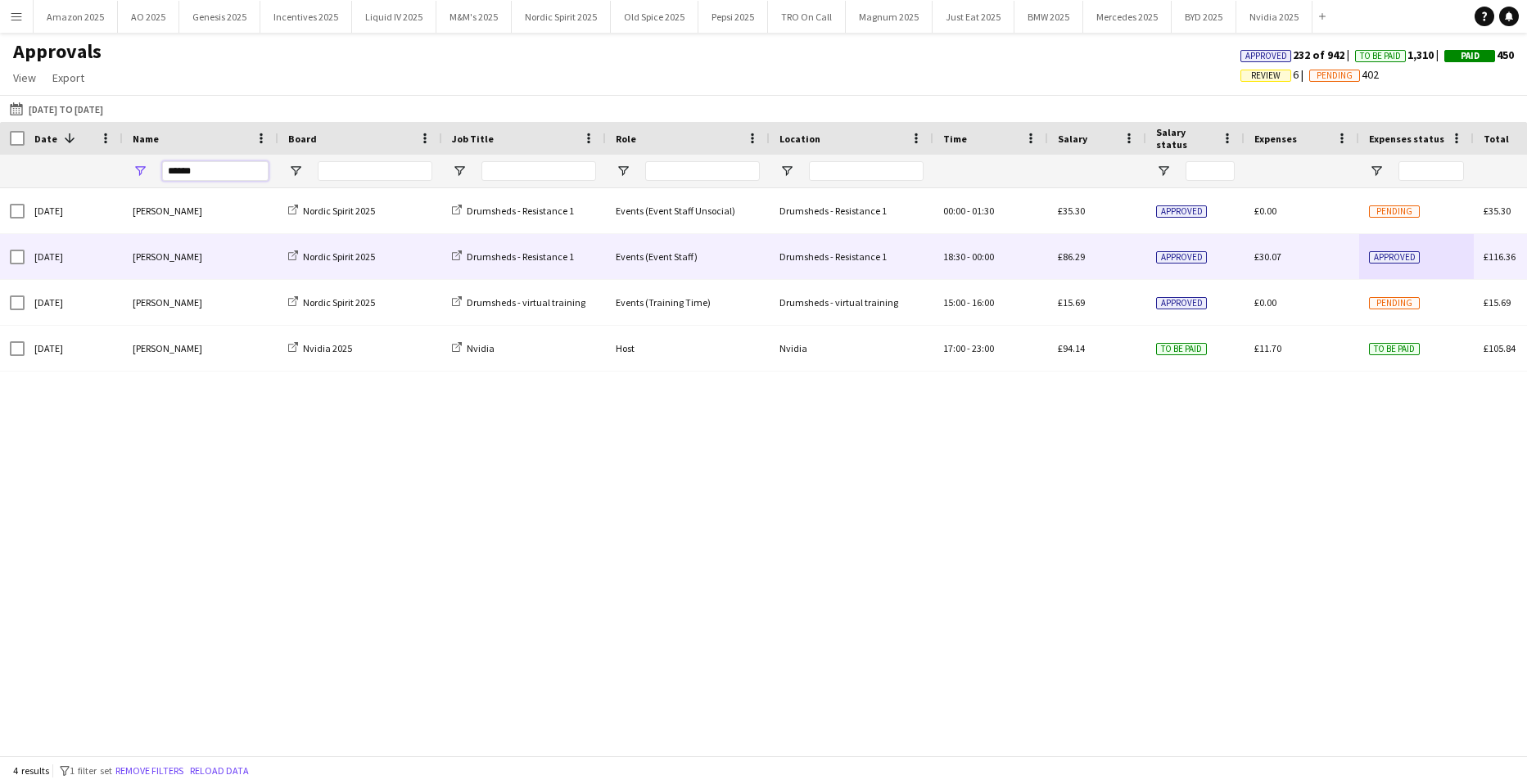
drag, startPoint x: 220, startPoint y: 171, endPoint x: -386, endPoint y: 218, distance: 607.8
click at [0, 218] on html "Menu Boards Boards Boards All jobs Status Workforce Workforce My Workforce Recr…" at bounding box center [764, 392] width 1527 height 784
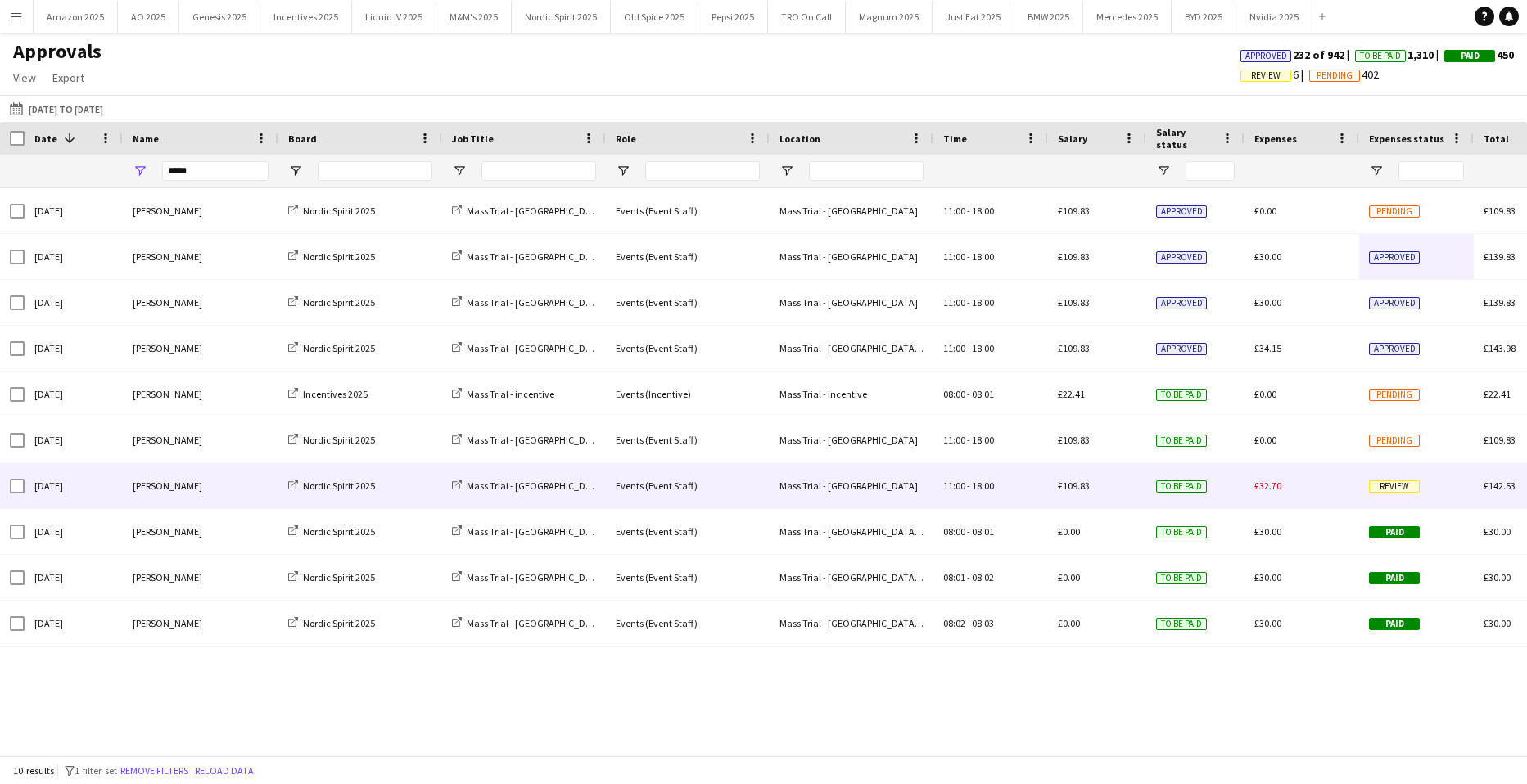
click at [1389, 487] on span "Review" at bounding box center [1393, 487] width 51 height 12
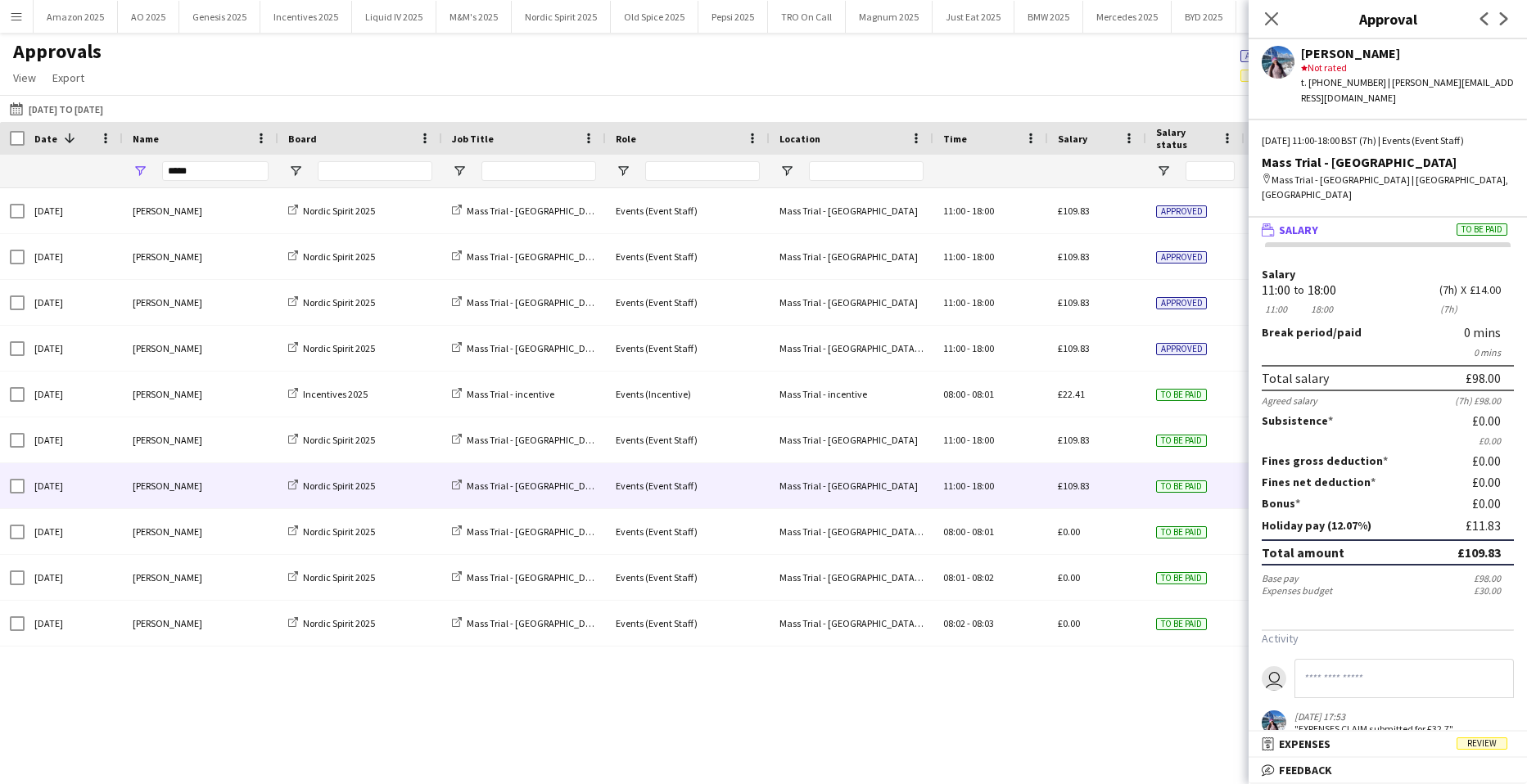
click at [1494, 742] on mat-panel-title "receipt Expenses Review" at bounding box center [1384, 744] width 272 height 15
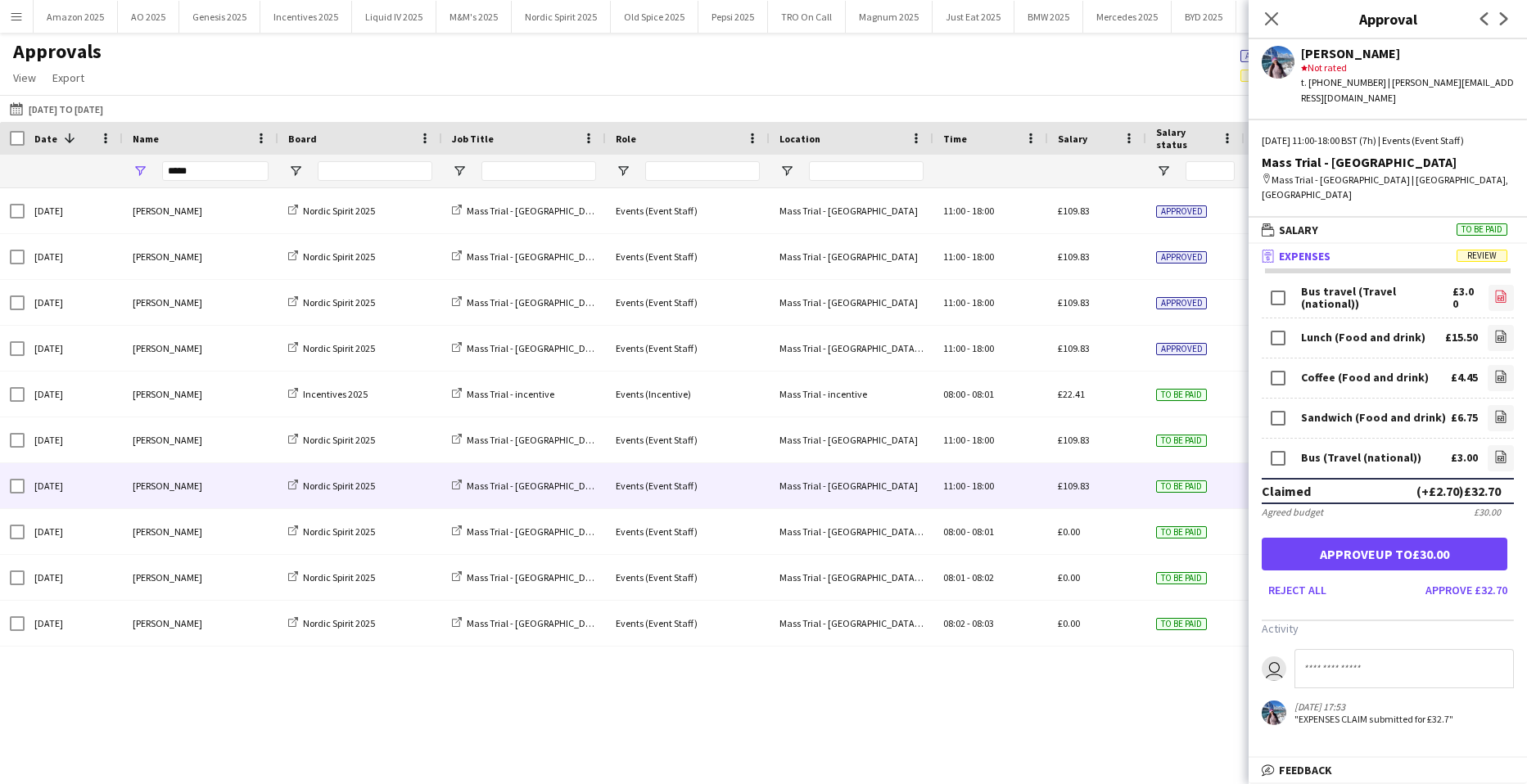
click at [1494, 290] on icon "file-image" at bounding box center [1500, 296] width 13 height 13
click at [1500, 337] on icon at bounding box center [1501, 338] width 2 height 2
click at [1494, 370] on icon "file-image" at bounding box center [1500, 376] width 13 height 13
click at [1494, 410] on icon "file-image" at bounding box center [1500, 416] width 13 height 13
click at [1497, 456] on icon at bounding box center [1500, 458] width 7 height 5
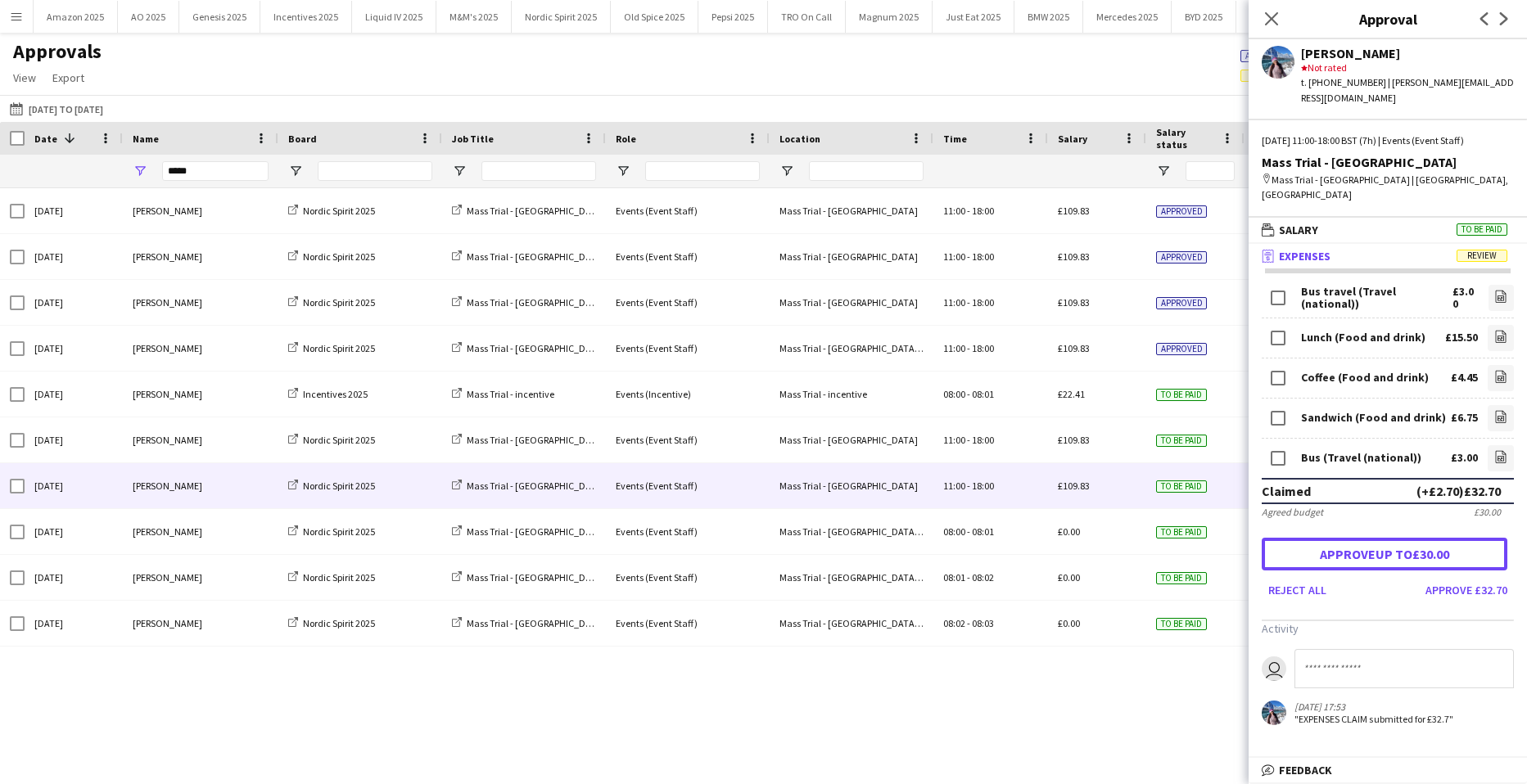
drag, startPoint x: 1404, startPoint y: 533, endPoint x: 1401, endPoint y: 473, distance: 60.1
click at [1404, 538] on button "Approve up to £30.00" at bounding box center [1384, 554] width 246 height 33
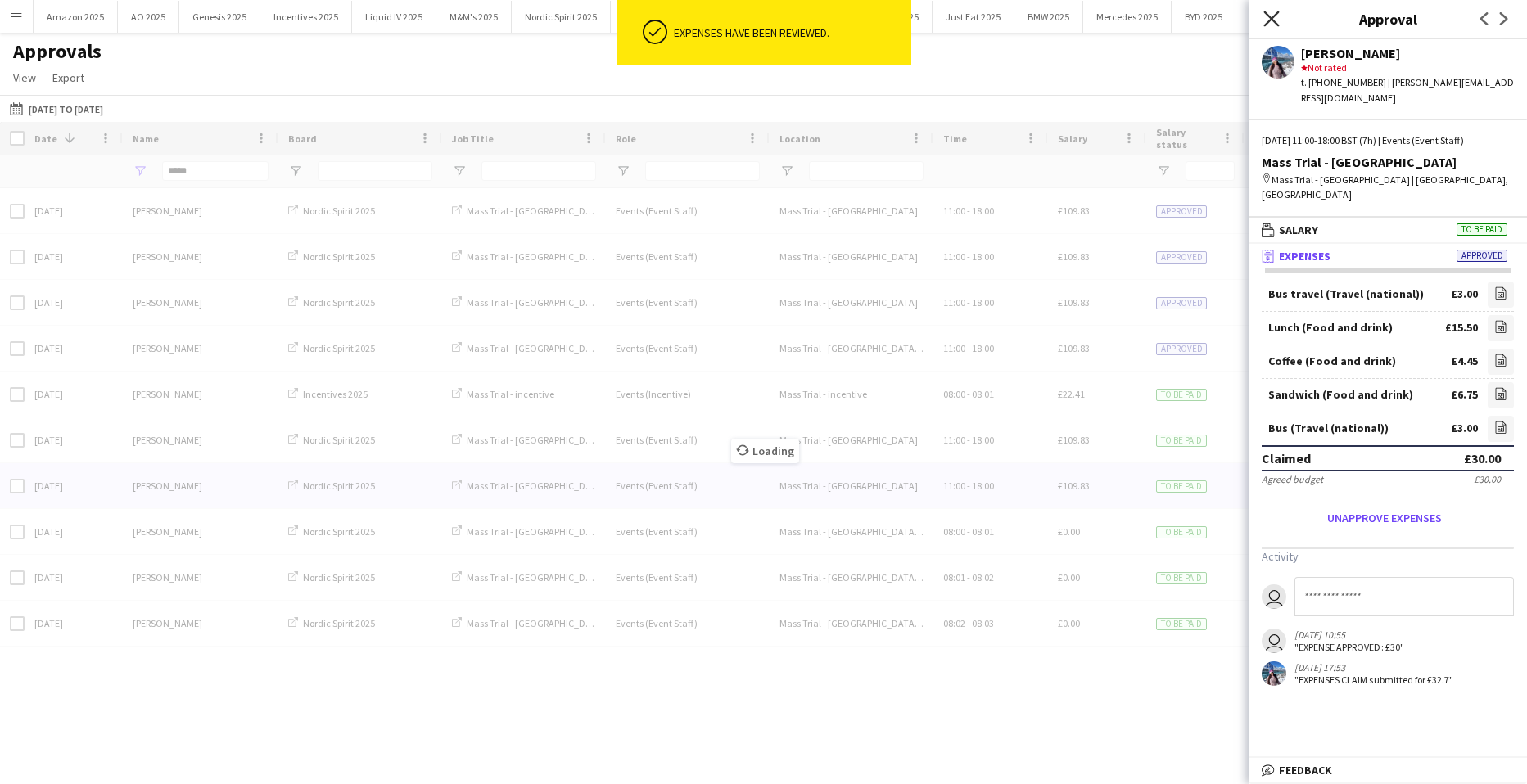
click at [1263, 21] on app-icon "Close pop-in" at bounding box center [1272, 20] width 24 height 24
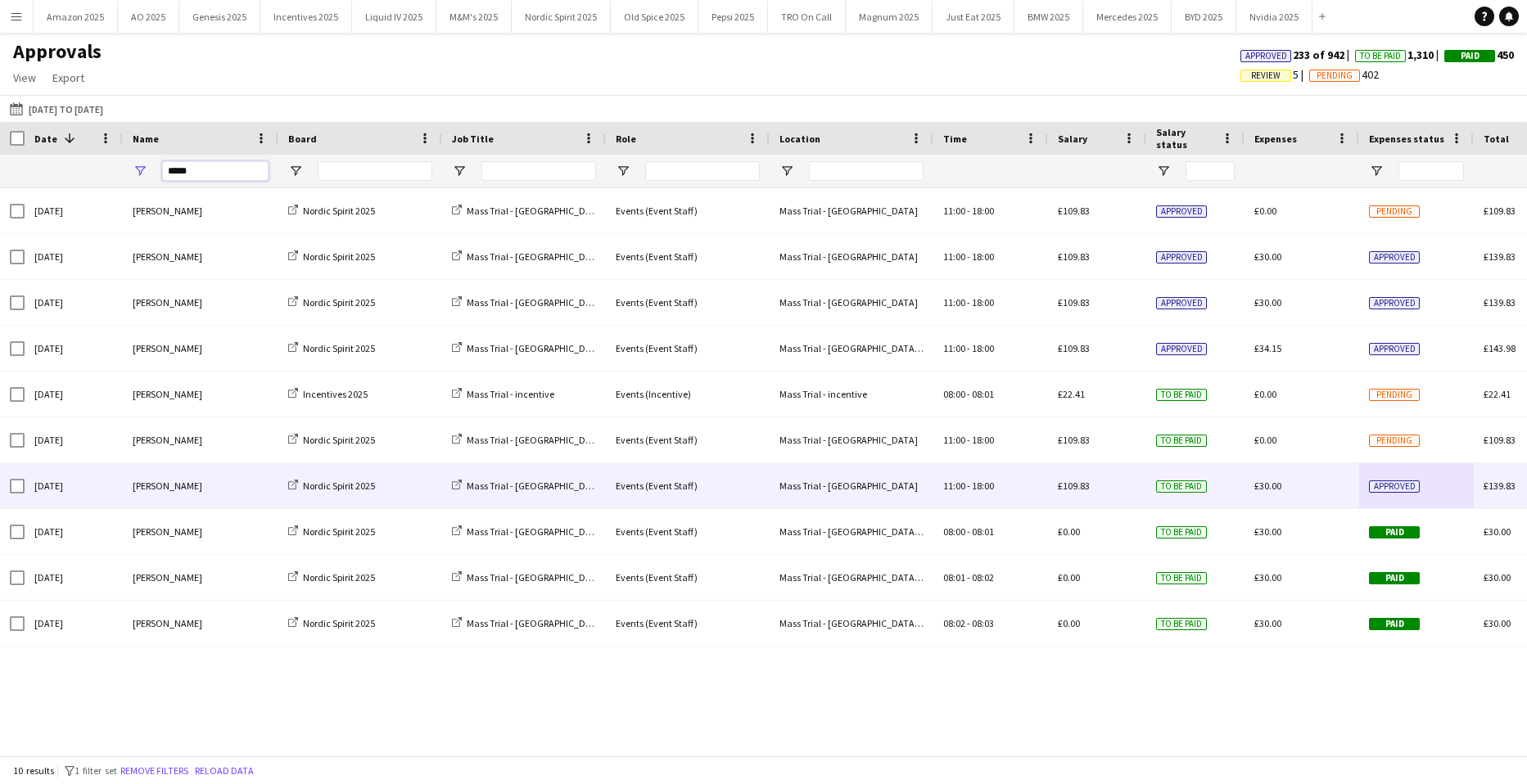
drag, startPoint x: 245, startPoint y: 169, endPoint x: -358, endPoint y: 148, distance: 603.4
click at [0, 148] on html "Menu Boards Boards Boards All jobs Status Workforce Workforce My Workforce Recr…" at bounding box center [764, 392] width 1527 height 784
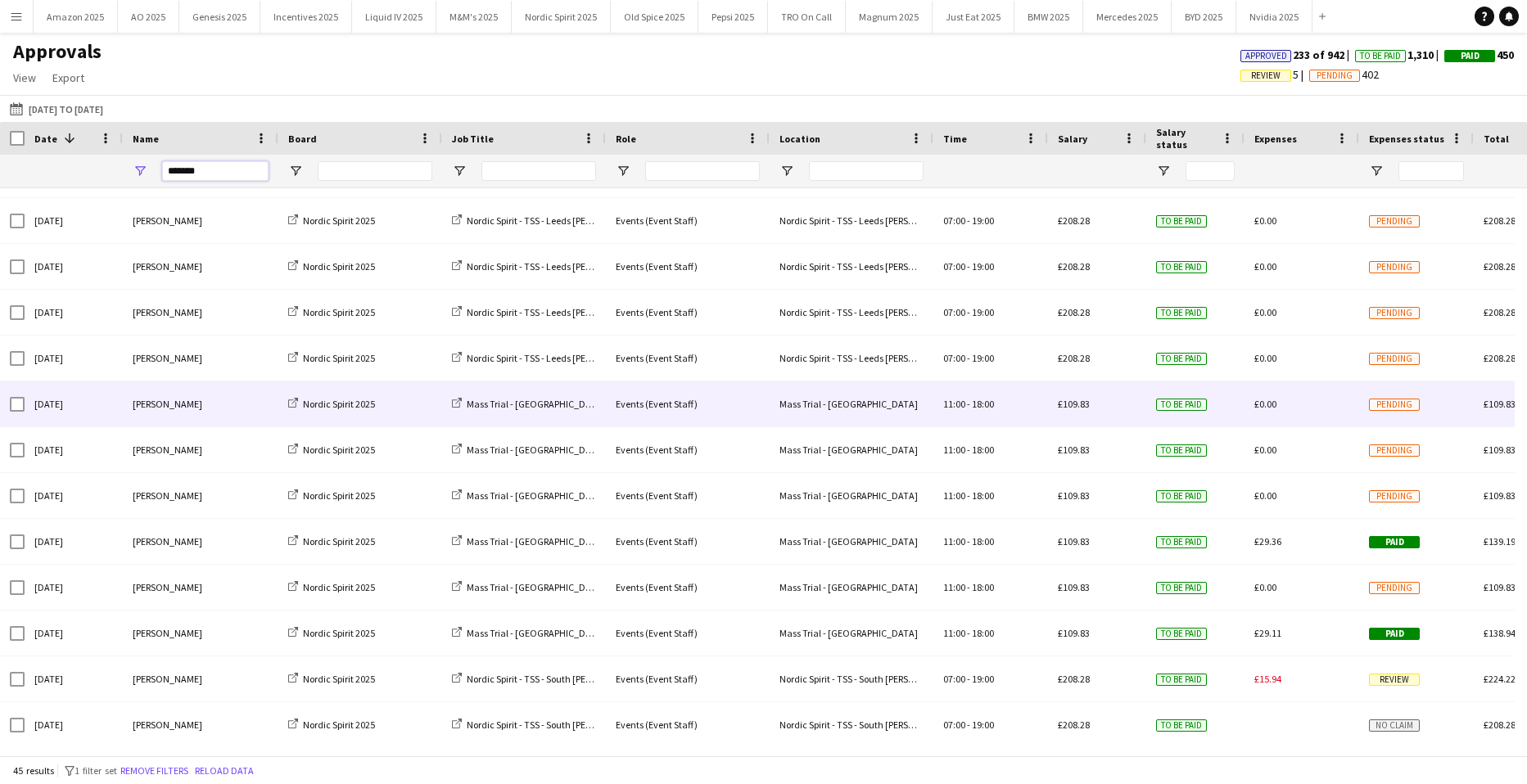
scroll to position [737, 0]
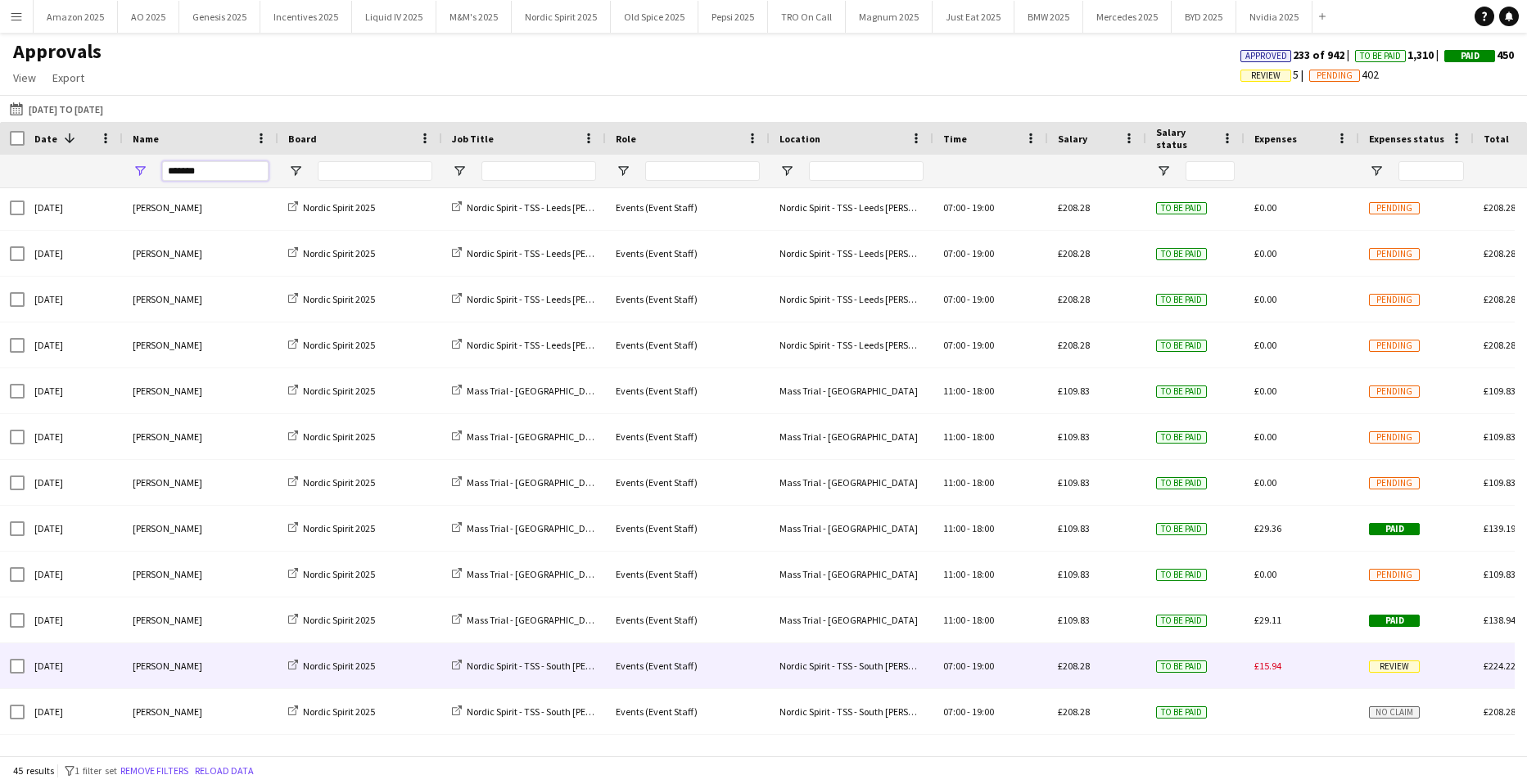
type input "*******"
click at [1385, 668] on span "Review" at bounding box center [1393, 667] width 51 height 12
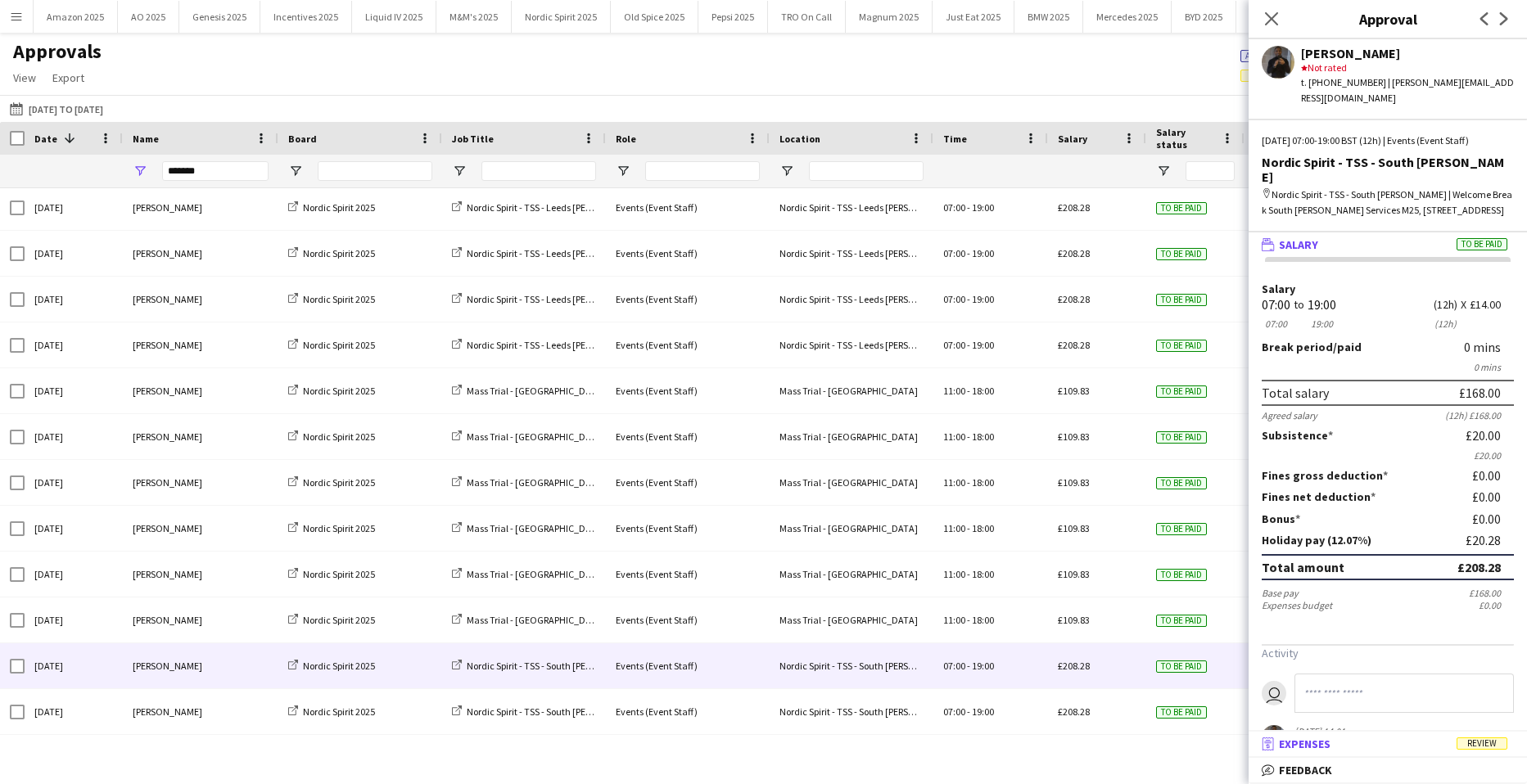
click at [1477, 744] on span "Review" at bounding box center [1482, 744] width 51 height 12
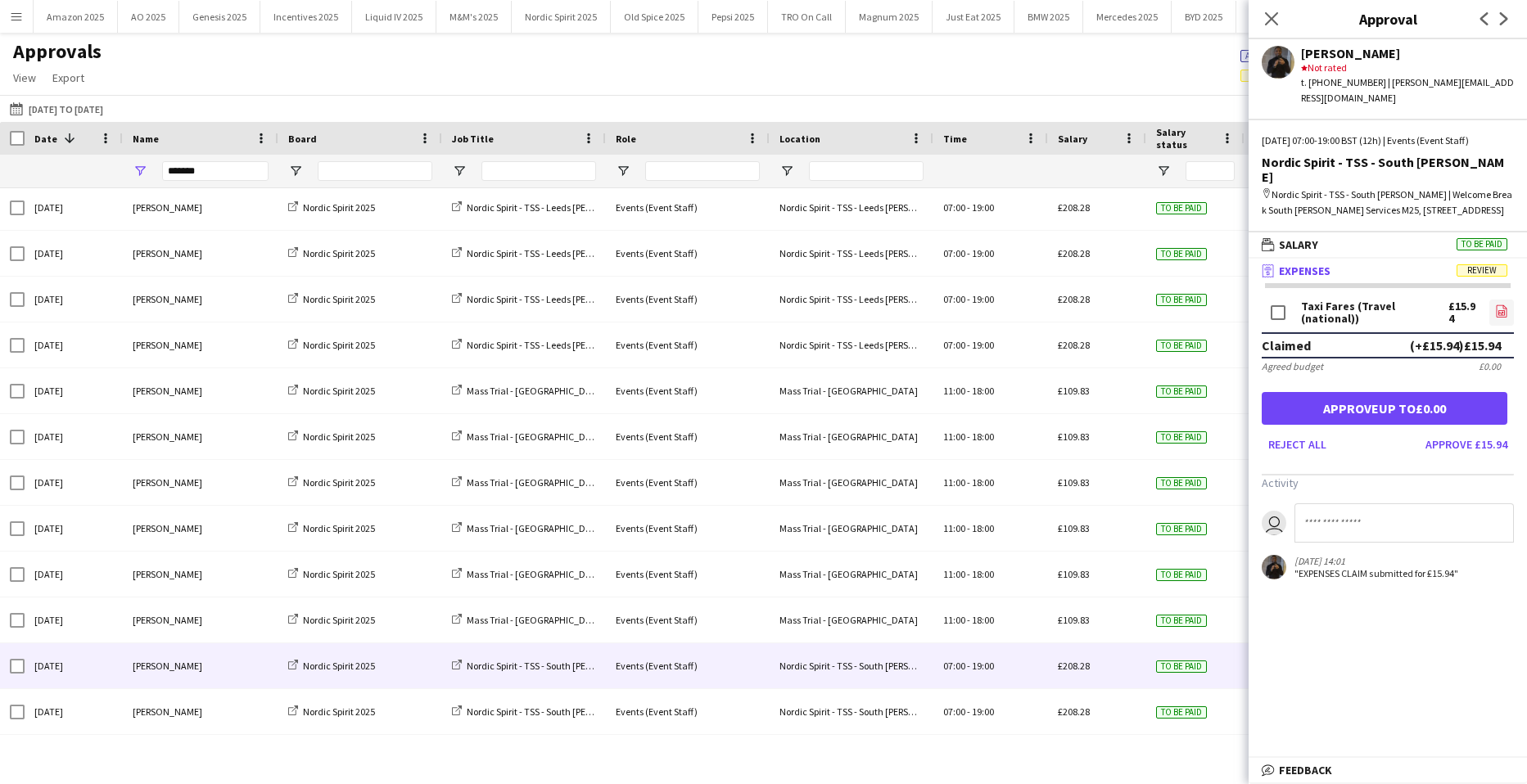
click at [1495, 304] on icon "file-image" at bounding box center [1501, 310] width 13 height 13
click at [1422, 432] on button "Approve £15.94" at bounding box center [1466, 445] width 95 height 27
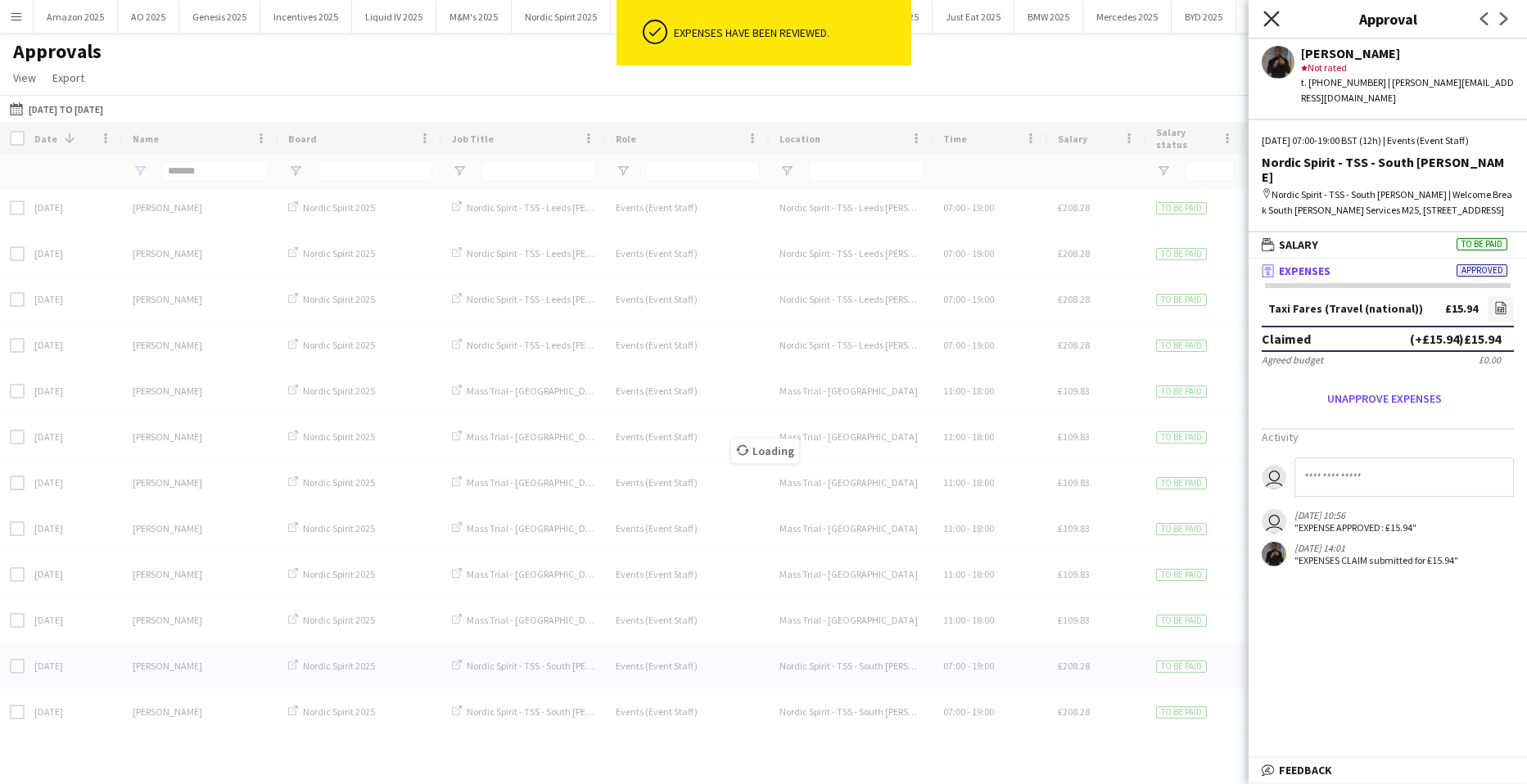
click at [1276, 17] on icon "Close pop-in" at bounding box center [1271, 18] width 15 height 15
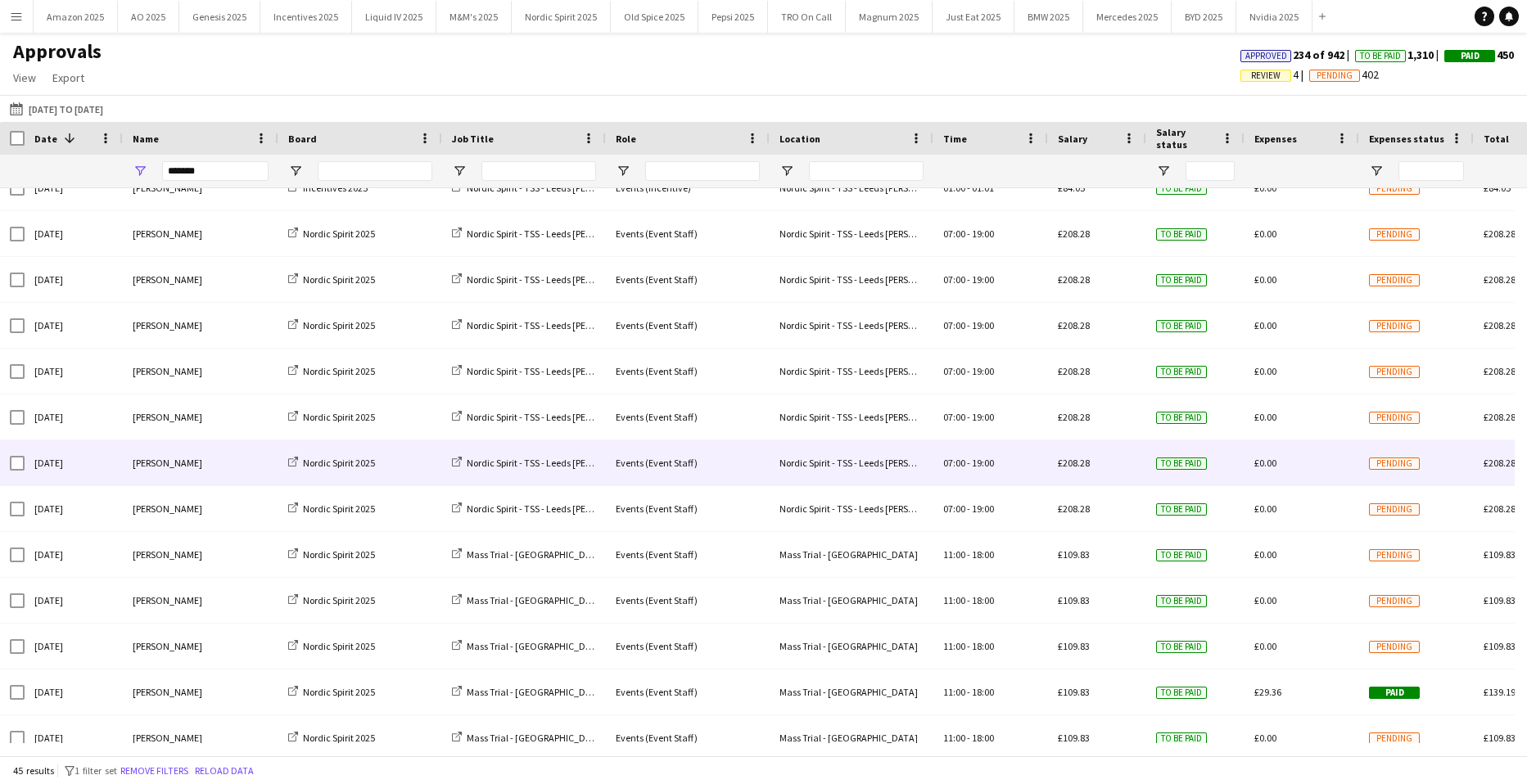
scroll to position [491, 0]
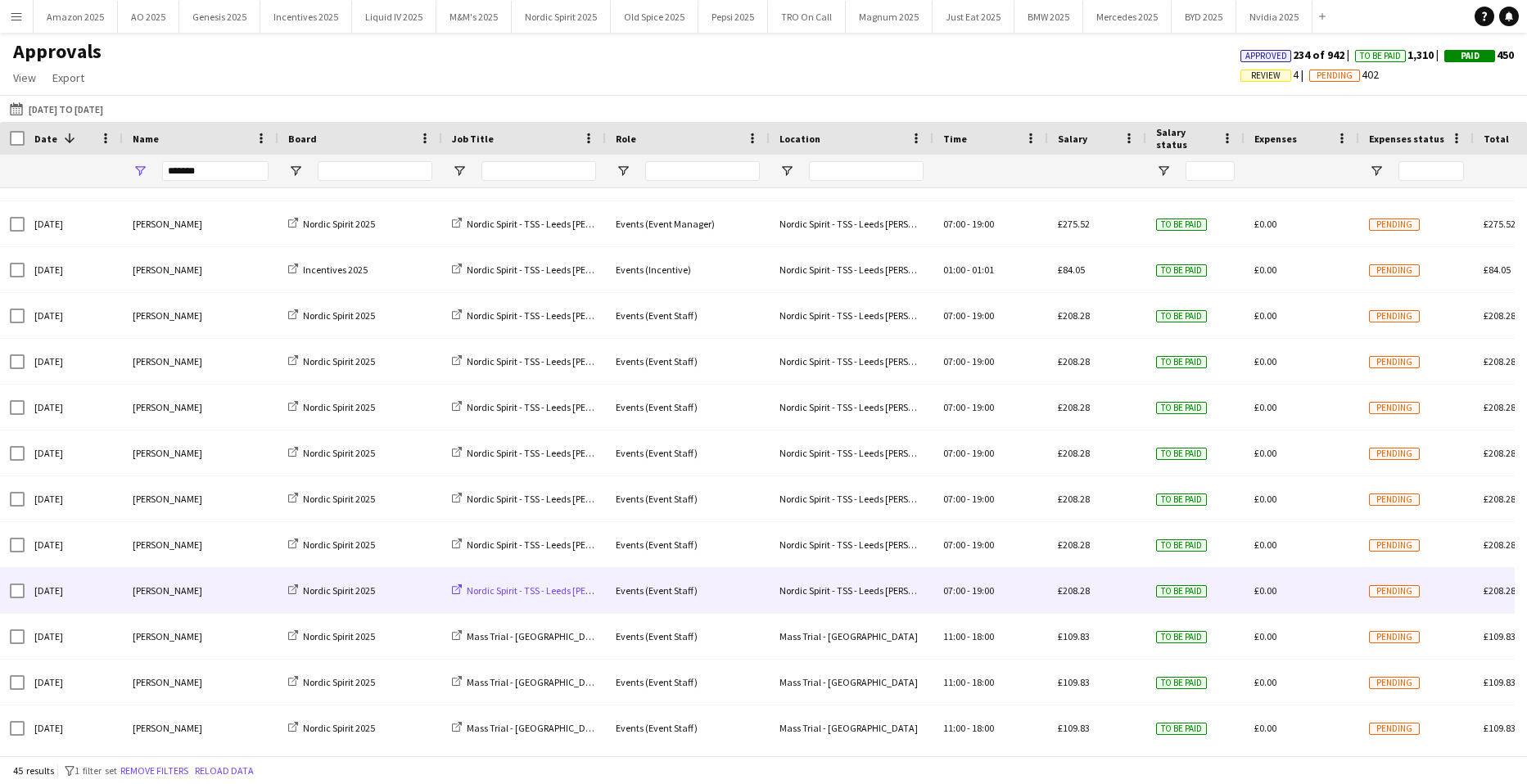
click at [490, 586] on span "Nordic Spirit - TSS - Leeds [PERSON_NAME]" at bounding box center [554, 590] width 175 height 12
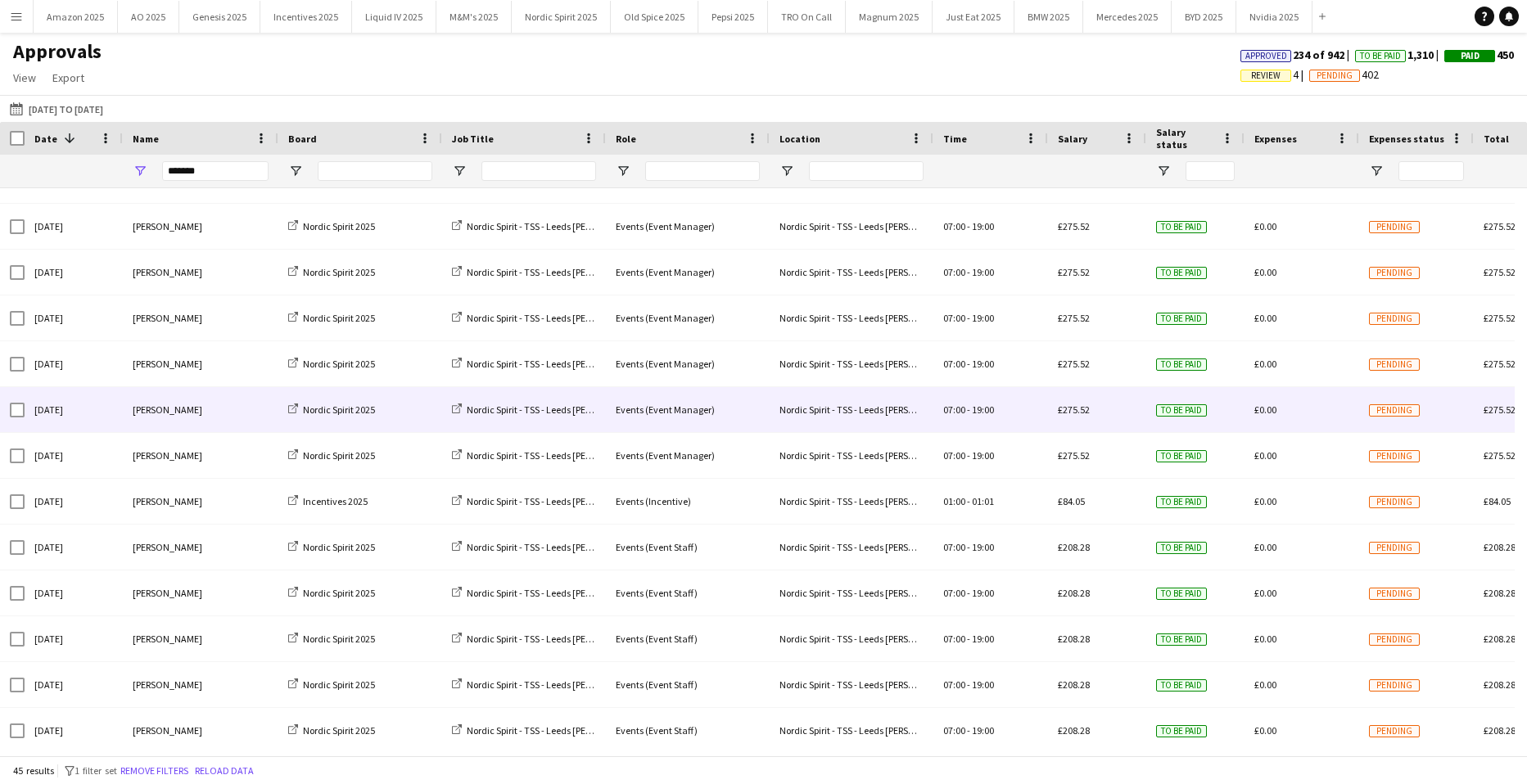
scroll to position [0, 0]
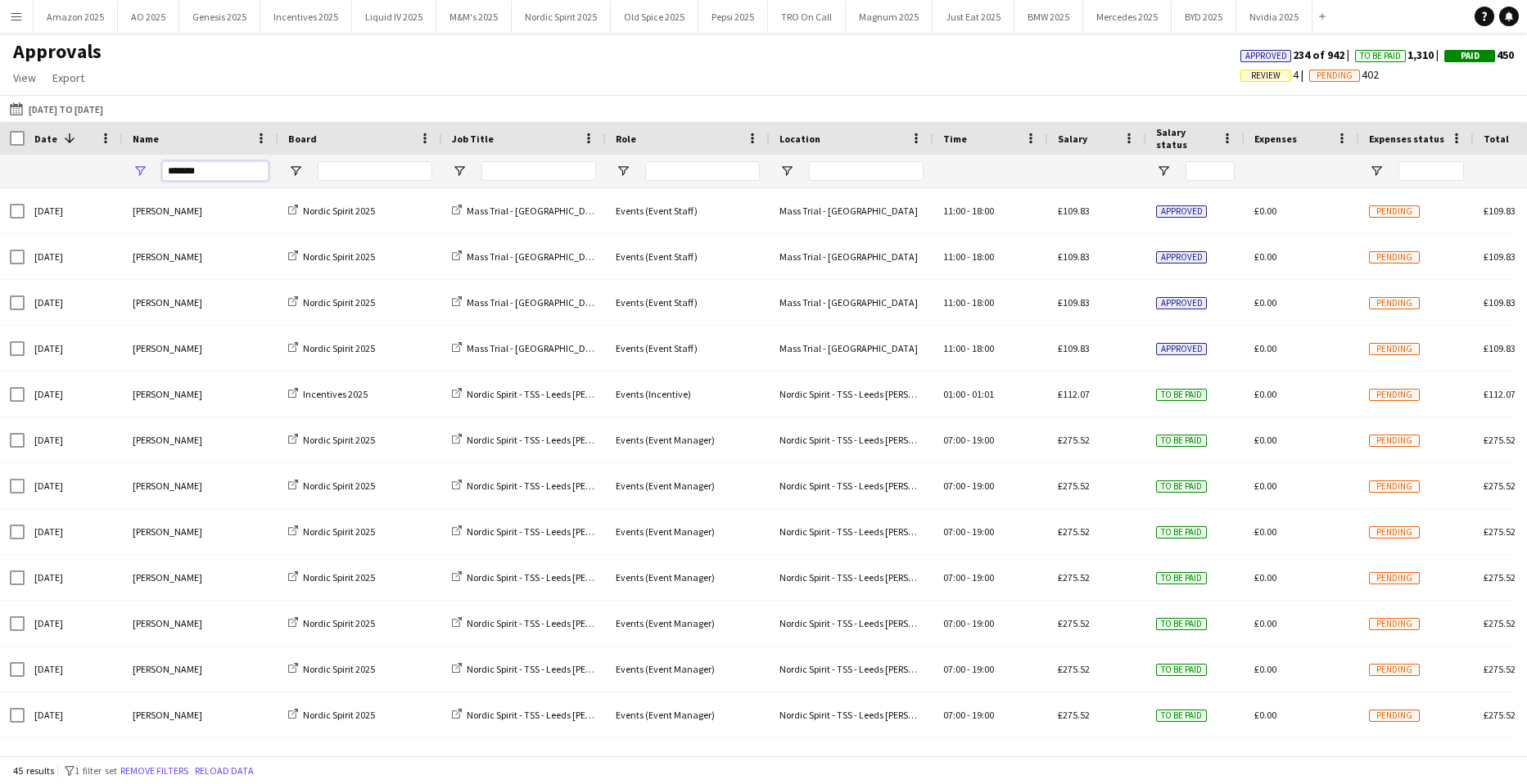
drag, startPoint x: 226, startPoint y: 175, endPoint x: -161, endPoint y: 166, distance: 387.1
click at [0, 166] on html "Menu Boards Boards Boards All jobs Status Workforce Workforce My Workforce Recr…" at bounding box center [764, 392] width 1527 height 784
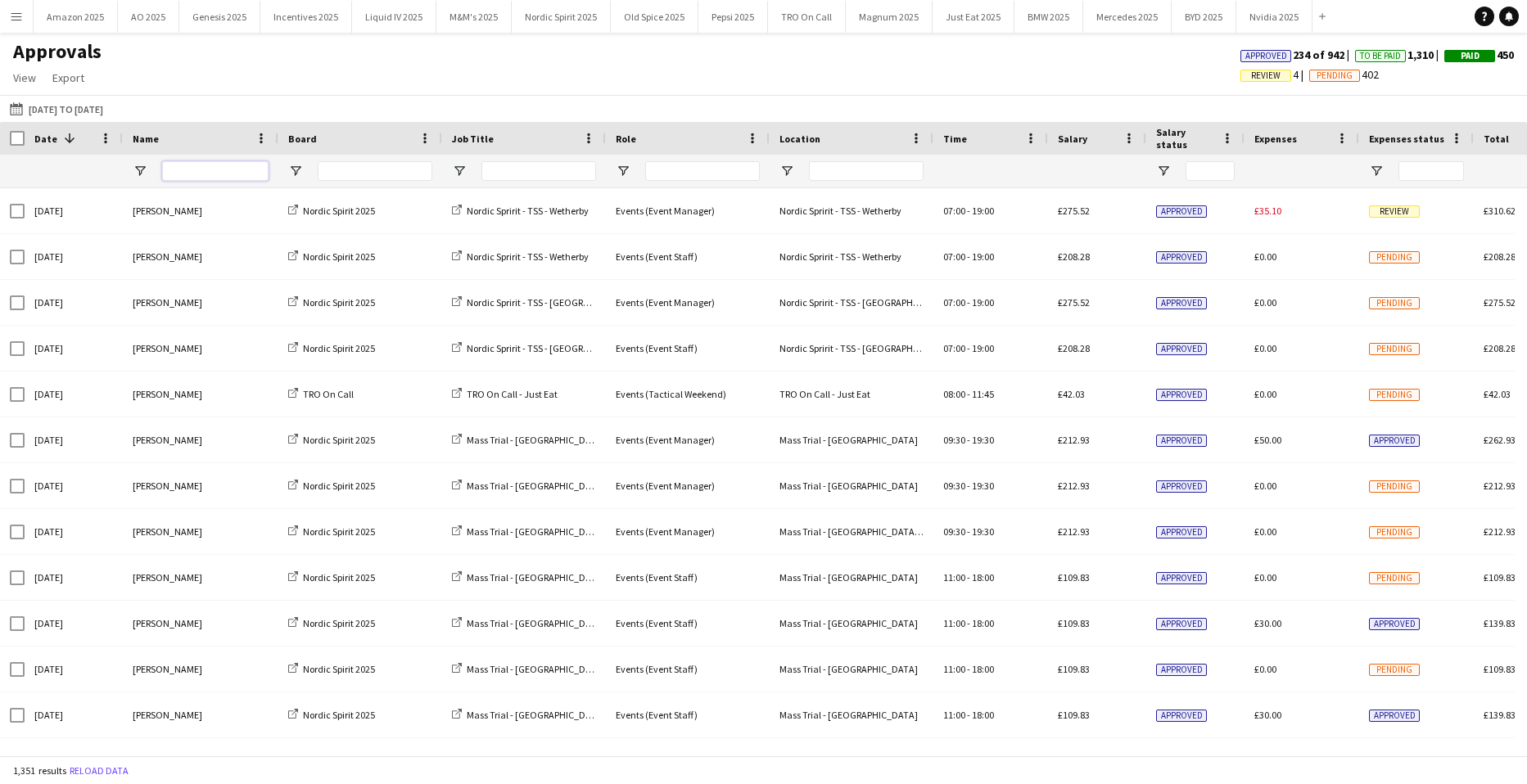
click at [208, 175] on input "Name Filter Input" at bounding box center [215, 171] width 106 height 20
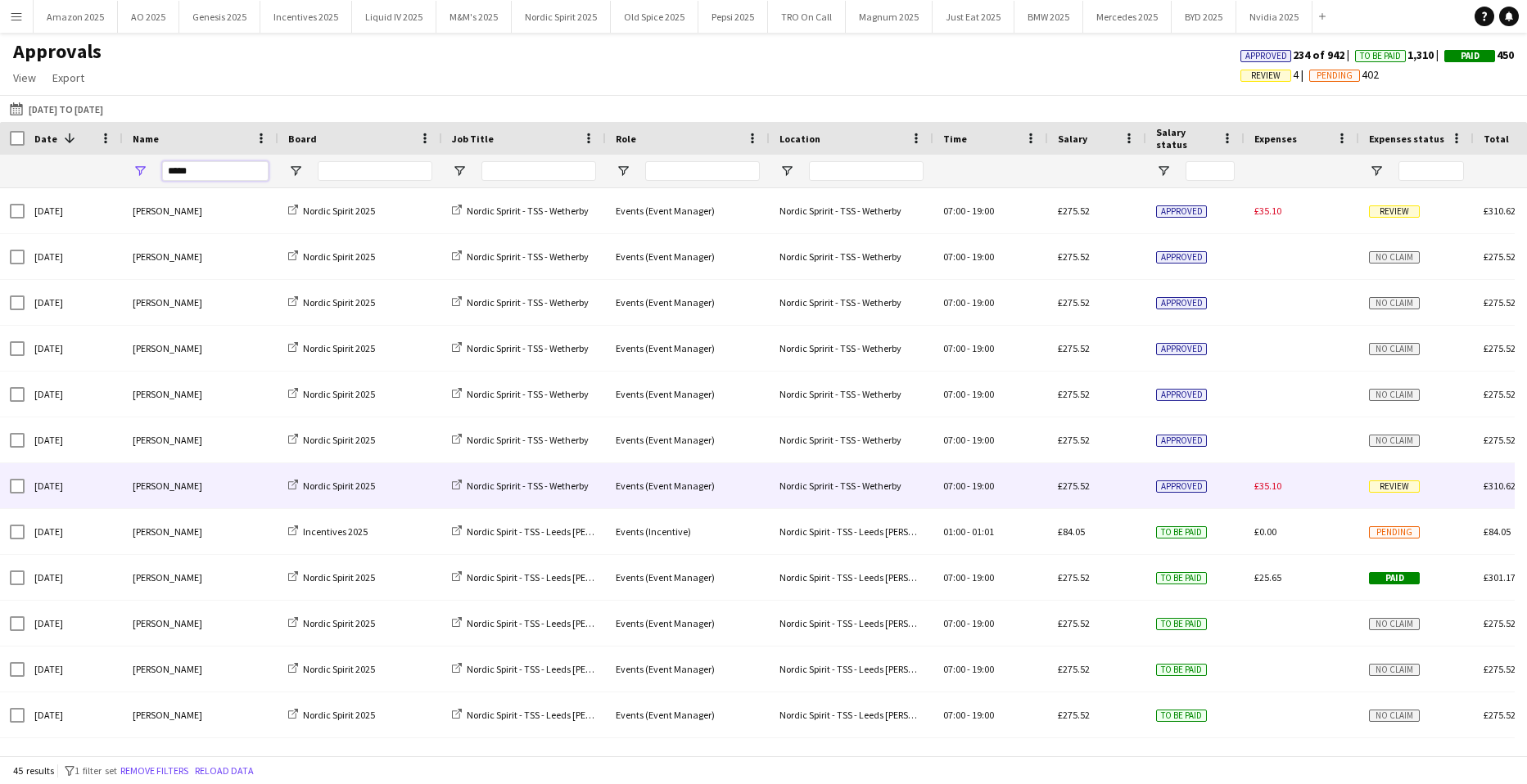
type input "*****"
click at [1388, 487] on span "Review" at bounding box center [1393, 487] width 51 height 12
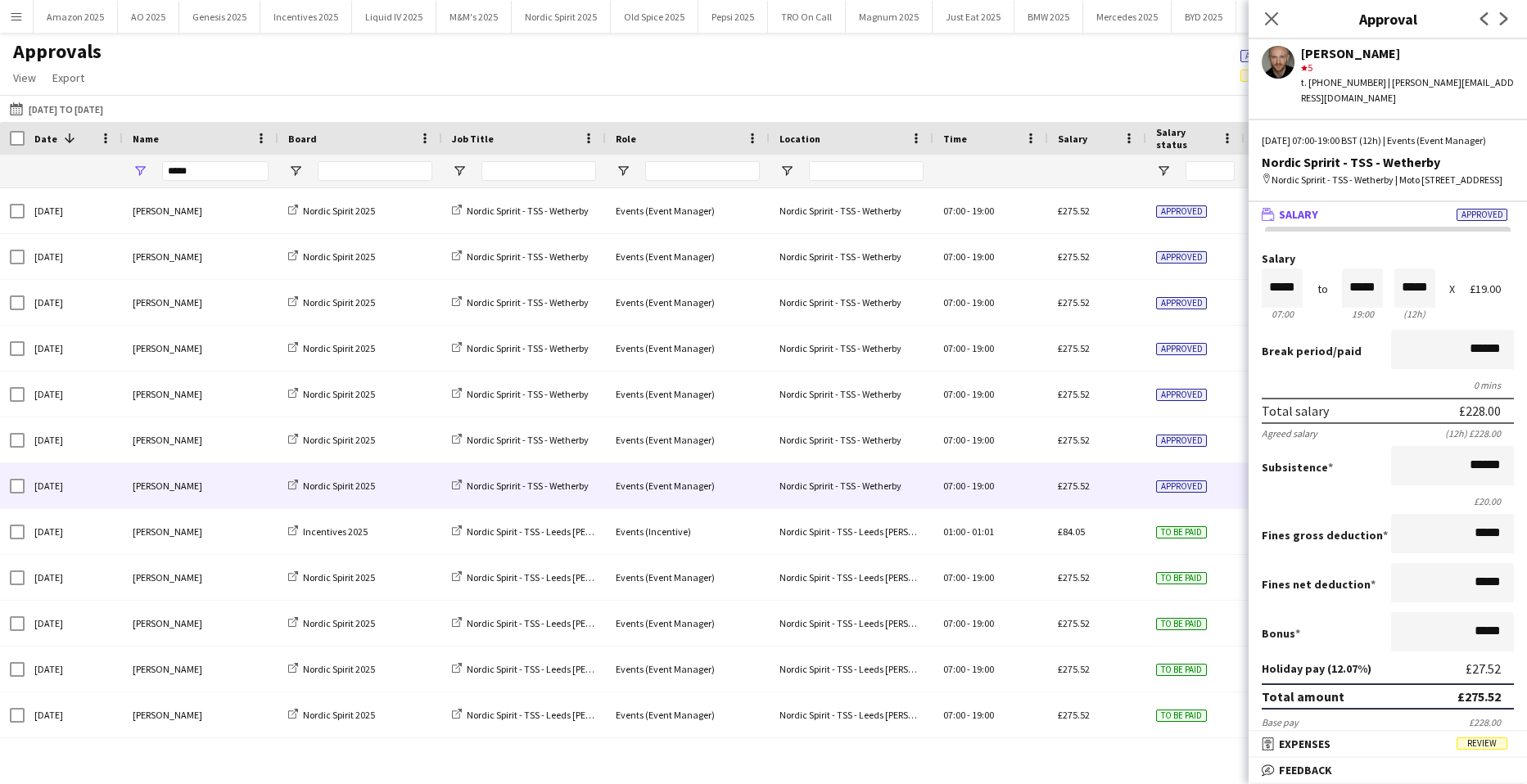
scroll to position [1, 0]
click at [1490, 745] on span "Review" at bounding box center [1482, 744] width 51 height 12
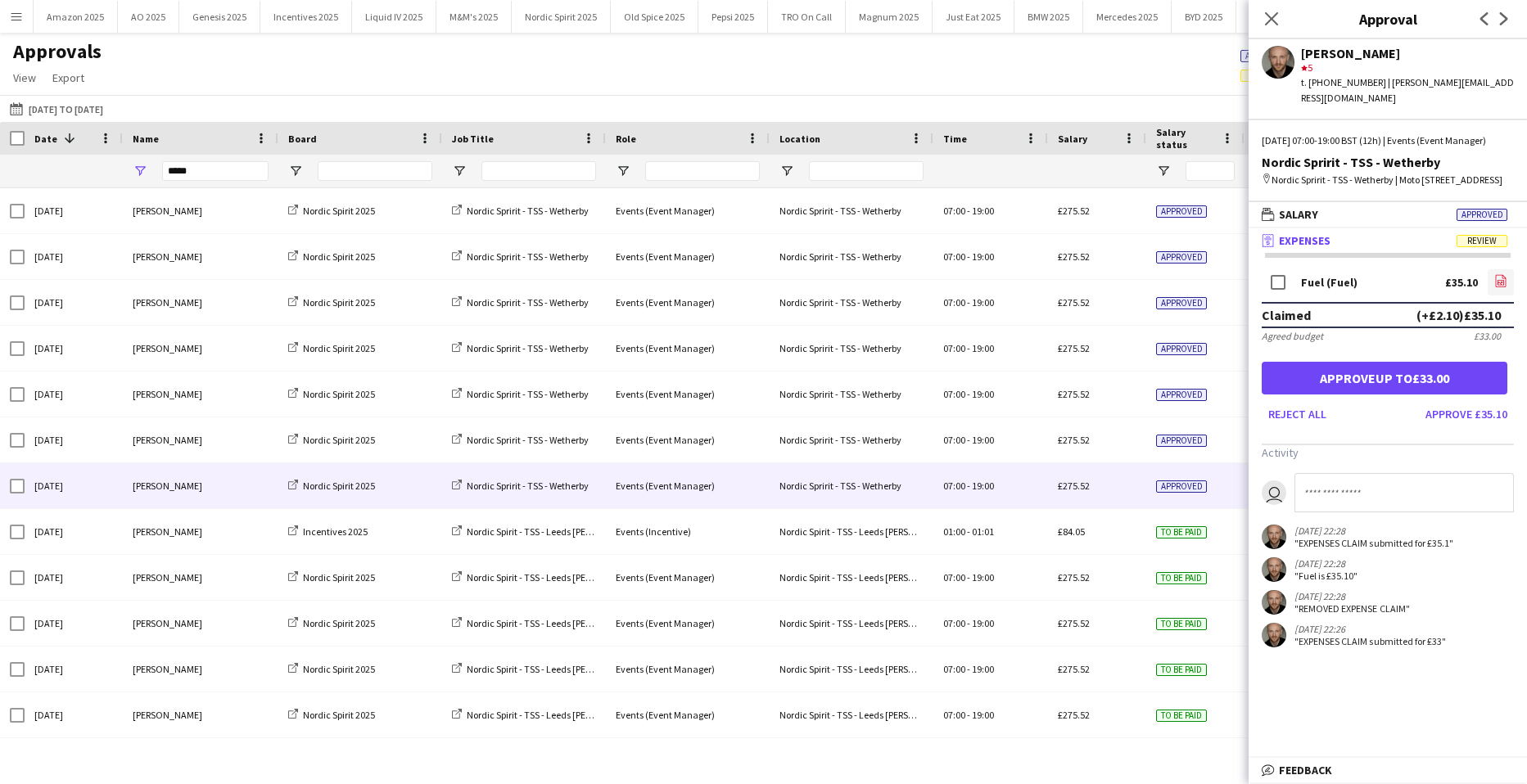
click at [1502, 287] on icon "file-image" at bounding box center [1500, 280] width 13 height 13
click at [1381, 395] on button "Approve up to £33.00" at bounding box center [1384, 378] width 246 height 33
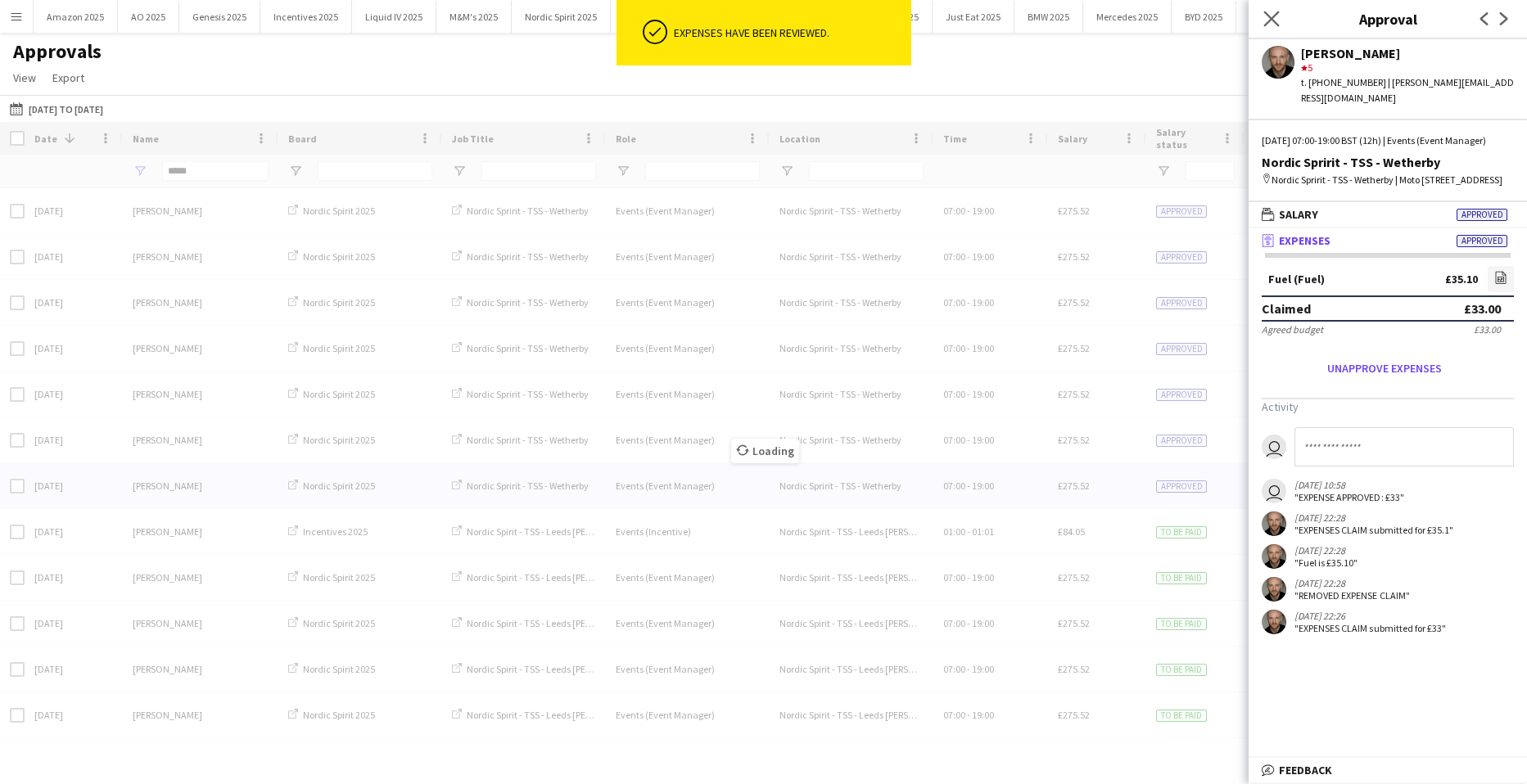
click at [1274, 8] on app-icon "Close pop-in" at bounding box center [1272, 20] width 24 height 24
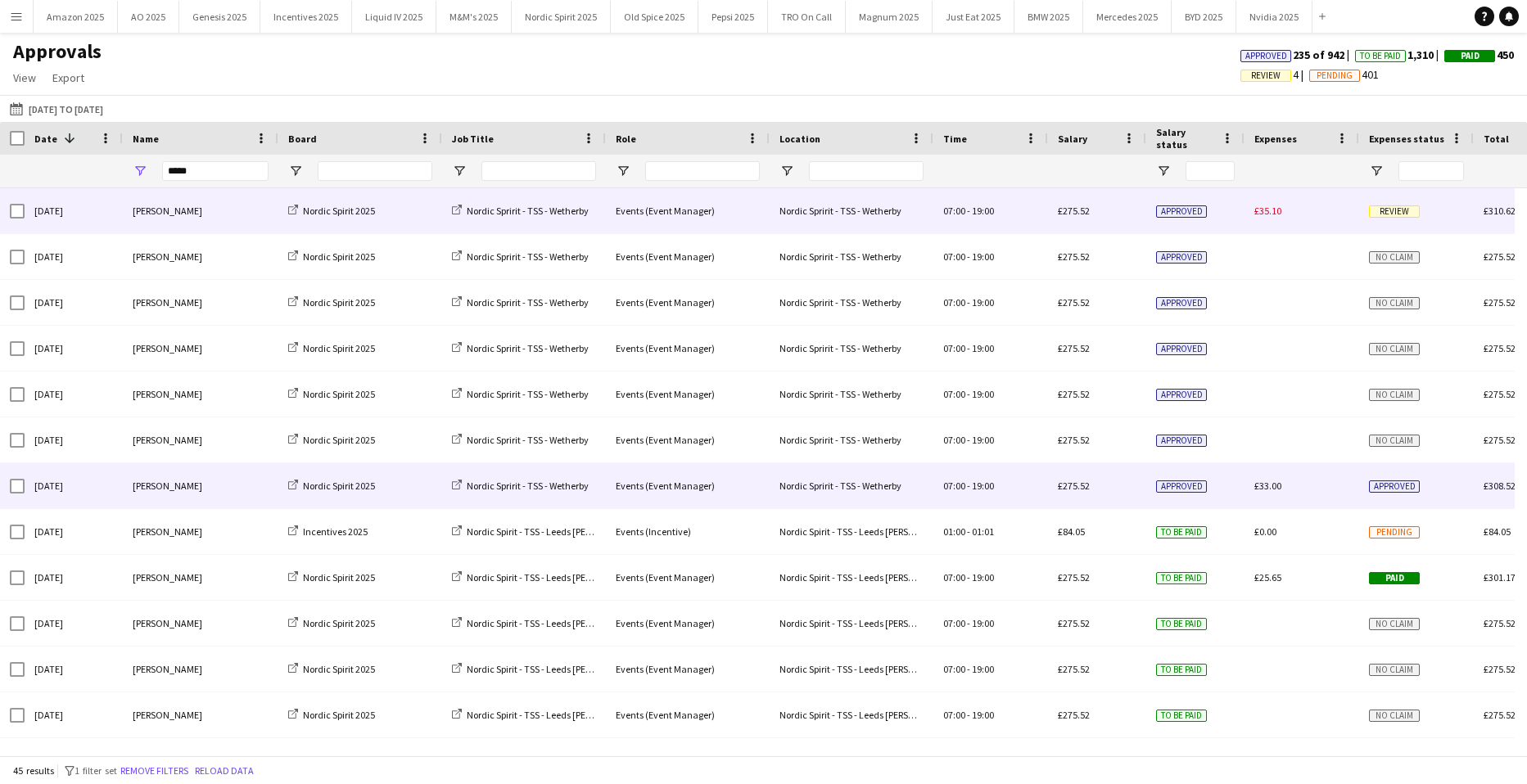
click at [1404, 206] on span "Review" at bounding box center [1393, 212] width 51 height 12
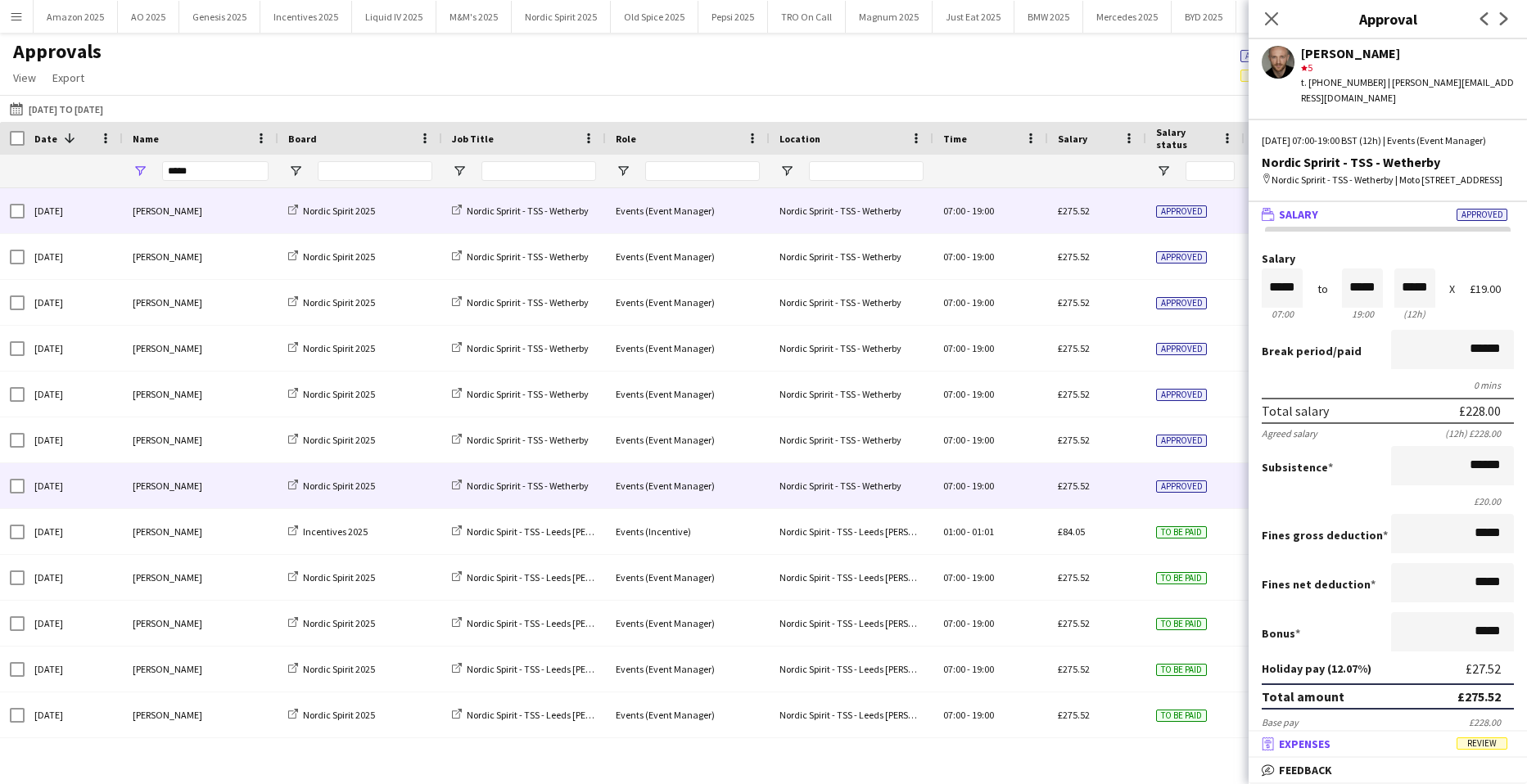
click at [1489, 748] on span "Review" at bounding box center [1482, 744] width 51 height 12
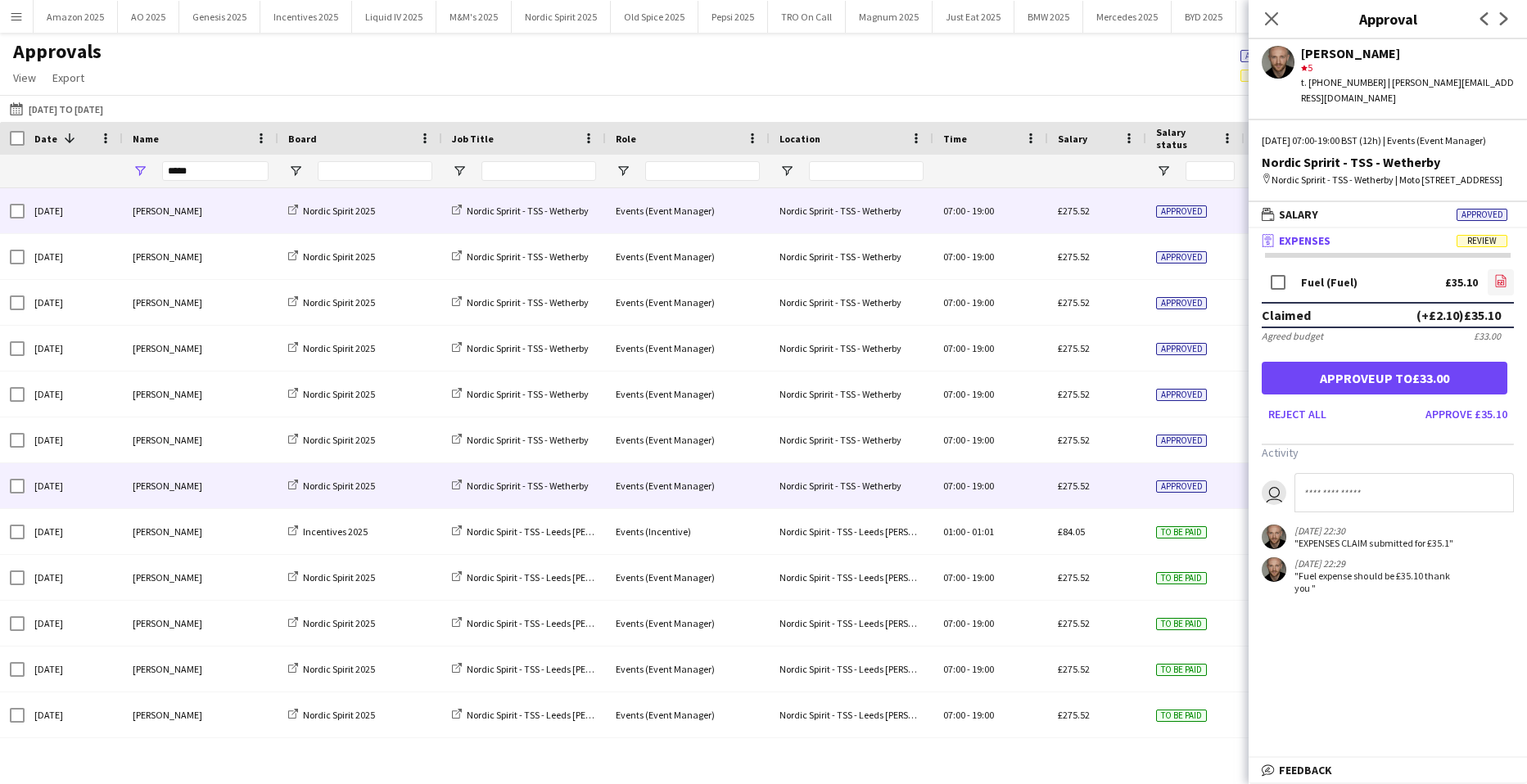
click at [1493, 296] on link "file-image" at bounding box center [1500, 282] width 27 height 27
click at [1355, 417] on div "Reject all Approve £35.10" at bounding box center [1387, 414] width 252 height 27
click at [1361, 416] on form "Fuel (Fuel) £35.10 file-image Claimed (+£2.10) £35.10 Agreed budget £33.00 Appr…" at bounding box center [1387, 347] width 278 height 161
click at [1261, 11] on app-icon "Close pop-in" at bounding box center [1272, 20] width 24 height 24
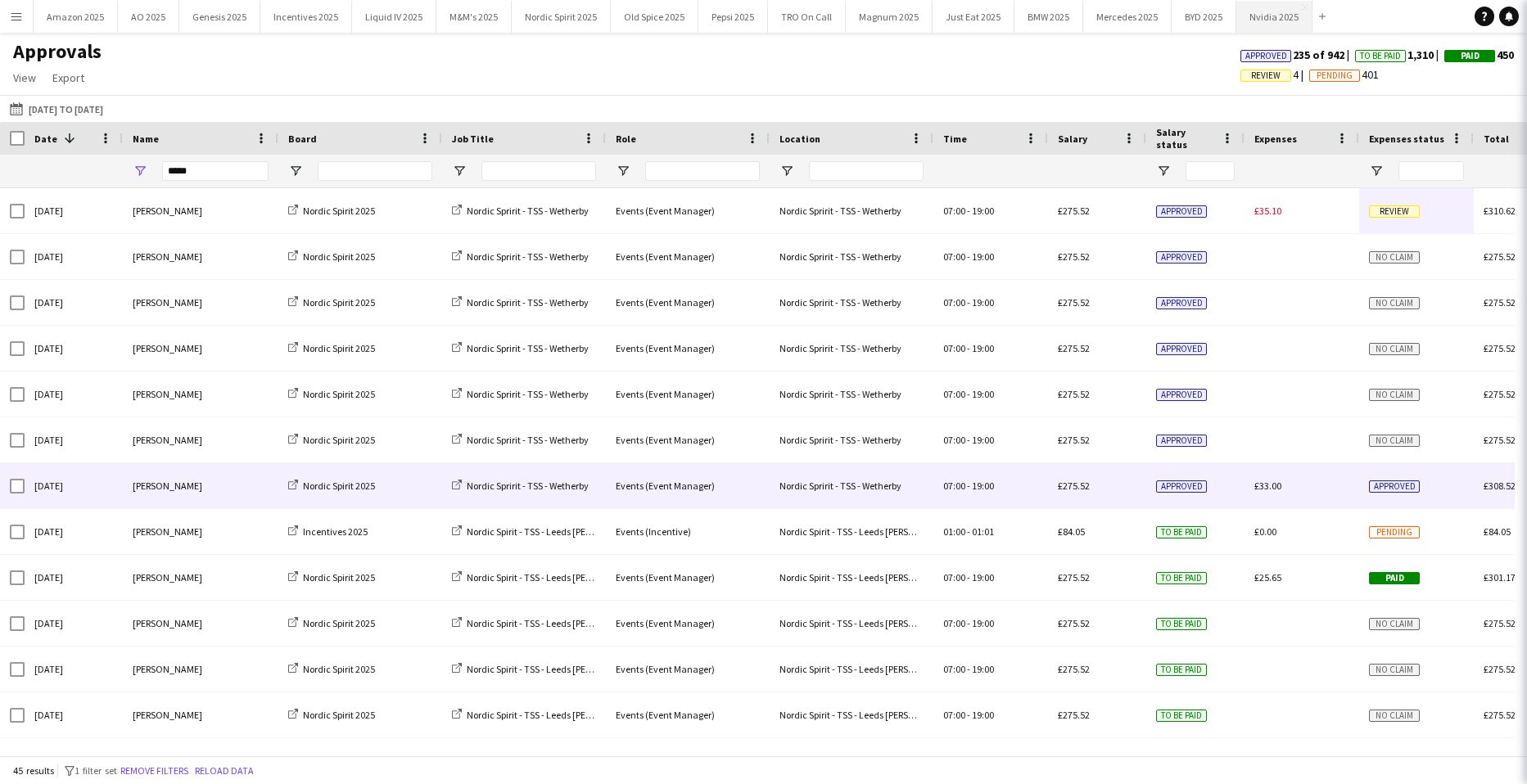
click at [1269, 17] on button "Nvidia 2025 Close" at bounding box center [1274, 16] width 76 height 32
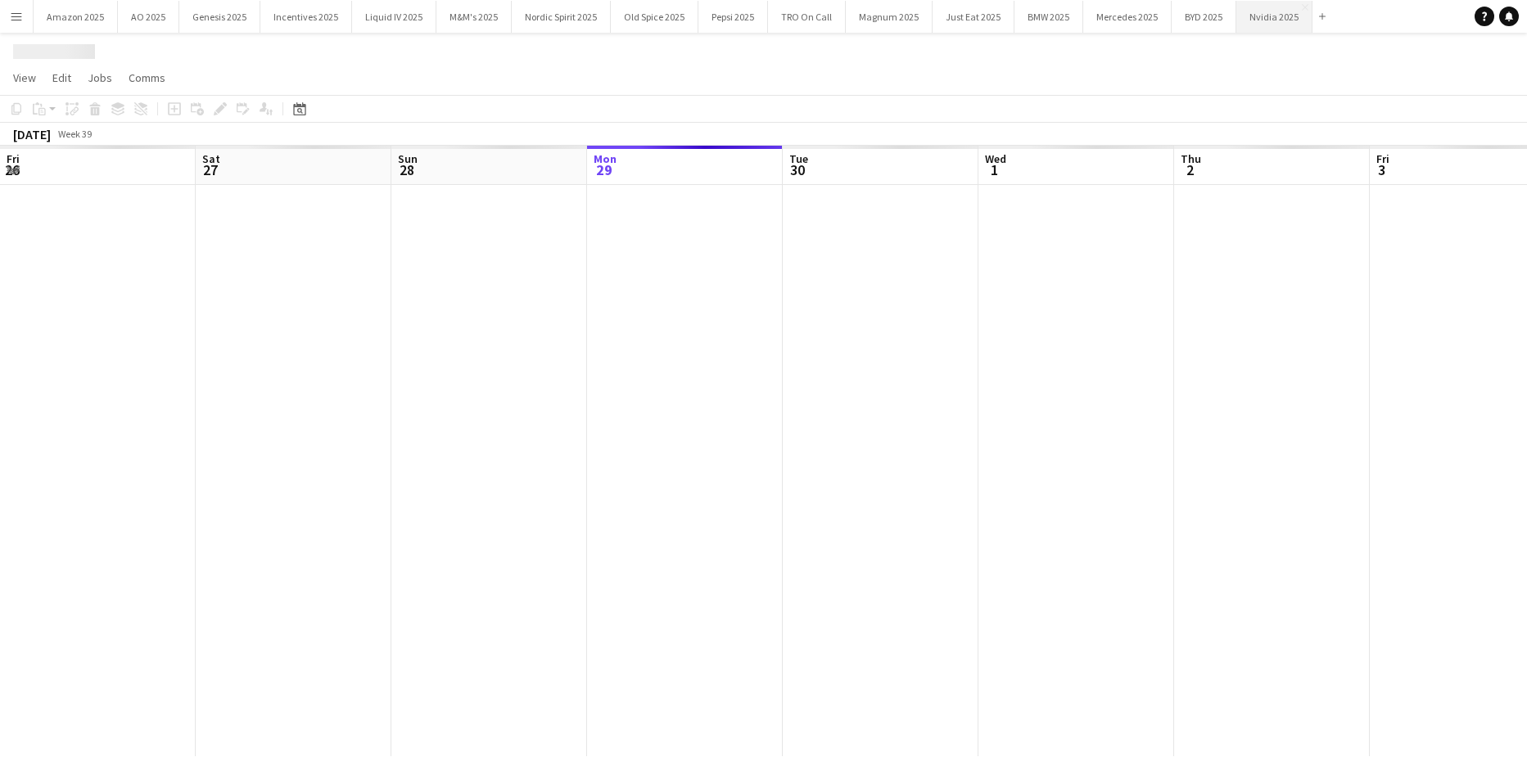
scroll to position [0, 392]
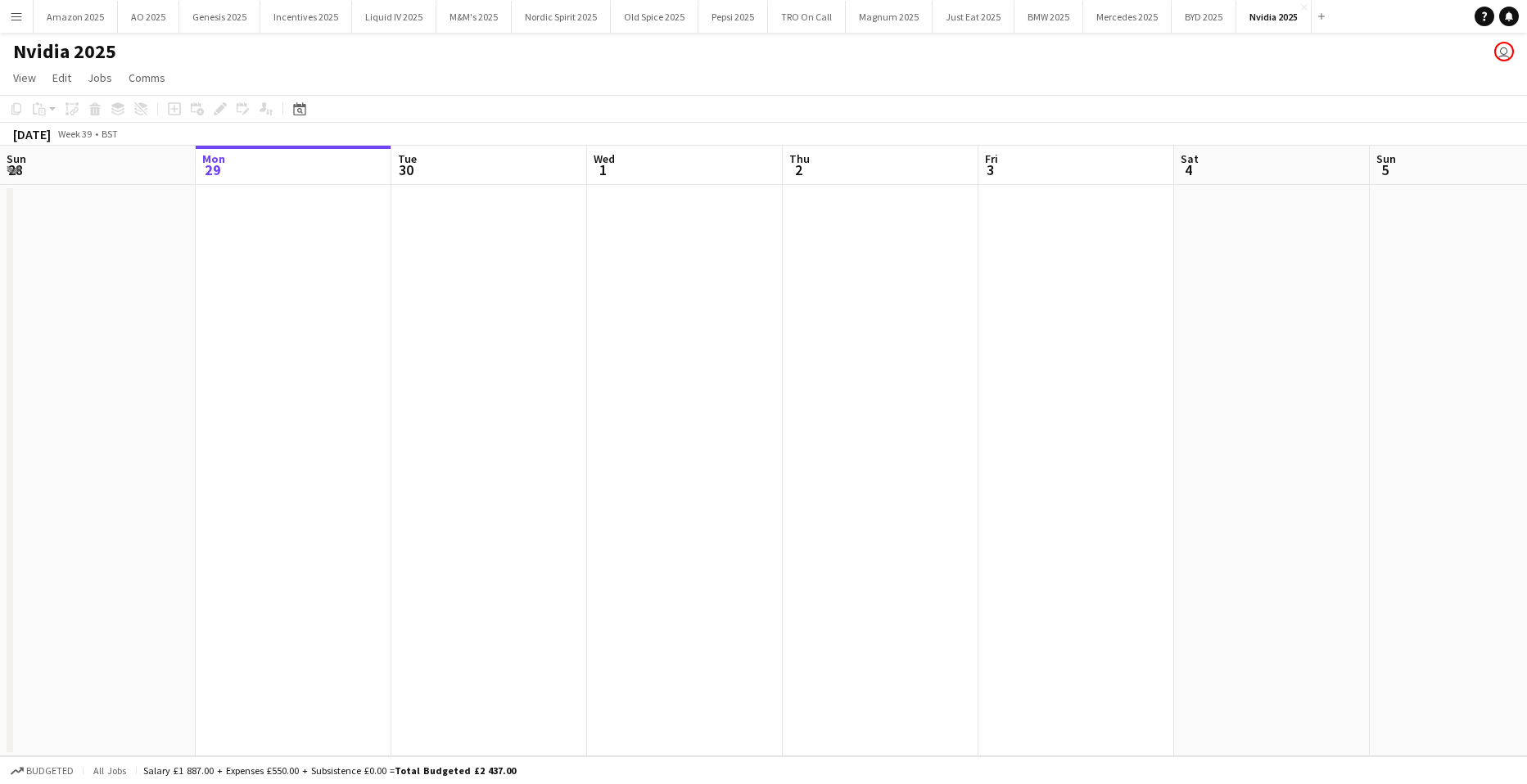
click at [14, 17] on app-icon "Menu" at bounding box center [15, 15] width 13 height 13
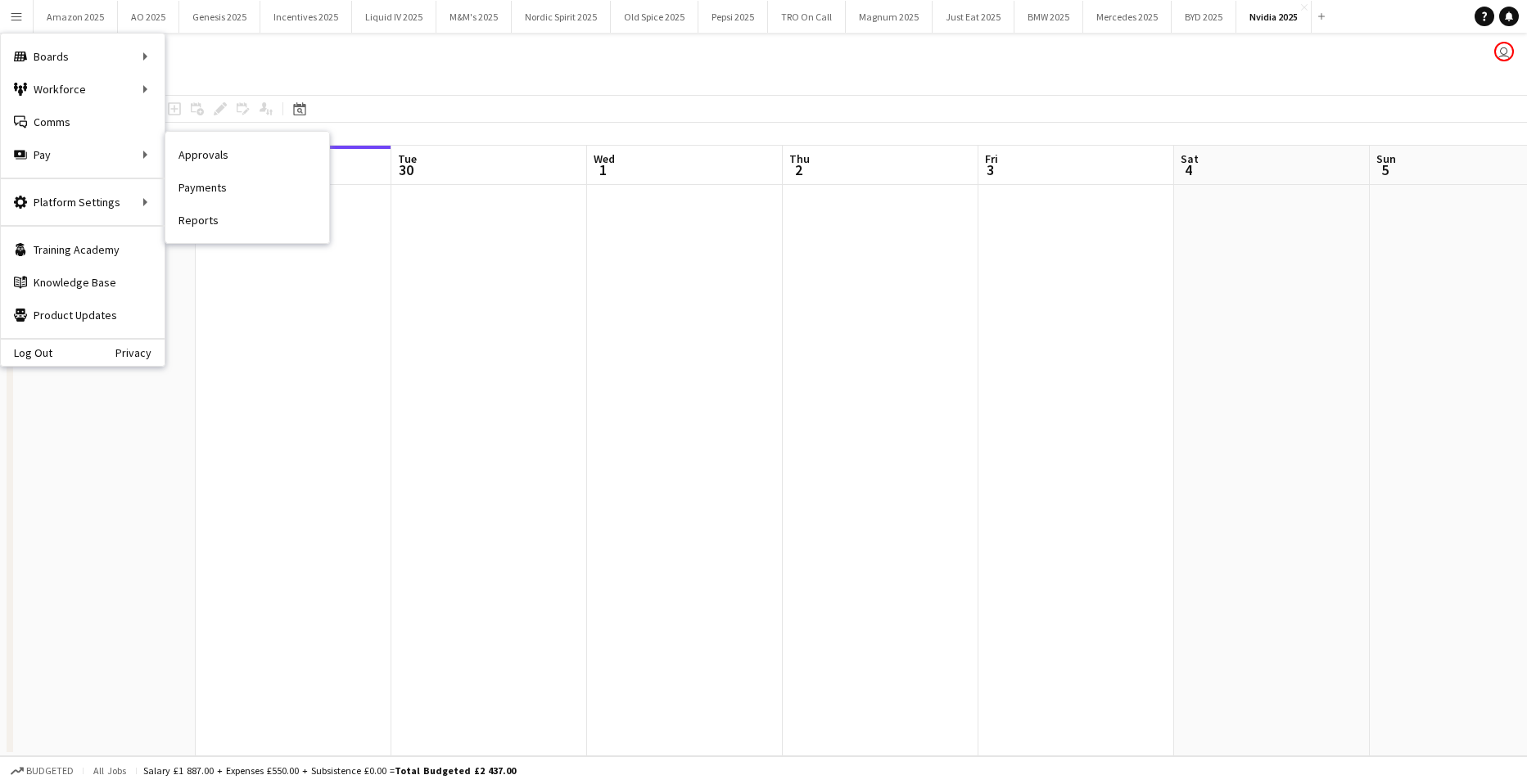
drag, startPoint x: 182, startPoint y: 159, endPoint x: 709, endPoint y: 266, distance: 537.8
click at [182, 159] on link "Approvals" at bounding box center [247, 154] width 164 height 33
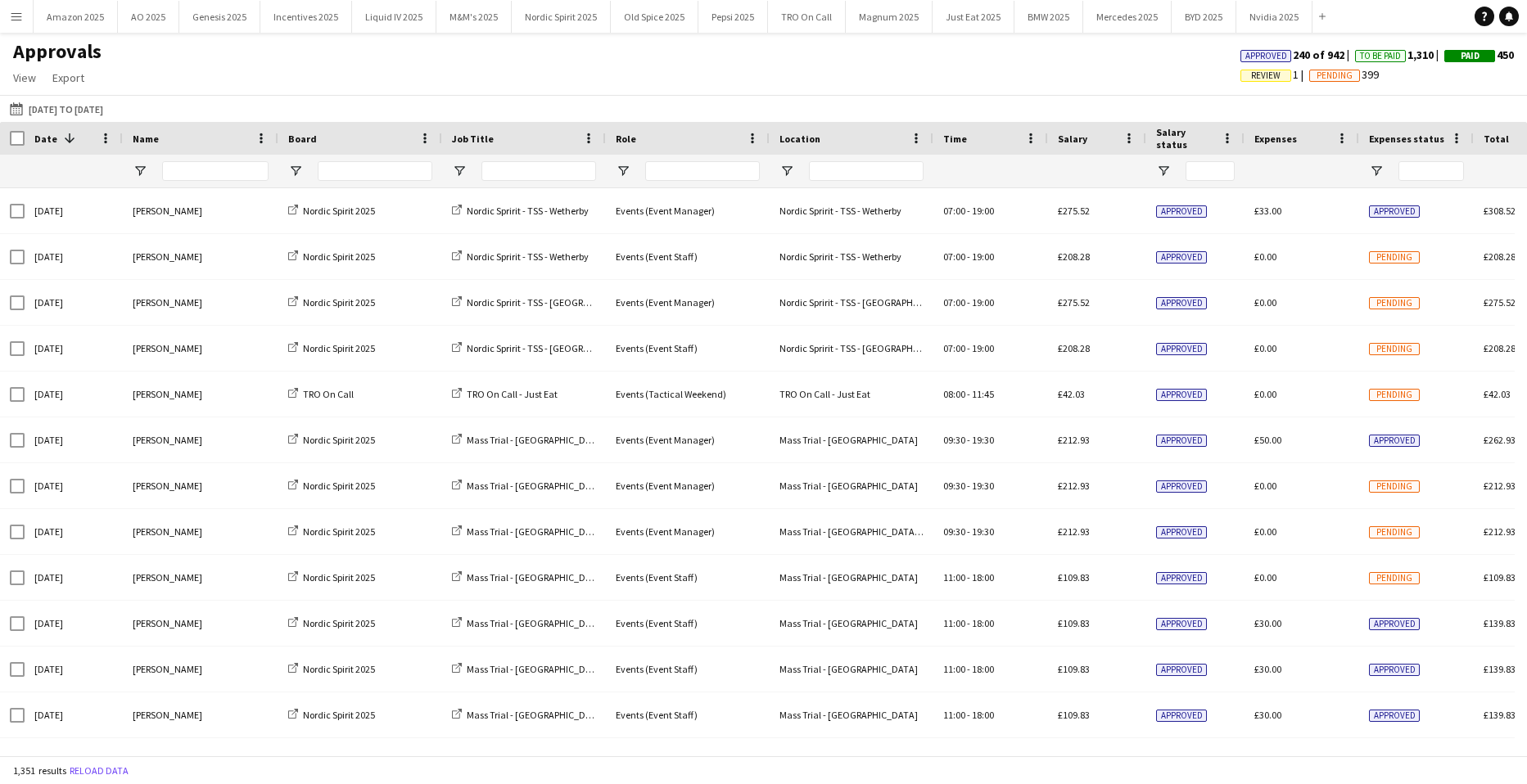
click at [1251, 81] on span "Review" at bounding box center [1266, 75] width 29 height 10
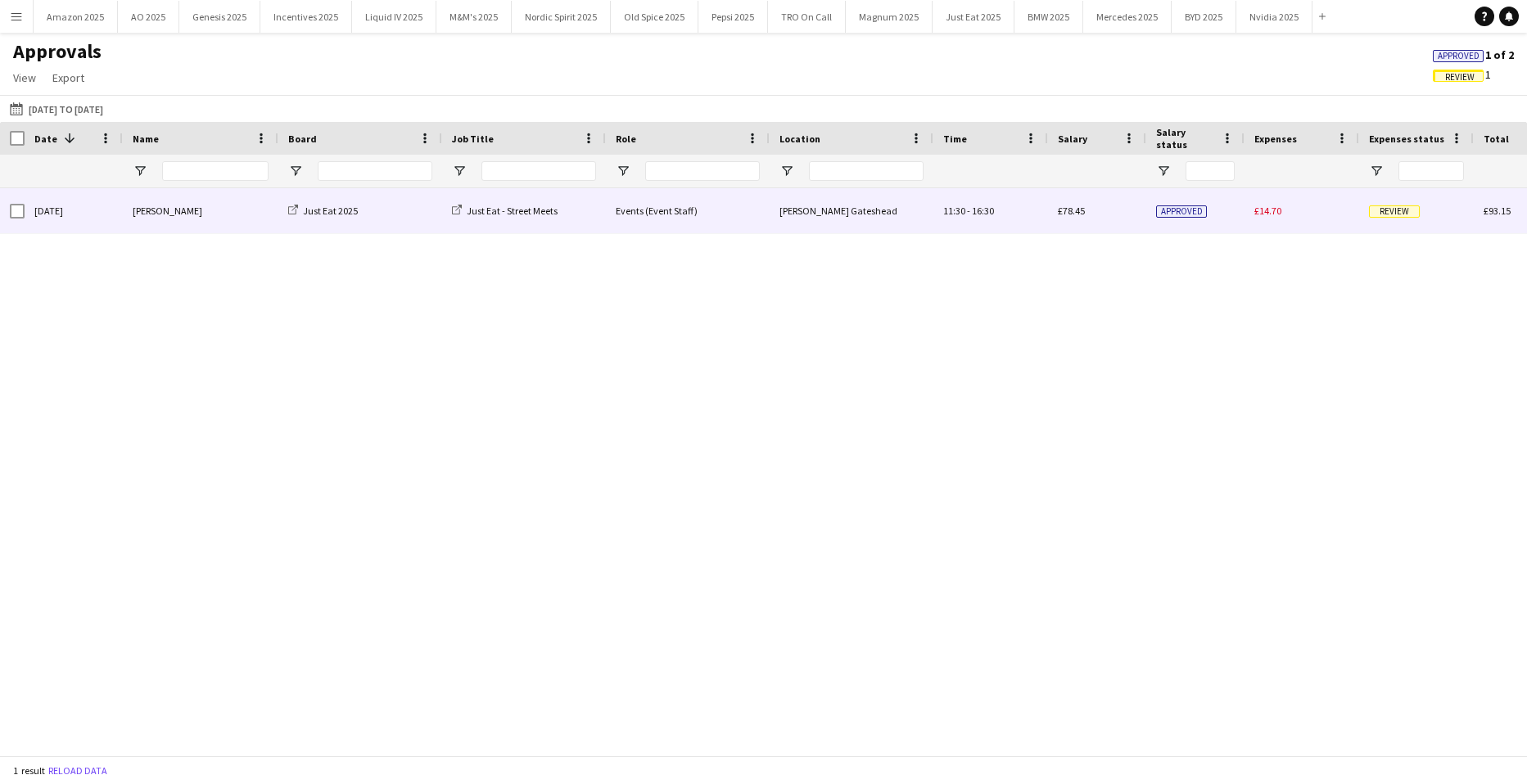
click at [1400, 216] on span "Review" at bounding box center [1393, 212] width 51 height 12
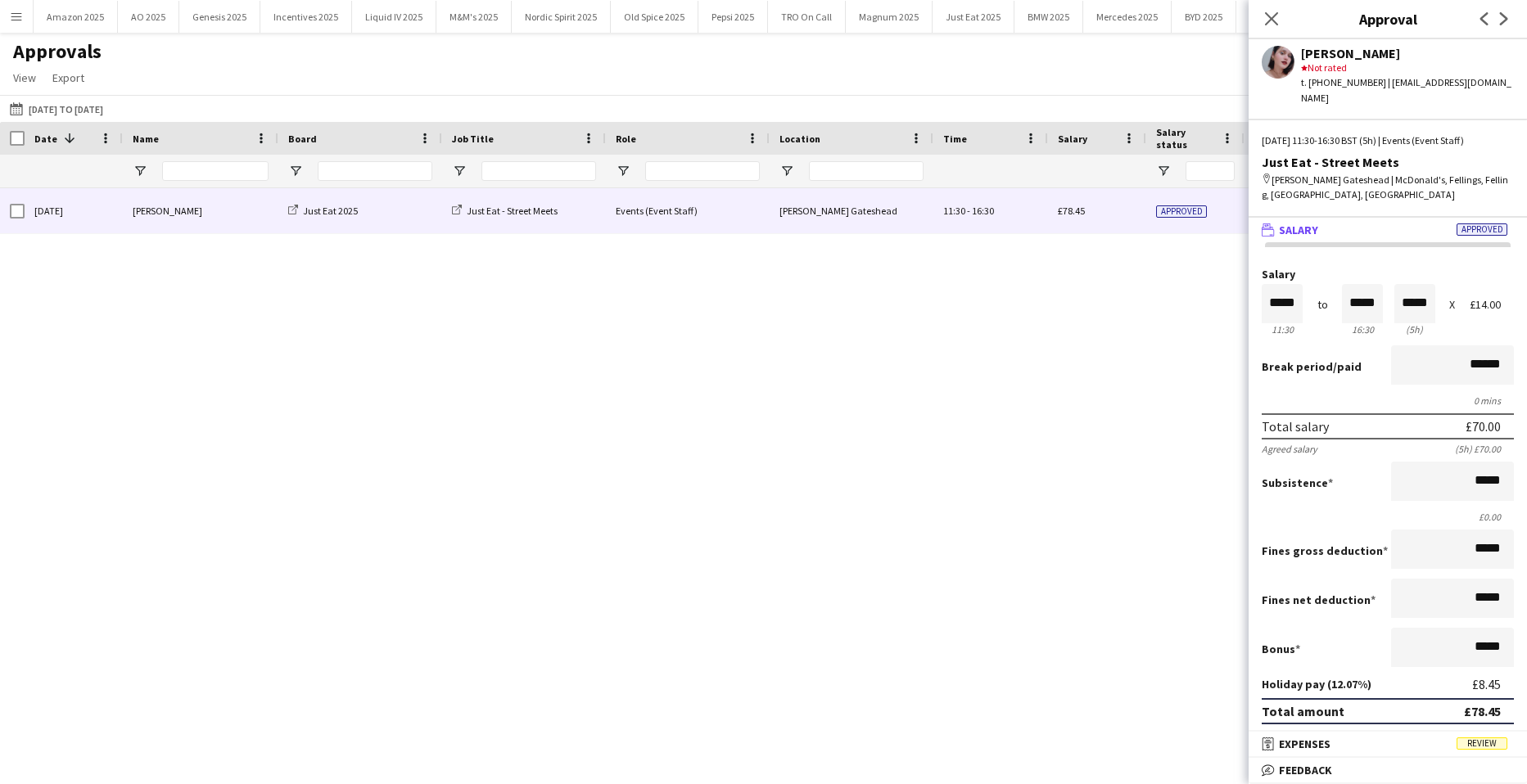
drag, startPoint x: 1275, startPoint y: 18, endPoint x: 1069, endPoint y: 99, distance: 221.4
click at [1276, 20] on icon "Close pop-in" at bounding box center [1271, 18] width 13 height 13
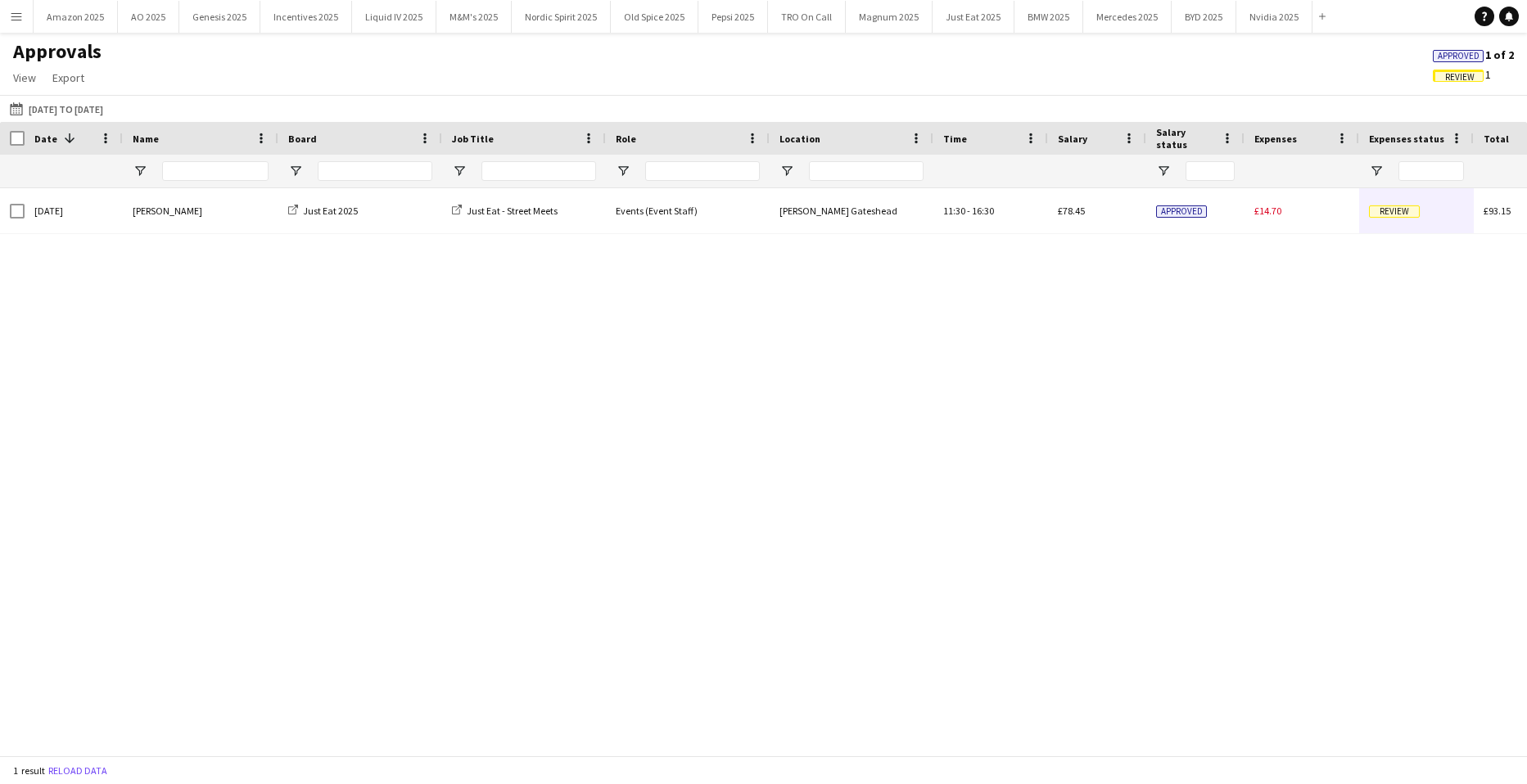
click at [1450, 51] on span "Approved" at bounding box center [1458, 56] width 42 height 10
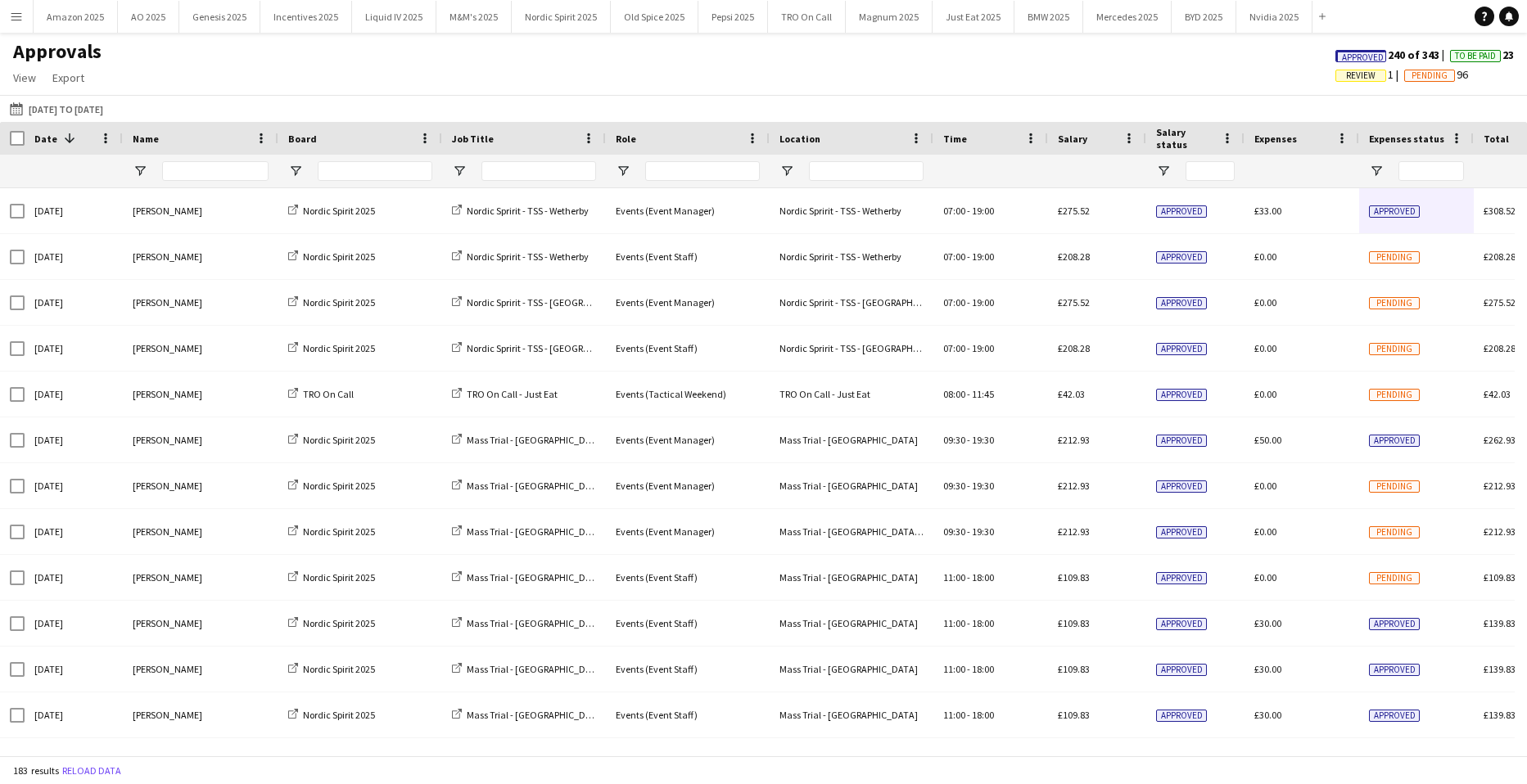
click at [1342, 59] on span "Approved" at bounding box center [1362, 57] width 42 height 10
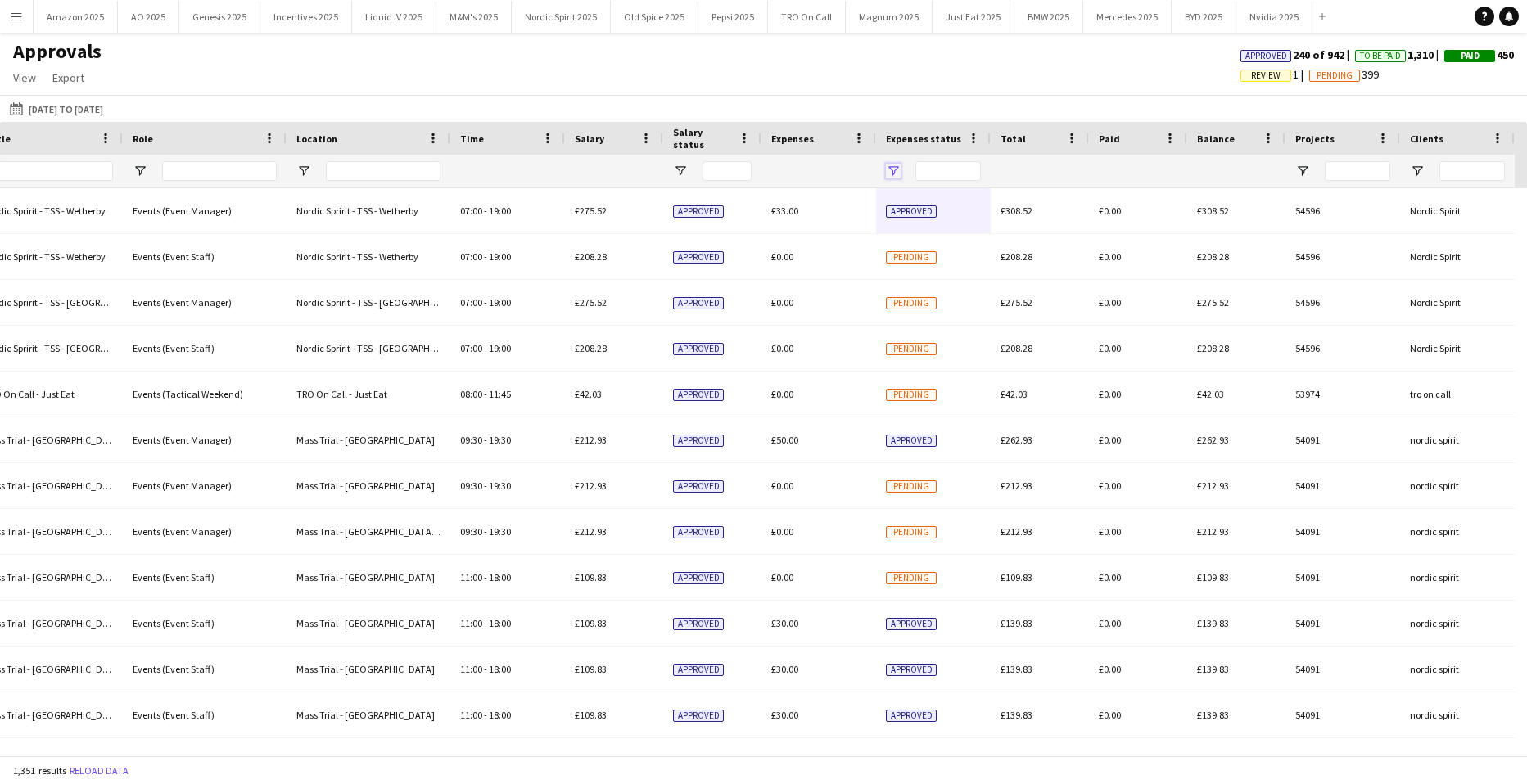
click at [893, 168] on span "Open Filter Menu" at bounding box center [893, 171] width 15 height 15
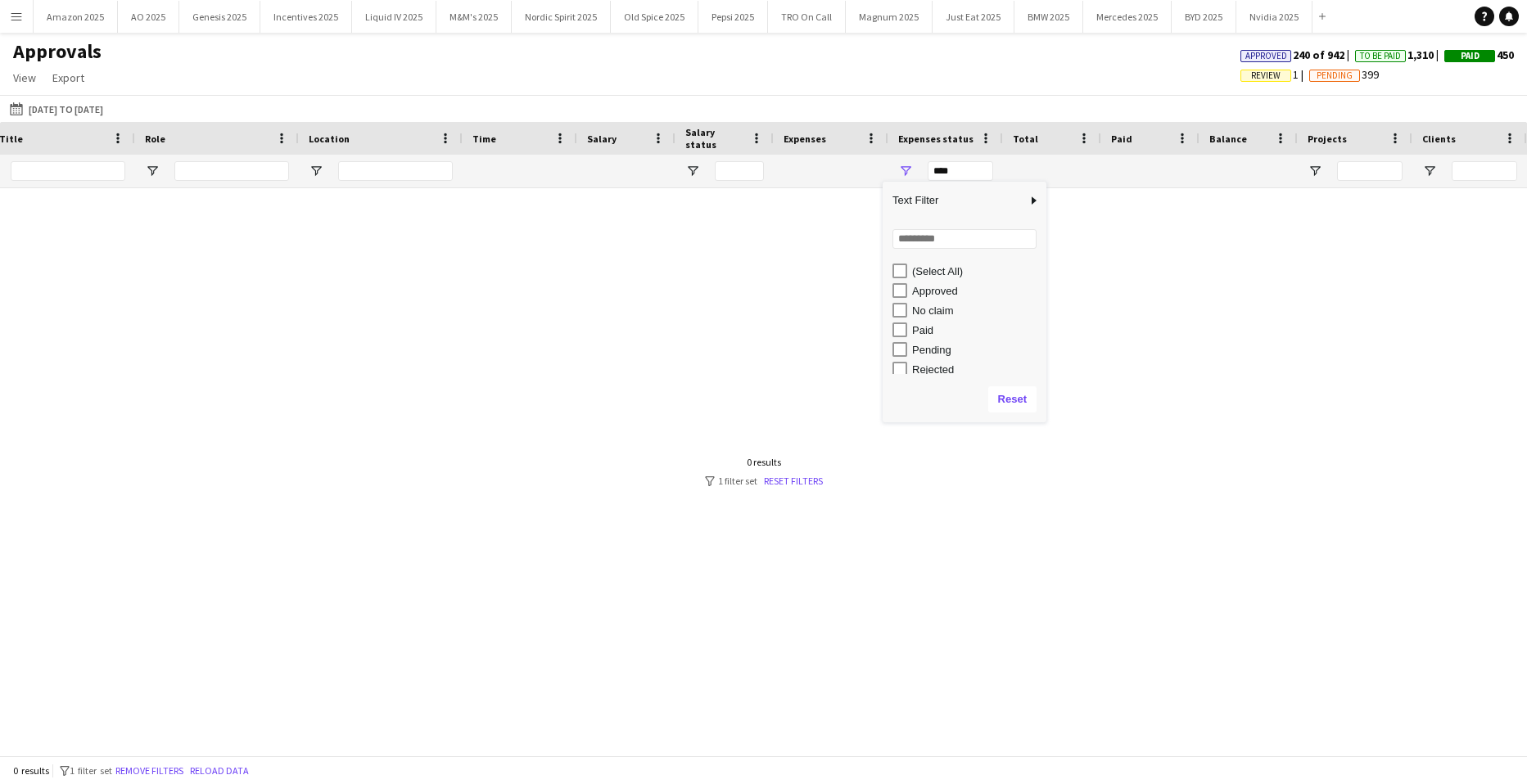
scroll to position [0, 470]
type input "**********"
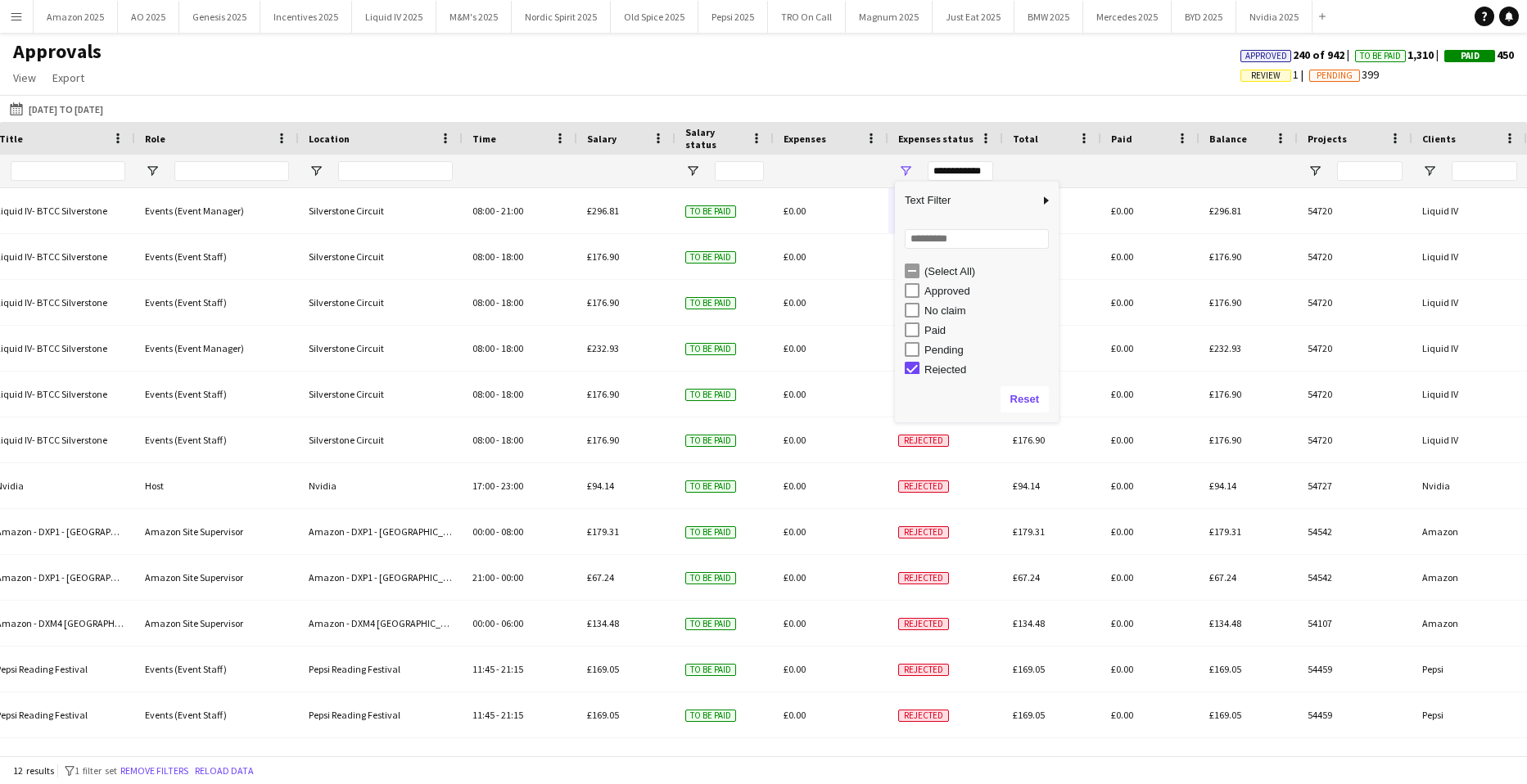
scroll to position [5, 0]
click at [710, 45] on div "Approvals View Customise view Customise filters Reset Filters Reset View Reset …" at bounding box center [764, 67] width 1527 height 56
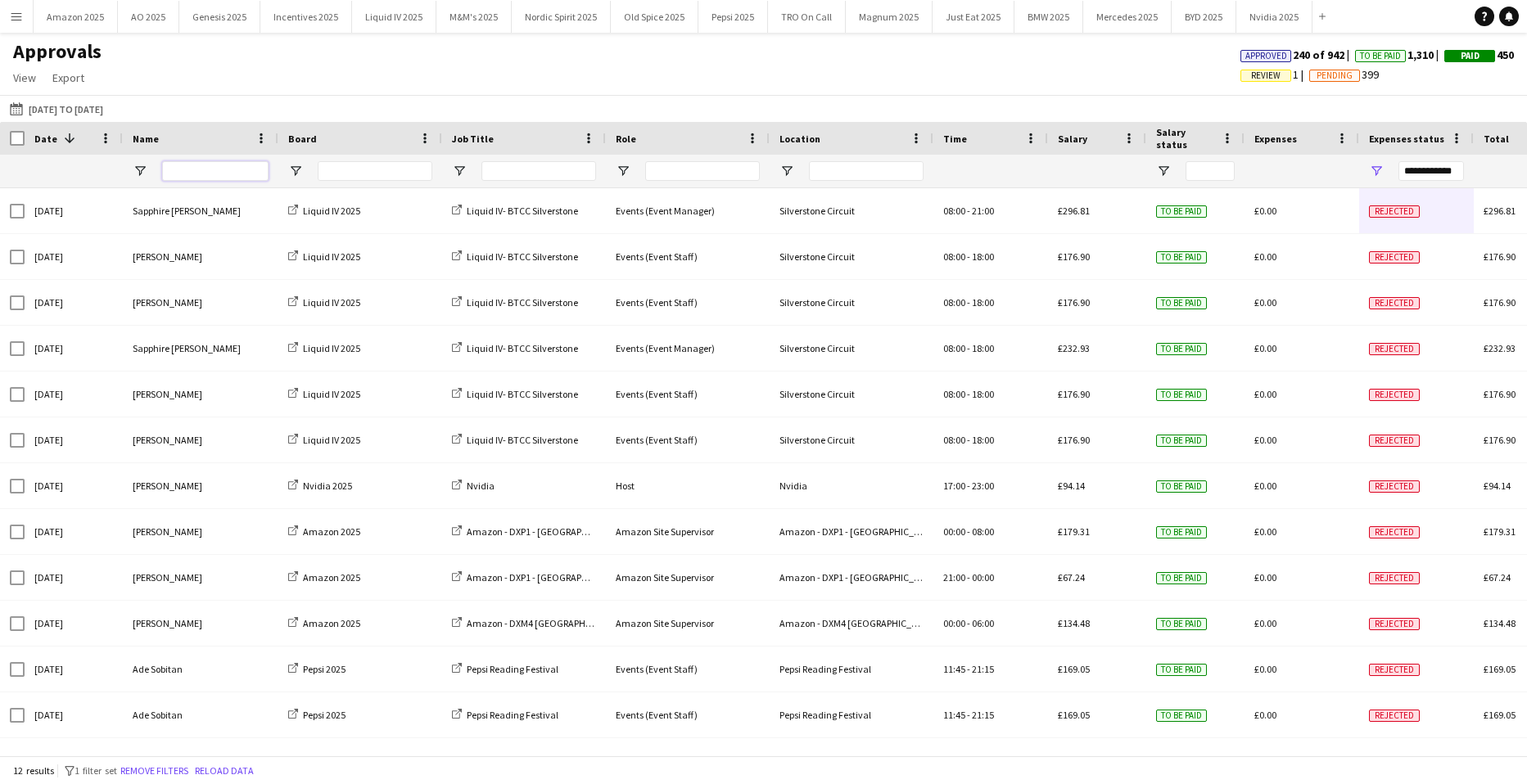
click at [240, 171] on input "Name Filter Input" at bounding box center [215, 171] width 106 height 20
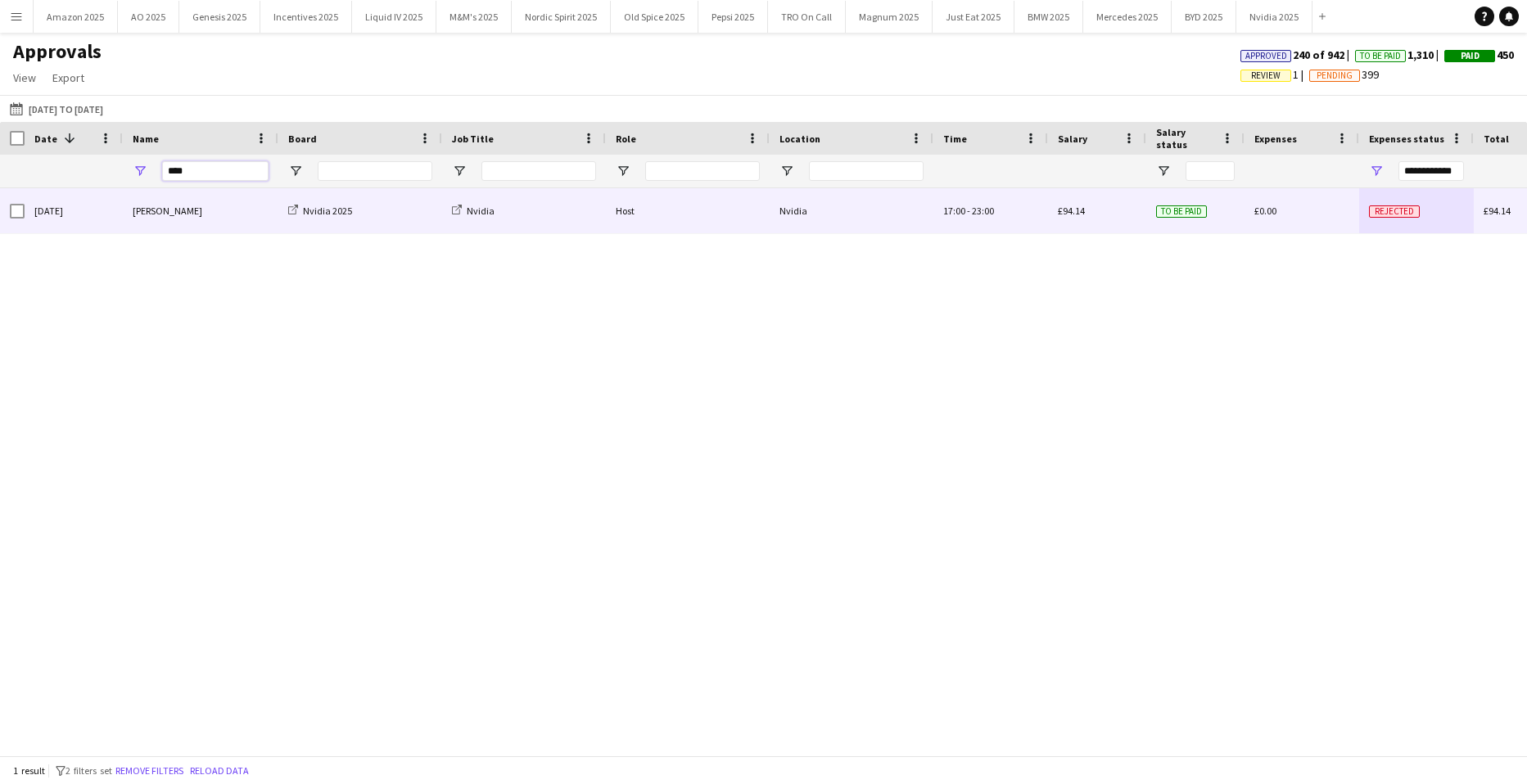
type input "****"
click at [1381, 206] on span "Rejected" at bounding box center [1393, 212] width 51 height 12
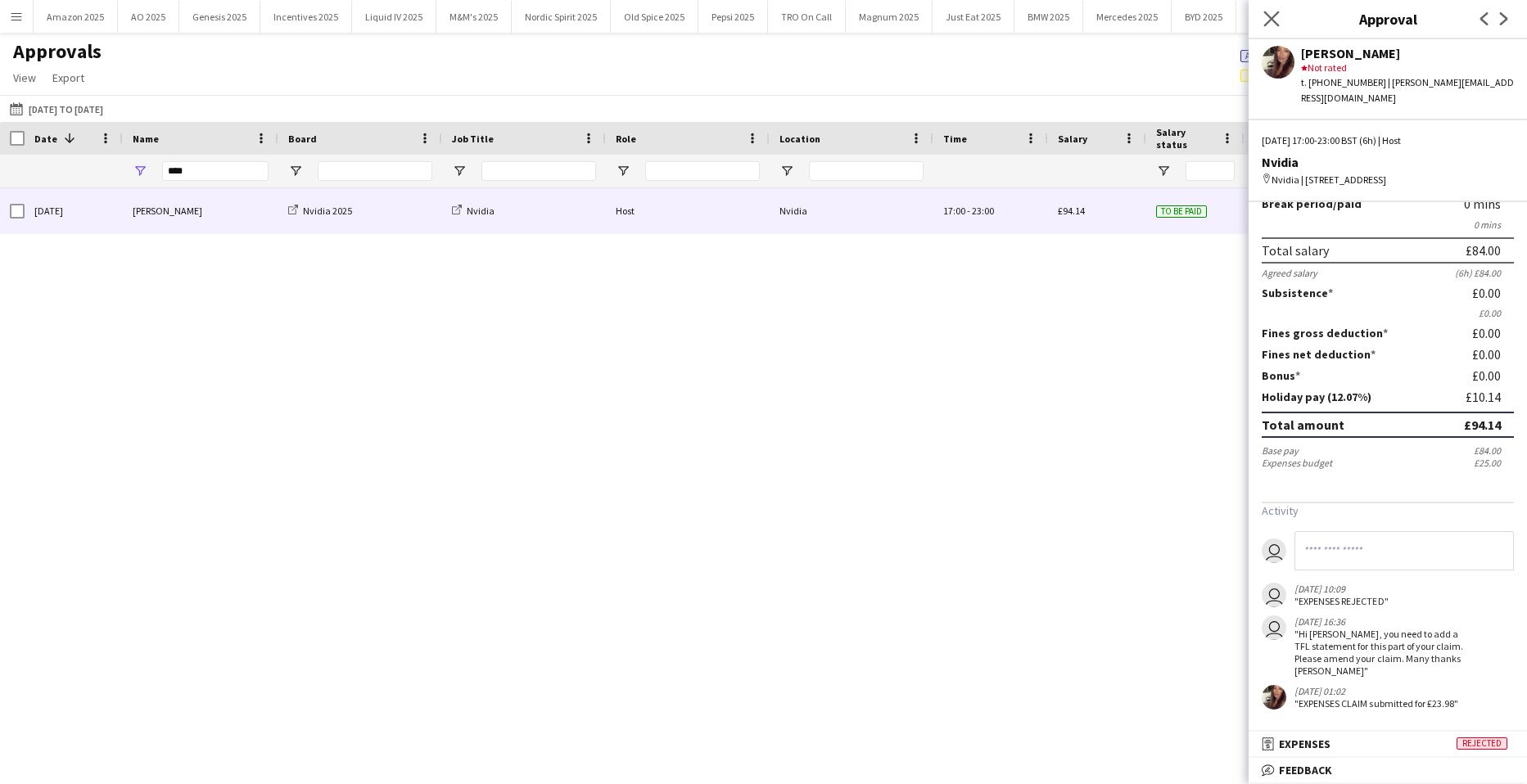
click at [1268, 9] on app-icon "Close pop-in" at bounding box center [1272, 20] width 24 height 24
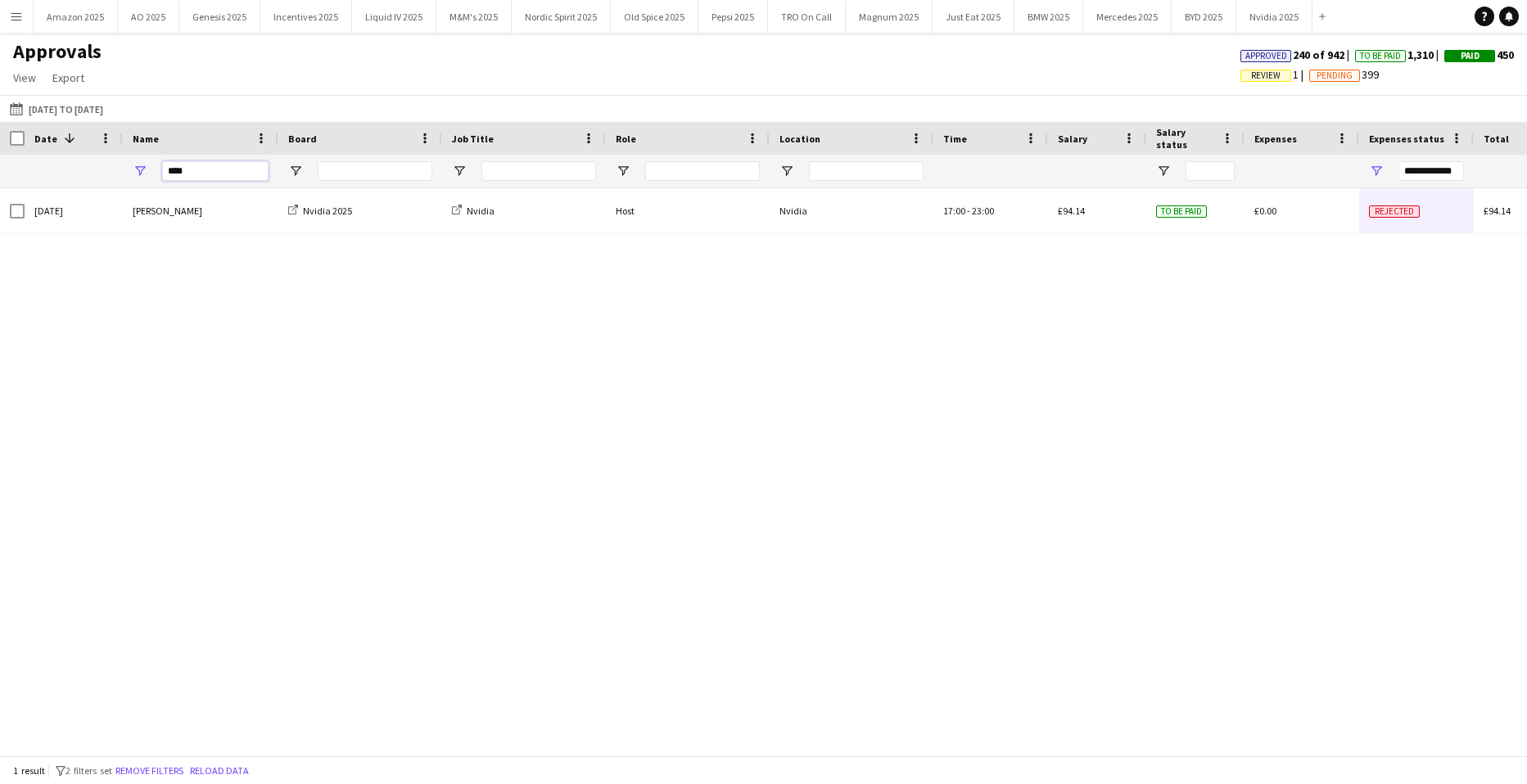
drag, startPoint x: 204, startPoint y: 172, endPoint x: -182, endPoint y: 170, distance: 386.0
click at [0, 170] on html "Menu Boards Boards Boards All jobs Status Workforce Workforce My Workforce Recr…" at bounding box center [764, 392] width 1527 height 784
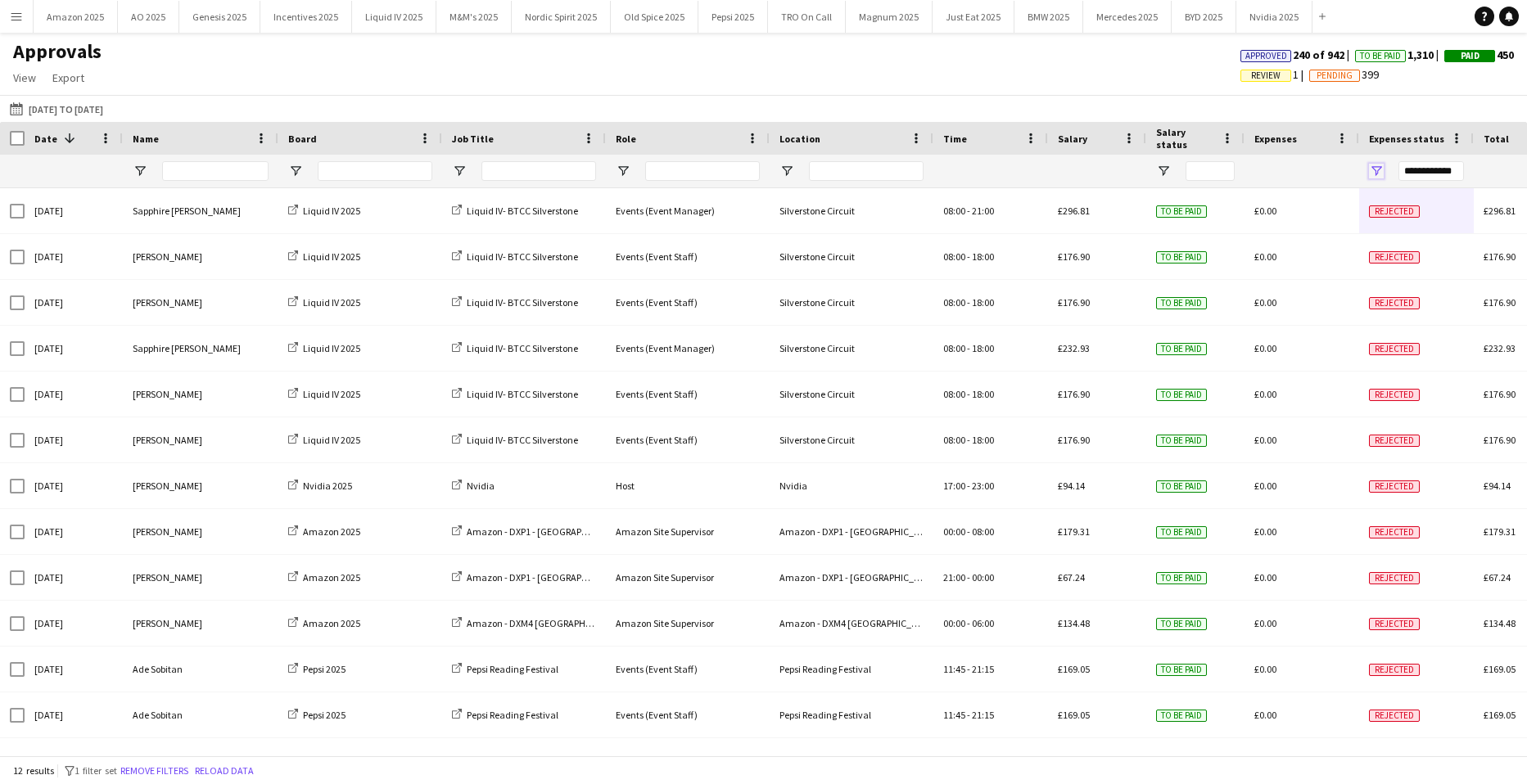
click at [1380, 171] on span "Open Filter Menu" at bounding box center [1375, 171] width 15 height 15
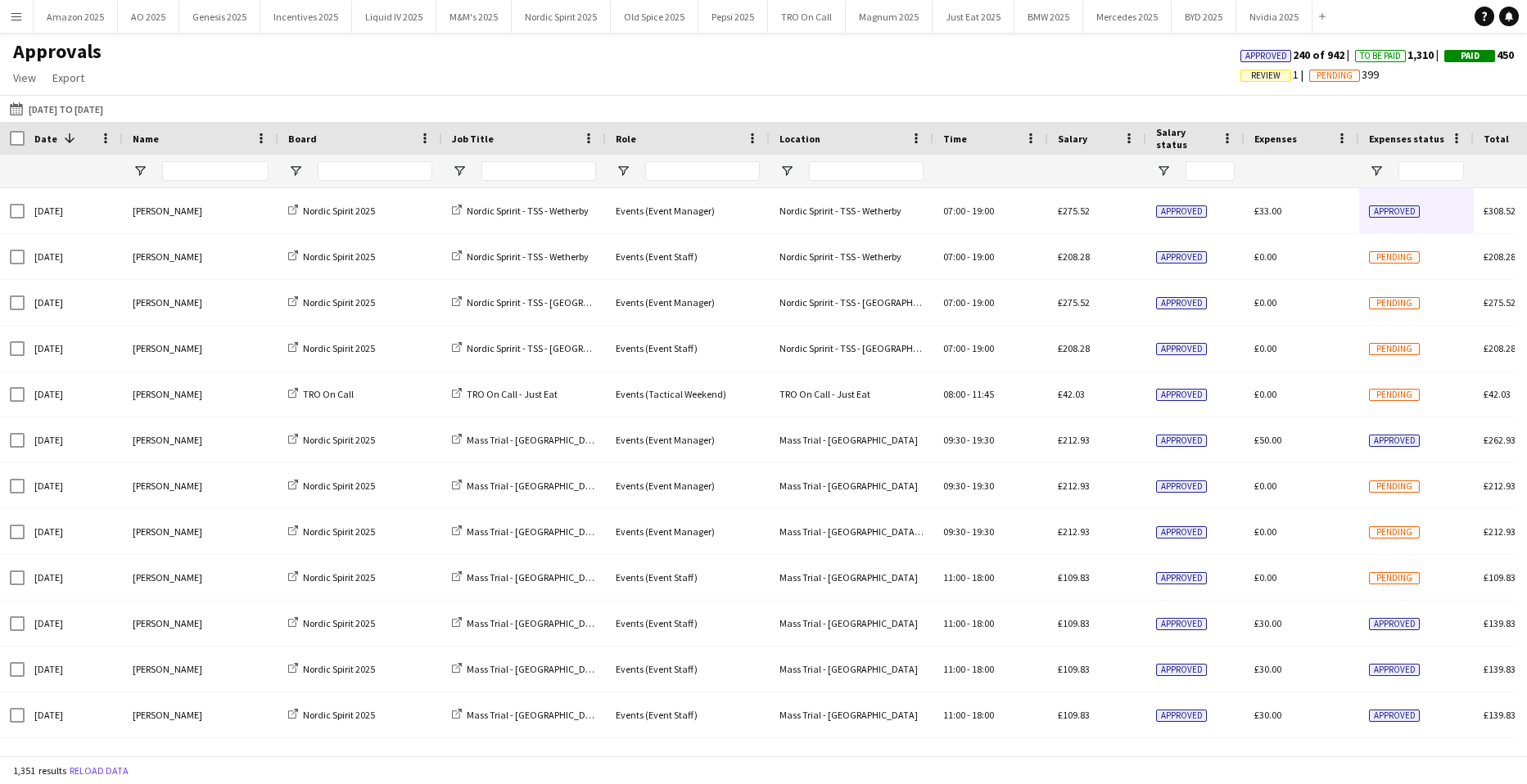
click at [950, 80] on div "Approvals View Customise view Customise filters Reset Filters Reset View Reset …" at bounding box center [764, 67] width 1527 height 56
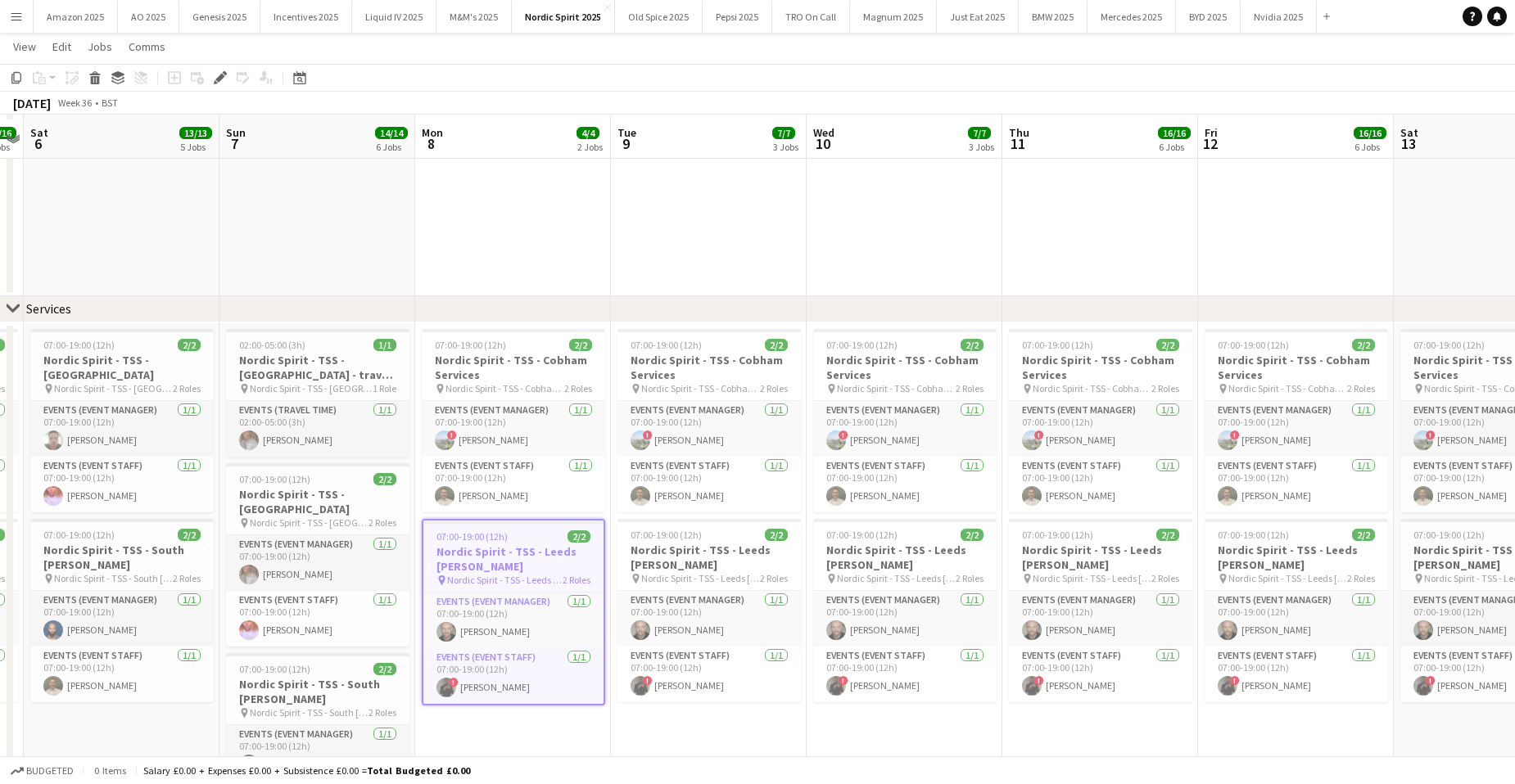
scroll to position [327, 0]
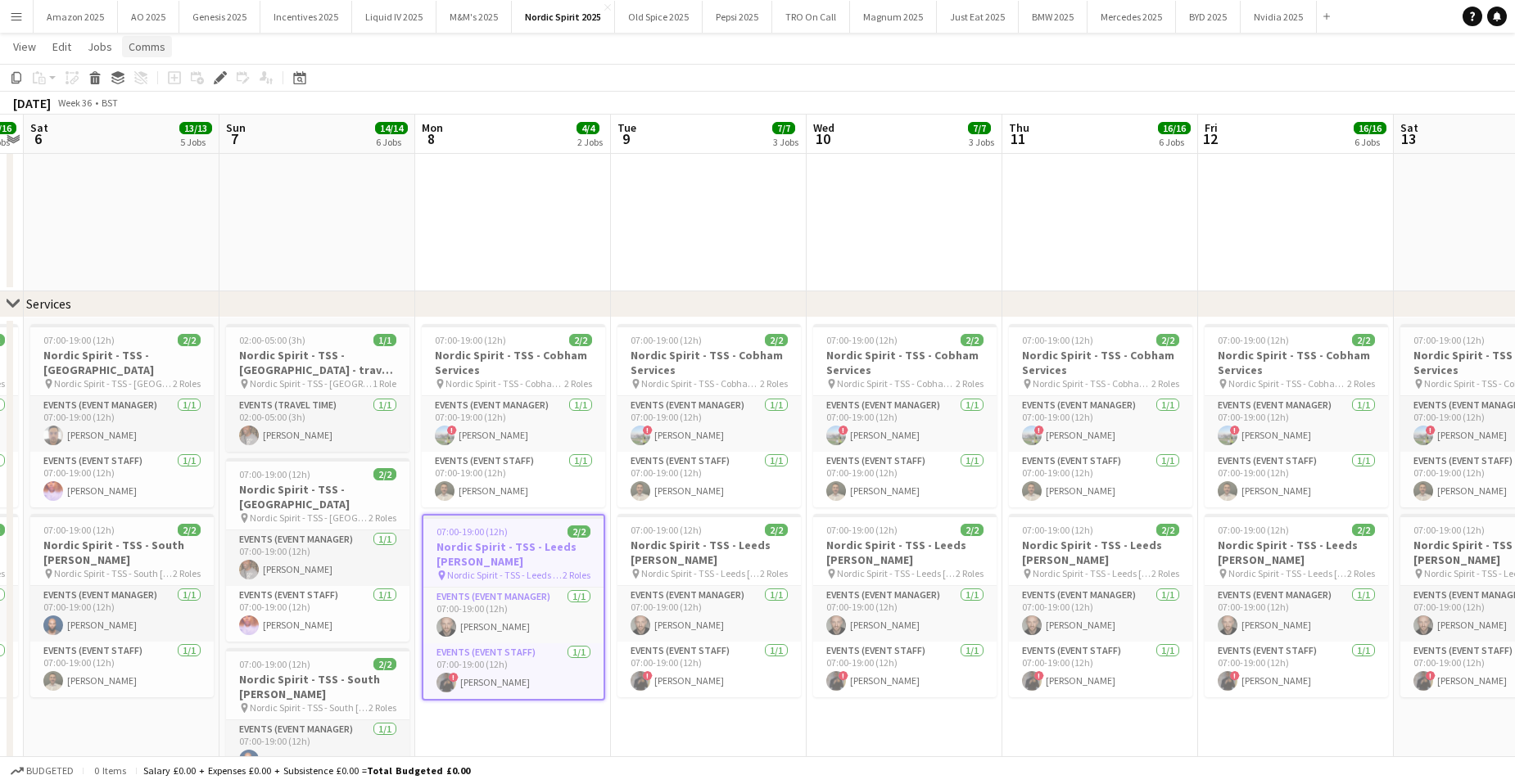
click at [152, 51] on span "Comms" at bounding box center [147, 46] width 37 height 15
click at [159, 117] on span "Create chat" at bounding box center [163, 116] width 57 height 15
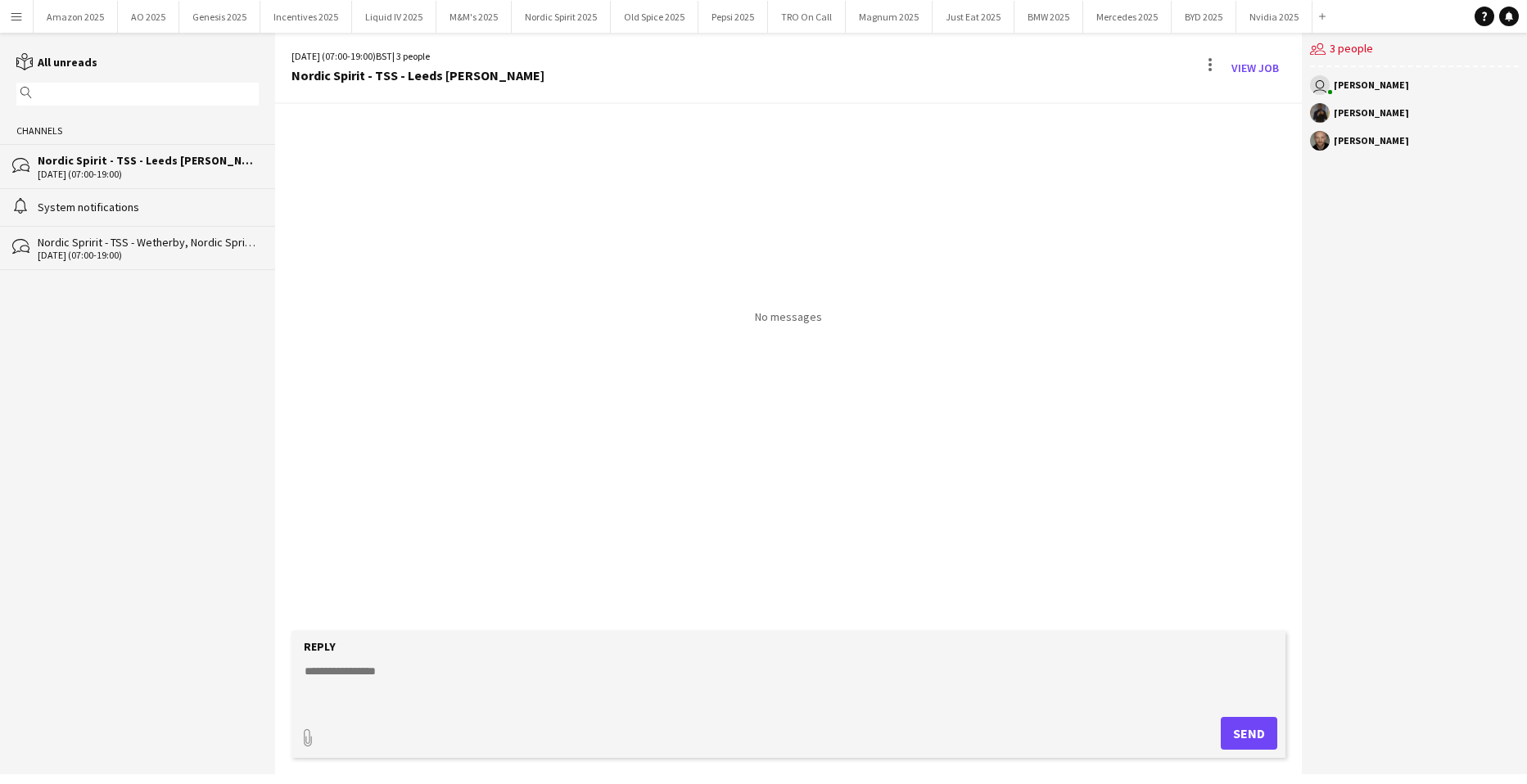
click at [192, 243] on div "Nordic Spririt - TSS - Wetherby, Nordic Spririt - TSS - [GEOGRAPHIC_DATA]" at bounding box center [148, 242] width 221 height 15
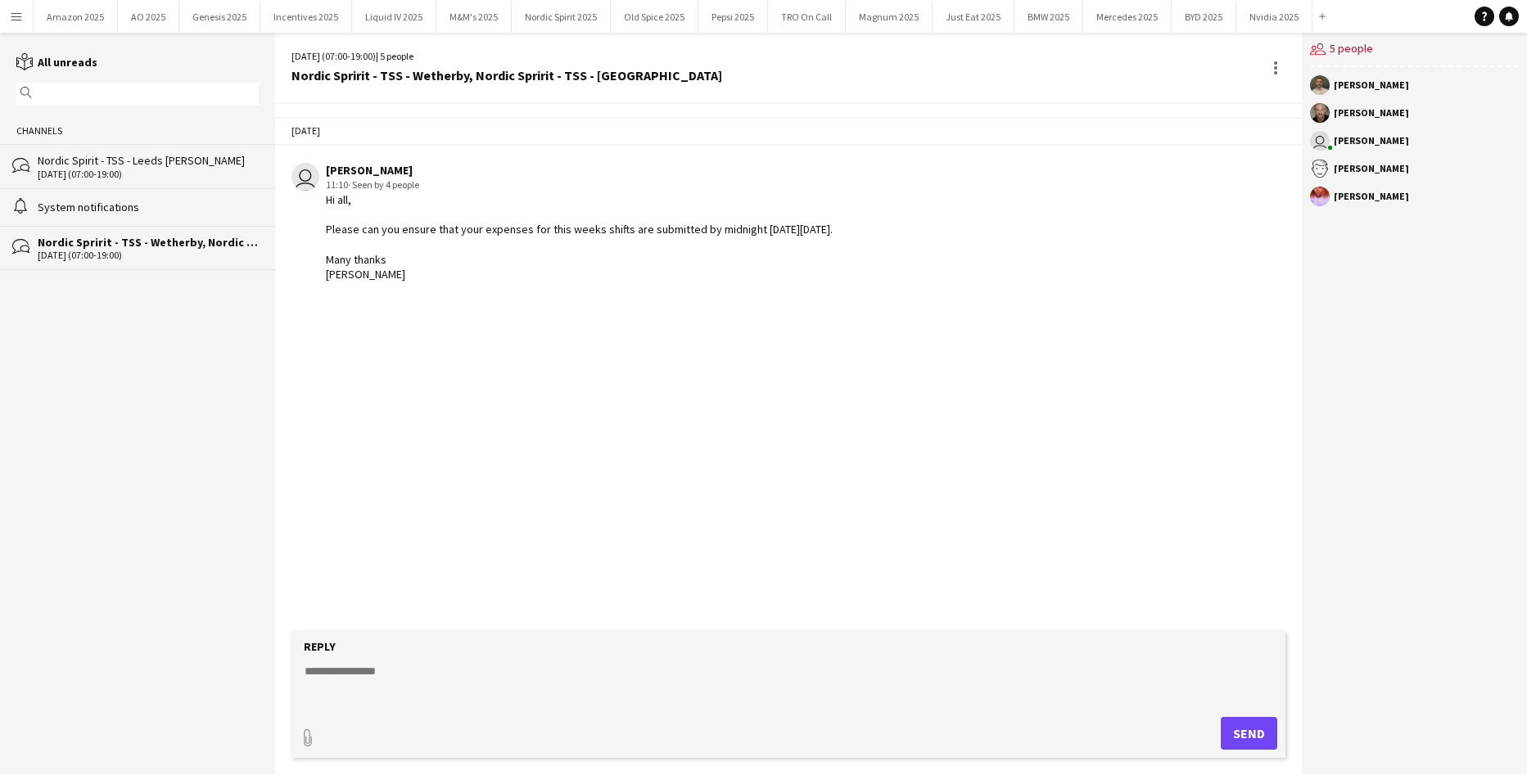
click at [176, 155] on div "Nordic Spirit - TSS - Leeds [PERSON_NAME]" at bounding box center [148, 160] width 221 height 15
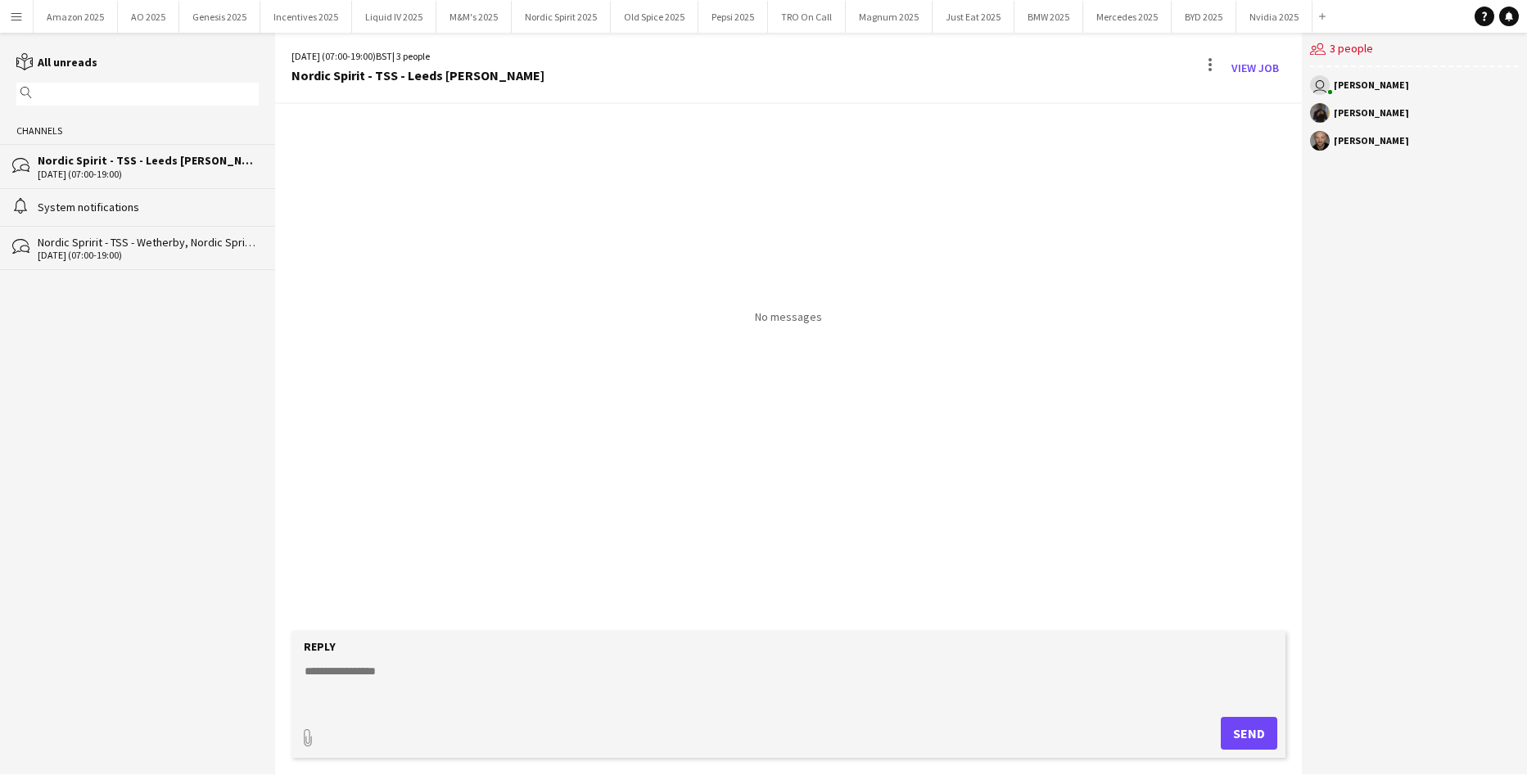
click at [333, 121] on div "No messages" at bounding box center [788, 213] width 1027 height 220
click at [332, 127] on div "No messages" at bounding box center [788, 213] width 1027 height 220
drag, startPoint x: 406, startPoint y: 674, endPoint x: 102, endPoint y: 636, distance: 306.4
click at [63, 654] on div "reading All unreads magnifier Channels bubbles Nordic Spirit - TSS - Leeds Skel…" at bounding box center [764, 404] width 1527 height 742
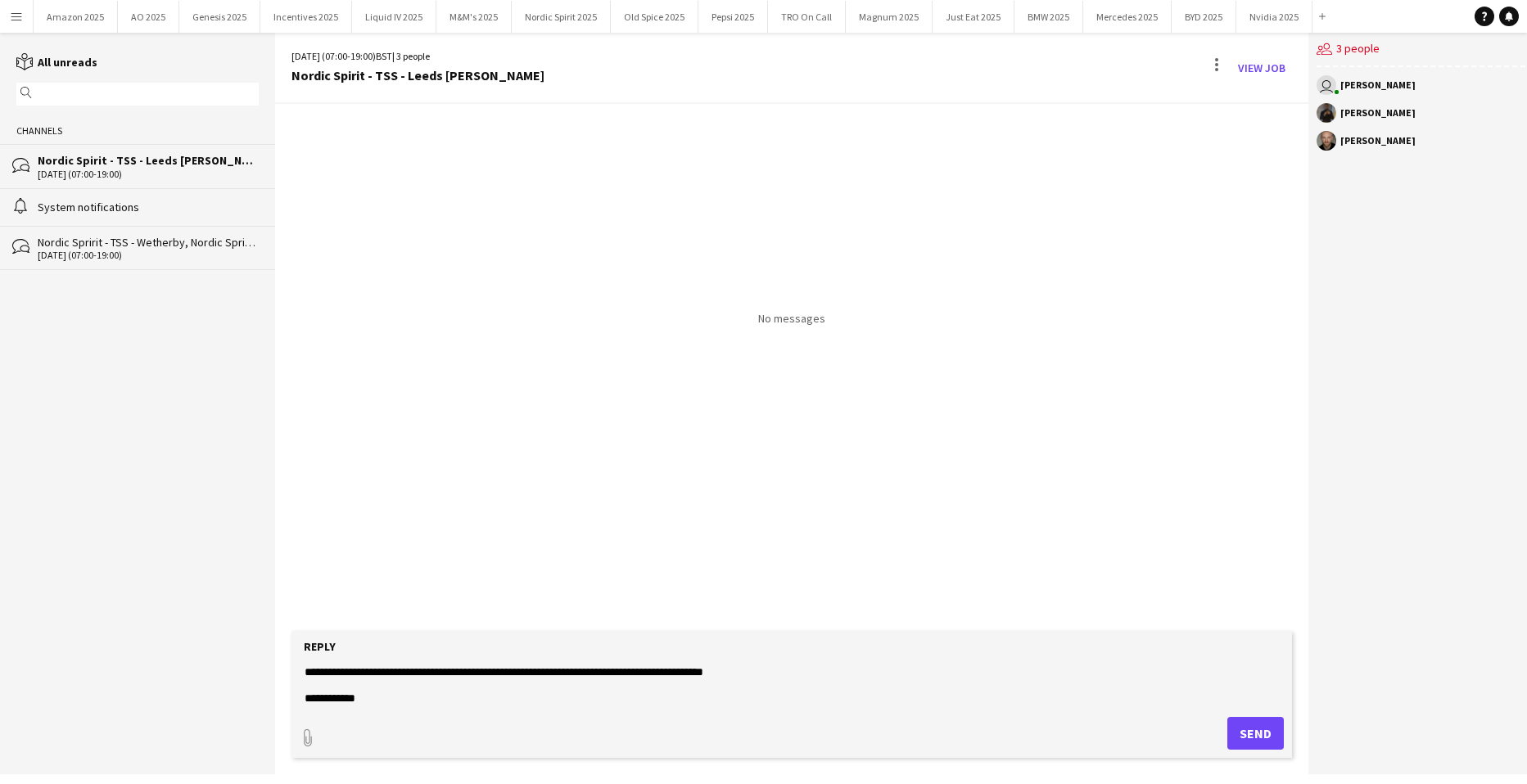
scroll to position [39, 0]
type textarea "**********"
click at [1236, 733] on button "Send" at bounding box center [1255, 733] width 57 height 33
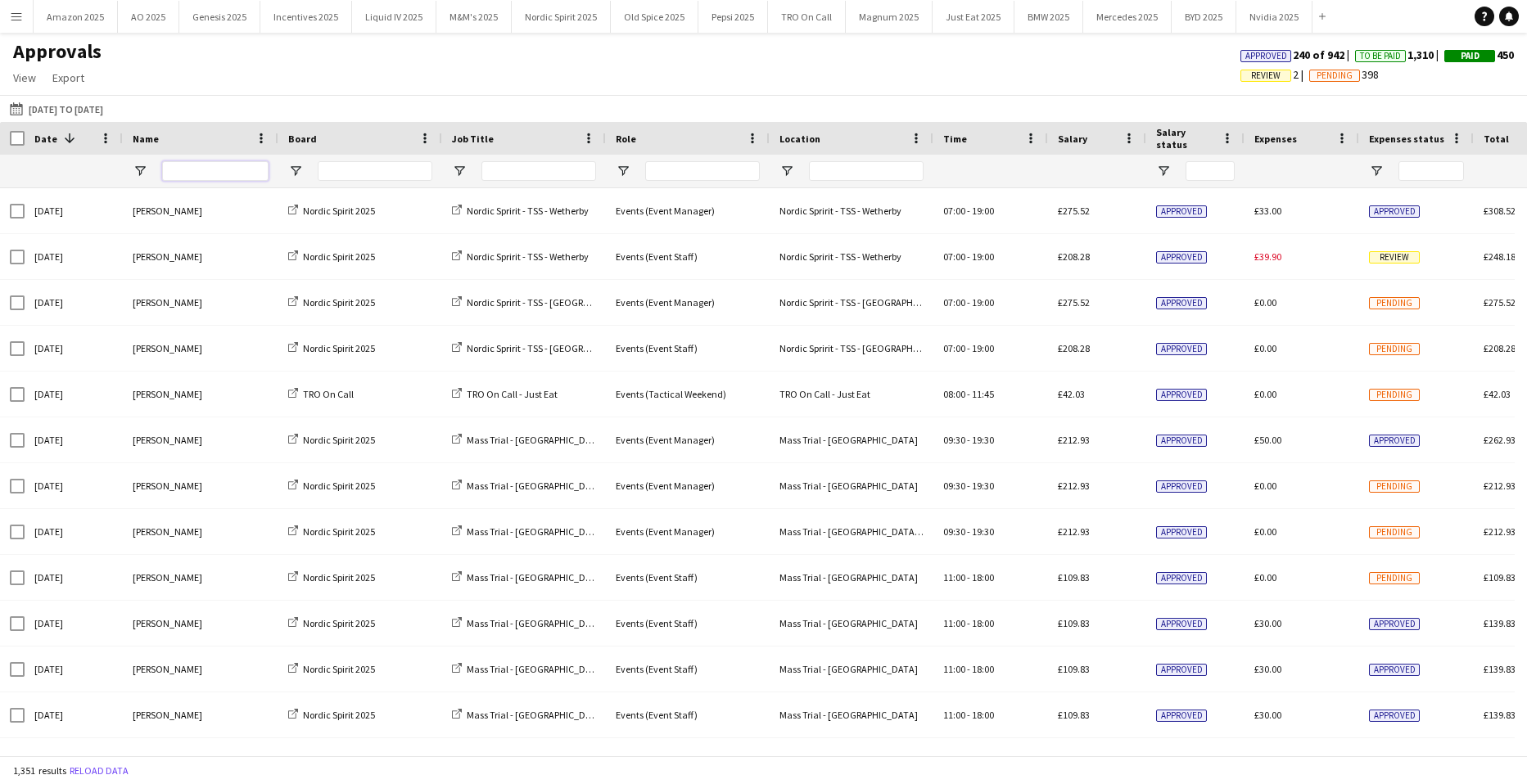
click at [219, 169] on input "Name Filter Input" at bounding box center [215, 171] width 106 height 20
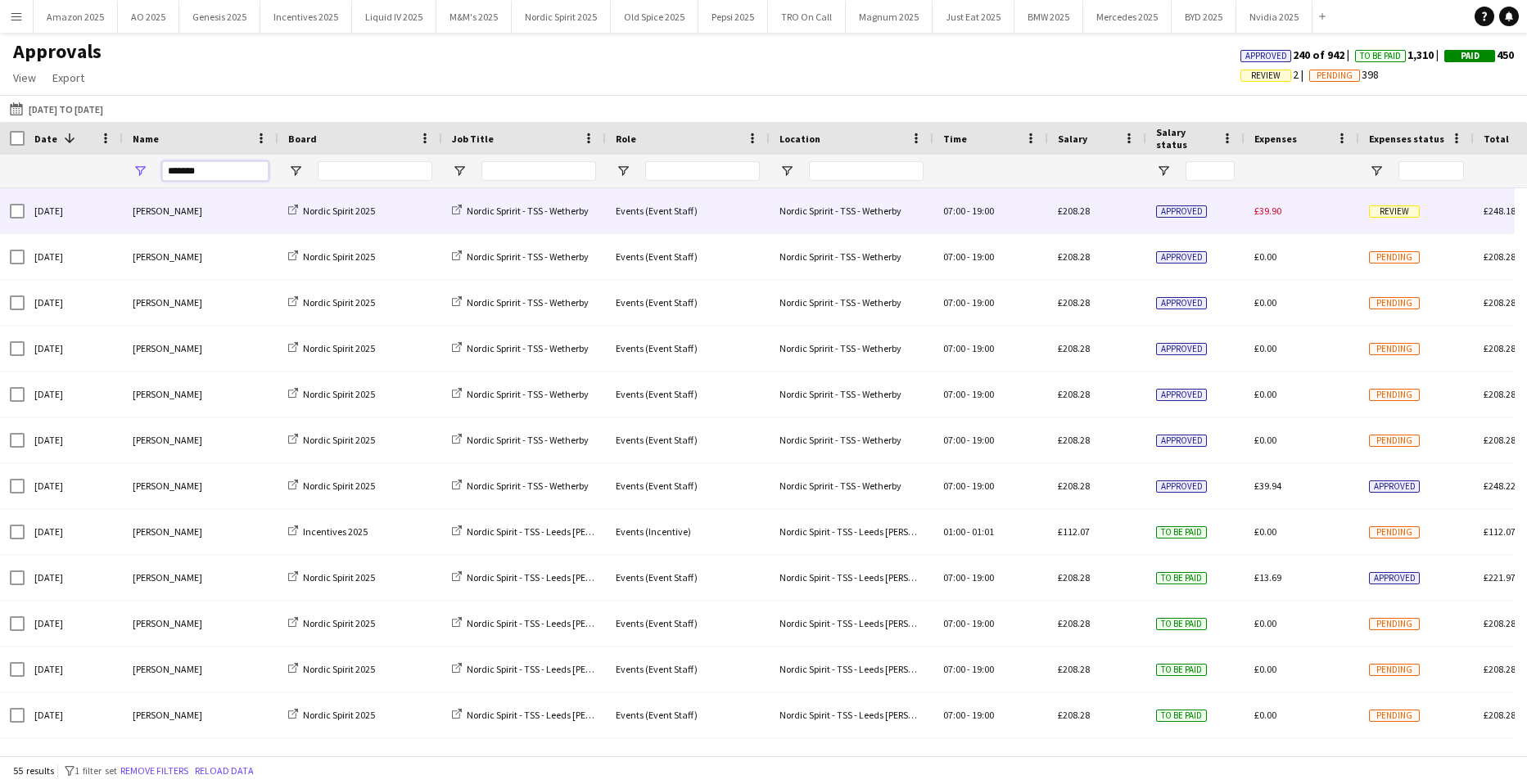
type input "*******"
click at [1389, 212] on span "Review" at bounding box center [1393, 212] width 51 height 12
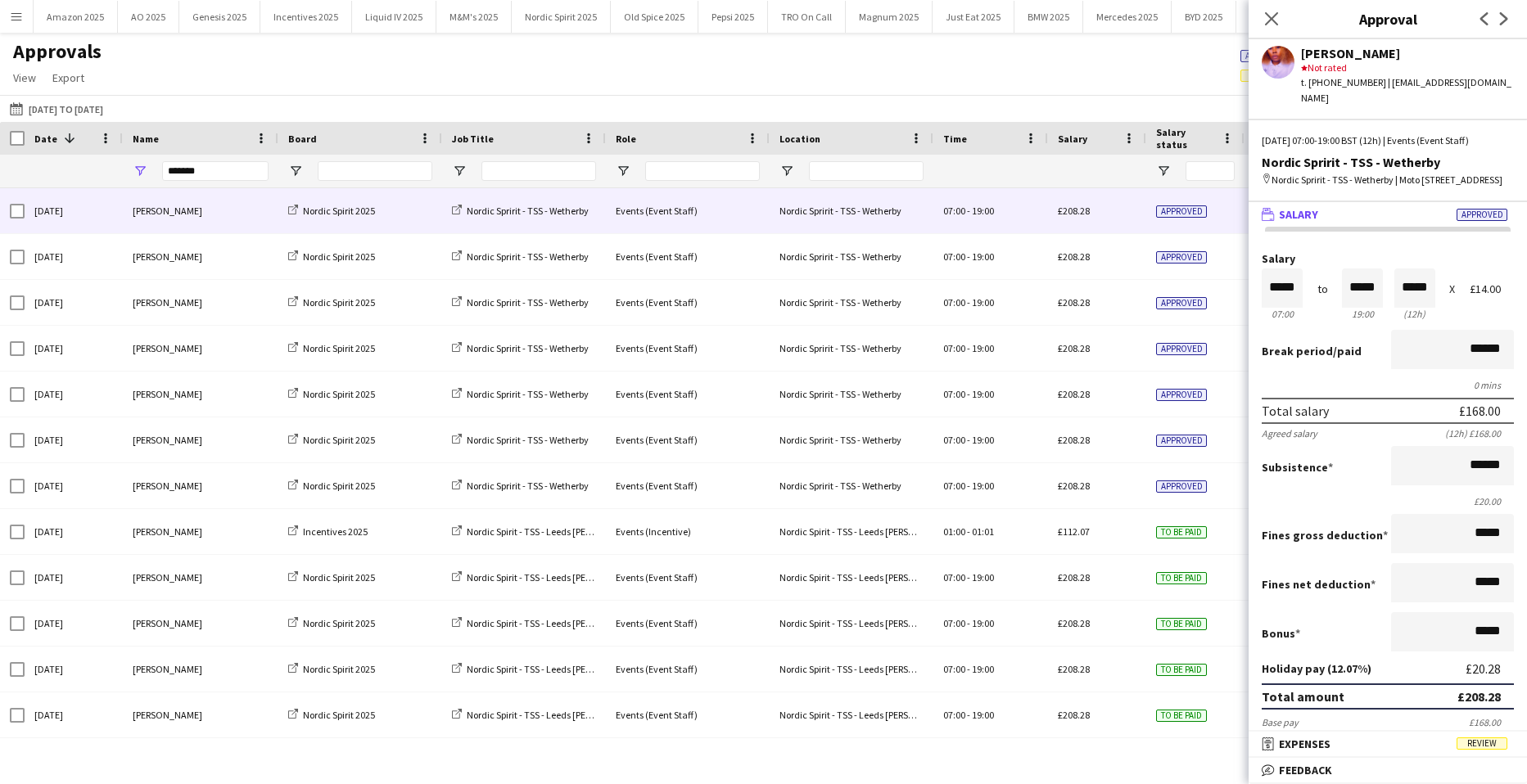
click at [1485, 745] on span "Review" at bounding box center [1482, 744] width 51 height 12
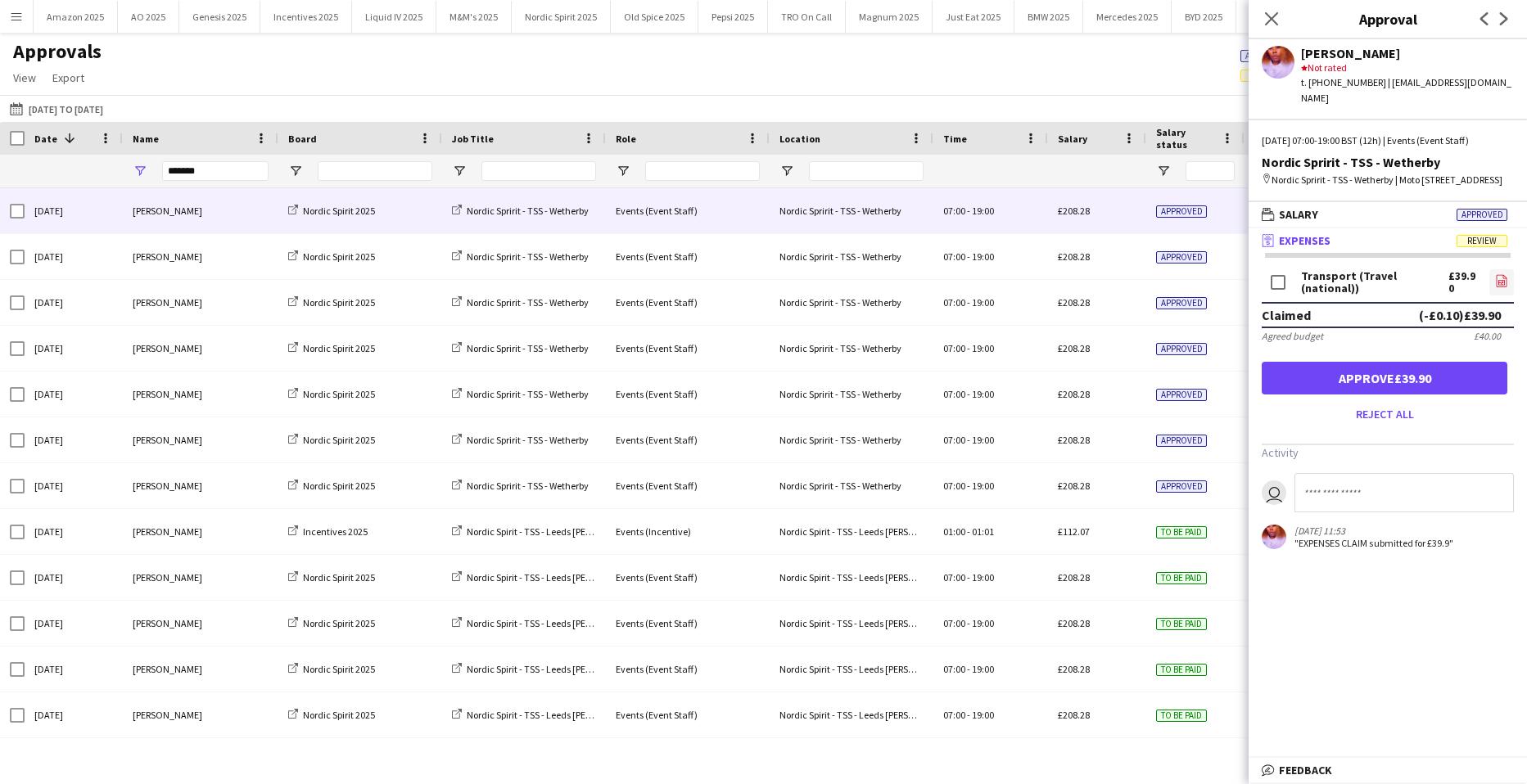
click at [1498, 282] on icon at bounding box center [1501, 284] width 7 height 5
click at [1398, 387] on button "Approve £39.90" at bounding box center [1384, 378] width 246 height 33
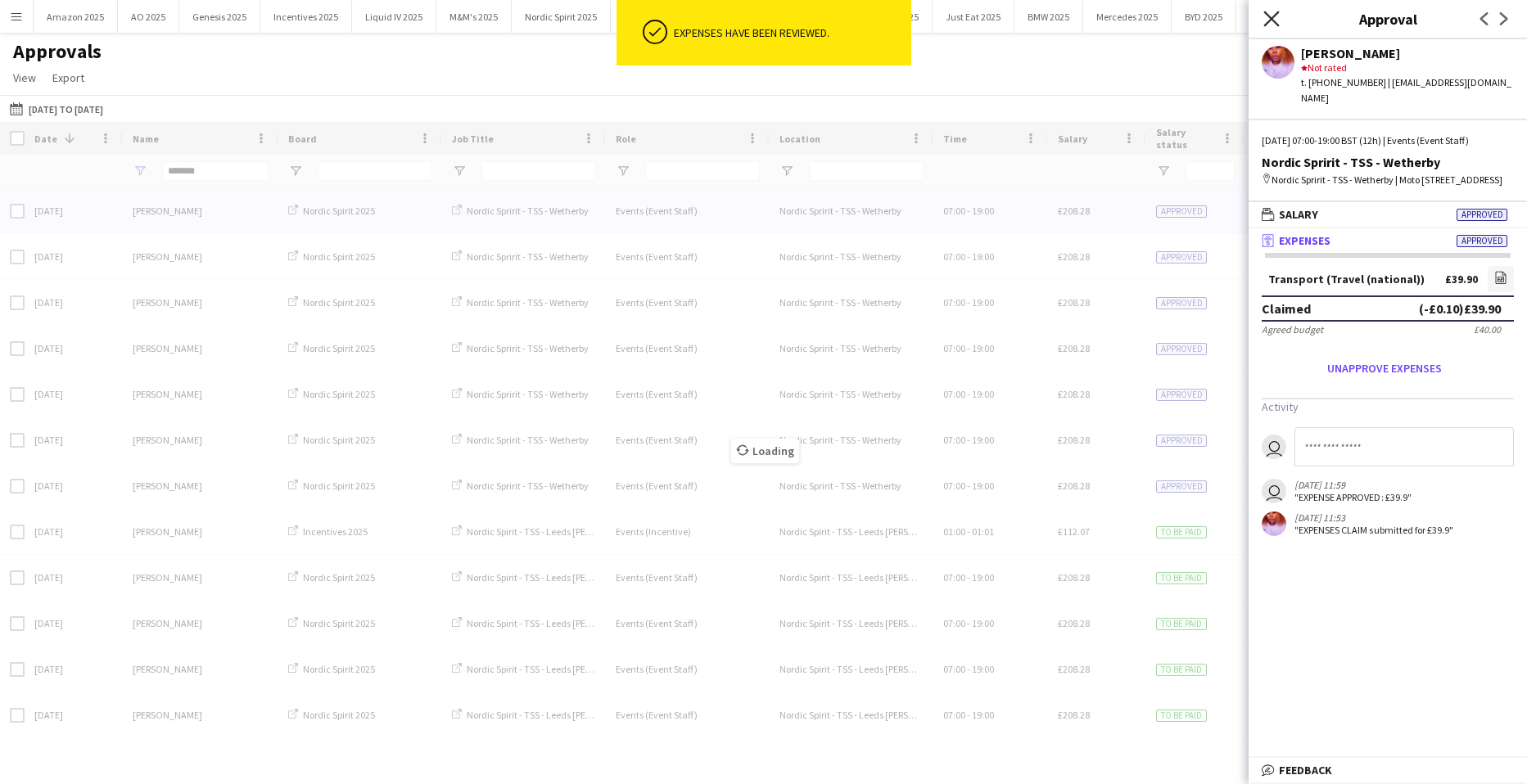
click at [1275, 15] on icon at bounding box center [1271, 18] width 15 height 15
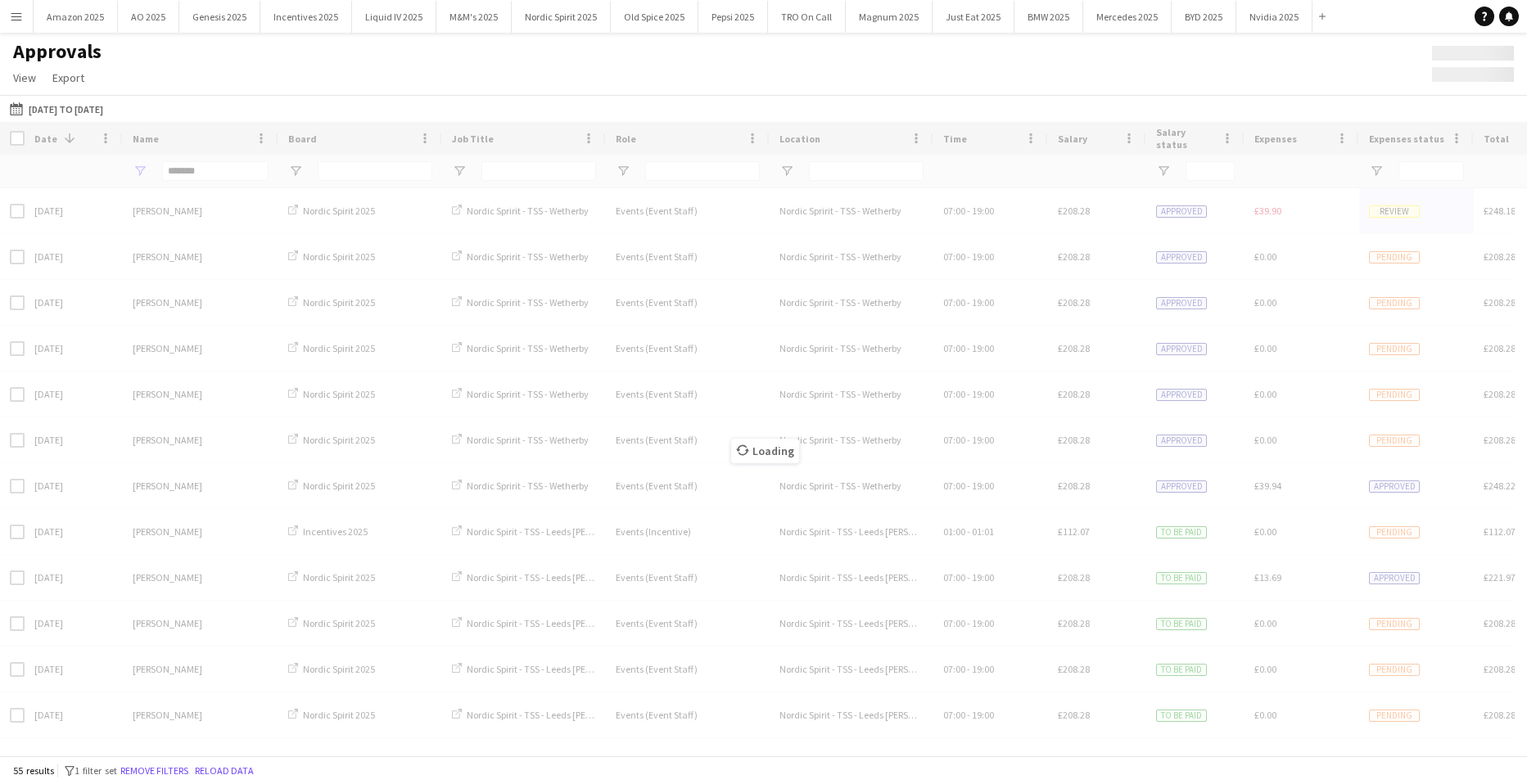
click at [220, 177] on div "Loading" at bounding box center [764, 438] width 1527 height 633
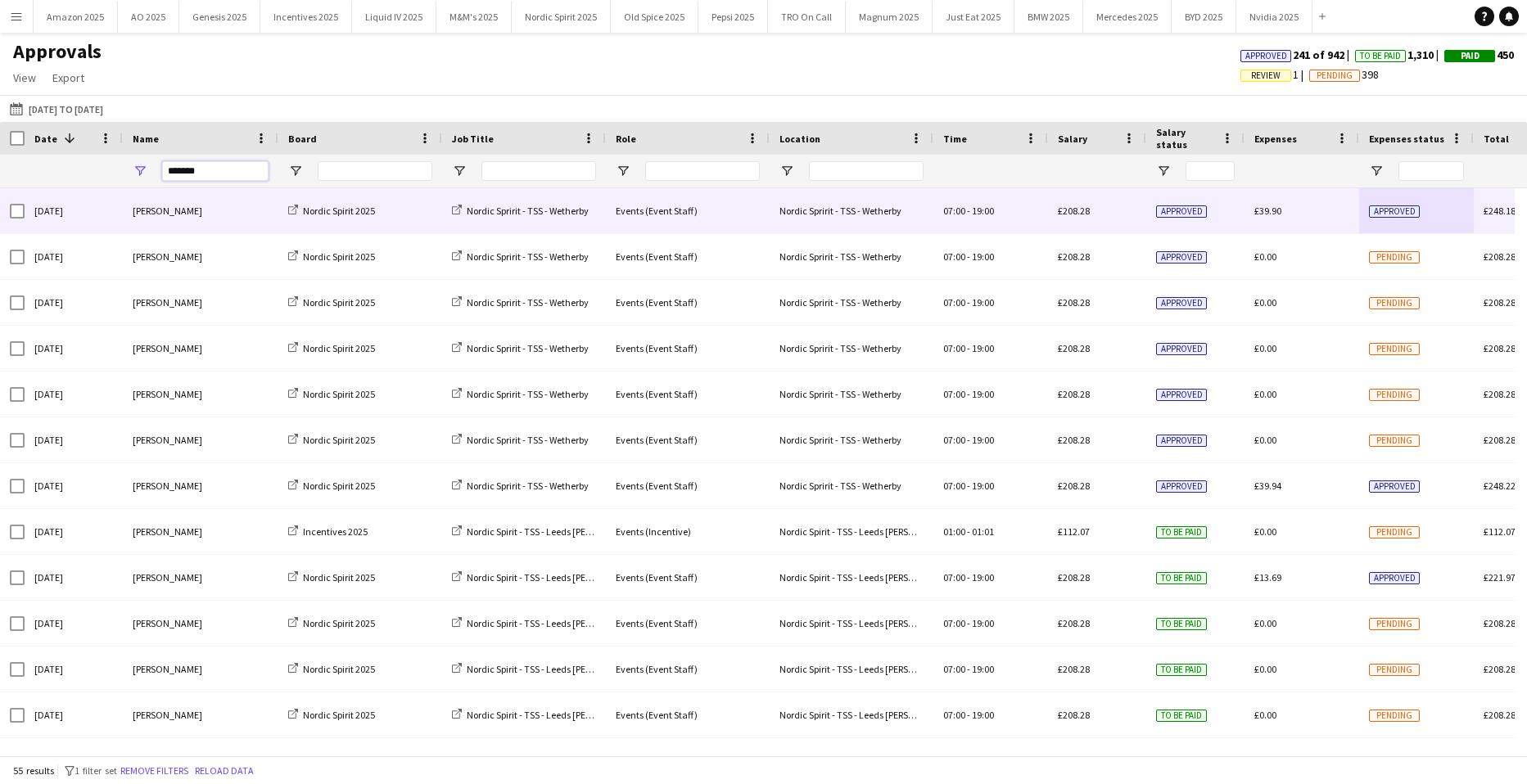
drag, startPoint x: 229, startPoint y: 176, endPoint x: -42, endPoint y: 221, distance: 274.7
click at [0, 221] on html "Menu Boards Boards Boards All jobs Status Workforce Workforce My Workforce Recr…" at bounding box center [764, 392] width 1527 height 784
